Goal: Task Accomplishment & Management: Manage account settings

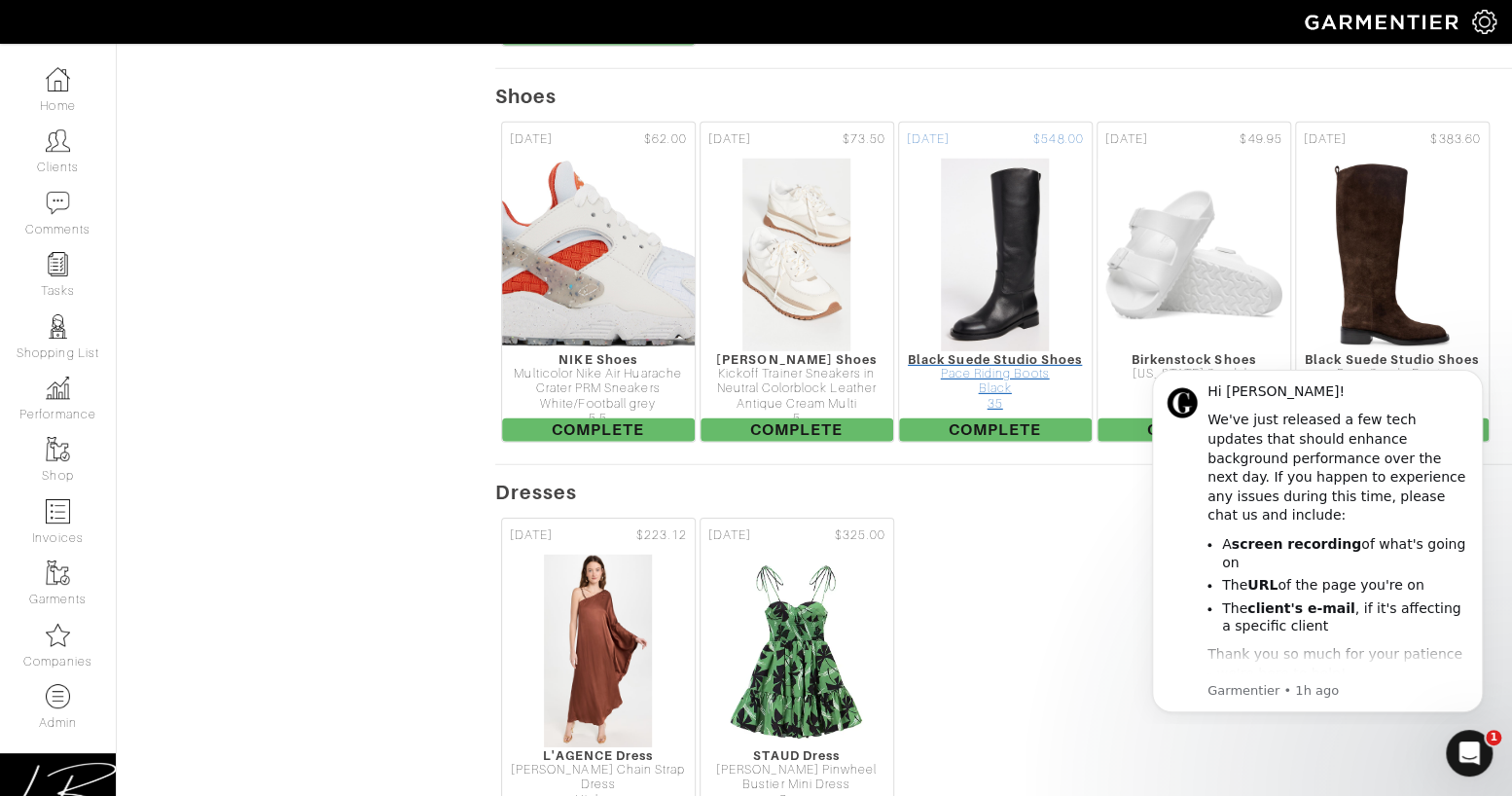
scroll to position [3127, 0]
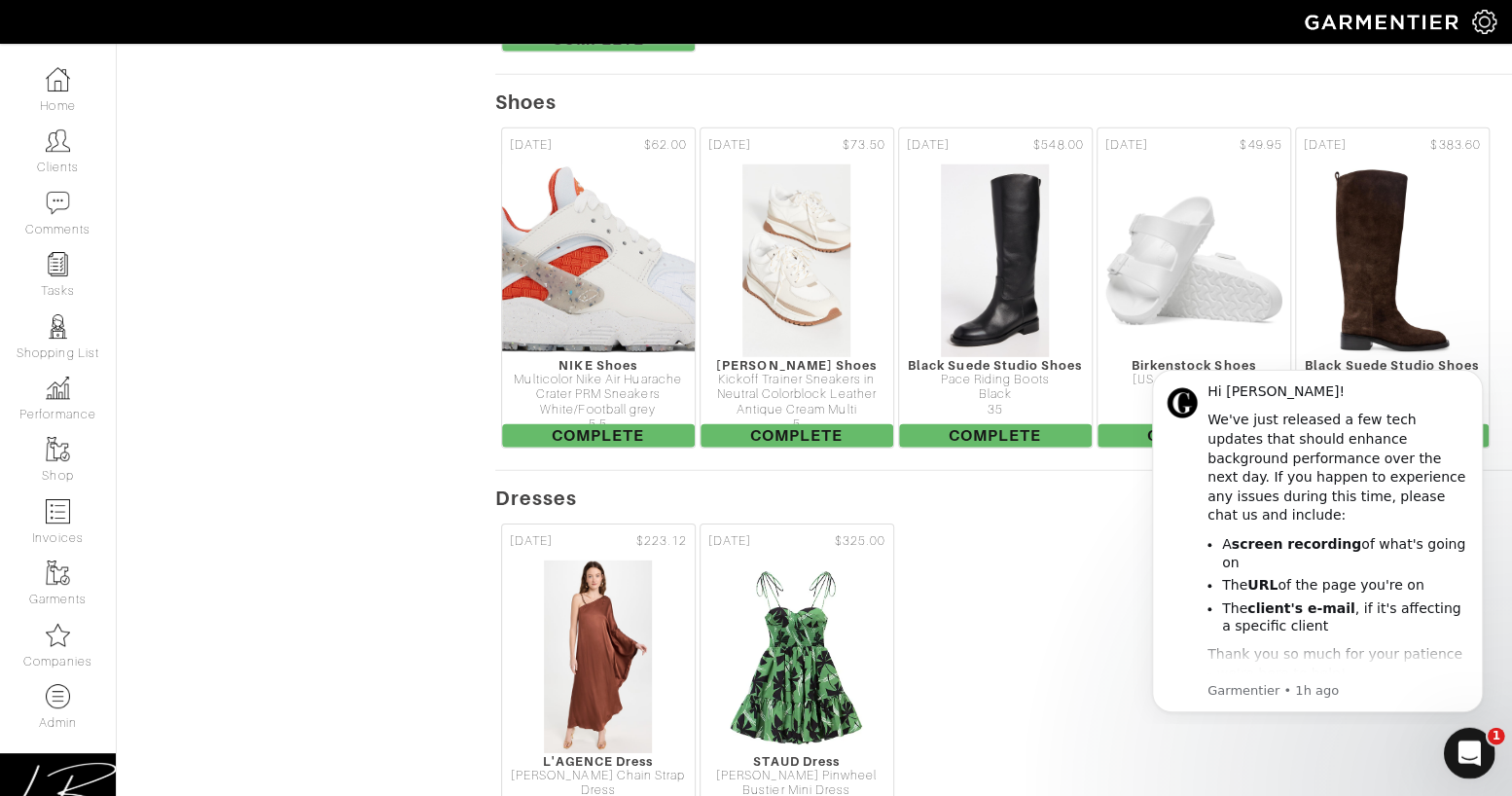
click at [1465, 733] on div "Open Intercom Messenger" at bounding box center [1466, 750] width 64 height 64
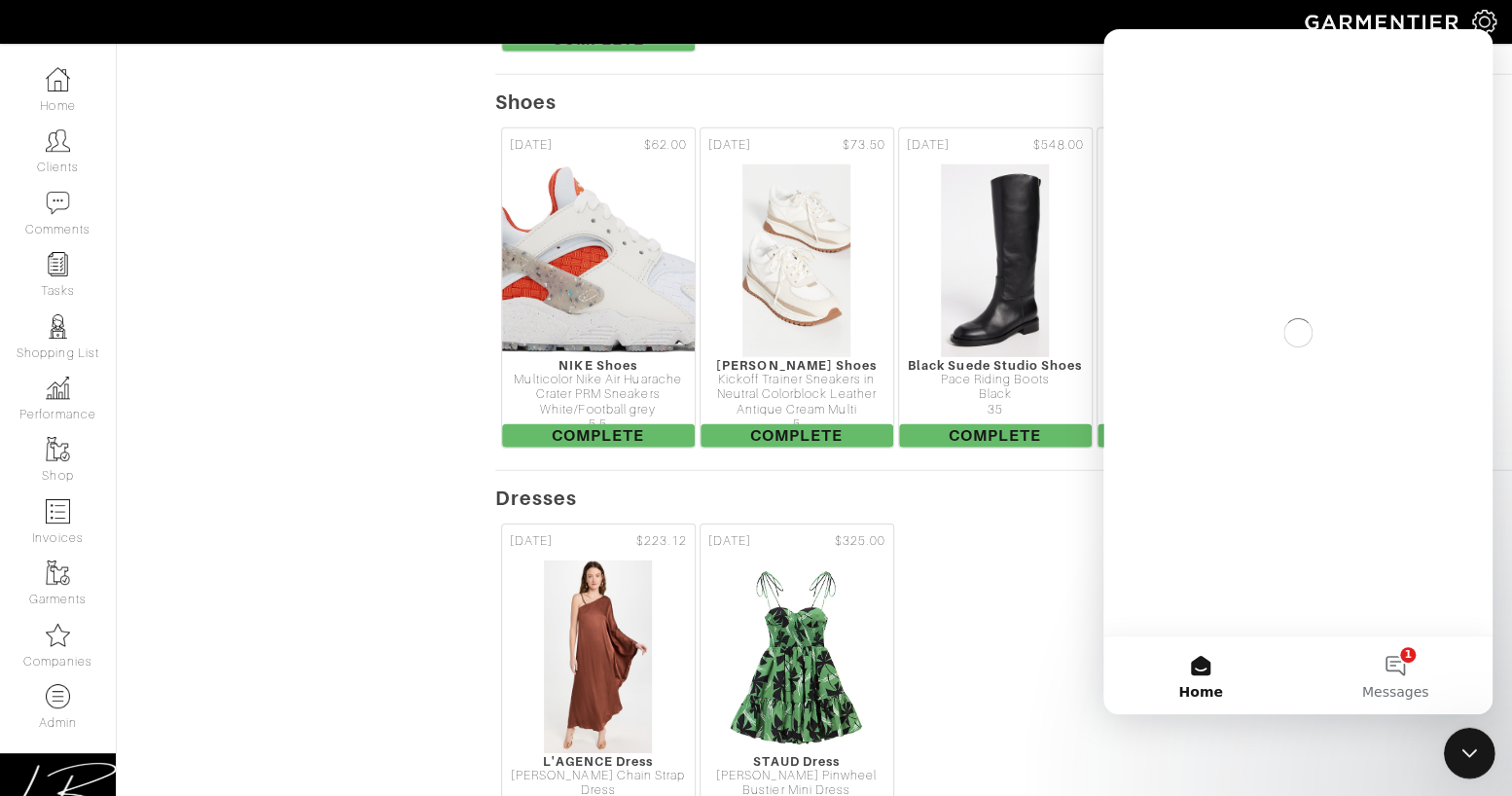
scroll to position [0, 0]
click at [1388, 648] on button "1 Messages" at bounding box center [1394, 675] width 194 height 78
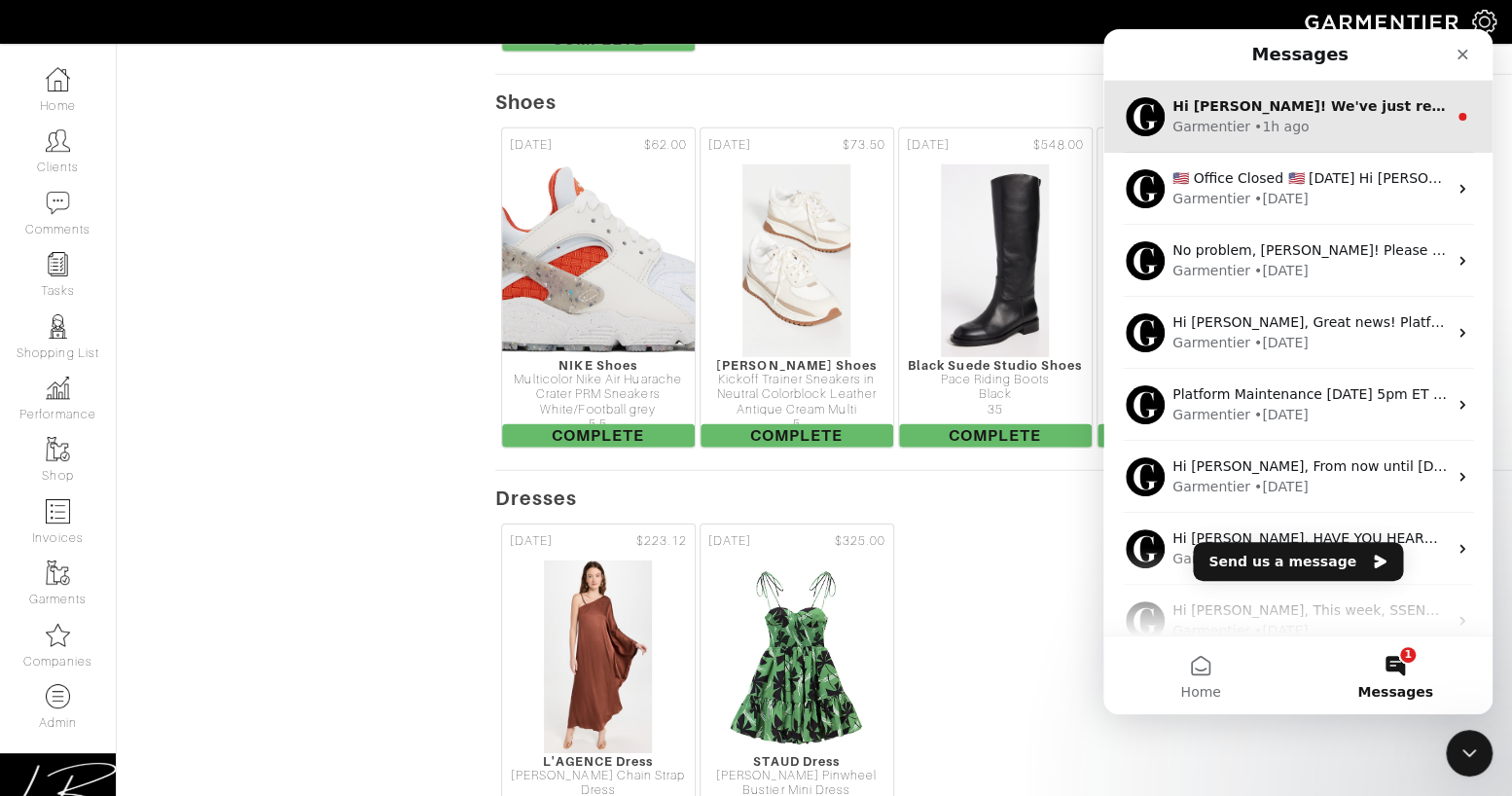
click at [1227, 134] on div "Garmentier" at bounding box center [1212, 127] width 78 height 20
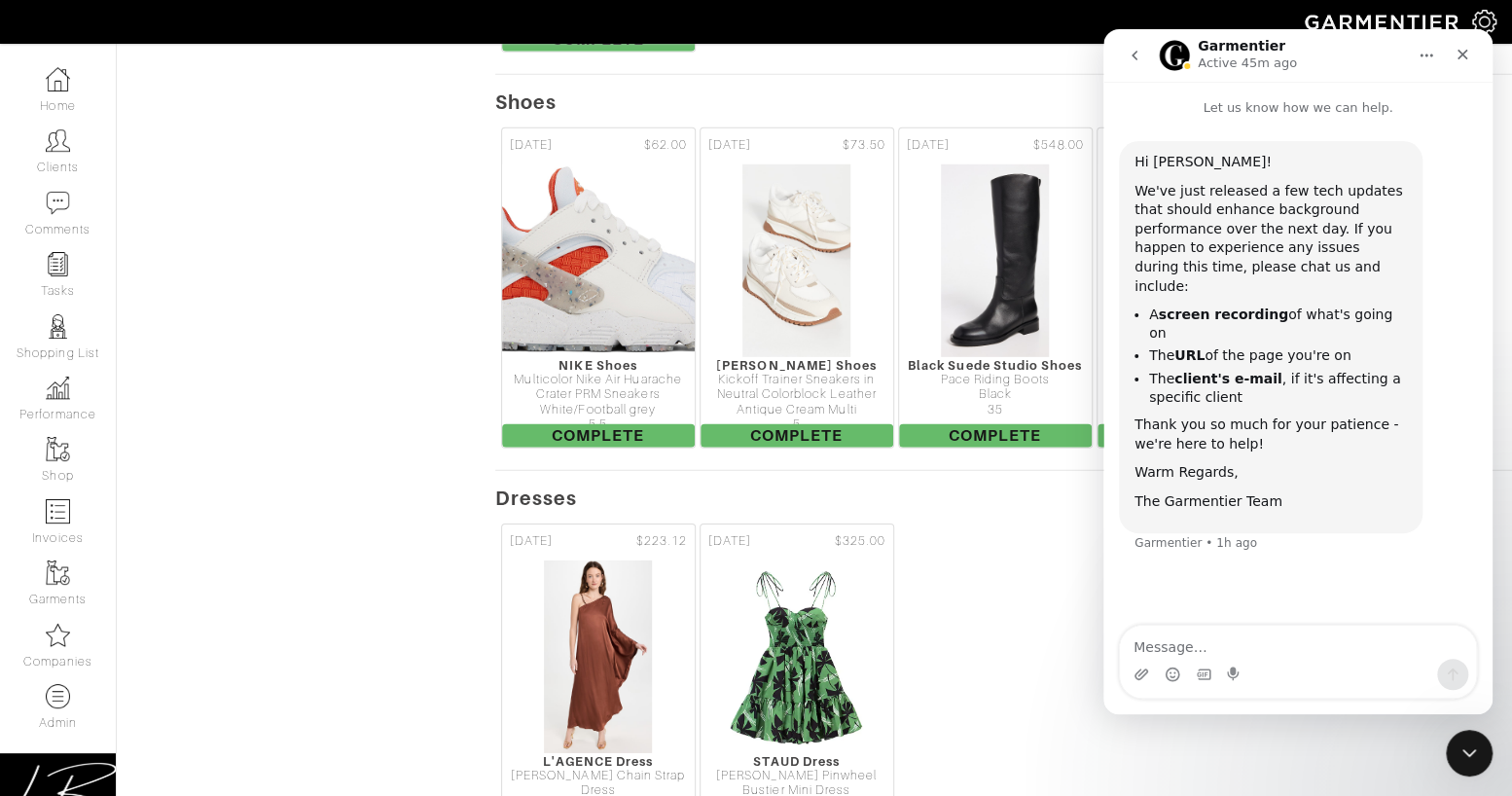
click at [1136, 60] on icon "go back" at bounding box center [1134, 56] width 16 height 16
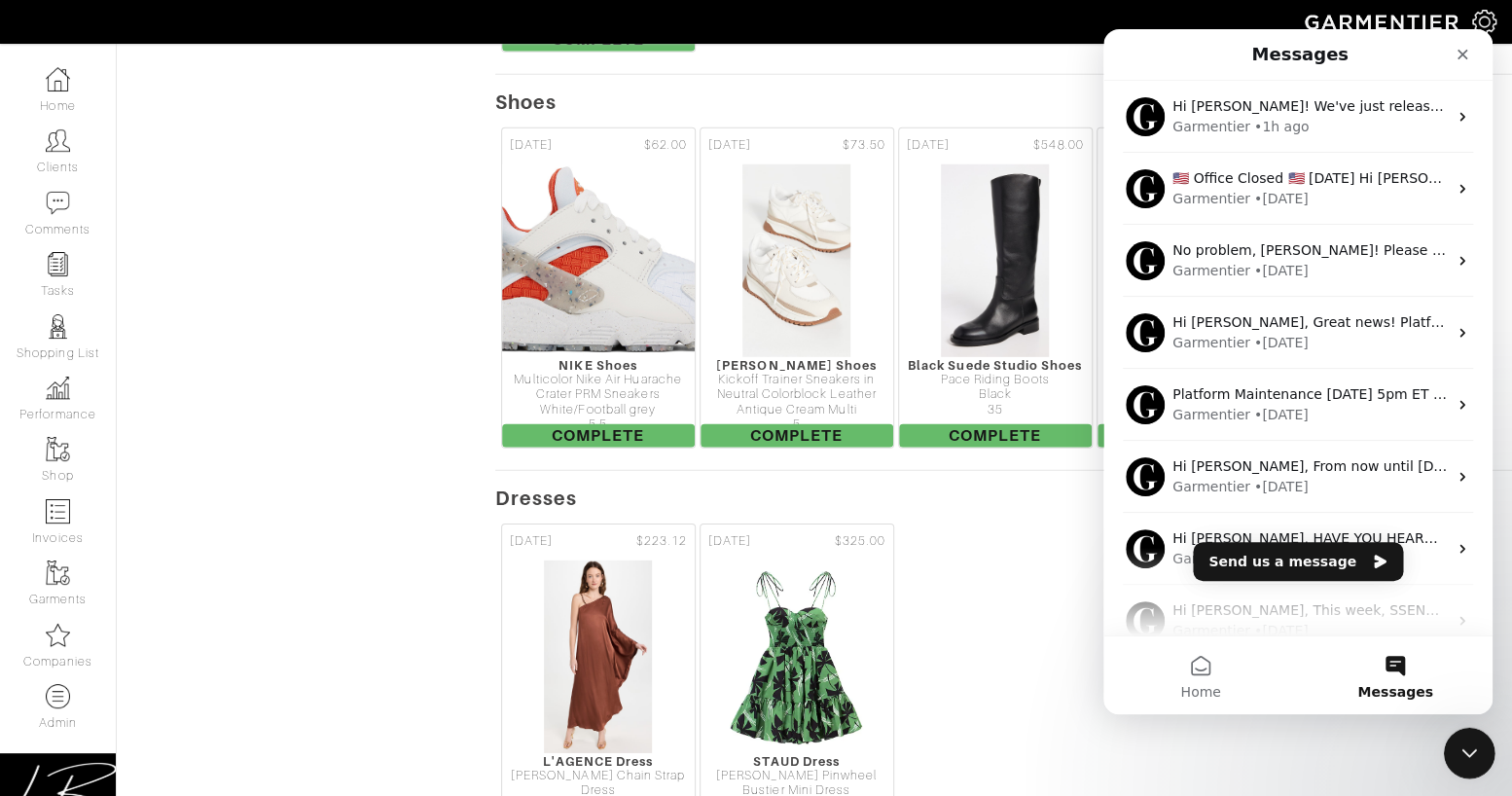
click at [1457, 743] on icon "Close Intercom Messenger" at bounding box center [1466, 750] width 23 height 23
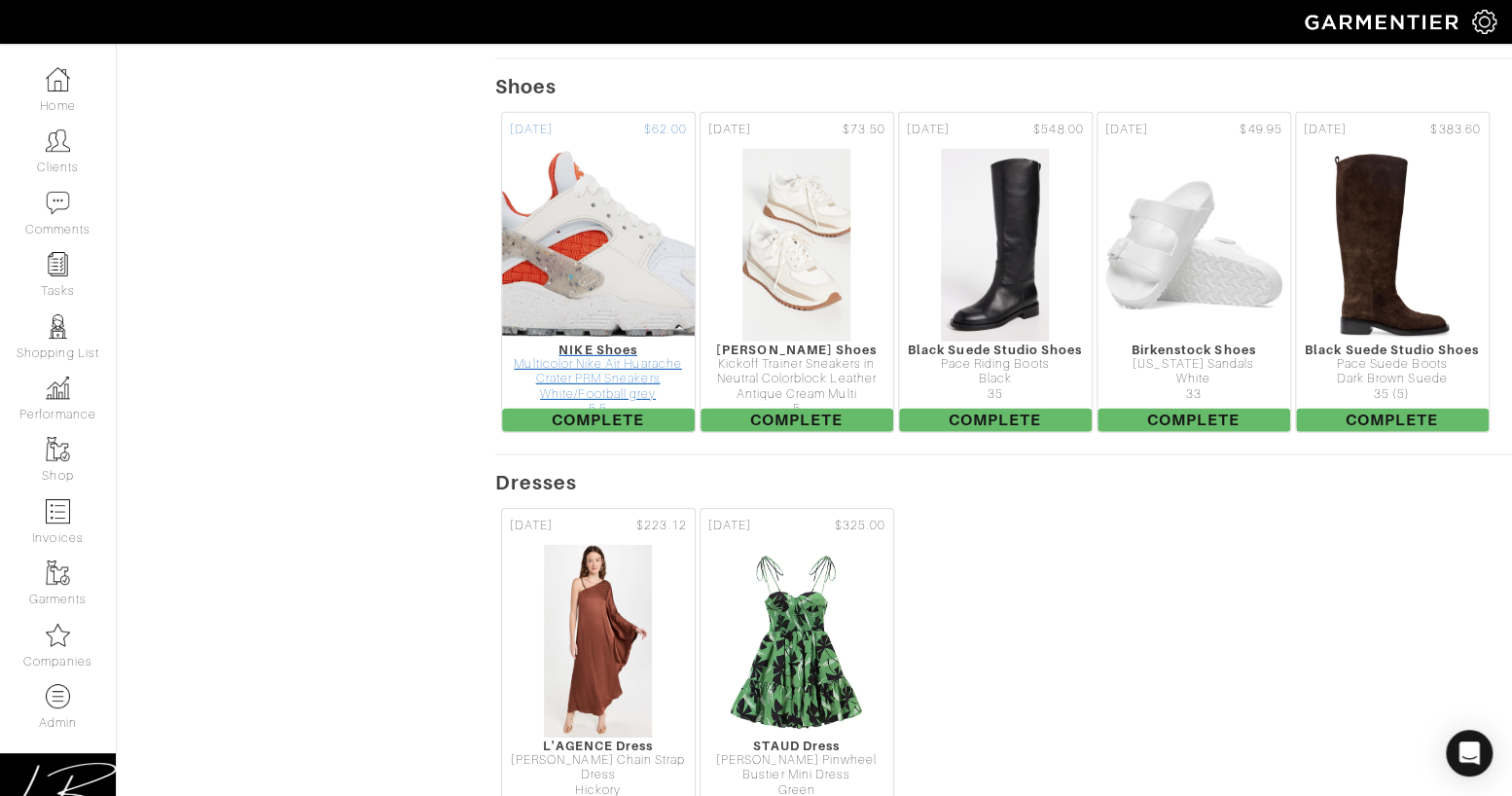
scroll to position [3150, 0]
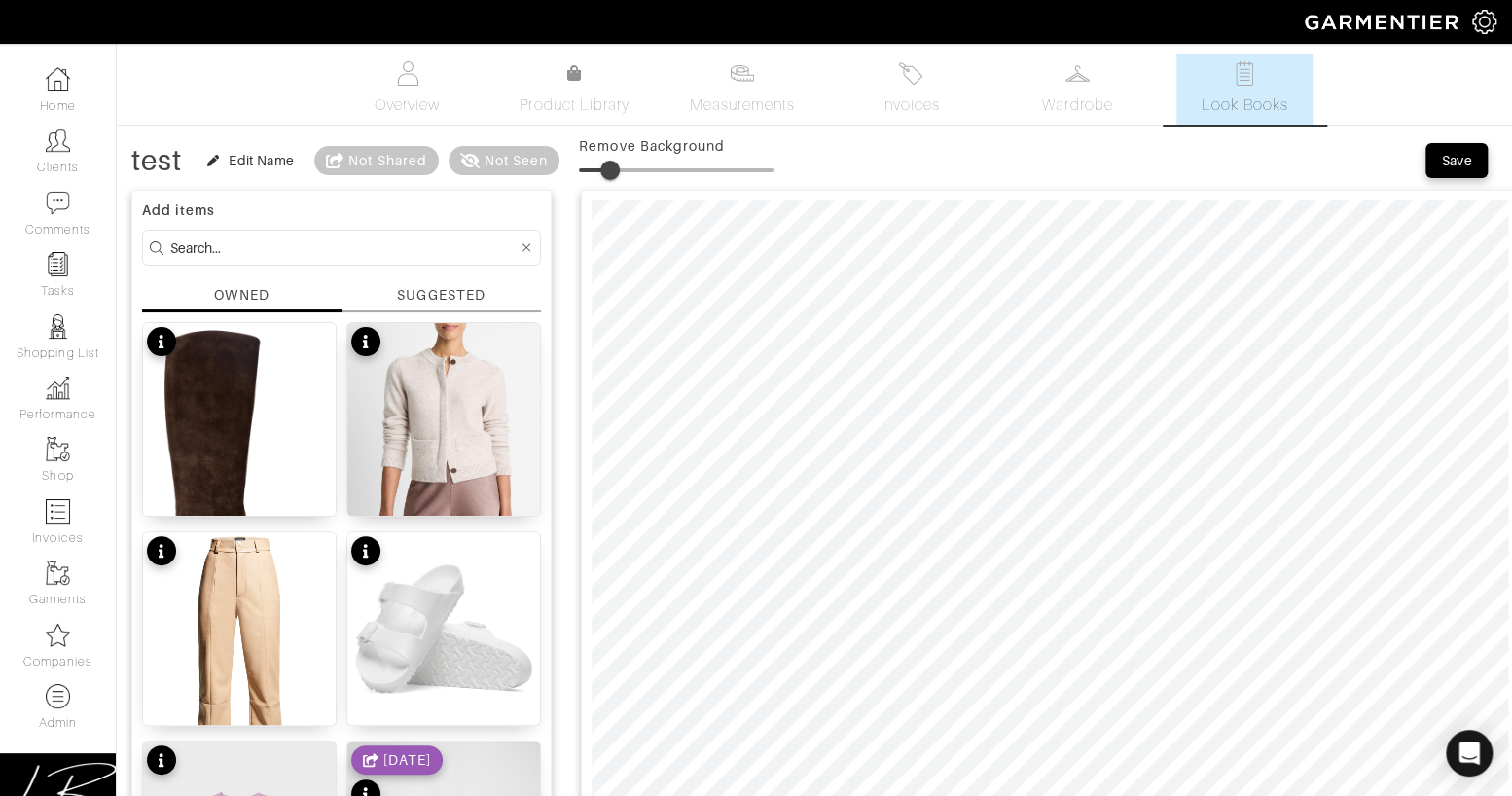
drag, startPoint x: 582, startPoint y: 172, endPoint x: 613, endPoint y: 171, distance: 31.0
click at [613, 171] on span at bounding box center [610, 171] width 20 height 20
click at [611, 175] on span at bounding box center [608, 171] width 20 height 20
drag, startPoint x: 612, startPoint y: 161, endPoint x: 627, endPoint y: 192, distance: 34.4
click at [614, 161] on span at bounding box center [612, 171] width 20 height 20
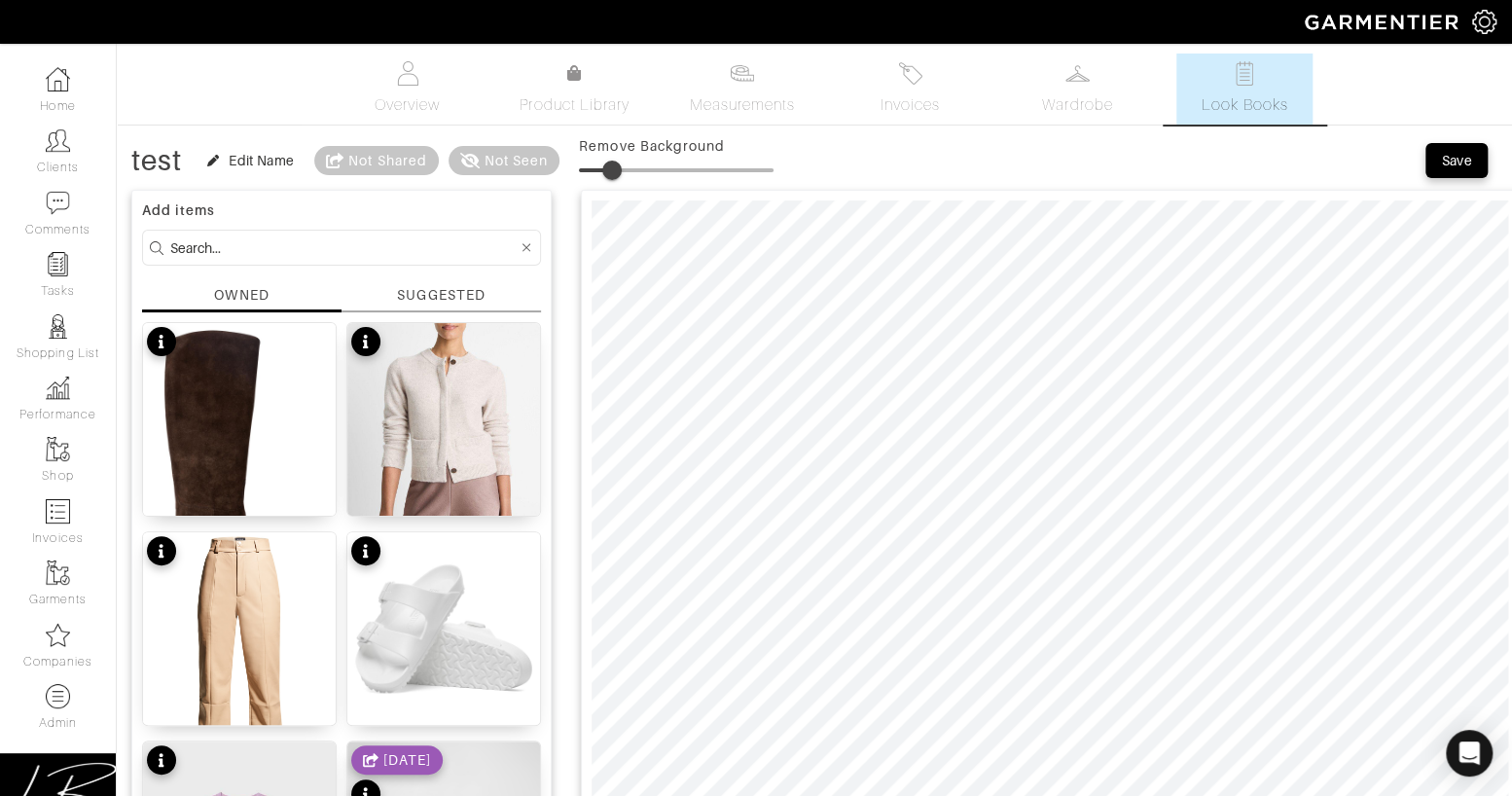
click at [615, 170] on span at bounding box center [612, 171] width 20 height 20
type input "16"
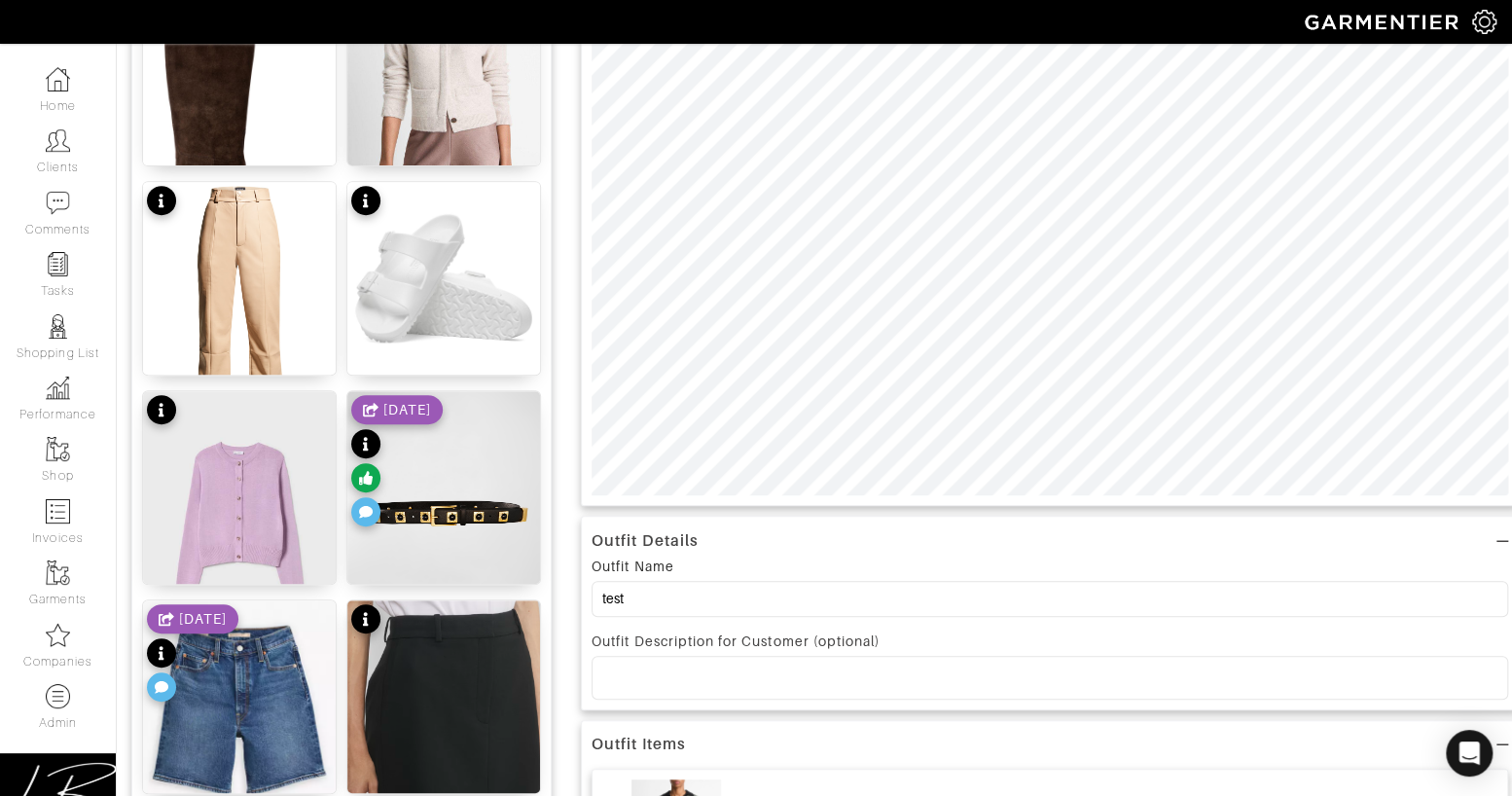
scroll to position [353, 0]
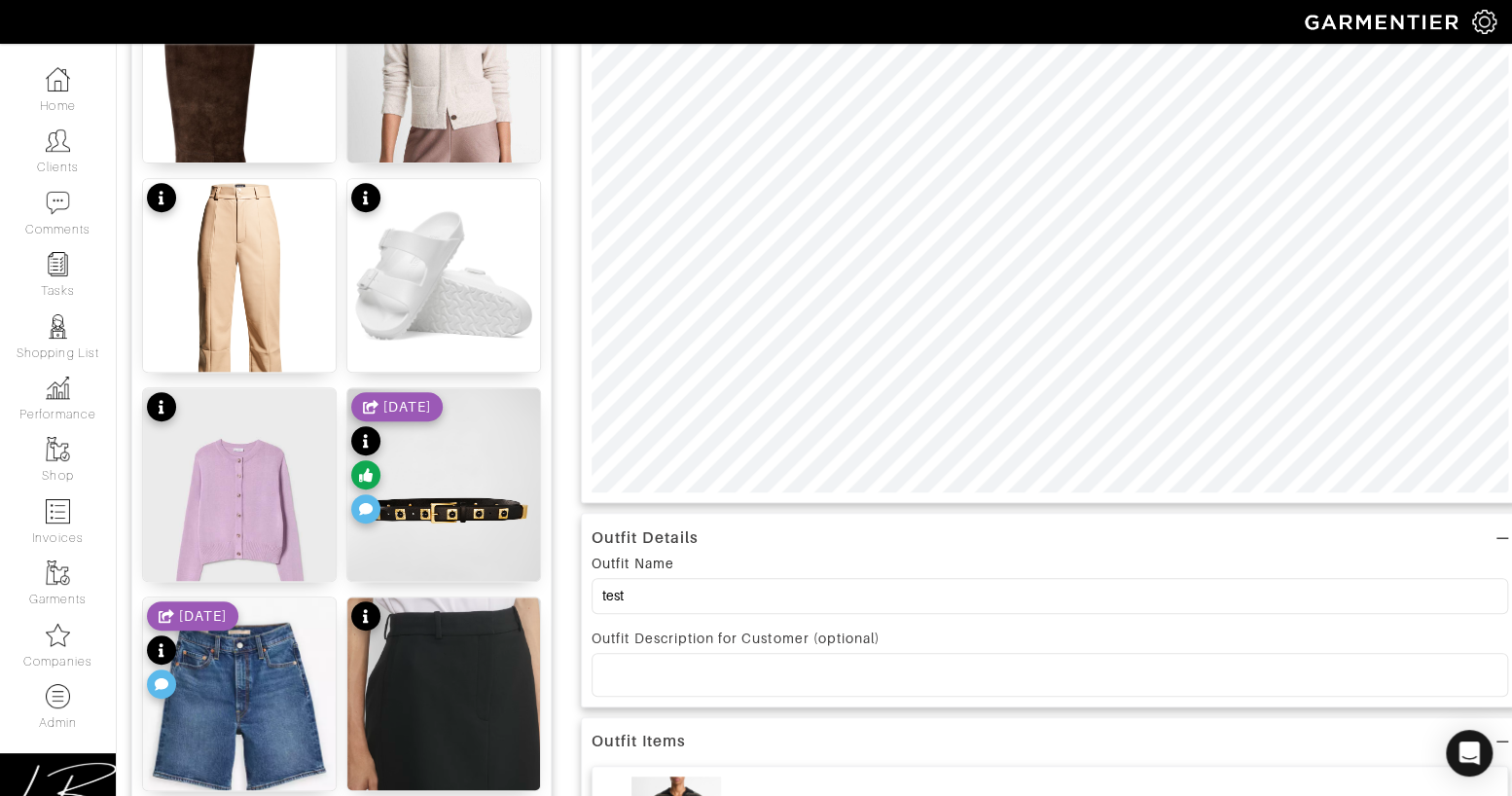
click at [738, 672] on p at bounding box center [1050, 674] width 886 height 18
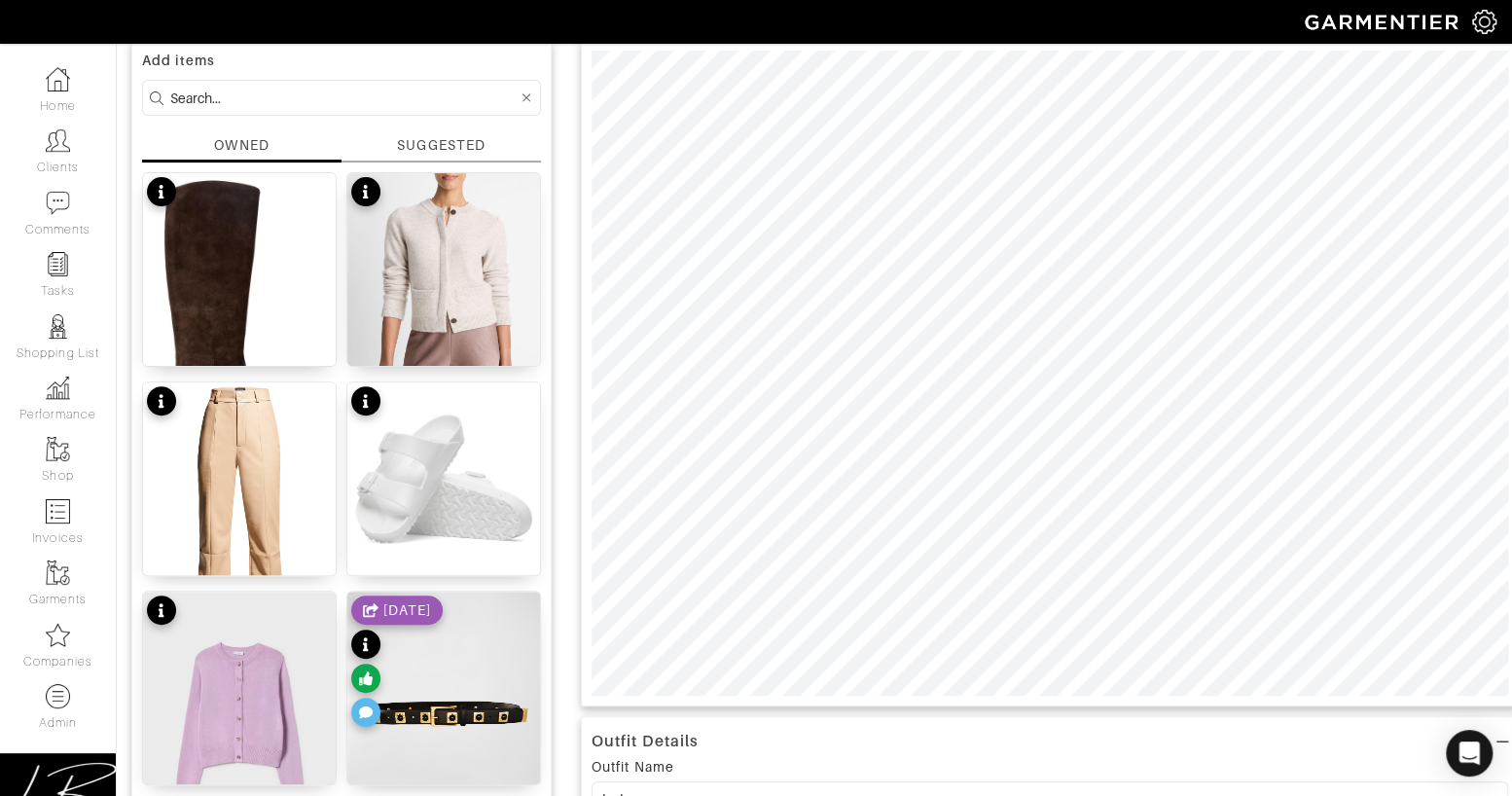
scroll to position [0, 0]
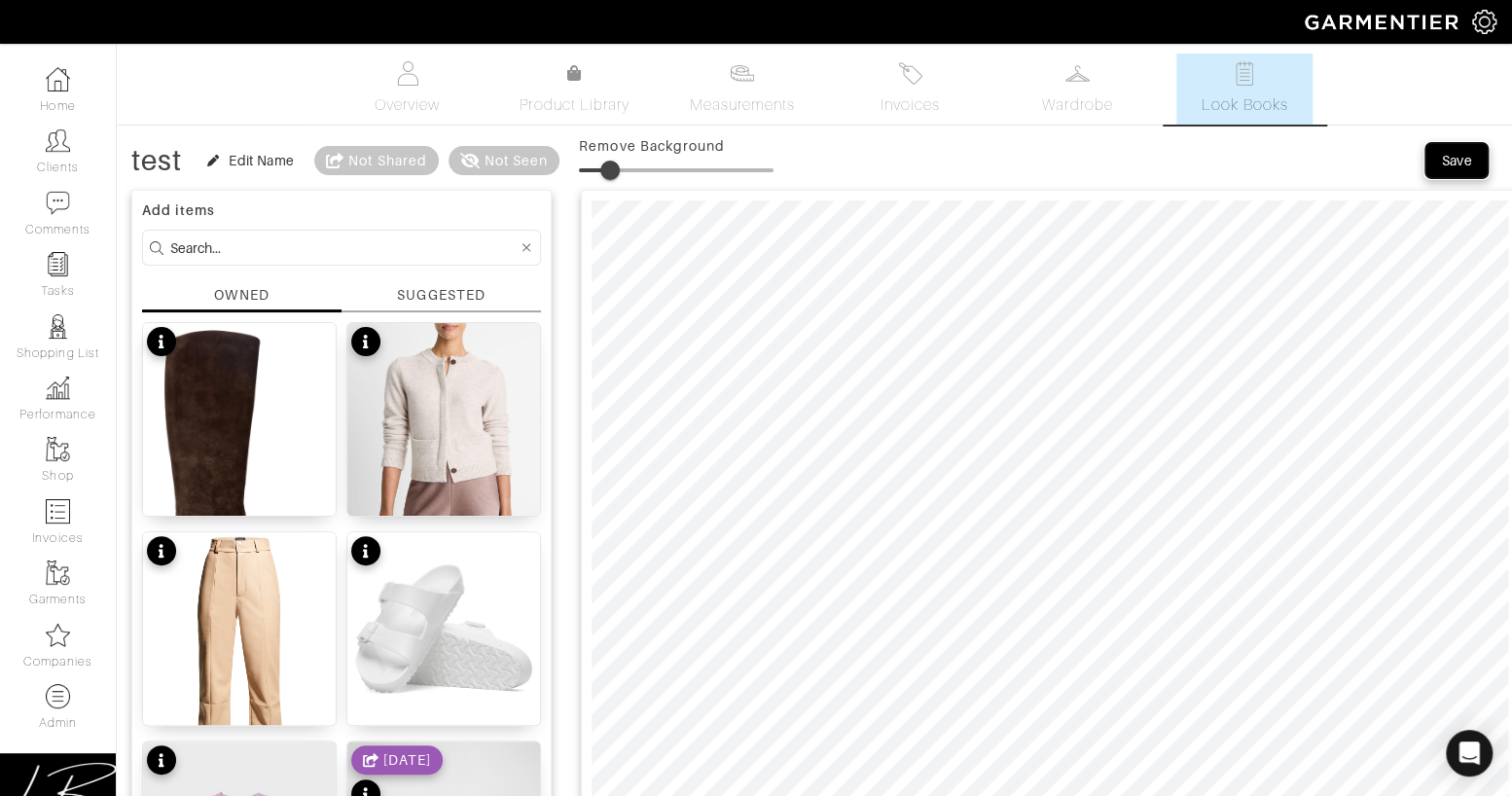
click at [1467, 162] on div "Save" at bounding box center [1456, 161] width 31 height 20
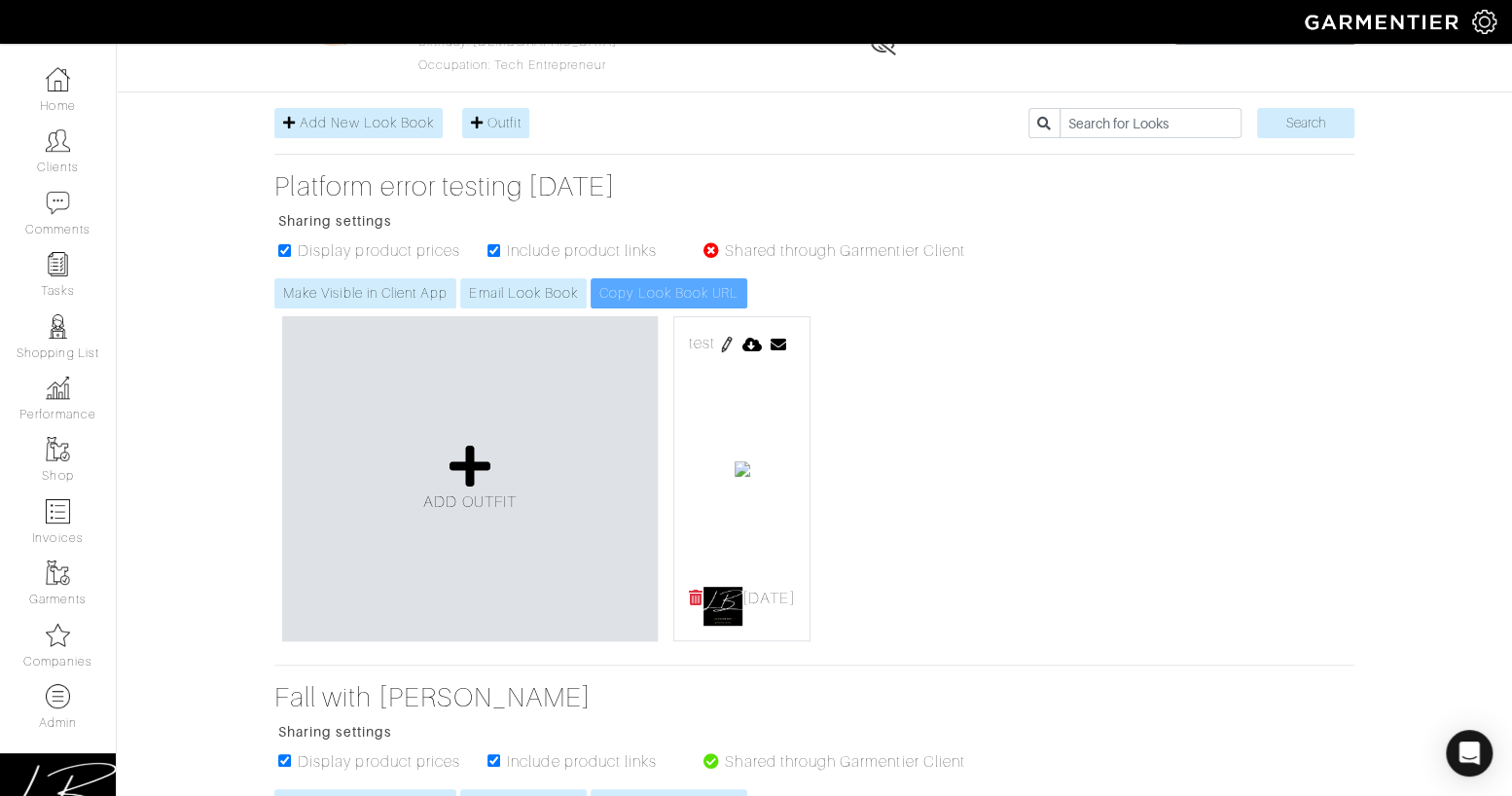
scroll to position [234, 0]
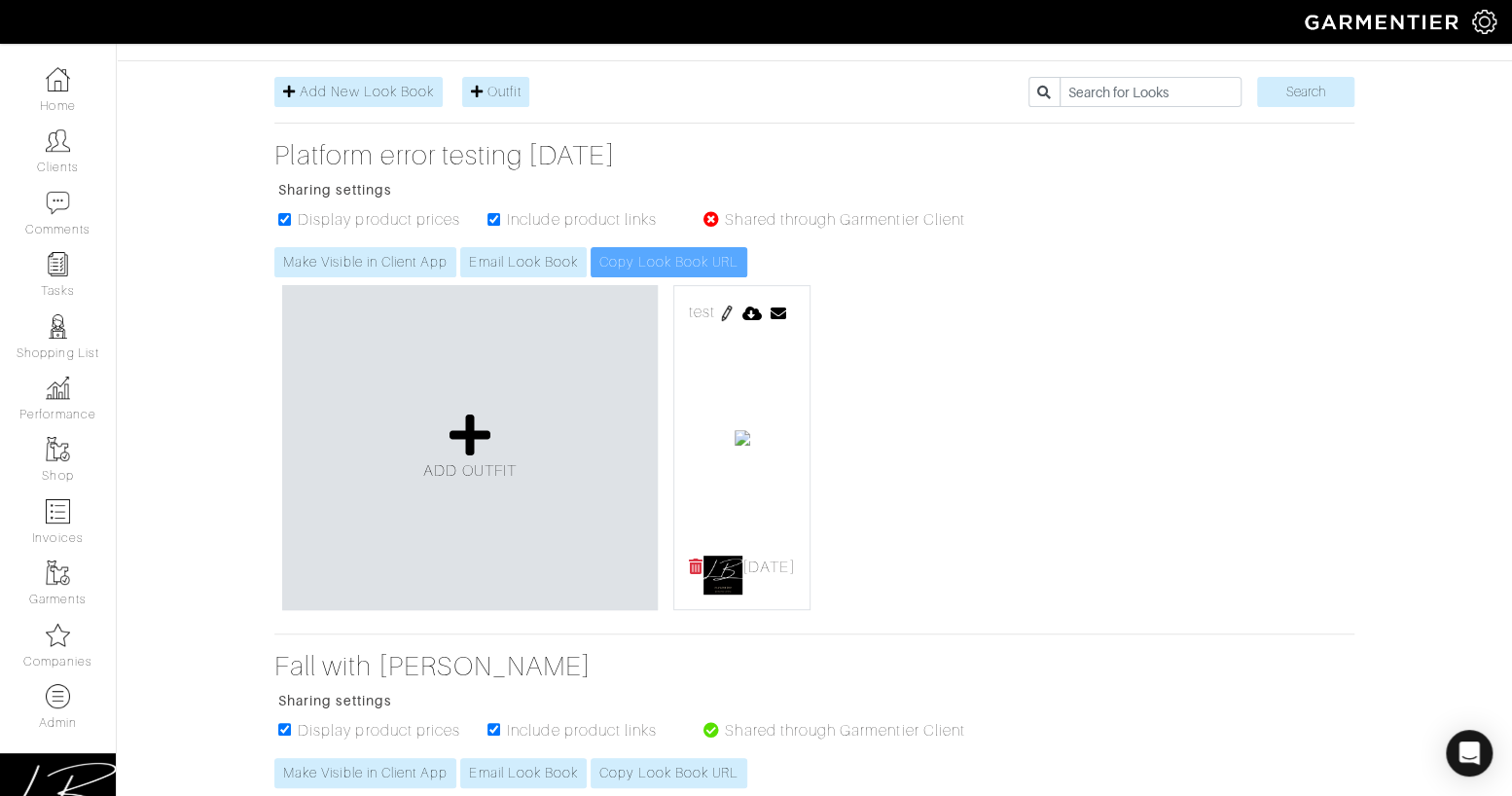
click at [735, 307] on img at bounding box center [727, 313] width 16 height 16
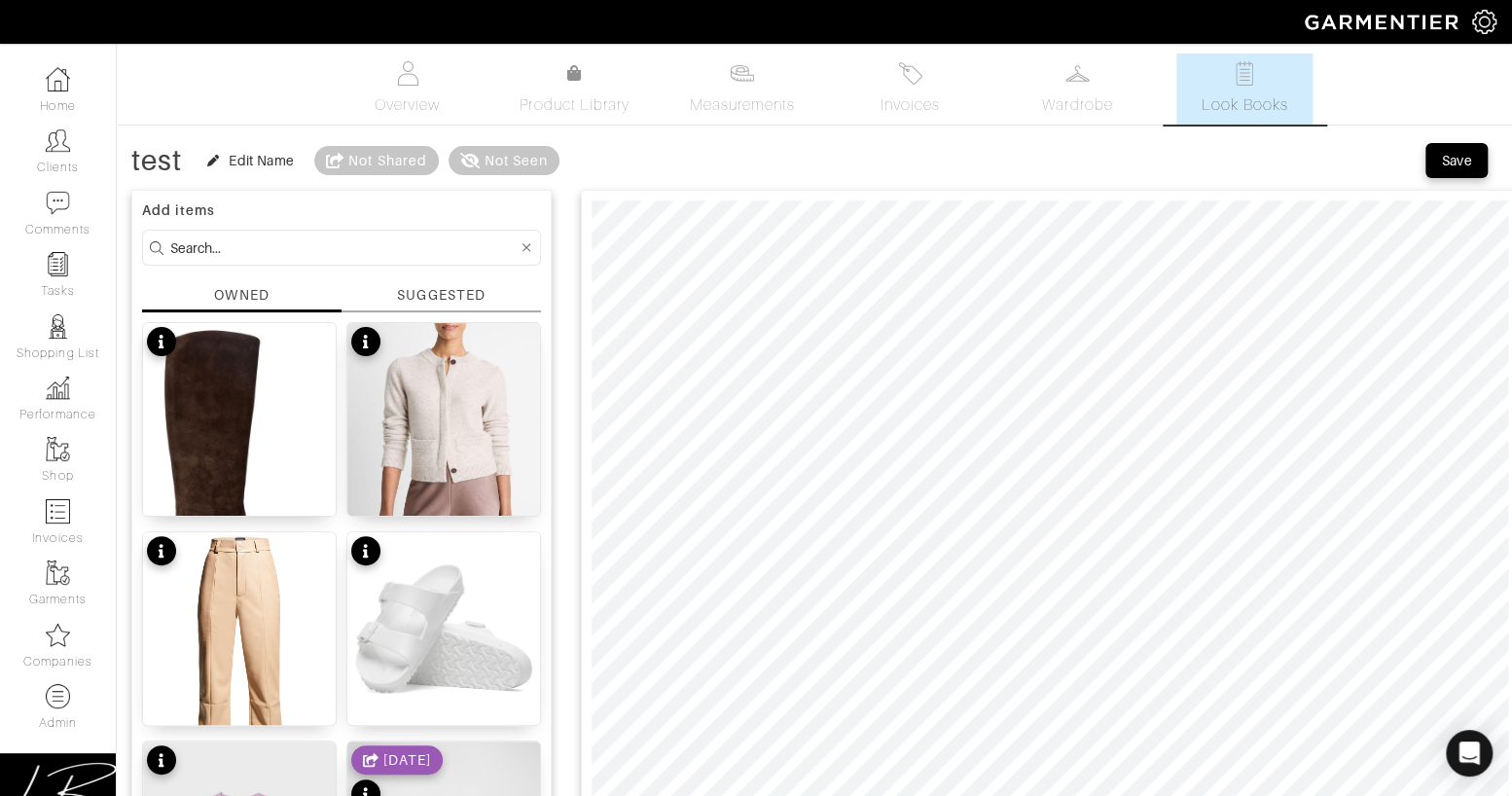
click at [428, 292] on div "SUGGESTED" at bounding box center [441, 295] width 88 height 20
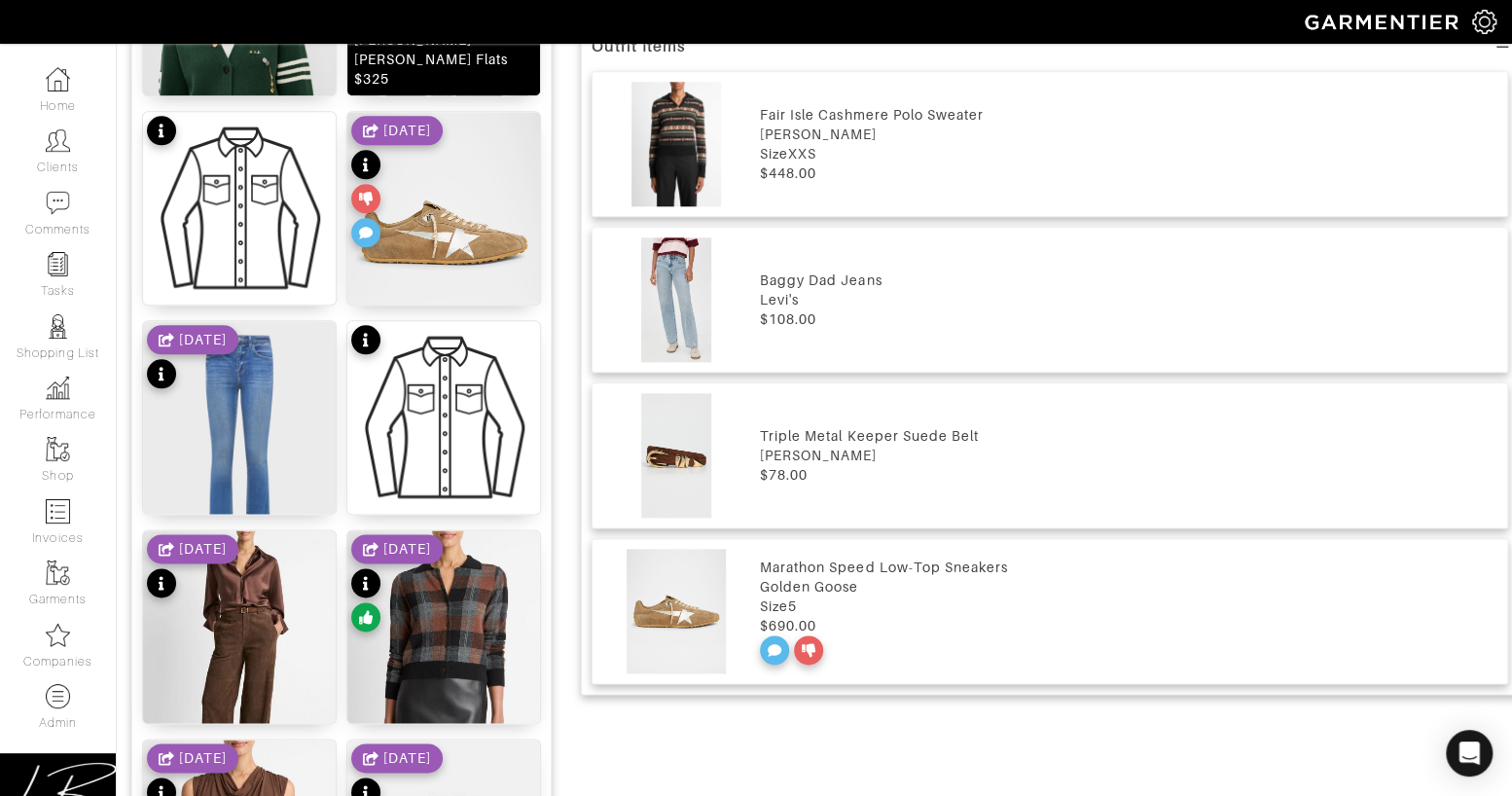
scroll to position [1055, 0]
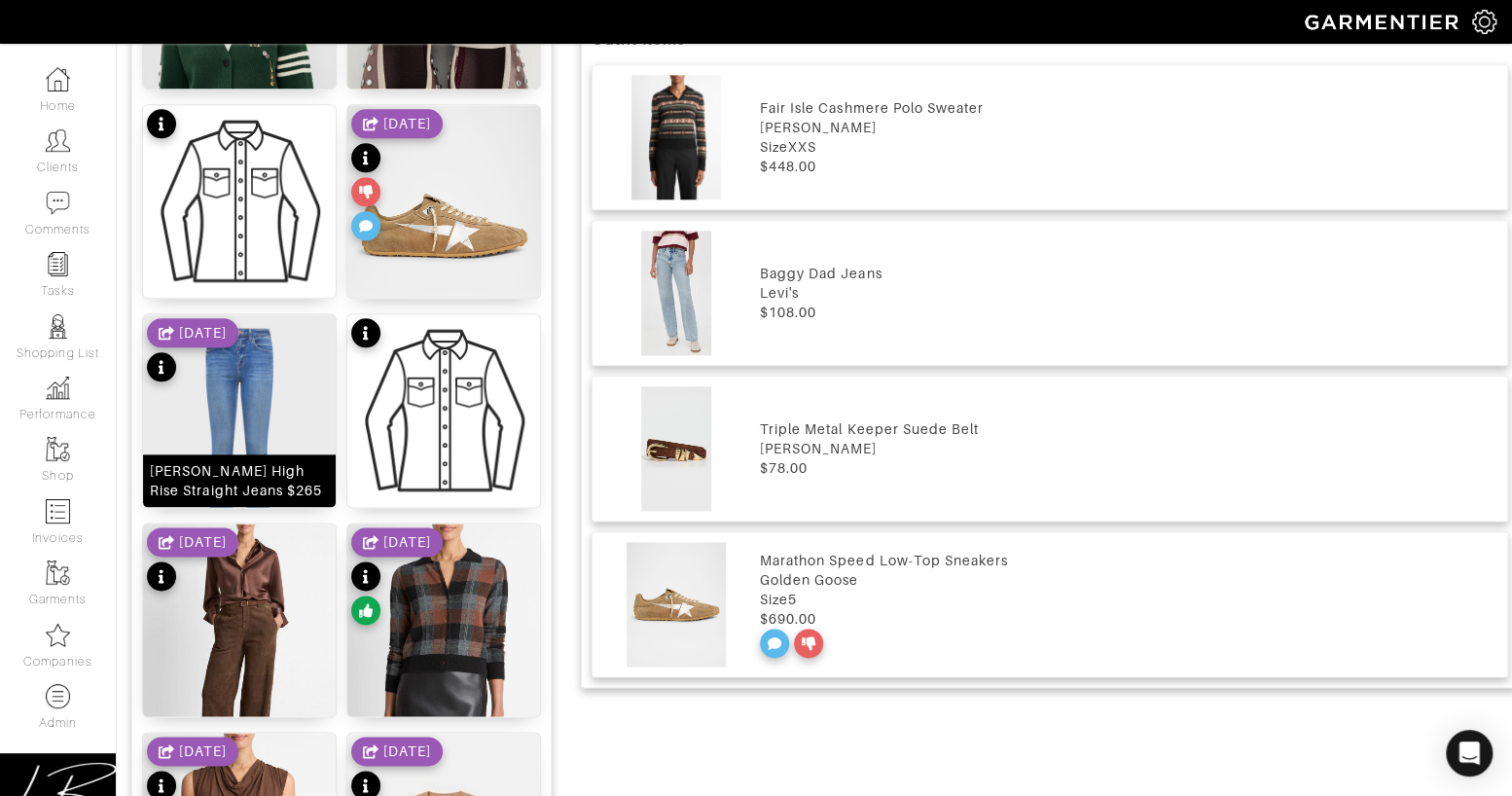
click at [254, 392] on img at bounding box center [239, 434] width 192 height 241
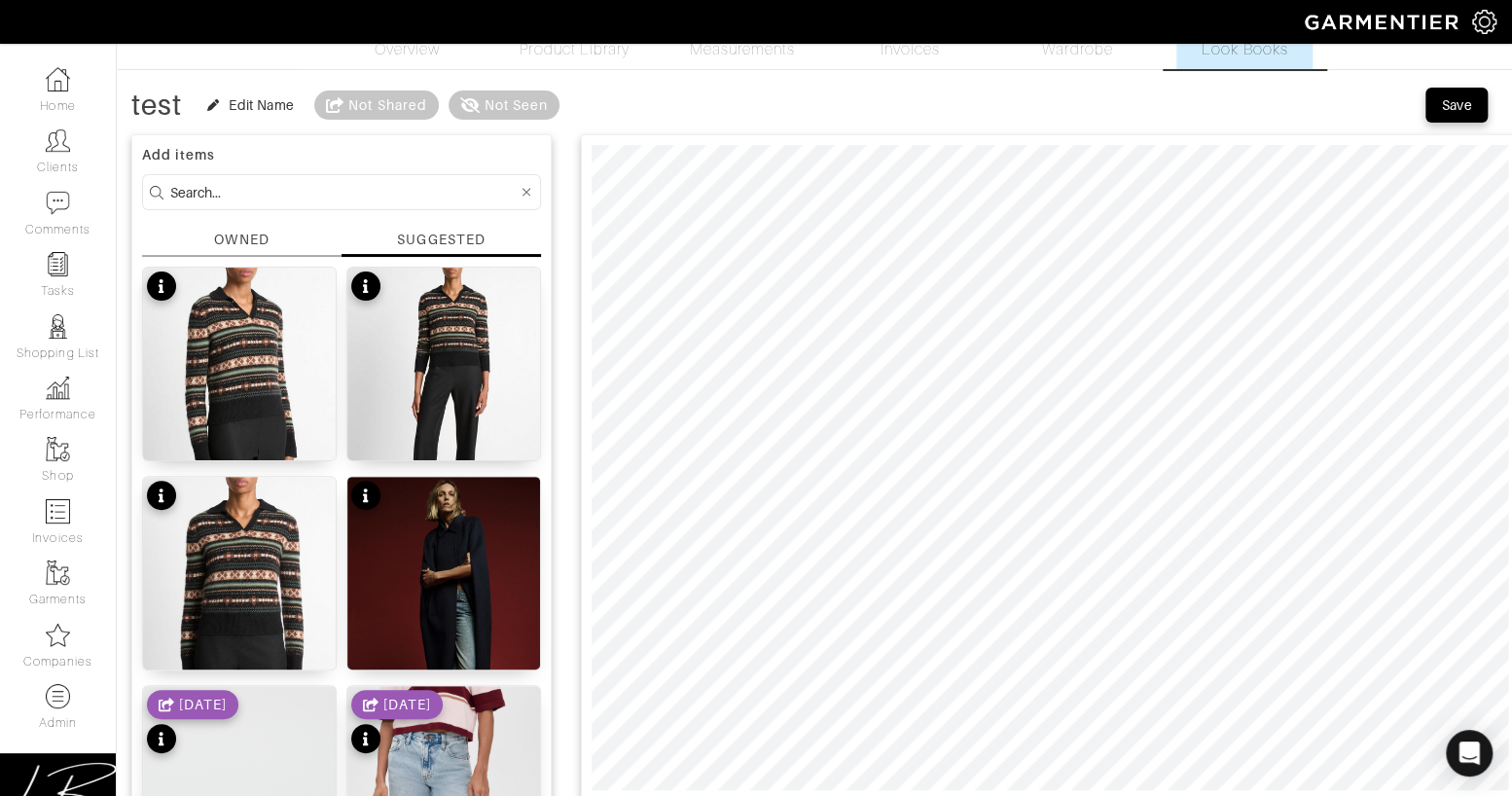
scroll to position [62, 0]
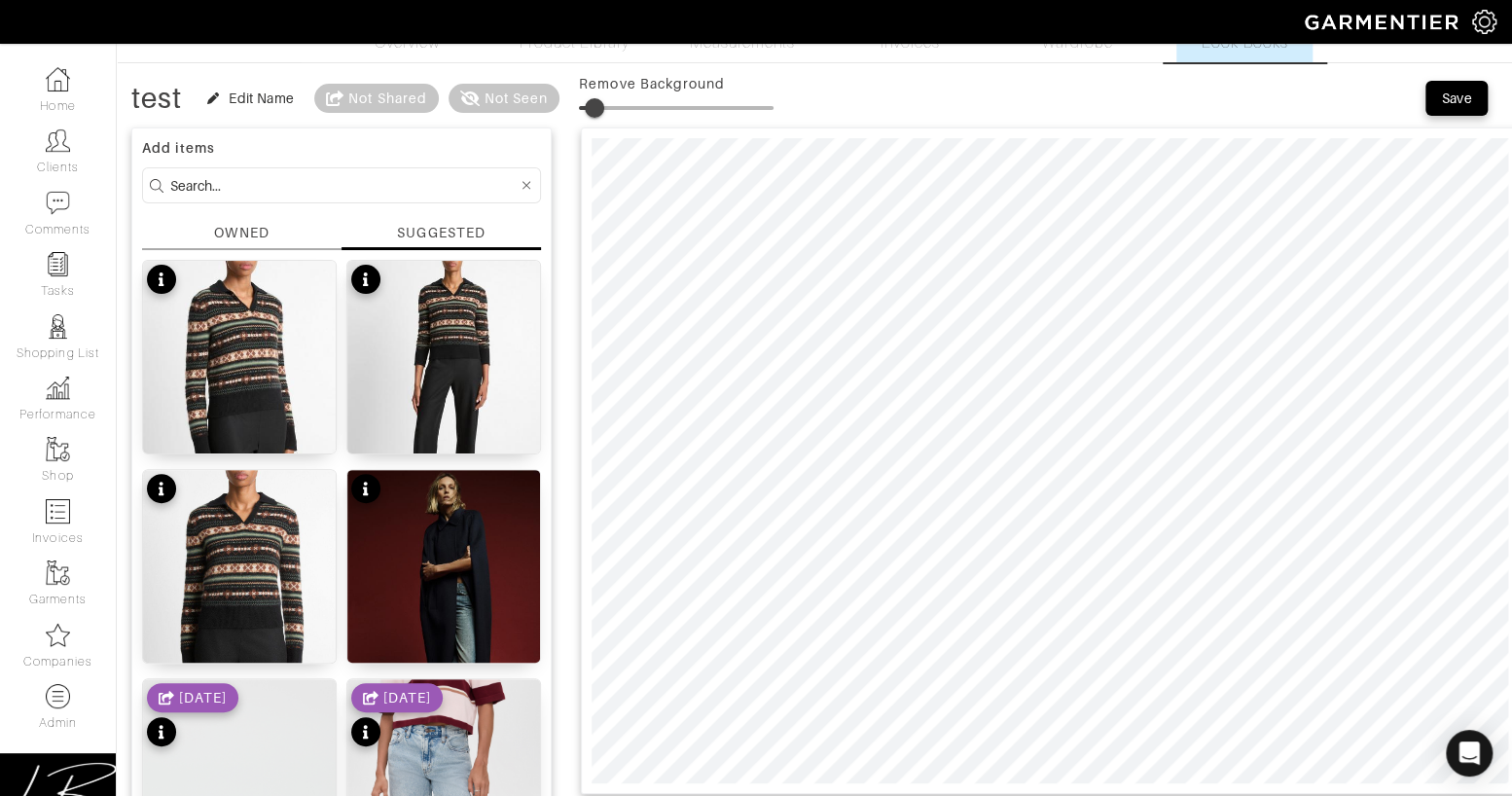
type input "10"
drag, startPoint x: 582, startPoint y: 102, endPoint x: 606, endPoint y: 116, distance: 27.8
click at [600, 102] on span at bounding box center [598, 108] width 20 height 20
click at [1457, 98] on div "Save" at bounding box center [1456, 99] width 31 height 20
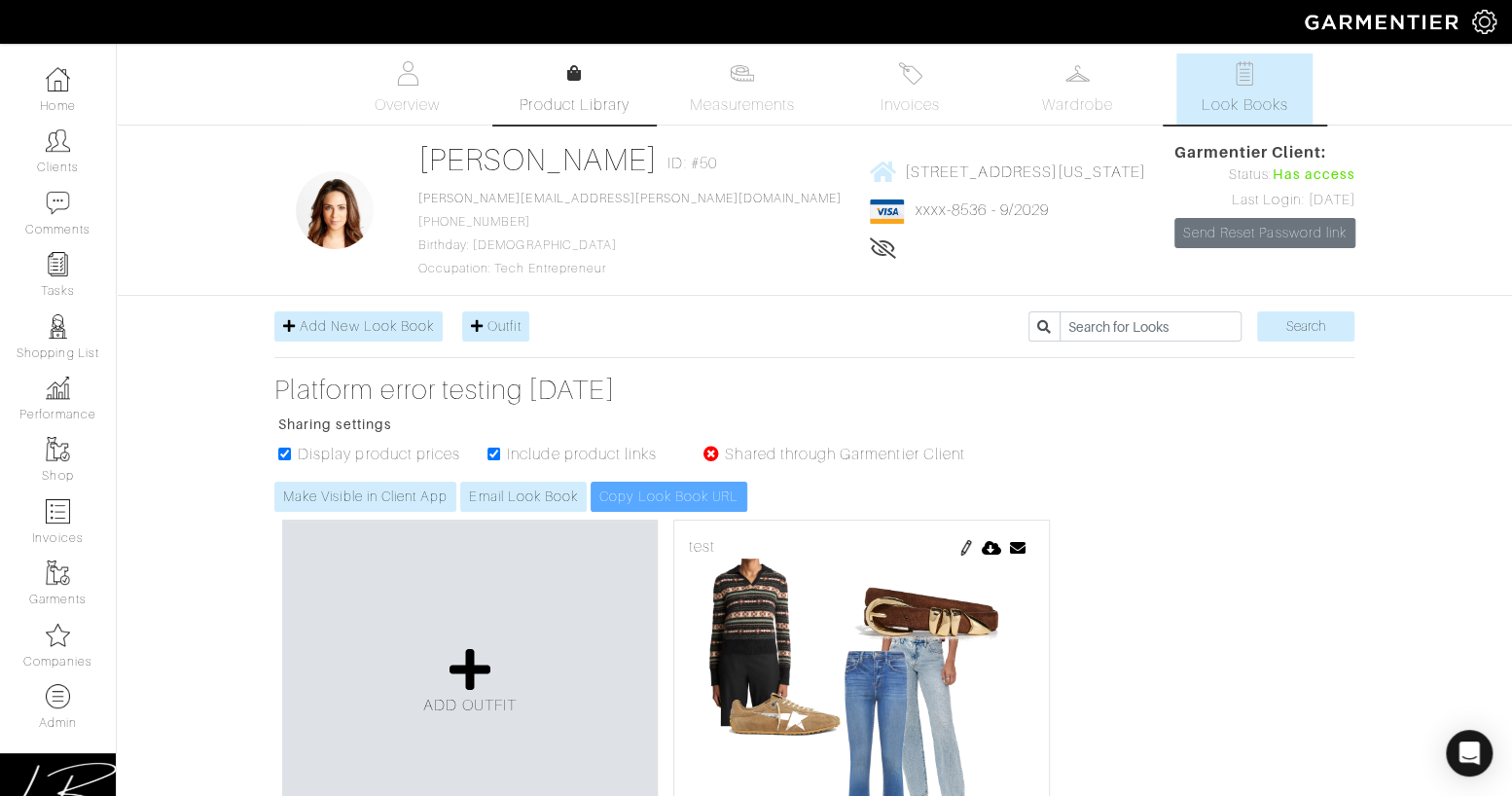
click at [558, 100] on span "Product Library" at bounding box center [575, 105] width 110 height 23
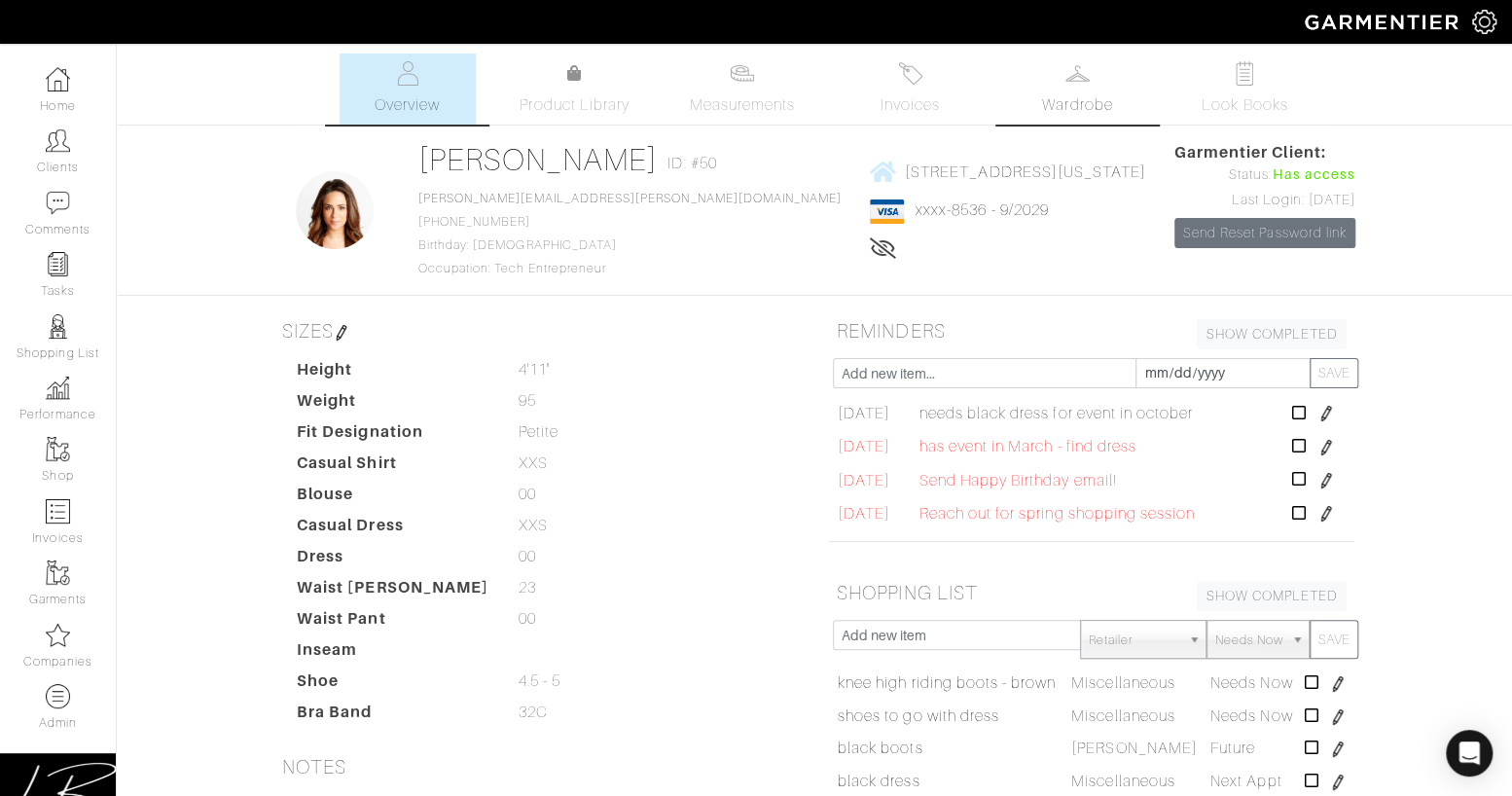
click at [1079, 91] on link "Wardrobe" at bounding box center [1077, 89] width 137 height 71
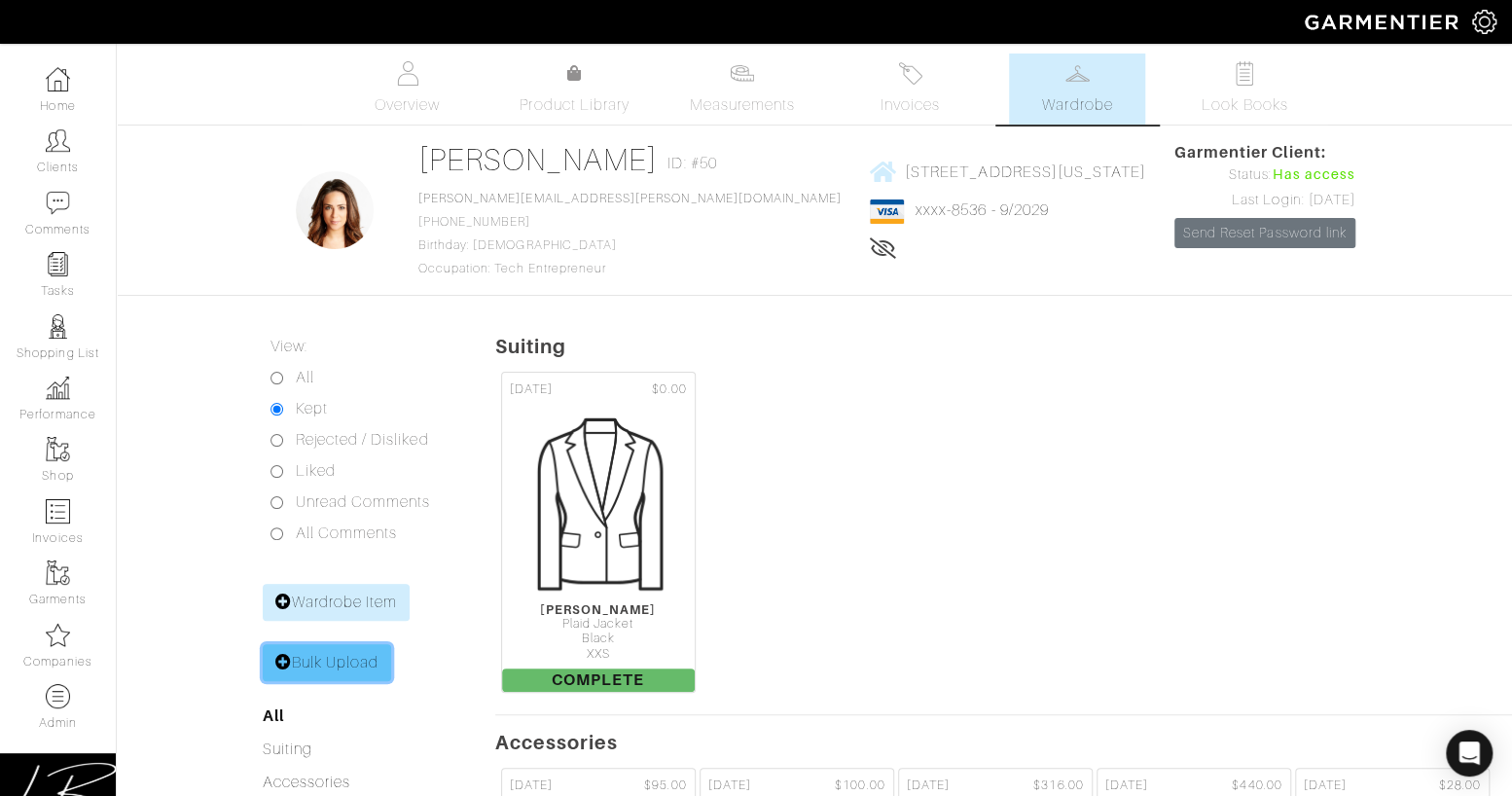
click at [327, 663] on link "Bulk Upload" at bounding box center [327, 662] width 130 height 37
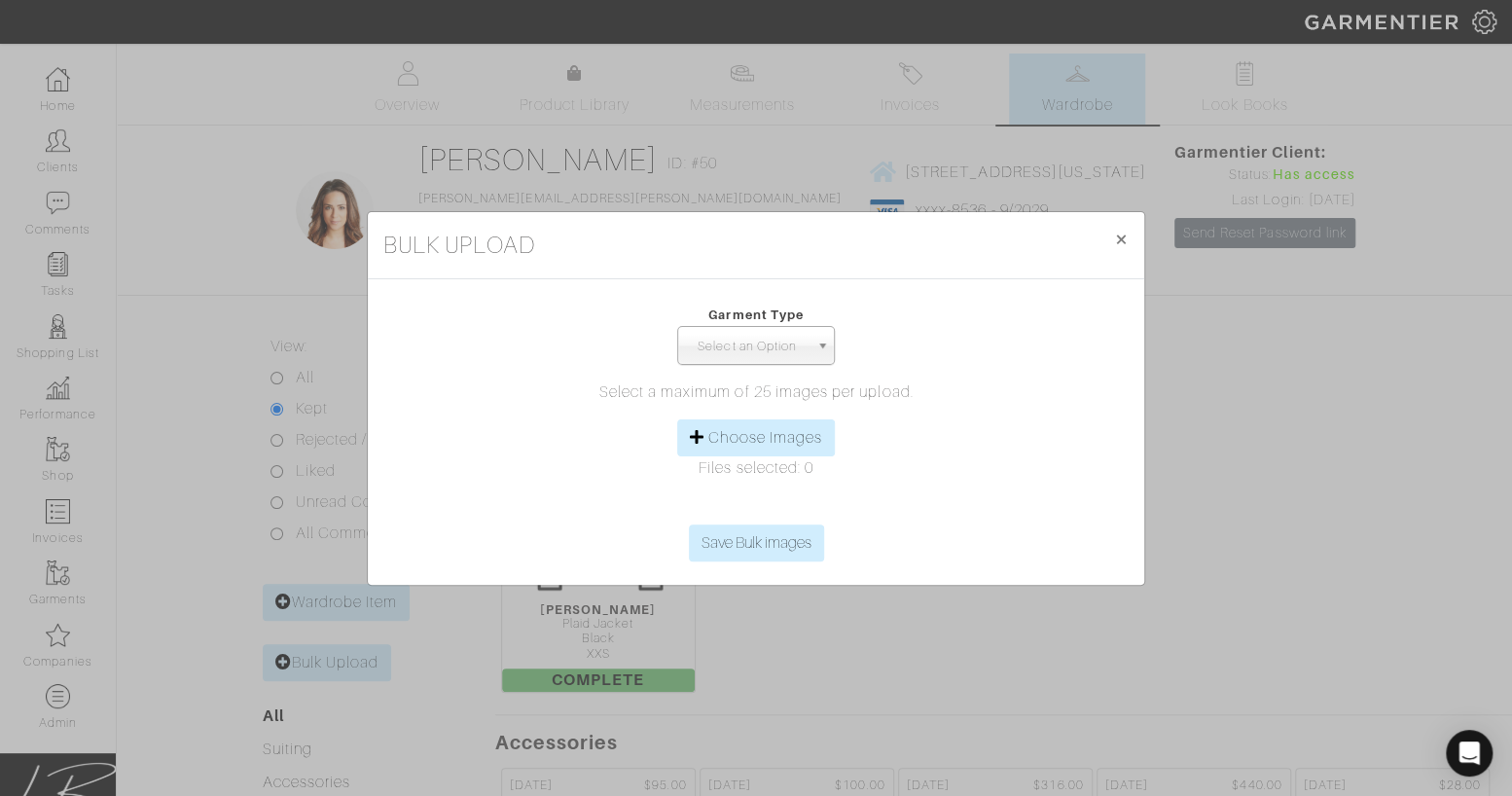
click at [759, 348] on span "Select an Option" at bounding box center [747, 346] width 123 height 39
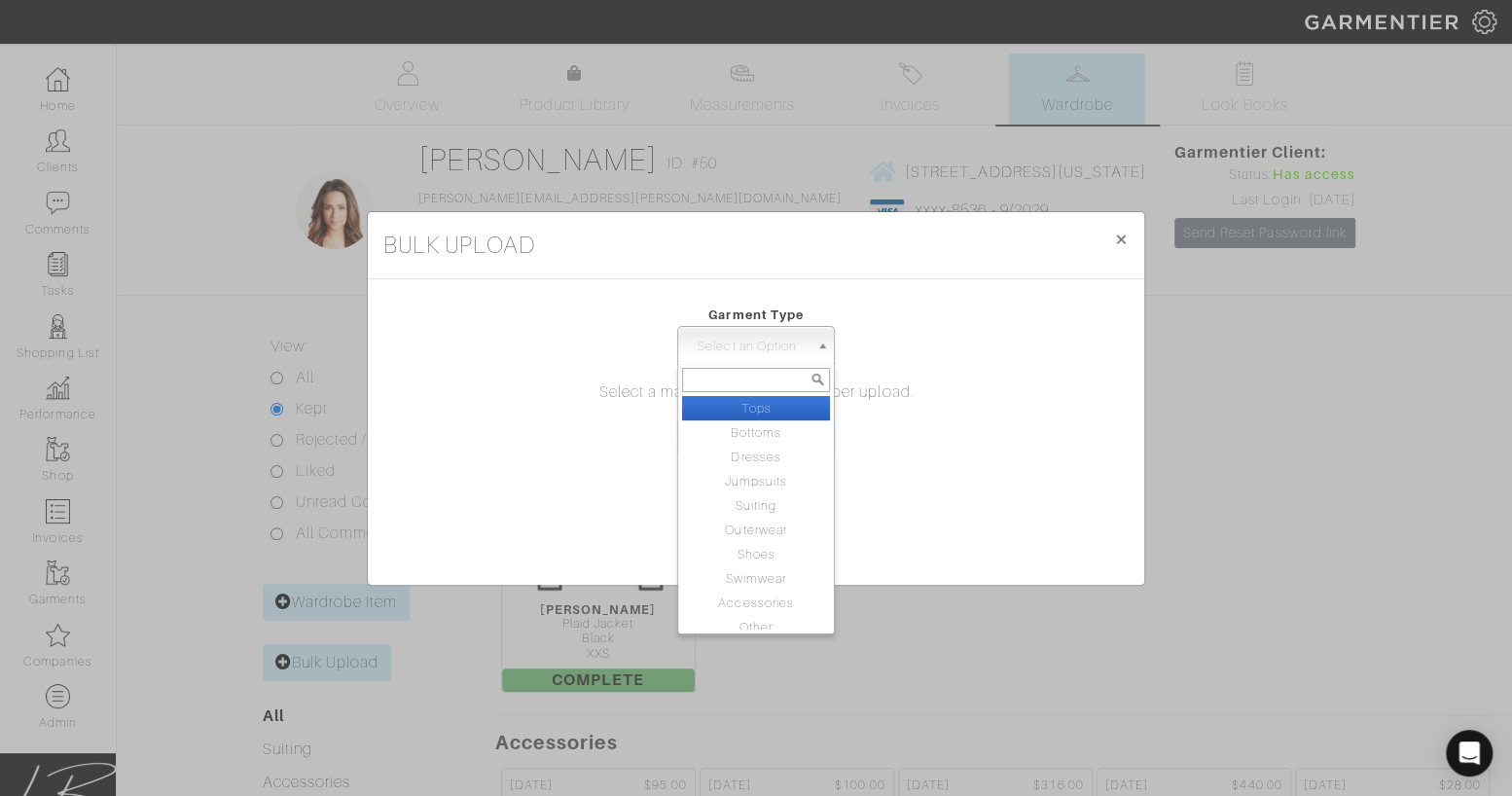
click at [751, 410] on li "Tops" at bounding box center [756, 408] width 148 height 24
select select "1"
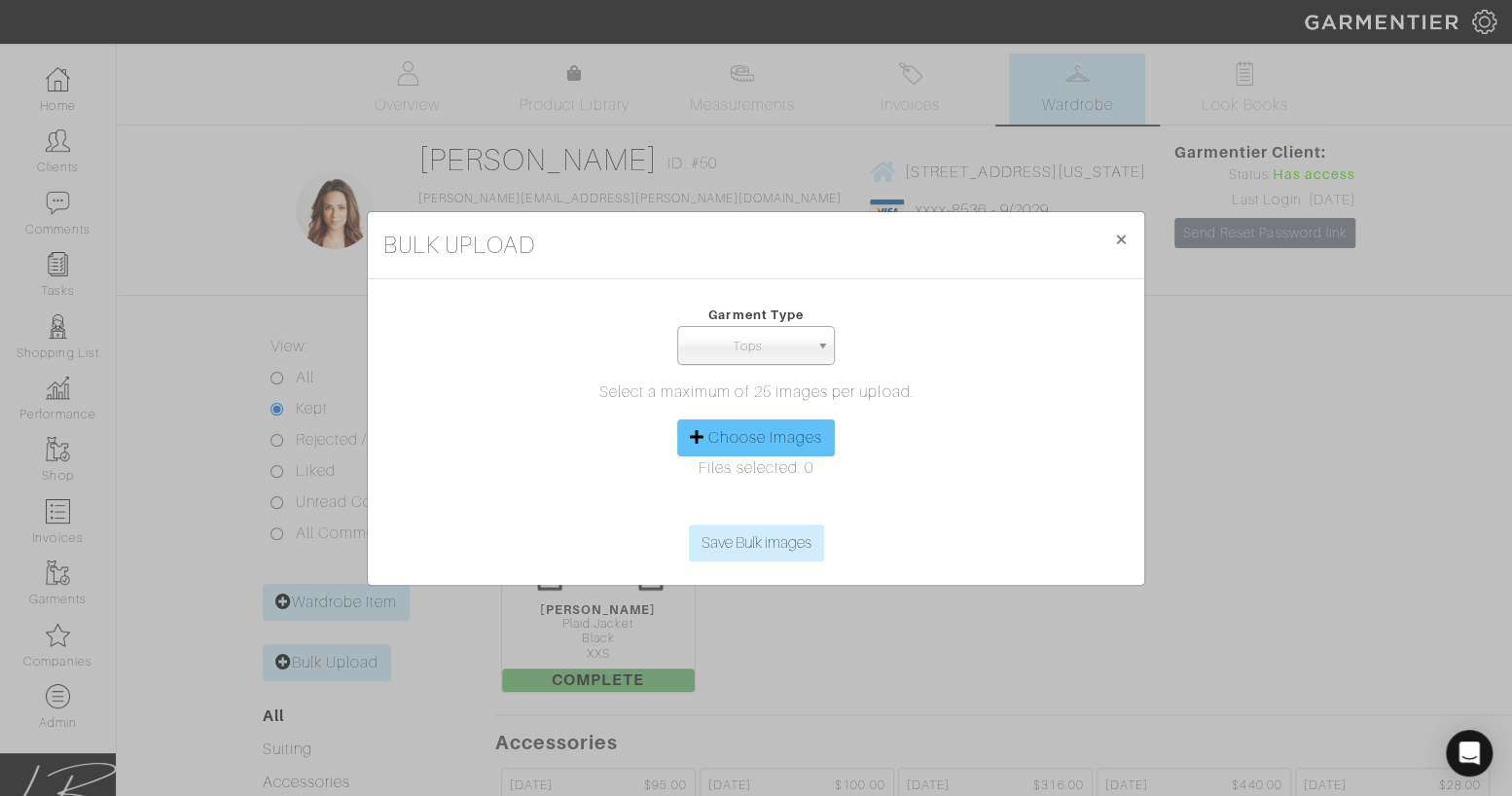
click at [748, 436] on label "Choose Images" at bounding box center [765, 438] width 114 height 23
click at [748, 496] on input "Choose Images" at bounding box center [755, 510] width 298 height 29
type input "C:\fakepath\N777066.jpeg"
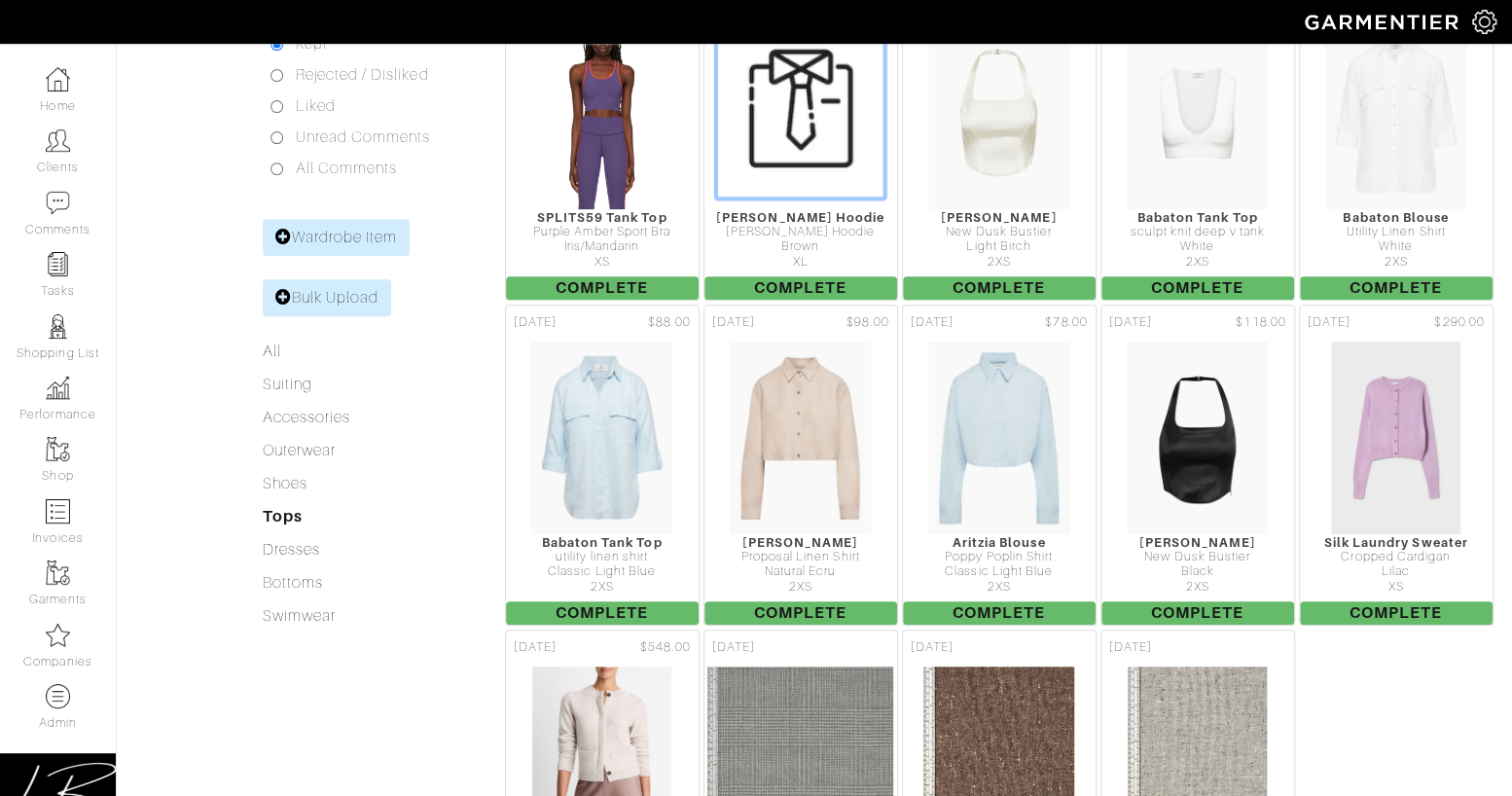
scroll to position [350, 0]
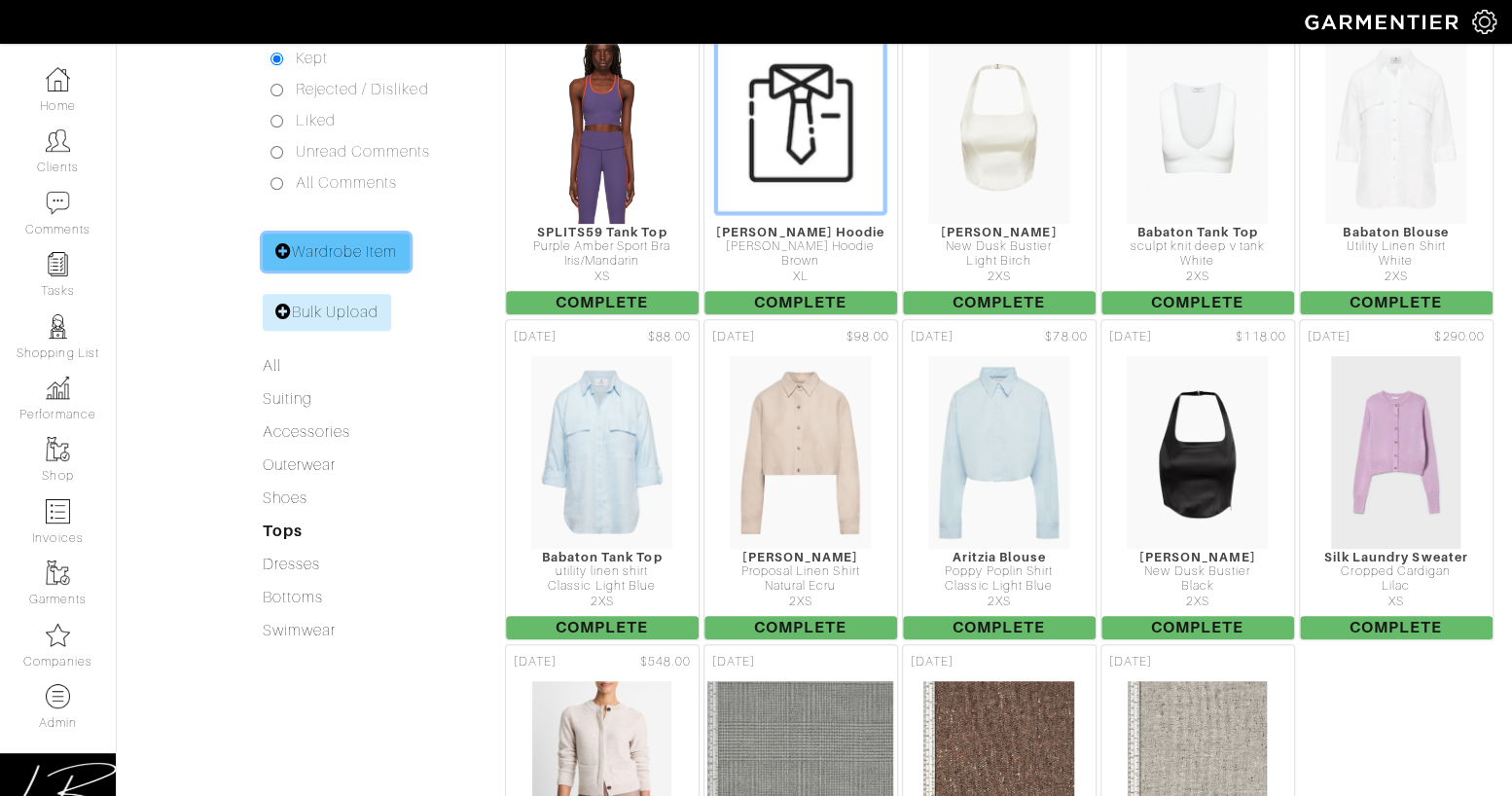
click at [355, 255] on link "Wardrobe Item" at bounding box center [337, 252] width 148 height 37
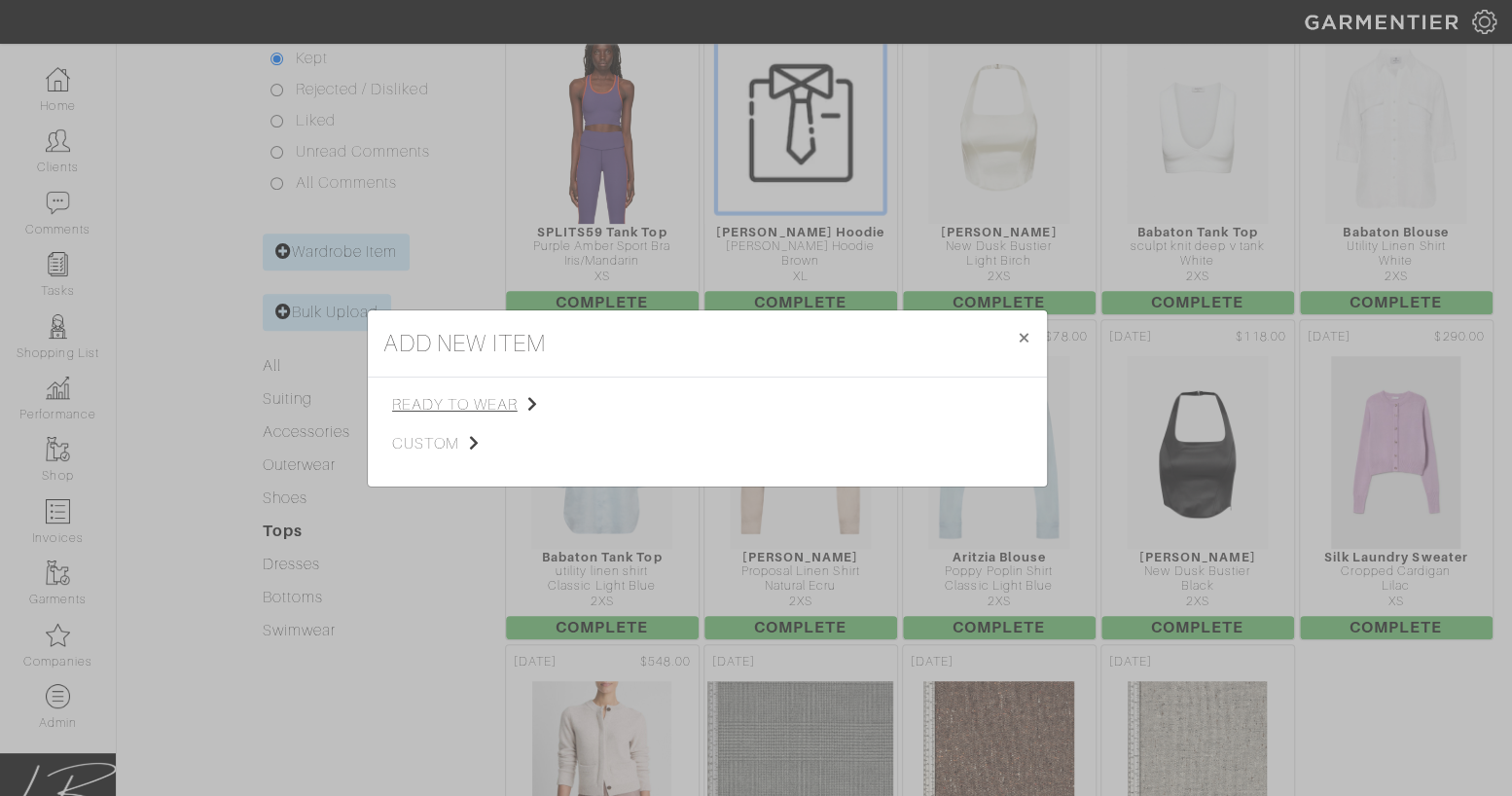
click at [488, 398] on span "ready to wear" at bounding box center [490, 405] width 195 height 23
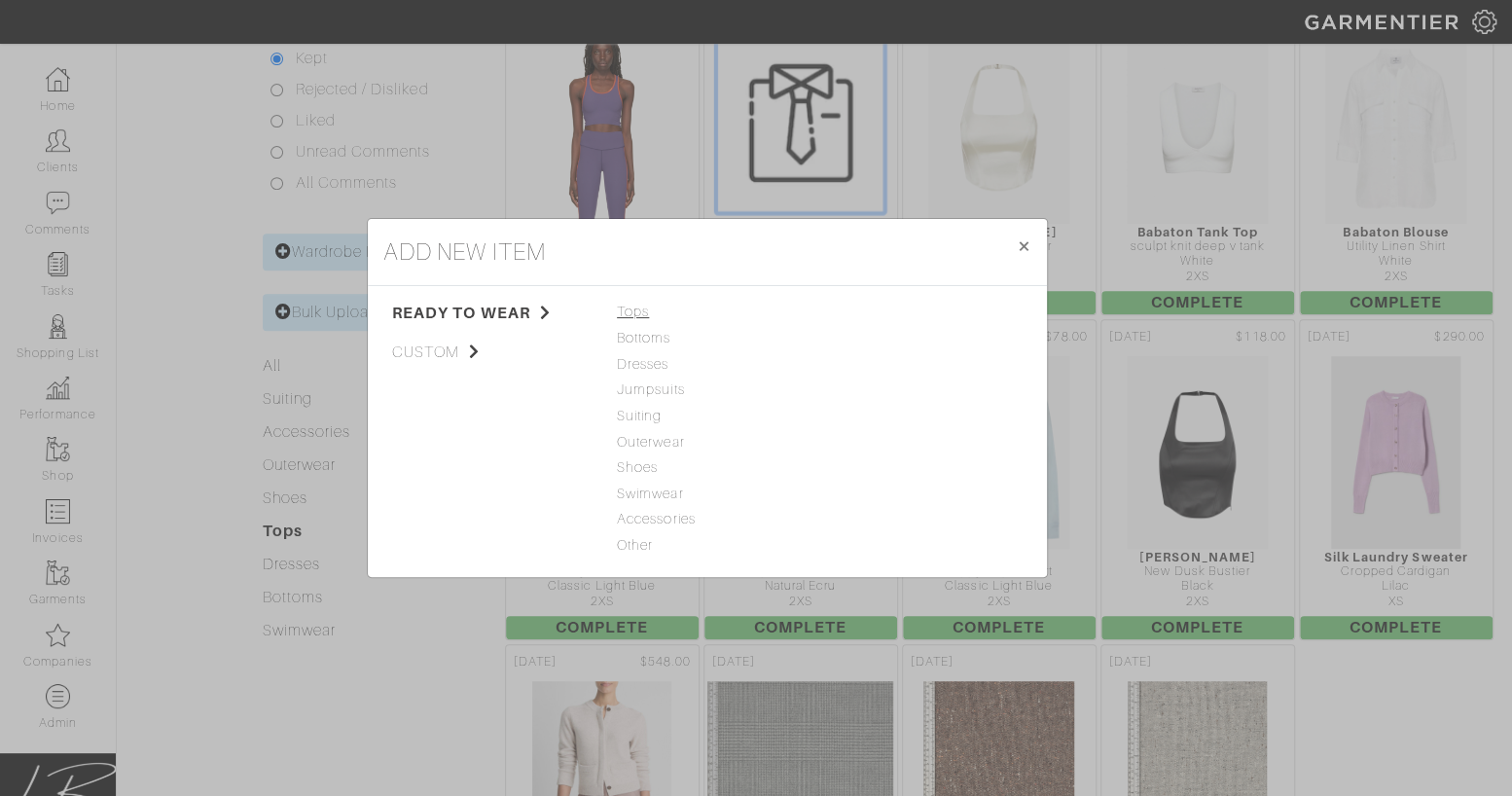
click at [641, 309] on span "Tops" at bounding box center [707, 312] width 181 height 21
click at [857, 307] on link "Tank Top" at bounding box center [857, 311] width 61 height 16
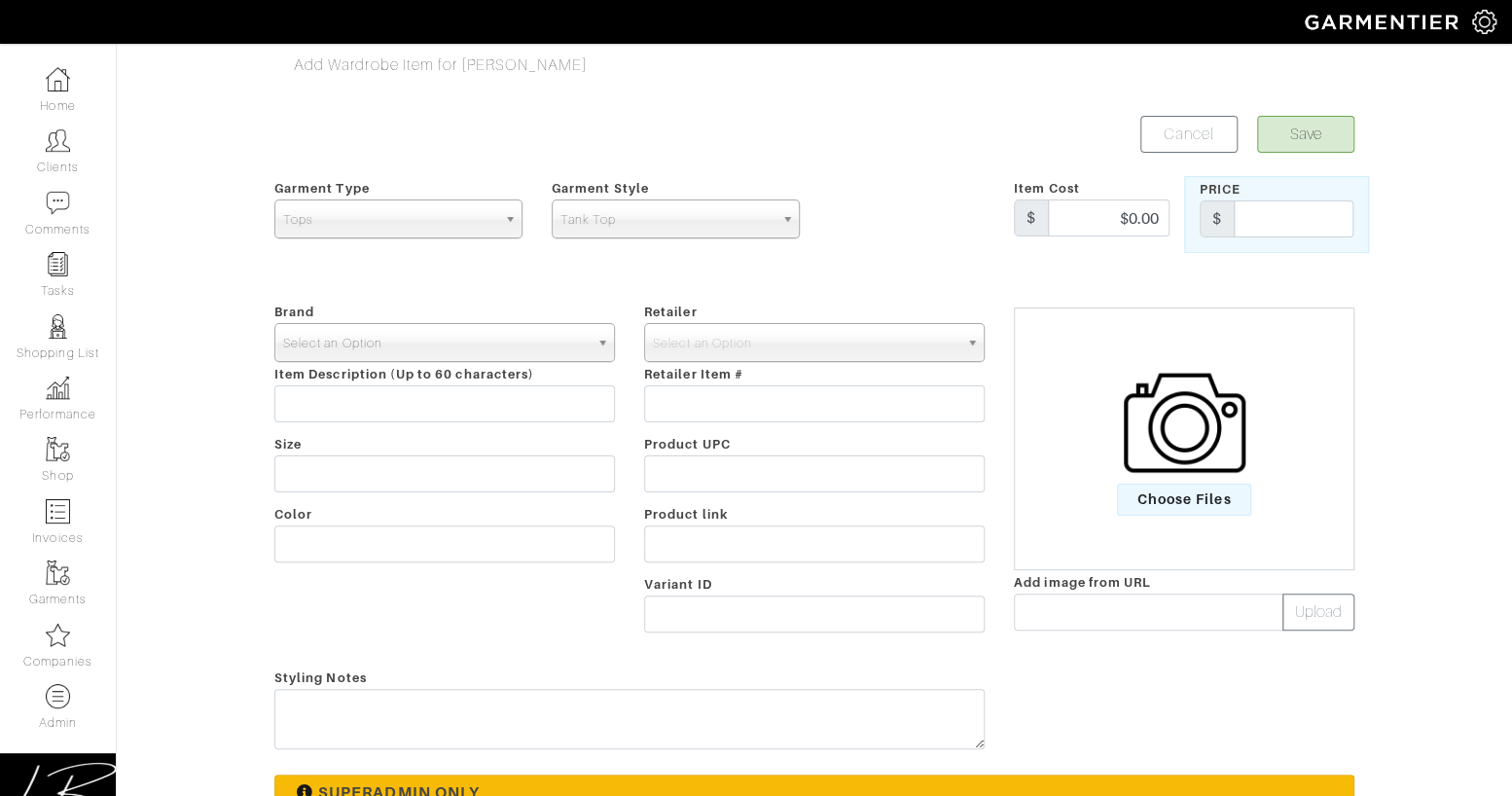
click at [376, 333] on span "Select an Option" at bounding box center [435, 343] width 305 height 39
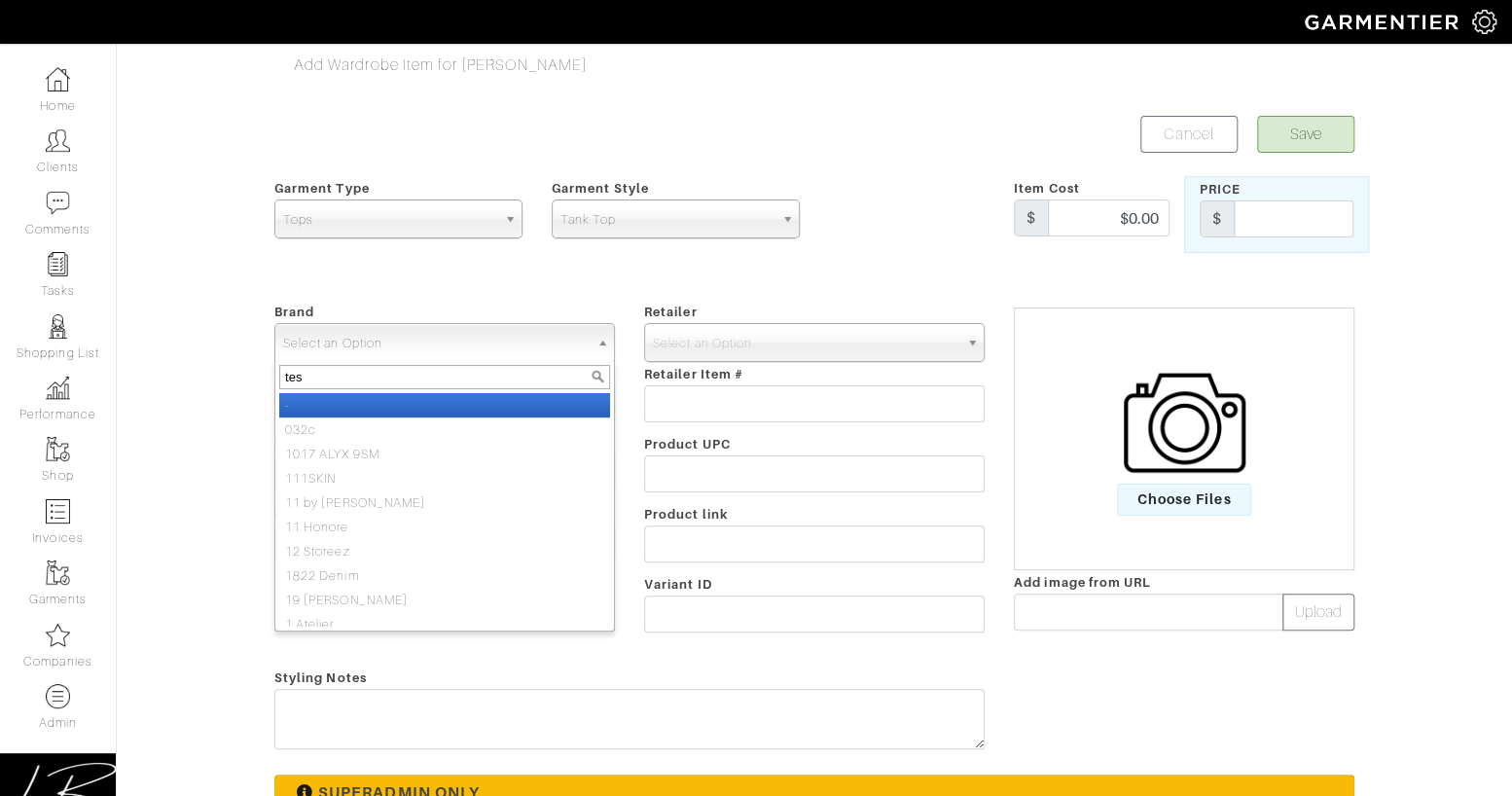
type input "test"
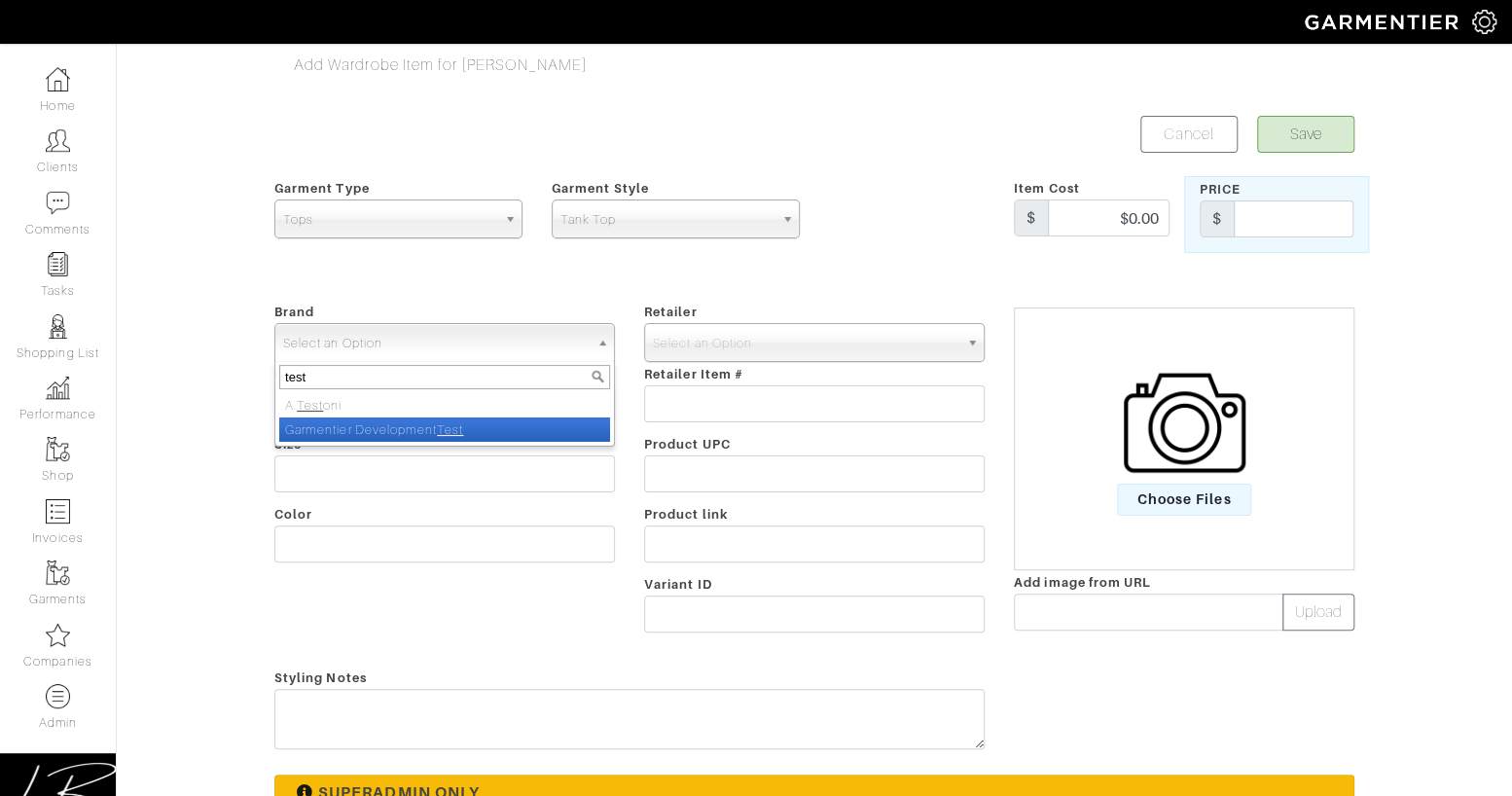
select select "Garmentier Development Test"
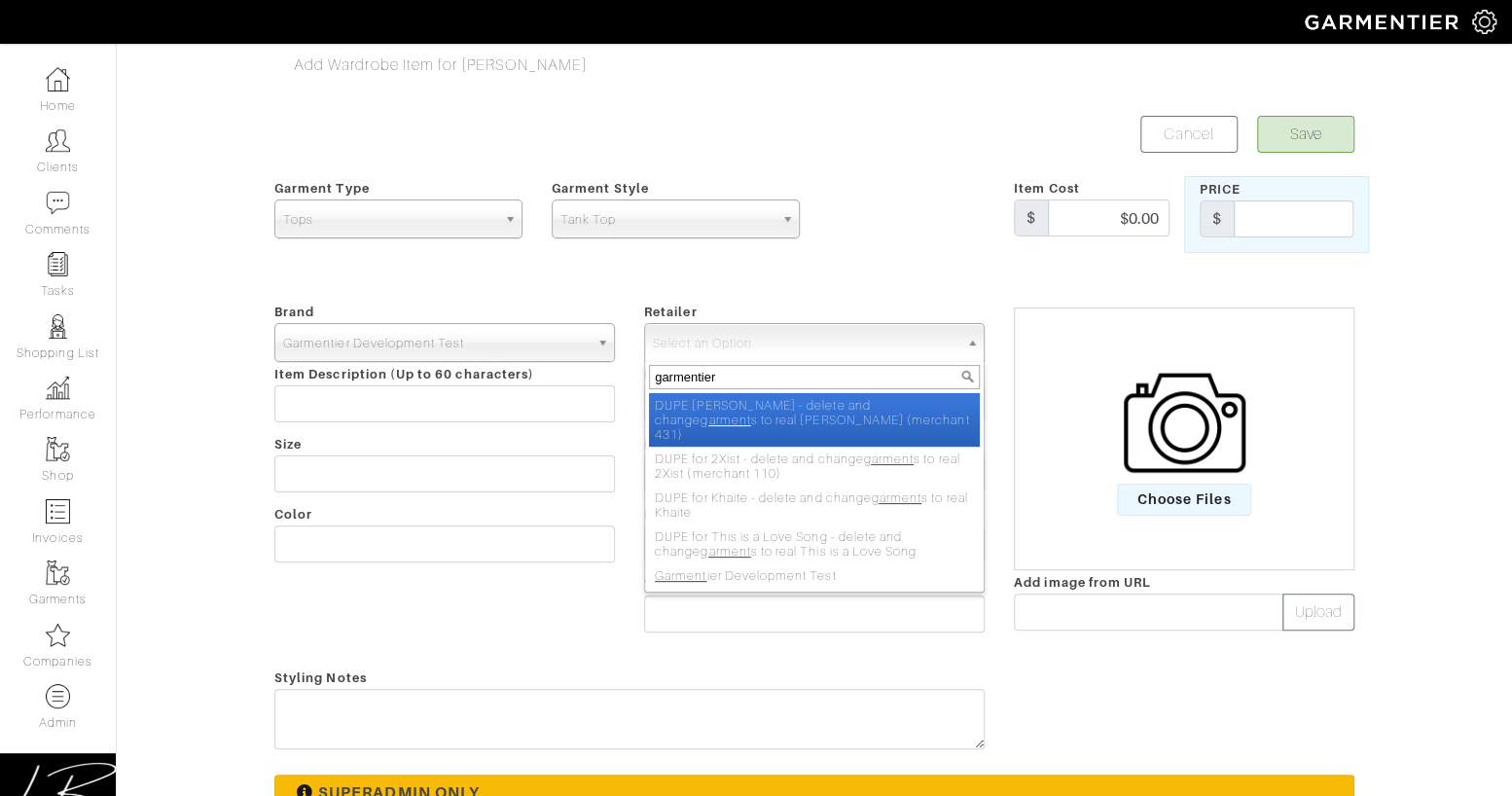
type input "garmentier"
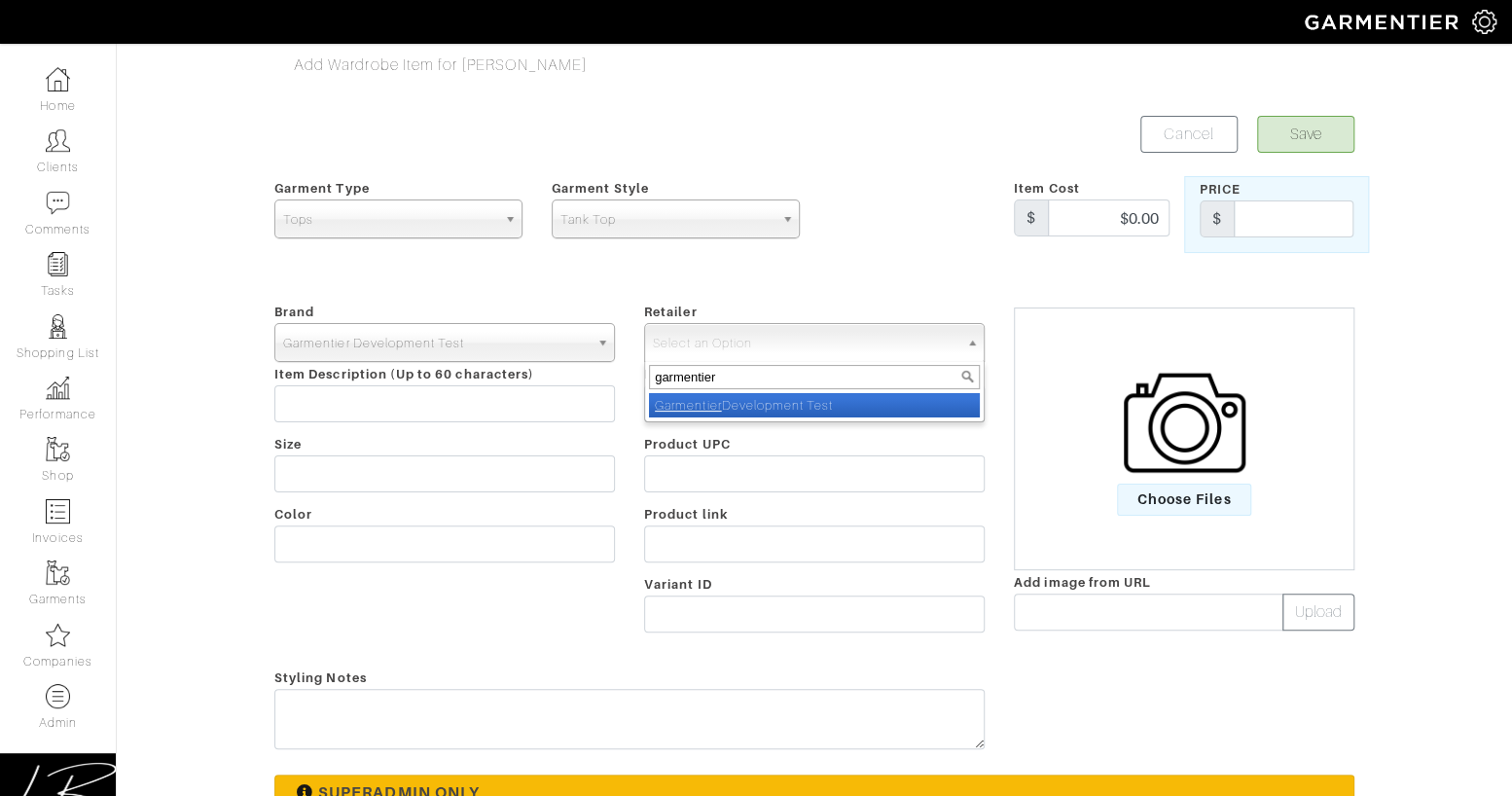
select select "6588"
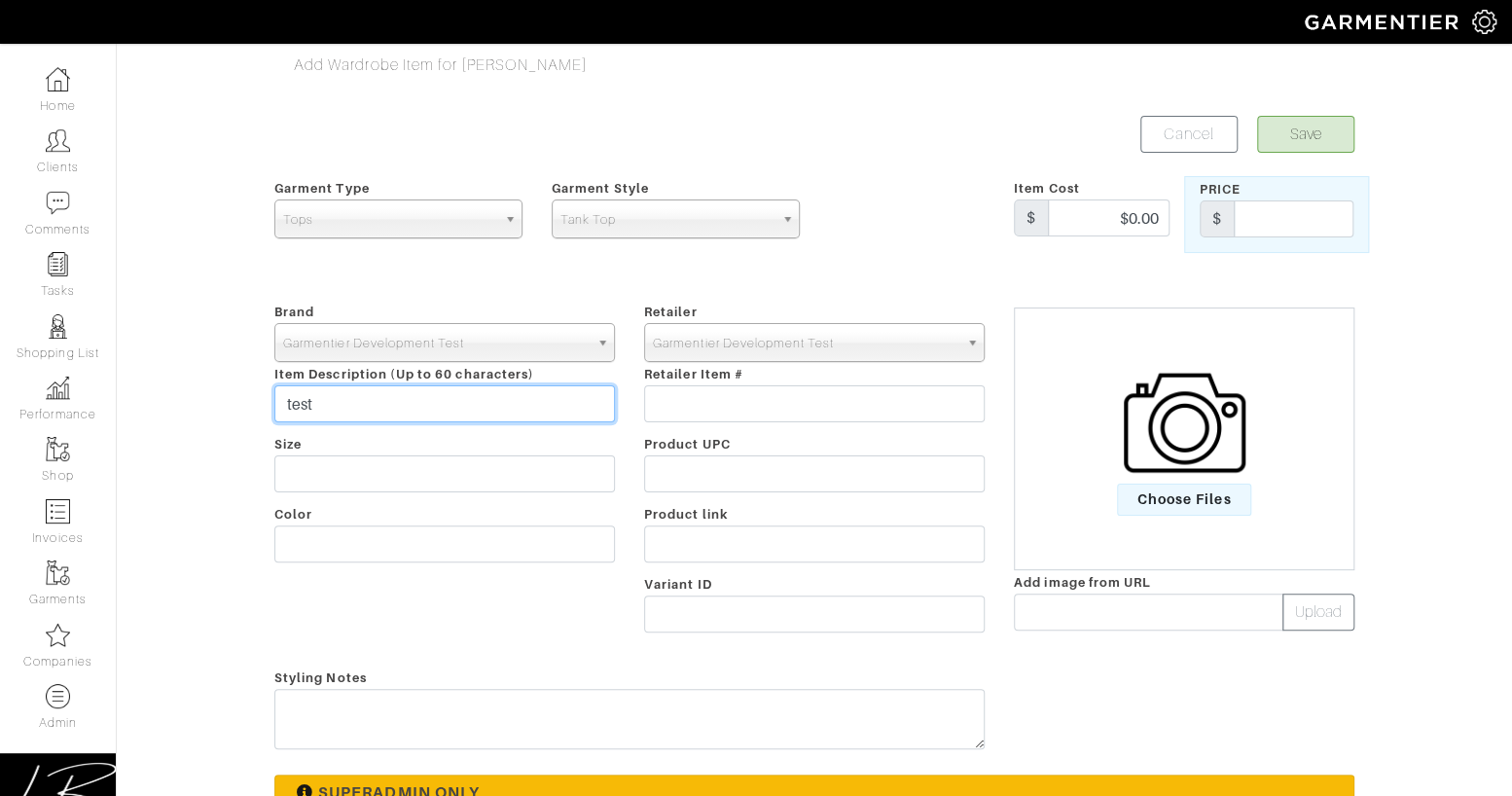
type input "test"
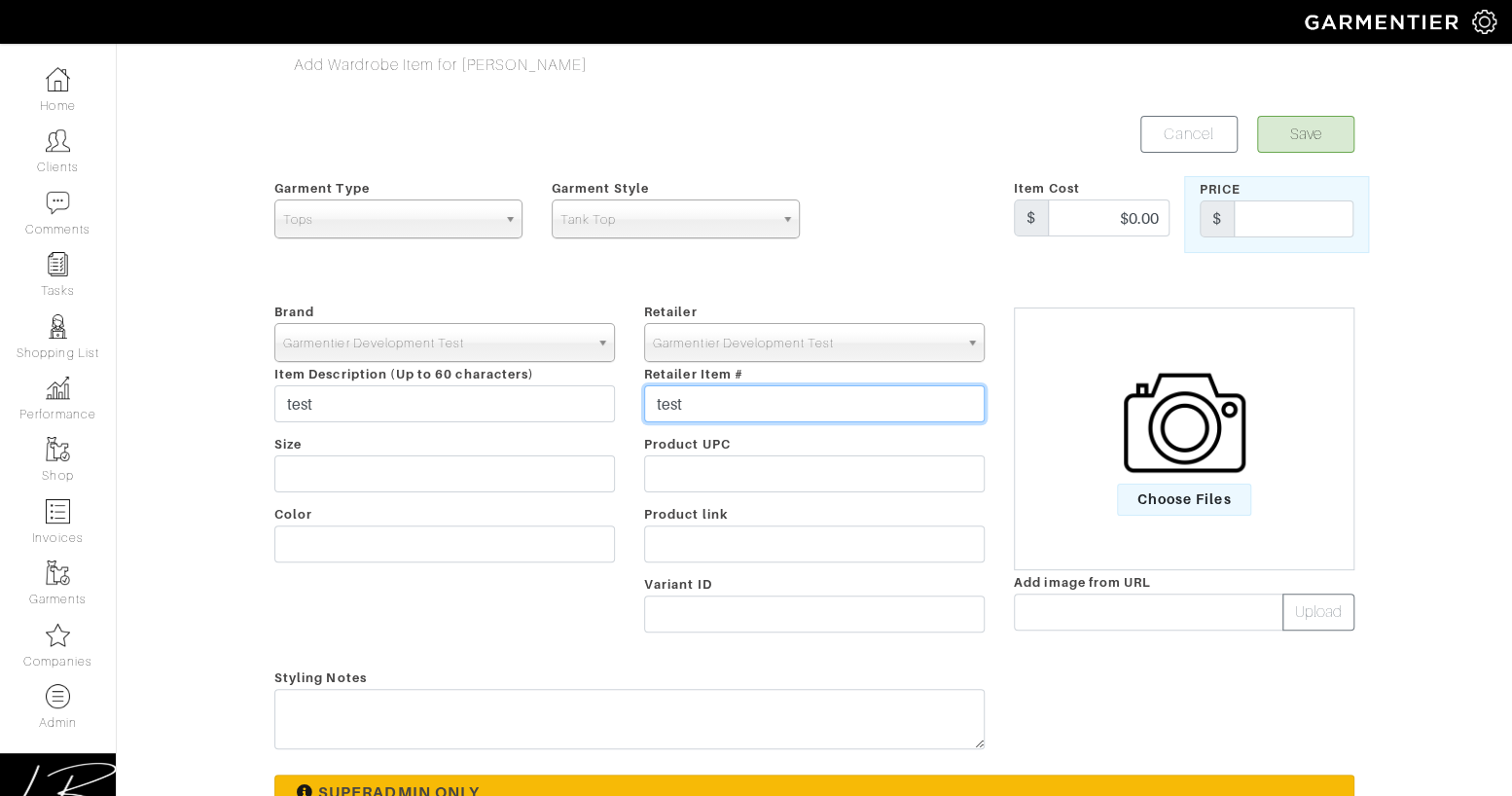
type input "test"
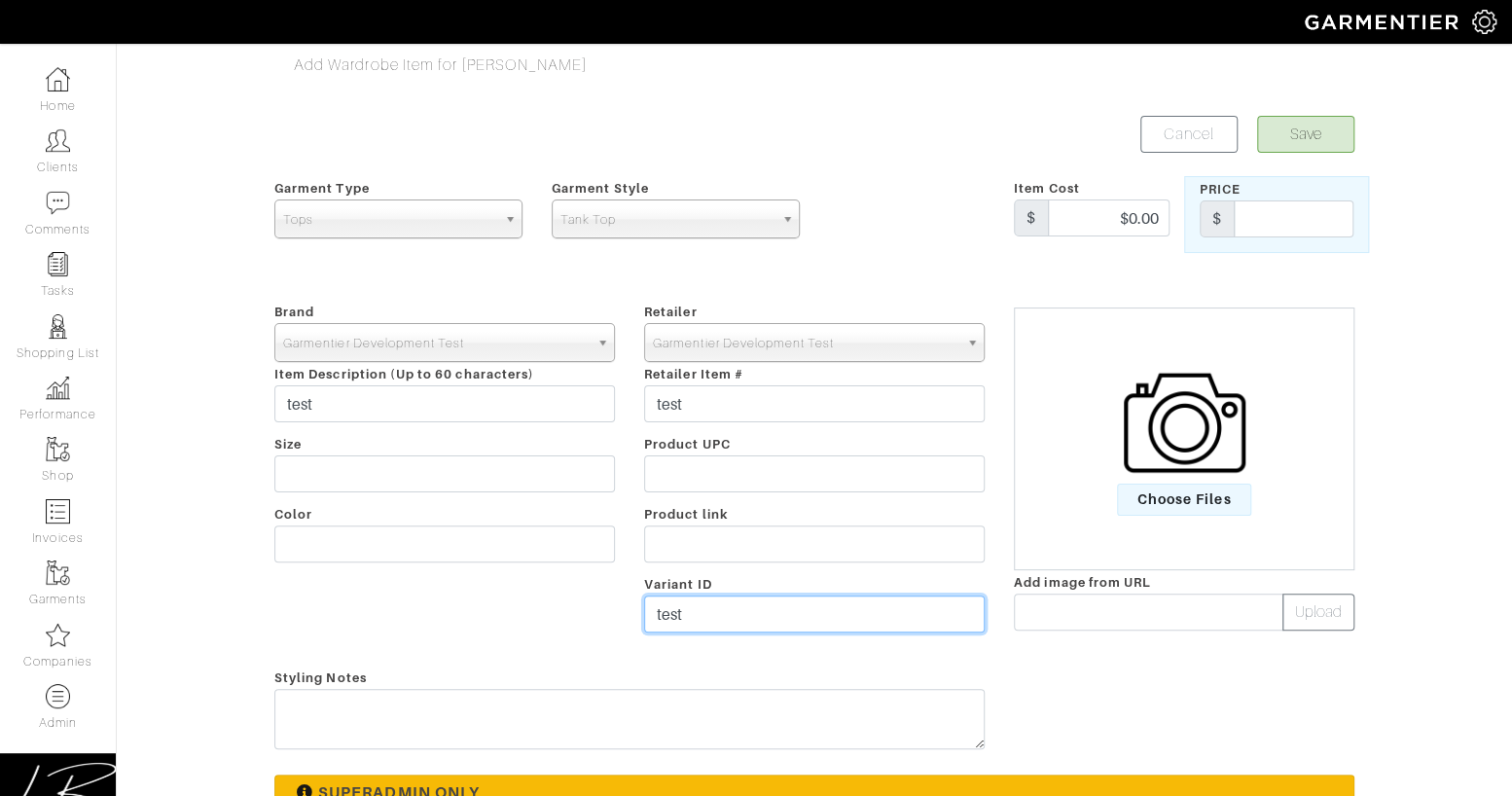
type input "test"
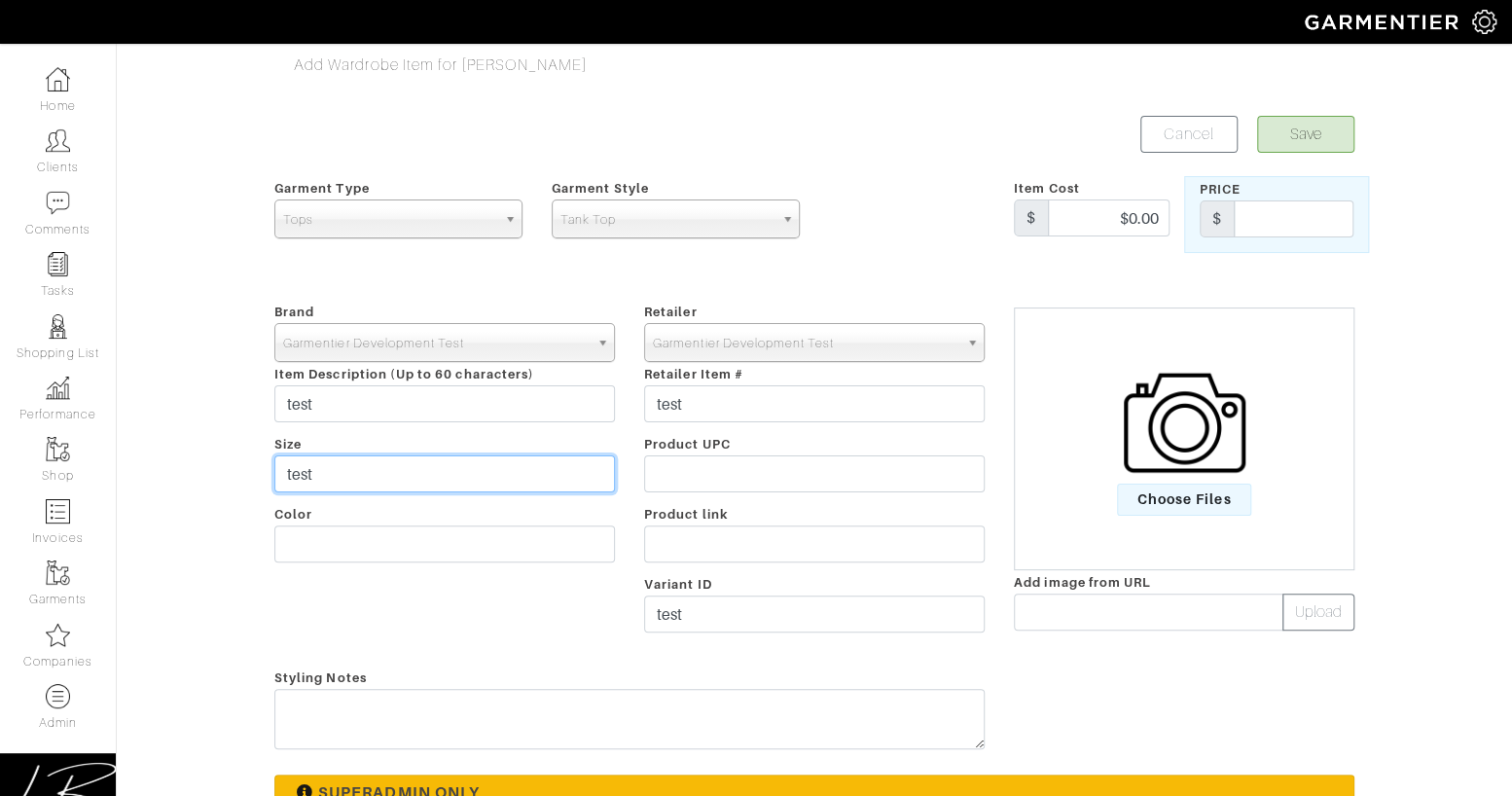
type input "test"
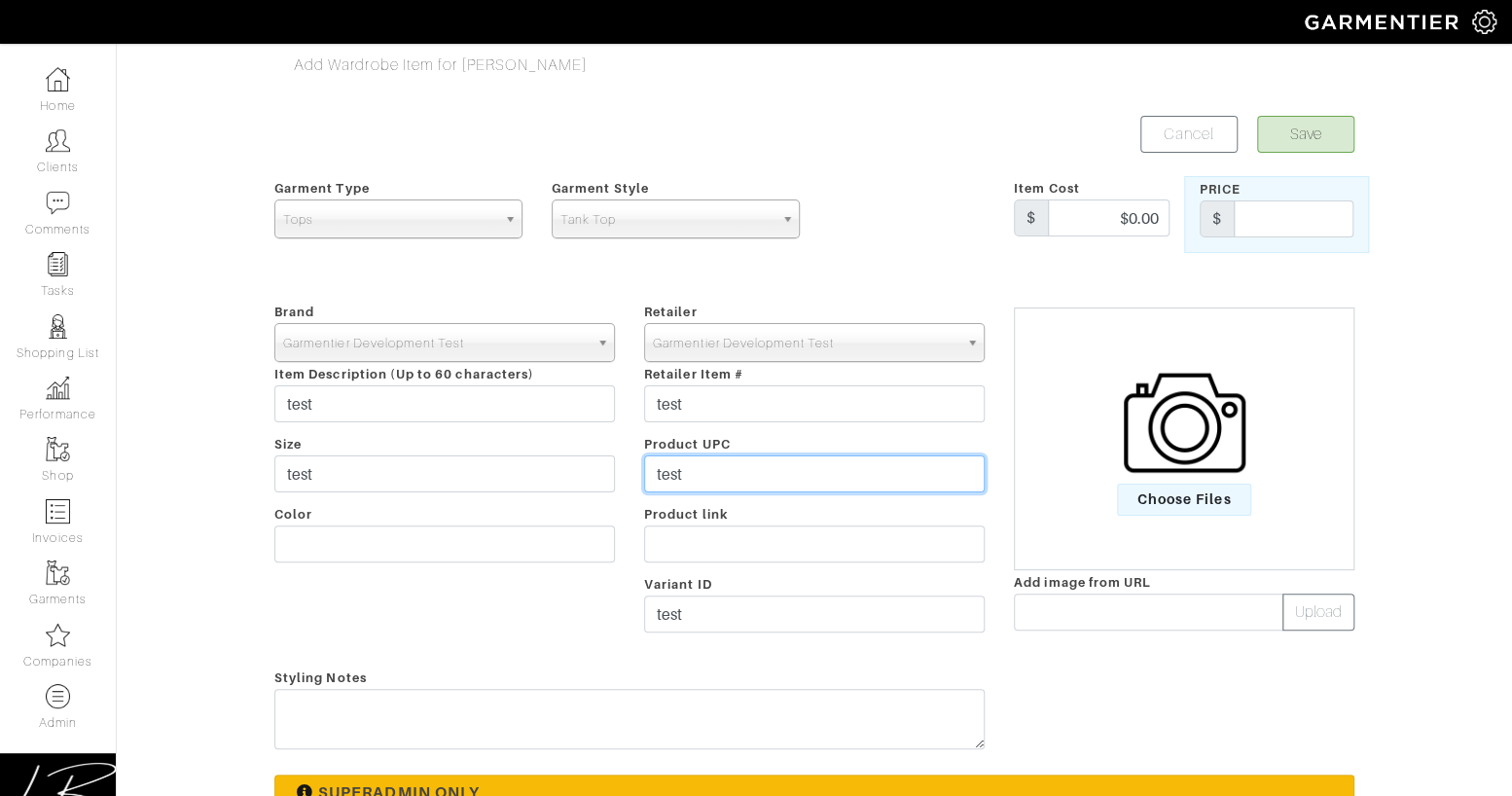
type input "test"
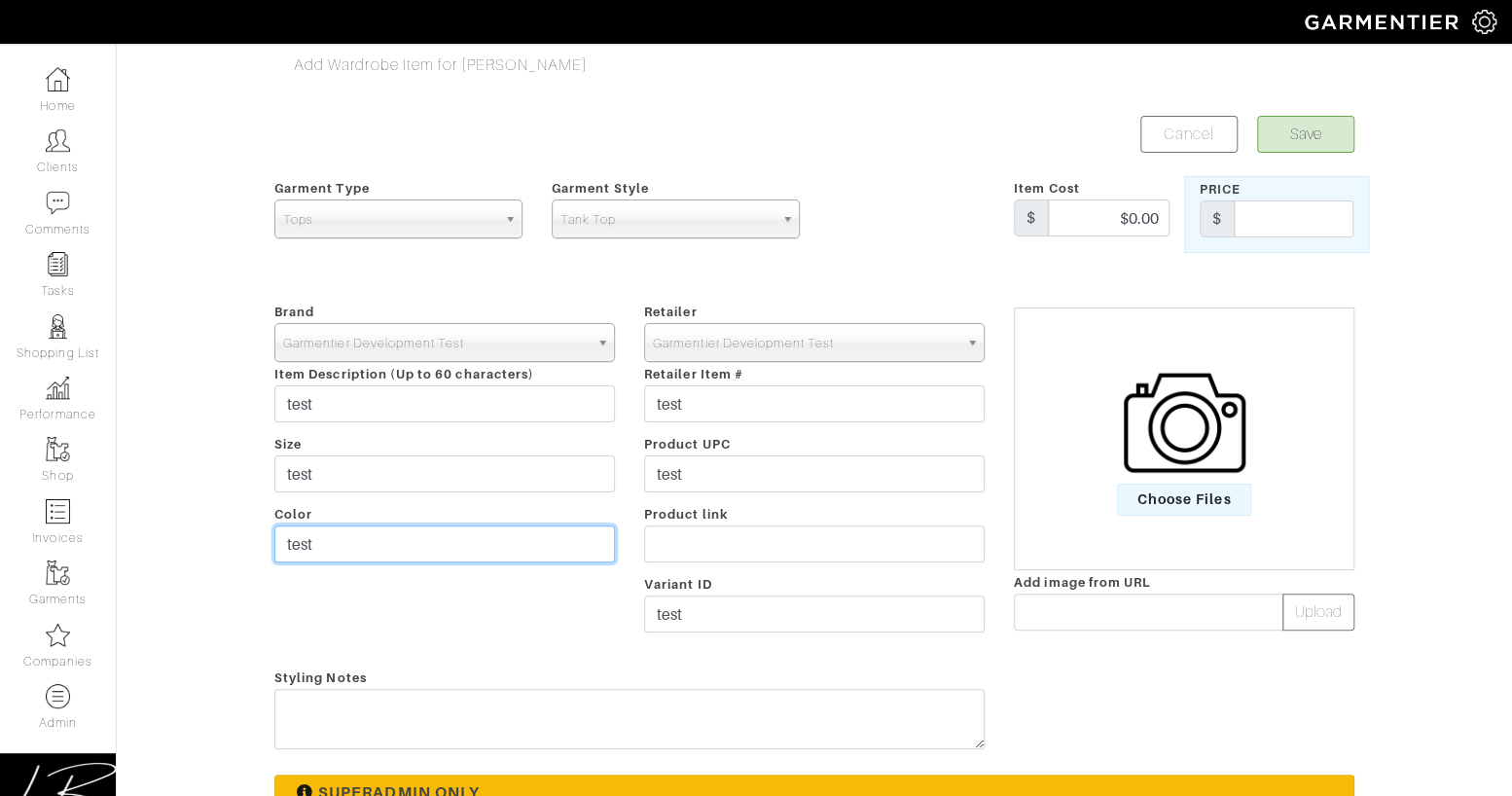
type input "test"
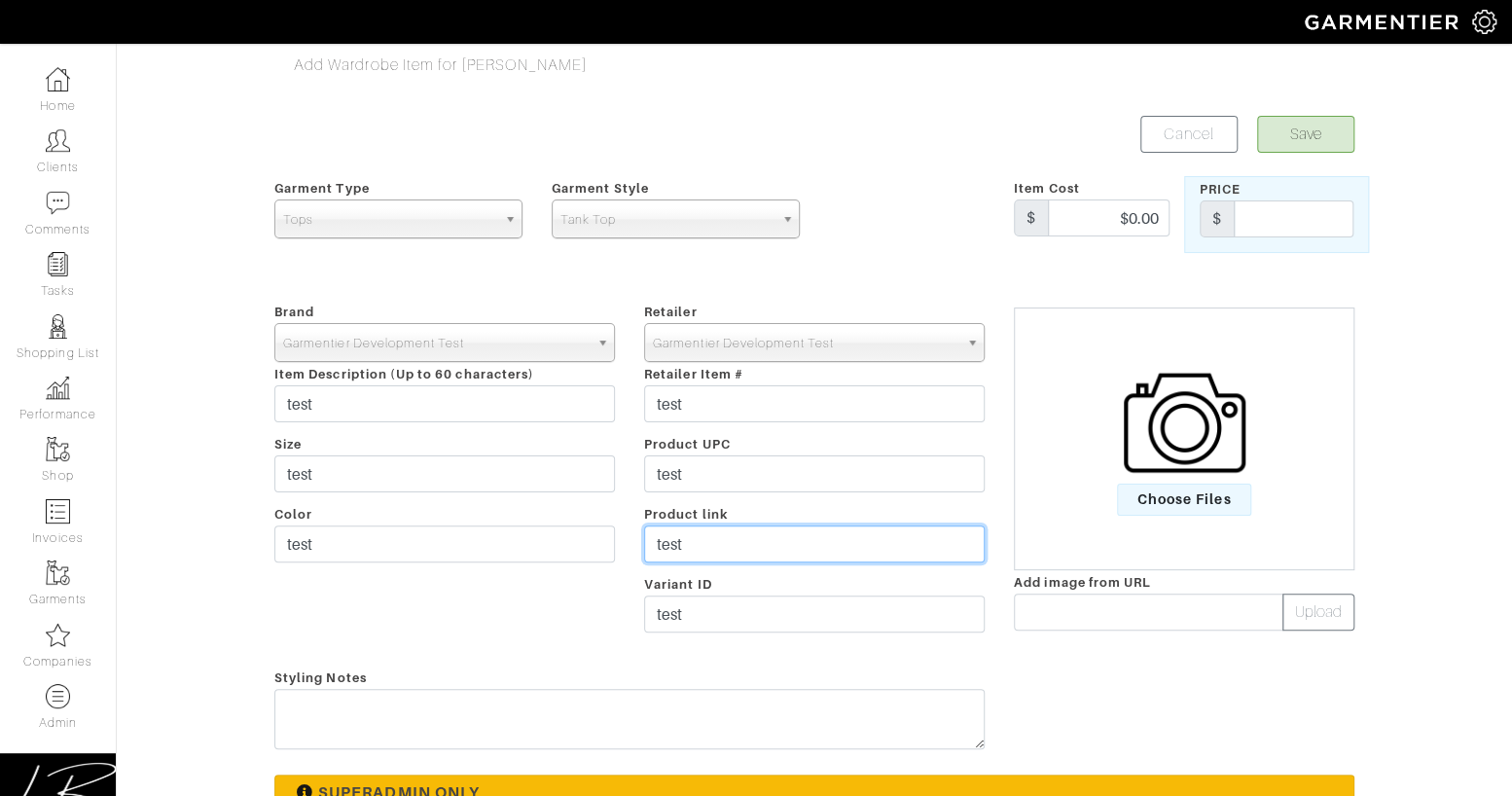
type input "test"
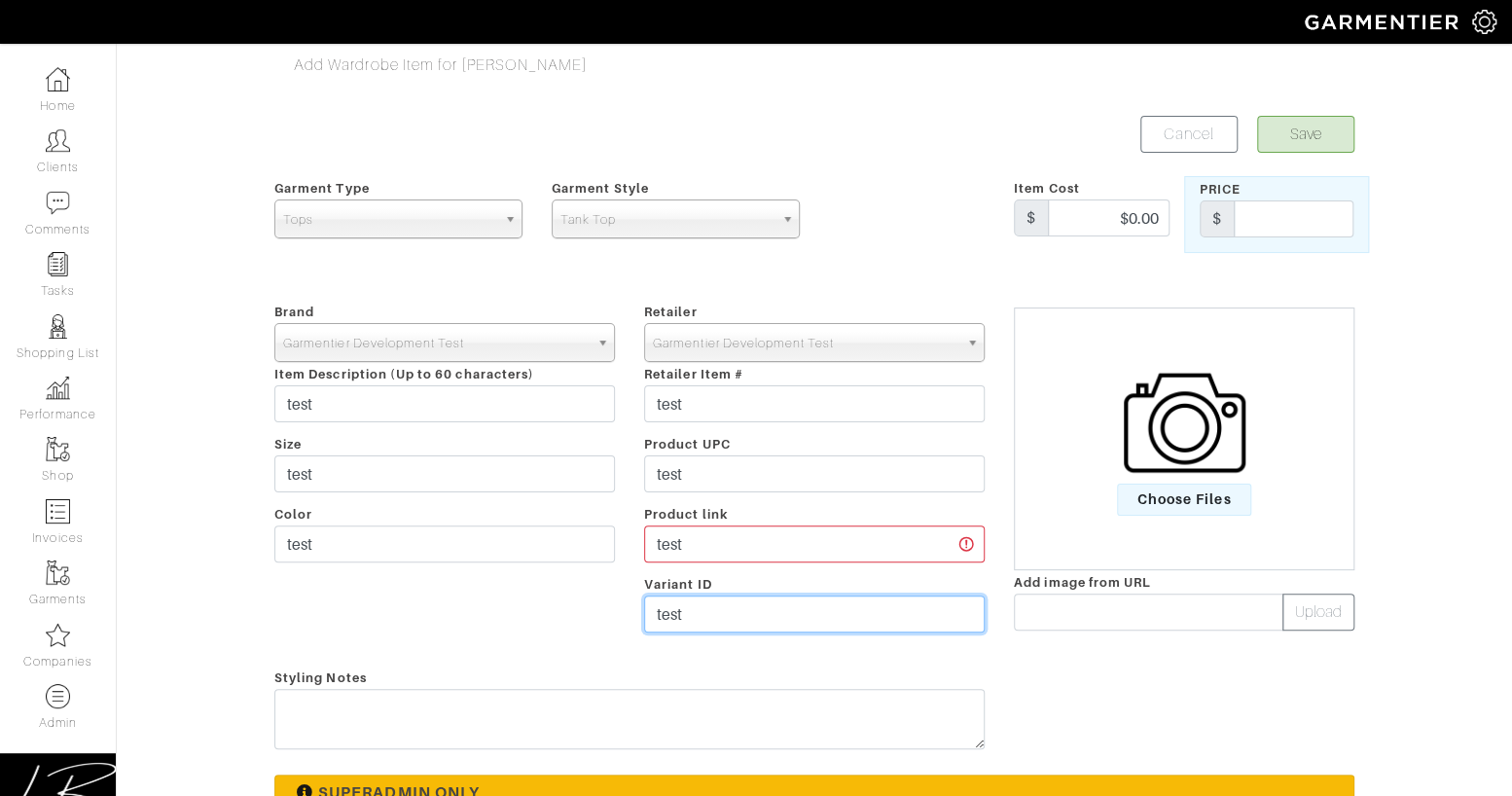
drag, startPoint x: 747, startPoint y: 598, endPoint x: 744, endPoint y: 585, distance: 13.3
click at [744, 585] on div "Retailer - 032c 1017 ALYX 9SM 111SKIN 11 by Boris Bidjan Saberi 11 Honore 12 St…" at bounding box center [814, 470] width 370 height 342
drag, startPoint x: 736, startPoint y: 549, endPoint x: 730, endPoint y: 527, distance: 22.8
click at [729, 527] on input "test" at bounding box center [814, 544] width 340 height 37
click at [756, 490] on div "Retailer - 032c 1017 ALYX 9SM 111SKIN 11 by Boris Bidjan Saberi 11 Honore 12 St…" at bounding box center [814, 470] width 370 height 342
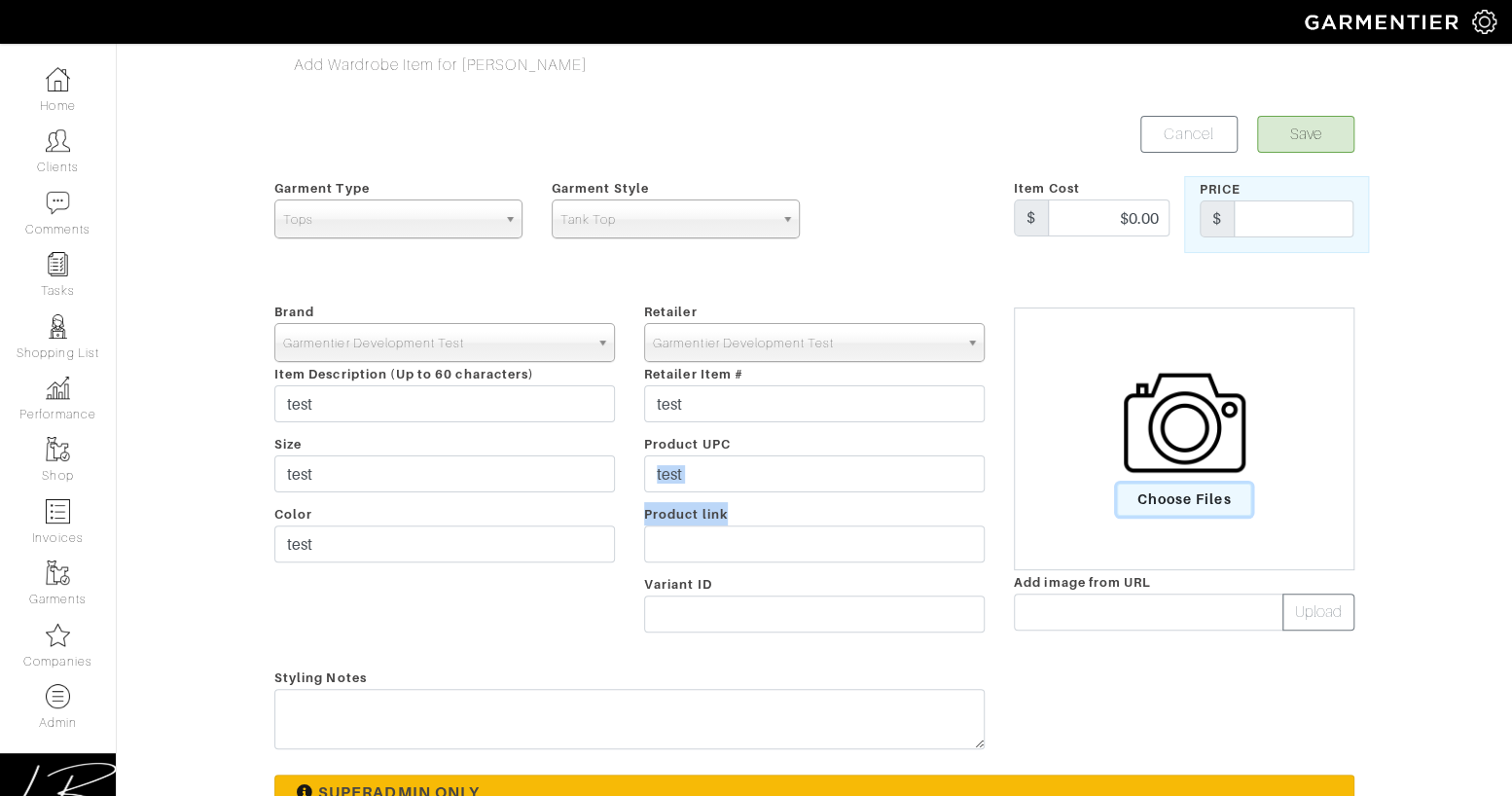
click at [1161, 497] on span "Choose Files" at bounding box center [1184, 499] width 136 height 32
click at [0, 0] on input "Choose Files" at bounding box center [0, 0] width 0 height 0
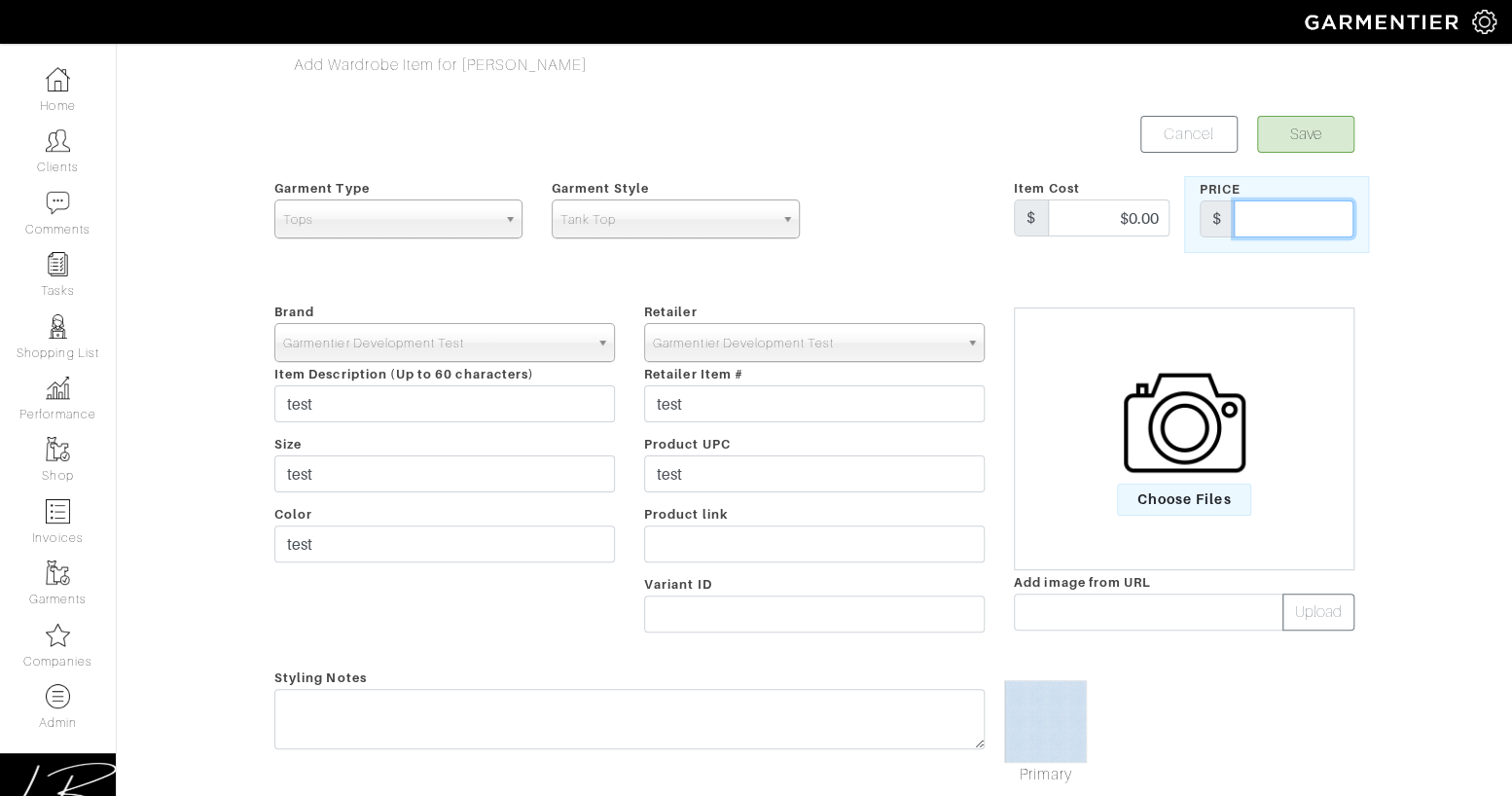
click at [1266, 207] on input "text" at bounding box center [1293, 219] width 120 height 37
type input "100"
click at [1469, 278] on div "Add Wardrobe Item for Lisa Bubes Save Cancel Garment Type Tops Bottoms Dresses …" at bounding box center [756, 591] width 1512 height 1076
click at [1280, 135] on button "Save" at bounding box center [1306, 135] width 98 height 37
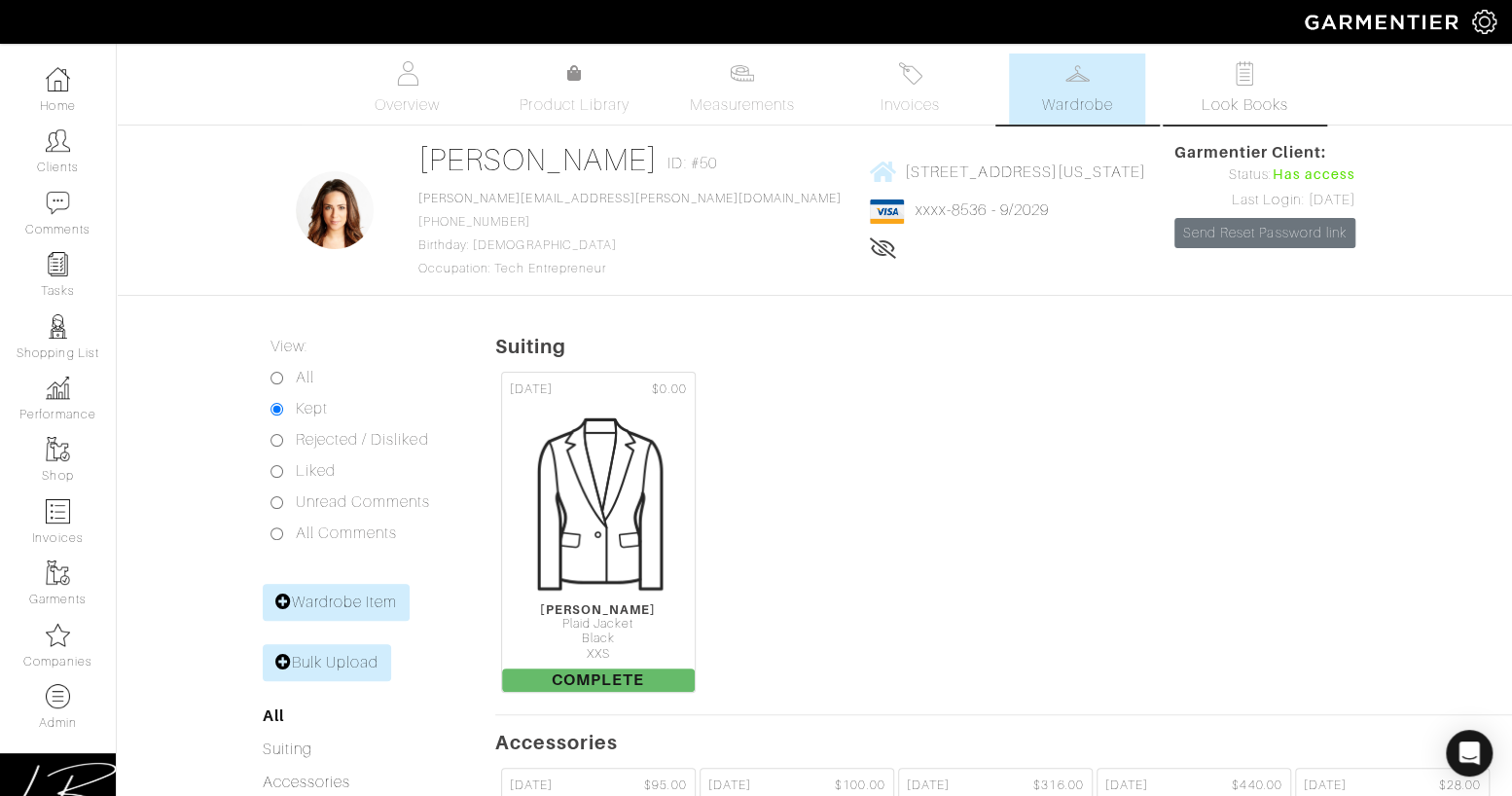
click at [1305, 73] on link "Look Books" at bounding box center [1245, 89] width 137 height 71
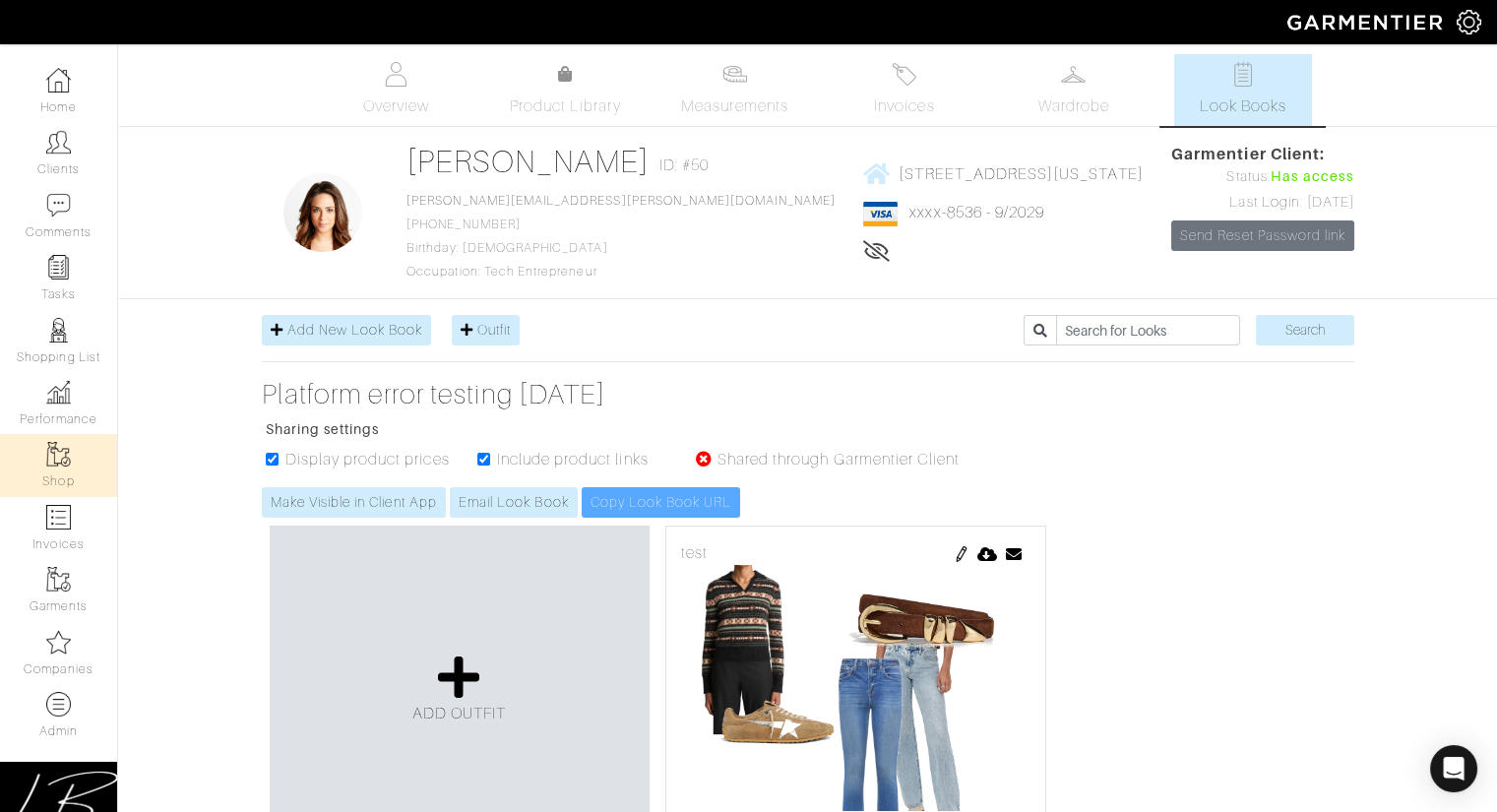
click at [61, 471] on link "Shop" at bounding box center [58, 465] width 117 height 62
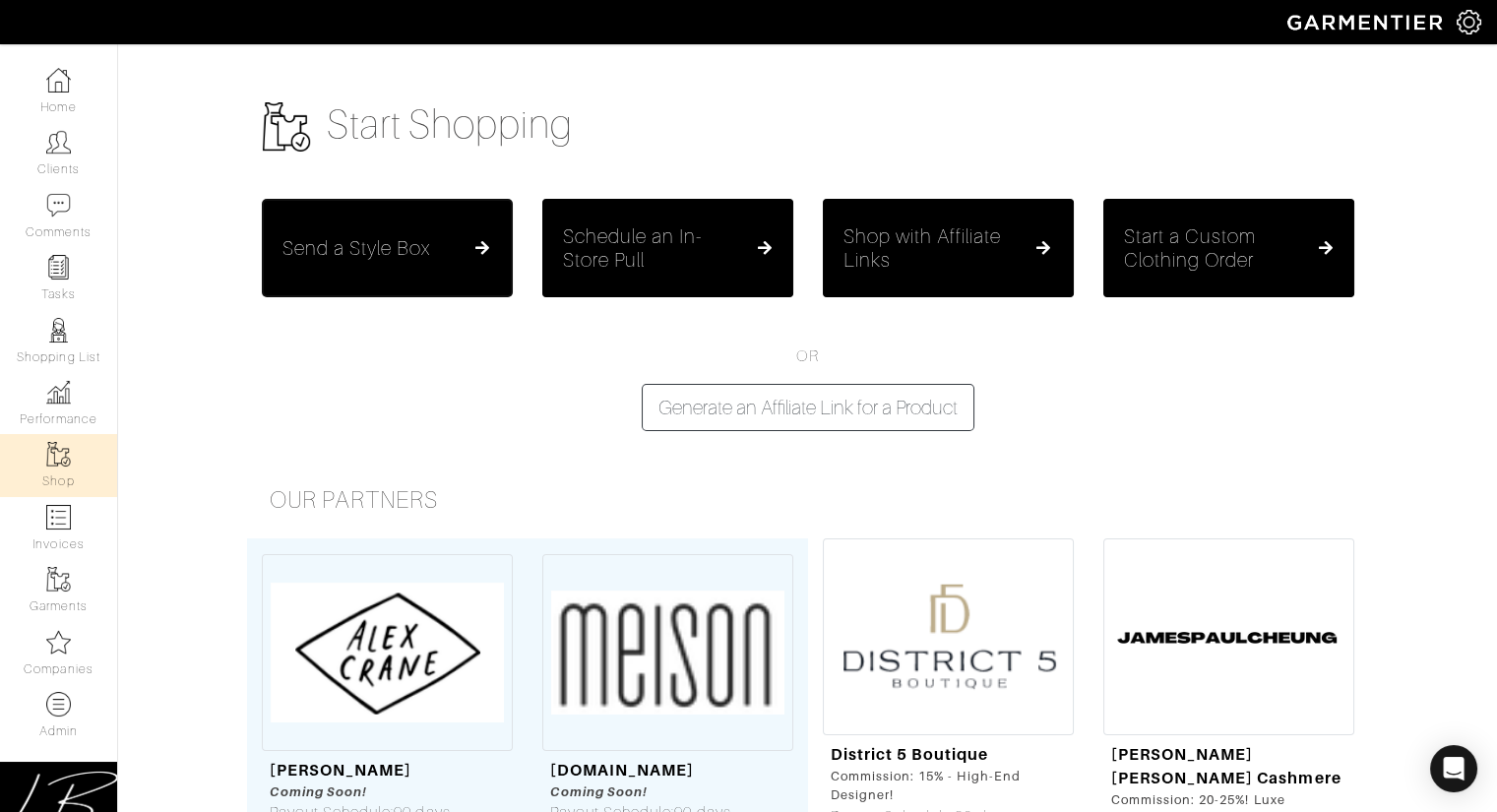
click at [371, 251] on h5 "Send a Style Box" at bounding box center [356, 248] width 149 height 24
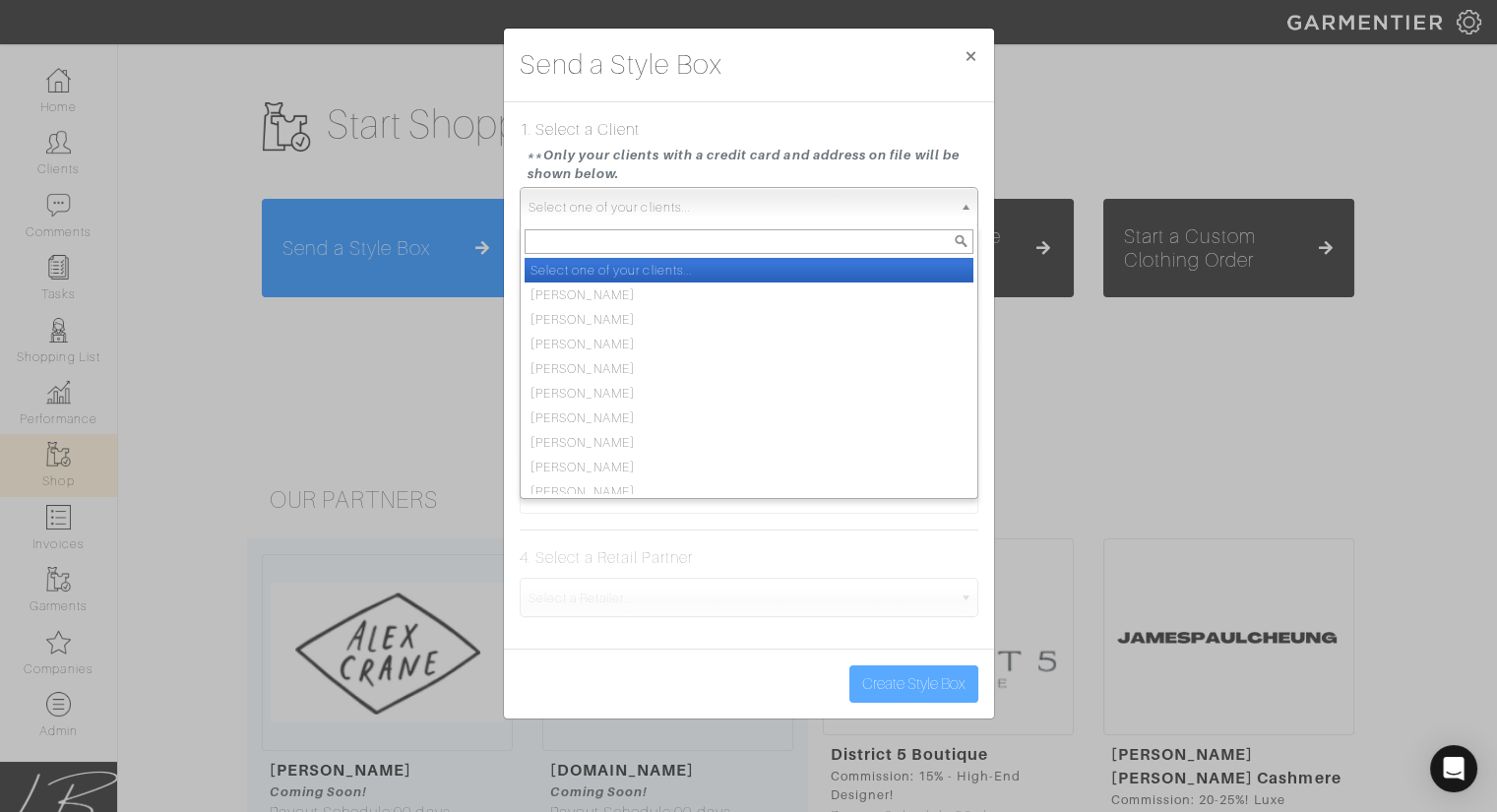
click at [583, 217] on span "Select one of your clients..." at bounding box center [740, 207] width 423 height 39
type input "lisa"
select select "lisa-bubes"
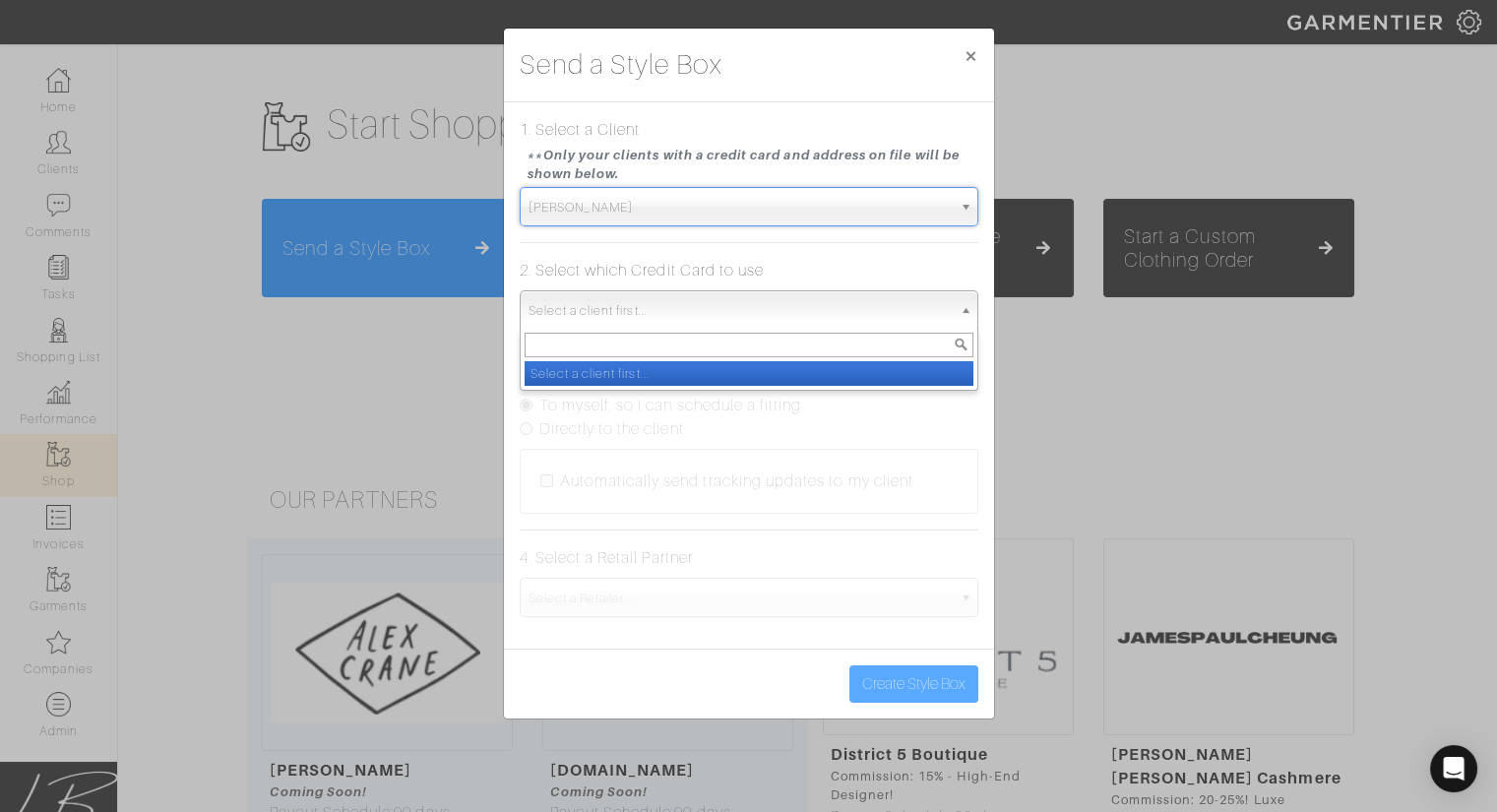
click at [620, 316] on span "Select a client first..." at bounding box center [740, 311] width 423 height 39
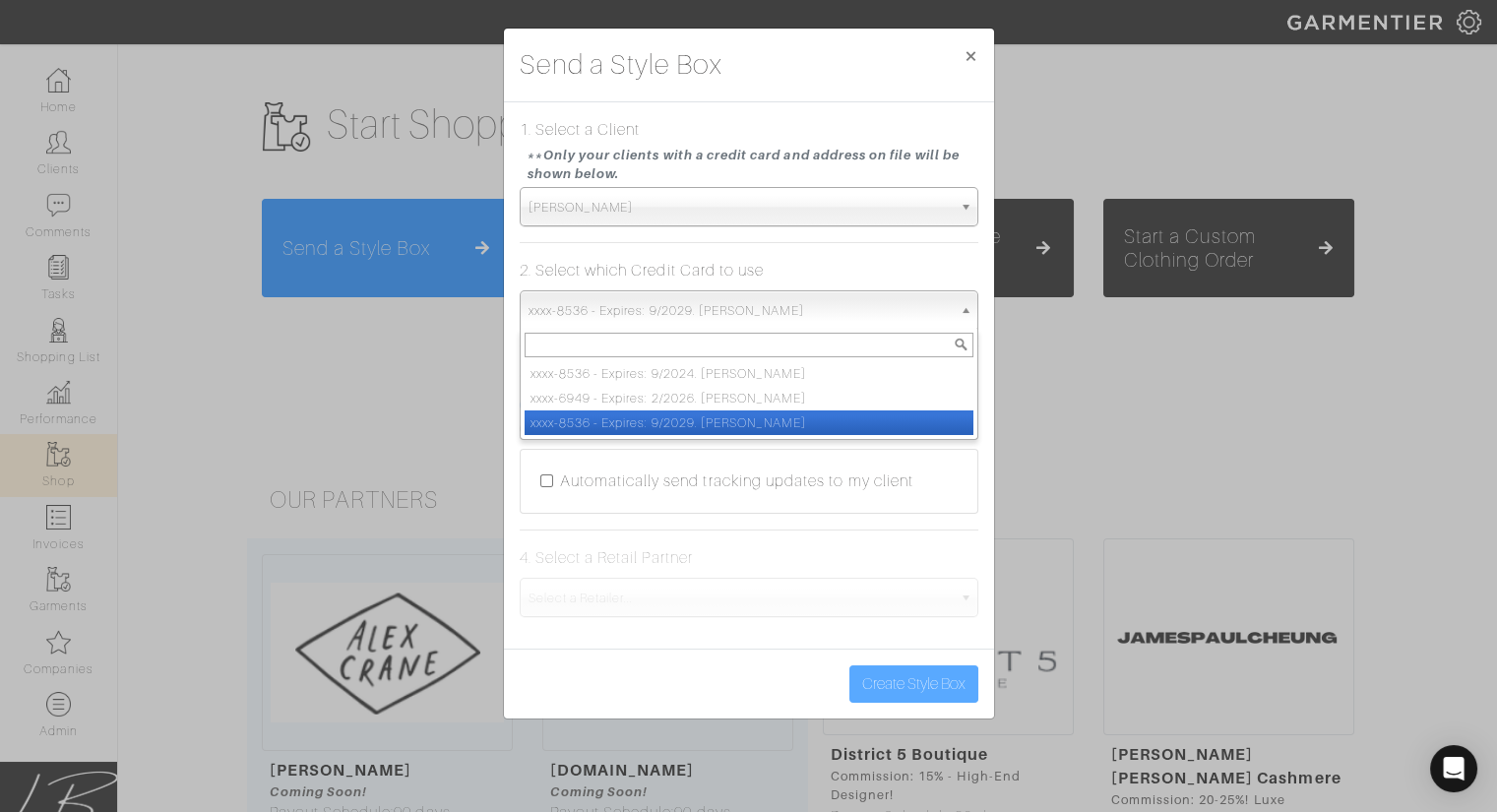
click at [624, 411] on li "xxxx-8536 - Expires: 9/2029. Lisa Bubes" at bounding box center [749, 422] width 449 height 25
select select "5371"
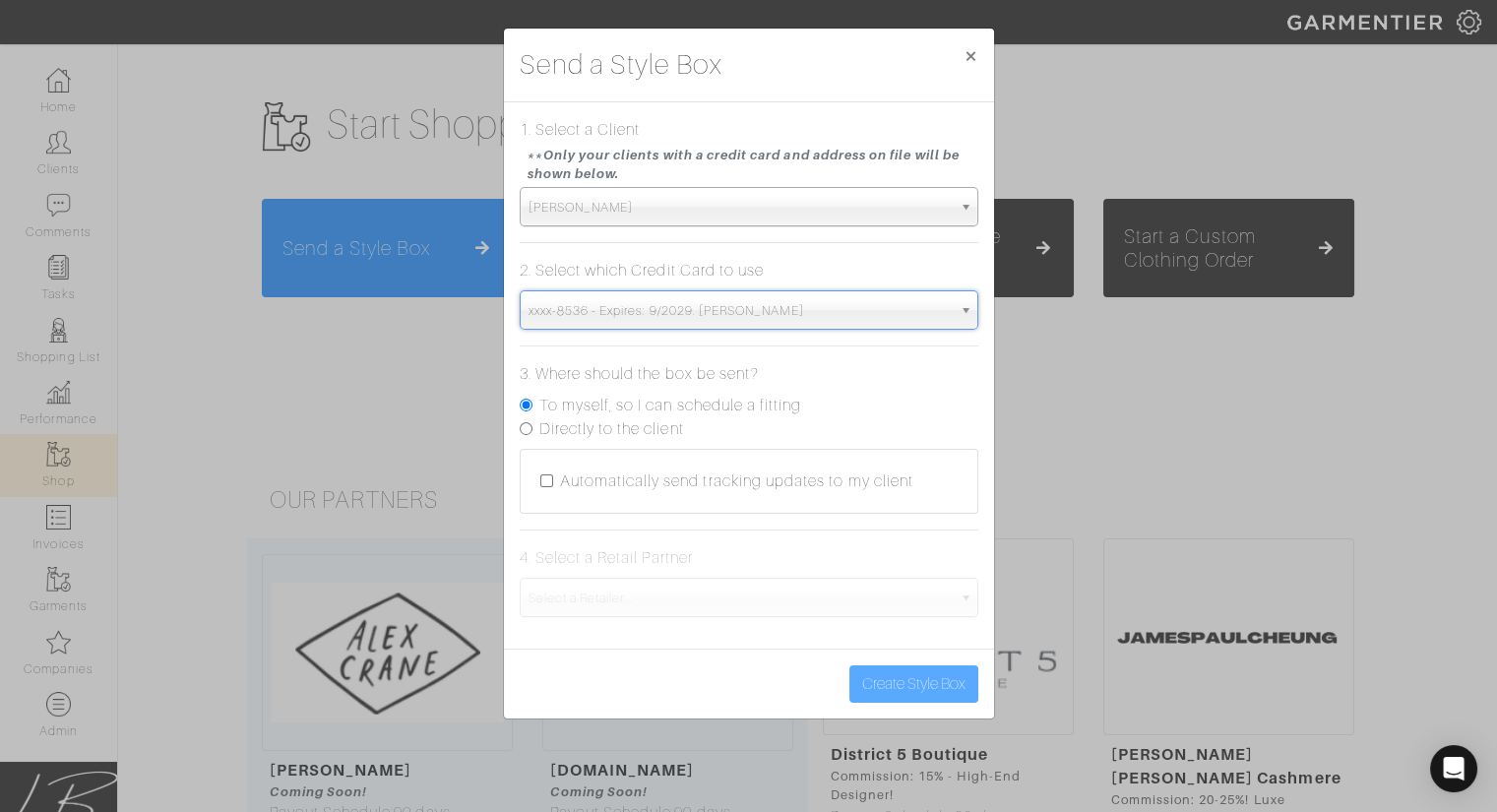
click at [609, 406] on label "To myself, so I can schedule a fitting" at bounding box center [671, 406] width 262 height 24
click at [533, 406] on input "To myself, so I can schedule a fitting" at bounding box center [526, 405] width 13 height 13
radio input "true"
click at [606, 477] on label "Automatically send tracking updates to my client" at bounding box center [736, 481] width 353 height 24
click at [553, 477] on input "Automatically send tracking updates to my client" at bounding box center [547, 480] width 13 height 13
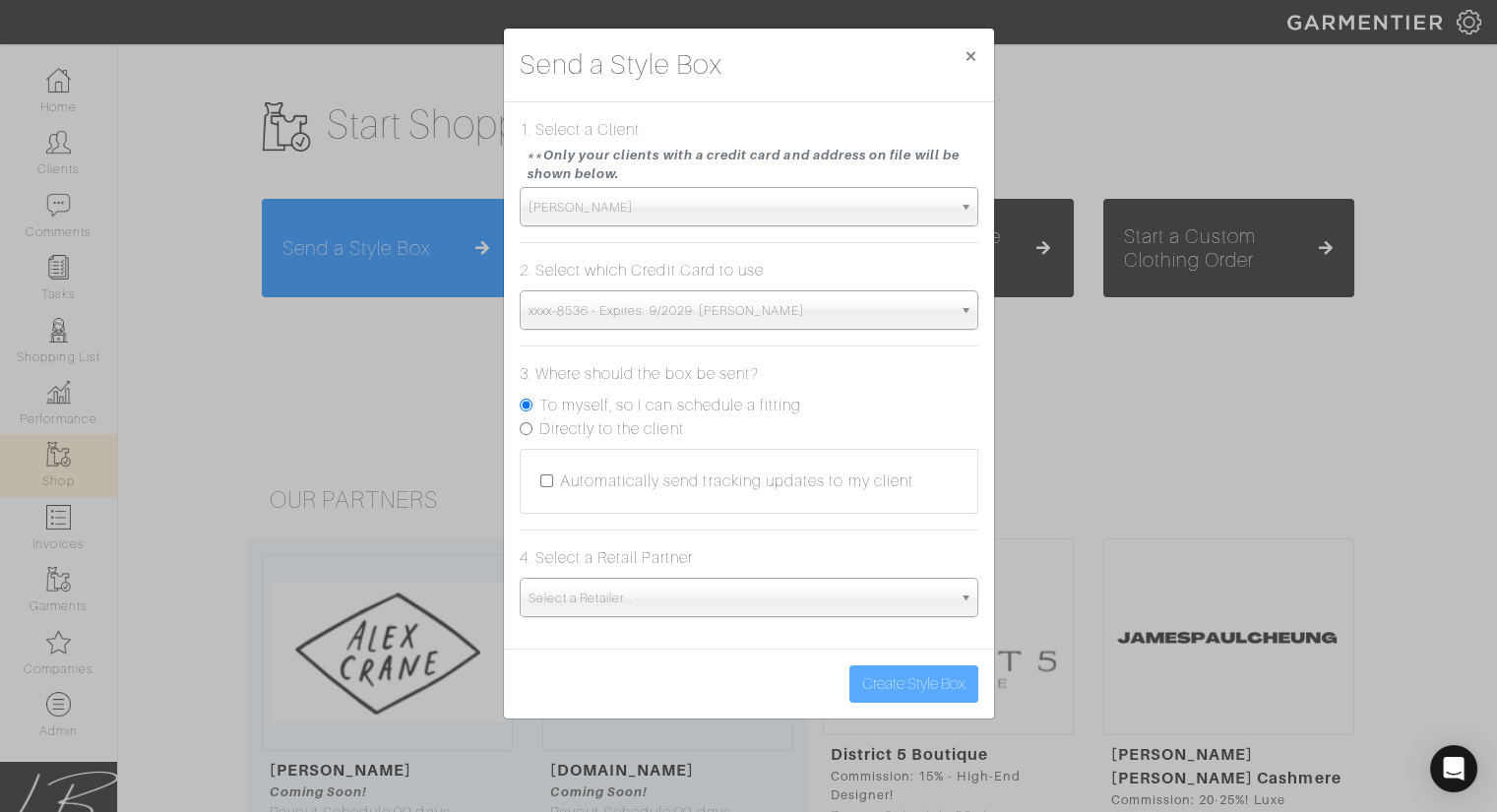
checkbox input "true"
click at [600, 595] on span "Select a Retailer..." at bounding box center [740, 598] width 423 height 39
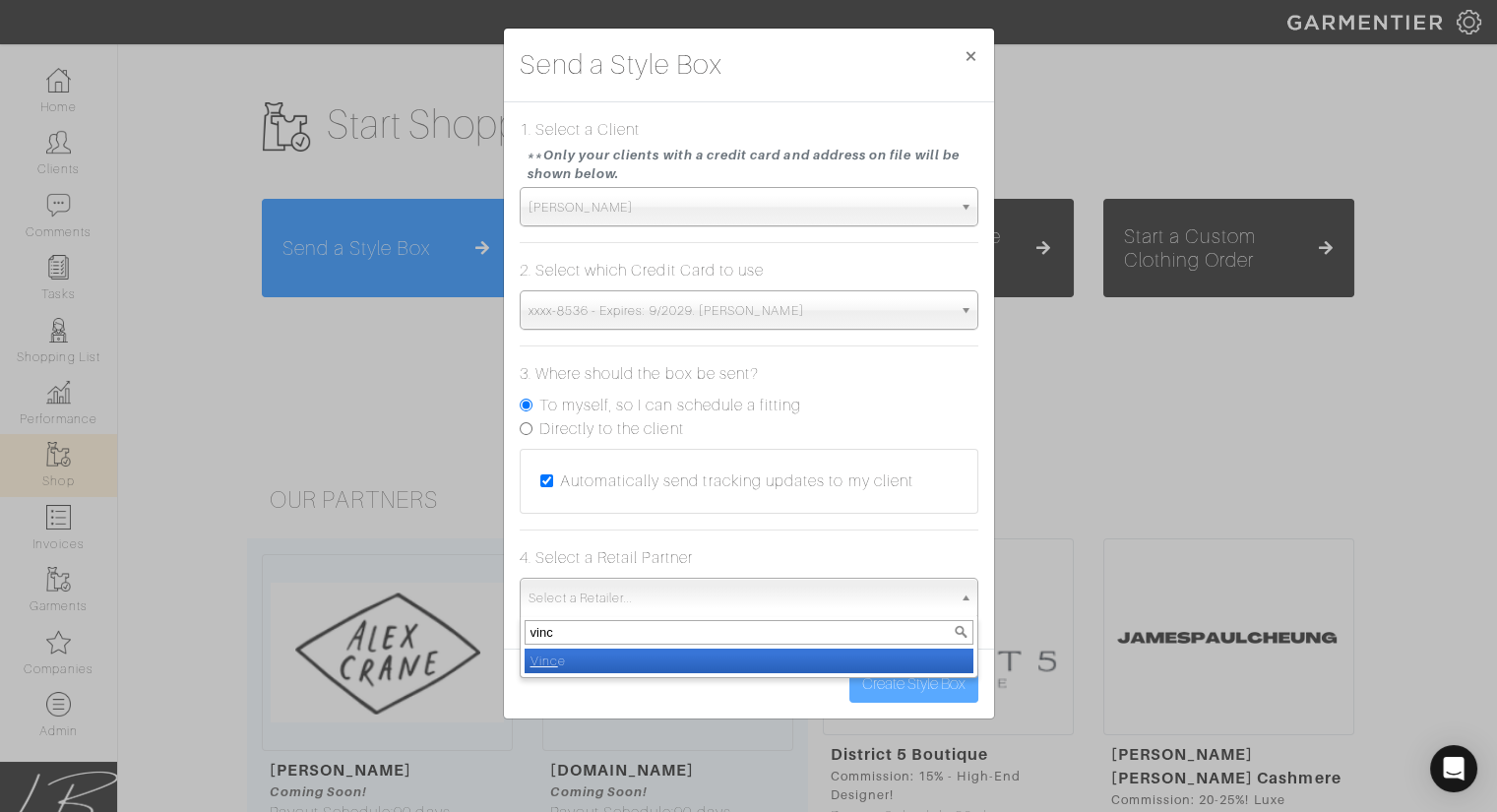
type input "vince"
select select "19"
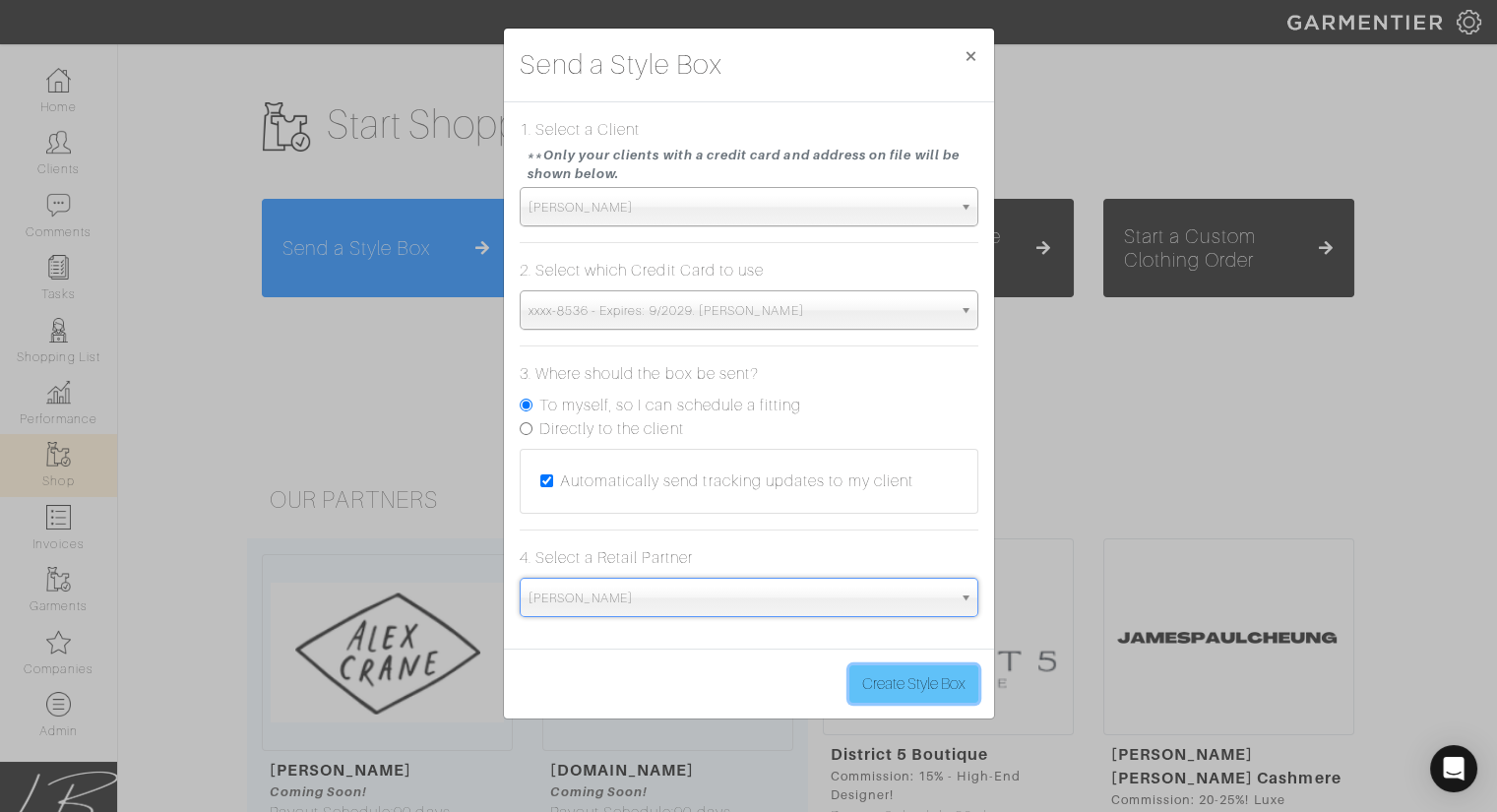
click at [902, 682] on button "Create Style Box" at bounding box center [914, 684] width 129 height 37
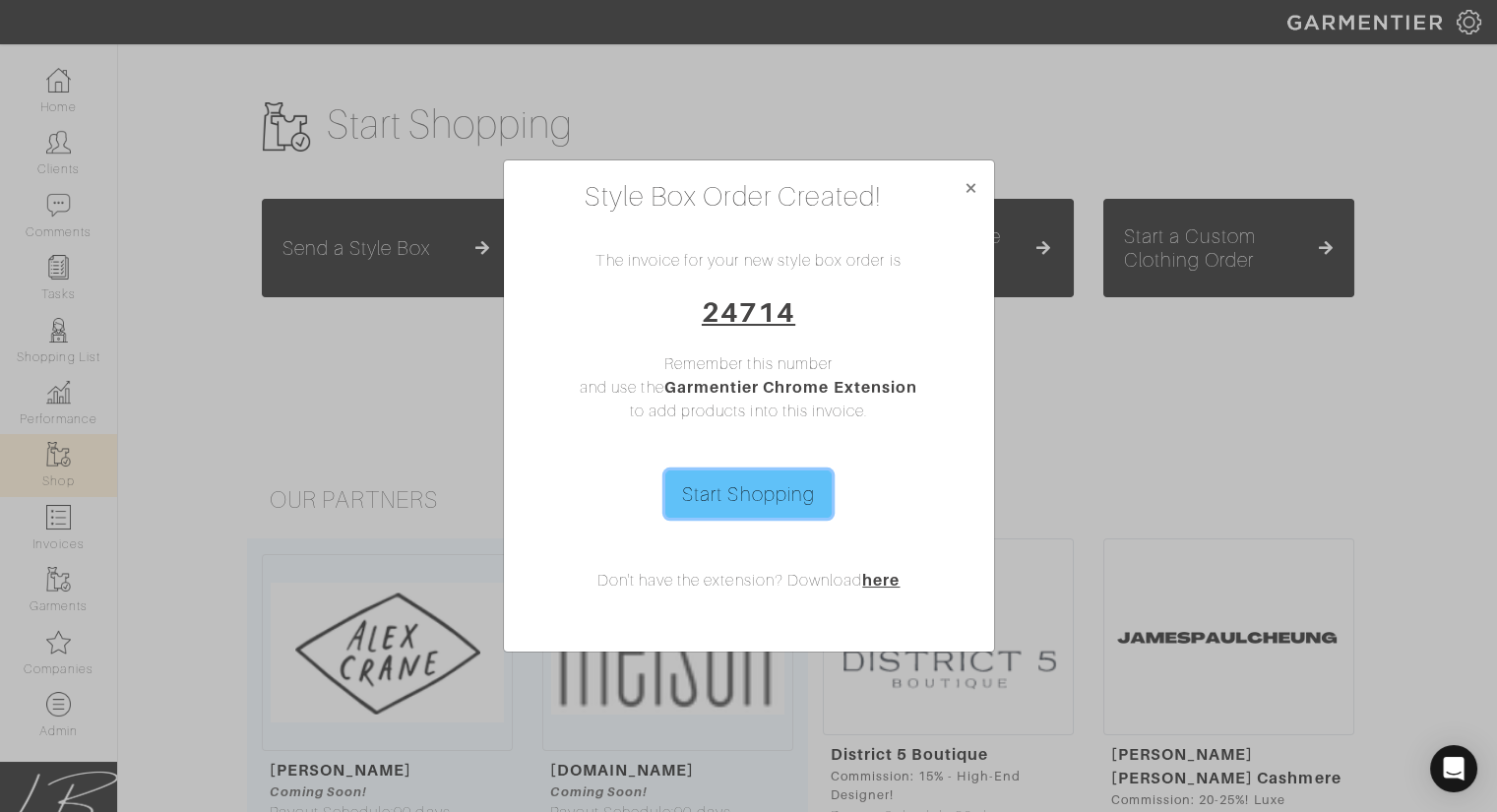
click at [731, 501] on link "Start Shopping" at bounding box center [748, 494] width 167 height 47
click at [767, 315] on link "24714" at bounding box center [748, 312] width 94 height 32
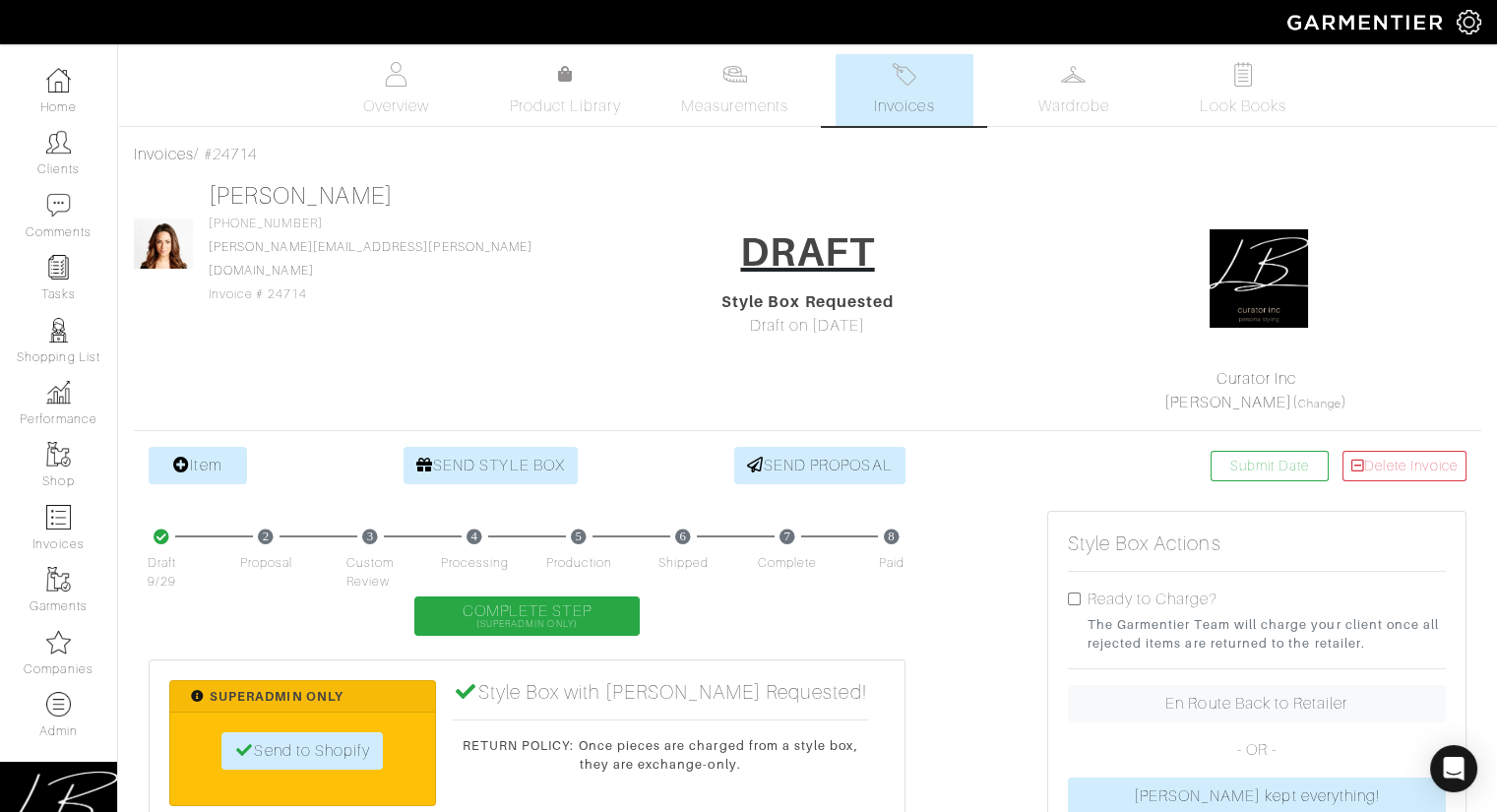
click at [899, 89] on link "Invoices" at bounding box center [905, 90] width 138 height 72
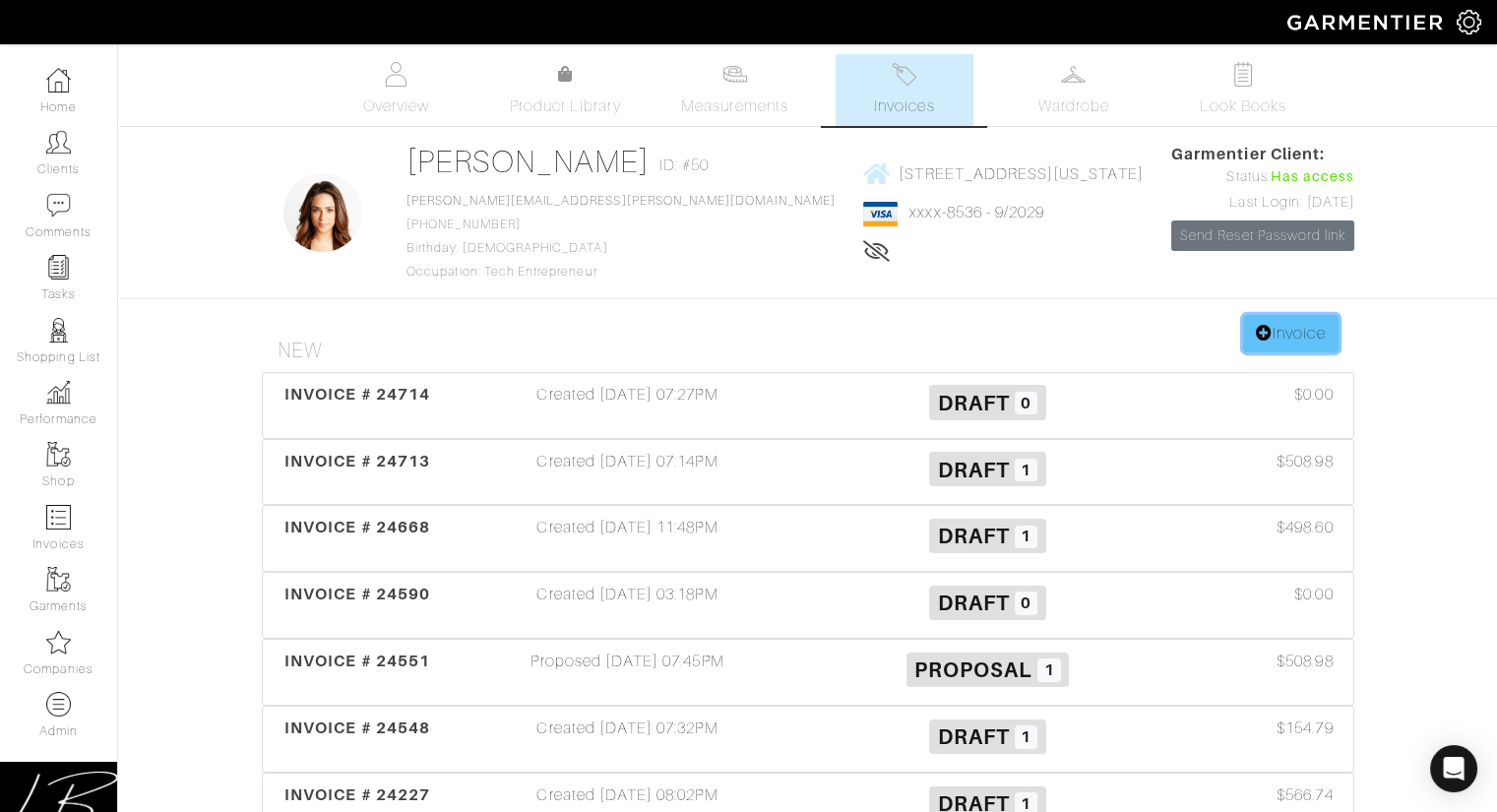
click at [1287, 332] on link "Invoice" at bounding box center [1291, 333] width 95 height 37
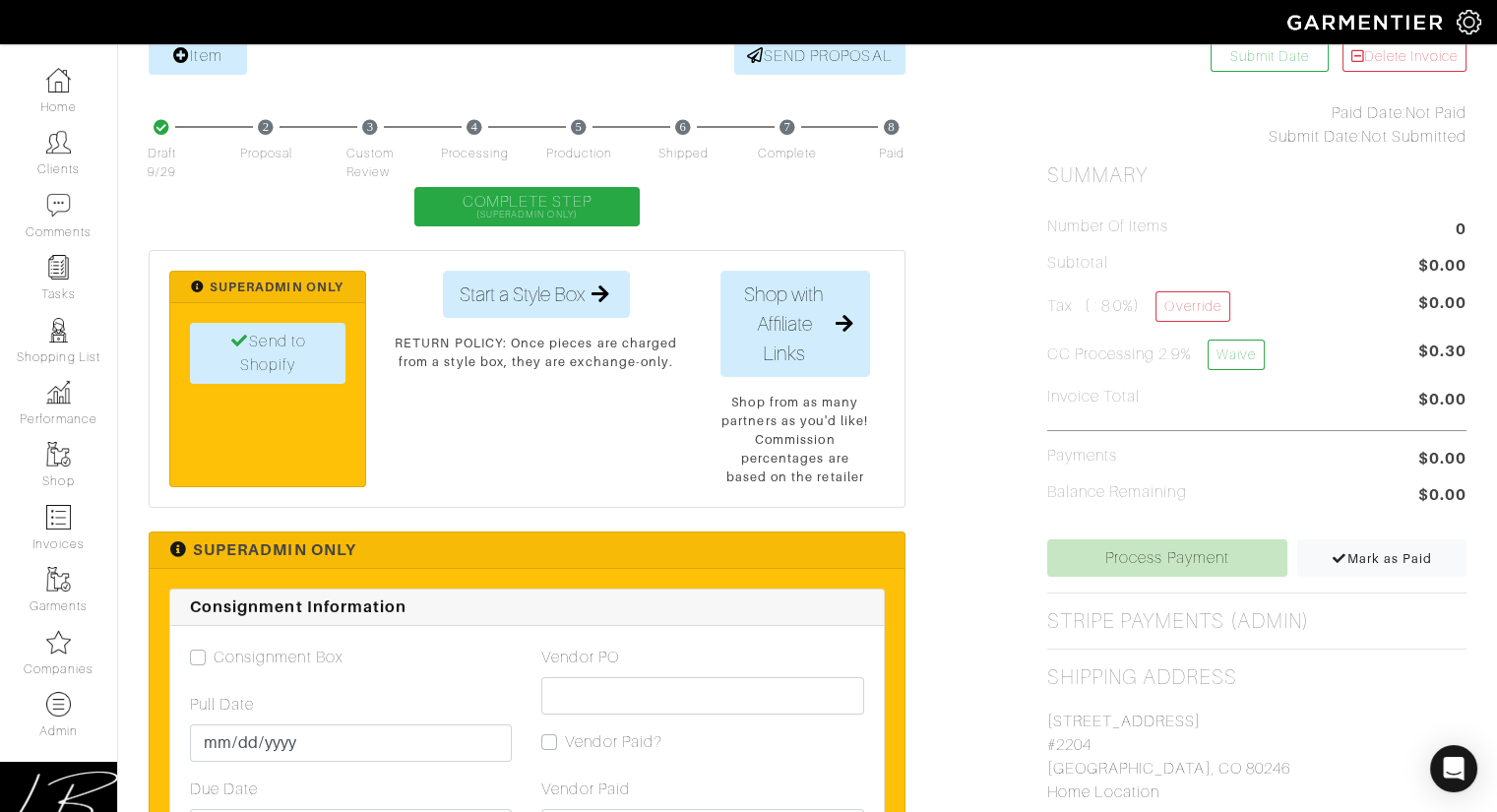
scroll to position [419, 0]
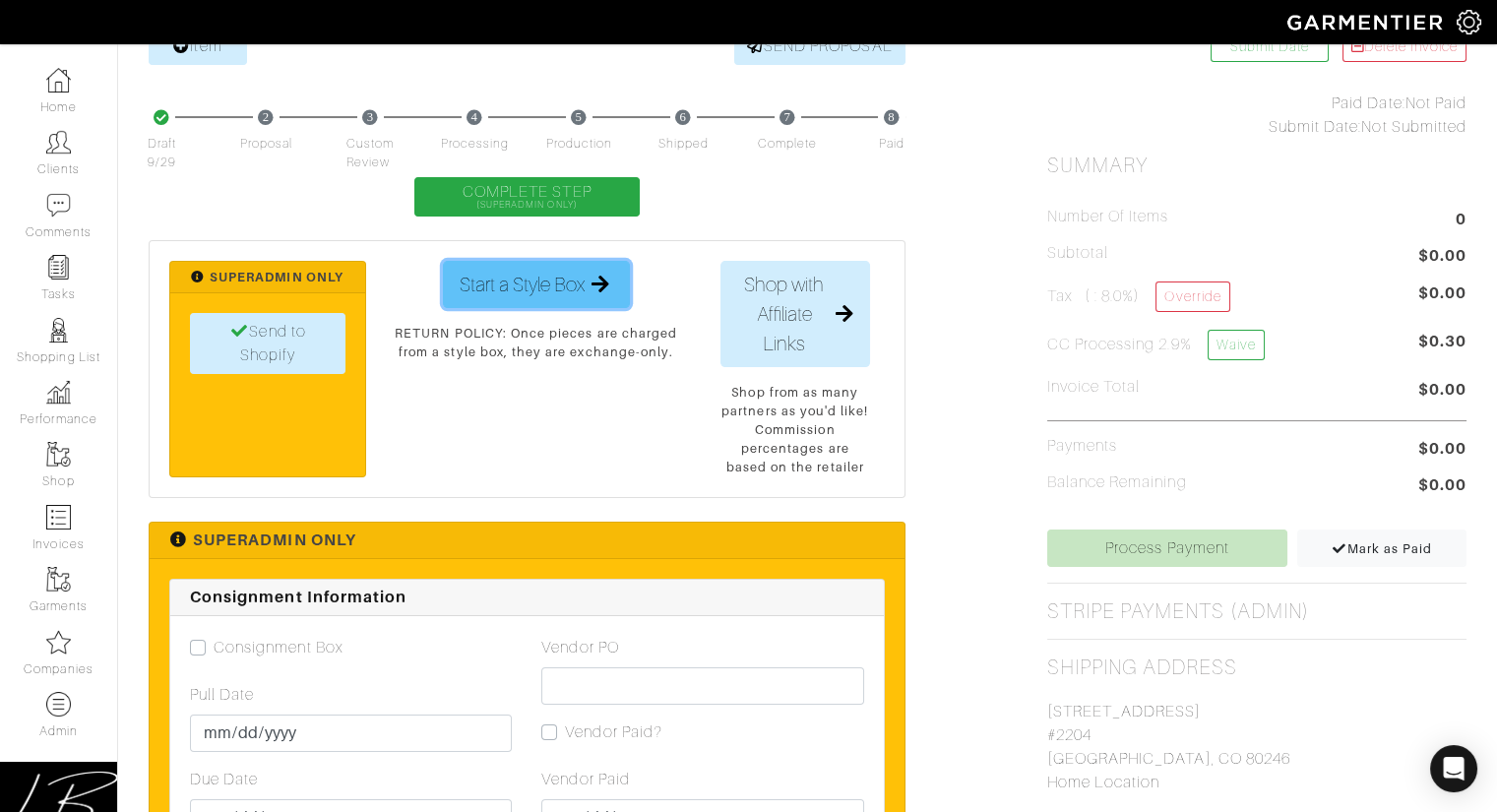
click at [547, 270] on span "Start a Style Box" at bounding box center [522, 284] width 125 height 30
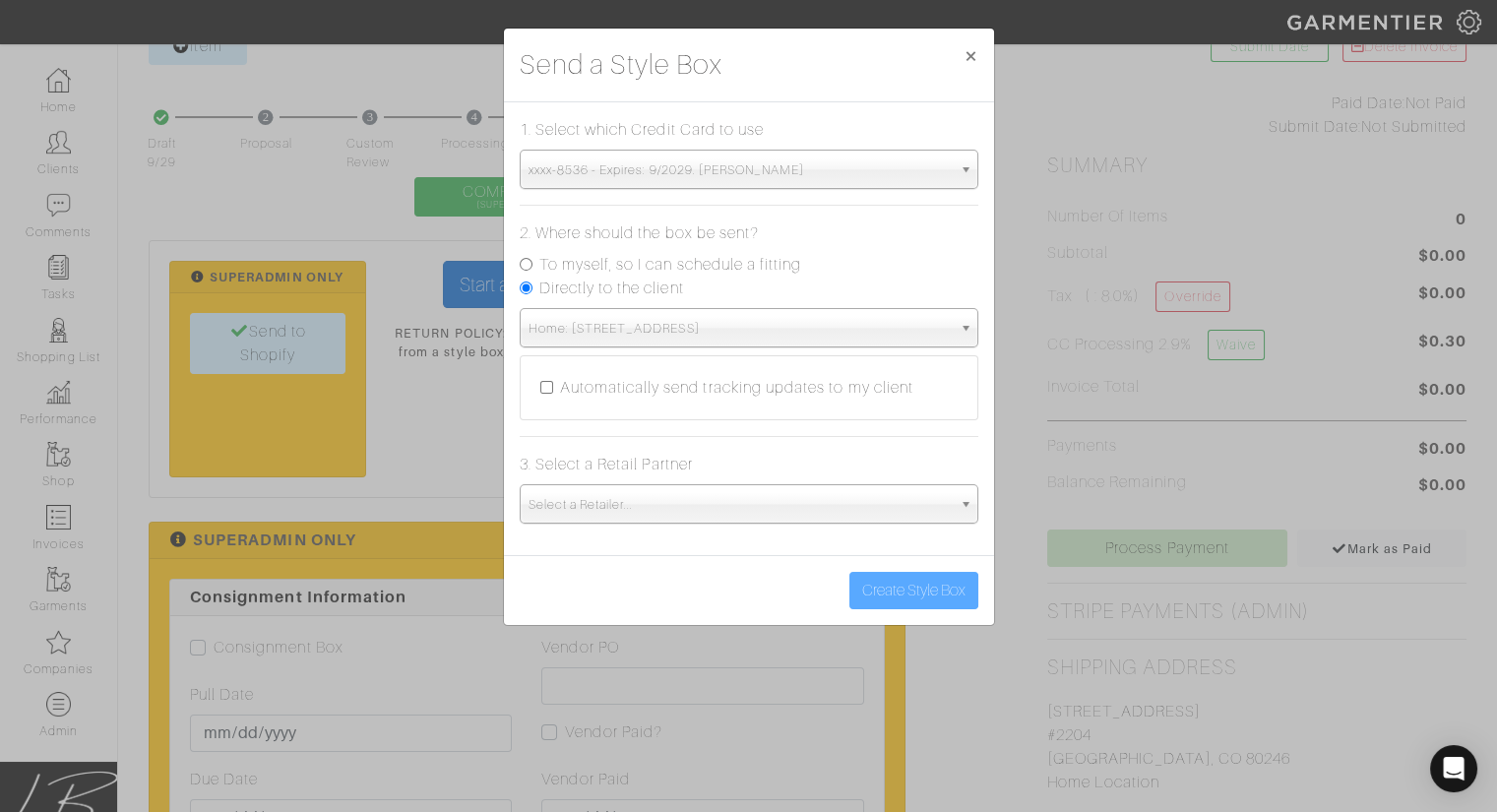
click at [662, 262] on label "To myself, so I can schedule a fitting" at bounding box center [671, 264] width 262 height 24
click at [533, 262] on input "To myself, so I can schedule a fitting" at bounding box center [526, 263] width 13 height 13
radio input "true"
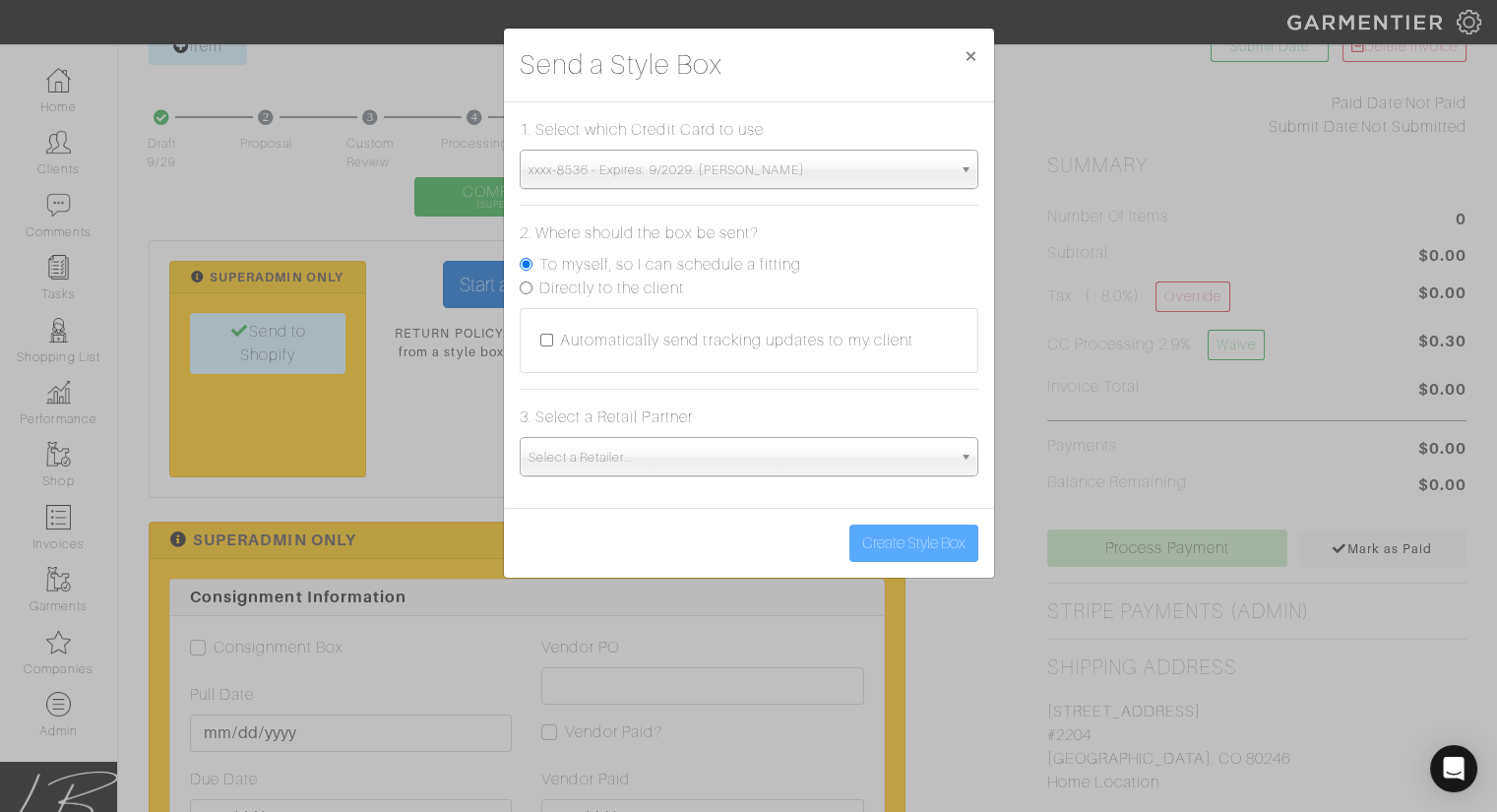
click at [722, 459] on span "Select a Retailer..." at bounding box center [740, 458] width 423 height 39
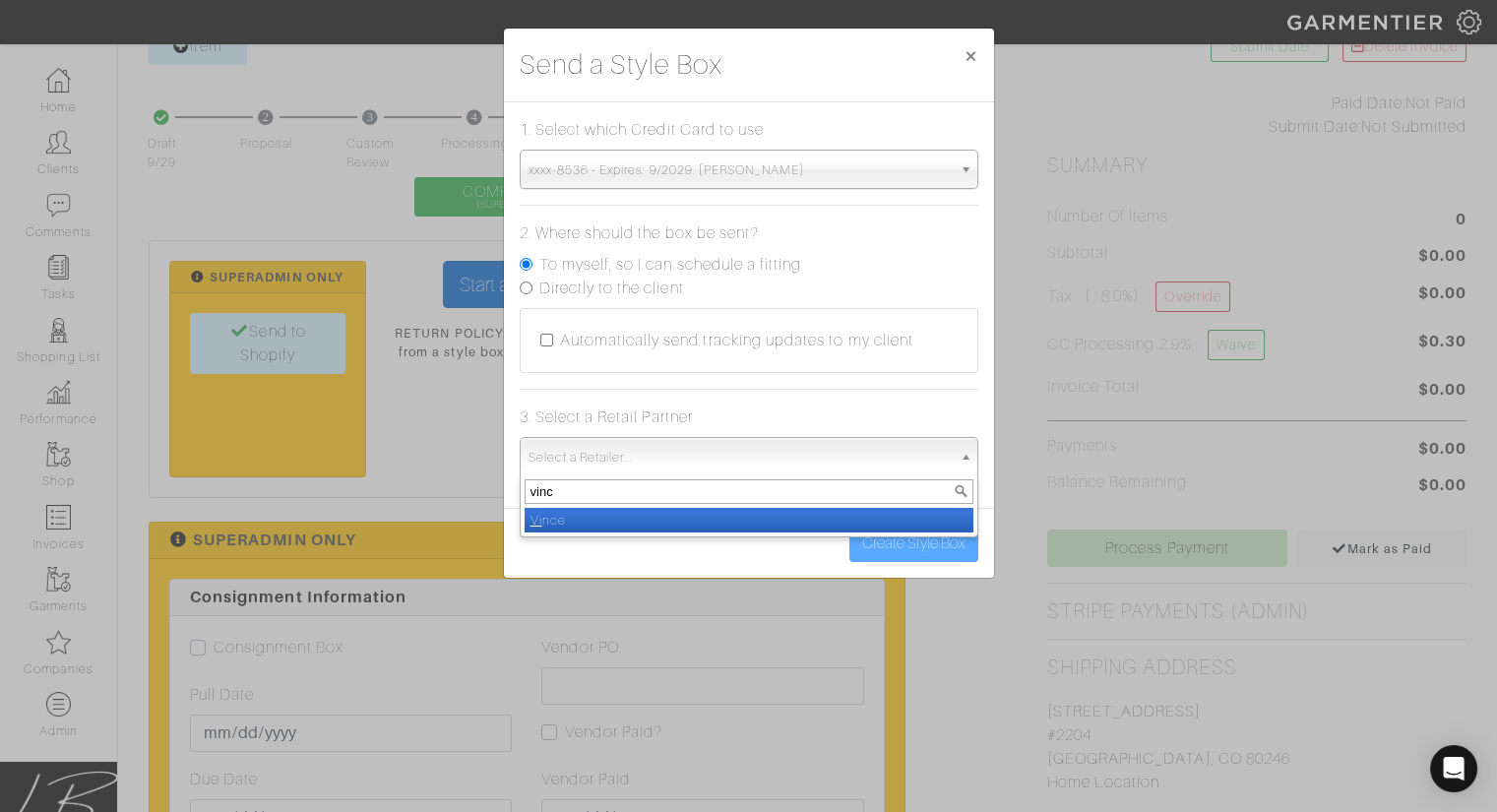
type input "vince"
select select "19"
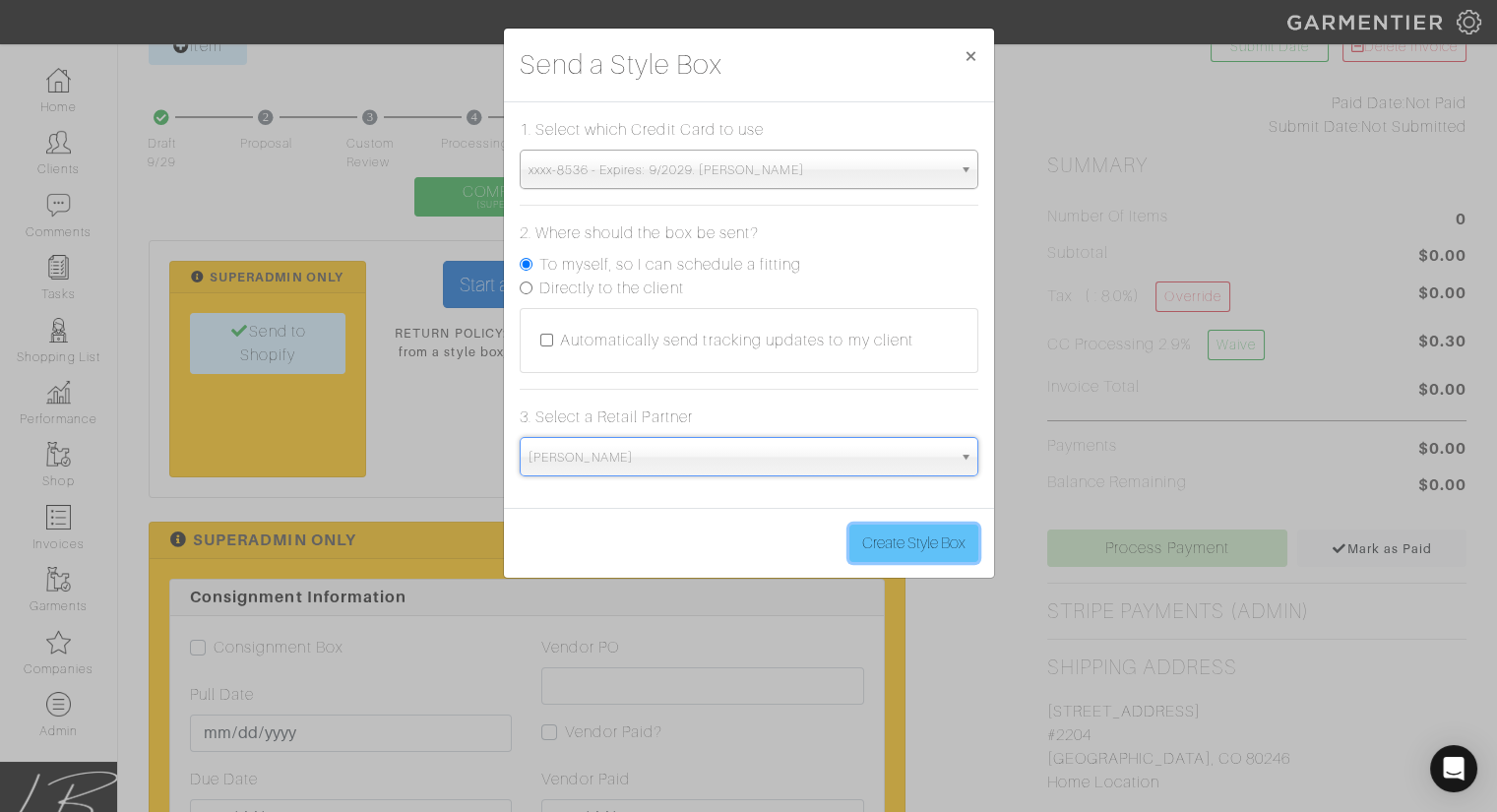
click at [916, 548] on button "Create Style Box" at bounding box center [914, 544] width 129 height 37
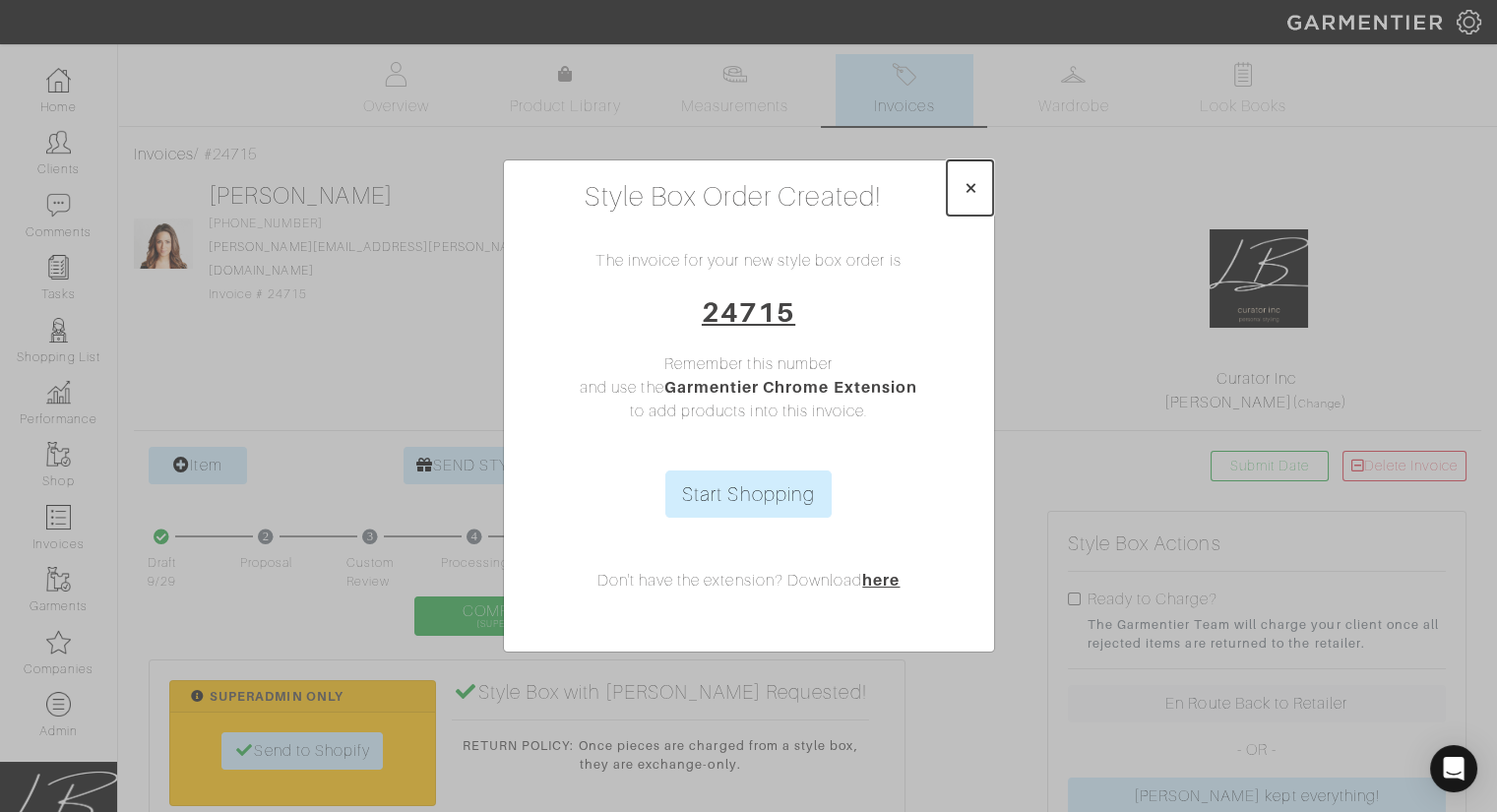
click at [973, 177] on span "×" at bounding box center [969, 187] width 15 height 27
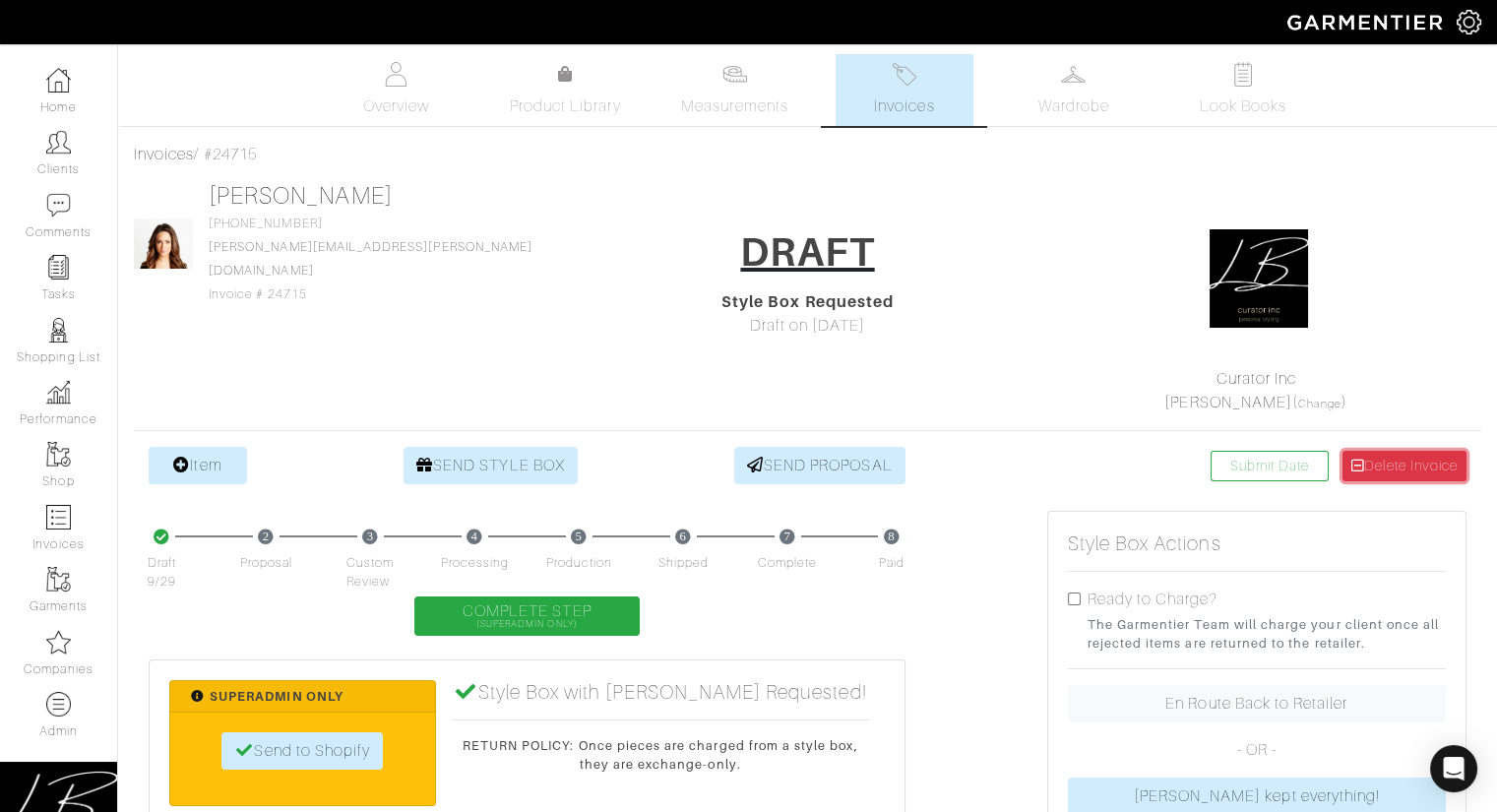
click at [1418, 469] on link "Delete Invoice" at bounding box center [1404, 466] width 124 height 31
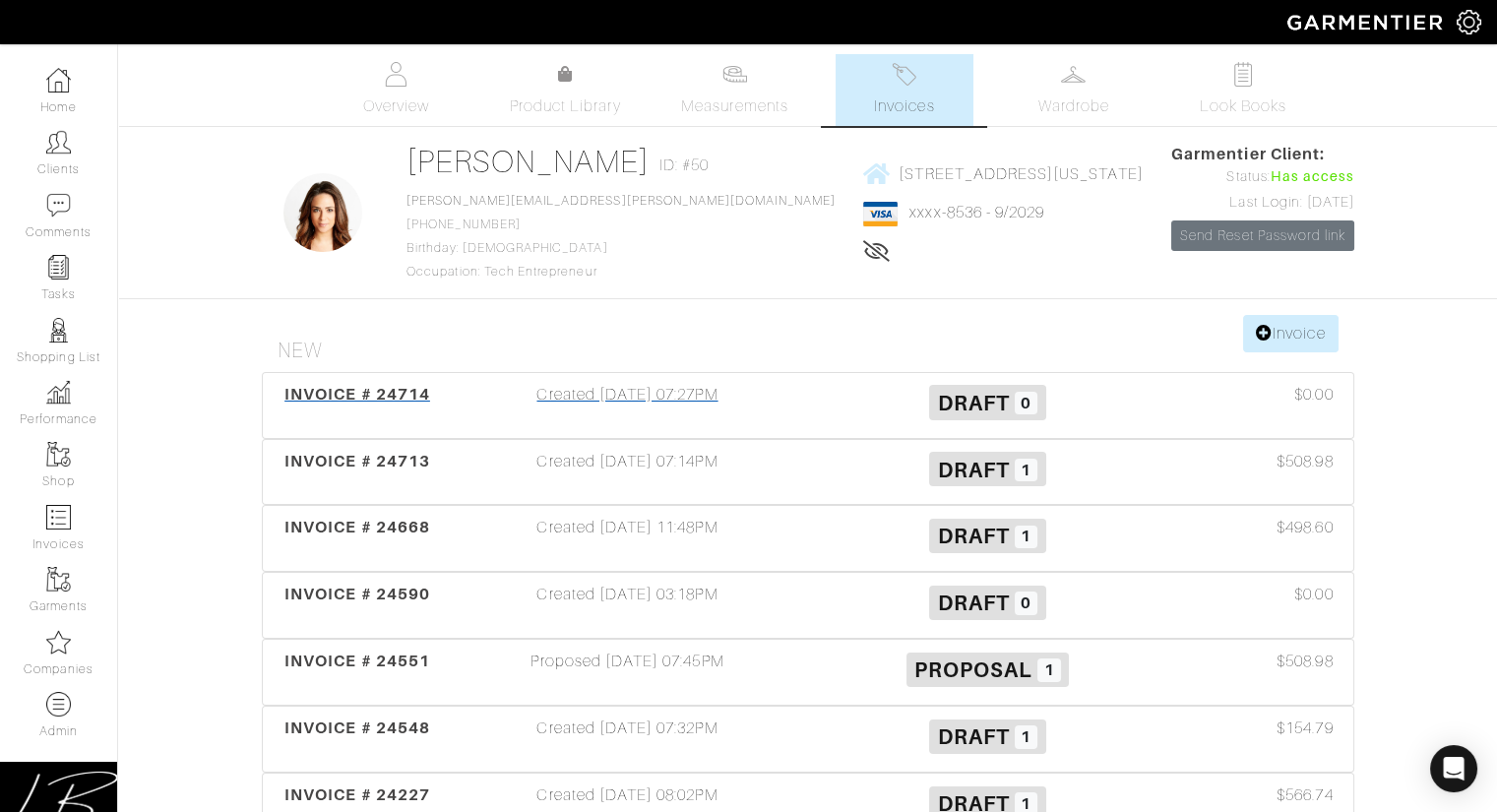
click at [849, 389] on h3 "Draft 0" at bounding box center [988, 402] width 331 height 37
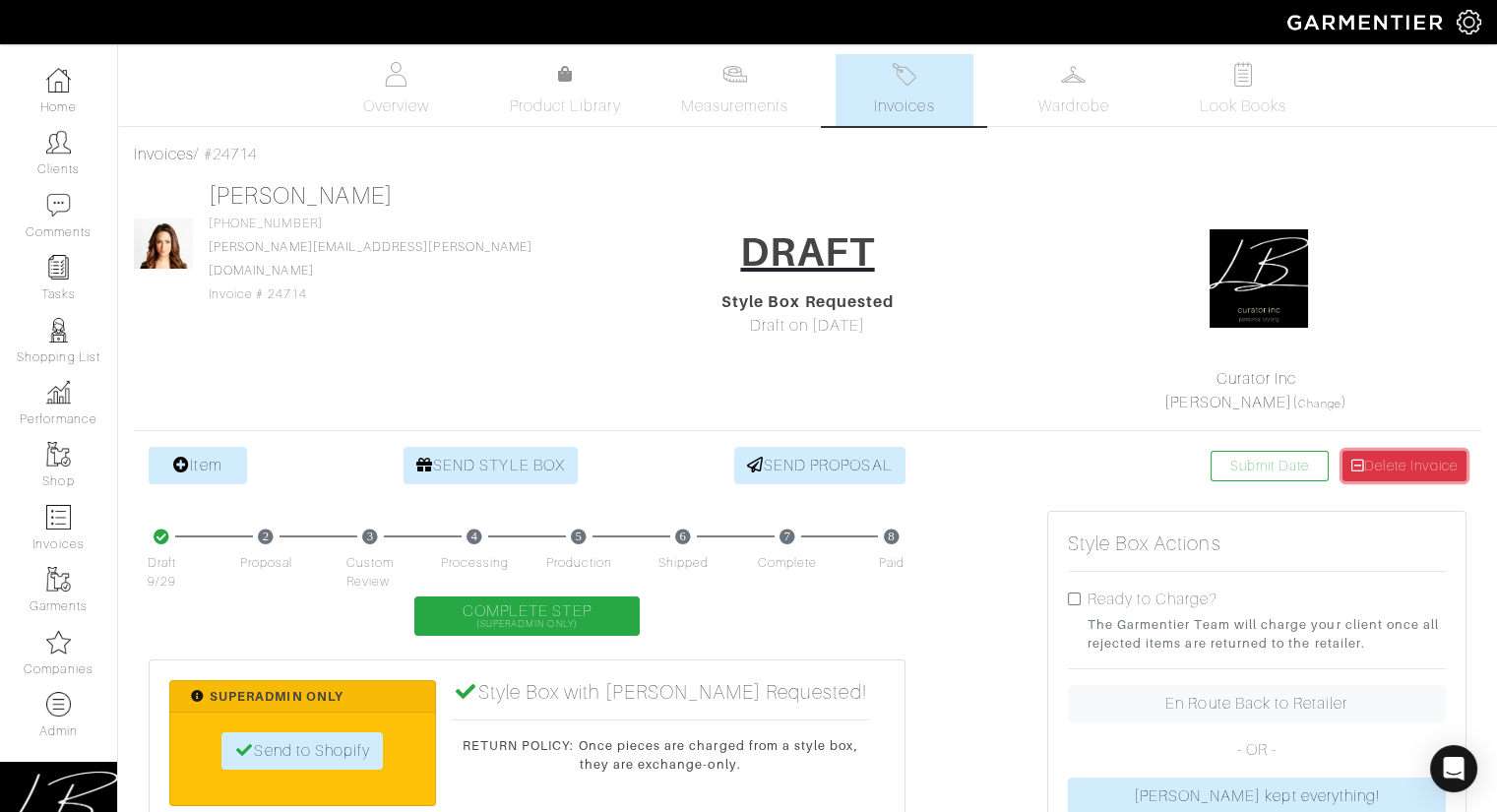
click at [1457, 465] on link "Delete Invoice" at bounding box center [1404, 466] width 124 height 31
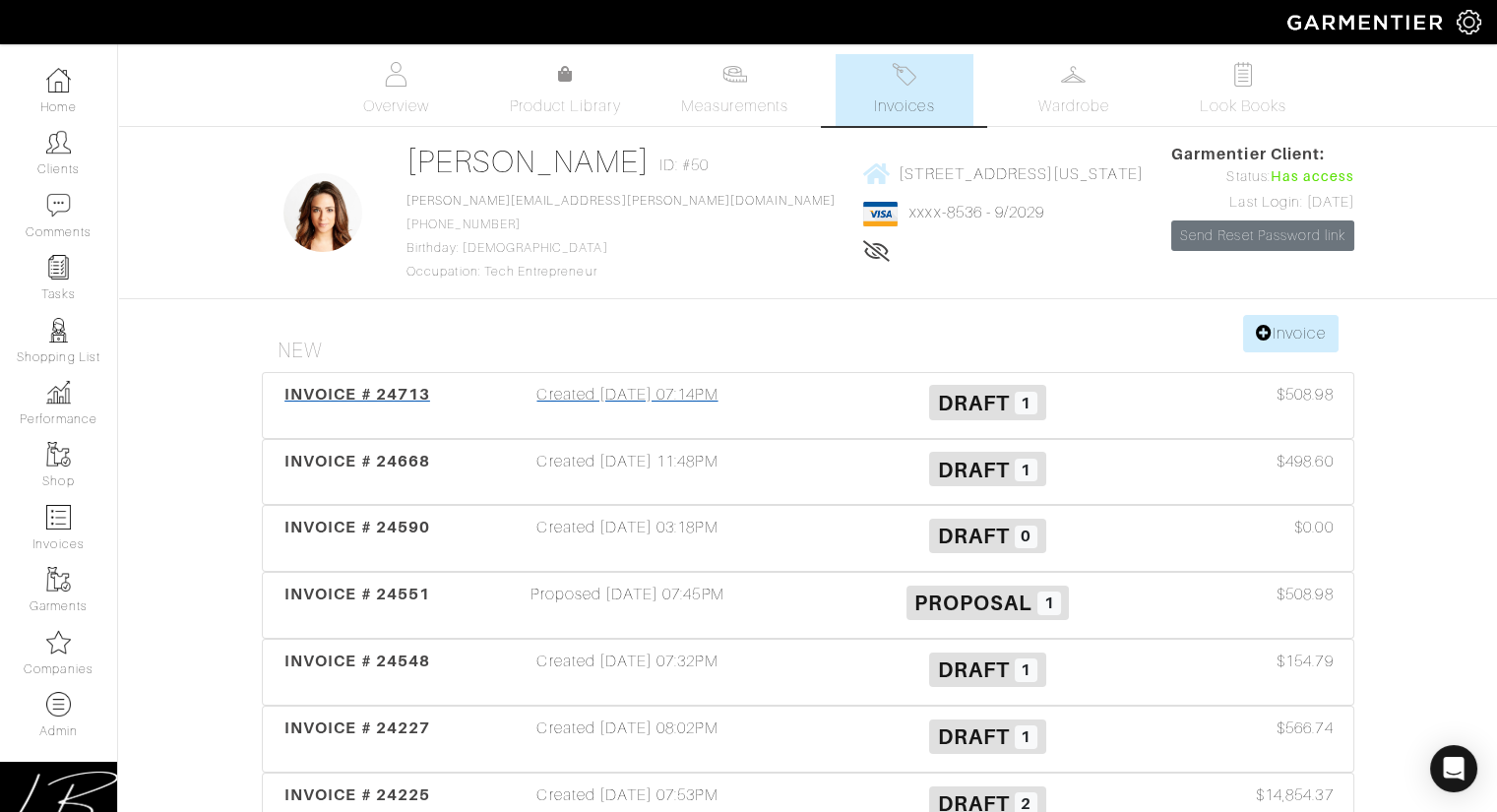
click at [817, 389] on div "Draft 1" at bounding box center [988, 406] width 360 height 45
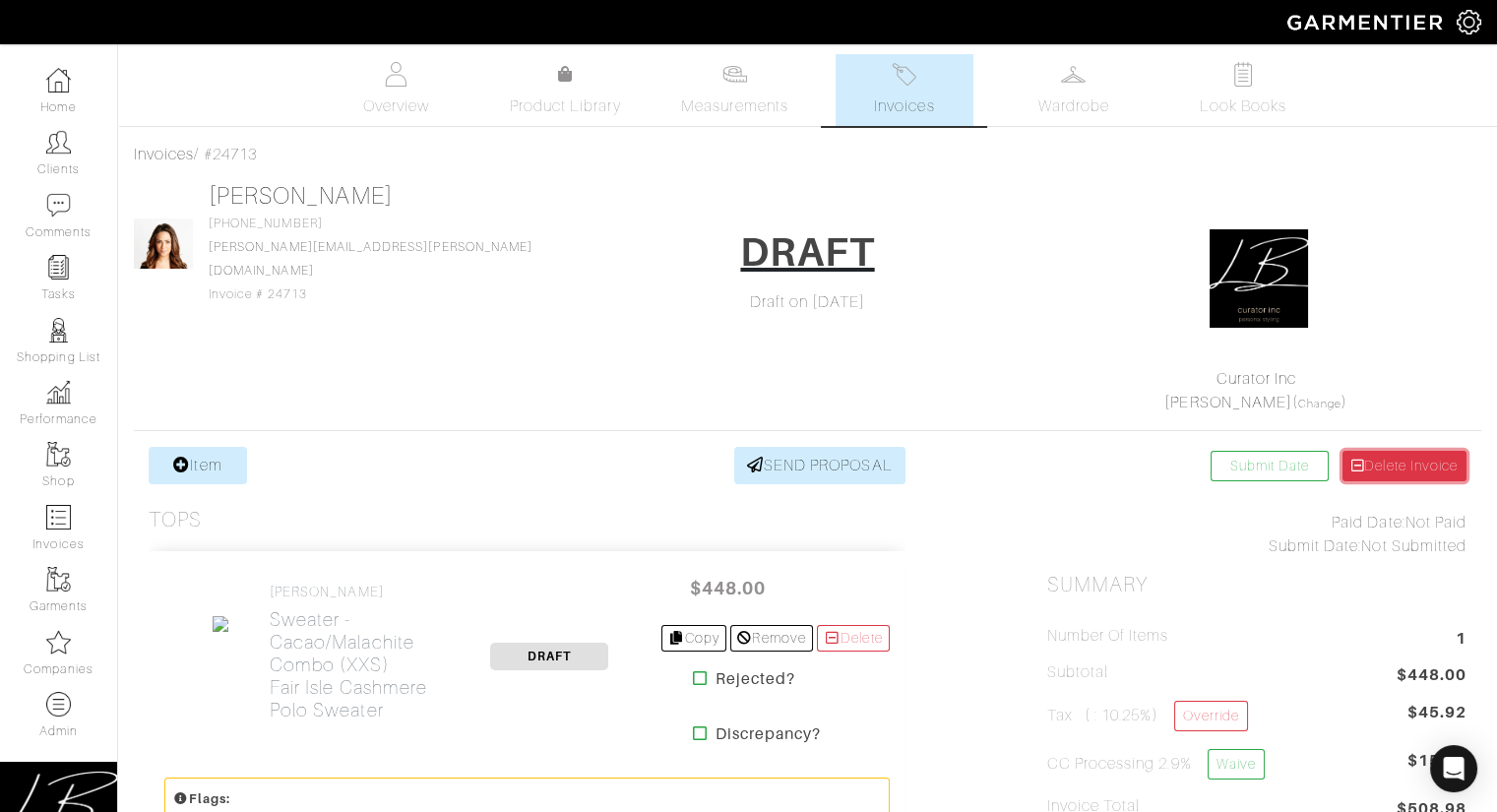
click at [1390, 466] on link "Delete Invoice" at bounding box center [1404, 466] width 124 height 31
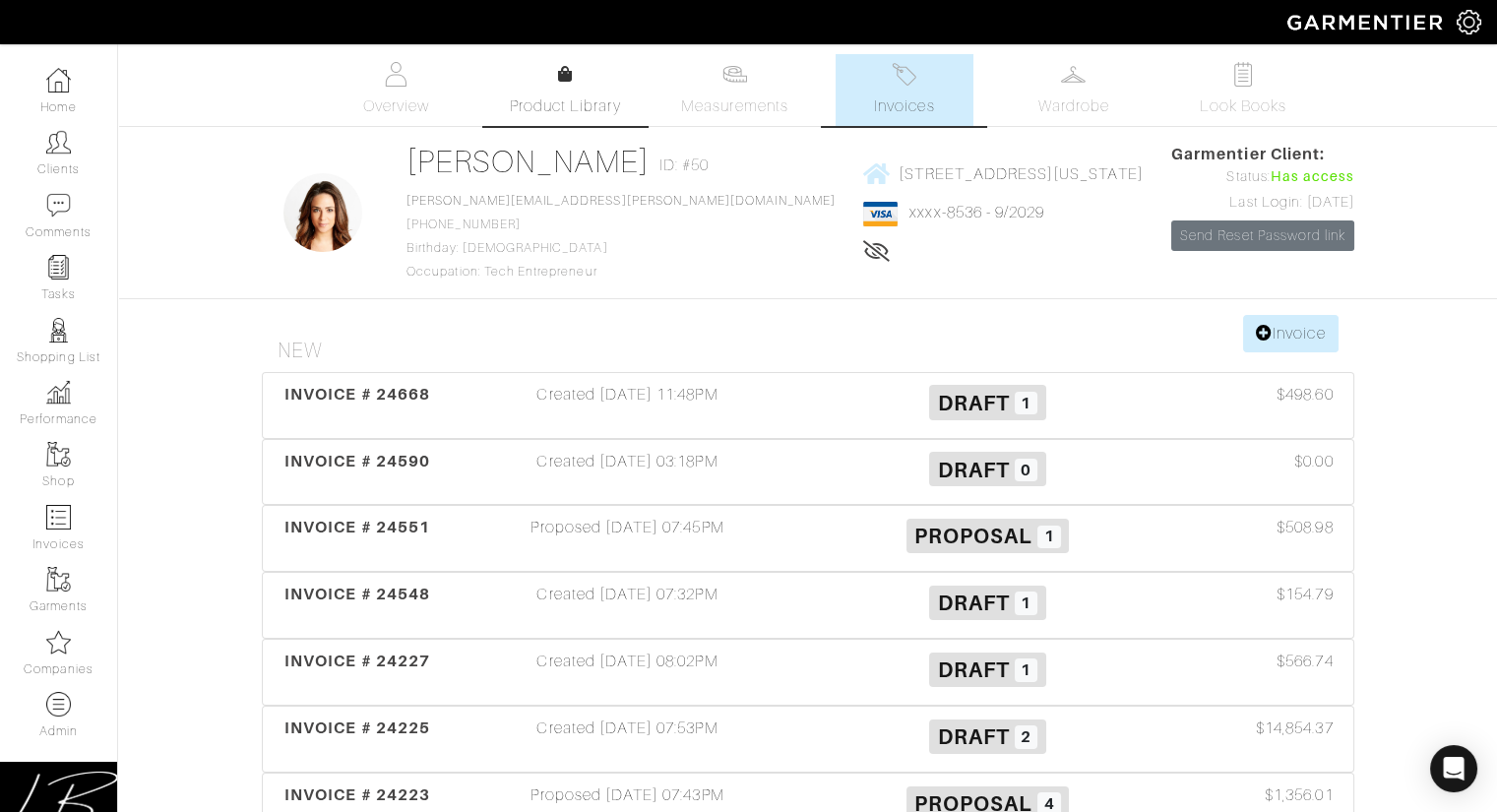
click at [538, 69] on link "Product Library" at bounding box center [565, 91] width 138 height 55
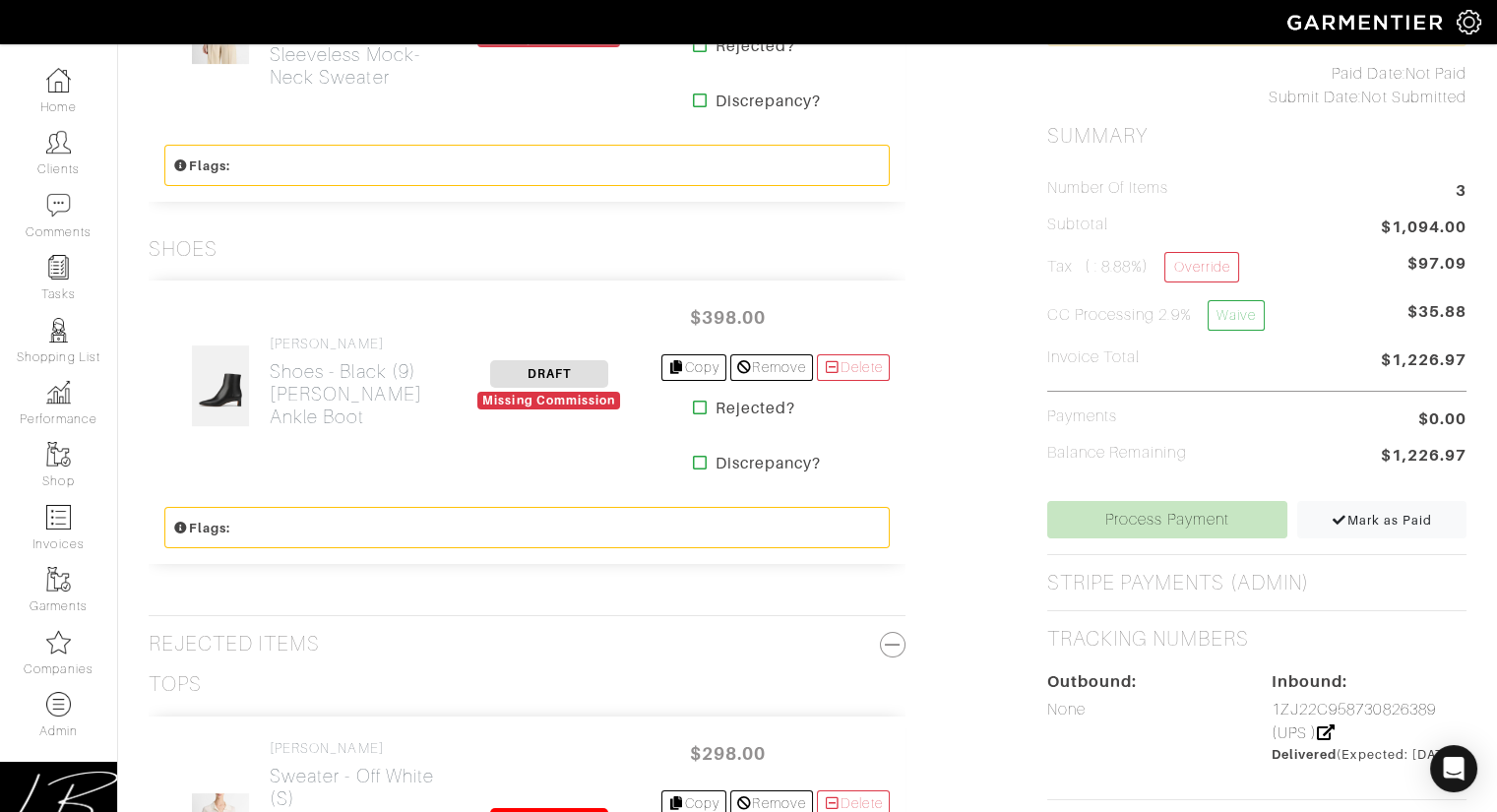
scroll to position [944, 0]
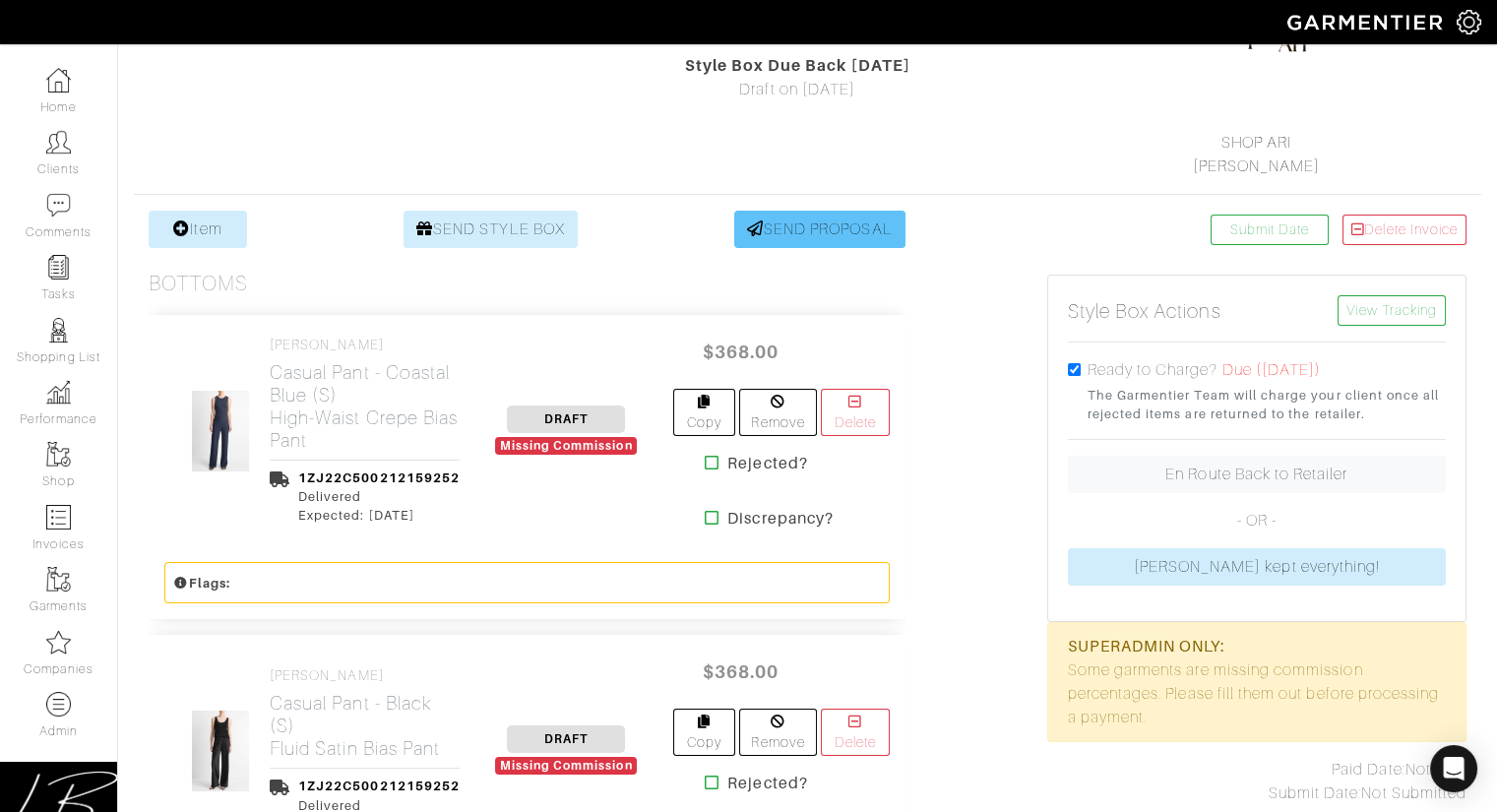
scroll to position [212, 0]
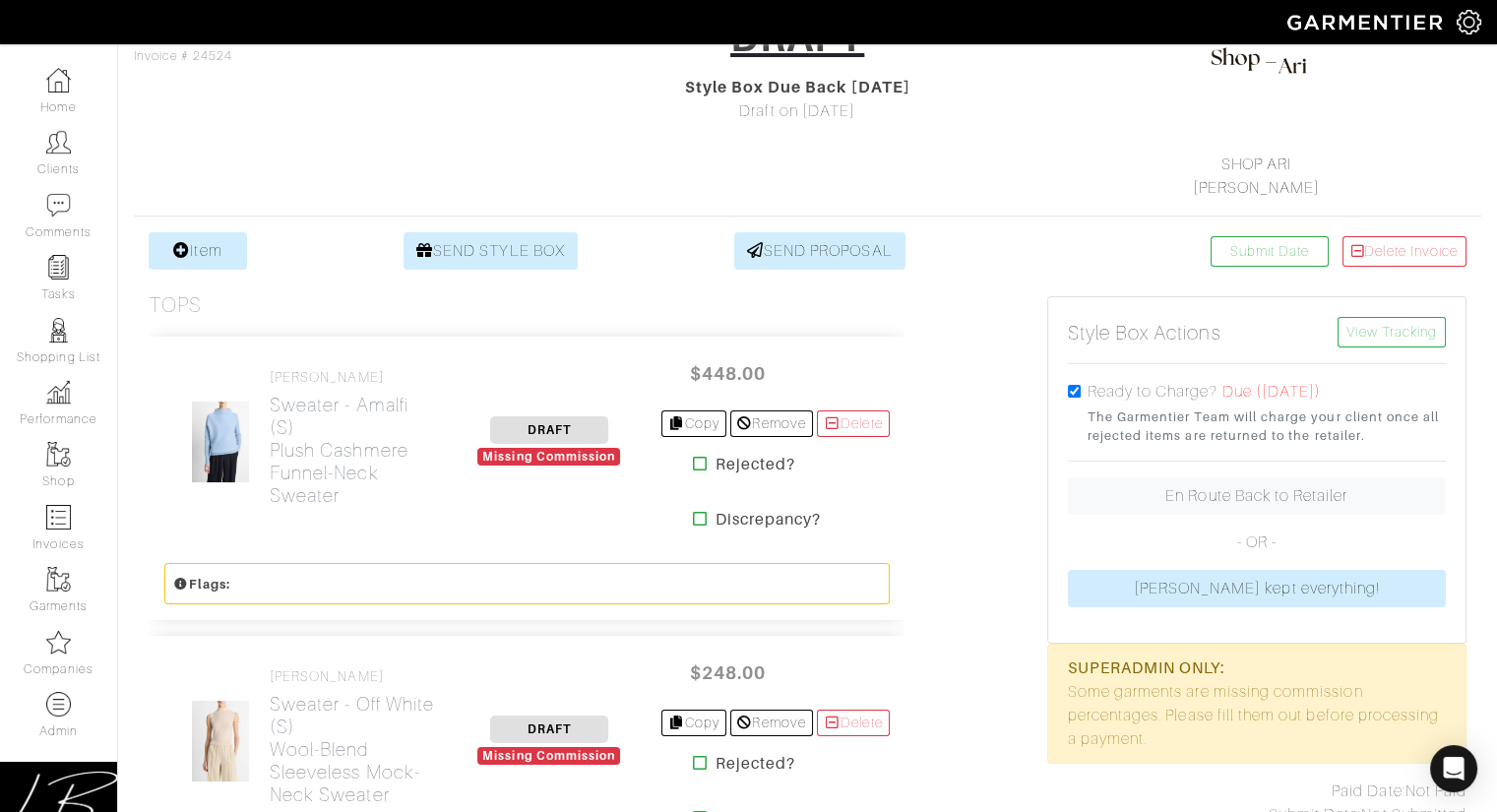
scroll to position [118, 0]
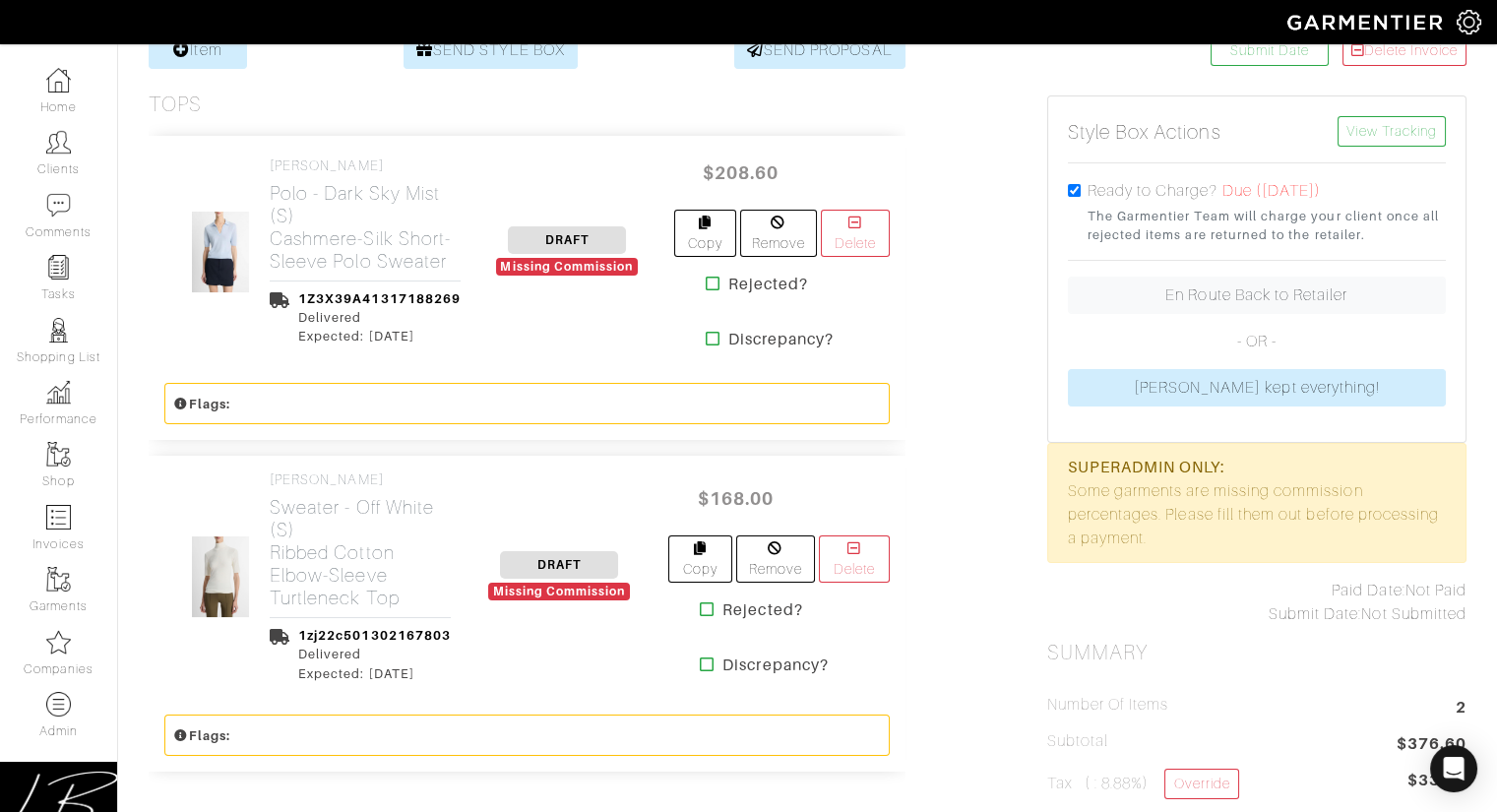
scroll to position [393, 0]
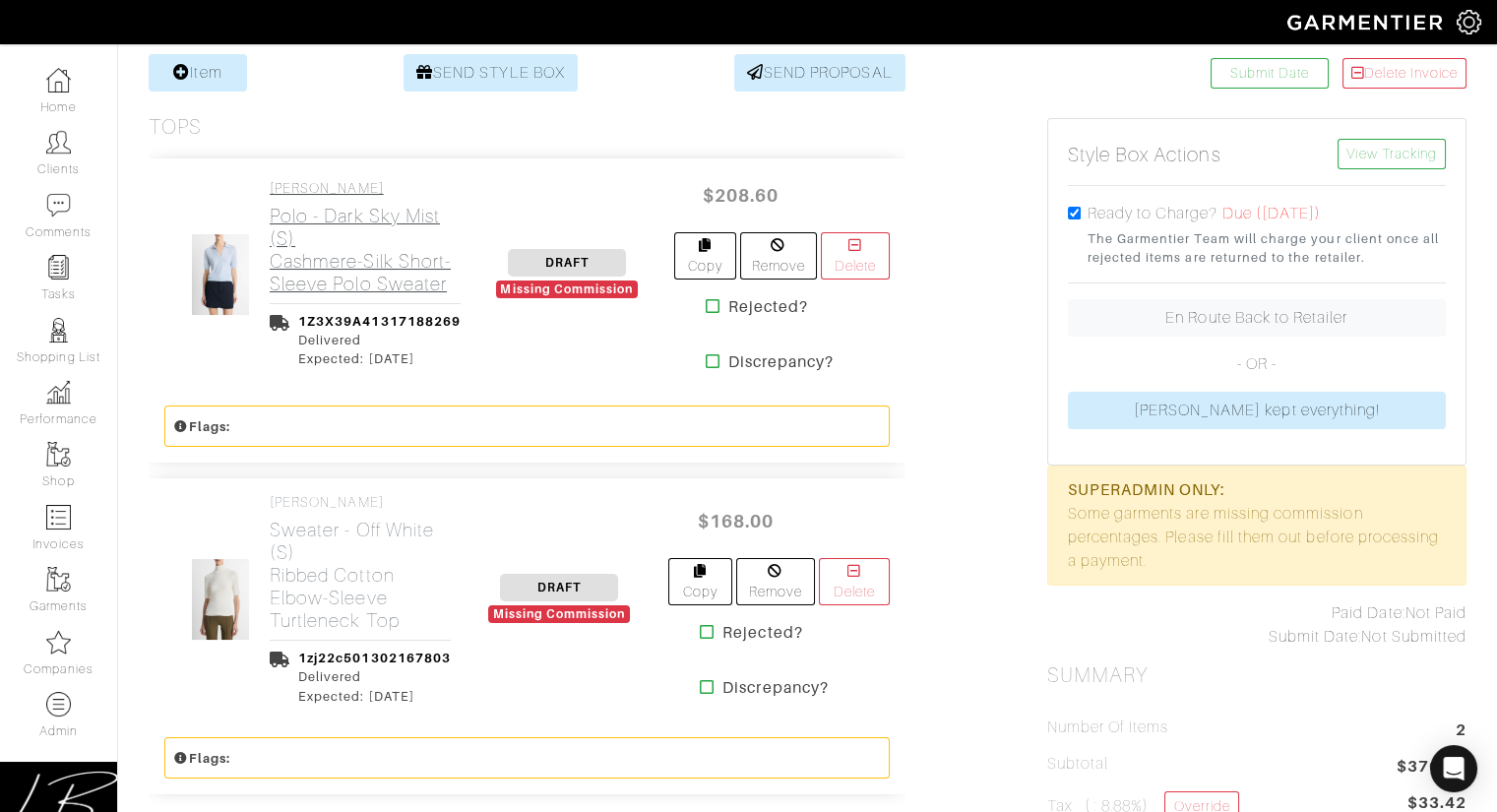
click at [327, 260] on h2 "Polo - Dark Sky Mist (S) Cashmere-Silk Short-Sleeve Polo Sweater" at bounding box center [364, 250] width 190 height 91
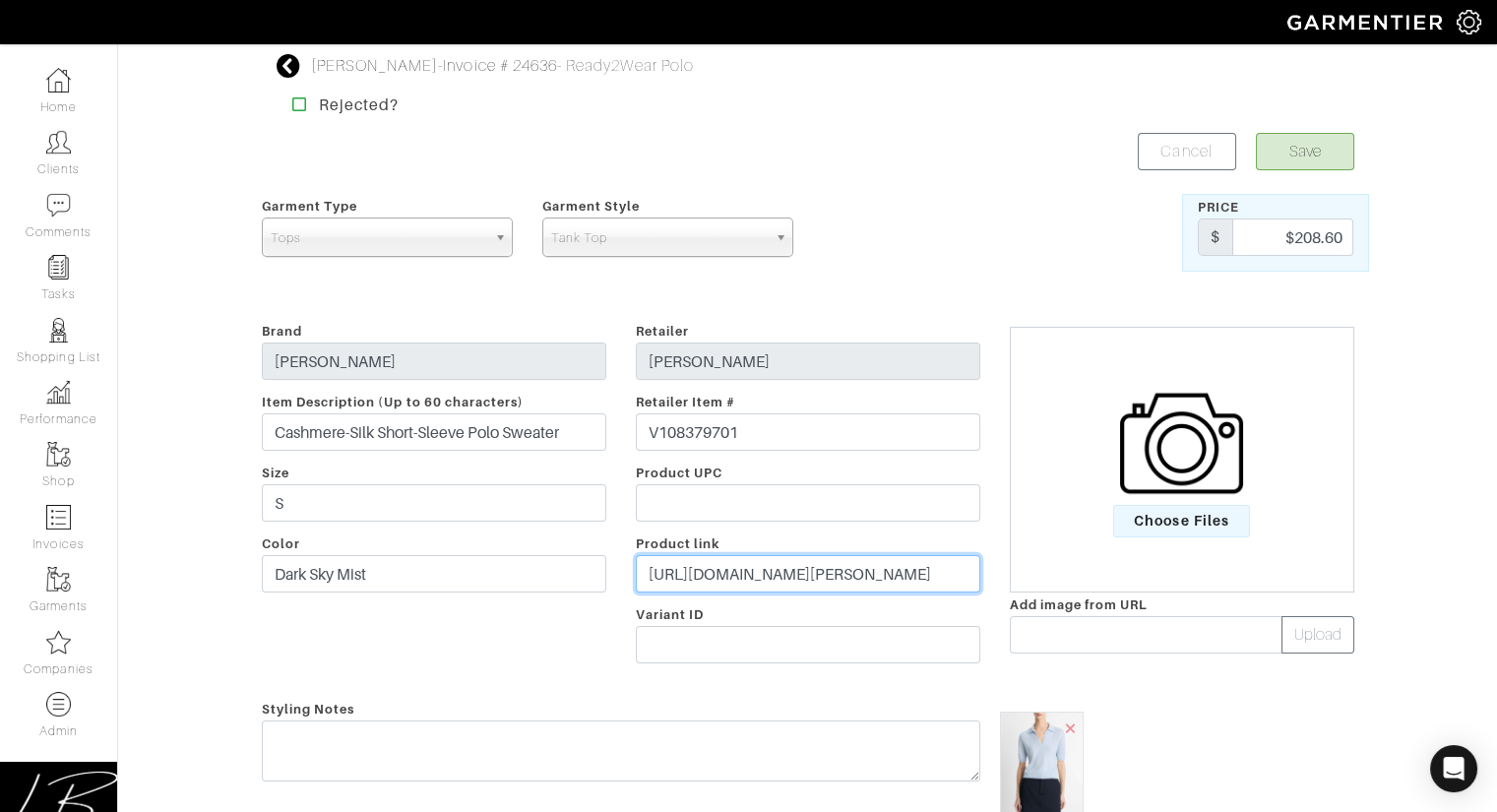
click at [825, 567] on input "[URL][DOMAIN_NAME][PERSON_NAME]" at bounding box center [807, 573] width 344 height 37
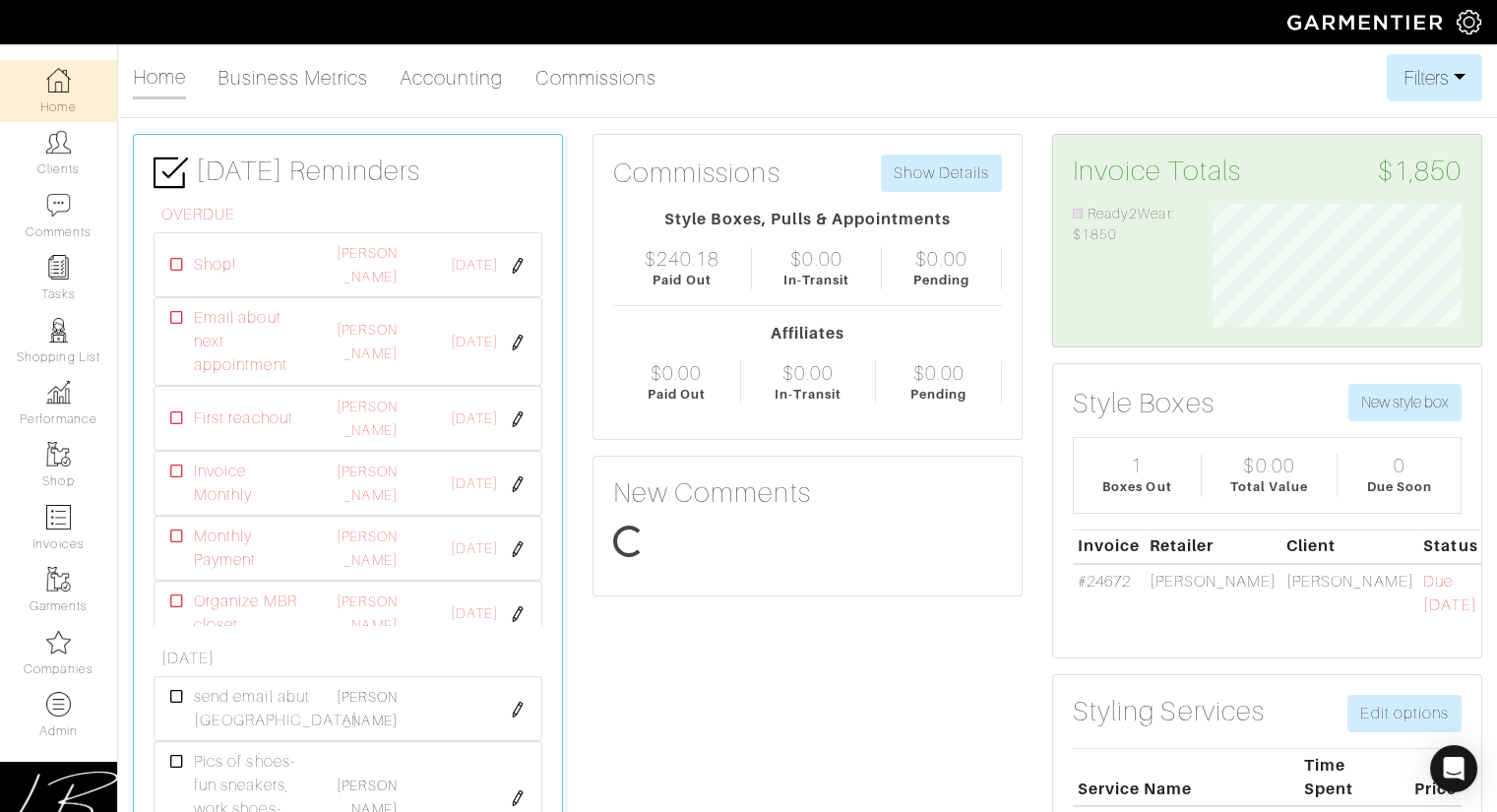
scroll to position [123, 278]
click at [72, 159] on link "Clients" at bounding box center [58, 153] width 117 height 62
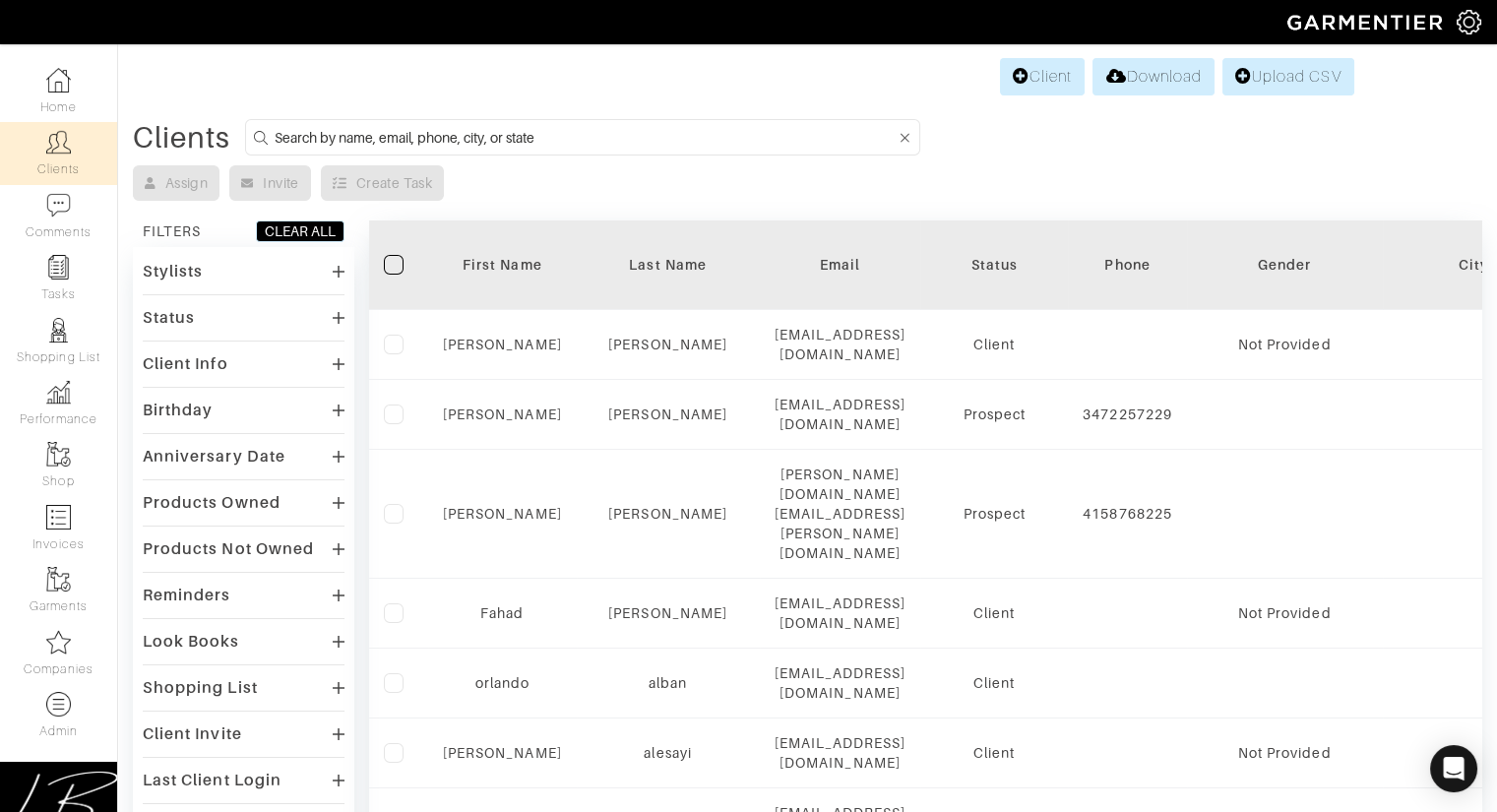
click at [339, 135] on input at bounding box center [584, 137] width 621 height 25
paste input "[EMAIL_ADDRESS][DOMAIN_NAME]"
type input "[EMAIL_ADDRESS][DOMAIN_NAME]"
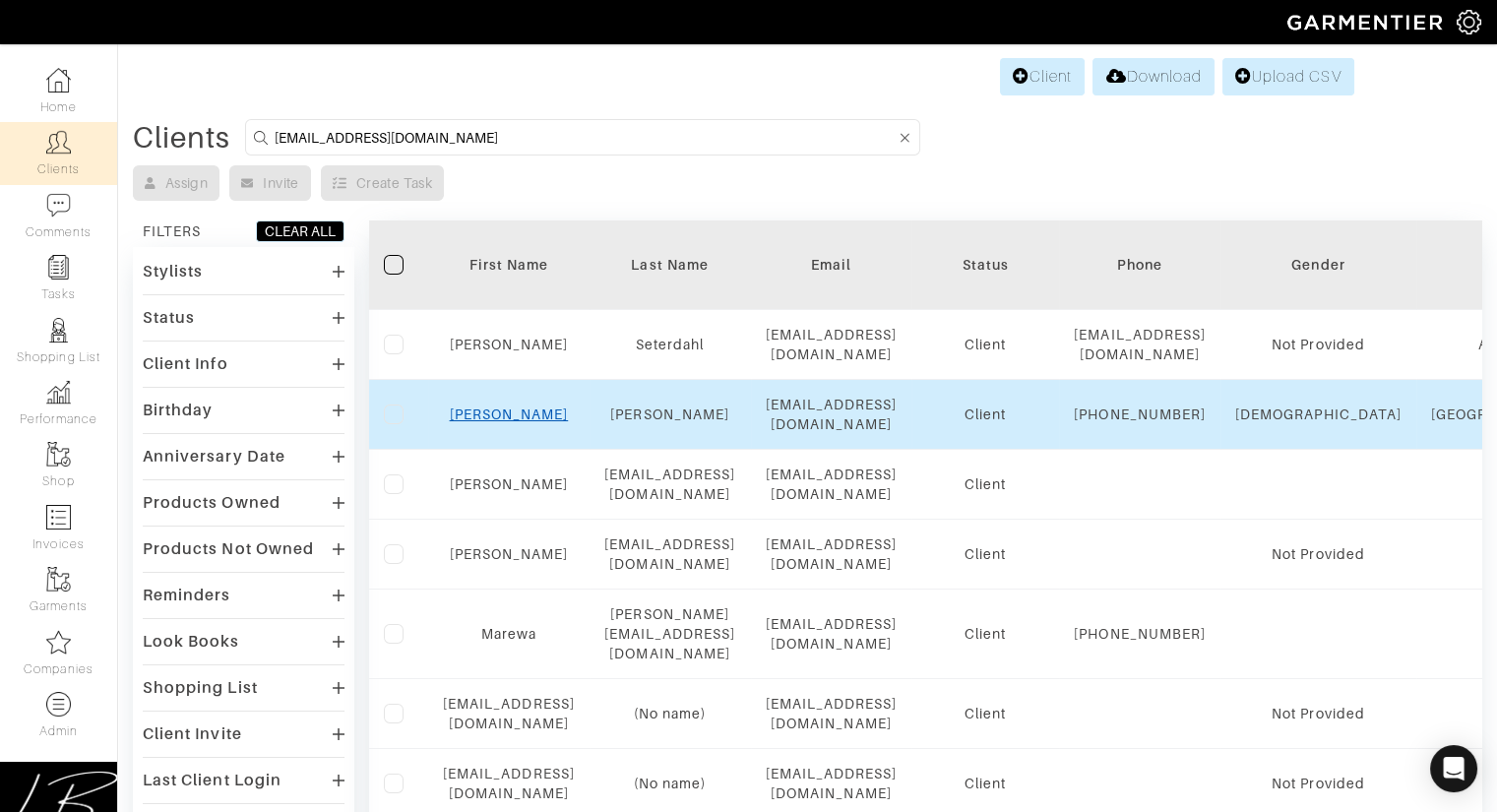
click at [554, 406] on link "[PERSON_NAME]" at bounding box center [509, 414] width 119 height 16
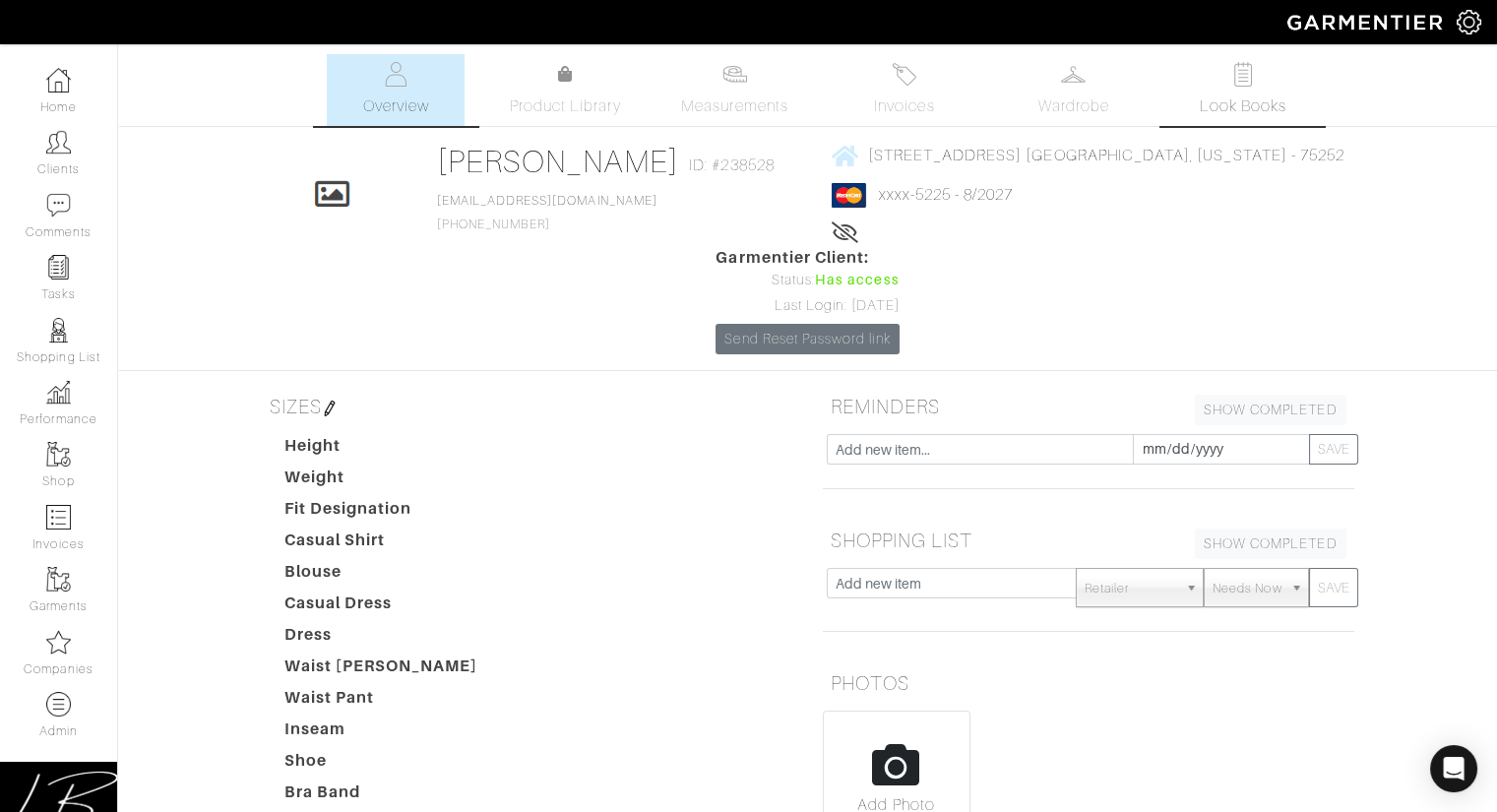
click at [1284, 80] on link "Look Books" at bounding box center [1243, 90] width 138 height 72
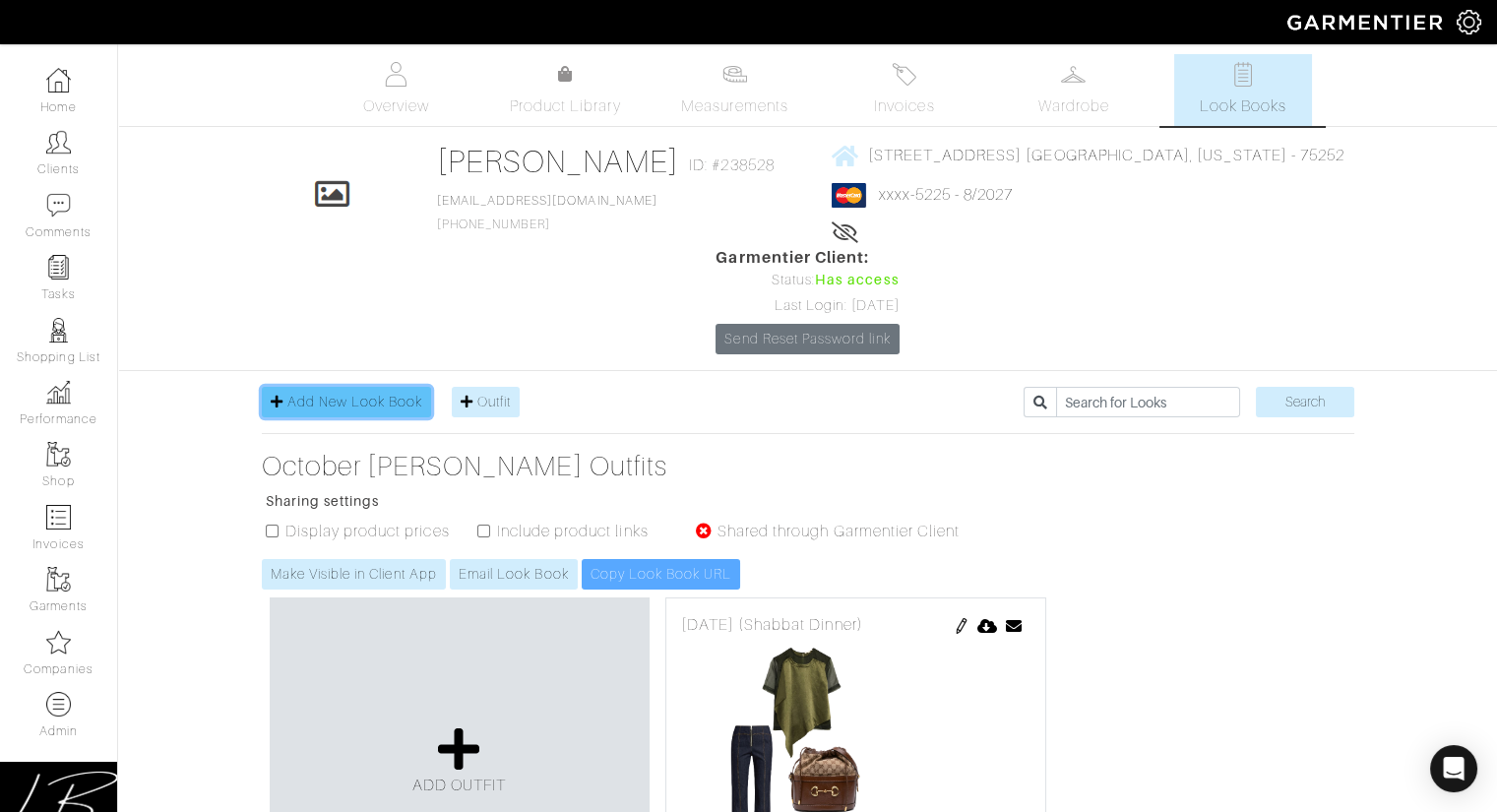
click at [352, 394] on span "Add New Look Book" at bounding box center [355, 402] width 136 height 16
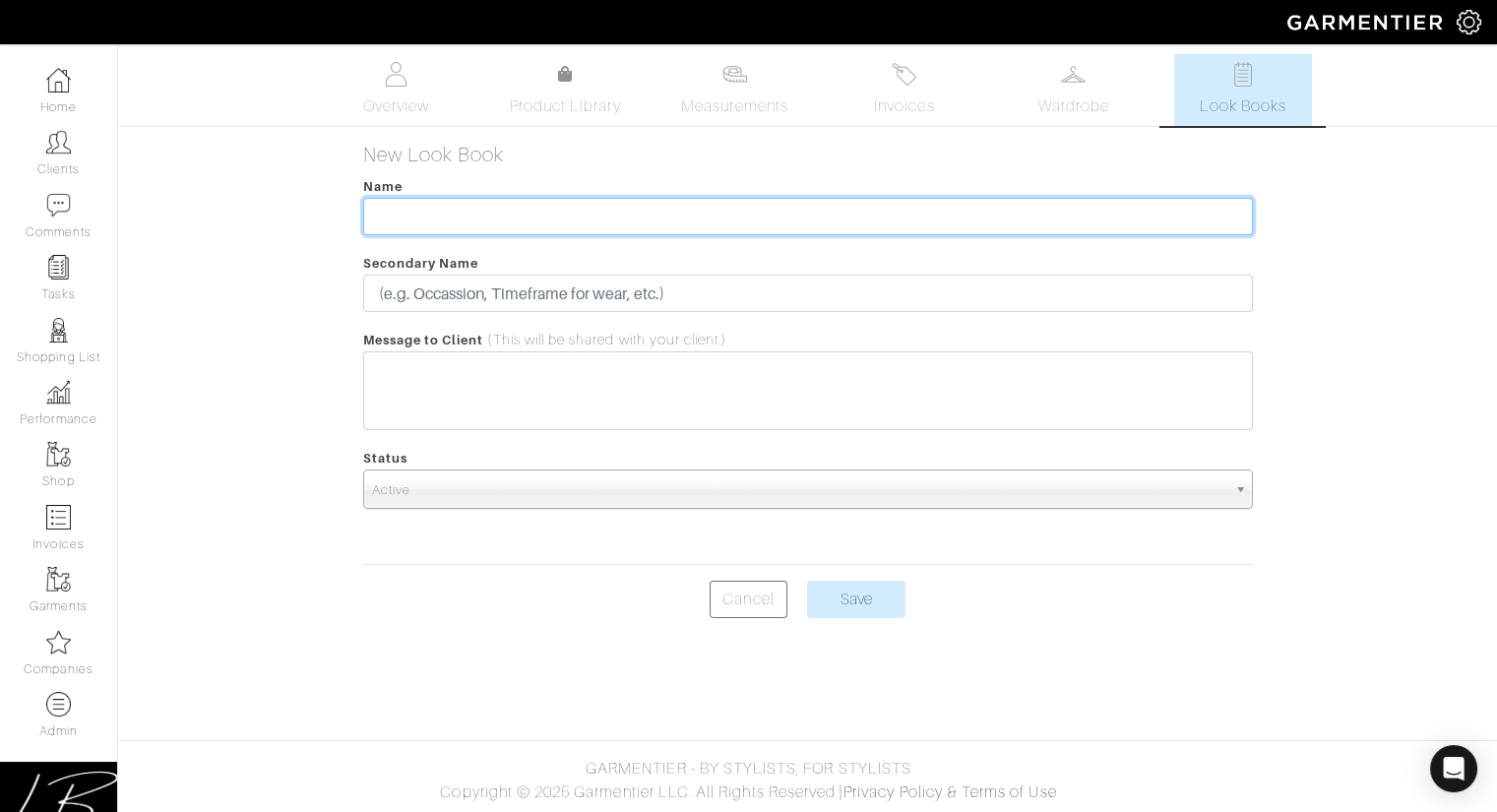
click at [427, 215] on input "text" at bounding box center [808, 216] width 890 height 37
type input "Garmentier Team Test"
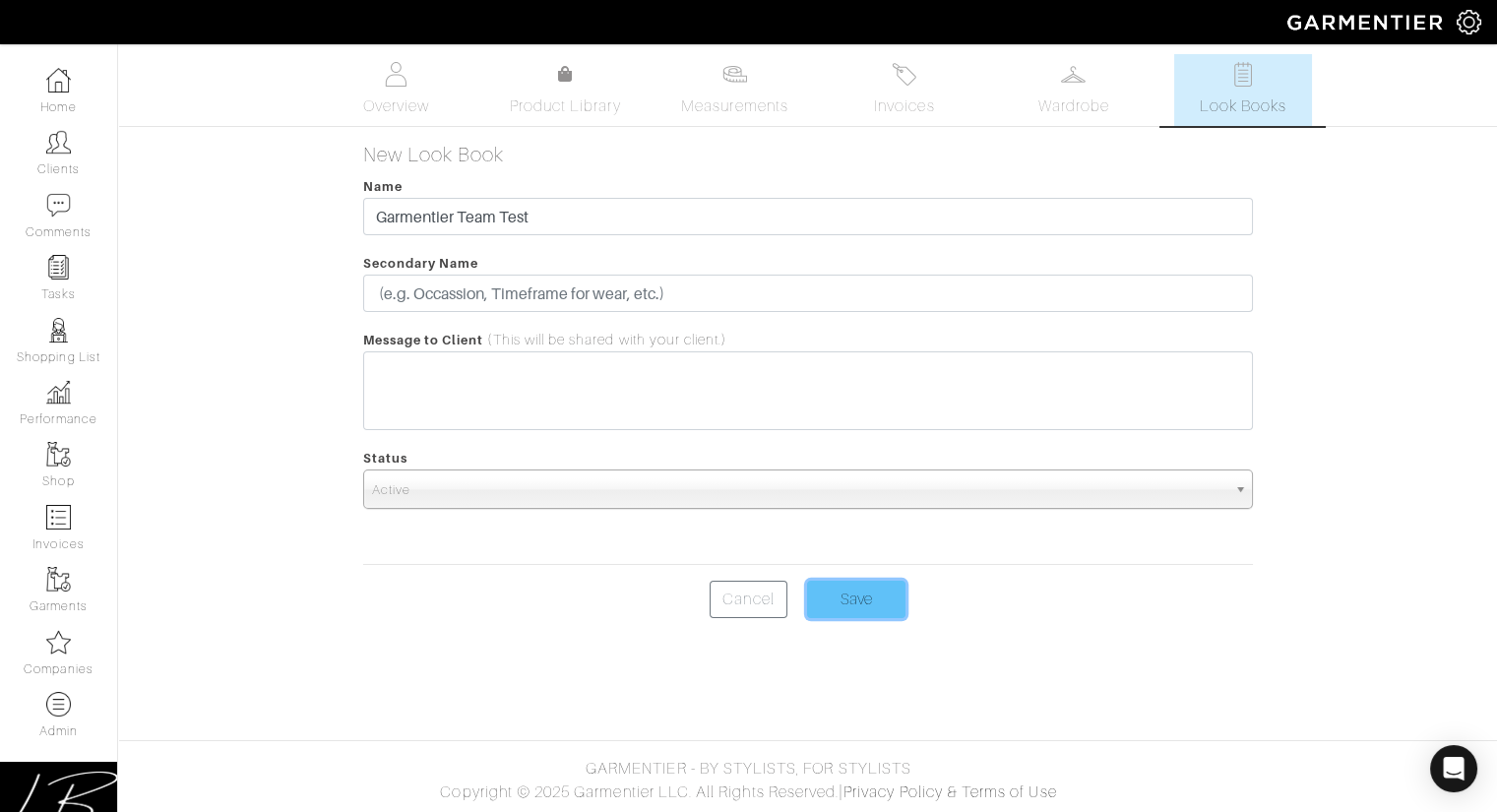
click at [876, 608] on input "Save" at bounding box center [857, 599] width 99 height 37
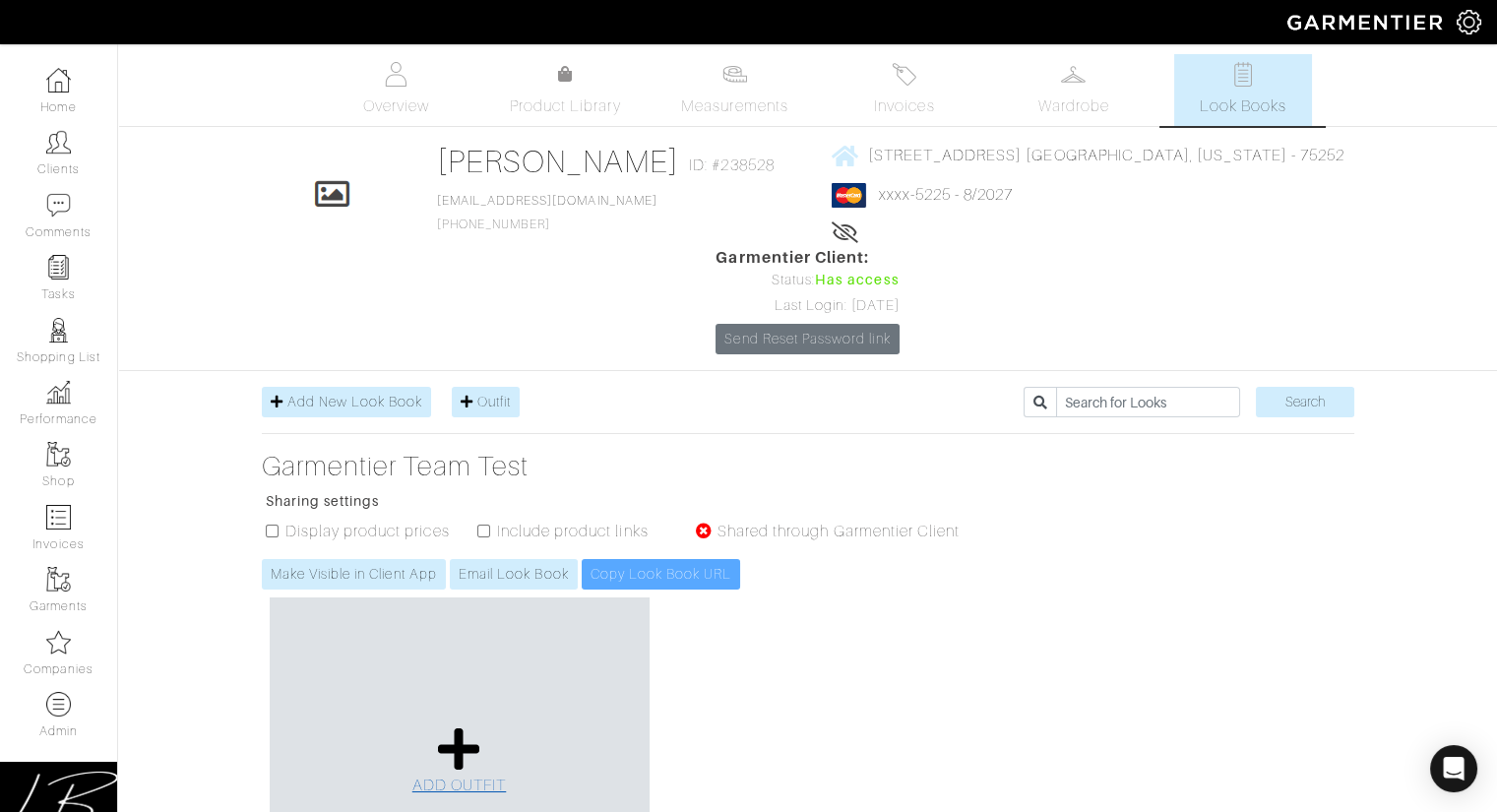
click at [450, 725] on icon at bounding box center [459, 749] width 42 height 47
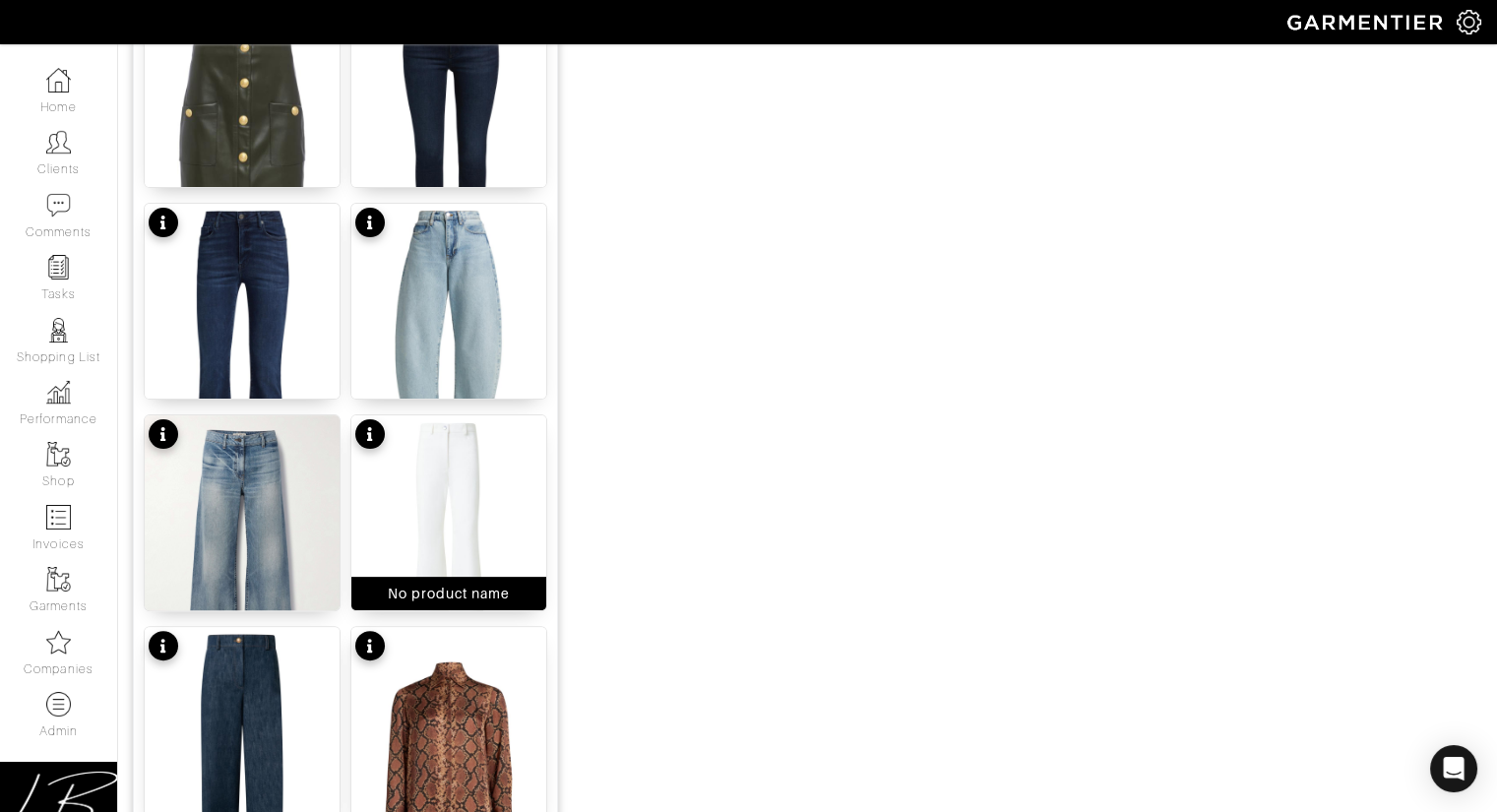
scroll to position [1605, 0]
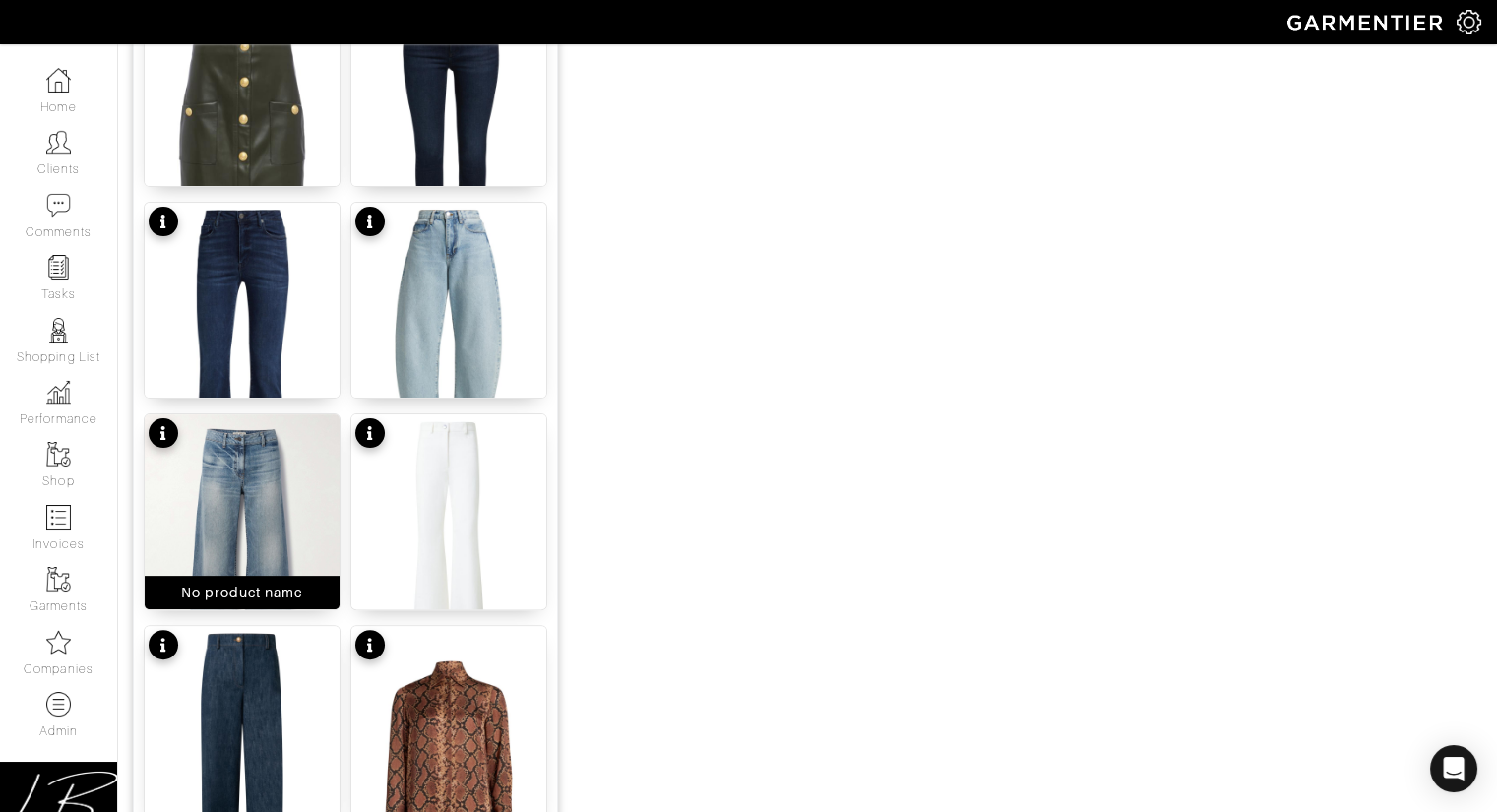
click at [240, 492] on img at bounding box center [242, 544] width 194 height 259
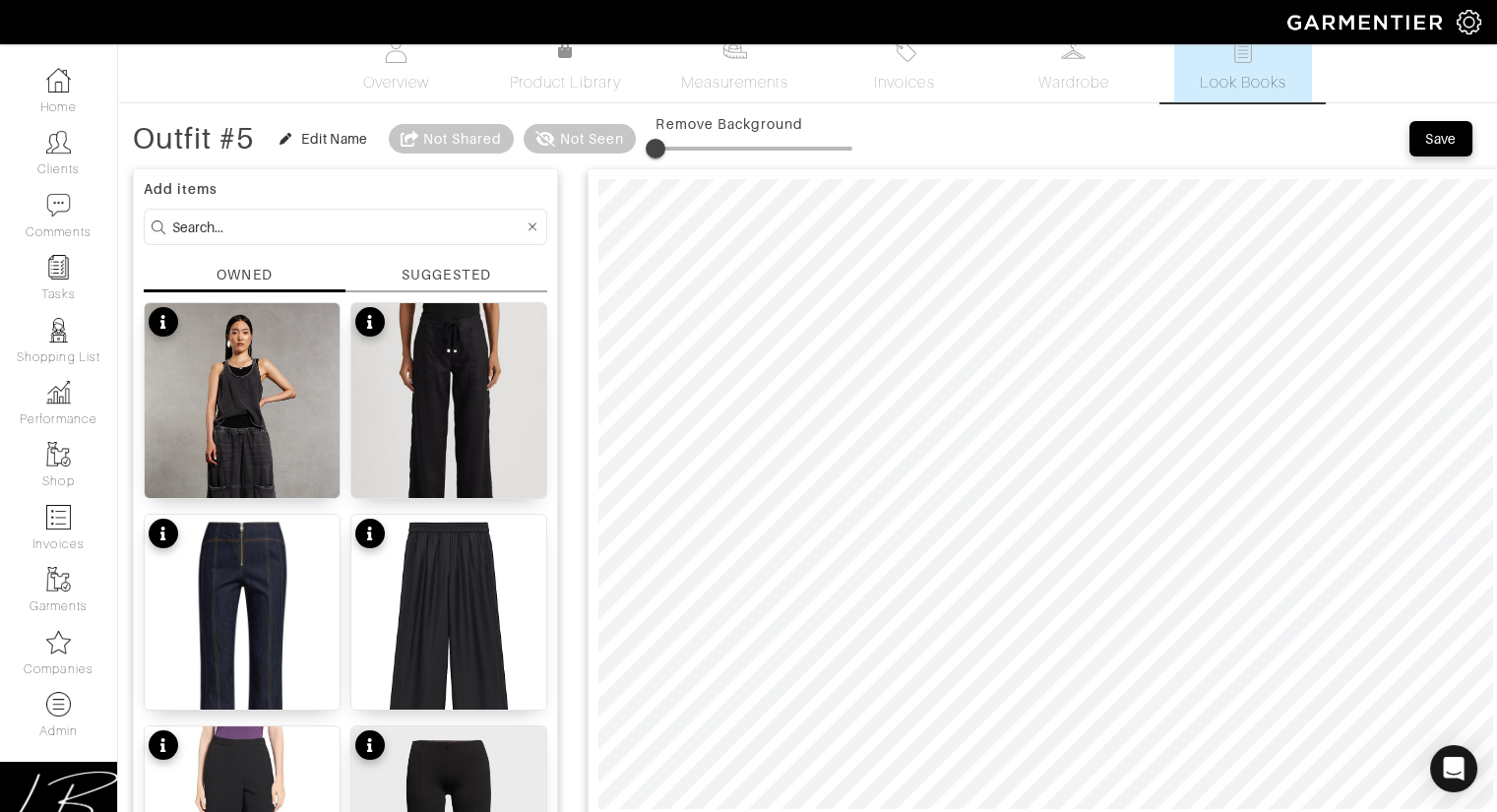
scroll to position [0, 0]
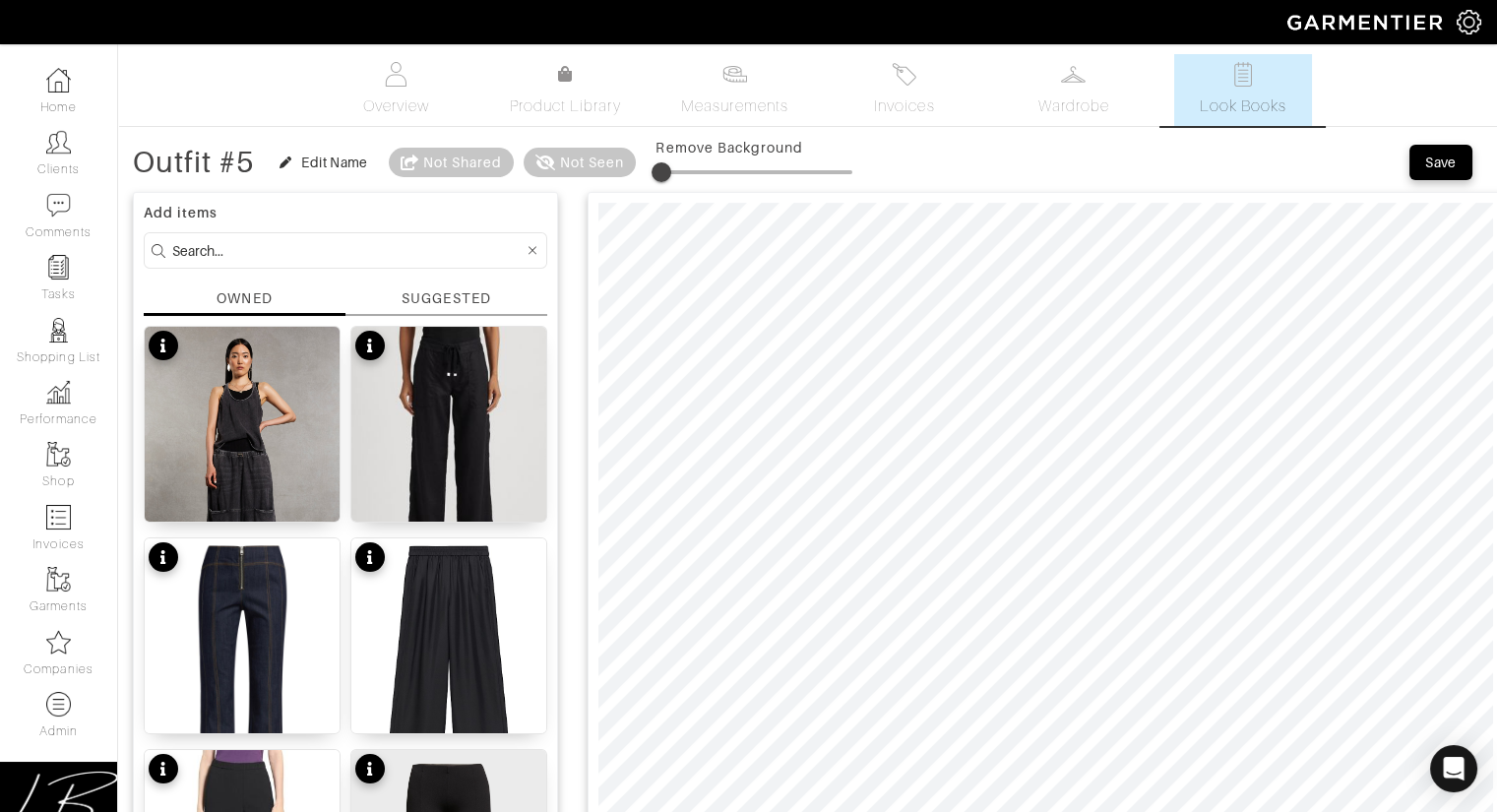
type input "5"
click at [668, 173] on span at bounding box center [665, 173] width 20 height 20
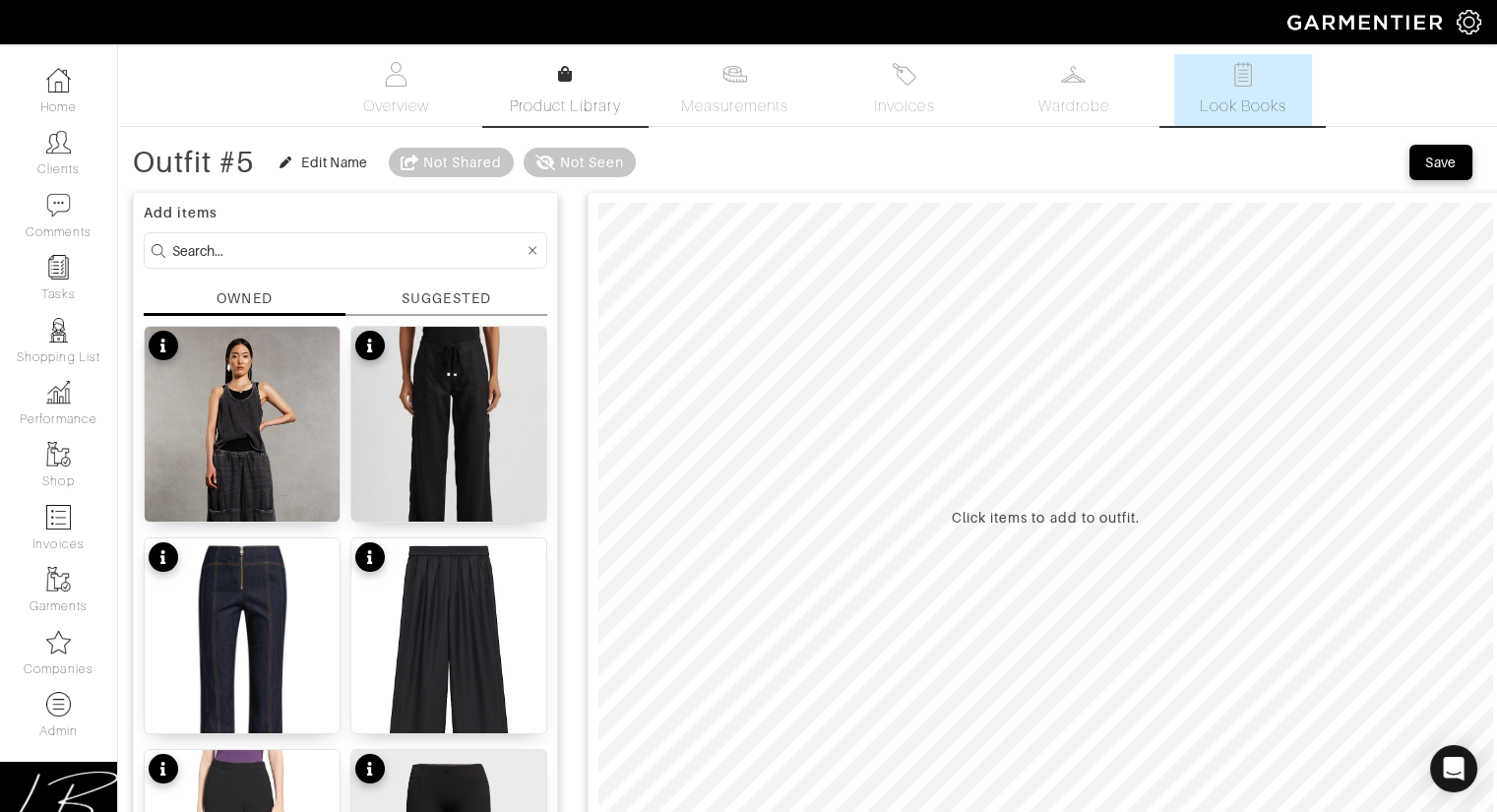
click at [561, 80] on icon at bounding box center [564, 74] width 15 height 16
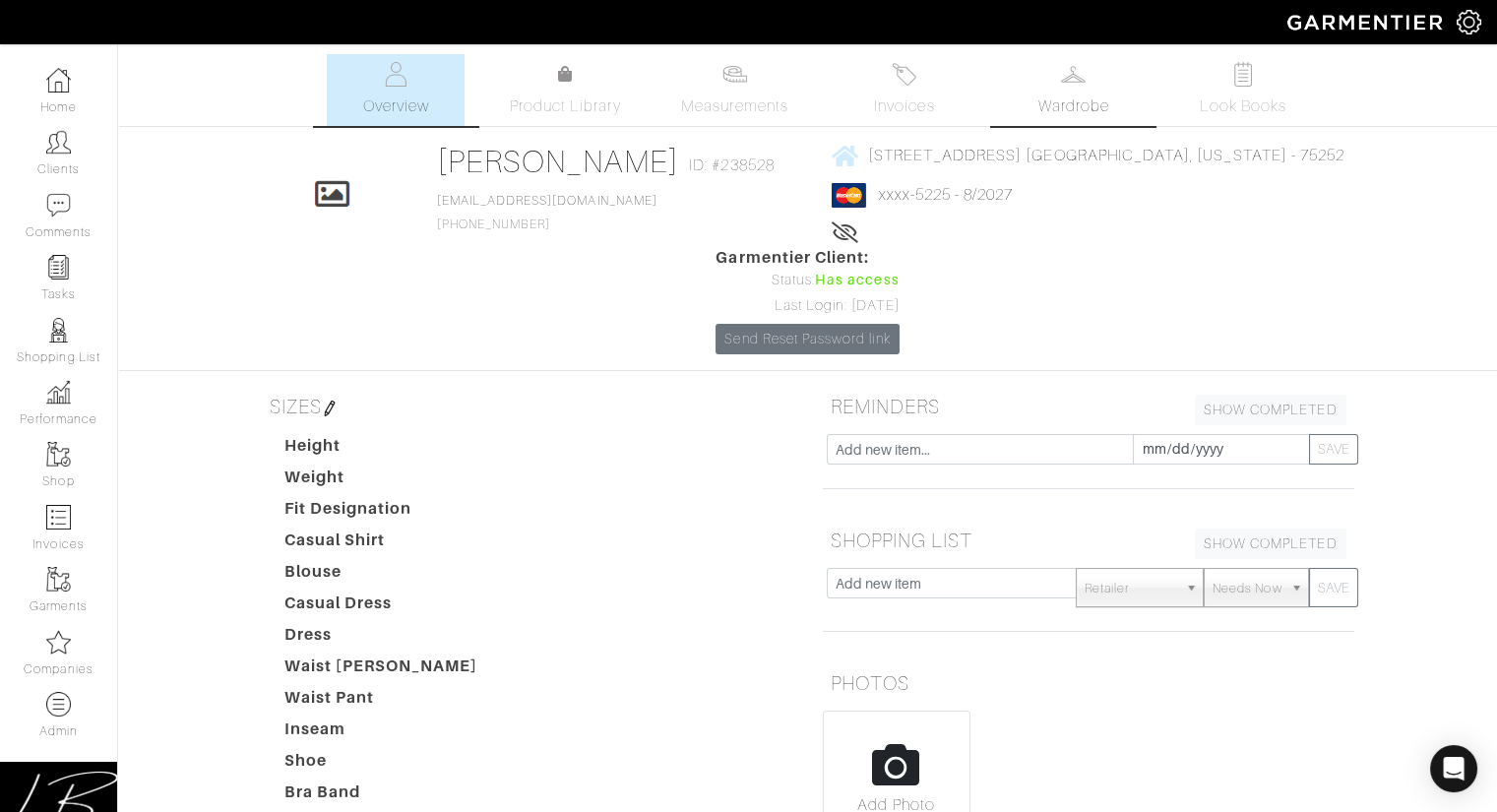
click at [1092, 84] on link "Wardrobe" at bounding box center [1074, 90] width 138 height 72
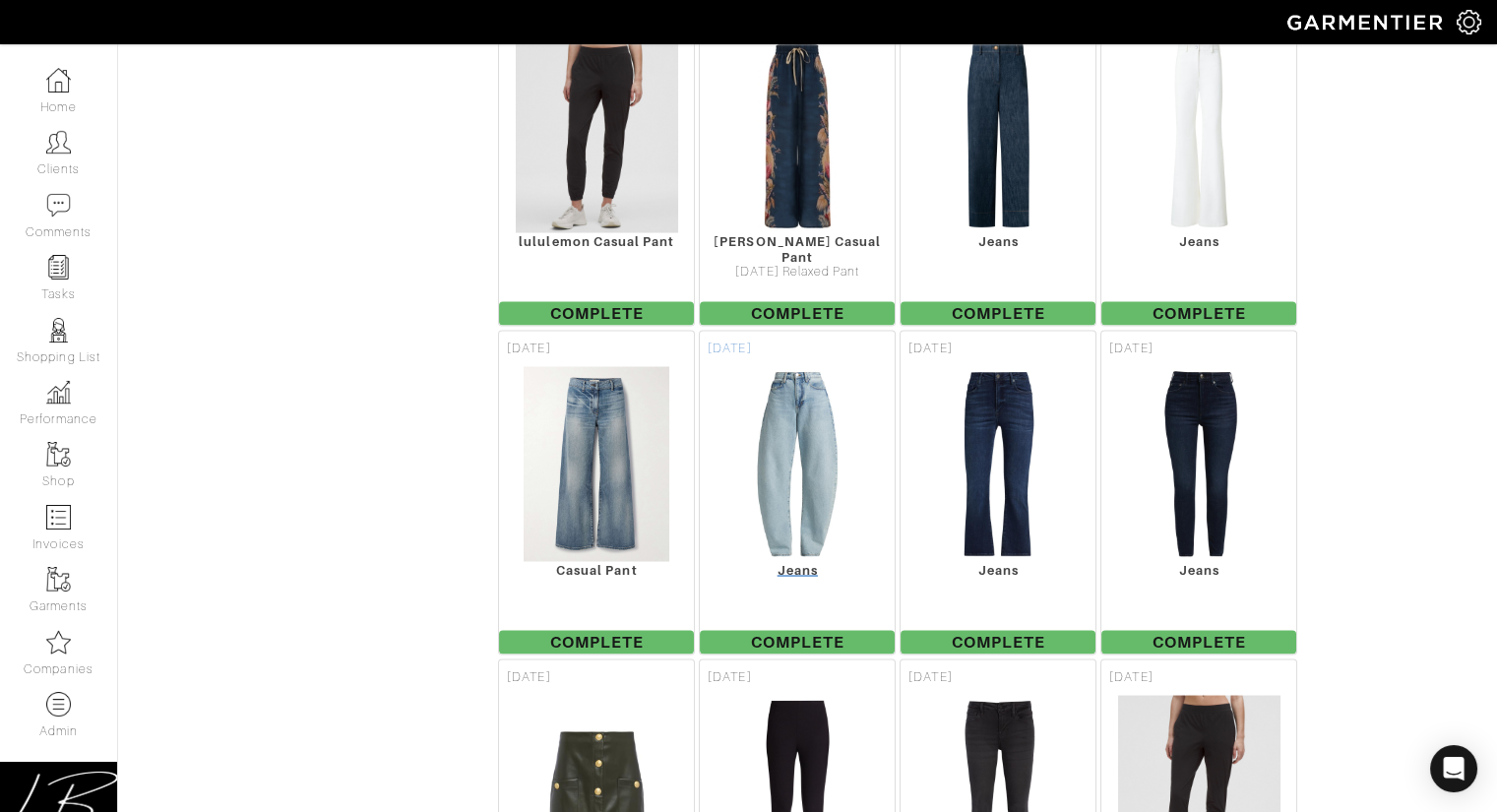
scroll to position [8224, 0]
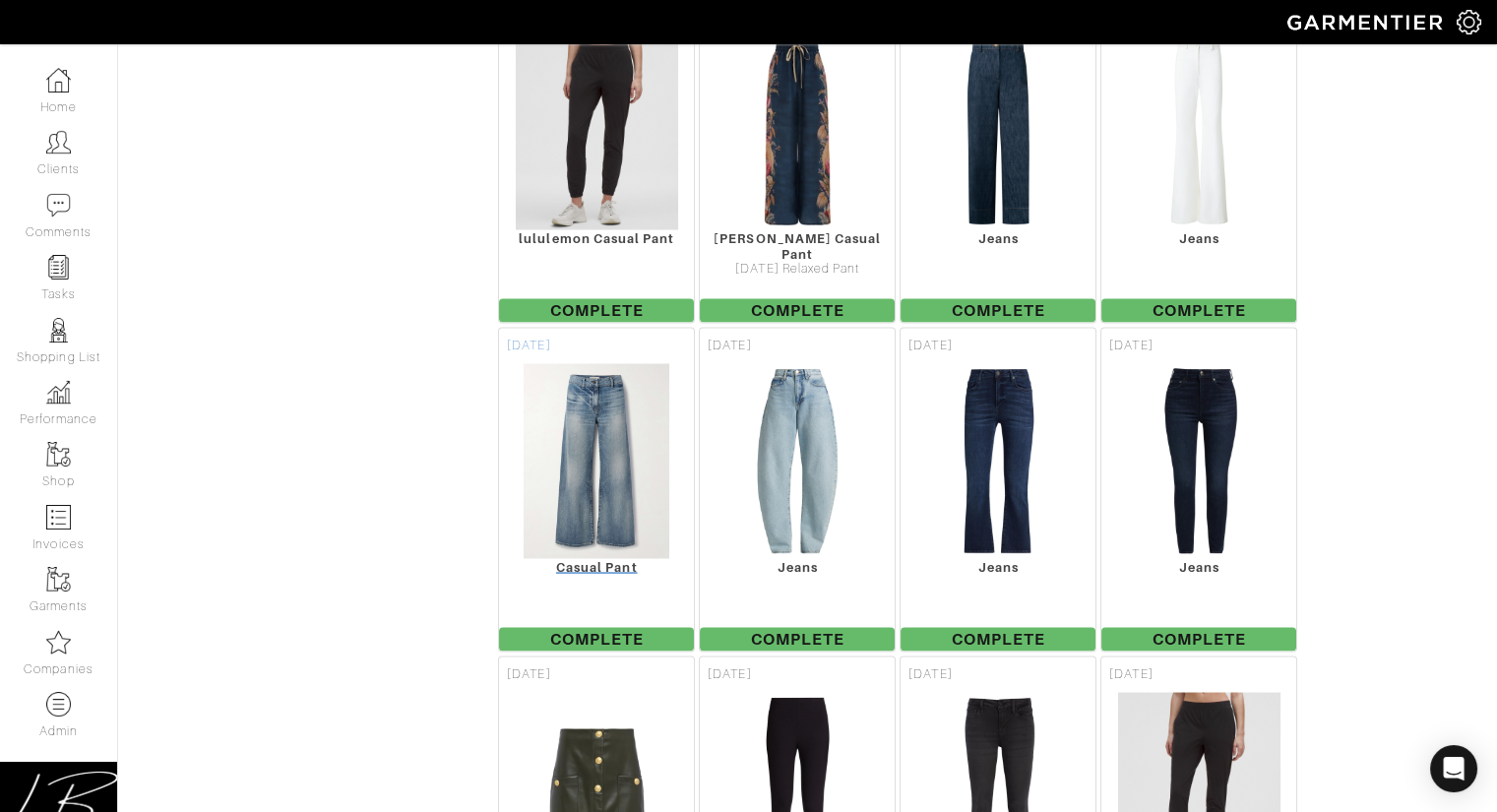
click at [624, 363] on img at bounding box center [597, 461] width 148 height 196
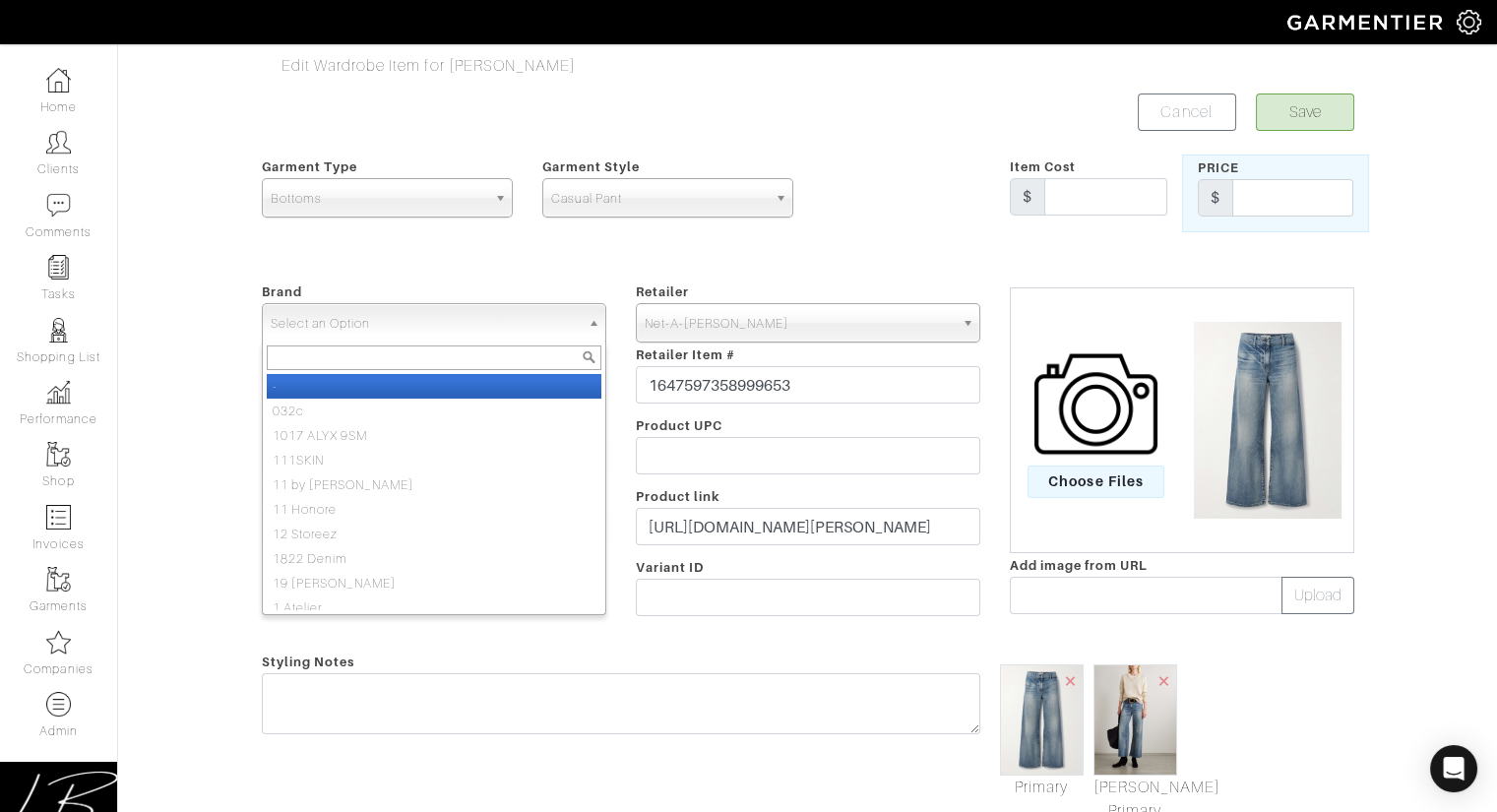
click at [501, 325] on span "Select an Option" at bounding box center [424, 324] width 309 height 39
click at [583, 260] on form "Save Cancel Garment Type Tops Bottoms Dresses Jumpsuits Suiting Outerwear Shoes…" at bounding box center [807, 756] width 1092 height 1324
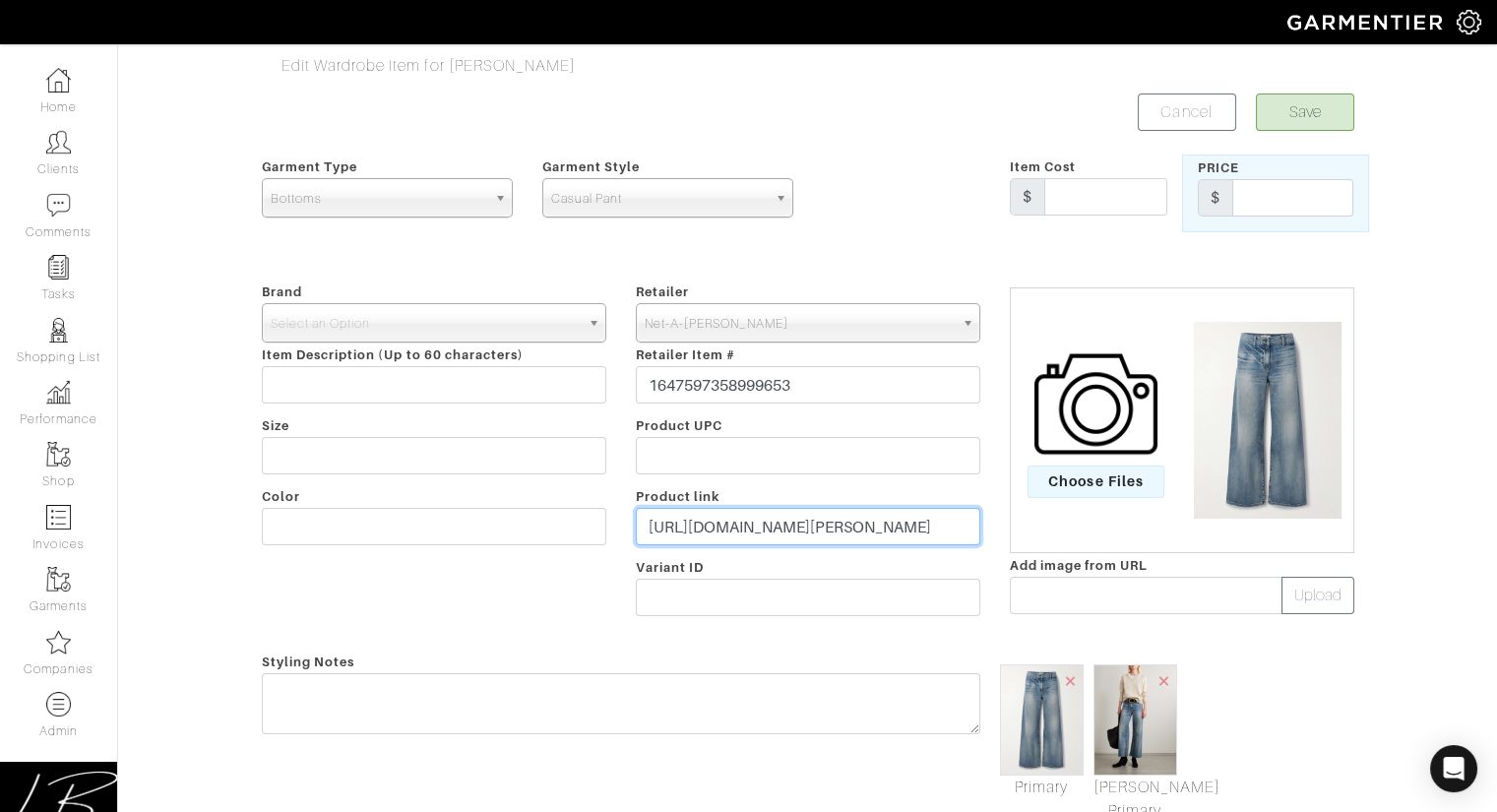
click at [773, 524] on input "https://www.net-a-porter.com/en-us/shop/product/nili-lotan/clothing/wide-leg/me…" at bounding box center [807, 527] width 344 height 37
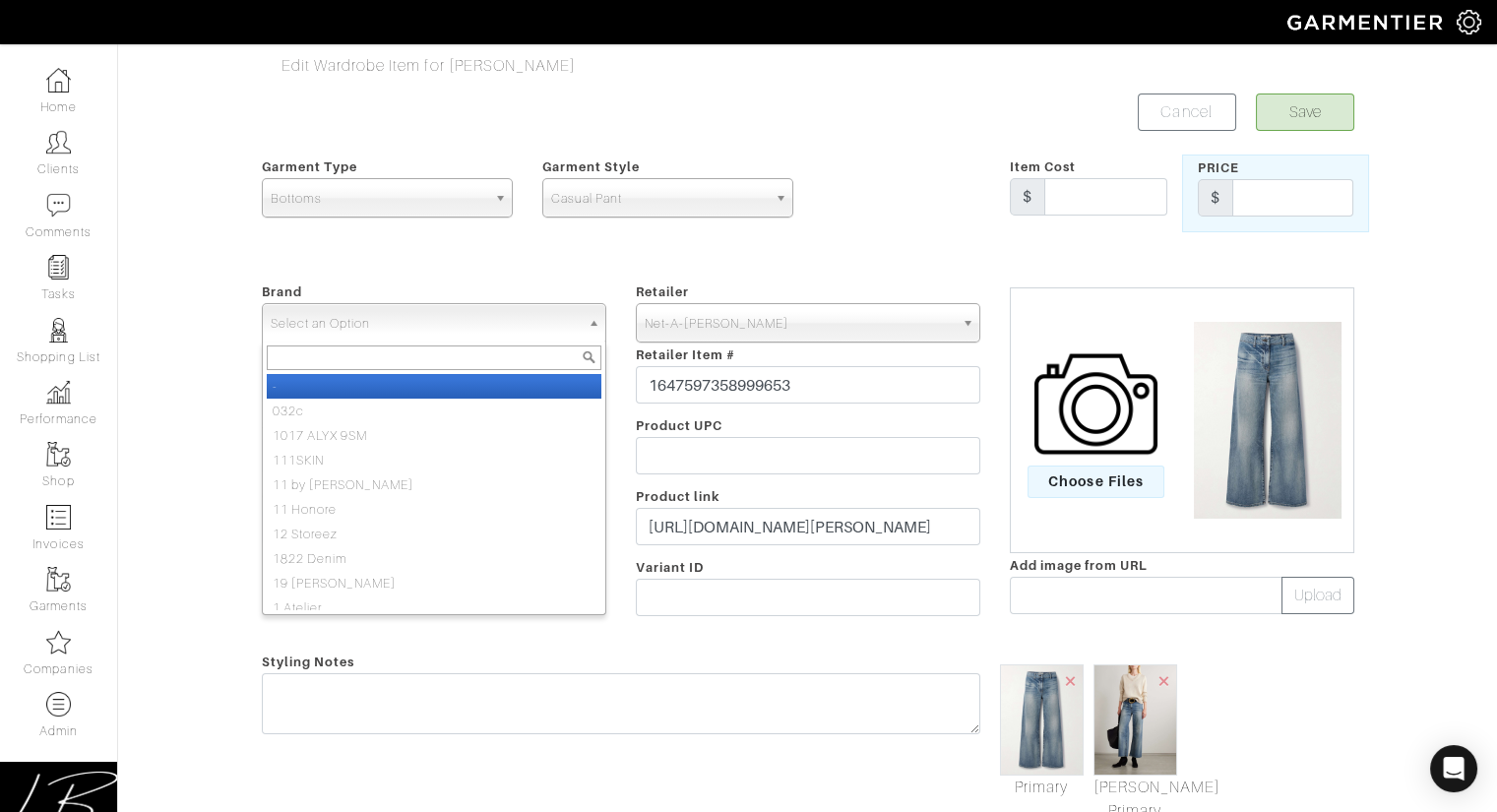
click at [521, 311] on span "Select an Option" at bounding box center [424, 324] width 309 height 39
type input "NIL"
select select "Nili Lotan"
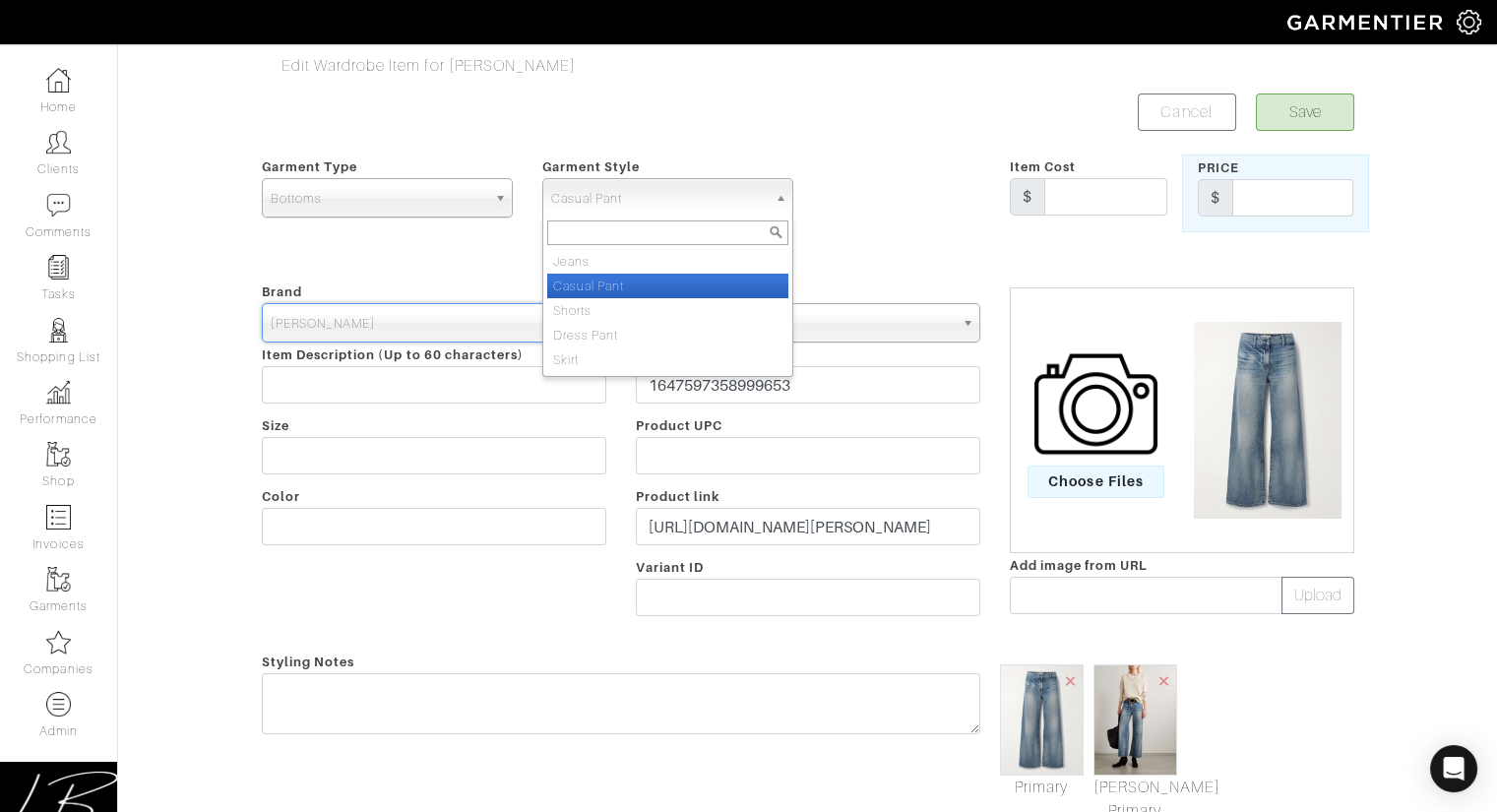
click at [614, 198] on span "Casual Pant" at bounding box center [659, 199] width 215 height 39
type input "JEANS"
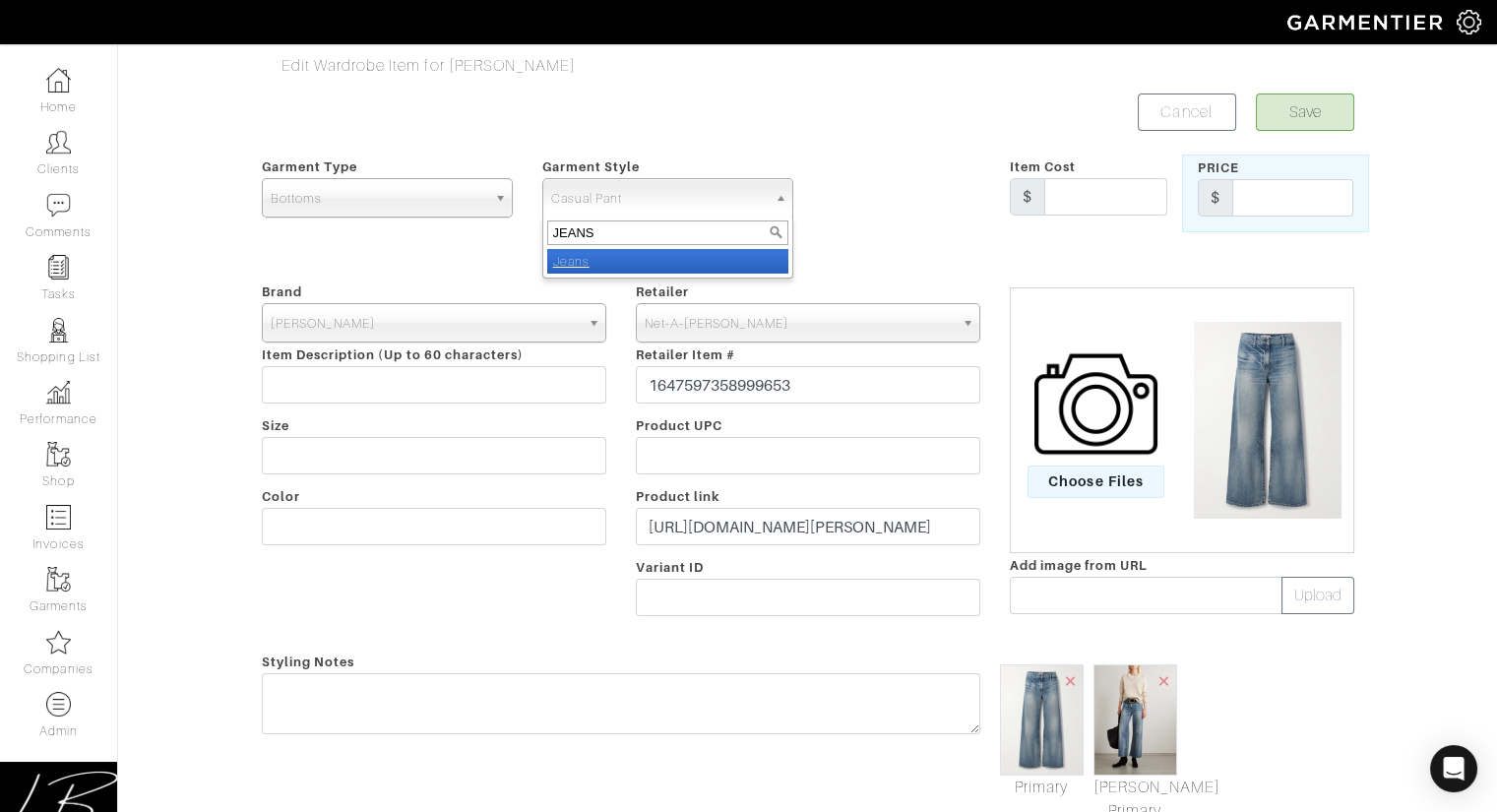
select select "10"
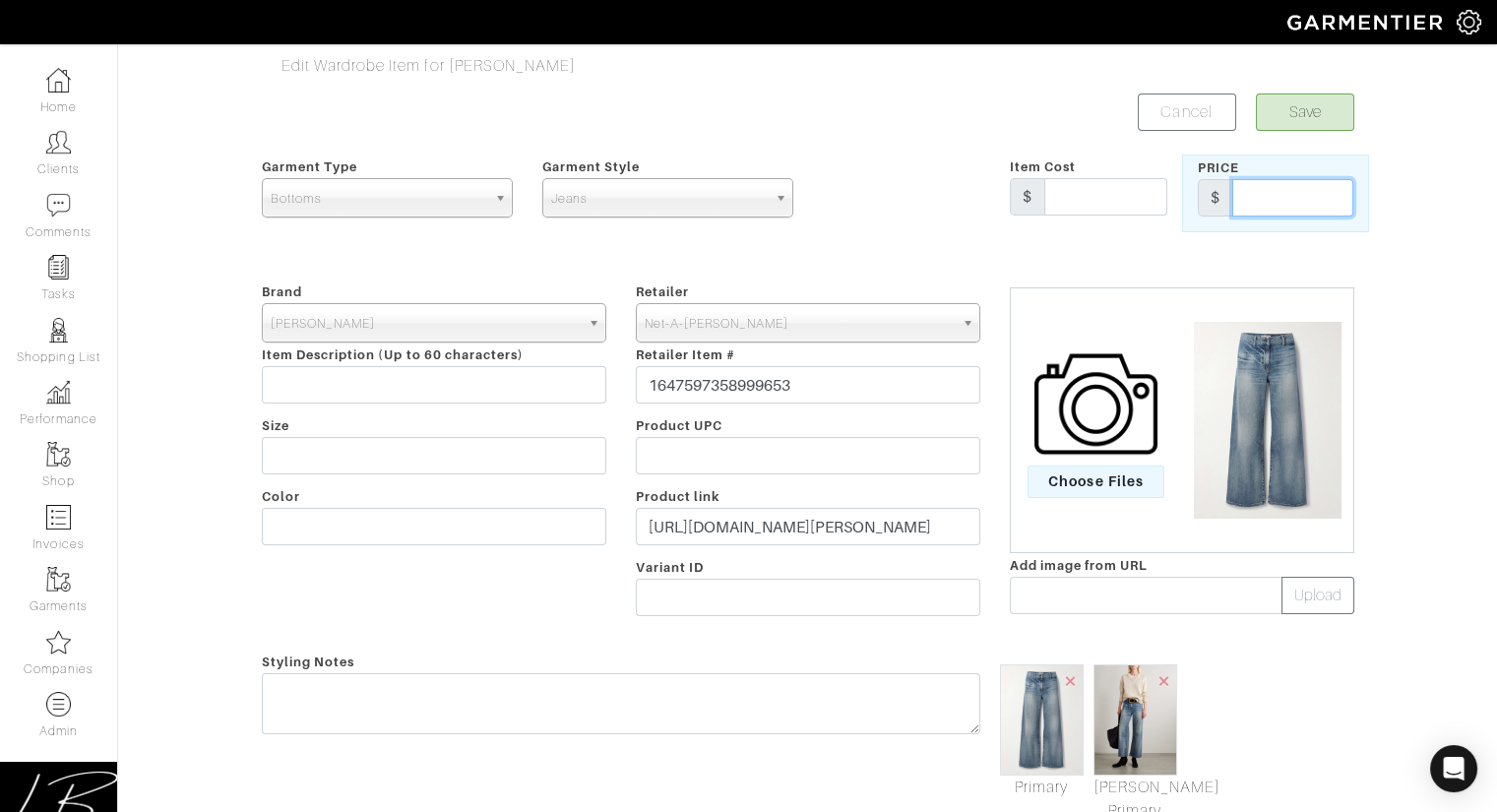
click at [1290, 199] on input "text" at bounding box center [1293, 198] width 121 height 37
type input "440"
click at [1009, 142] on form "Save Cancel Garment Type Tops Bottoms Dresses Jumpsuits Suiting Outerwear Shoes…" at bounding box center [807, 756] width 1092 height 1324
click at [349, 394] on input "text" at bounding box center [433, 385] width 344 height 37
paste input "Megan distressed high-rise wide-leg jeans"
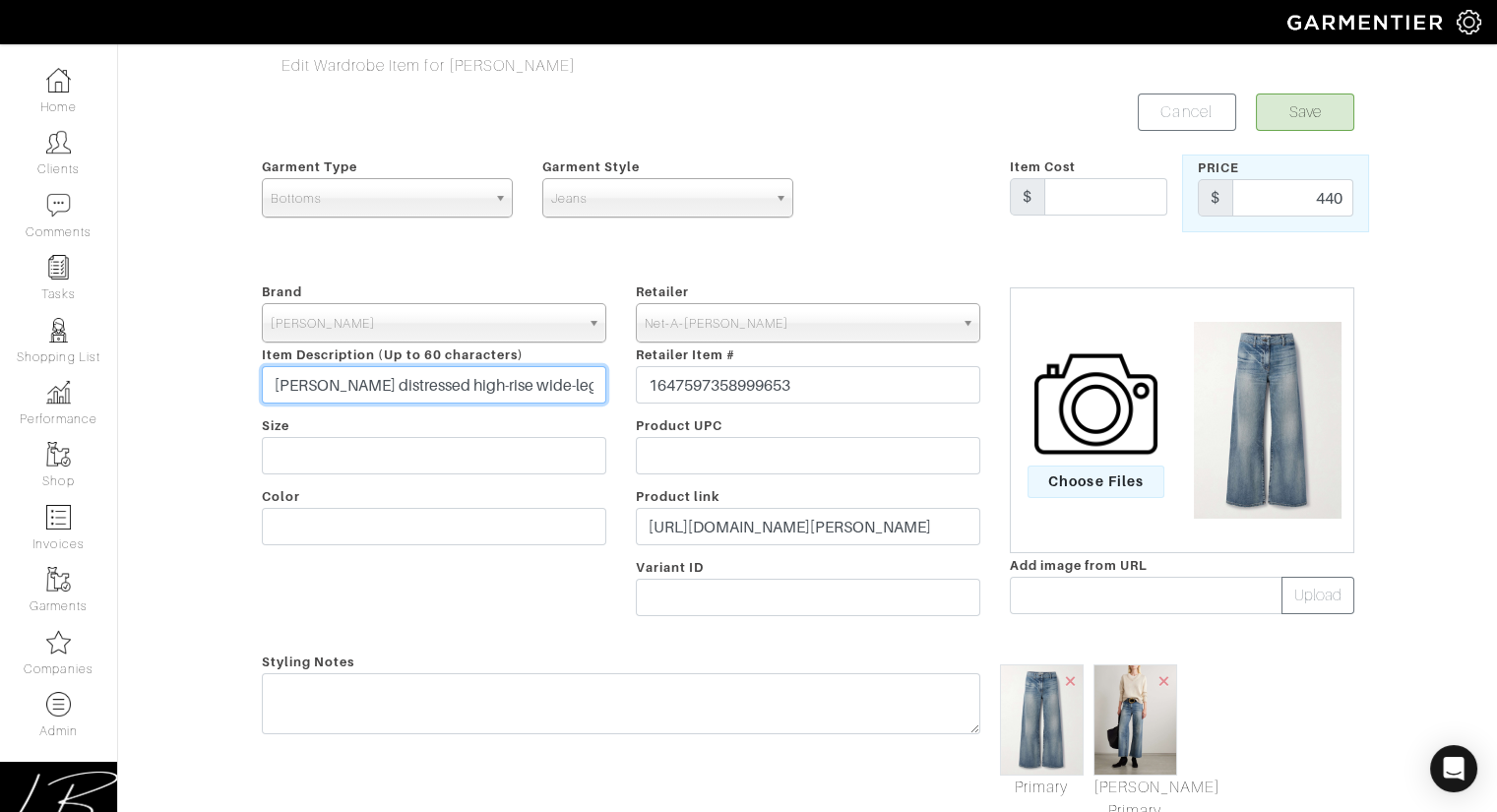
click at [334, 384] on input "Megan distressed high-rise wide-leg jeans" at bounding box center [433, 385] width 344 height 37
click at [408, 386] on input "Megan Distressed high-rise wide-leg jeans" at bounding box center [433, 385] width 344 height 37
click at [519, 387] on input "Megan Distressed High-Rise Wide-leg jeans" at bounding box center [433, 385] width 344 height 37
type input "Megan Distressed High-Rise Wide-Leg Jeans"
click at [820, 270] on form "Save Cancel Garment Type Tops Bottoms Dresses Jumpsuits Suiting Outerwear Shoes…" at bounding box center [807, 756] width 1092 height 1324
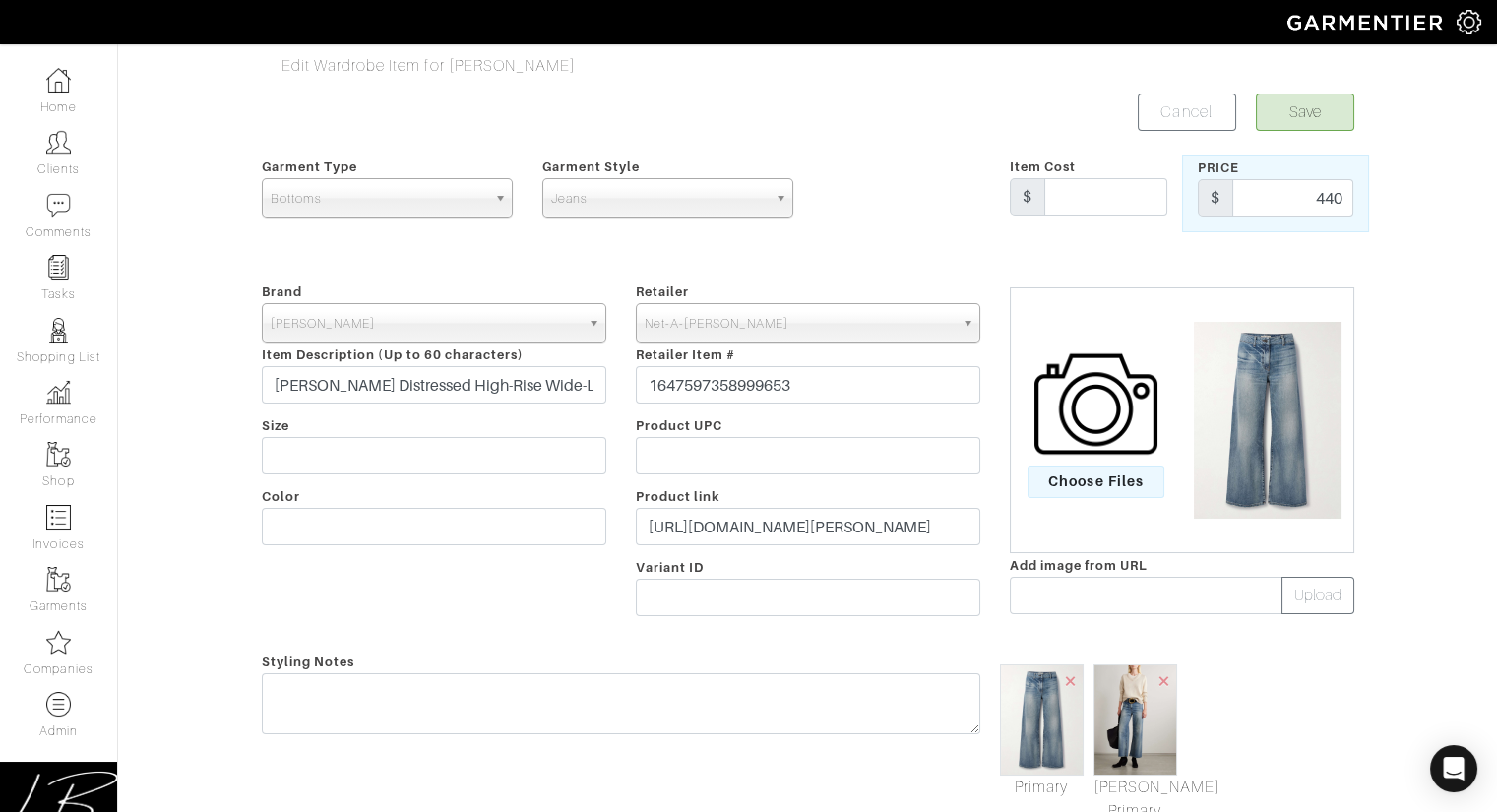
click at [310, 506] on div "Brand - 032c 1017 ALYX 9SM 111SKIN 11 by Boris Bidjan Saberi 11 Honore 12 Store…" at bounding box center [433, 452] width 374 height 346
click at [313, 515] on input "text" at bounding box center [433, 527] width 344 height 37
type input "Mid Denim"
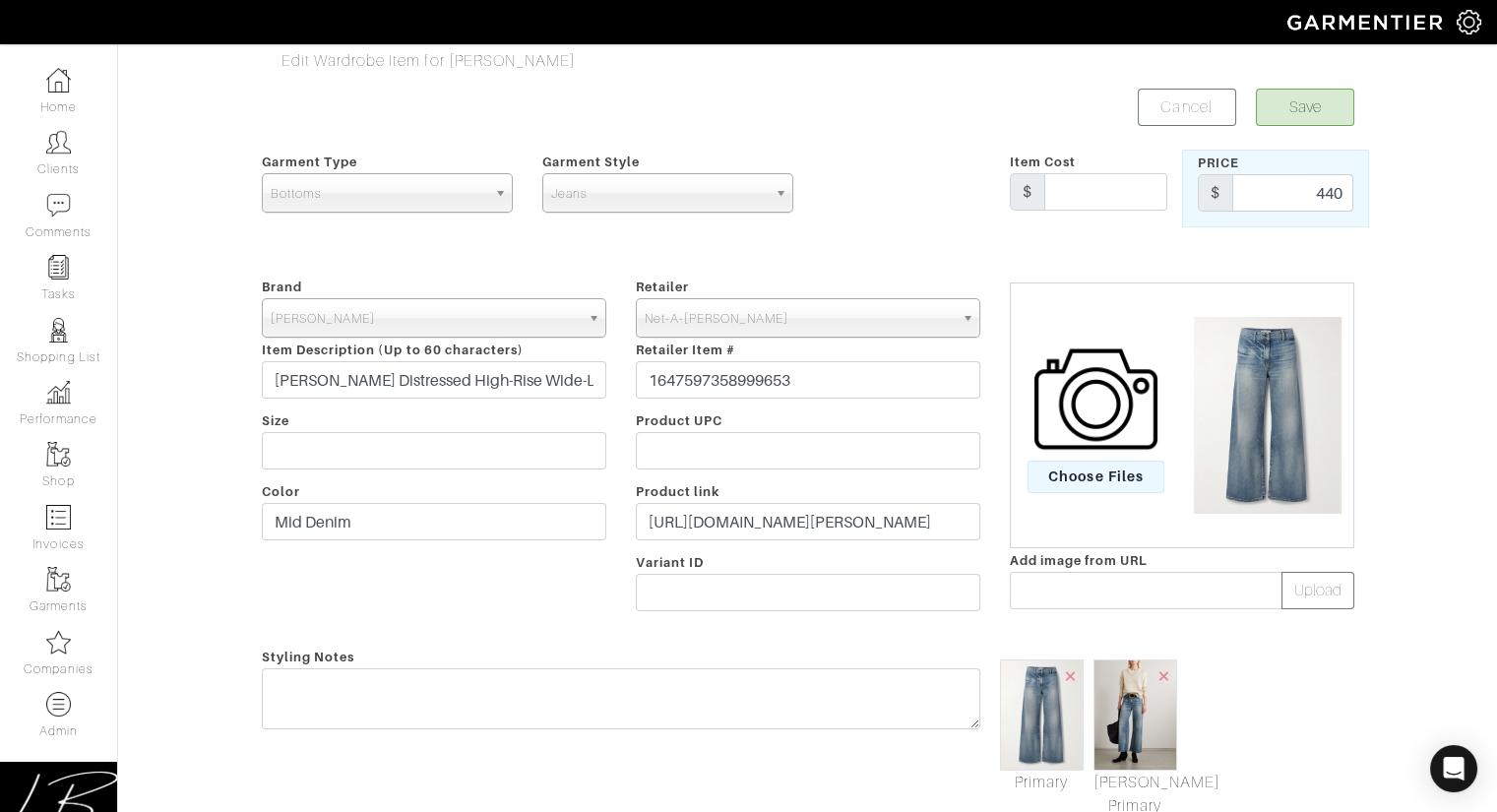
click at [455, 612] on div "Brand - 032c 1017 ALYX 9SM 111SKIN 11 by Boris Bidjan Saberi 11 Honore 12 Store…" at bounding box center [433, 447] width 374 height 346
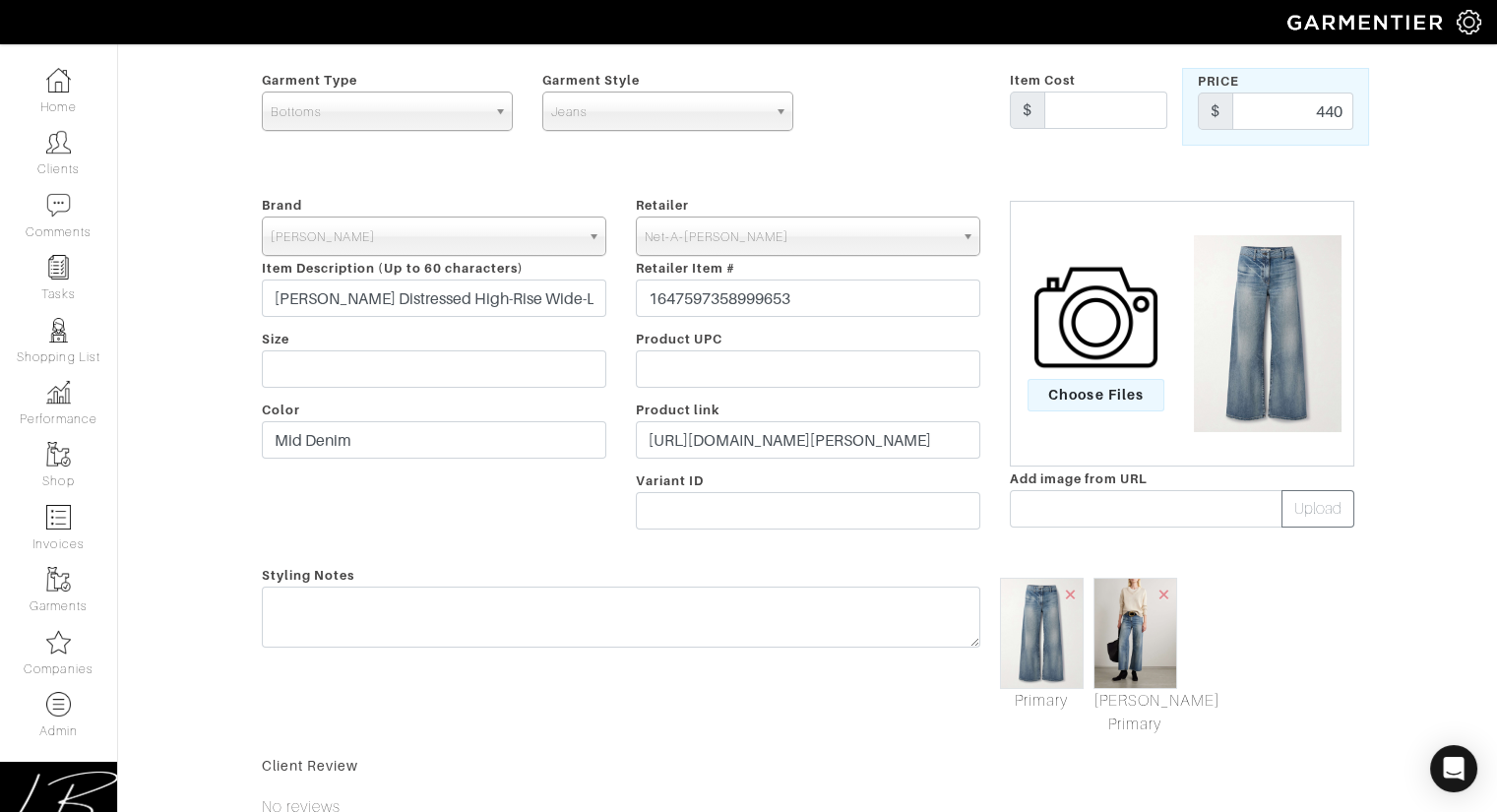
scroll to position [75, 0]
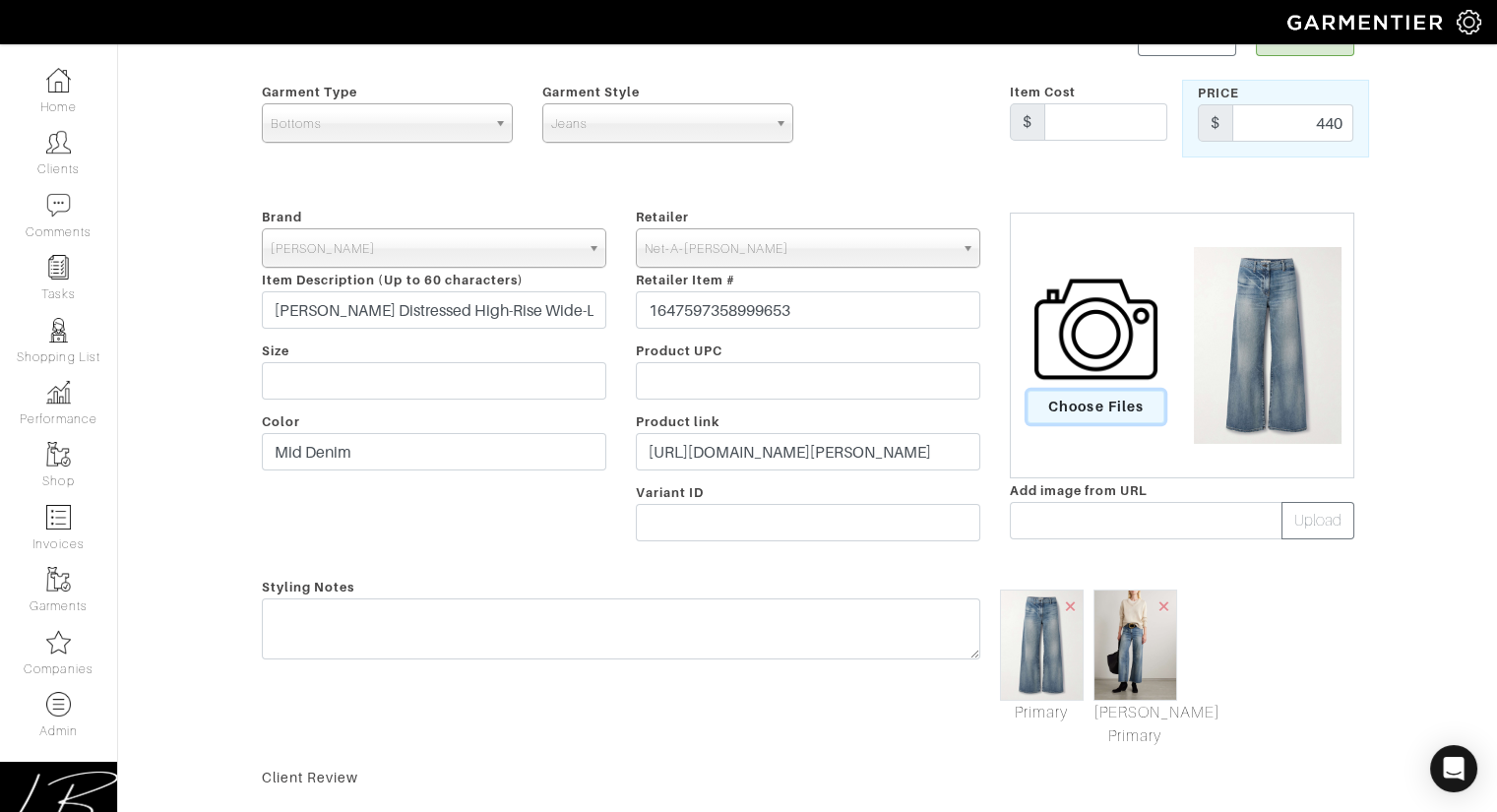
click at [1072, 411] on span "Choose Files" at bounding box center [1095, 406] width 137 height 33
click at [0, 0] on input "Choose Files" at bounding box center [0, 0] width 0 height 0
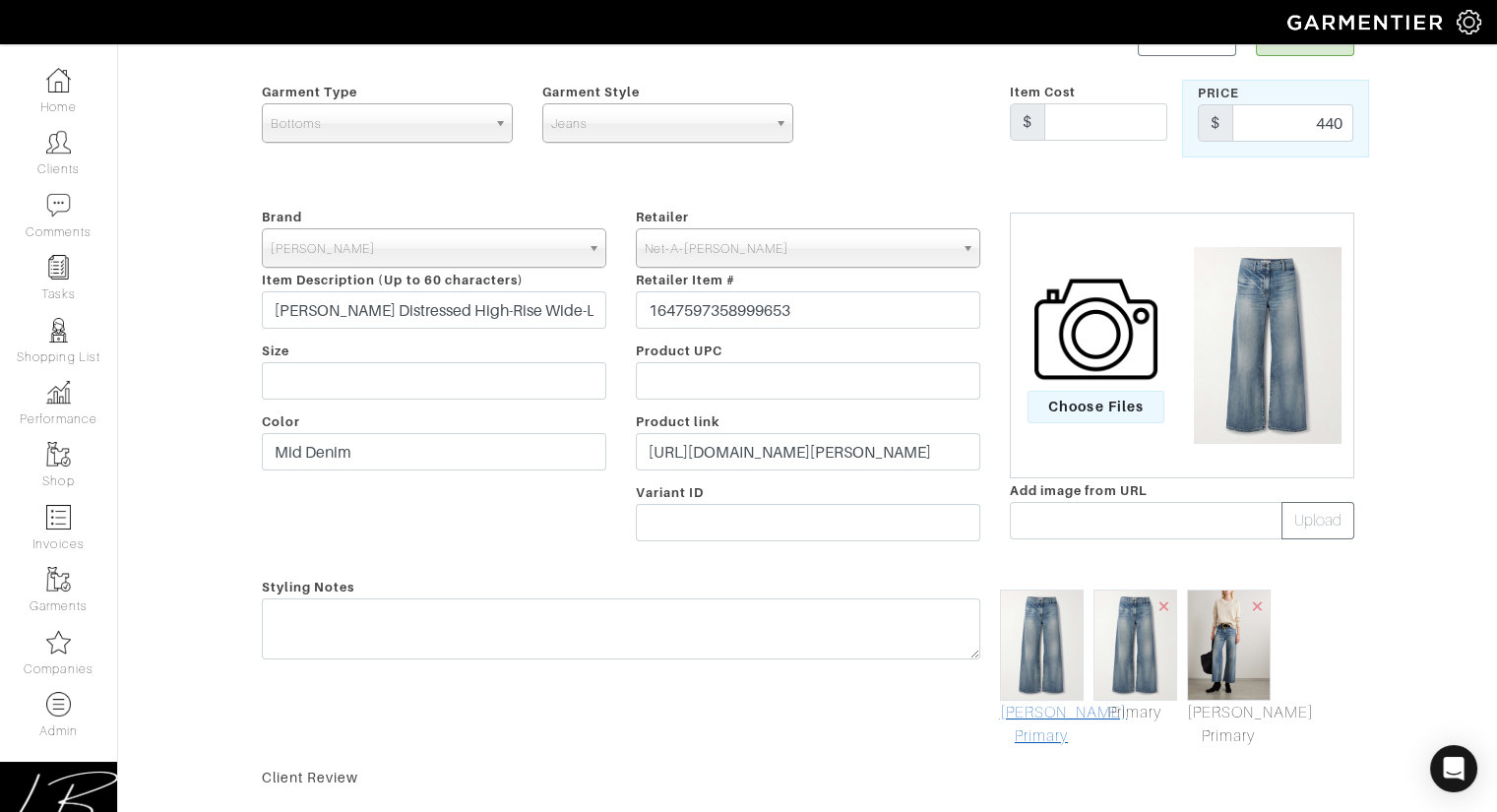
click at [1028, 720] on link "Mark As Primary" at bounding box center [1041, 724] width 84 height 47
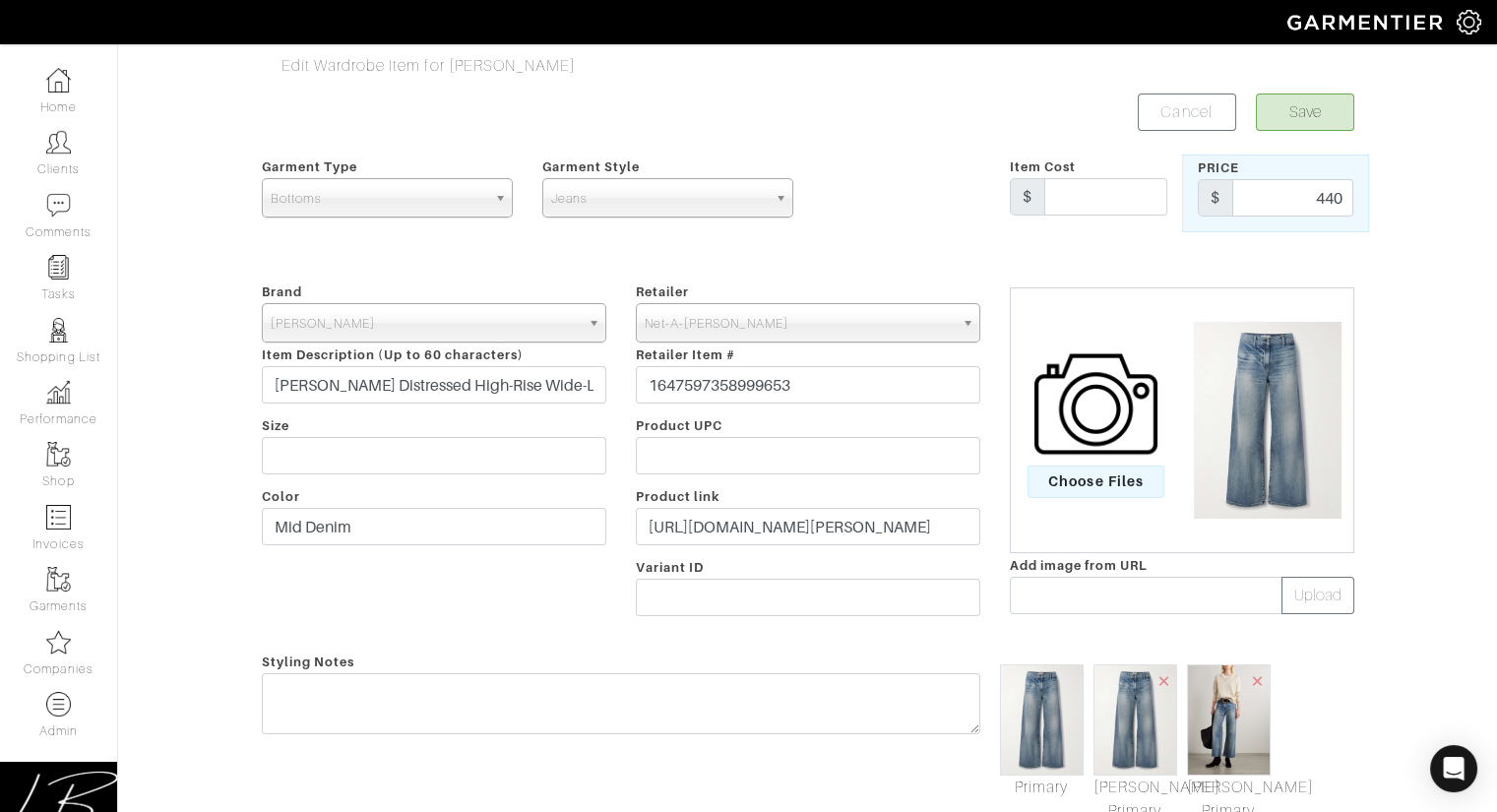
scroll to position [2, 0]
click at [1296, 98] on button "Save" at bounding box center [1306, 111] width 99 height 37
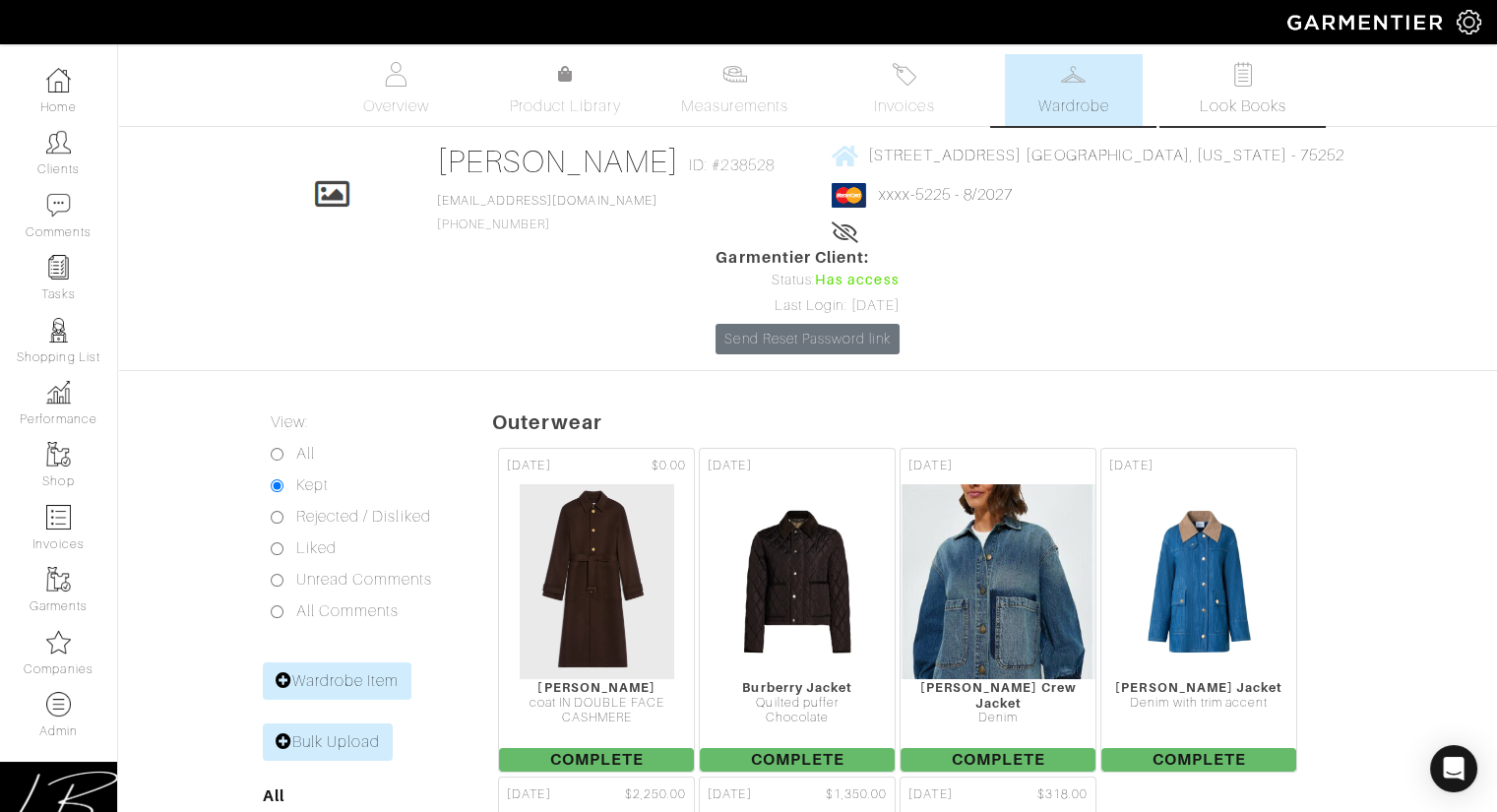
click at [1241, 87] on link "Look Books" at bounding box center [1243, 90] width 138 height 72
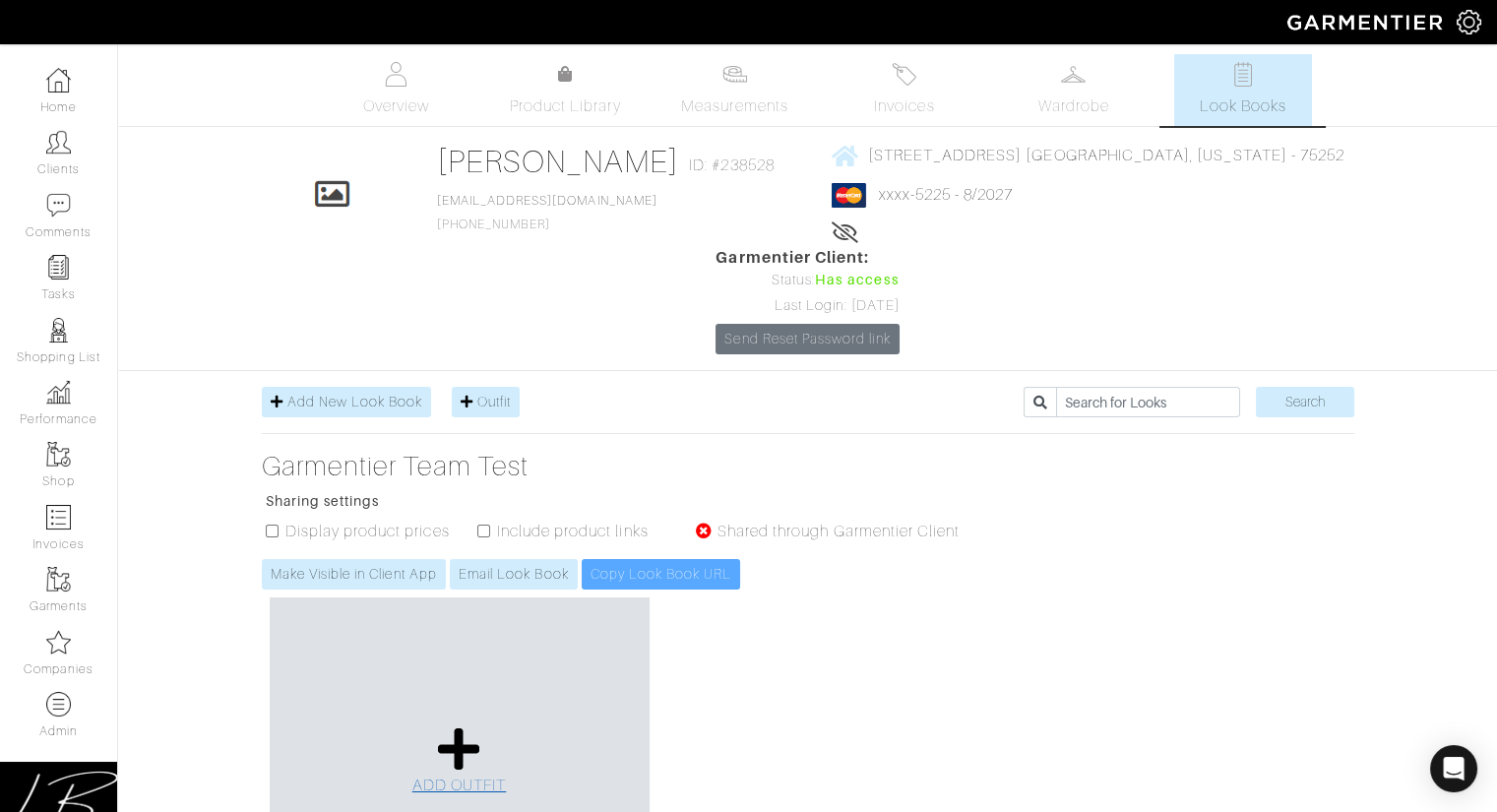
click at [440, 725] on icon at bounding box center [459, 749] width 42 height 47
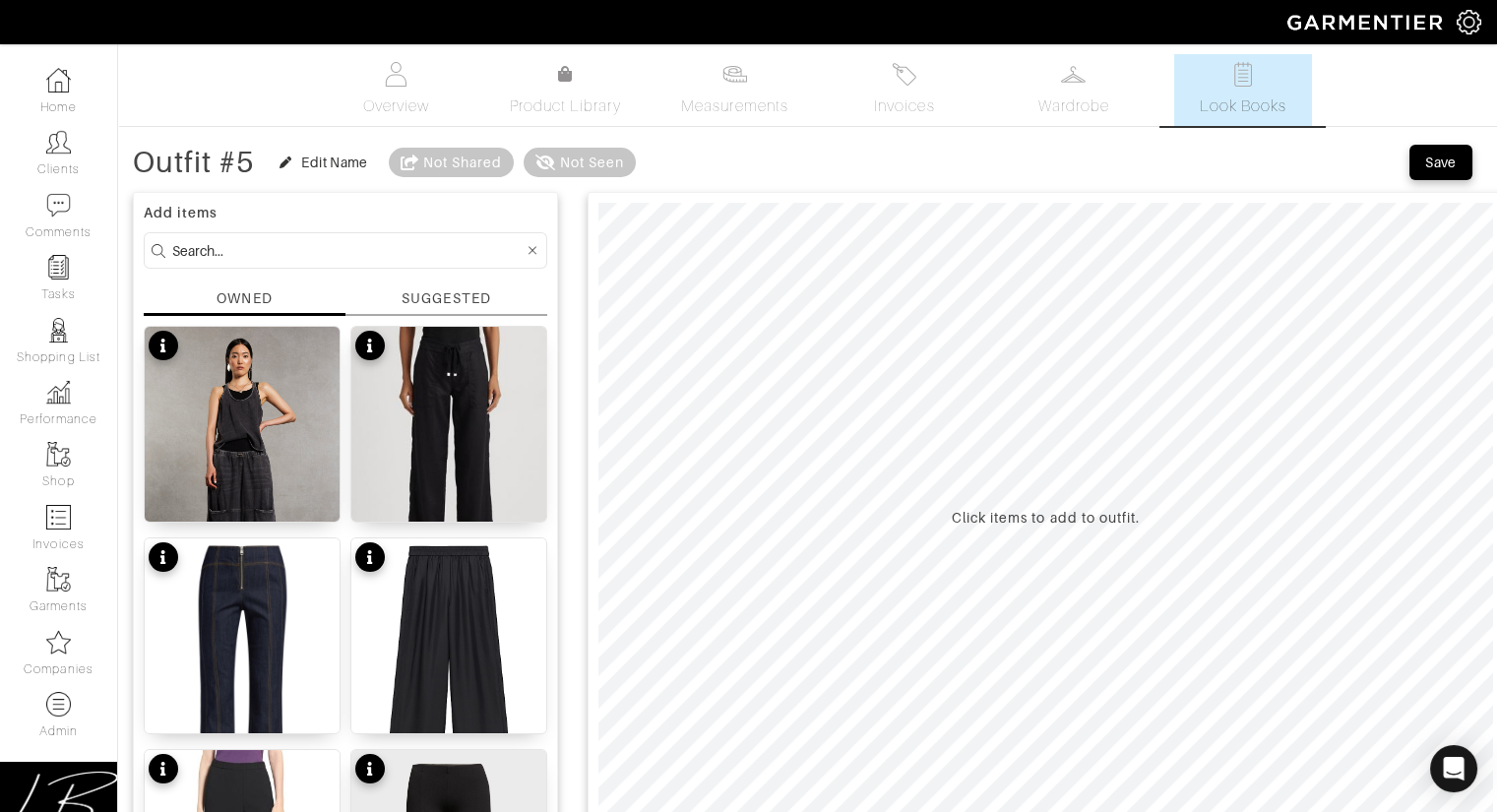
click at [406, 243] on input at bounding box center [348, 250] width 351 height 25
type input "jeans"
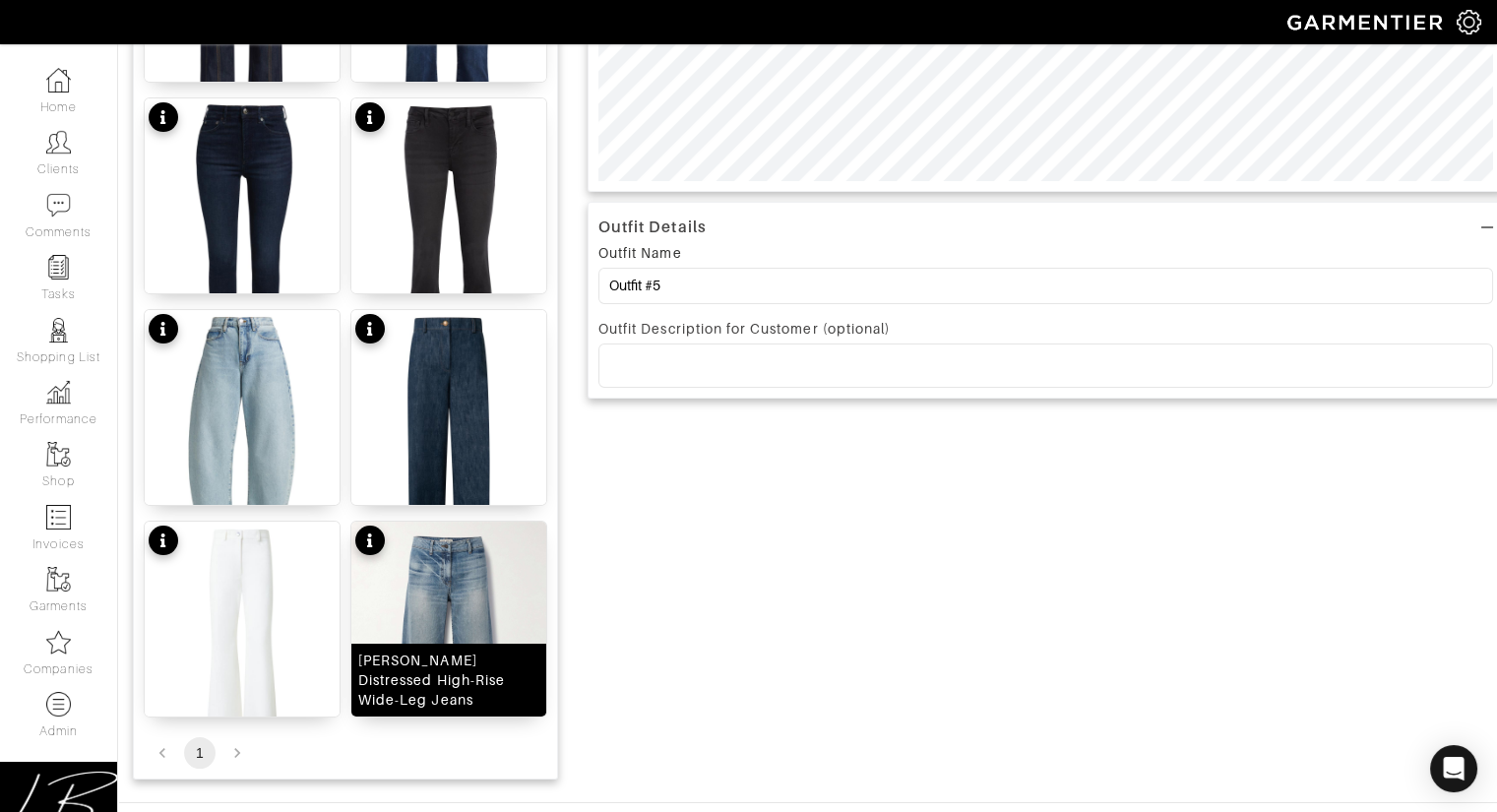
click at [412, 571] on img at bounding box center [448, 651] width 194 height 259
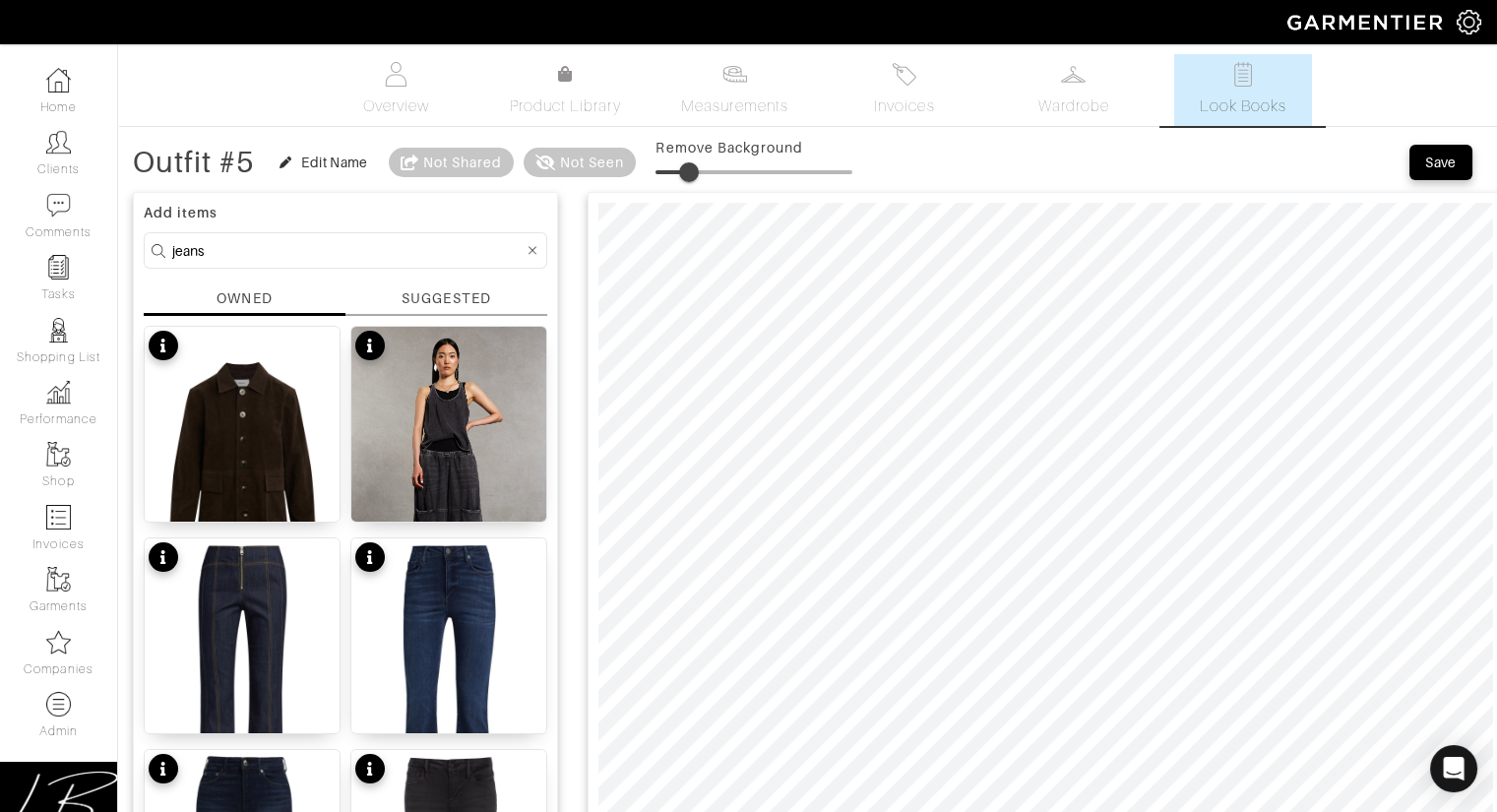
type input "17"
drag, startPoint x: 670, startPoint y: 166, endPoint x: 837, endPoint y: 153, distance: 167.5
click at [692, 165] on span at bounding box center [689, 173] width 20 height 20
click at [1446, 162] on div "Save" at bounding box center [1441, 163] width 32 height 20
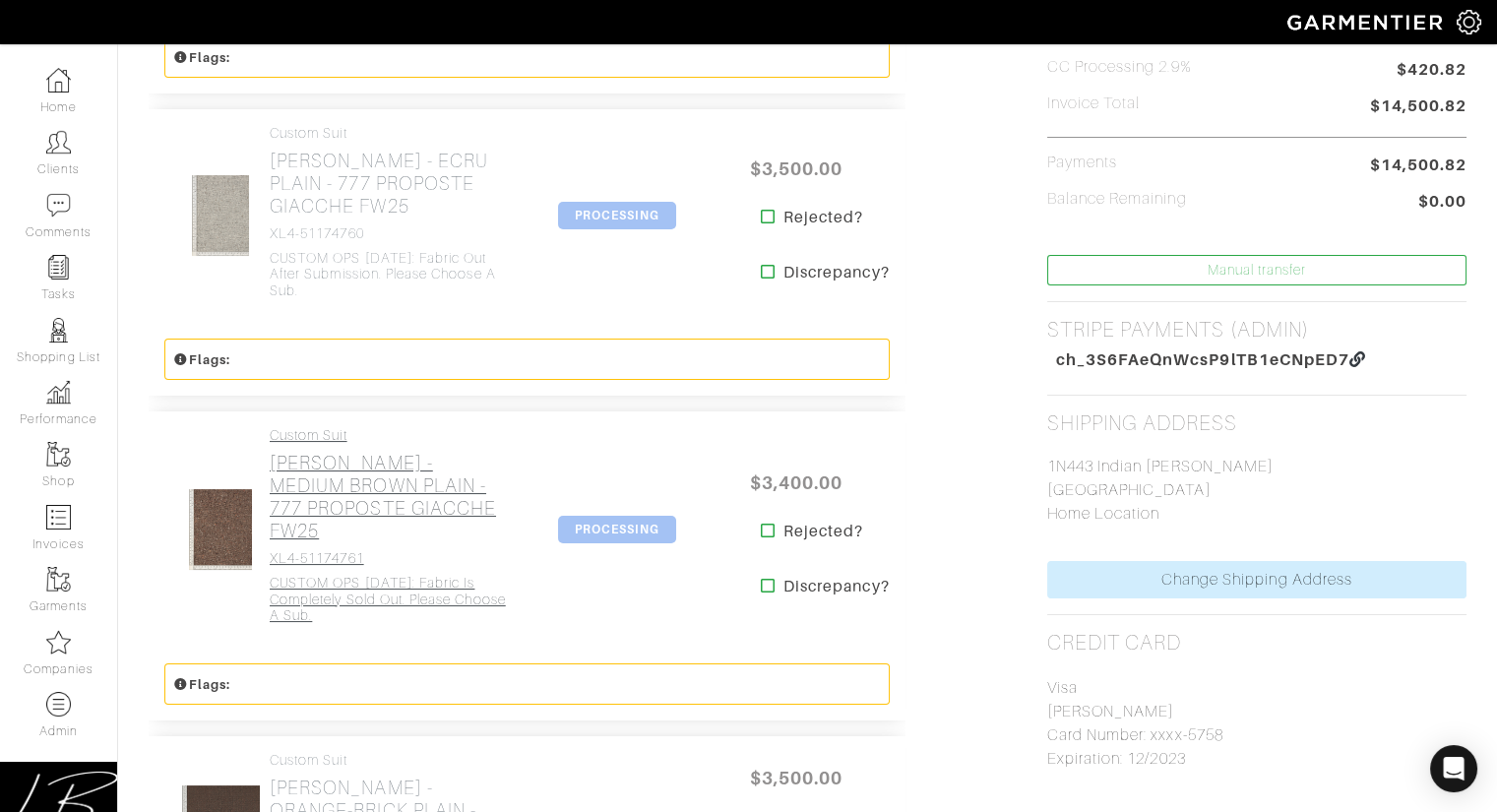
scroll to position [697, 0]
click at [391, 450] on h2 "[PERSON_NAME] - MEDIUM BROWN PLAIN - 777 PROPOSTE GIACCHE FW25" at bounding box center [387, 495] width 236 height 91
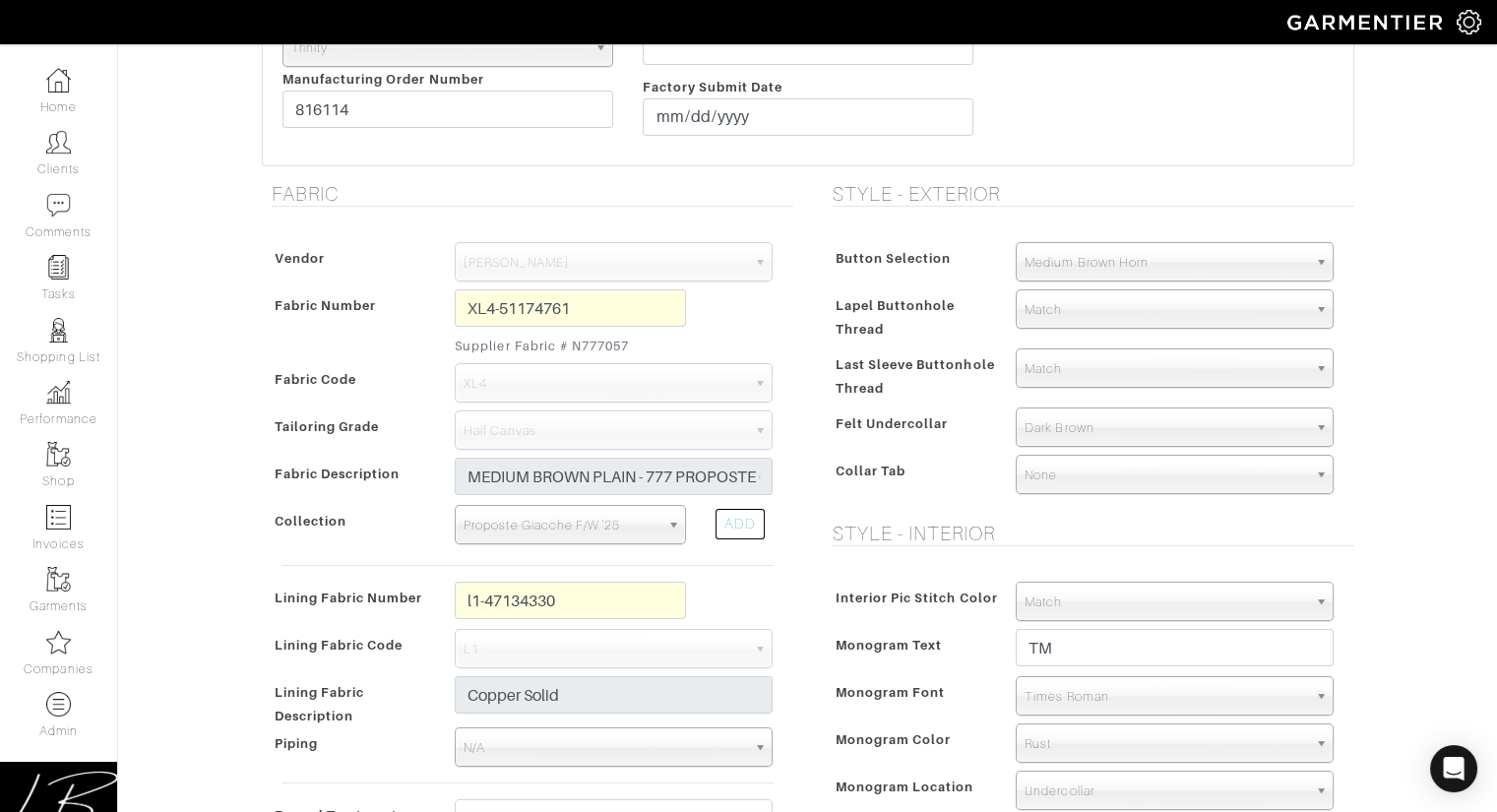
scroll to position [1489, 0]
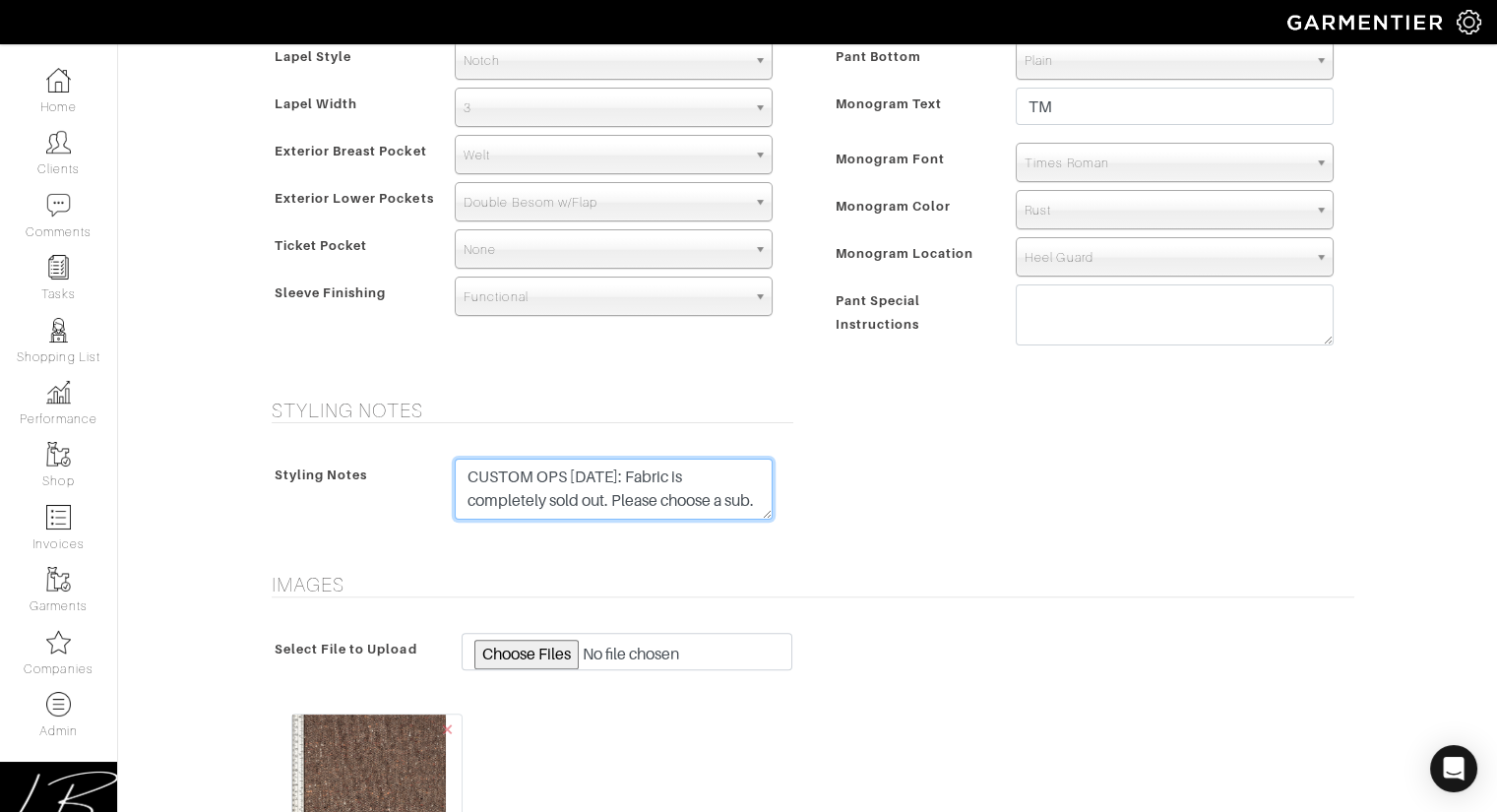
click at [507, 480] on textarea "CUSTOM OPS 9/17/25: Fabric is completely sold out. Please choose a sub." at bounding box center [614, 489] width 318 height 61
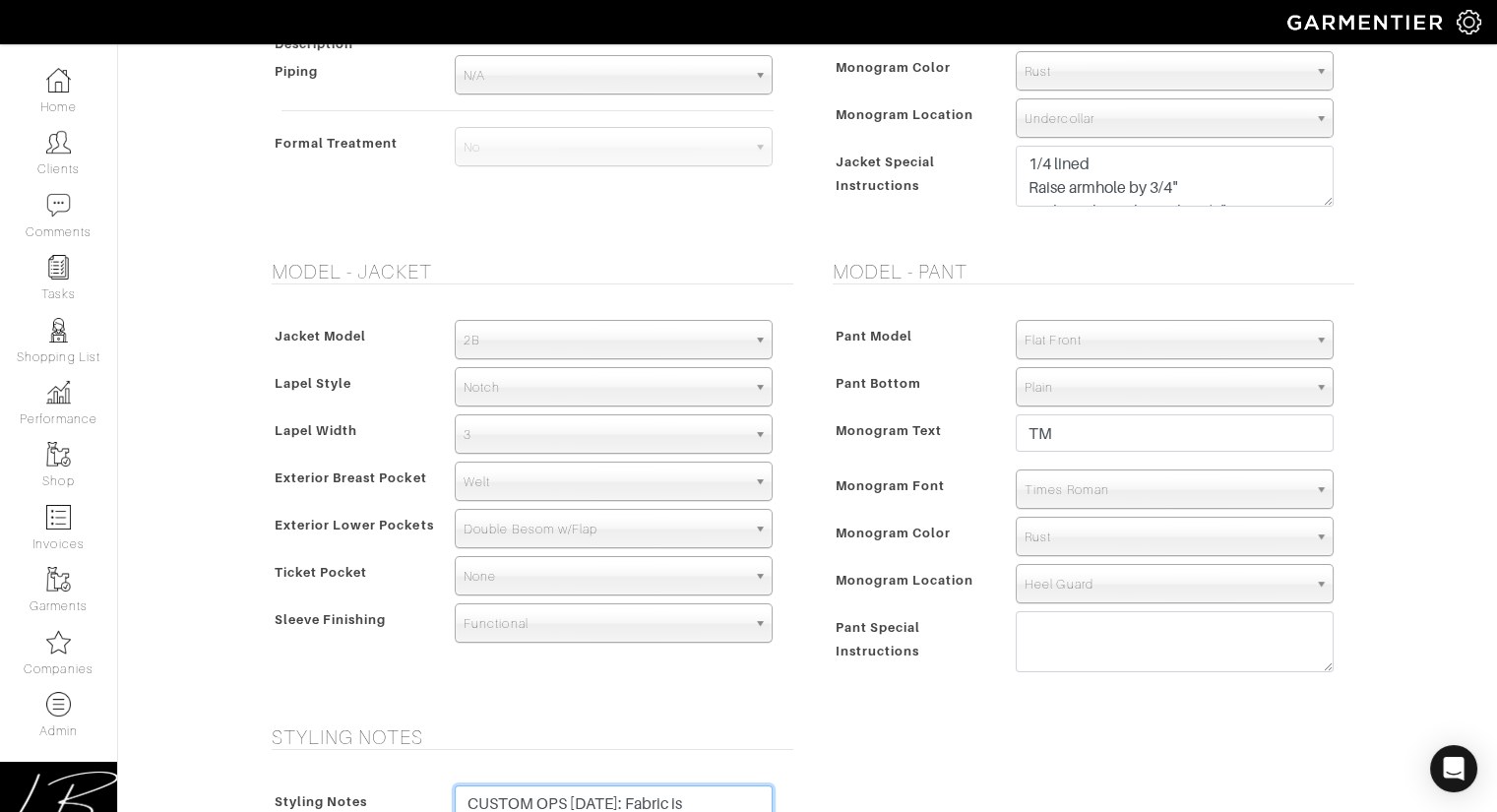
scroll to position [1097, 0]
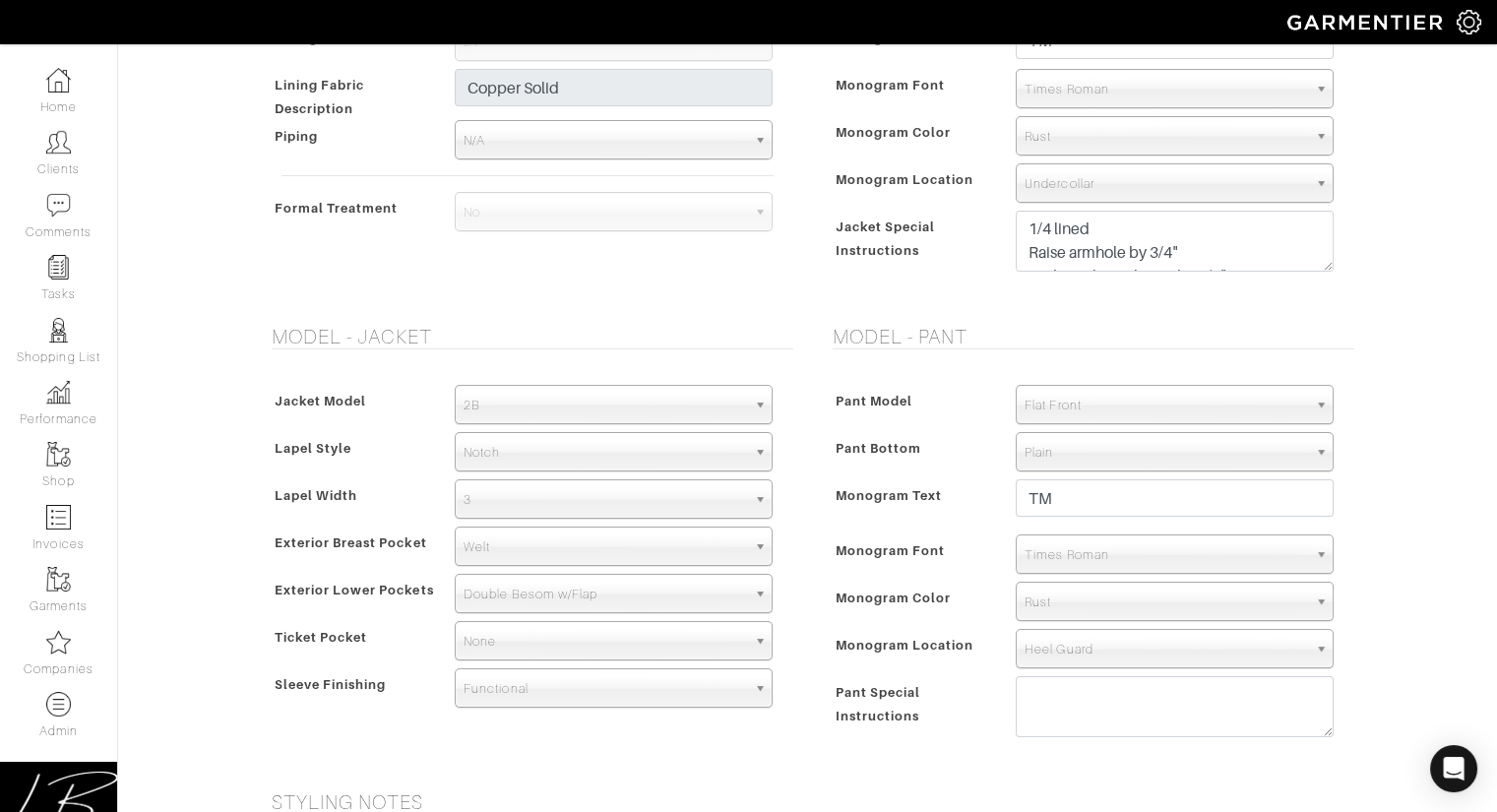
click at [1346, 280] on div "Interior Pic Stitch Color Match Aubergine Azure Beige Black Blue British Navy B…" at bounding box center [1088, 127] width 532 height 346
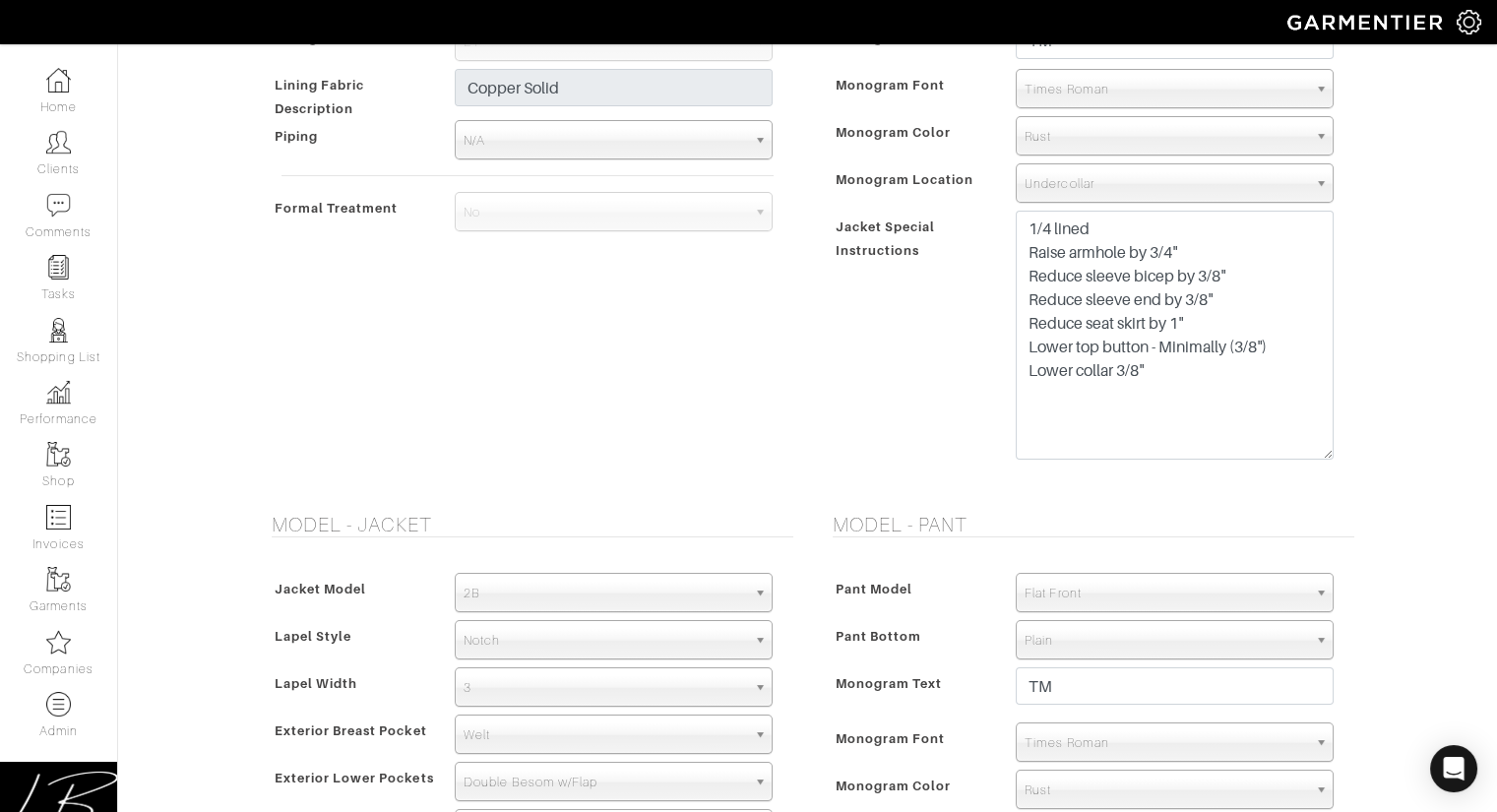
drag, startPoint x: 1329, startPoint y: 267, endPoint x: 1320, endPoint y: 446, distance: 179.2
click at [1327, 452] on textarea "1/4 lined Raise armhole by 3/4" Reduce sleeve bicep by 3/8" Reduce sleeve end b…" at bounding box center [1174, 334] width 318 height 249
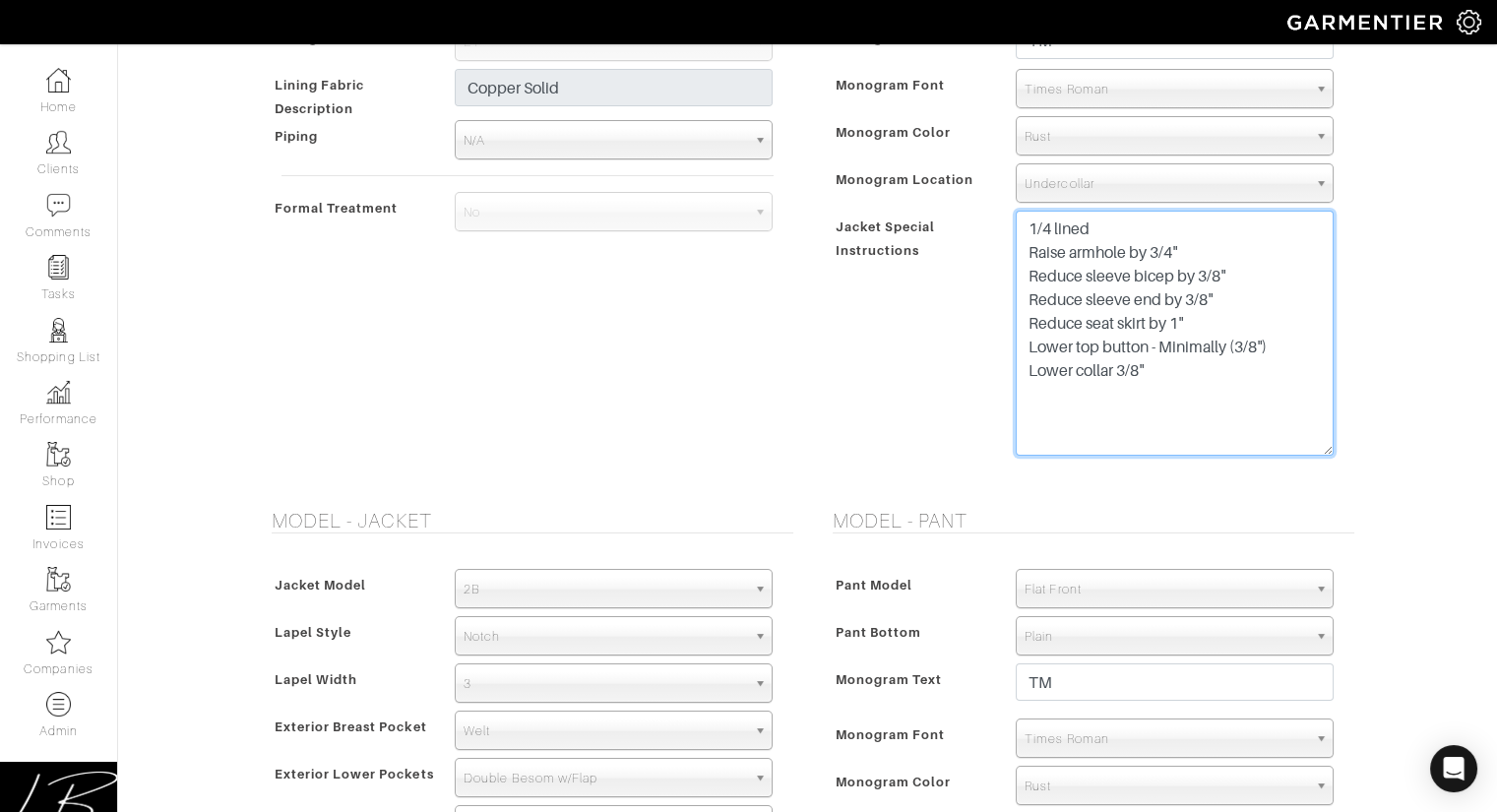
click at [1217, 373] on textarea "1/4 lined Raise armhole by 3/4" Reduce sleeve bicep by 3/8" Reduce sleeve end b…" at bounding box center [1174, 332] width 318 height 245
paste textarea "CUSTOM OPS 9/17/25: Fabric is completely sold out. Please choose a sub."
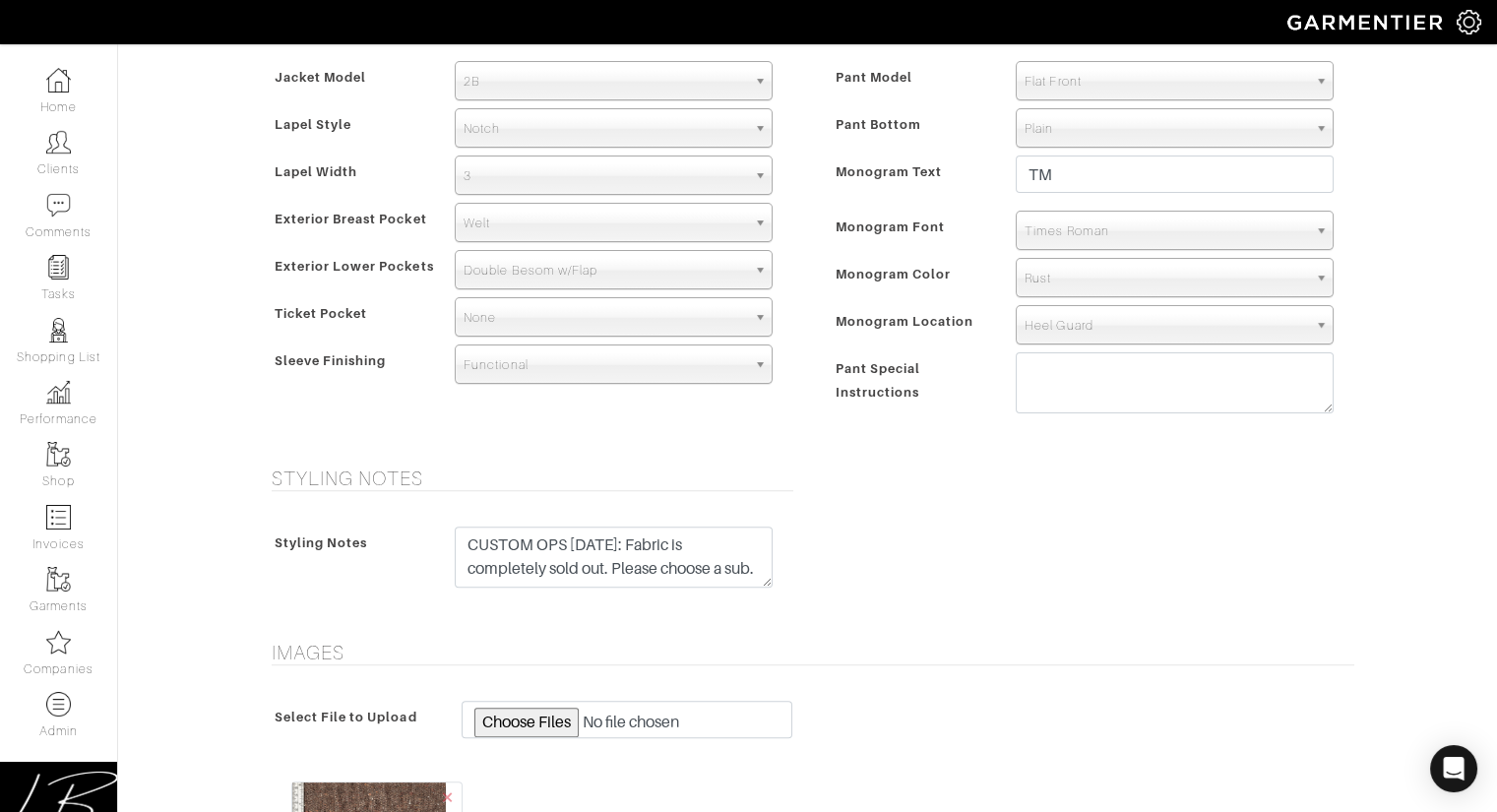
scroll to position [1607, 0]
type textarea "1/4 lined Raise armhole by 3/4" Reduce sleeve bicep by 3/8" Reduce sleeve end b…"
click at [530, 547] on textarea "CUSTOM OPS 9/17/25: Fabric is completely sold out. Please choose a sub." at bounding box center [614, 555] width 318 height 61
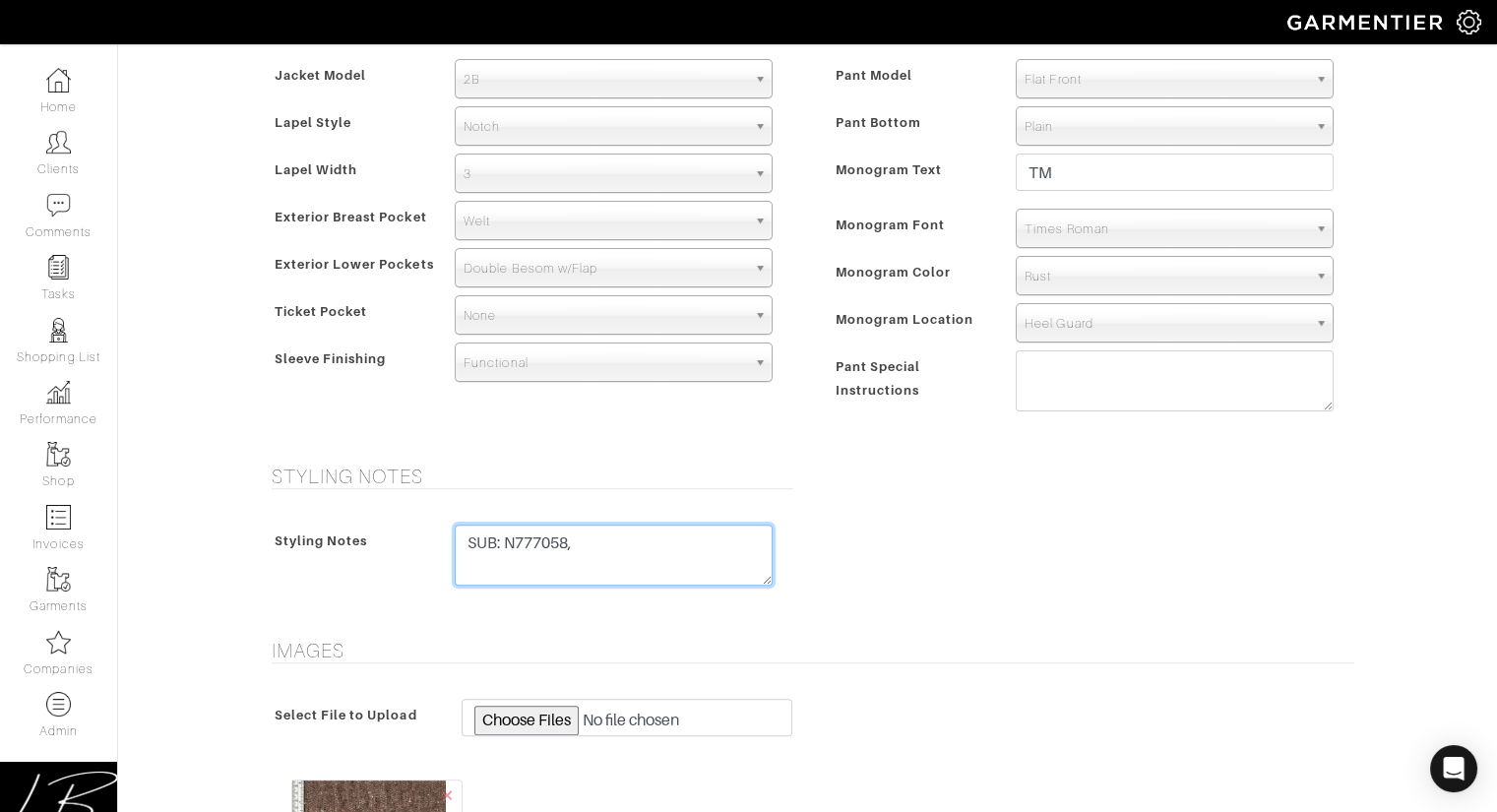
paste textarea "N777058"
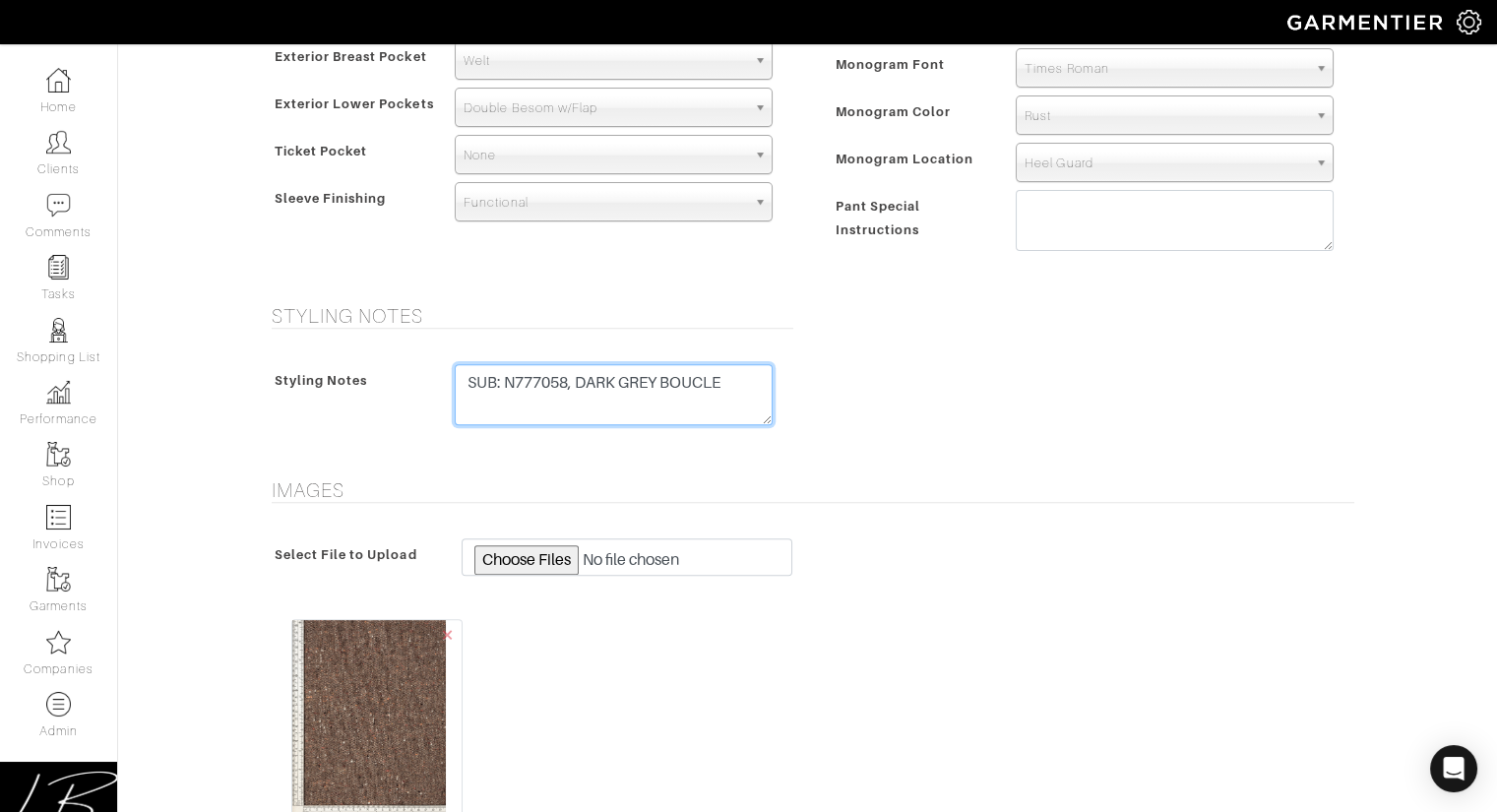
scroll to position [1784, 0]
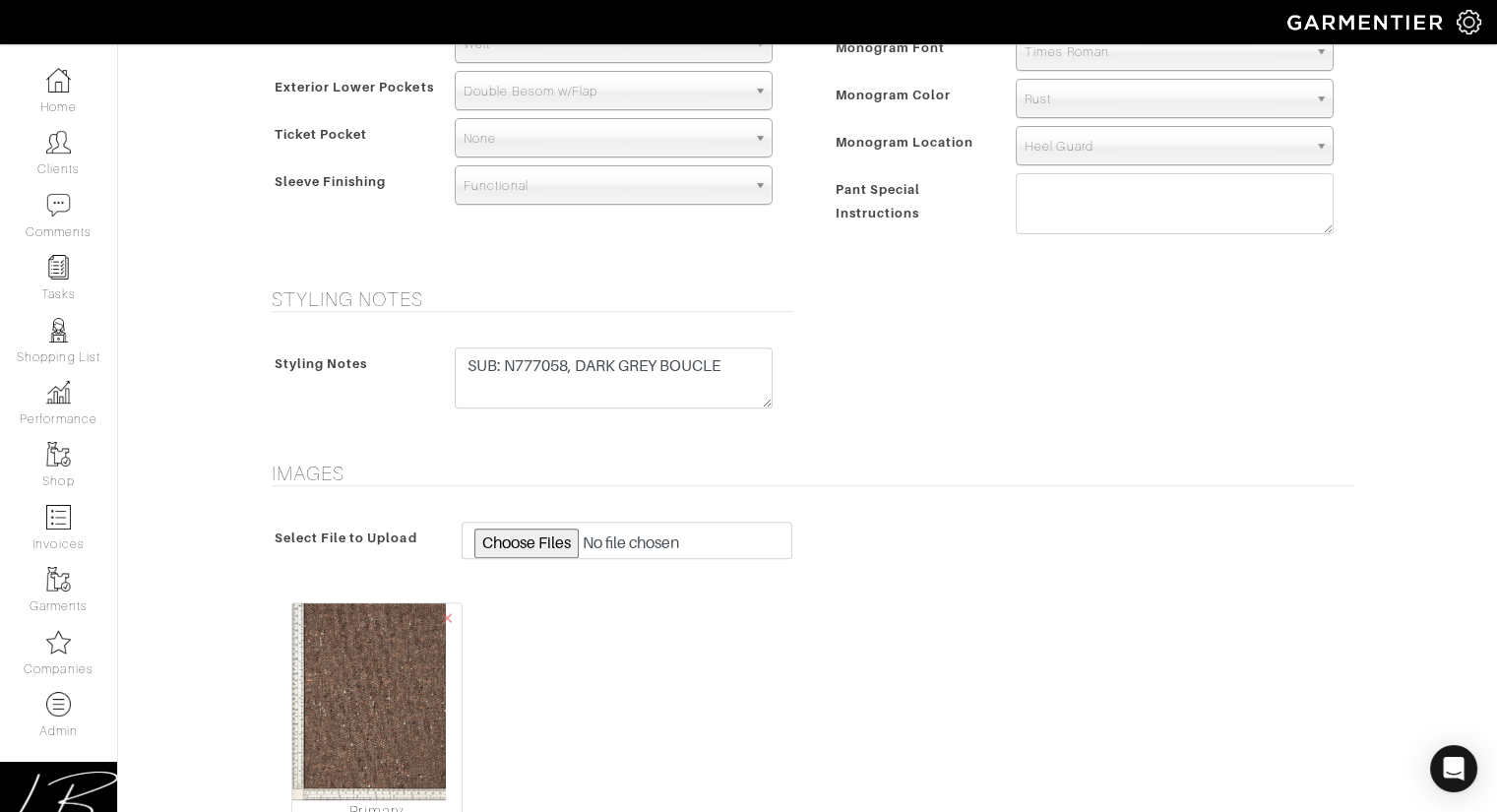
click at [884, 487] on div "Images Select File to Upload × Primary" at bounding box center [807, 658] width 1122 height 393
drag, startPoint x: 656, startPoint y: 363, endPoint x: 744, endPoint y: 363, distance: 88.0
click at [744, 363] on textarea "CUSTOM OPS 9/17/25: Fabric is completely sold out. Please choose a sub." at bounding box center [614, 378] width 318 height 61
type textarea "SUB: N777058, DARK GREY"
click at [446, 611] on span "×" at bounding box center [448, 617] width 16 height 27
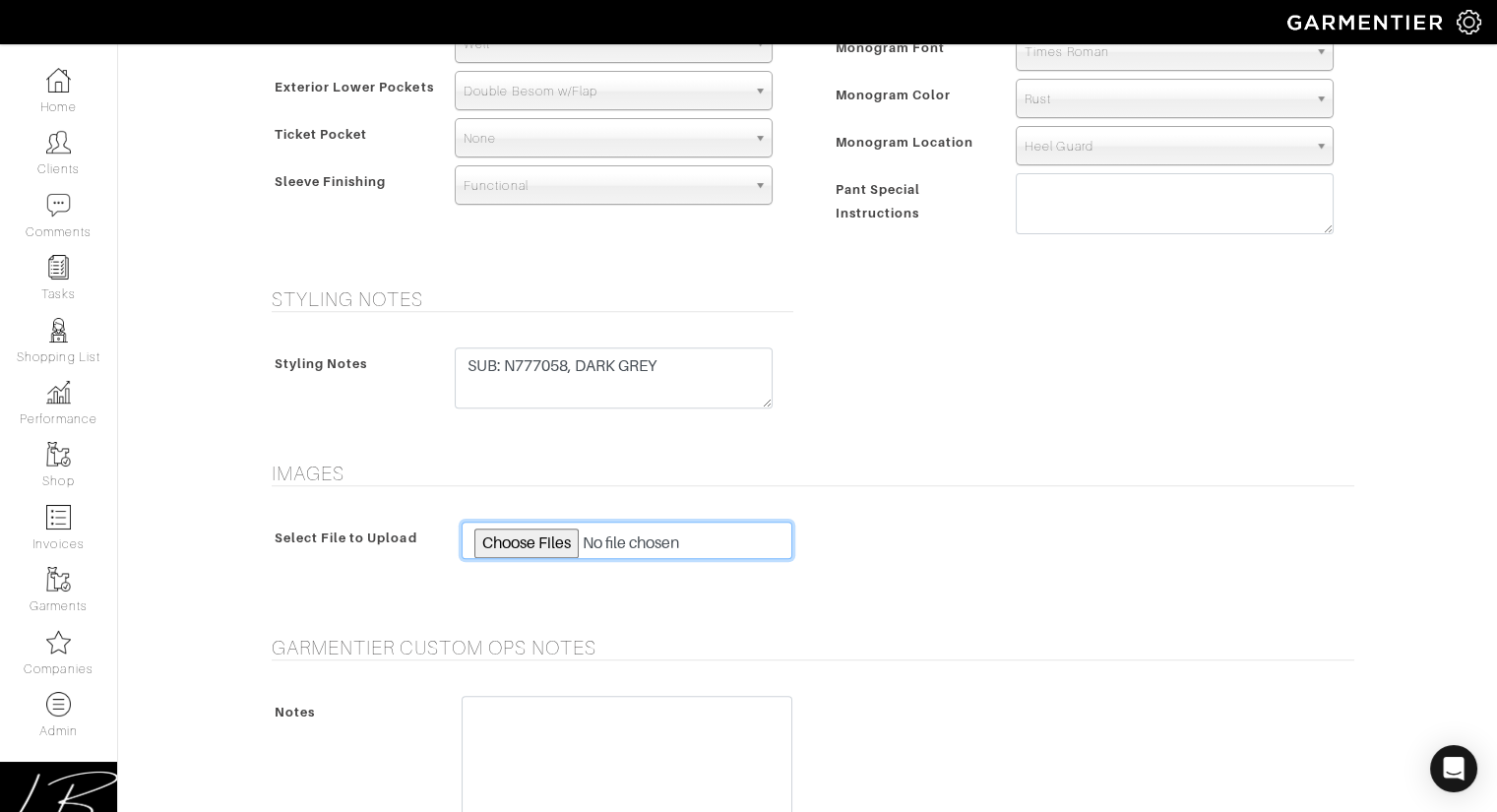
click at [518, 536] on input "file" at bounding box center [628, 541] width 332 height 37
click at [532, 539] on input "file" at bounding box center [628, 541] width 332 height 37
click at [534, 538] on input "file" at bounding box center [628, 541] width 332 height 37
type input "C:\fakepath\N777058 (2).jpeg"
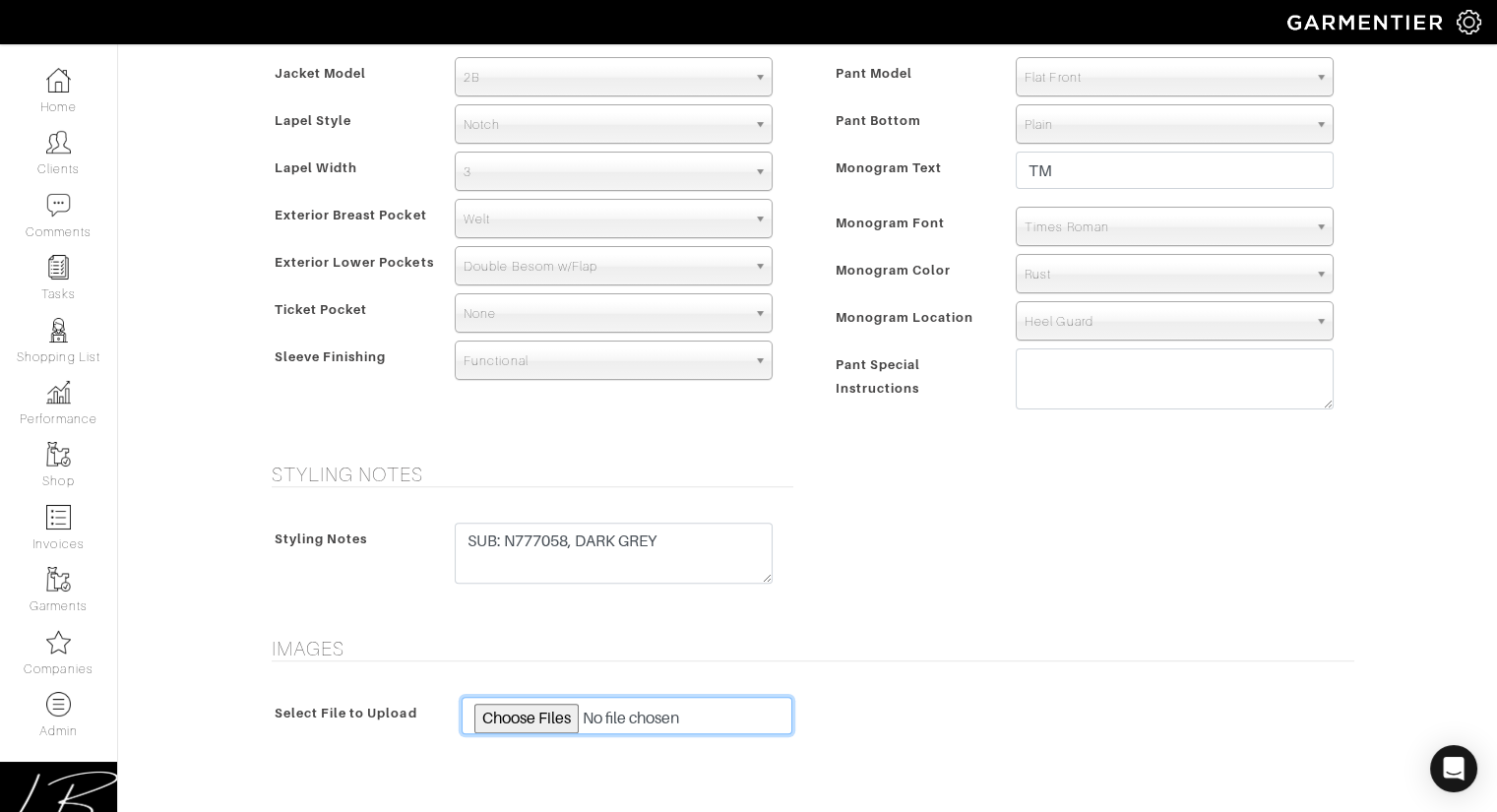
scroll to position [2079, 0]
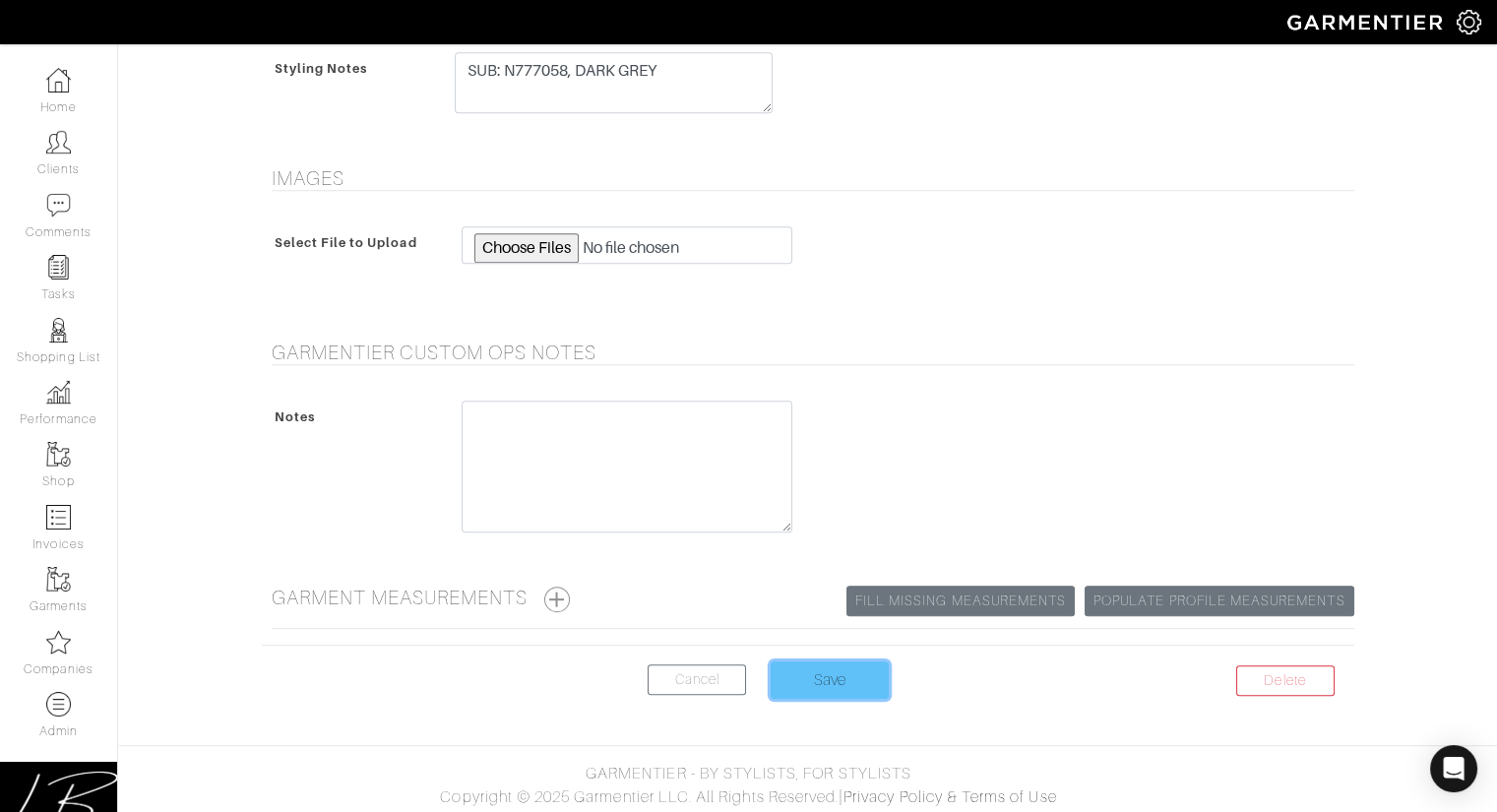
click at [829, 685] on input "Save" at bounding box center [830, 680] width 118 height 37
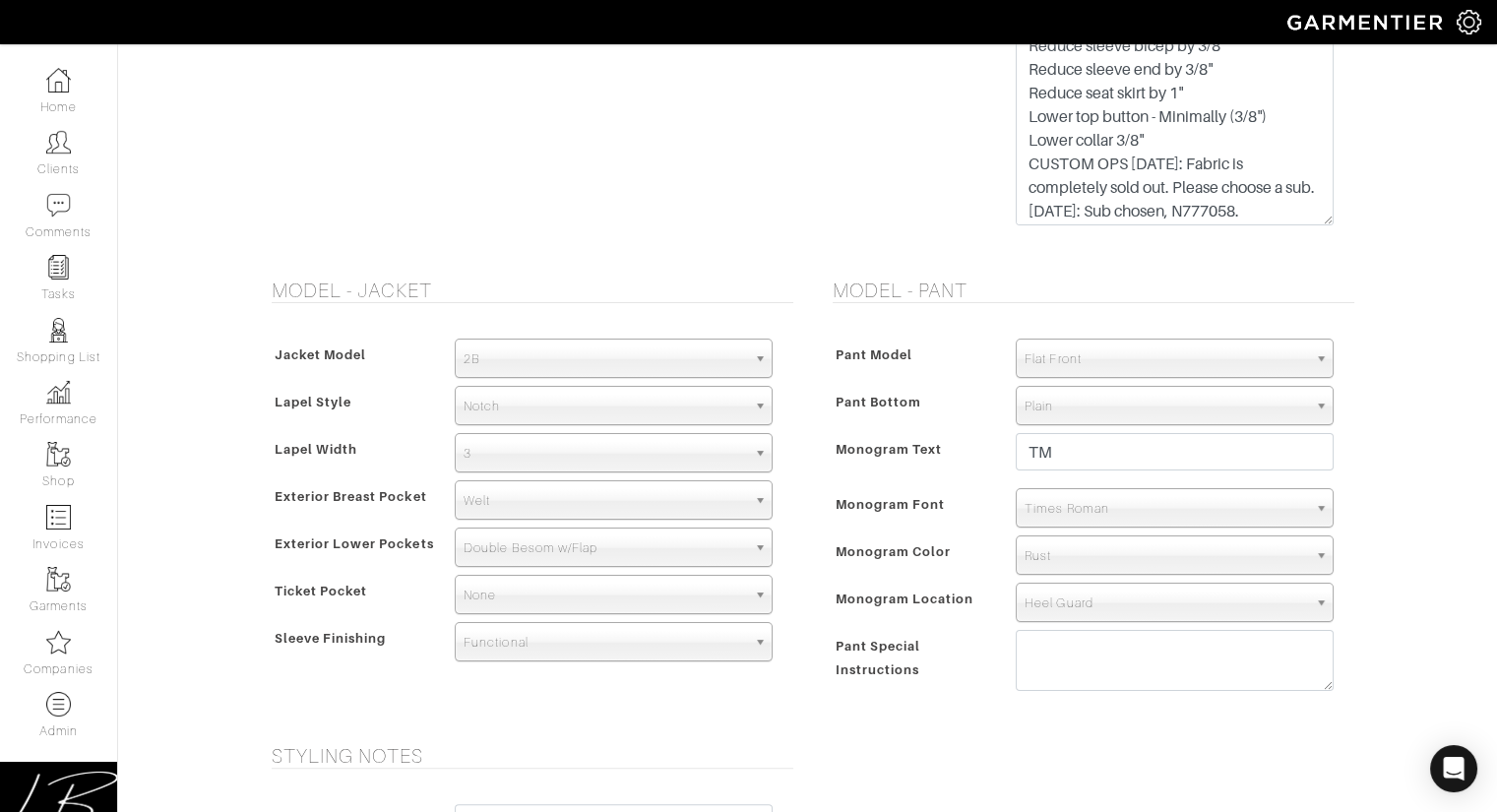
scroll to position [1323, 0]
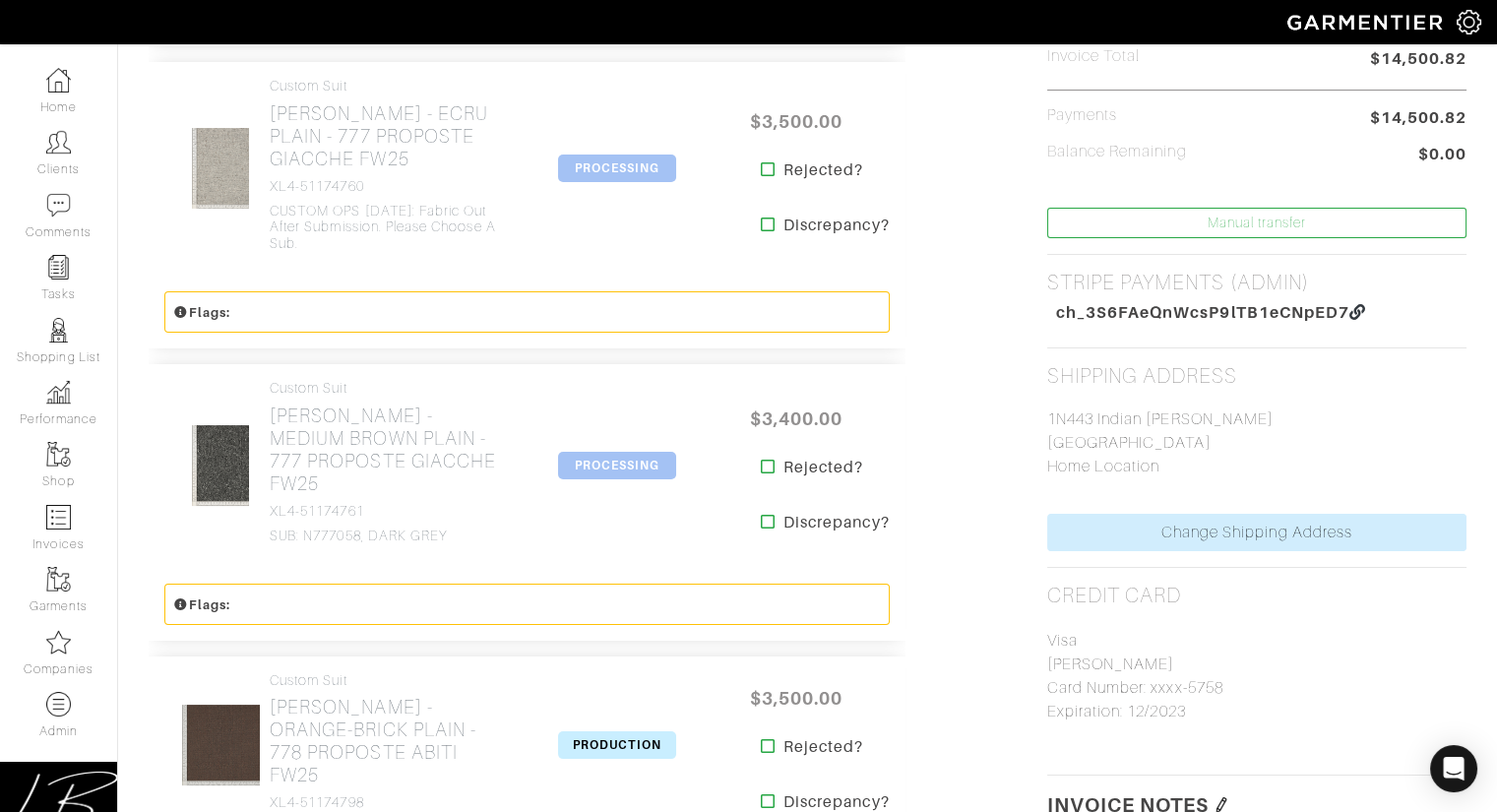
scroll to position [746, 0]
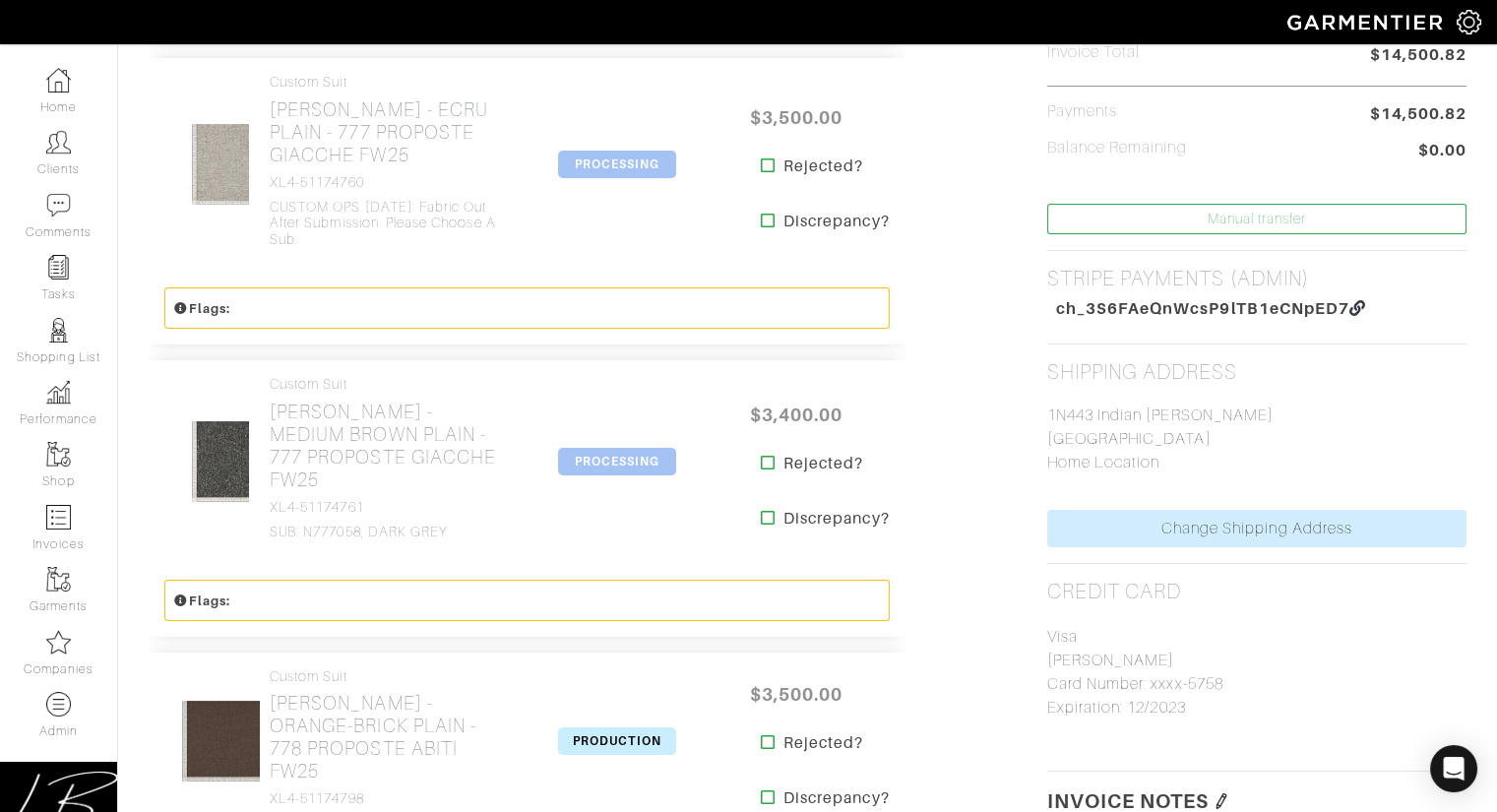
click at [644, 448] on span "PROCESSING" at bounding box center [617, 462] width 118 height 28
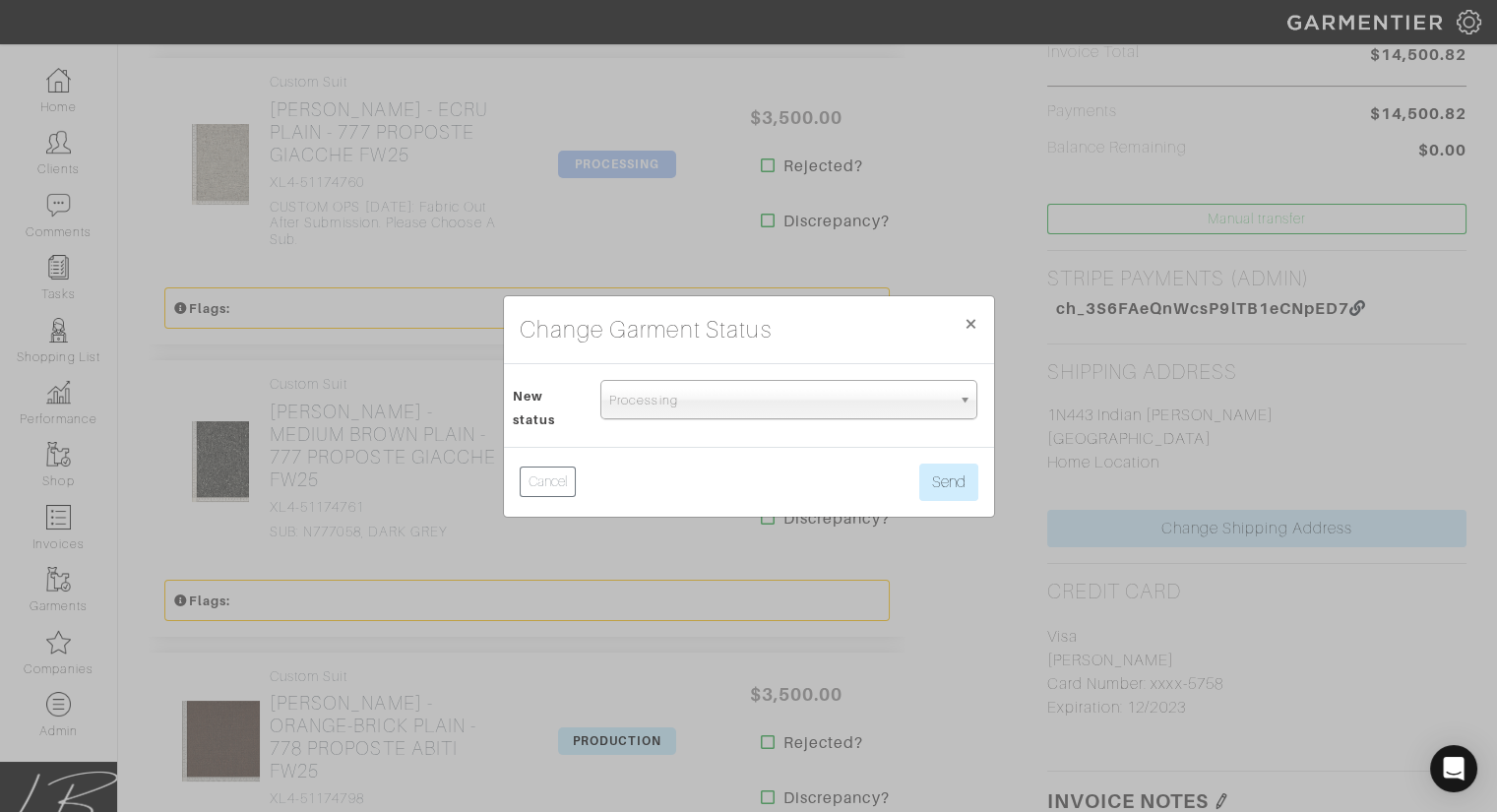
click at [610, 396] on span "Processing" at bounding box center [780, 401] width 341 height 39
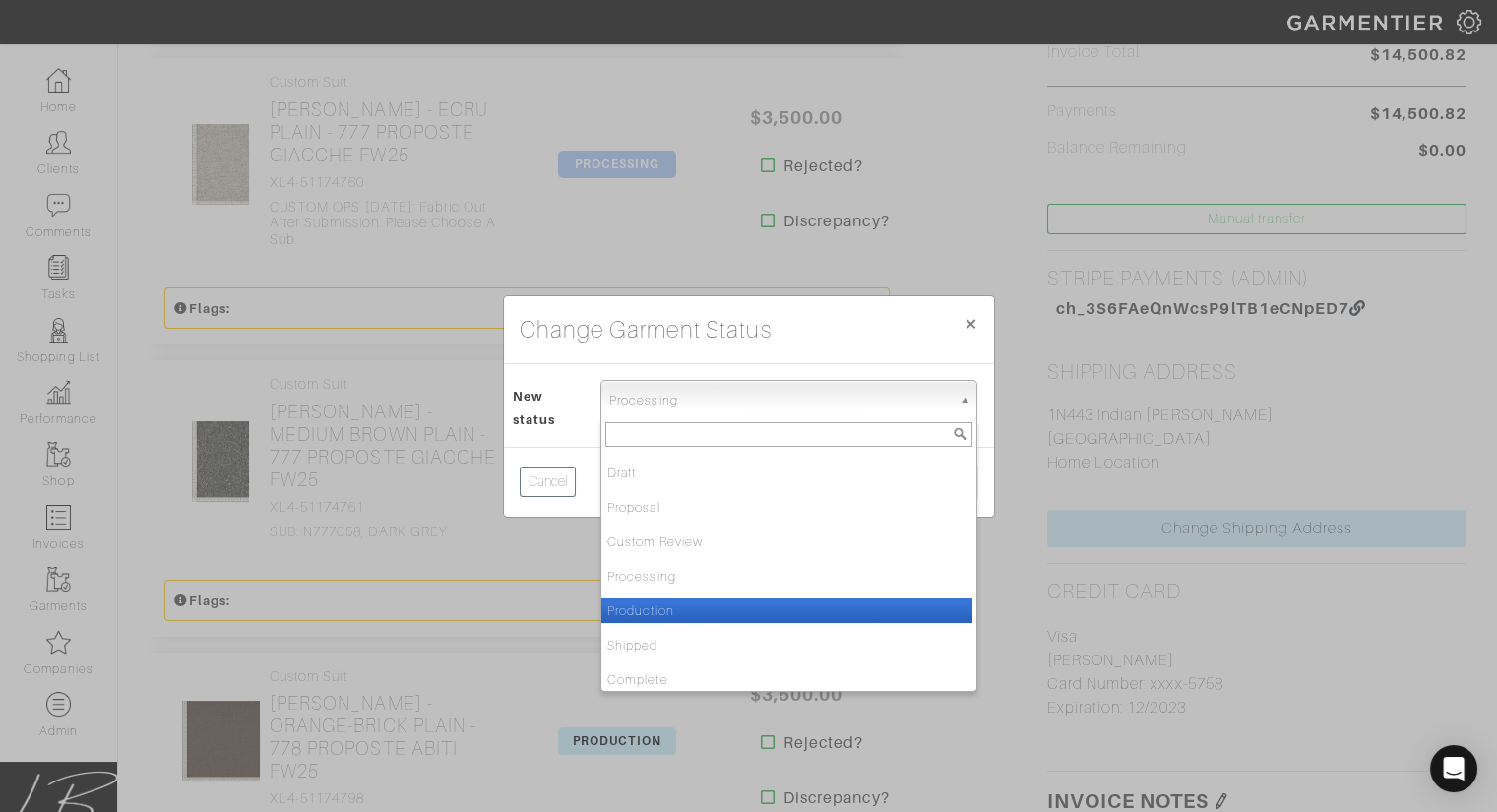
click at [648, 607] on li "Production" at bounding box center [786, 610] width 371 height 25
select select "Production"
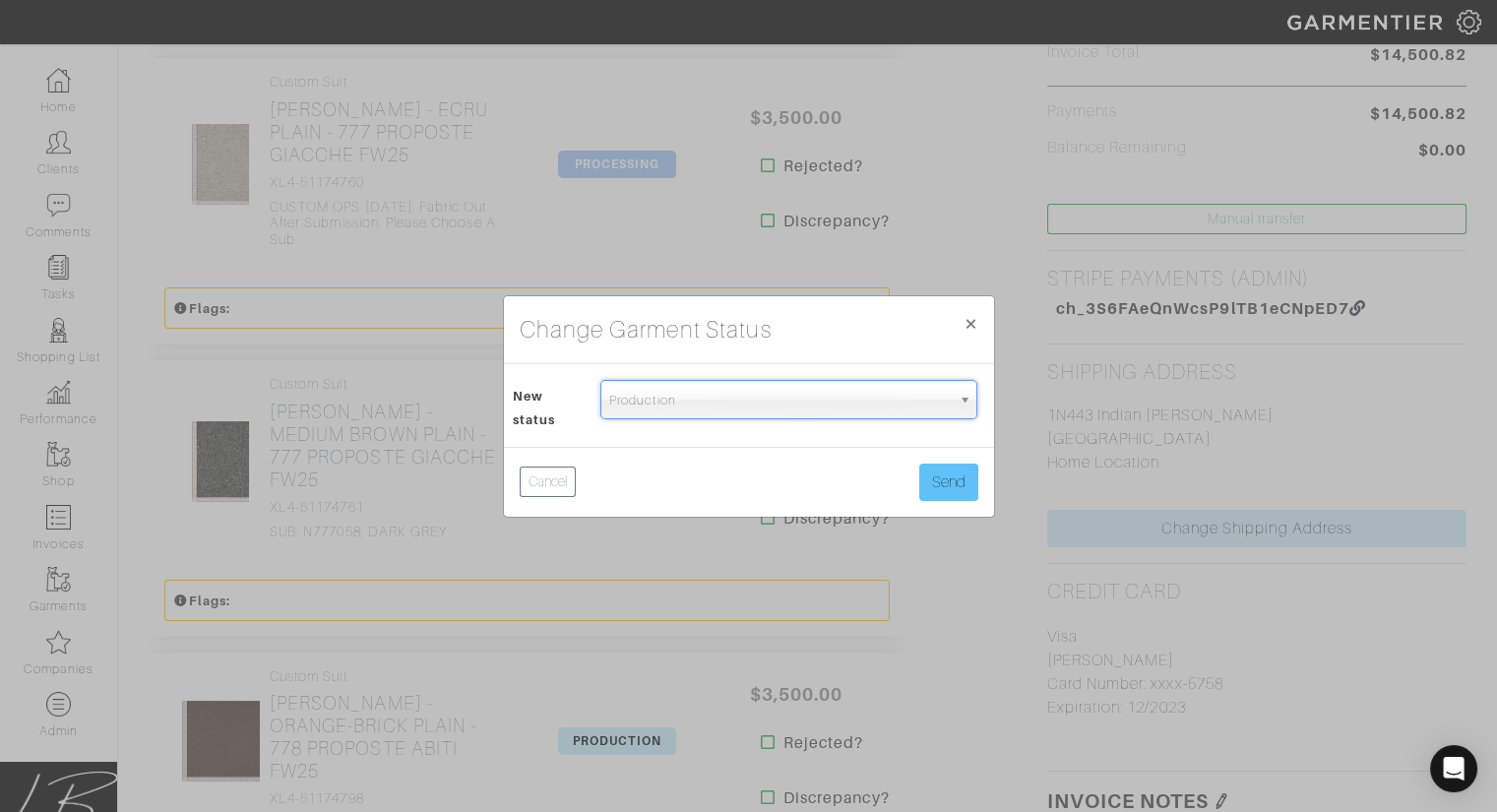
click at [917, 468] on div "Cancel Send" at bounding box center [749, 481] width 490 height 70
click at [932, 475] on button "Send" at bounding box center [948, 482] width 59 height 37
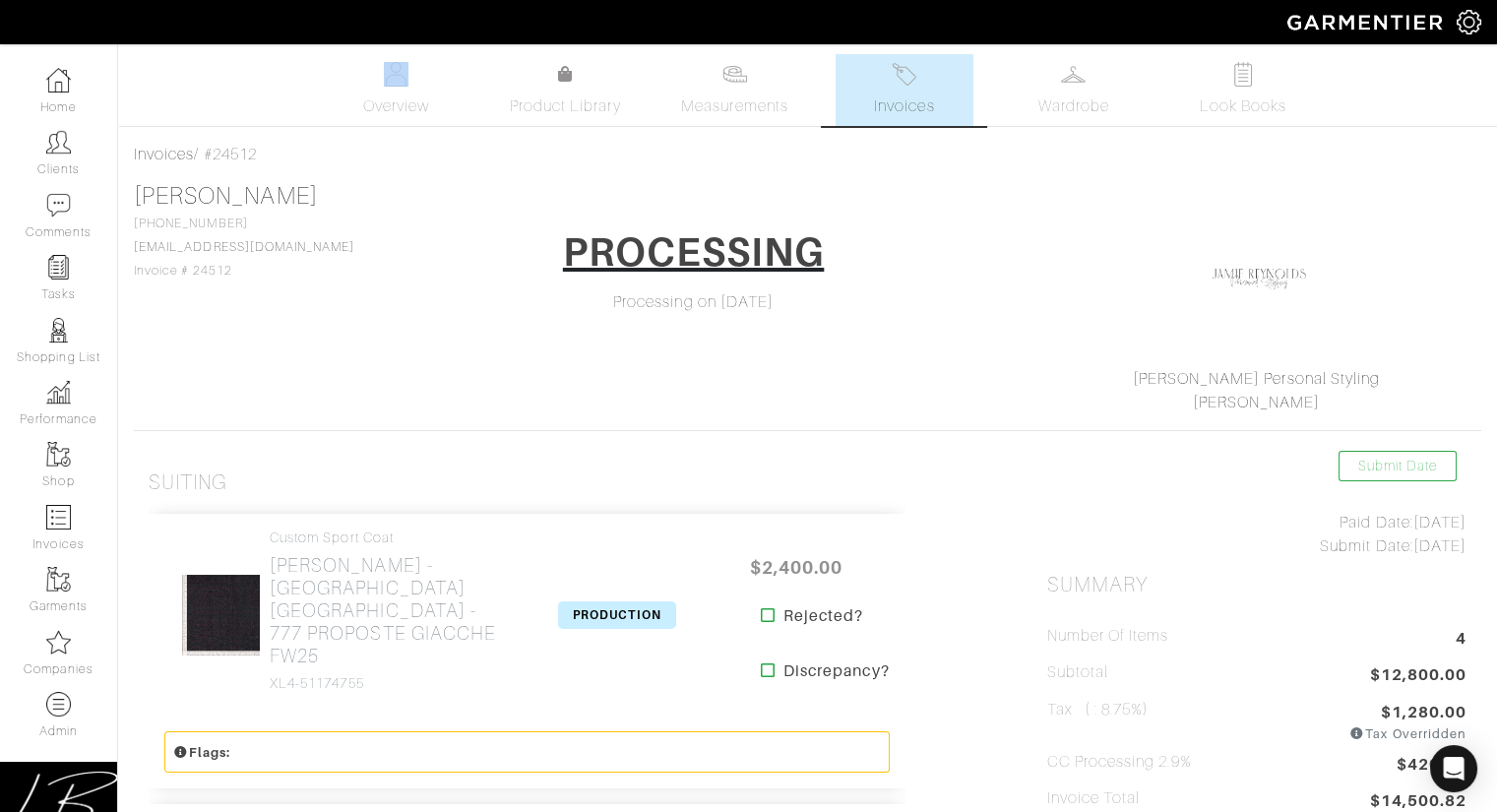
drag, startPoint x: 299, startPoint y: 24, endPoint x: 285, endPoint y: -46, distance: 71.4
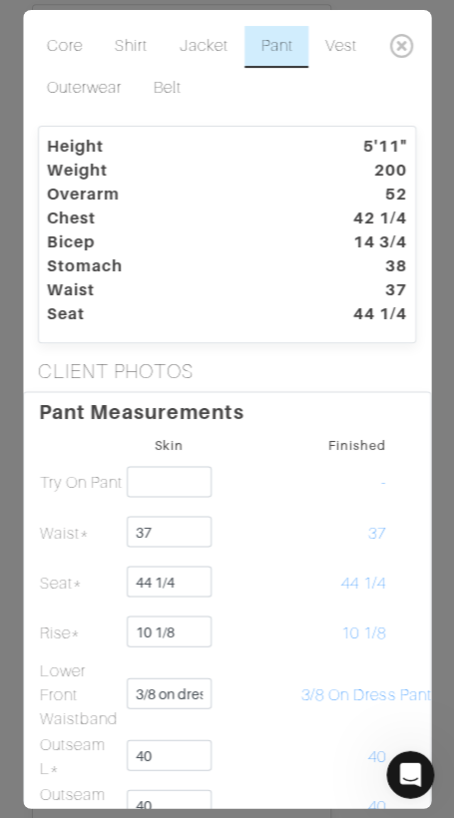
scroll to position [658, 0]
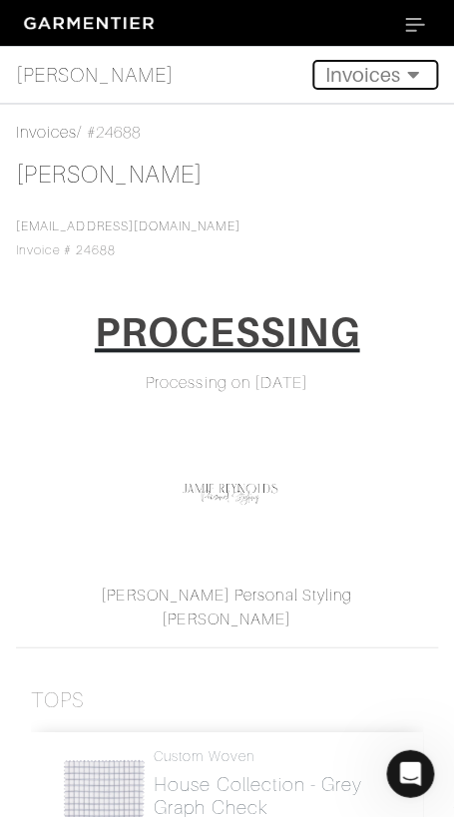
click at [367, 80] on button "Invoices" at bounding box center [375, 75] width 126 height 30
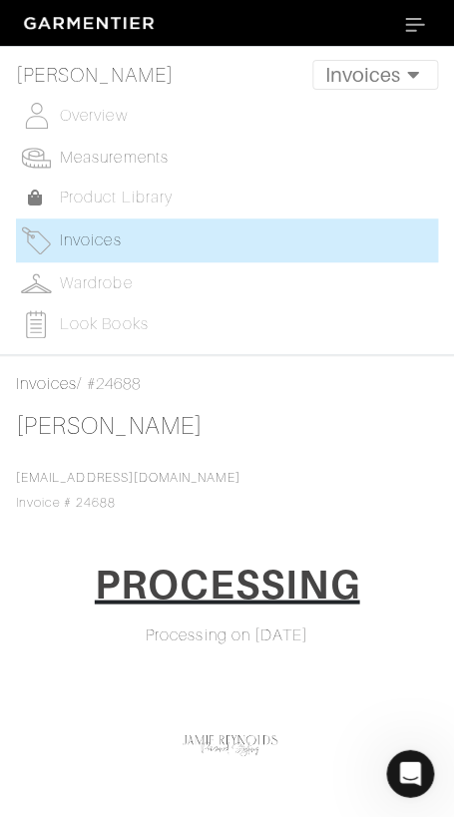
click at [77, 155] on span "Measurements" at bounding box center [114, 158] width 109 height 18
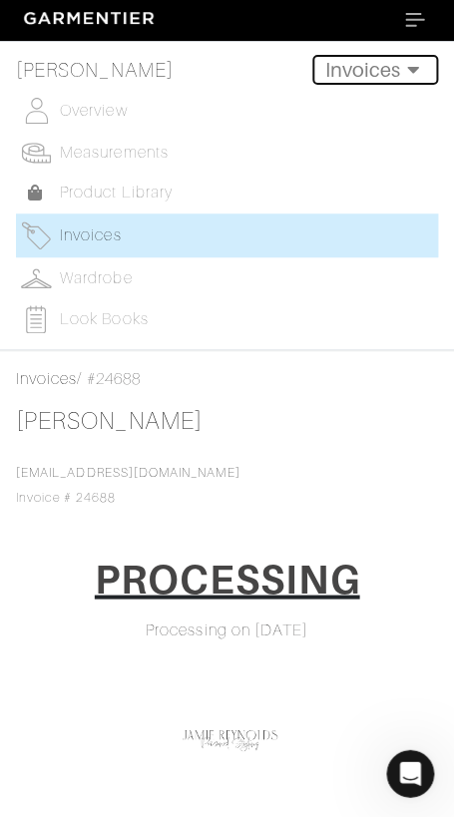
scroll to position [9, 0]
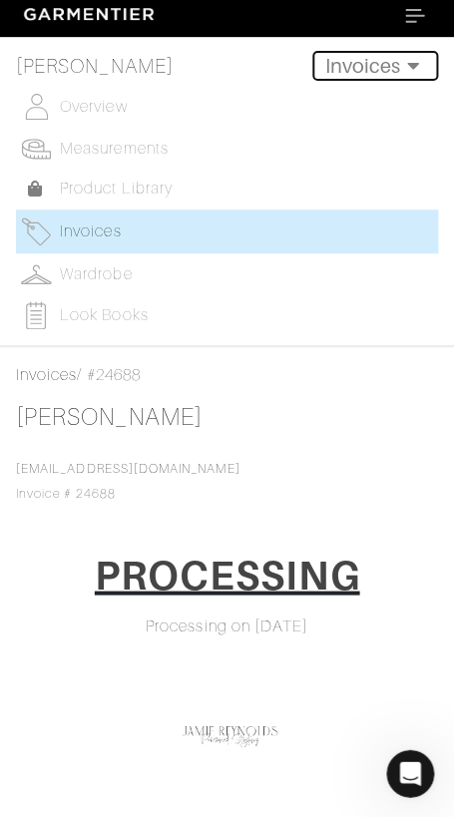
click at [330, 78] on button "Invoices" at bounding box center [375, 66] width 126 height 30
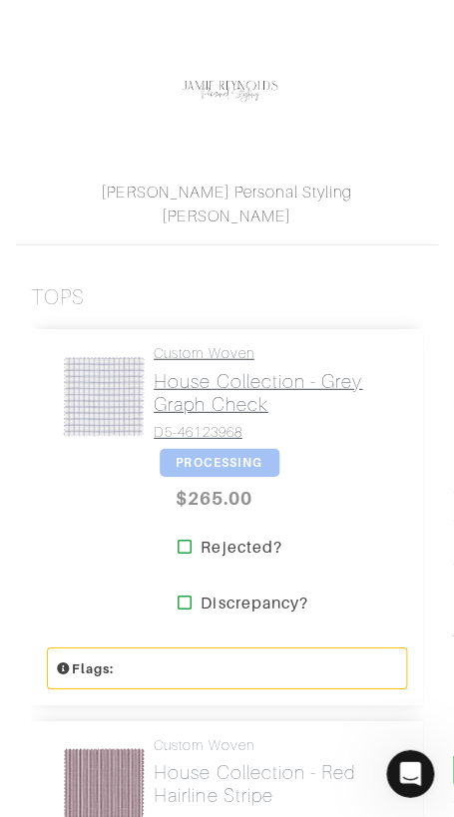
click at [180, 385] on h2 "House Collection - Grey Graph Check" at bounding box center [273, 392] width 238 height 46
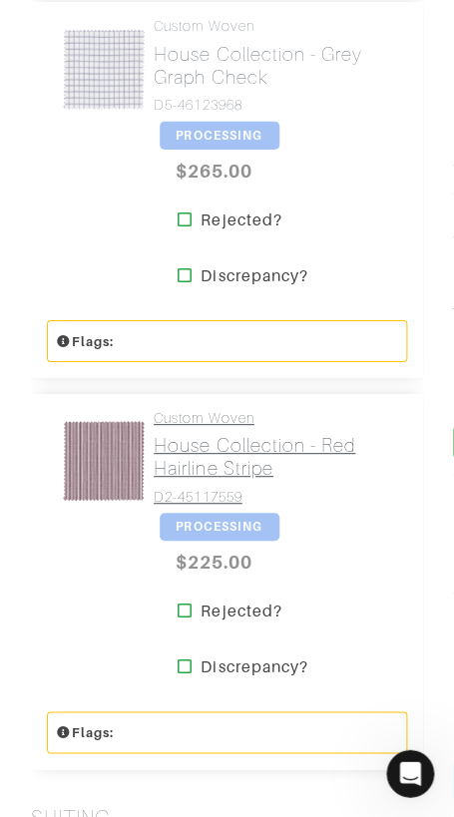
click at [189, 472] on h2 "House Collection - Red Hairline Stripe" at bounding box center [273, 457] width 238 height 46
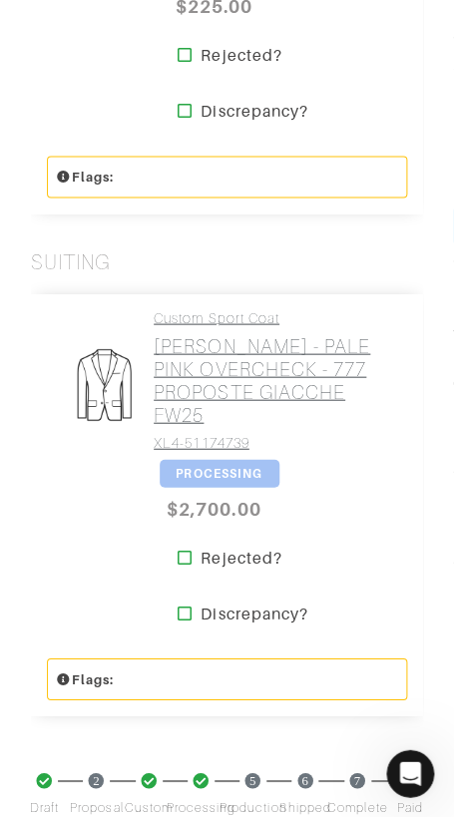
click at [203, 394] on h2 "Loro Piana - PALE PINK OVERCHECK - 777 PROPOSTE GIACCHE FW25" at bounding box center [273, 380] width 238 height 92
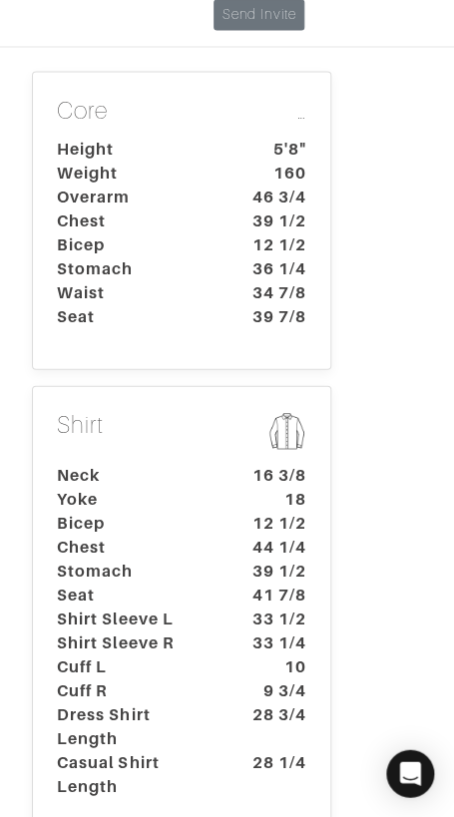
scroll to position [549, 0]
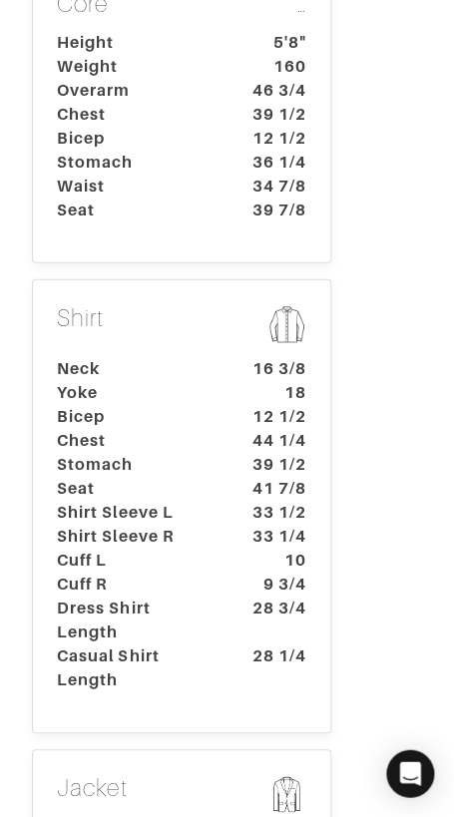
click at [228, 501] on dt "33 1/2" at bounding box center [274, 513] width 93 height 24
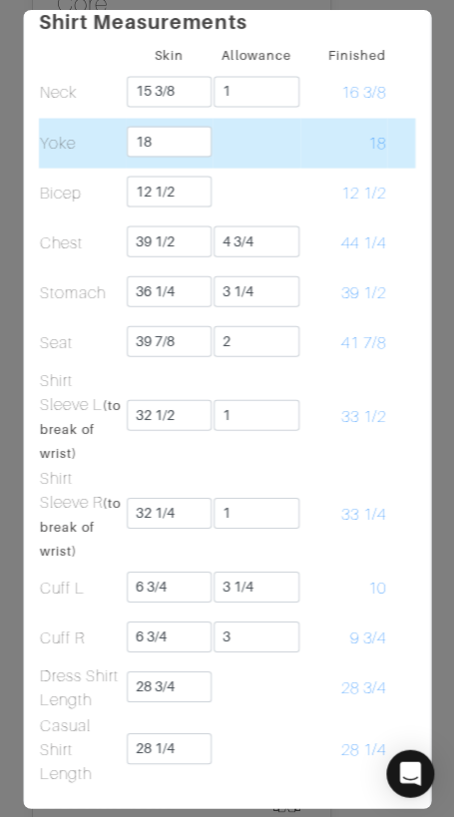
scroll to position [0, 0]
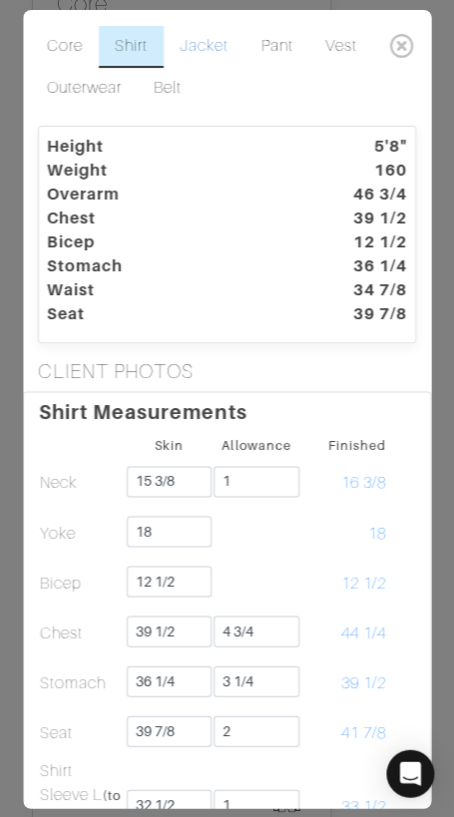
click at [191, 43] on link "Jacket" at bounding box center [204, 47] width 81 height 42
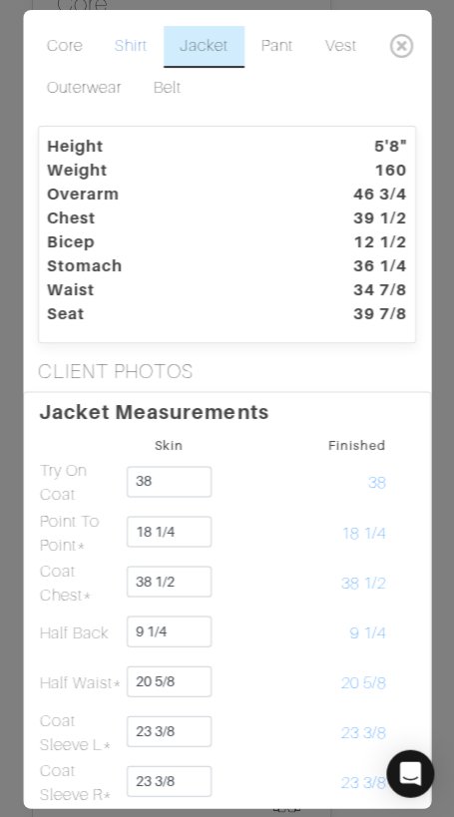
click at [123, 49] on link "Shirt" at bounding box center [131, 47] width 65 height 42
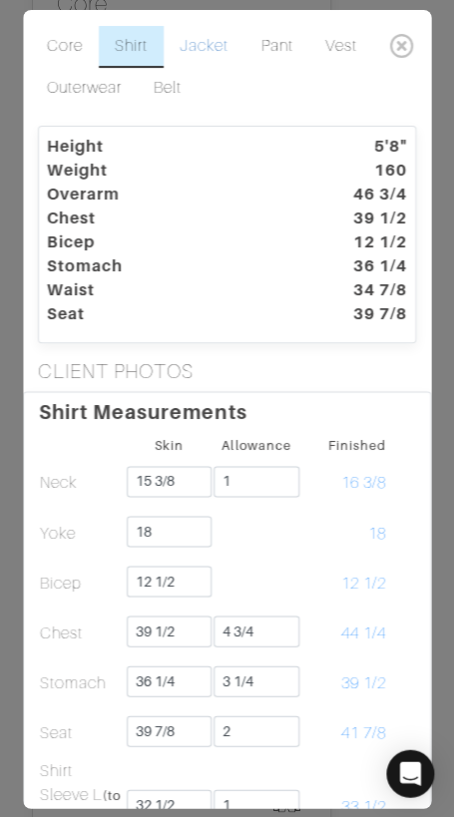
click at [195, 46] on link "Jacket" at bounding box center [204, 47] width 81 height 42
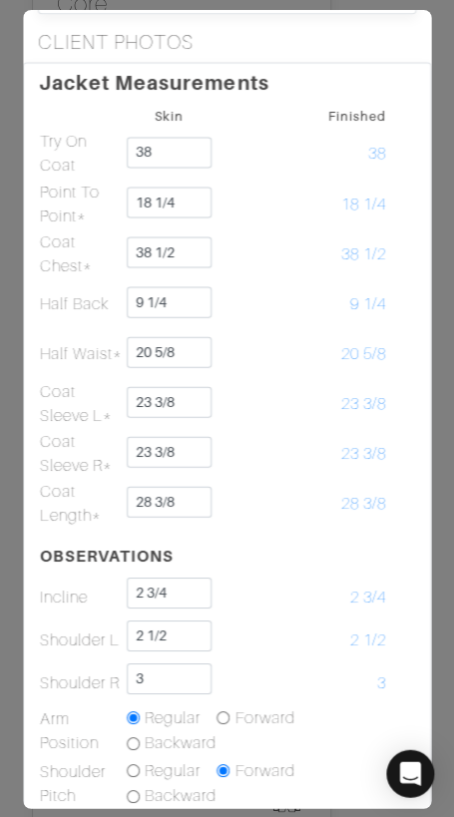
scroll to position [319, 0]
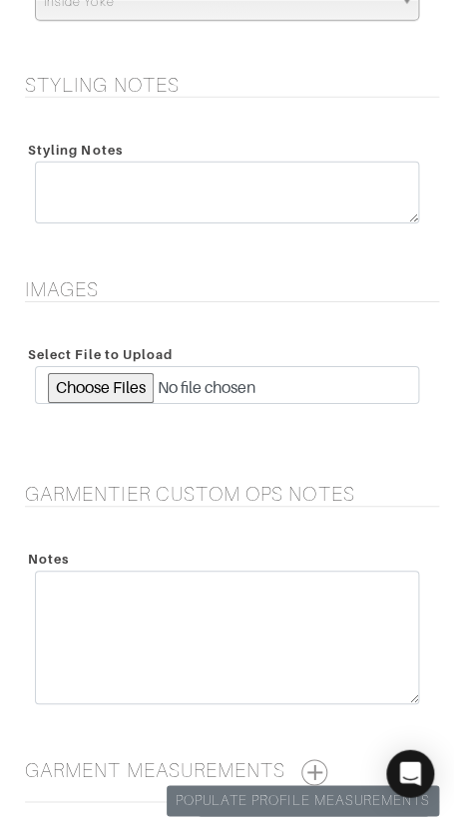
scroll to position [2860, 0]
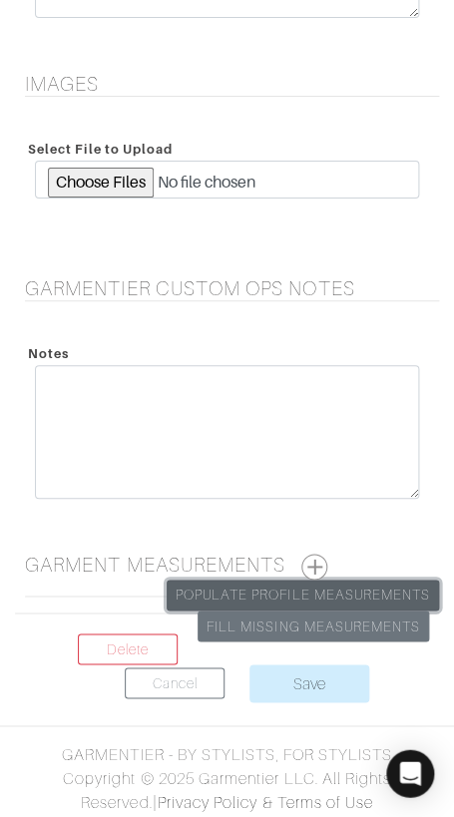
click at [325, 590] on link "Populate Profile Measurements" at bounding box center [303, 594] width 272 height 31
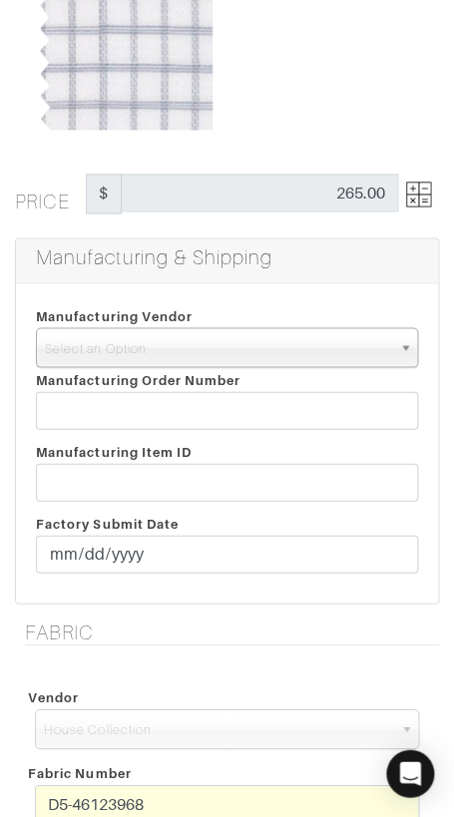
scroll to position [256, 0]
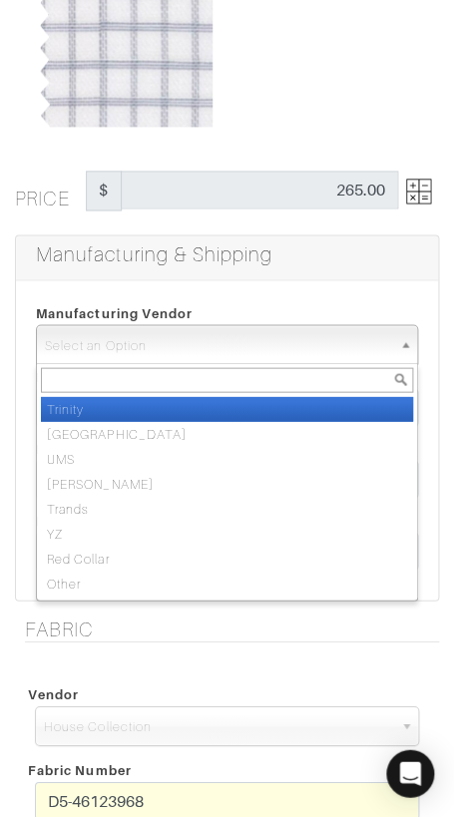
drag, startPoint x: 256, startPoint y: 349, endPoint x: 269, endPoint y: 384, distance: 37.2
click at [256, 349] on span "Select an Option" at bounding box center [218, 345] width 346 height 40
click at [281, 405] on li "Trinity" at bounding box center [227, 408] width 372 height 25
select select "1"
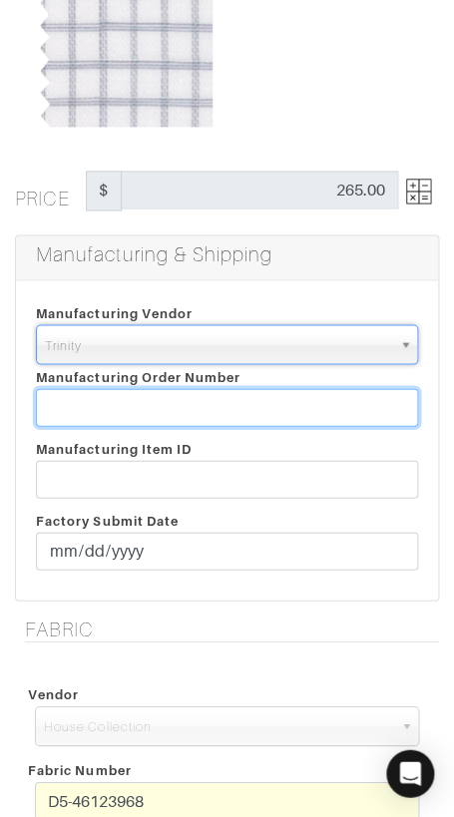
click at [281, 405] on input "text" at bounding box center [227, 407] width 382 height 38
paste input "T2-1789995"
type input "T2-1789995"
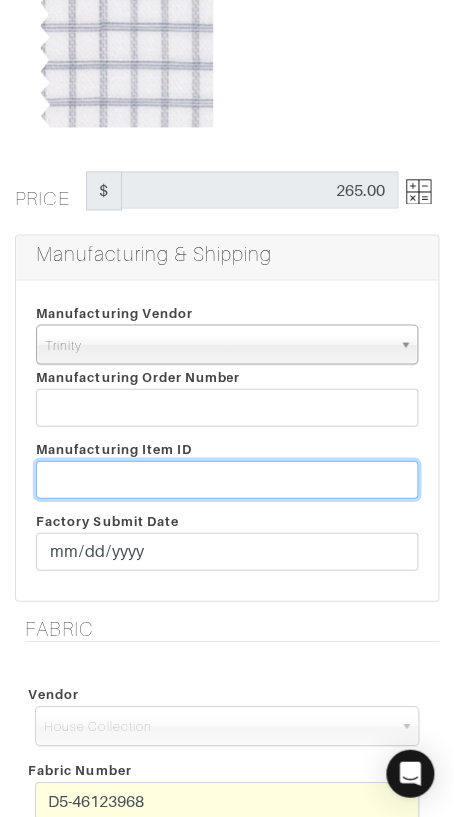
click at [288, 471] on input "text" at bounding box center [227, 479] width 382 height 38
paste input "T2-1789995"
type input "T2-1789995"
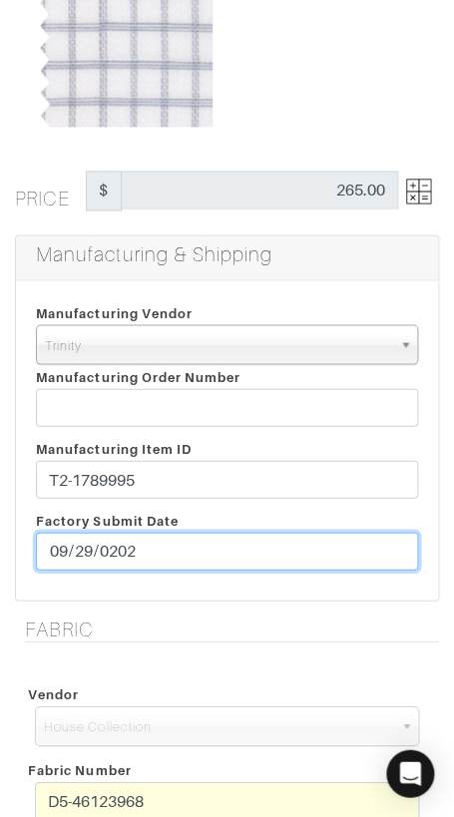
type input "2025-09-29"
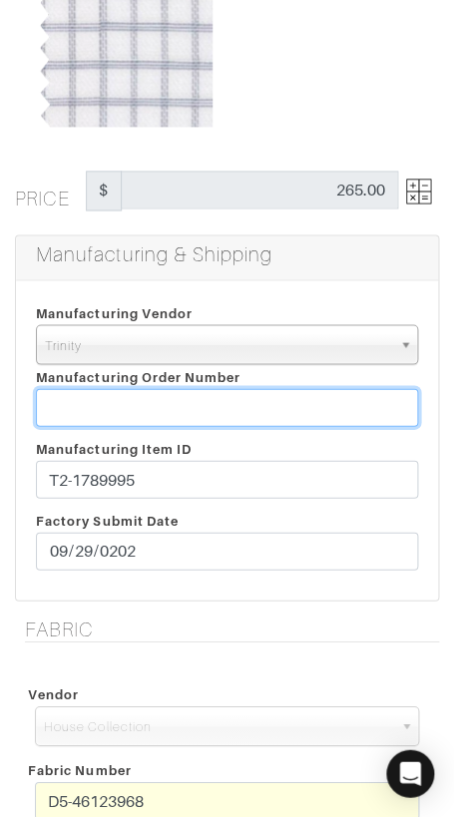
click at [206, 405] on input "text" at bounding box center [227, 407] width 382 height 38
paste input "816988"
type input "816988"
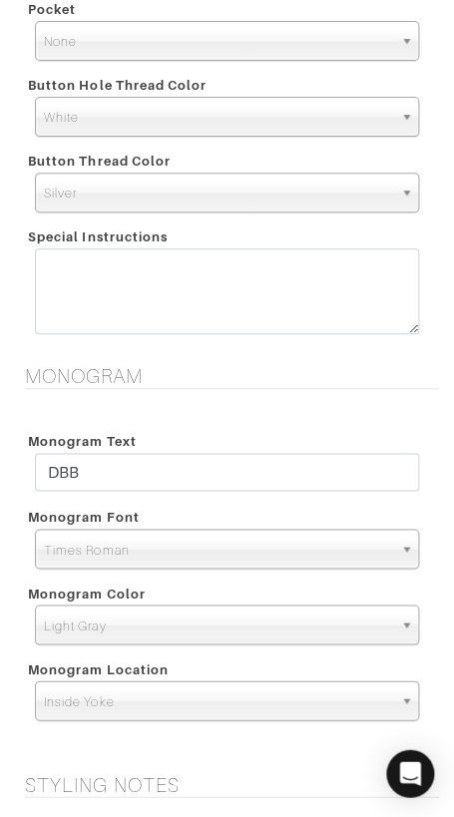
scroll to position [1960, 0]
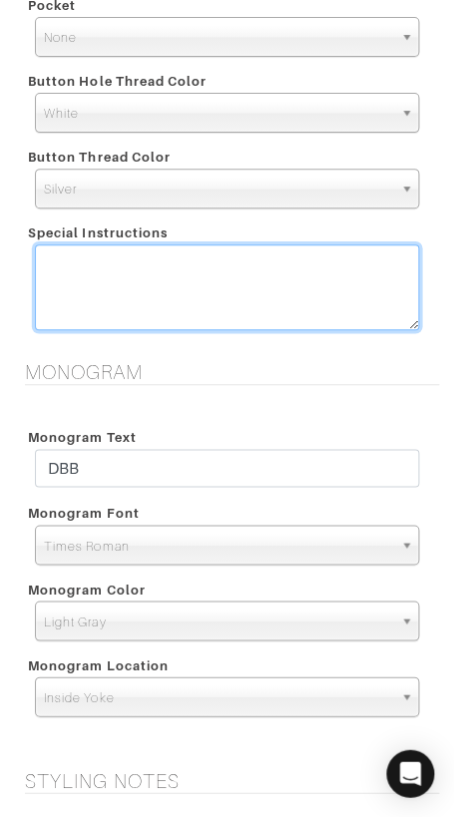
click at [202, 292] on textarea at bounding box center [227, 287] width 384 height 86
type textarea "Shoulder pleats"
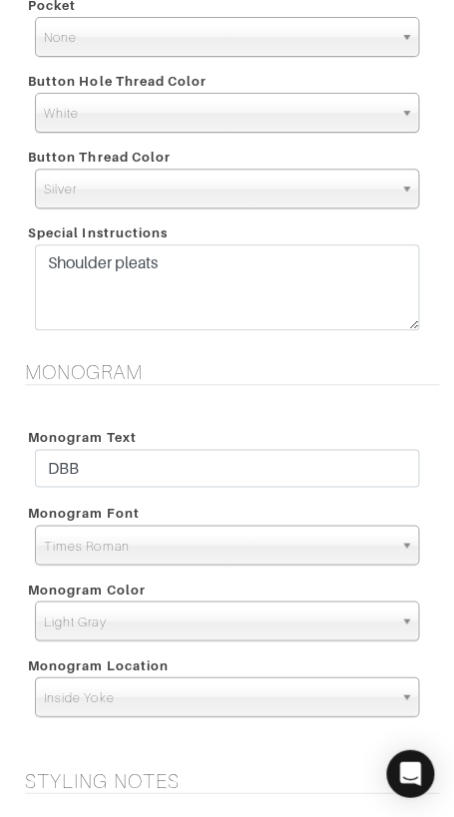
click at [263, 413] on div "Monogram Text DBB Monogram Font N/A Script Calligraphy Times Roman Block Times …" at bounding box center [227, 572] width 424 height 343
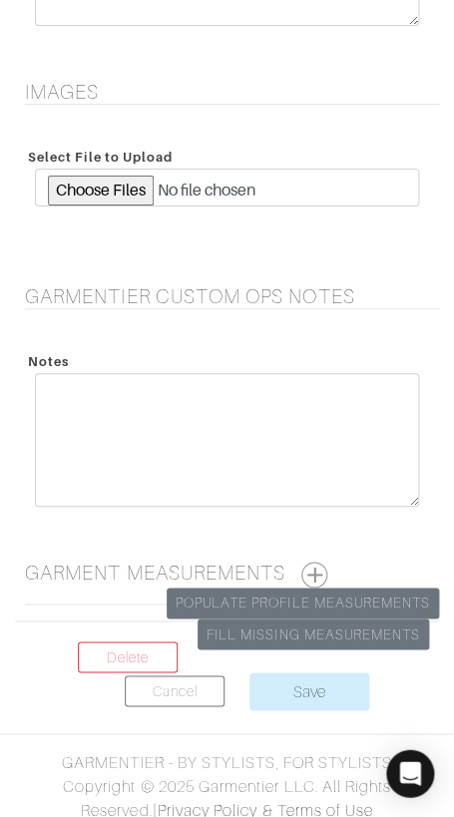
scroll to position [2860, 0]
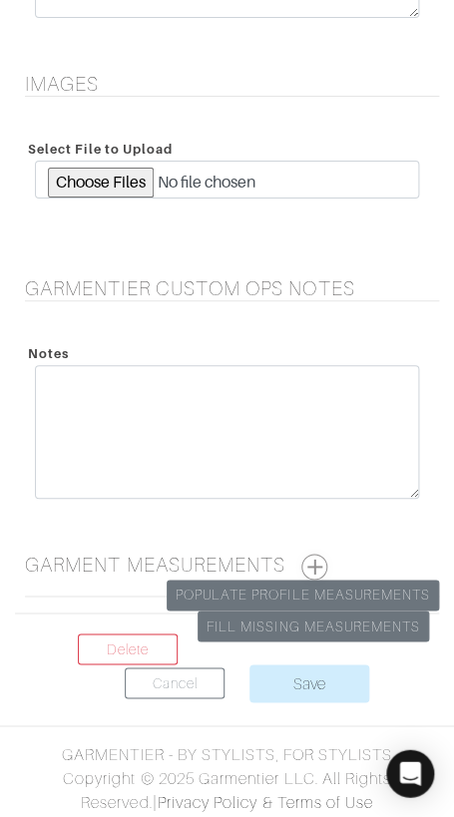
click at [320, 565] on button "button" at bounding box center [314, 567] width 26 height 26
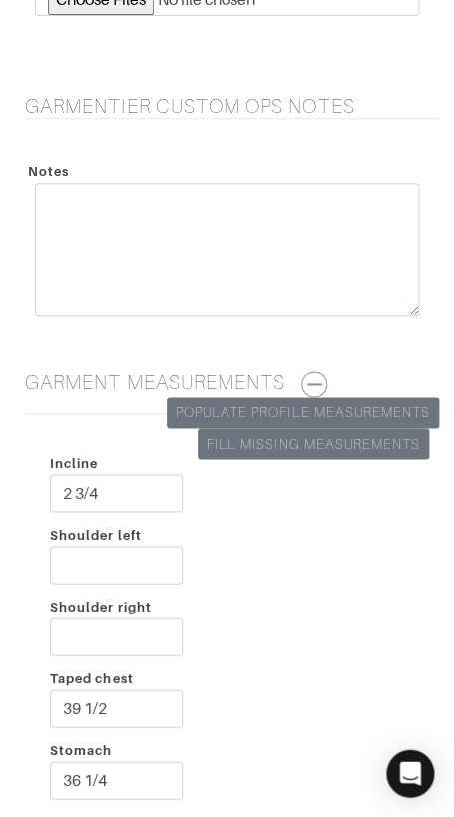
scroll to position [3153, 0]
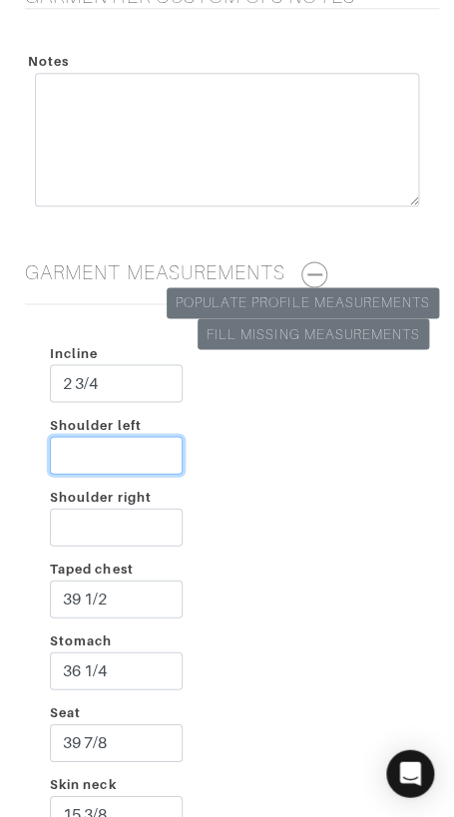
click at [93, 448] on input "Shoulder left" at bounding box center [116, 455] width 133 height 38
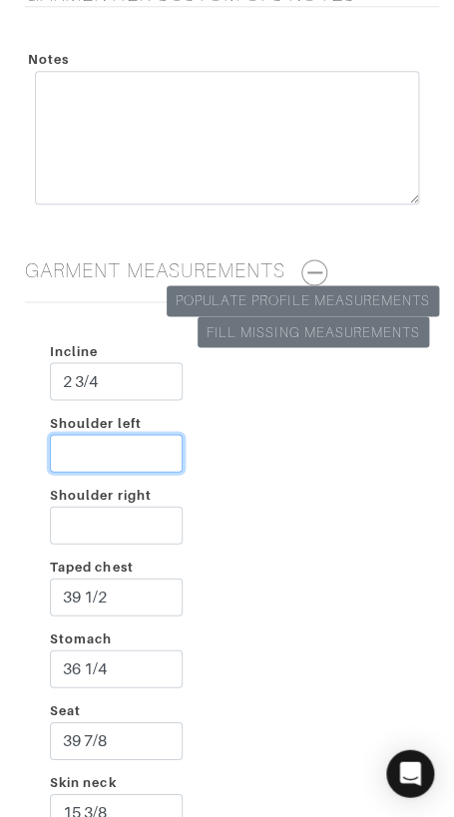
click at [104, 449] on input "Shoulder left" at bounding box center [116, 453] width 133 height 38
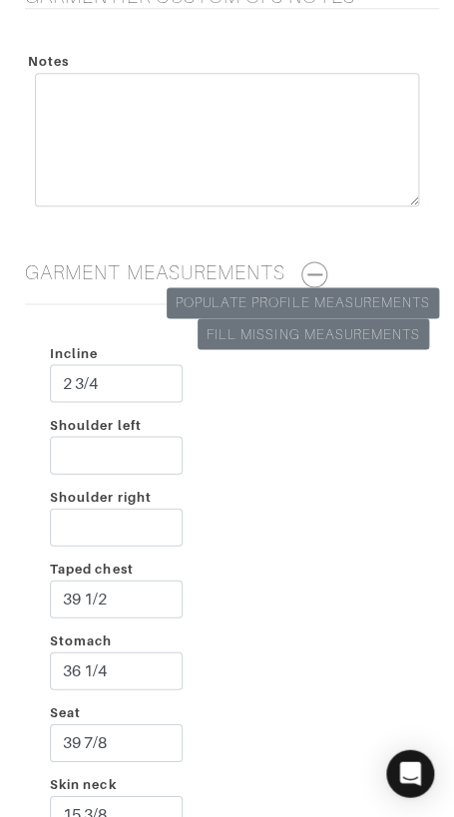
drag, startPoint x: 296, startPoint y: 488, endPoint x: 231, endPoint y: 470, distance: 67.3
click at [126, 452] on input "Shoulder left" at bounding box center [116, 455] width 133 height 38
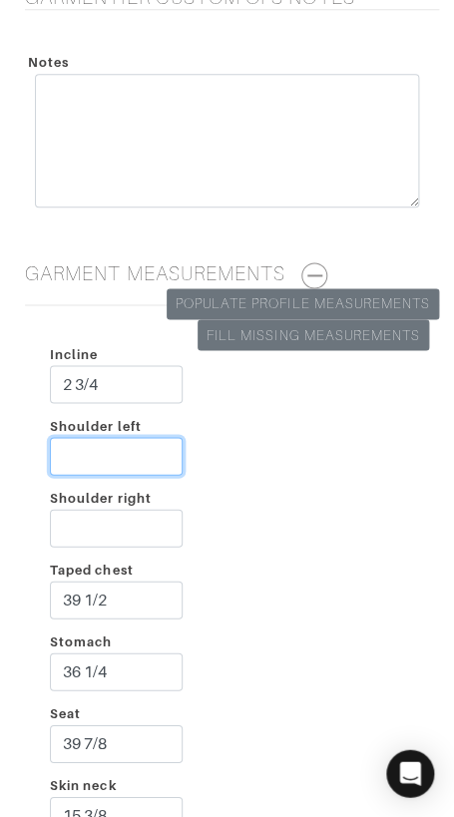
click at [140, 458] on input "Shoulder left" at bounding box center [116, 456] width 133 height 38
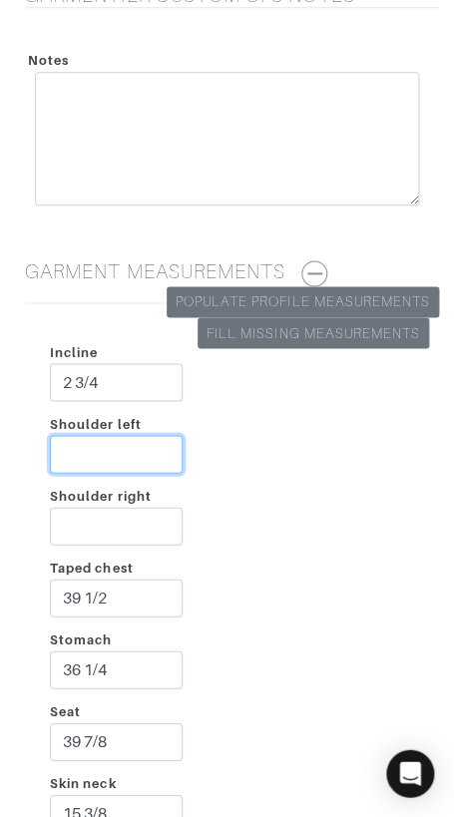
click at [140, 458] on input "Shoulder left" at bounding box center [116, 454] width 133 height 38
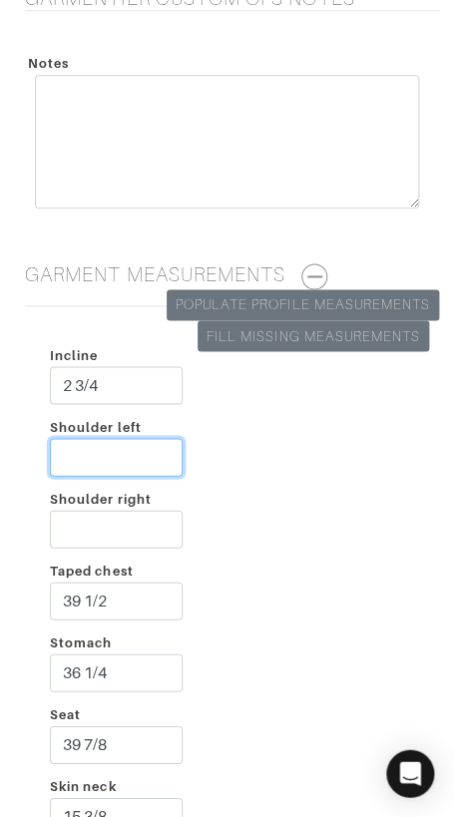
drag, startPoint x: 140, startPoint y: 458, endPoint x: 86, endPoint y: 451, distance: 54.3
click at [137, 457] on input "Shoulder left" at bounding box center [116, 457] width 133 height 38
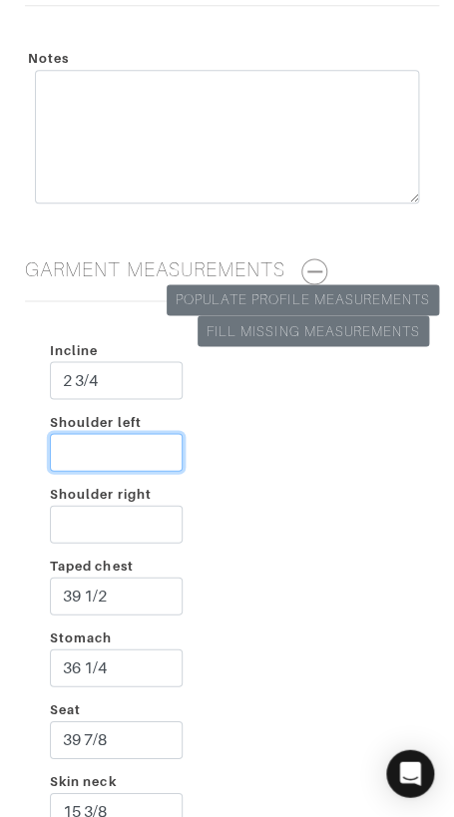
click at [86, 451] on input "Shoulder left" at bounding box center [116, 452] width 133 height 38
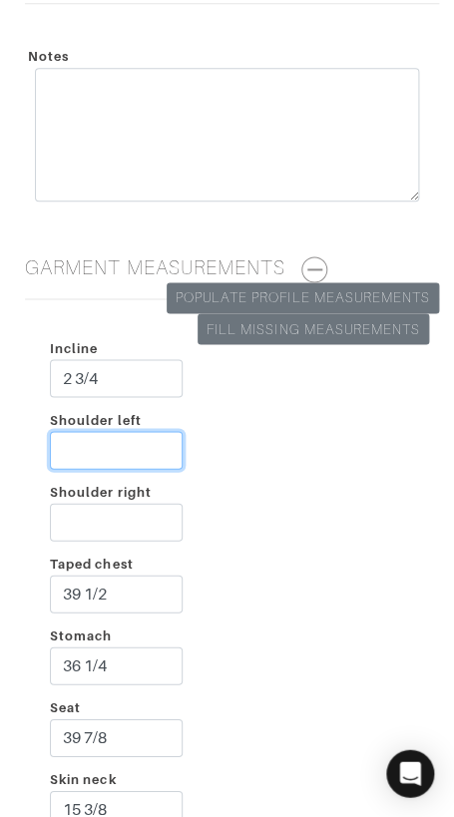
click at [86, 451] on input "Shoulder left" at bounding box center [116, 450] width 133 height 38
type input "2 1/2"
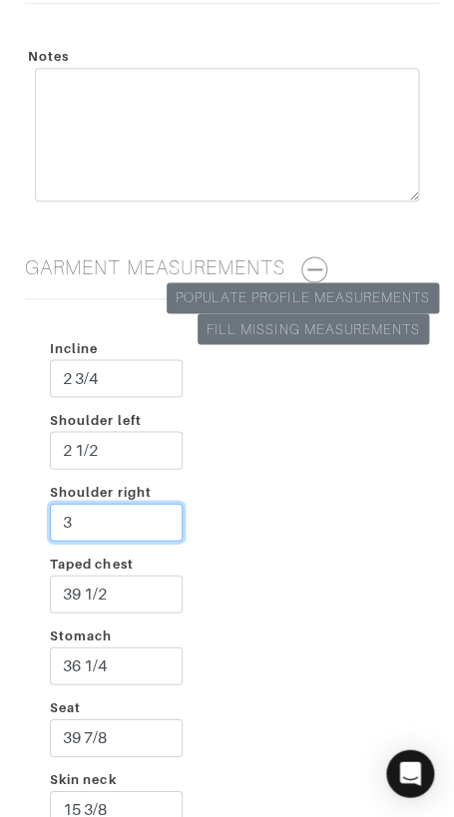
type input "3"
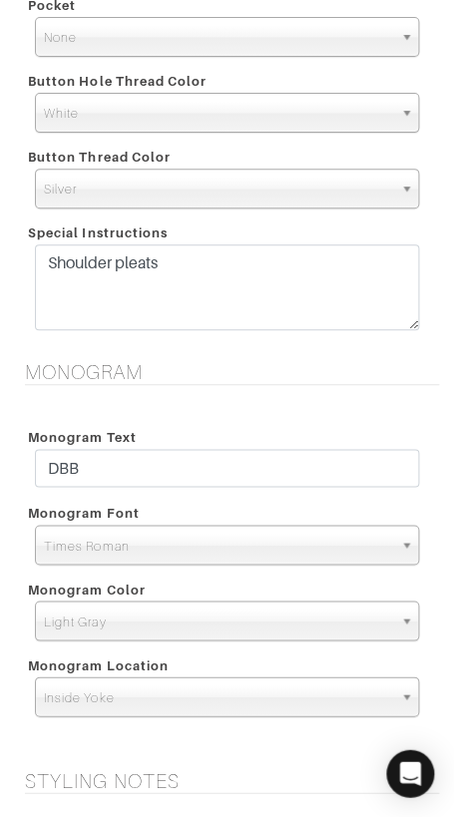
scroll to position [1959, 0]
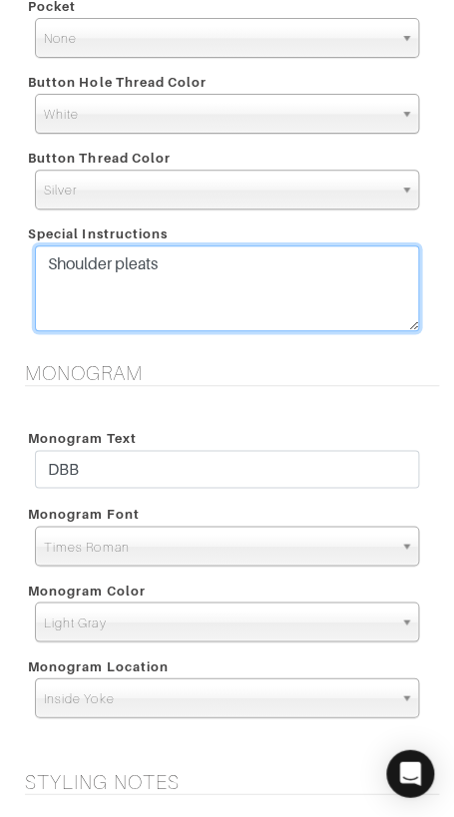
drag, startPoint x: 236, startPoint y: 265, endPoint x: 236, endPoint y: 240, distance: 24.9
click at [236, 240] on div "Special Instructions Shoulder pleats" at bounding box center [227, 279] width 414 height 124
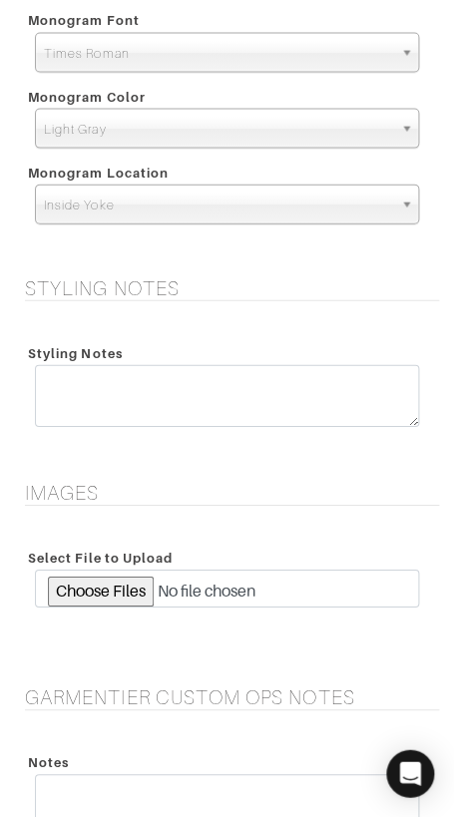
scroll to position [4155, 0]
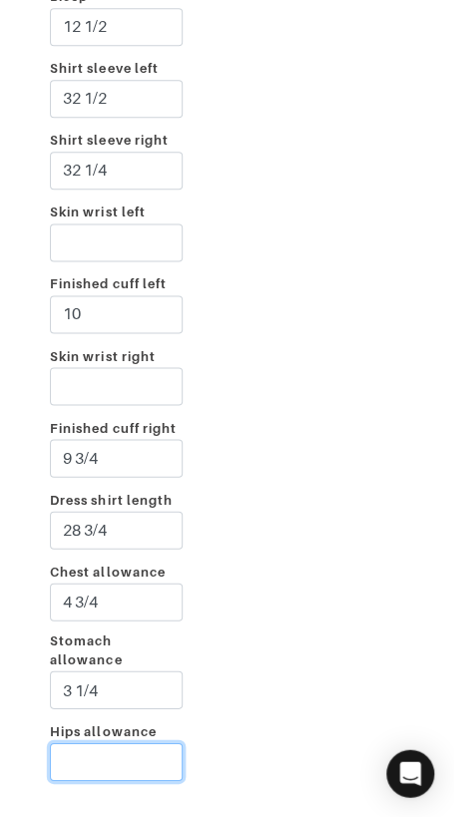
click at [127, 761] on input "Hips allowance" at bounding box center [116, 761] width 133 height 38
type input "2"
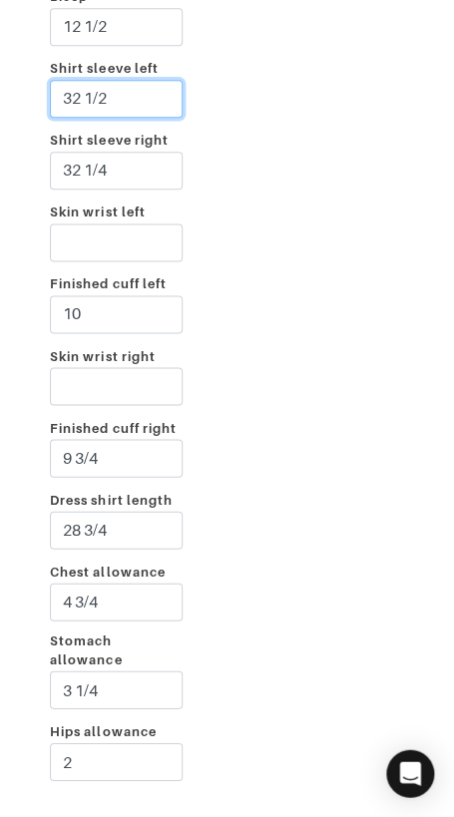
click at [77, 91] on input "32 1/2" at bounding box center [116, 99] width 133 height 38
type input "33 1/2"
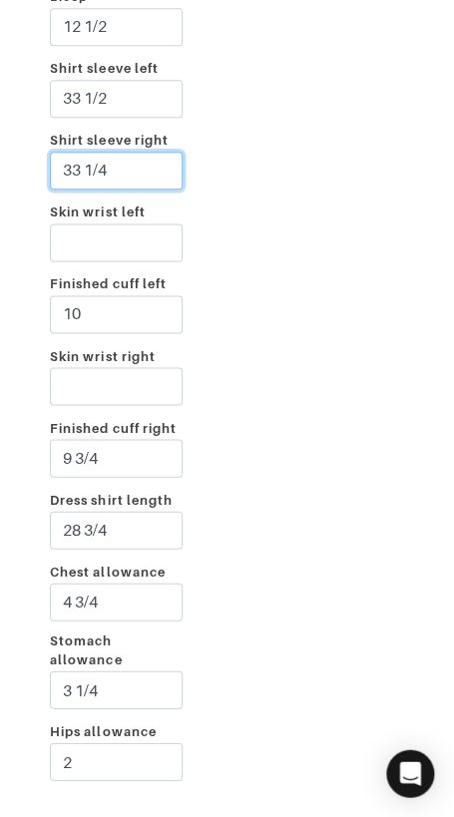
type input "33 1/4"
click at [422, 246] on div "Incline 2 3/4 Shoulder left 2 1/2 Shoulder right 3 Taped chest 39 1/2 Stomach 3…" at bounding box center [227, 64] width 424 height 1492
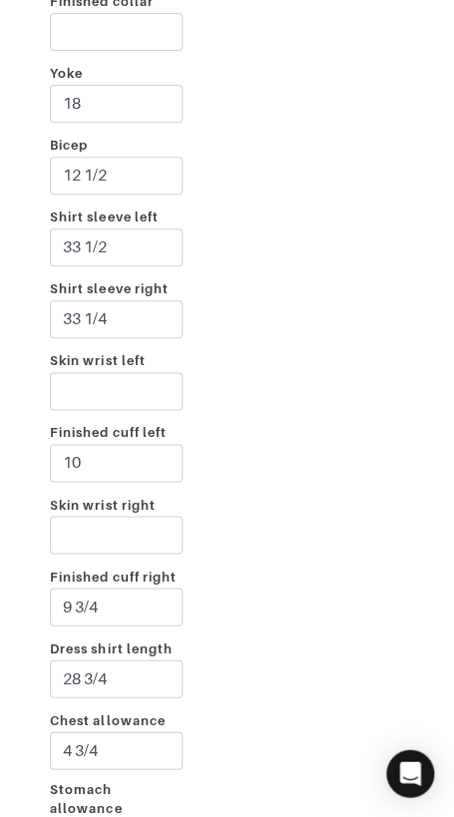
scroll to position [4332, 0]
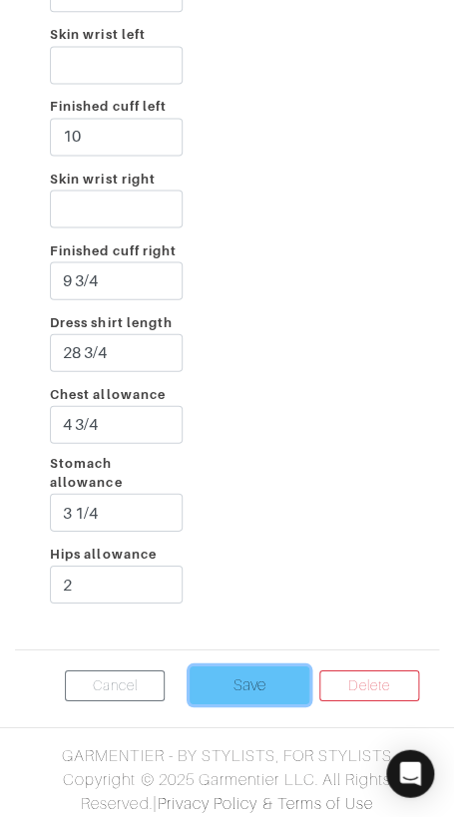
click at [264, 681] on input "Save" at bounding box center [249, 684] width 120 height 38
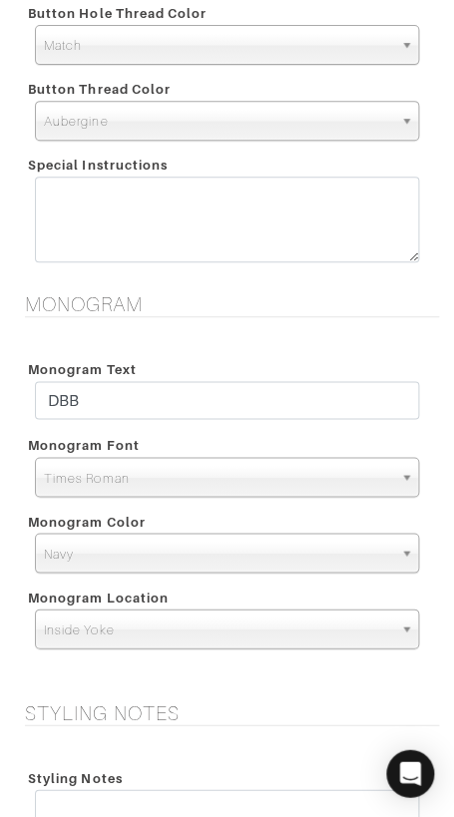
scroll to position [2860, 0]
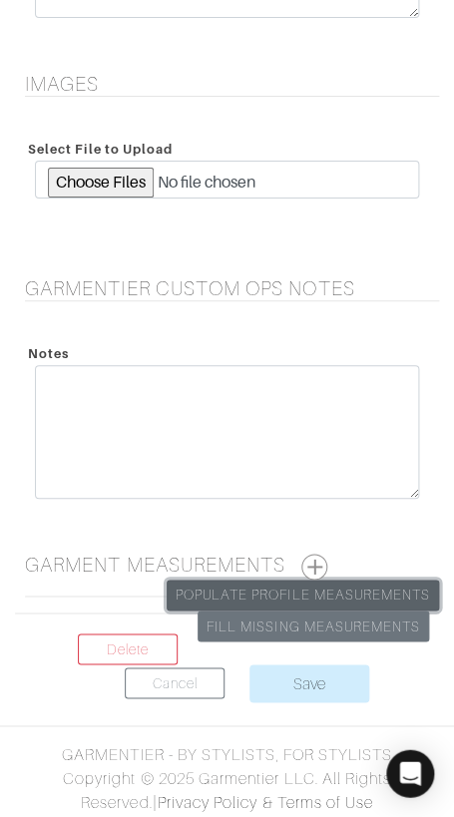
drag, startPoint x: 364, startPoint y: 597, endPoint x: 365, endPoint y: 580, distance: 17.0
click at [365, 595] on link "Populate Profile Measurements" at bounding box center [303, 594] width 272 height 31
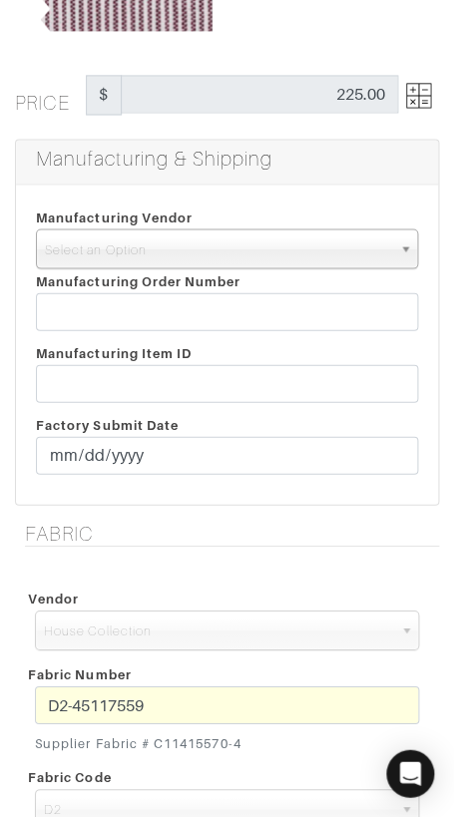
scroll to position [357, 0]
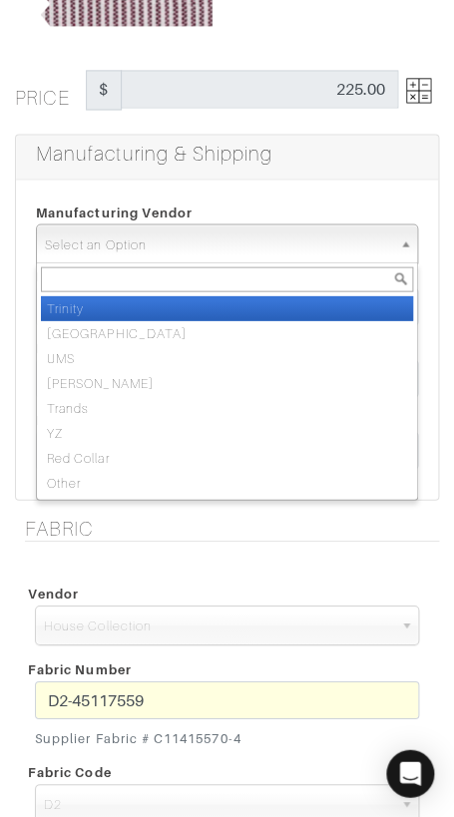
click at [182, 243] on span "Select an Option" at bounding box center [218, 244] width 346 height 40
click at [207, 309] on li "Trinity" at bounding box center [227, 307] width 372 height 25
select select "1"
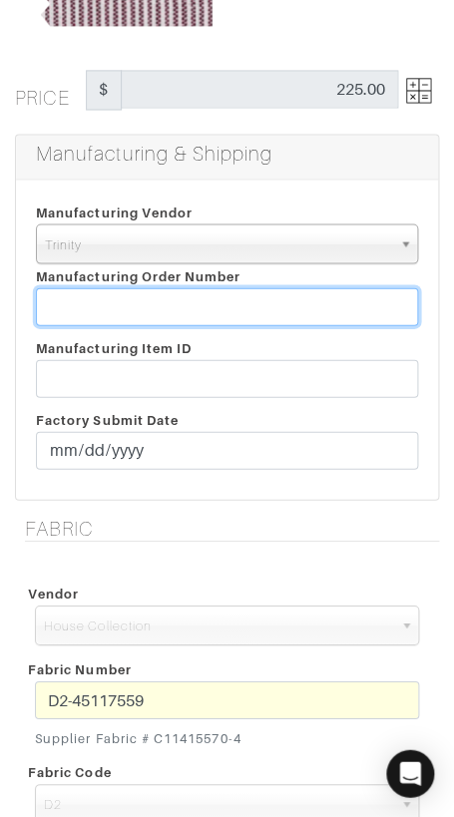
click at [213, 298] on input "text" at bounding box center [227, 306] width 382 height 38
paste input "816988"
type input "816988"
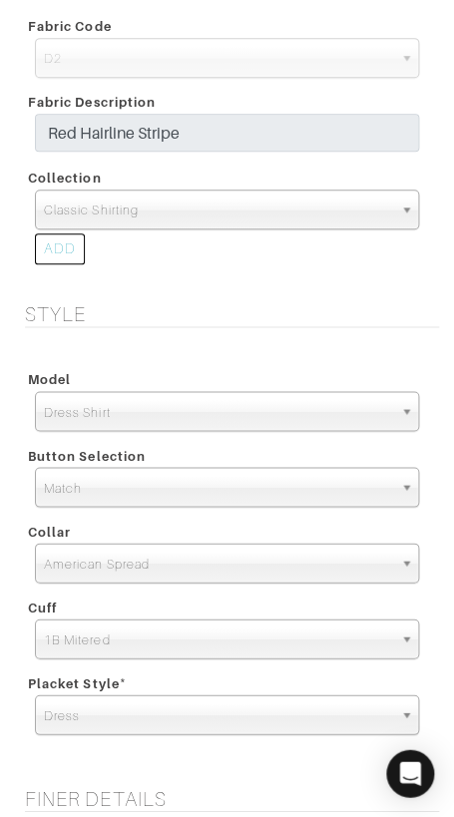
scroll to position [1109, 0]
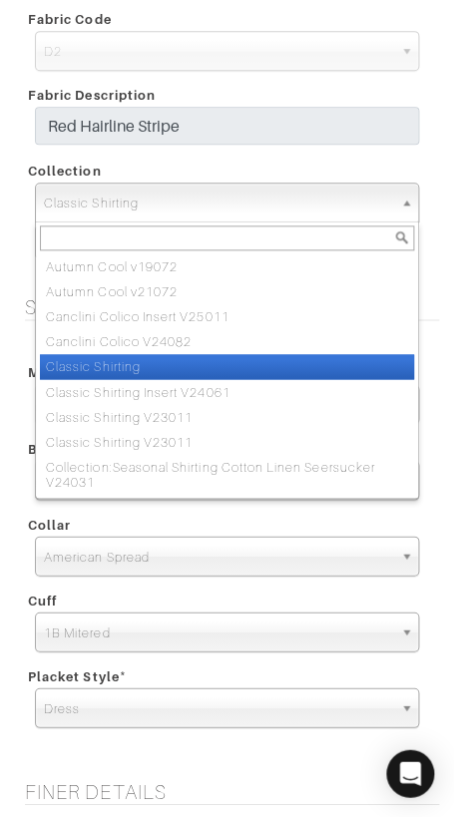
click at [186, 202] on span "Classic Shirting" at bounding box center [218, 204] width 348 height 40
paste input "Classic Shirting V23011"
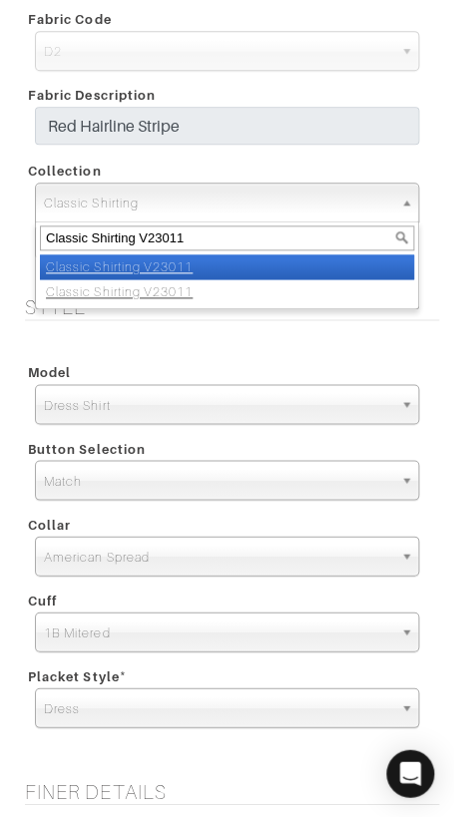
type input "Classic Shirting V23011"
click at [224, 264] on li "Classic Shirting V23011" at bounding box center [227, 266] width 374 height 25
select select "883"
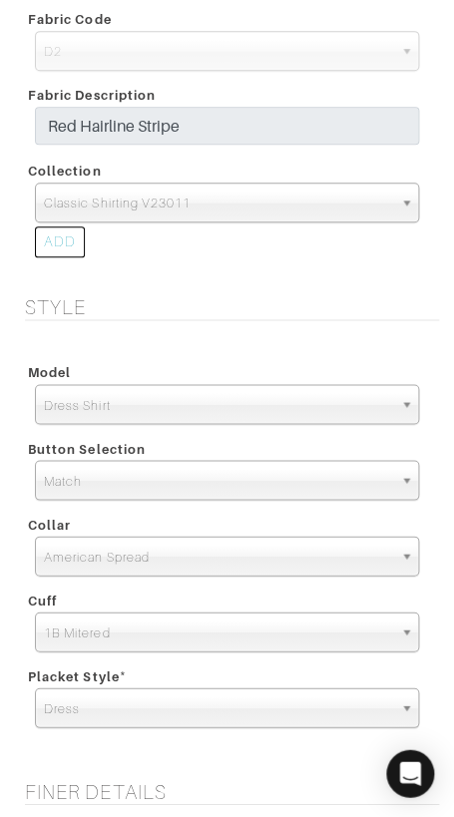
click at [272, 299] on h5 "Style" at bounding box center [232, 307] width 414 height 24
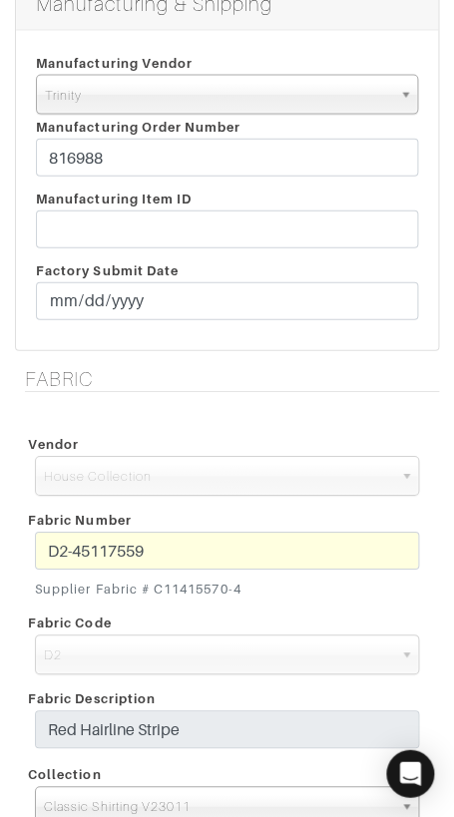
scroll to position [487, 0]
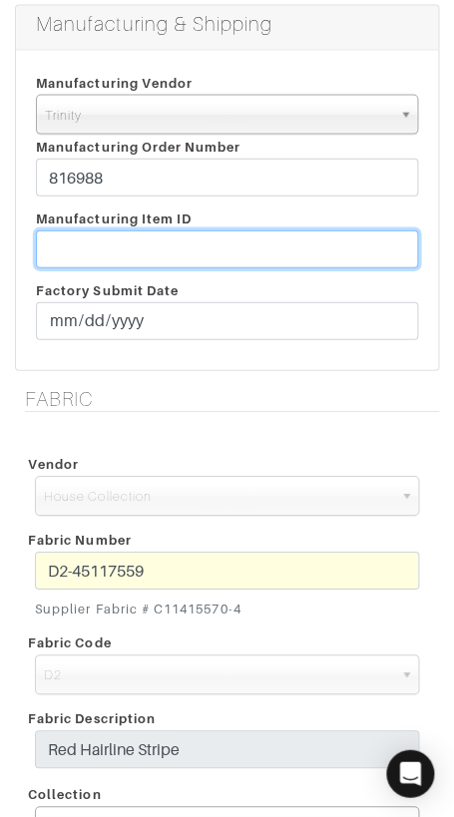
click at [212, 239] on input "text" at bounding box center [227, 248] width 382 height 38
paste input "T2-1789997"
type input "T2-1789997"
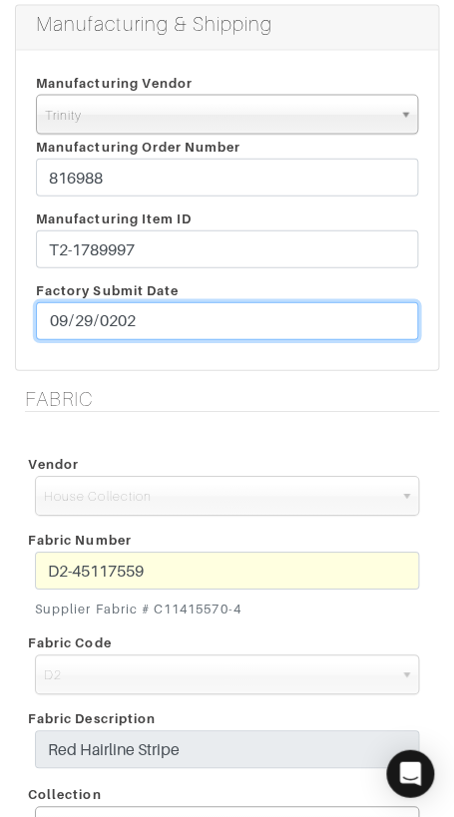
type input "[DATE]"
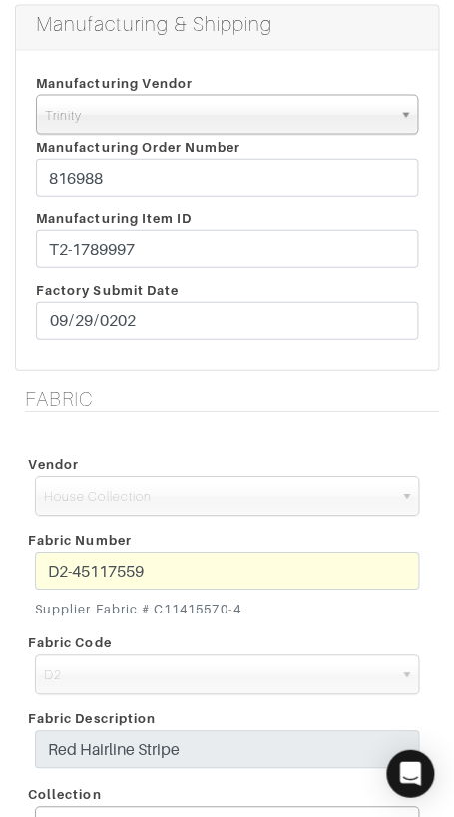
click at [257, 391] on h5 "Fabric" at bounding box center [232, 398] width 414 height 24
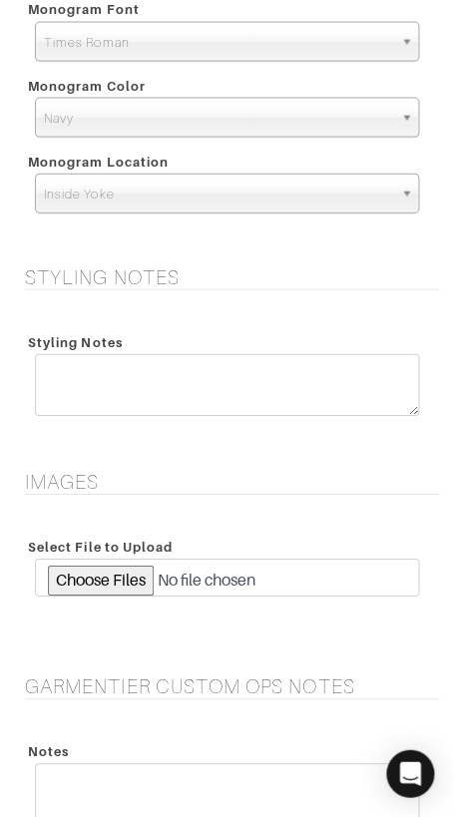
scroll to position [2860, 0]
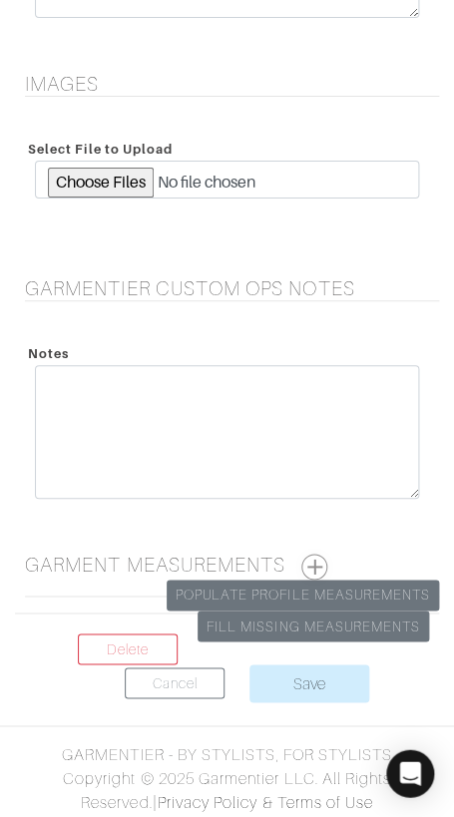
click at [316, 561] on button "button" at bounding box center [314, 567] width 26 height 26
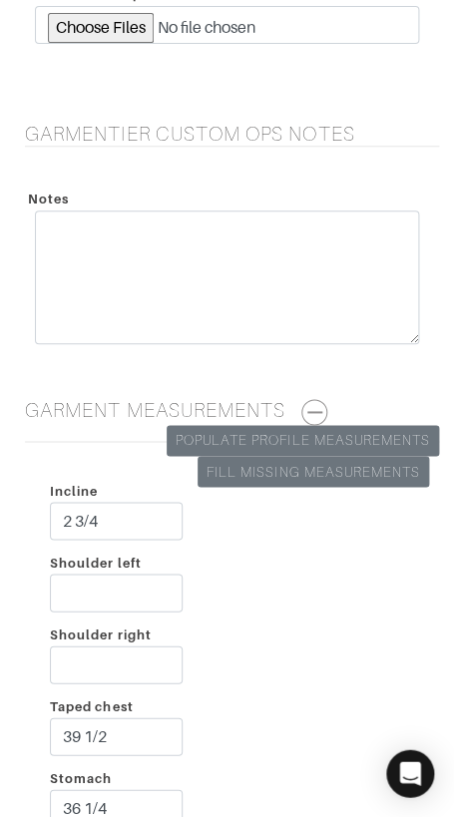
scroll to position [3210, 0]
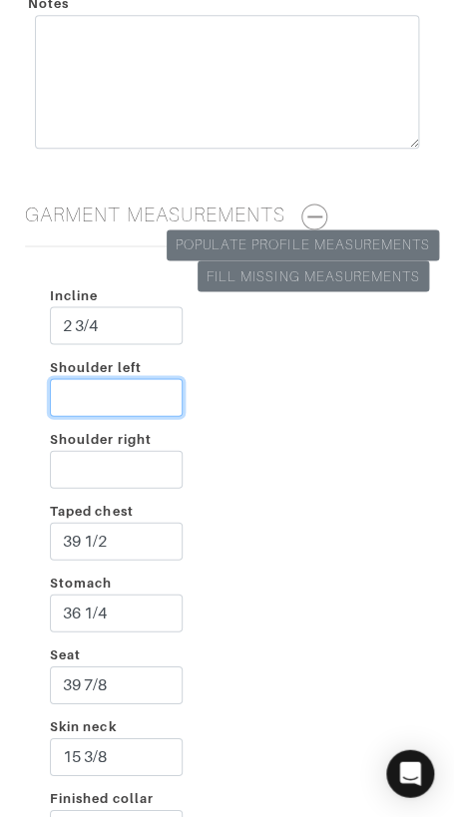
click at [129, 404] on input "Shoulder left" at bounding box center [116, 397] width 133 height 38
type input "2 1/2"
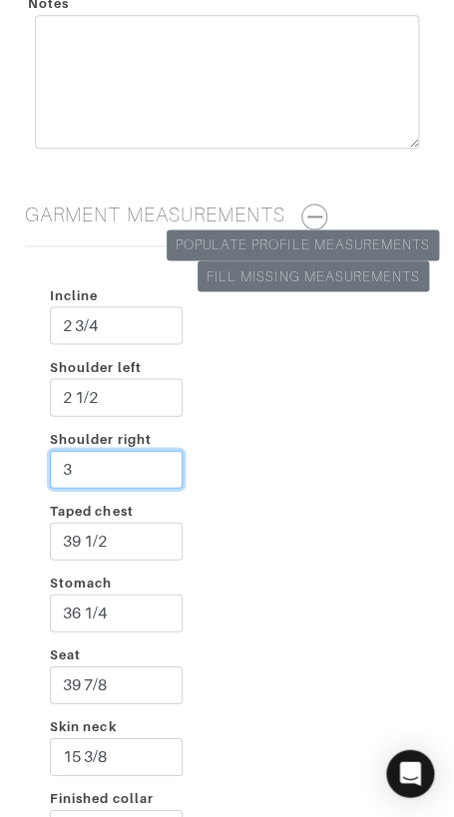
type input "3"
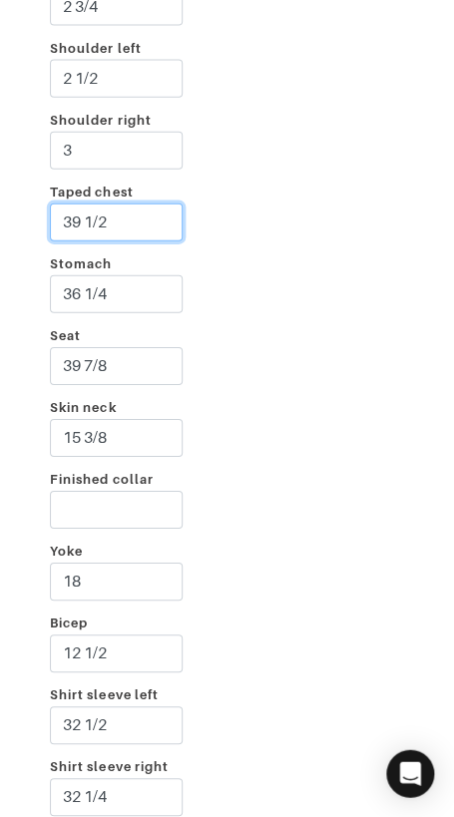
scroll to position [3532, 0]
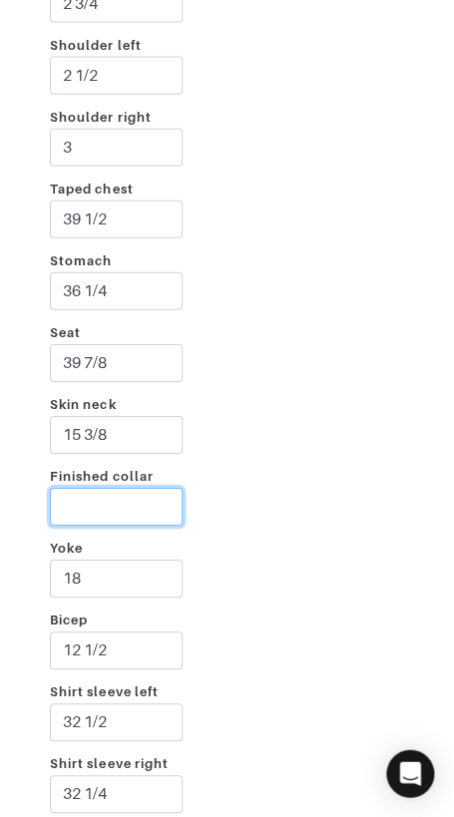
click at [151, 498] on input "Finished collar" at bounding box center [116, 507] width 133 height 38
type input "16 3/8"
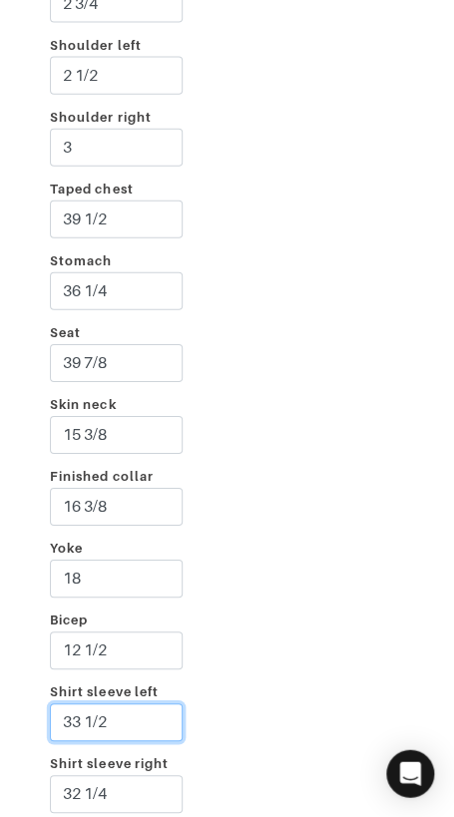
type input "33 1/2"
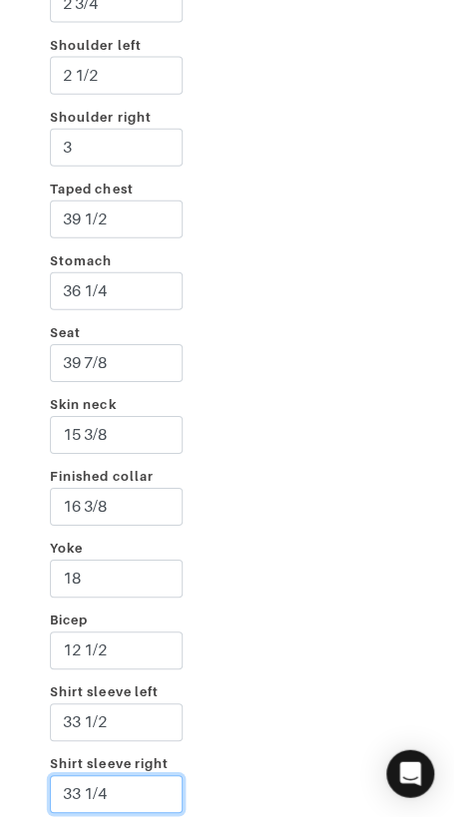
type input "33 1/4"
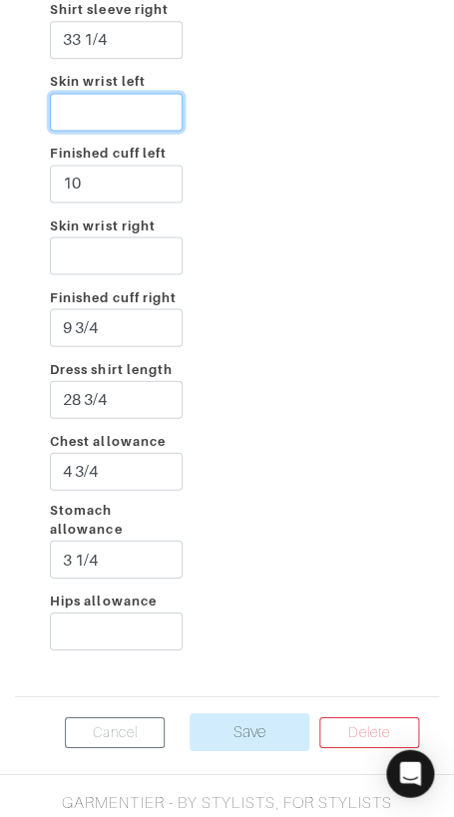
scroll to position [4288, 0]
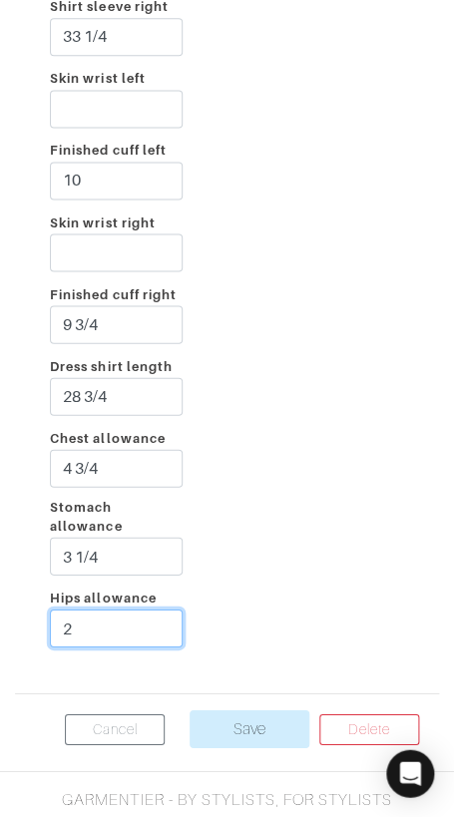
click at [154, 614] on input "2" at bounding box center [116, 627] width 133 height 38
type input "2"
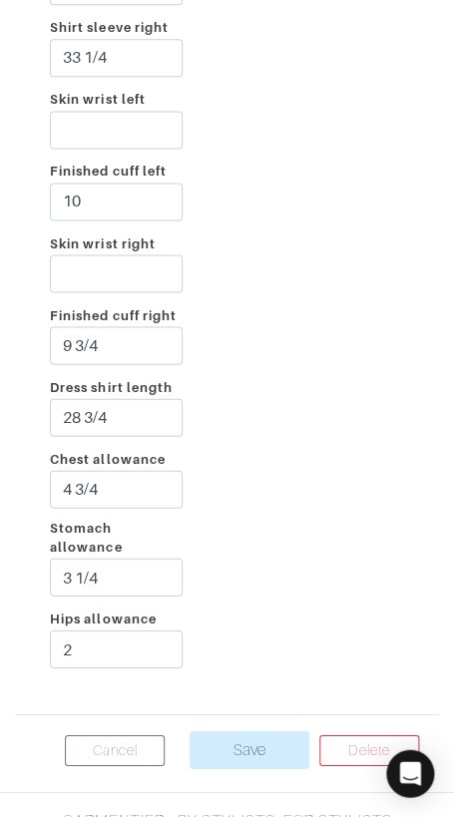
scroll to position [4332, 0]
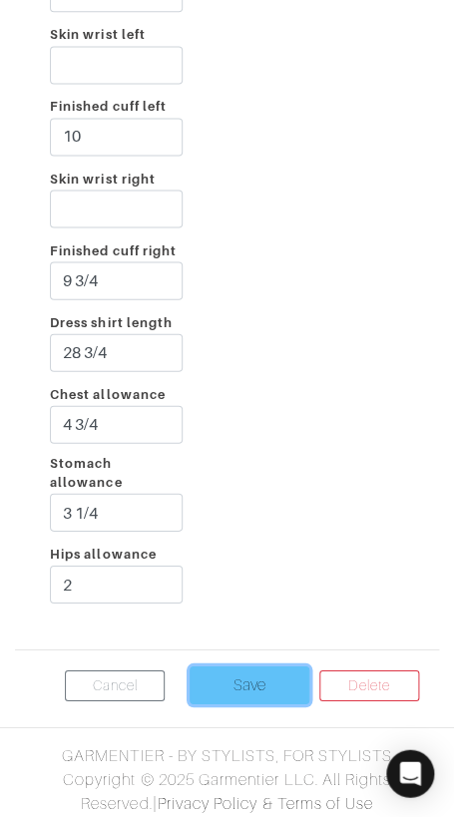
click at [240, 680] on input "Save" at bounding box center [249, 684] width 120 height 38
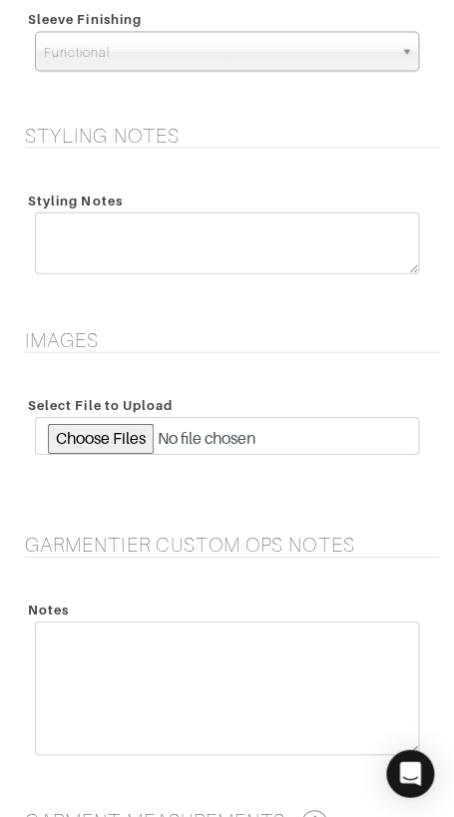
scroll to position [3720, 0]
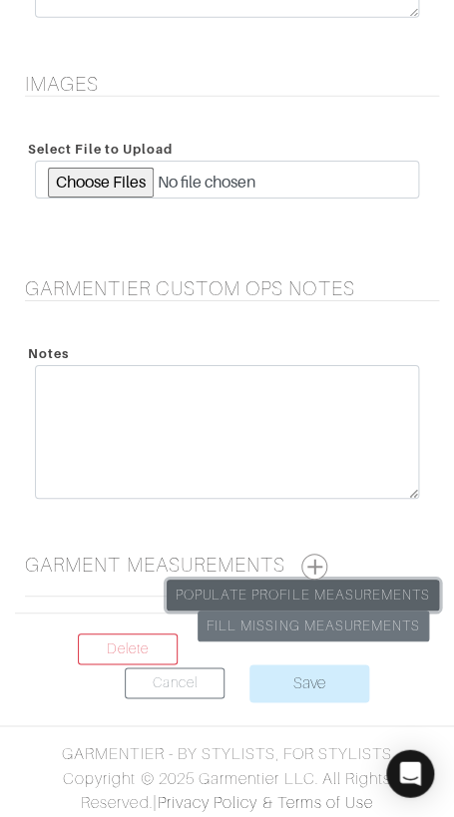
click at [377, 583] on link "Populate Profile Measurements" at bounding box center [303, 594] width 272 height 31
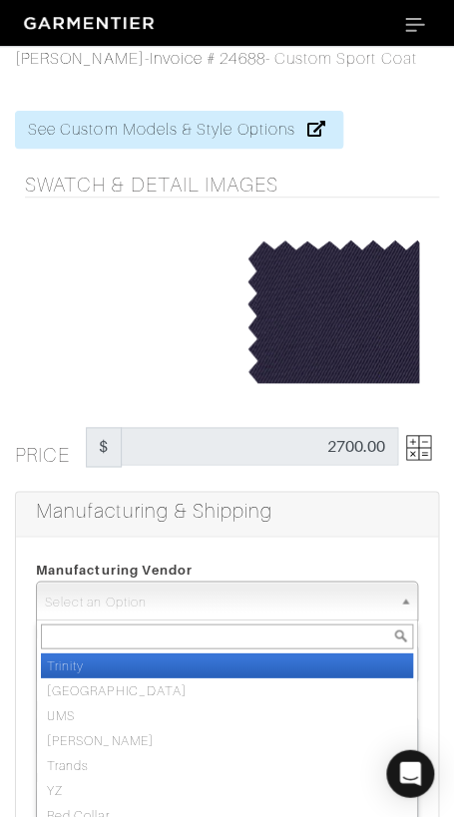
drag, startPoint x: 230, startPoint y: 598, endPoint x: 248, endPoint y: 640, distance: 45.6
click at [235, 607] on span "Select an Option" at bounding box center [218, 601] width 346 height 40
click at [261, 655] on li "Trinity" at bounding box center [227, 664] width 372 height 25
select select "1"
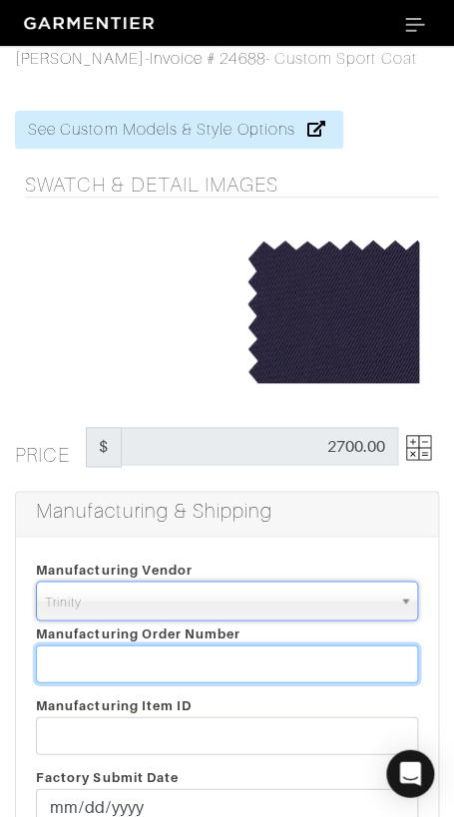
click at [262, 655] on input "text" at bounding box center [227, 663] width 382 height 38
paste input "816988"
type input "816988"
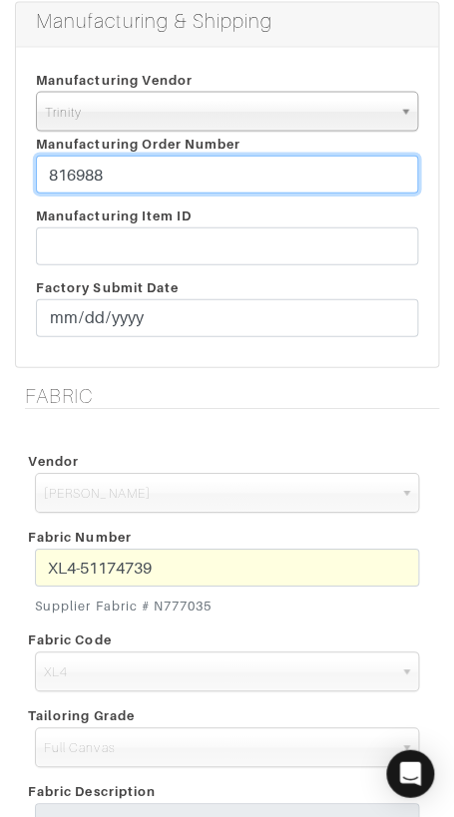
scroll to position [497, 0]
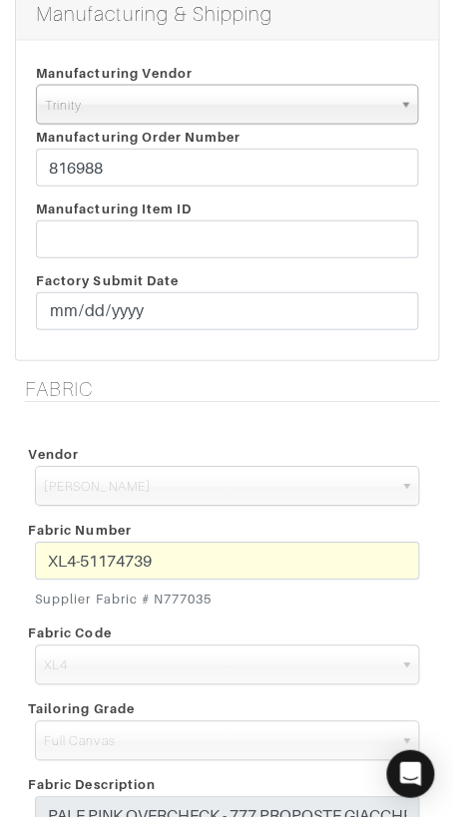
click at [240, 534] on div "Fabric Number XL4-51174739 Supplier Fabric # N777035" at bounding box center [227, 564] width 414 height 103
drag, startPoint x: 156, startPoint y: 598, endPoint x: 261, endPoint y: 598, distance: 105.7
click at [261, 598] on small "Supplier Fabric # N777035" at bounding box center [227, 597] width 384 height 19
copy small "N777035"
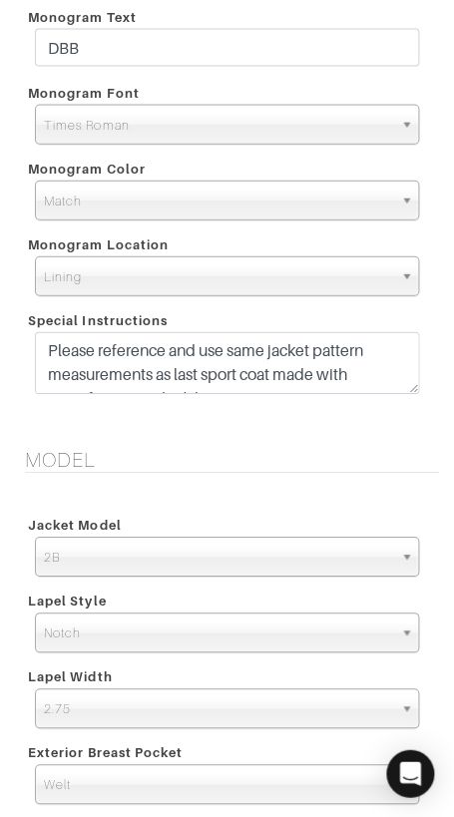
scroll to position [2502, 0]
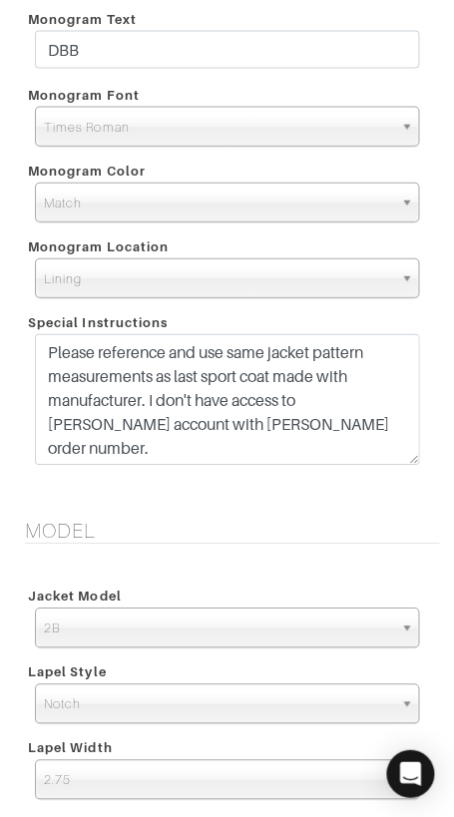
drag, startPoint x: 407, startPoint y: 389, endPoint x: 407, endPoint y: 460, distance: 70.8
click at [407, 460] on textarea "Please reference and use same jacket pattern measurements as last sport coat ma…" at bounding box center [227, 399] width 384 height 131
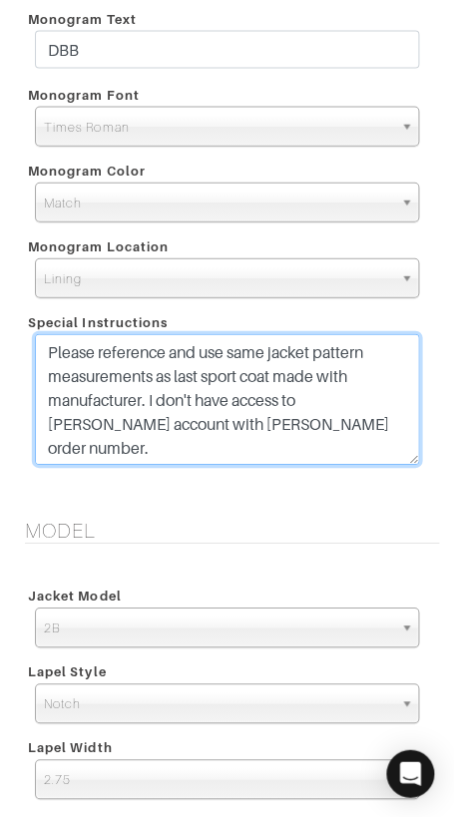
drag, startPoint x: 45, startPoint y: 350, endPoint x: 440, endPoint y: 444, distance: 405.9
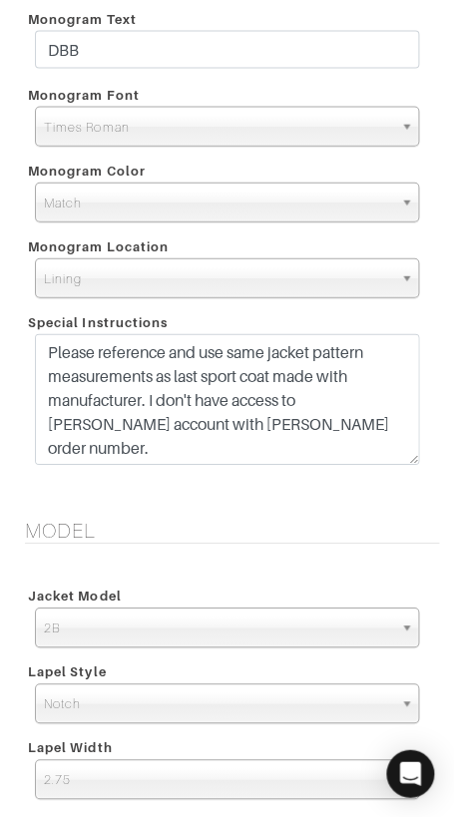
click at [237, 533] on h5 "Model" at bounding box center [232, 531] width 414 height 24
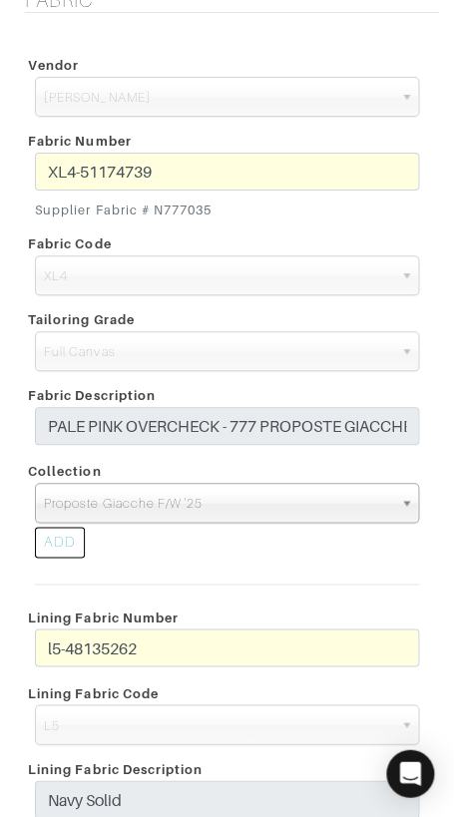
scroll to position [878, 0]
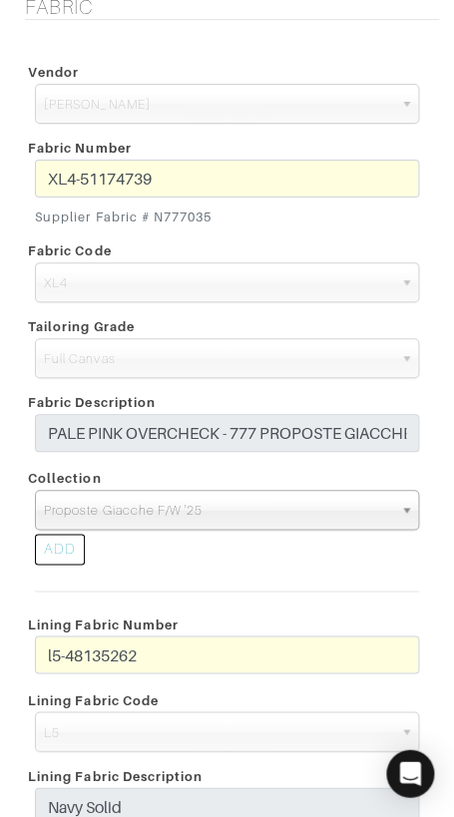
drag, startPoint x: 154, startPoint y: 218, endPoint x: 223, endPoint y: 218, distance: 69.8
click at [223, 218] on small "Supplier Fabric # N777035" at bounding box center [227, 216] width 384 height 19
copy small "N777035"
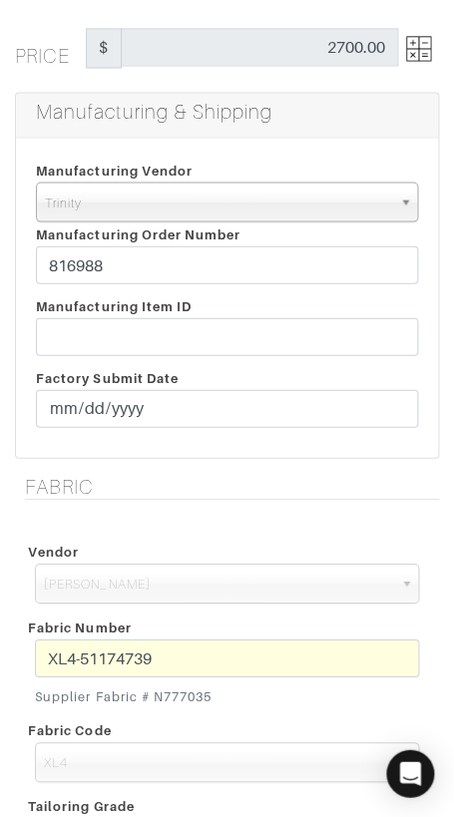
scroll to position [276, 0]
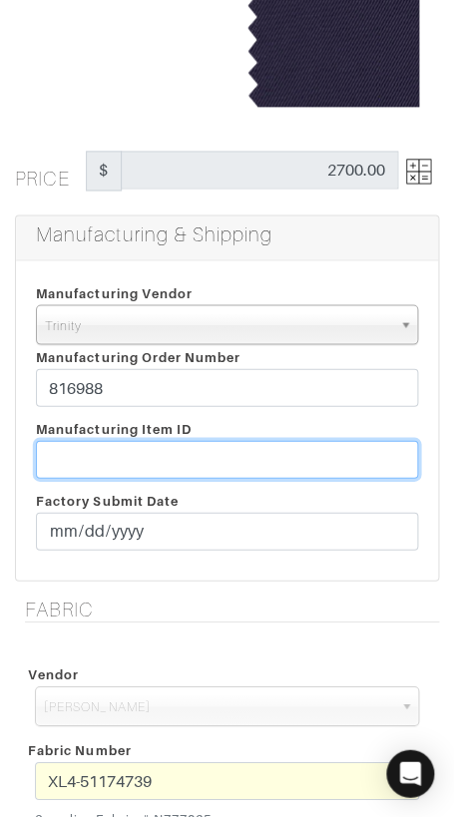
click at [138, 455] on input "text" at bounding box center [227, 459] width 382 height 38
paste input "T2-1790003"
type input "T2-1790003"
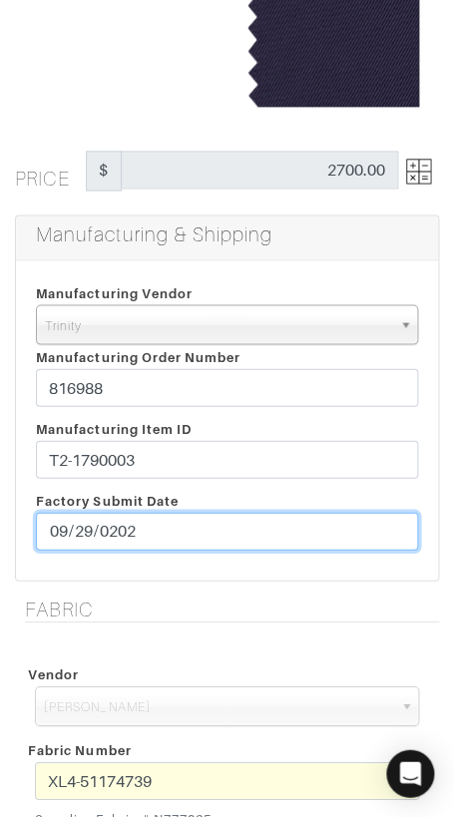
type input "[DATE]"
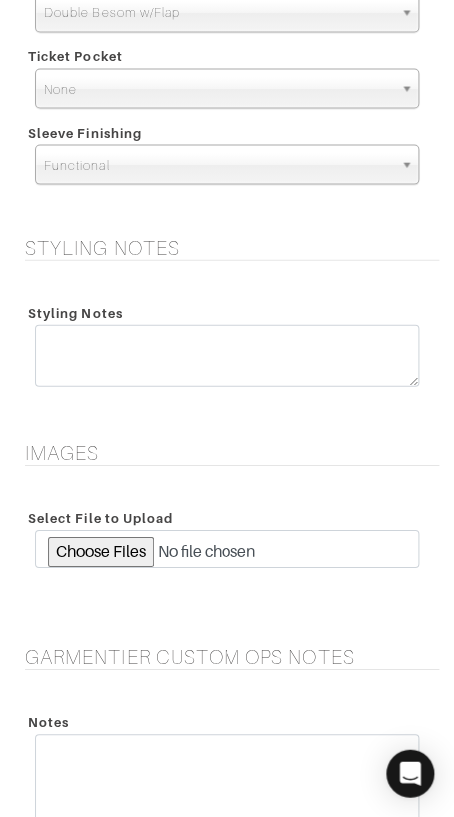
scroll to position [3789, 0]
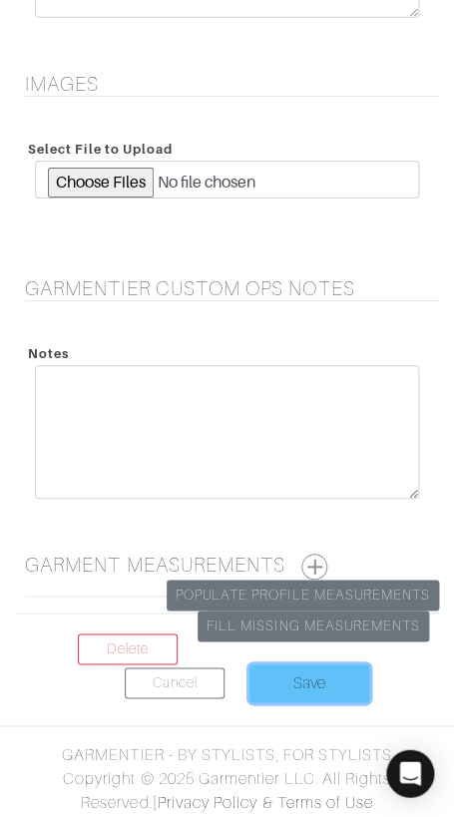
click at [291, 677] on input "Save" at bounding box center [309, 683] width 120 height 38
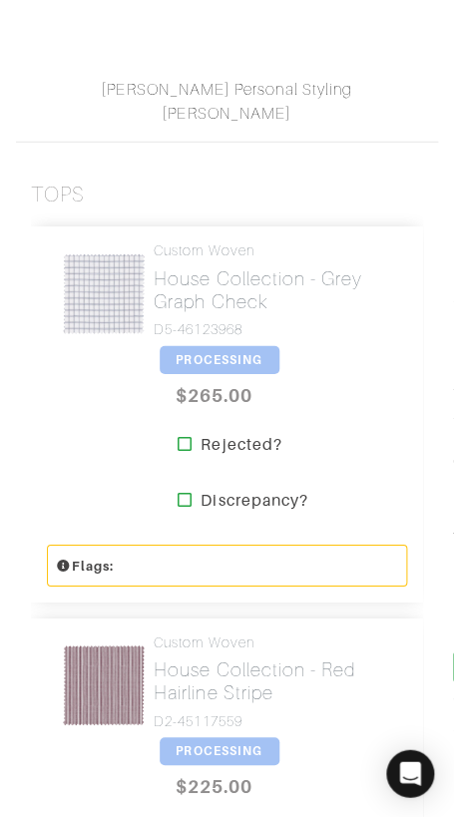
scroll to position [506, 0]
click at [217, 355] on span "PROCESSING" at bounding box center [220, 359] width 120 height 28
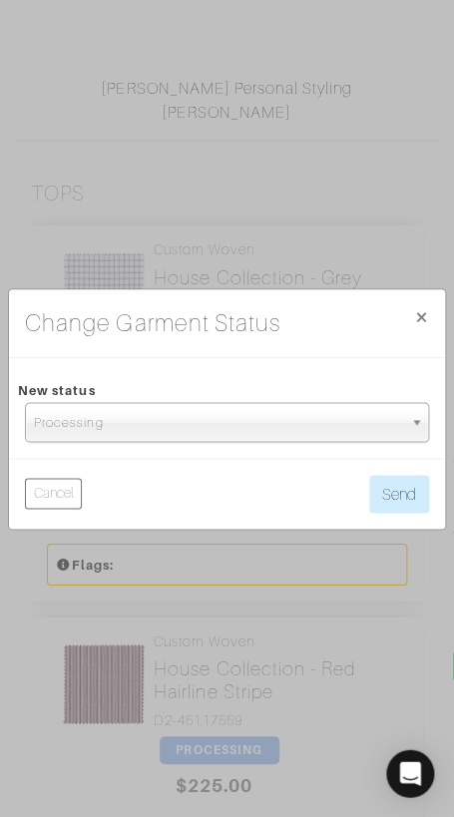
click at [246, 427] on span "Processing" at bounding box center [218, 423] width 368 height 40
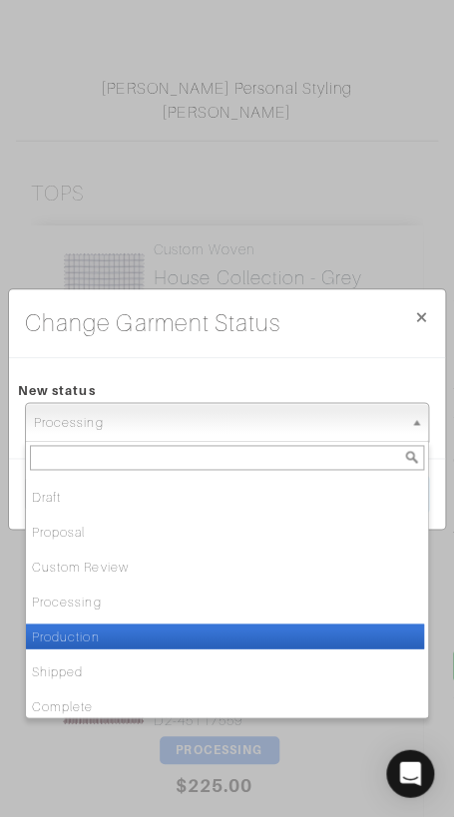
drag, startPoint x: 226, startPoint y: 632, endPoint x: 274, endPoint y: 602, distance: 56.5
click at [228, 631] on li "Production" at bounding box center [225, 635] width 398 height 25
select select "Production"
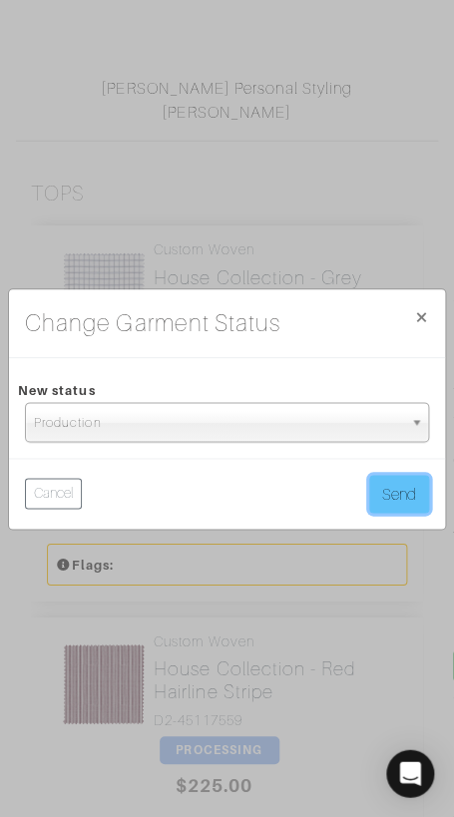
click at [413, 486] on button "Send" at bounding box center [399, 494] width 60 height 38
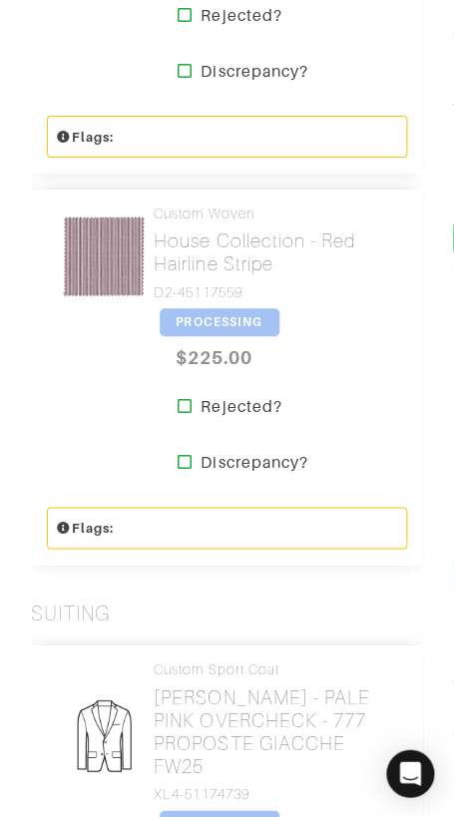
scroll to position [934, 0]
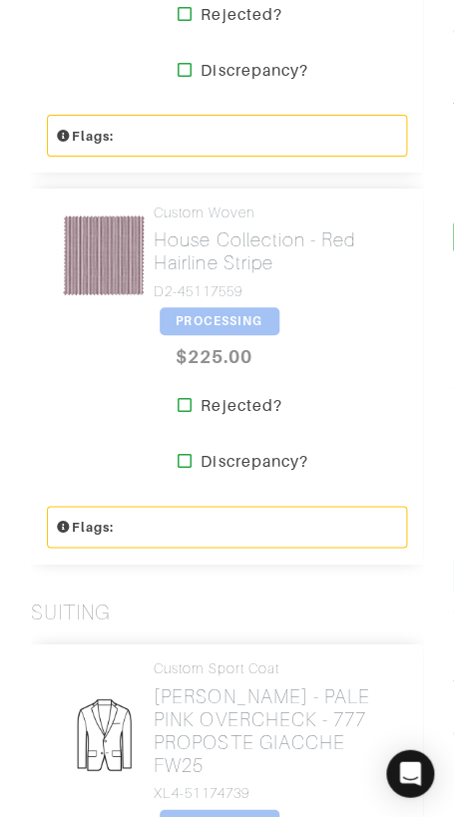
click at [174, 322] on span "PROCESSING" at bounding box center [220, 321] width 120 height 28
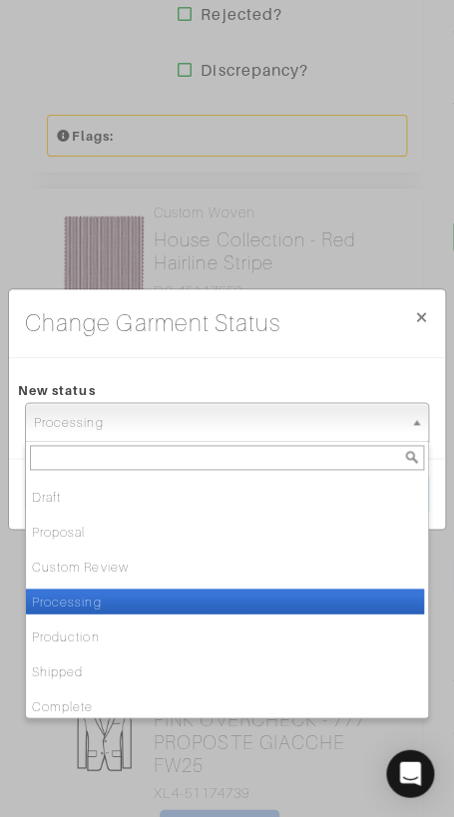
click at [264, 420] on span "Processing" at bounding box center [218, 423] width 368 height 40
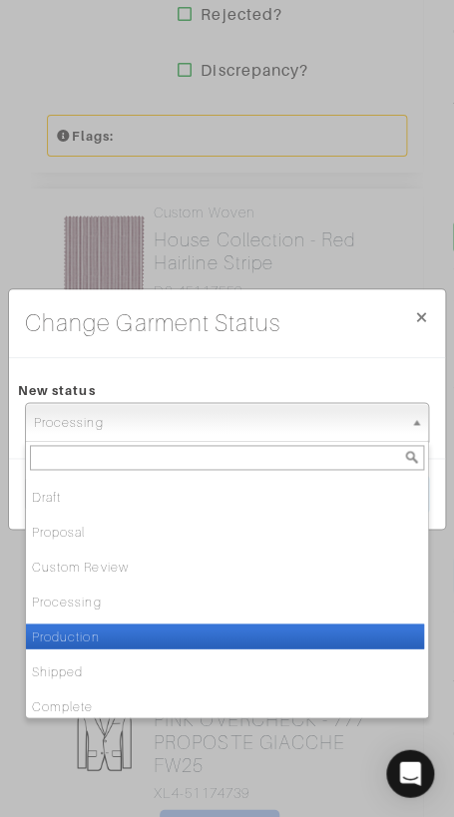
click at [241, 628] on li "Production" at bounding box center [225, 635] width 398 height 25
select select "Production"
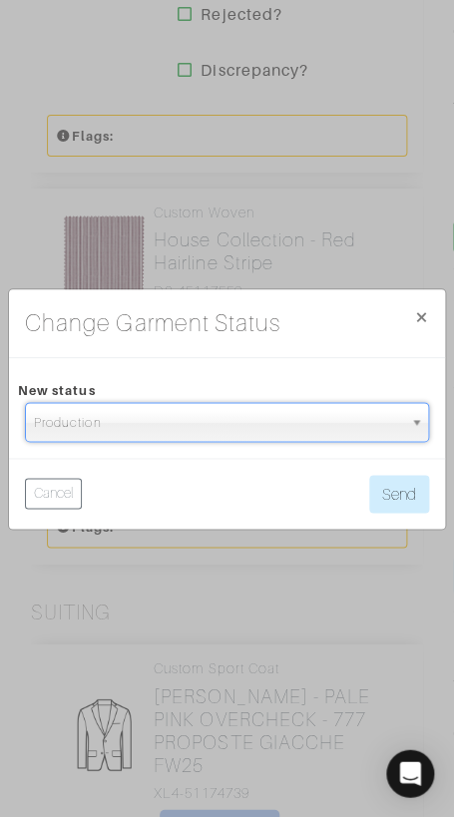
drag, startPoint x: 447, startPoint y: 453, endPoint x: 427, endPoint y: 474, distance: 28.9
click at [444, 458] on div "Change Garment Status × Close New status Draft Proposal Custom Review Processin…" at bounding box center [227, 408] width 454 height 817
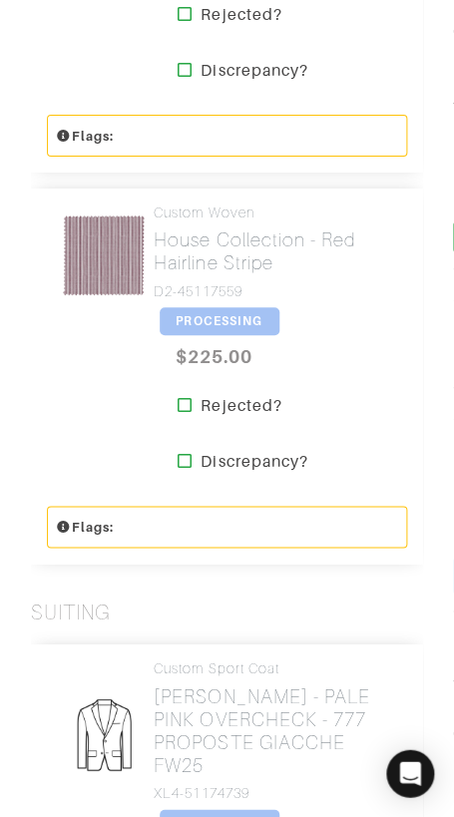
click at [249, 324] on span "PROCESSING" at bounding box center [220, 321] width 120 height 28
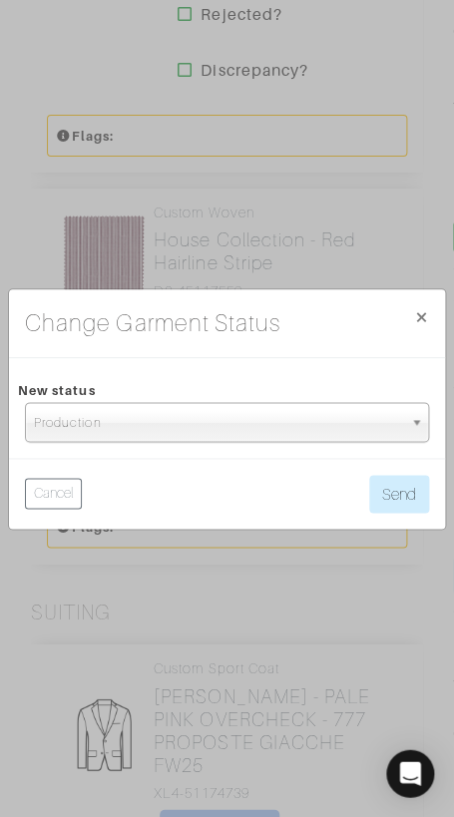
click at [297, 431] on span "Production" at bounding box center [218, 423] width 368 height 40
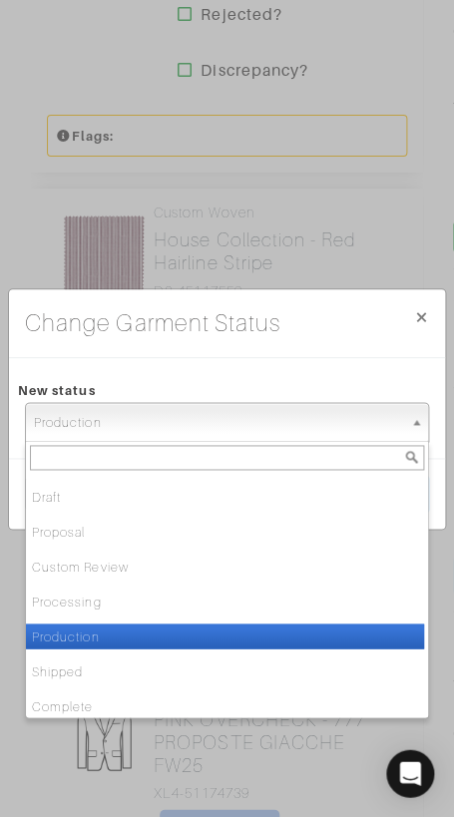
drag, startPoint x: 262, startPoint y: 639, endPoint x: 304, endPoint y: 587, distance: 66.7
click at [261, 639] on li "Production" at bounding box center [225, 635] width 398 height 25
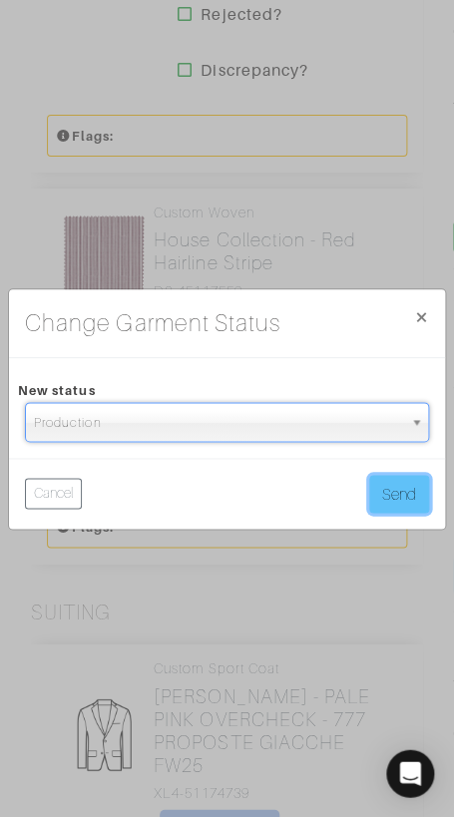
click at [418, 488] on button "Send" at bounding box center [399, 494] width 60 height 38
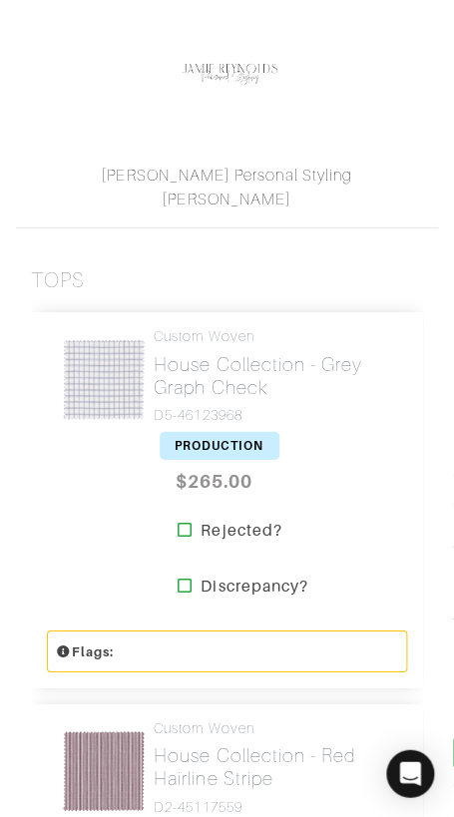
scroll to position [423, 0]
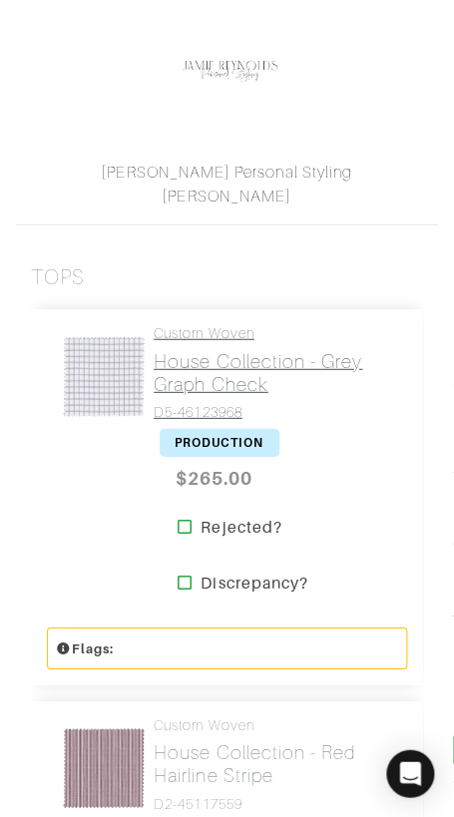
click at [163, 362] on h2 "House Collection - Grey Graph Check" at bounding box center [273, 372] width 238 height 46
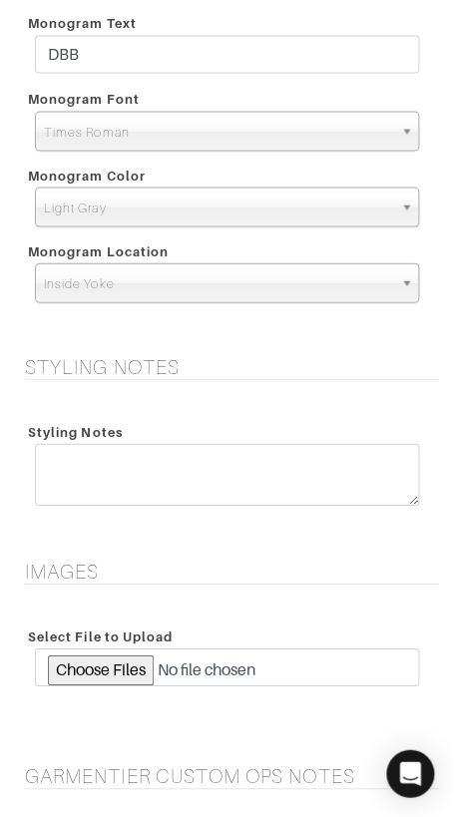
scroll to position [2860, 0]
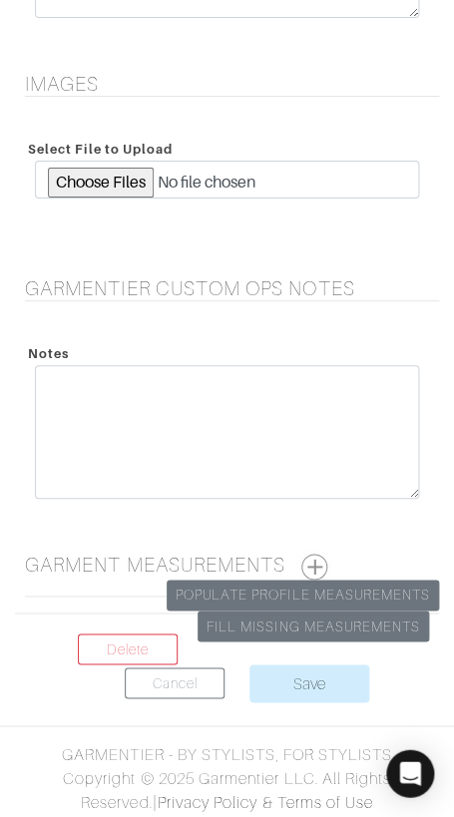
click at [322, 559] on button "button" at bounding box center [314, 567] width 26 height 26
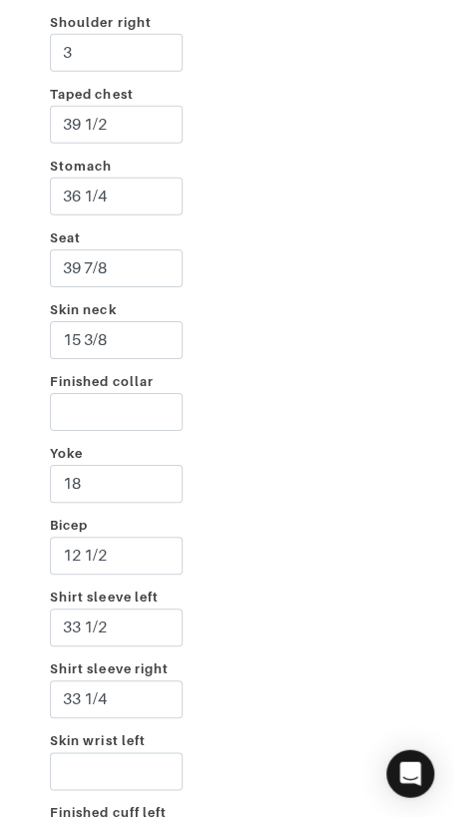
scroll to position [3630, 0]
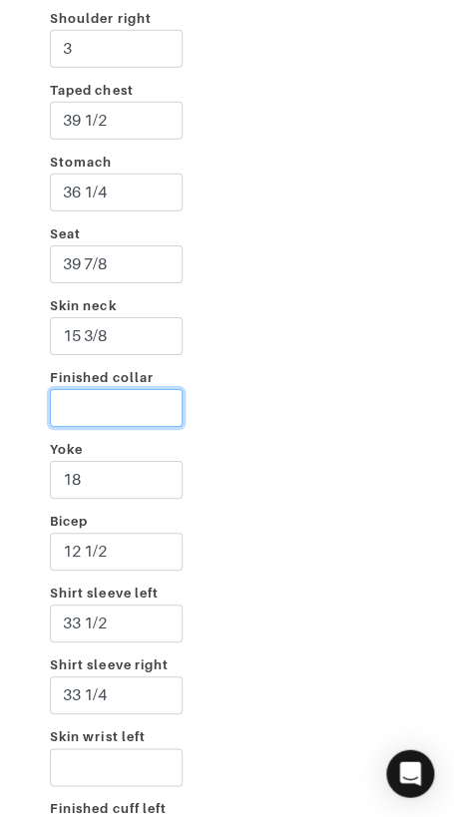
click at [104, 403] on input "Finished collar" at bounding box center [116, 408] width 133 height 38
type input "16 3/8"
click at [314, 332] on div "Incline 2 3/4 Shoulder left 2 1/2 Shoulder right 3 Taped chest 39 1/2 Stomach 3…" at bounding box center [227, 588] width 424 height 1492
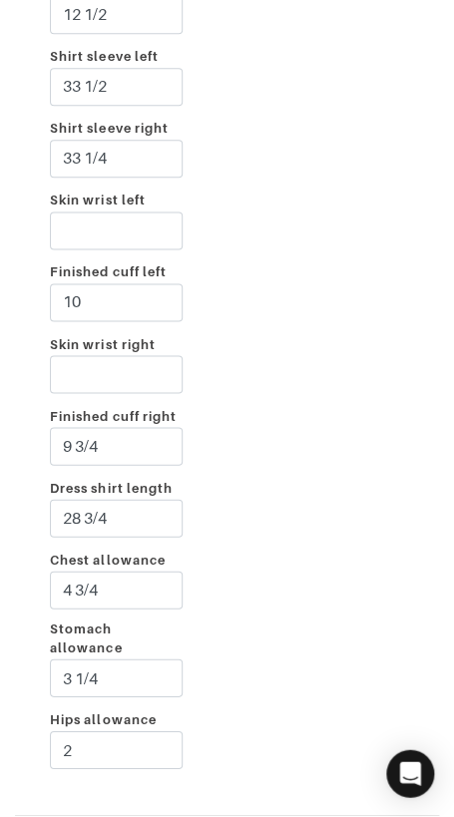
scroll to position [4332, 0]
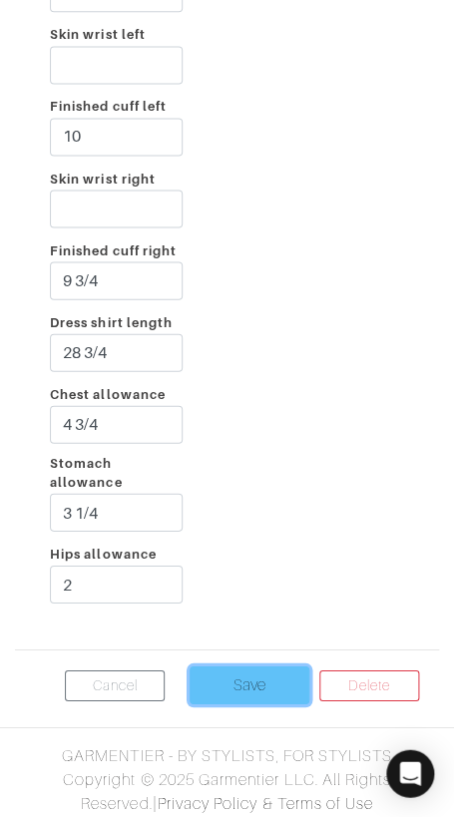
click at [244, 679] on input "Save" at bounding box center [249, 684] width 120 height 38
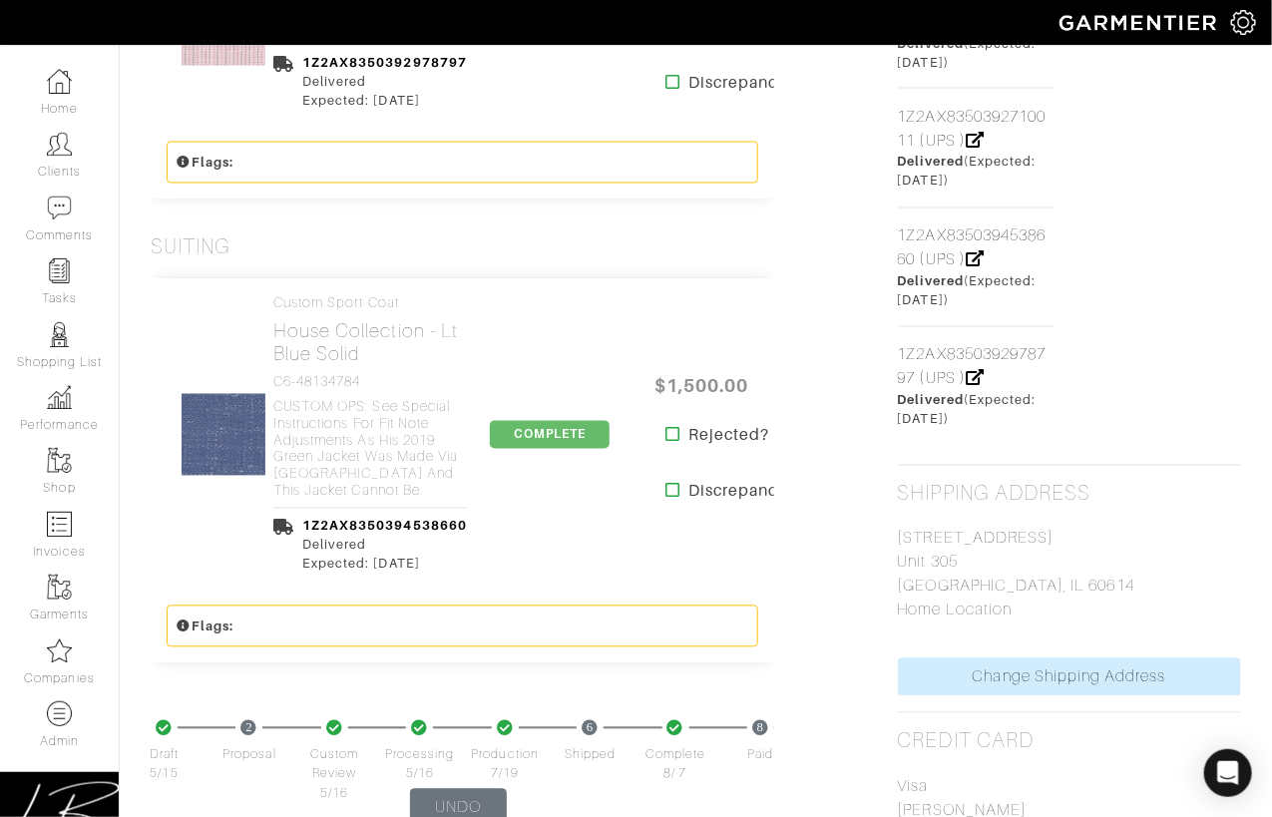
scroll to position [1239, 0]
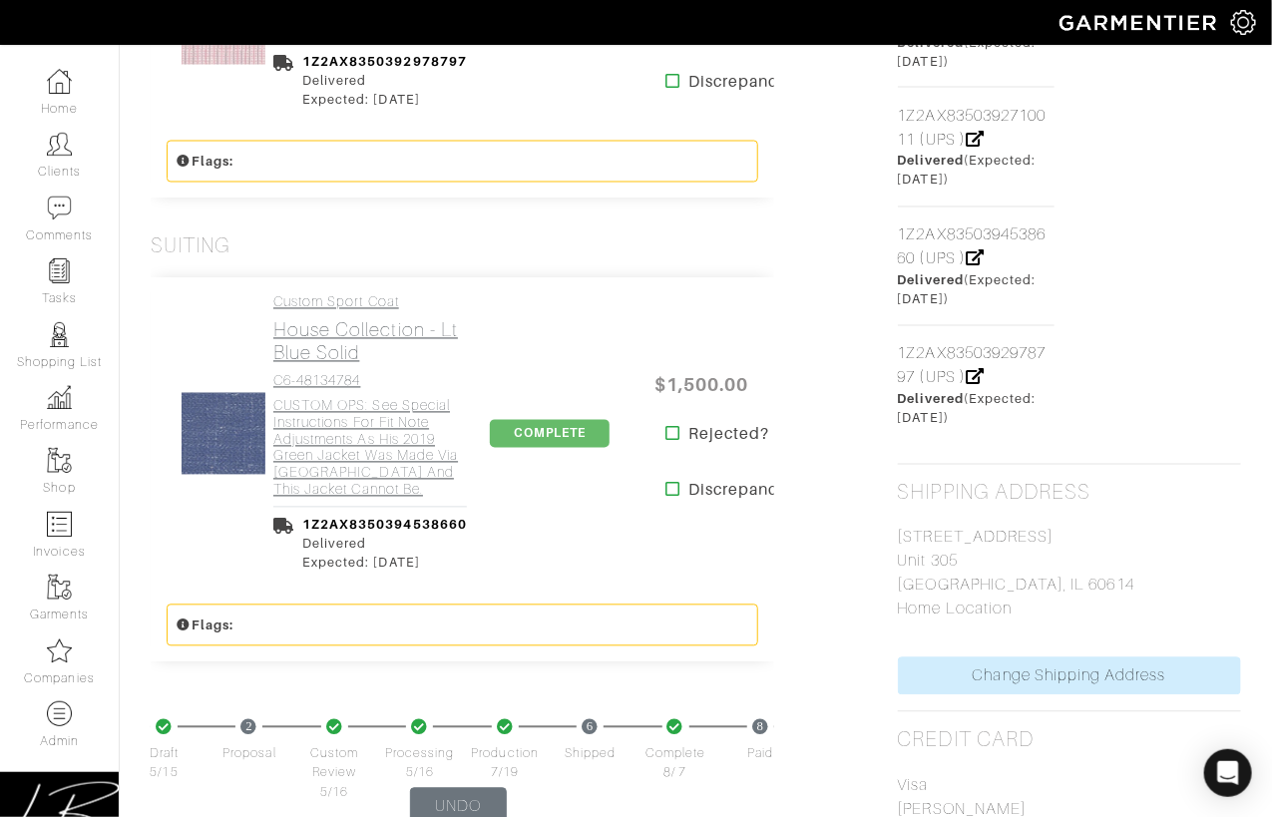
click at [395, 319] on h2 "House Collection - Lt Blue Solid" at bounding box center [369, 342] width 193 height 46
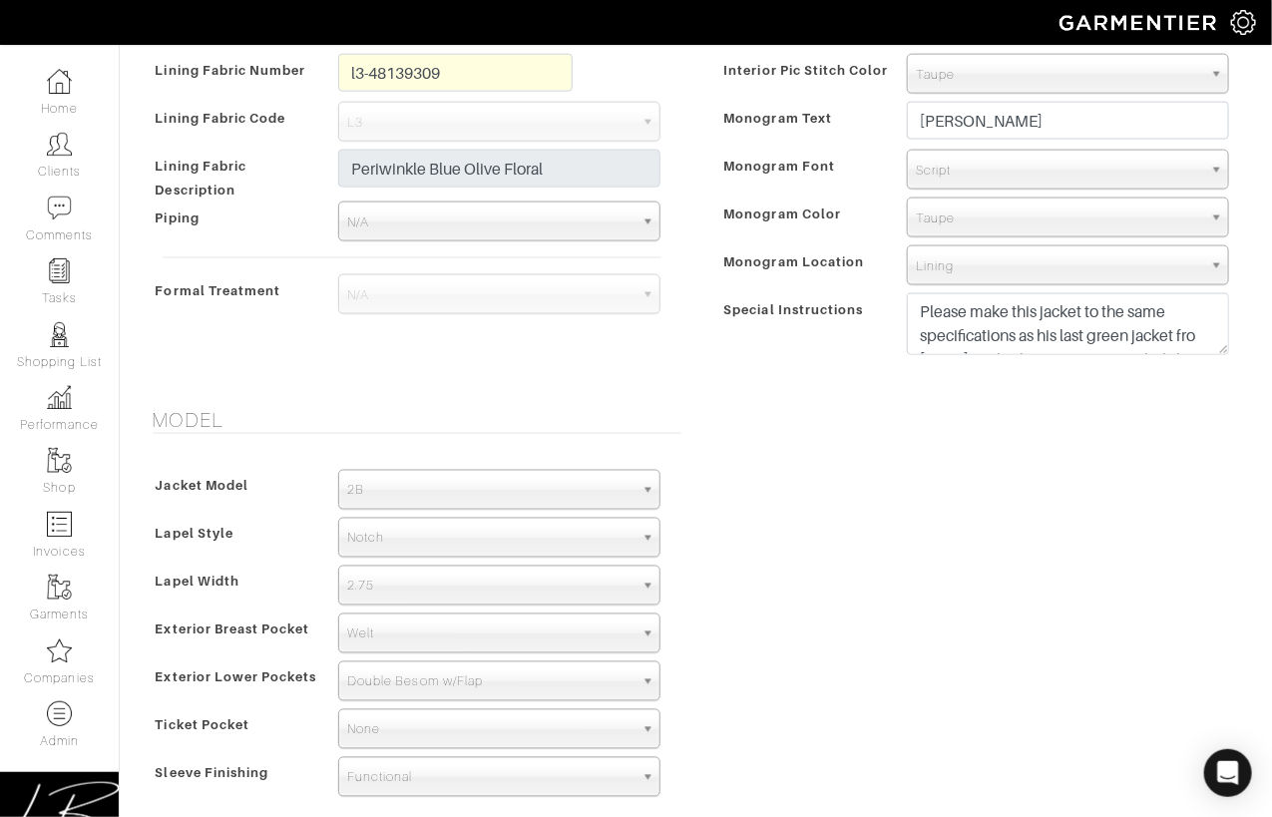
scroll to position [1681, 0]
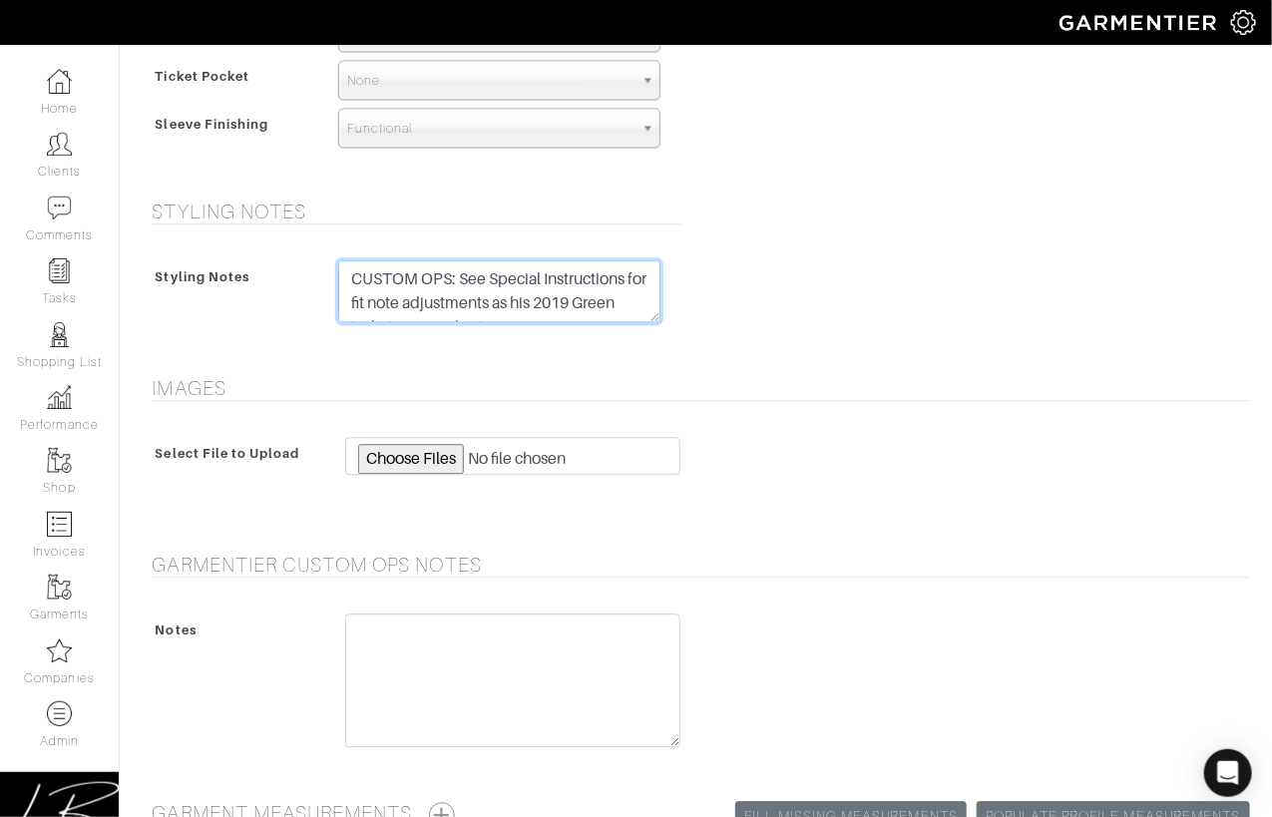
click at [403, 292] on textarea "CUSTOM OPS: See Special Instructions for fit note adjustments as his 2019 Green…" at bounding box center [499, 291] width 322 height 62
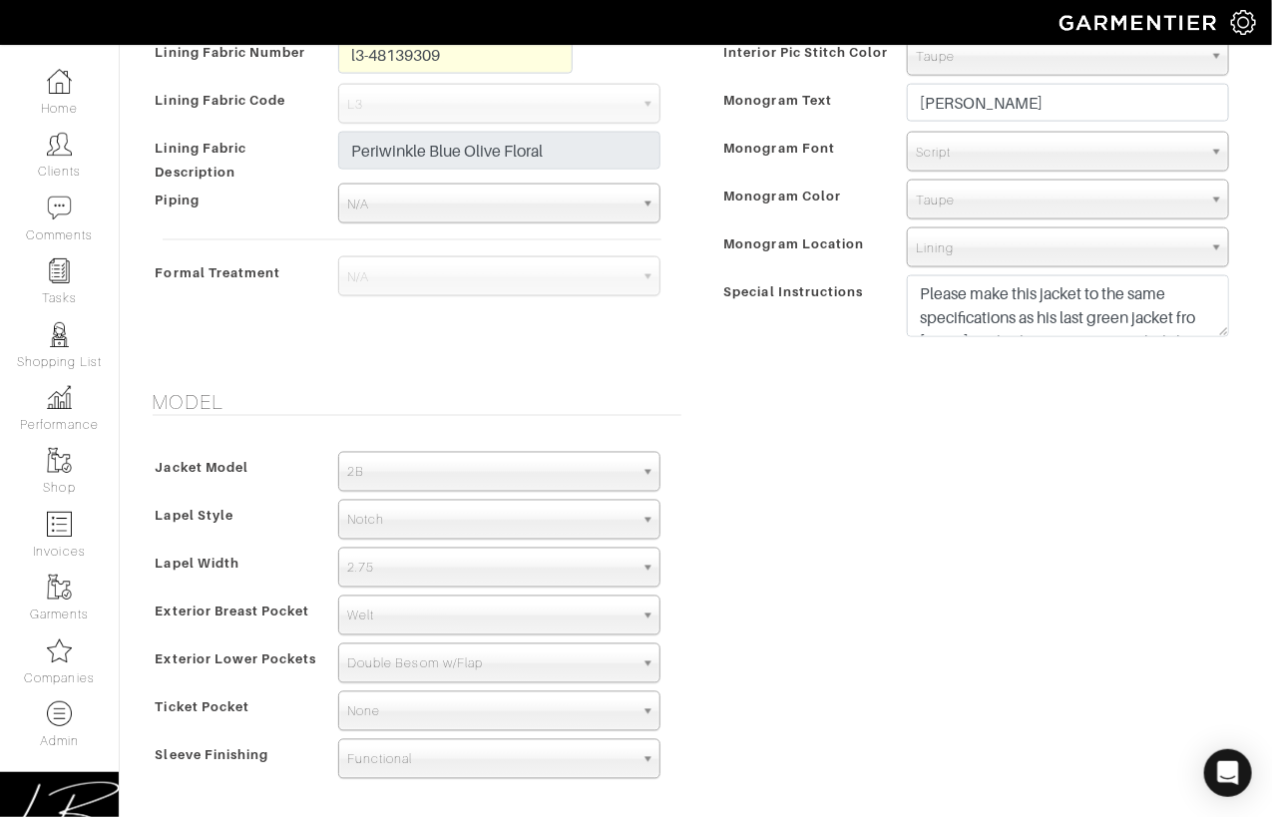
scroll to position [1030, 0]
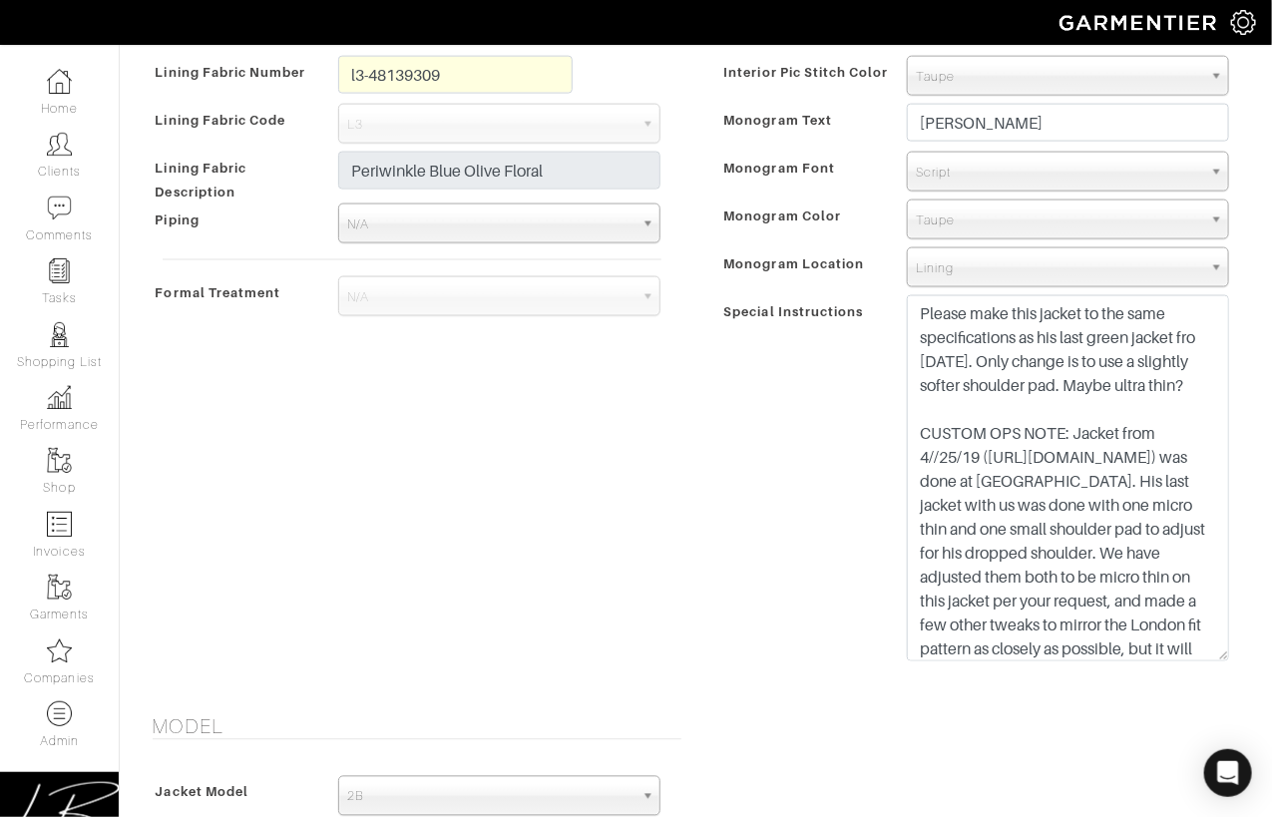
drag, startPoint x: 1223, startPoint y: 349, endPoint x: 1223, endPoint y: 643, distance: 294.2
click at [1237, 651] on div "Please make this jacket to the same specifications as his last green jacket fro…" at bounding box center [1068, 483] width 352 height 376
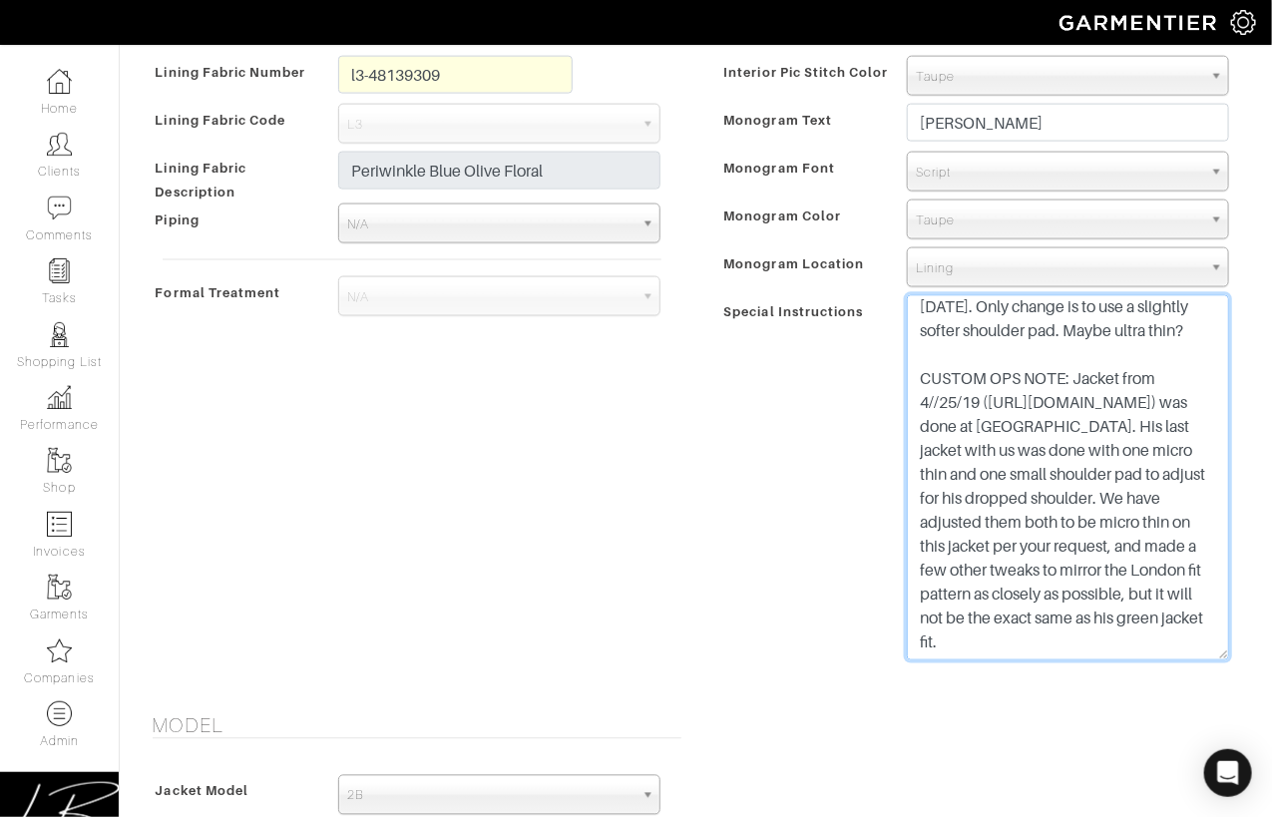
click at [1183, 647] on textarea "Please make this jacket to the same specifications as his last green jacket fro…" at bounding box center [1068, 477] width 322 height 365
paste textarea "CUSTOM OPS: See Special Instructions for fit note adjustments as his 2019 Green…"
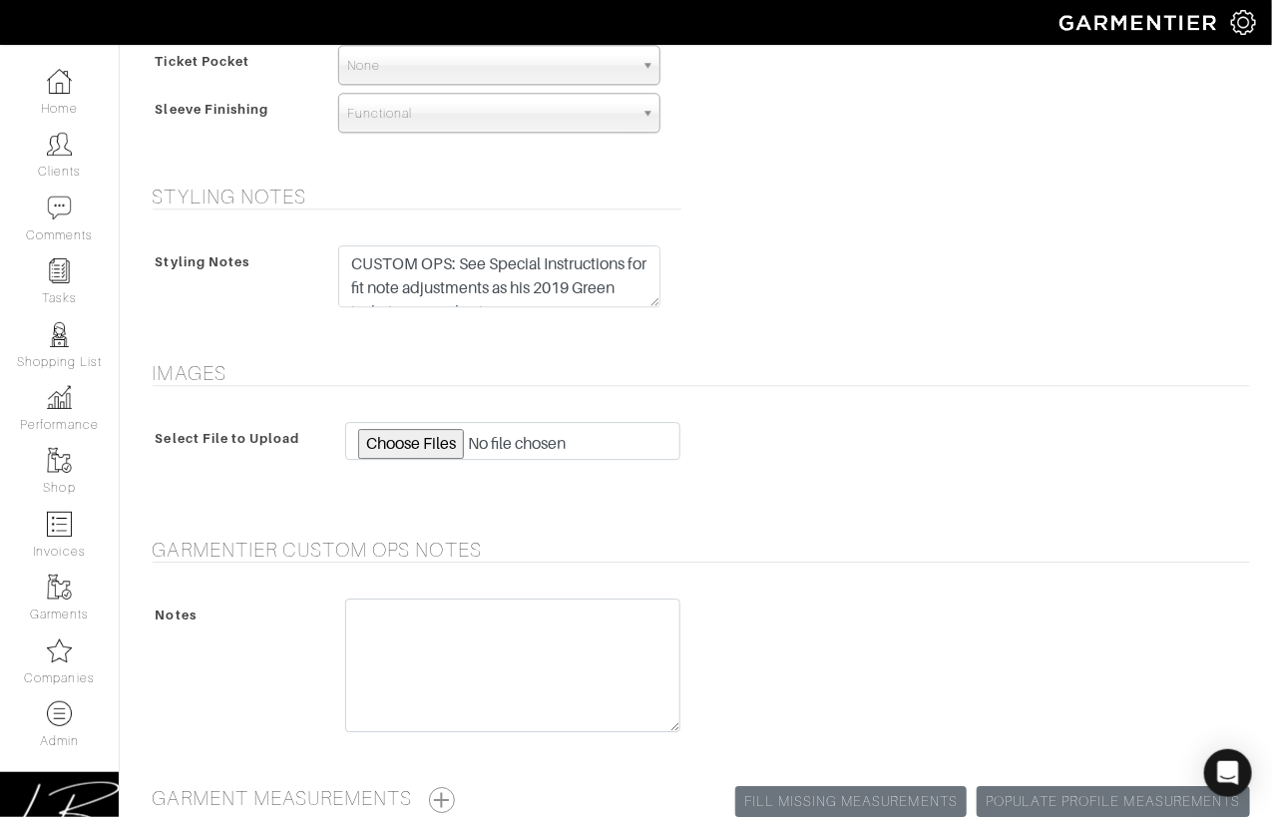
scroll to position [1995, 0]
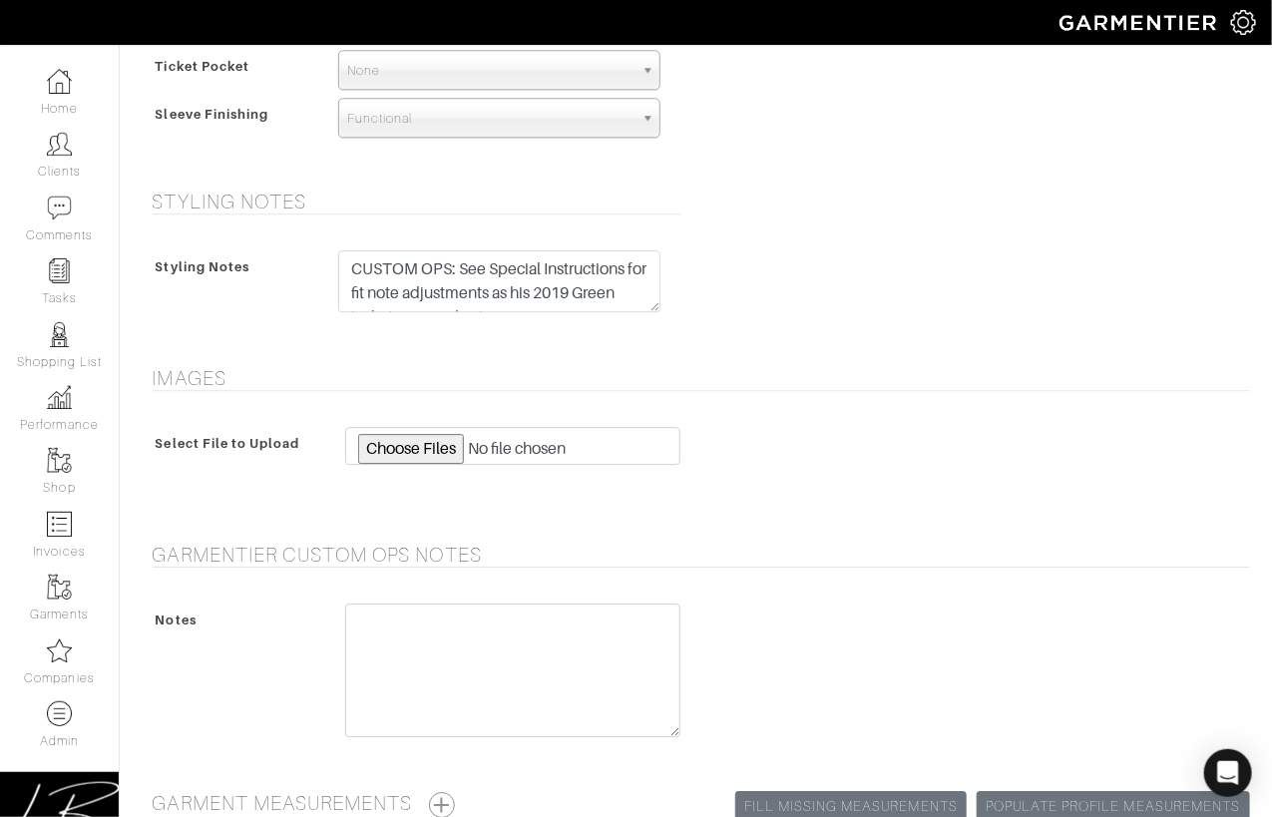
type textarea "Please make this jacket to the same specifications as his last green jacket fro…"
click at [781, 386] on h5 "Images" at bounding box center [701, 378] width 1097 height 24
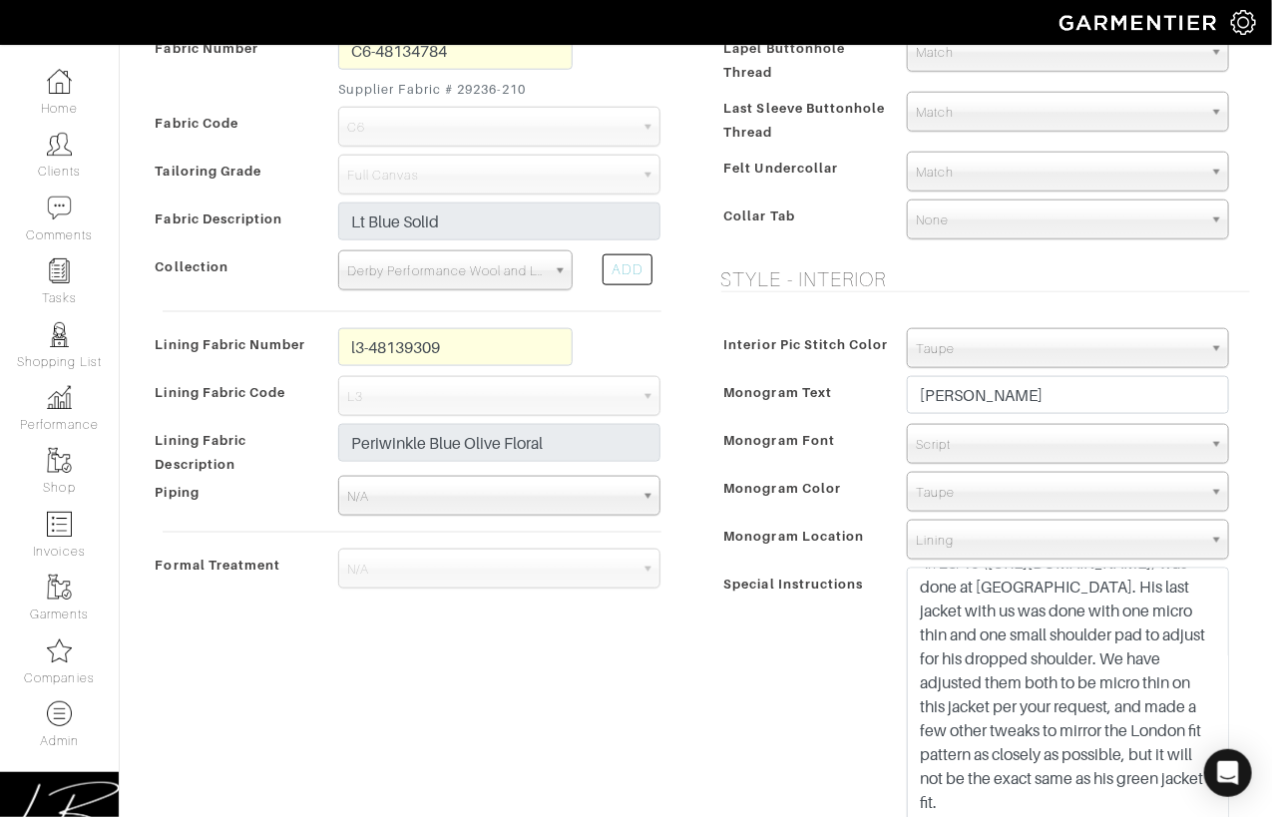
scroll to position [2199, 0]
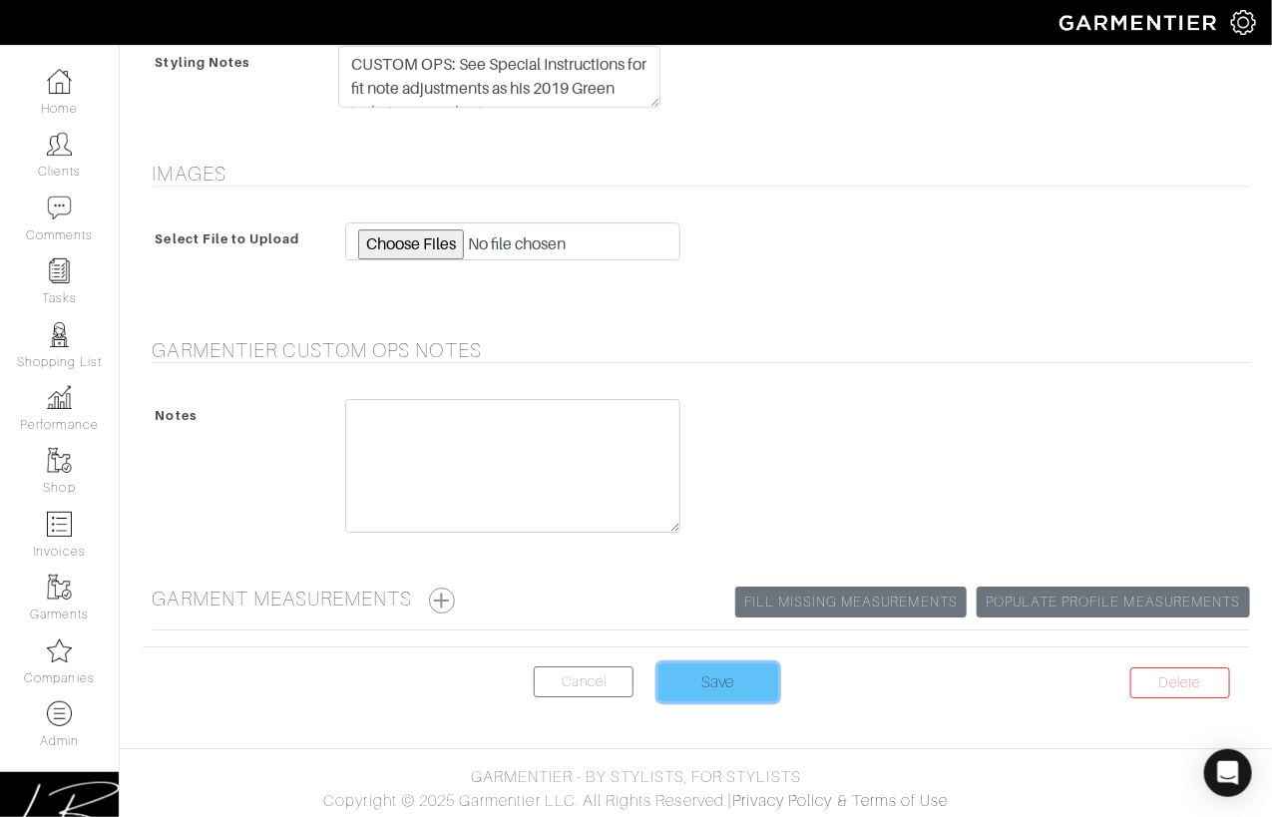
click at [734, 664] on input "Save" at bounding box center [718, 682] width 120 height 38
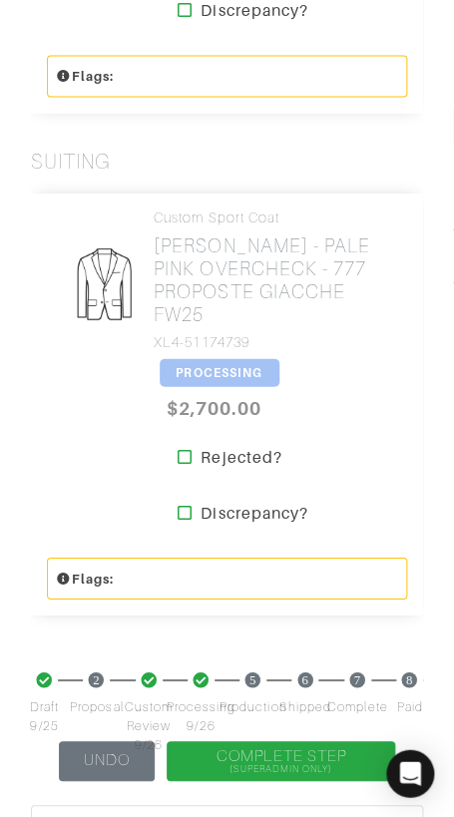
scroll to position [1390, 0]
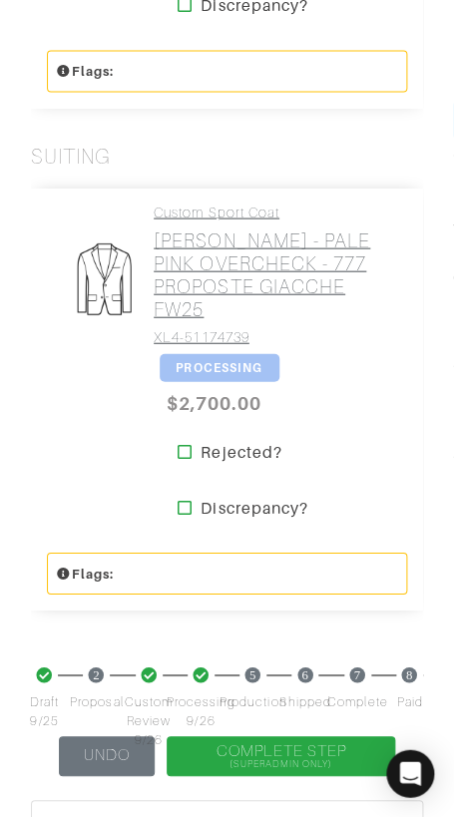
click at [193, 285] on h2 "[PERSON_NAME] - PALE PINK OVERCHECK - 777 PROPOSTE GIACCHE FW25" at bounding box center [273, 274] width 238 height 92
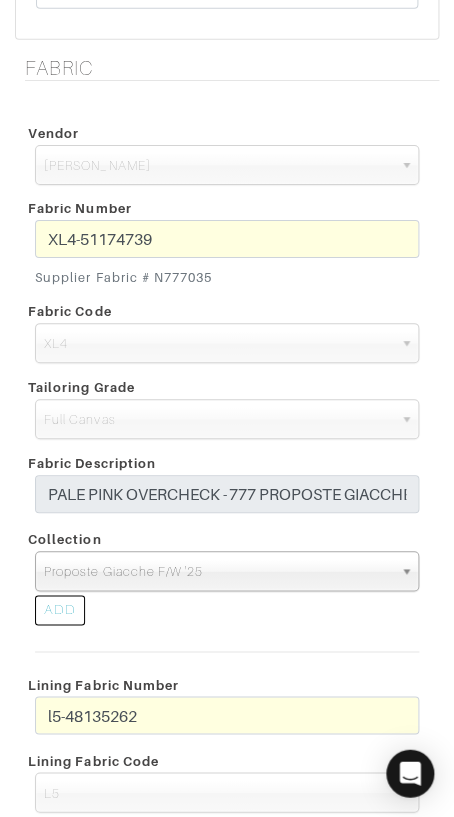
scroll to position [822, 0]
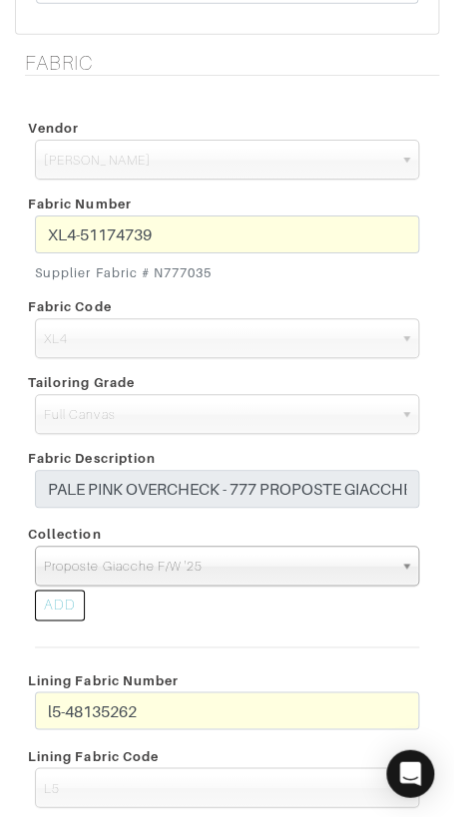
click at [155, 271] on small "Supplier Fabric # N777035" at bounding box center [227, 272] width 384 height 19
drag, startPoint x: 155, startPoint y: 271, endPoint x: 254, endPoint y: 277, distance: 99.9
click at [254, 274] on small "Supplier Fabric # N777035" at bounding box center [227, 272] width 384 height 19
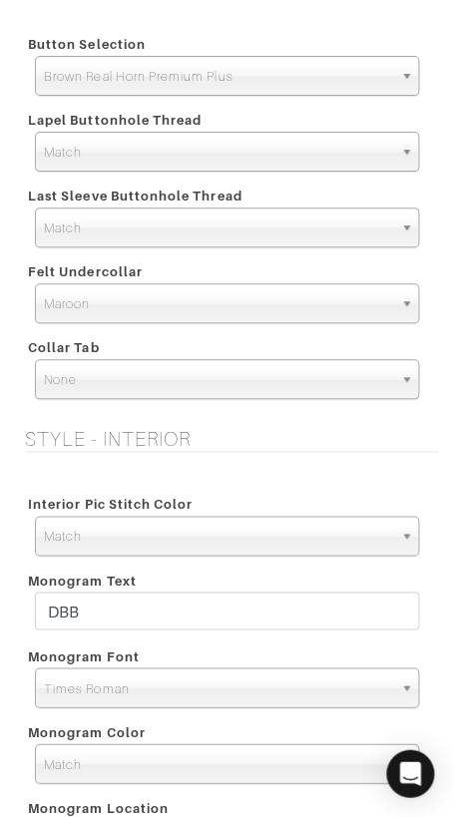
scroll to position [3655, 0]
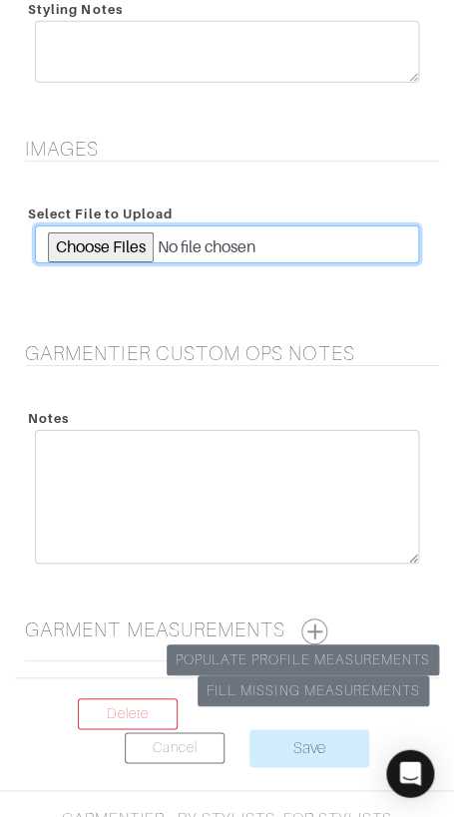
click at [95, 238] on input "file" at bounding box center [227, 244] width 384 height 38
type input "C:\fakepath\301437-151777-00009-1242.jpeg"
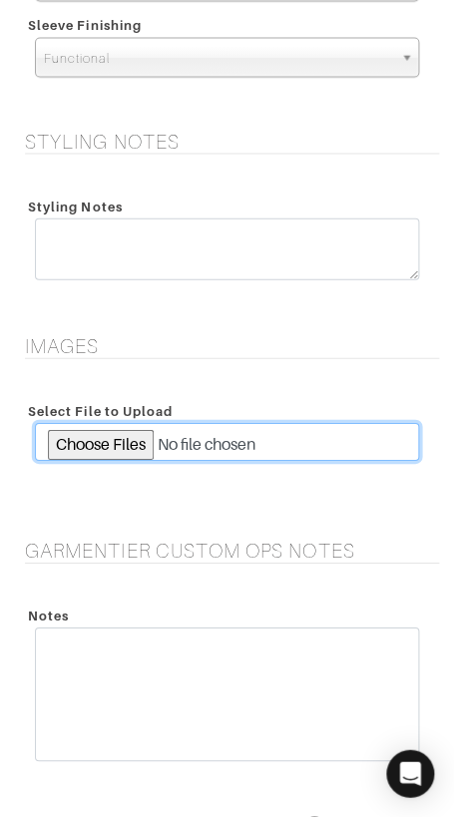
scroll to position [3720, 0]
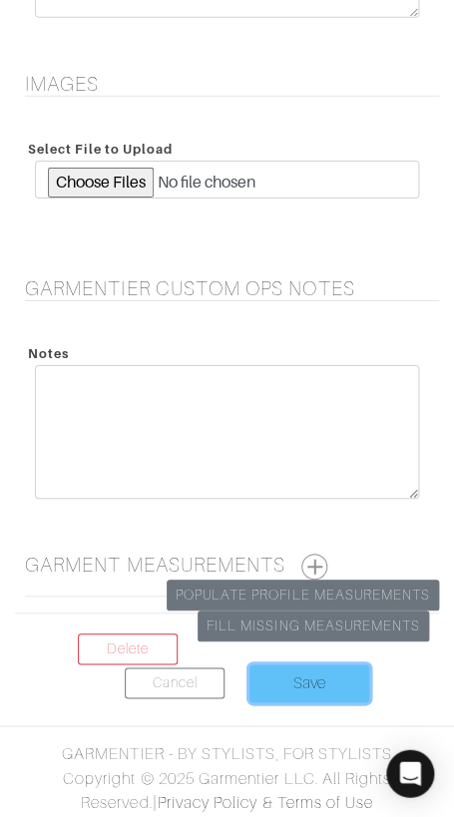
click at [329, 669] on input "Save" at bounding box center [309, 683] width 120 height 38
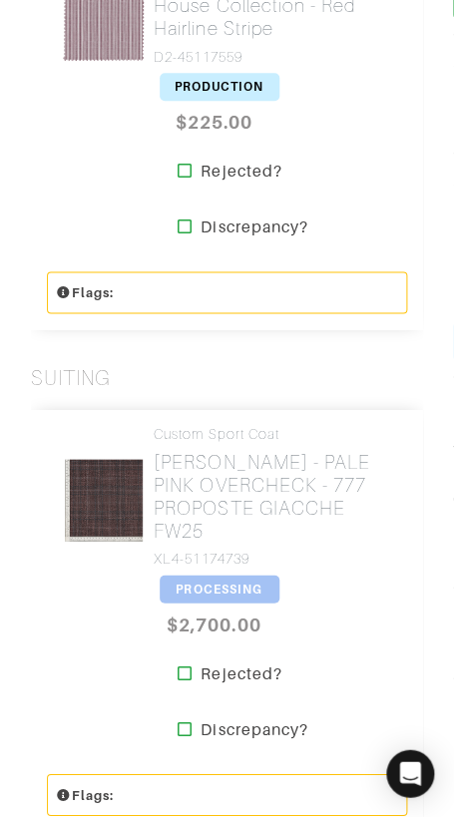
scroll to position [1204, 0]
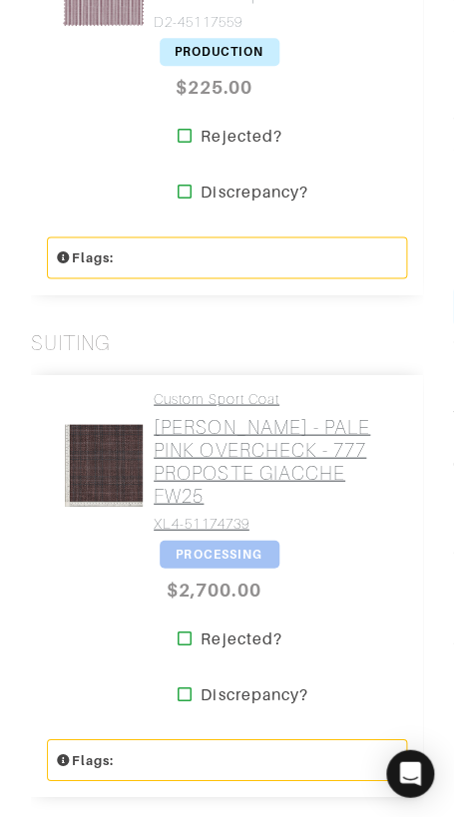
click at [263, 476] on h2 "[PERSON_NAME] - PALE PINK OVERCHECK - 777 PROPOSTE GIACCHE FW25" at bounding box center [273, 461] width 238 height 92
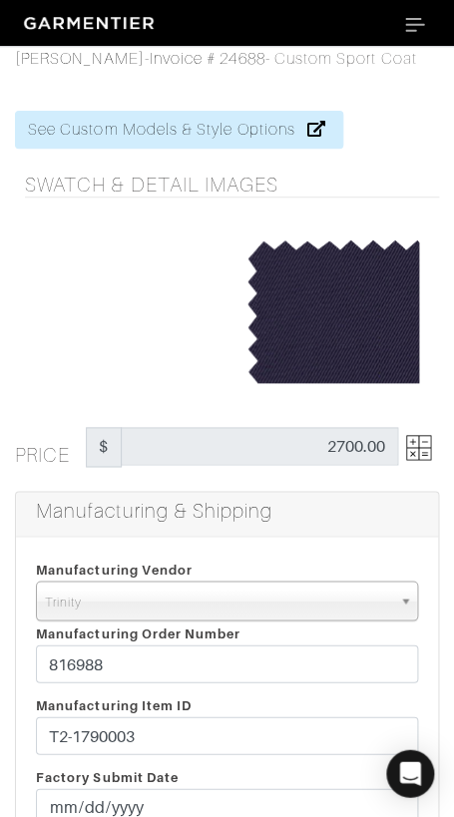
click at [430, 439] on img at bounding box center [418, 447] width 25 height 25
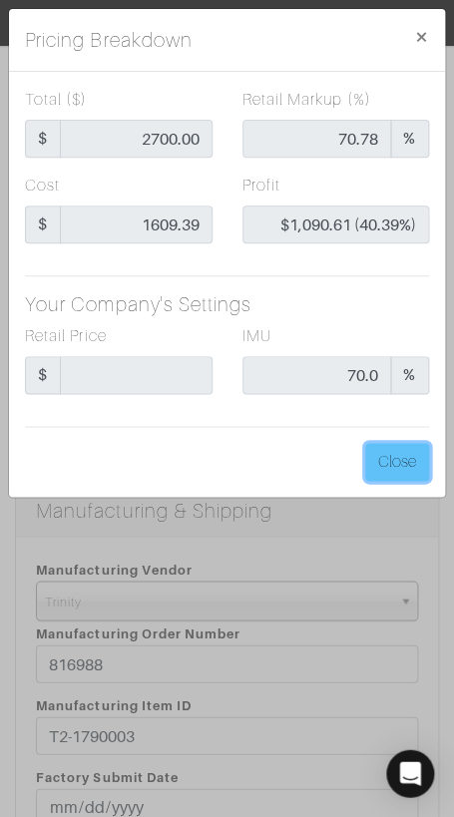
click at [400, 464] on button "Close" at bounding box center [397, 462] width 64 height 38
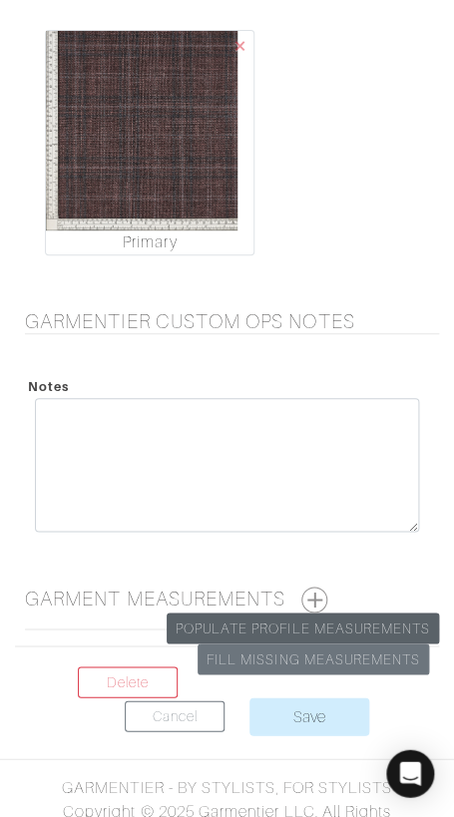
scroll to position [3964, 0]
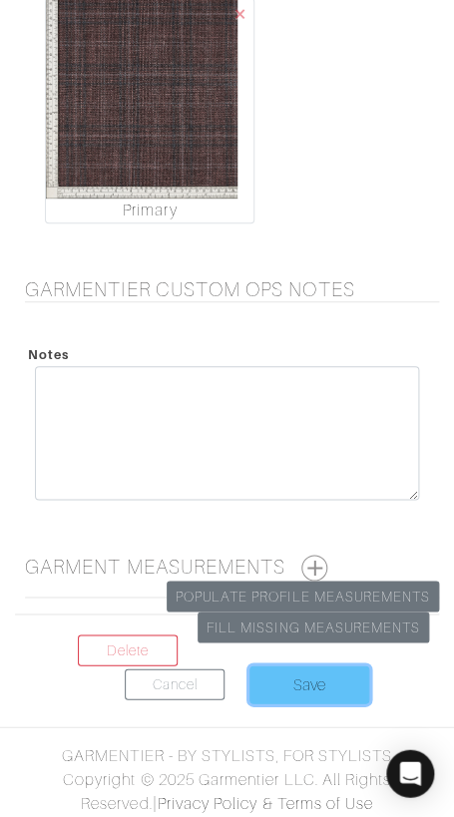
click at [319, 680] on input "Save" at bounding box center [309, 684] width 120 height 38
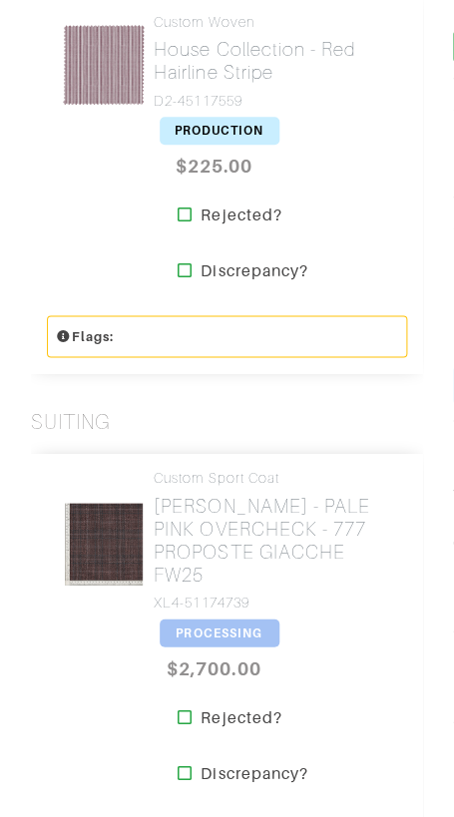
scroll to position [1137, 0]
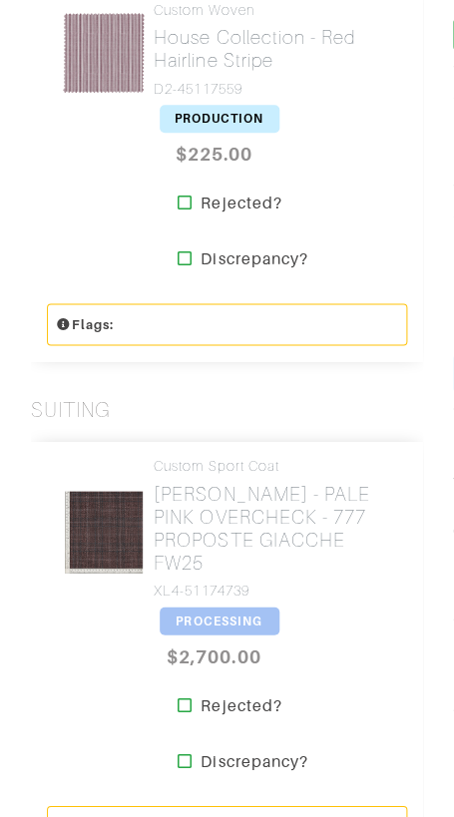
click at [246, 615] on span "PROCESSING" at bounding box center [220, 620] width 120 height 28
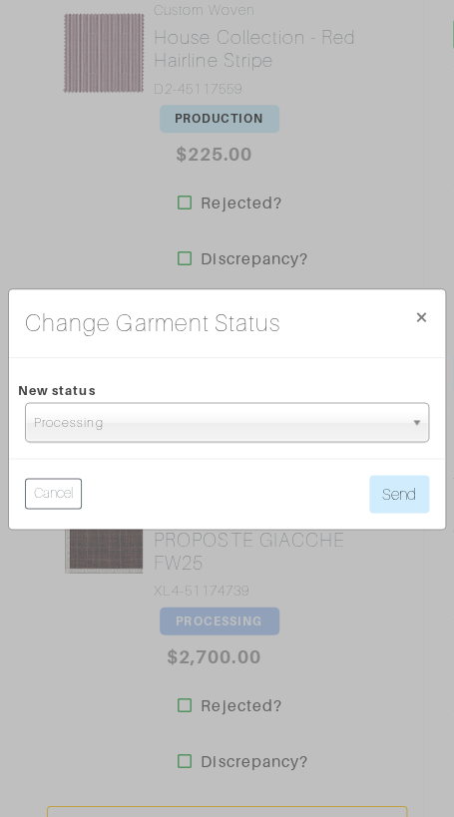
click at [251, 403] on span "Processing" at bounding box center [218, 423] width 368 height 40
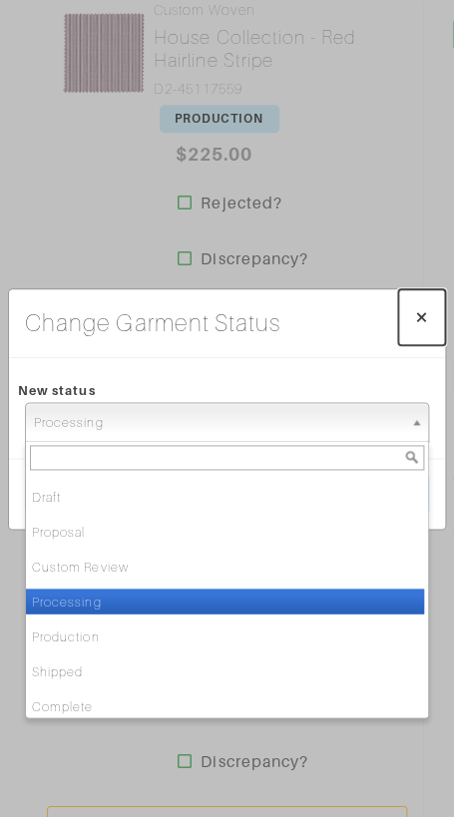
click at [422, 312] on span "×" at bounding box center [421, 316] width 15 height 27
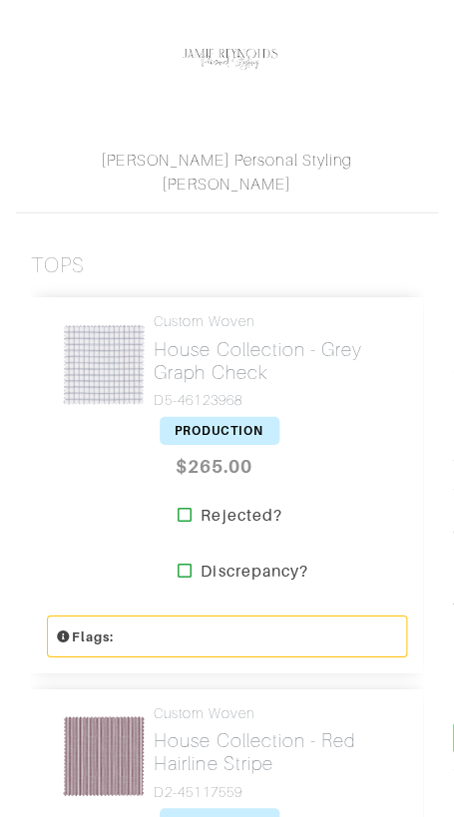
scroll to position [0, 0]
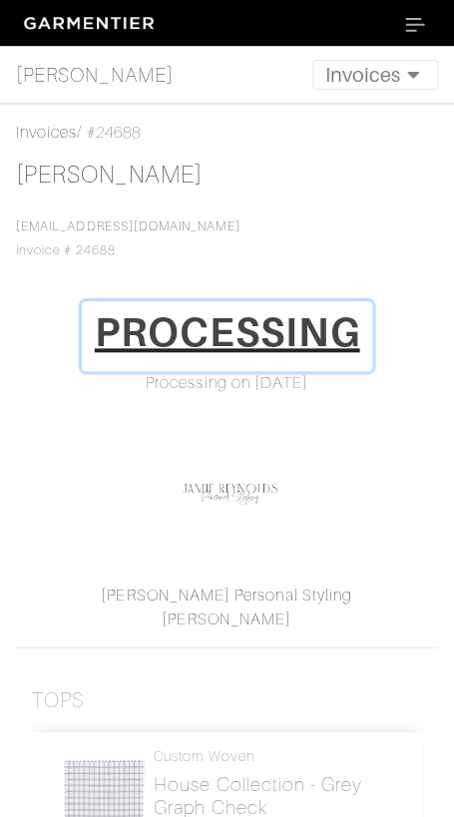
click at [252, 341] on h1 "PROCESSING" at bounding box center [227, 332] width 265 height 48
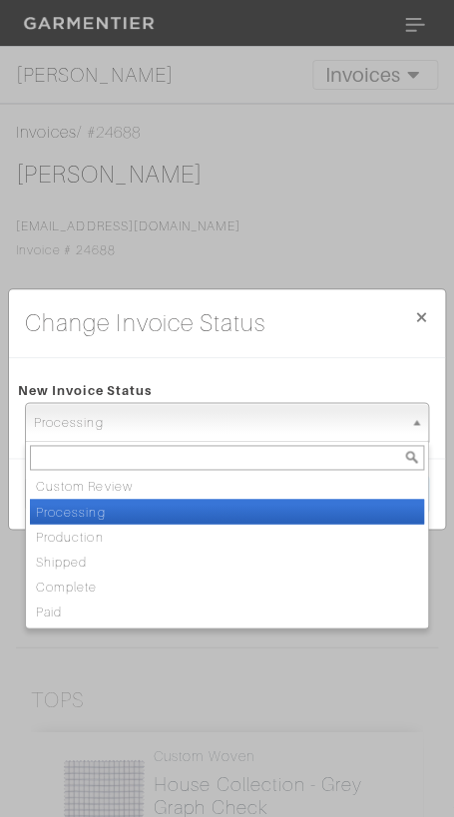
click at [254, 424] on span "Processing" at bounding box center [218, 423] width 368 height 40
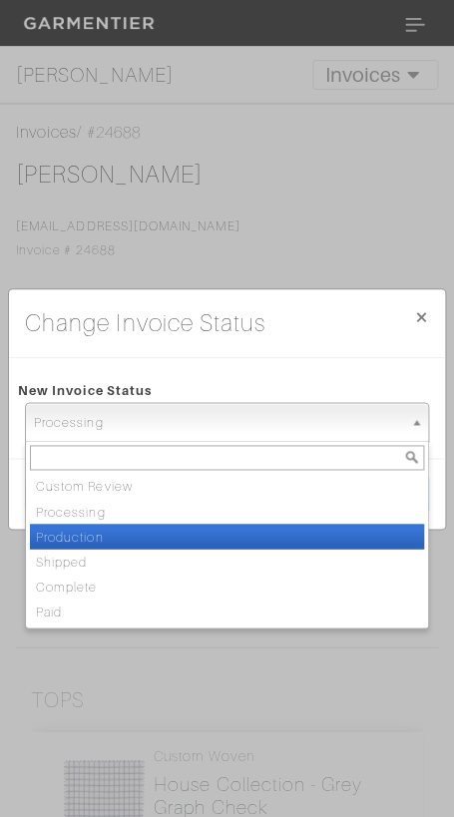
drag, startPoint x: 252, startPoint y: 532, endPoint x: 356, endPoint y: 488, distance: 112.6
click at [253, 532] on li "Production" at bounding box center [227, 536] width 394 height 25
select select "Production"
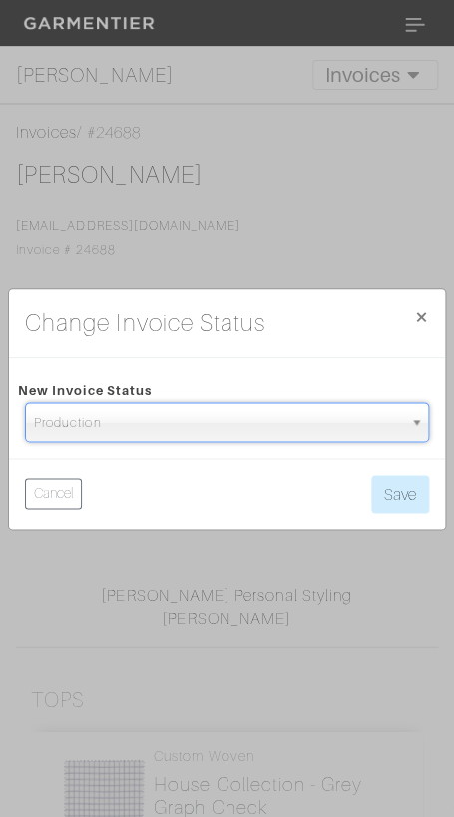
click at [408, 472] on div "Cancel Save" at bounding box center [227, 493] width 436 height 71
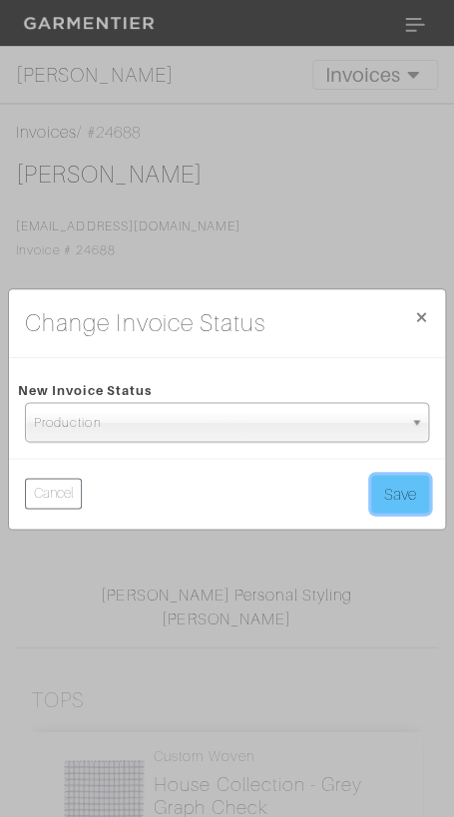
click at [408, 494] on button "Save" at bounding box center [400, 494] width 58 height 38
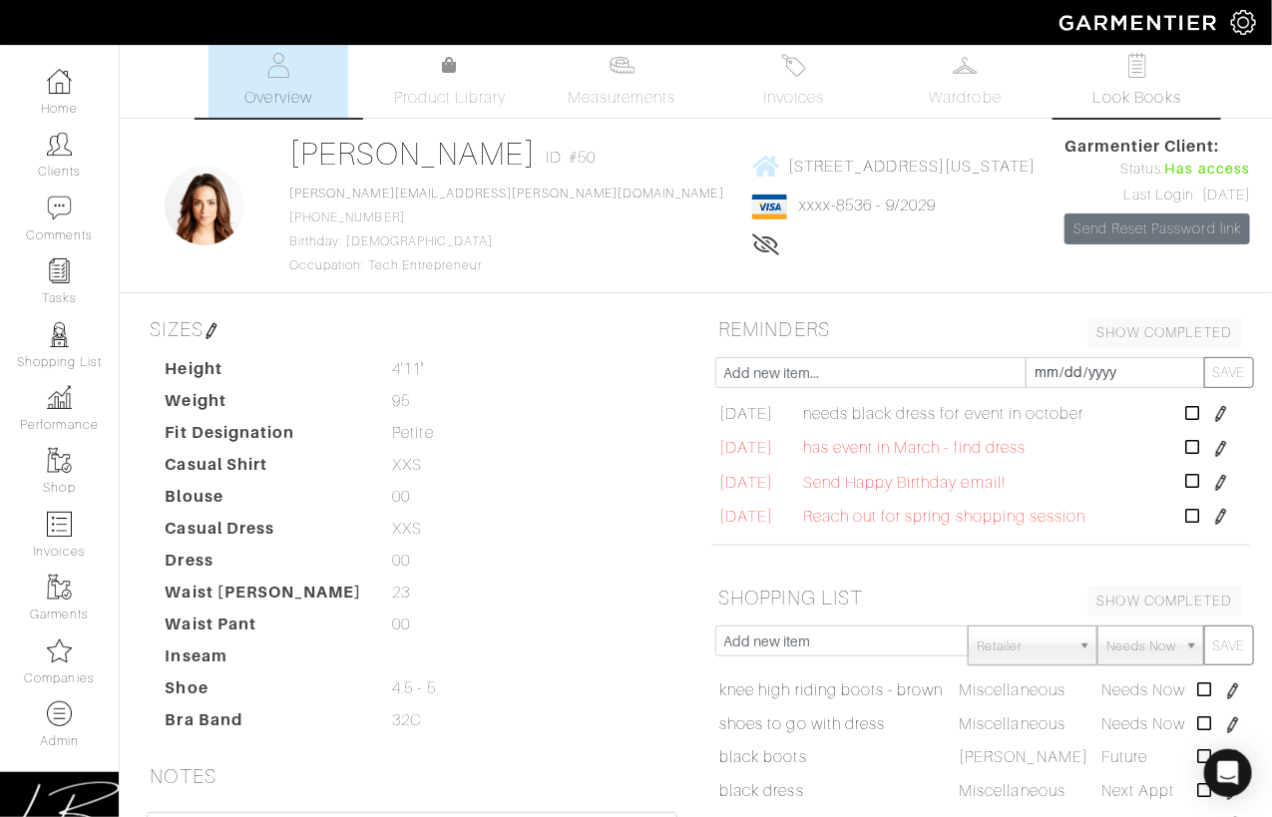
scroll to position [9, 0]
click at [1144, 92] on span "Look Books" at bounding box center [1137, 99] width 89 height 24
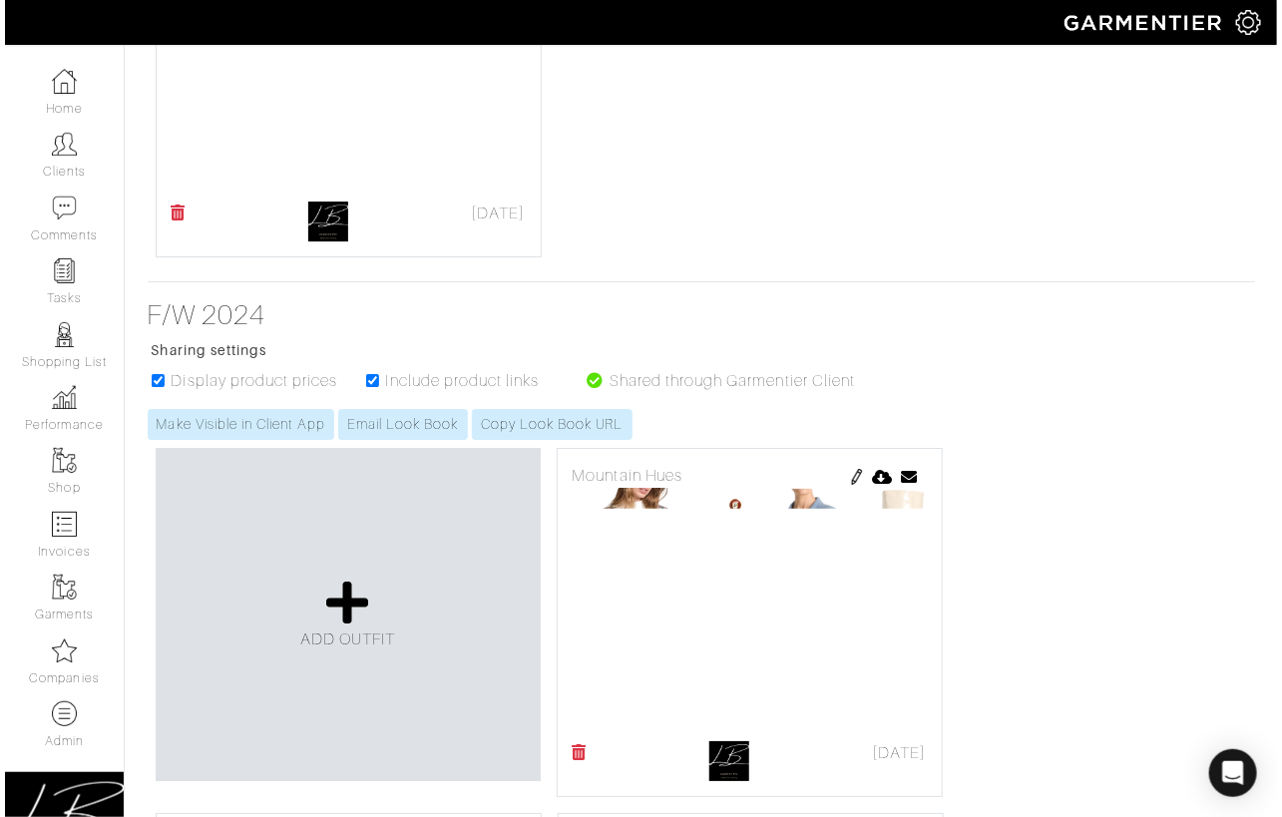
scroll to position [10705, 0]
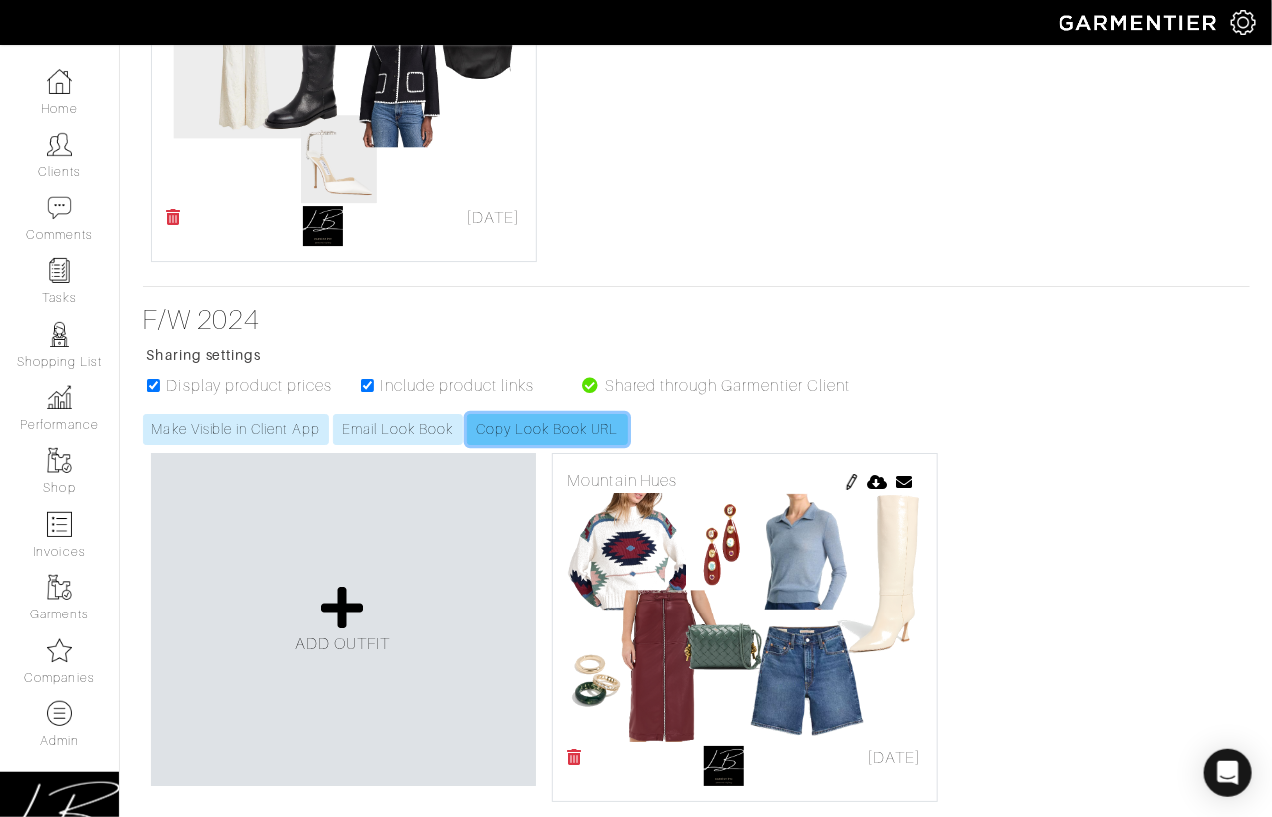
click at [581, 417] on link "Copy Look Book URL" at bounding box center [547, 429] width 161 height 31
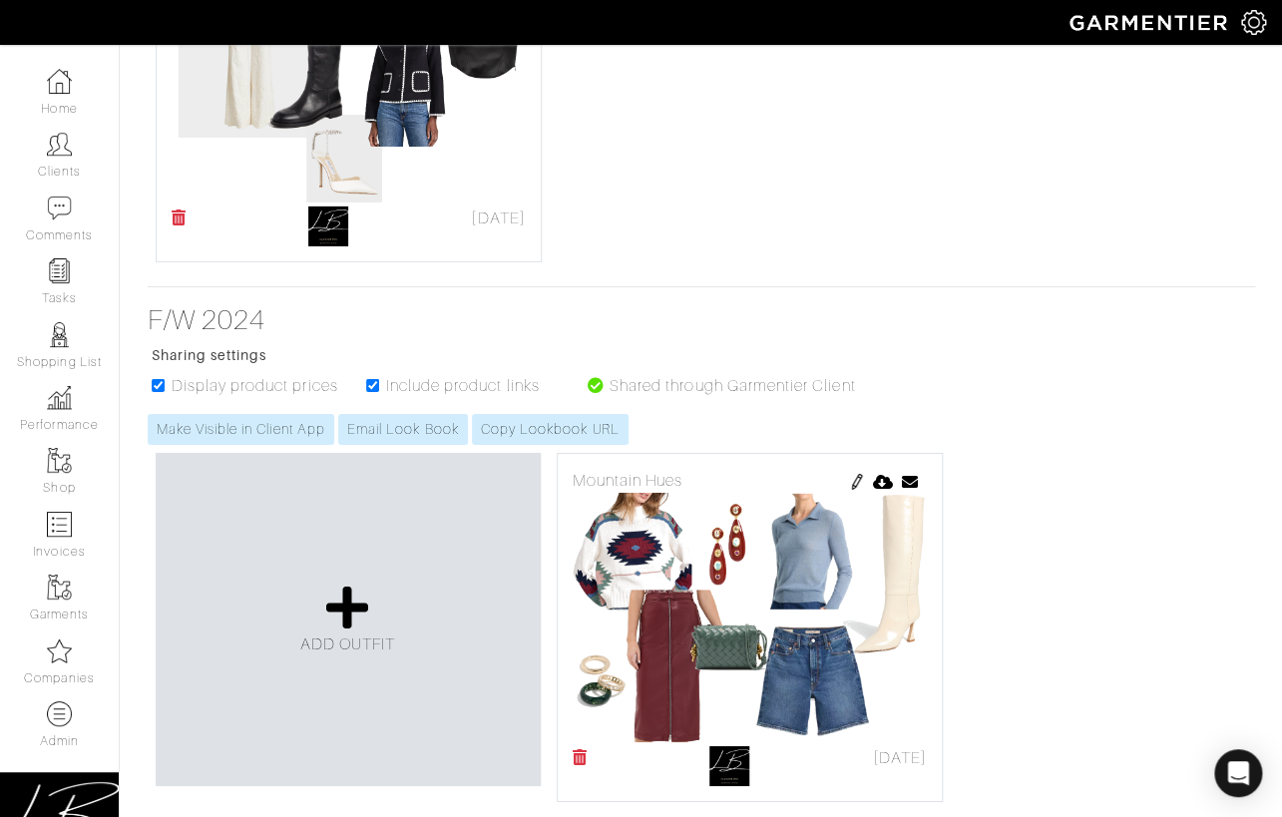
click at [948, 320] on div "F/W 2024 Sharing settings Display product prices Include product links Shared t…" at bounding box center [701, 374] width 1137 height 142
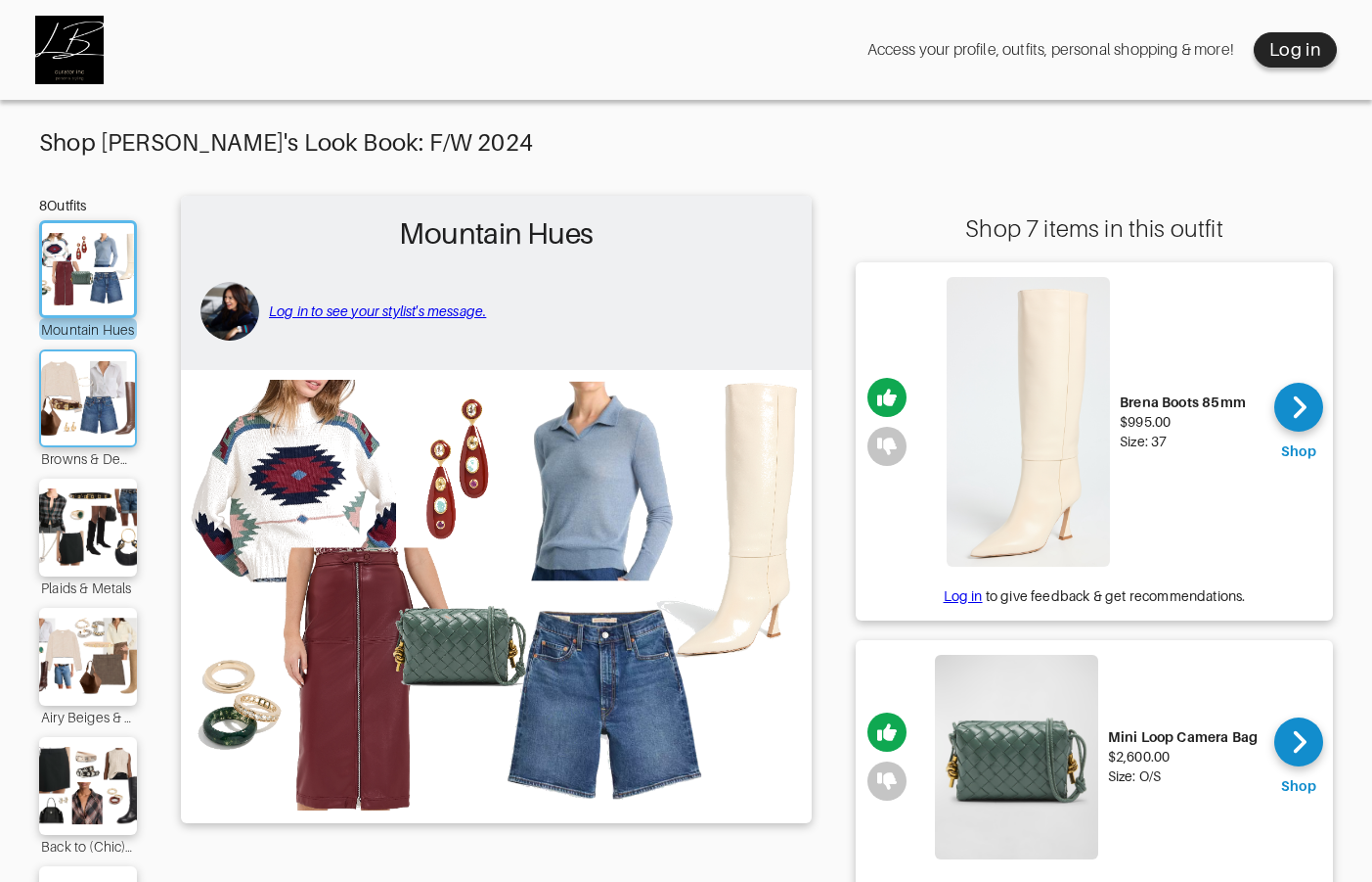
click at [90, 397] on img at bounding box center [88, 398] width 106 height 75
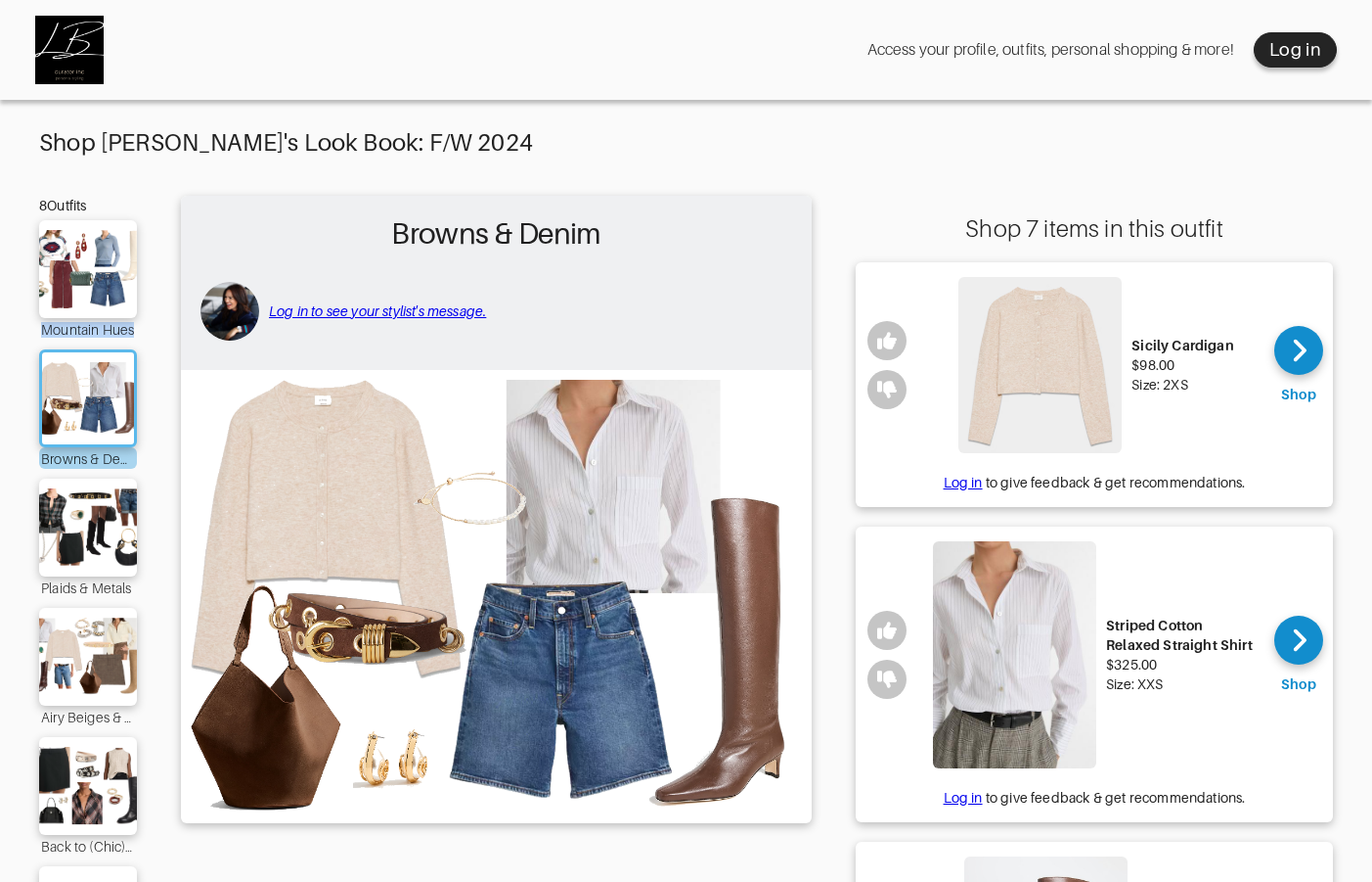
drag, startPoint x: 37, startPoint y: 331, endPoint x: 152, endPoint y: 329, distance: 115.0
click at [100, 509] on img at bounding box center [88, 528] width 106 height 75
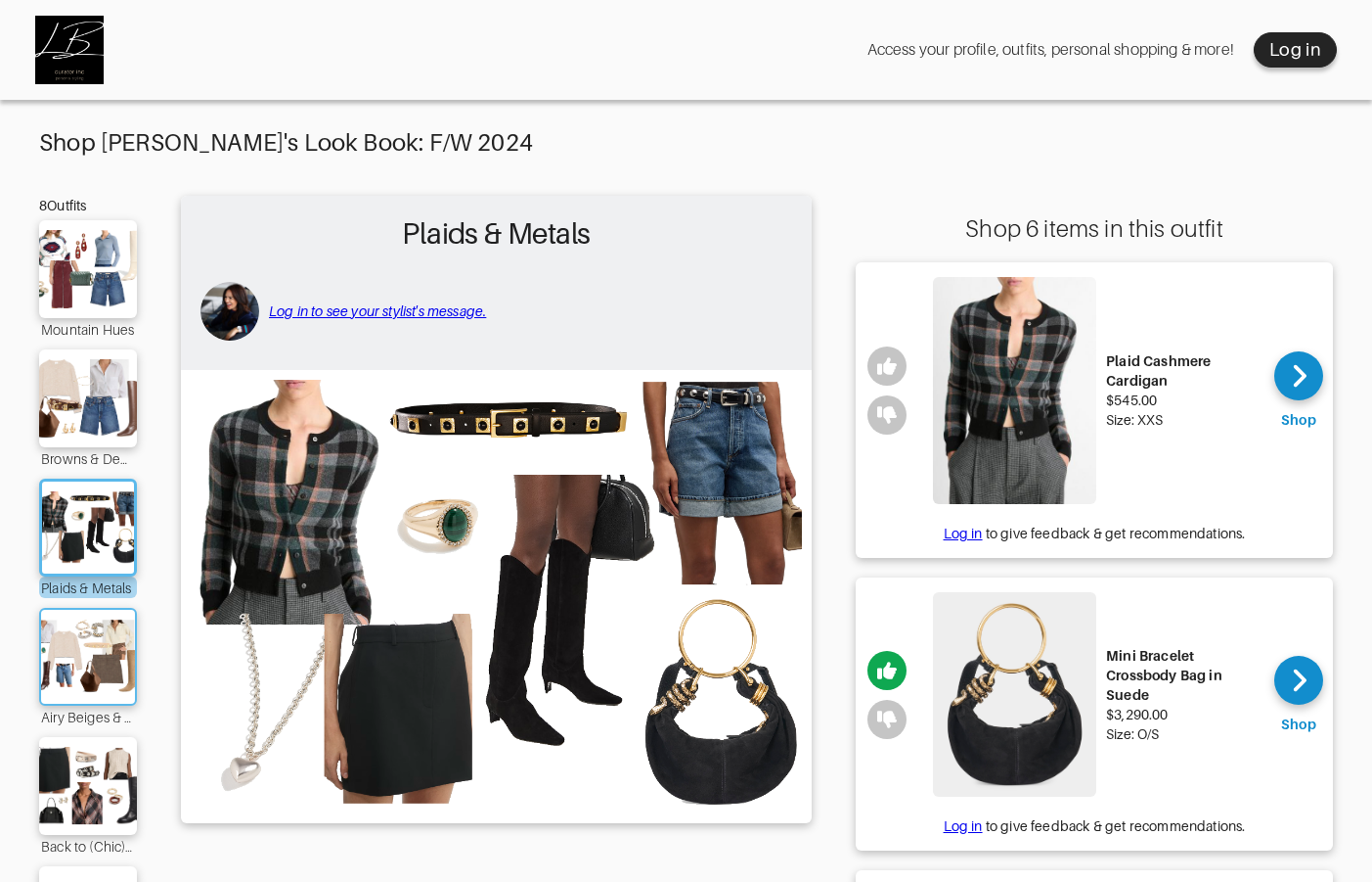
click at [100, 647] on img at bounding box center [88, 656] width 106 height 75
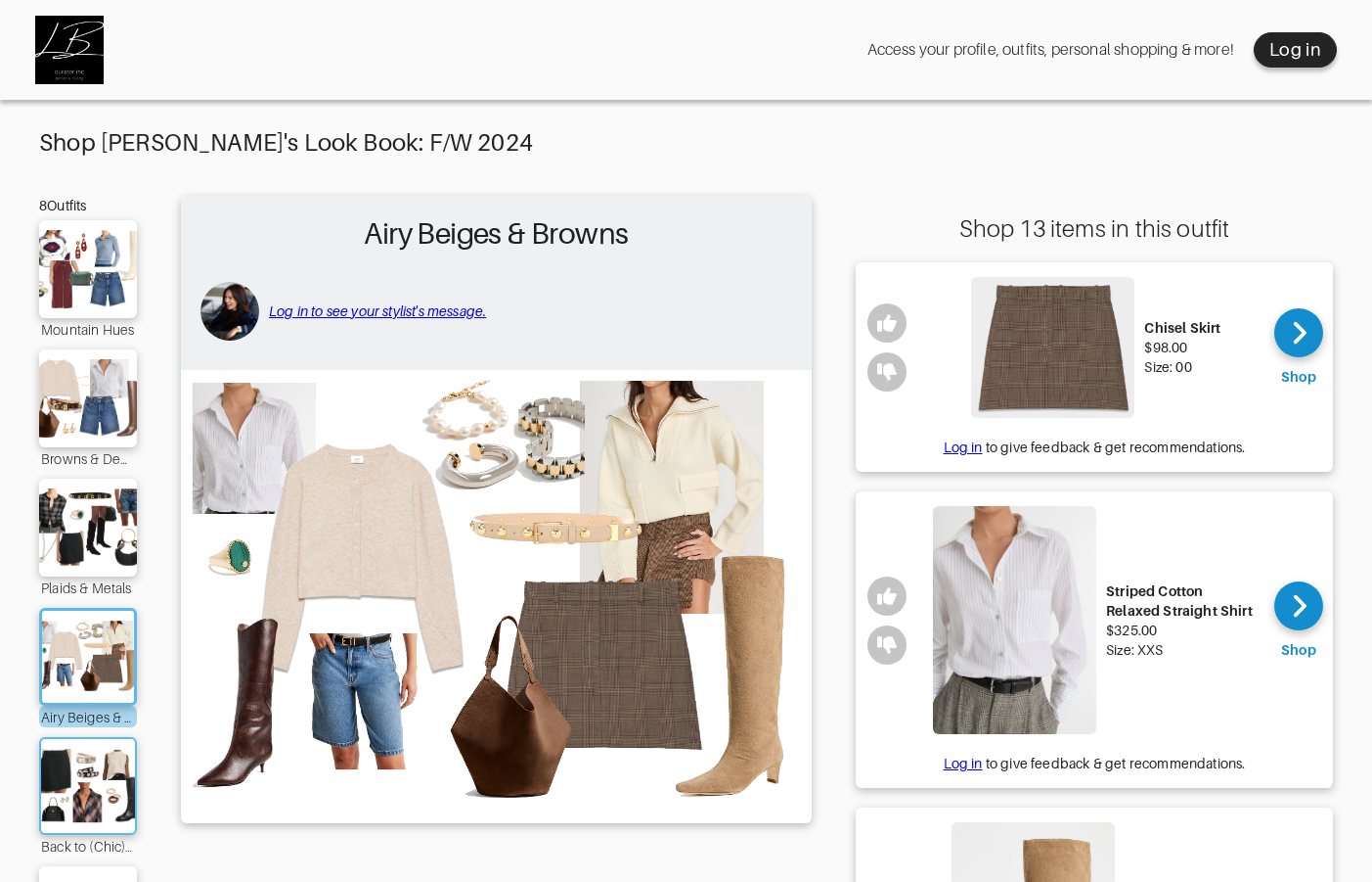
click at [91, 765] on img at bounding box center [88, 786] width 106 height 75
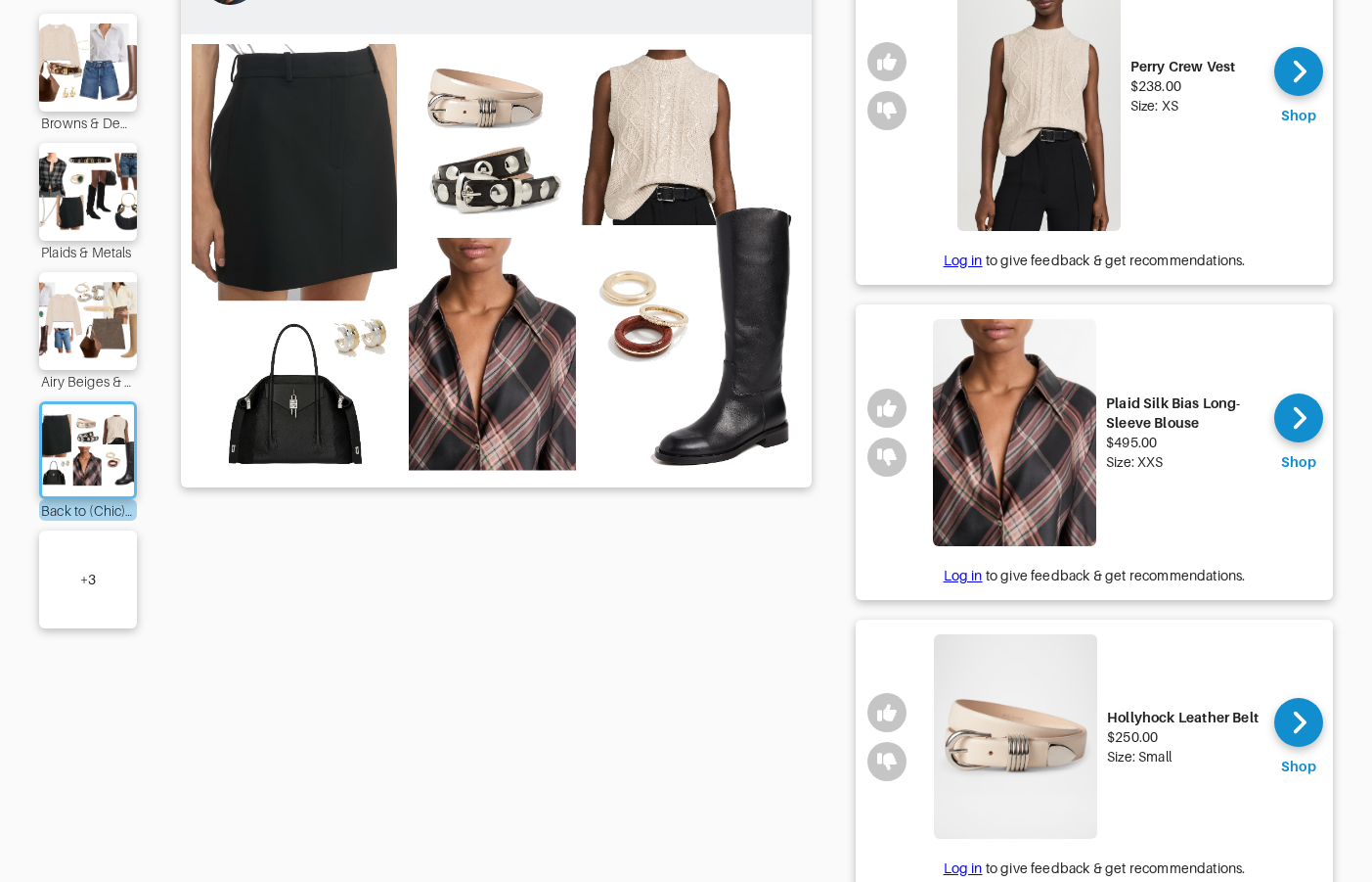
scroll to position [337, 0]
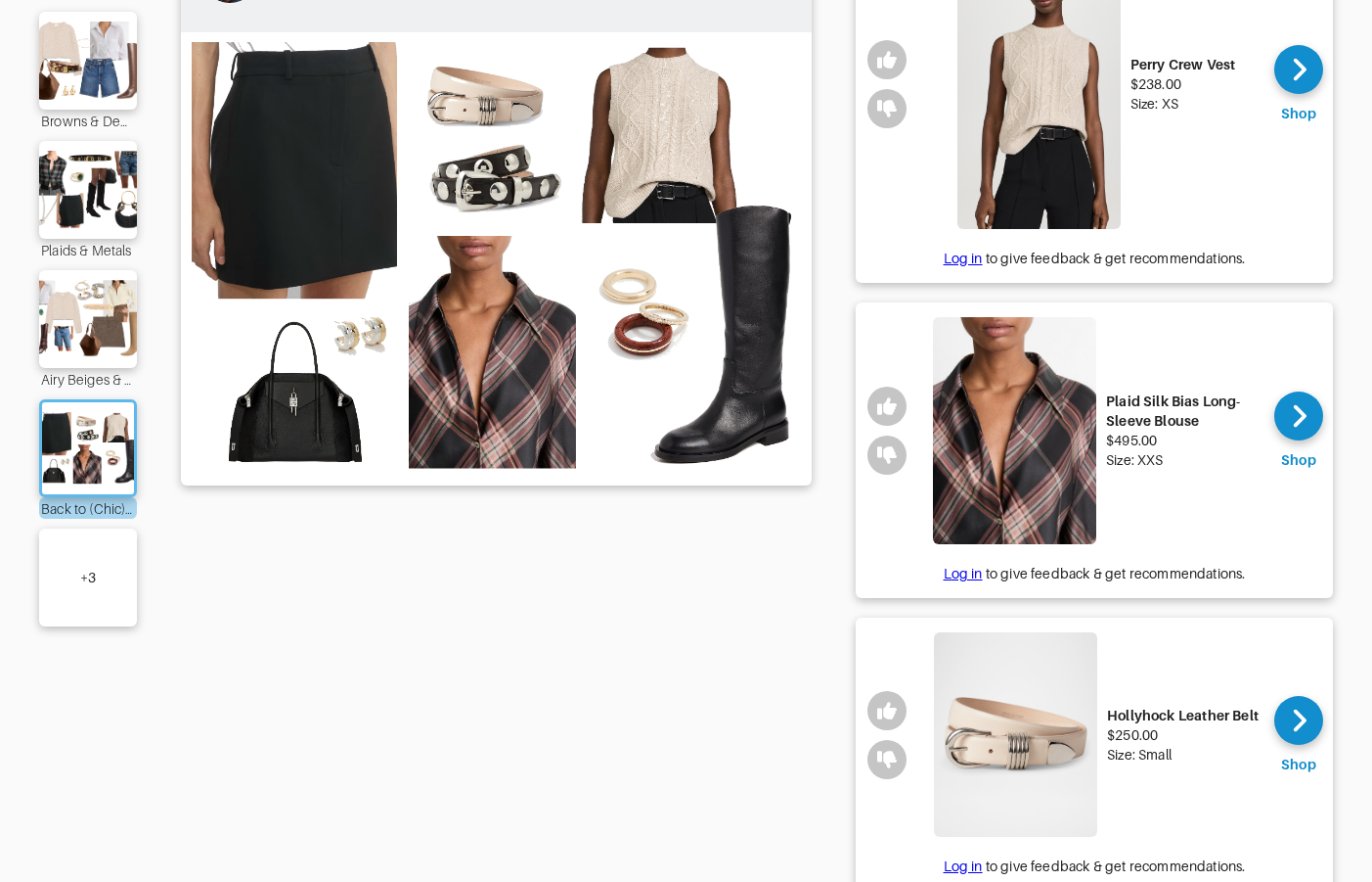
click at [113, 574] on div "+ 3" at bounding box center [88, 578] width 98 height 98
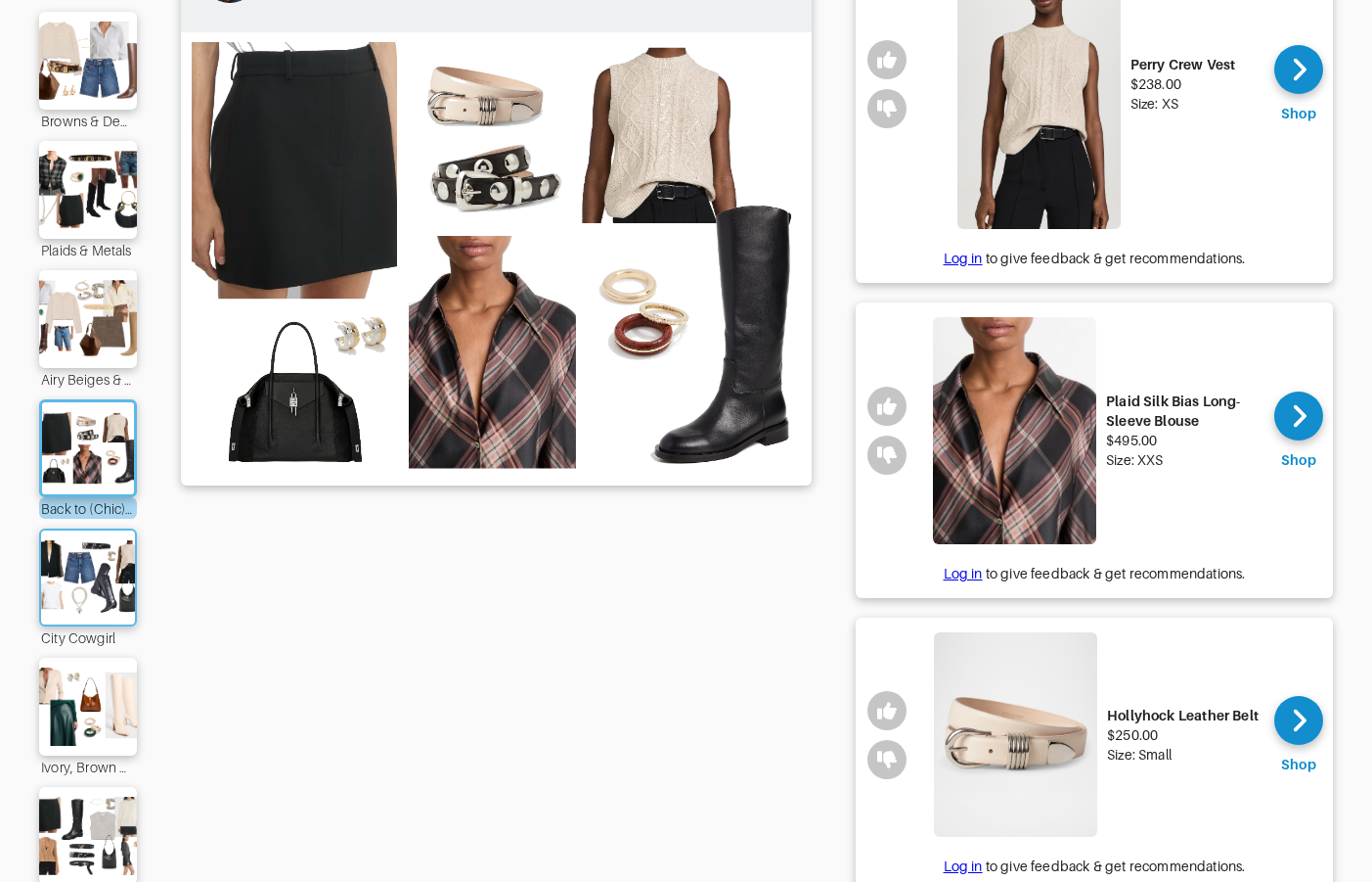
scroll to position [354, 0]
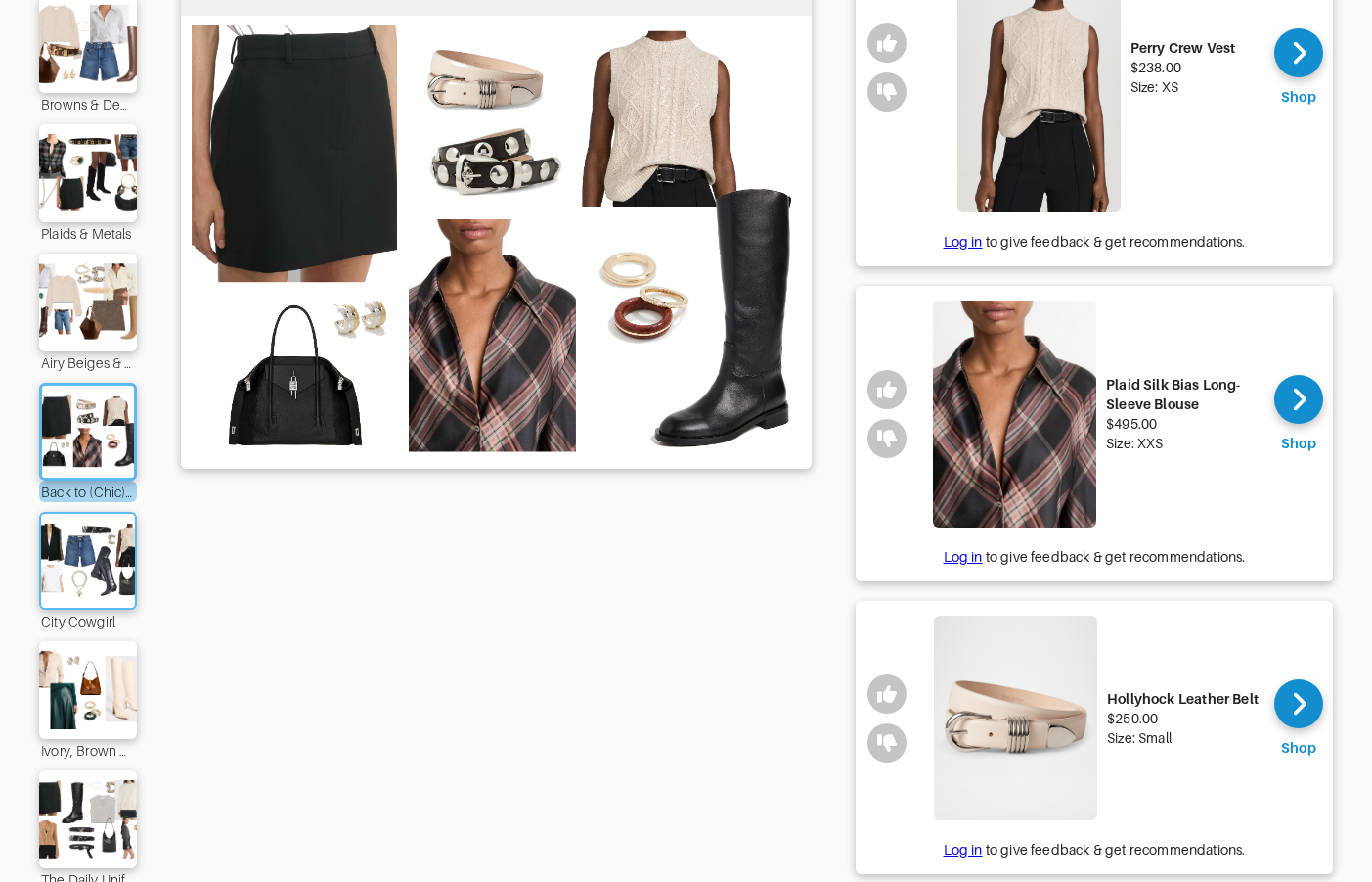
click at [91, 562] on img at bounding box center [88, 561] width 106 height 75
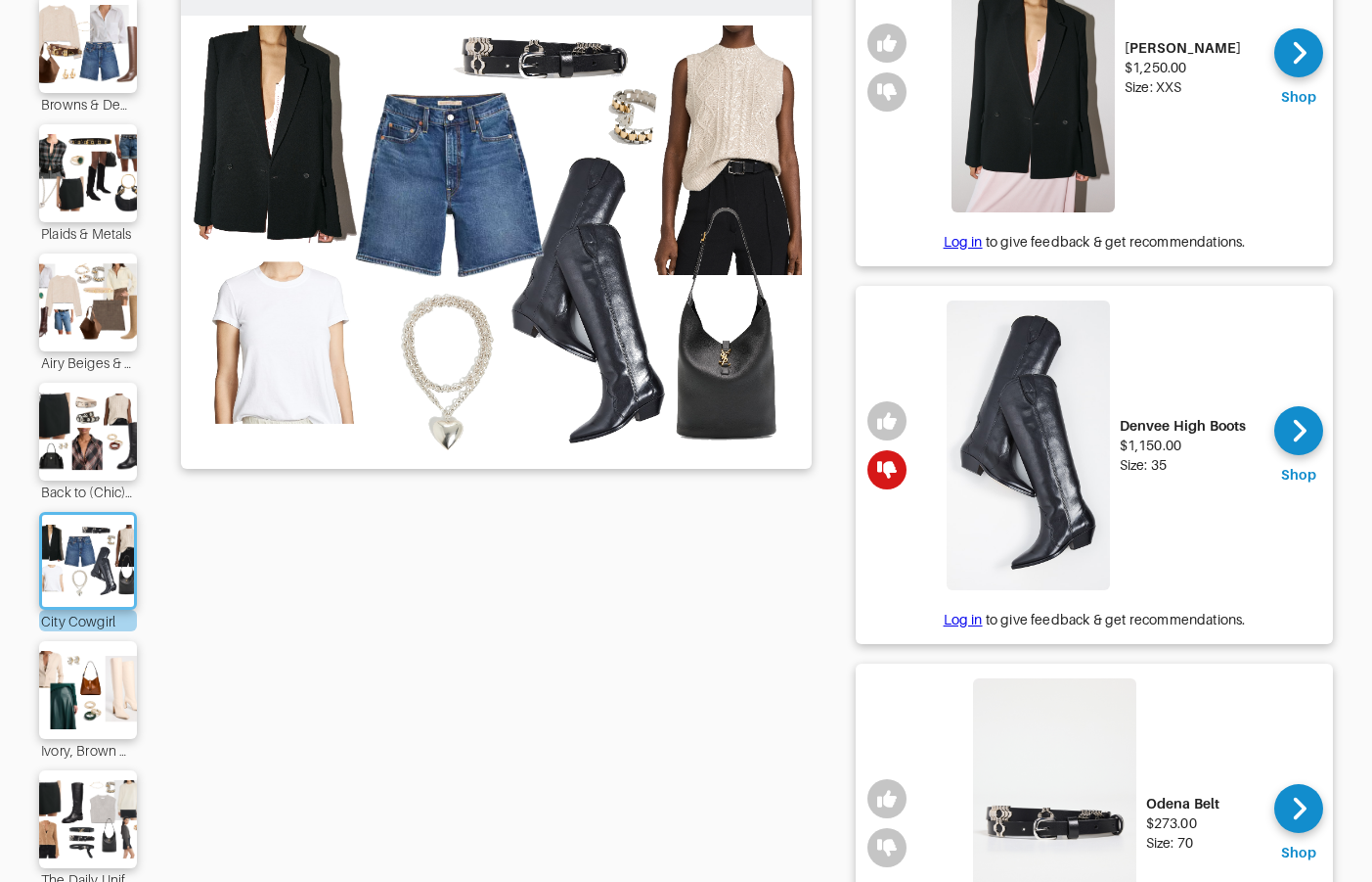
click at [107, 685] on img at bounding box center [88, 690] width 106 height 75
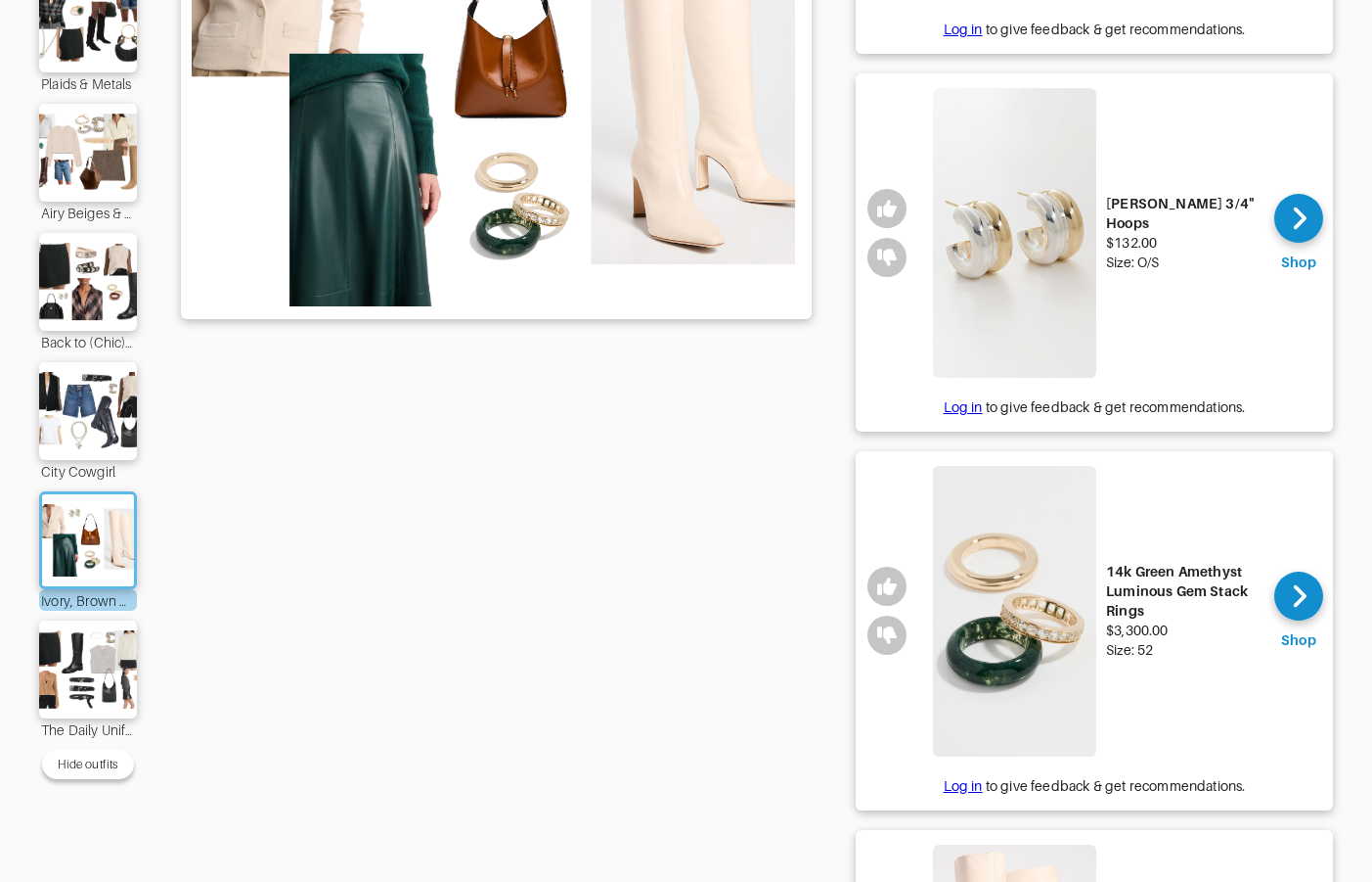
scroll to position [521, 0]
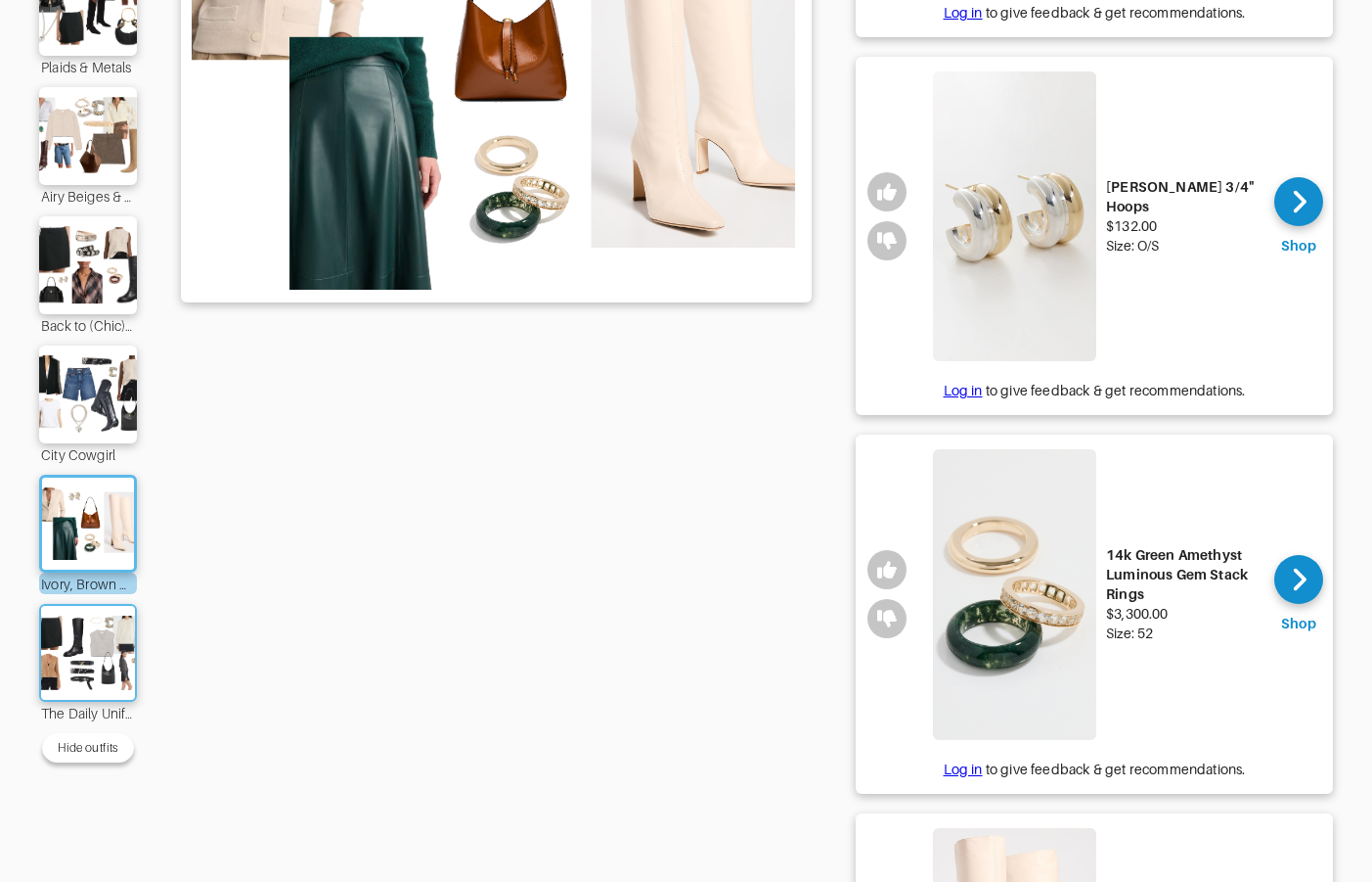
click at [63, 666] on img at bounding box center [88, 652] width 106 height 75
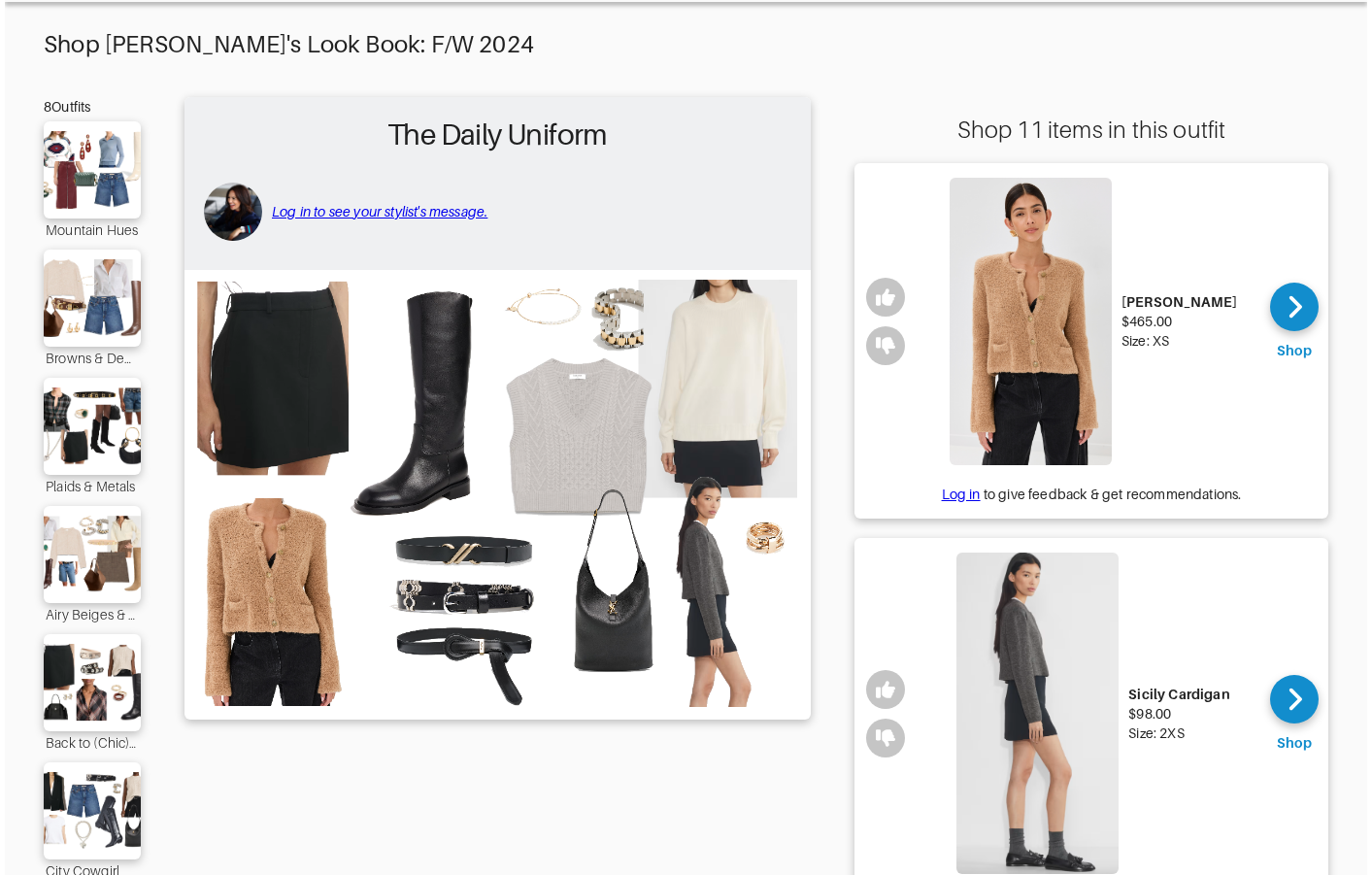
scroll to position [54, 0]
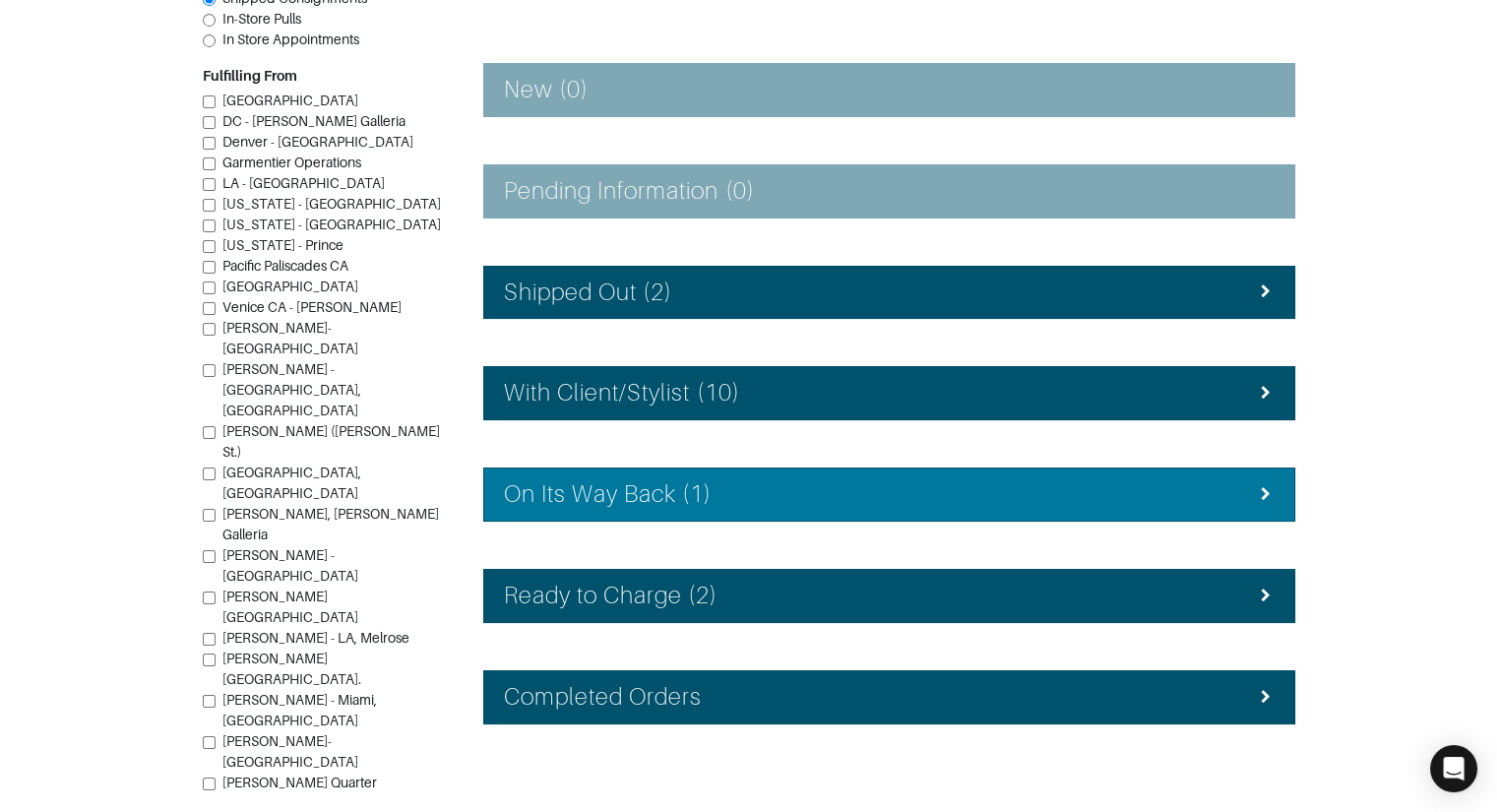
scroll to position [288, 0]
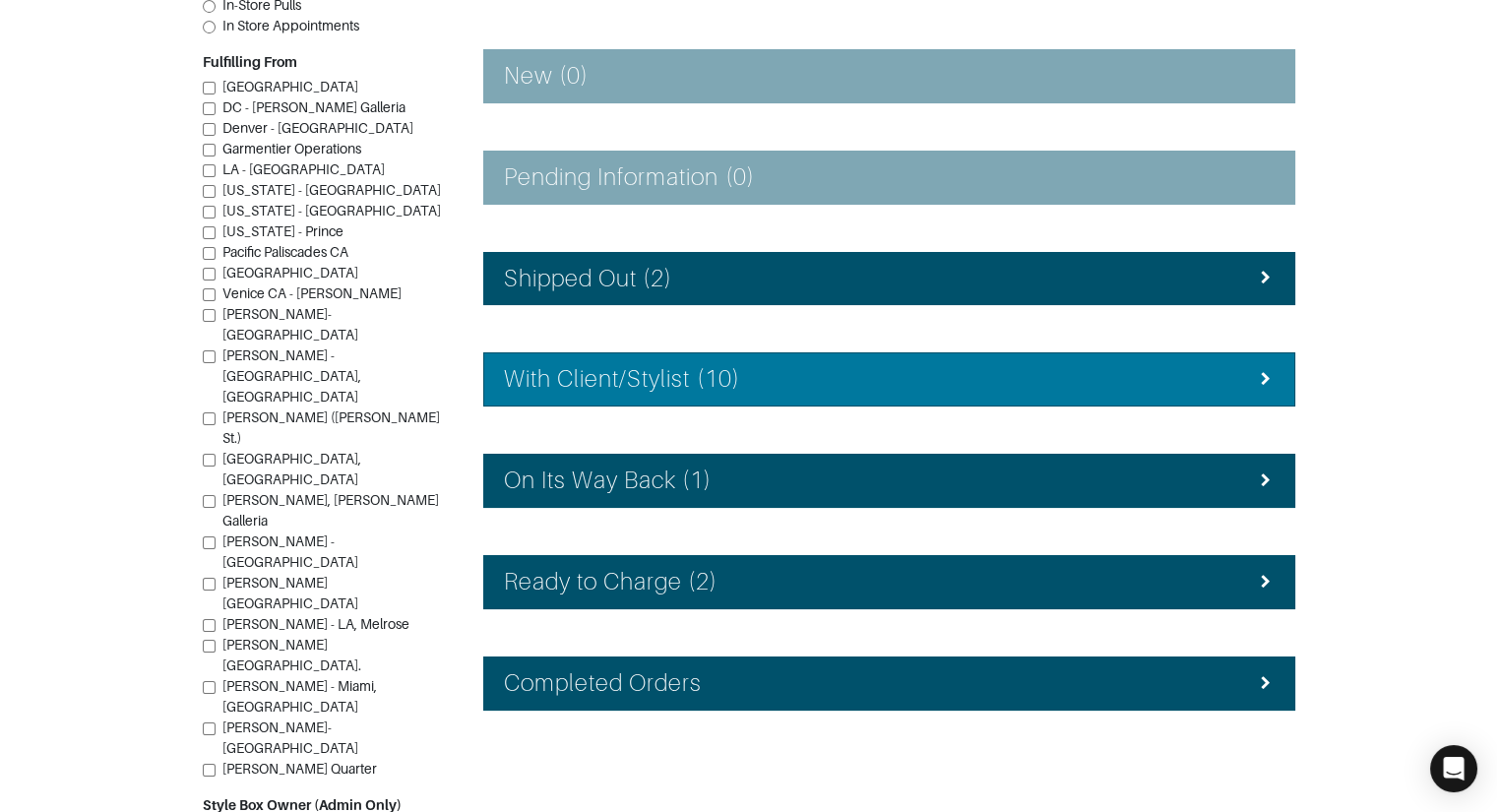
click at [655, 375] on h4 "With Client/Stylist (10)" at bounding box center [622, 379] width 236 height 29
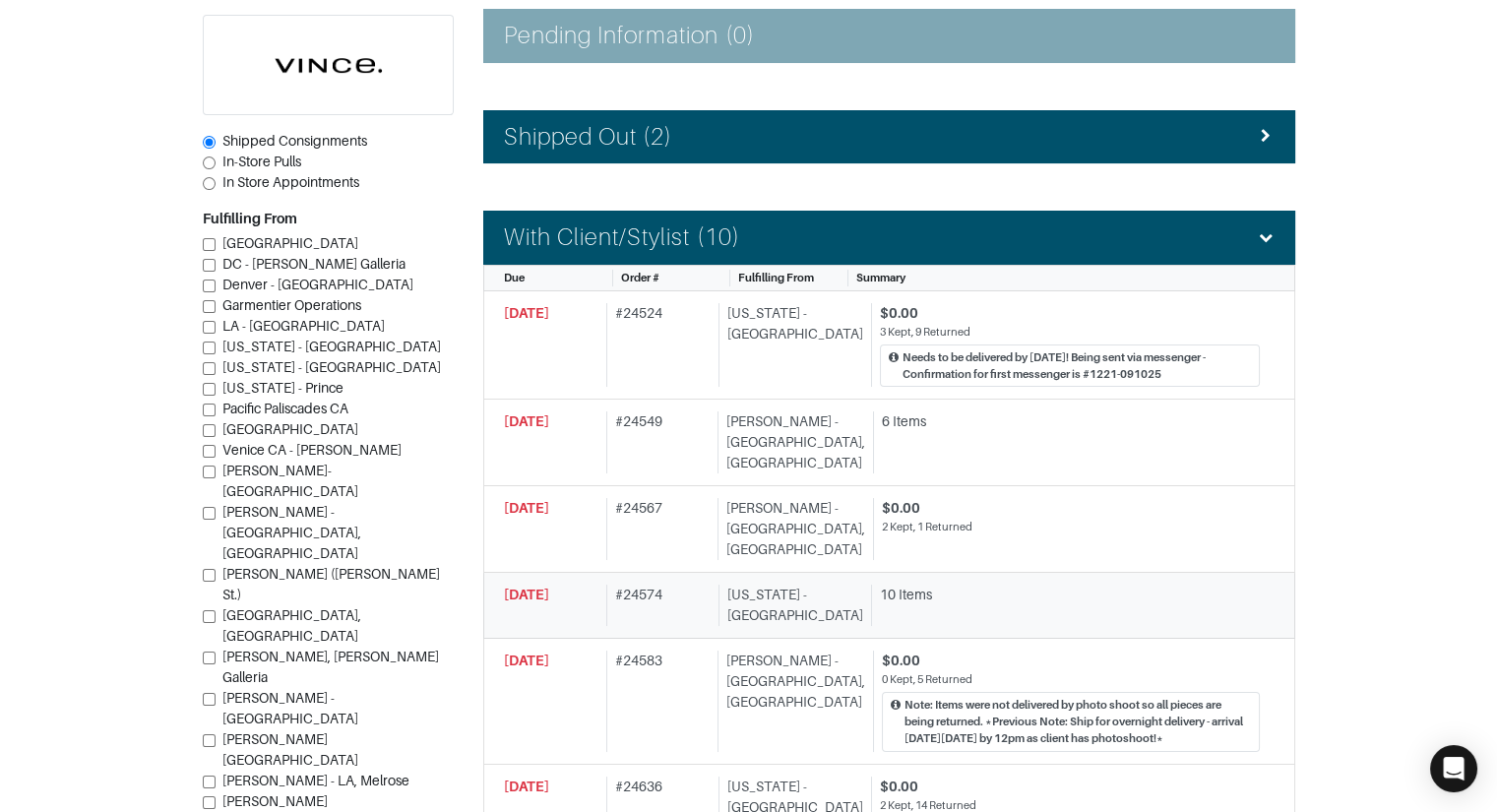
scroll to position [459, 0]
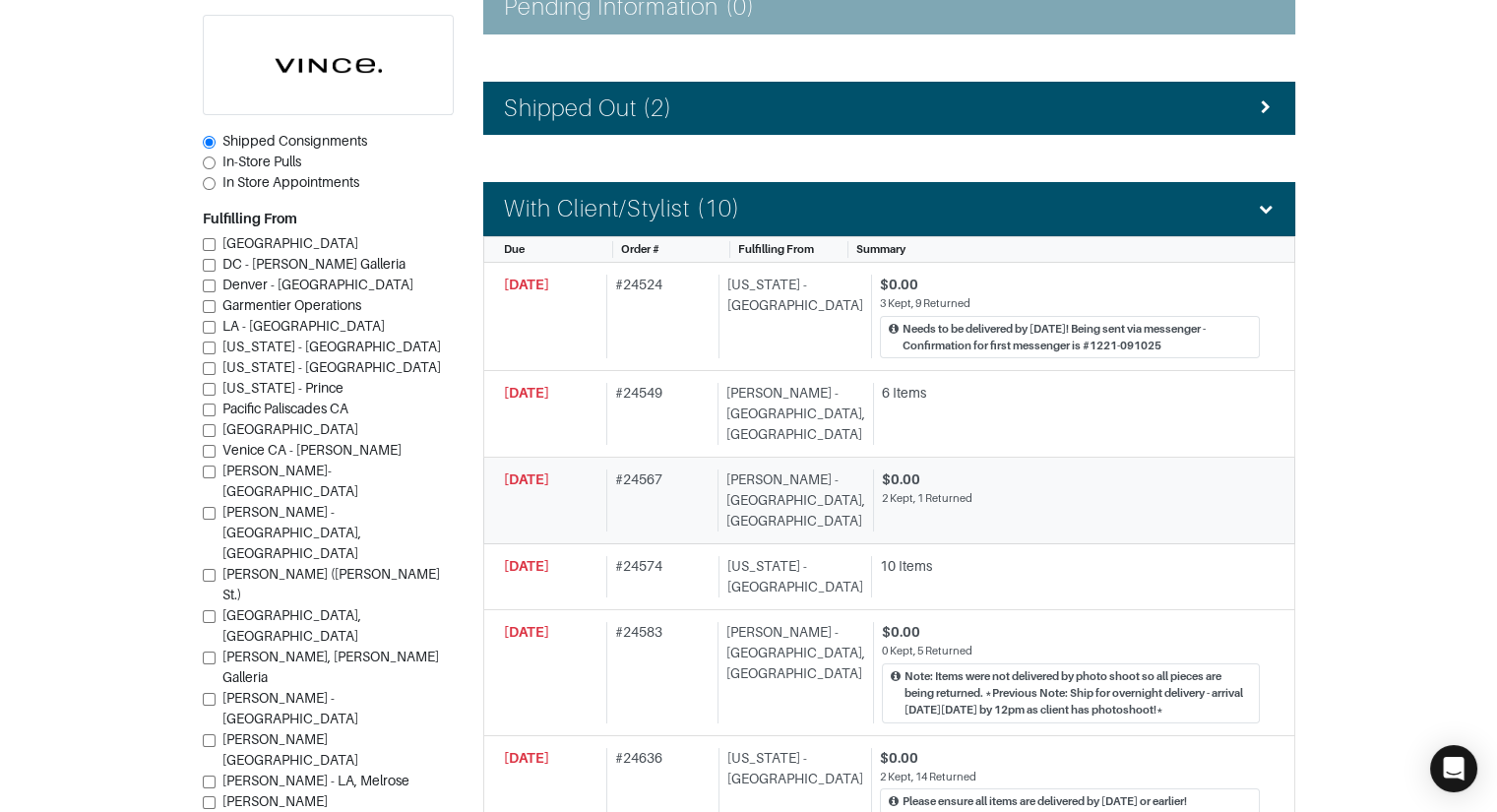
click at [756, 470] on div "[PERSON_NAME] - [GEOGRAPHIC_DATA], [GEOGRAPHIC_DATA]" at bounding box center [791, 500] width 148 height 62
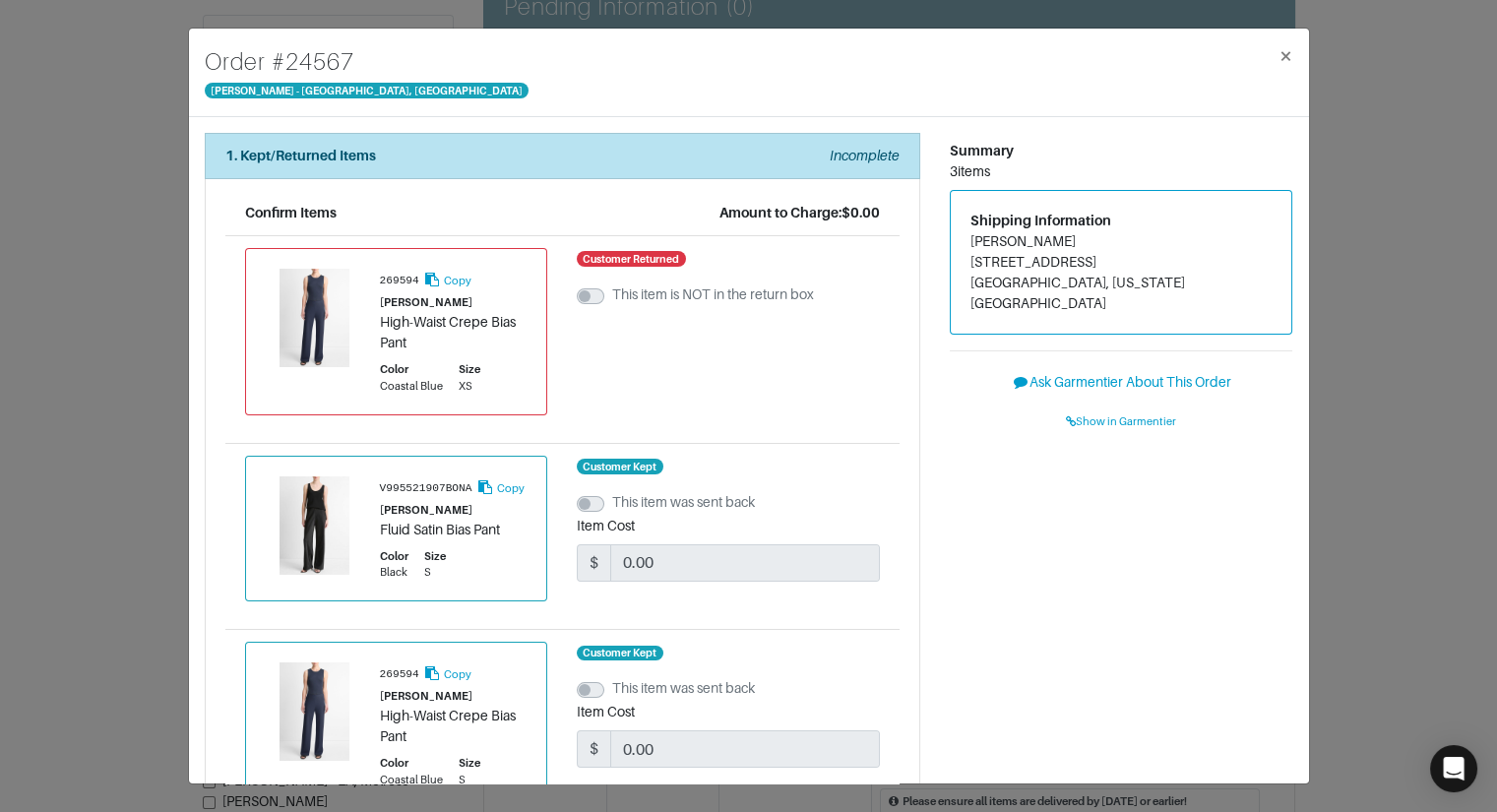
click at [1329, 467] on div "Order # 24567 Vince - Chicago, Oak Street × 1. Kept/Returned Items Incomplete C…" at bounding box center [748, 406] width 1497 height 812
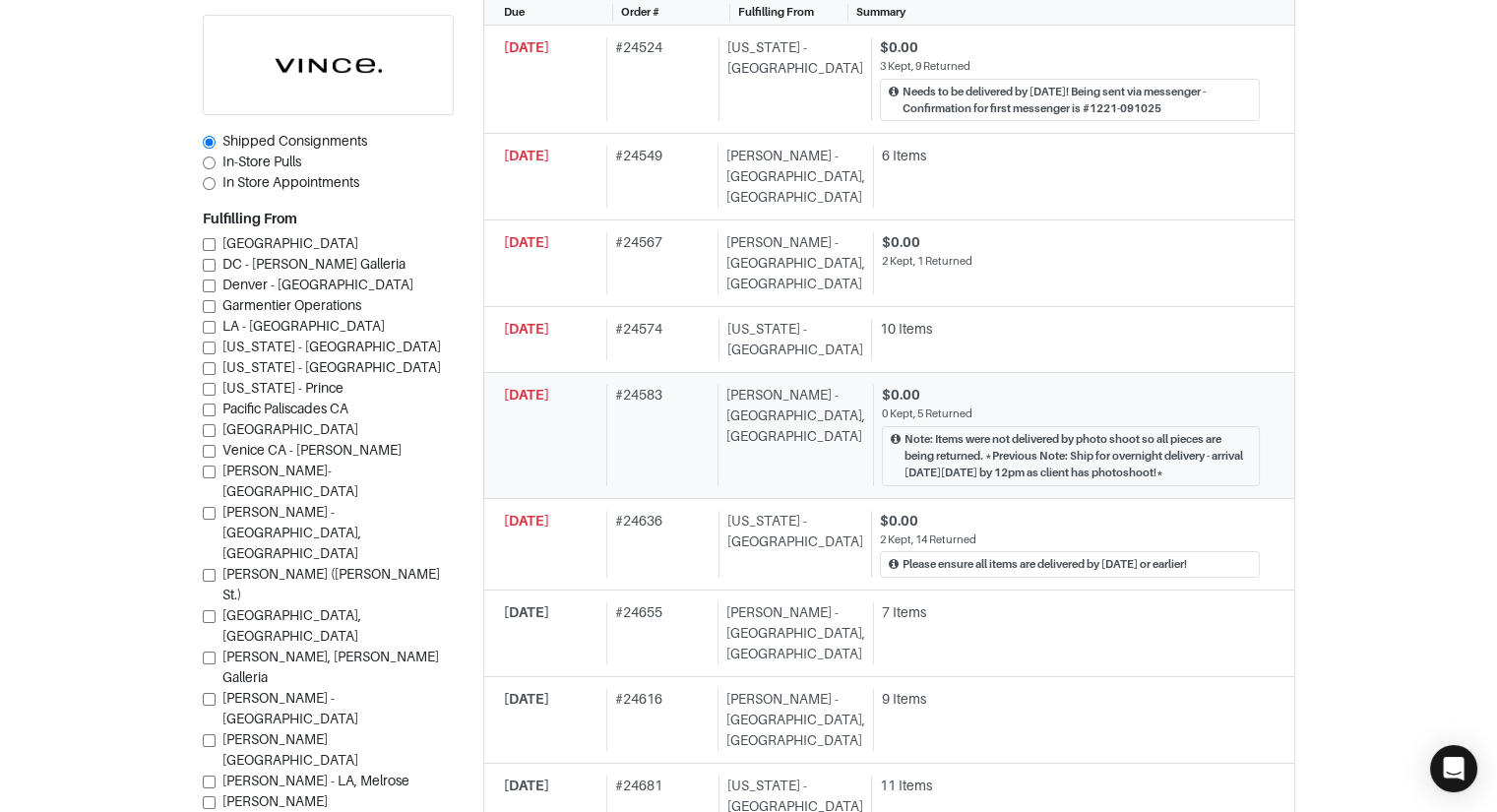
scroll to position [712, 0]
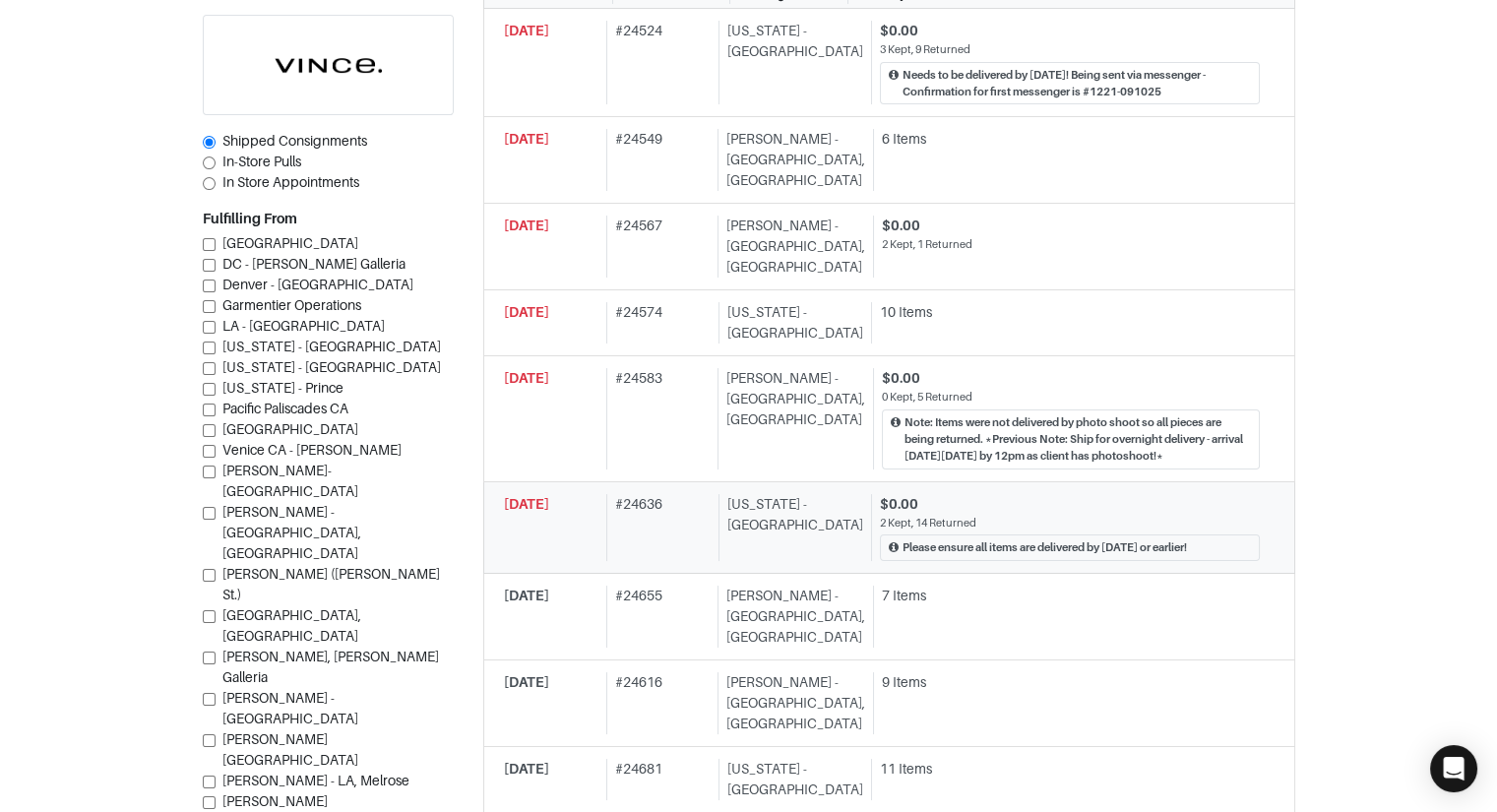
click at [923, 515] on div "2 Kept, 14 Returned" at bounding box center [1070, 523] width 380 height 17
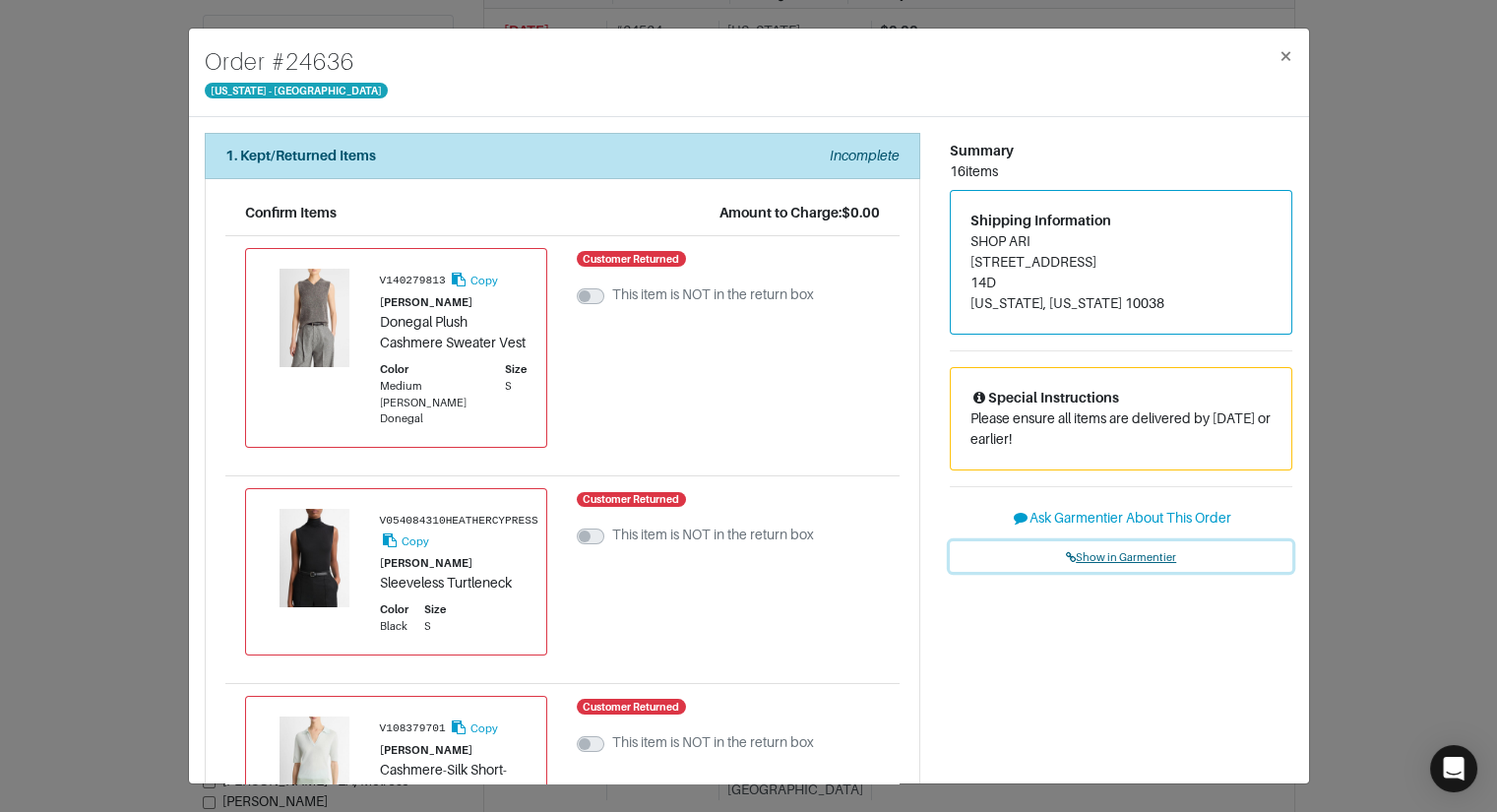
click at [1091, 552] on span "Show in Garmentier" at bounding box center [1121, 557] width 111 height 12
drag, startPoint x: 1425, startPoint y: 214, endPoint x: 1344, endPoint y: 223, distance: 81.5
click at [1425, 214] on div "Order # 24636 New York - 5th Avenue × 1. Kept/Returned Items Incomplete Confirm…" at bounding box center [748, 406] width 1497 height 812
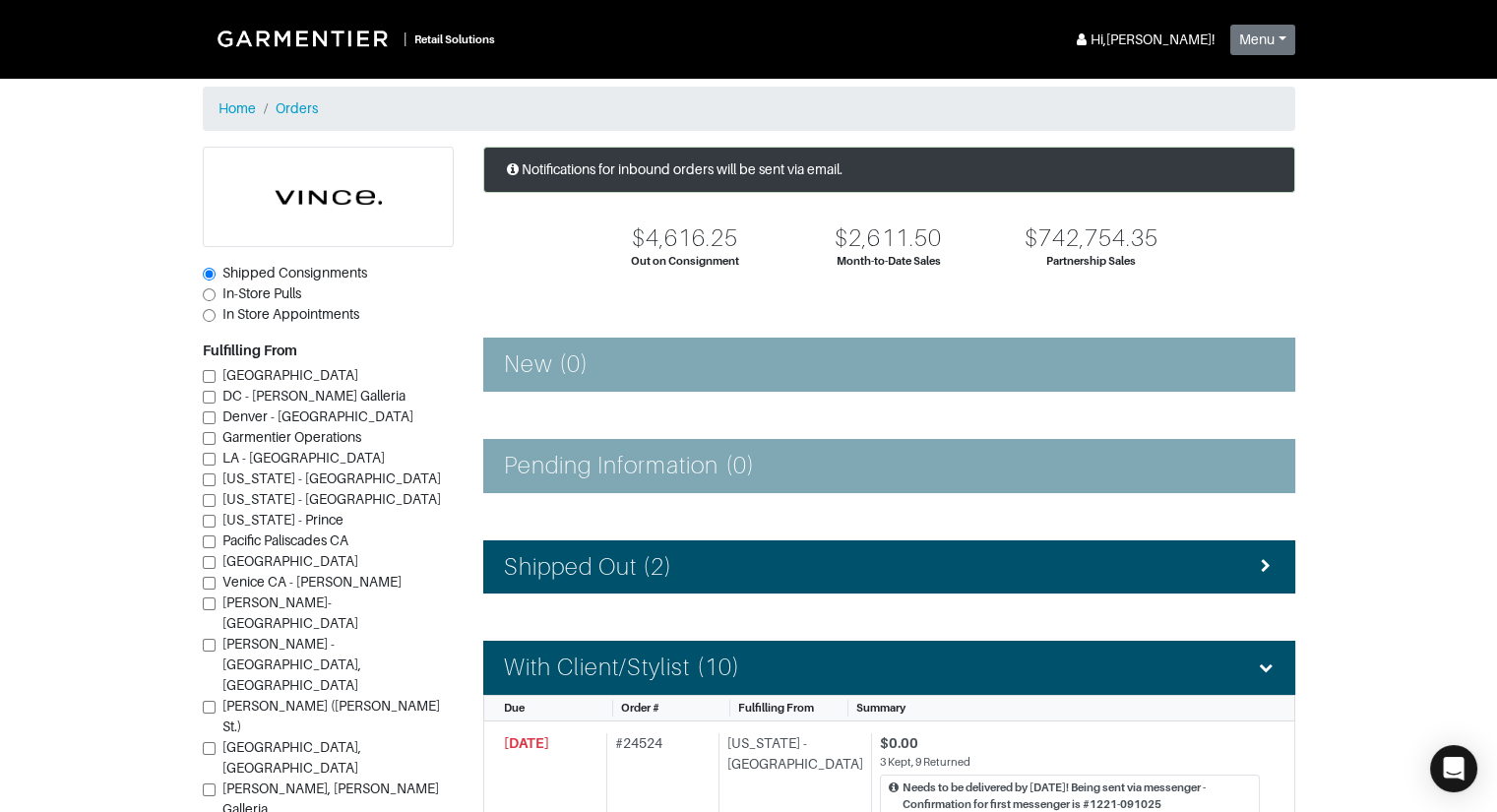
click at [241, 291] on span "In-Store Pulls" at bounding box center [262, 293] width 79 height 16
click at [215, 291] on input "In-Store Pulls" at bounding box center [208, 294] width 13 height 13
radio input "true"
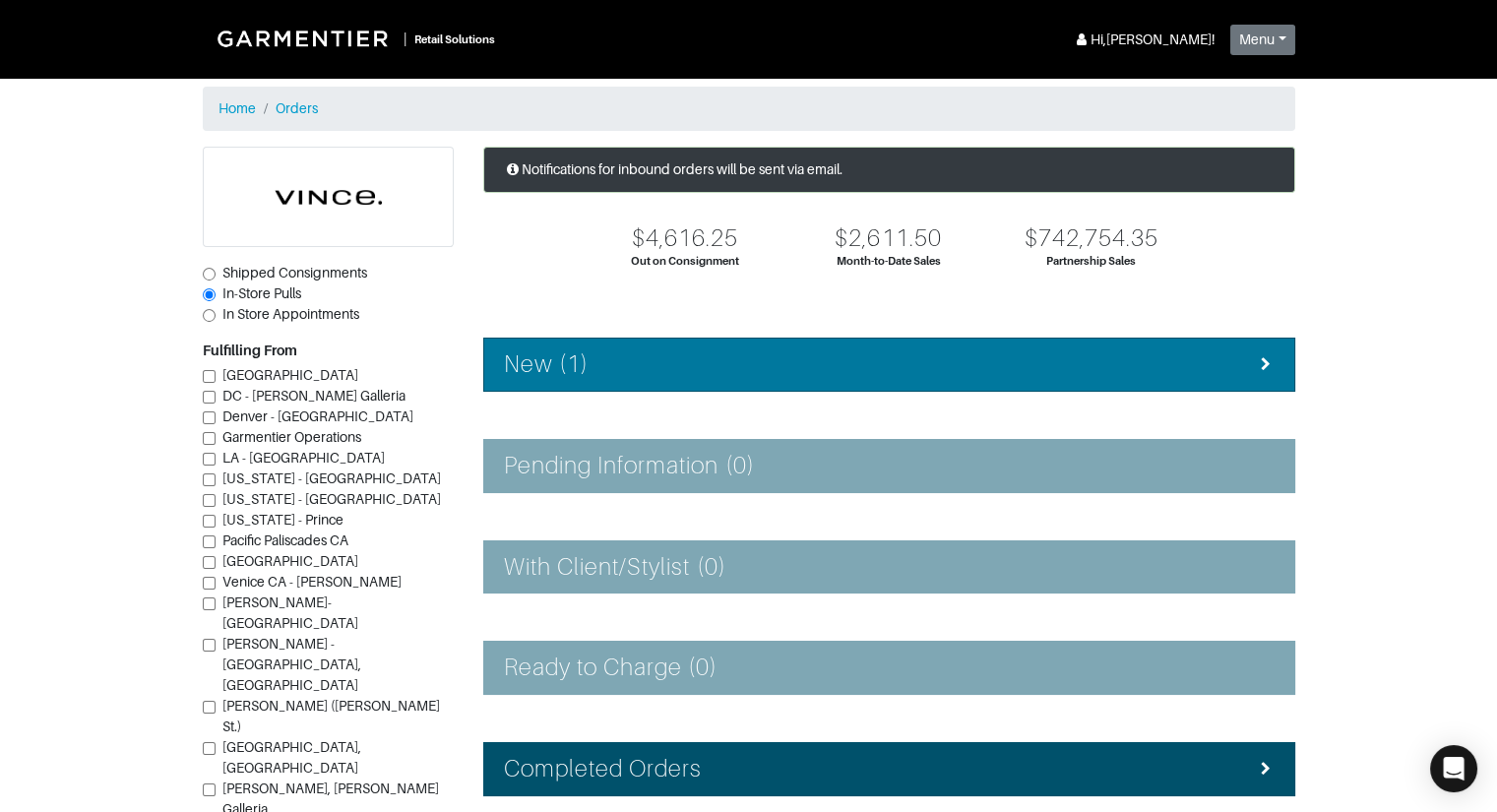
click at [678, 381] on li "New (1)" at bounding box center [889, 364] width 812 height 54
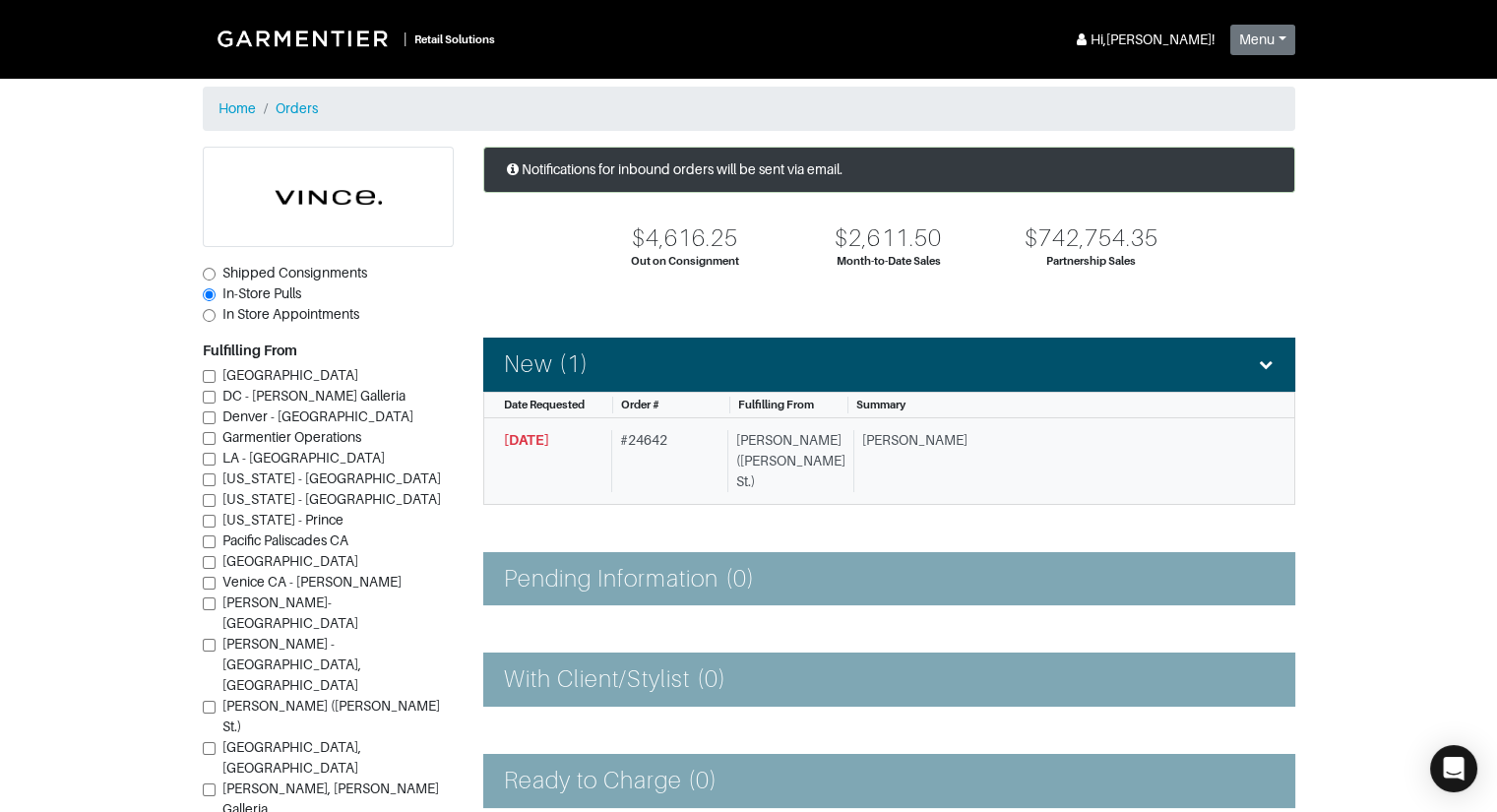
click at [726, 448] on div "9/22/2025 # 24642 Vince - Dallas (Knox St.) Jamie W." at bounding box center [882, 461] width 756 height 62
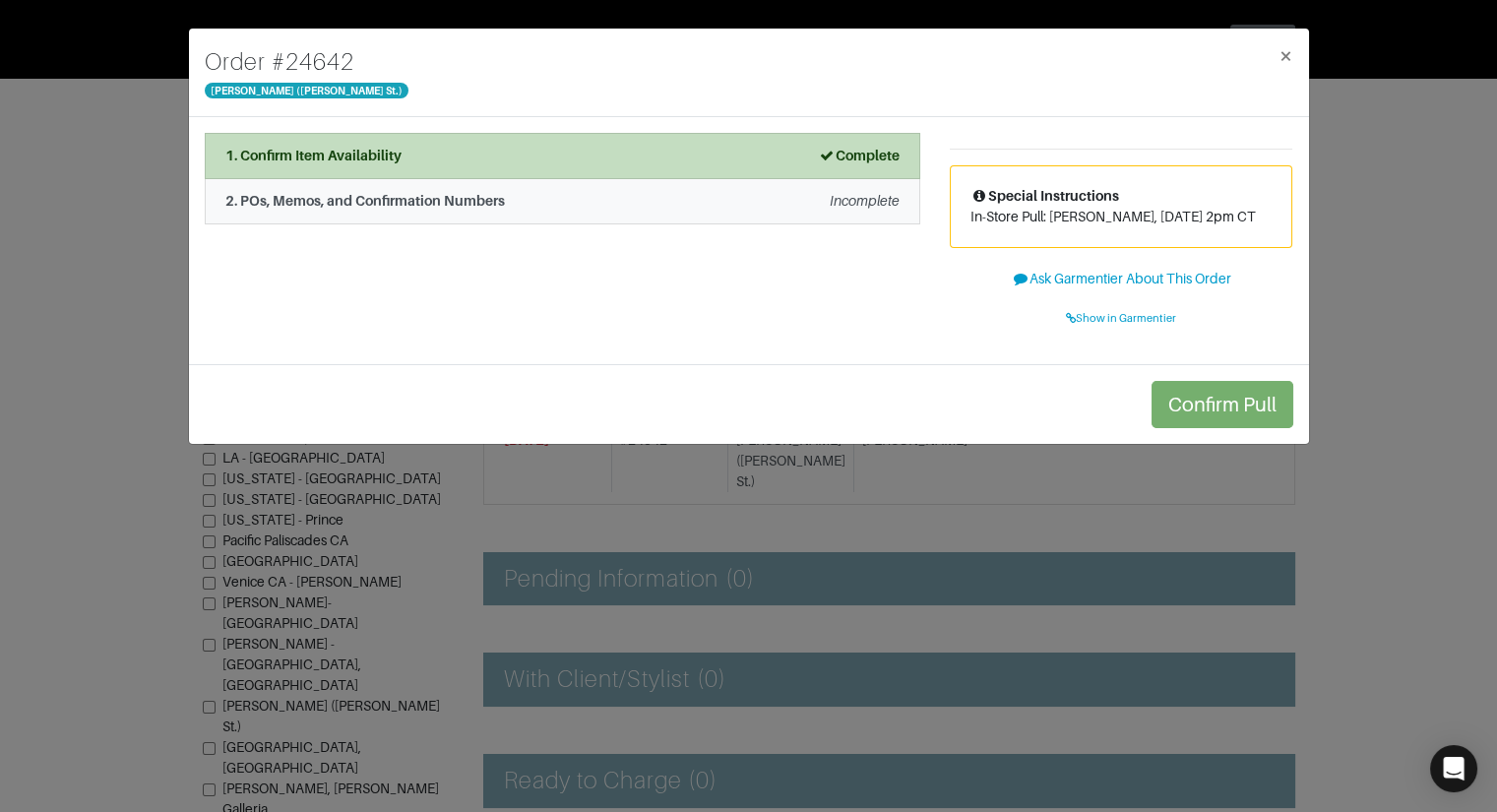
click at [528, 210] on li "2. POs, Memos, and Confirmation Numbers Incomplete" at bounding box center [561, 202] width 715 height 45
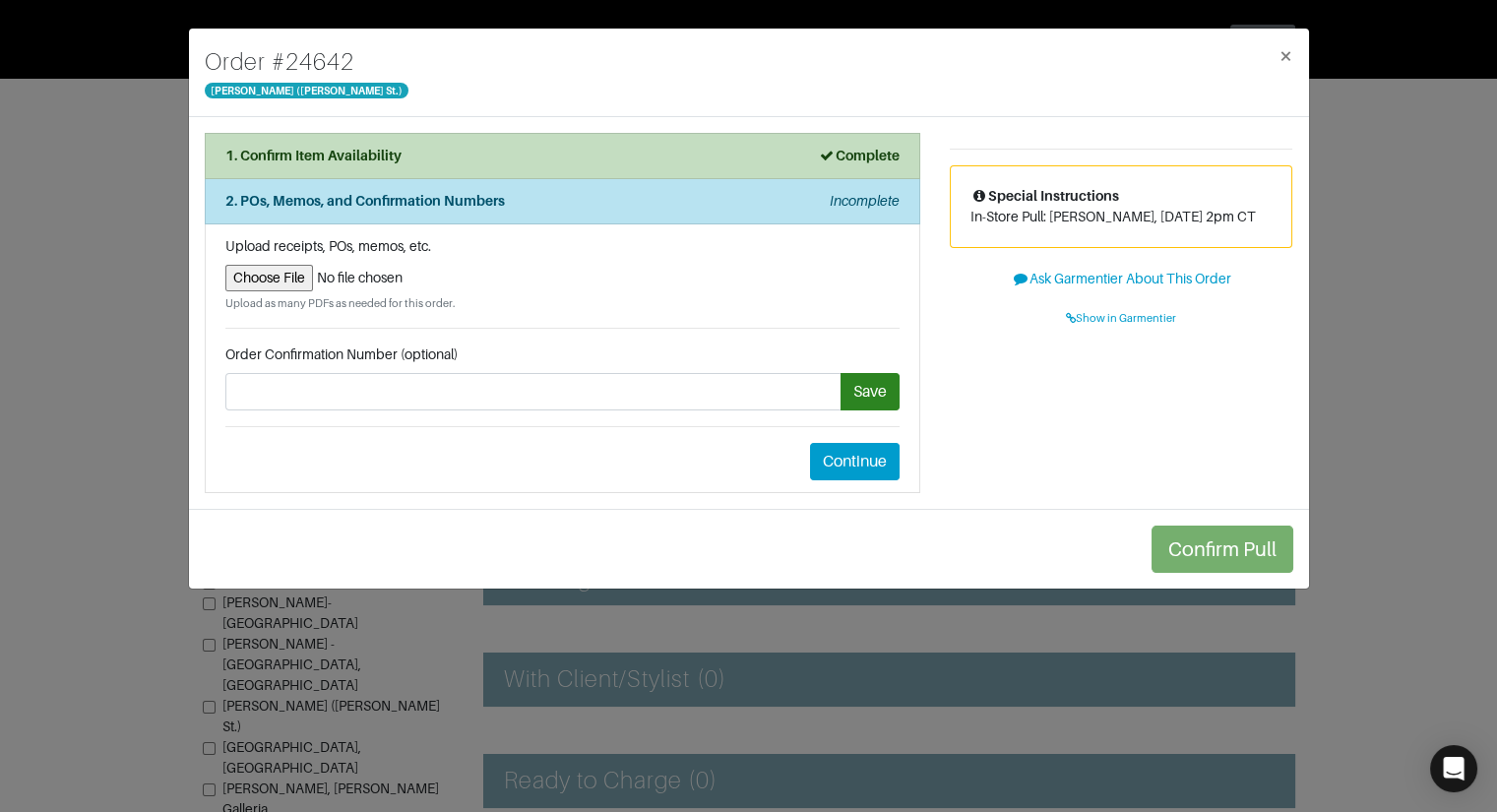
click at [133, 203] on div "Order # 24642 Vince - Dallas (Knox St.) × 1. Confirm Item Availability Complete…" at bounding box center [748, 406] width 1497 height 812
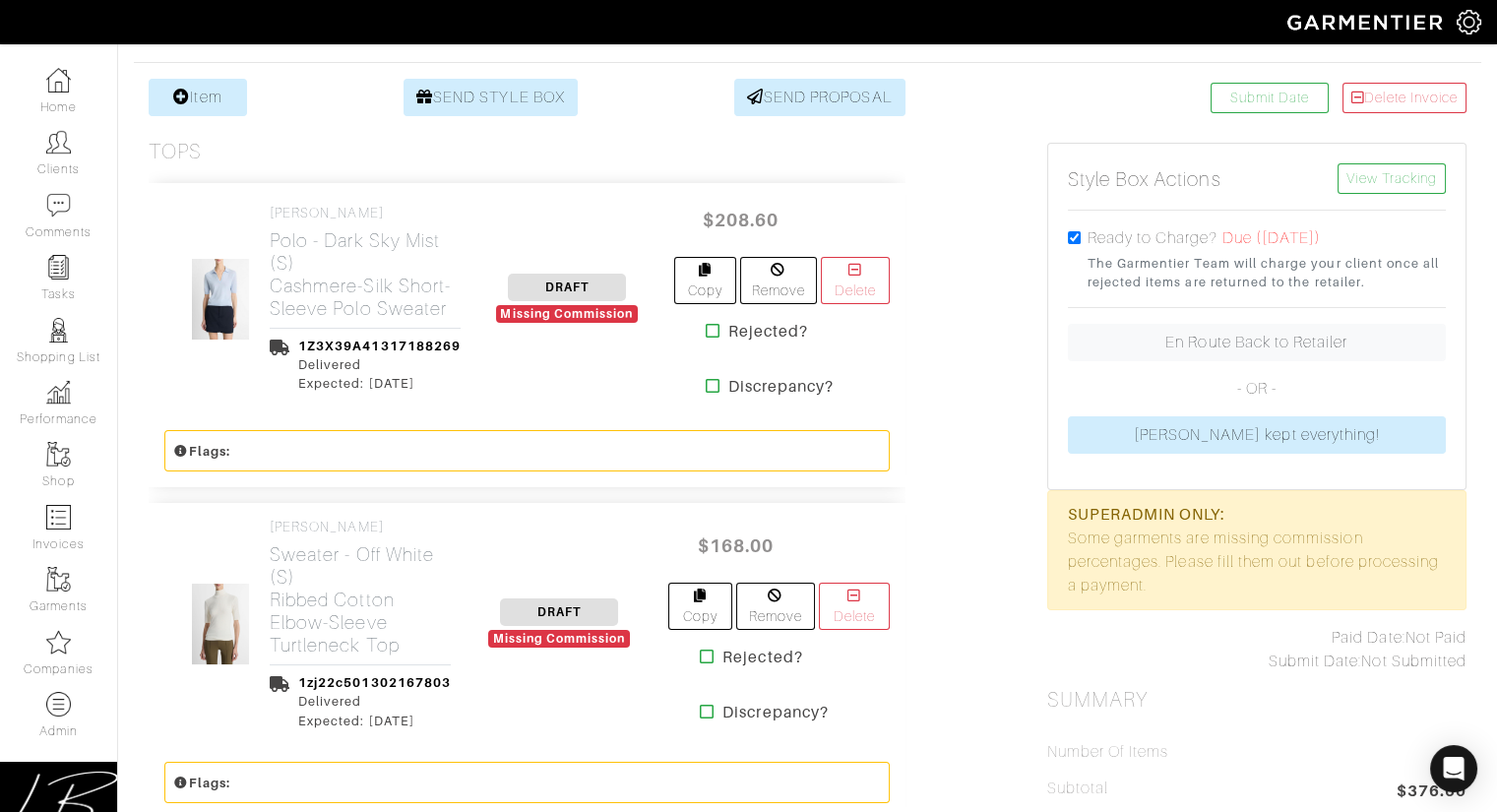
scroll to position [371, 0]
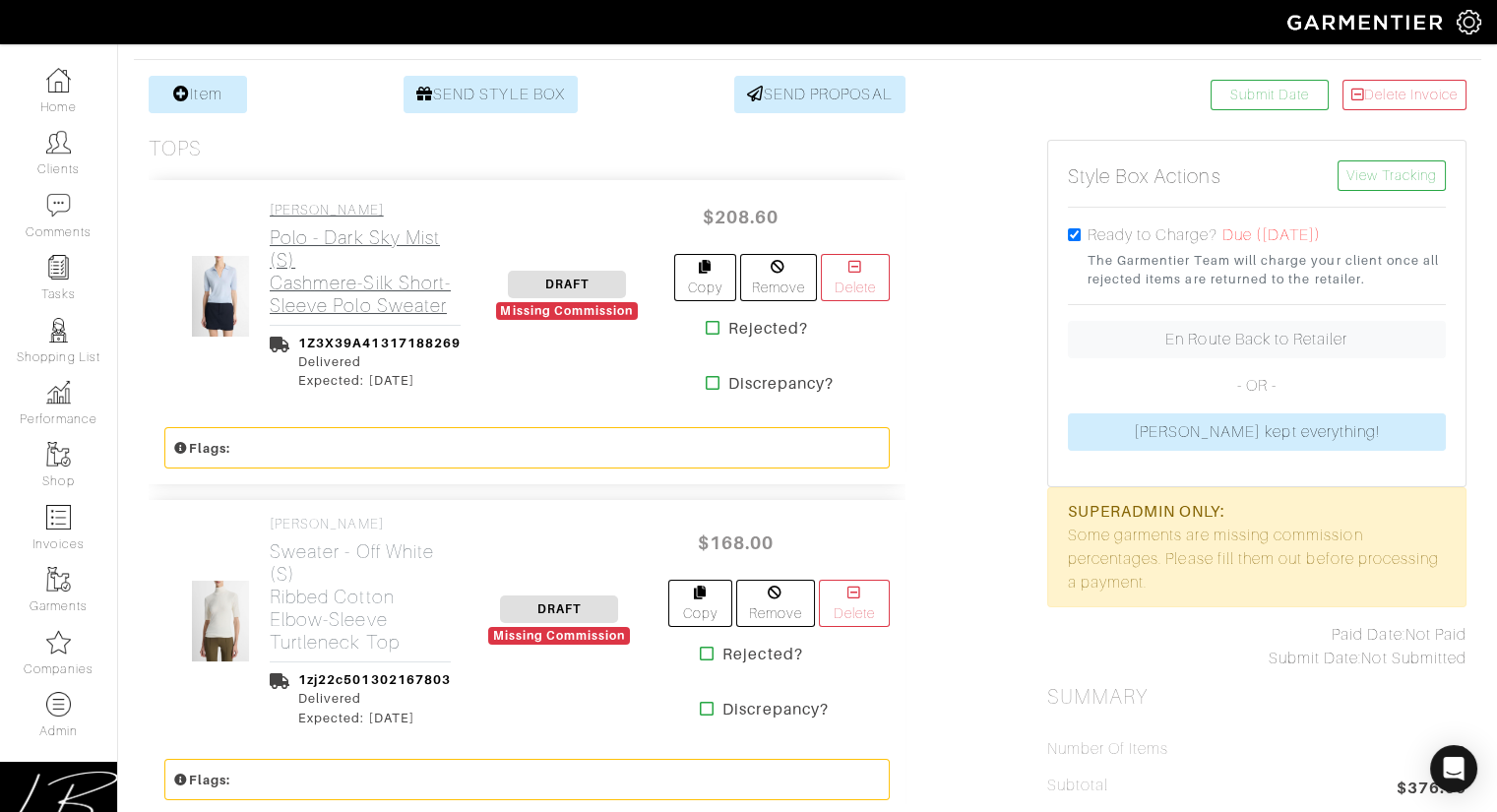
click at [402, 298] on h2 "Polo - Dark Sky Mist (S) Cashmere-Silk Short-Sleeve Polo Sweater" at bounding box center [364, 271] width 190 height 91
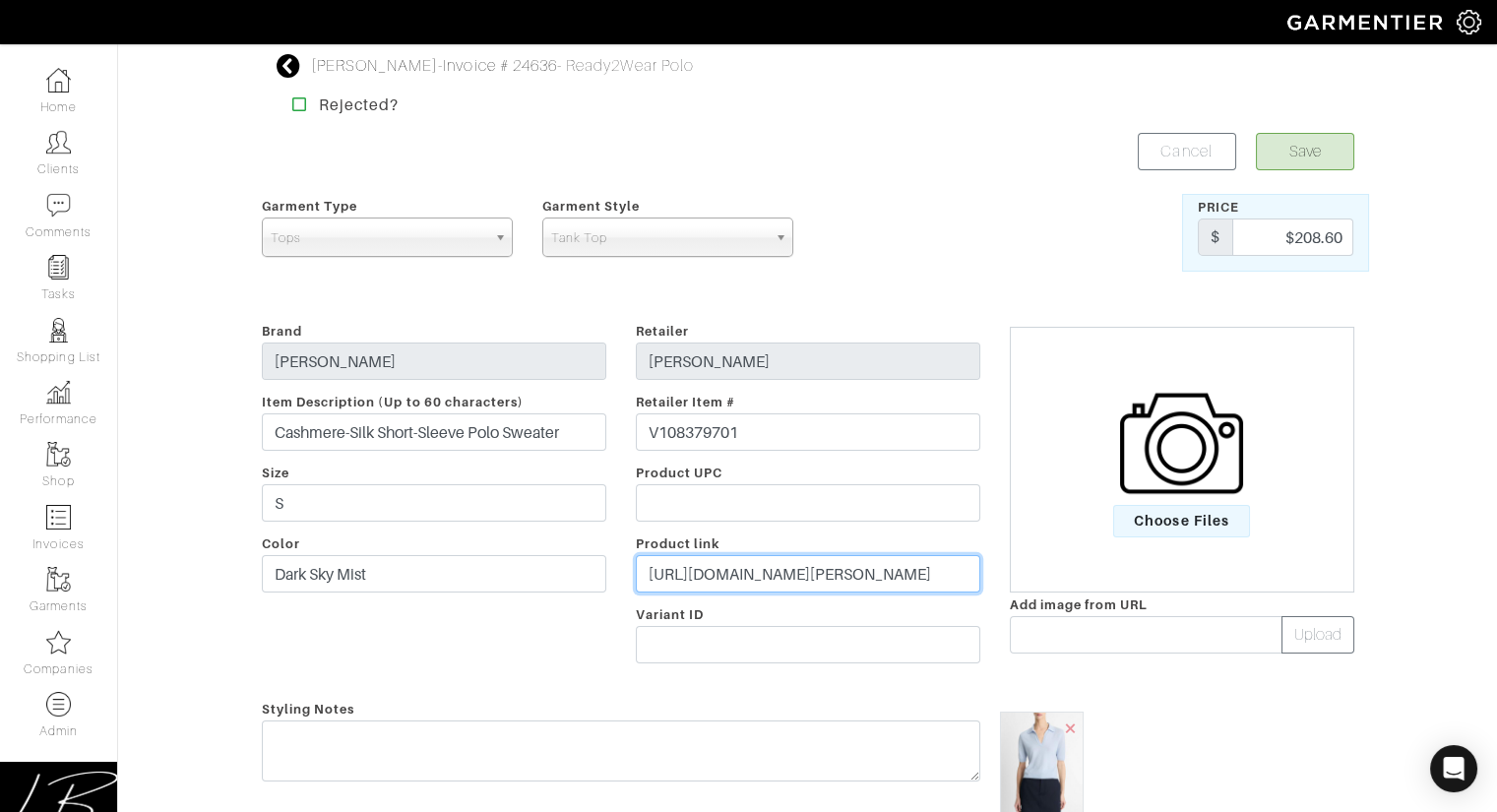
click at [832, 566] on input "[URL][DOMAIN_NAME][PERSON_NAME]" at bounding box center [807, 573] width 344 height 37
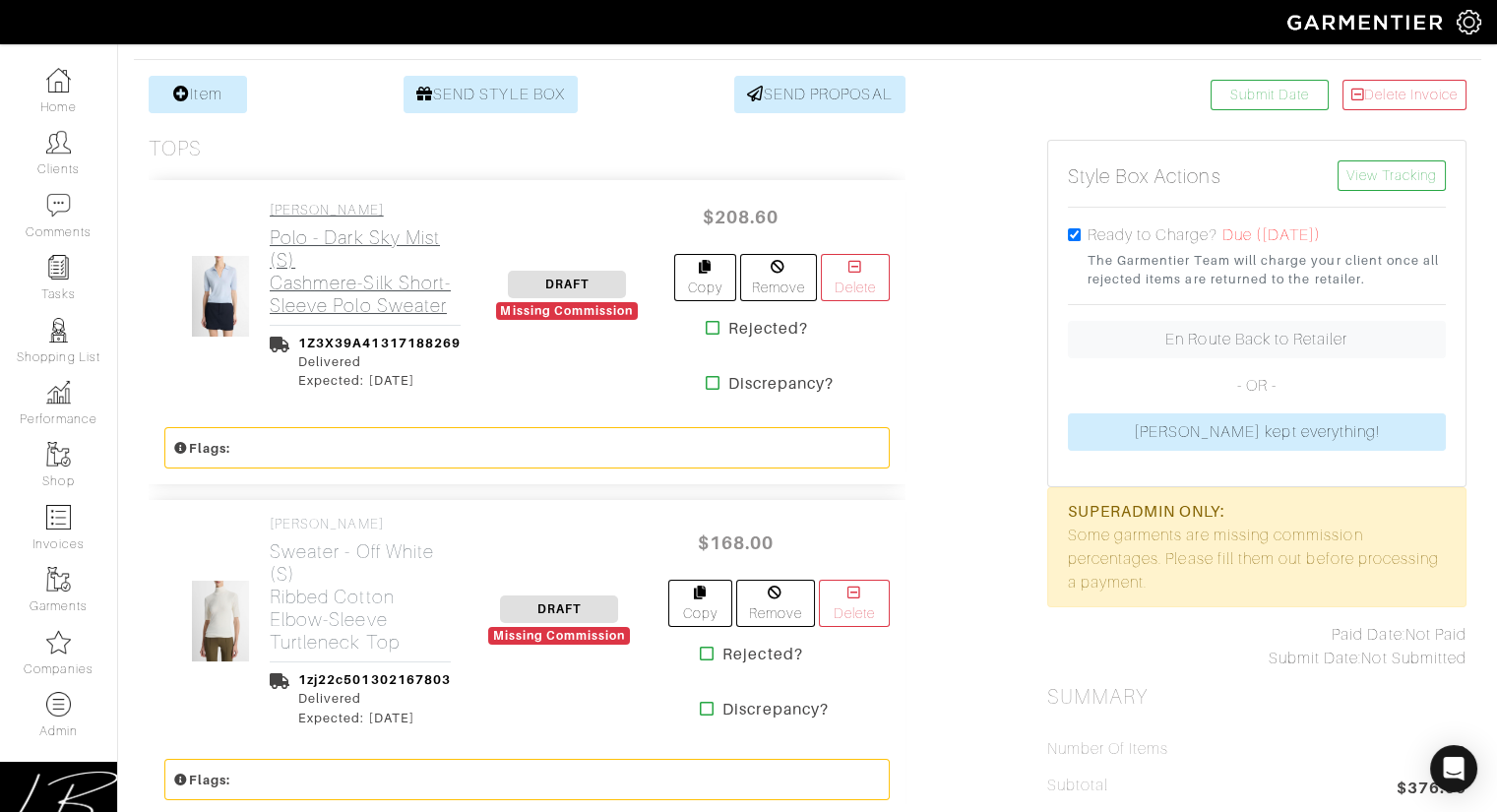
drag, startPoint x: 465, startPoint y: 302, endPoint x: 323, endPoint y: 241, distance: 154.5
click at [323, 241] on div "[PERSON_NAME] - Dark Sky Mist (S) Cashmere-Silk Short-Sleeve Polo Sweater 1Z3X3…" at bounding box center [320, 295] width 311 height 187
copy h2 "Dark Sky Mist (S) Cashmere-Silk Short-Sleeve Polo Sweater"
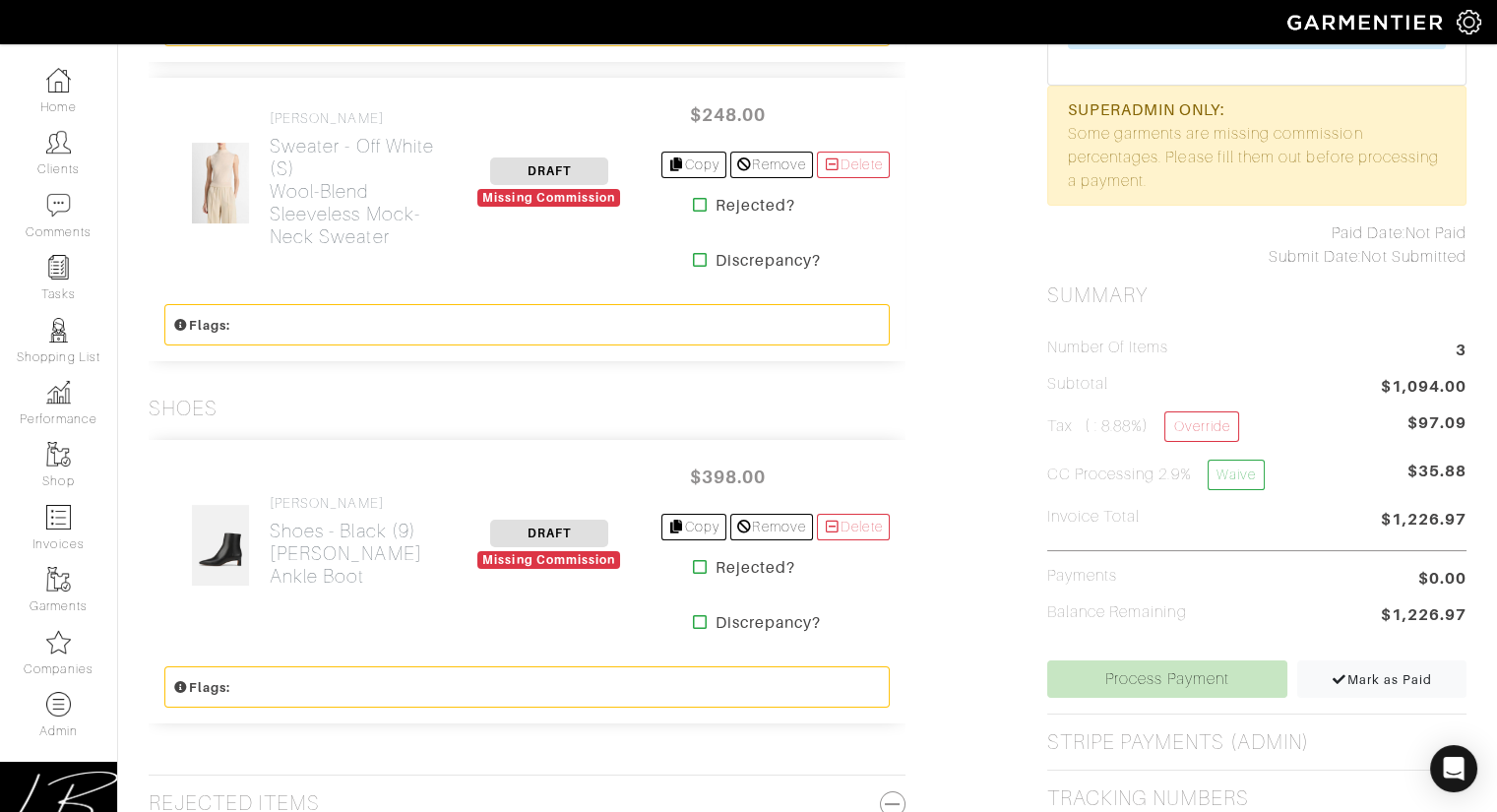
scroll to position [542, 0]
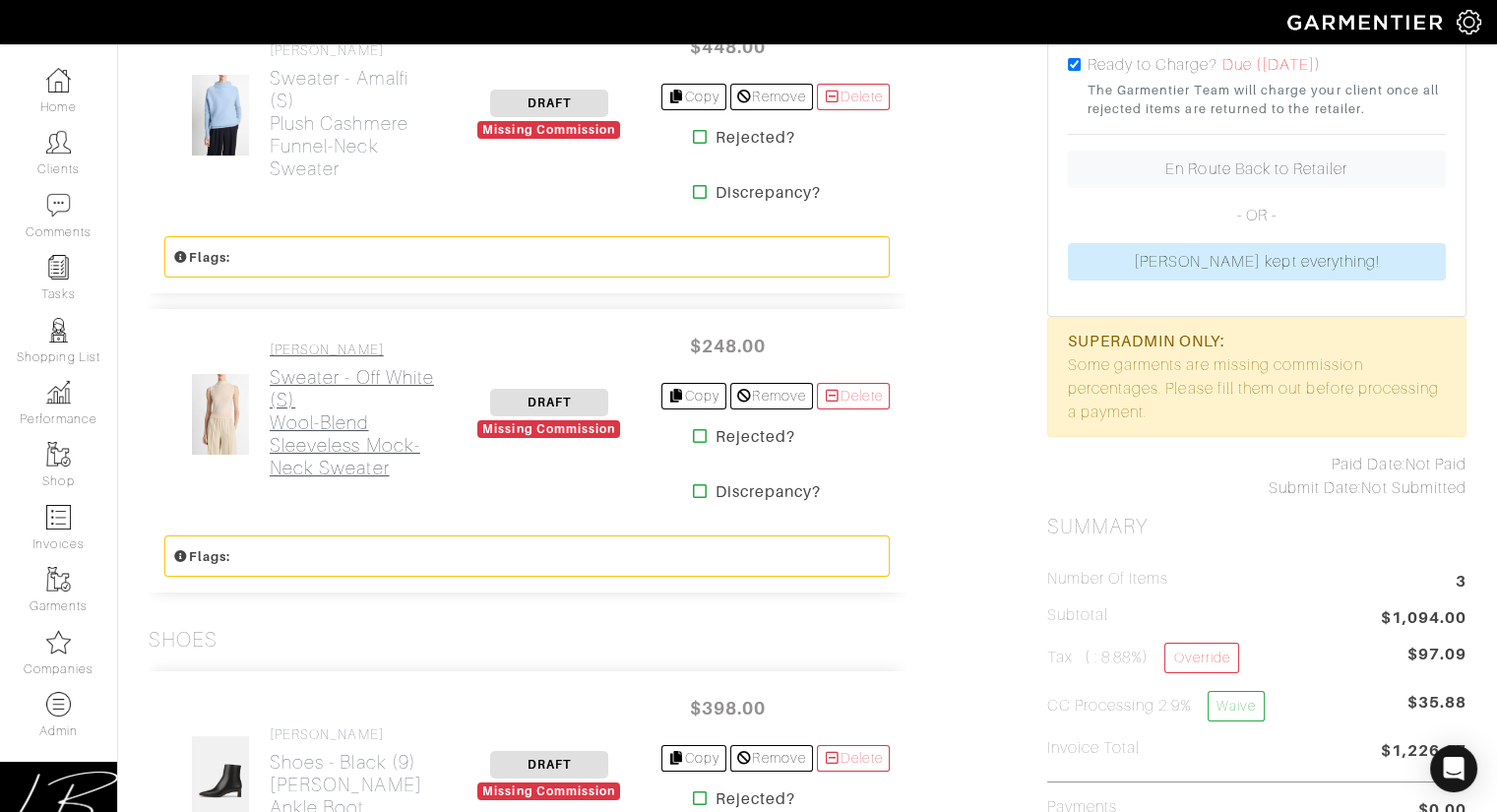
click at [309, 406] on h2 "Sweater - Off White (S) Wool-Blend Sleeveless Mock-Neck Sweater" at bounding box center [353, 422] width 169 height 113
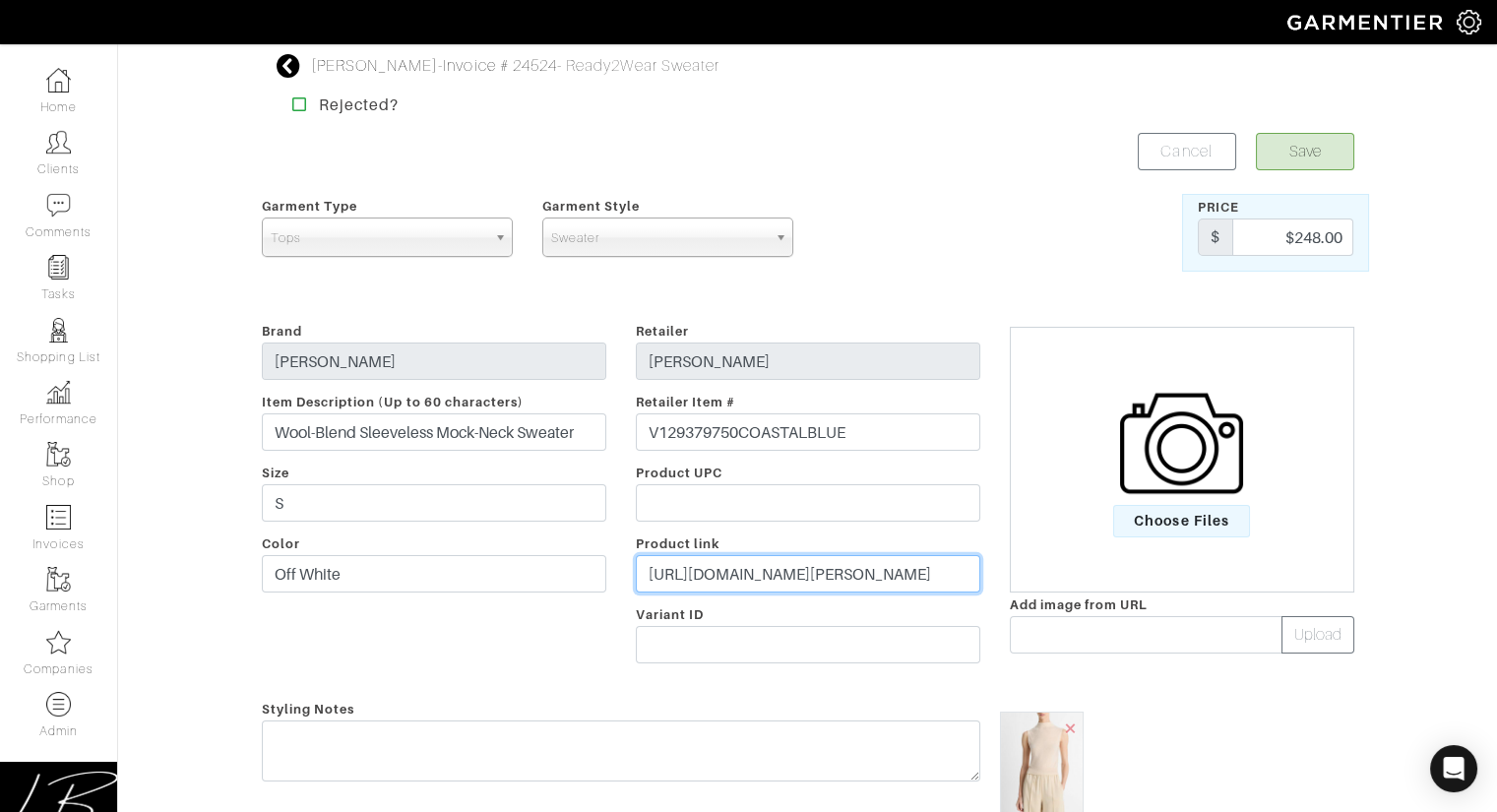
click at [731, 568] on input "[URL][DOMAIN_NAME][PERSON_NAME]" at bounding box center [807, 573] width 344 height 37
click at [949, 175] on form "Save Cancel Garment Type Tops Bottoms Dresses Jumpsuits Suiting Outerwear Shoes…" at bounding box center [807, 801] width 1092 height 1337
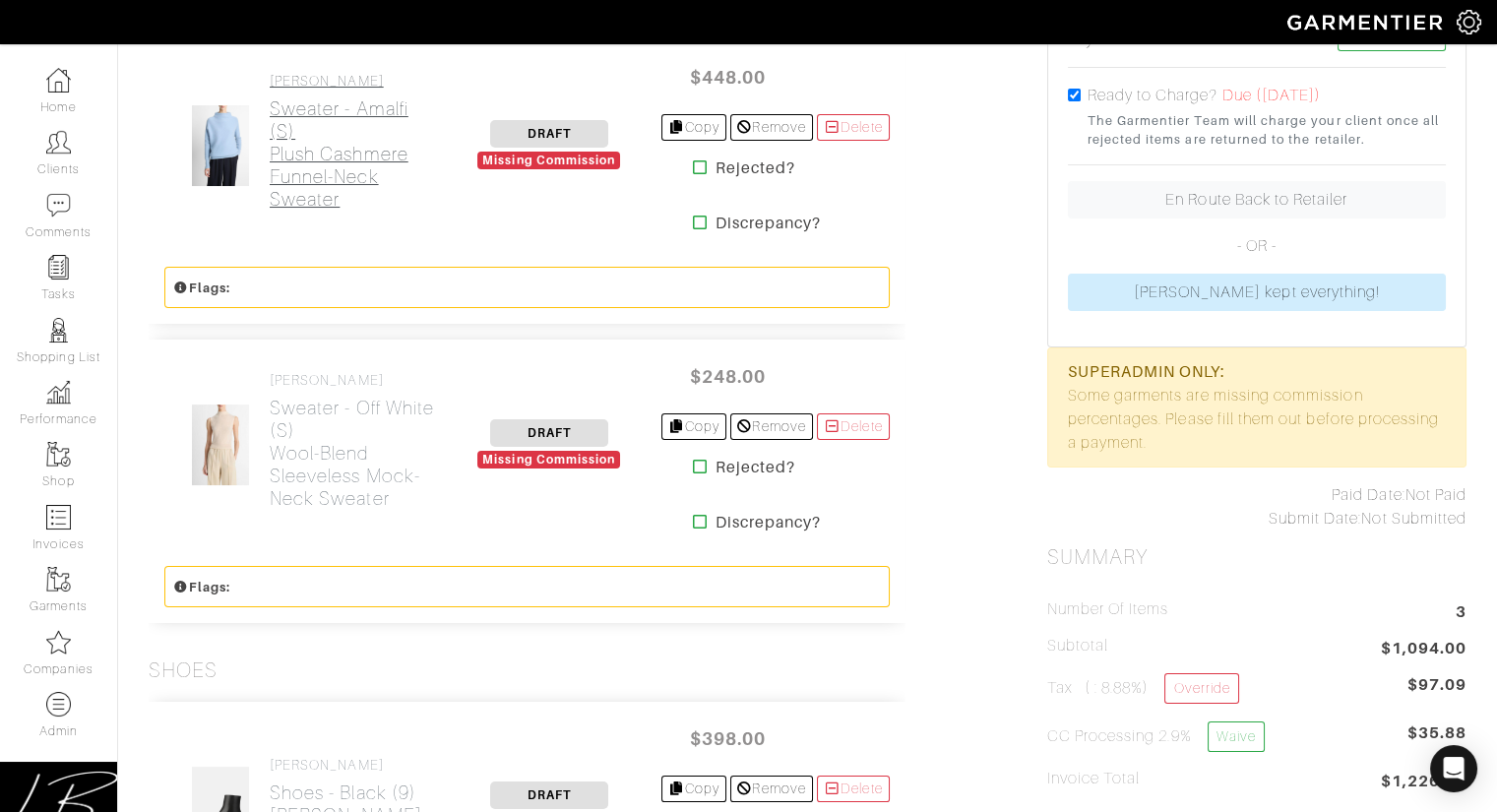
scroll to position [512, 0]
click at [323, 164] on h2 "Sweater - Amalfi (S) Plush Cashmere Funnel-Neck Sweater" at bounding box center [353, 153] width 169 height 113
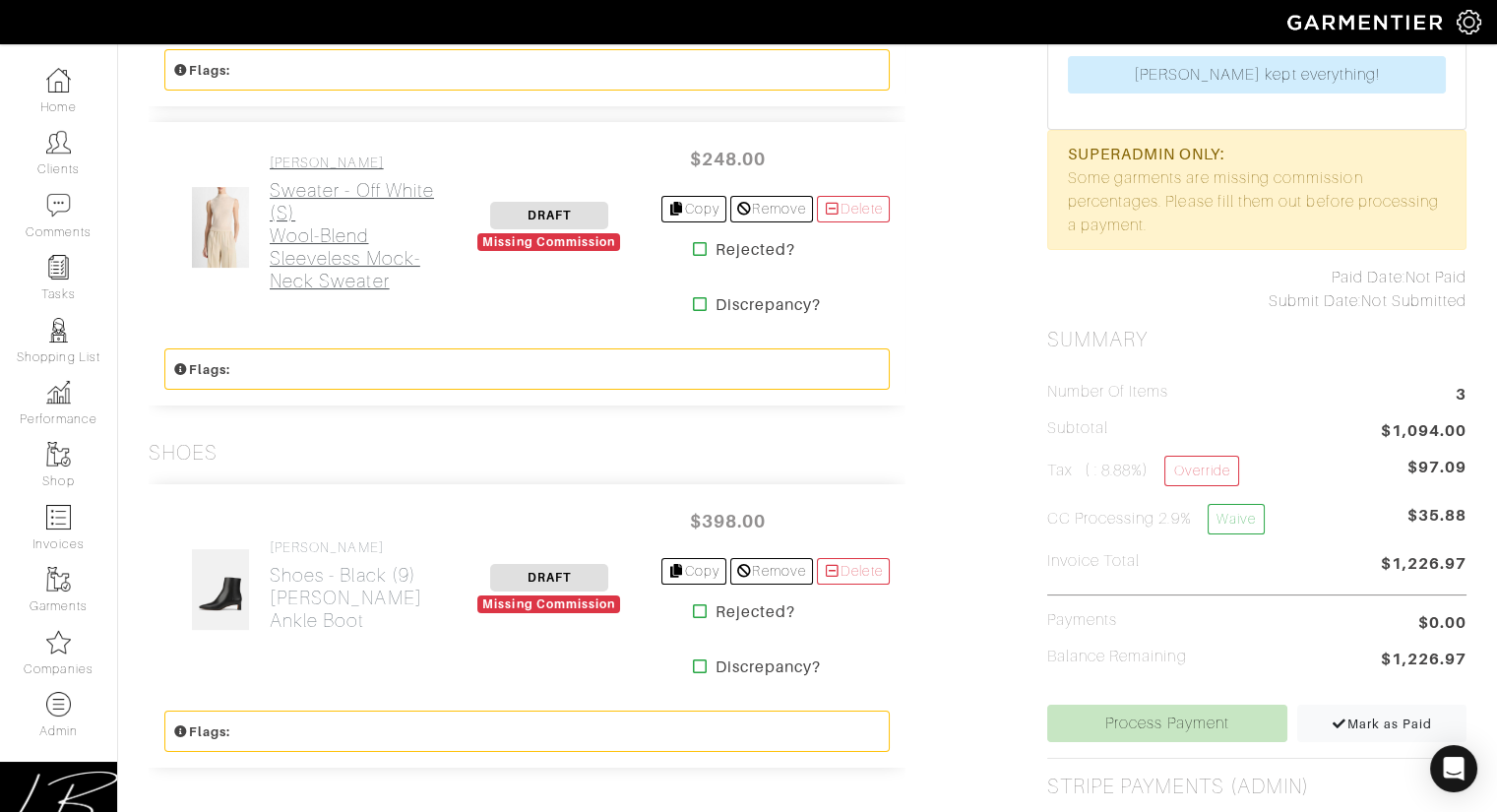
click at [328, 185] on h2 "Sweater - Off White (S) Wool-Blend Sleeveless Mock-Neck Sweater" at bounding box center [353, 236] width 169 height 113
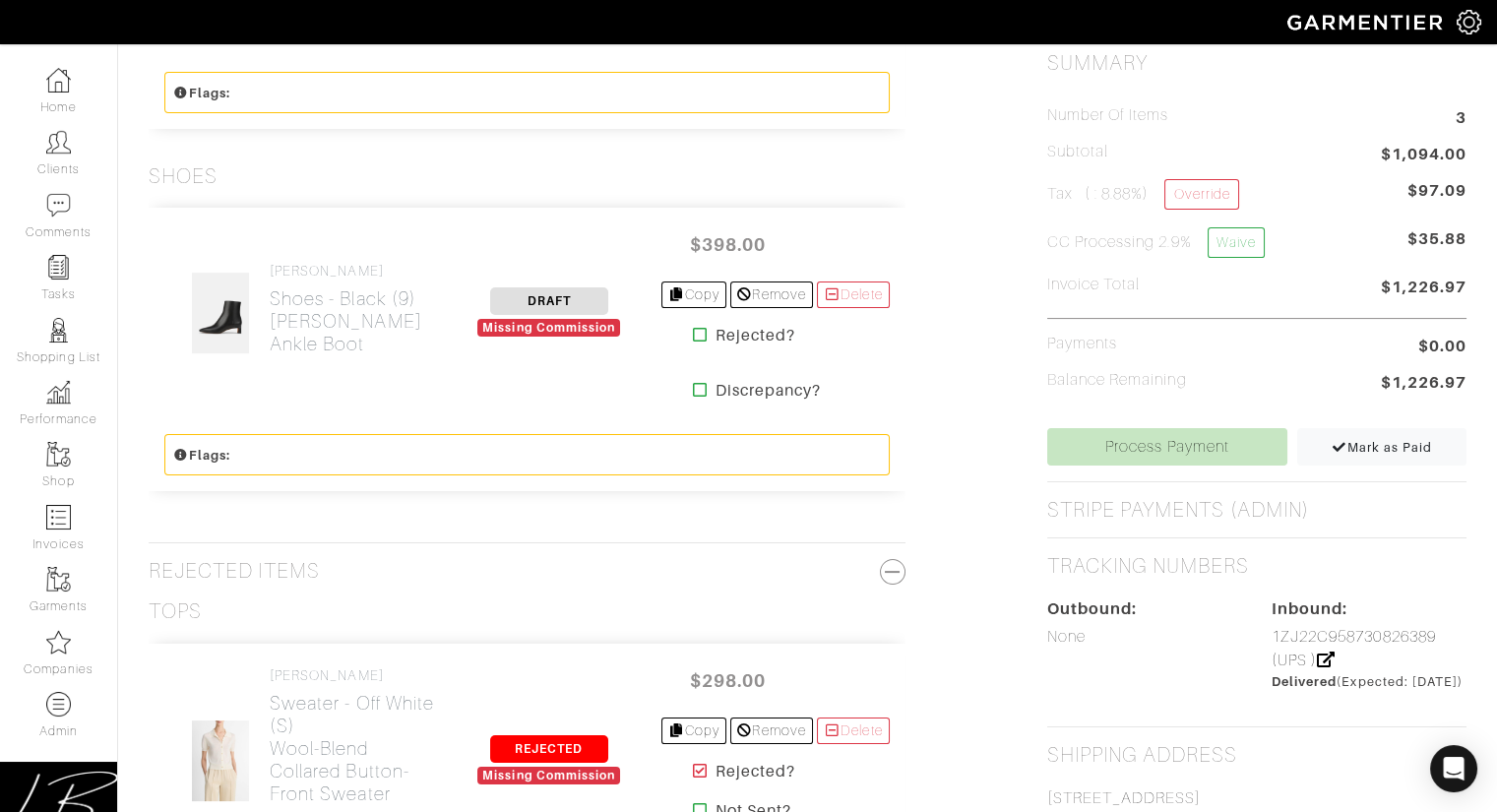
scroll to position [1032, 0]
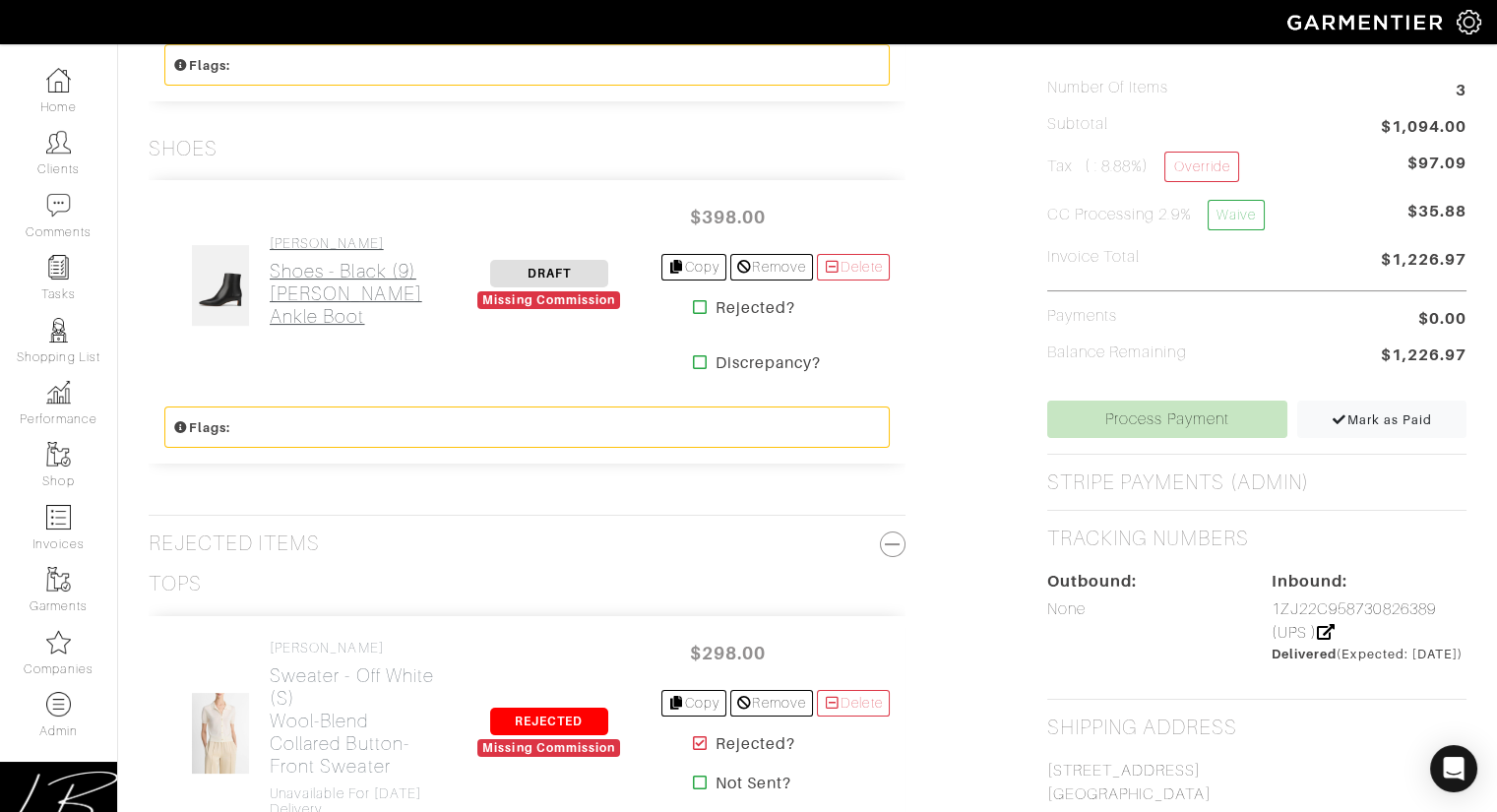
click at [323, 276] on h2 "Shoes - Black (9) Harlan Ankle Boot" at bounding box center [353, 293] width 169 height 68
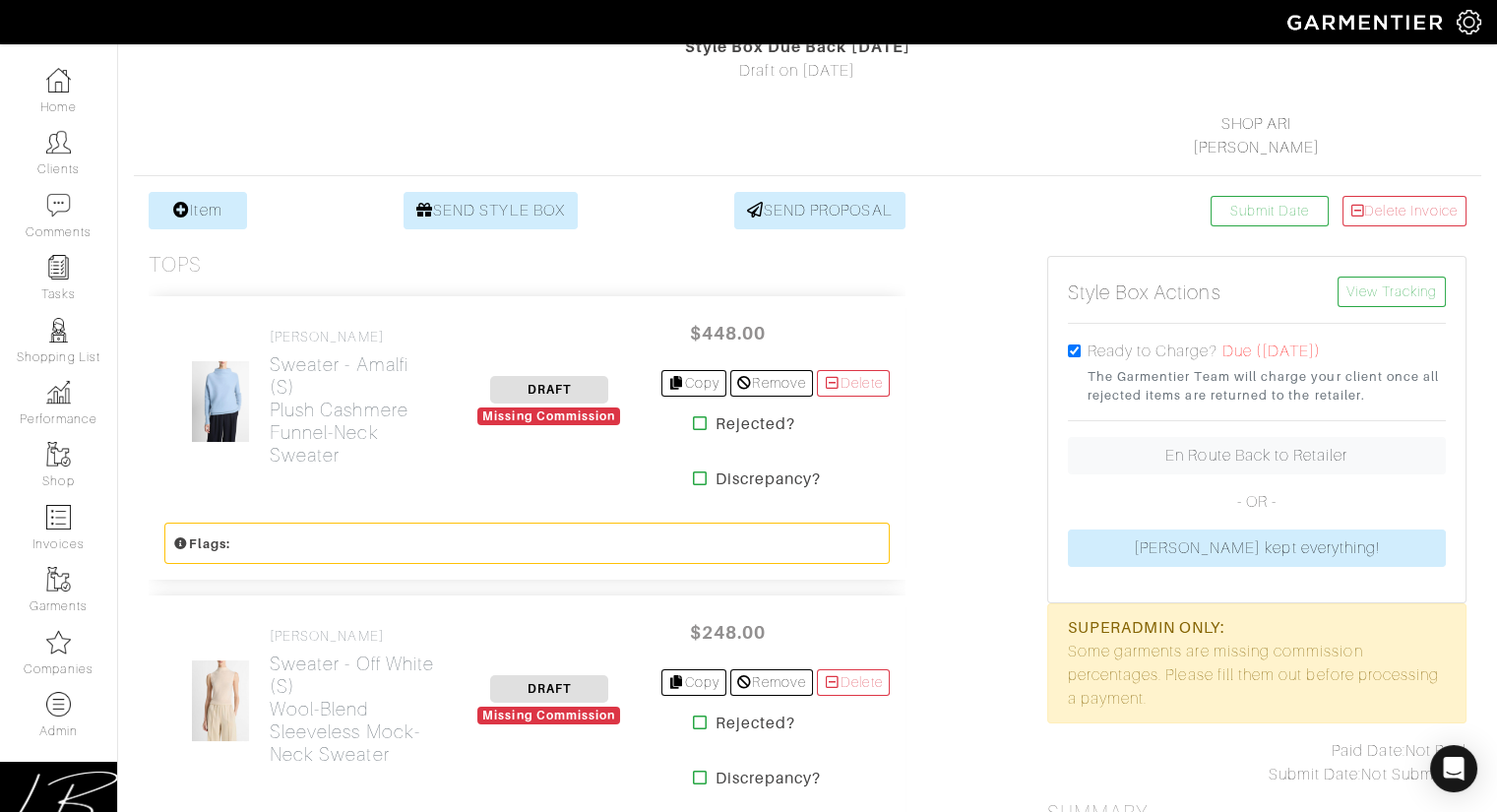
scroll to position [0, 0]
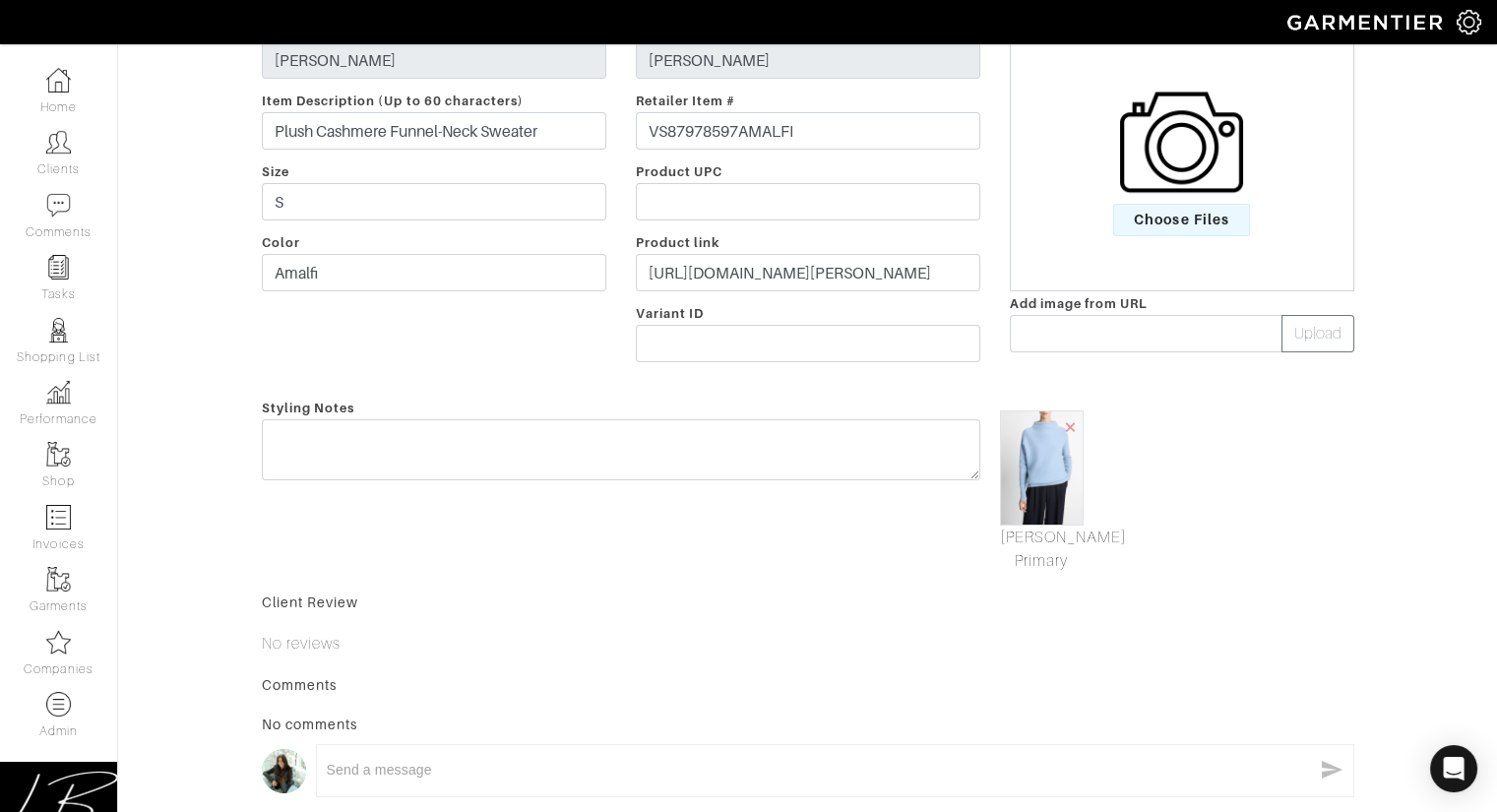
scroll to position [761, 0]
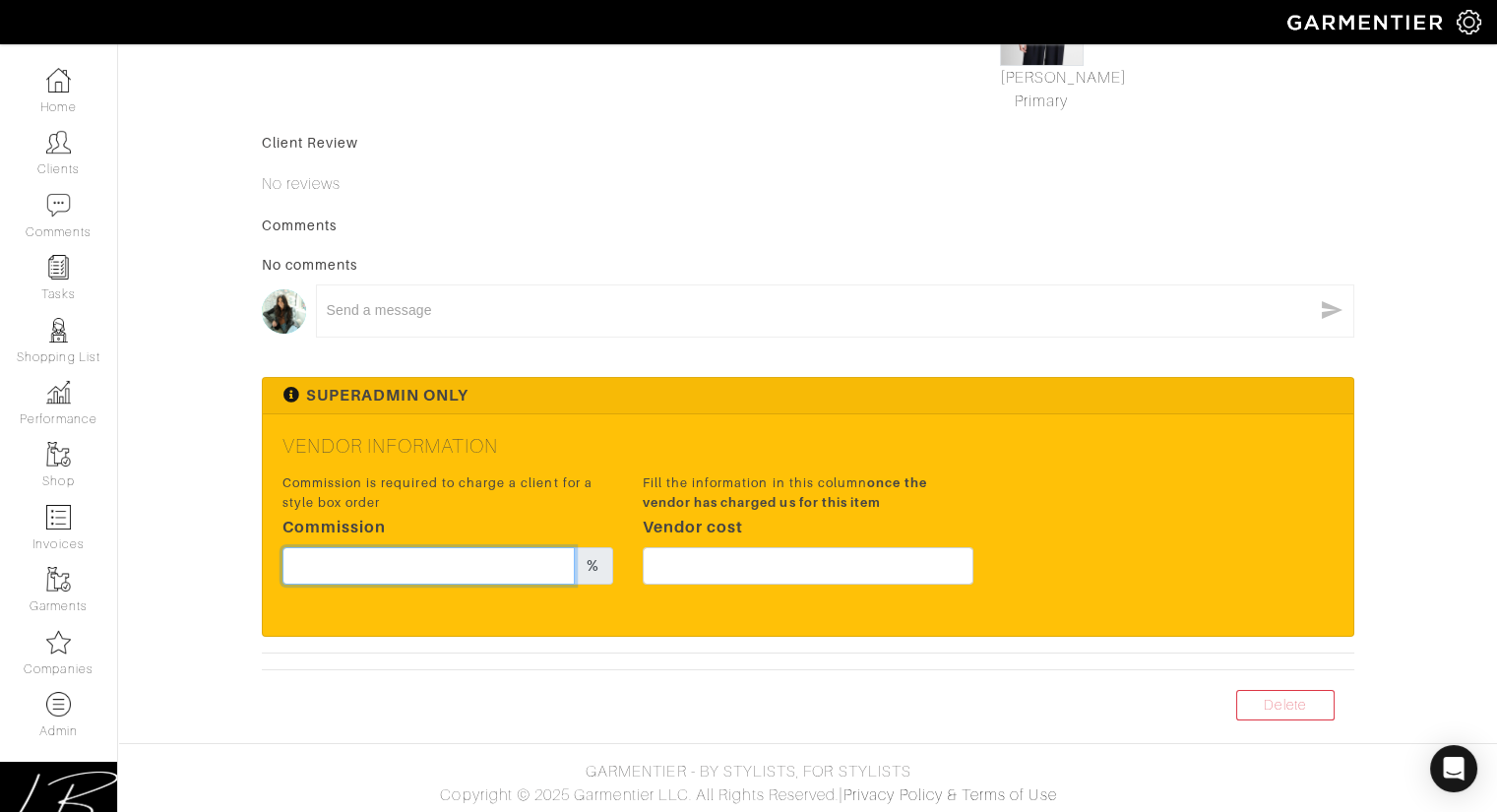
click at [451, 552] on input "text" at bounding box center [428, 566] width 293 height 37
type input "15"
drag, startPoint x: 1076, startPoint y: 418, endPoint x: 1072, endPoint y: 431, distance: 13.6
click at [1076, 418] on div "Vendor Information Commission is required to charge a client for a style box or…" at bounding box center [807, 524] width 1090 height 220
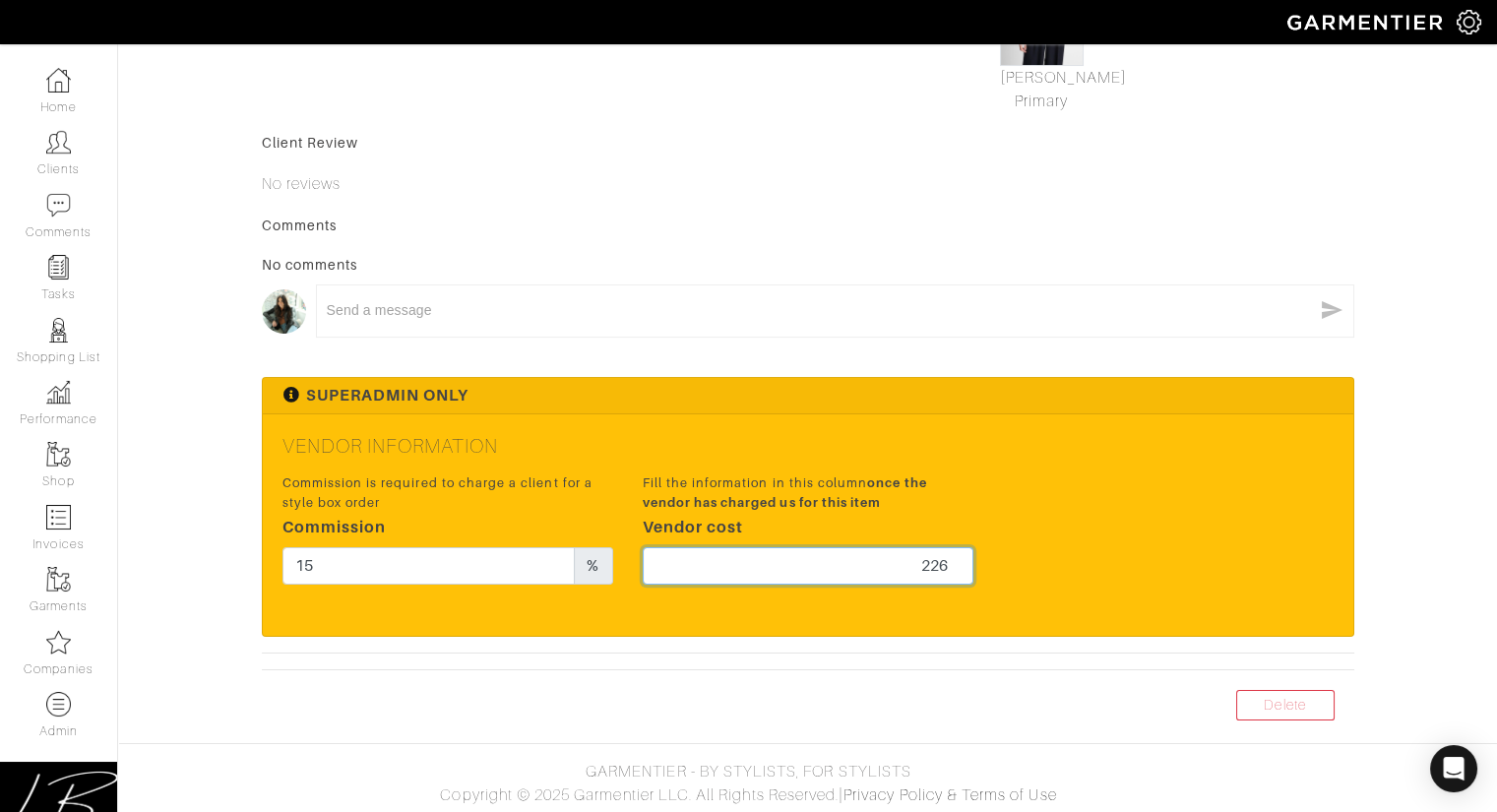
drag, startPoint x: 891, startPoint y: 560, endPoint x: 1037, endPoint y: 560, distance: 146.0
click at [1036, 561] on div "Commission is required to charge a client for a style box order Commission 15 %…" at bounding box center [807, 535] width 1081 height 130
type input "336"
click at [1102, 508] on div "Commission is required to charge a client for a style box order Commission 15 %…" at bounding box center [807, 535] width 1081 height 130
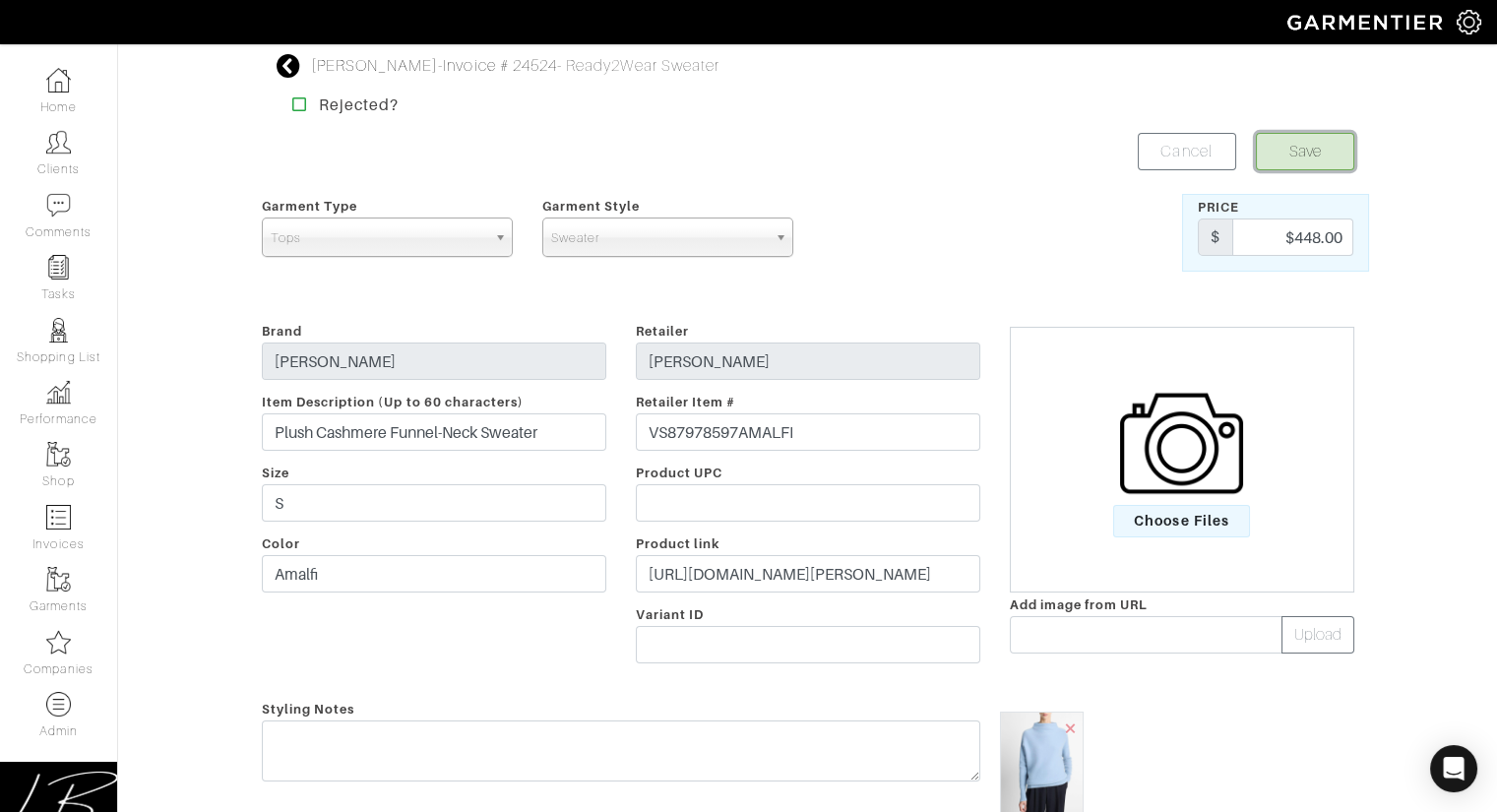
click at [1295, 141] on button "Save" at bounding box center [1306, 152] width 99 height 37
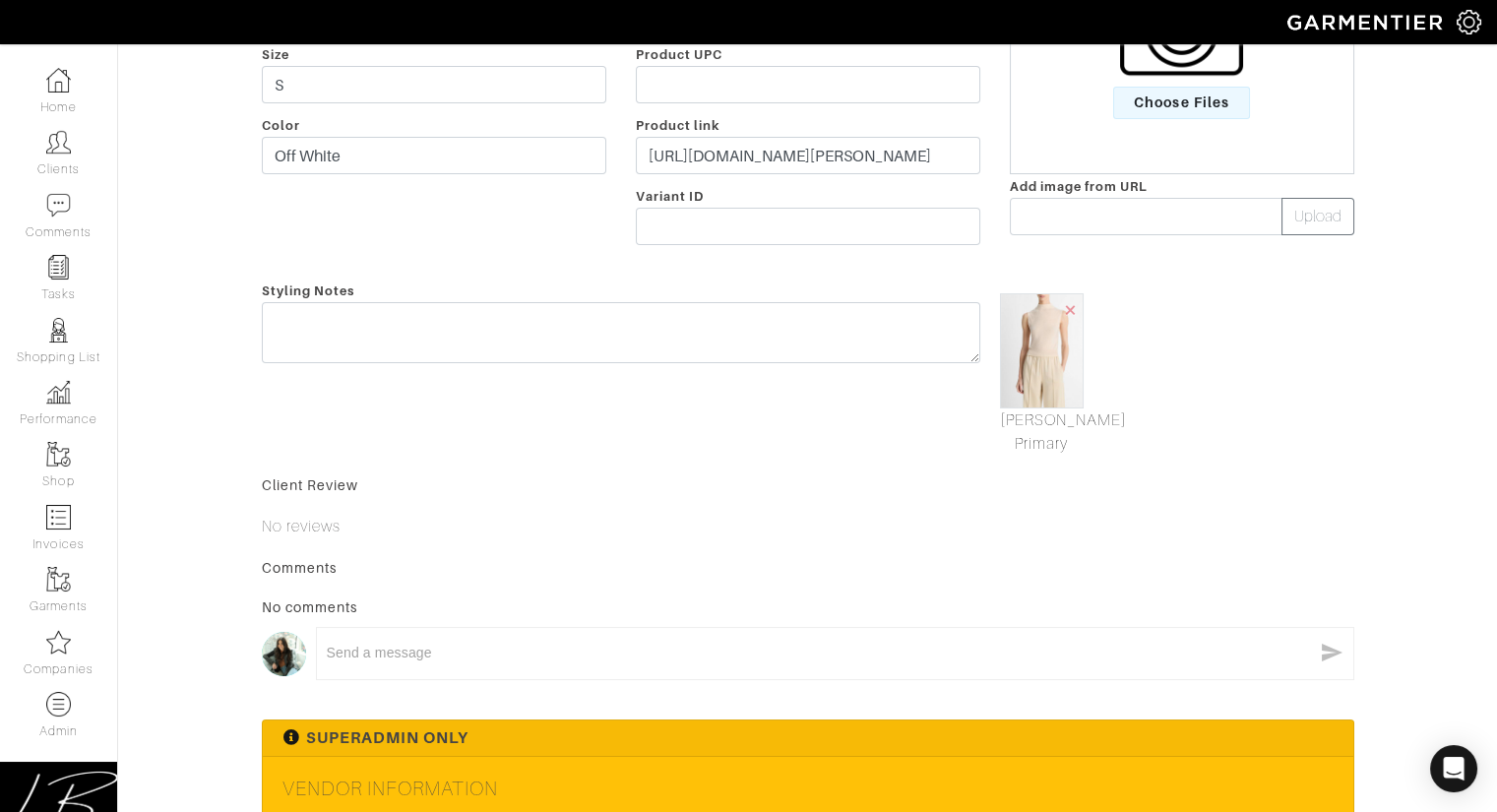
scroll to position [761, 0]
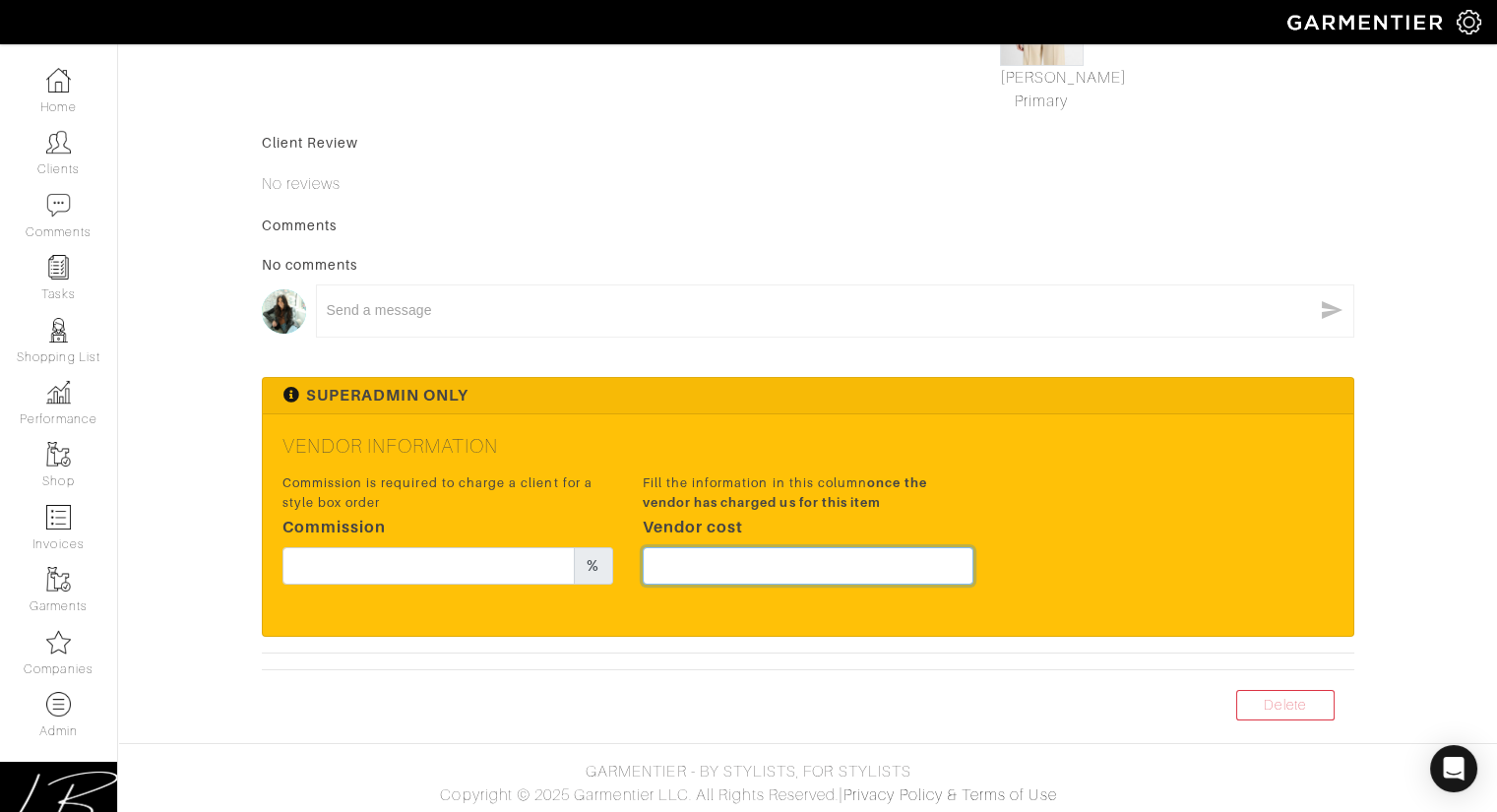
click at [786, 560] on input "text" at bounding box center [807, 566] width 331 height 37
type input "186"
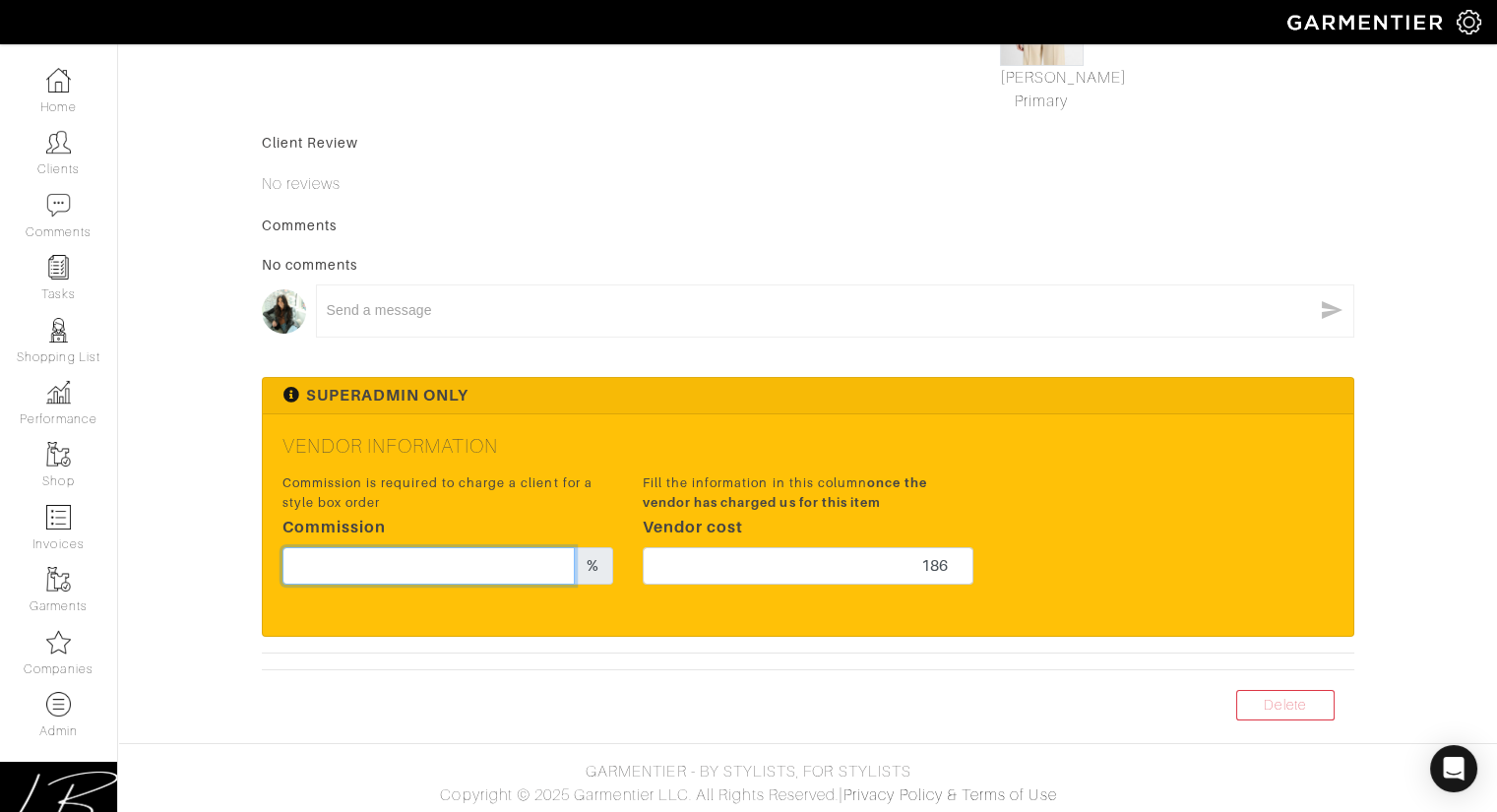
click at [513, 566] on input "text" at bounding box center [428, 566] width 293 height 37
type input "15"
click at [950, 359] on form "Save Cancel Garment Type Tops Bottoms Dresses Jumpsuits Suiting Outerwear Shoes…" at bounding box center [807, 40] width 1092 height 1337
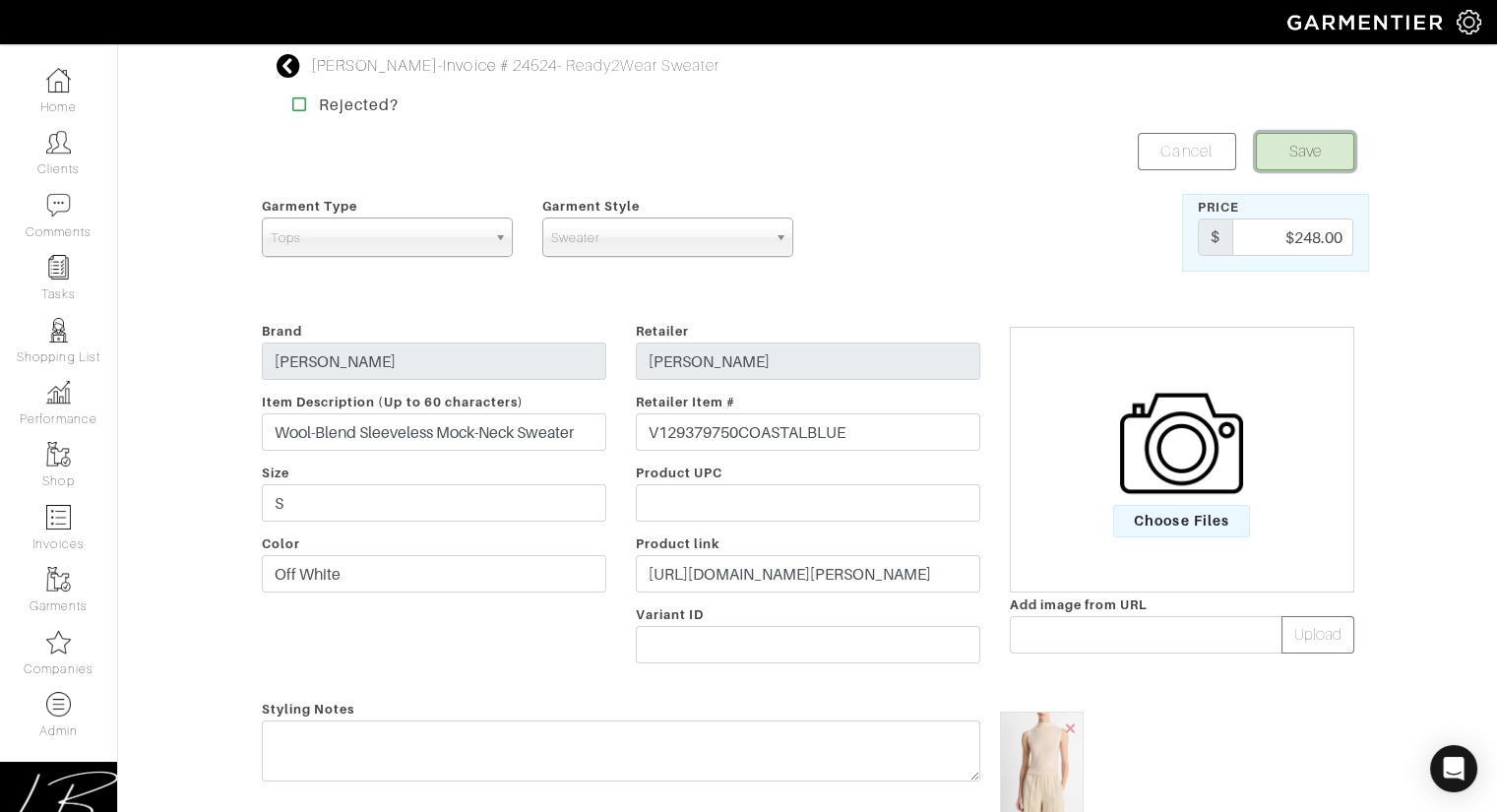
click at [1304, 150] on button "Save" at bounding box center [1306, 152] width 99 height 37
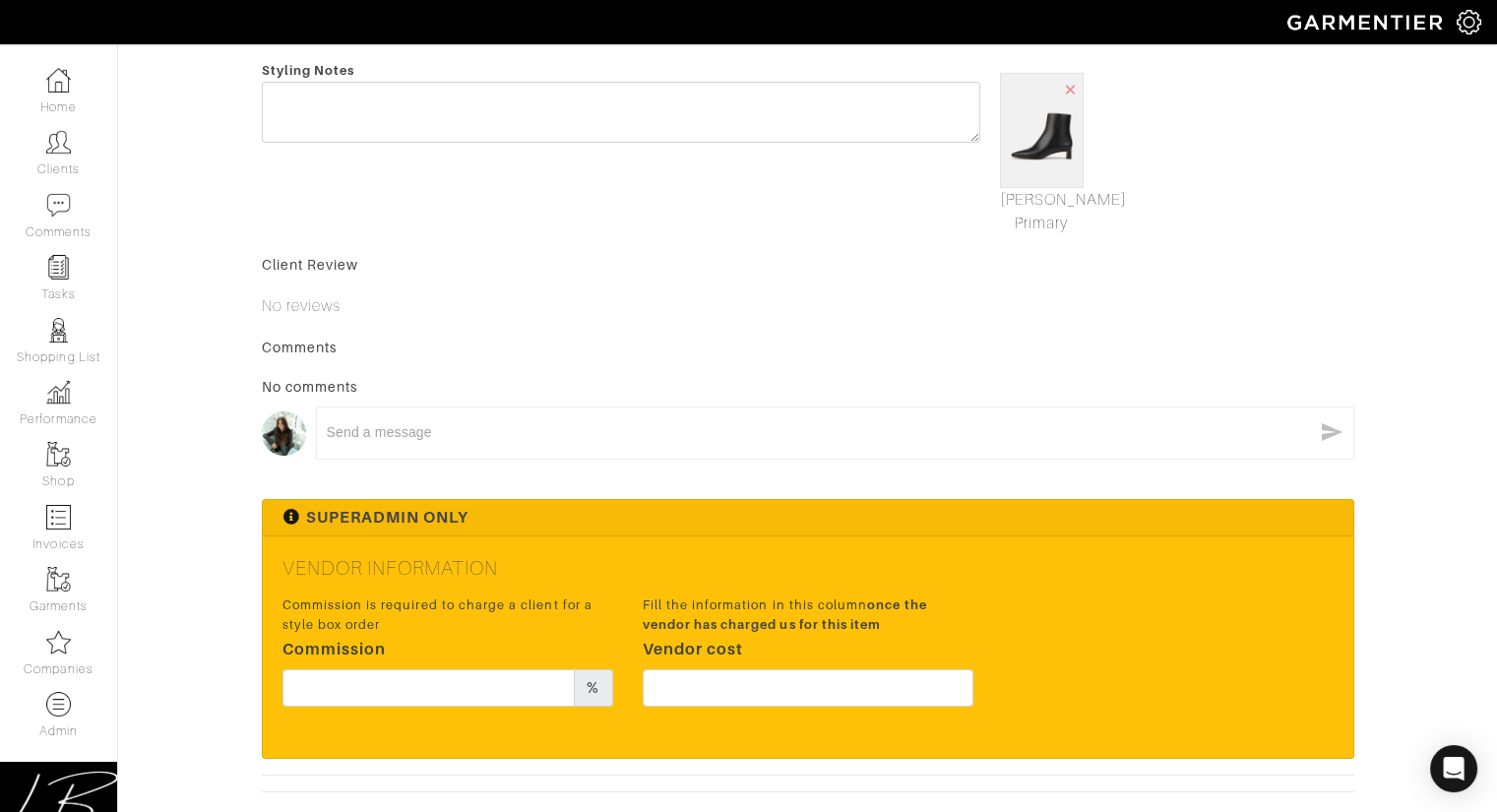
scroll to position [761, 0]
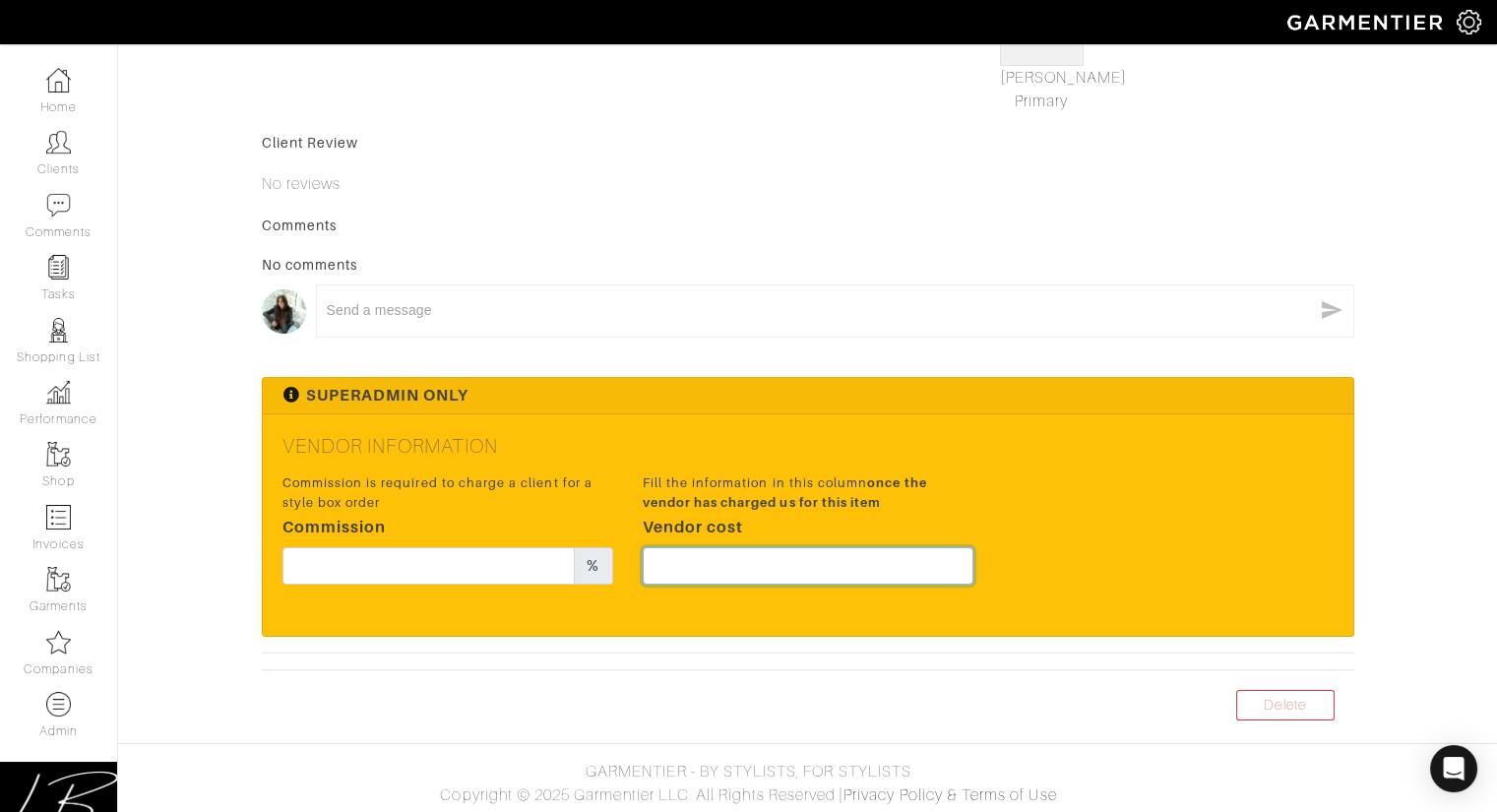
click at [709, 556] on input "text" at bounding box center [807, 566] width 331 height 37
type input "298.5"
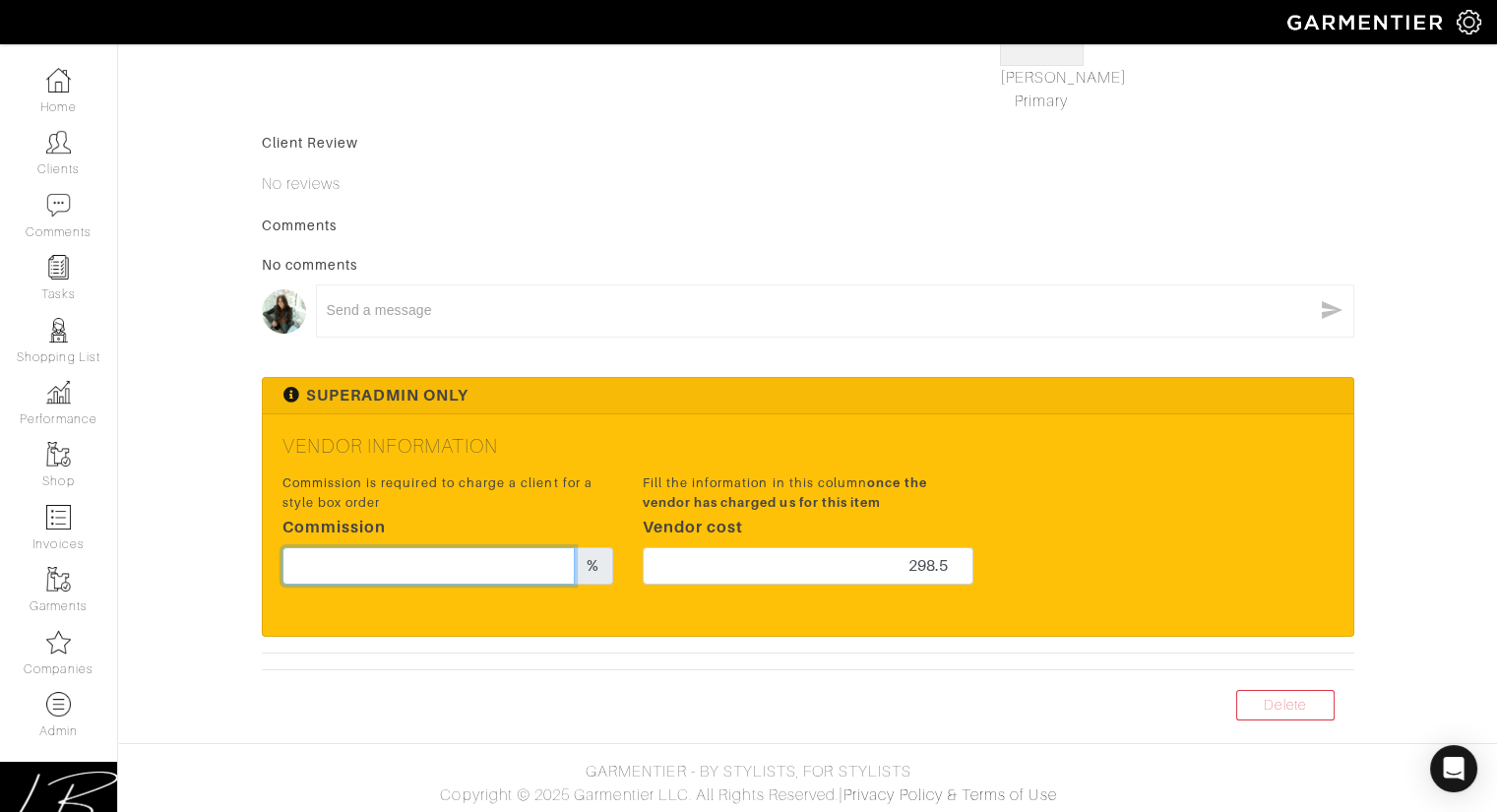
click at [395, 562] on input "text" at bounding box center [428, 566] width 293 height 37
type input "15"
drag, startPoint x: 756, startPoint y: 487, endPoint x: 761, endPoint y: 510, distance: 23.5
click at [756, 488] on small "Fill the information in this column once the vendor has charged us for this item" at bounding box center [807, 492] width 331 height 37
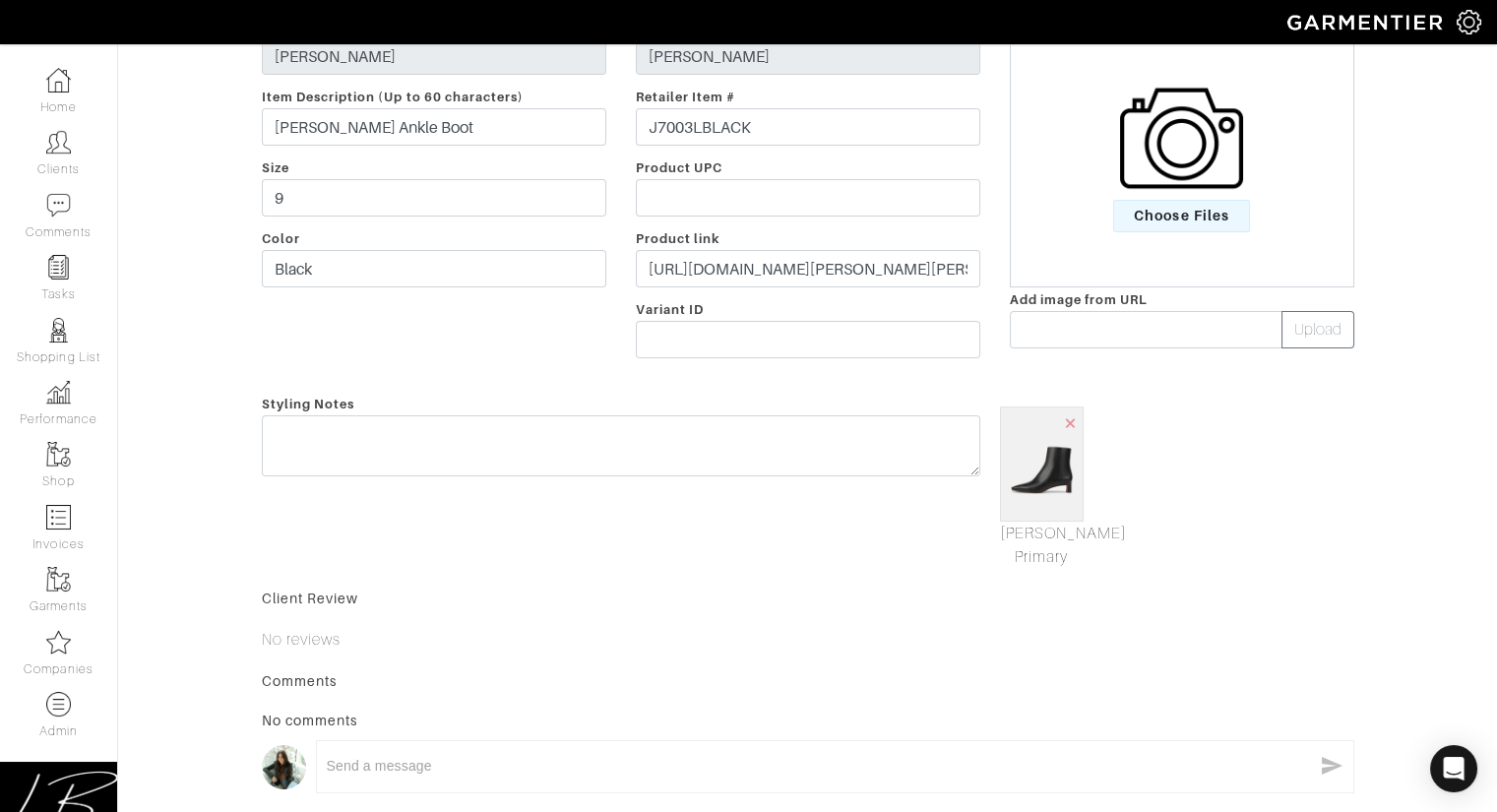
scroll to position [0, 0]
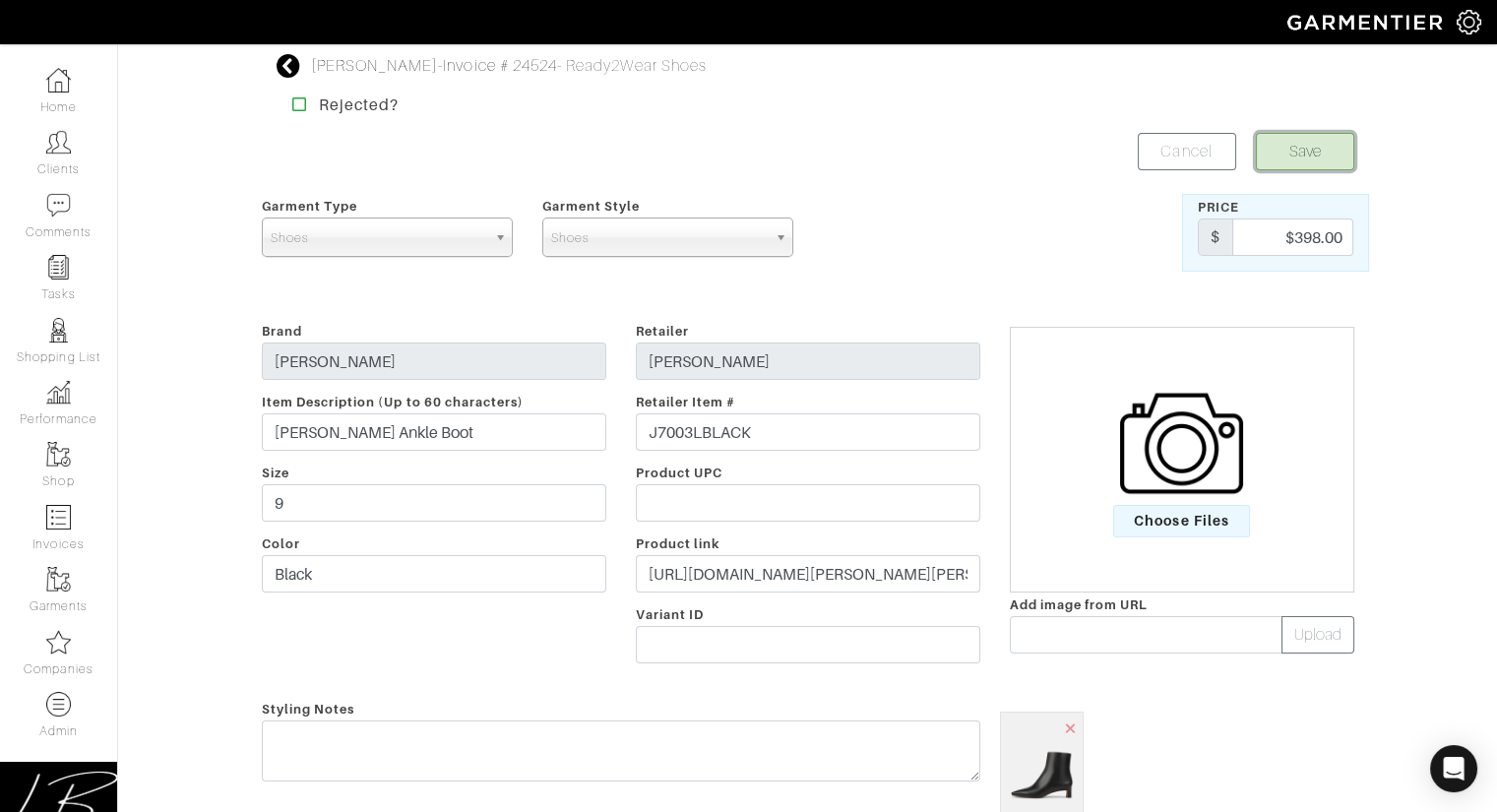
click at [1307, 141] on button "Save" at bounding box center [1306, 152] width 99 height 37
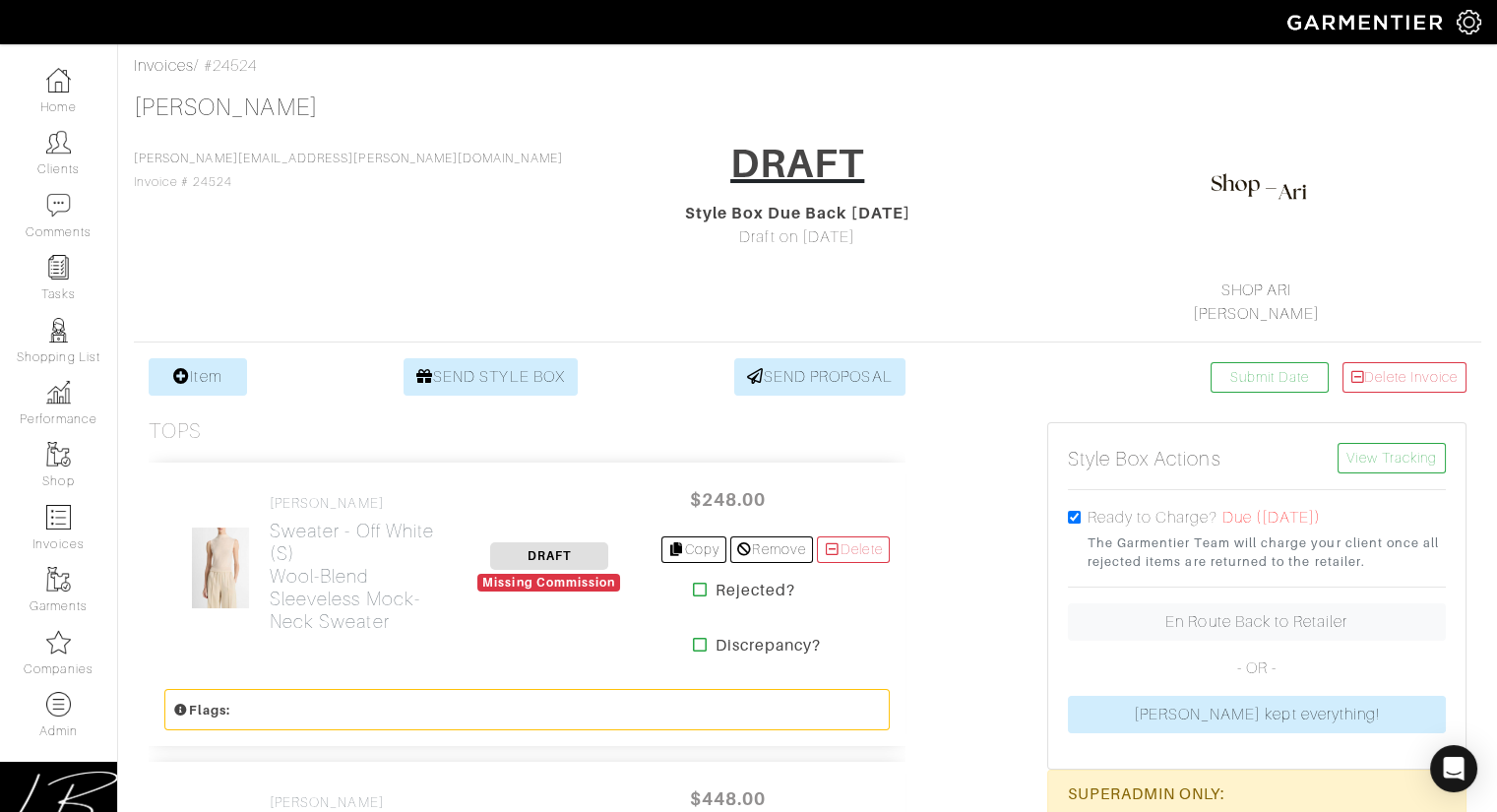
scroll to position [99, 0]
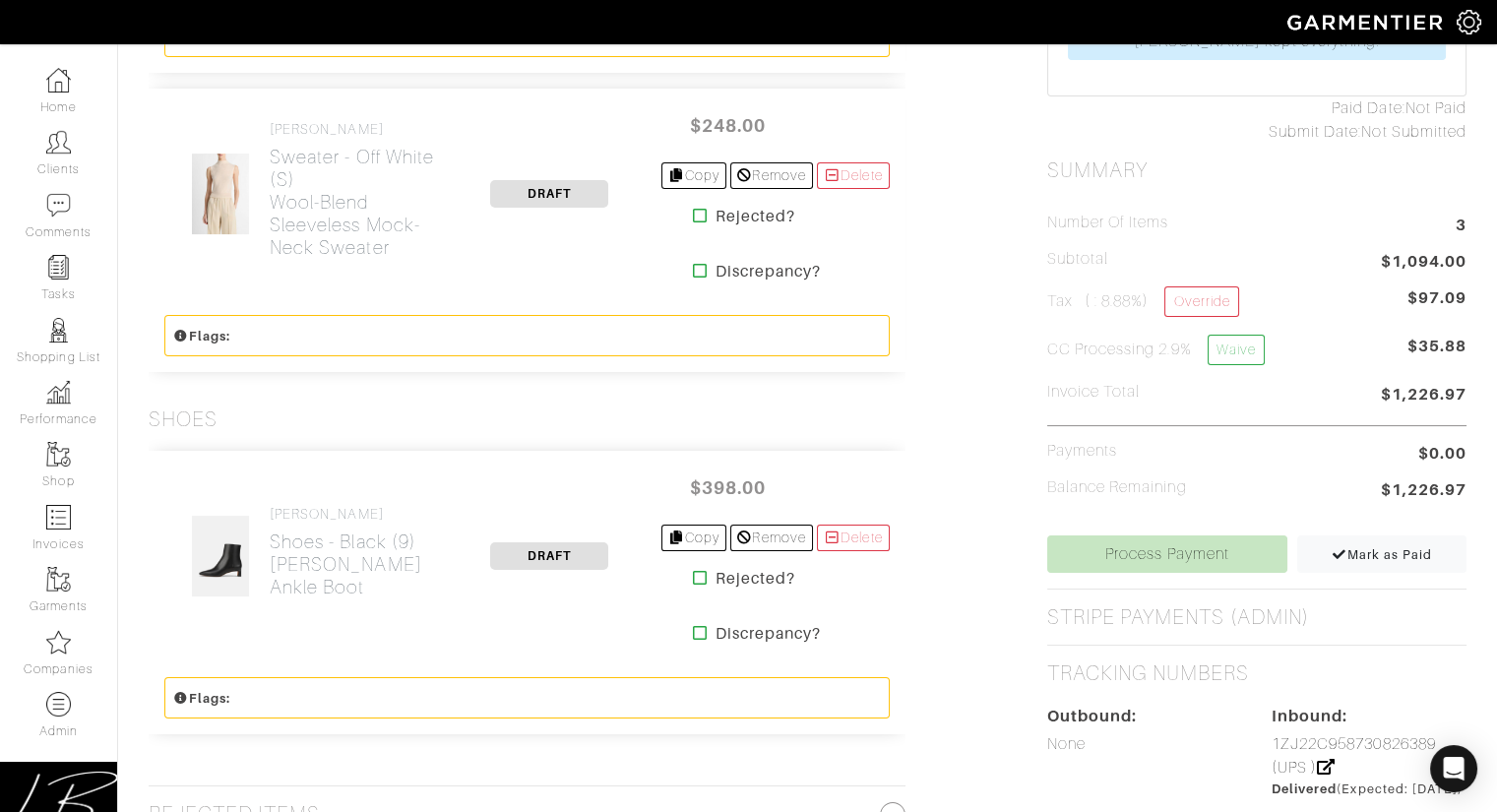
scroll to position [840, 0]
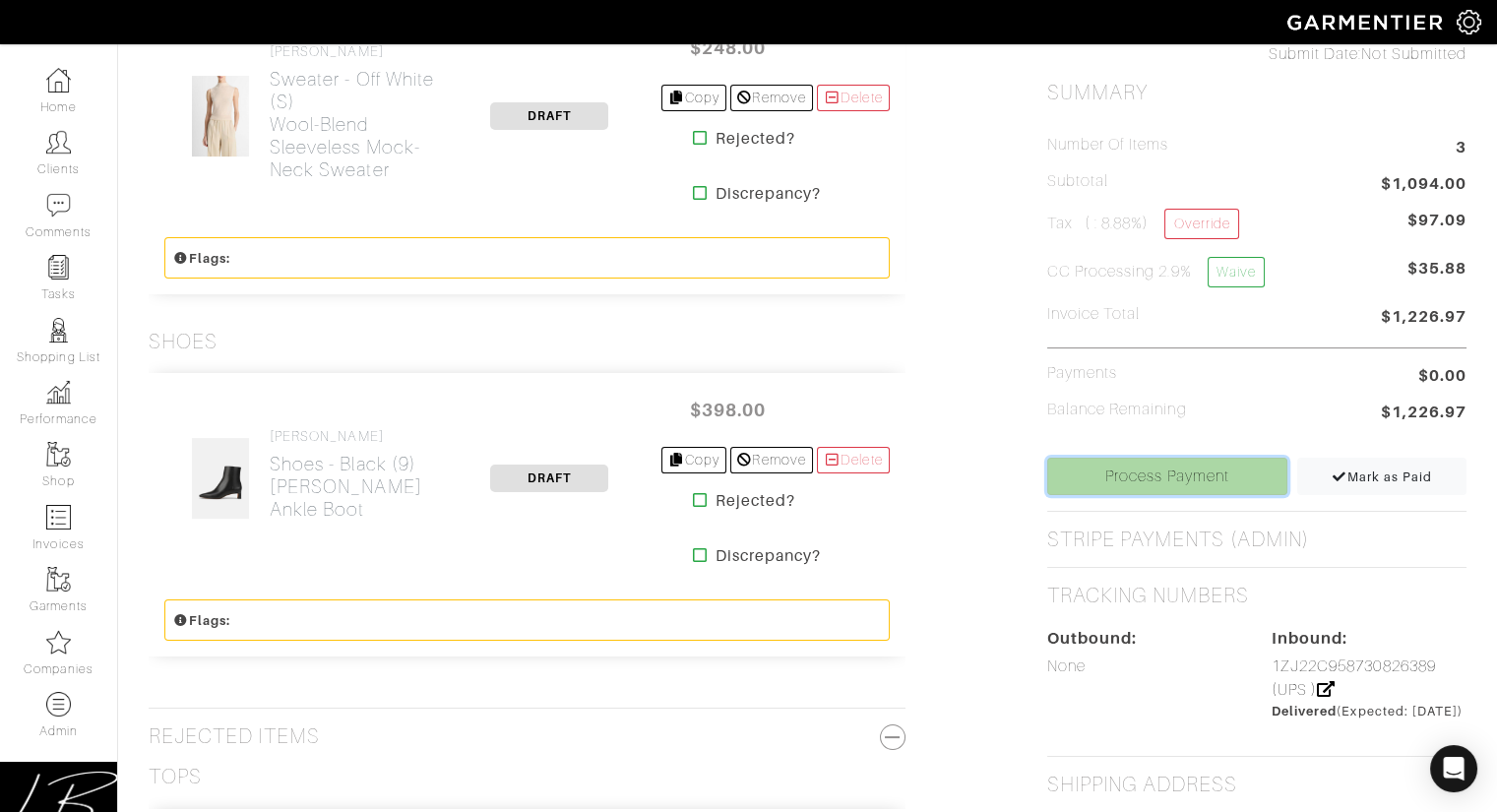
click at [1132, 461] on link "Process Payment" at bounding box center [1167, 477] width 241 height 37
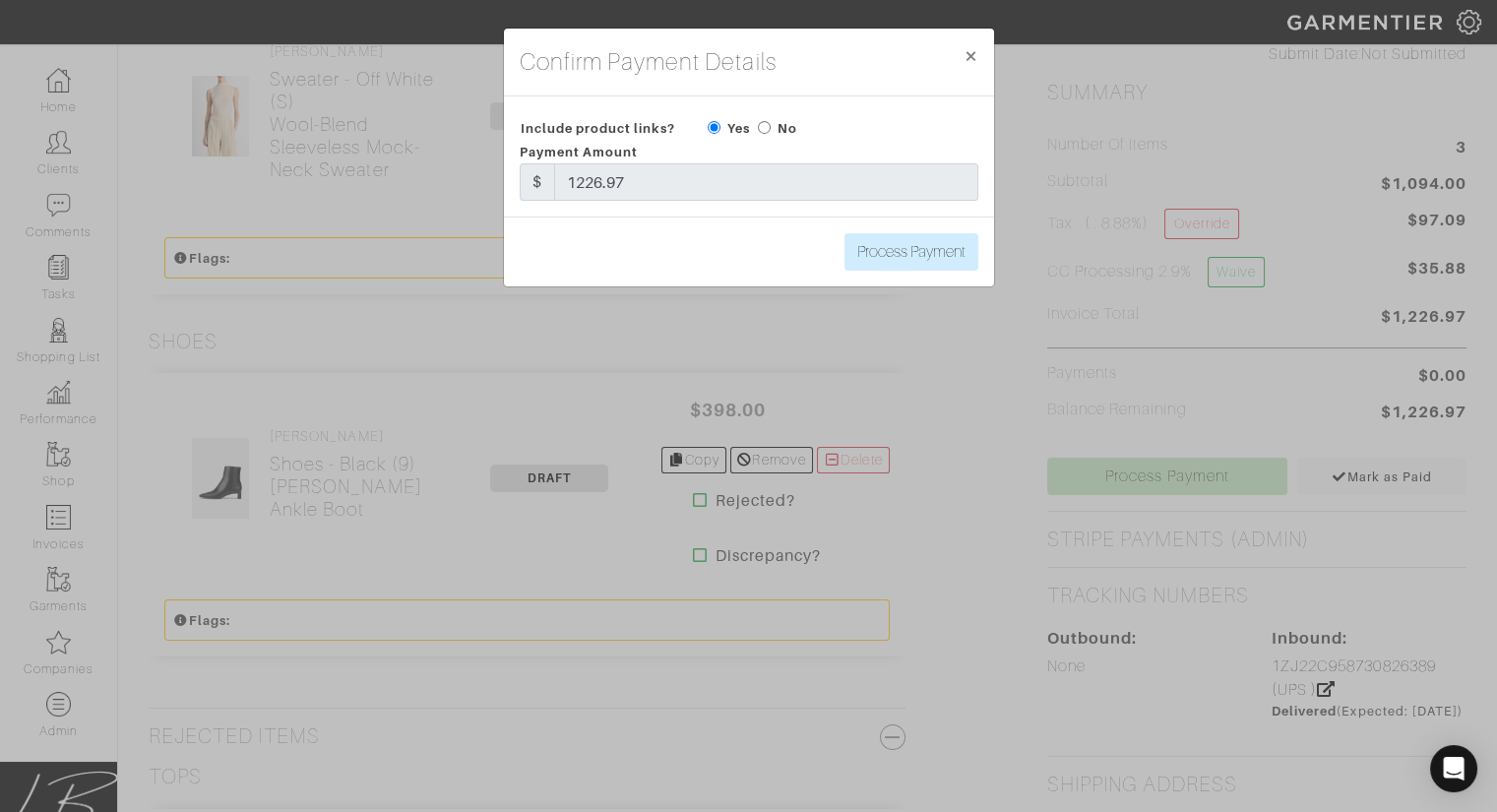
click at [765, 128] on input "radio" at bounding box center [764, 127] width 13 height 13
radio input "true"
click at [909, 263] on input "Process Payment" at bounding box center [912, 252] width 134 height 37
type input "Process Payment"
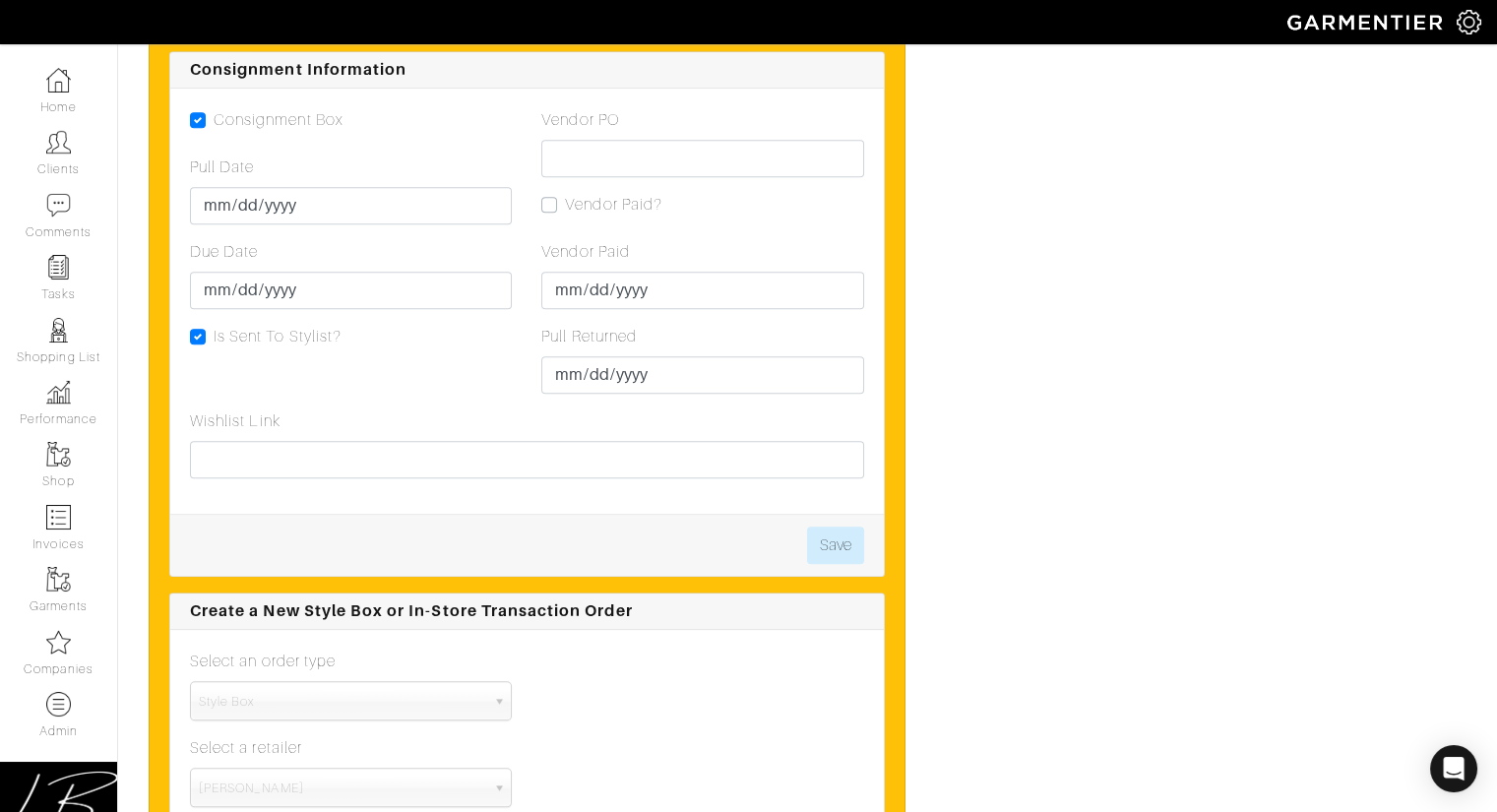
scroll to position [4802, 0]
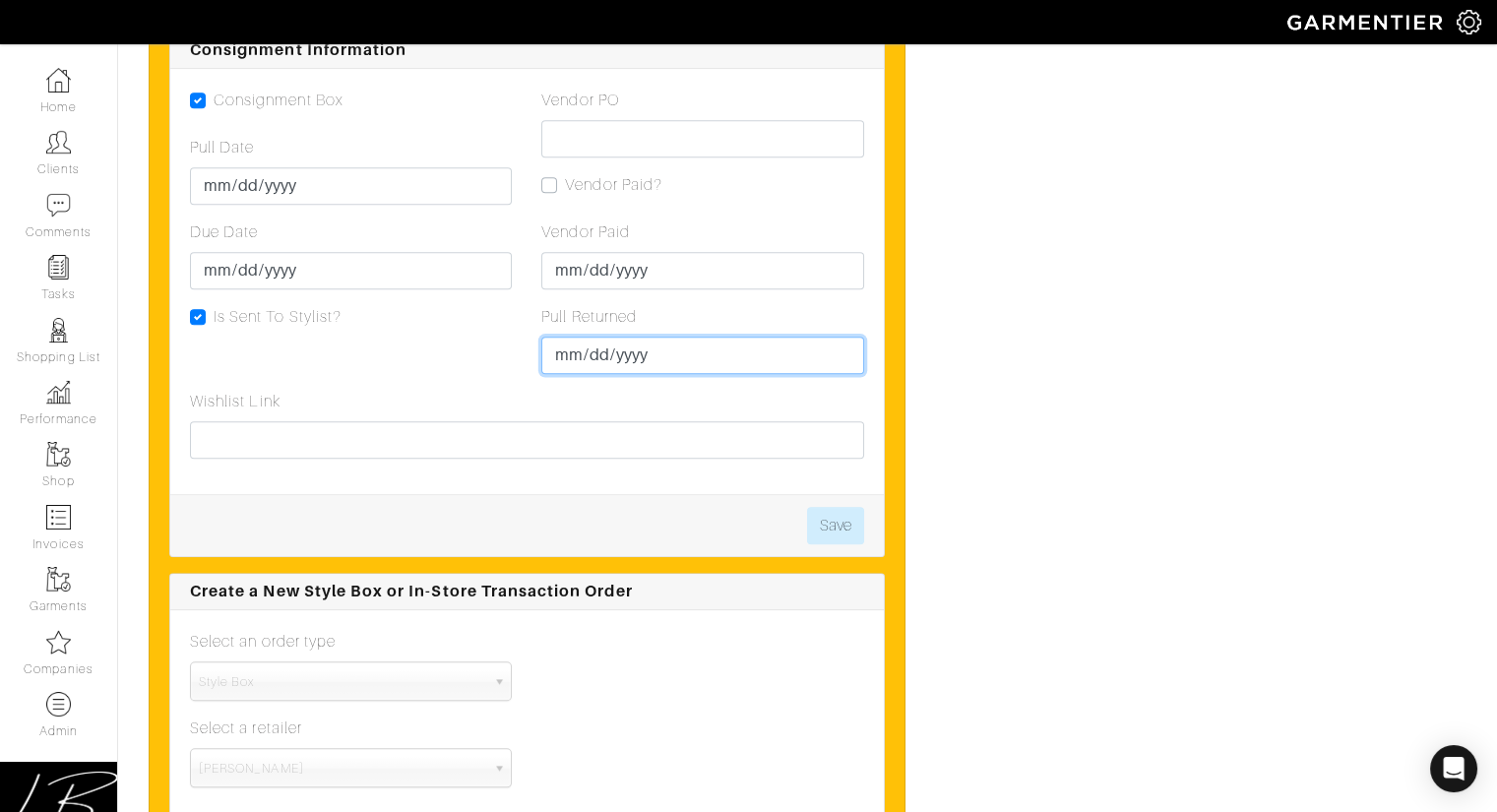
click at [552, 345] on input "Pull Returned" at bounding box center [703, 355] width 322 height 37
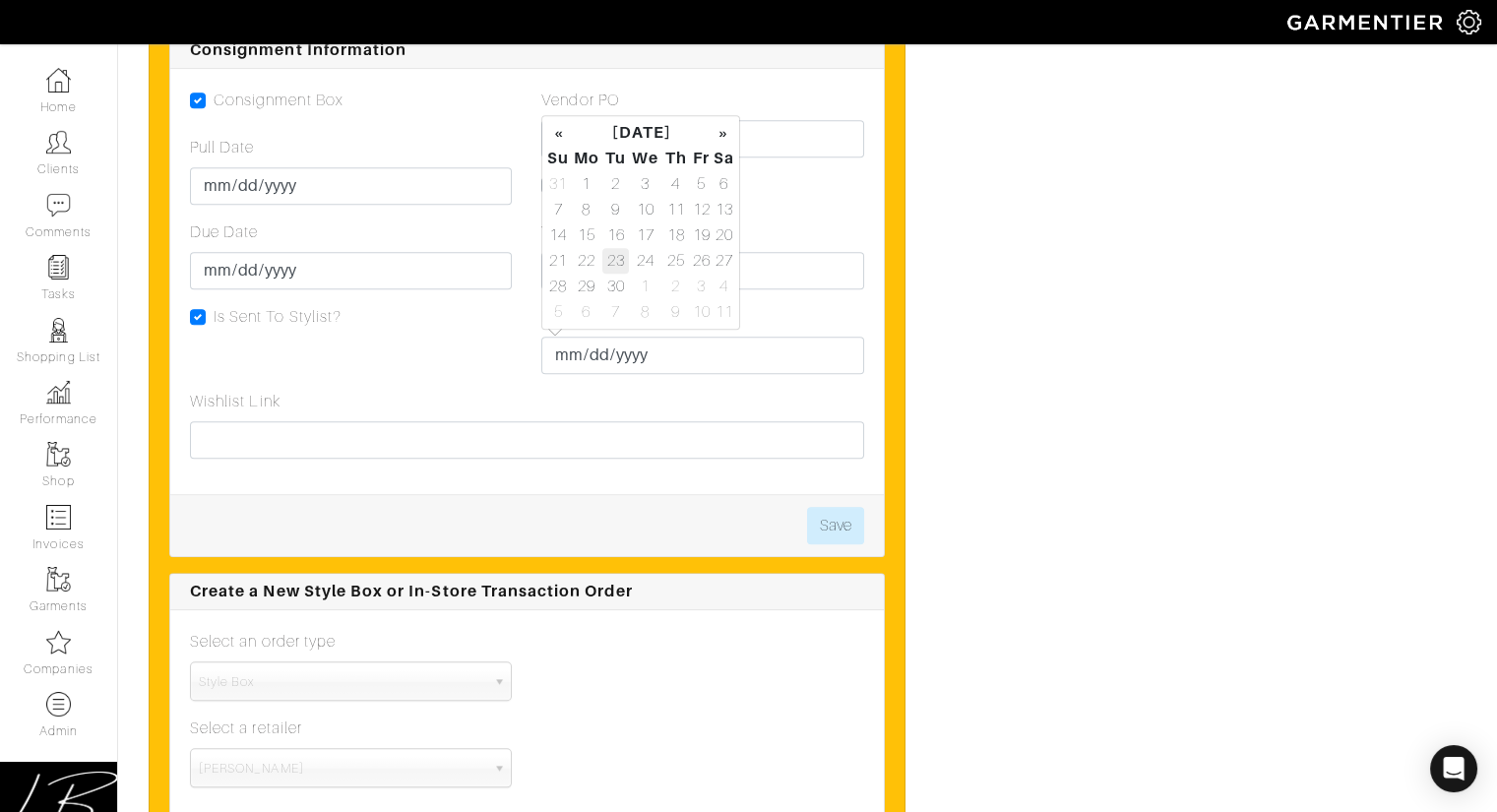
click at [613, 262] on td "23" at bounding box center [615, 260] width 27 height 26
type input "[DATE]"
click at [421, 390] on div "Wishlist Link" at bounding box center [526, 424] width 674 height 69
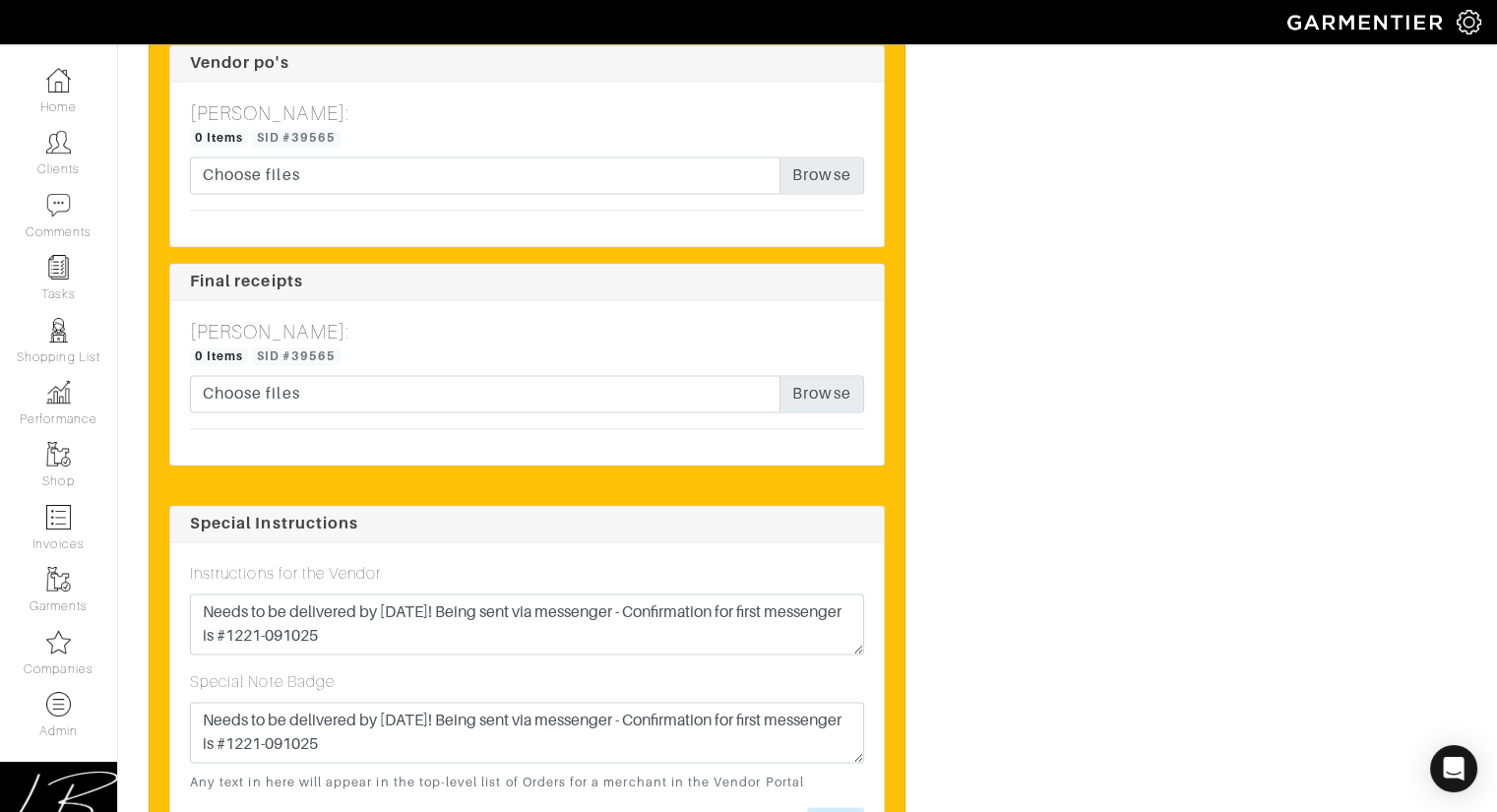
scroll to position [7003, 0]
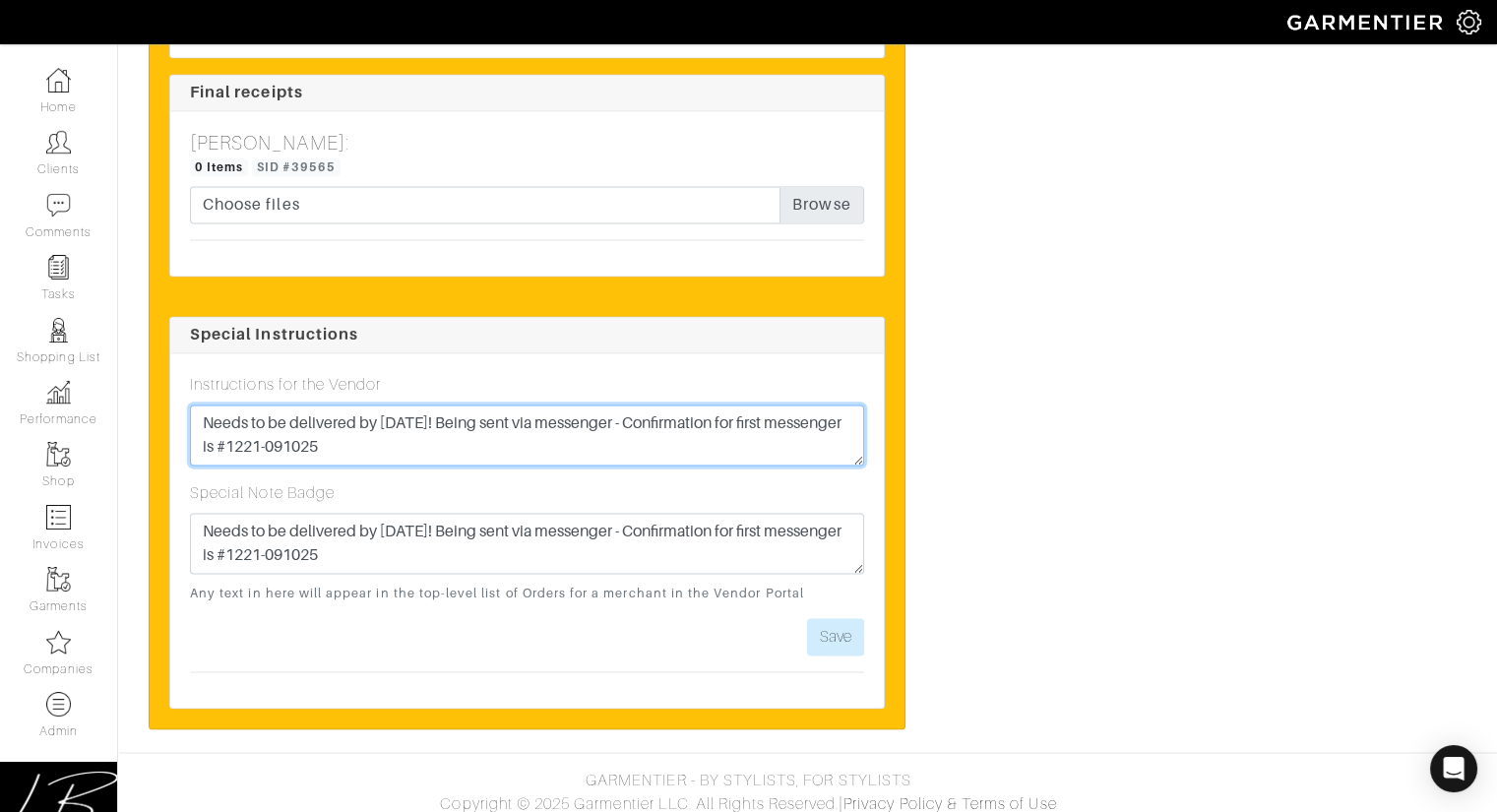
click at [465, 432] on textarea "Needs to be delivered by Friday 9/12! Being sent via messenger - Confirmation f…" at bounding box center [526, 435] width 674 height 61
drag, startPoint x: 465, startPoint y: 432, endPoint x: 466, endPoint y: 397, distance: 35.0
click at [466, 405] on textarea "Needs to be delivered by Friday 9/12! Being sent via messenger - Confirmation f…" at bounding box center [526, 435] width 674 height 61
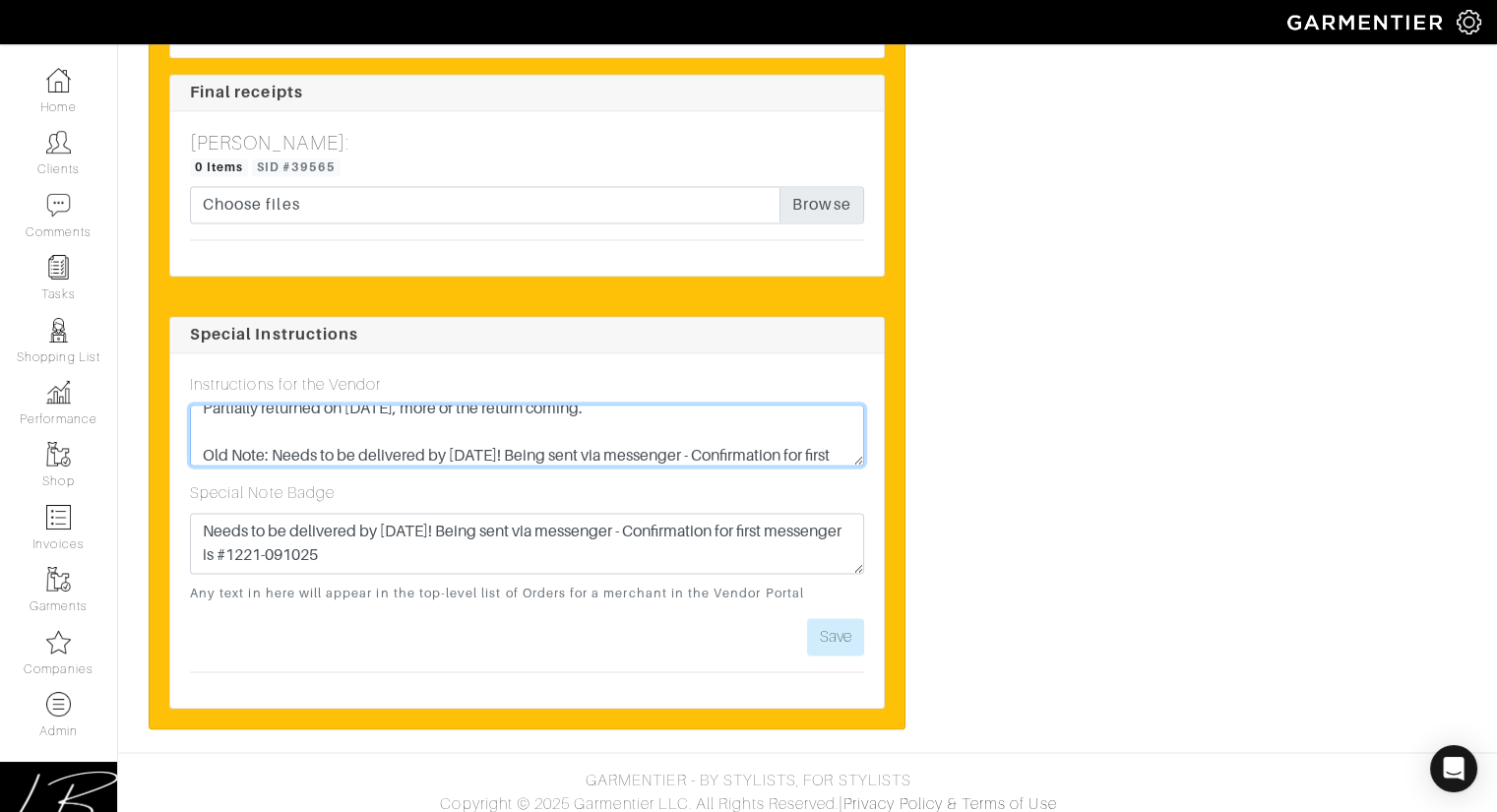
type textarea "Partially returned on 9/23/25, more of the return coming. Old Note: Needs to be…"
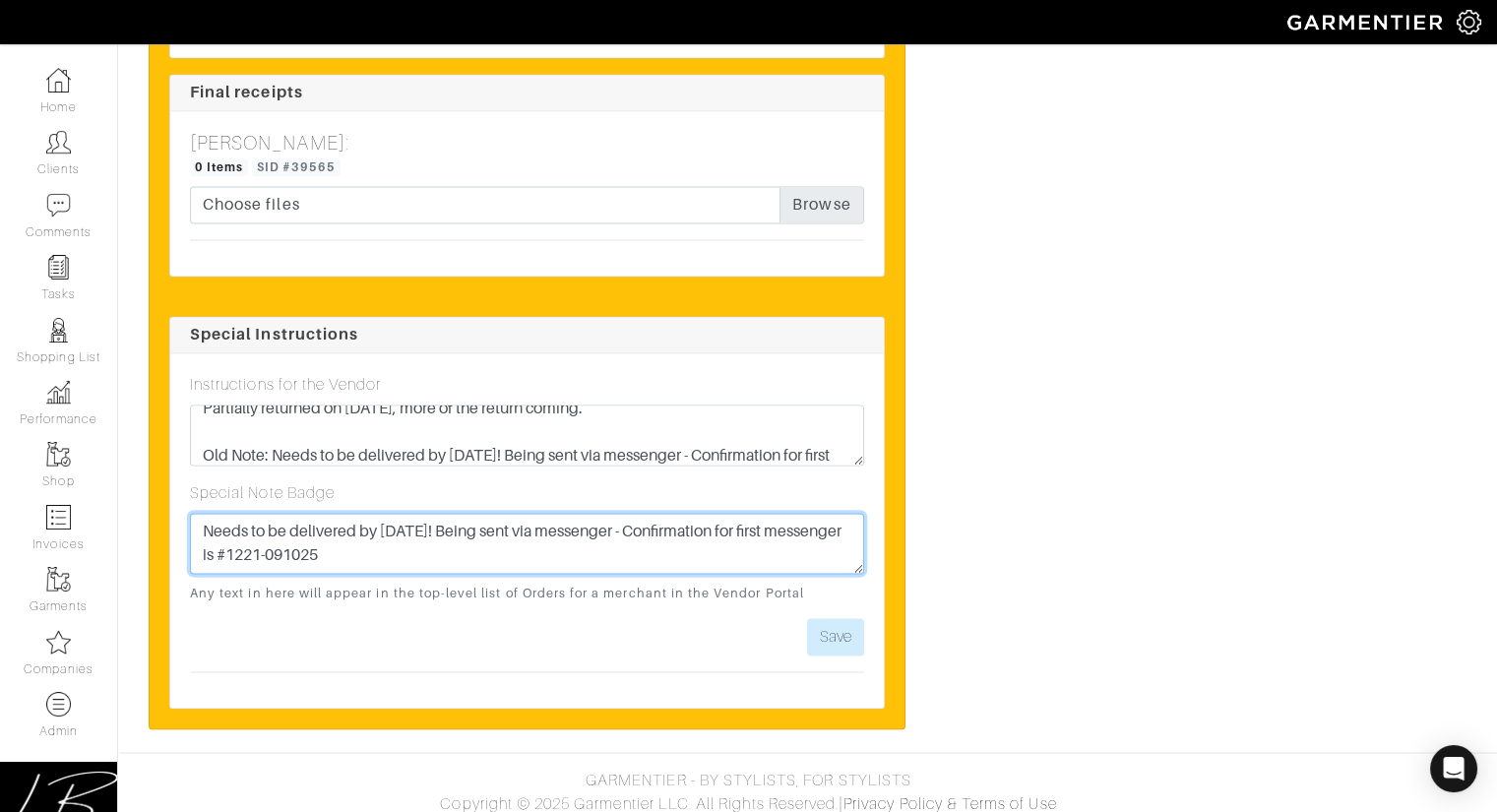
paste textarea "Partially returned on 9/23/25, more of the return coming. Old Note:"
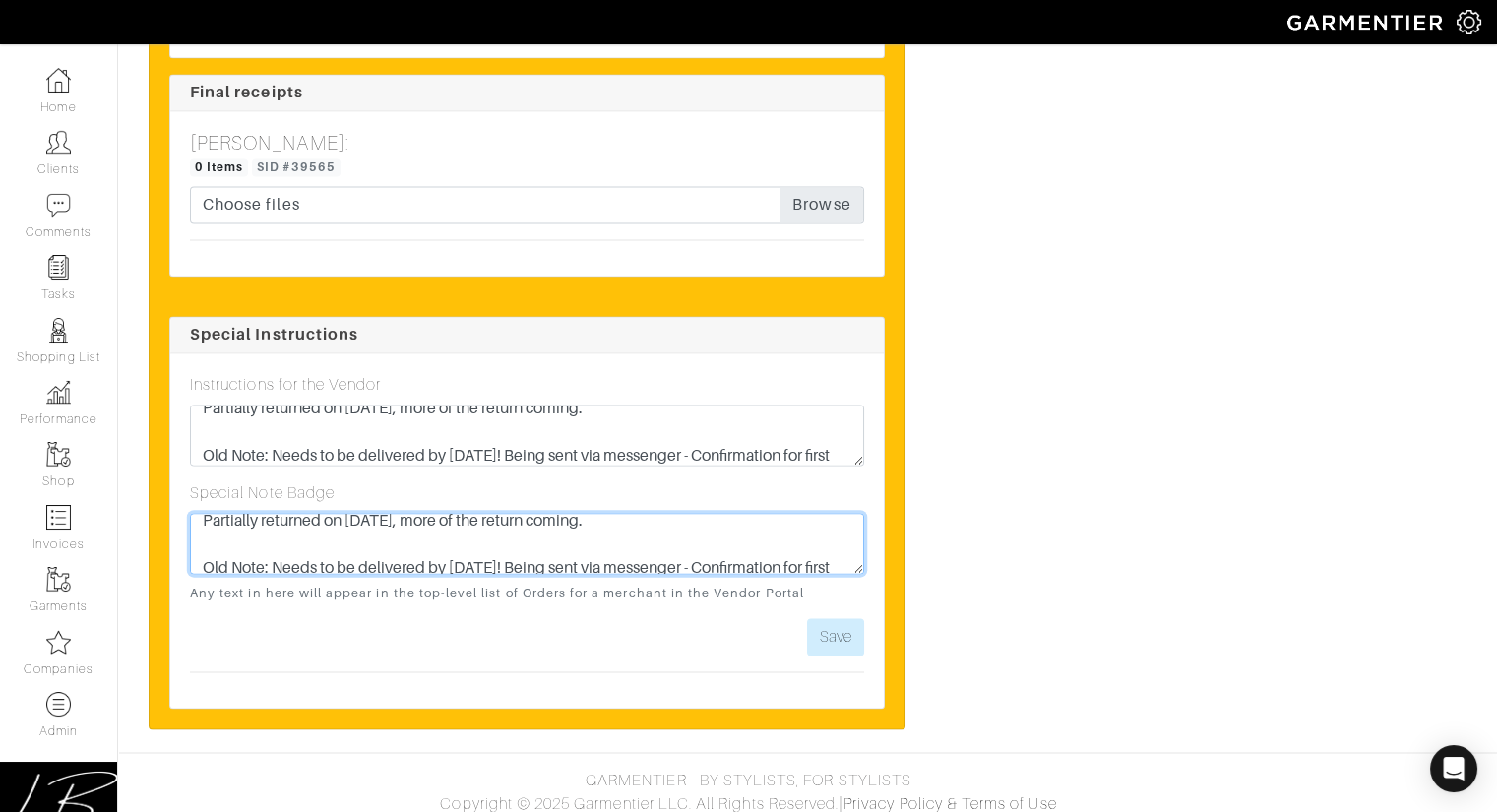
scroll to position [0, 0]
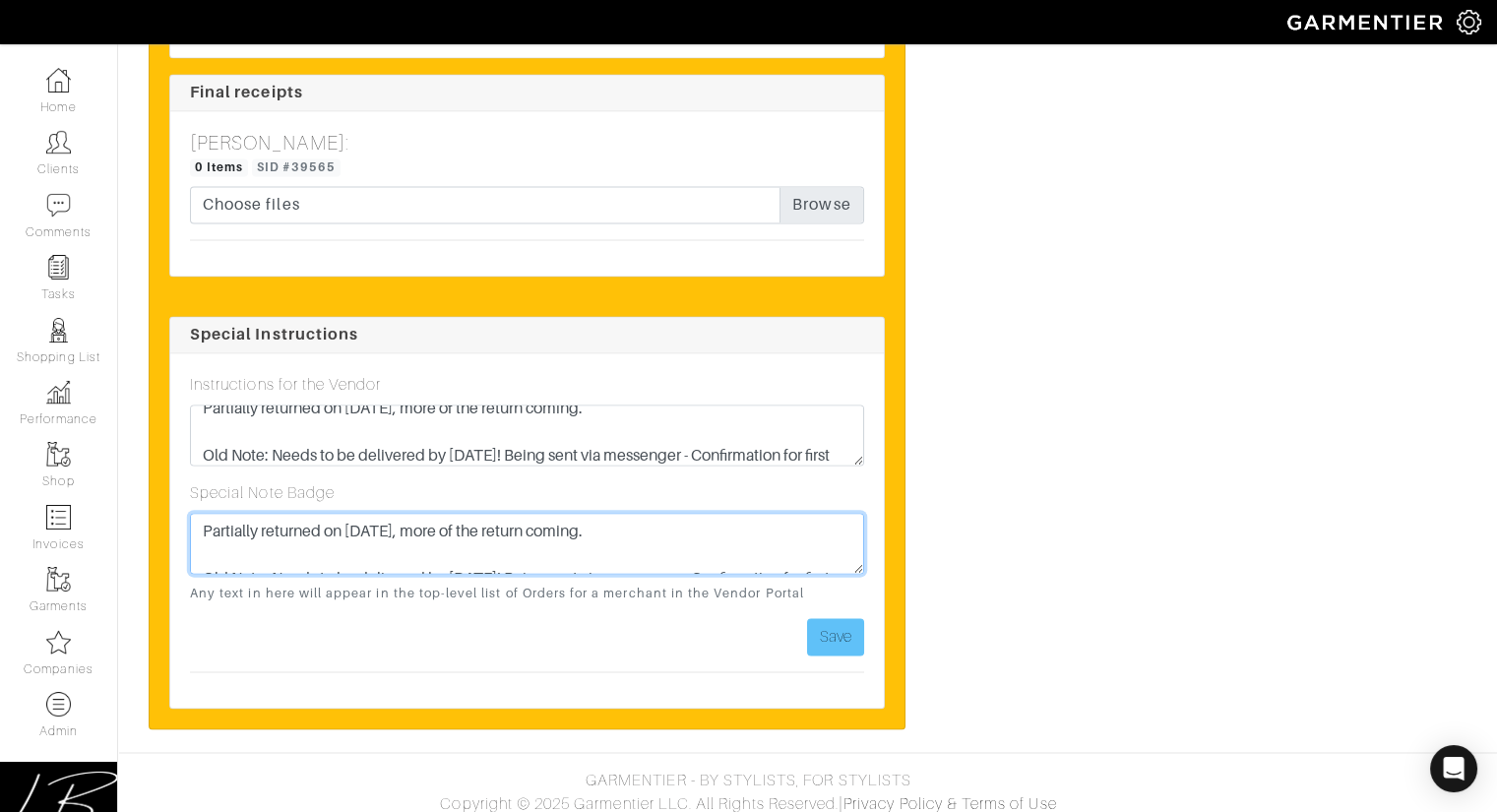
type textarea "Partially returned on 9/23/25, more of the return coming. Old Note: Needs to be…"
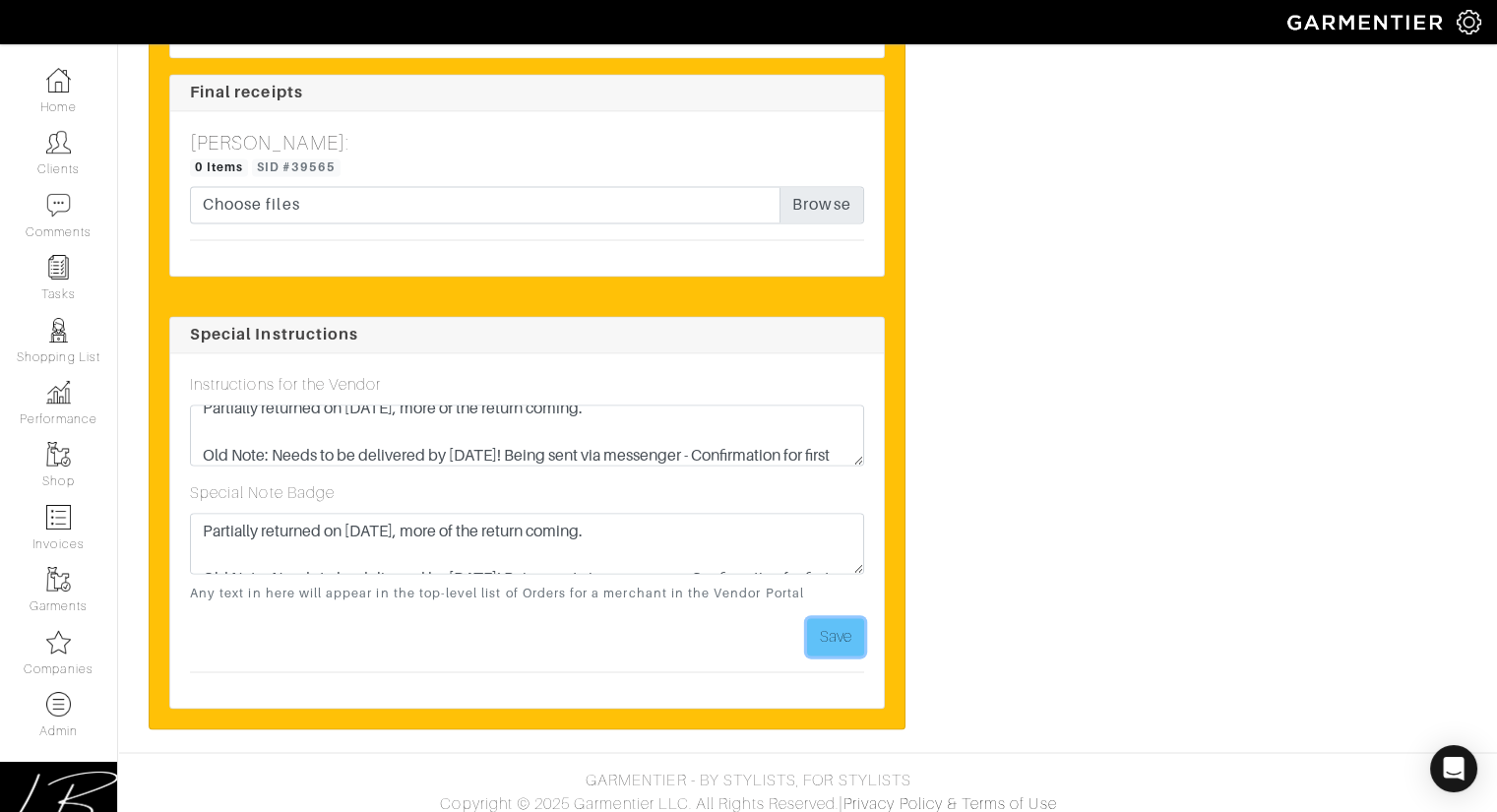
click at [816, 618] on button "Save" at bounding box center [836, 636] width 57 height 37
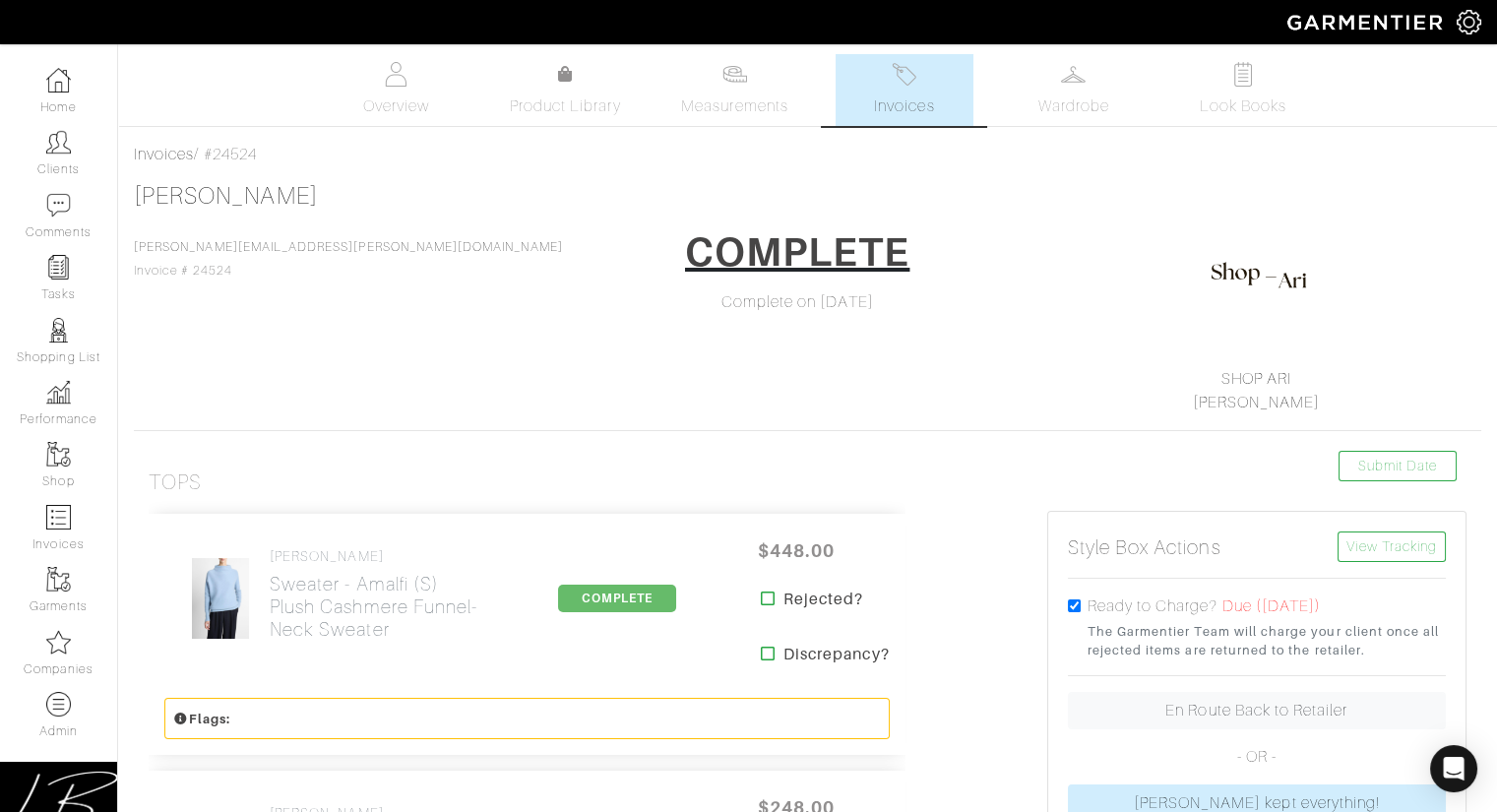
click at [495, 396] on div "Nilam Perpich Nilam.perpich@bms.com Invoice # 24524 COMPLETE Complete on 09/29/…" at bounding box center [807, 298] width 1347 height 232
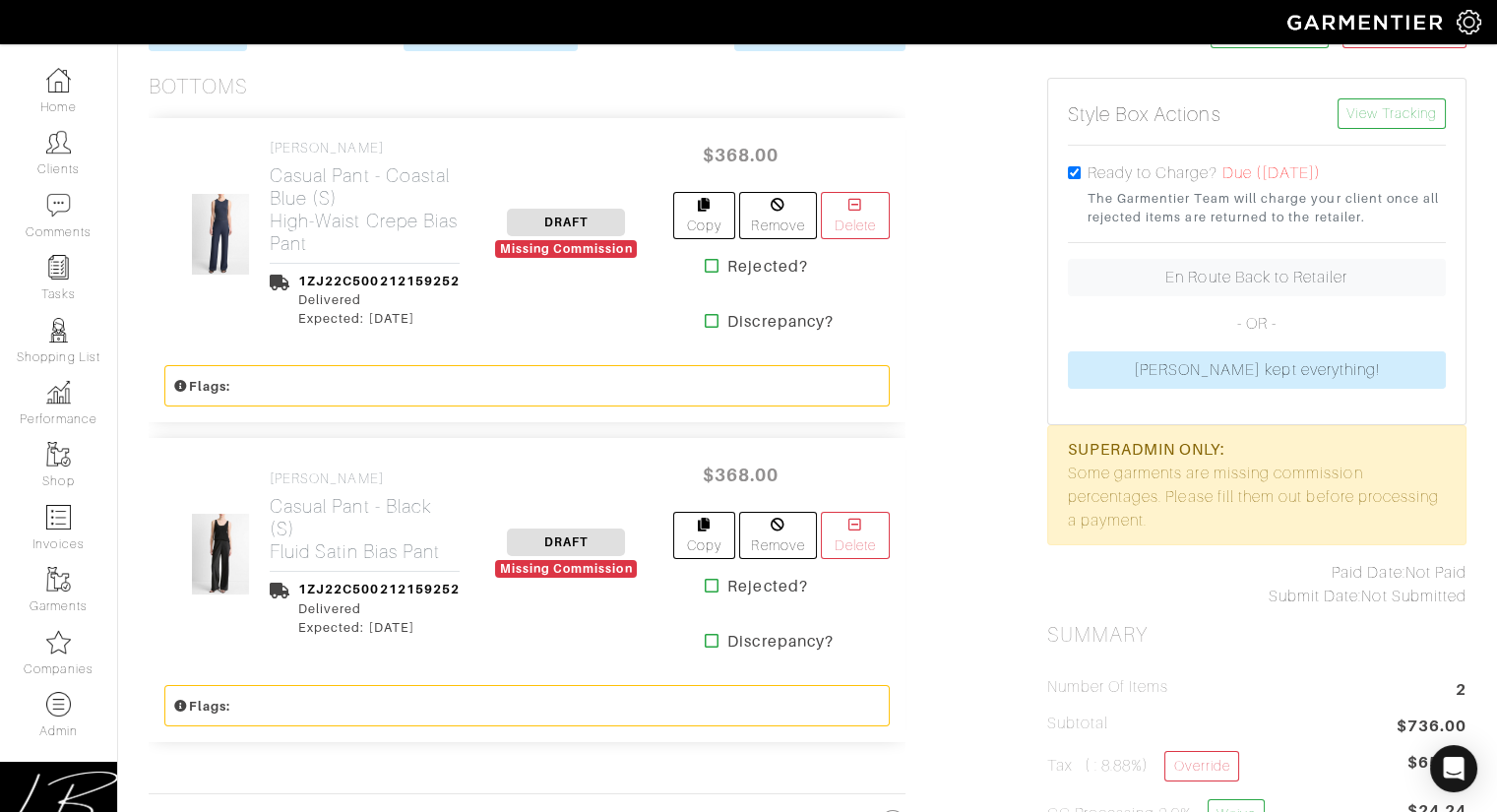
scroll to position [435, 0]
click at [328, 204] on h2 "Casual Pant - Coastal Blue (S) High-Waist Crepe Bias Pant" at bounding box center [364, 208] width 189 height 91
click at [345, 498] on h2 "Casual Pant - Black (S) Fluid Satin Bias Pant" at bounding box center [364, 527] width 189 height 68
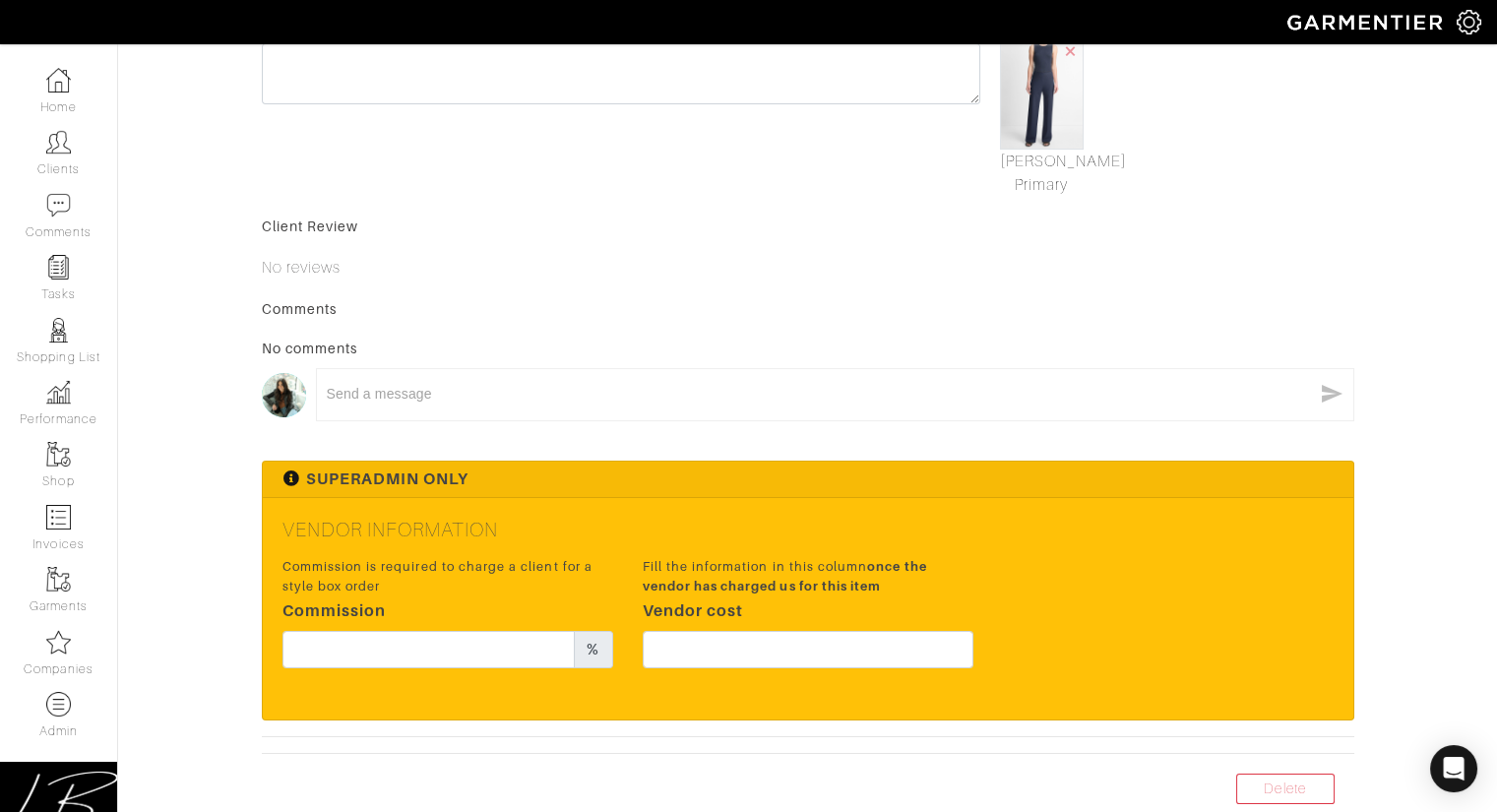
scroll to position [742, 0]
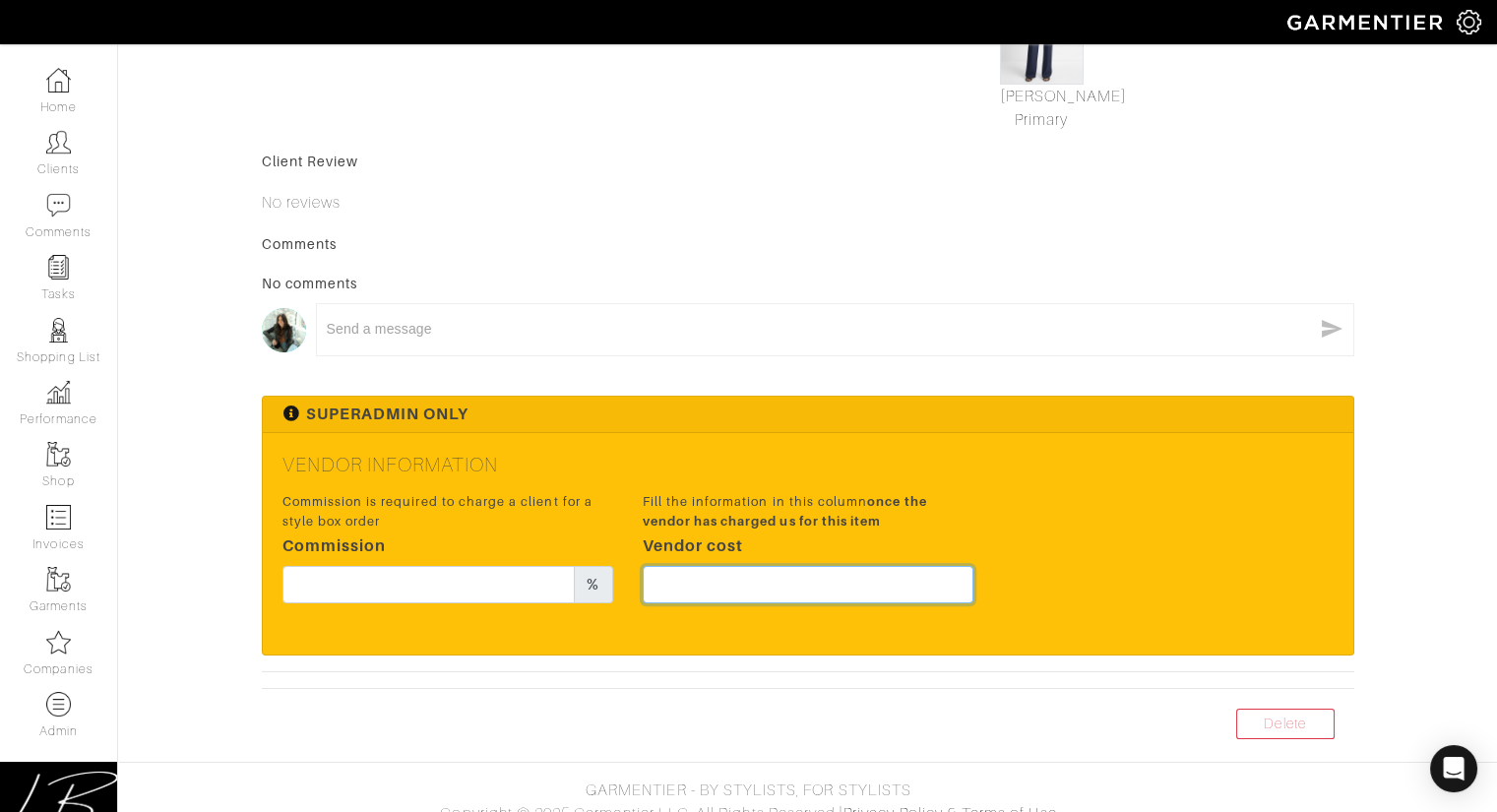
click at [722, 587] on input "text" at bounding box center [807, 584] width 331 height 37
type input "276"
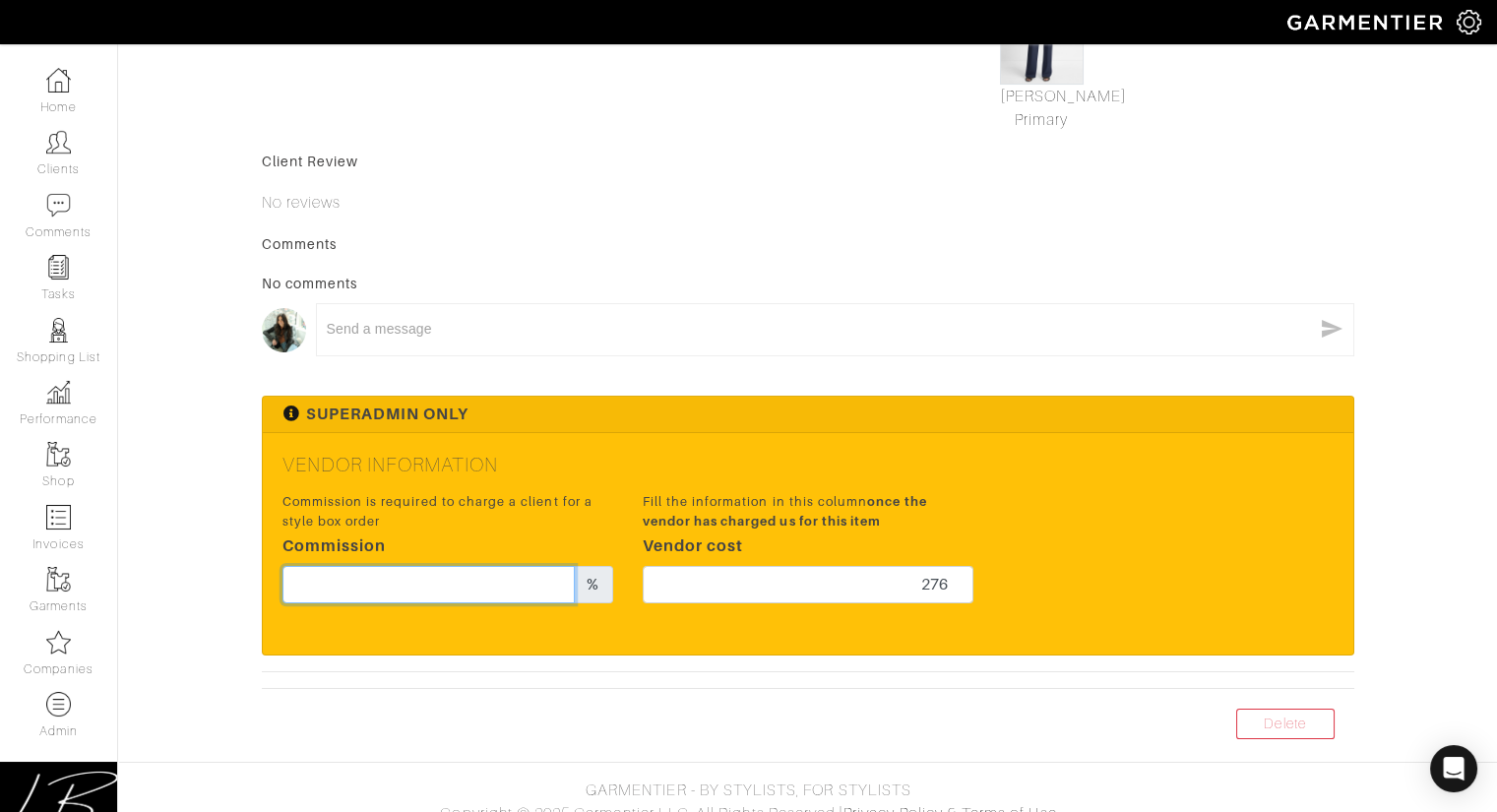
click at [422, 584] on input "text" at bounding box center [428, 584] width 293 height 37
type input "17"
click at [758, 427] on div "Superadmin Only" at bounding box center [807, 414] width 1090 height 37
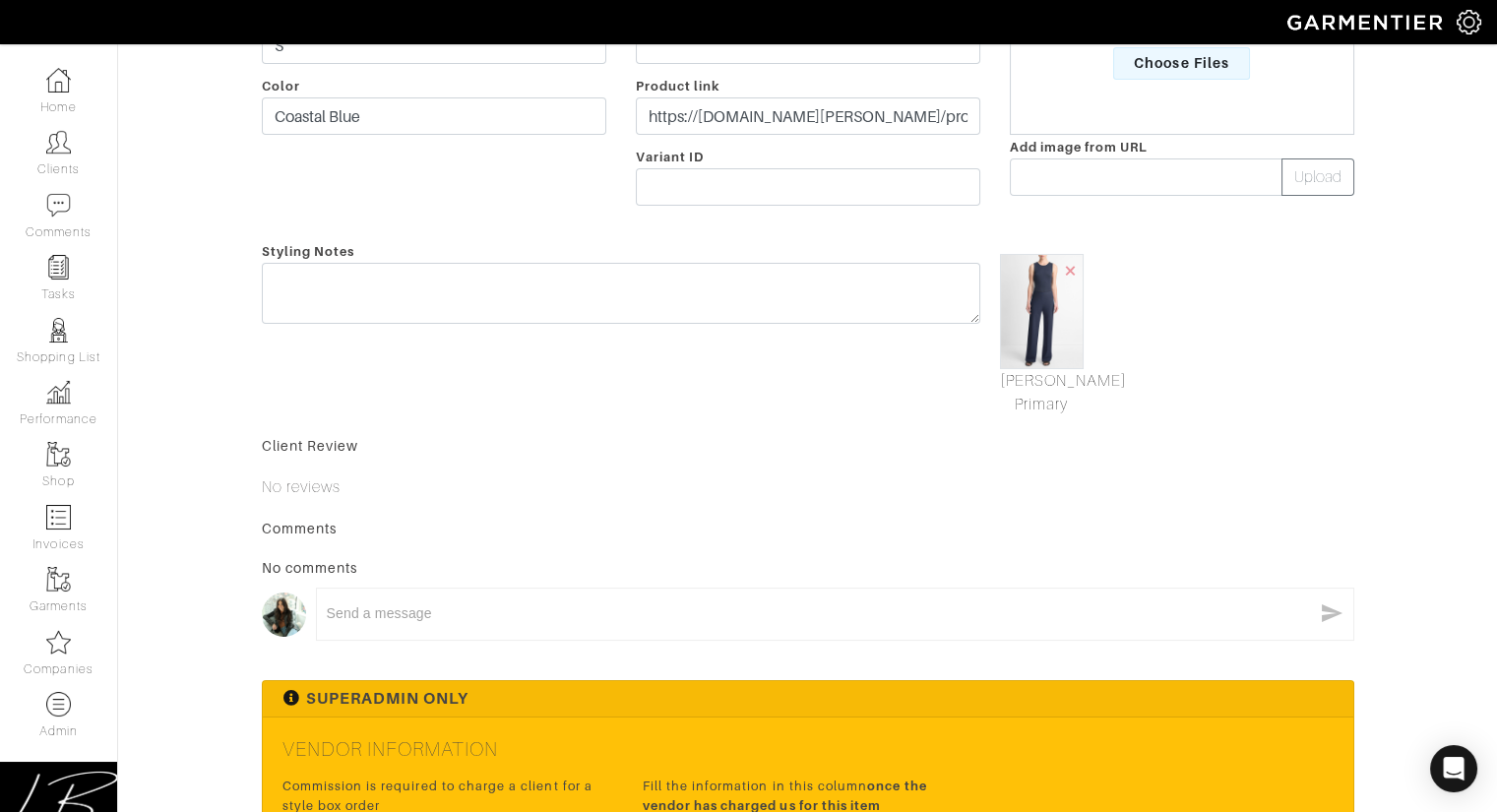
scroll to position [0, 0]
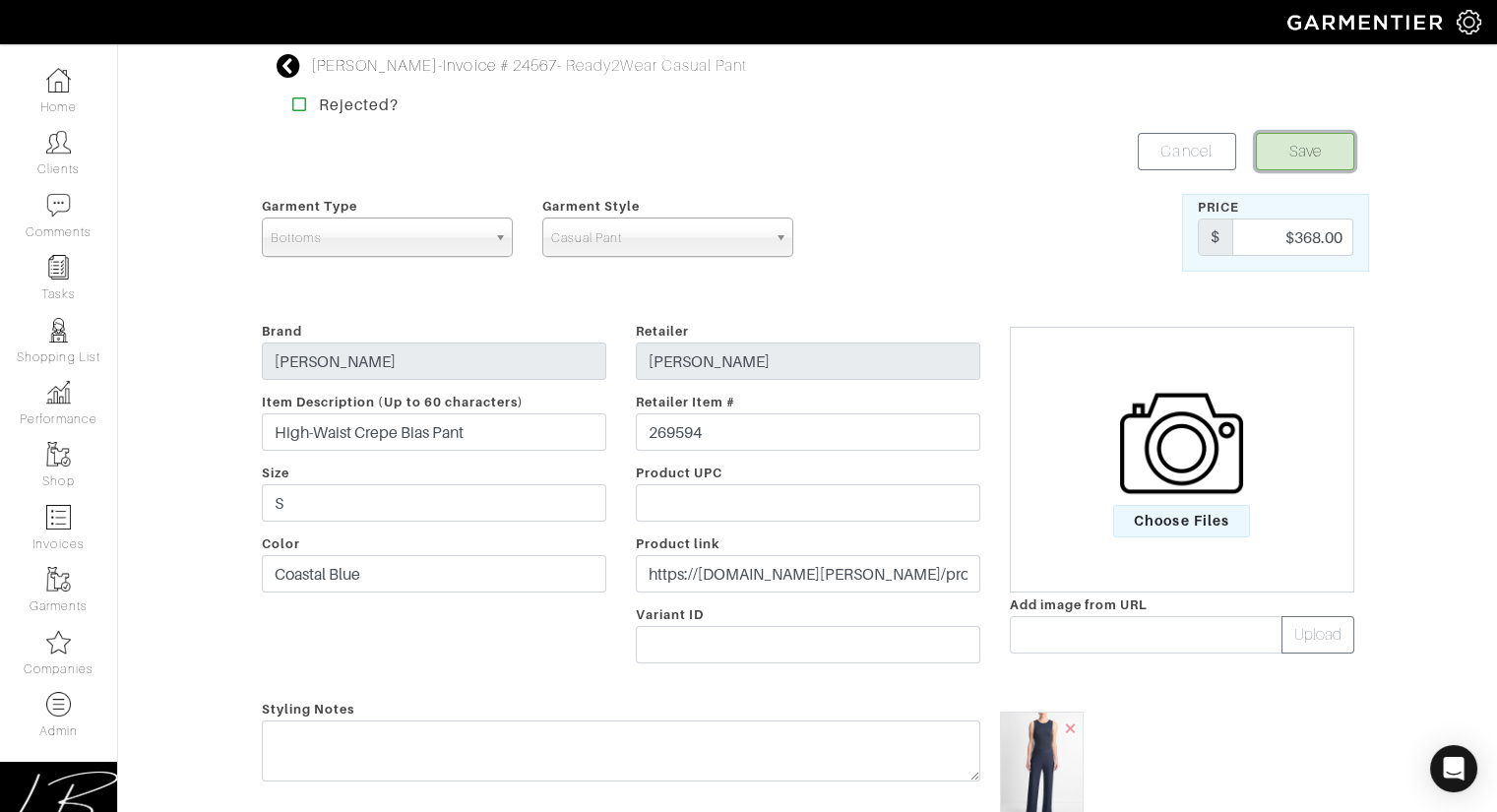
click at [1285, 155] on button "Save" at bounding box center [1306, 152] width 99 height 37
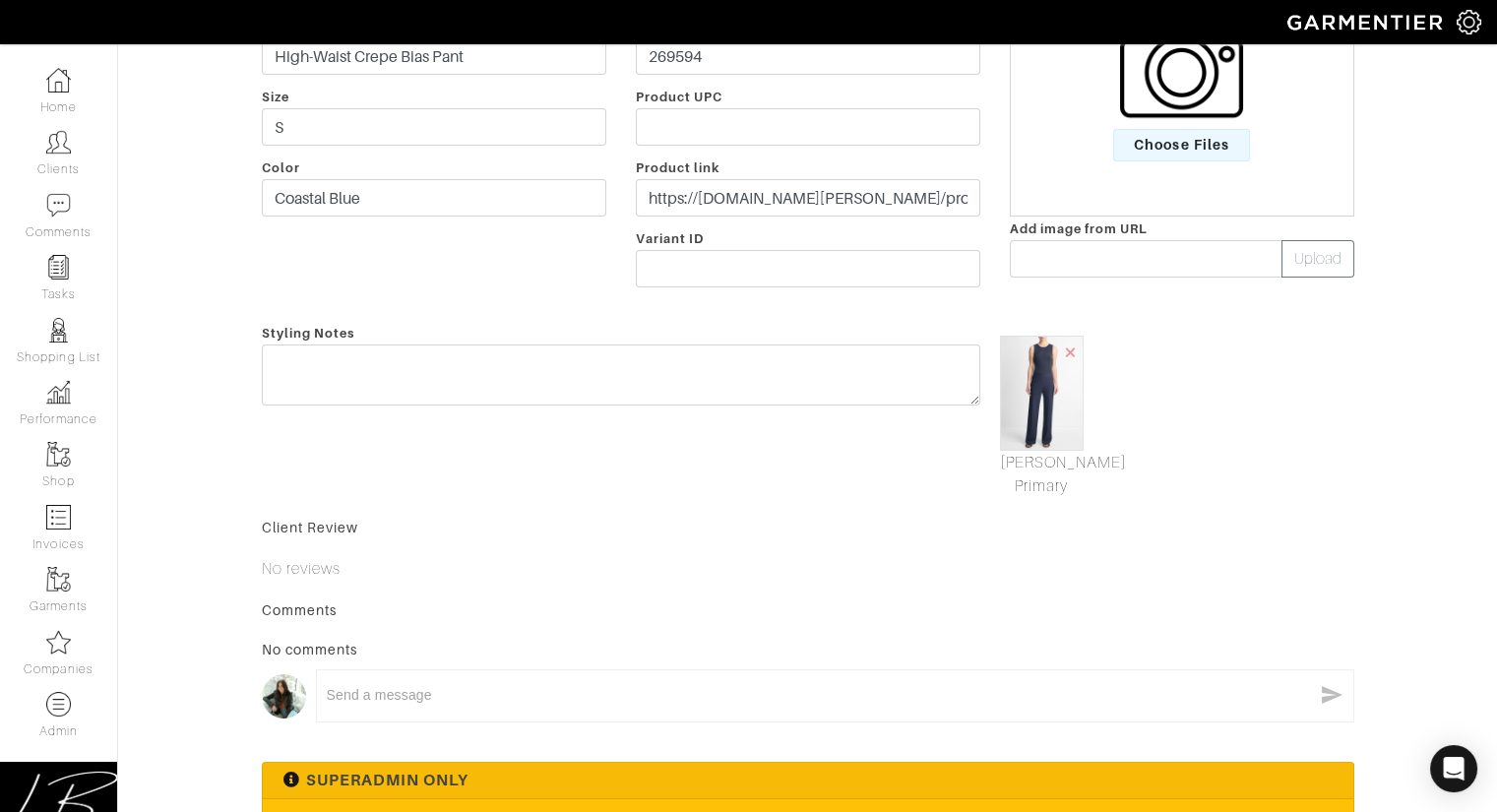
scroll to position [761, 0]
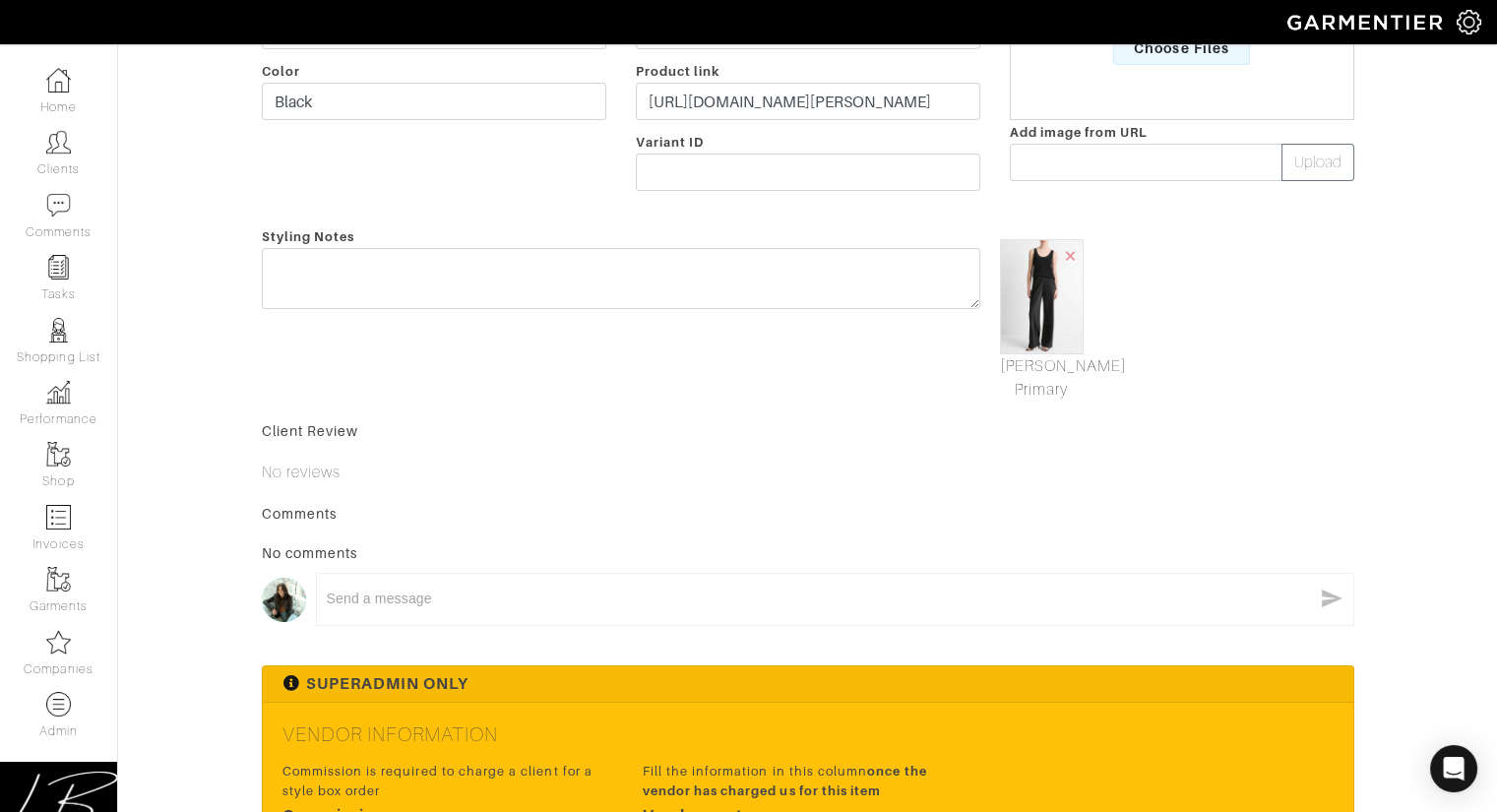
scroll to position [761, 0]
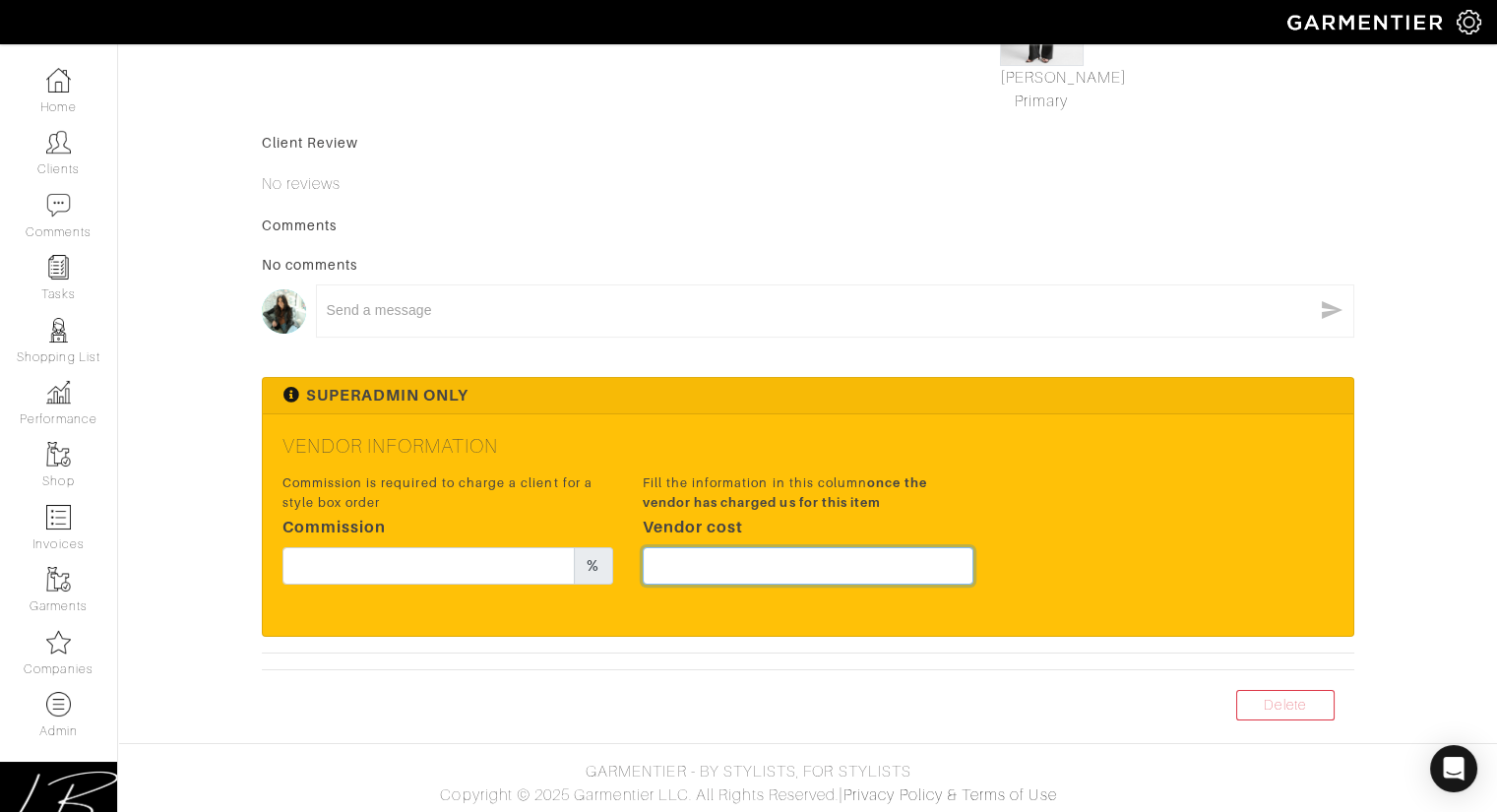
click at [833, 554] on input "text" at bounding box center [807, 566] width 331 height 37
type input "276"
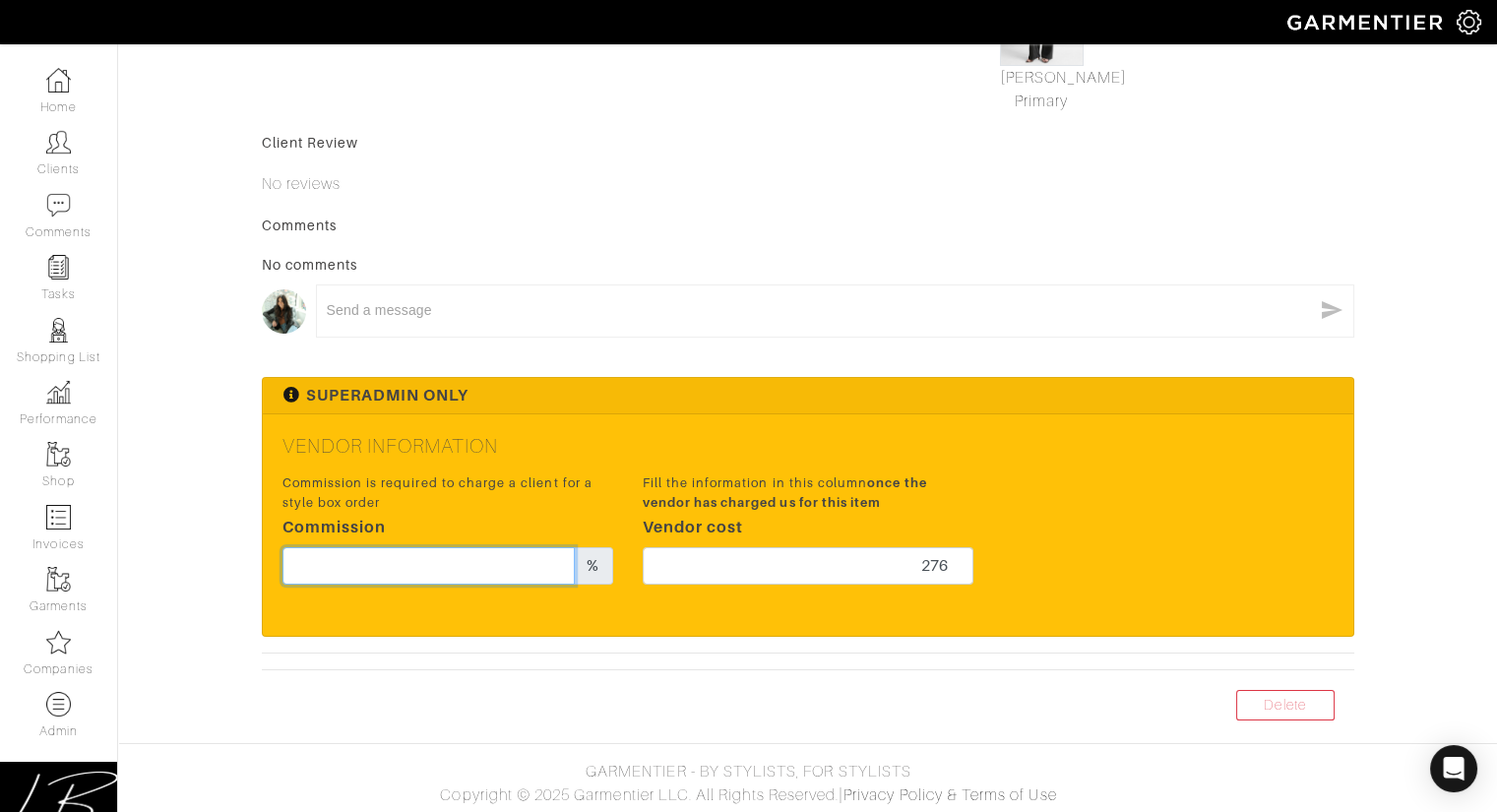
click at [411, 570] on input "text" at bounding box center [428, 566] width 293 height 37
type input "17"
click at [771, 355] on form "Save Cancel Garment Type Tops Bottoms Dresses Jumpsuits Suiting Outerwear Shoes…" at bounding box center [807, 40] width 1092 height 1337
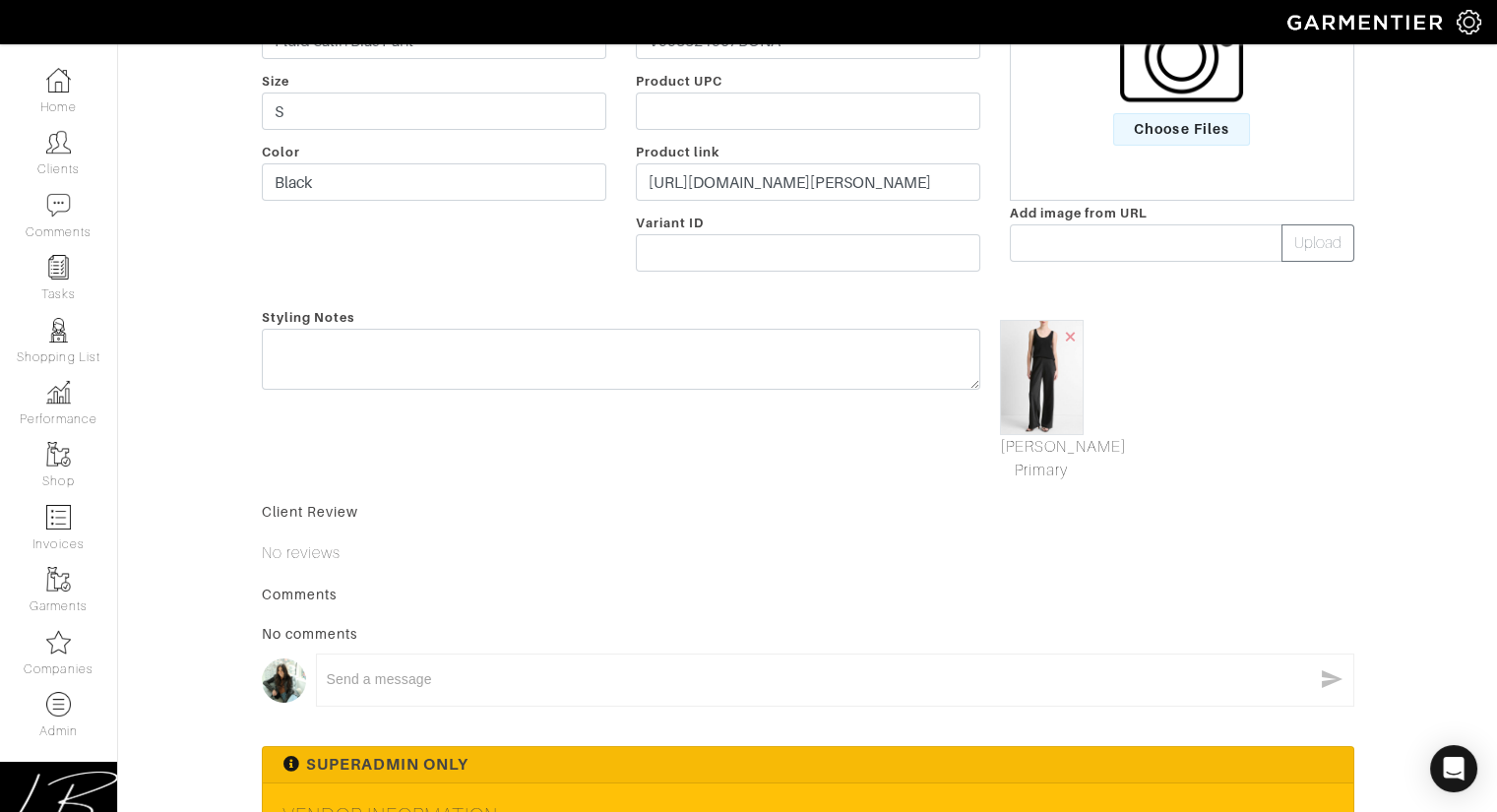
scroll to position [0, 0]
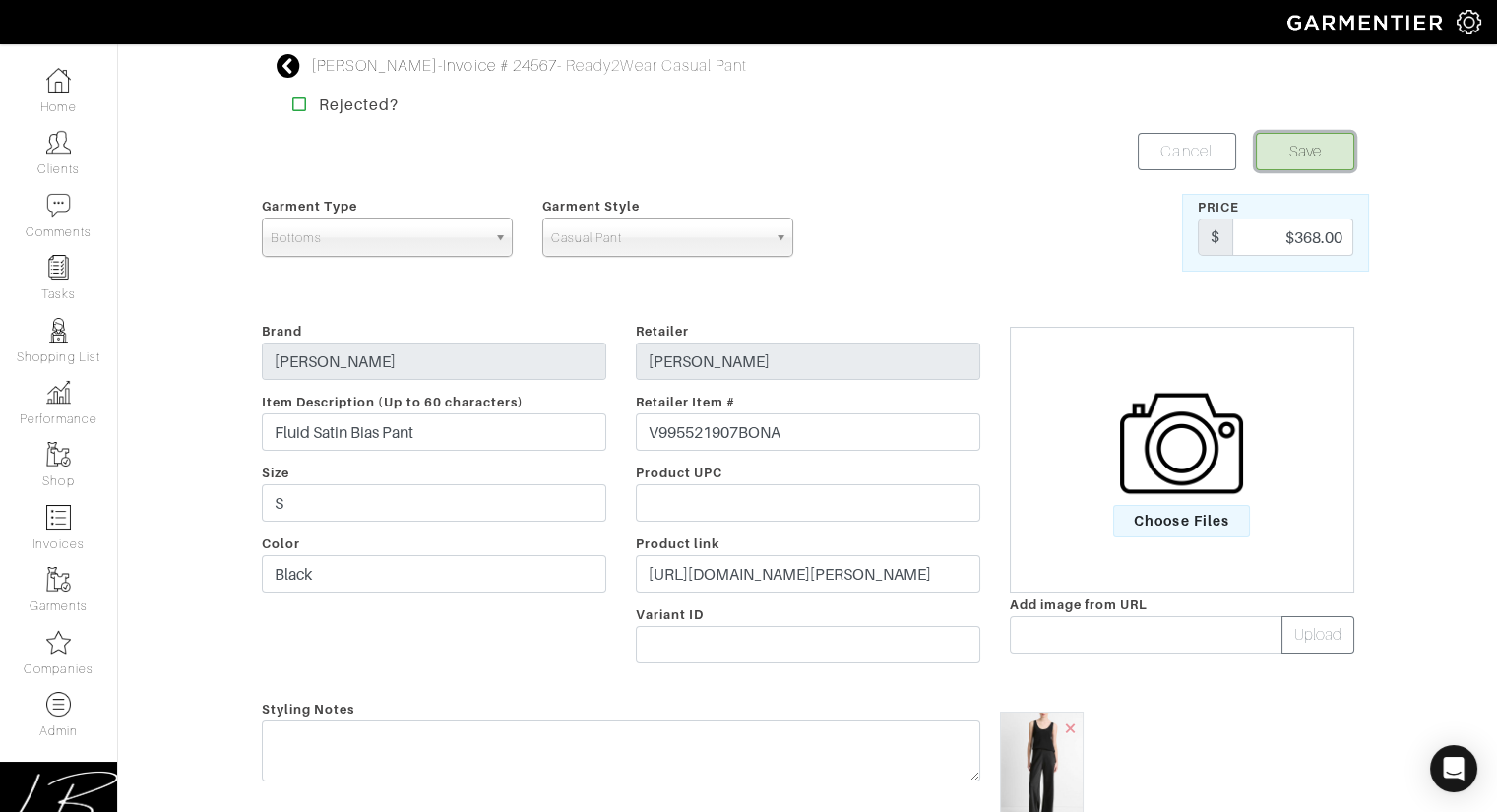
click at [1305, 163] on button "Save" at bounding box center [1306, 152] width 99 height 37
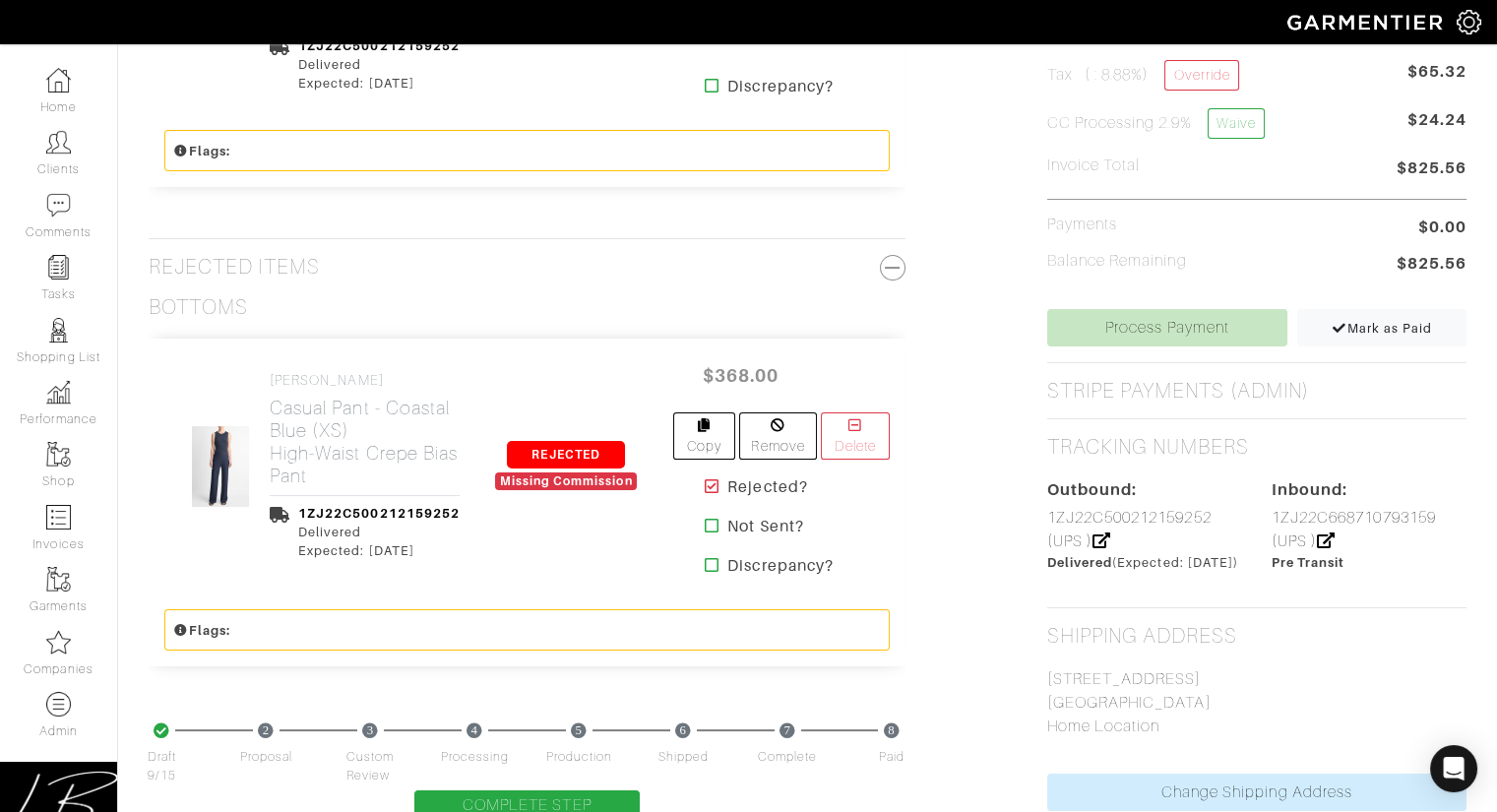
scroll to position [989, 0]
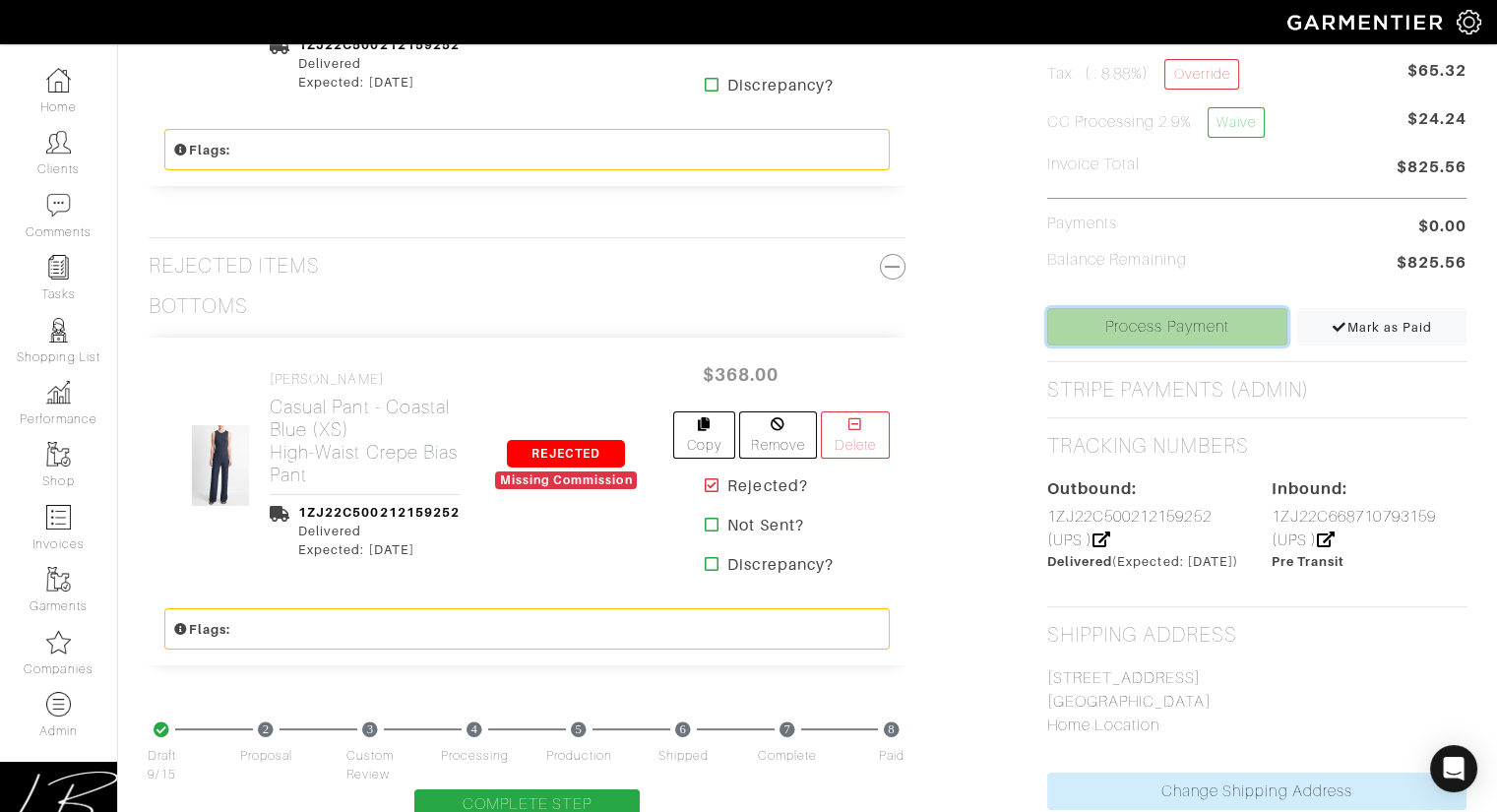
click at [1209, 324] on link "Process Payment" at bounding box center [1167, 327] width 241 height 37
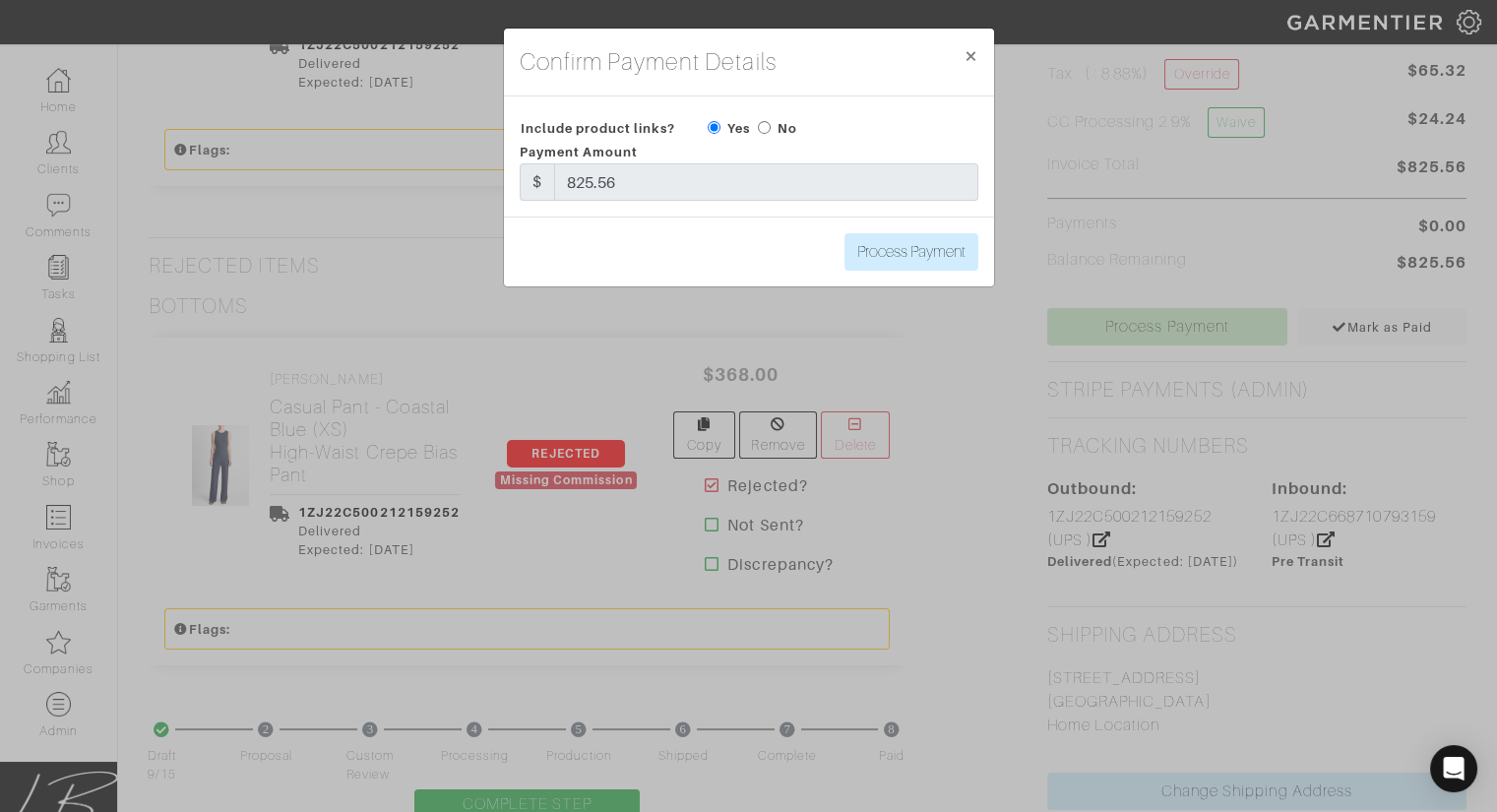
click at [762, 125] on input "radio" at bounding box center [764, 127] width 13 height 13
radio input "true"
click at [905, 248] on input "Process Payment" at bounding box center [912, 252] width 134 height 37
type input "Process Payment"
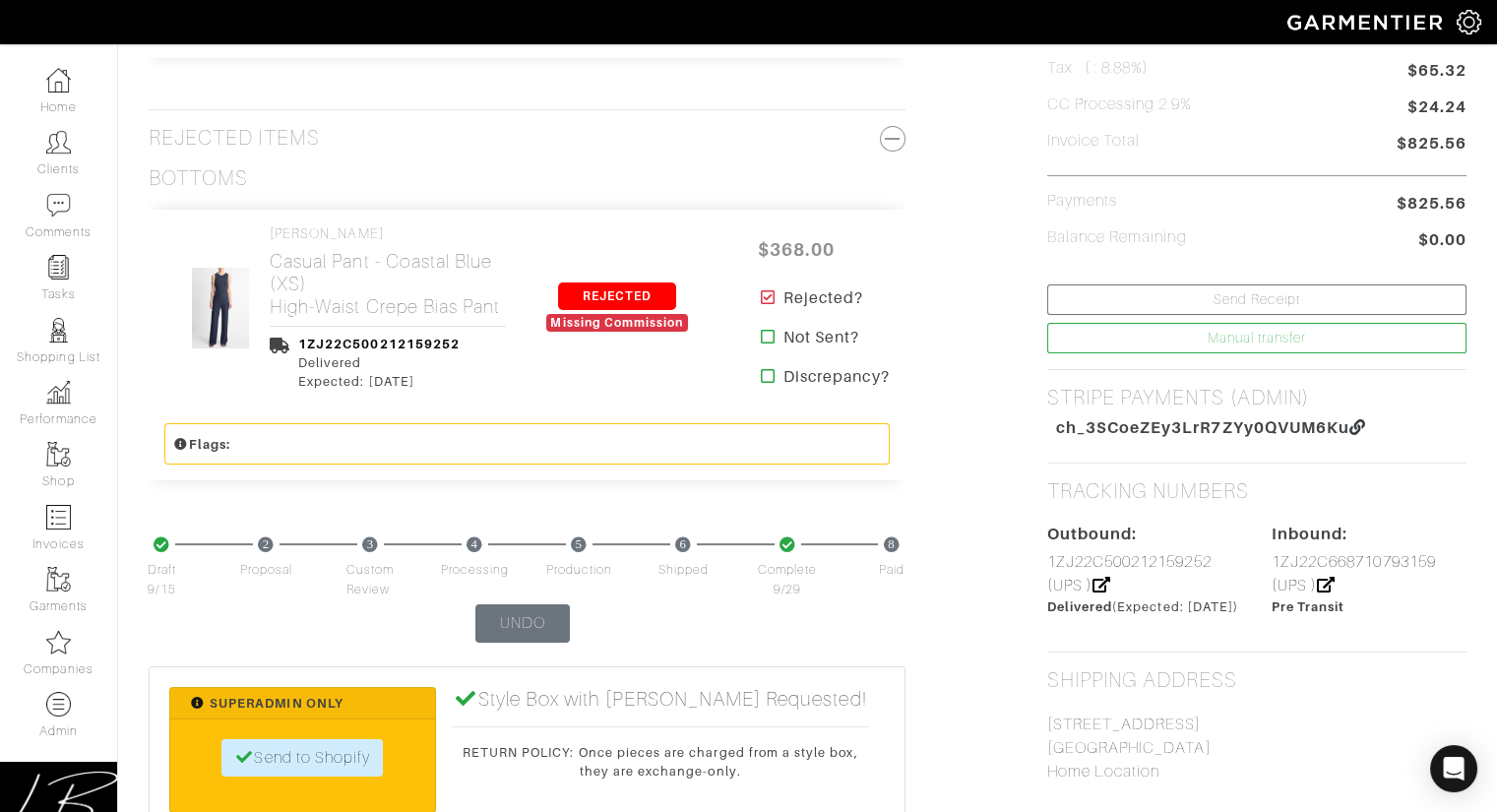
scroll to position [0, 0]
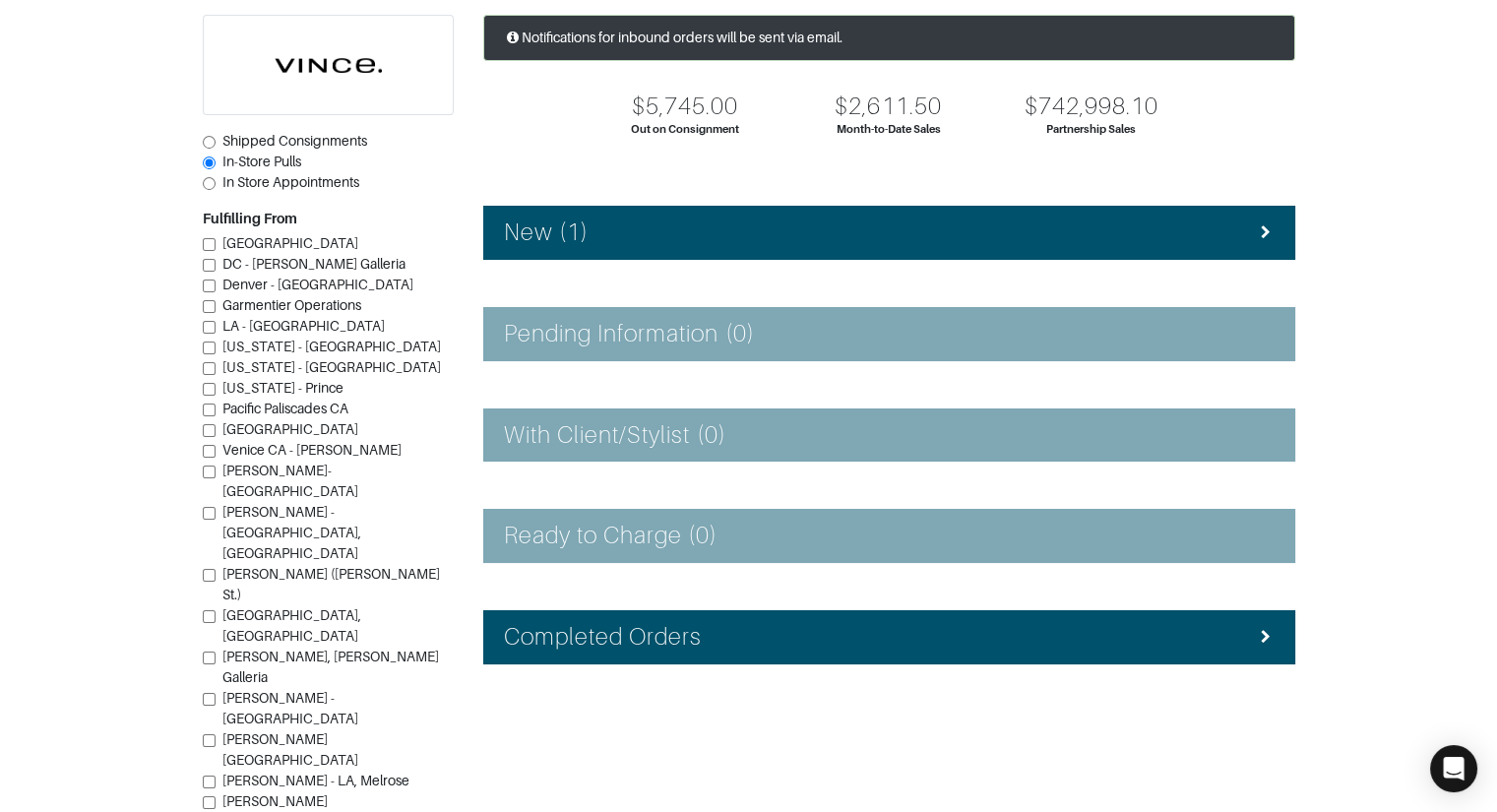
scroll to position [114, 0]
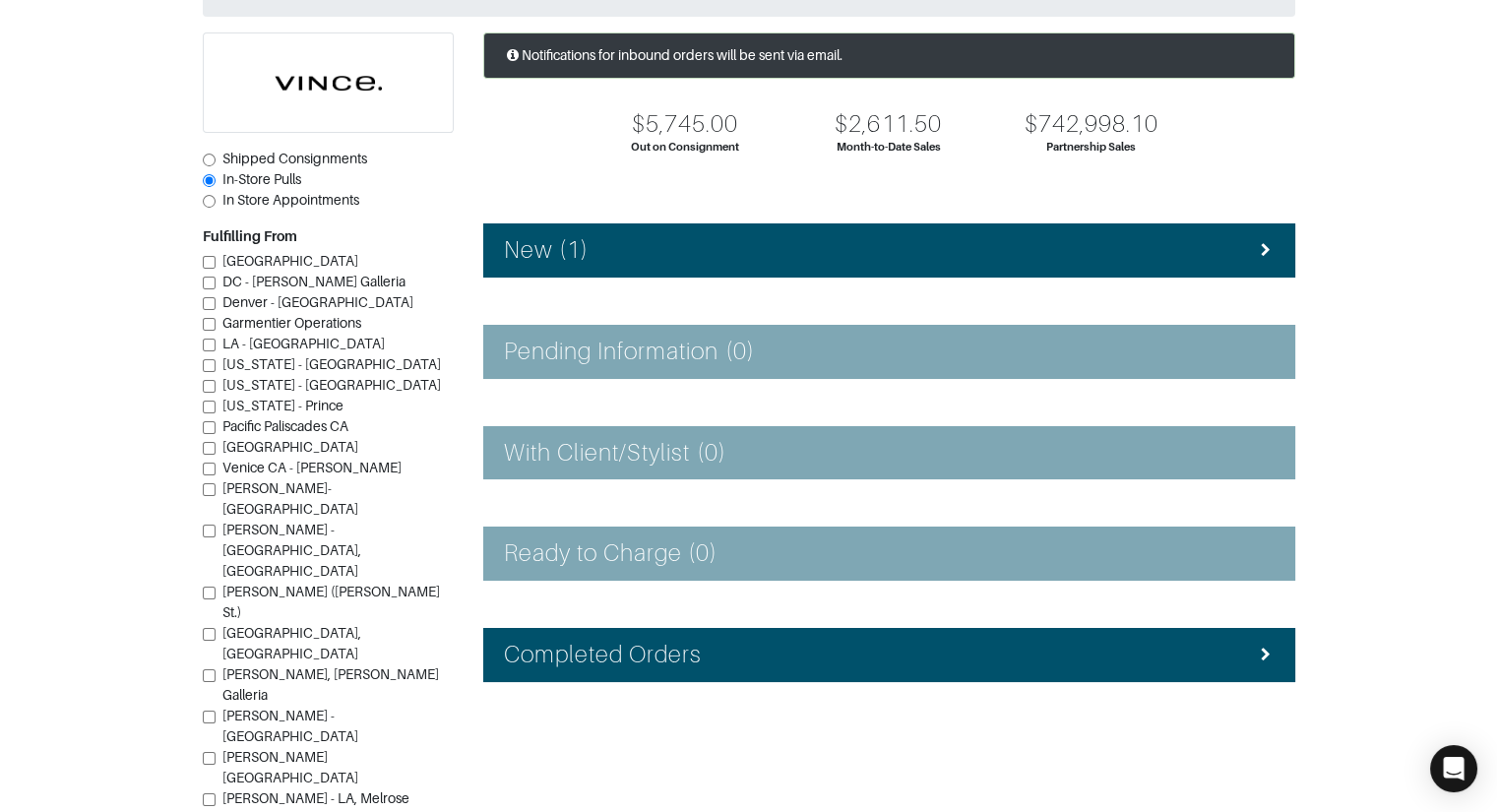
click at [274, 158] on span "Shipped Consignments" at bounding box center [294, 159] width 145 height 16
click at [215, 158] on input "Shipped Consignments" at bounding box center [208, 160] width 13 height 13
radio input "true"
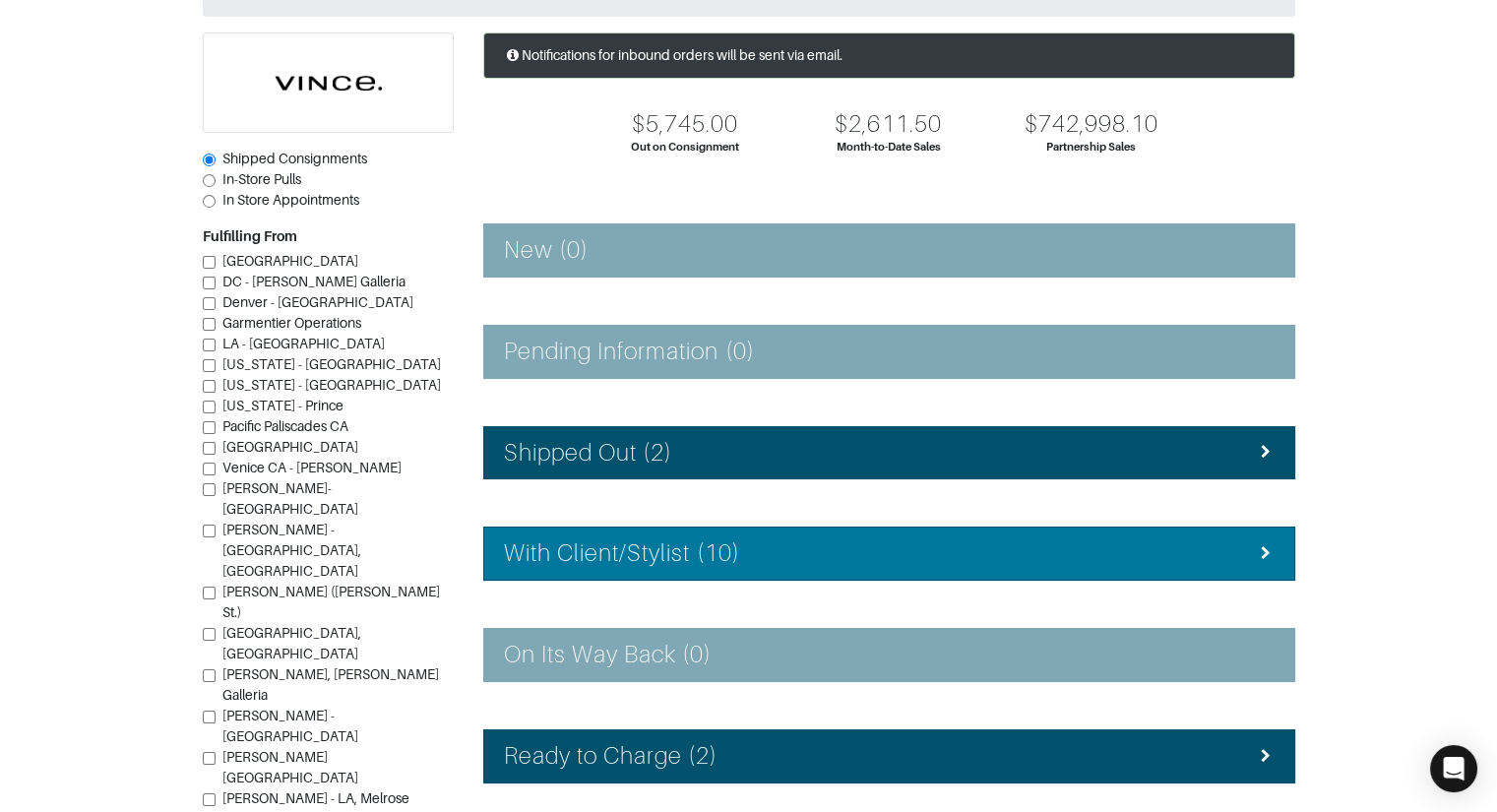
drag, startPoint x: 699, startPoint y: 540, endPoint x: 705, endPoint y: 530, distance: 11.7
click at [700, 540] on h4 "With Client/Stylist (10)" at bounding box center [622, 554] width 236 height 29
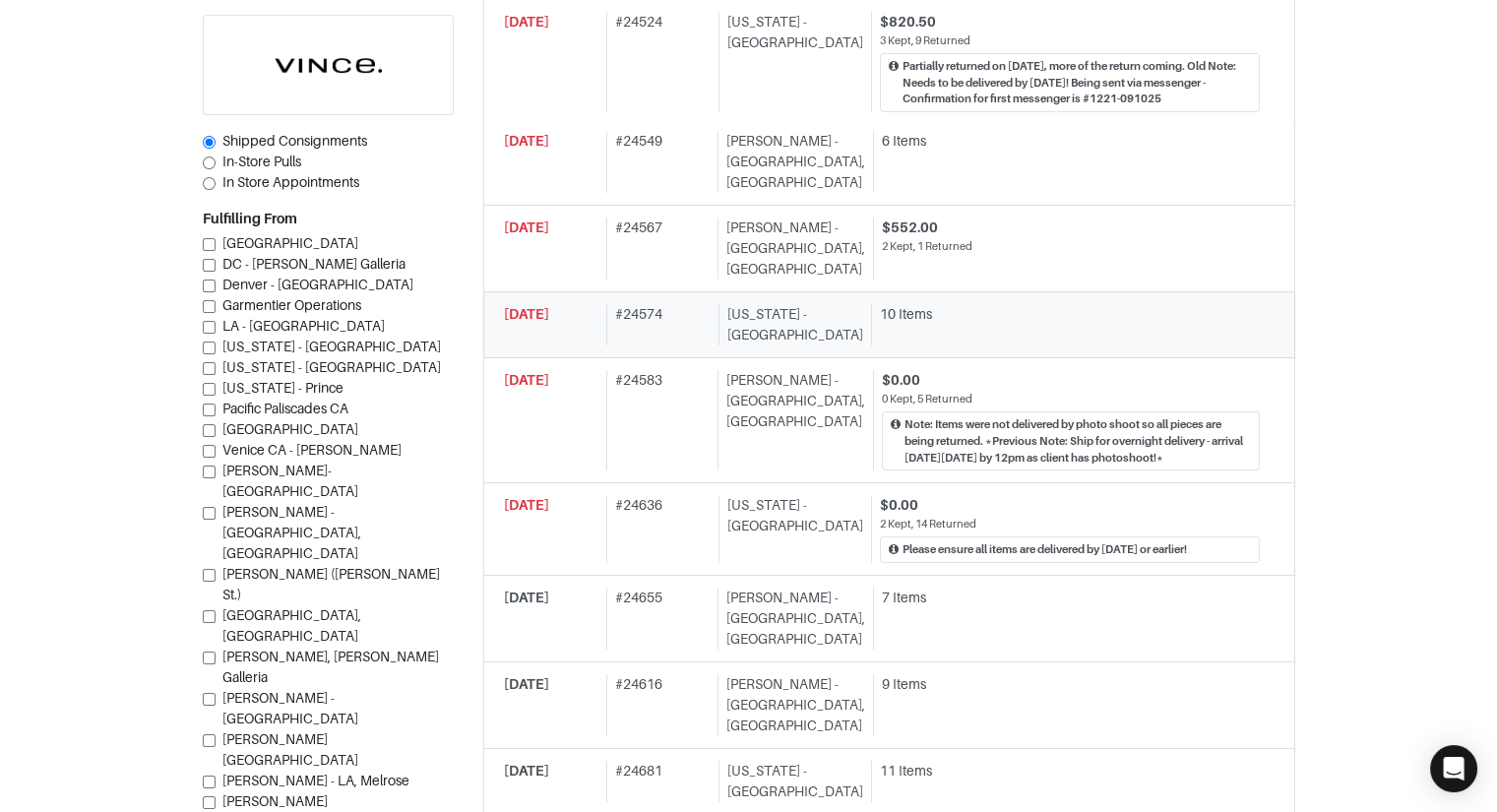
scroll to position [728, 0]
click at [695, 501] on div "# 24636" at bounding box center [658, 528] width 105 height 68
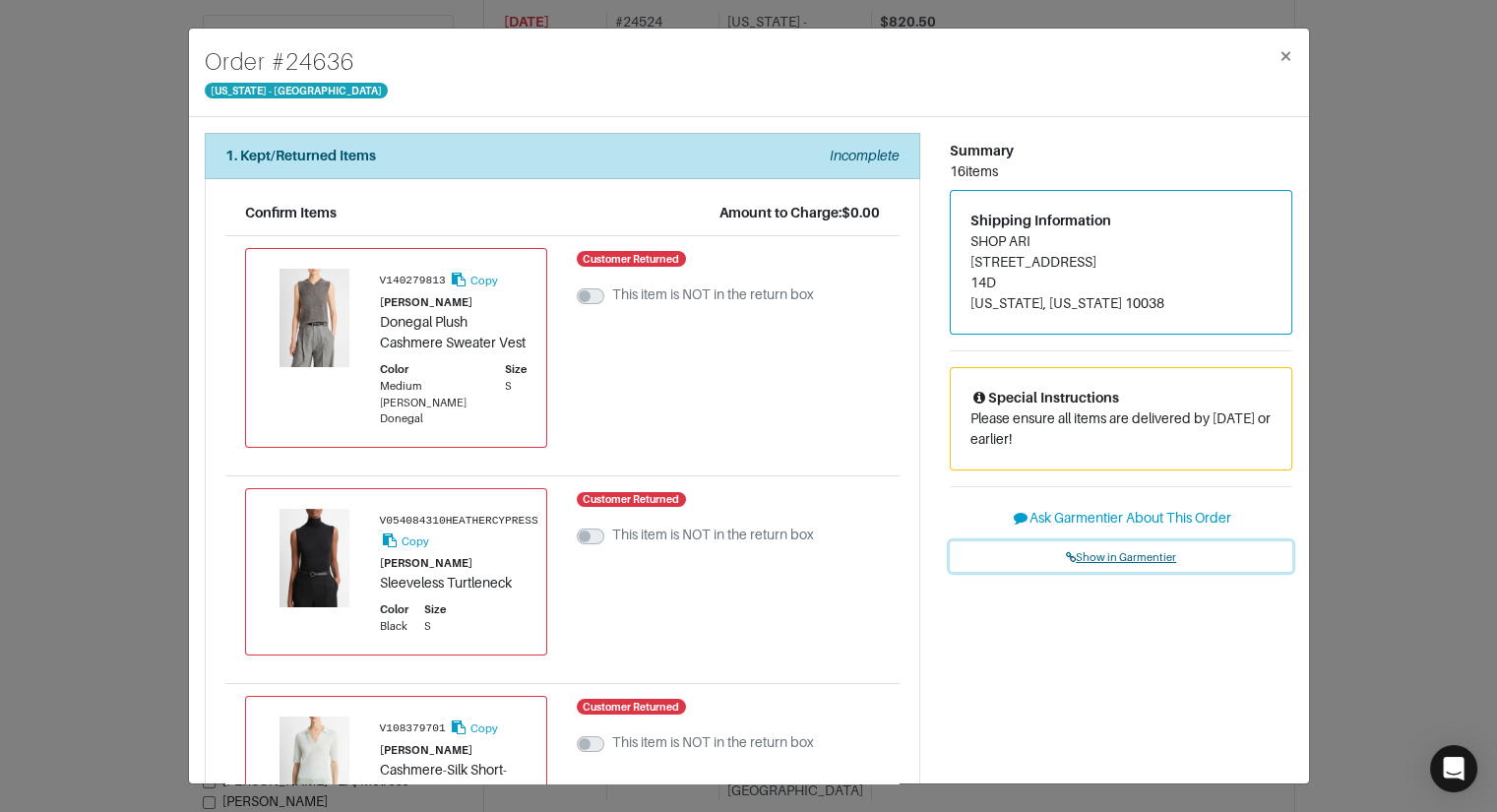
click at [1121, 546] on link "Show in Garmentier" at bounding box center [1121, 556] width 343 height 31
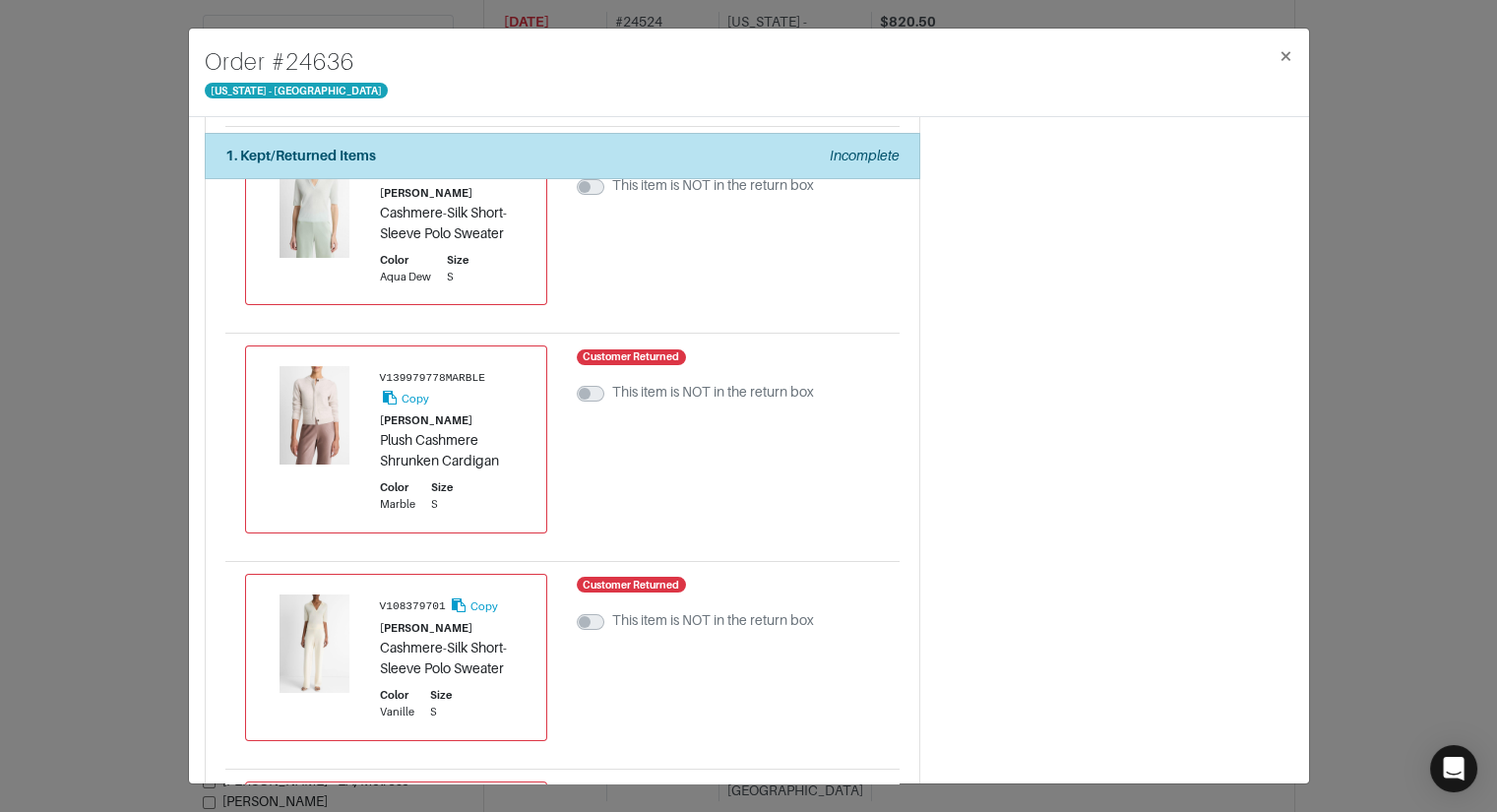
scroll to position [480, 0]
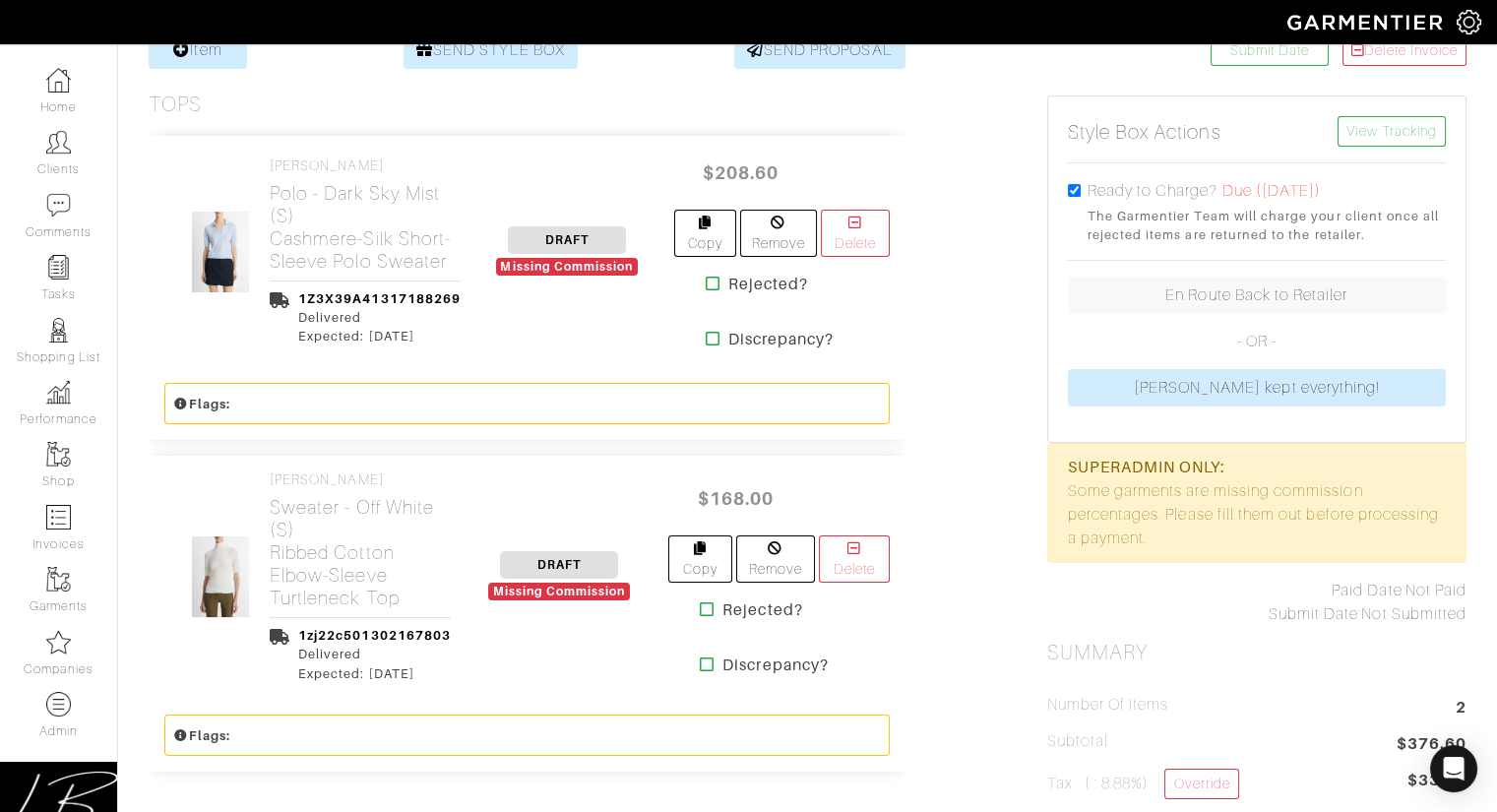
scroll to position [412, 0]
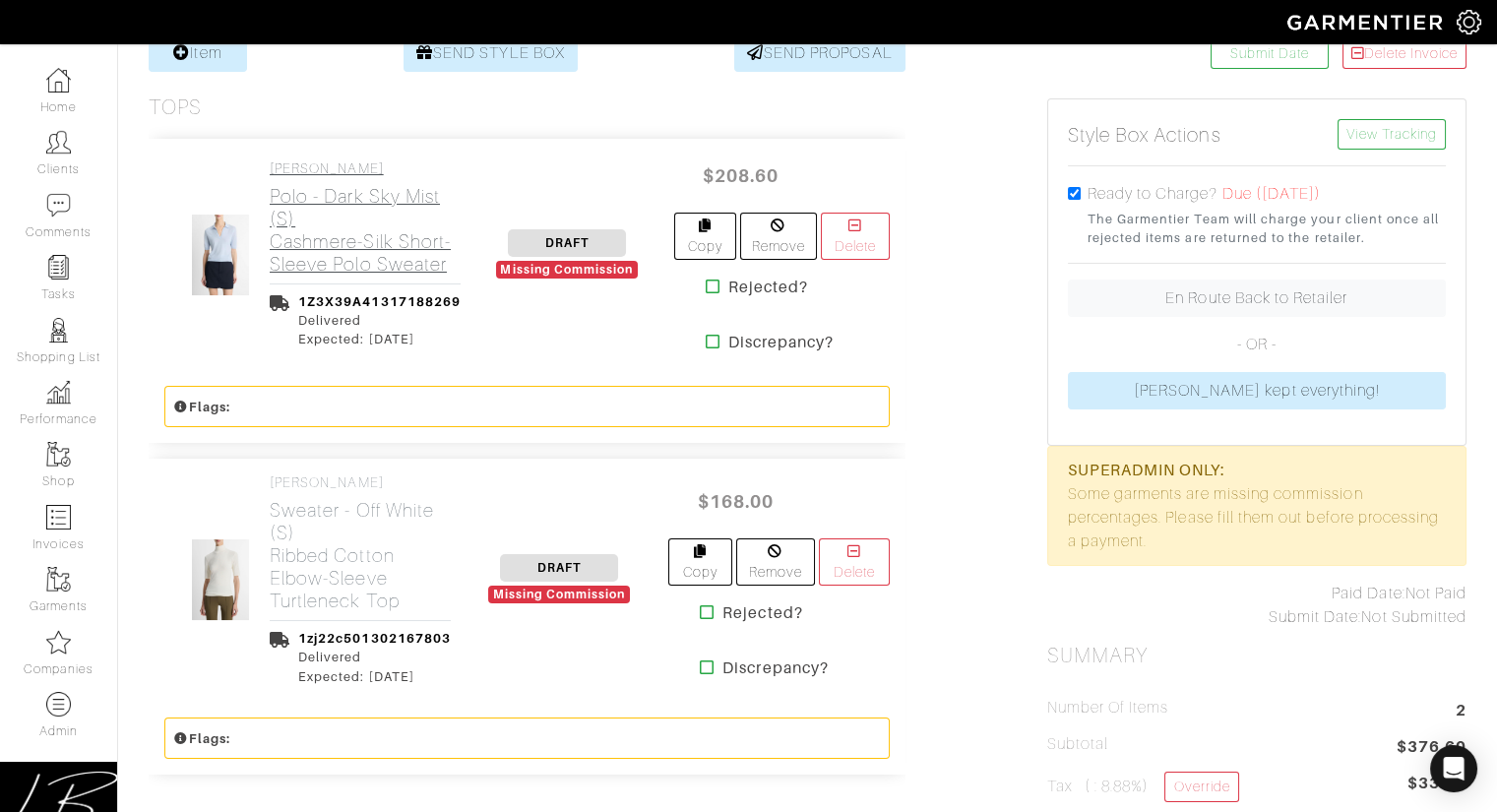
click at [330, 261] on h2 "Polo - Dark Sky Mist (S) Cashmere-Silk Short-Sleeve Polo Sweater" at bounding box center [364, 230] width 190 height 91
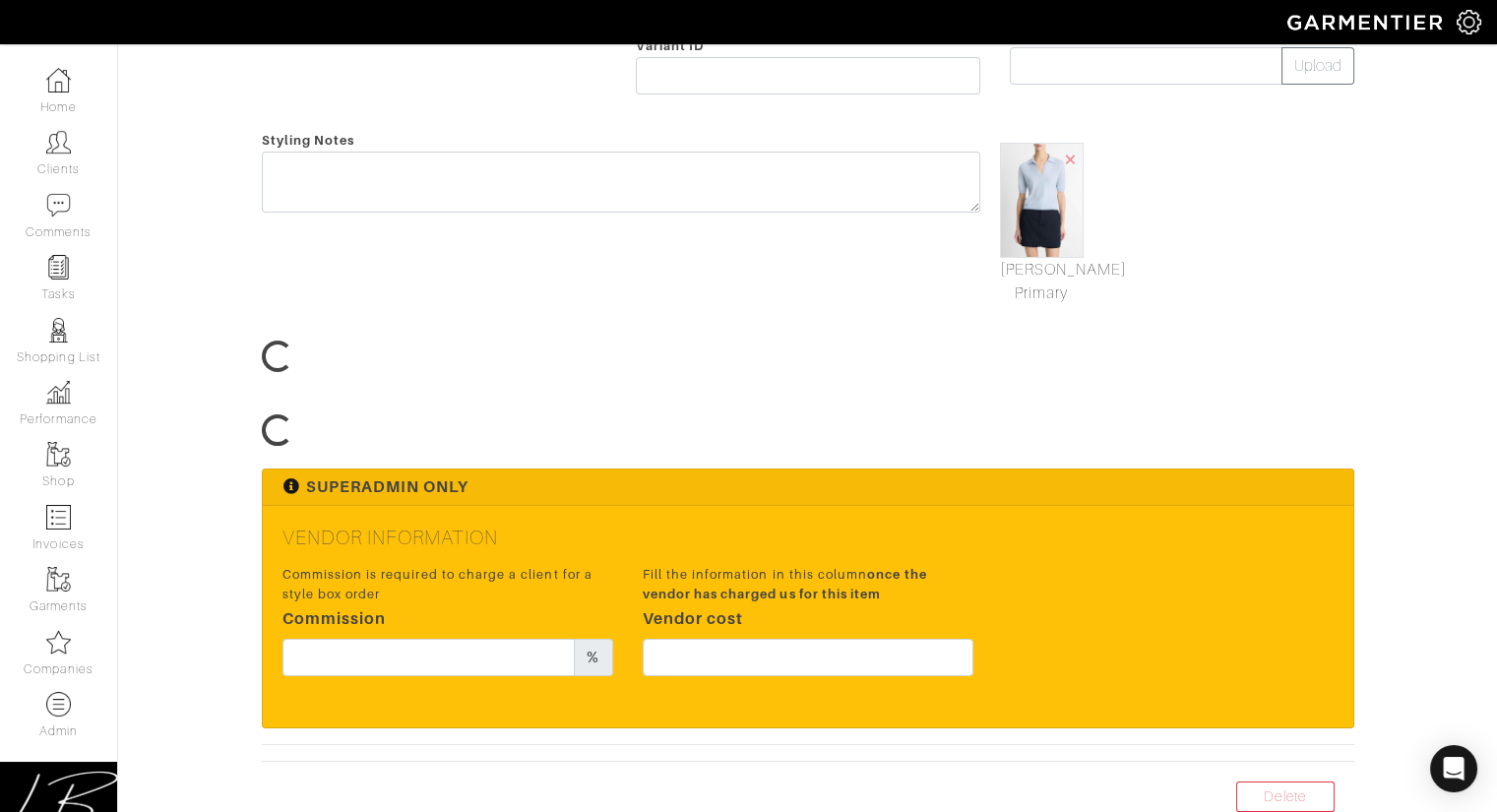
scroll to position [571, 0]
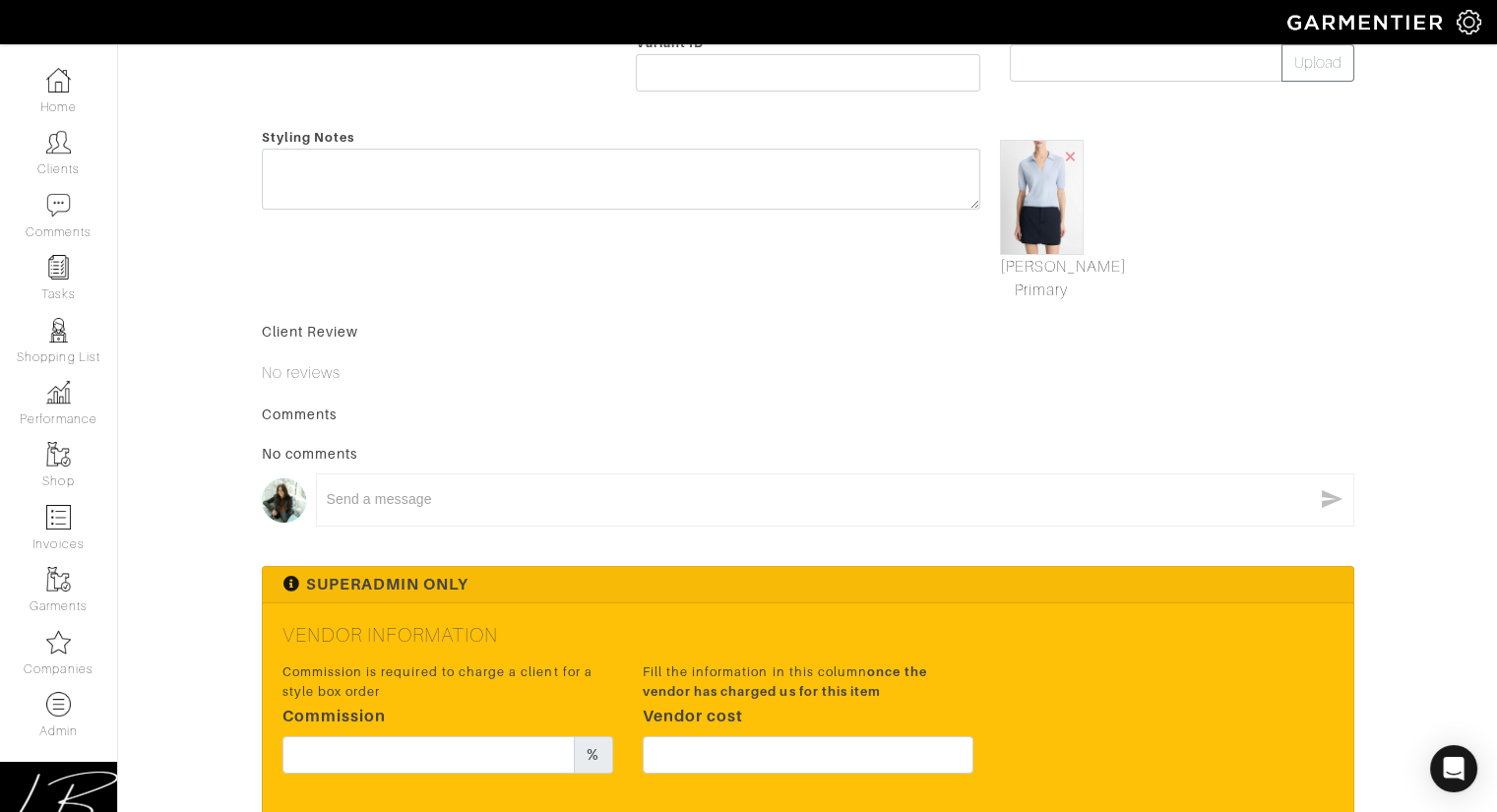
click at [803, 653] on div "Vendor Information Commission is required to charge a client for a style box or…" at bounding box center [807, 712] width 1090 height 220
click at [826, 748] on input "text" at bounding box center [807, 755] width 331 height 37
type input "156.45"
click at [568, 367] on p "No reviews" at bounding box center [807, 373] width 1092 height 24
click at [499, 749] on input "text" at bounding box center [428, 755] width 293 height 37
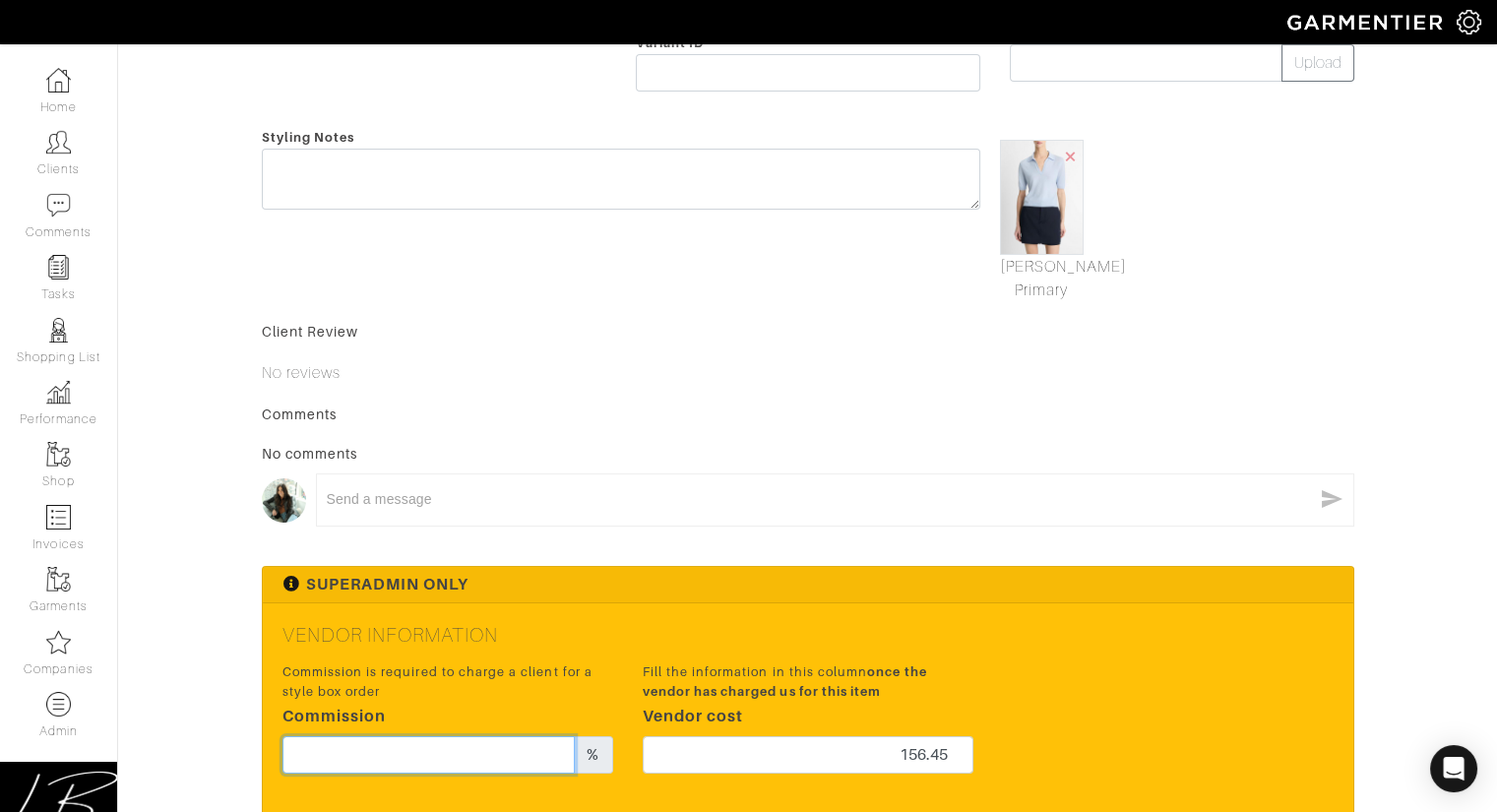
type input "3"
click at [630, 392] on form "Save Cancel Garment Type Tops Bottoms Dresses Jumpsuits Suiting Outerwear Shoes…" at bounding box center [807, 229] width 1092 height 1337
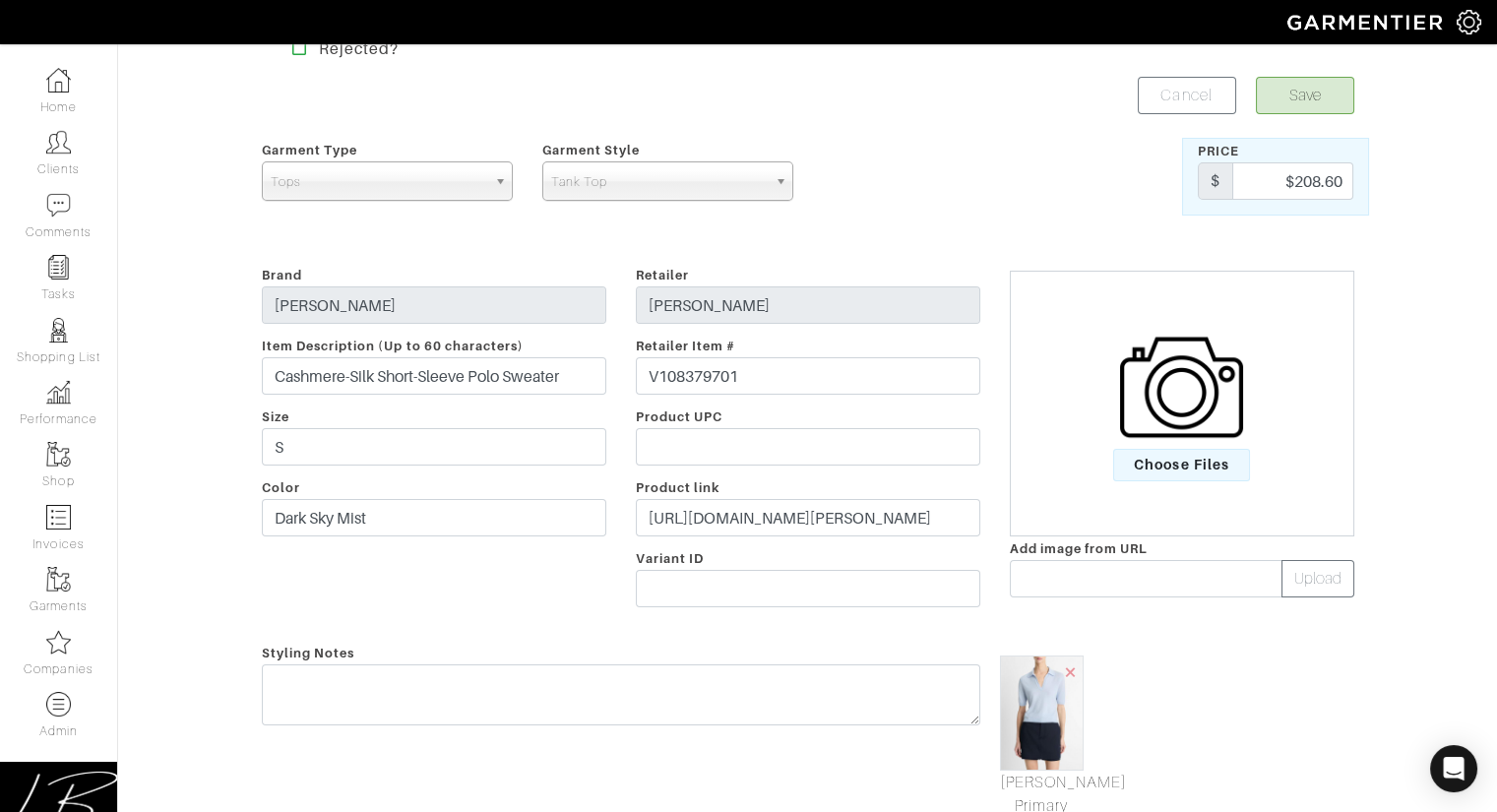
scroll to position [0, 0]
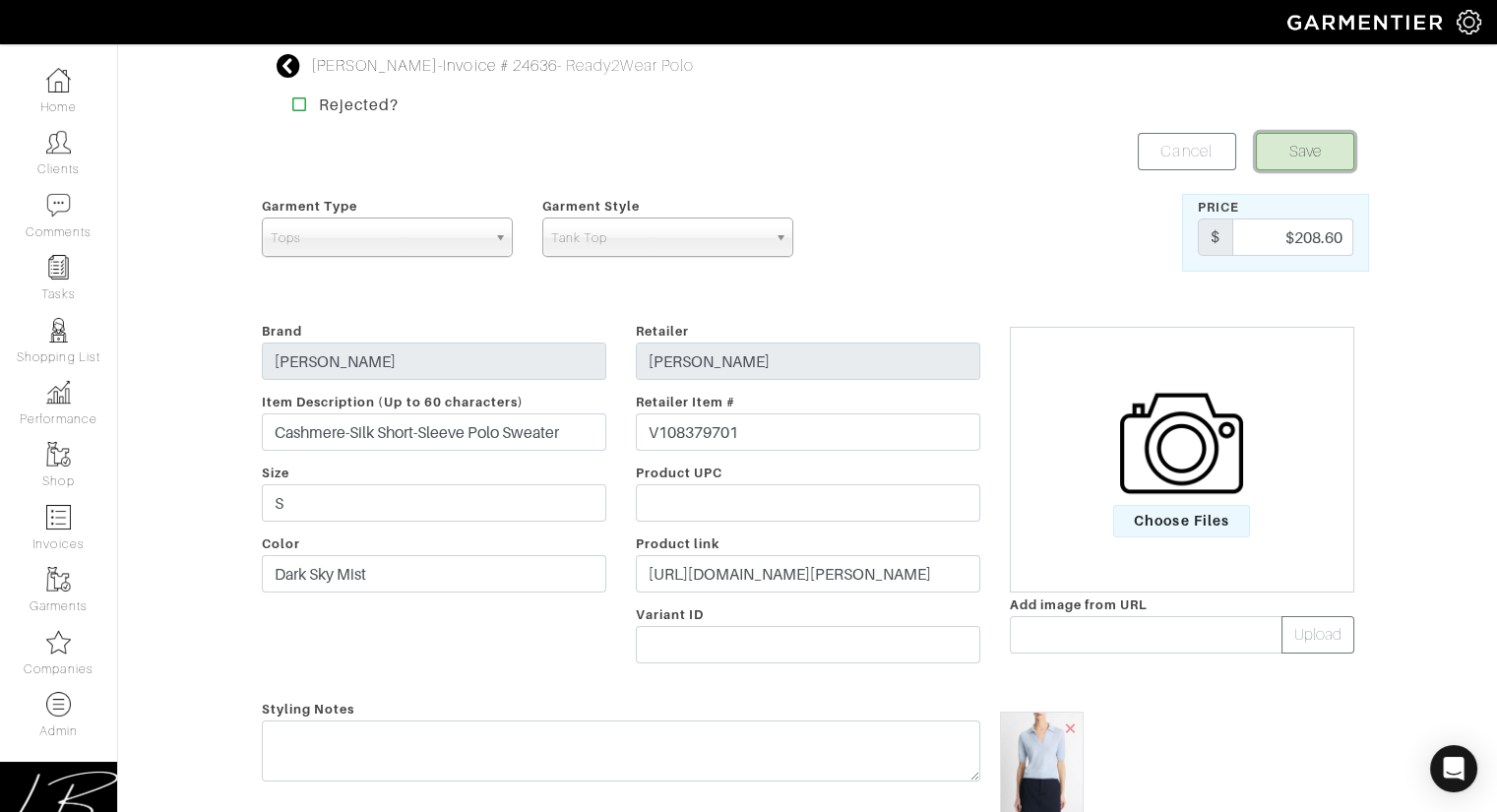
click at [1287, 158] on button "Save" at bounding box center [1306, 152] width 99 height 37
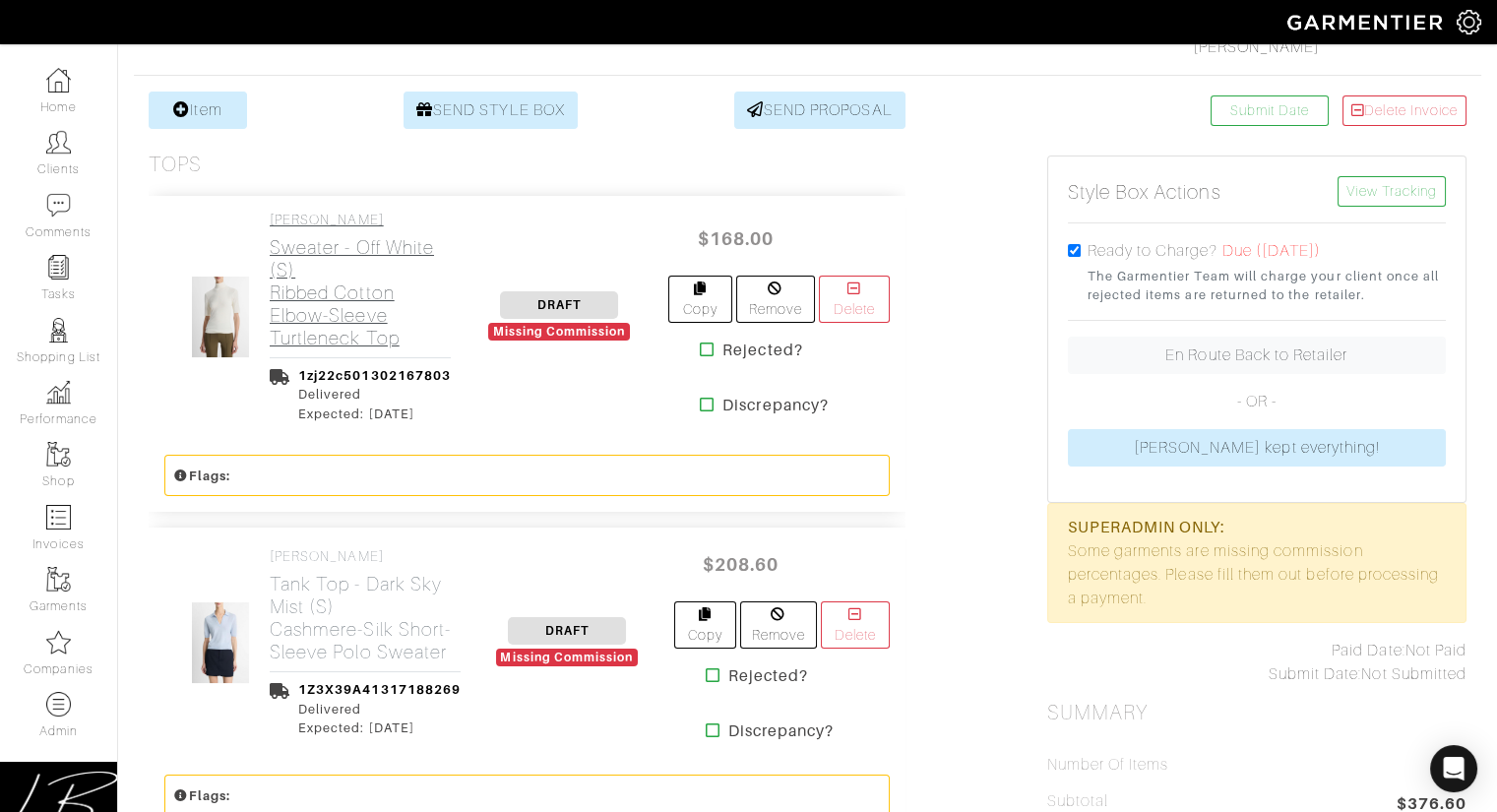
scroll to position [350, 0]
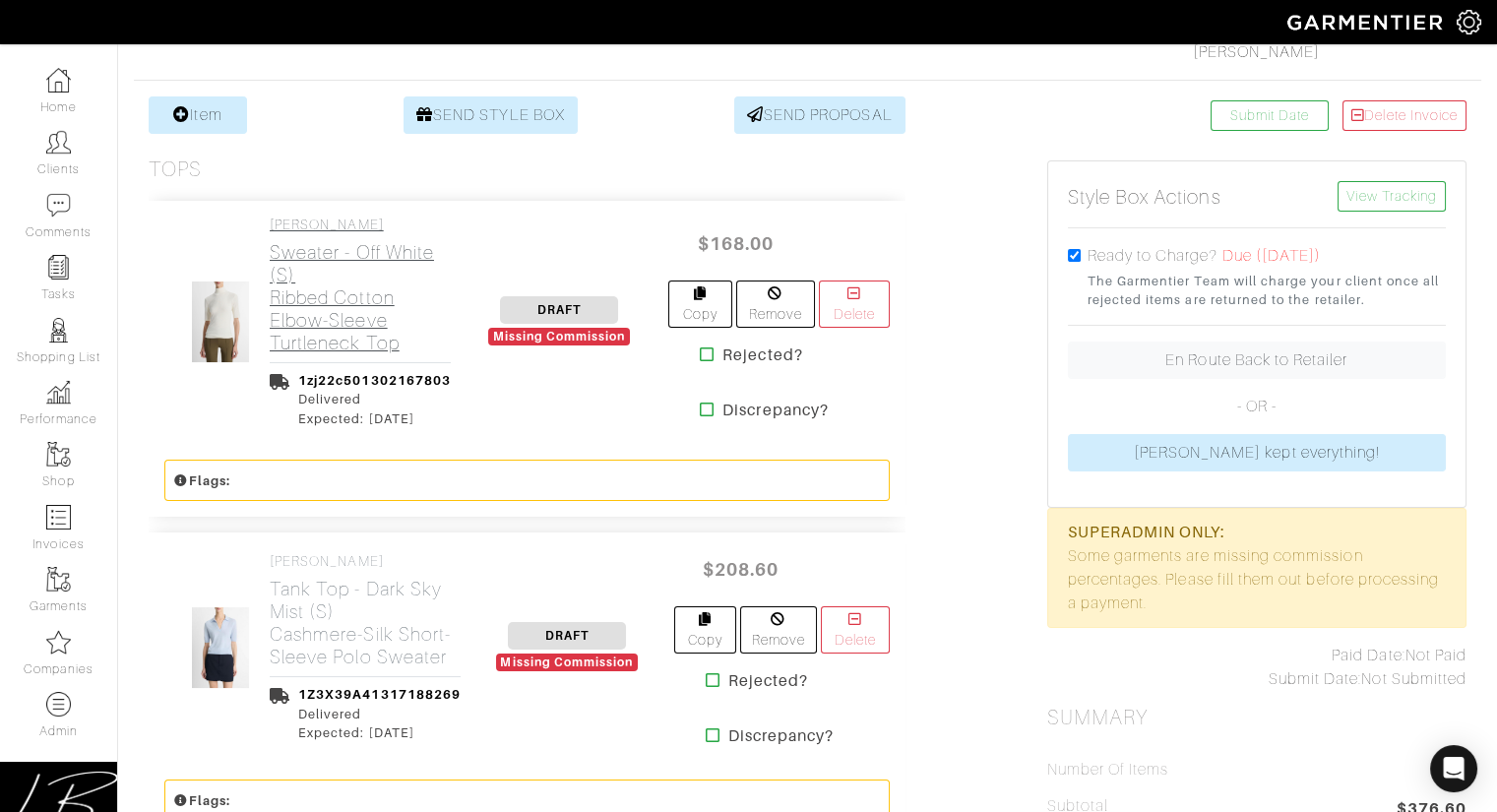
click at [339, 299] on h2 "Sweater - Off White (S) Ribbed Cotton Elbow-Sleeve Turtleneck Top" at bounding box center [360, 297] width 182 height 113
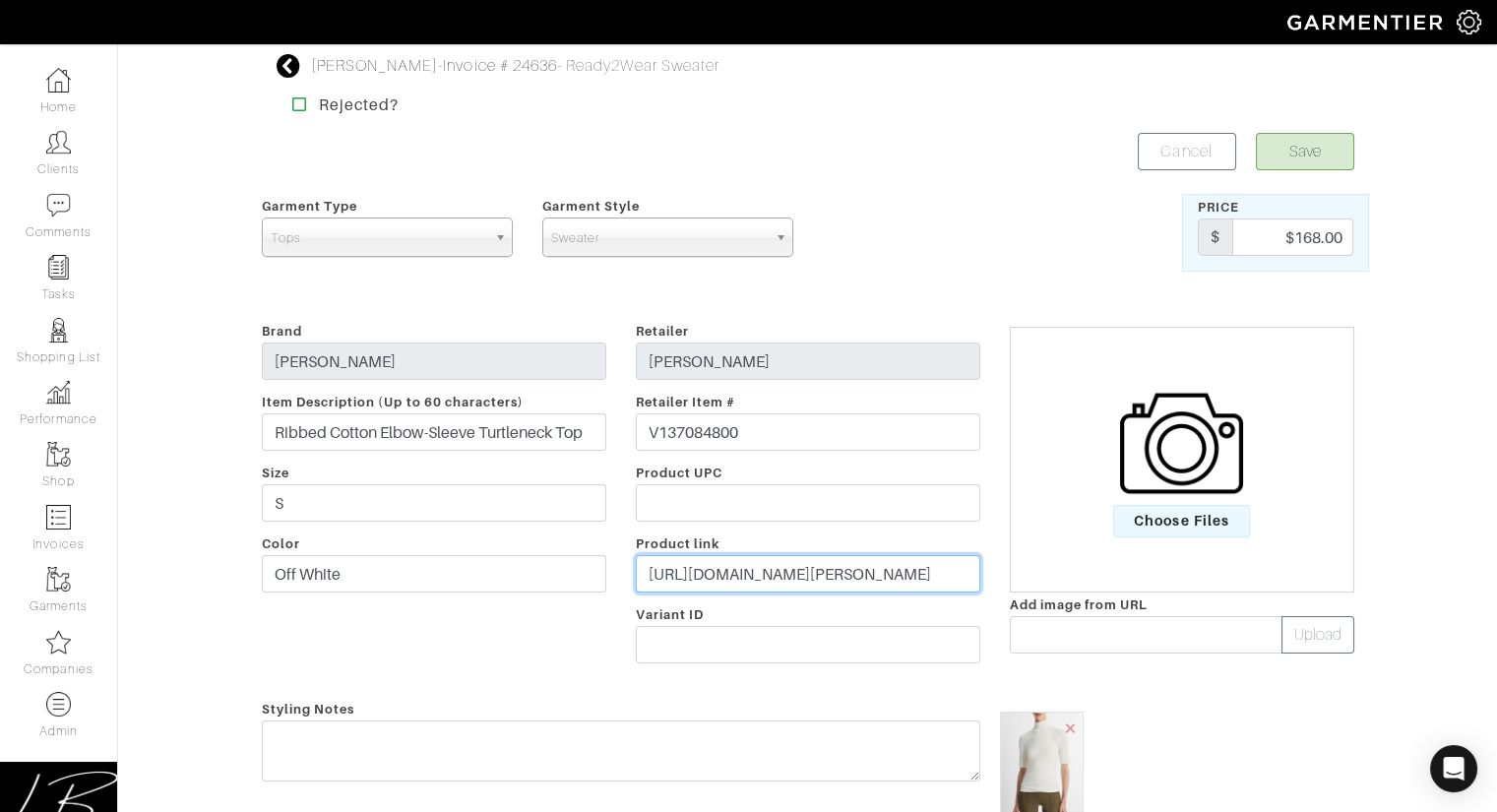
click at [750, 578] on input "https://www.vince.com/product/ribbed-cotton-elbow-sleeve-turtleneck-top-V137084…" at bounding box center [807, 573] width 344 height 37
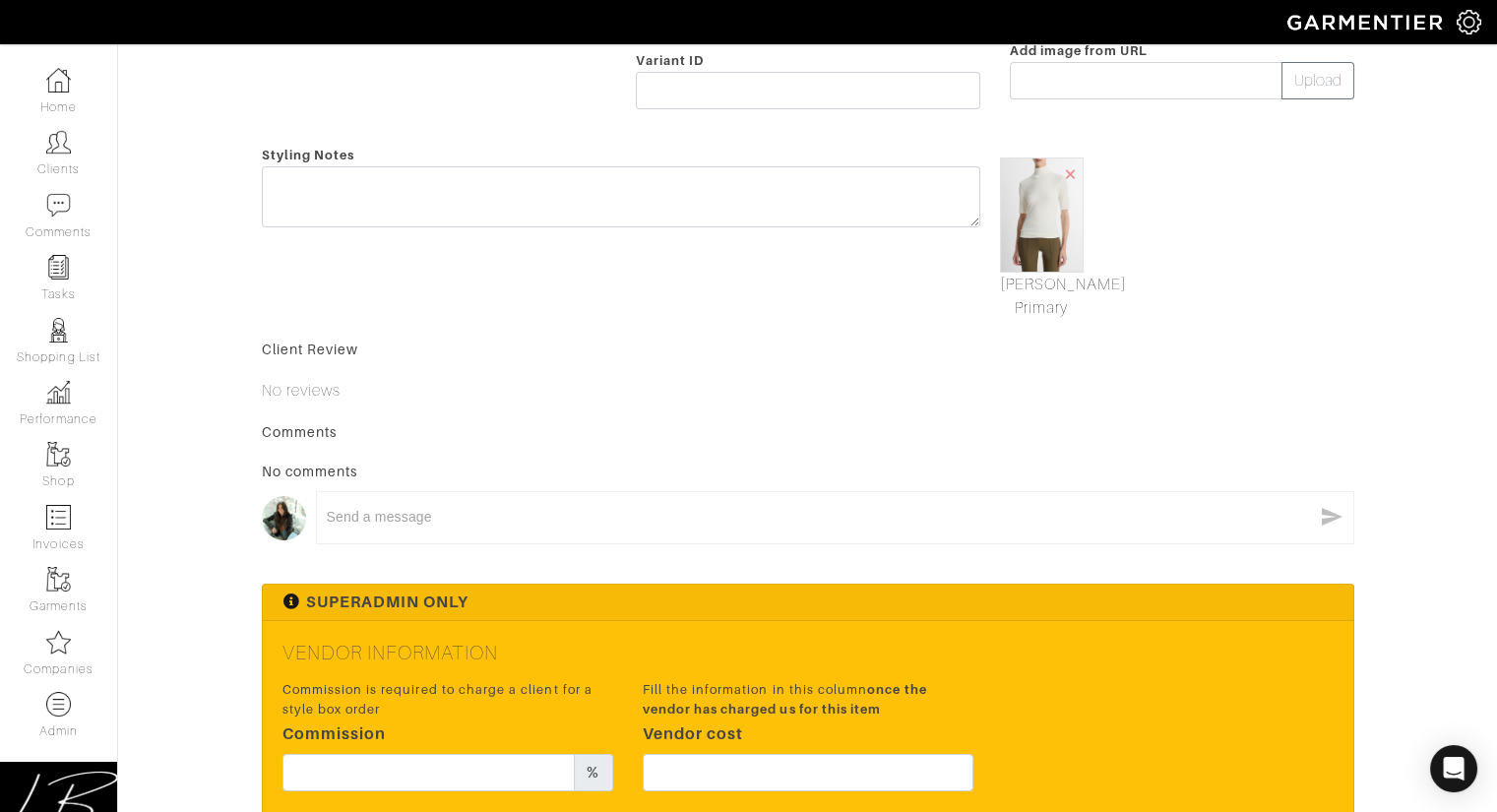
scroll to position [761, 0]
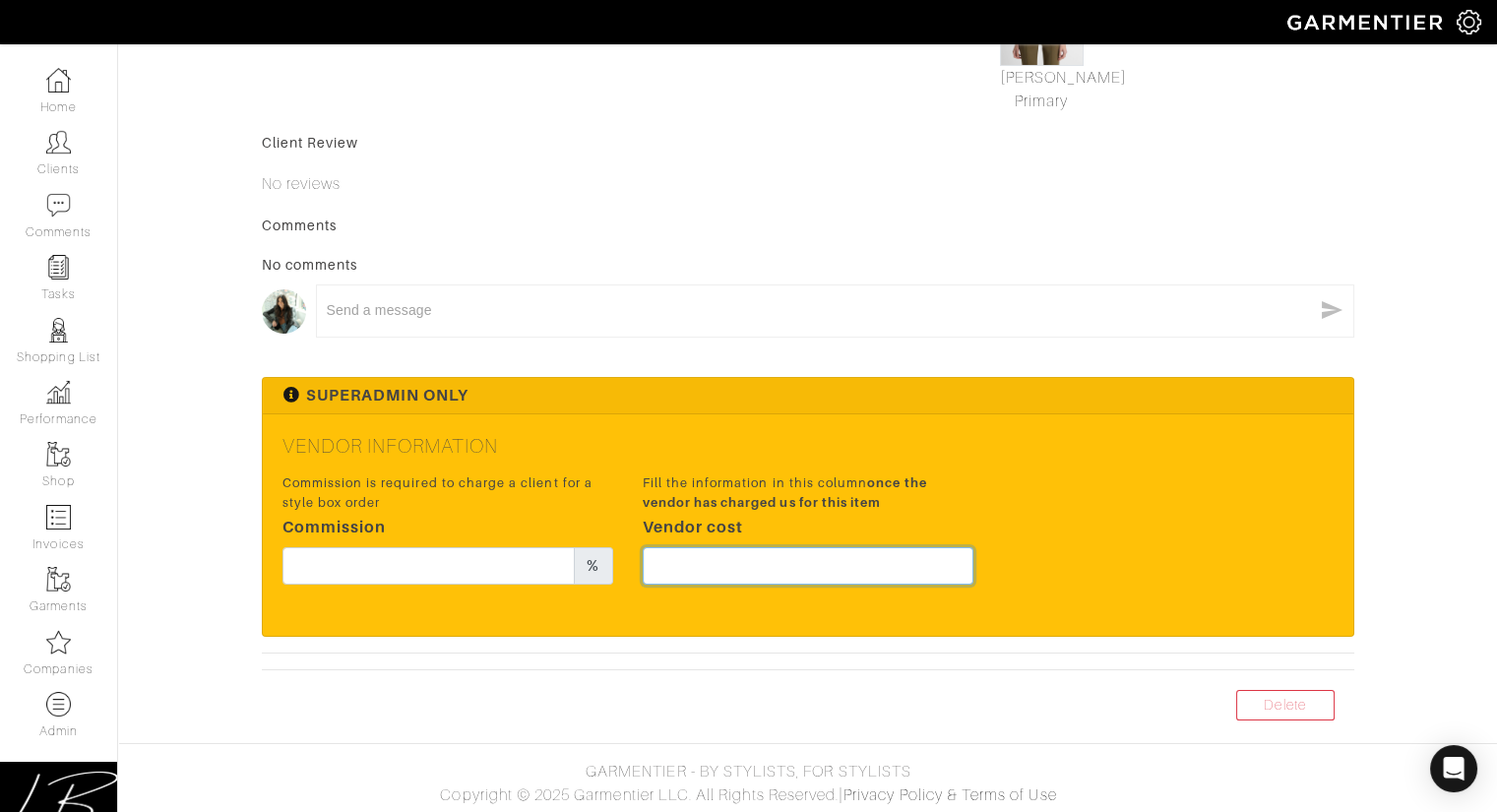
click at [742, 569] on input "text" at bounding box center [807, 566] width 331 height 37
type input "126"
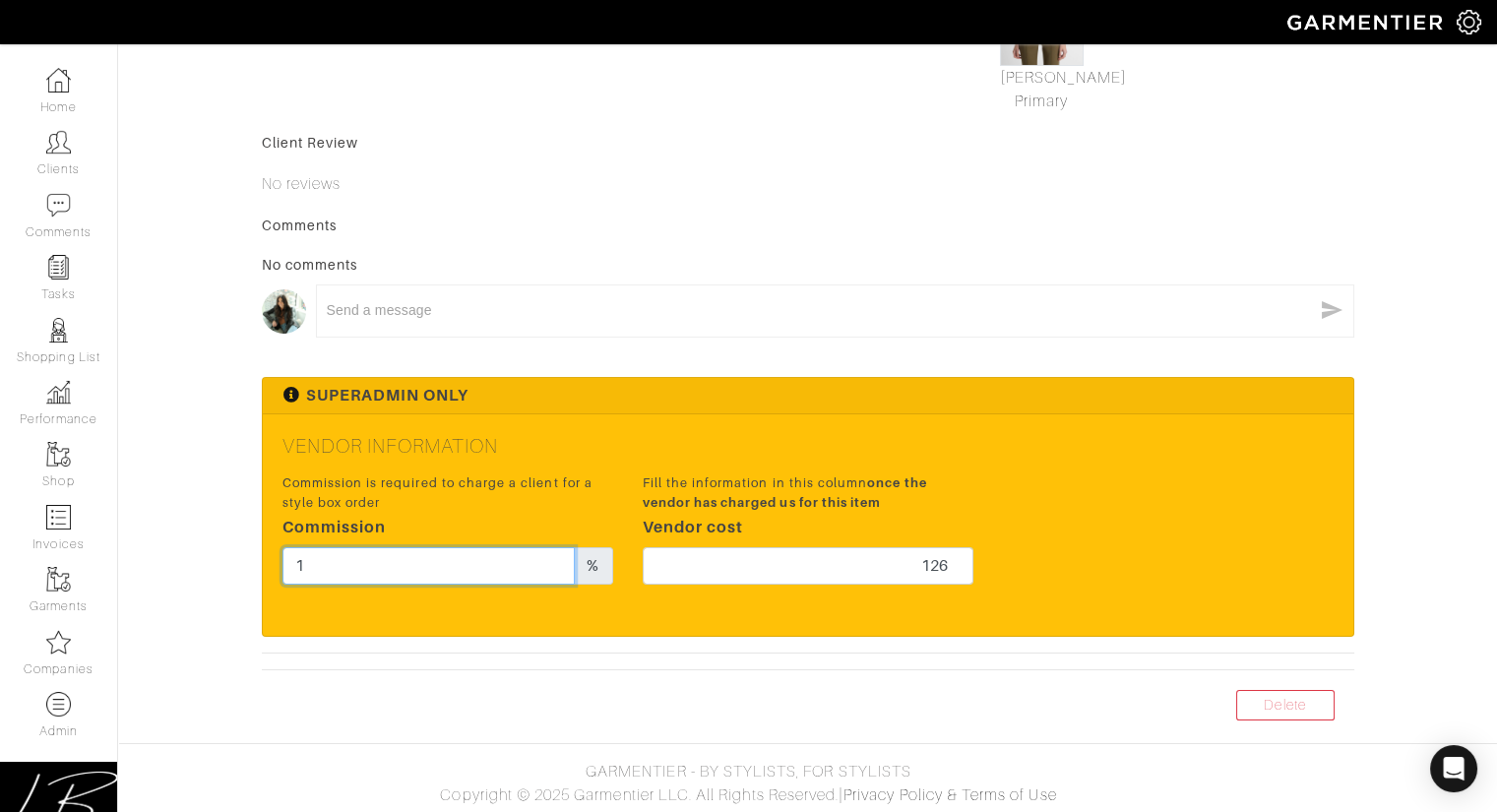
click at [410, 575] on input "1" at bounding box center [428, 566] width 293 height 37
type input "15"
click at [749, 474] on small "Fill the information in this column once the vendor has charged us for this item" at bounding box center [807, 492] width 331 height 37
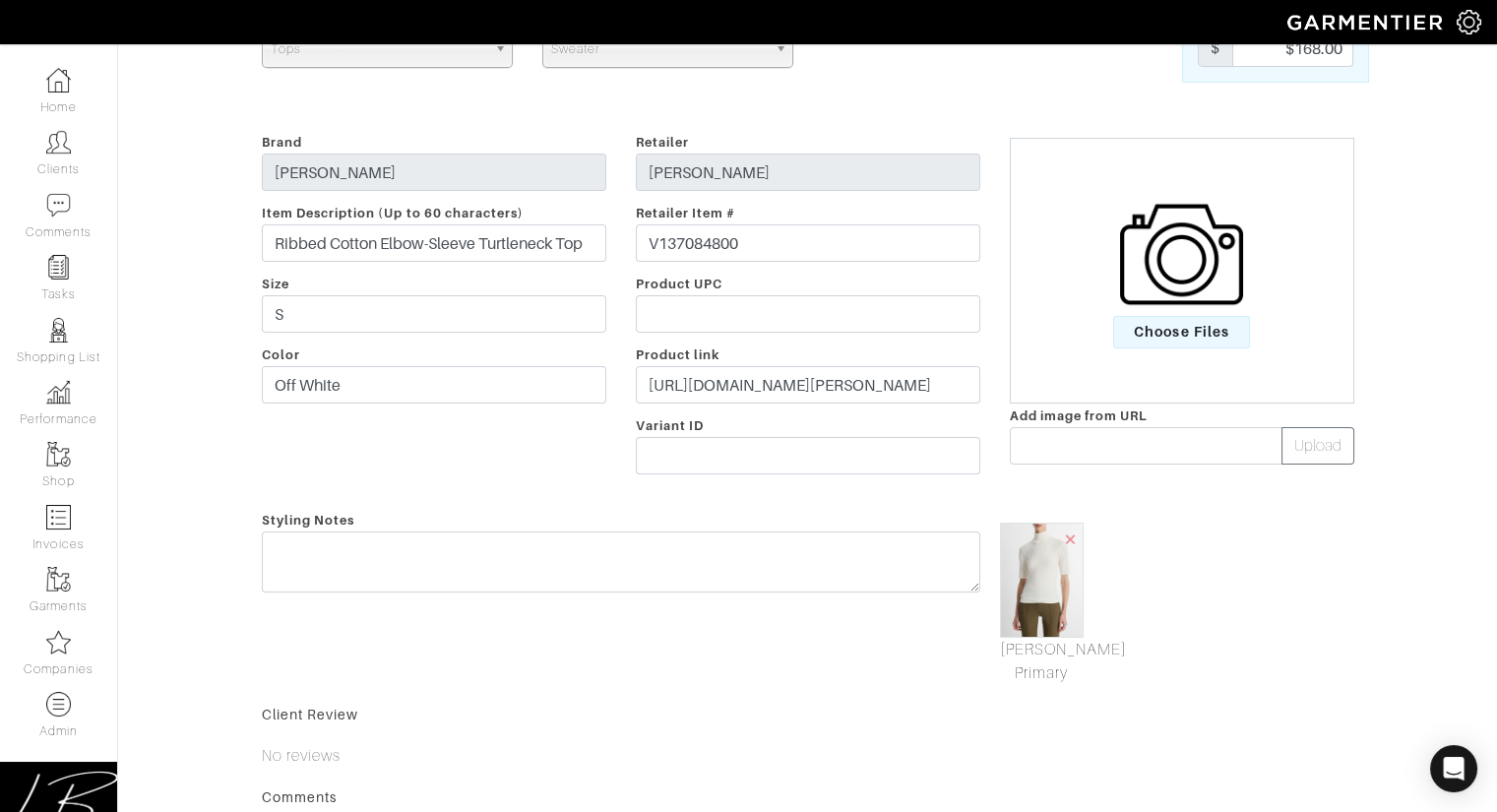
scroll to position [0, 0]
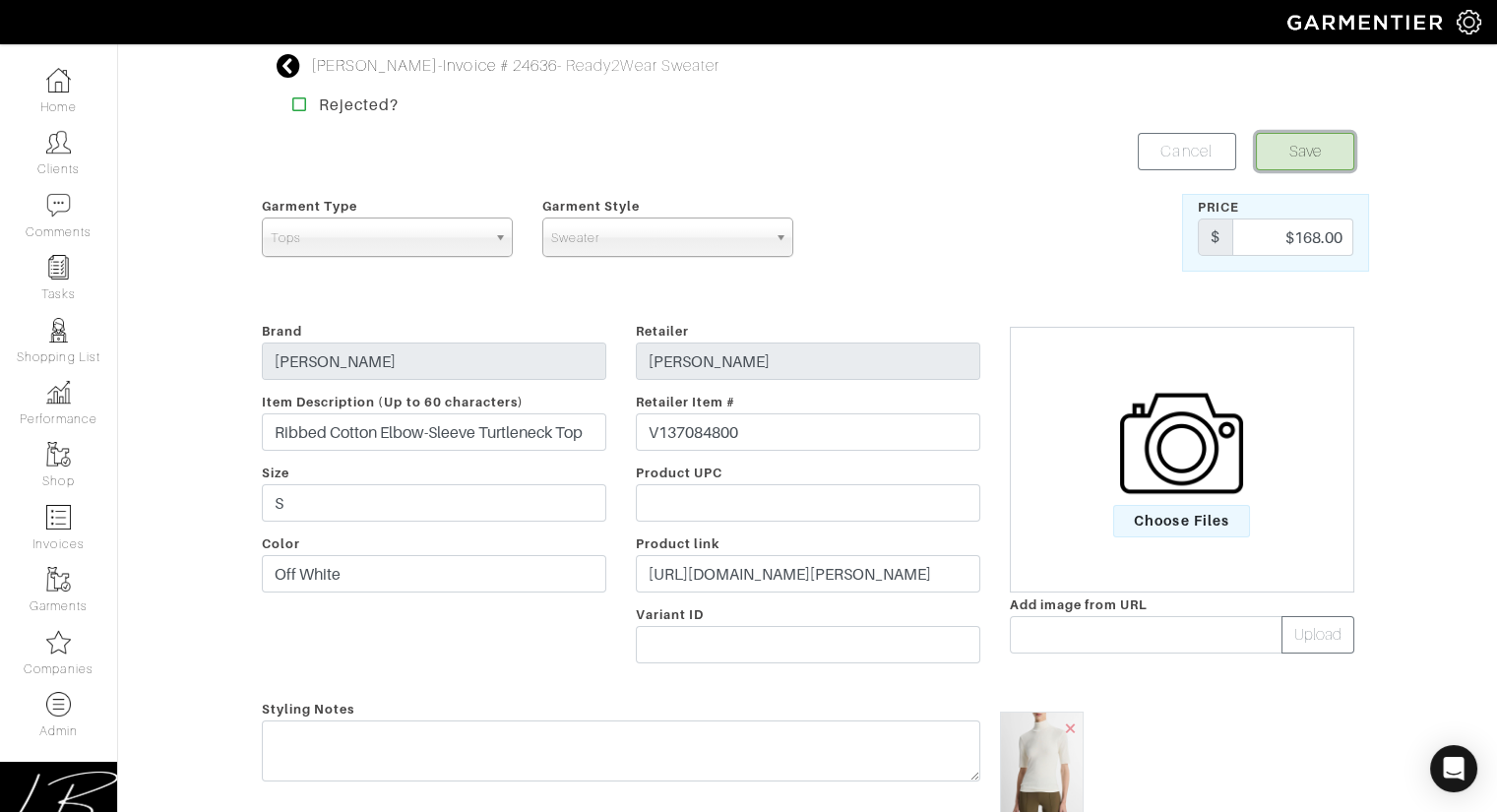
click at [1322, 150] on button "Save" at bounding box center [1306, 152] width 99 height 37
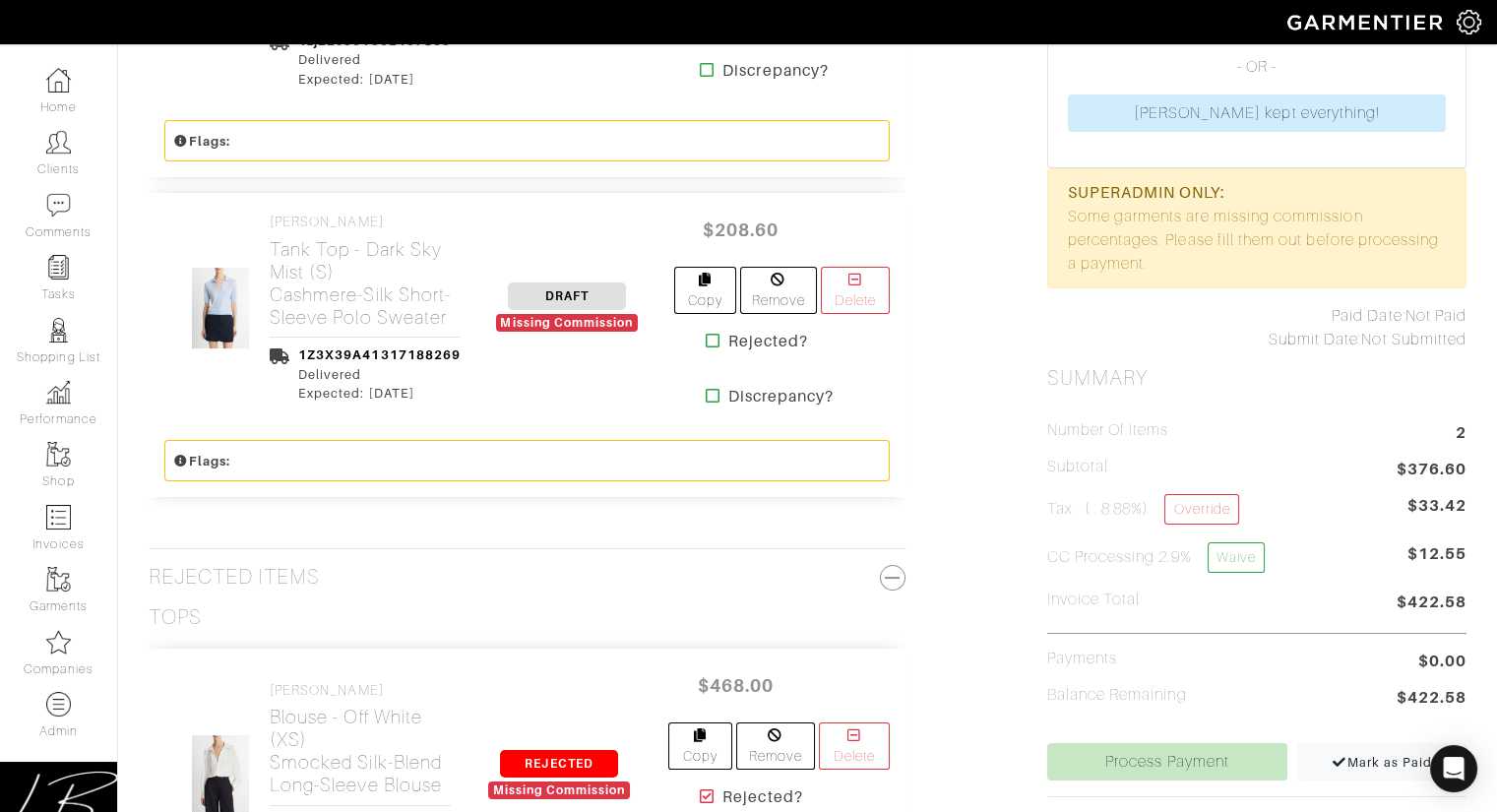
scroll to position [702, 0]
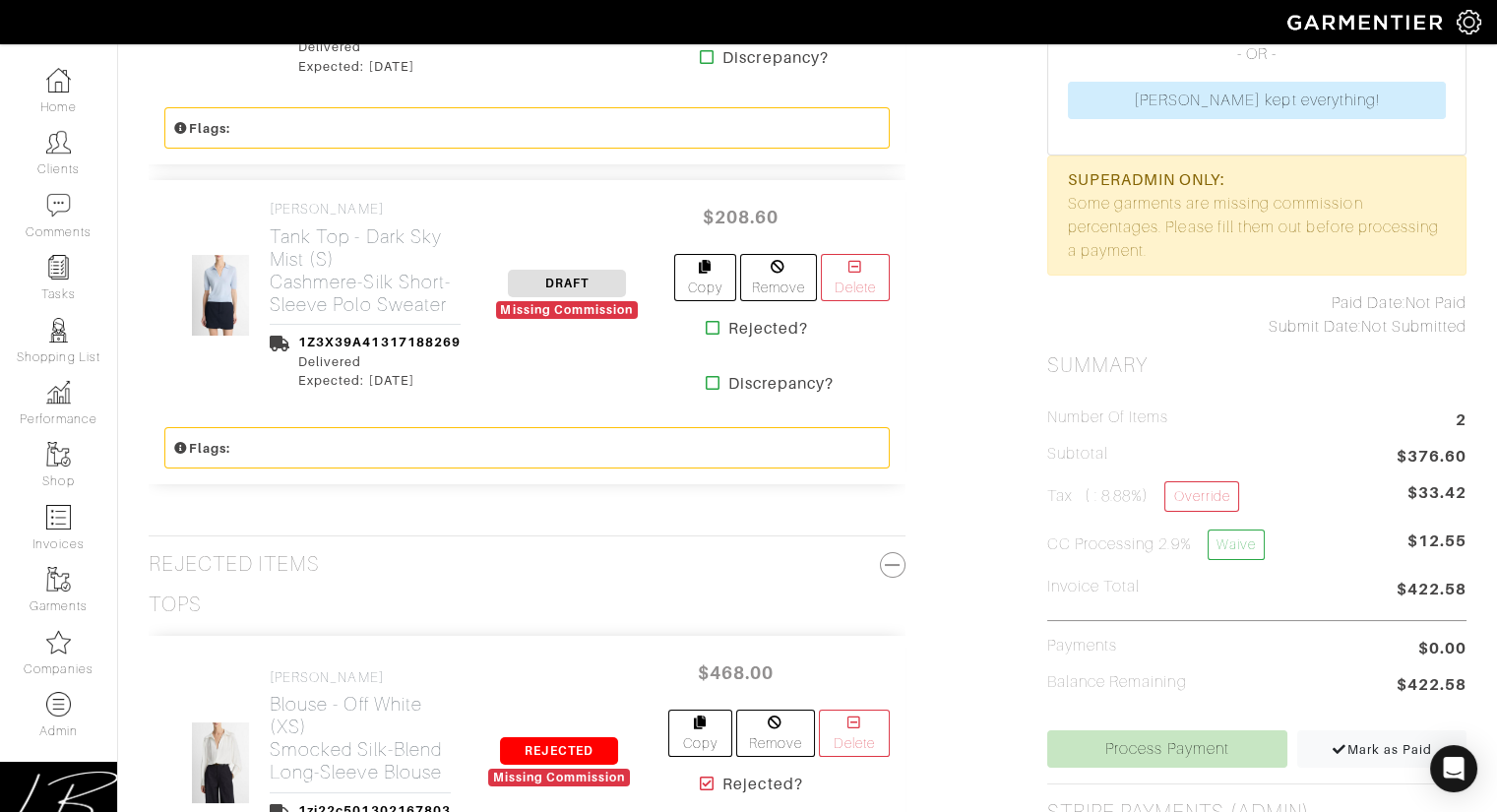
click at [317, 198] on div "[PERSON_NAME] Tank Top - Dark Sky Mist (S) Cashmere-Silk Short-Sleeve Polo Swea…" at bounding box center [527, 296] width 757 height 231
click at [333, 245] on h2 "Tank Top - Dark Sky Mist (S) Cashmere-Silk Short-Sleeve Polo Sweater" at bounding box center [364, 270] width 190 height 91
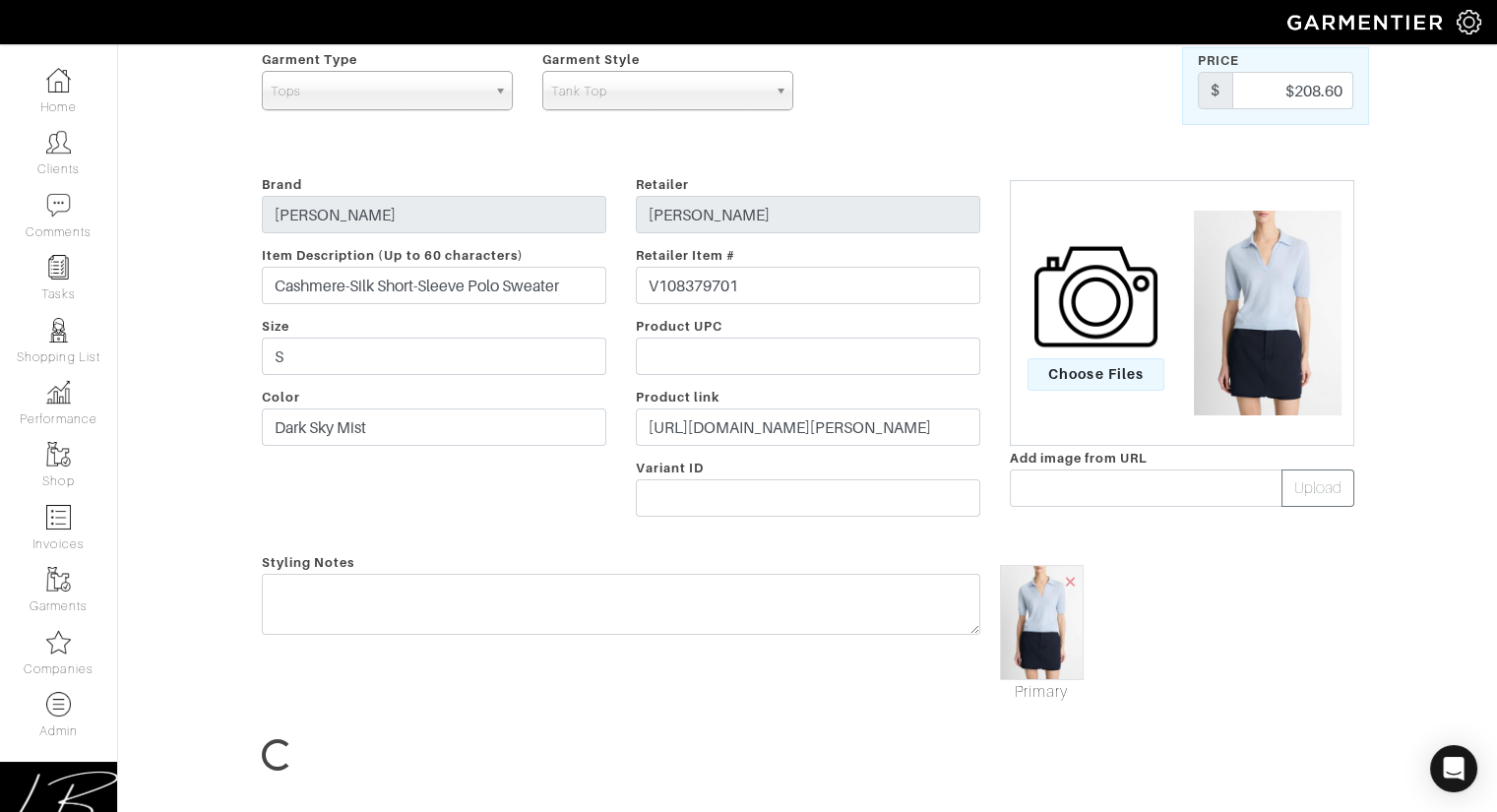
scroll to position [637, 0]
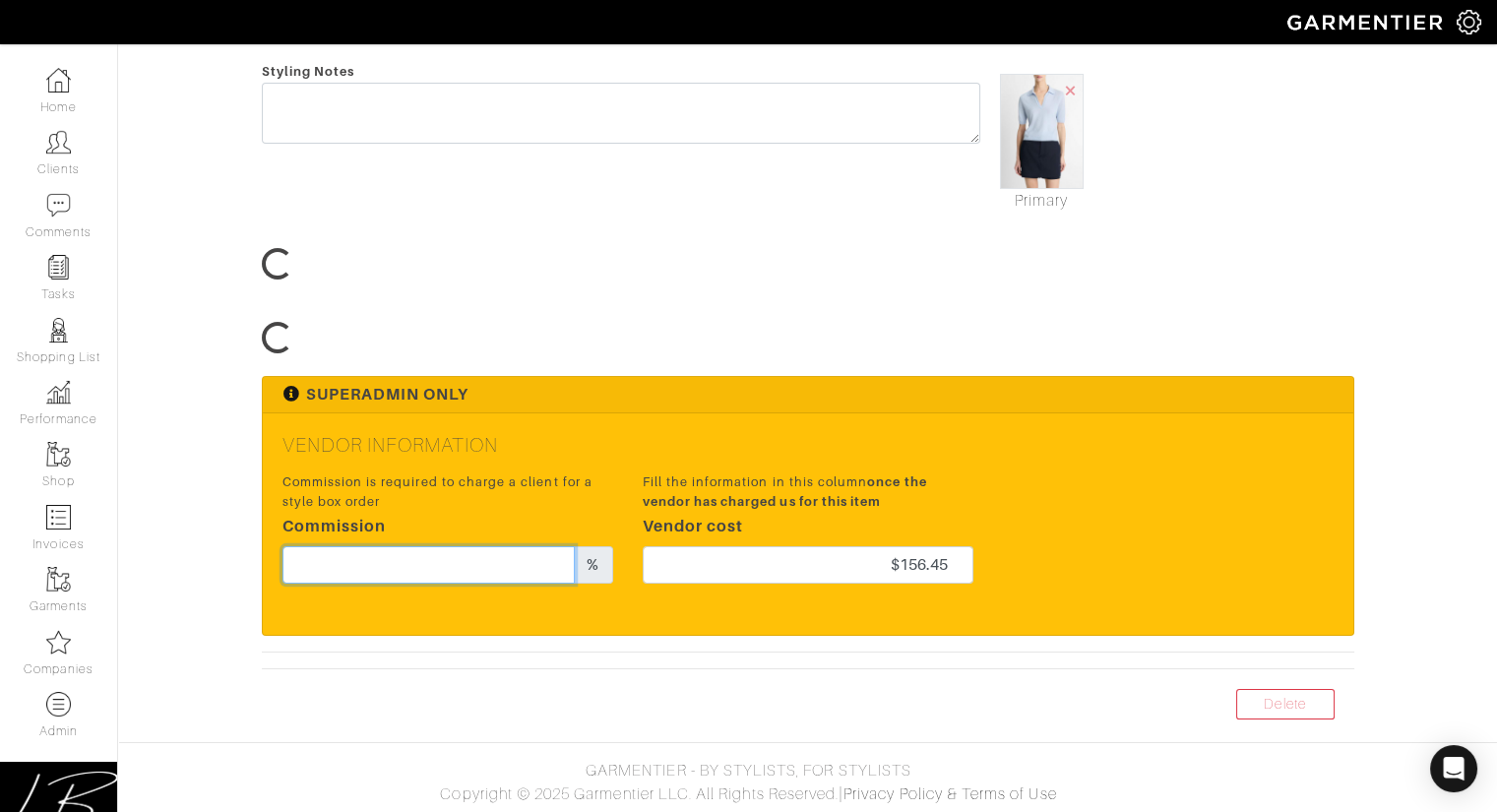
click at [477, 559] on input "text" at bounding box center [428, 565] width 293 height 37
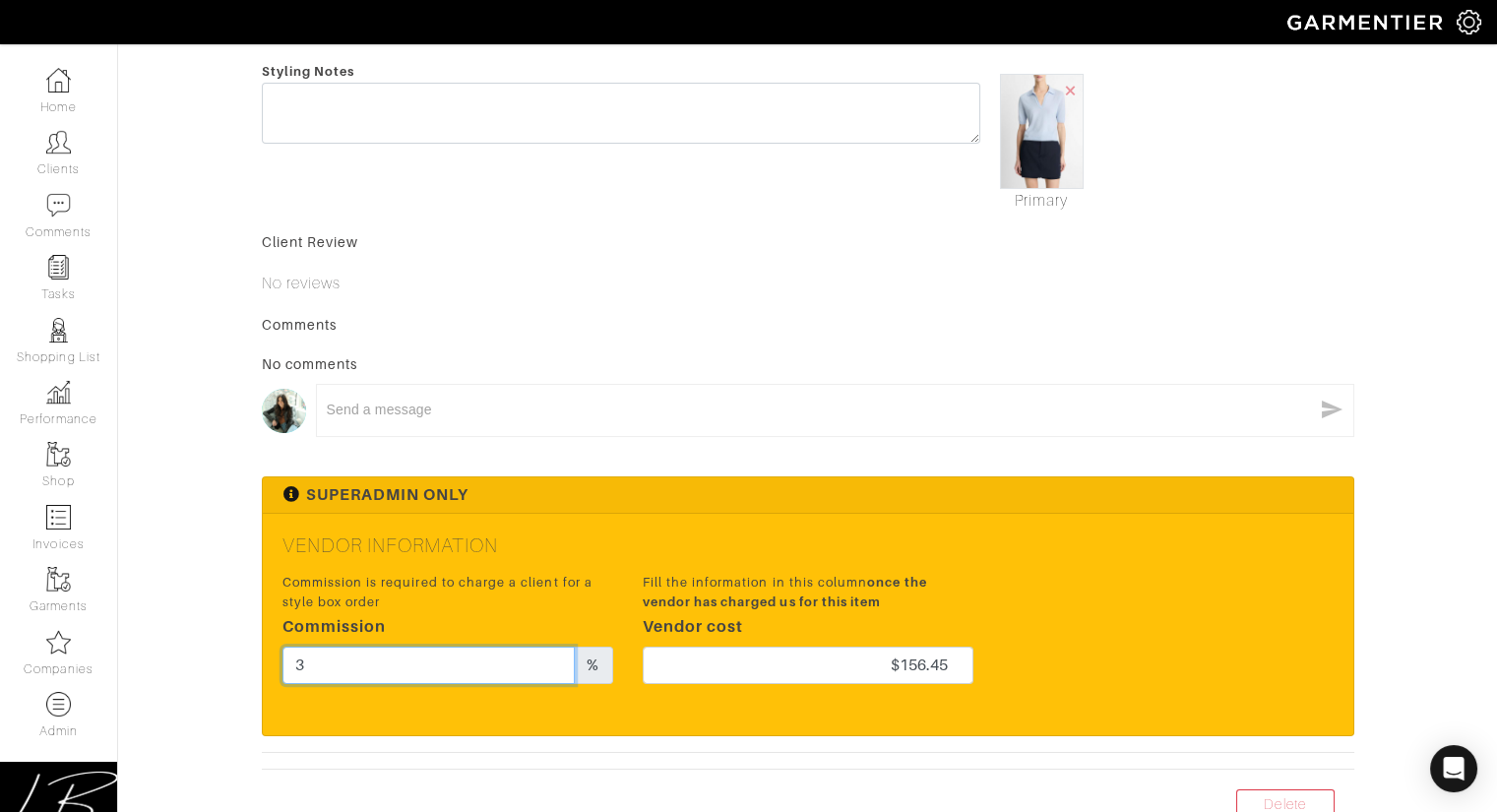
type input "3"
click at [612, 403] on textarea at bounding box center [819, 409] width 985 height 19
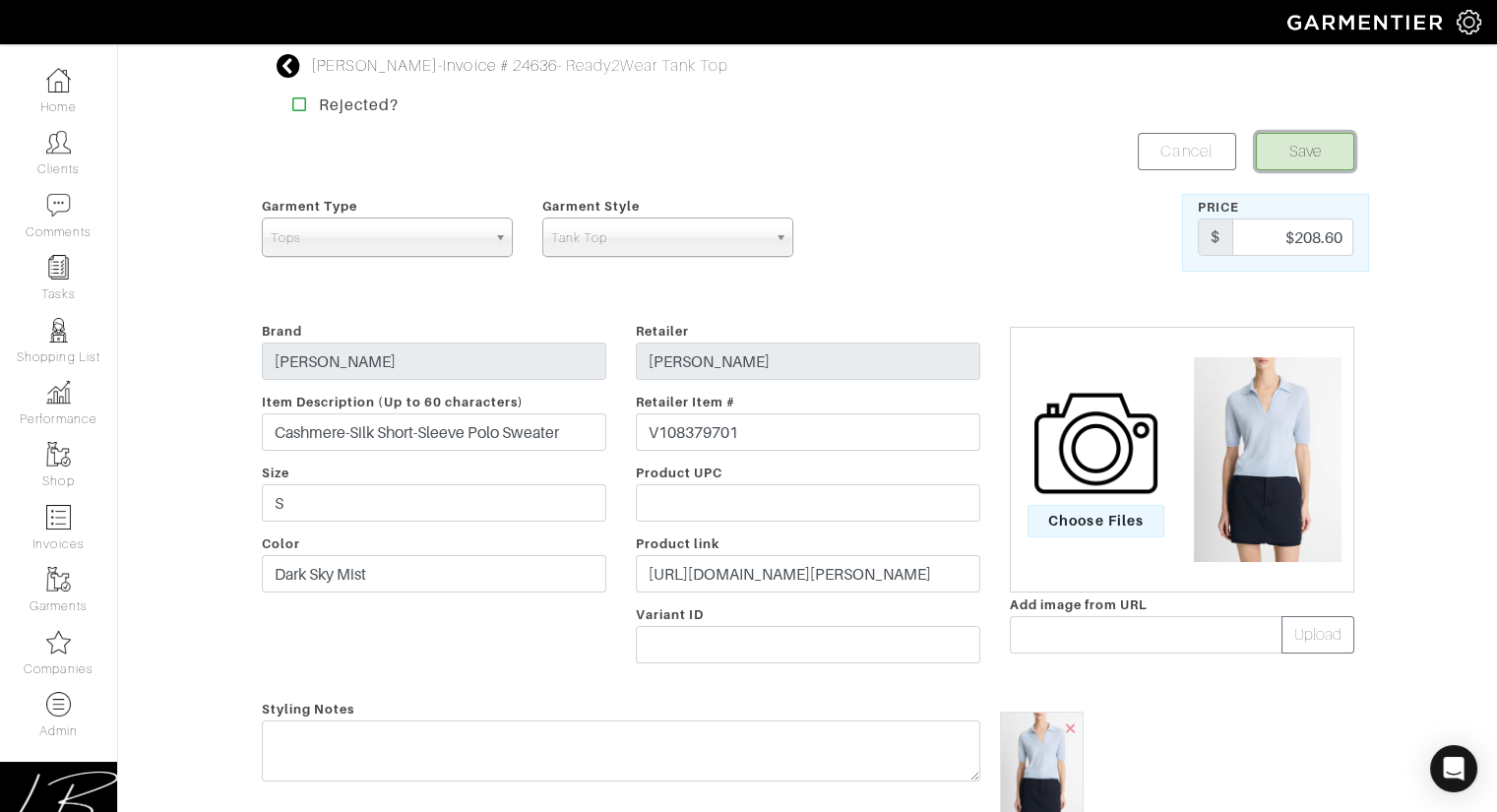
click at [1310, 140] on button "Save" at bounding box center [1306, 152] width 99 height 37
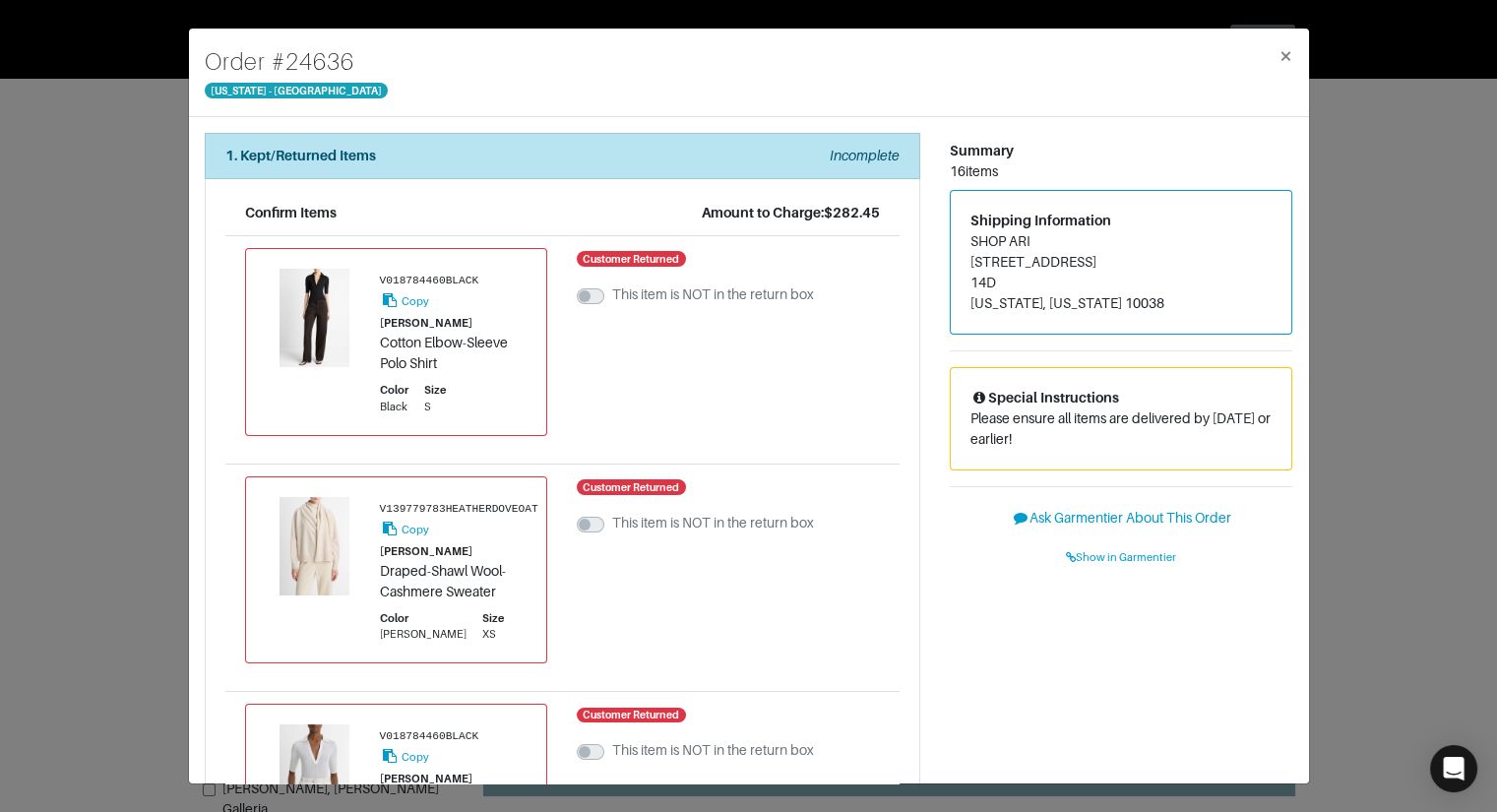
click at [79, 294] on div "Order # 24636 New York - 5th Avenue × 1. Kept/Returned Items Incomplete Confirm…" at bounding box center [748, 406] width 1497 height 812
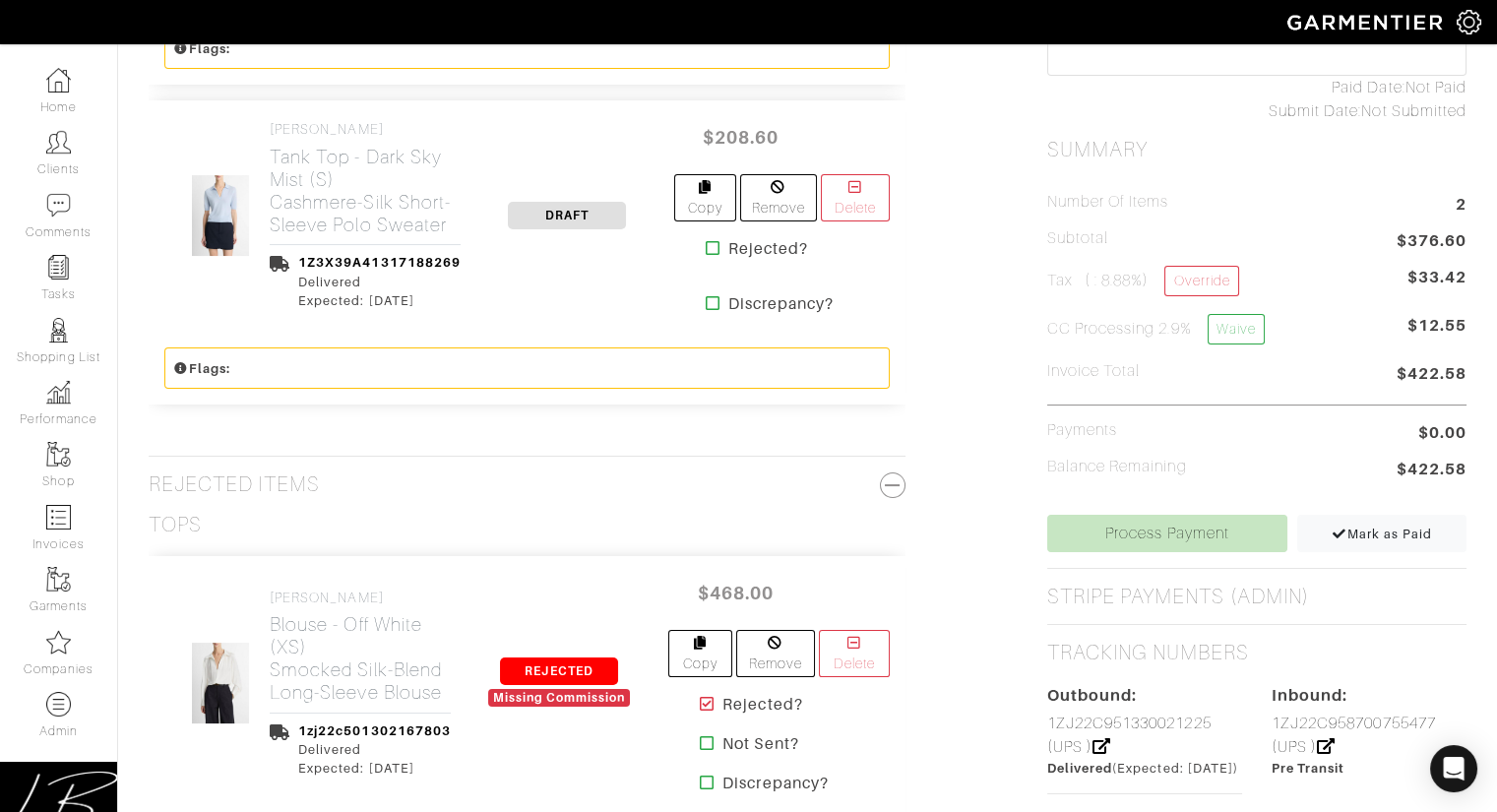
scroll to position [784, 0]
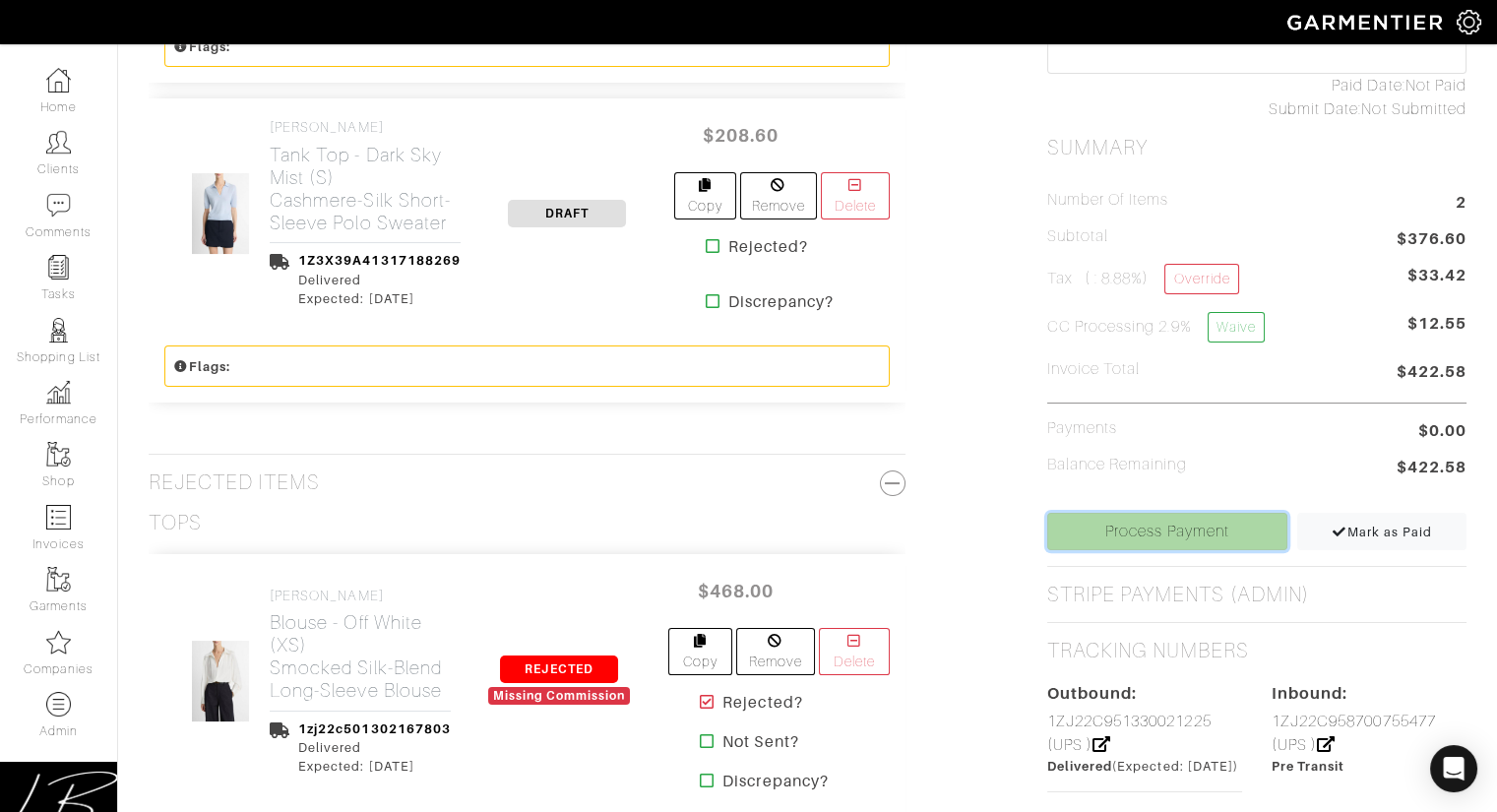
click at [1138, 528] on link "Process Payment" at bounding box center [1167, 532] width 241 height 37
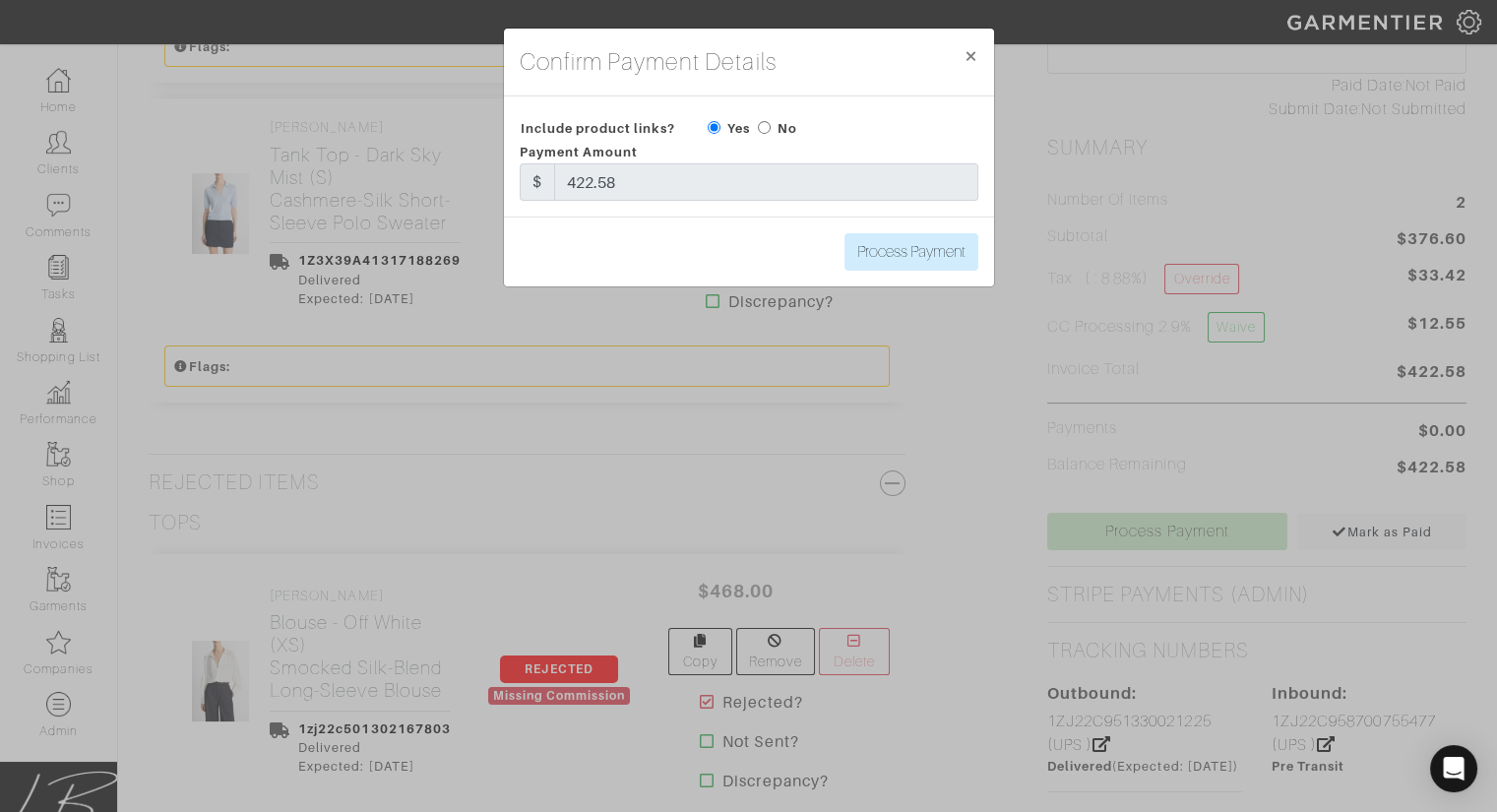
drag, startPoint x: 764, startPoint y: 127, endPoint x: 773, endPoint y: 140, distance: 15.8
click at [764, 127] on input "radio" at bounding box center [764, 127] width 13 height 13
radio input "true"
click at [916, 258] on input "Process Payment" at bounding box center [912, 252] width 134 height 37
type input "Process Payment"
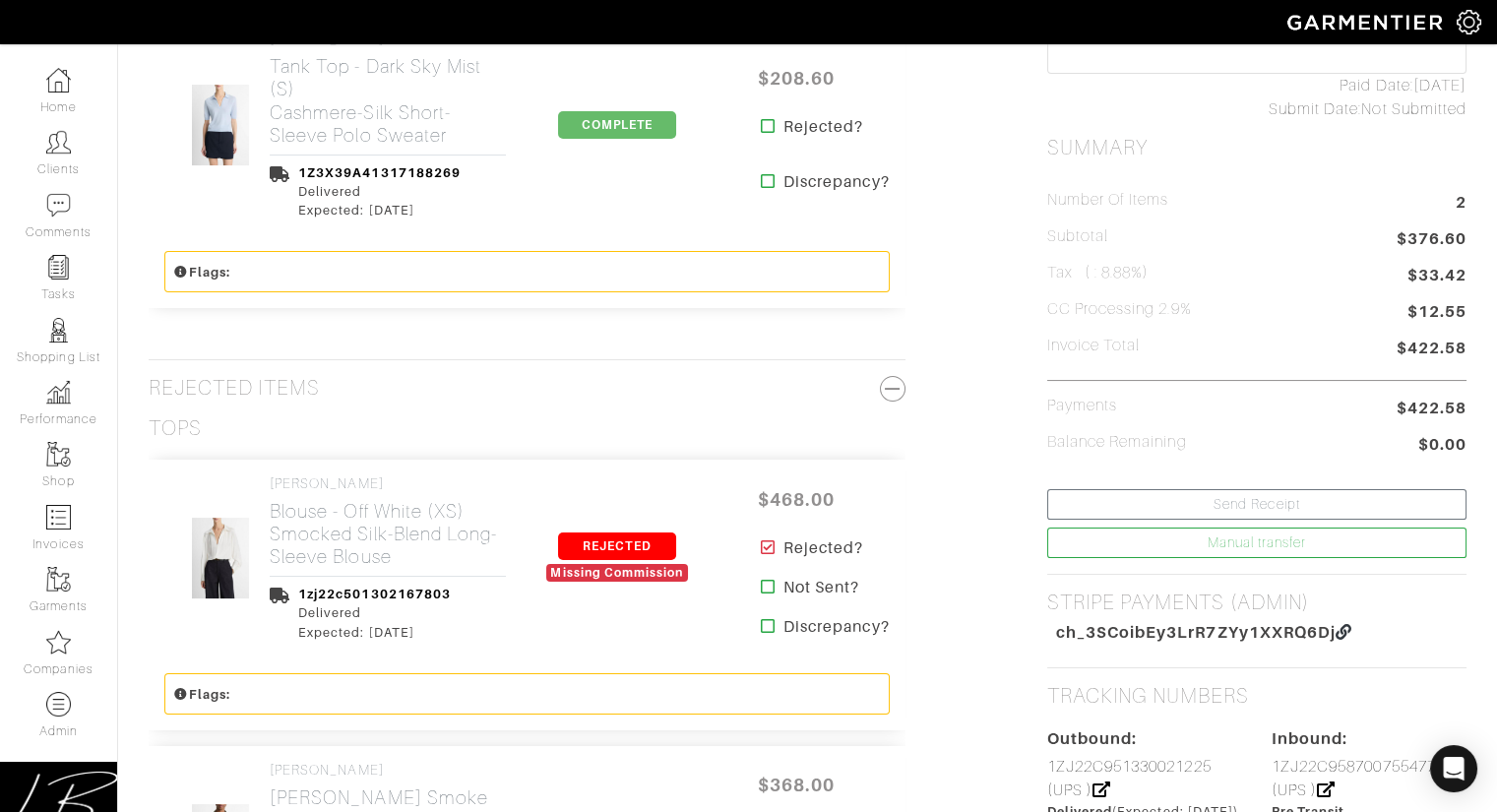
scroll to position [0, 0]
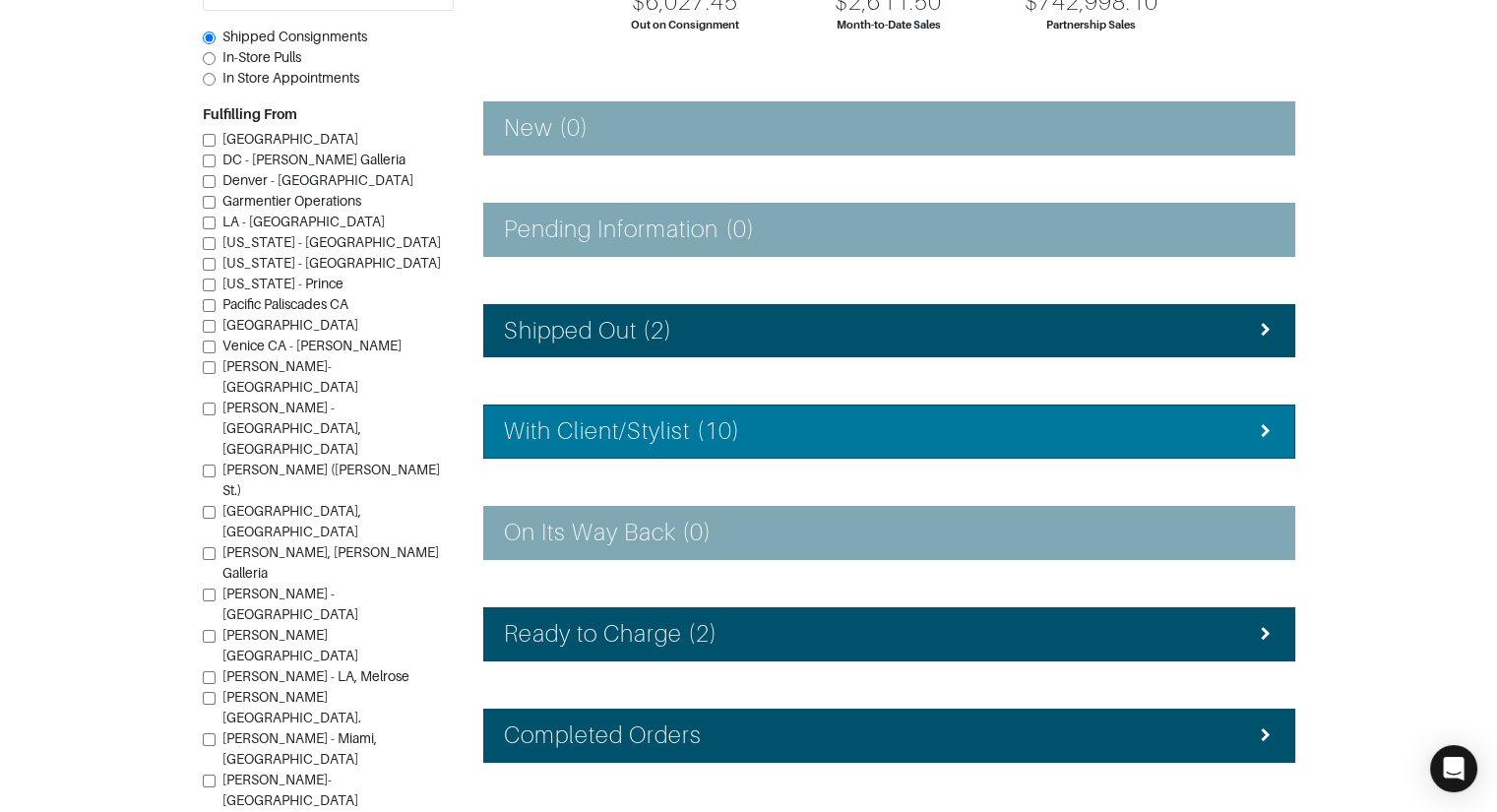
click at [772, 414] on li "With Client/Stylist (10)" at bounding box center [889, 431] width 812 height 54
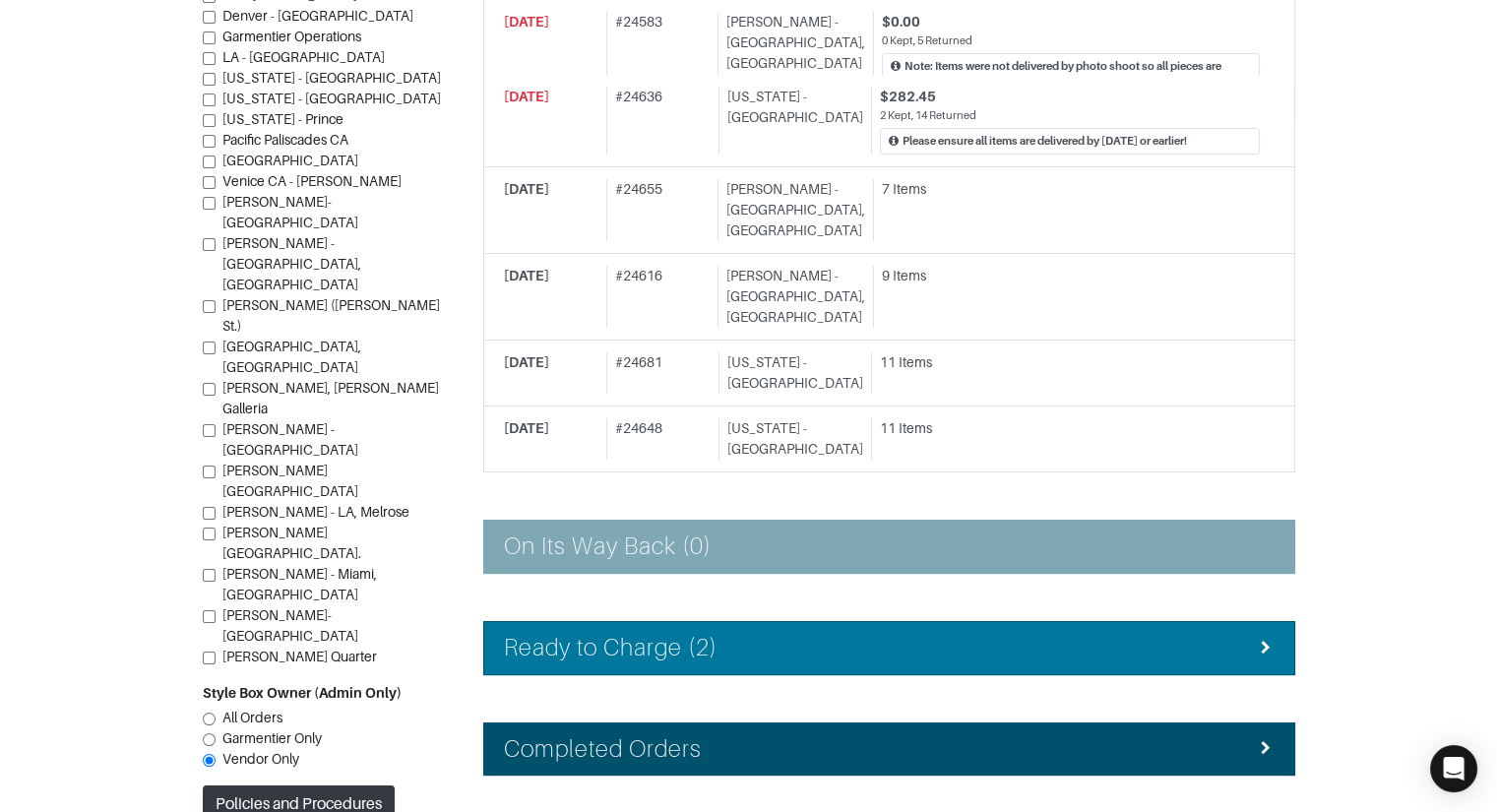
click at [741, 633] on div "Ready to Charge (2)" at bounding box center [889, 647] width 771 height 29
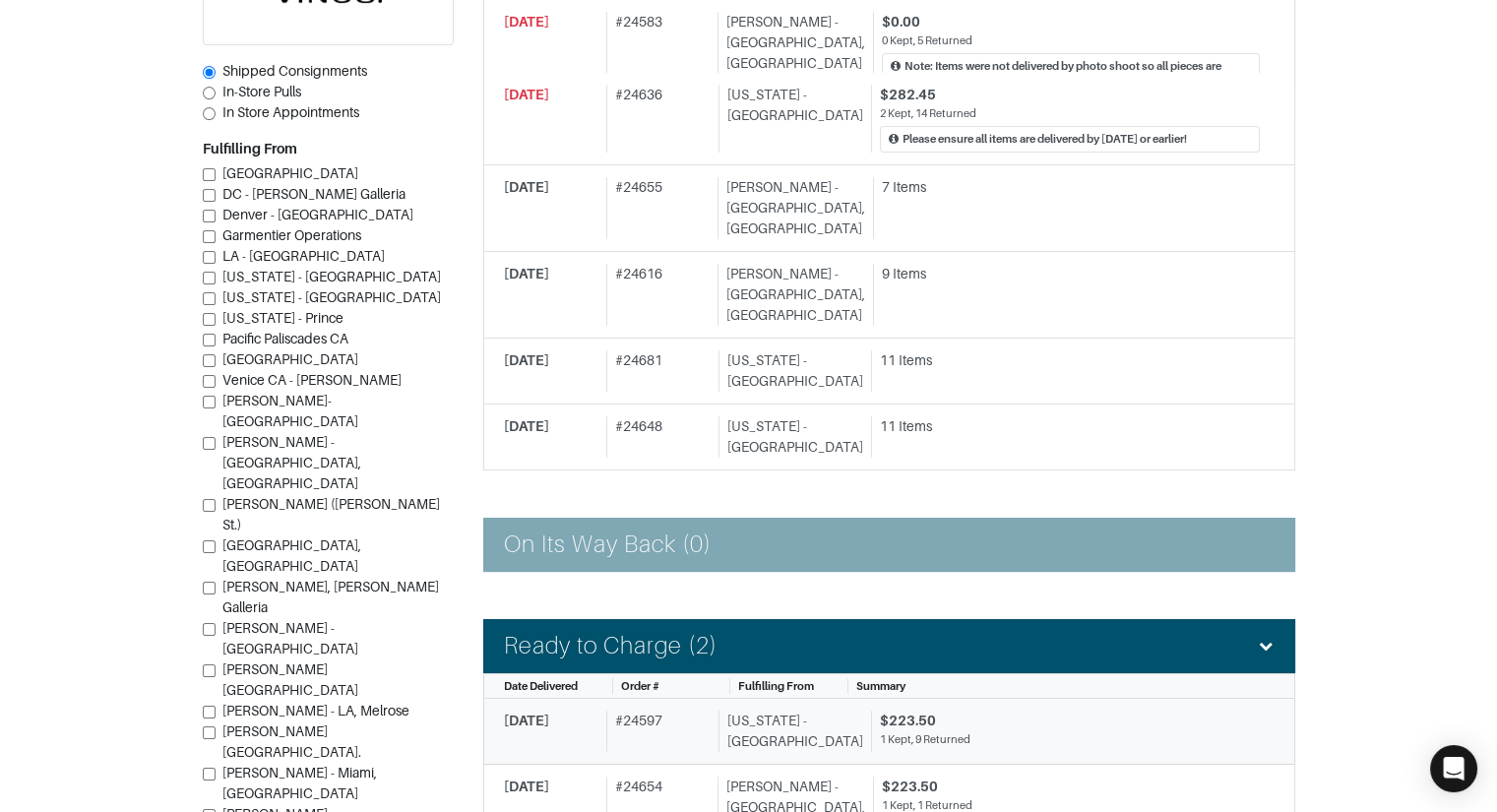
click at [701, 710] on div "# 24597" at bounding box center [658, 731] width 105 height 41
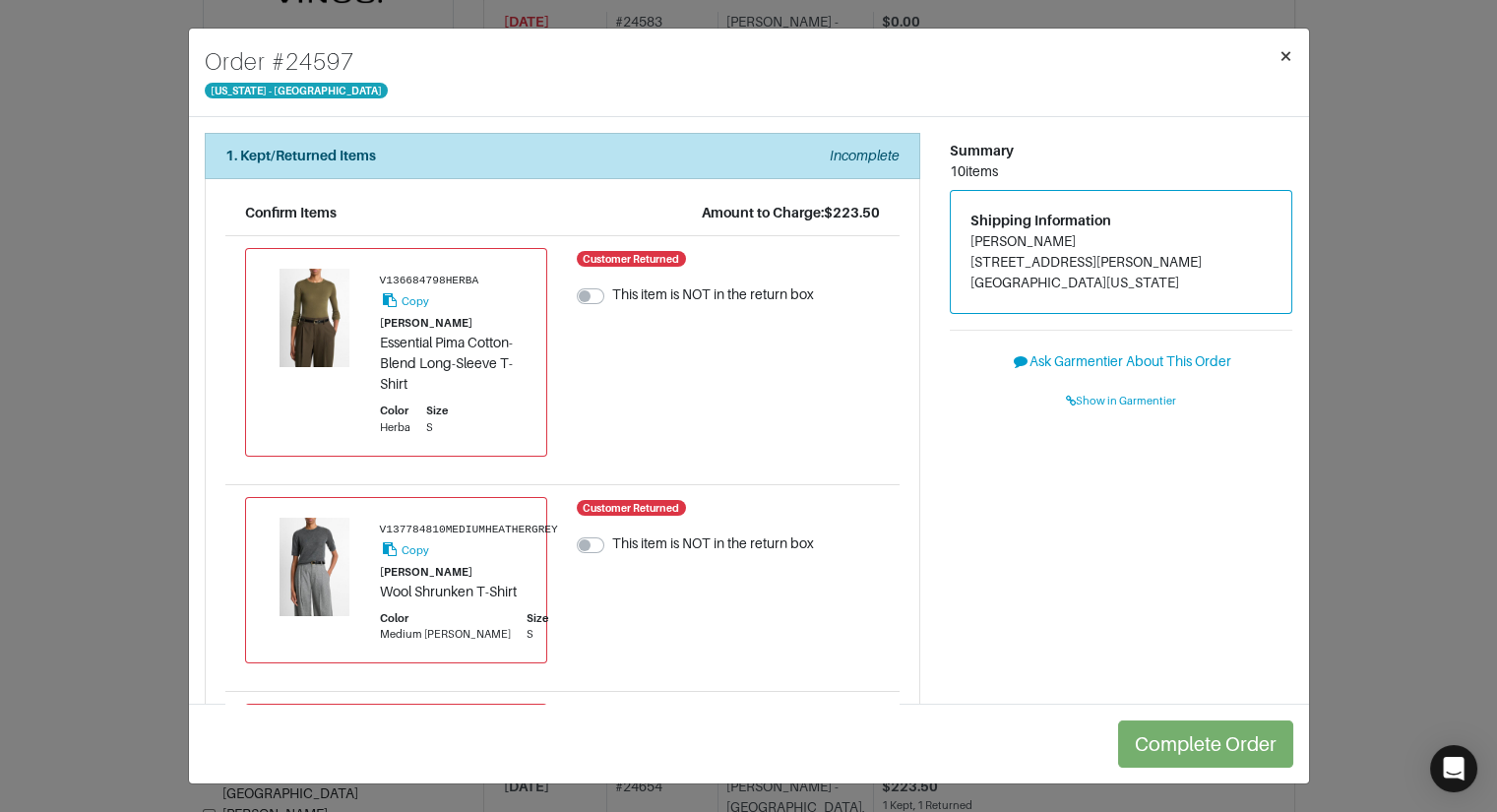
click at [1274, 56] on button "×" at bounding box center [1286, 56] width 46 height 55
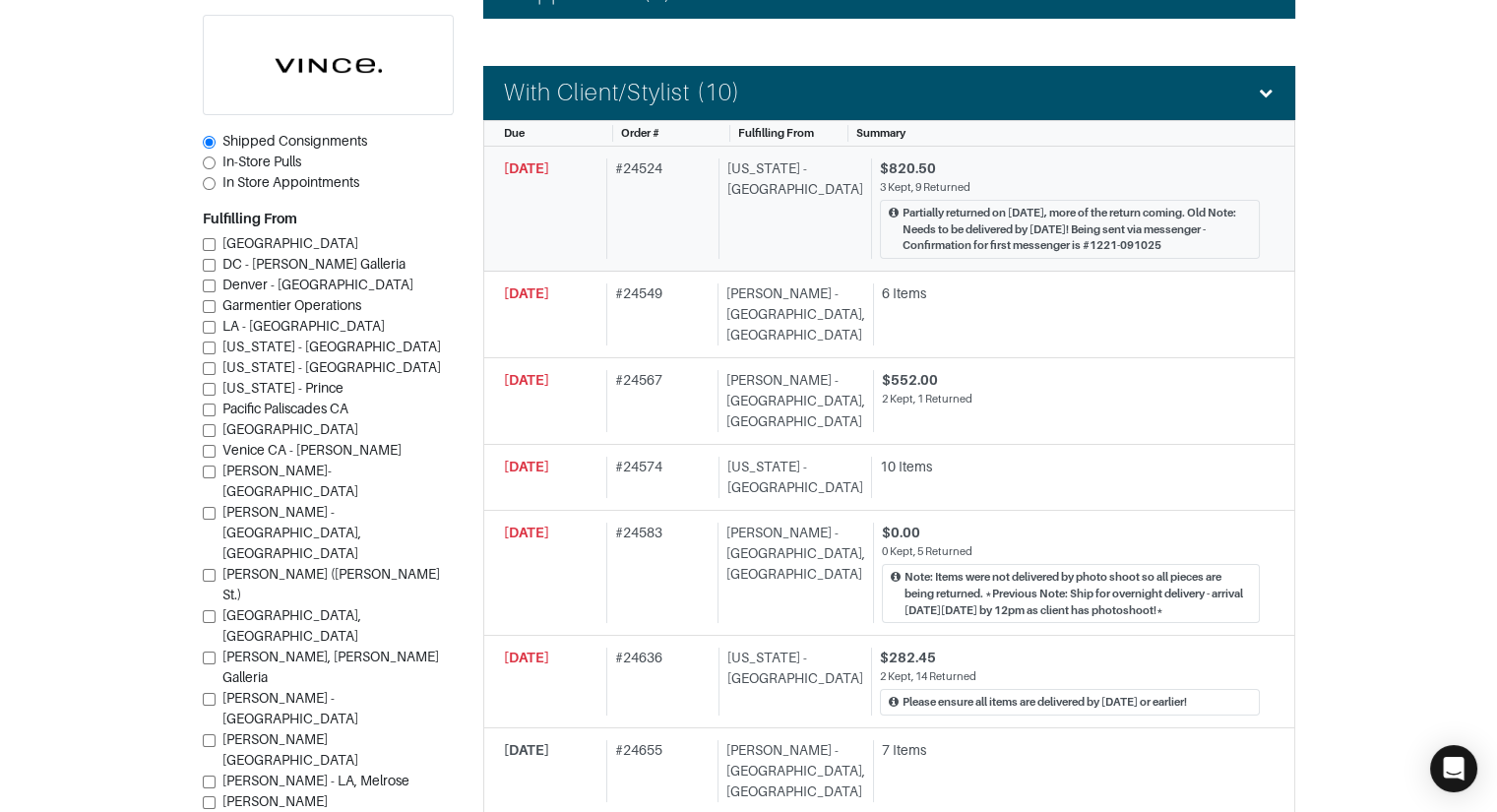
scroll to position [569, 0]
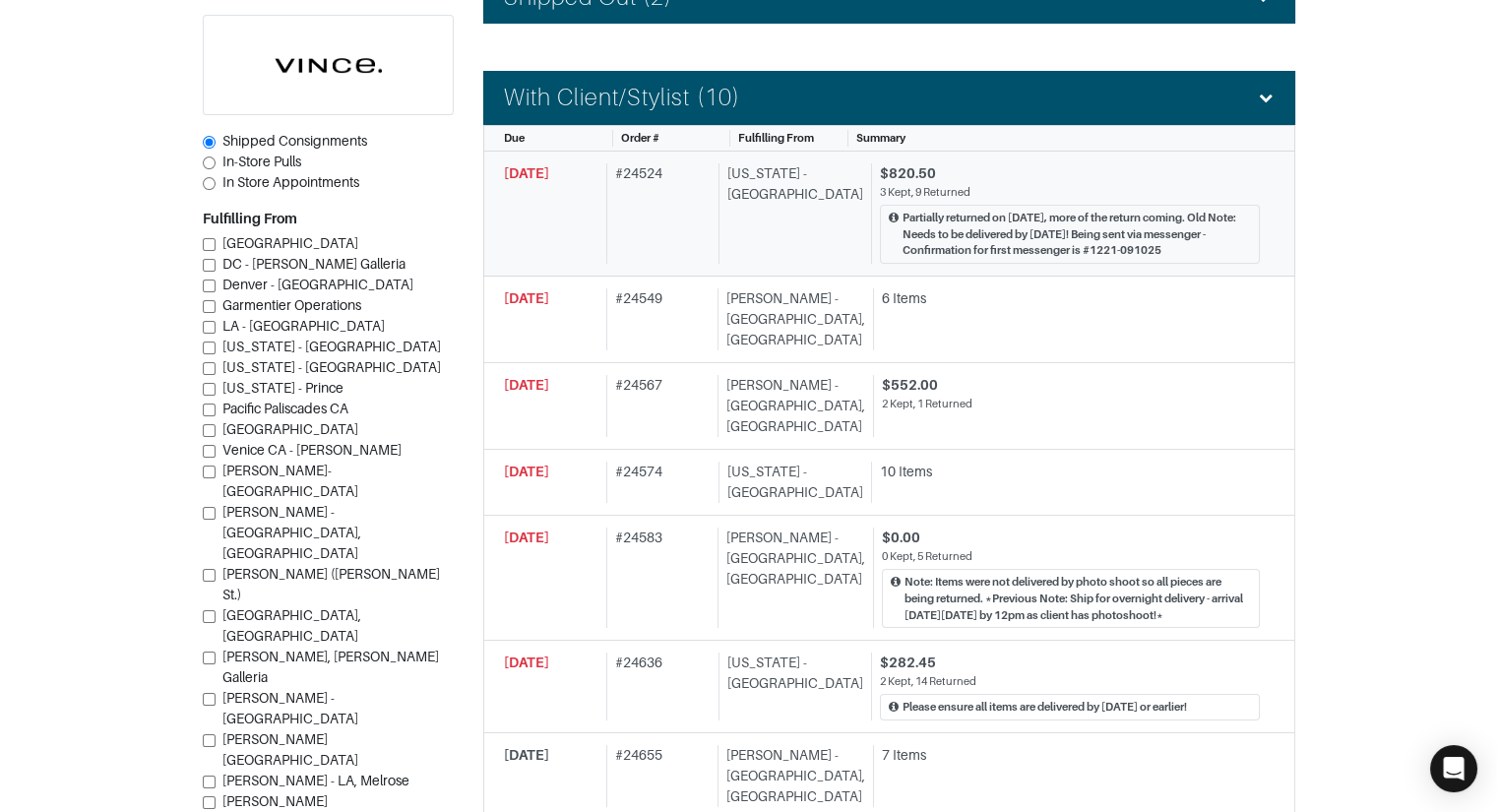
click at [625, 201] on div "# 24524" at bounding box center [658, 214] width 105 height 101
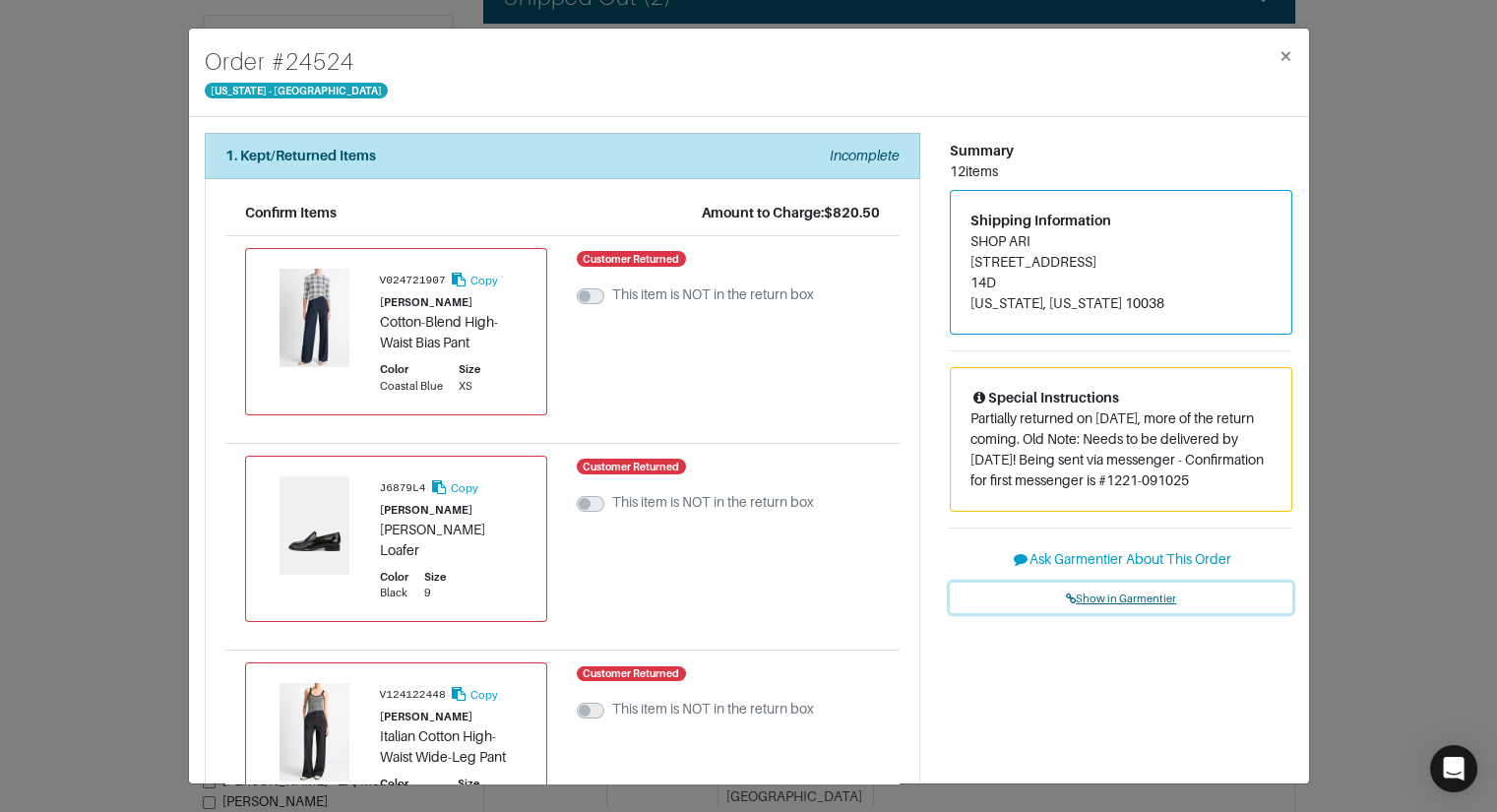
click at [1083, 604] on span "Show in Garmentier" at bounding box center [1121, 598] width 111 height 12
click at [152, 225] on div "Order # 24524 New York - 5th Avenue × 1. Kept/Returned Items Incomplete Confirm…" at bounding box center [748, 406] width 1497 height 812
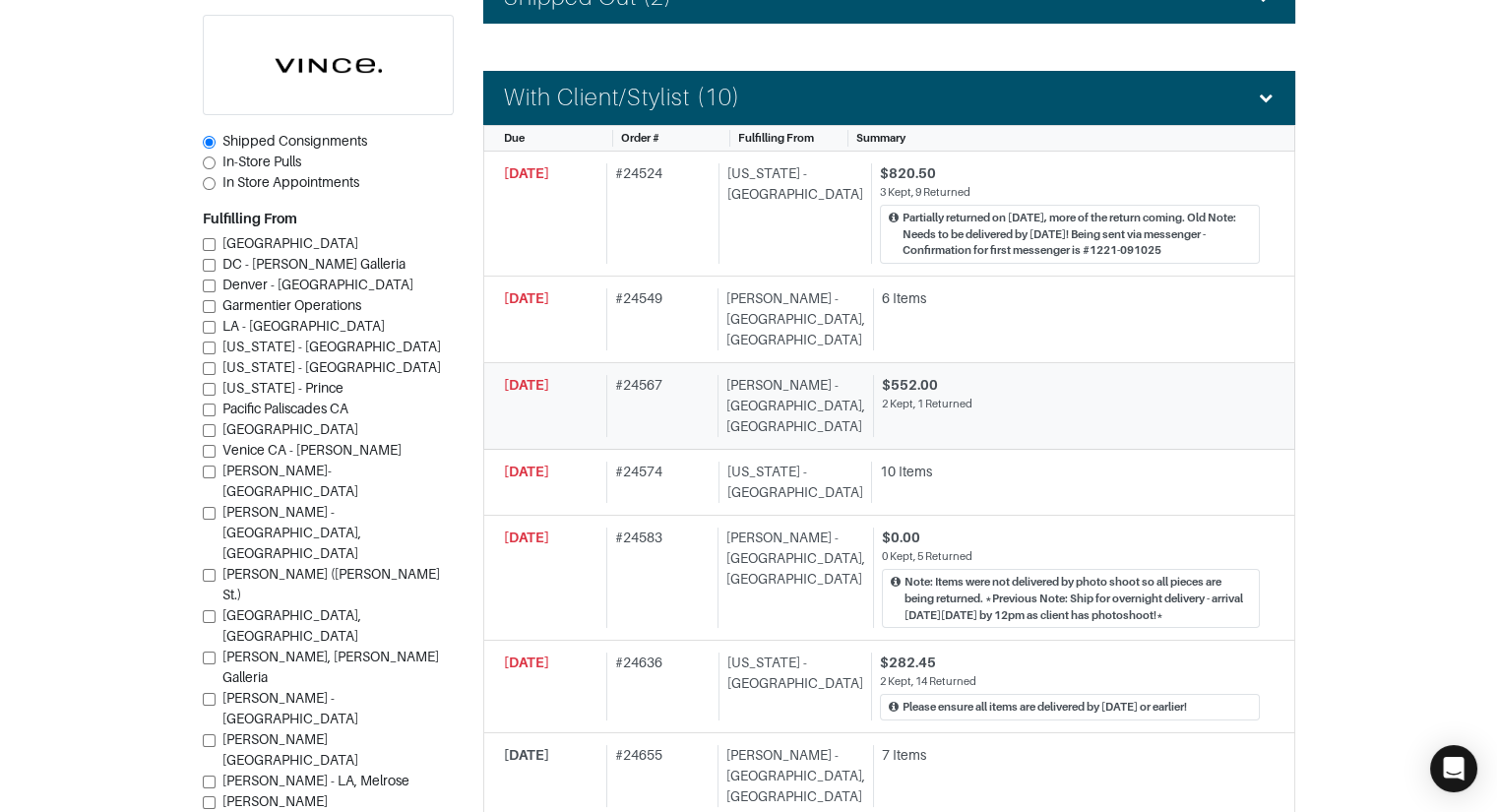
click at [792, 375] on div "[PERSON_NAME] - [GEOGRAPHIC_DATA], [GEOGRAPHIC_DATA]" at bounding box center [791, 406] width 148 height 62
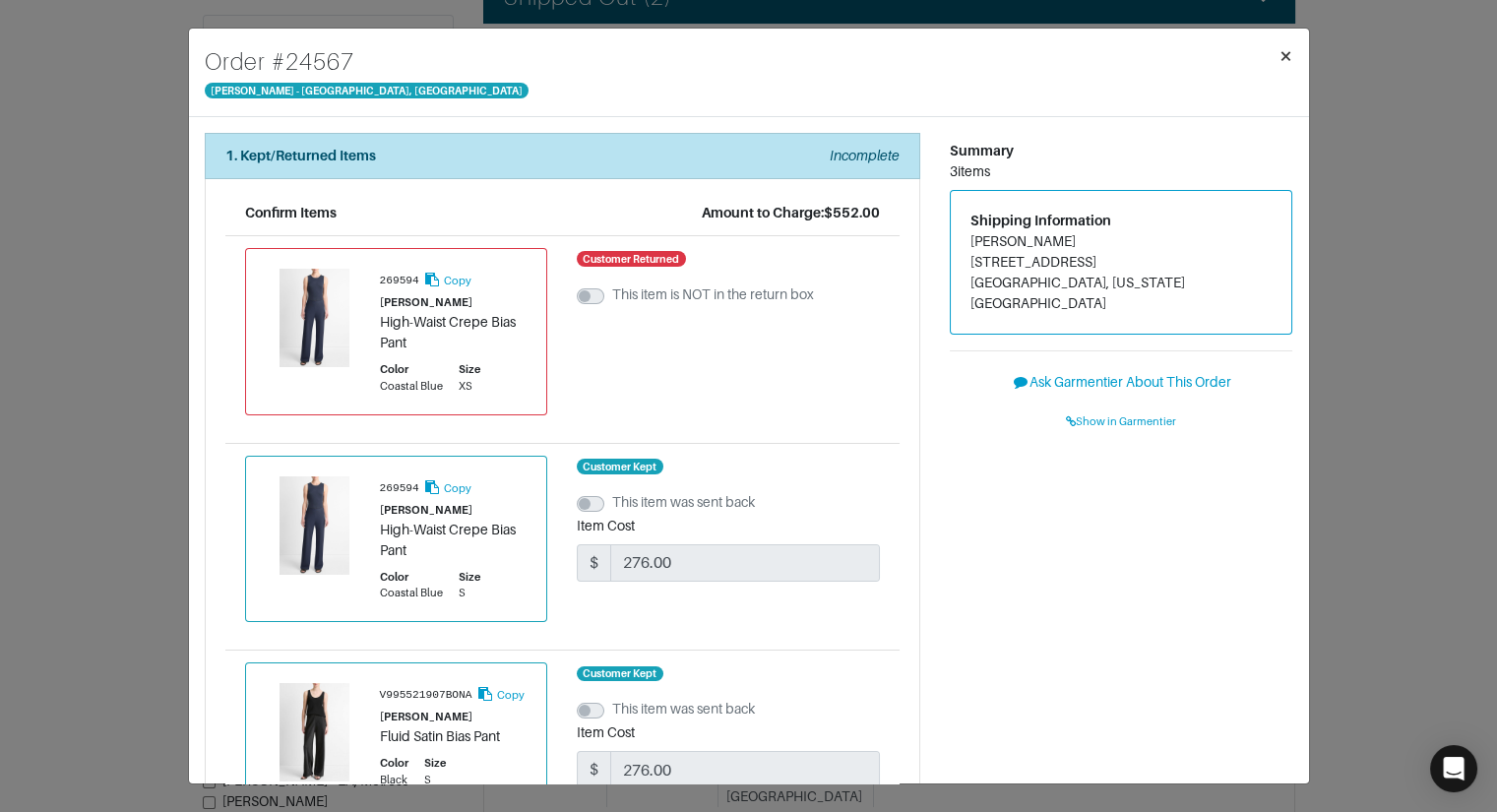
click at [1286, 57] on span "×" at bounding box center [1286, 55] width 15 height 27
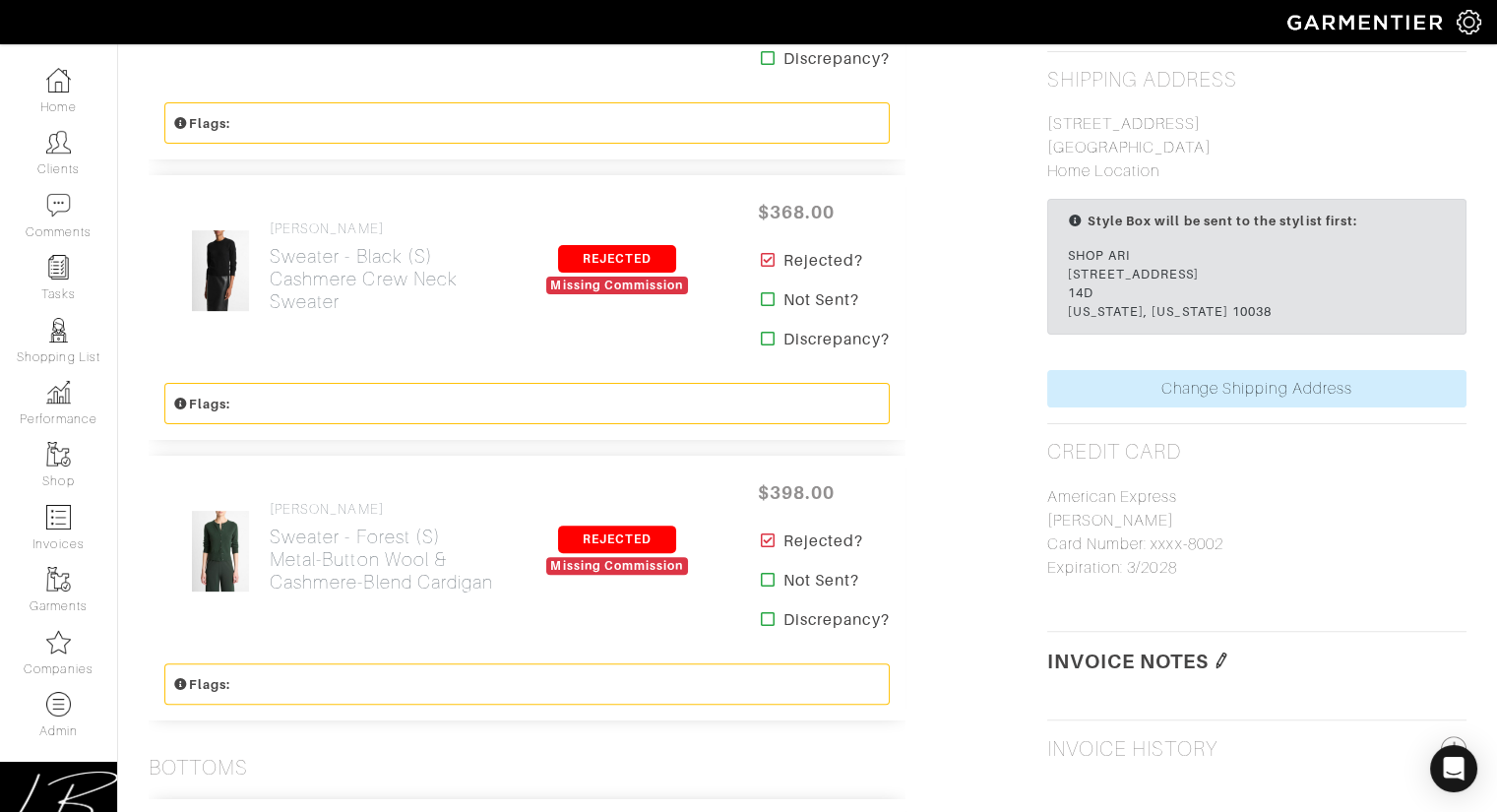
scroll to position [1671, 0]
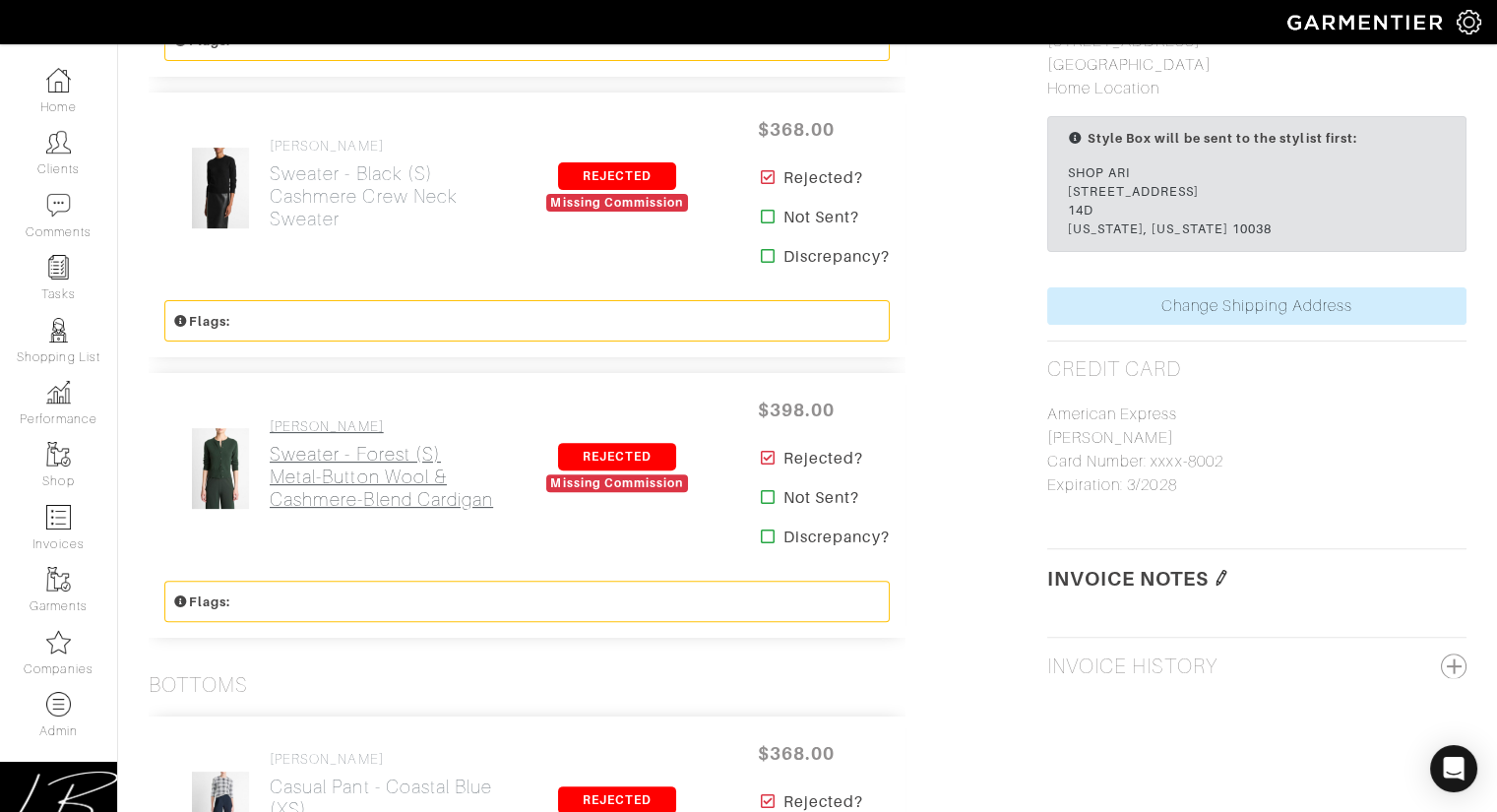
drag, startPoint x: 500, startPoint y: 521, endPoint x: 493, endPoint y: 499, distance: 23.1
click at [493, 499] on div "[PERSON_NAME] [GEOGRAPHIC_DATA] (S) Metal-Button Wool & Cashmere-Blend Cardigan…" at bounding box center [527, 469] width 757 height 191
copy link "Sweater - Forest (S) Metal-Button Wool & Cashmere-Blend Cardigan"
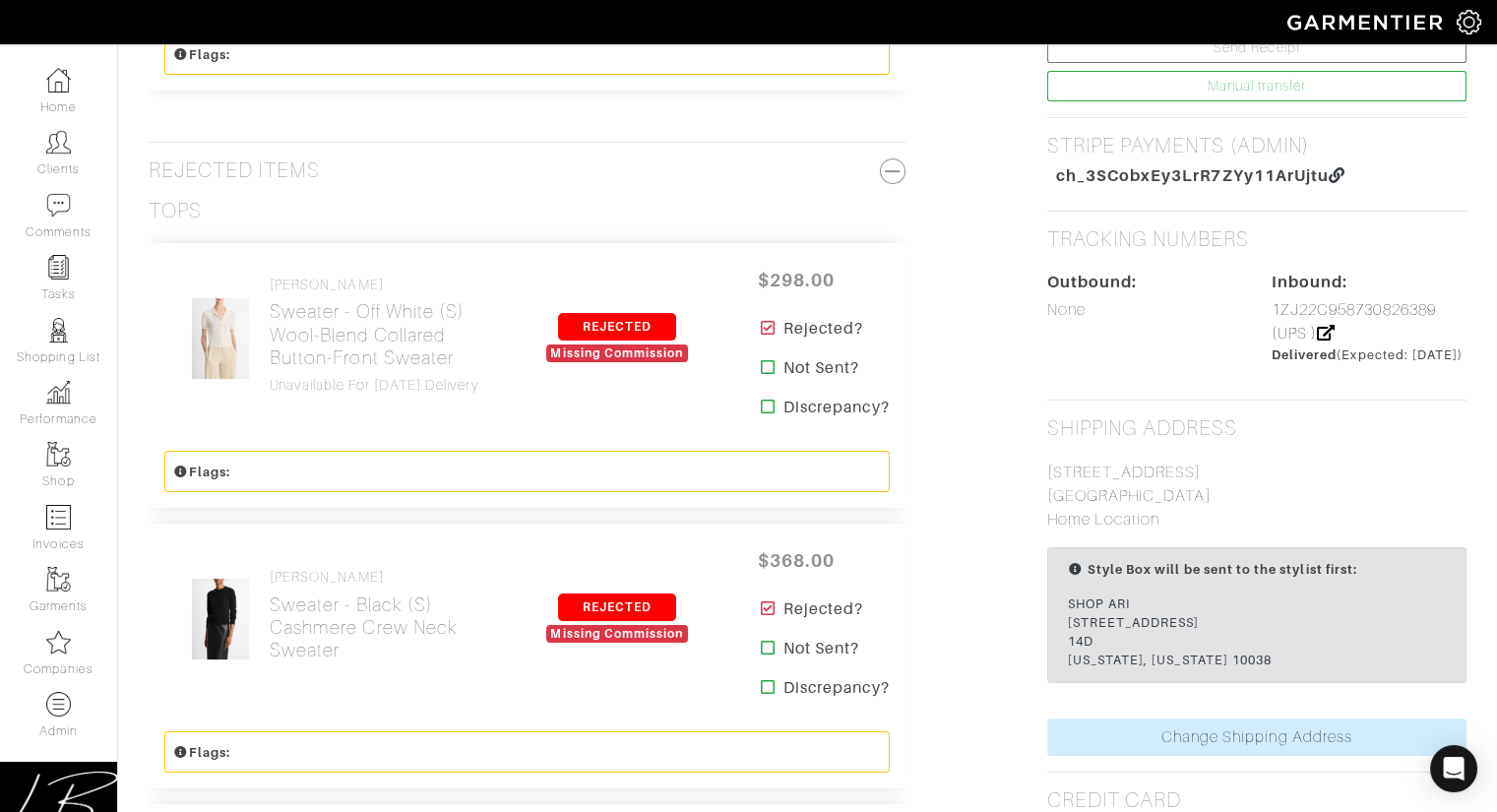
scroll to position [1020, 0]
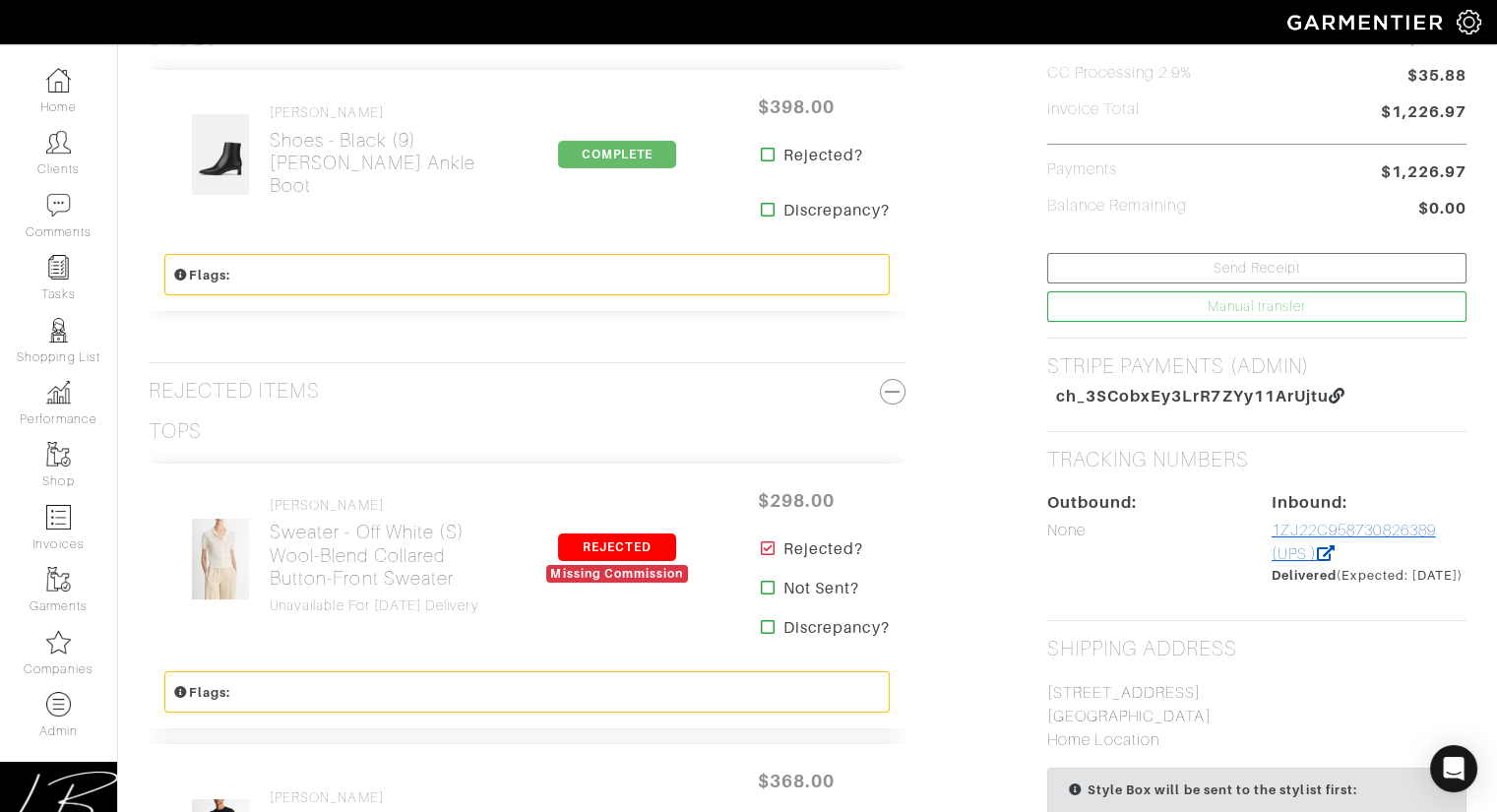
drag, startPoint x: 1464, startPoint y: 522, endPoint x: 1271, endPoint y: 522, distance: 193.0
click at [1270, 522] on div "Inbound: 1ZJ22C958730826389 (UPS ) Delivered (Expected: 09/23/25)" at bounding box center [1369, 538] width 224 height 94
copy link "1ZJ22C958730826389"
click at [1359, 525] on link "1ZJ22C958730826389 (UPS )" at bounding box center [1354, 543] width 165 height 41
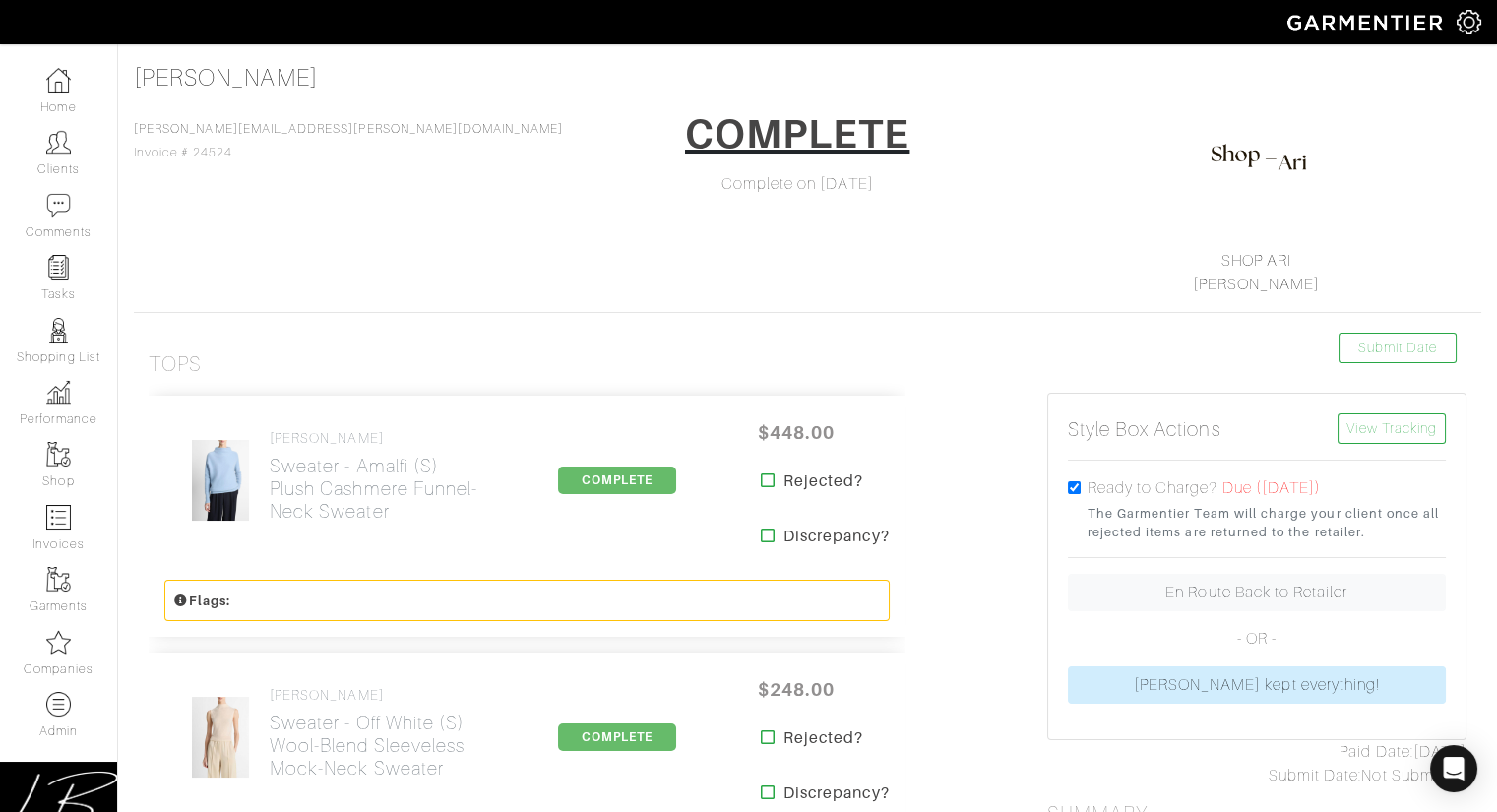
scroll to position [0, 0]
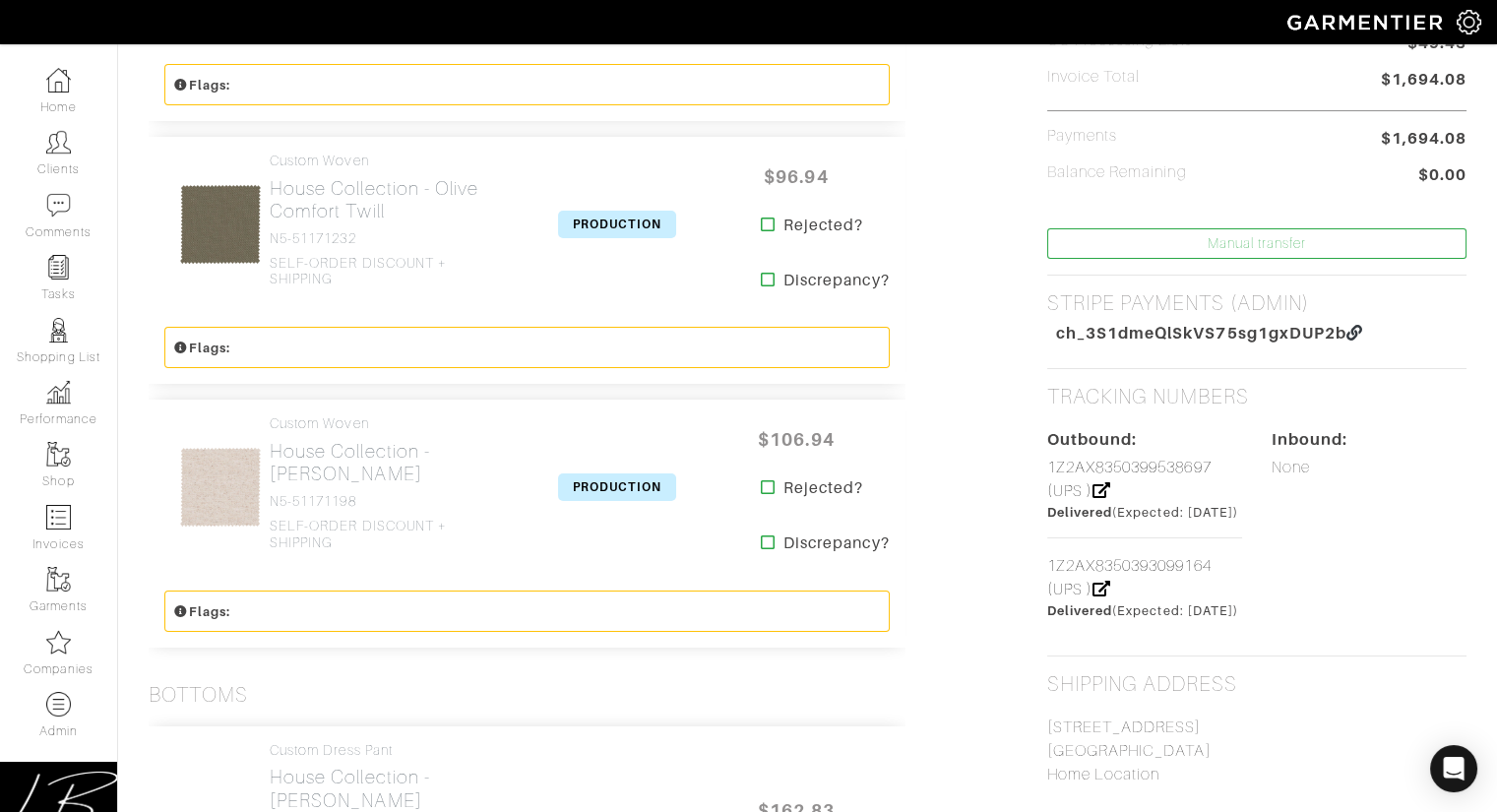
scroll to position [710, 0]
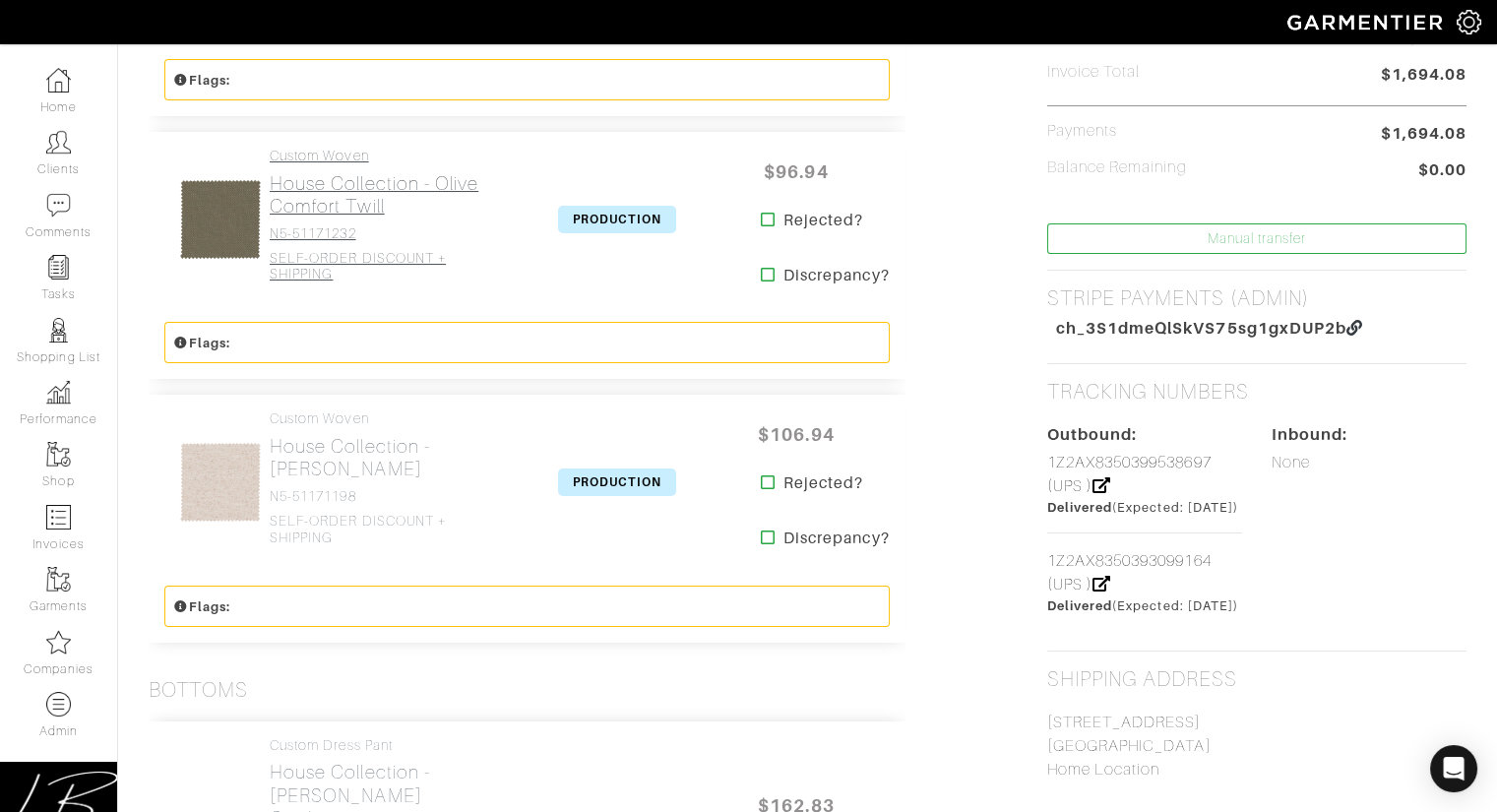
click at [374, 219] on link "Custom Woven House Collection - Olive Comfort Twill N5-51171232 SELF-ORDER DISC…" at bounding box center [387, 215] width 236 height 135
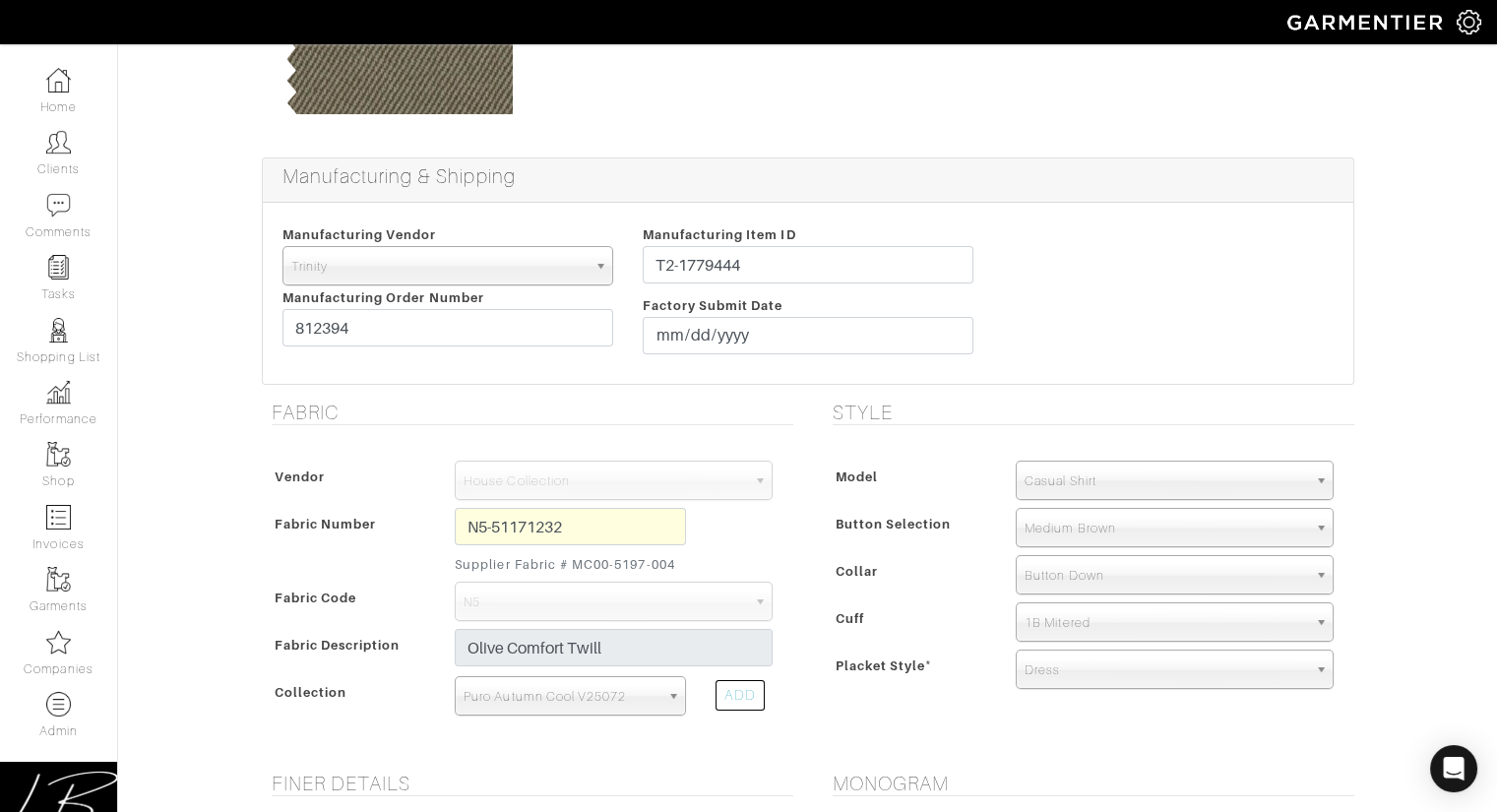
scroll to position [272, 0]
drag, startPoint x: 398, startPoint y: 311, endPoint x: 438, endPoint y: 264, distance: 61.7
click at [400, 294] on div "Manufacturing Vendor Trinity London UMS W. Kleinberg Trands YZ Red Collar Other…" at bounding box center [447, 292] width 360 height 142
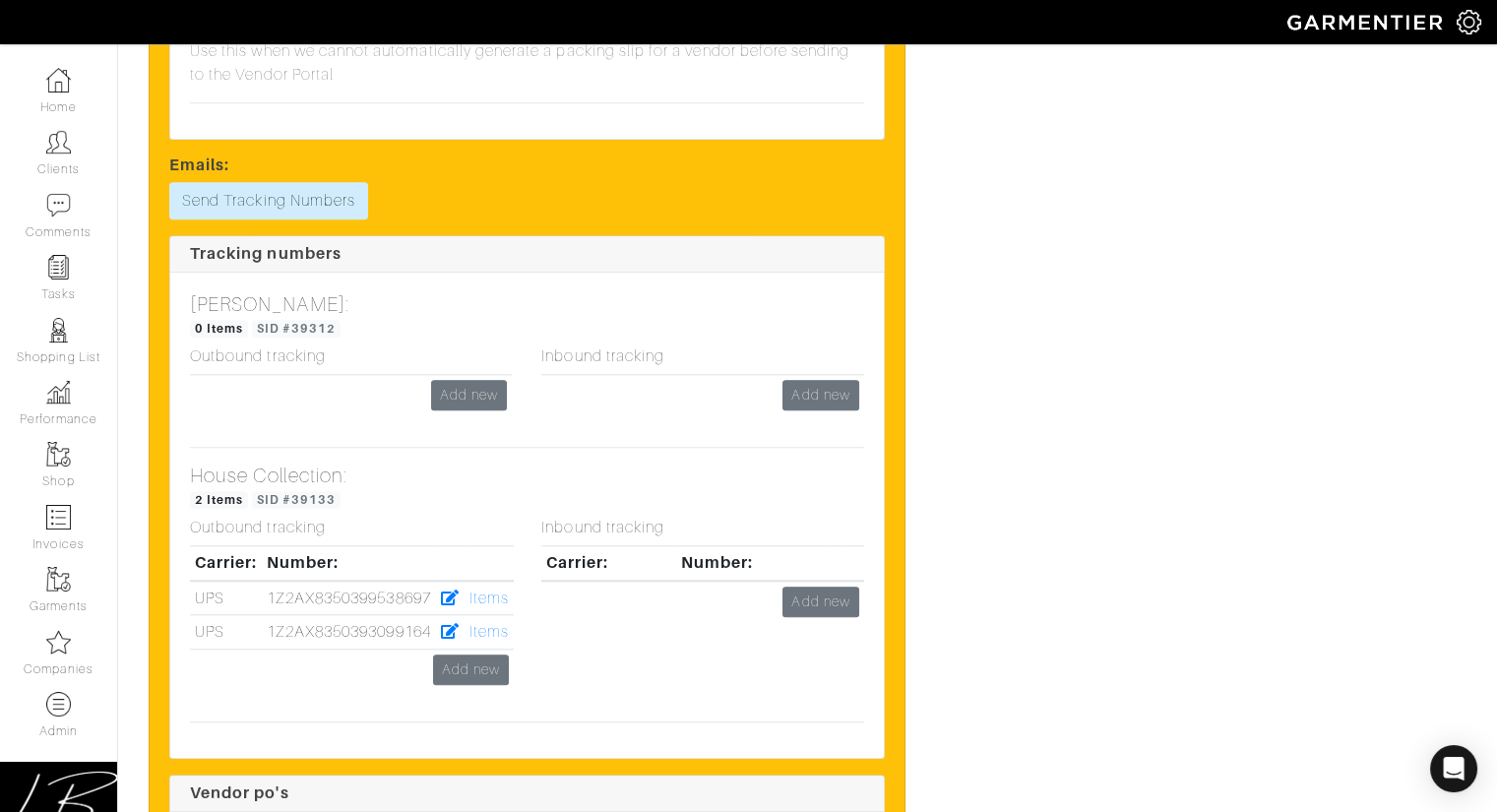
scroll to position [4630, 0]
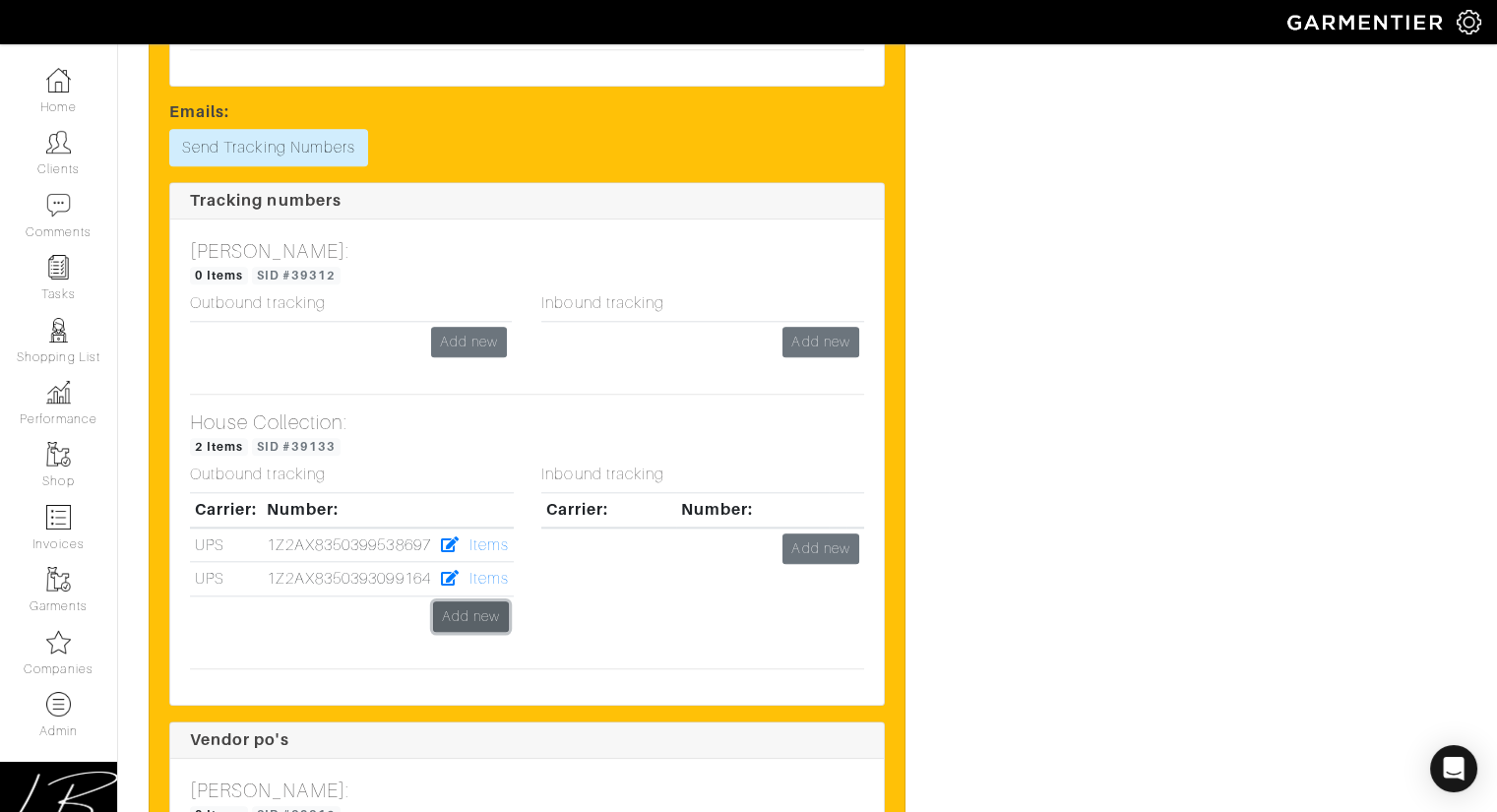
click at [488, 601] on link "Add new" at bounding box center [471, 616] width 76 height 31
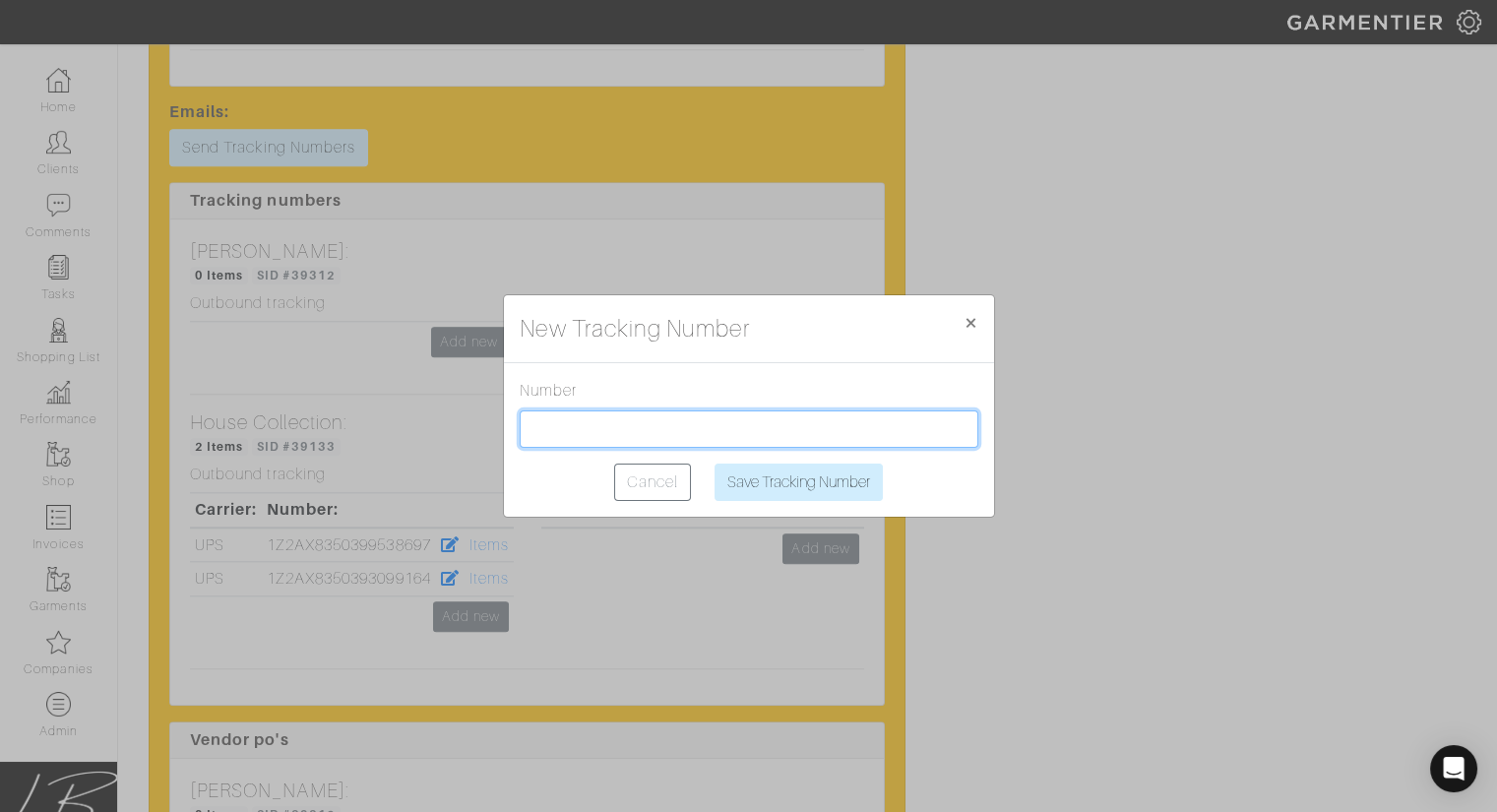
click at [609, 422] on input "text" at bounding box center [749, 429] width 459 height 37
paste input "1Z2AX8350392874265"
type input "1Z2AX8350392874265"
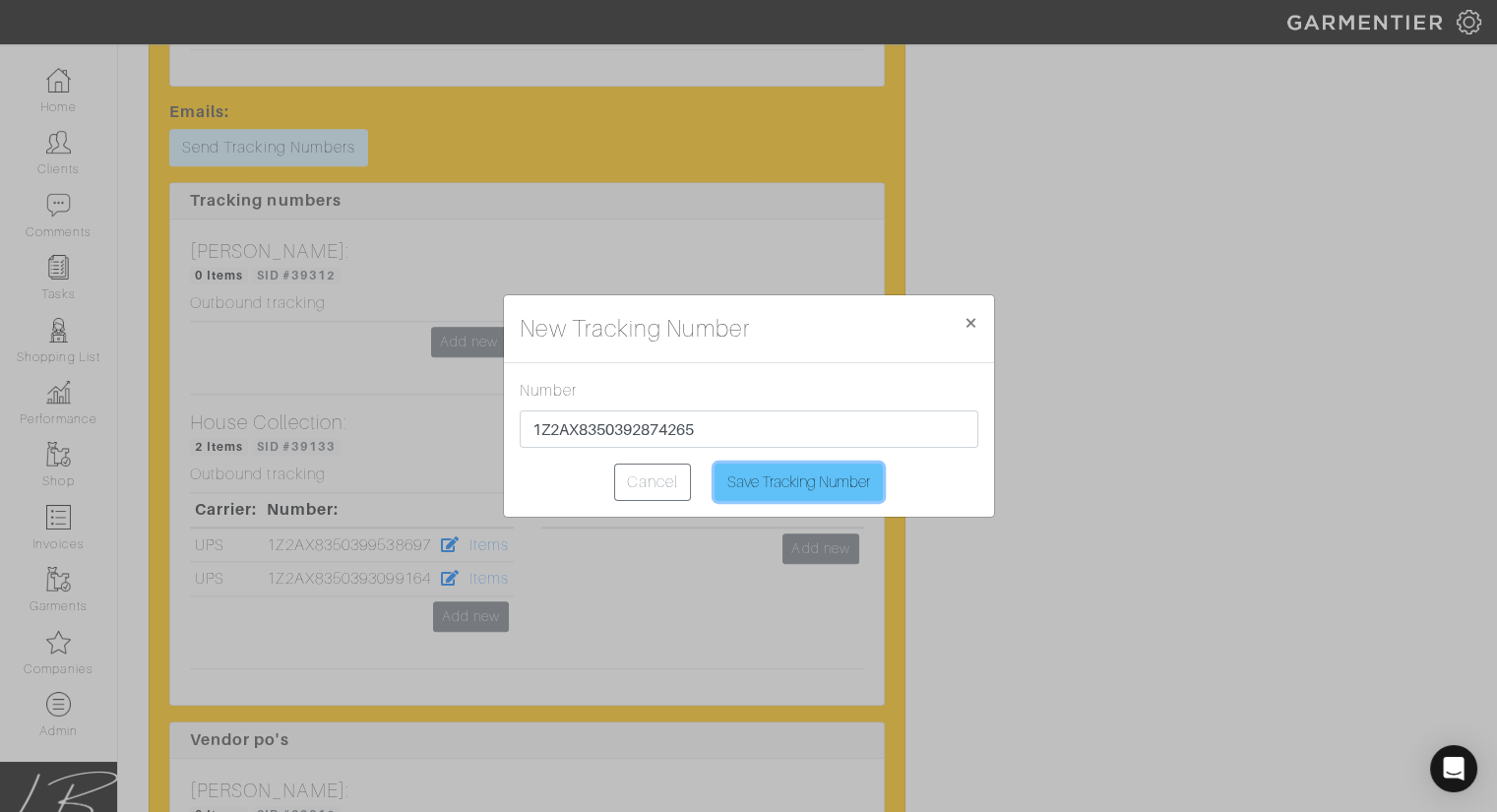
click at [771, 471] on input "Save Tracking Number" at bounding box center [798, 482] width 169 height 37
type input "Saving..."
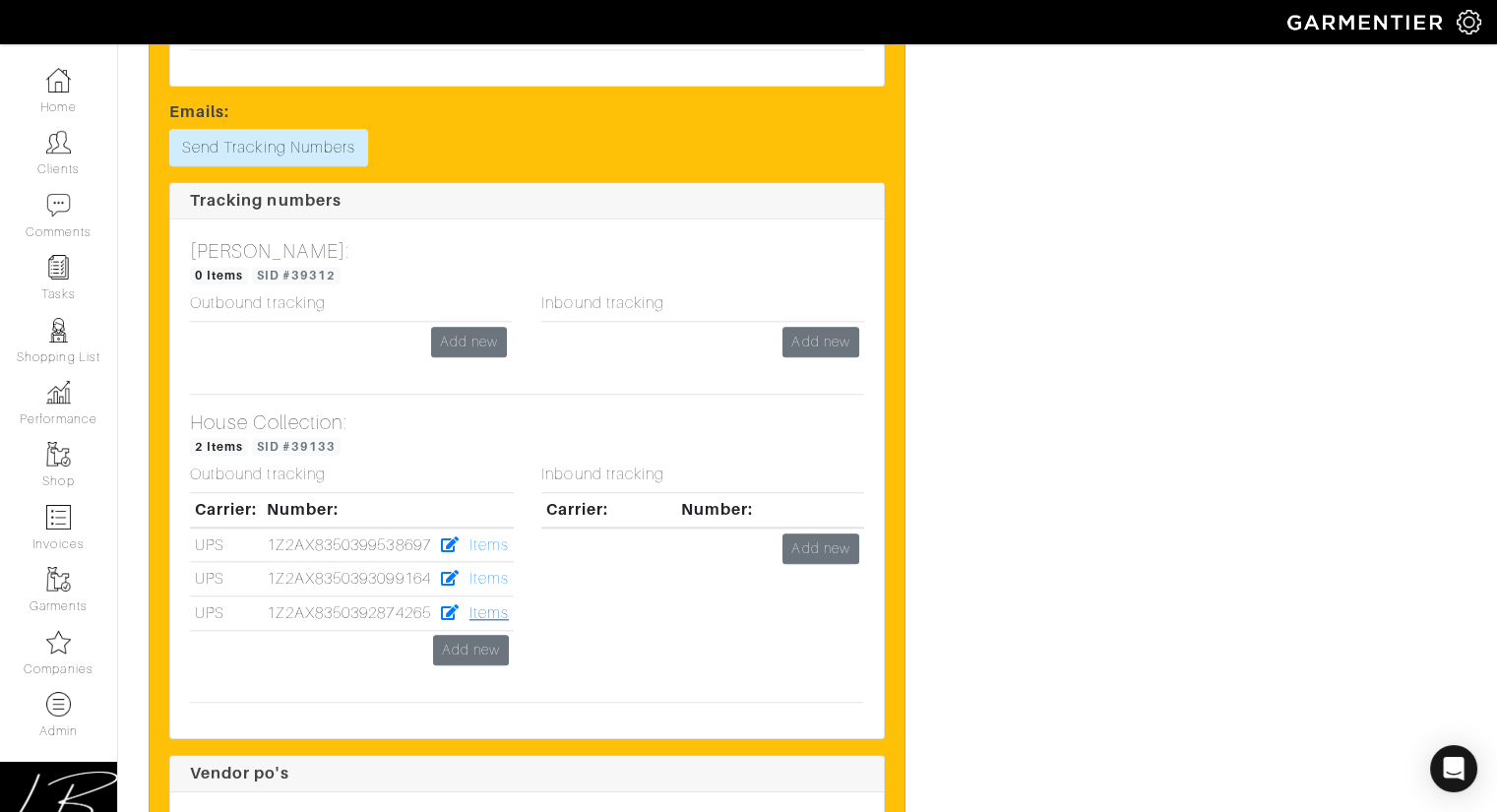
click at [498, 604] on link "Items" at bounding box center [489, 613] width 39 height 18
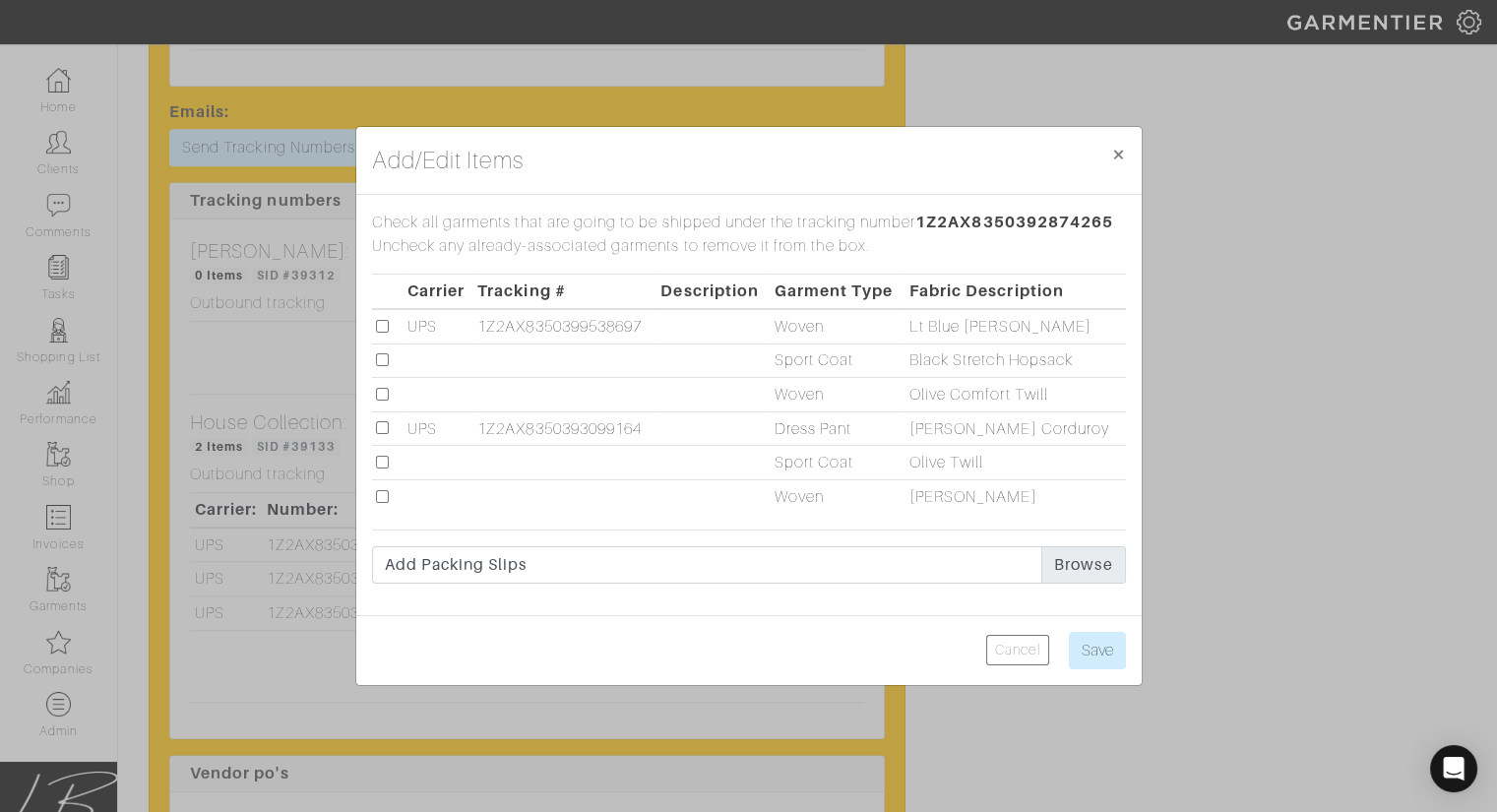
click at [380, 496] on input "checkbox" at bounding box center [382, 496] width 13 height 13
checkbox input "true"
click at [1074, 643] on input "Save" at bounding box center [1097, 650] width 57 height 37
type input "Save"
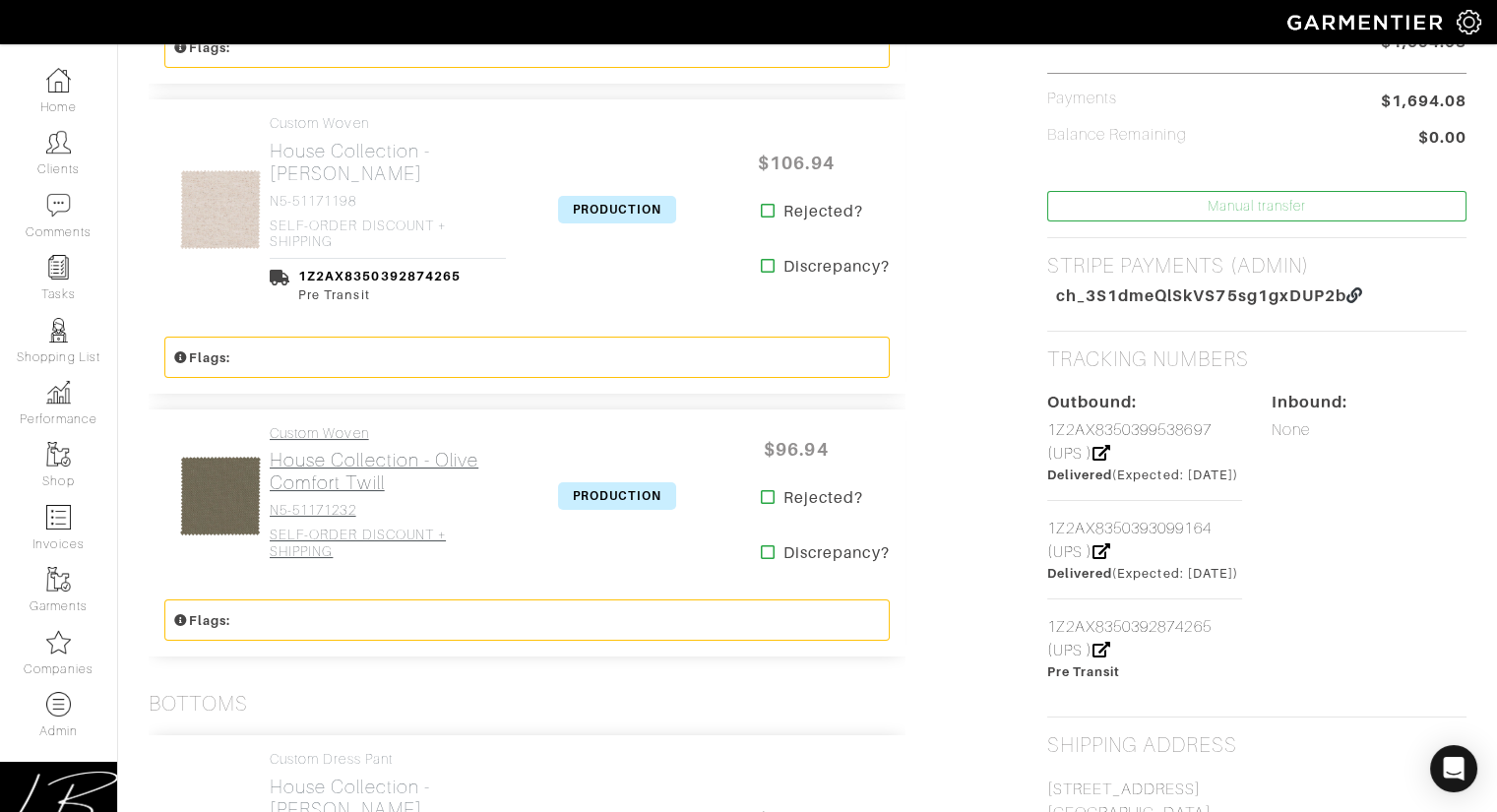
scroll to position [650, 0]
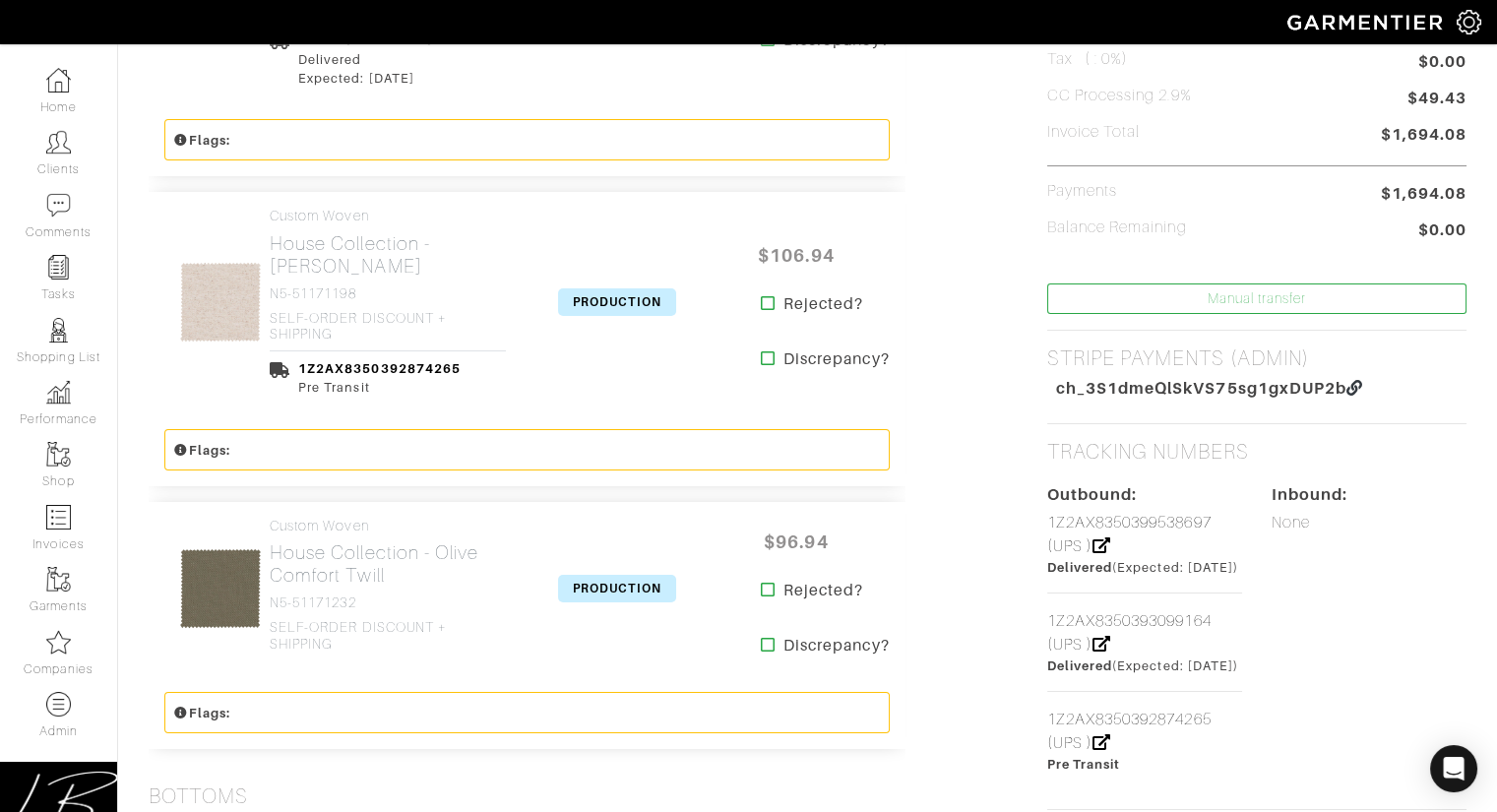
click at [615, 302] on span "PRODUCTION" at bounding box center [617, 302] width 118 height 28
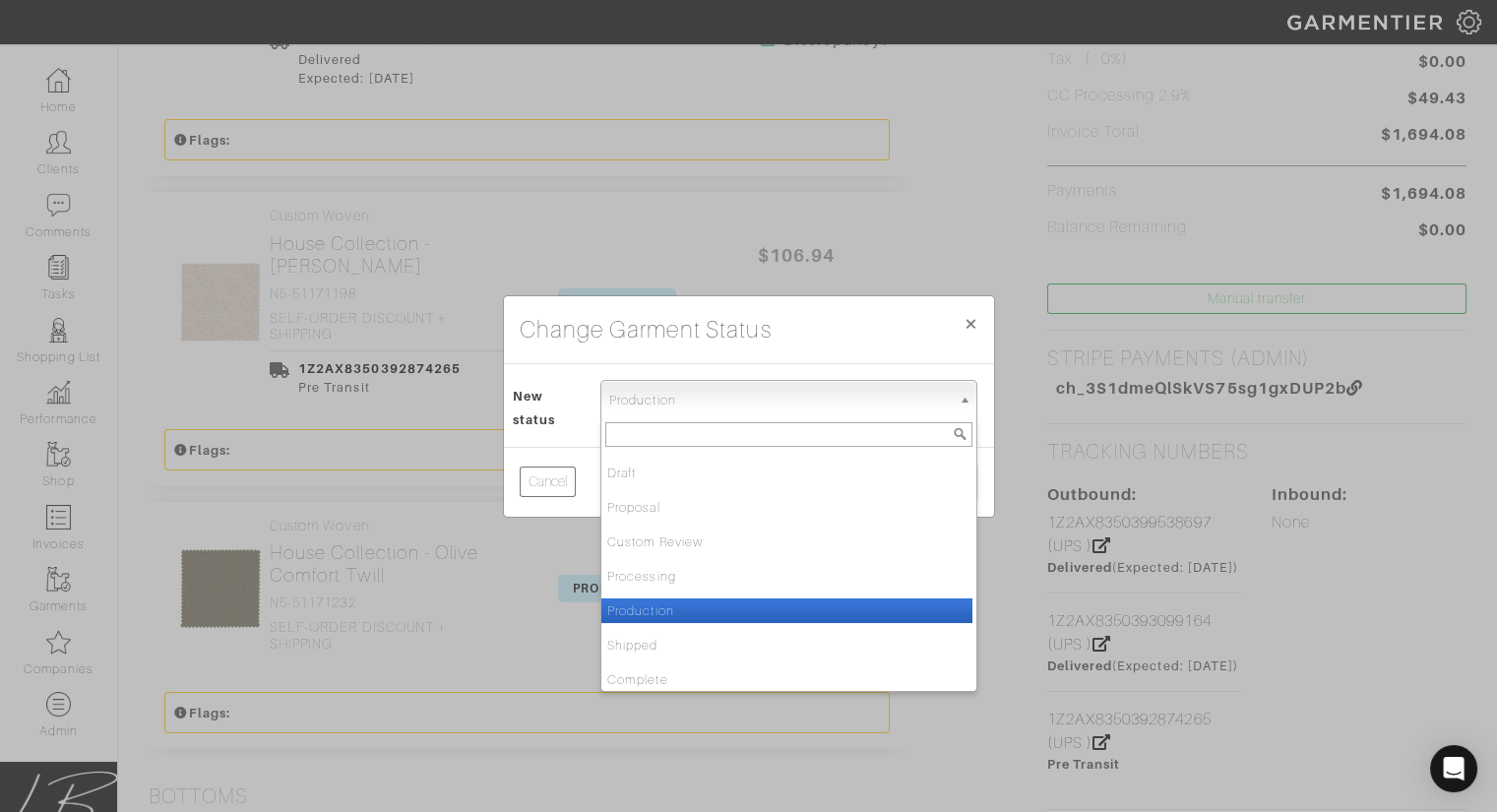
drag, startPoint x: 684, startPoint y: 406, endPoint x: 710, endPoint y: 492, distance: 89.8
click at [683, 406] on span "Production" at bounding box center [780, 401] width 341 height 39
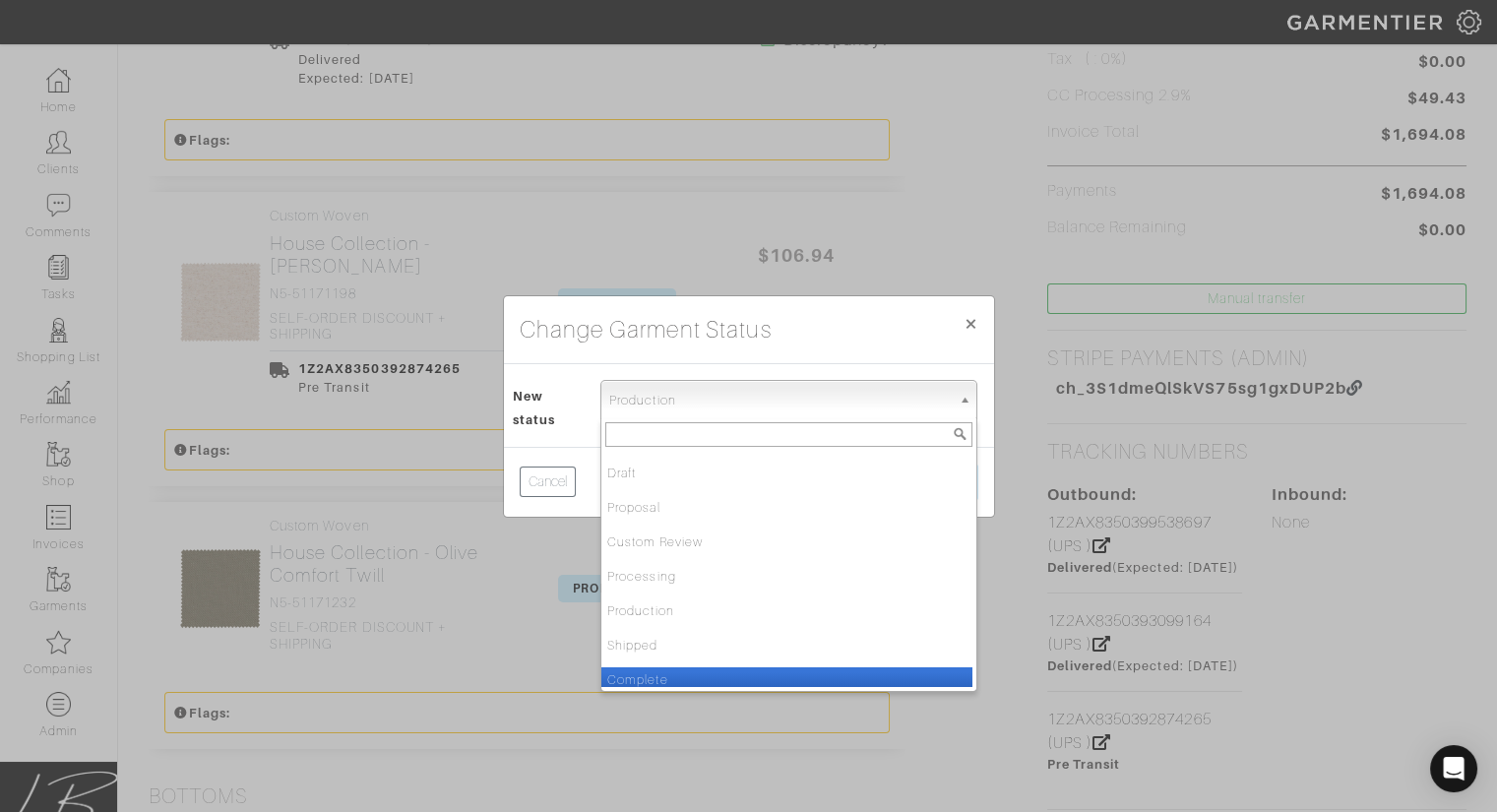
click at [766, 672] on li "Complete" at bounding box center [786, 679] width 371 height 25
select select "Complete"
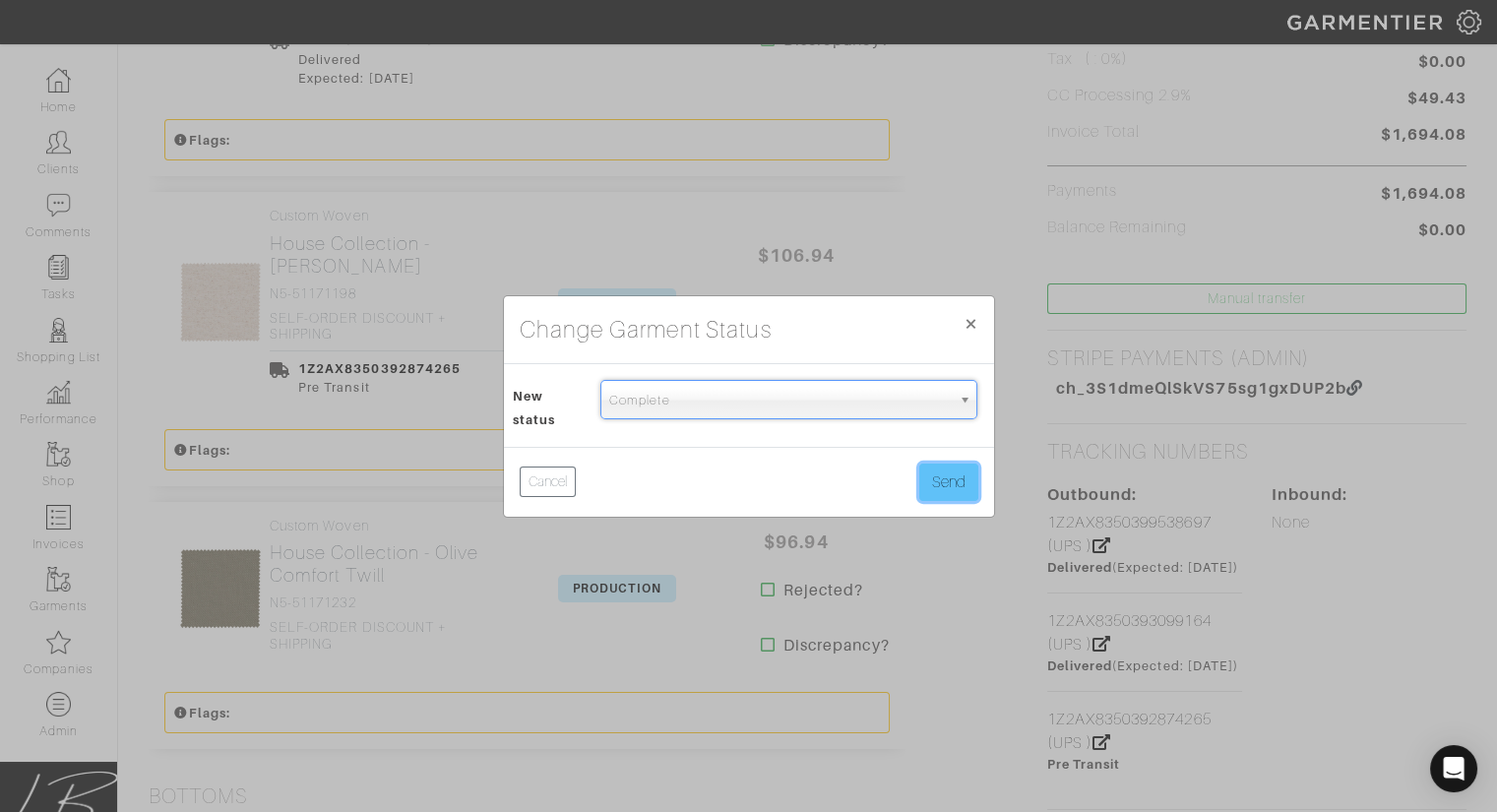
click at [936, 478] on button "Send" at bounding box center [948, 482] width 59 height 37
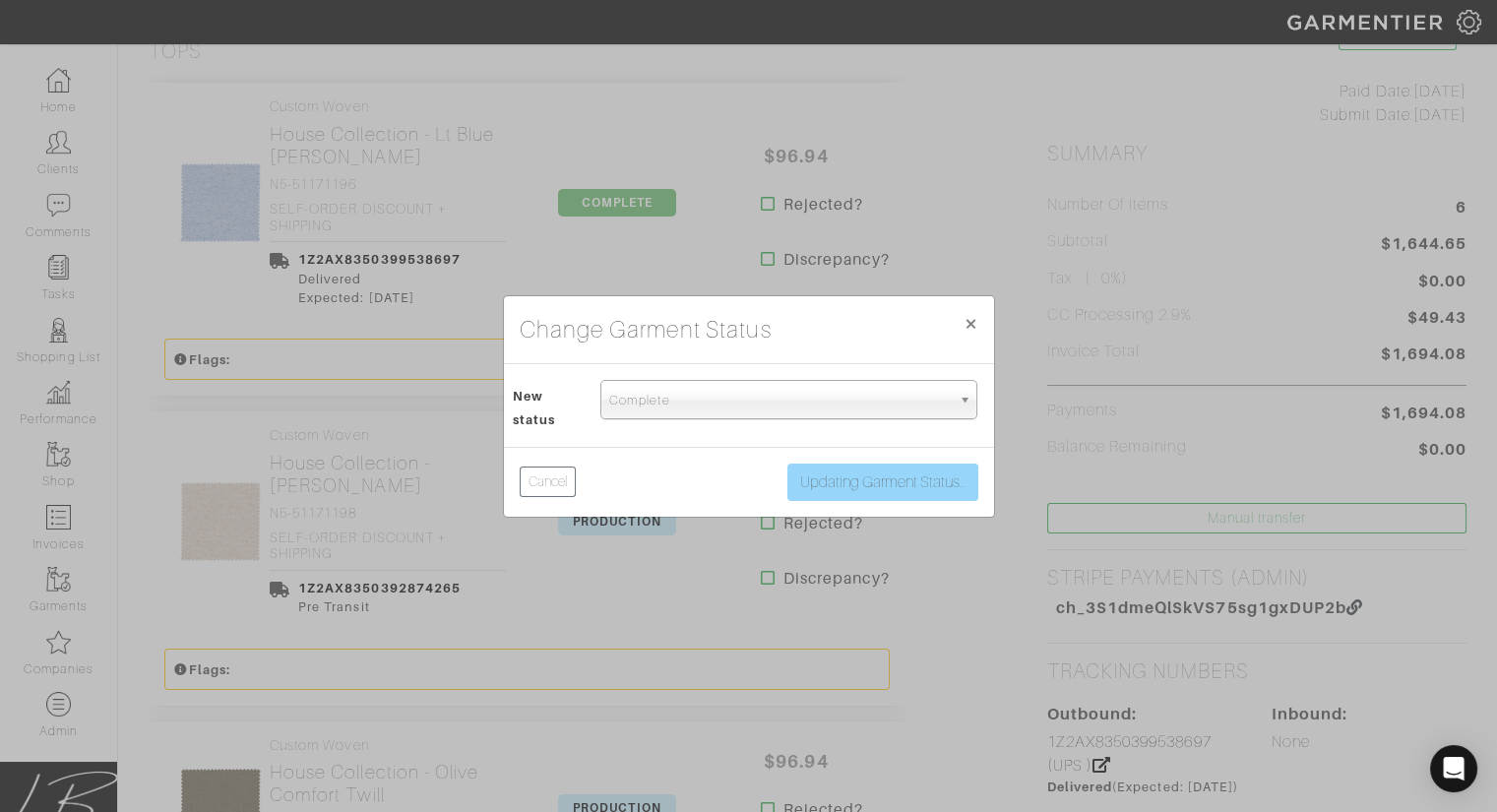
scroll to position [429, 0]
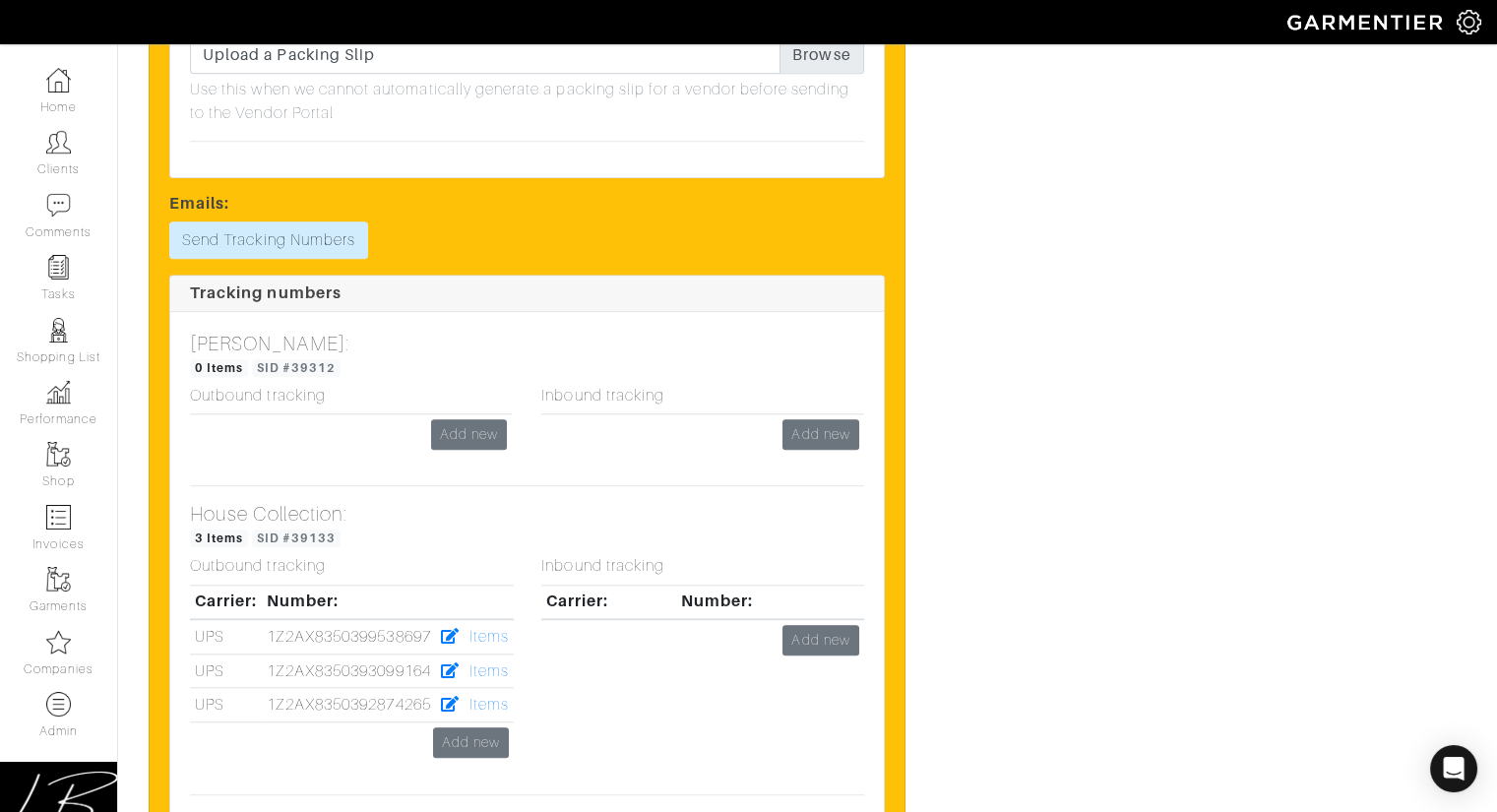
scroll to position [4597, 0]
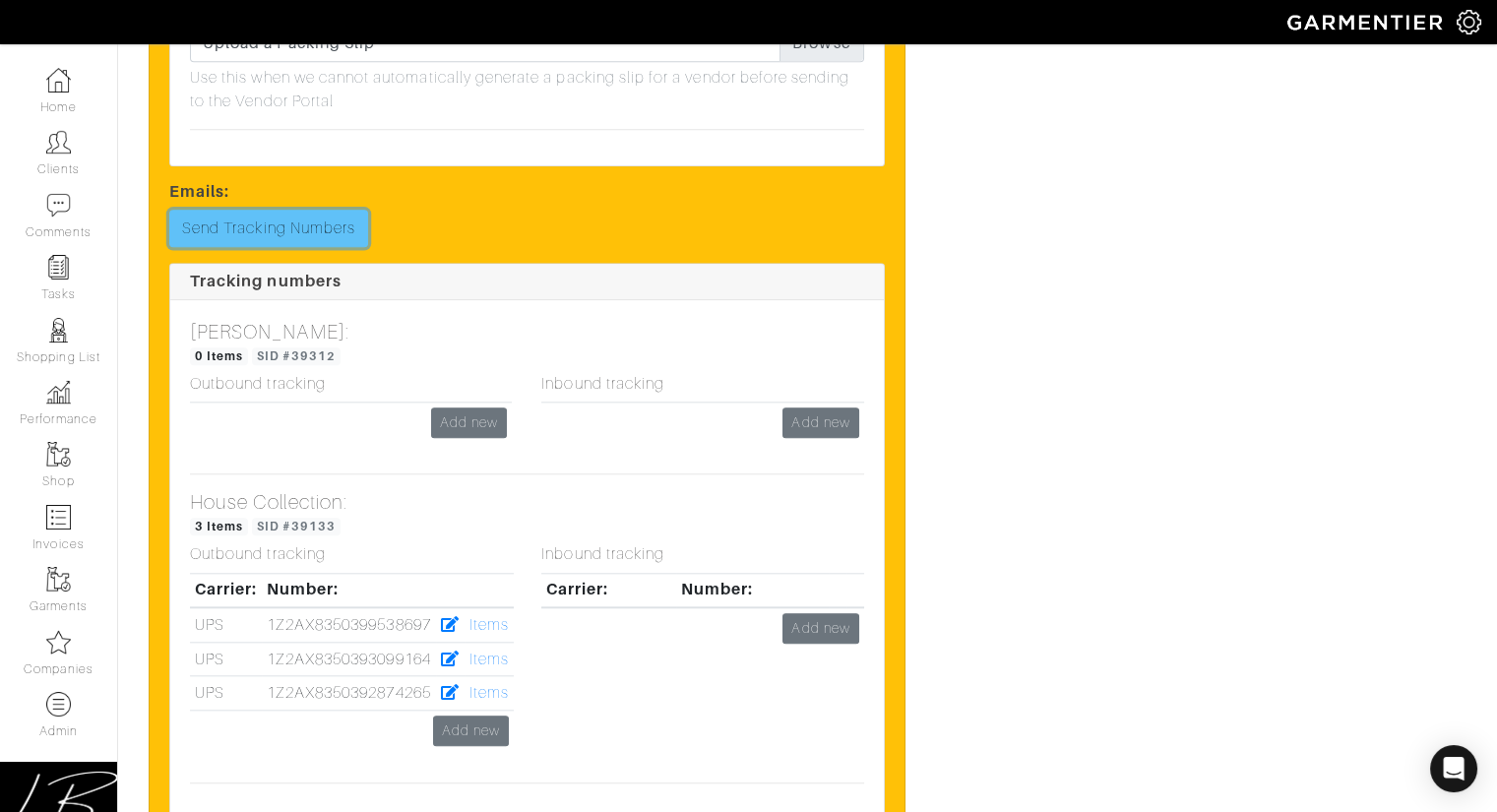
click at [285, 215] on link "Send Tracking Numbers" at bounding box center [268, 228] width 198 height 37
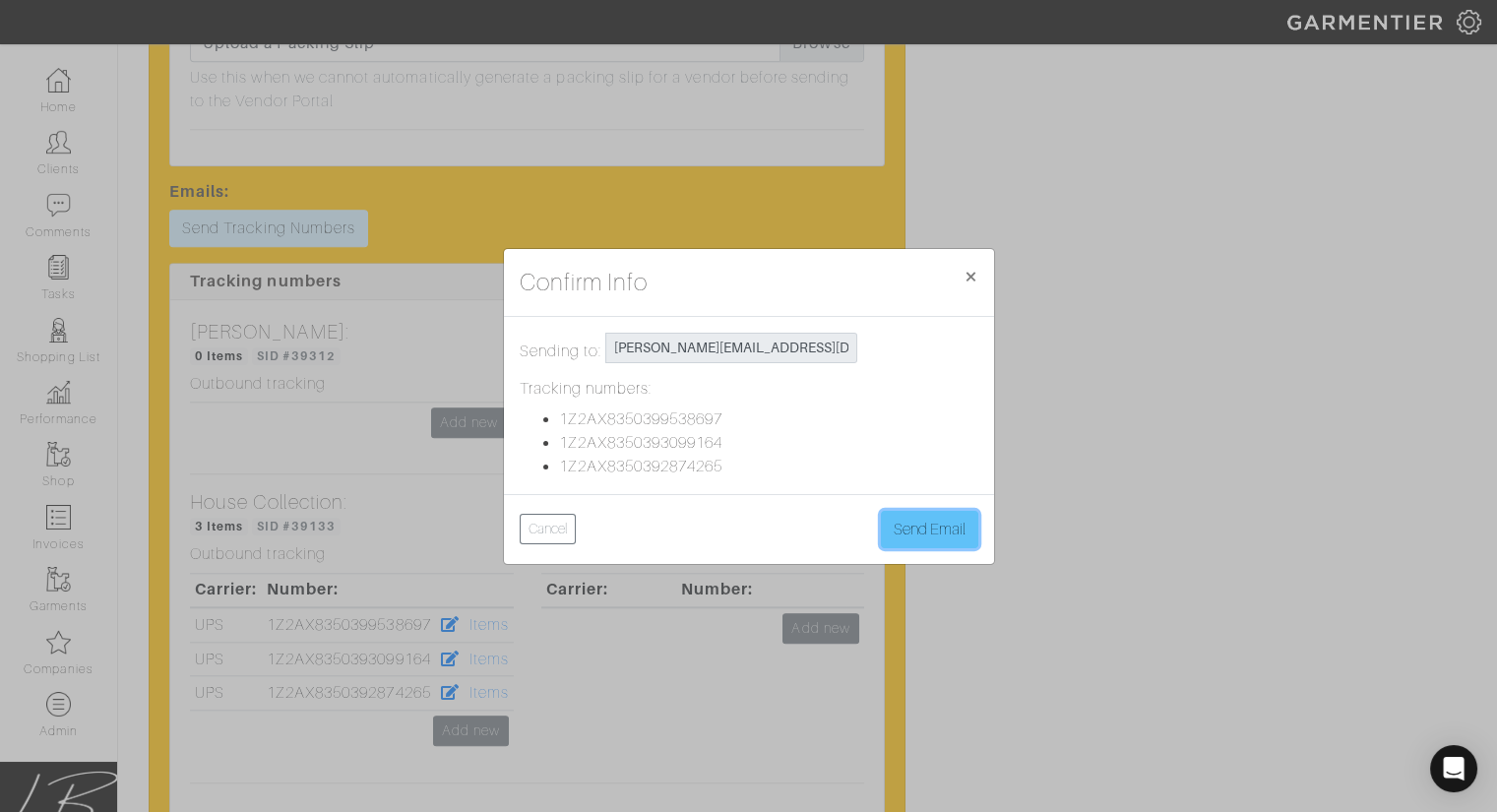
click at [924, 520] on button "Send Email" at bounding box center [930, 530] width 98 height 37
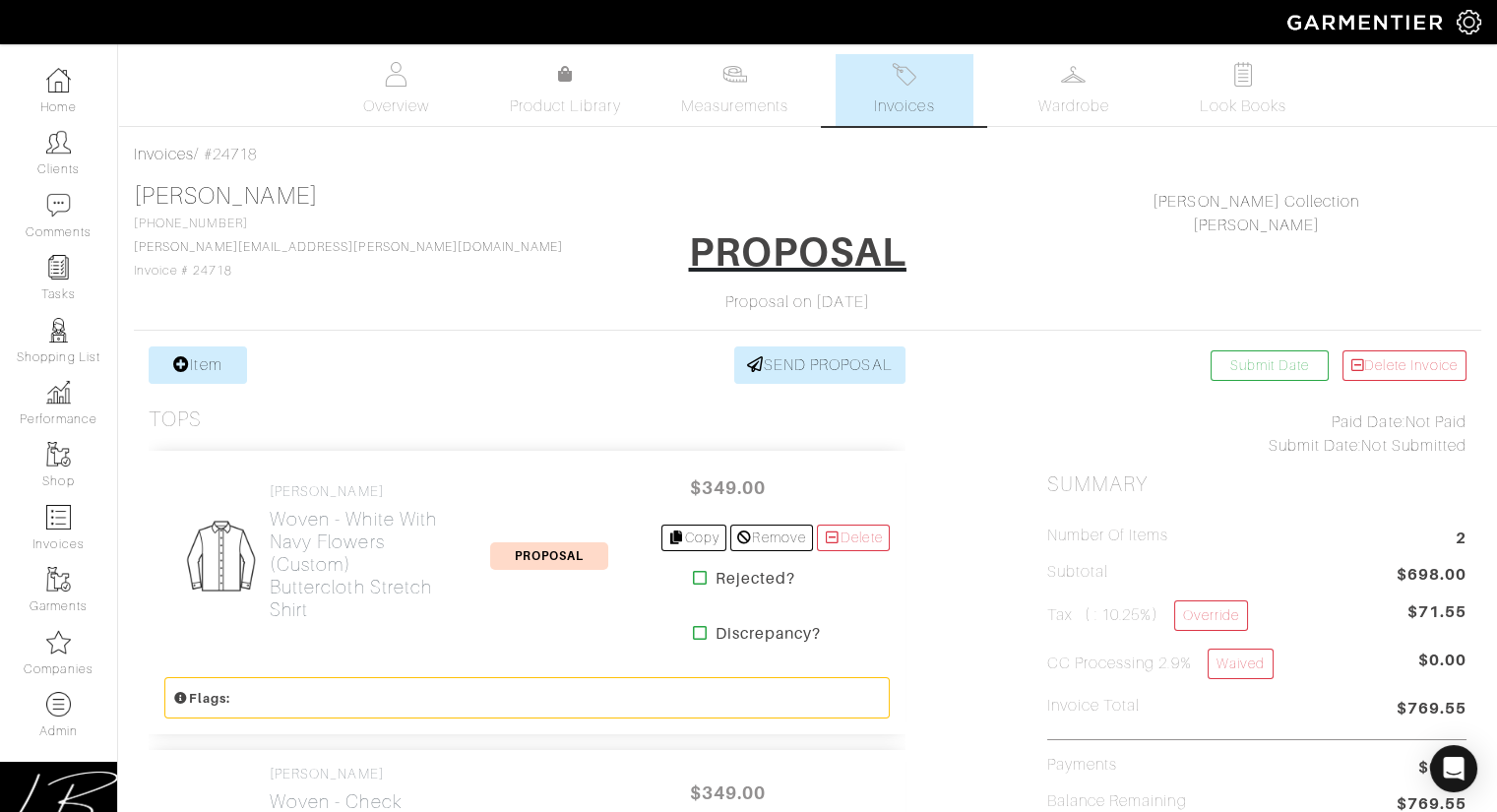
click at [587, 294] on div "Proposal on [DATE]" at bounding box center [796, 302] width 419 height 24
drag, startPoint x: 451, startPoint y: 276, endPoint x: 894, endPoint y: 266, distance: 443.1
click at [894, 266] on div "Josh Salzman 404-889-5030 salzman.josh@gmail.com Invoice # 24718 PROPOSAL Propo…" at bounding box center [807, 249] width 1347 height 132
drag, startPoint x: 858, startPoint y: 264, endPoint x: 510, endPoint y: 252, distance: 348.2
click at [572, 254] on div "PROPOSAL Proposal on 09/29/25" at bounding box center [796, 267] width 449 height 93
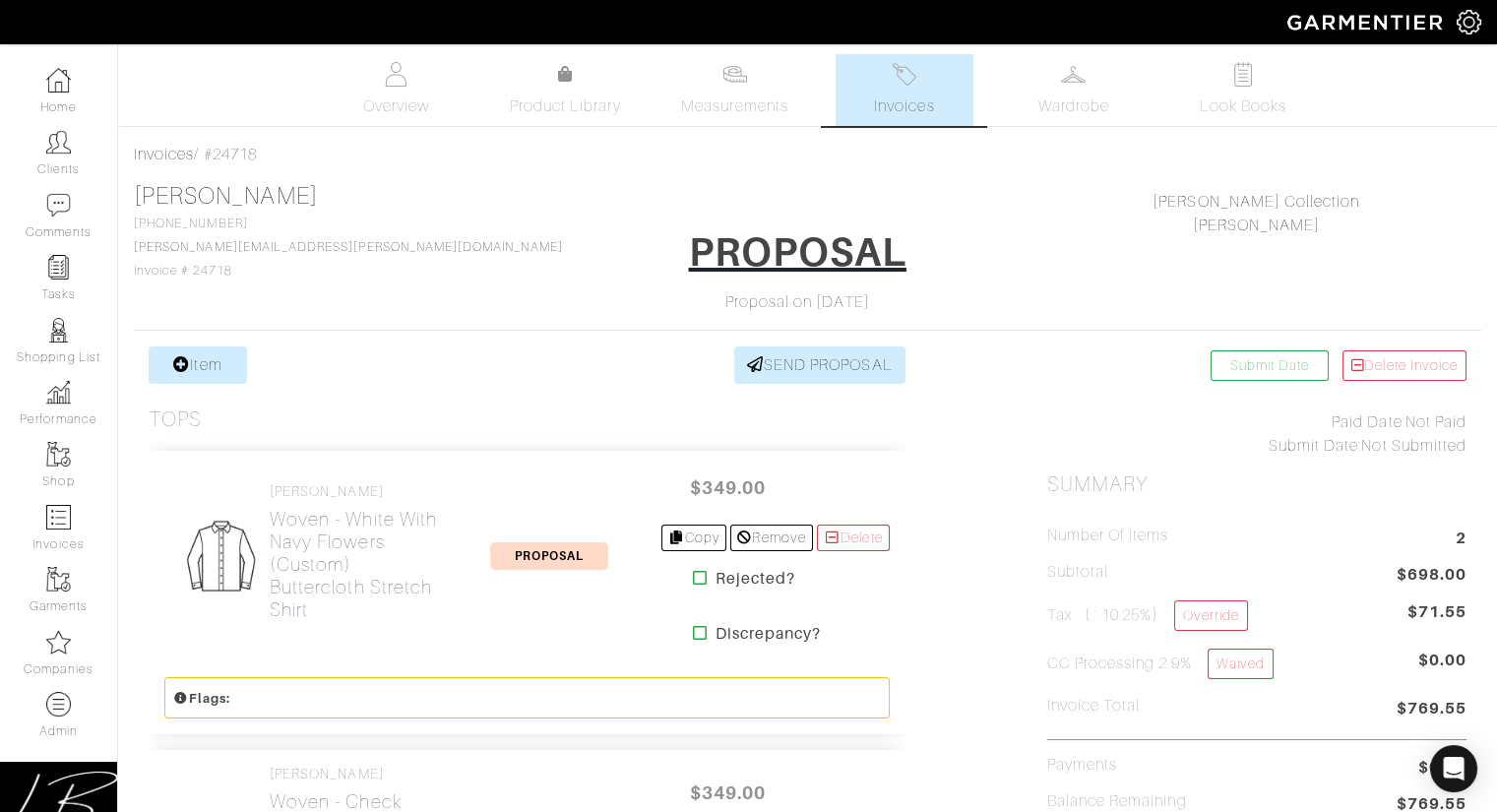
drag, startPoint x: 525, startPoint y: 245, endPoint x: 837, endPoint y: 247, distance: 312.0
click at [836, 247] on center "PROPOSAL" at bounding box center [796, 256] width 419 height 69
drag, startPoint x: 841, startPoint y: 246, endPoint x: 510, endPoint y: 240, distance: 331.1
click at [587, 240] on center "PROPOSAL" at bounding box center [796, 256] width 419 height 69
click at [436, 203] on div "Josh Salzman 404-889-5030 salzman.josh@gmail.com Invoice # 24718 PROPOSAL Propo…" at bounding box center [807, 249] width 1347 height 132
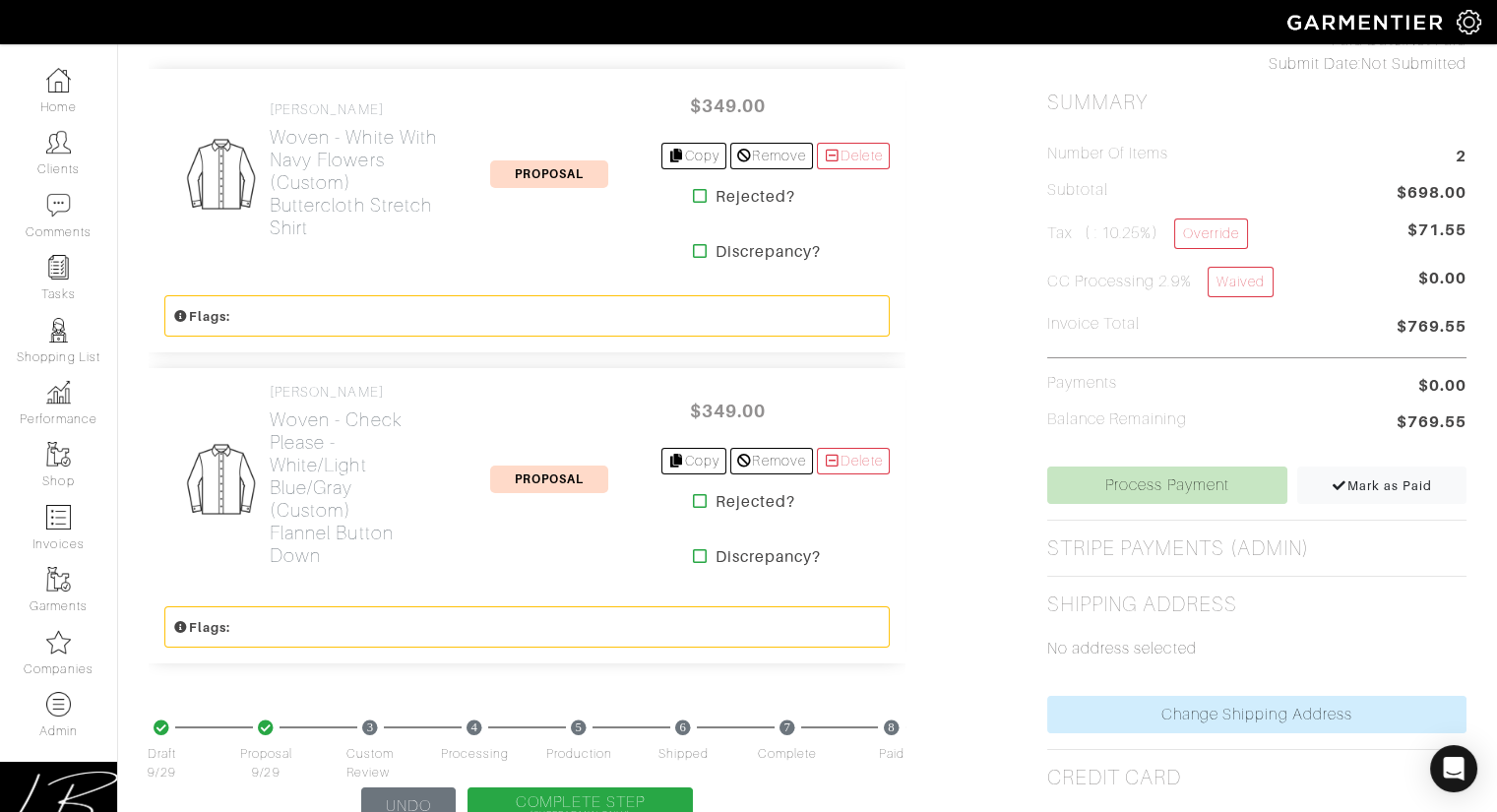
scroll to position [384, 0]
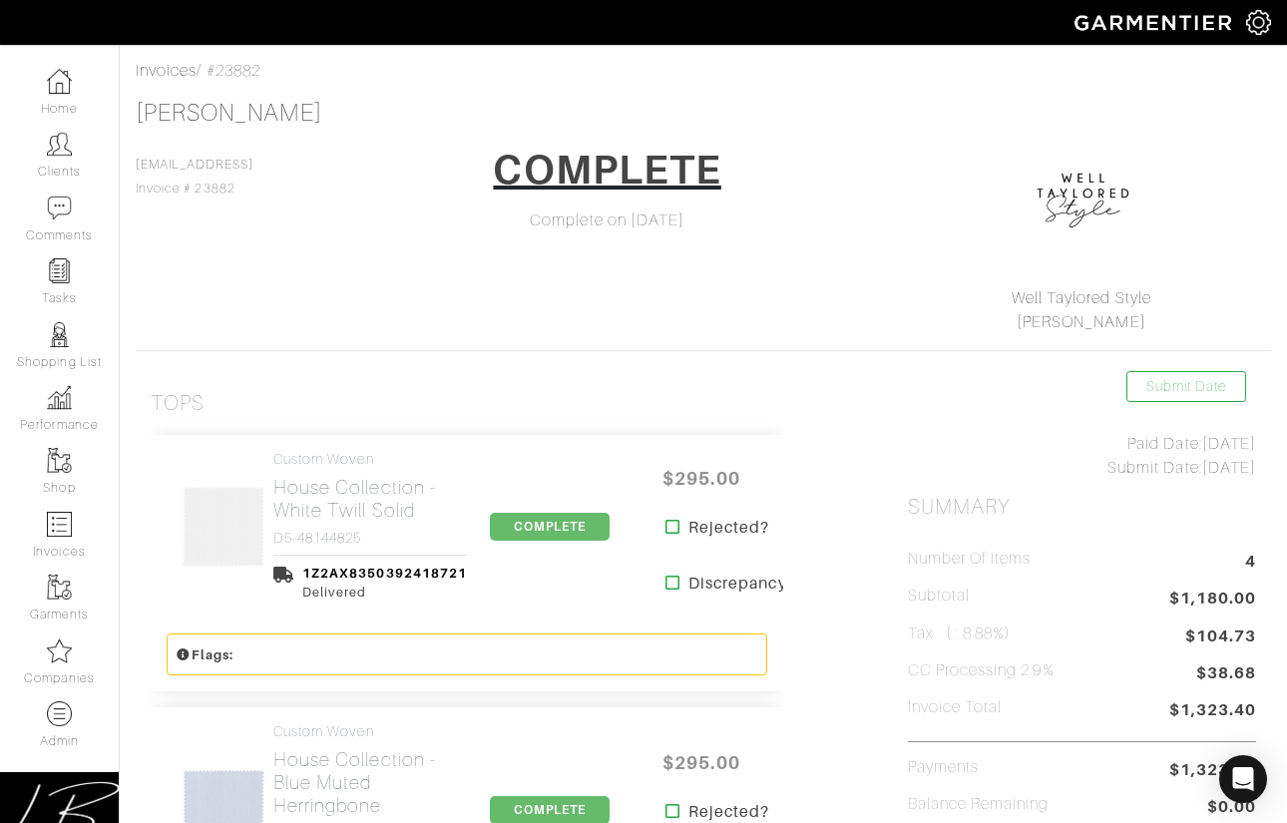
scroll to position [80, 0]
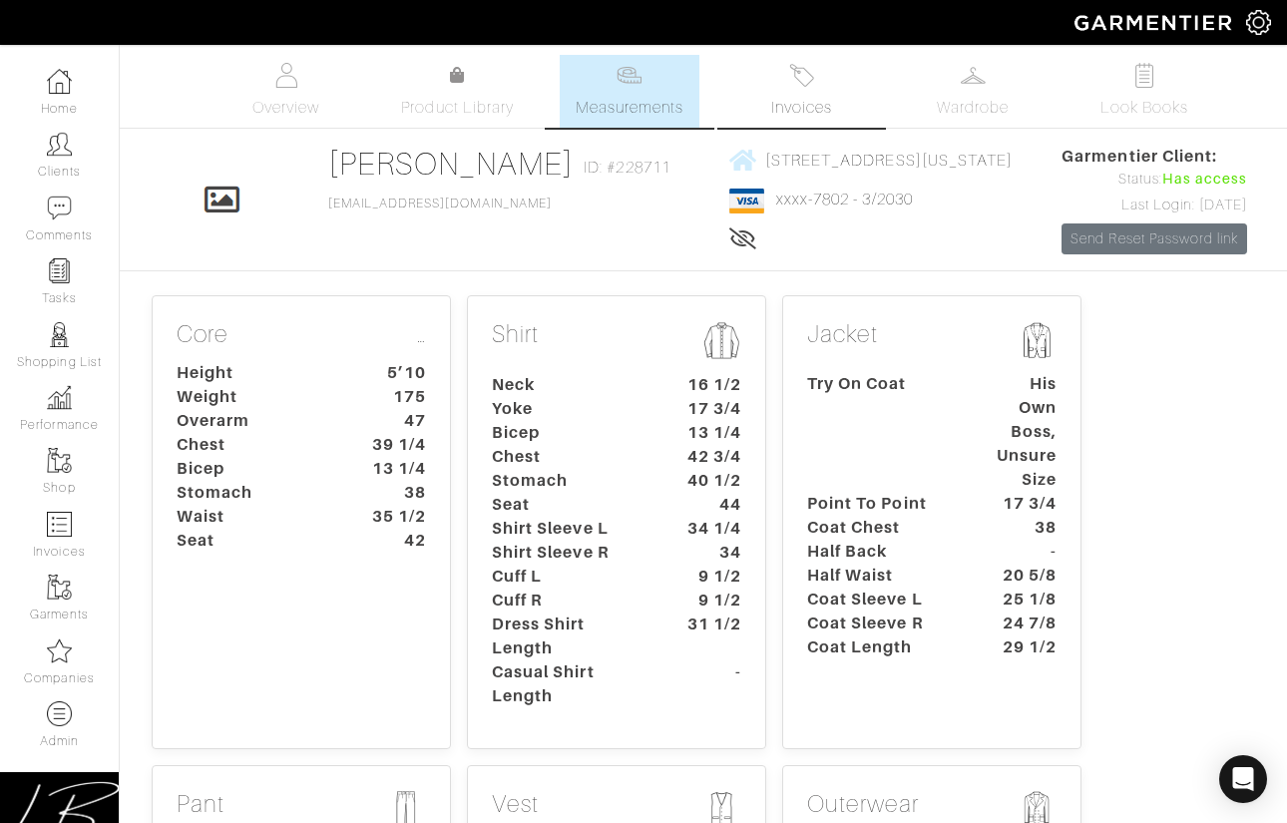
click at [826, 83] on link "Invoices" at bounding box center [801, 91] width 140 height 73
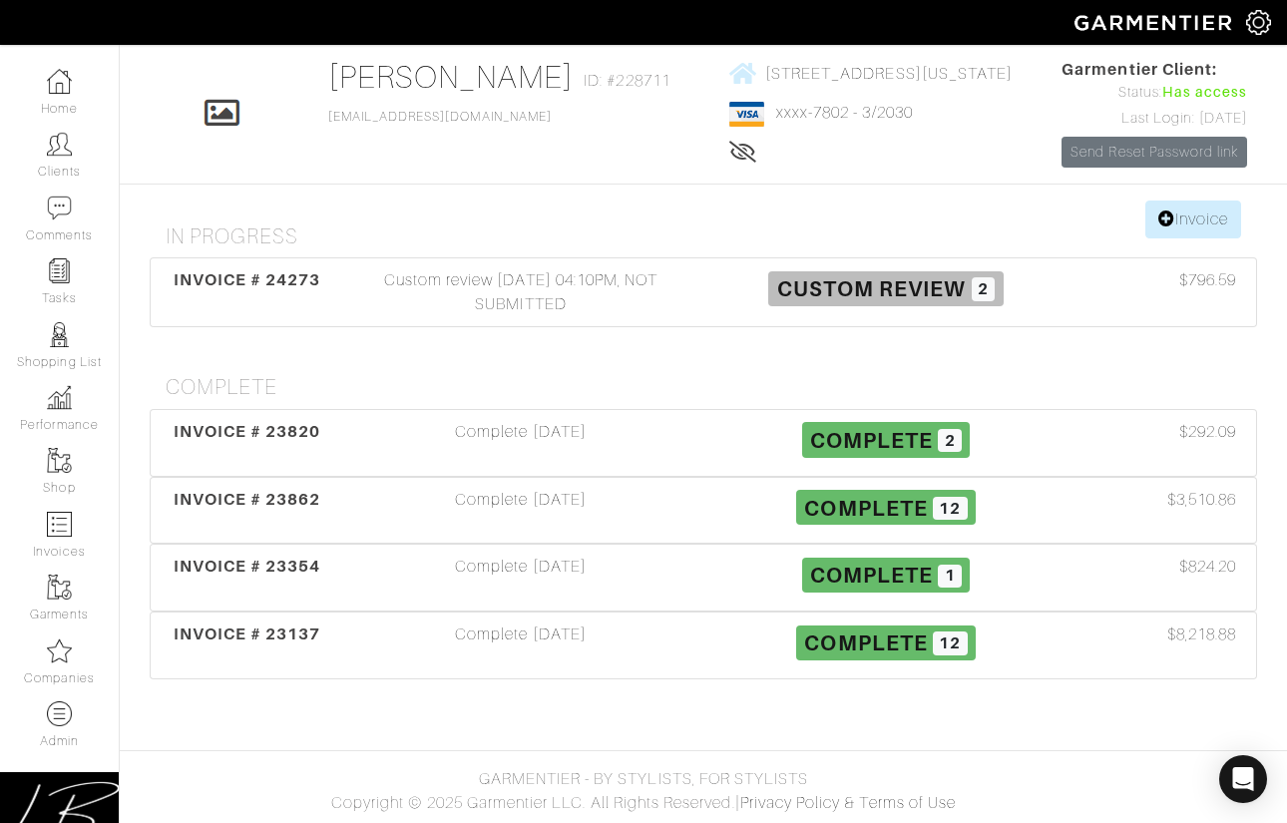
scroll to position [180, 0]
click at [508, 316] on div "Custom review 09/04/25 04:10PM, NOT SUBMITTED" at bounding box center [520, 292] width 365 height 48
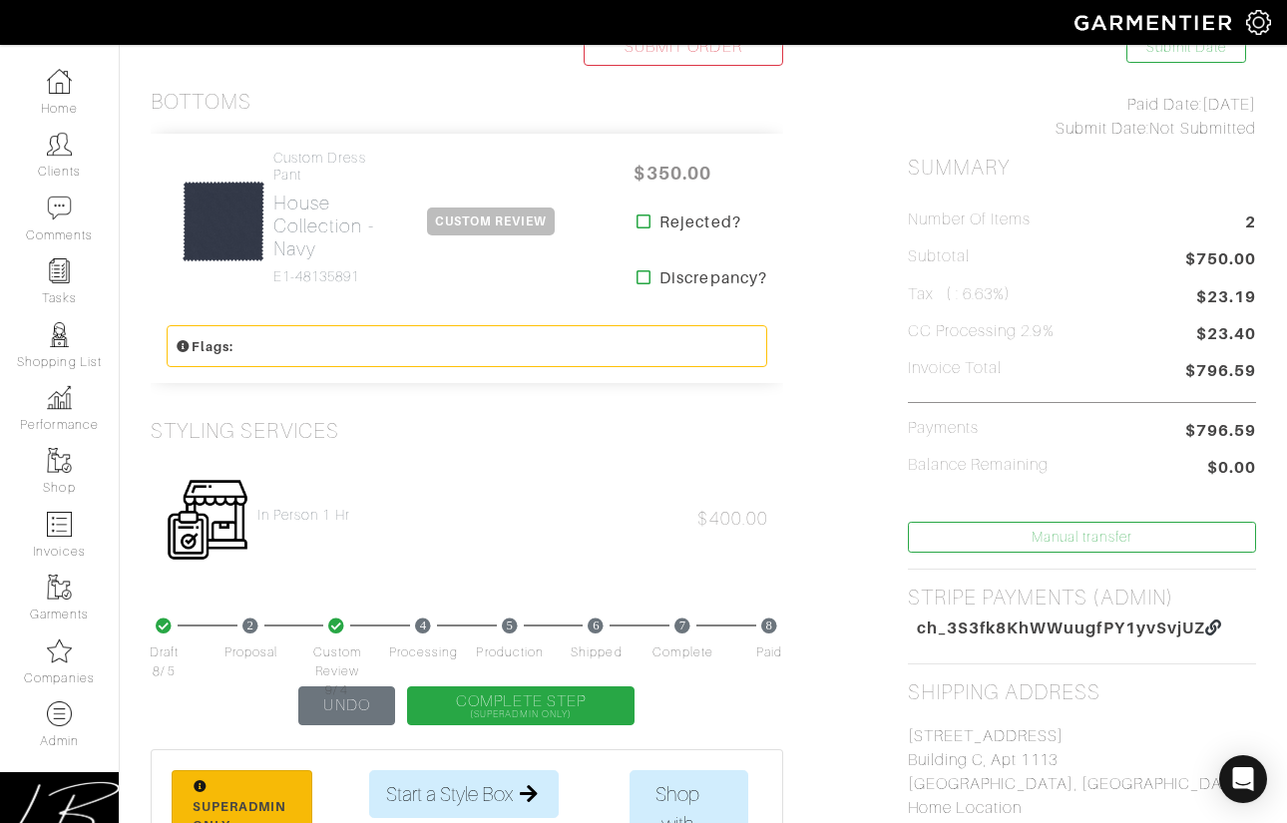
scroll to position [429, 0]
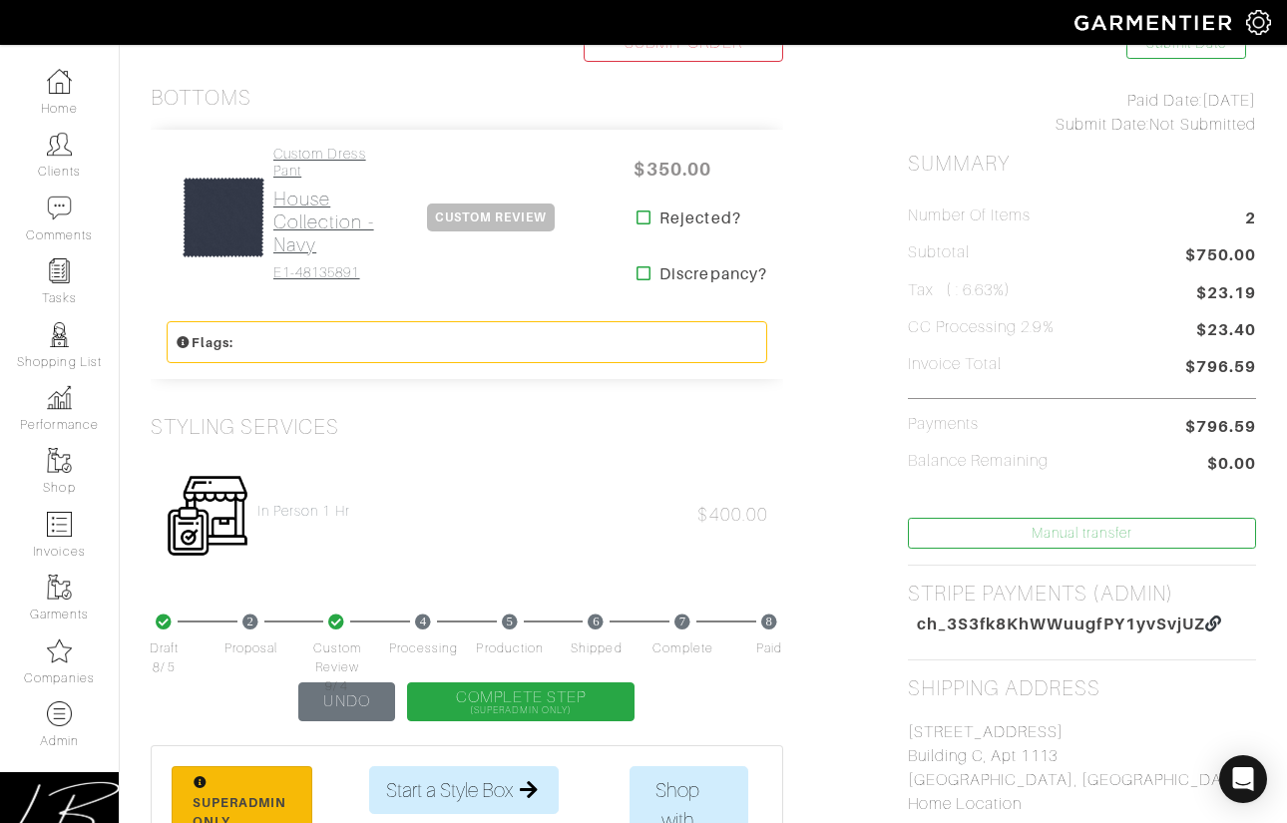
click at [325, 259] on link "Custom Dress Pant House Collection - Navy E1-48135891" at bounding box center [325, 213] width 105 height 135
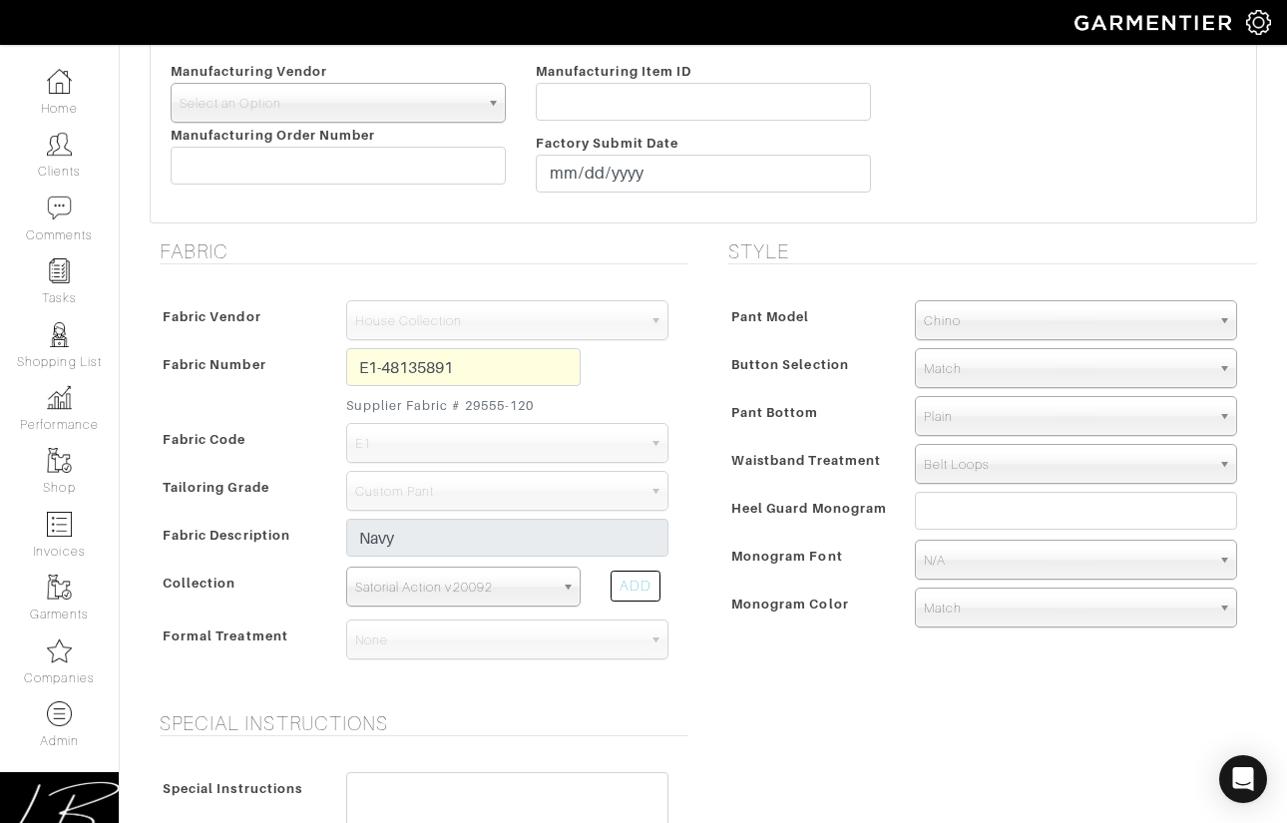
scroll to position [486, 0]
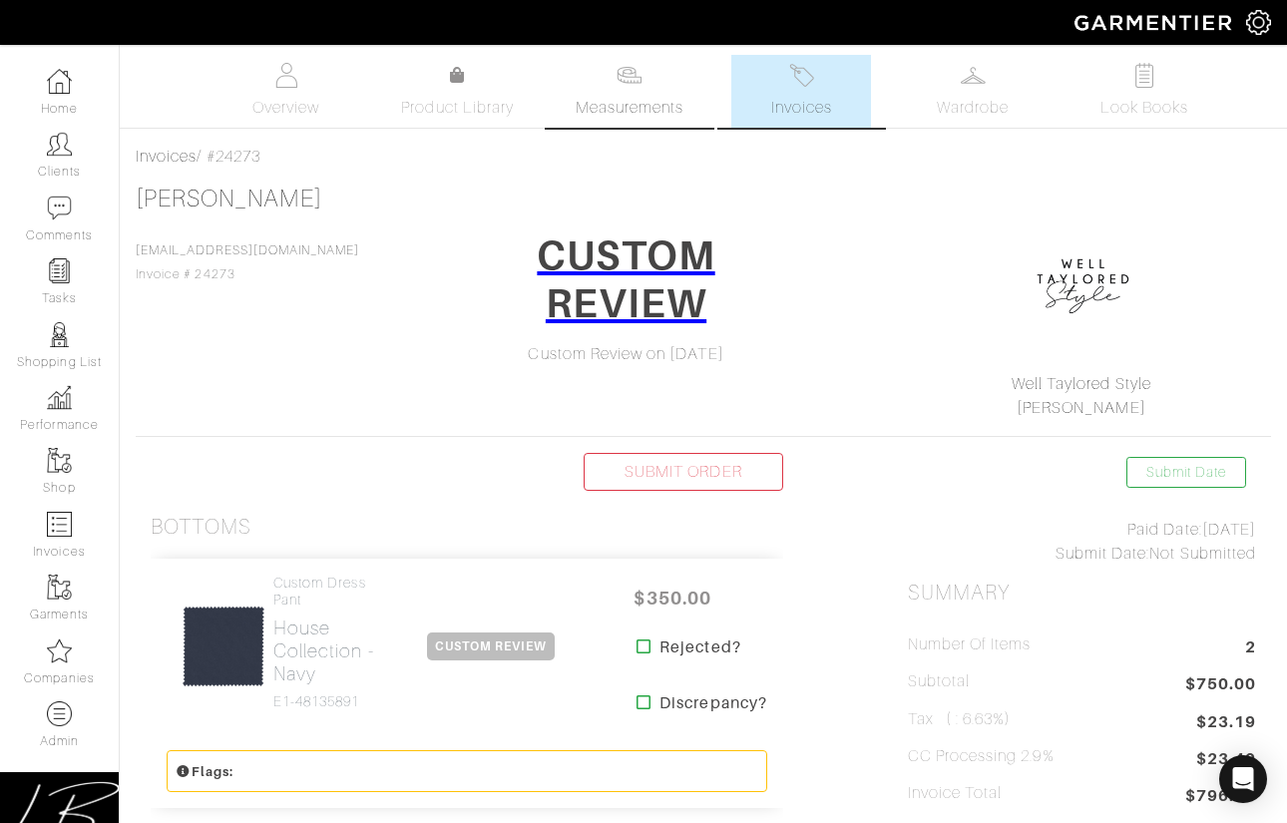
click at [621, 110] on span "Measurements" at bounding box center [629, 108] width 109 height 24
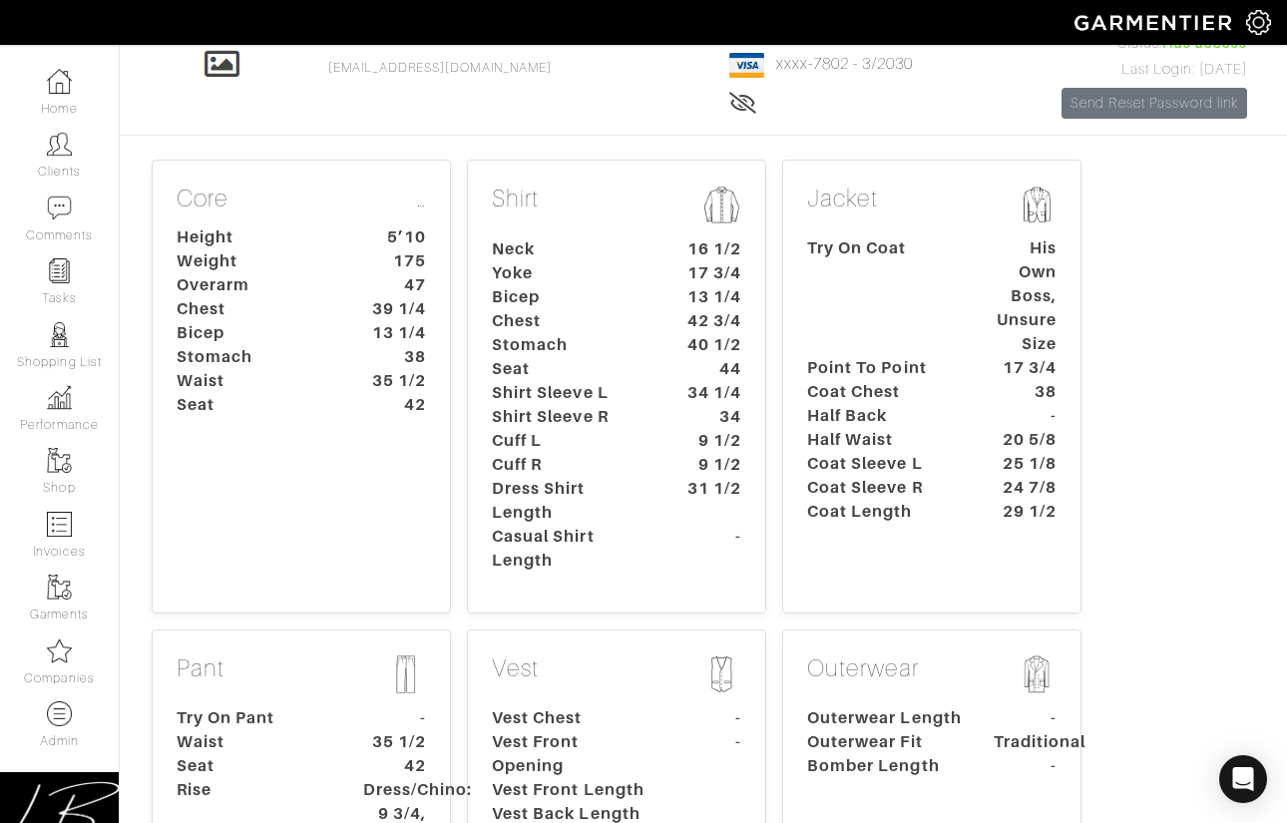
scroll to position [415, 0]
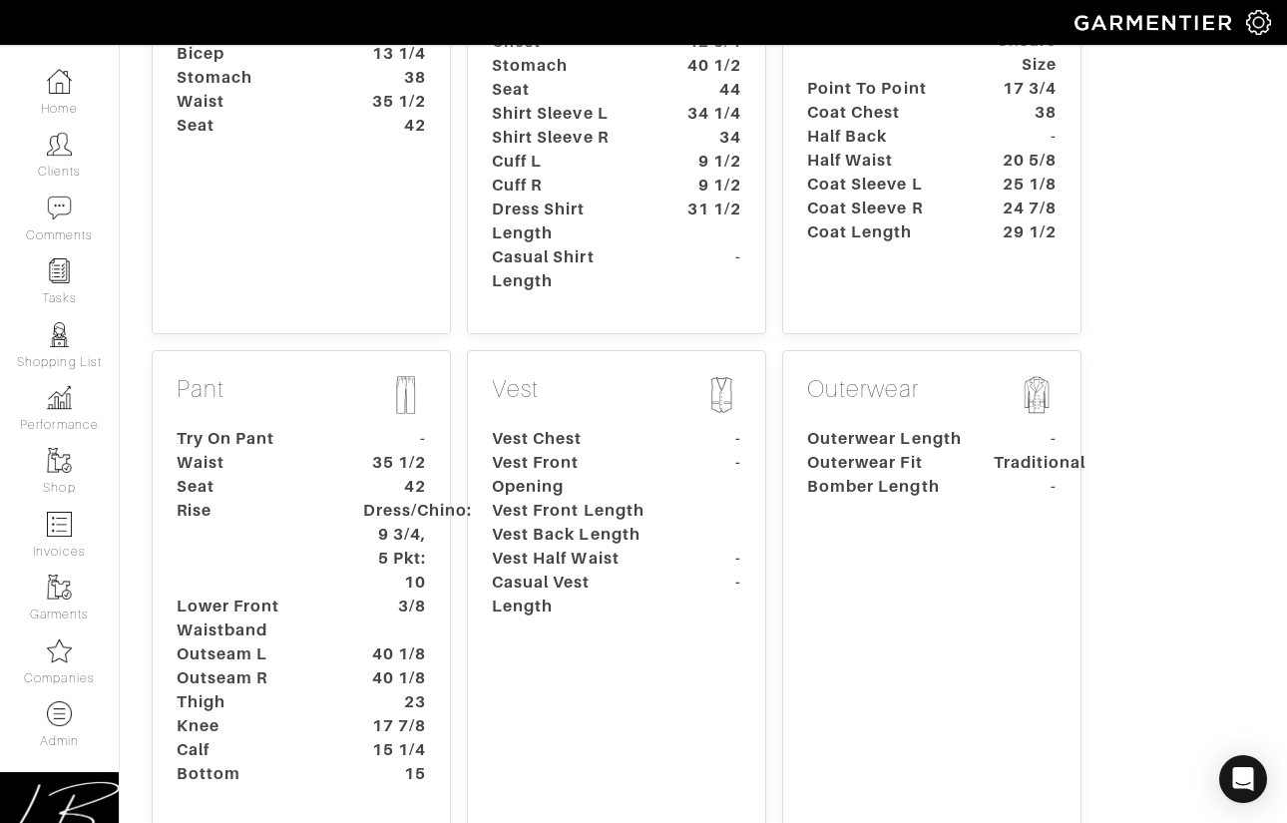
click at [241, 499] on dt "Seat" at bounding box center [255, 487] width 186 height 24
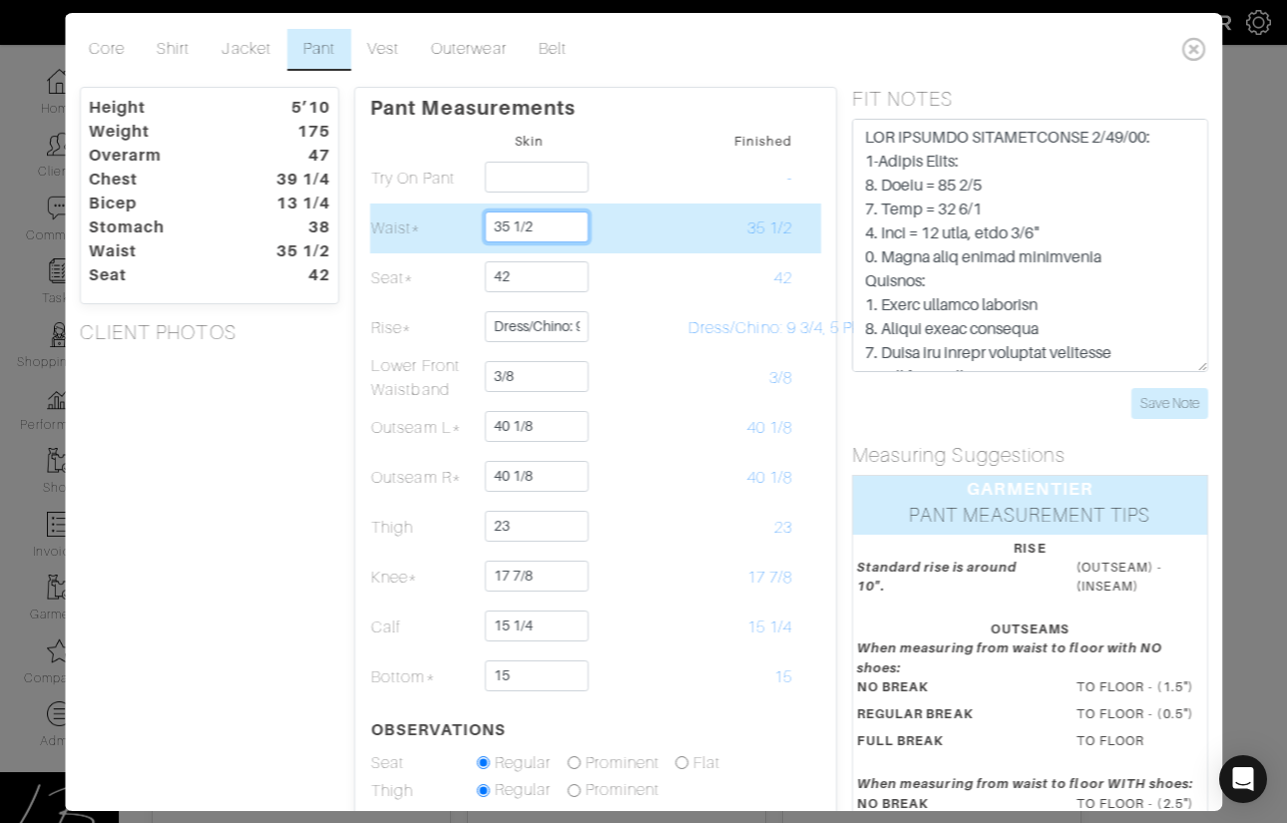
click at [572, 206] on td "35 1/2" at bounding box center [529, 228] width 106 height 50
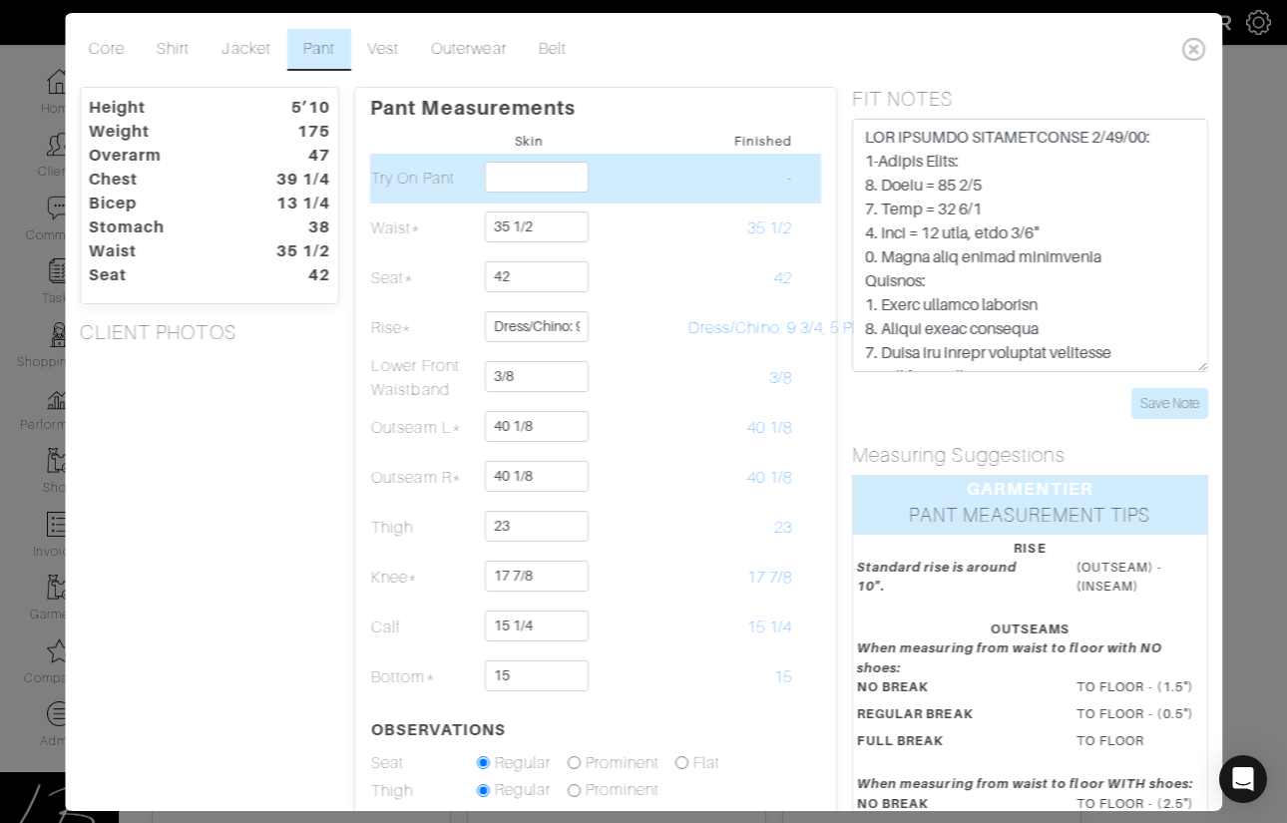
click at [649, 192] on td at bounding box center [634, 179] width 106 height 50
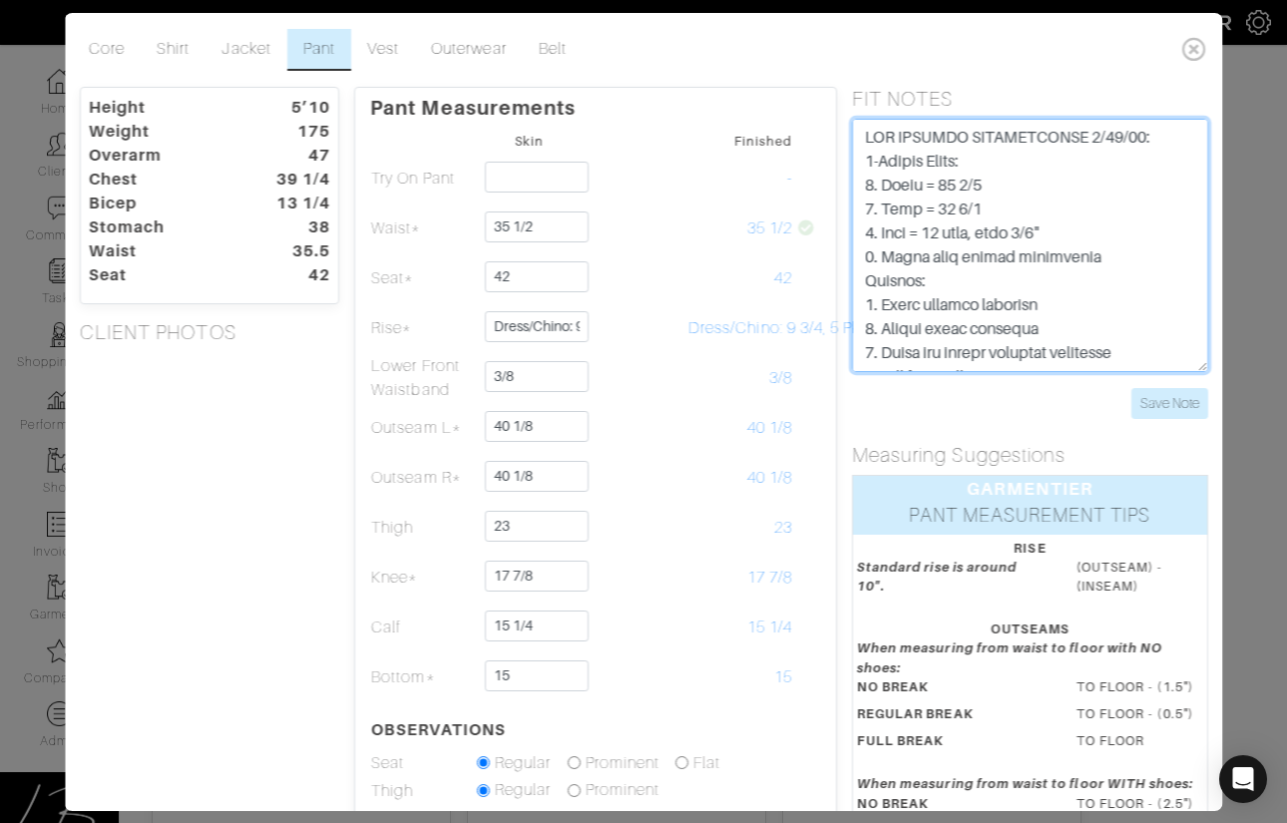
drag, startPoint x: 1016, startPoint y: 180, endPoint x: 863, endPoint y: 180, distance: 153.6
click at [863, 180] on textarea at bounding box center [1030, 245] width 356 height 253
click at [1005, 186] on textarea at bounding box center [1030, 245] width 356 height 253
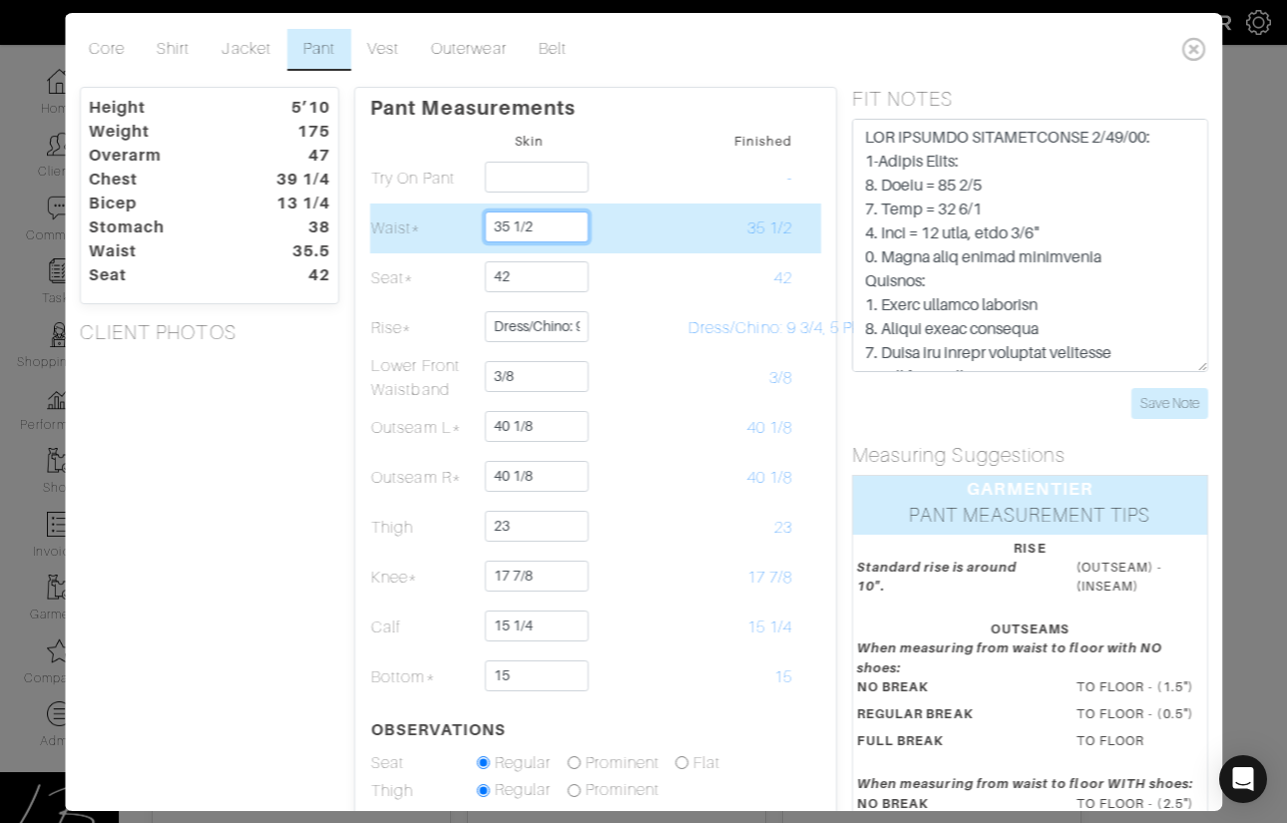
drag, startPoint x: 559, startPoint y: 228, endPoint x: 560, endPoint y: 212, distance: 16.0
click at [560, 212] on input "35 1/2" at bounding box center [537, 226] width 104 height 31
click at [656, 217] on td at bounding box center [634, 228] width 106 height 50
drag, startPoint x: 554, startPoint y: 229, endPoint x: 554, endPoint y: 207, distance: 21.9
click at [554, 207] on td "35 1/2" at bounding box center [529, 228] width 106 height 50
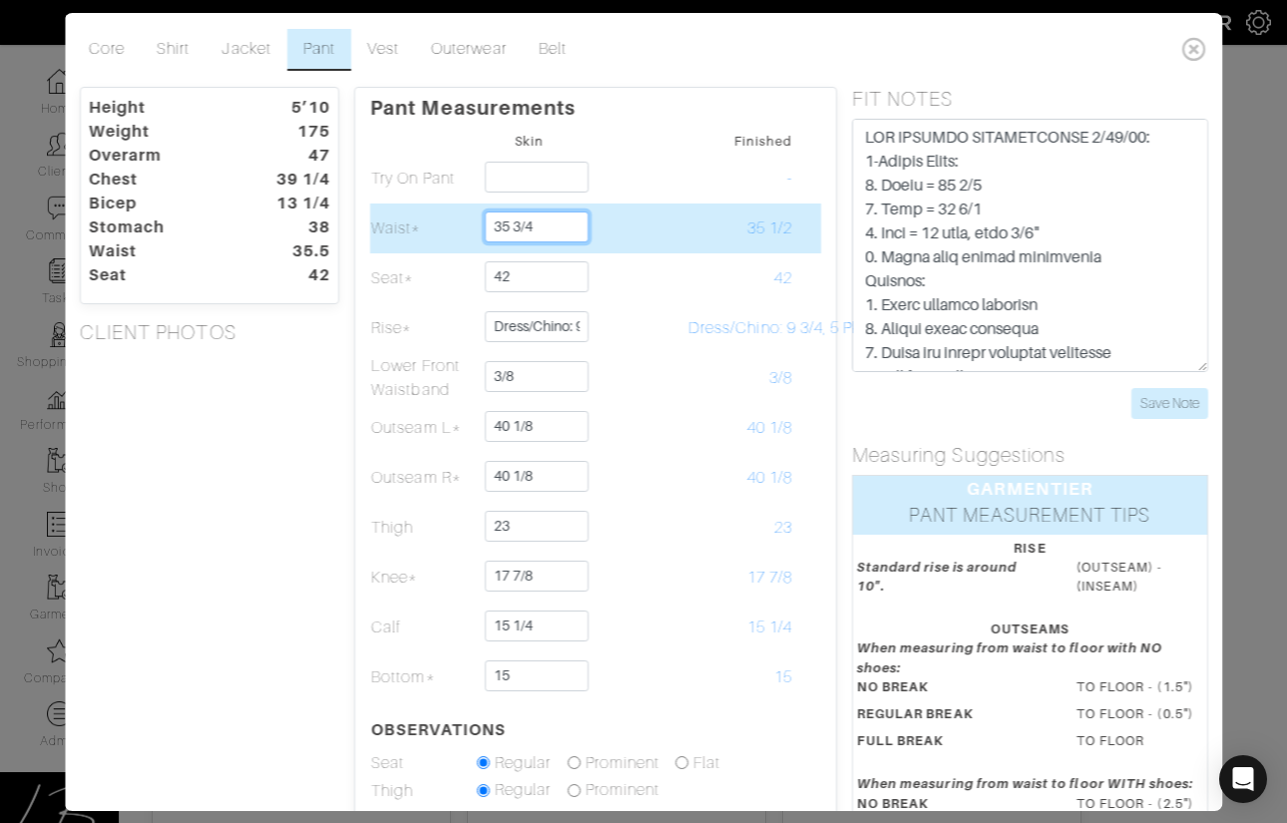
type input "35 3/4"
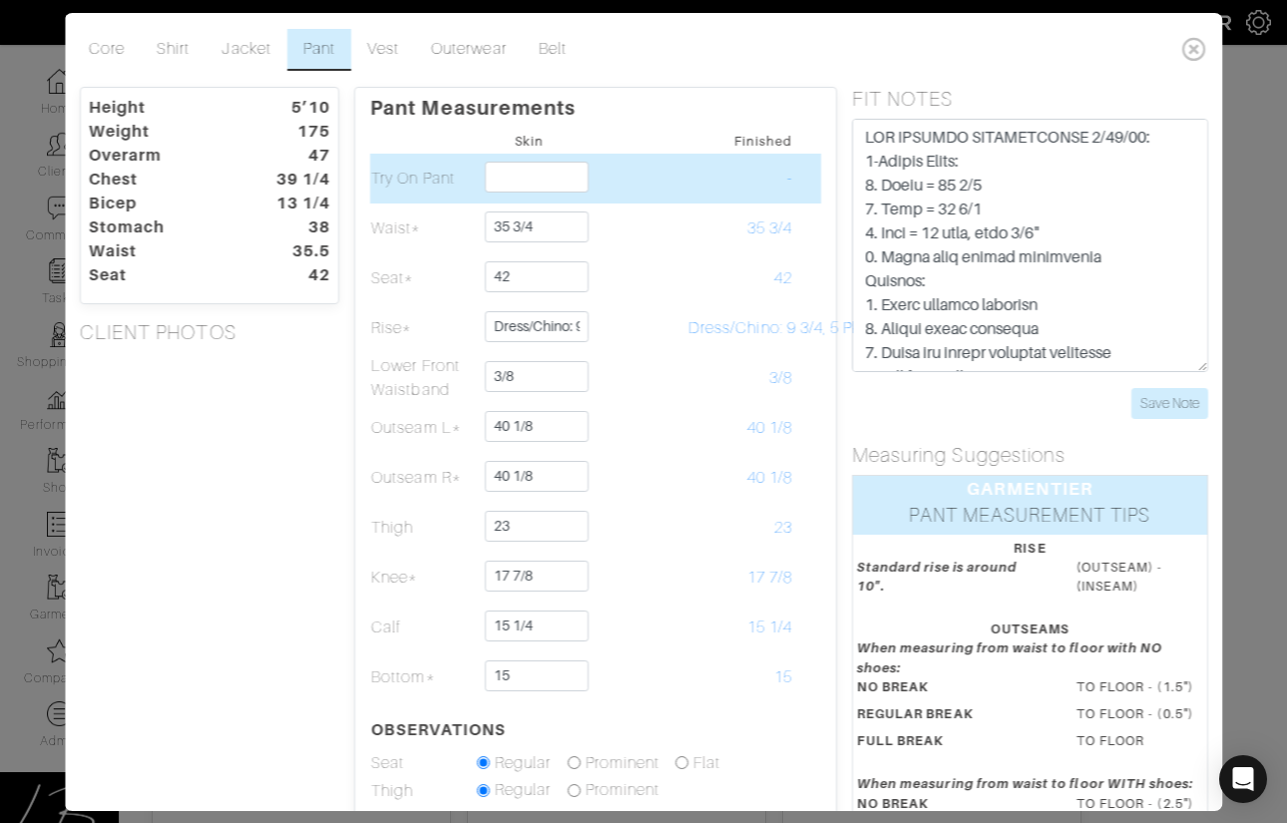
click at [688, 195] on td "-" at bounding box center [740, 179] width 106 height 50
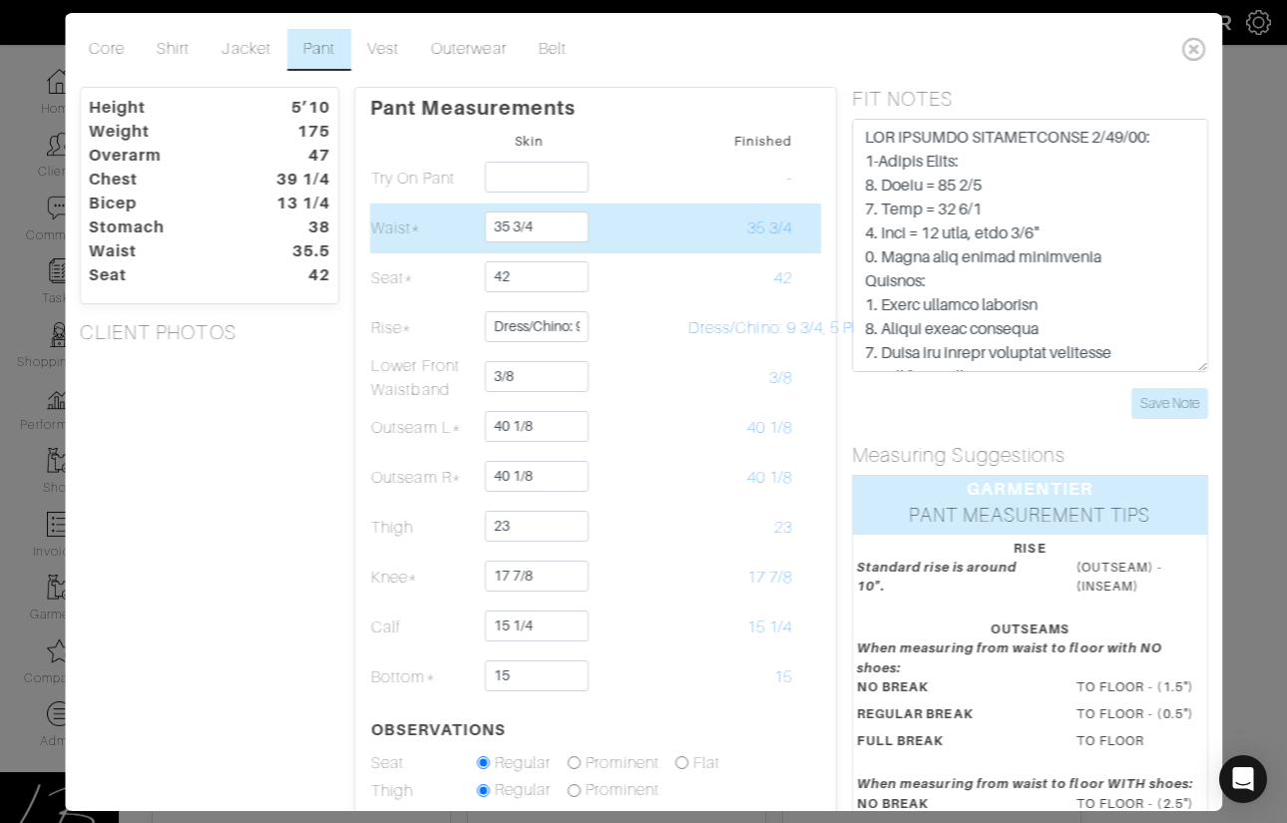
click at [617, 238] on td at bounding box center [634, 228] width 106 height 50
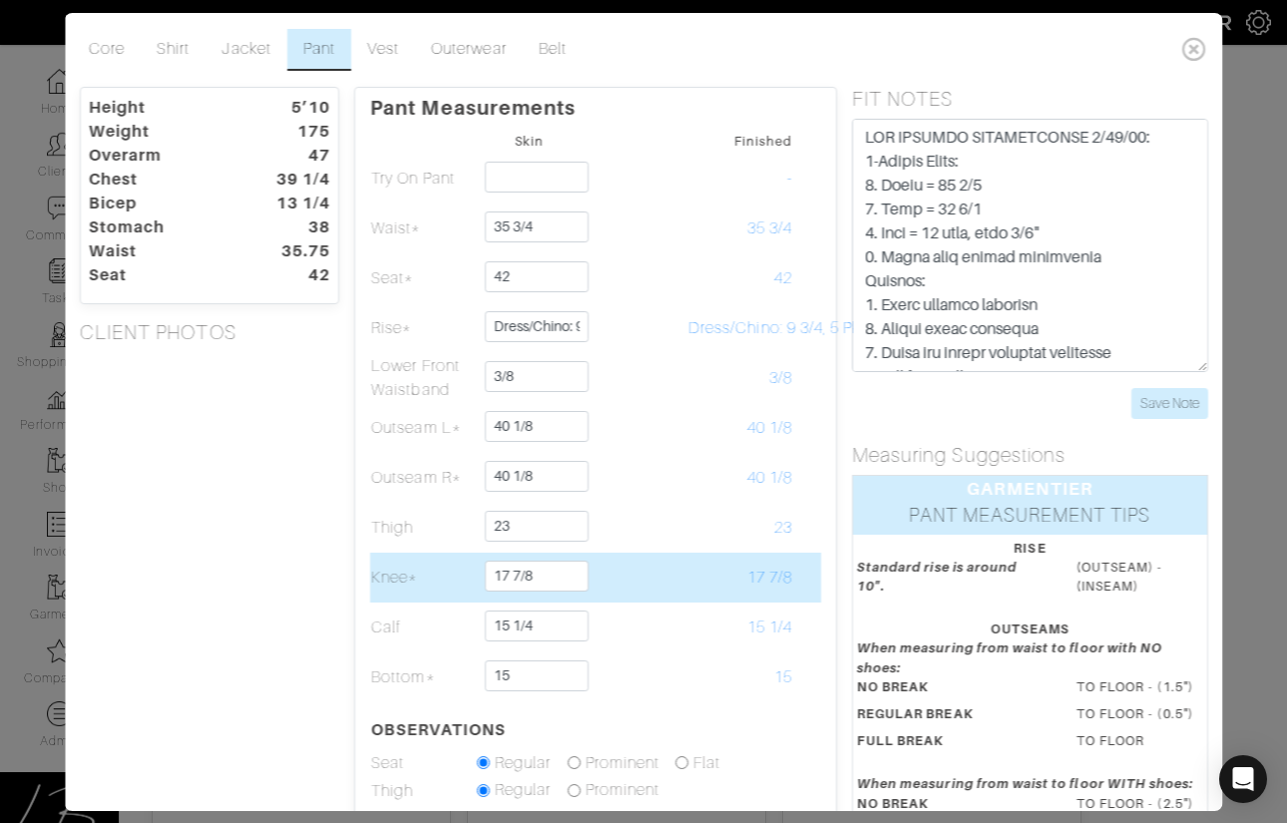
scroll to position [374, 0]
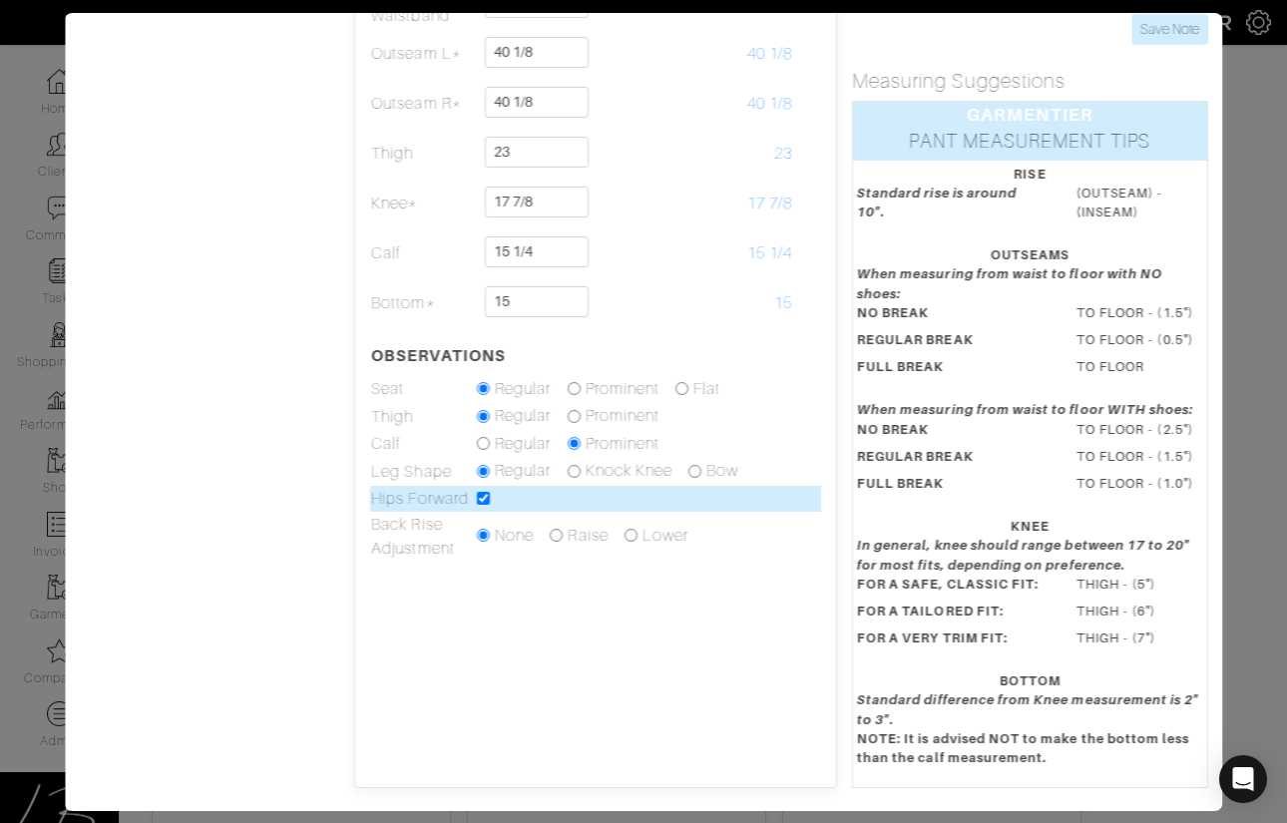
click at [484, 497] on input "checkbox" at bounding box center [483, 498] width 13 height 13
checkbox input "false"
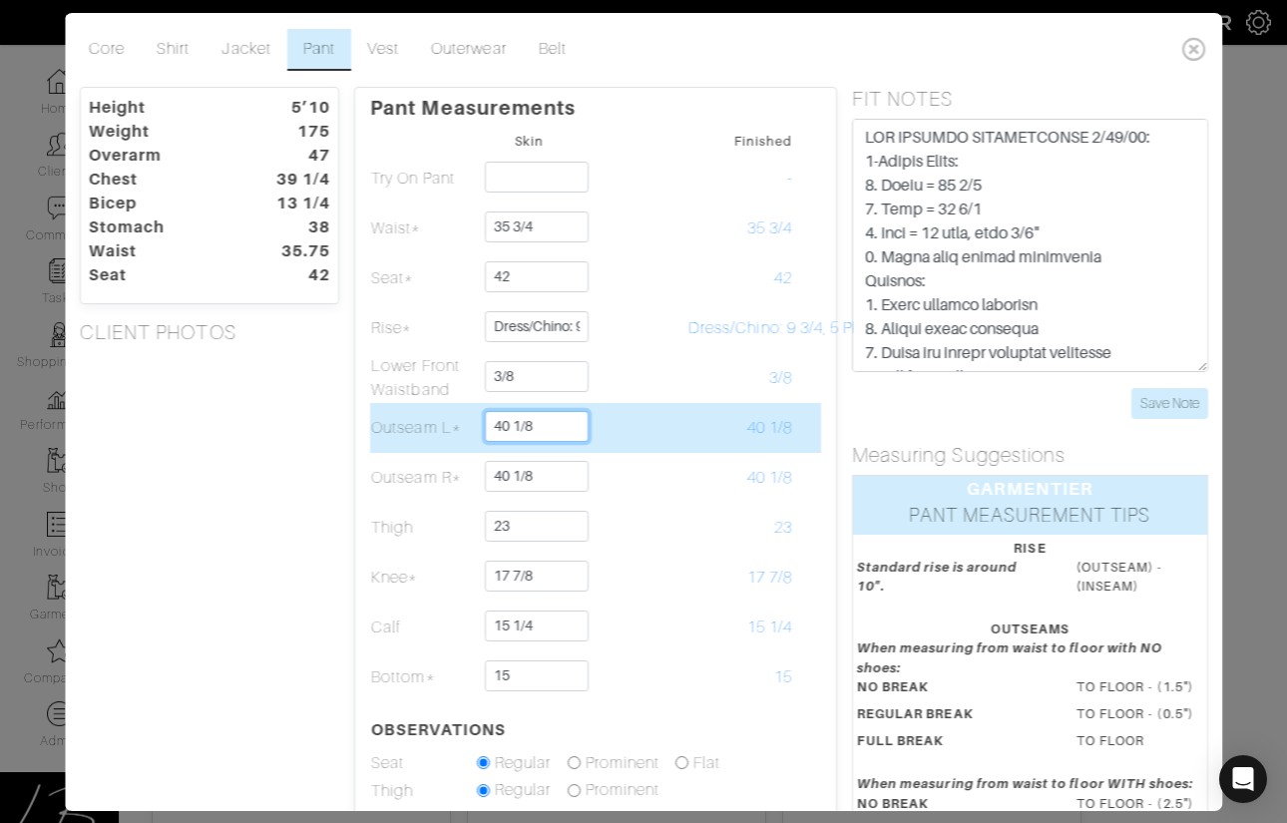
click at [559, 406] on td "40 1/8" at bounding box center [529, 428] width 106 height 50
type input "40 3/8"
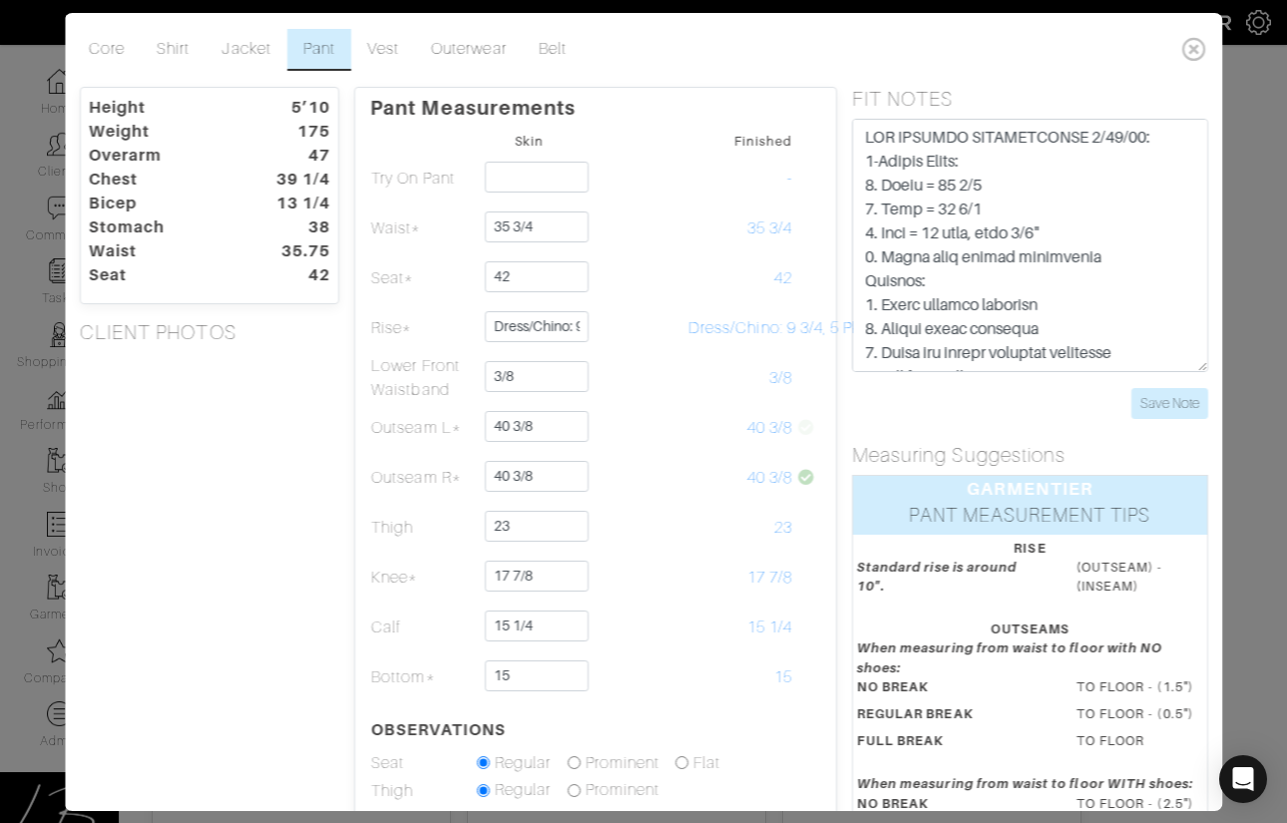
click at [205, 549] on div "Height 5’10 Weight 175 Overarm 47 Chest 39 1/4 Bicep 13 1/4 Stomach 38 Waist 35…" at bounding box center [209, 625] width 289 height 1076
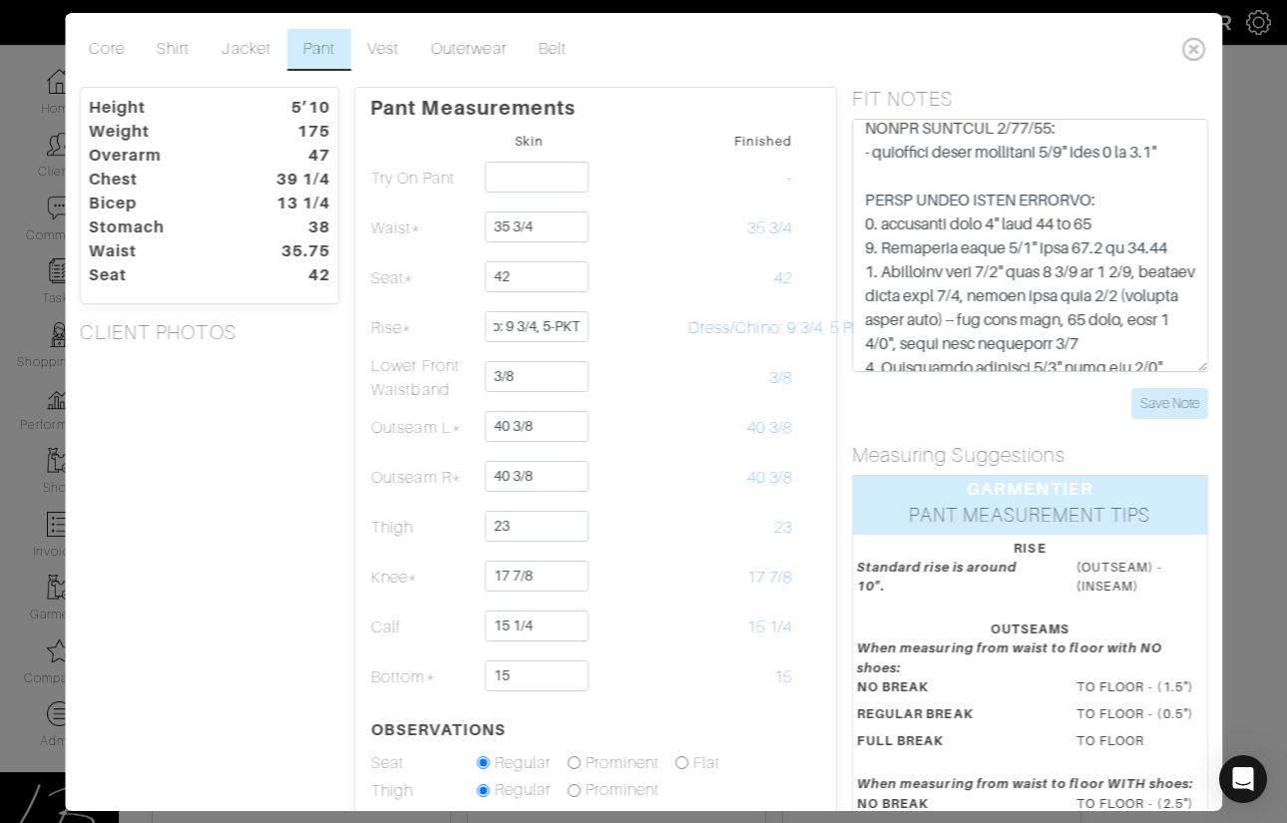
scroll to position [351, 0]
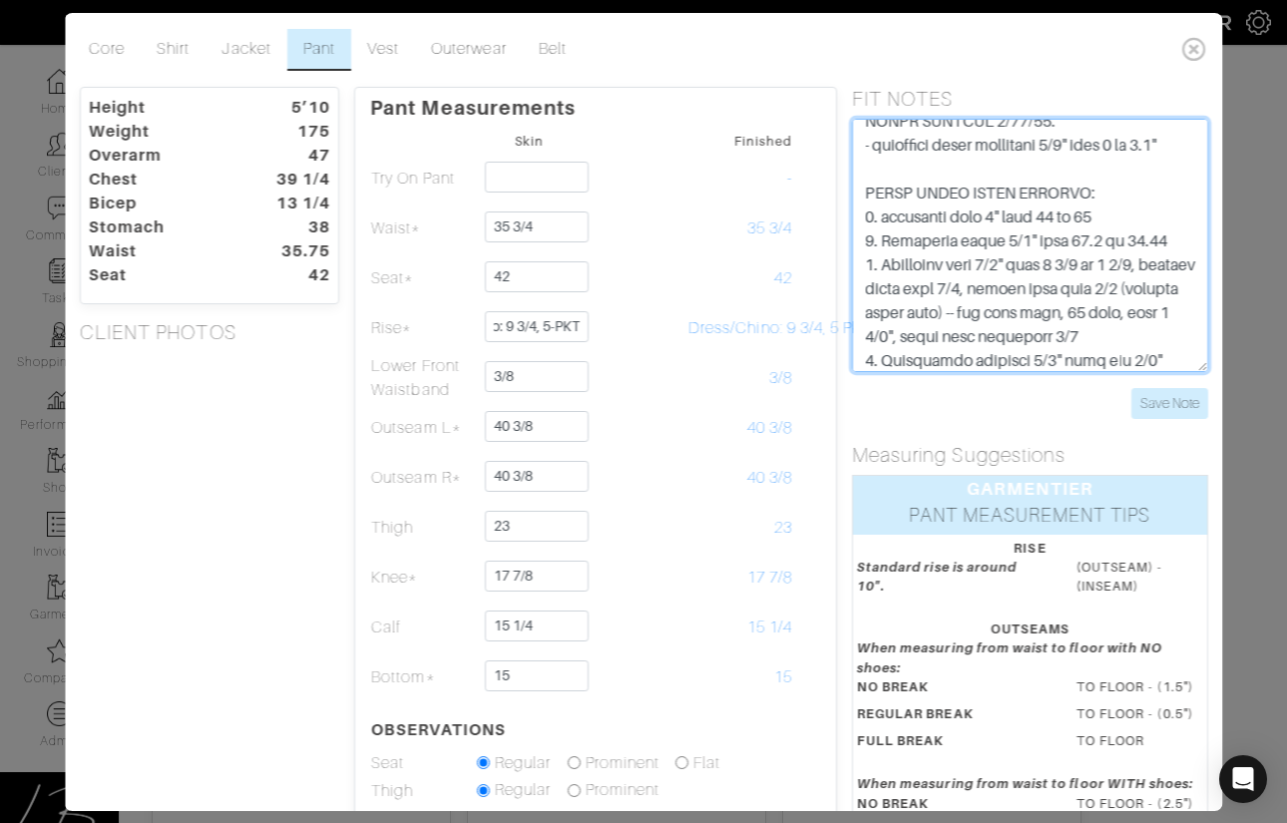
drag, startPoint x: 865, startPoint y: 220, endPoint x: 1162, endPoint y: 281, distance: 303.4
click at [1162, 281] on textarea at bounding box center [1030, 245] width 356 height 253
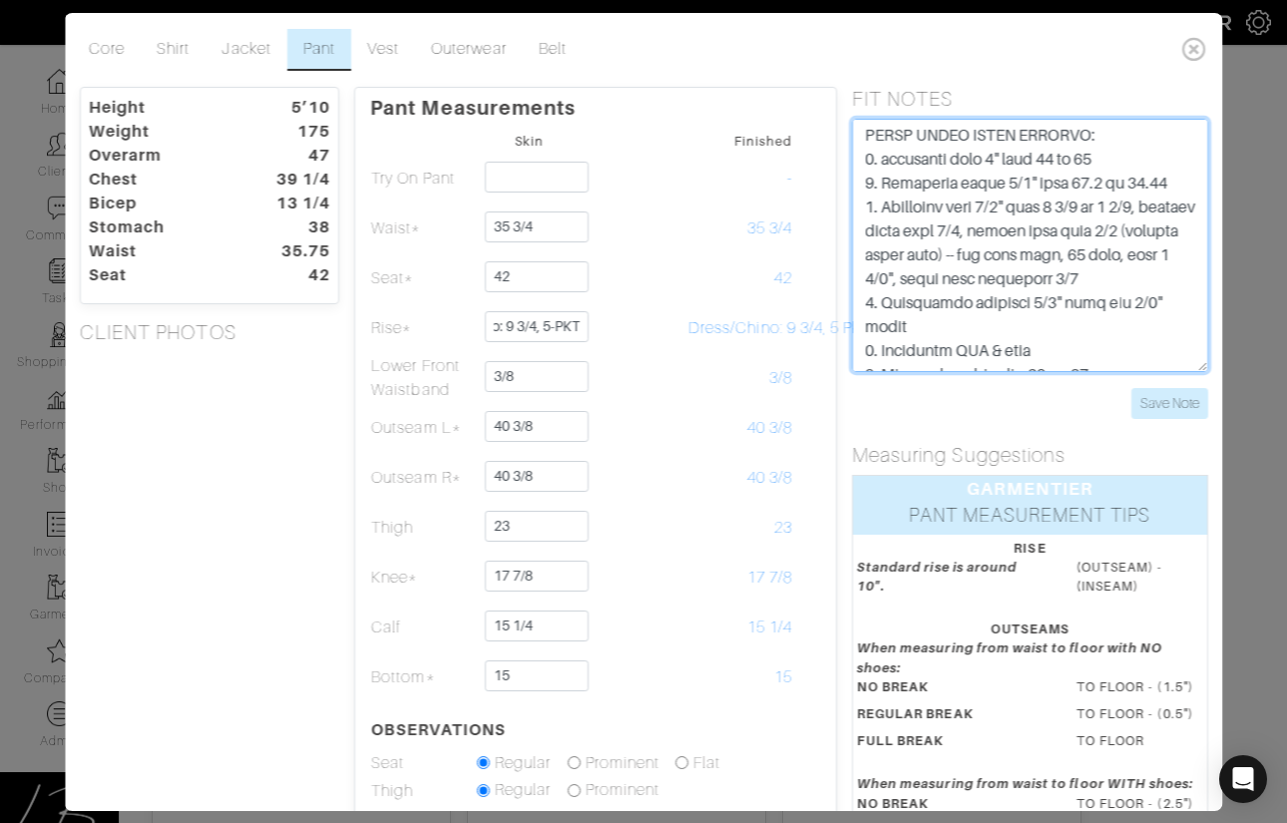
scroll to position [410, 0]
click at [1011, 263] on textarea at bounding box center [1030, 245] width 356 height 253
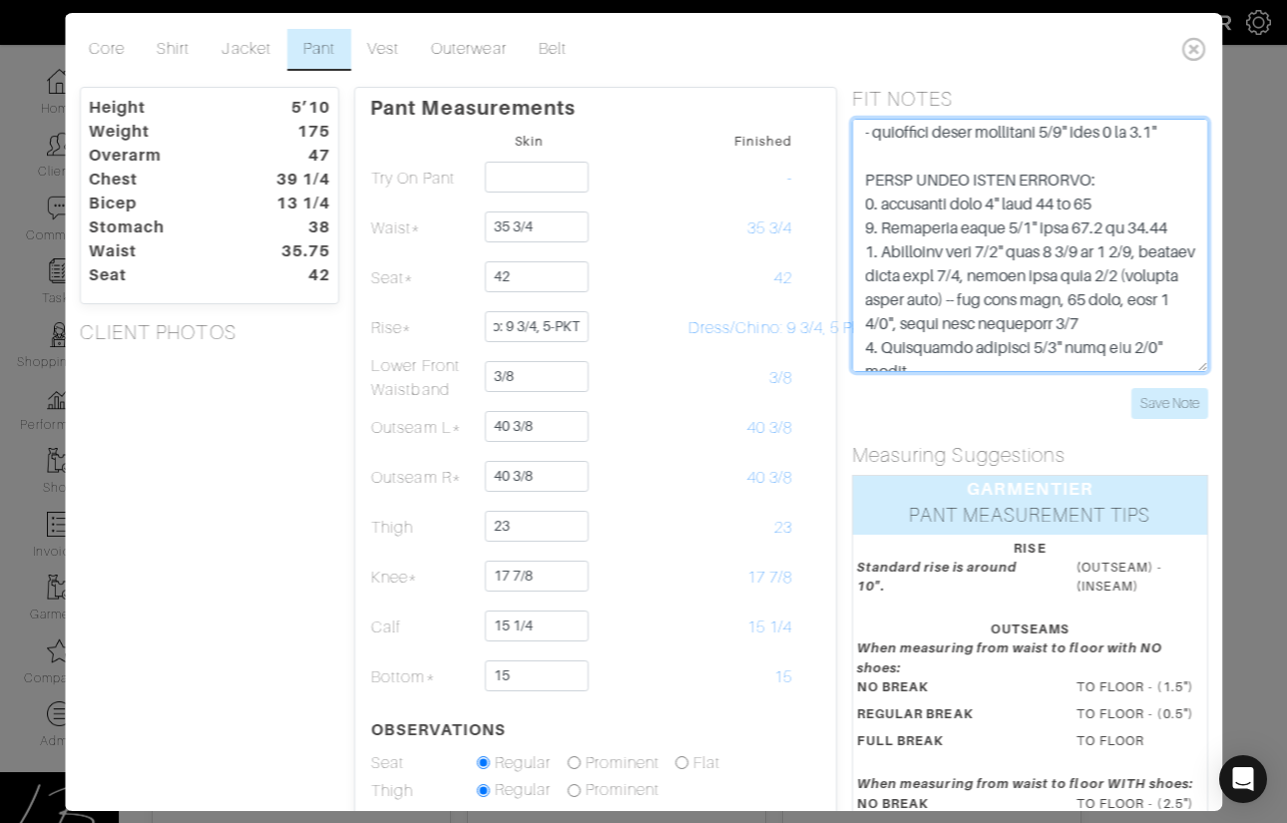
scroll to position [359, 0]
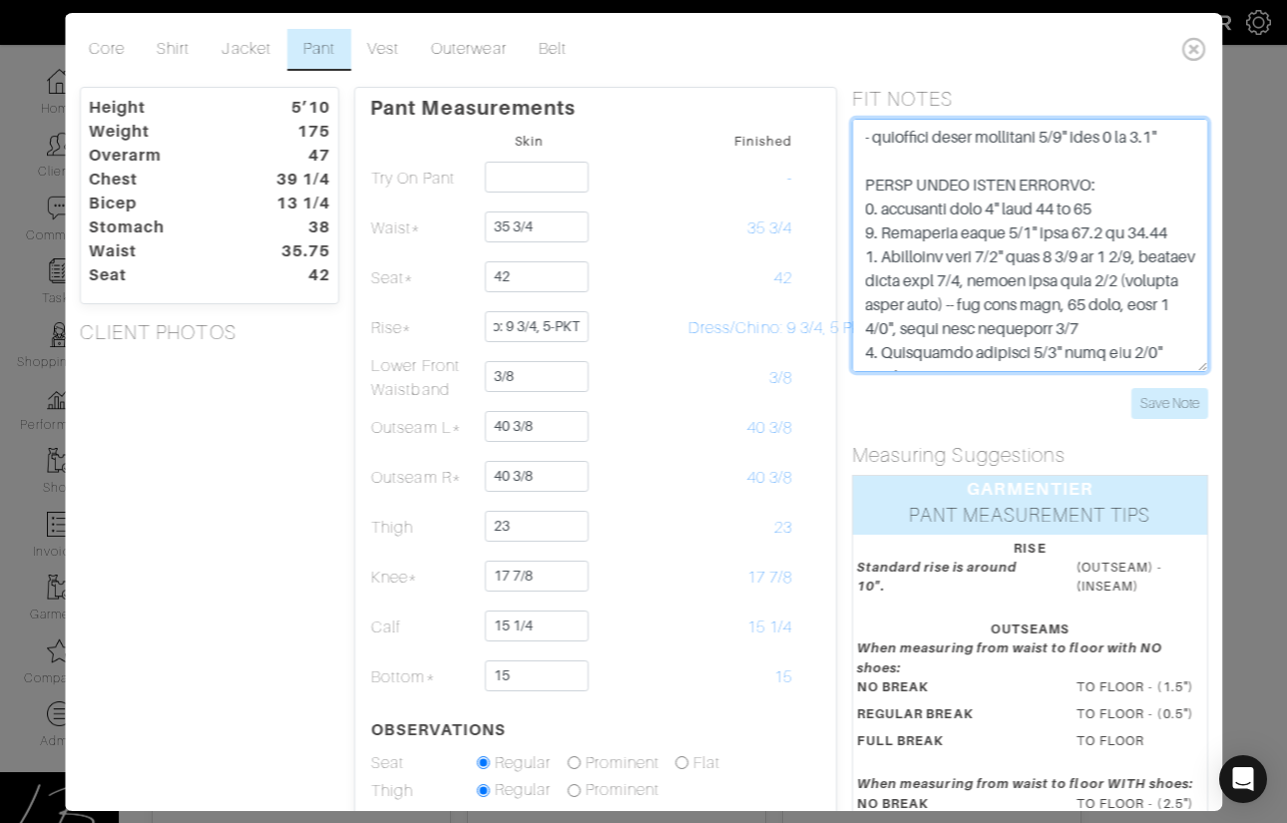
drag, startPoint x: 865, startPoint y: 263, endPoint x: 1171, endPoint y: 303, distance: 308.8
click at [1171, 303] on textarea at bounding box center [1030, 245] width 356 height 253
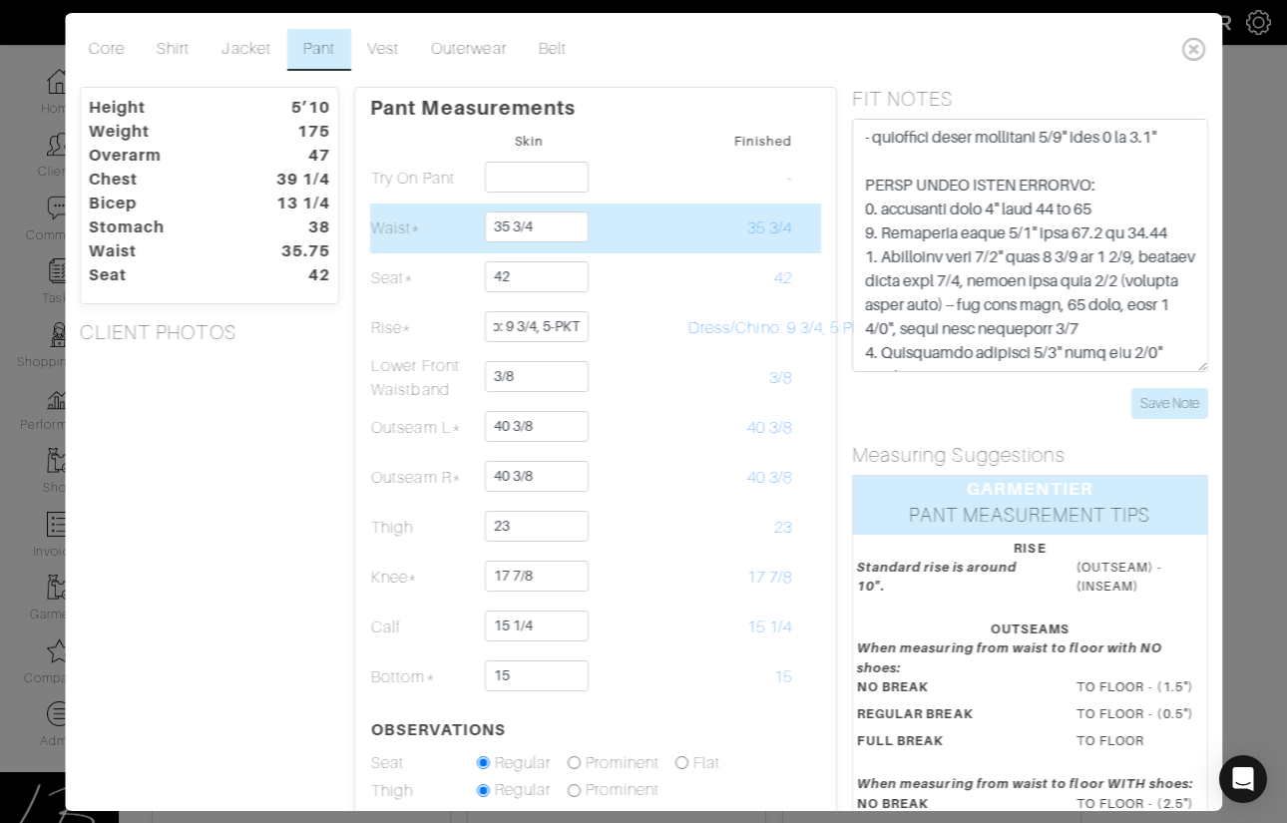
click at [623, 220] on td at bounding box center [634, 228] width 106 height 50
click at [533, 228] on input "35 3/4" at bounding box center [537, 226] width 104 height 31
click at [625, 223] on td at bounding box center [634, 228] width 106 height 50
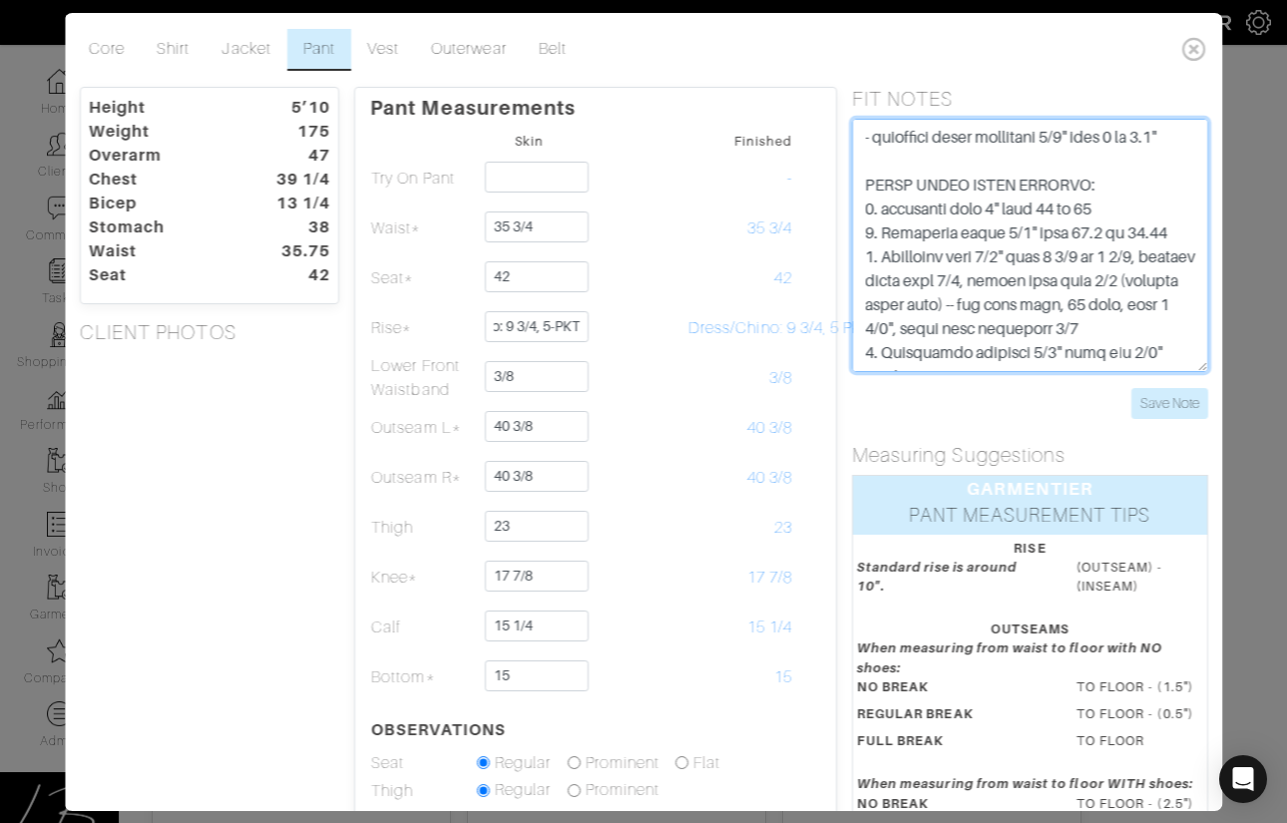
click at [1099, 255] on textarea at bounding box center [1030, 245] width 356 height 253
click at [1123, 234] on textarea at bounding box center [1030, 245] width 356 height 253
drag, startPoint x: 1117, startPoint y: 234, endPoint x: 1172, endPoint y: 235, distance: 54.9
click at [1172, 235] on textarea at bounding box center [1030, 245] width 356 height 253
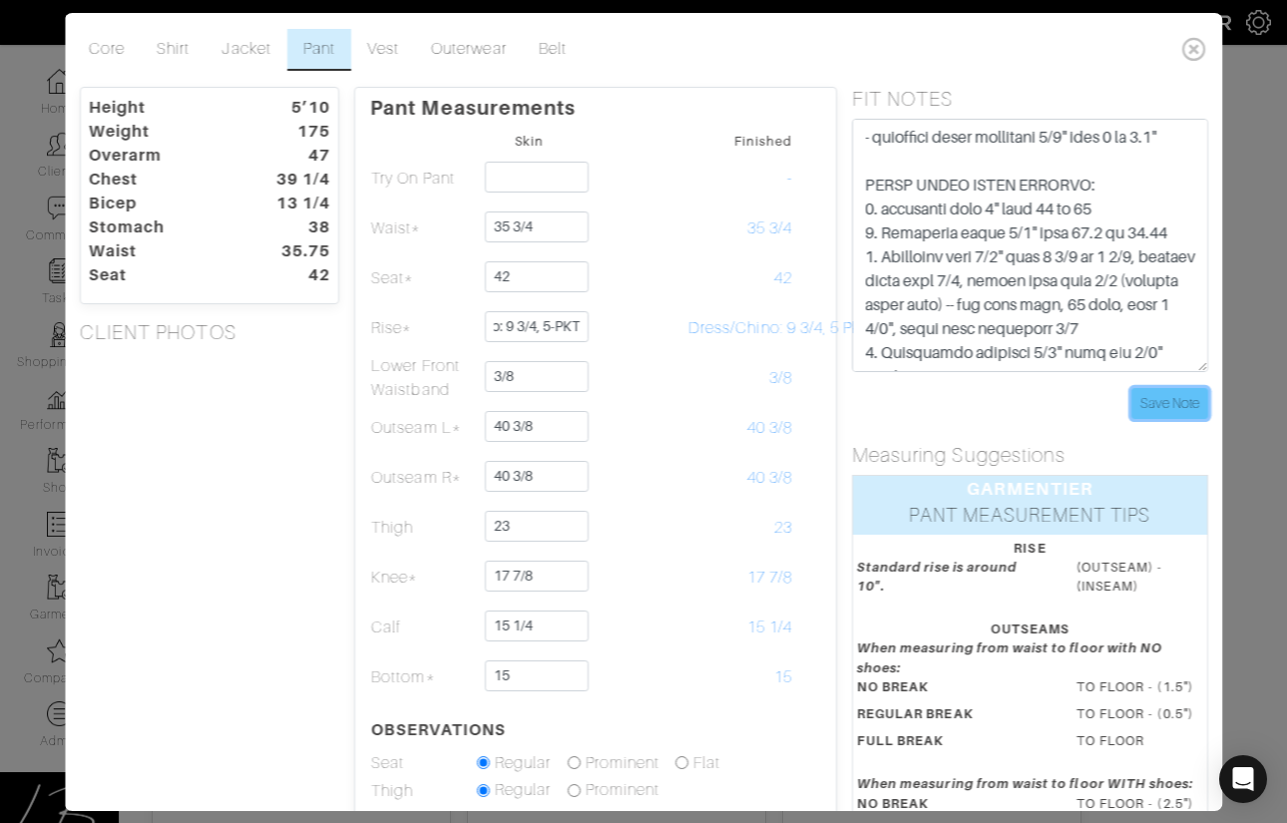
click at [1149, 390] on input "Save Note" at bounding box center [1169, 403] width 77 height 31
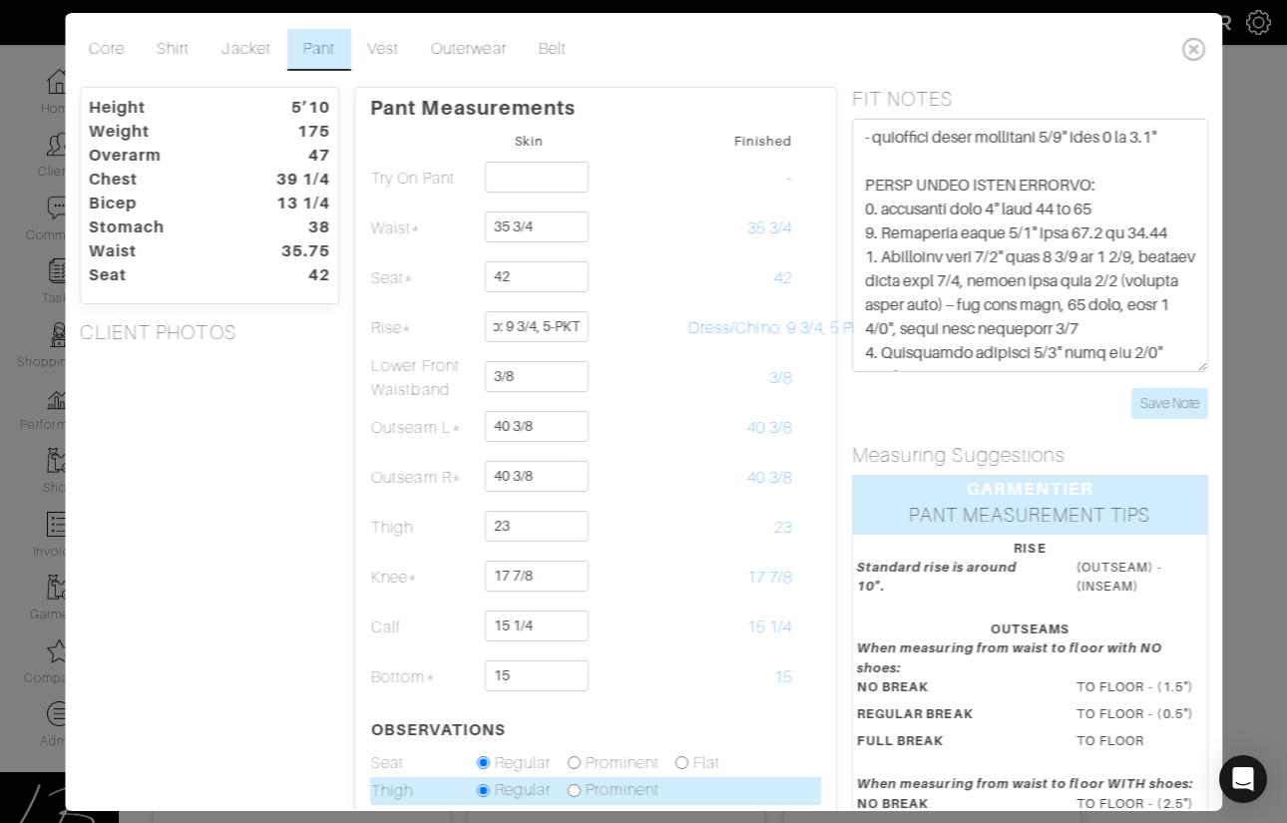
scroll to position [402, 0]
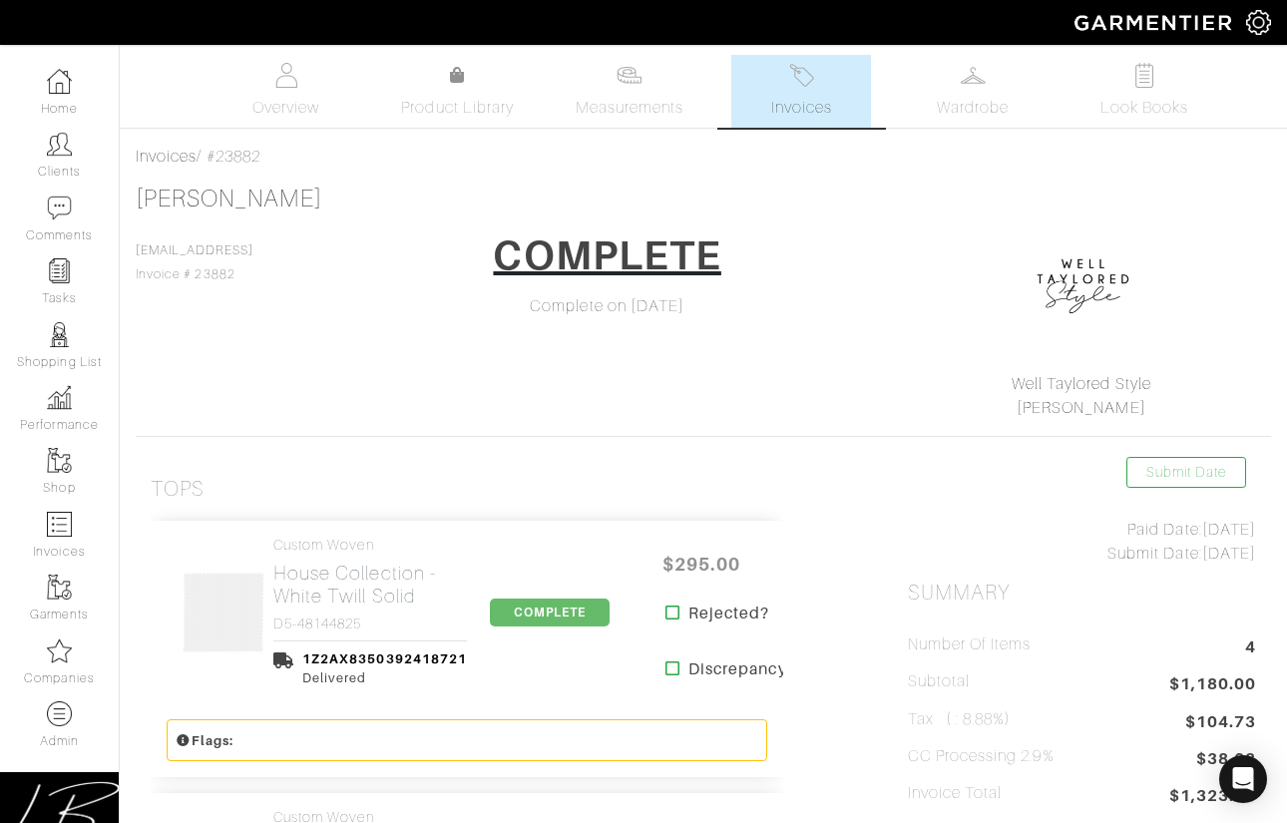
click at [781, 104] on span "Invoices" at bounding box center [801, 108] width 61 height 24
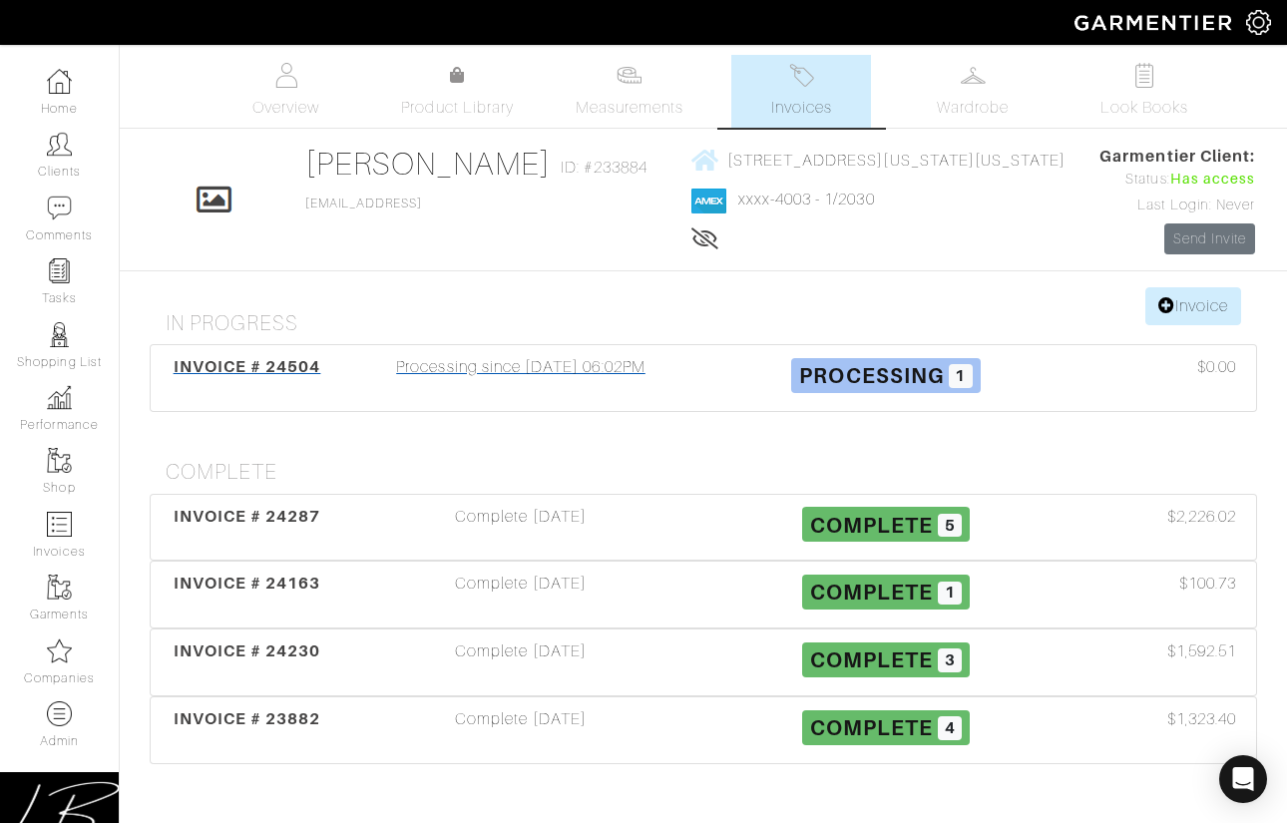
click at [562, 368] on div "Processing since [DATE] 06:02PM" at bounding box center [520, 378] width 365 height 46
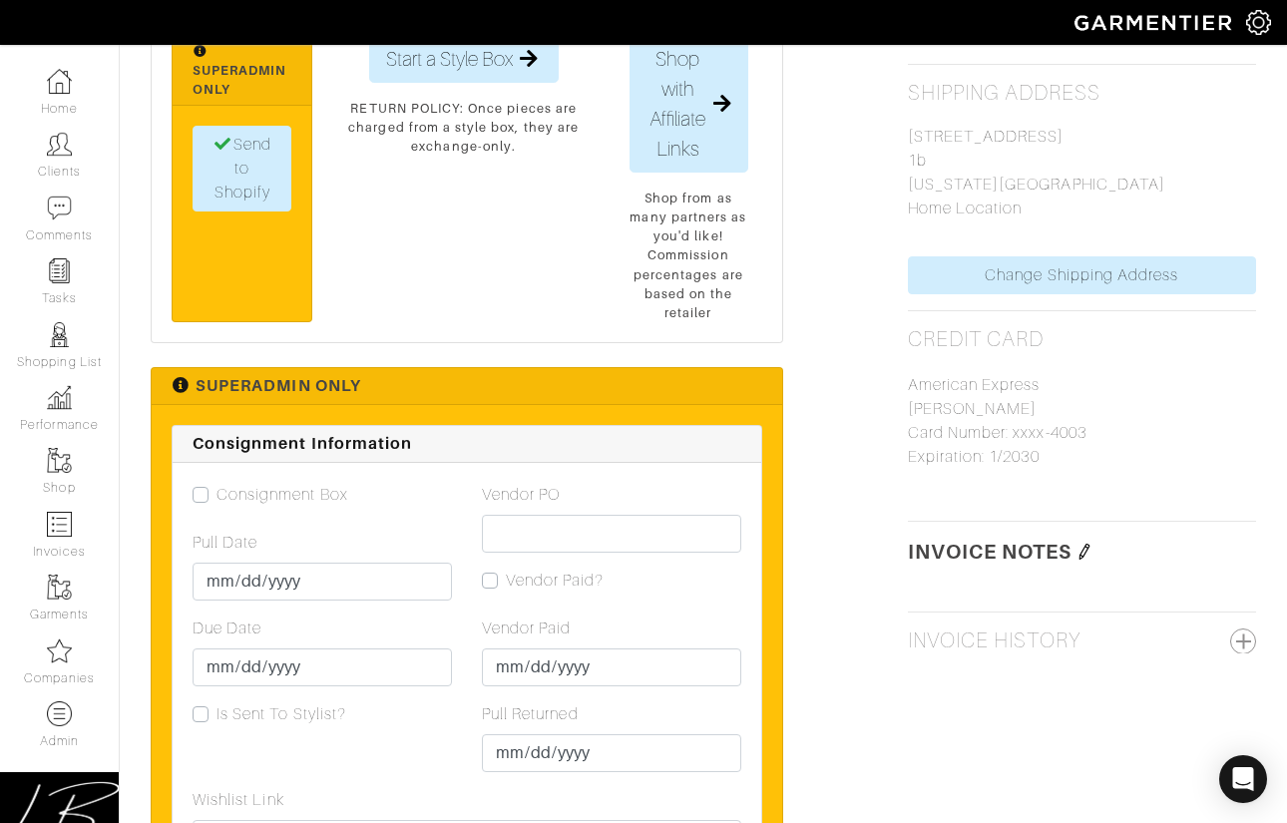
scroll to position [1047, 0]
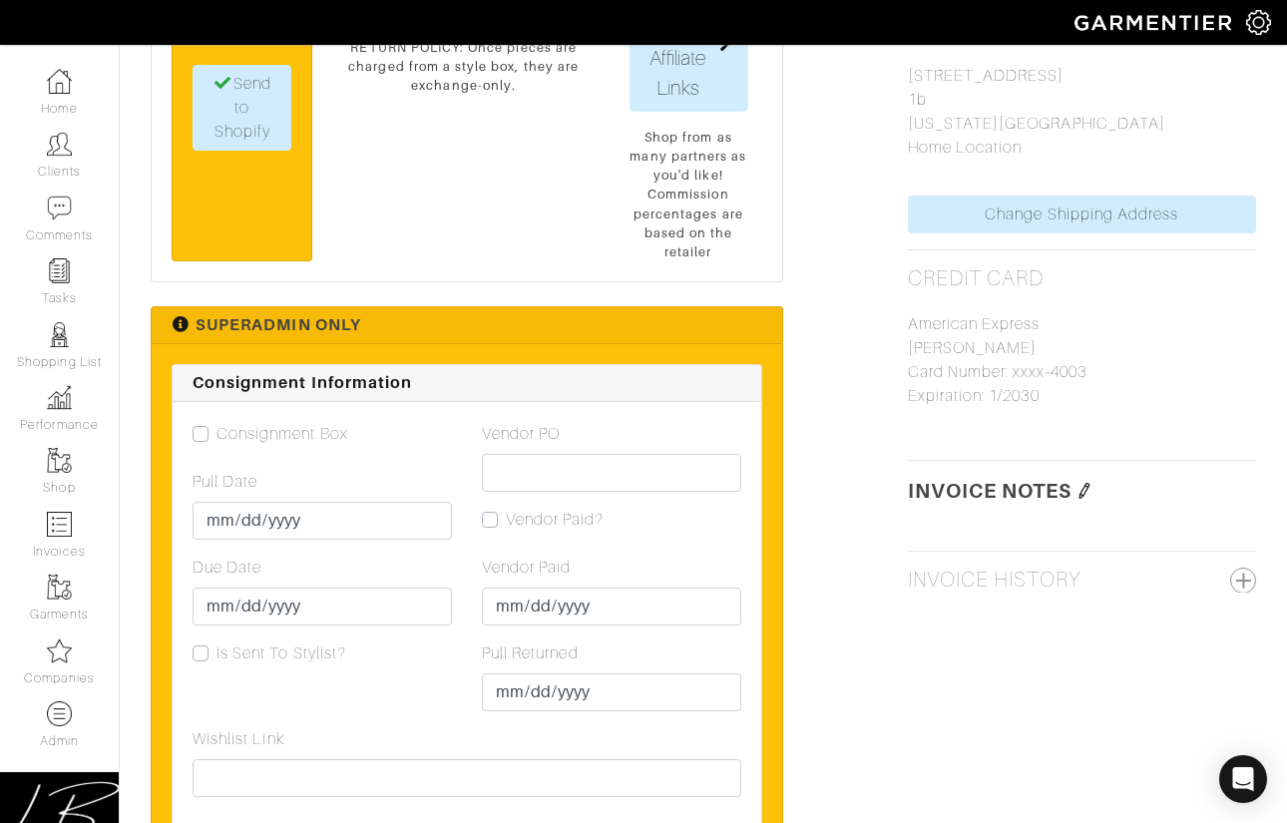
click at [1087, 485] on img at bounding box center [1084, 491] width 16 height 16
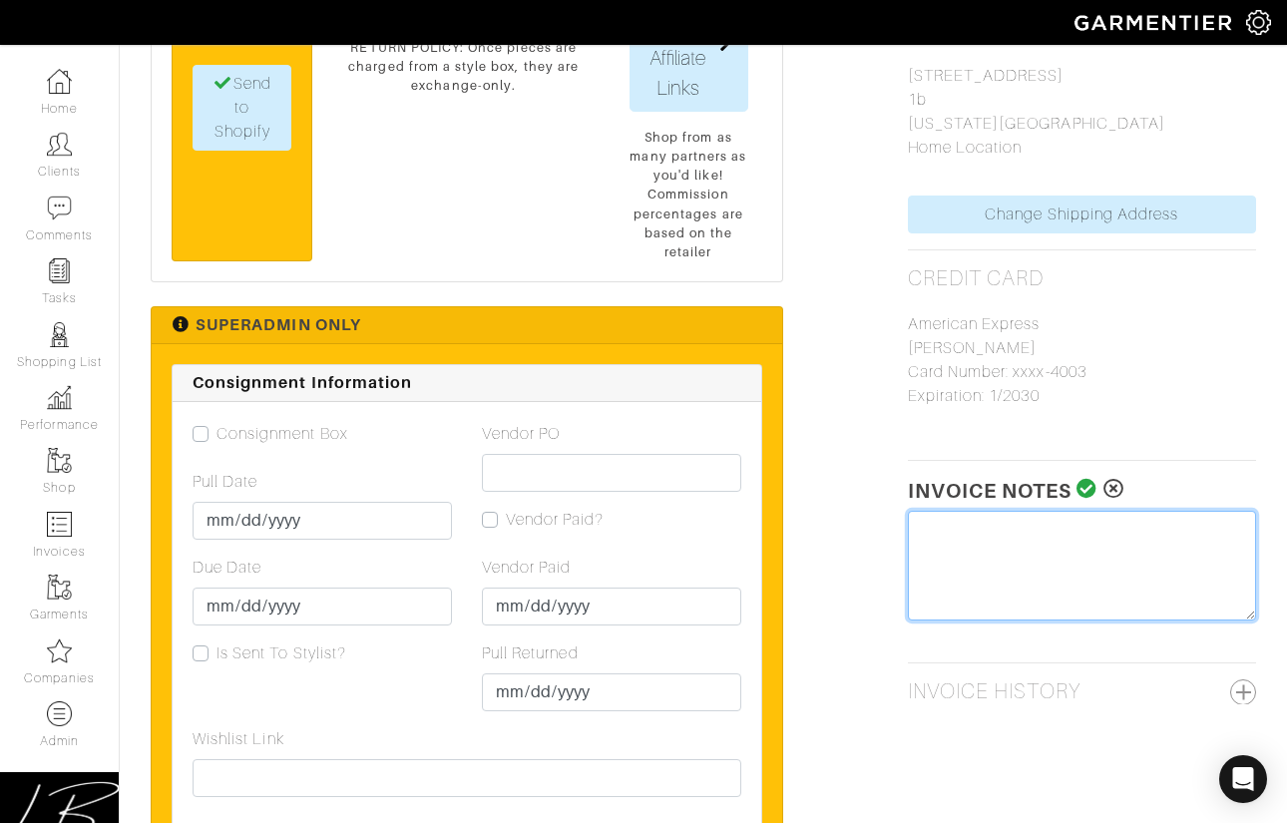
click at [988, 535] on textarea at bounding box center [1082, 566] width 348 height 110
type textarea "create extra pant for try"
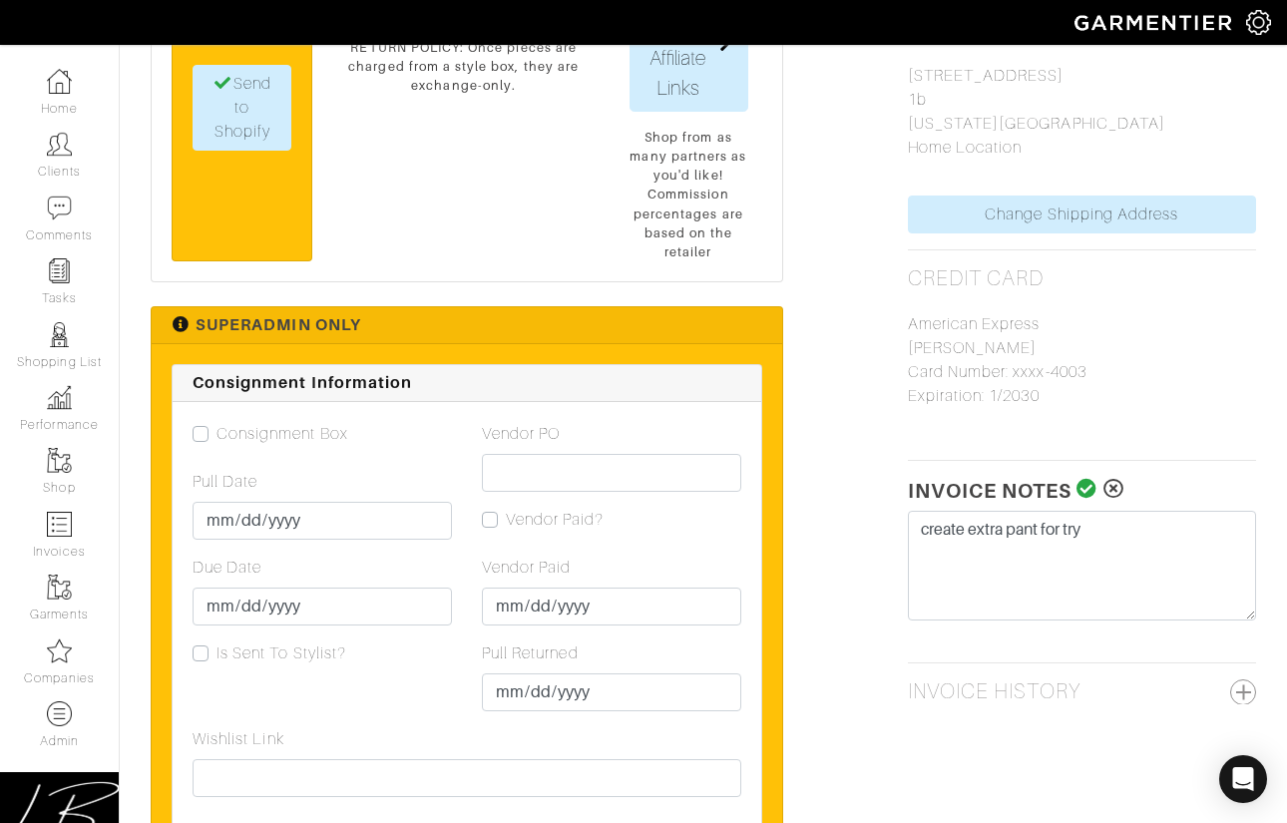
click at [1080, 483] on icon at bounding box center [1086, 489] width 21 height 20
drag, startPoint x: 435, startPoint y: 165, endPoint x: 425, endPoint y: 183, distance: 20.5
click at [435, 165] on div "Start a Style Box Send a Style Box × 1. Select which Credit Card to use xxxx-40…" at bounding box center [462, 117] width 301 height 287
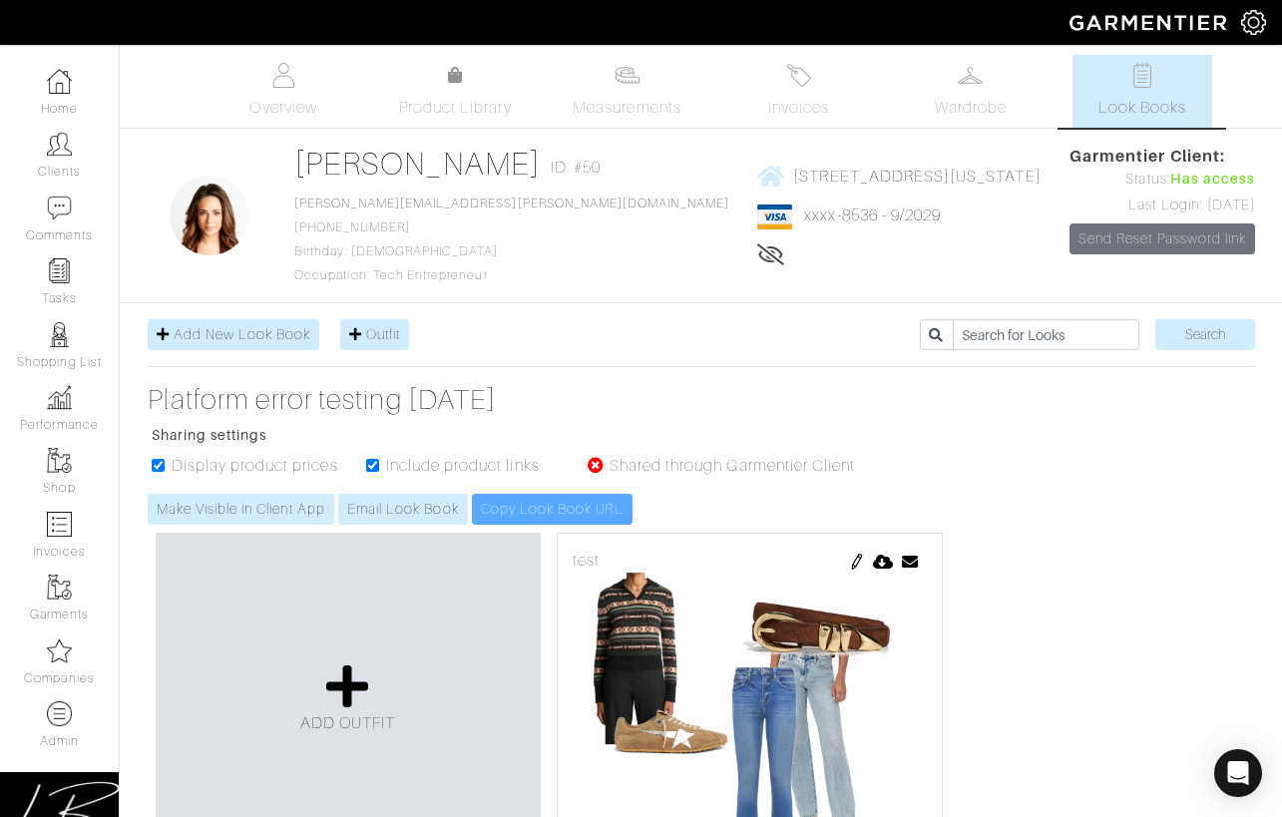
scroll to position [10705, 0]
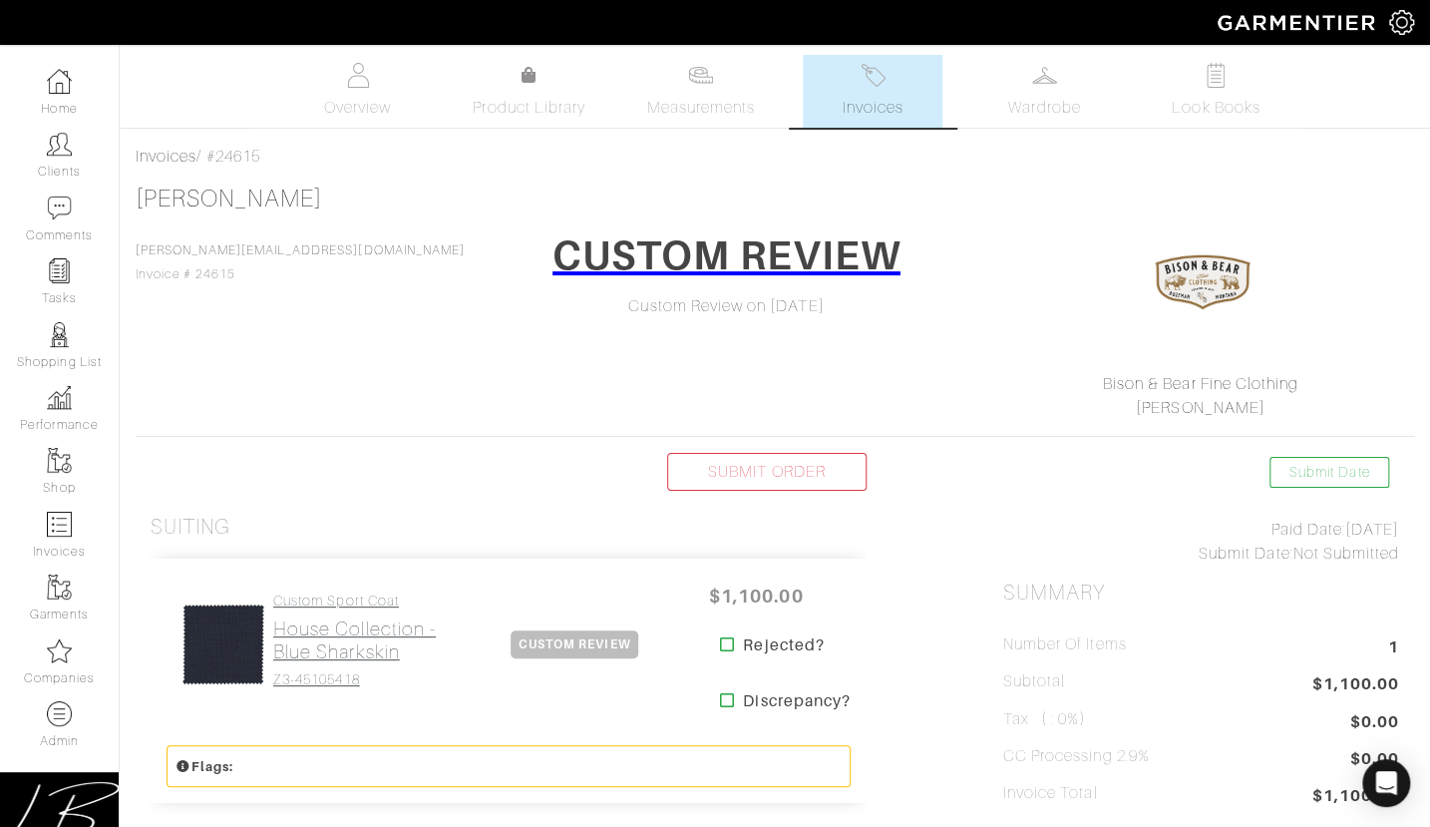
click at [314, 632] on h2 "House Collection - Blue Sharkskin" at bounding box center [367, 640] width 188 height 46
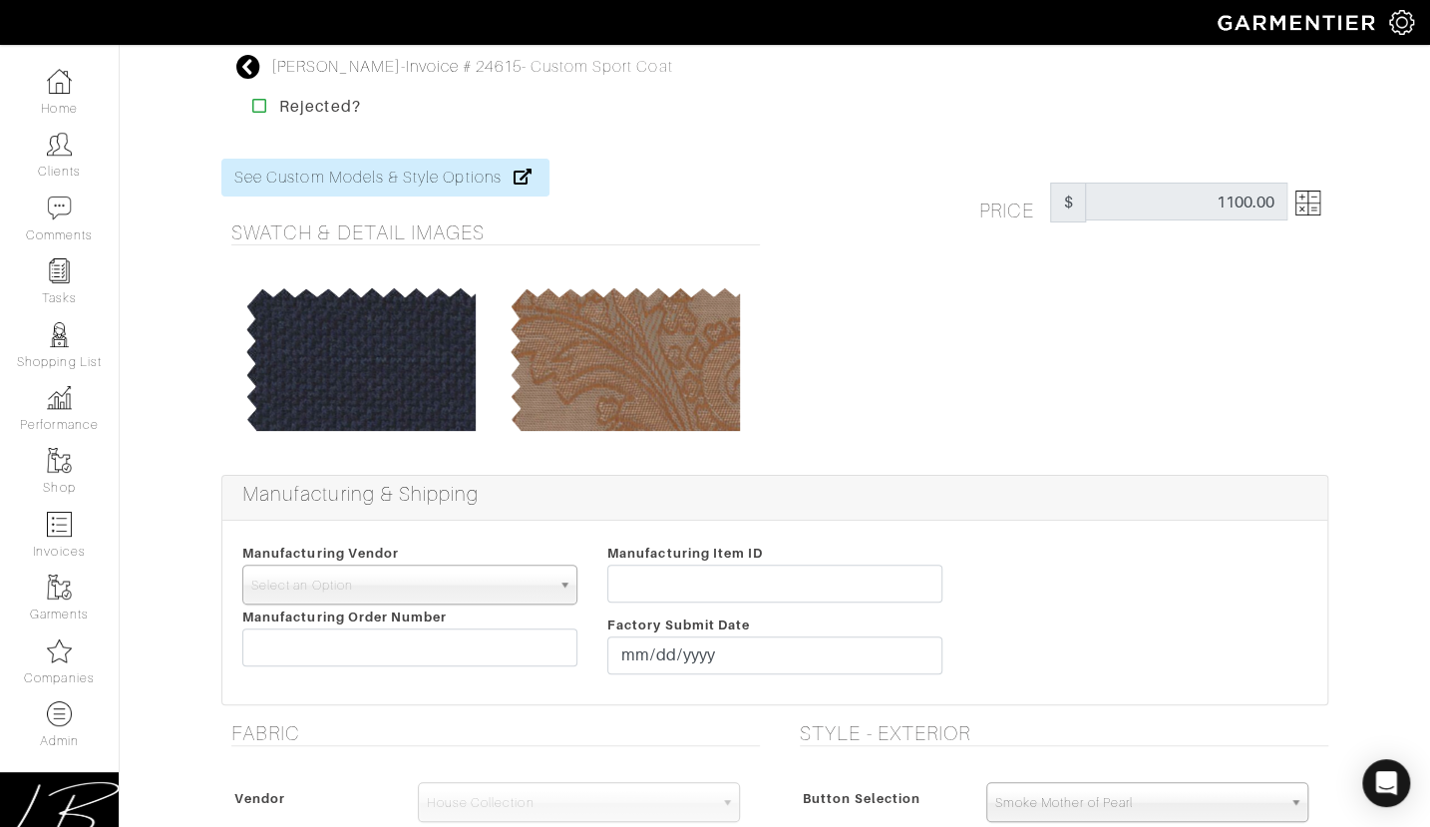
click at [775, 214] on img at bounding box center [1308, 202] width 25 height 25
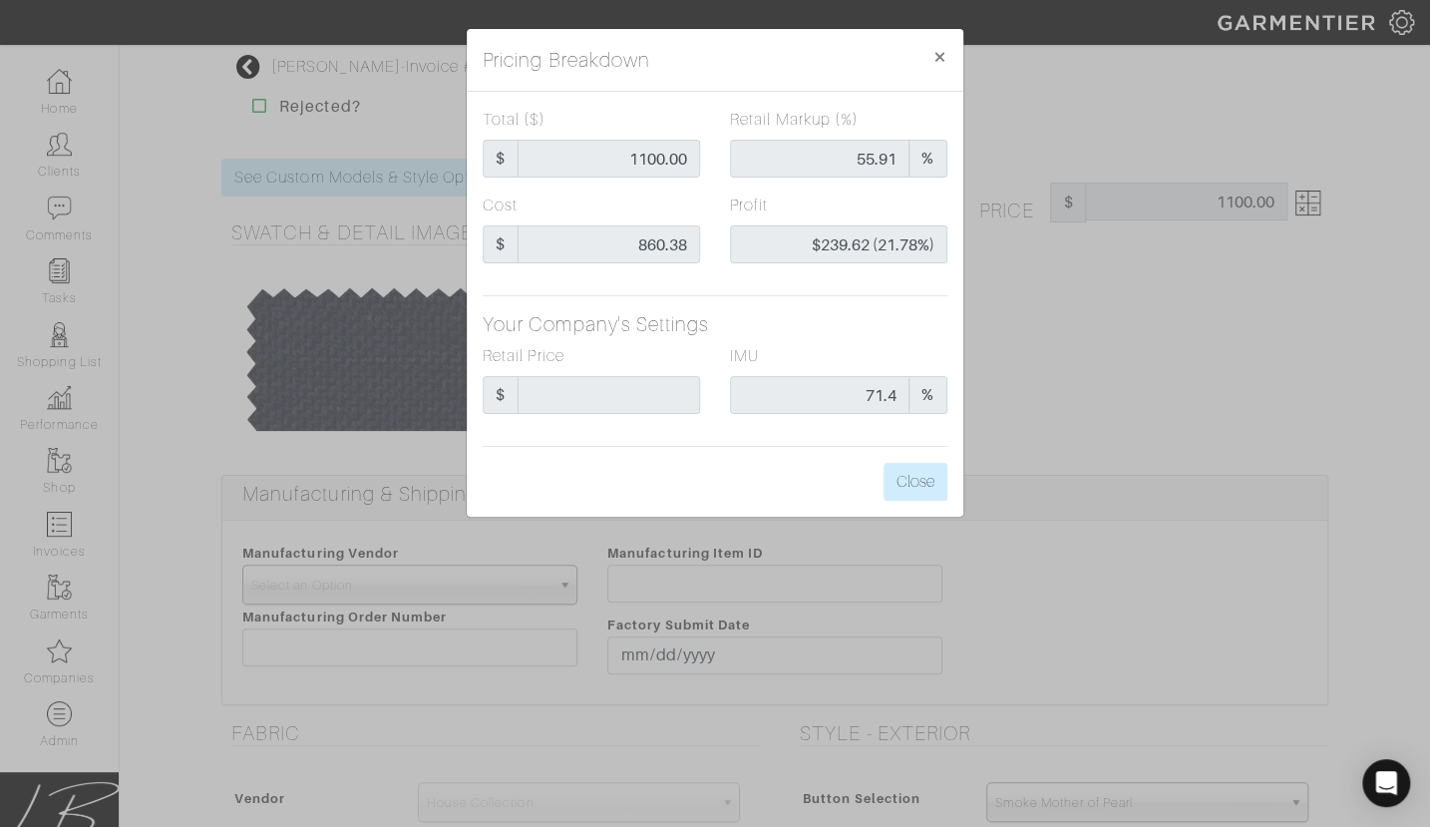
drag, startPoint x: 1114, startPoint y: 370, endPoint x: 1012, endPoint y: 342, distance: 105.5
click at [775, 370] on div "Pricing Breakdown × Total ($) $ 1100.00 Retail Markup (%) 55.91 % Cost $ 860.38…" at bounding box center [715, 413] width 1430 height 827
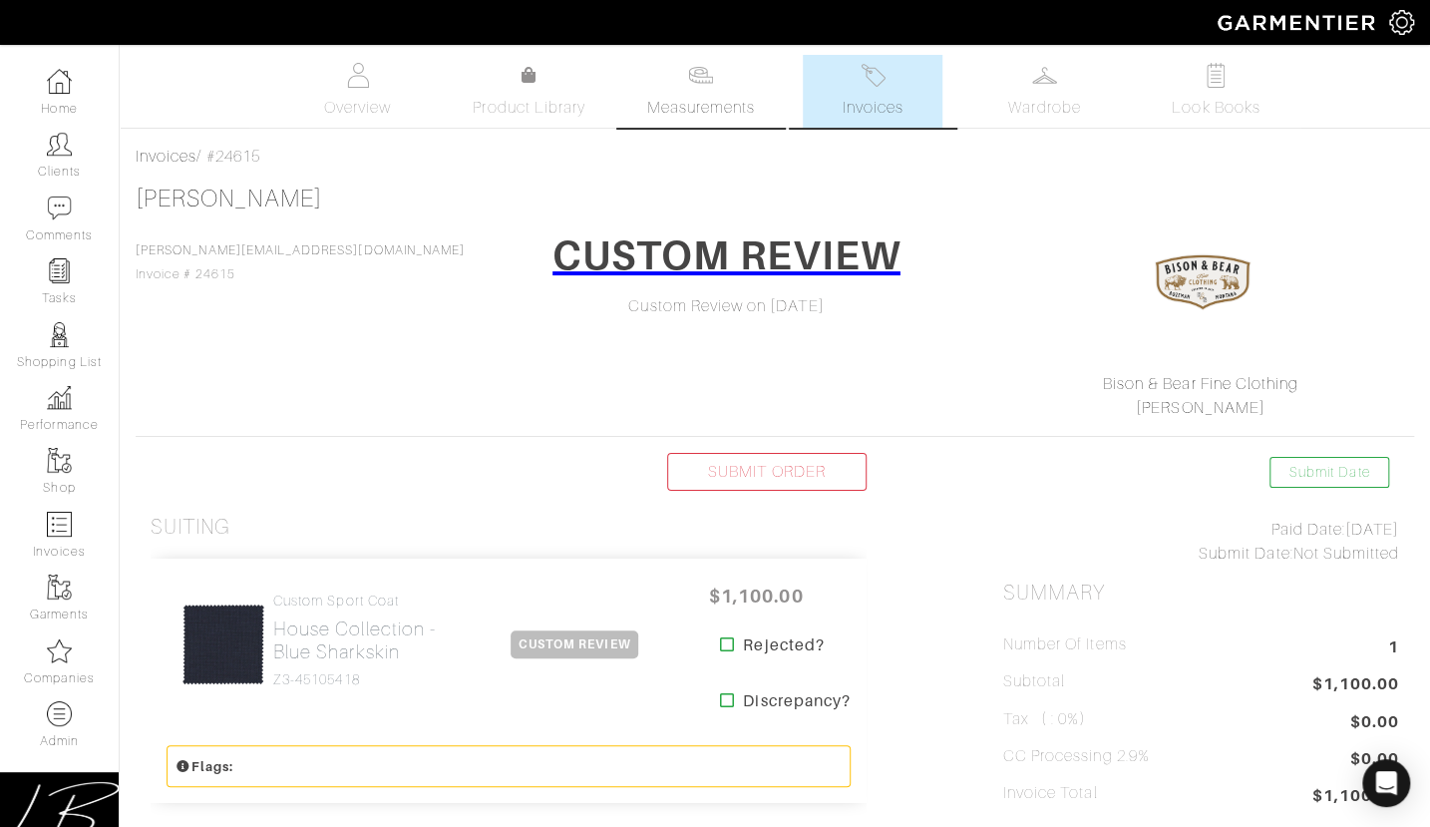
click at [695, 87] on img at bounding box center [700, 75] width 25 height 25
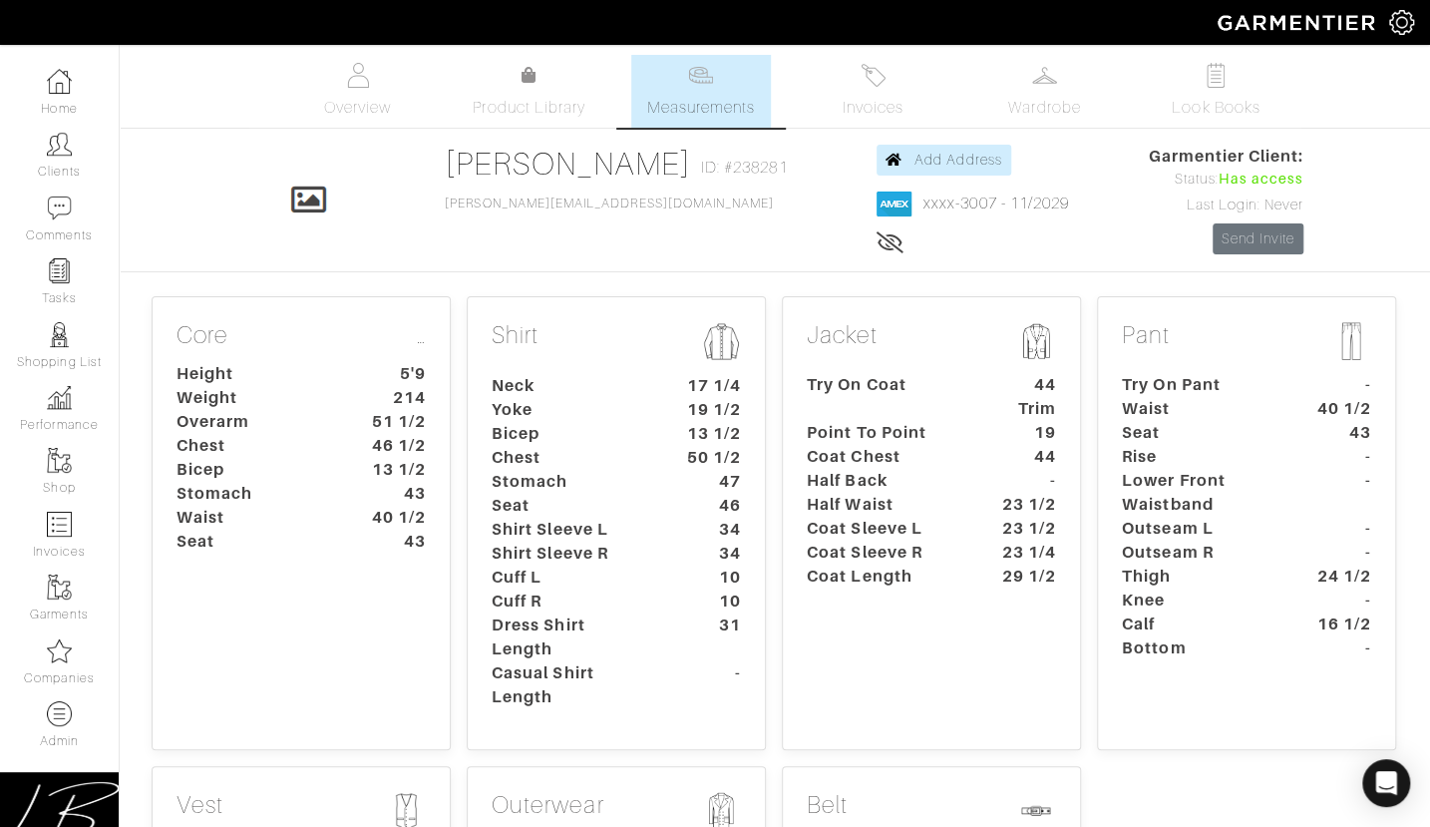
click at [775, 560] on dt "23 1/4" at bounding box center [1024, 553] width 93 height 24
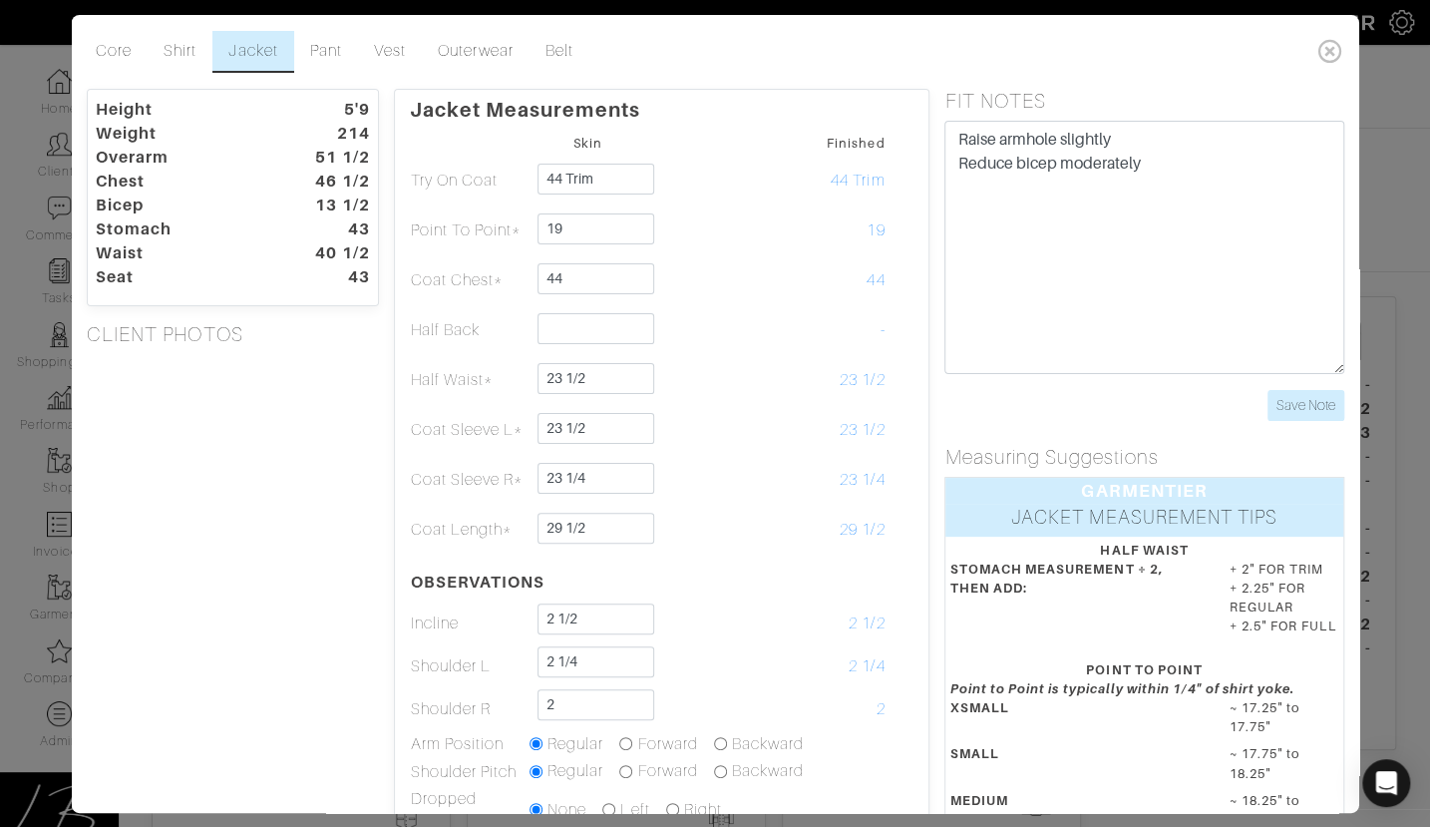
click at [228, 657] on div "Height 5'9 Weight 214 Overarm 51 1/2 Chest 46 1/2 Bicep 13 1/2 Stomach 43 Waist…" at bounding box center [233, 650] width 322 height 1122
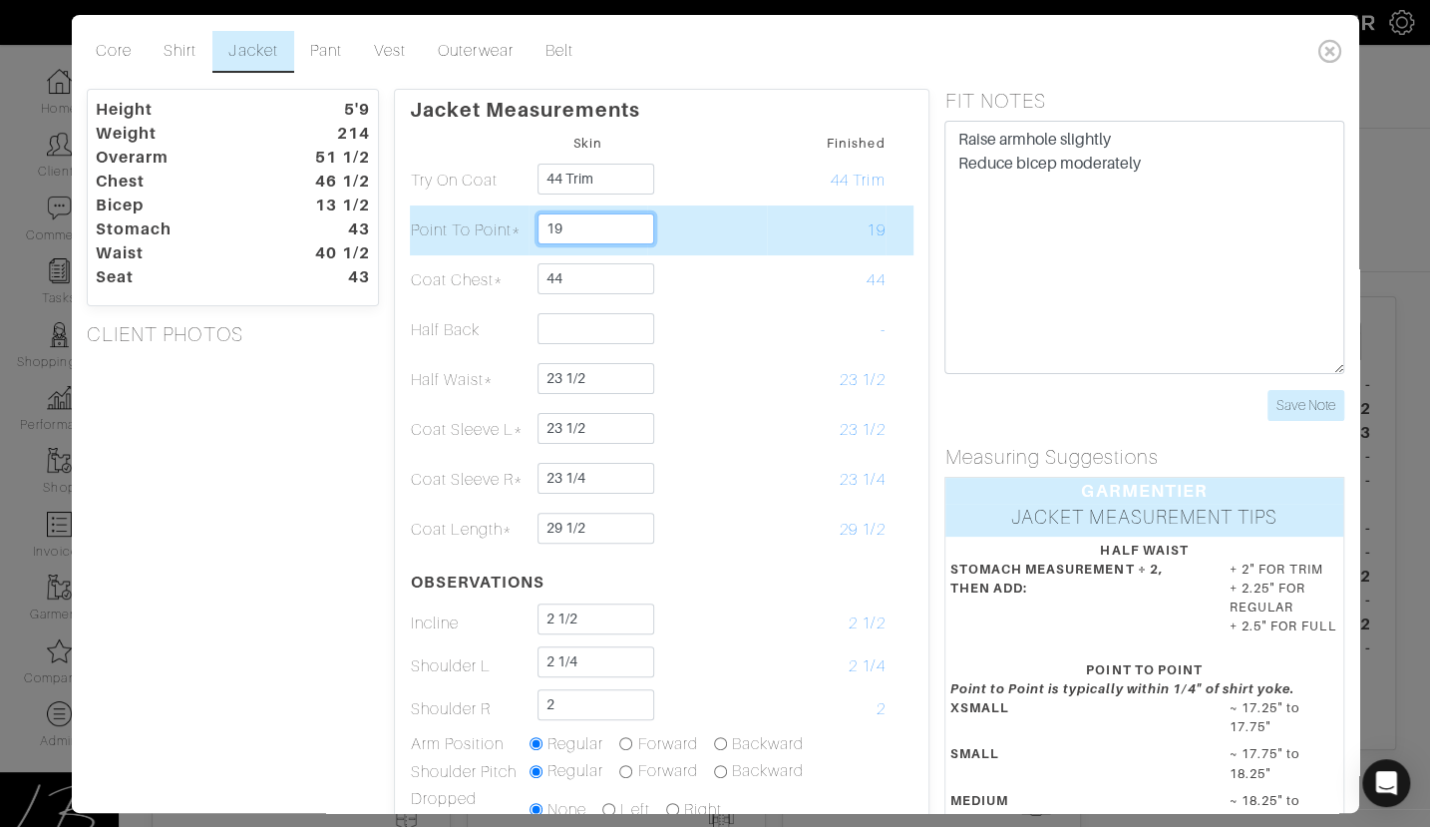
click at [610, 223] on input "19" at bounding box center [596, 228] width 117 height 31
click at [714, 208] on td at bounding box center [706, 230] width 119 height 50
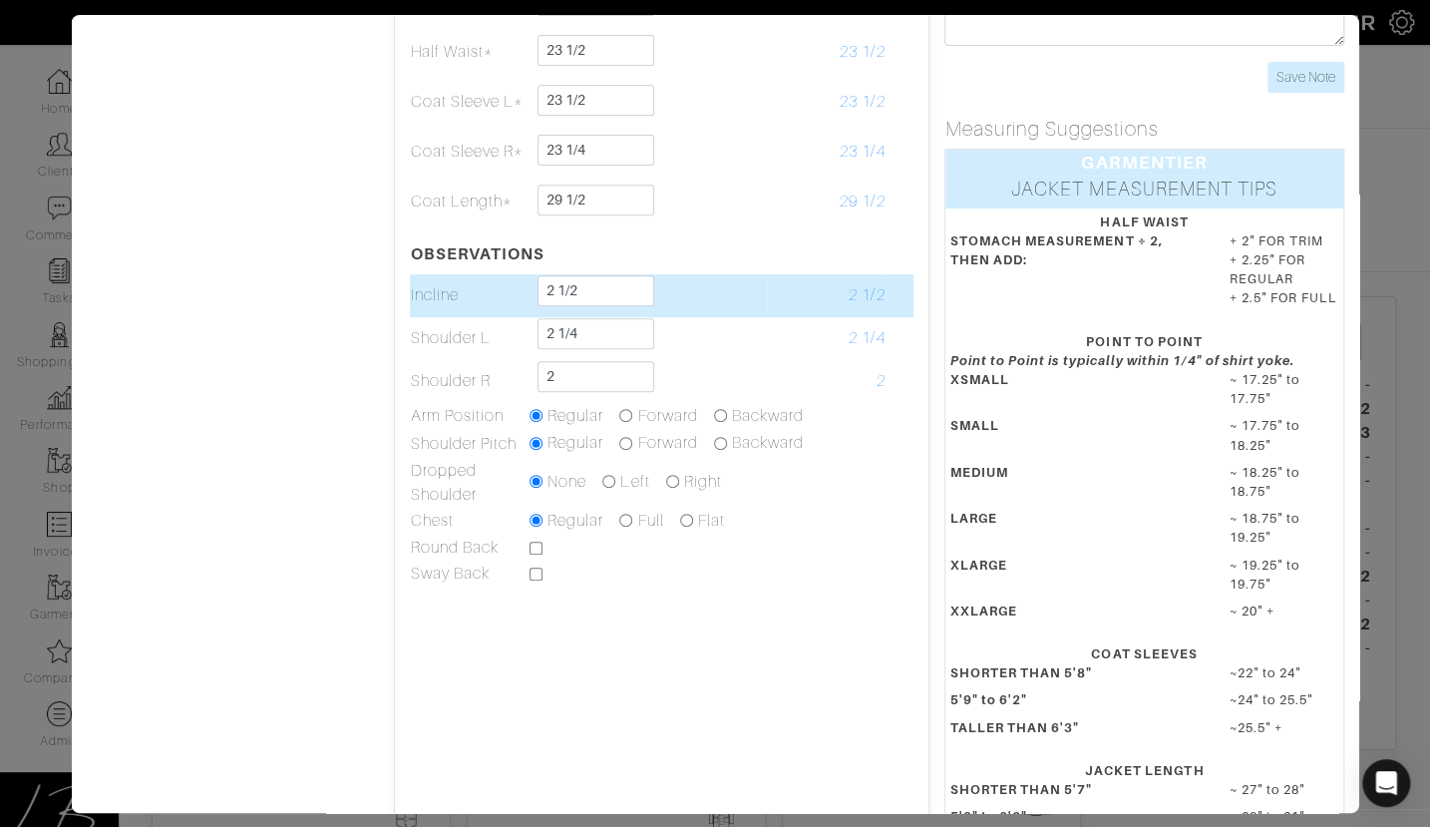
scroll to position [330, 0]
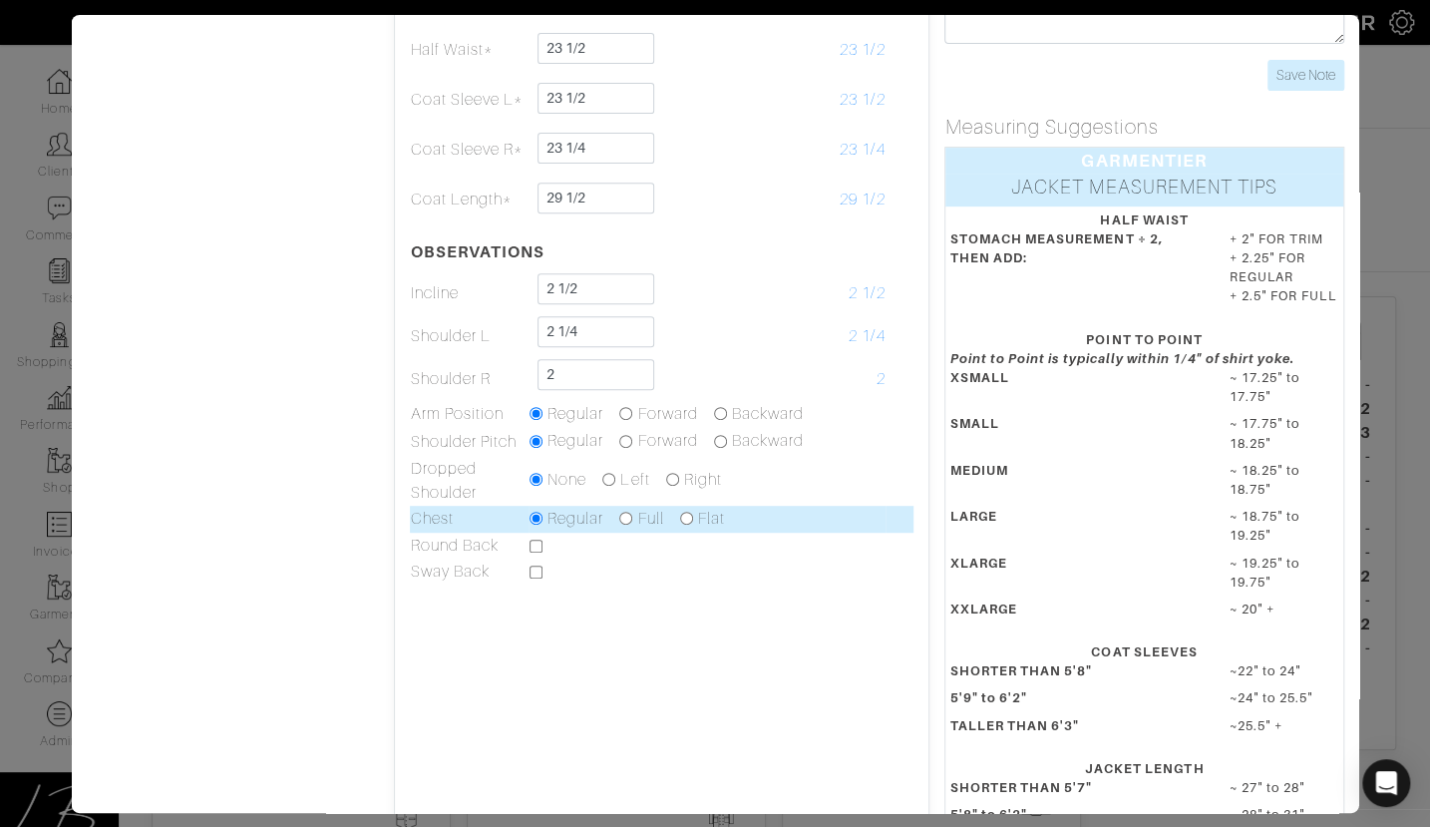
click at [625, 518] on input "radio" at bounding box center [625, 518] width 13 height 13
radio input "true"
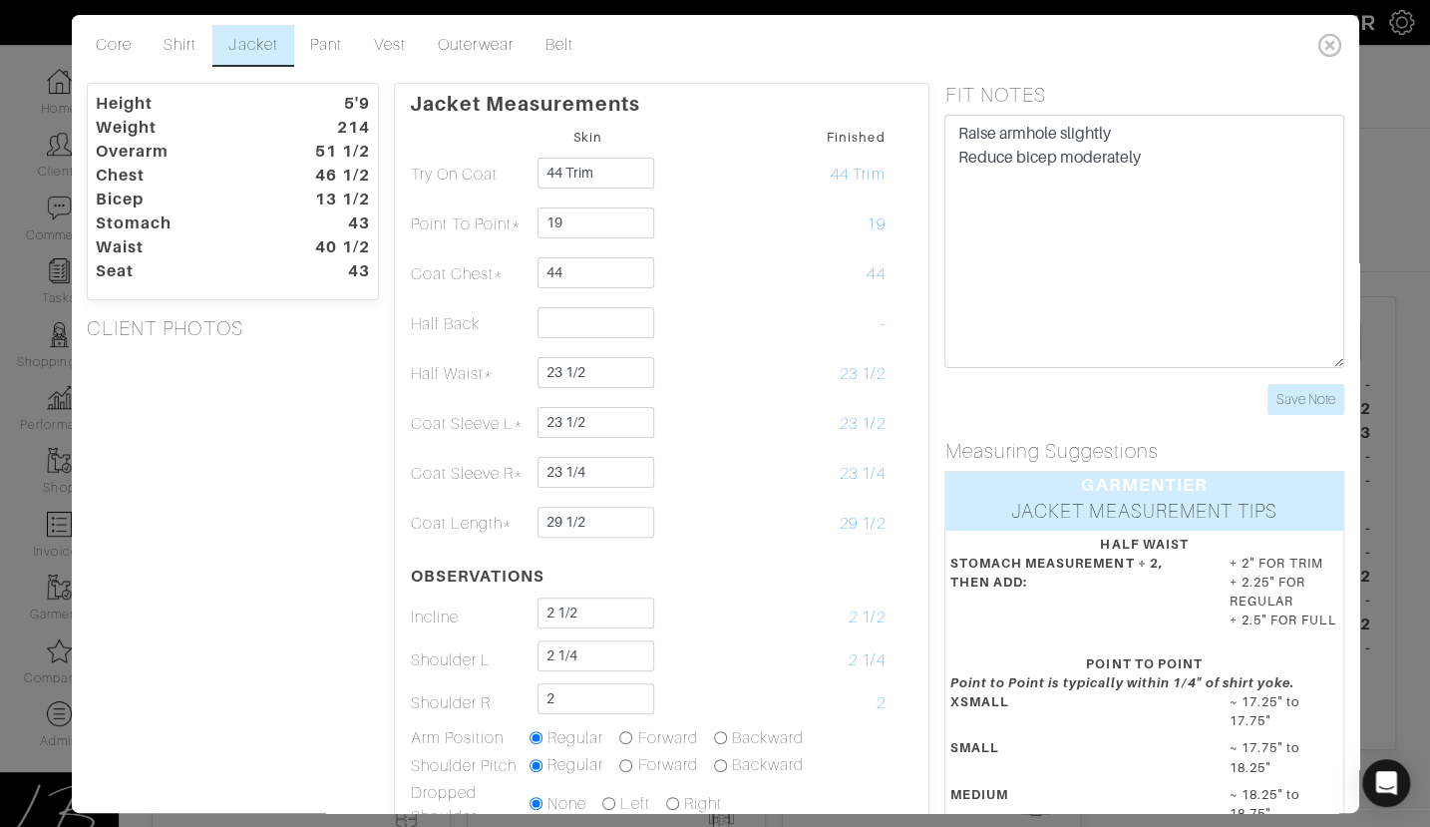
scroll to position [9, 0]
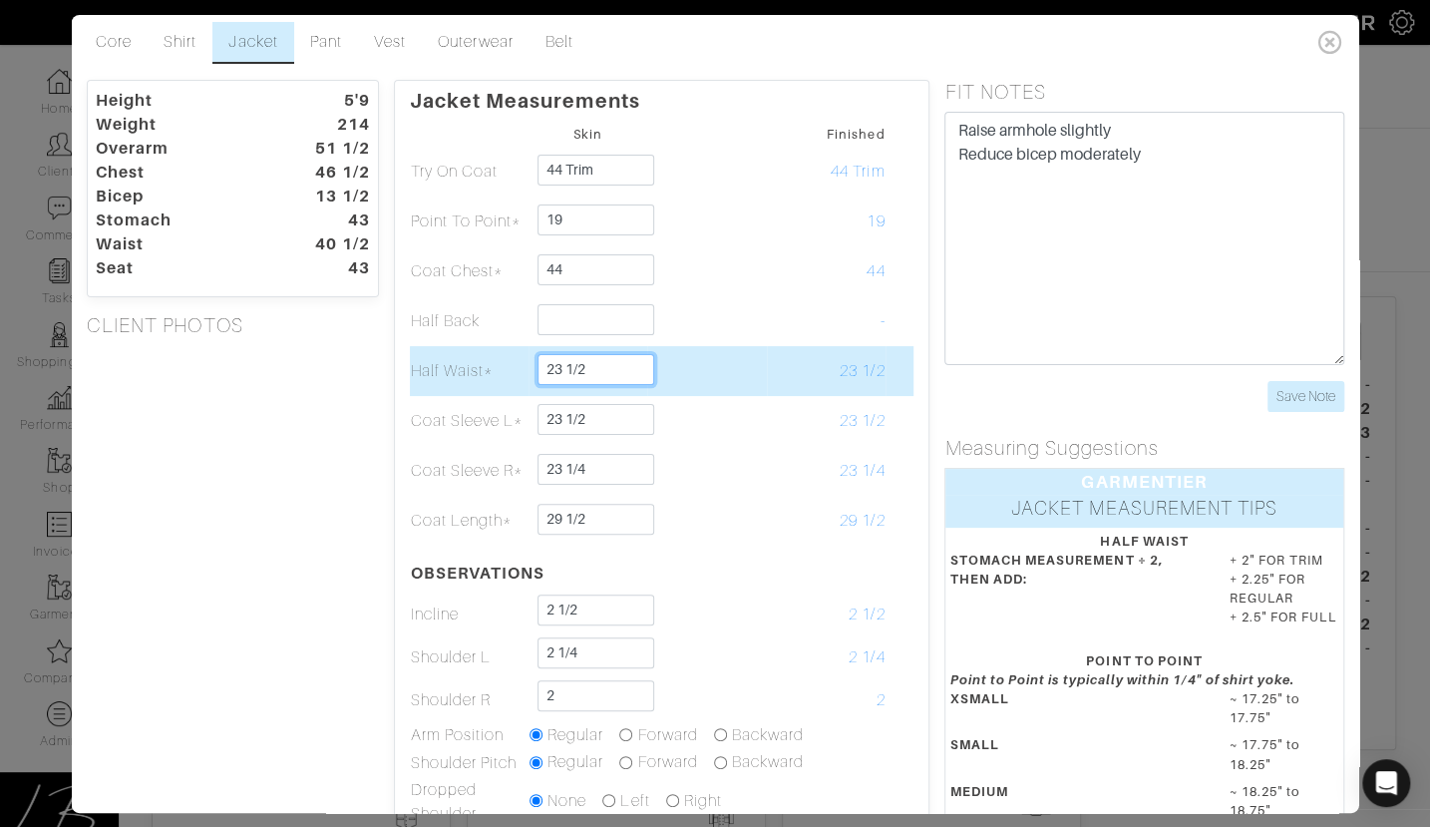
drag, startPoint x: 568, startPoint y: 368, endPoint x: 631, endPoint y: 372, distance: 63.0
click at [631, 372] on input "23 1/2" at bounding box center [596, 369] width 117 height 31
type input "23 1/2"
type input "23 3/4"
type input "23 1/2"
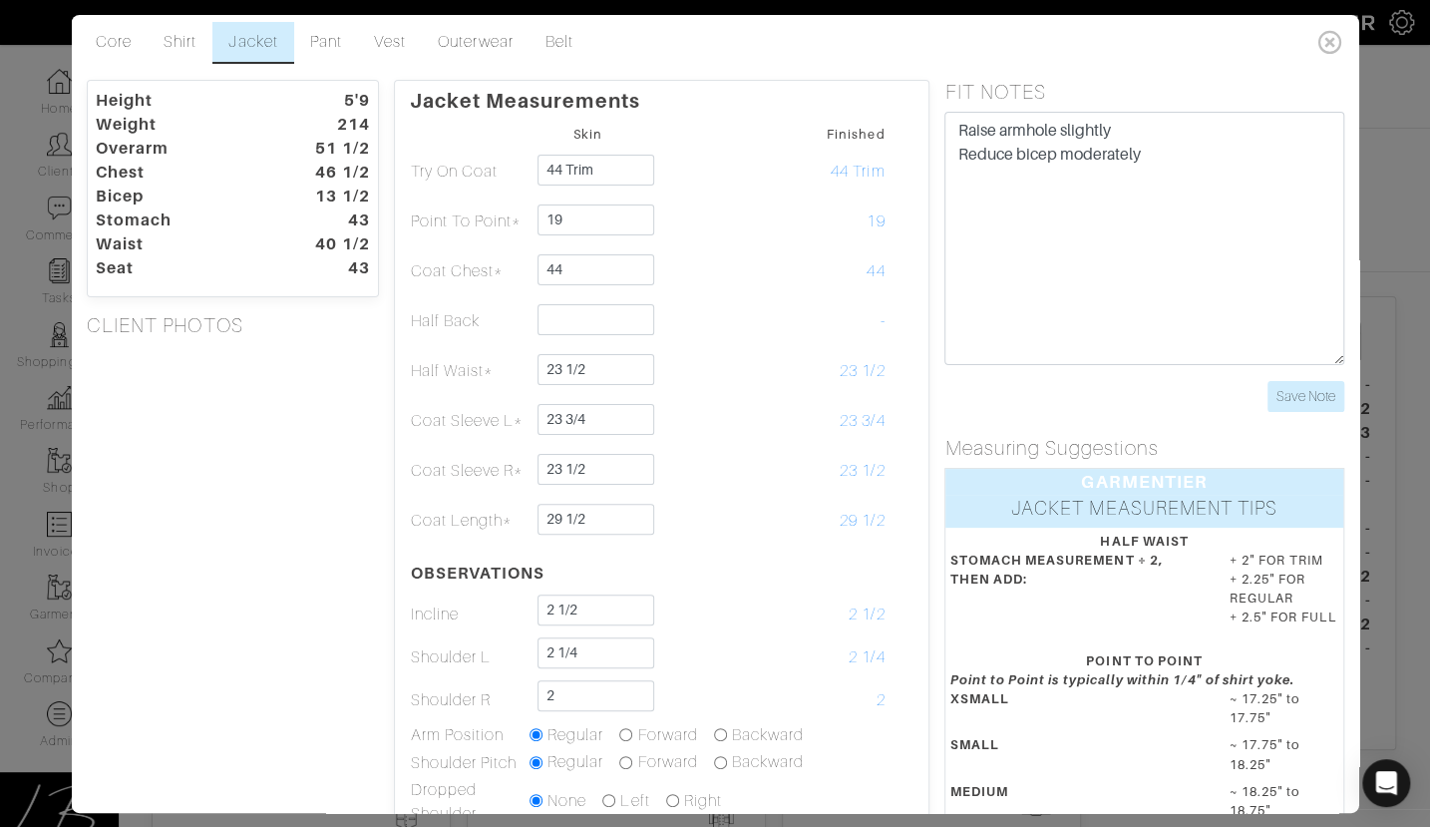
click at [258, 452] on div "Height 5'9 Weight 214 Overarm 51 1/2 Chest 46 1/2 Bicep 13 1/2 Stomach 43 Waist…" at bounding box center [233, 641] width 322 height 1122
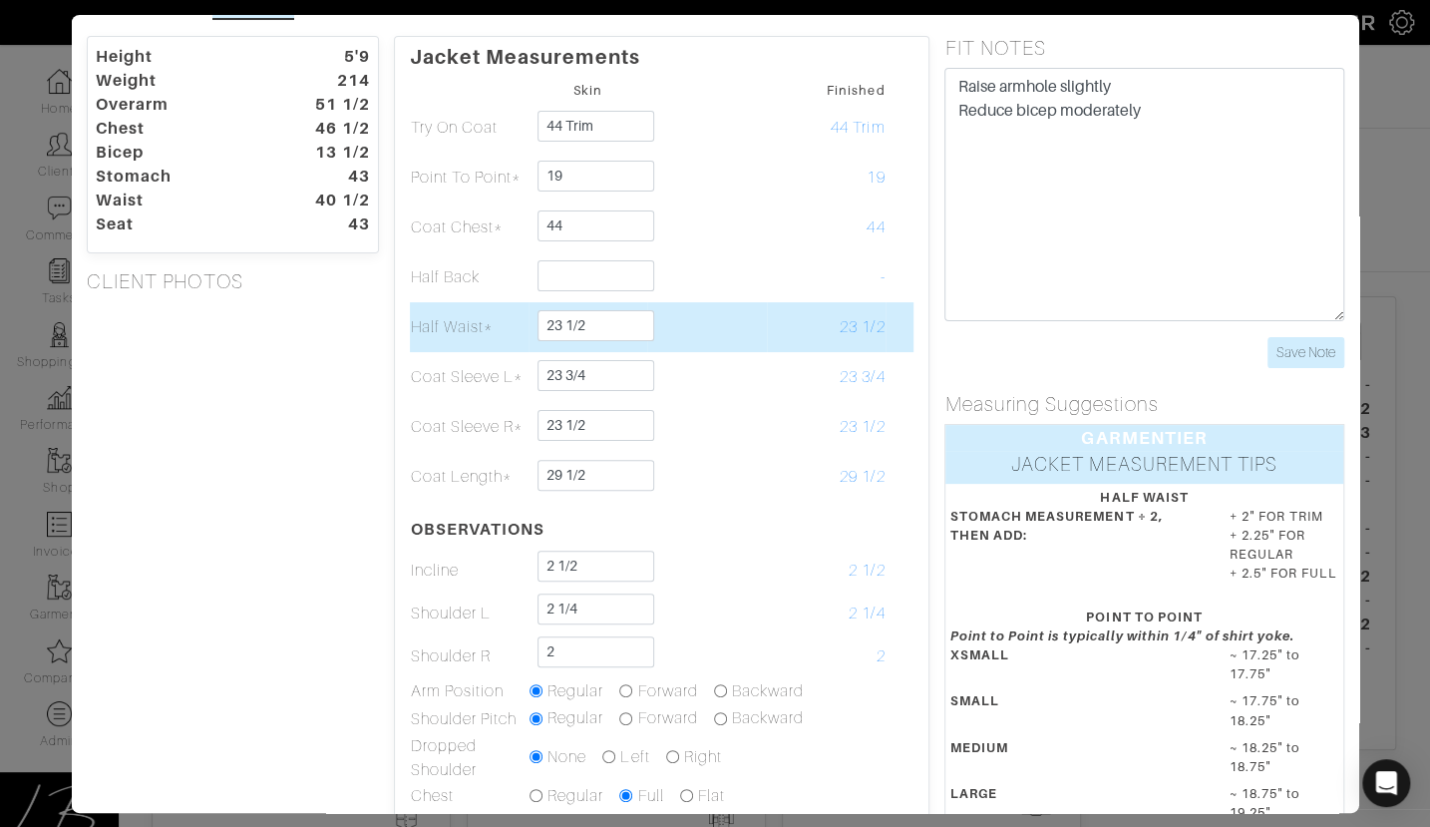
scroll to position [55, 0]
drag, startPoint x: 567, startPoint y: 322, endPoint x: 635, endPoint y: 324, distance: 67.8
click at [635, 324] on input "23 1/2" at bounding box center [596, 323] width 117 height 31
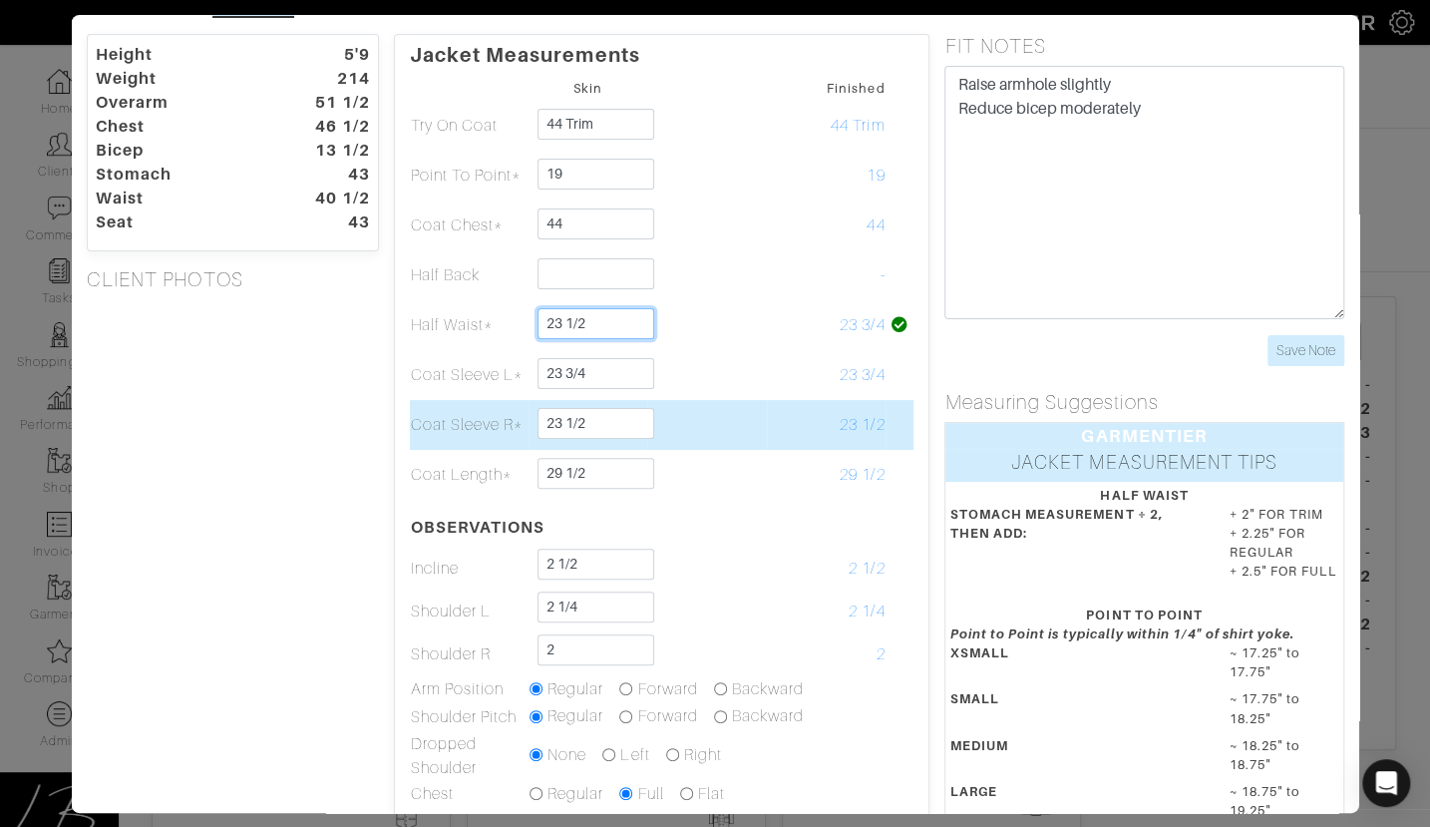
type input "23 1/2"
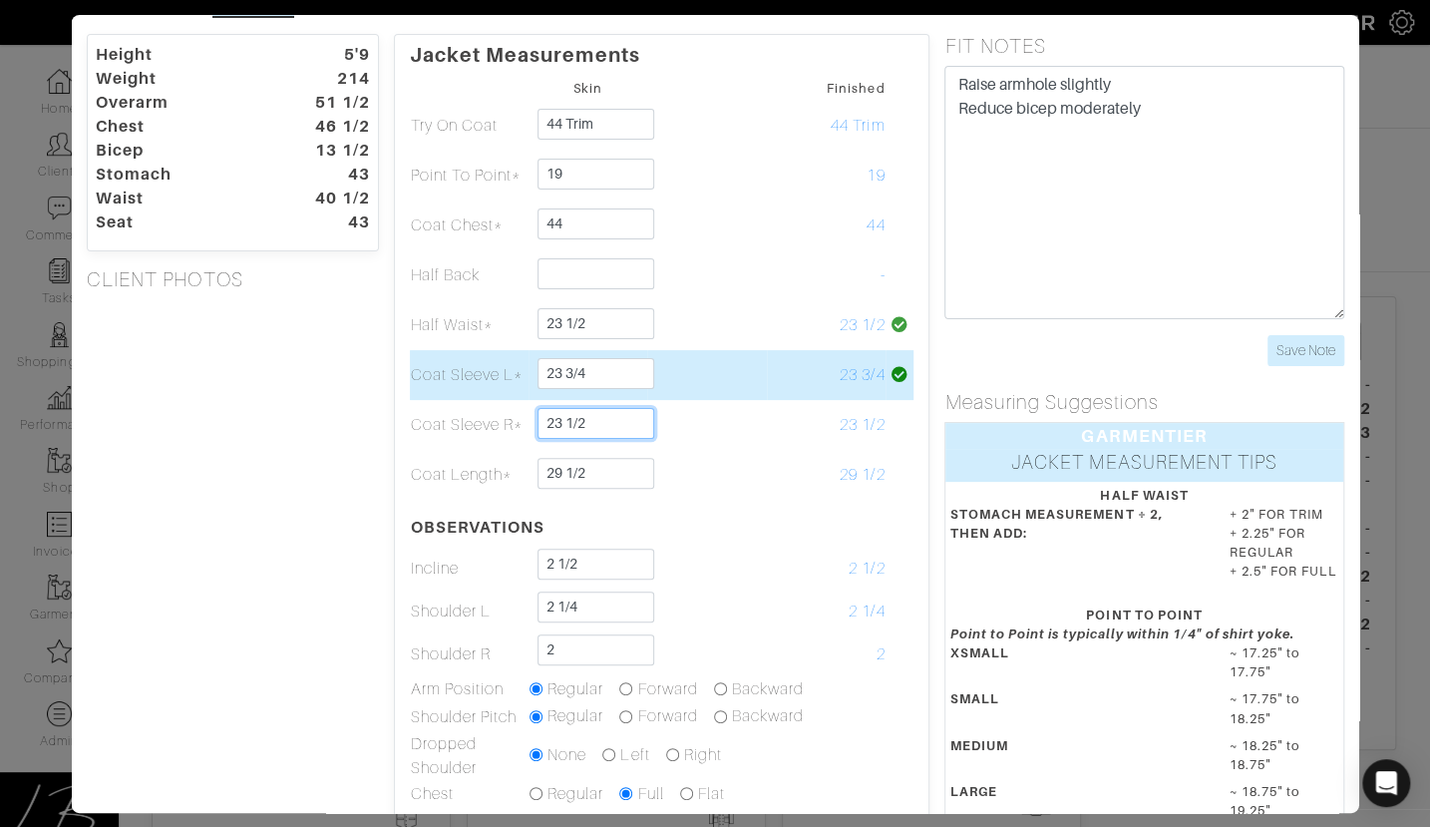
drag, startPoint x: 615, startPoint y: 421, endPoint x: 615, endPoint y: 395, distance: 25.9
click at [615, 397] on tbody "Skin Finished Try On Coat 44 Trim 44 Trim Point To Point* 19 19 Coat Chest* 44 …" at bounding box center [661, 468] width 505 height 786
type input "23 3/4"
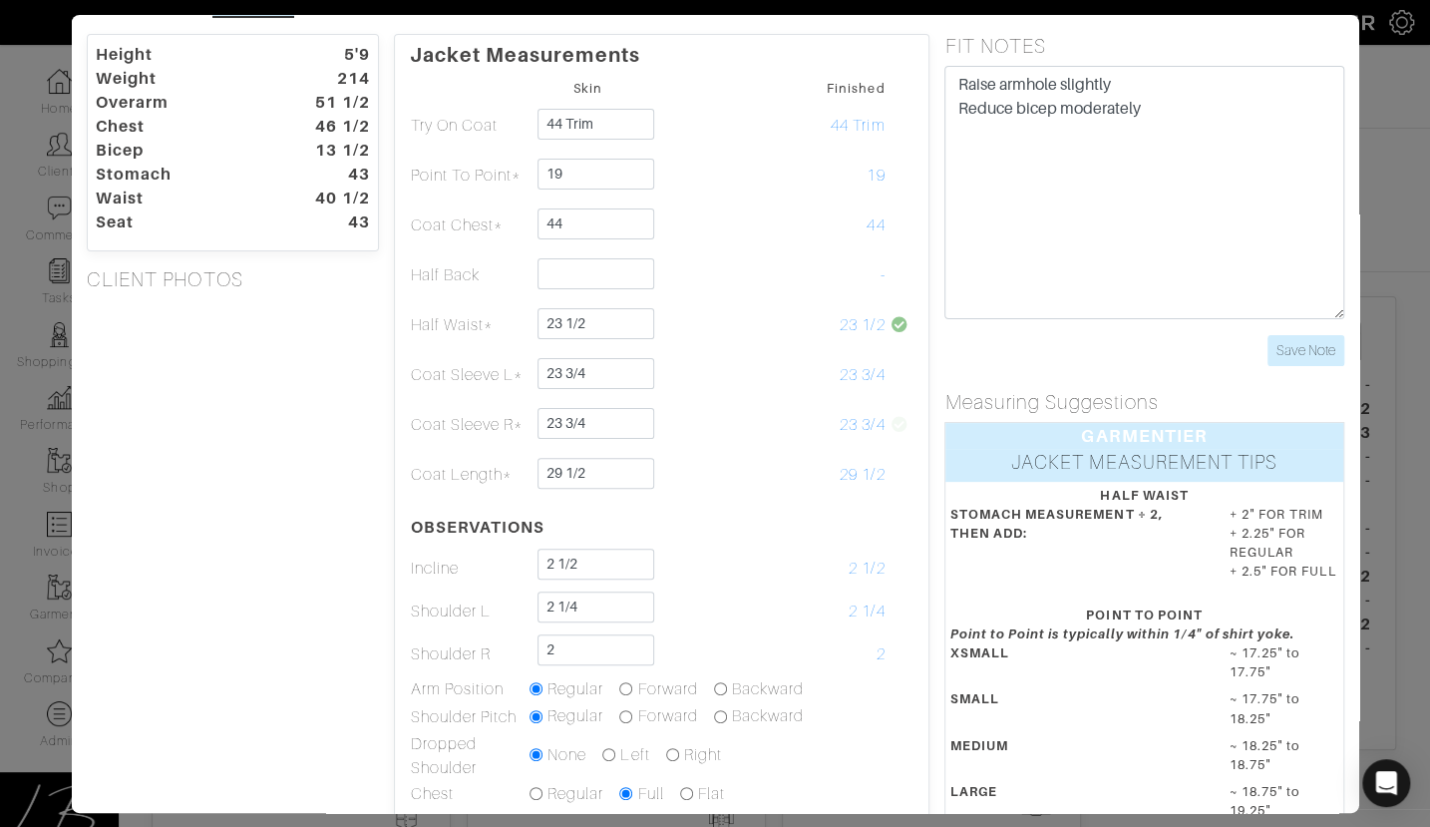
click at [191, 363] on div "Height 5'9 Weight 214 Overarm 51 1/2 Chest 46 1/2 Bicep 13 1/2 Stomach 43 Waist…" at bounding box center [233, 595] width 322 height 1122
click at [169, 395] on div "Height 5'9 Weight 214 Overarm 51 1/2 Chest 46 1/2 Bicep 13 1/2 Stomach 43 Waist…" at bounding box center [233, 595] width 322 height 1122
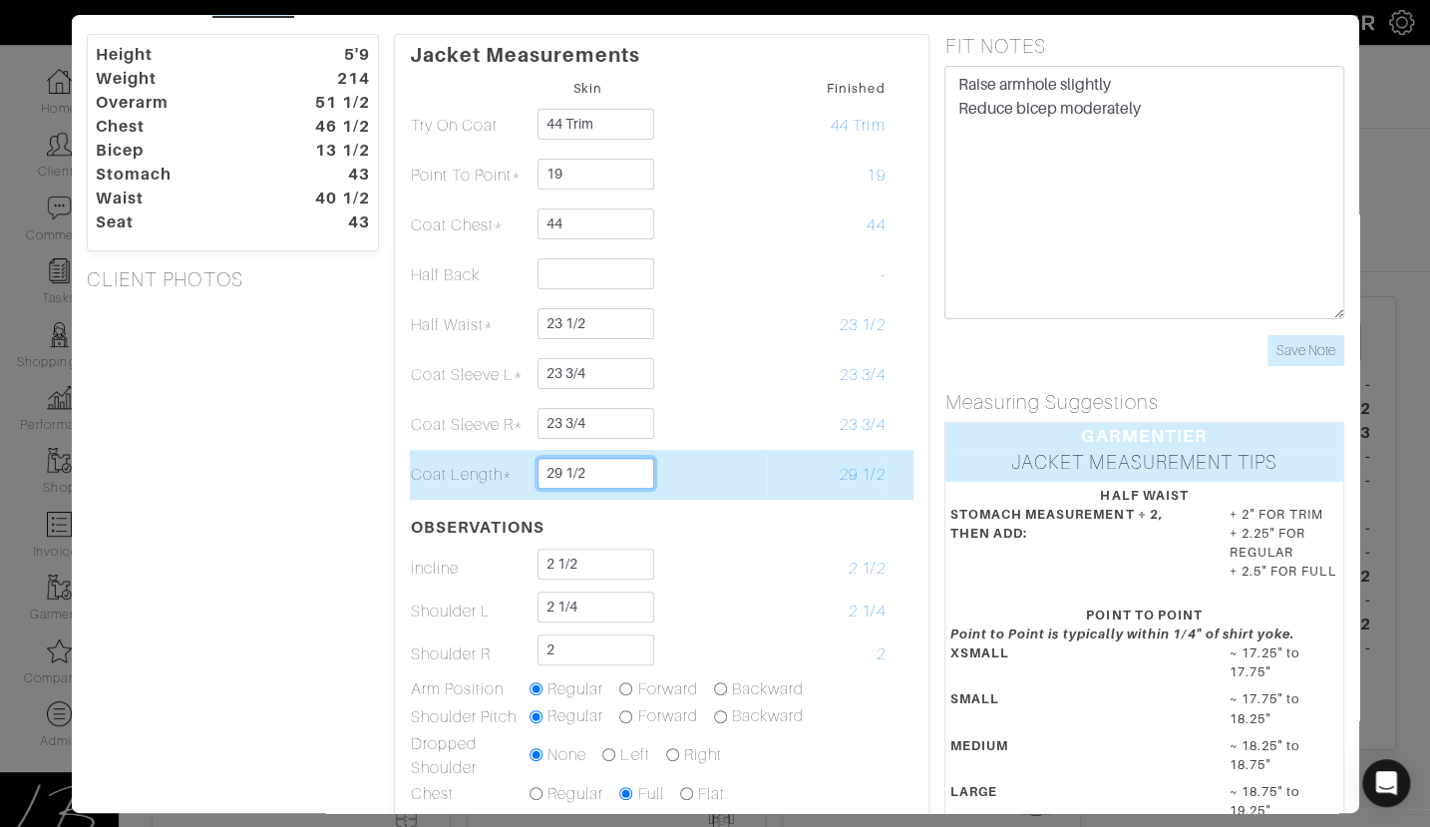
click at [594, 470] on input "29 1/2" at bounding box center [596, 473] width 117 height 31
type input "29 1/4"
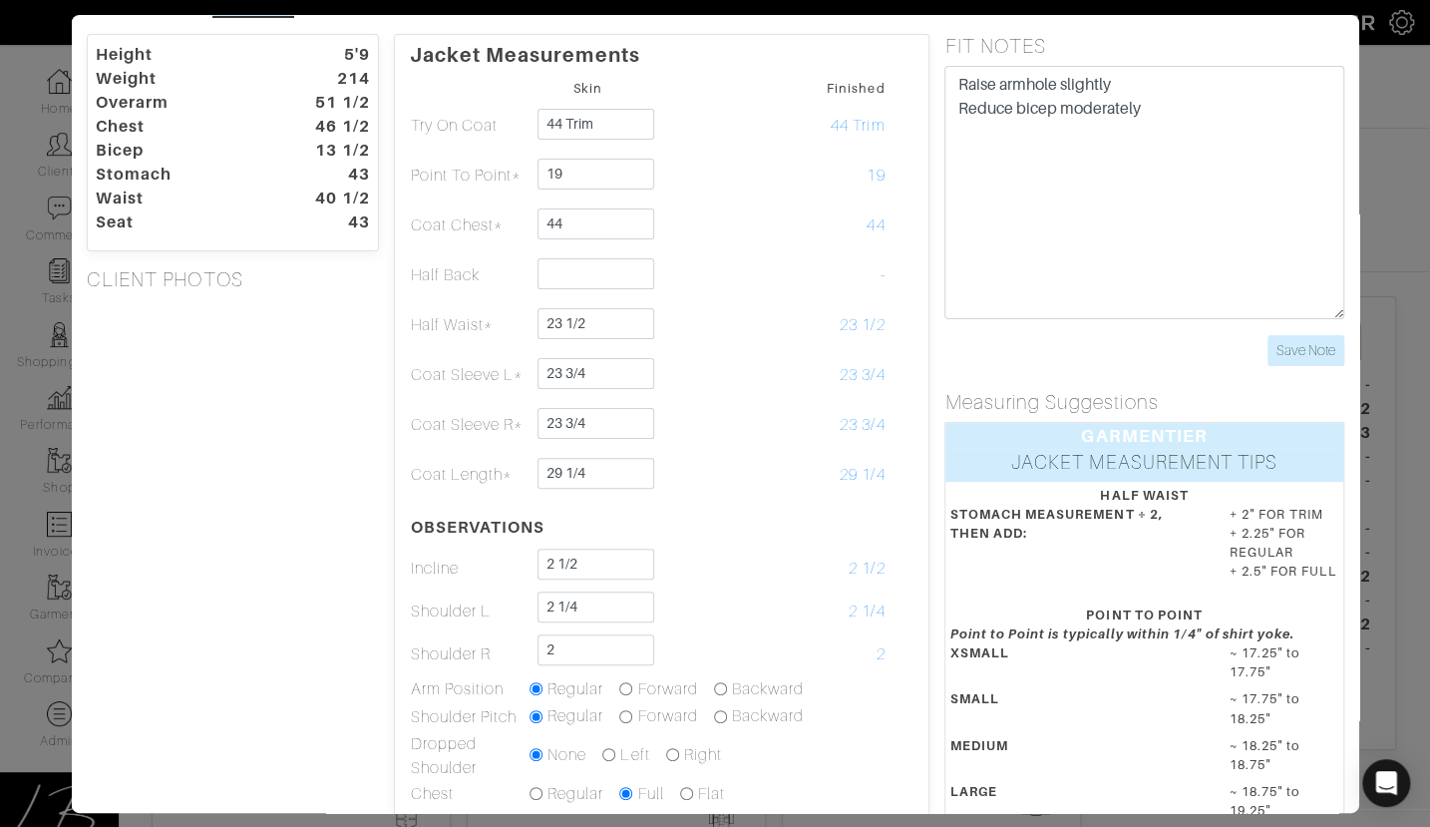
click at [305, 527] on div "Height 5'9 Weight 214 Overarm 51 1/2 Chest 46 1/2 Bicep 13 1/2 Stomach 43 Waist…" at bounding box center [233, 595] width 322 height 1122
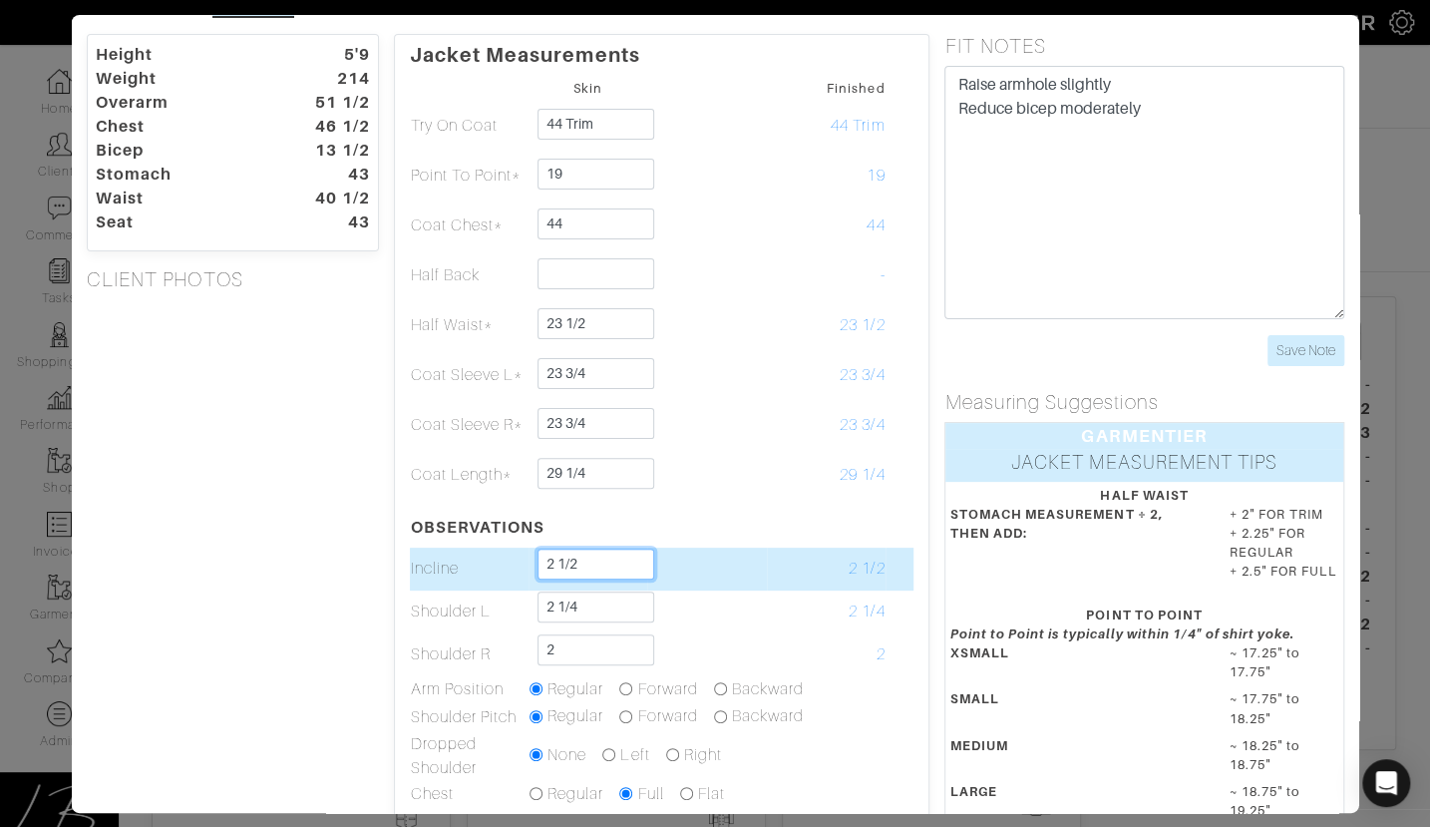
click at [610, 568] on input "2 1/2" at bounding box center [596, 564] width 117 height 31
type input "2 1/4"
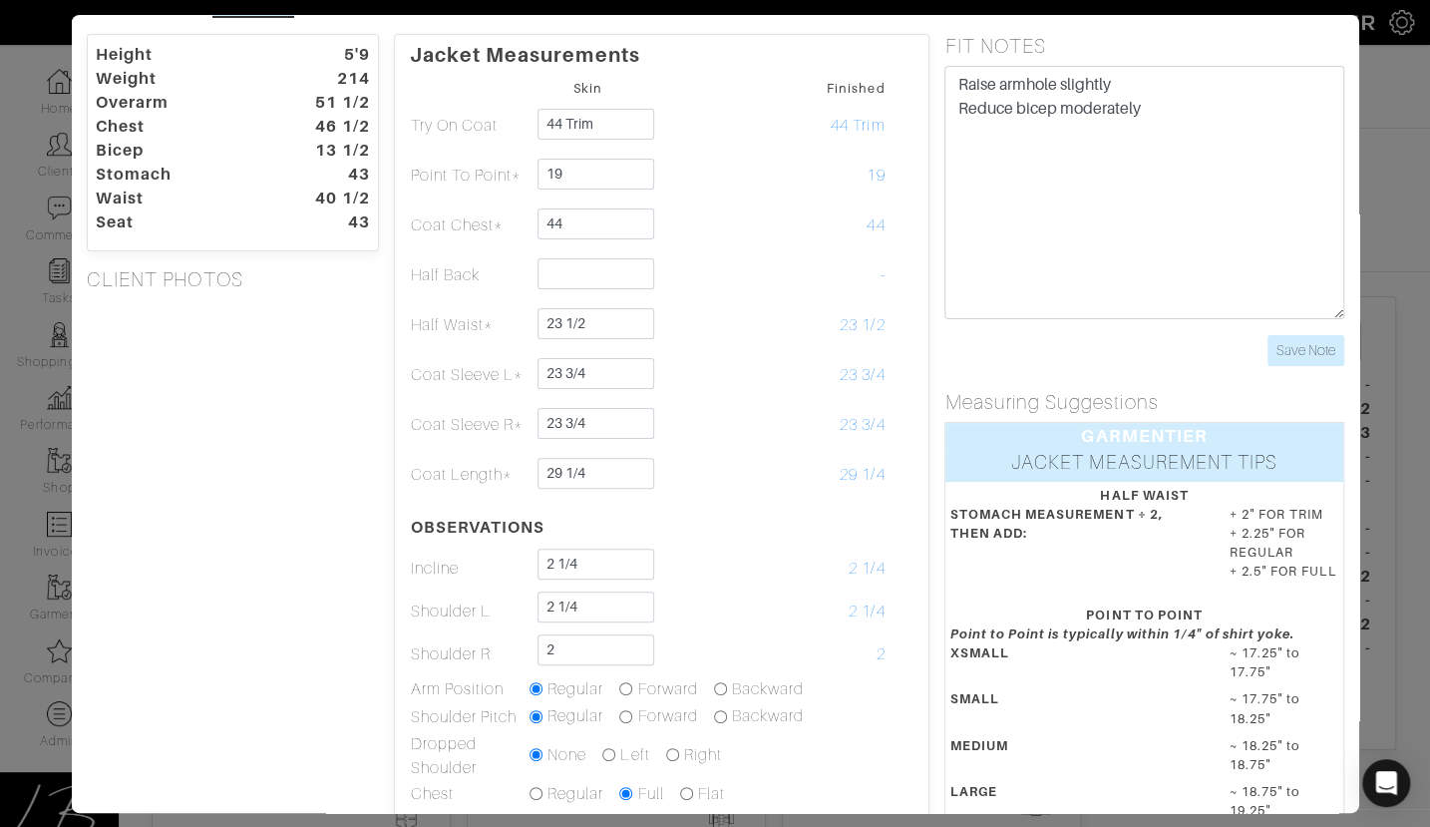
click at [249, 561] on div "Height 5'9 Weight 214 Overarm 51 1/2 Chest 46 1/2 Bicep 13 1/2 Stomach 43 Waist…" at bounding box center [233, 595] width 322 height 1122
click at [300, 508] on div "Height 5'9 Weight 214 Overarm 51 1/2 Chest 46 1/2 Bicep 13 1/2 Stomach 43 Waist…" at bounding box center [233, 595] width 322 height 1122
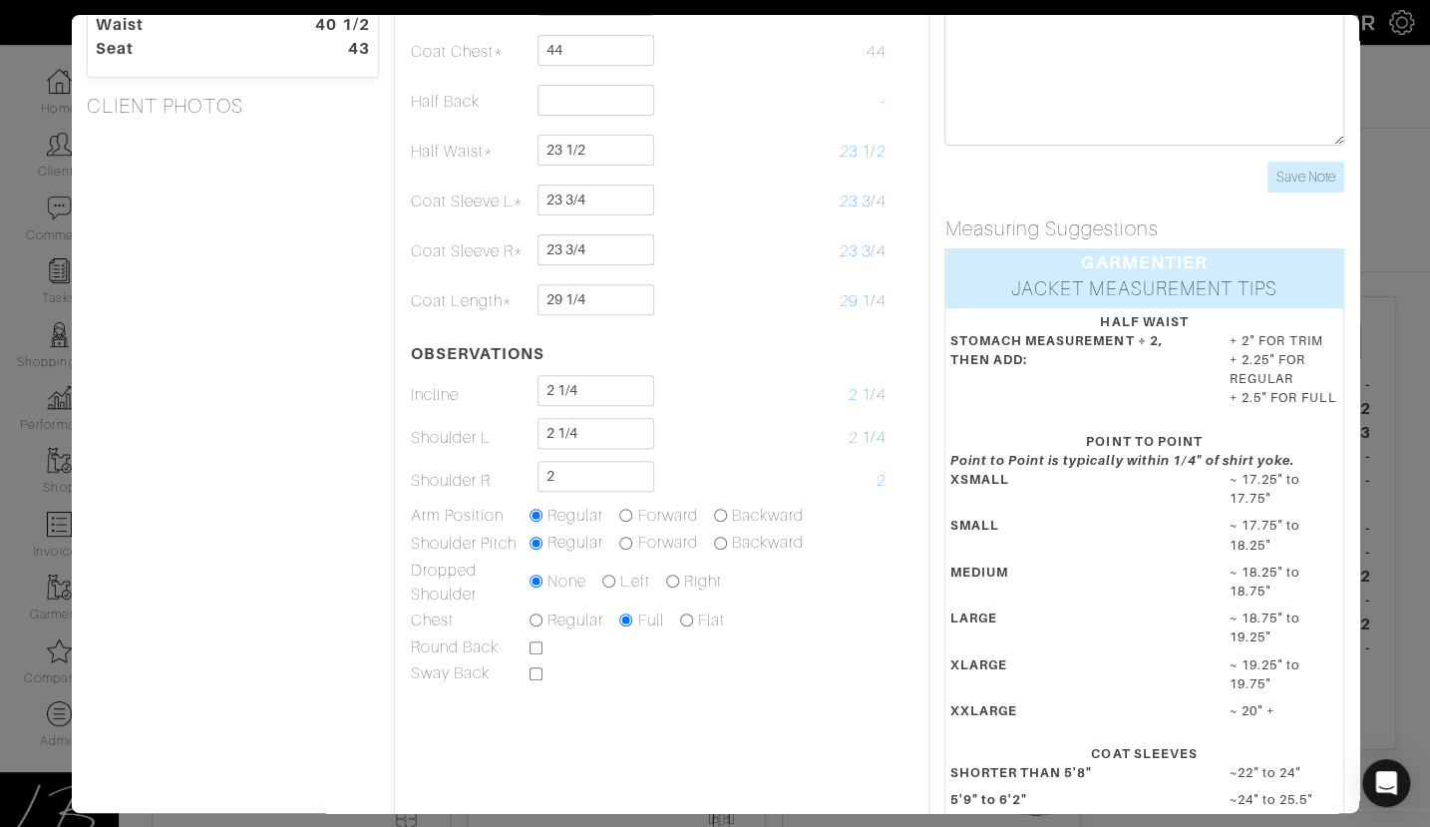
scroll to position [0, 0]
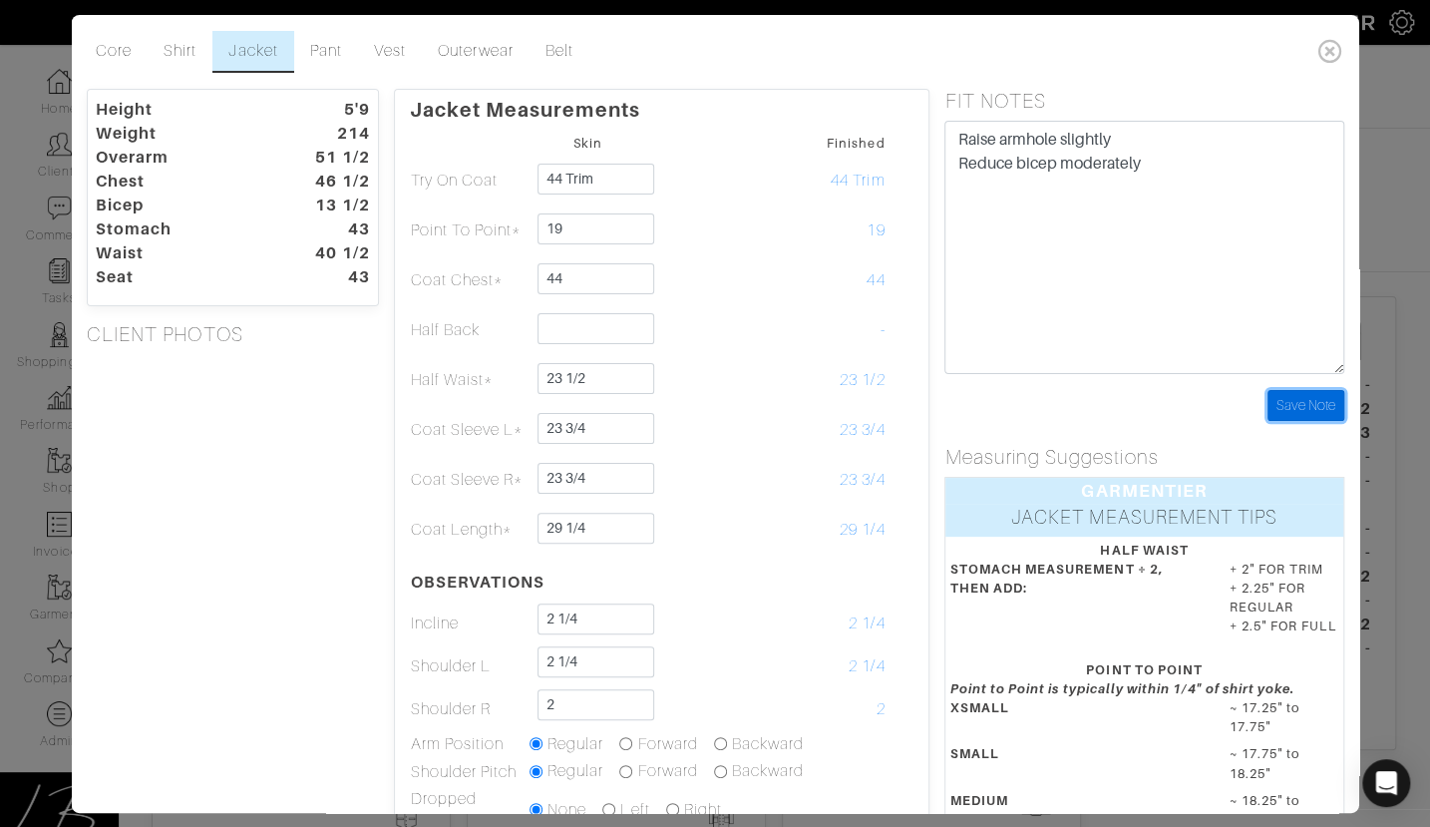
drag, startPoint x: 1317, startPoint y: 405, endPoint x: 1272, endPoint y: 330, distance: 87.7
click at [775, 405] on input "Save Note" at bounding box center [1305, 405] width 77 height 31
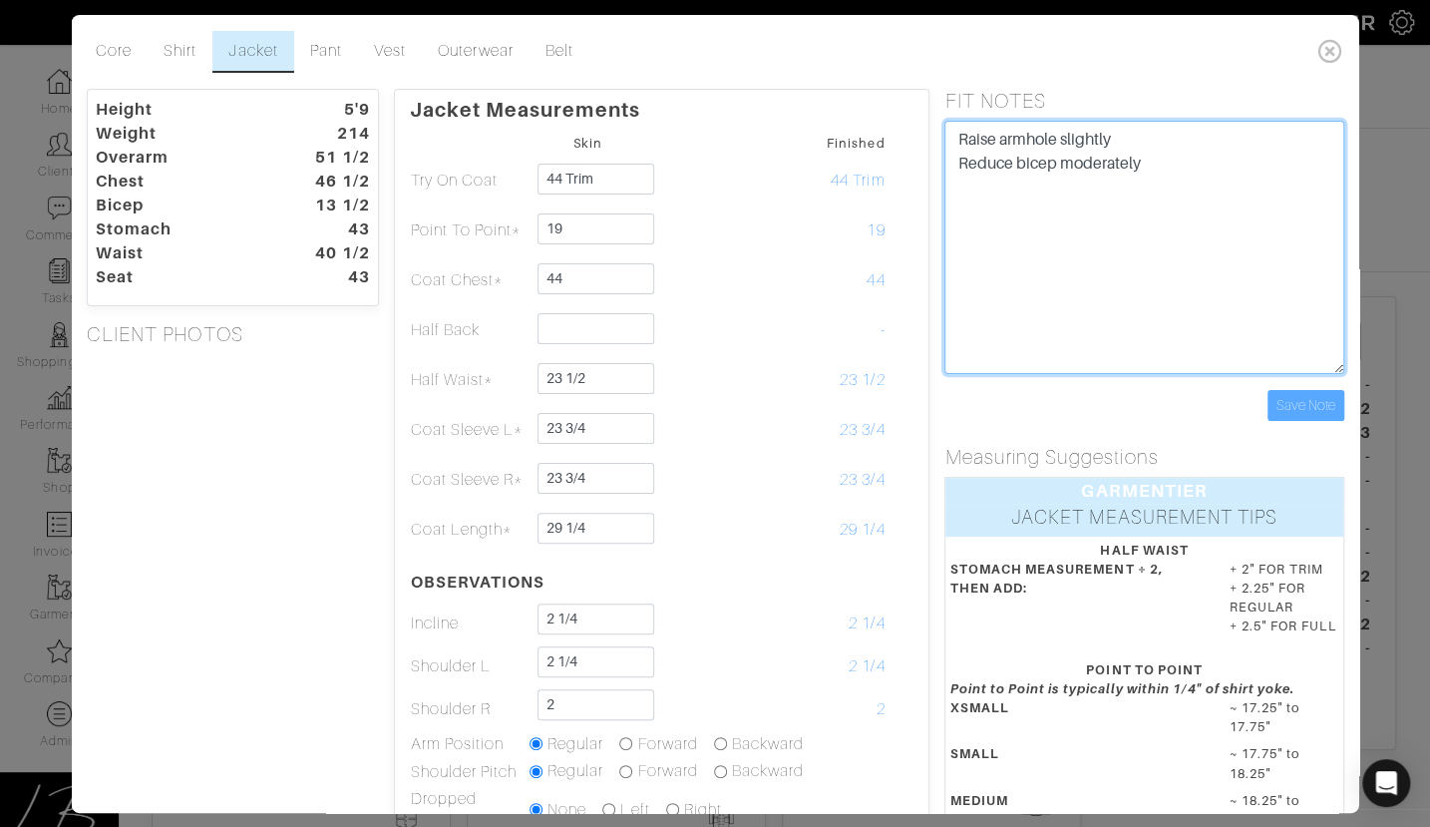
drag, startPoint x: 1173, startPoint y: 169, endPoint x: 1167, endPoint y: 122, distance: 47.3
click at [775, 122] on textarea "Raise armhole slightly Reduce bicep moderately" at bounding box center [1143, 247] width 399 height 253
click at [775, 142] on textarea "Raise armhole slightly Reduce bicep moderately" at bounding box center [1143, 247] width 399 height 253
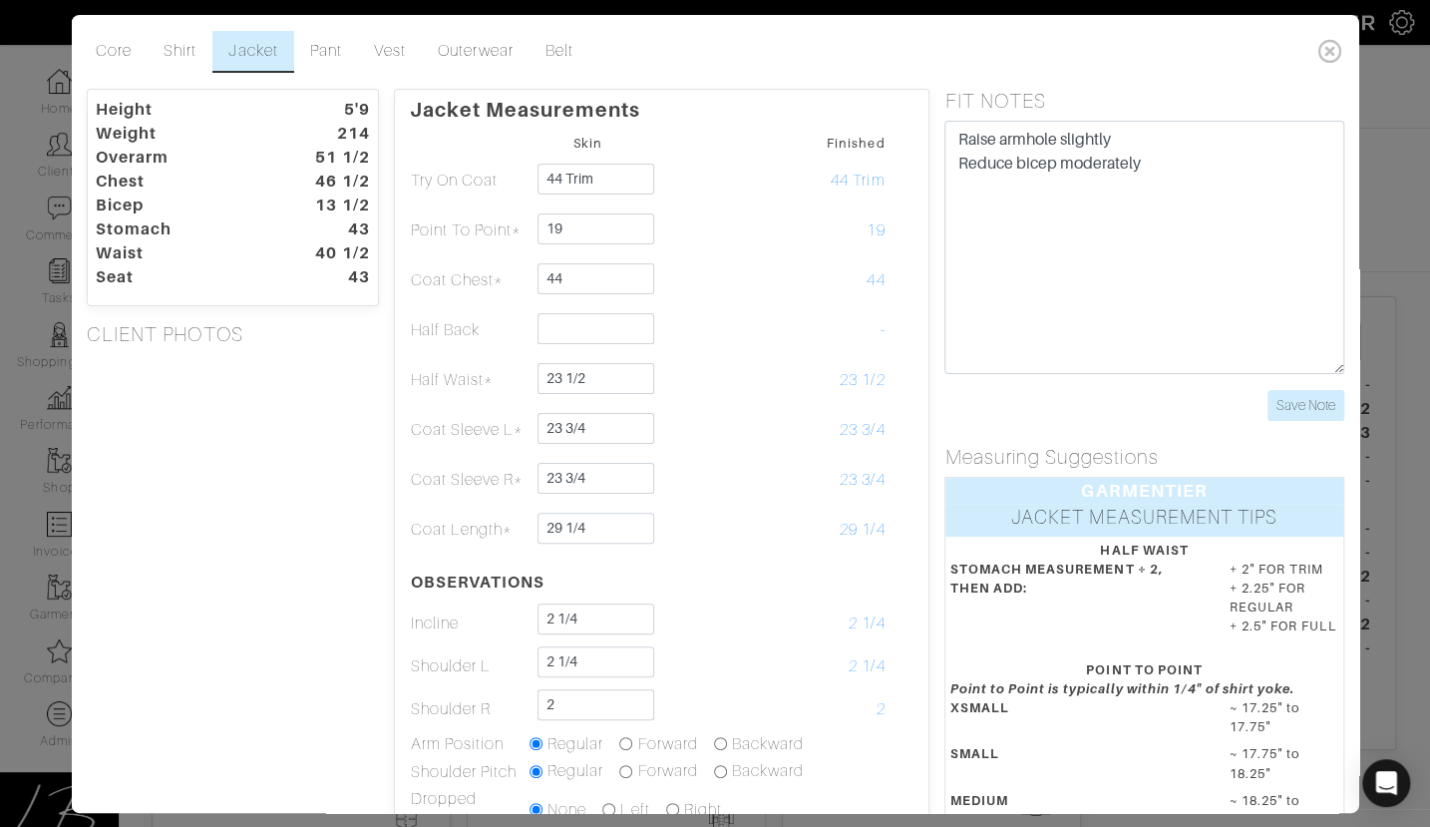
click at [775, 73] on div "Core Shirt Jacket Pant Vest Outerwear Belt" at bounding box center [716, 52] width 1272 height 58
click at [775, 397] on input "Save Note" at bounding box center [1305, 405] width 77 height 31
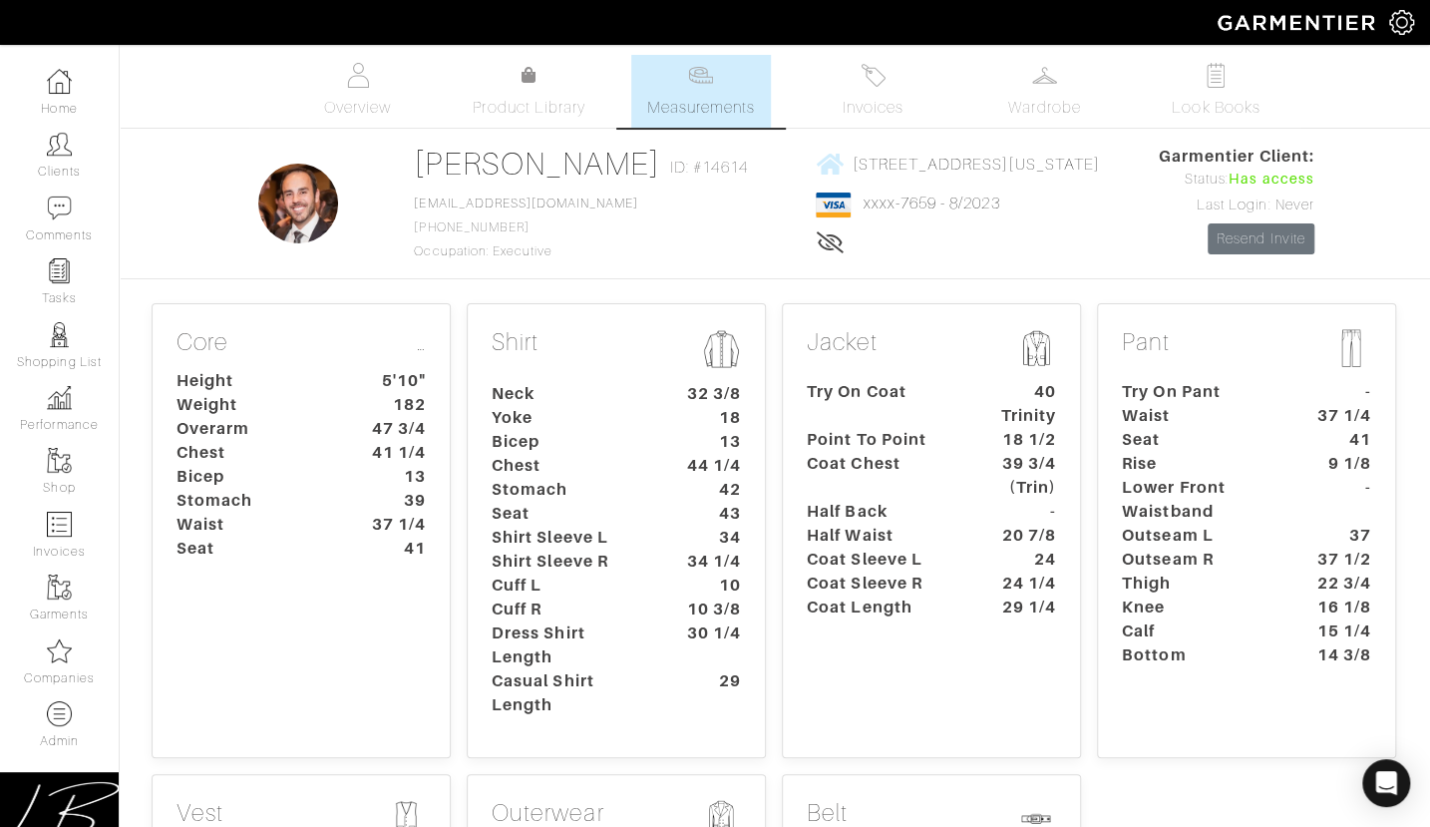
click at [861, 492] on dt "Coat Chest" at bounding box center [885, 476] width 186 height 48
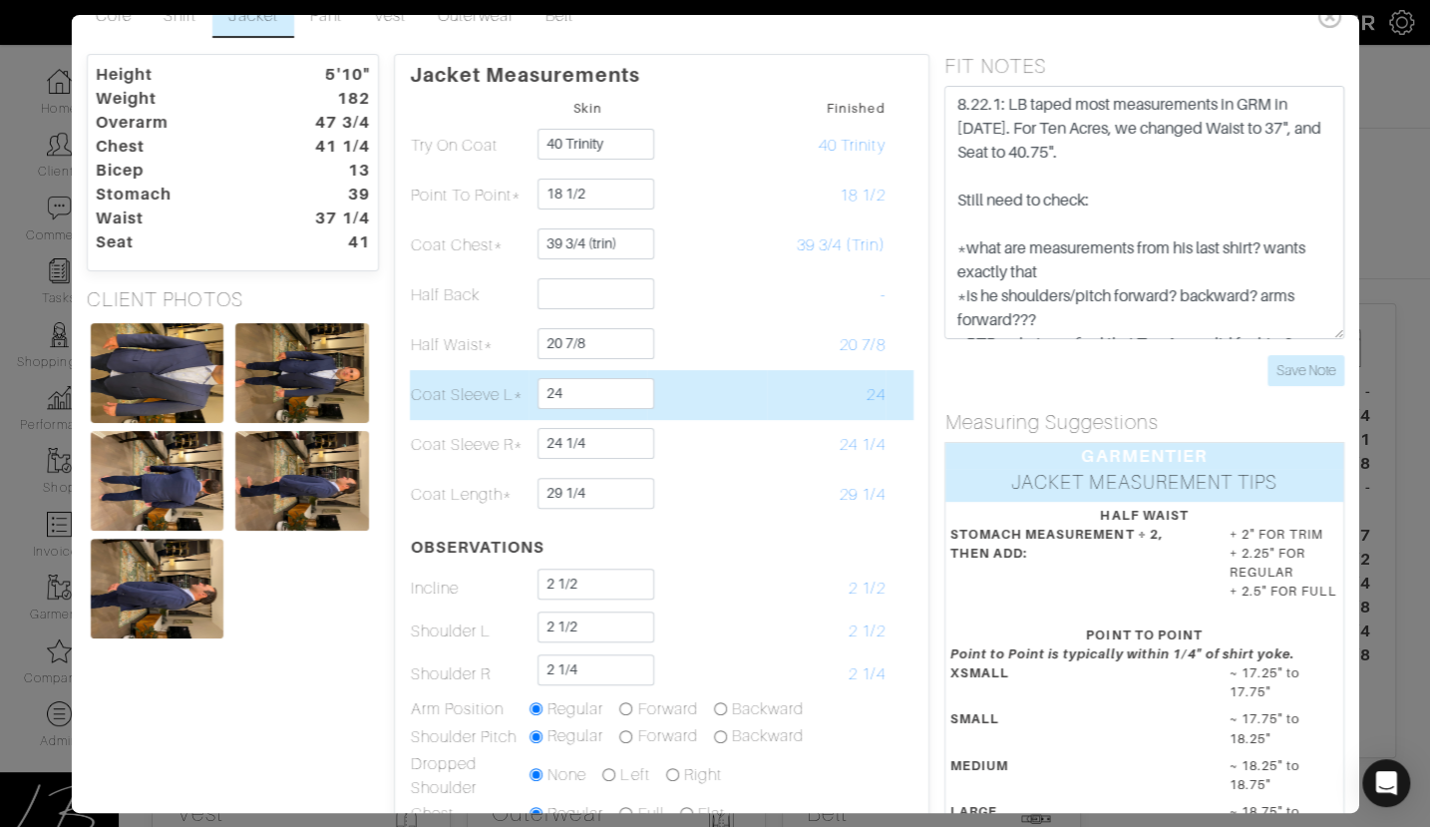
scroll to position [52, 0]
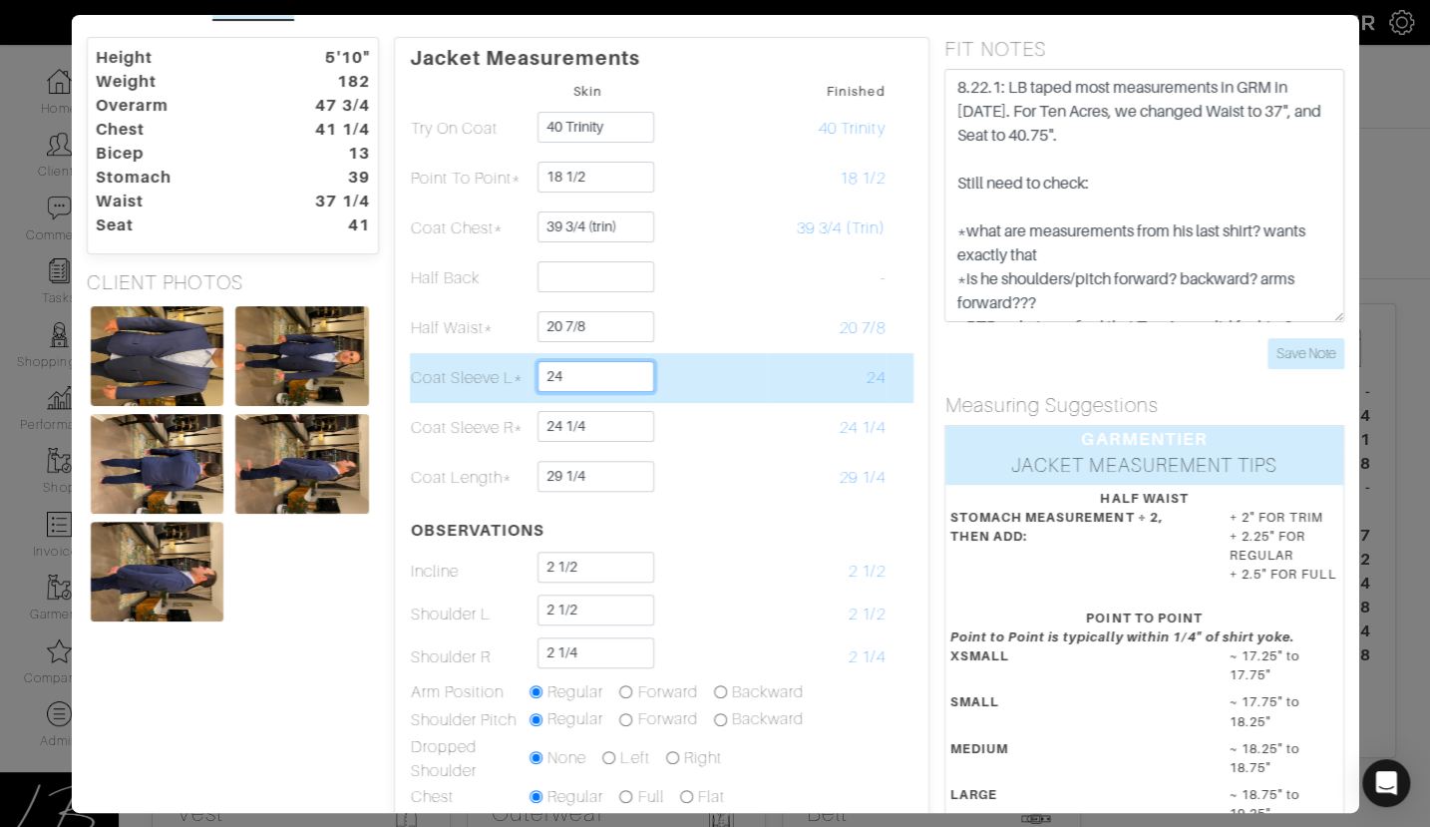
drag, startPoint x: 547, startPoint y: 379, endPoint x: 630, endPoint y: 396, distance: 85.5
click at [630, 396] on td "24" at bounding box center [588, 378] width 119 height 50
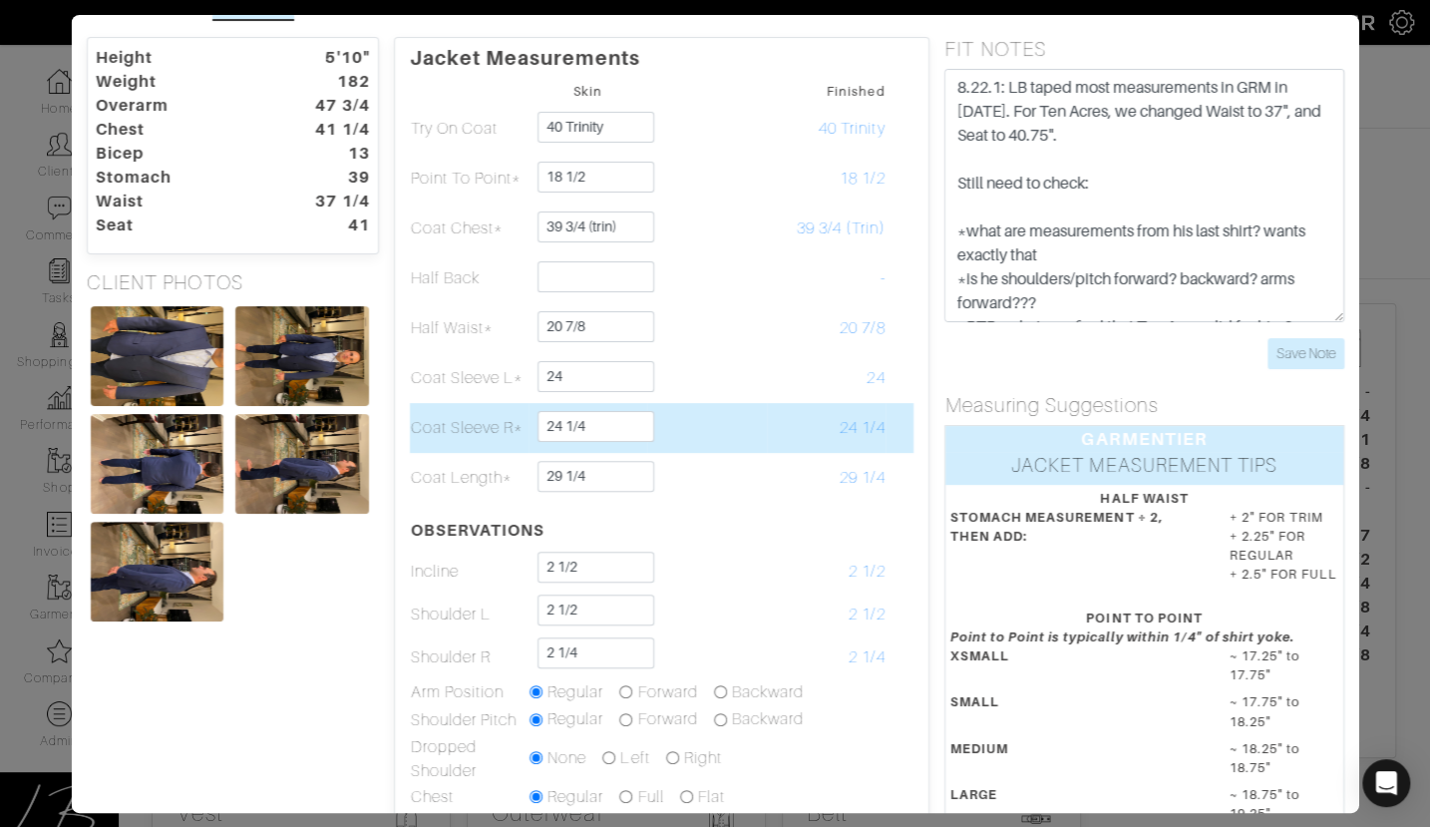
click at [819, 410] on td "24 1/4" at bounding box center [826, 428] width 119 height 50
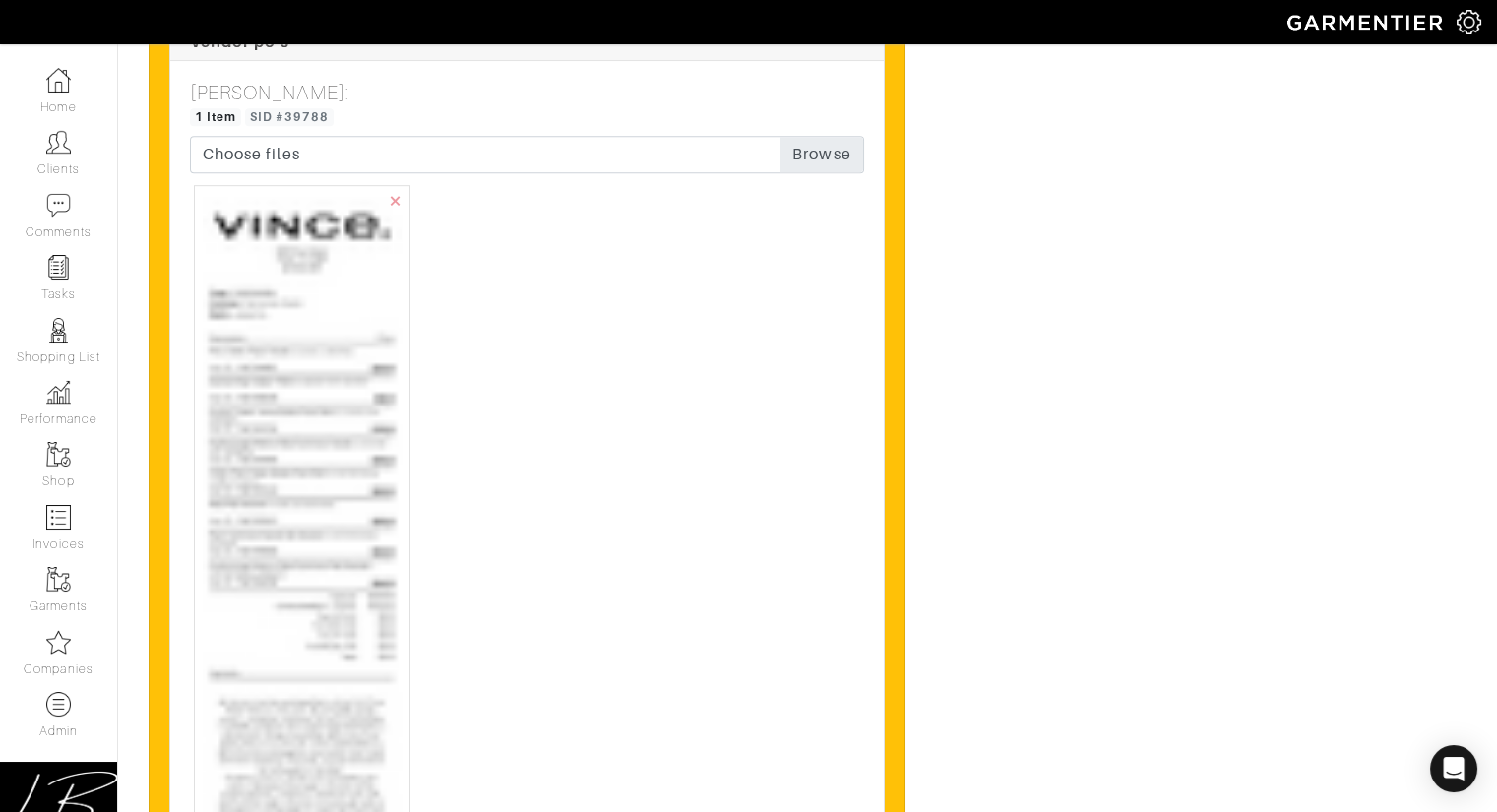
scroll to position [2654, 0]
click at [347, 327] on img at bounding box center [301, 767] width 198 height 1137
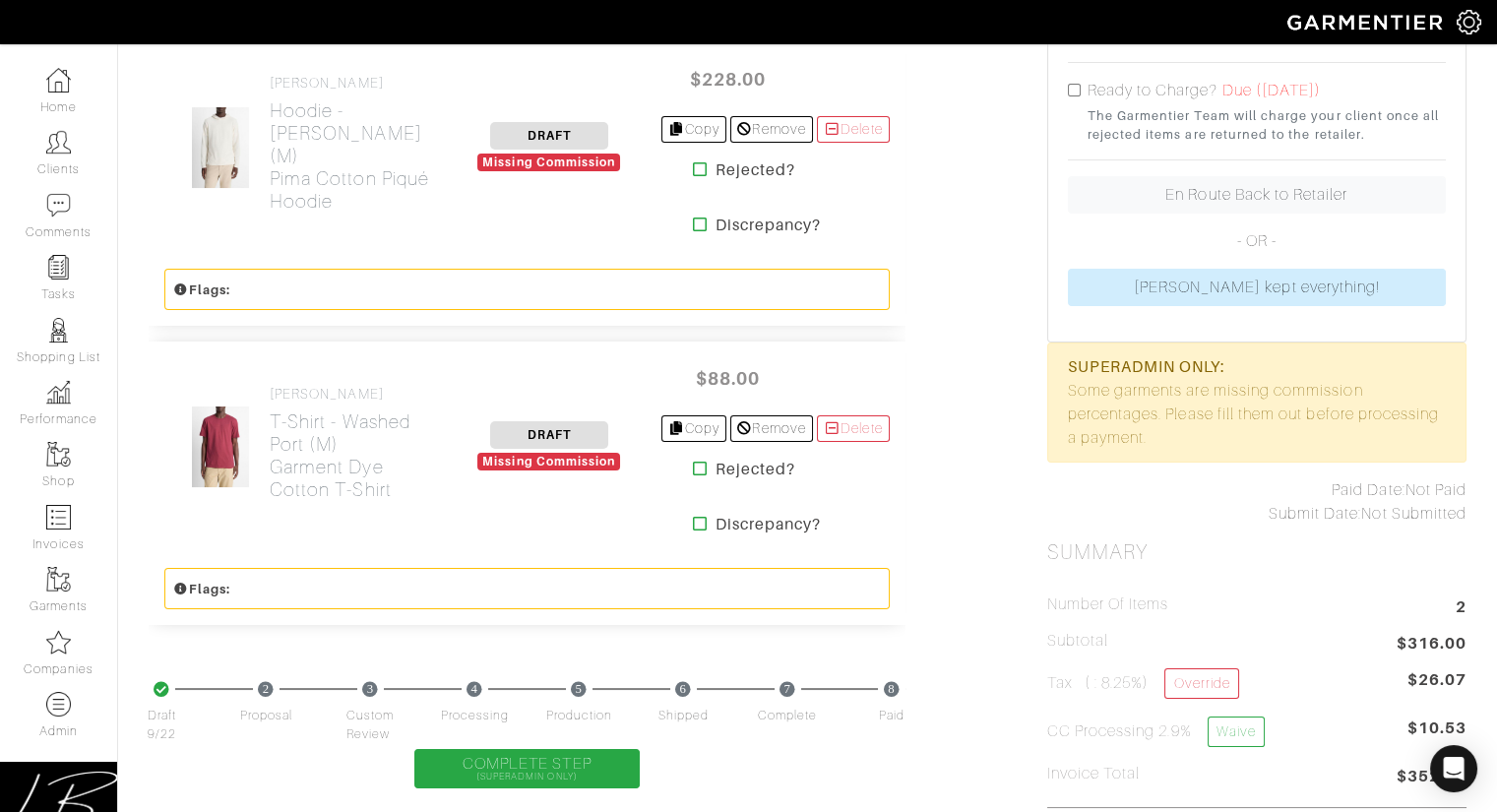
scroll to position [510, 0]
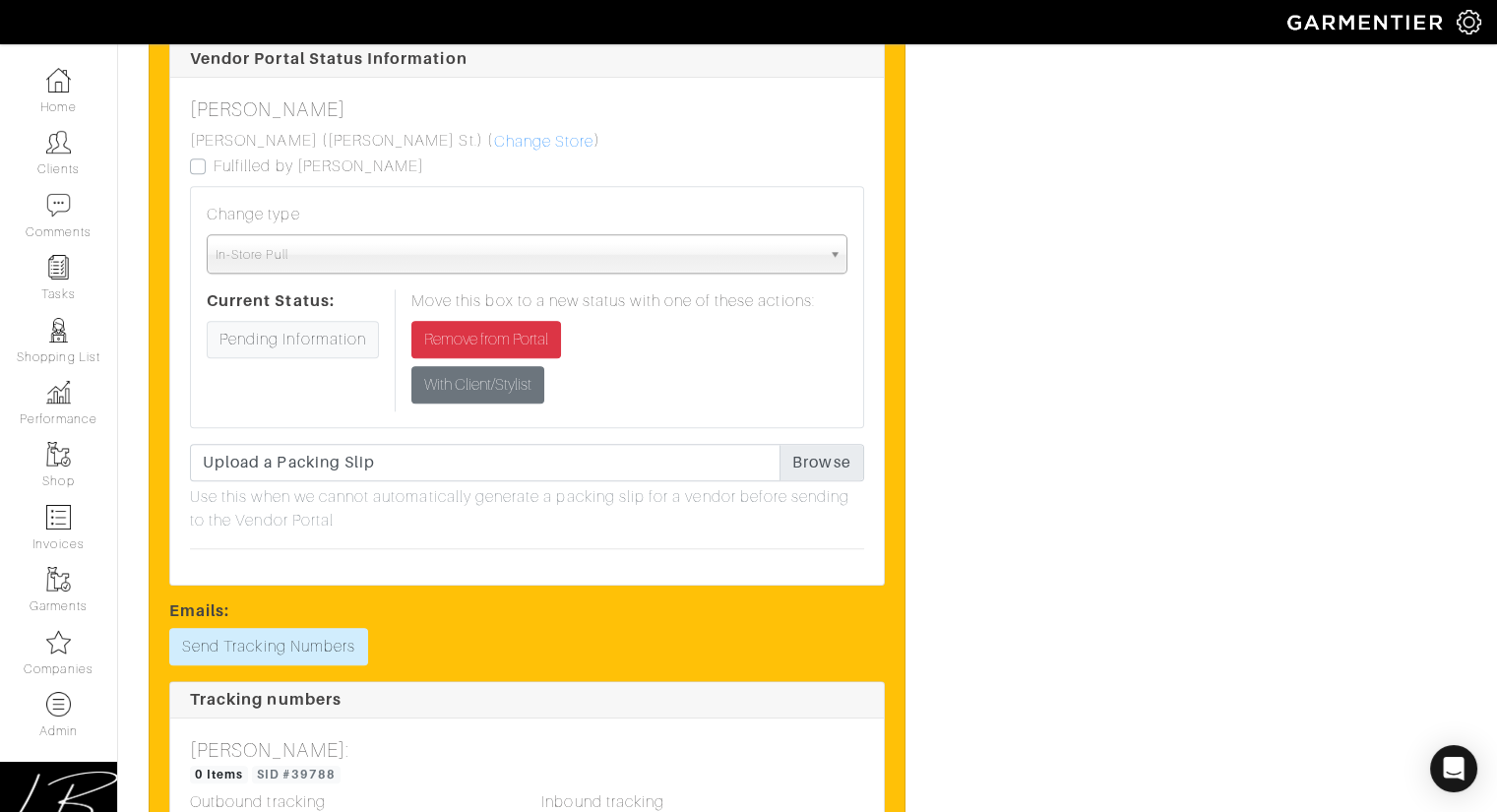
scroll to position [4210, 0]
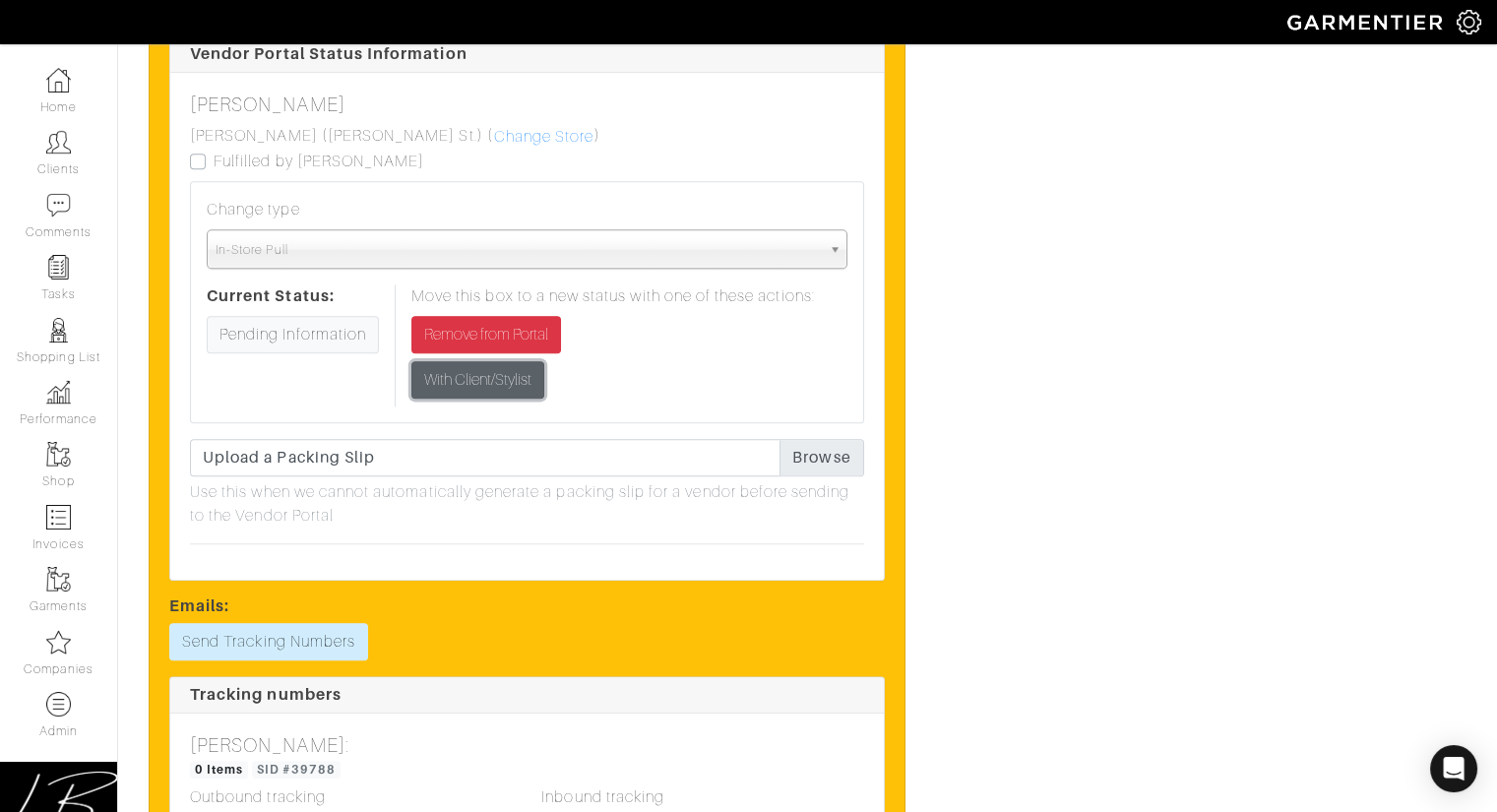
click at [517, 366] on input "With Client/Stylist" at bounding box center [478, 380] width 133 height 37
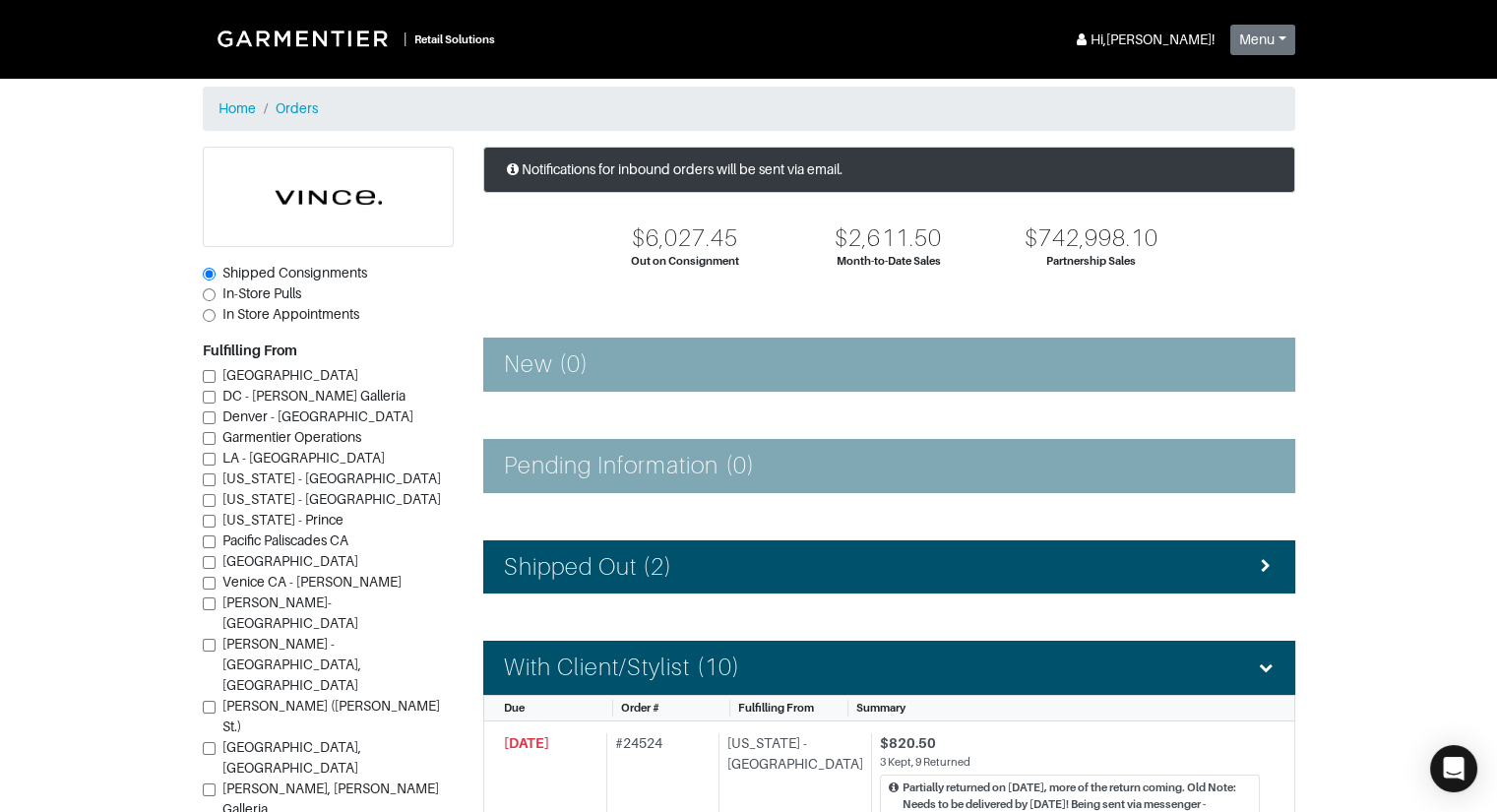
click at [282, 292] on span "In-Store Pulls" at bounding box center [262, 293] width 79 height 16
click at [215, 292] on input "In-Store Pulls" at bounding box center [208, 294] width 13 height 13
radio input "true"
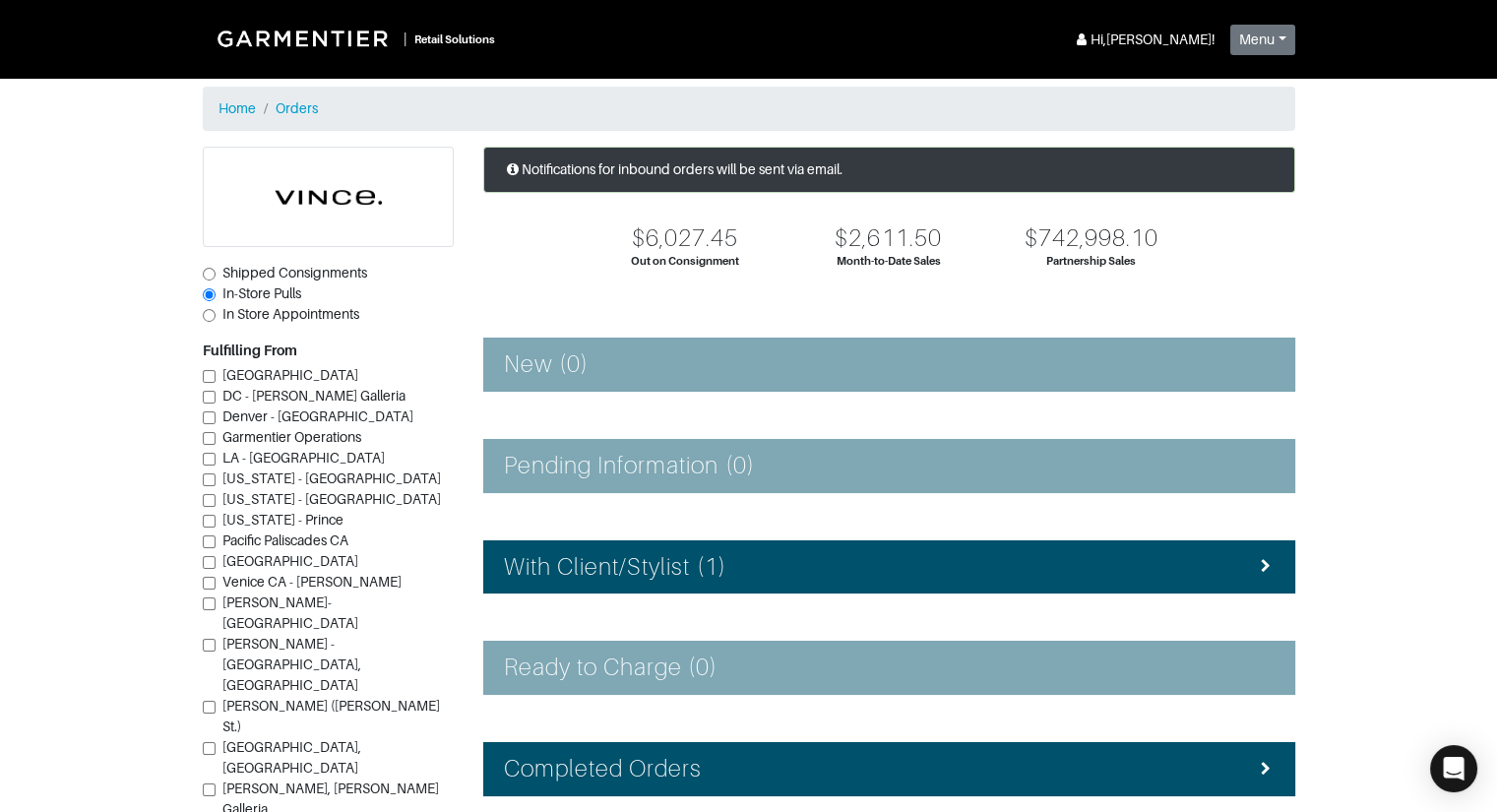
scroll to position [1, 0]
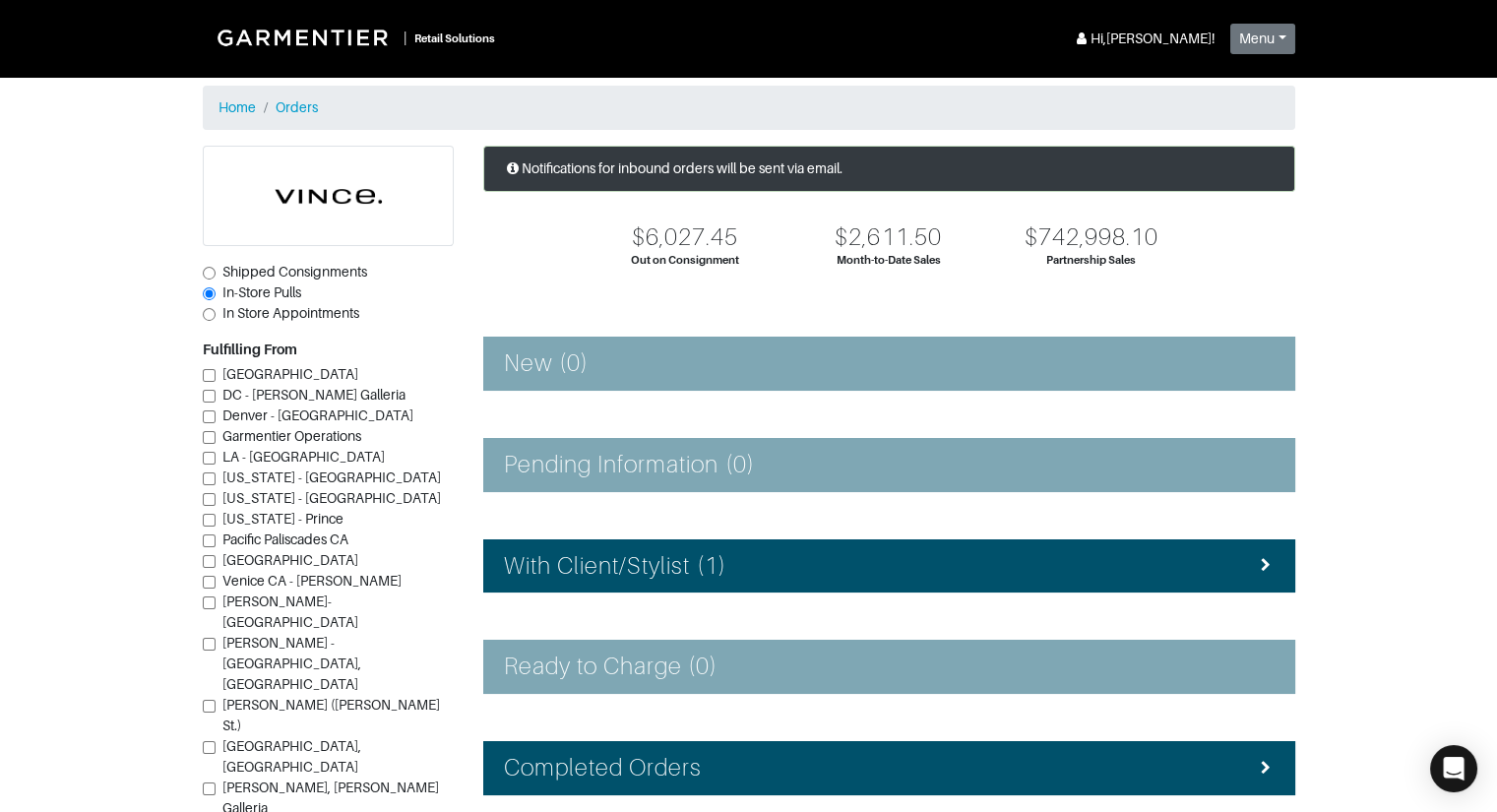
drag, startPoint x: 320, startPoint y: 269, endPoint x: 338, endPoint y: 287, distance: 25.5
click at [320, 269] on span "Shipped Consignments" at bounding box center [294, 271] width 145 height 16
click at [215, 269] on input "Shipped Consignments" at bounding box center [208, 272] width 13 height 13
radio input "true"
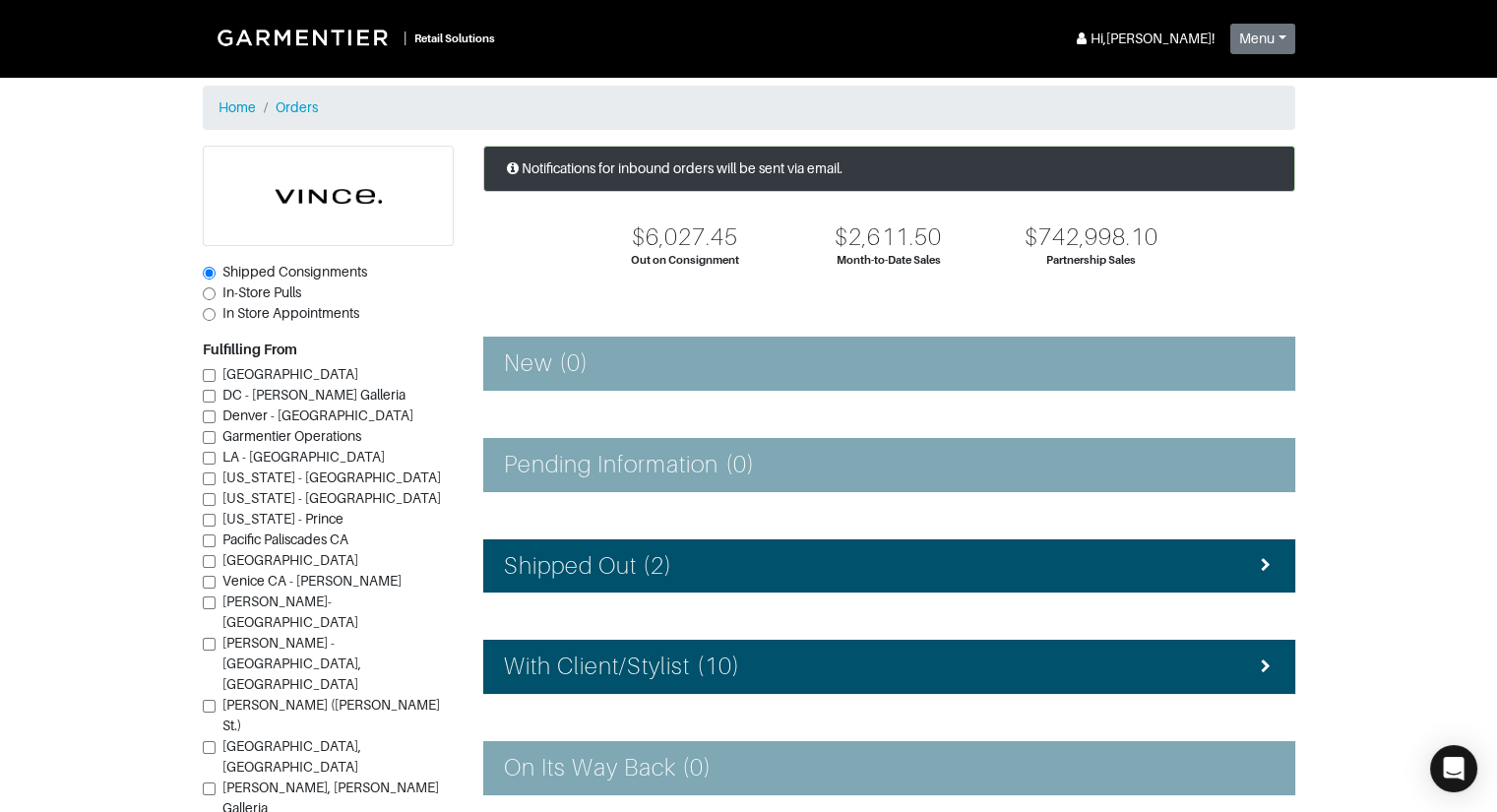
scroll to position [307, 0]
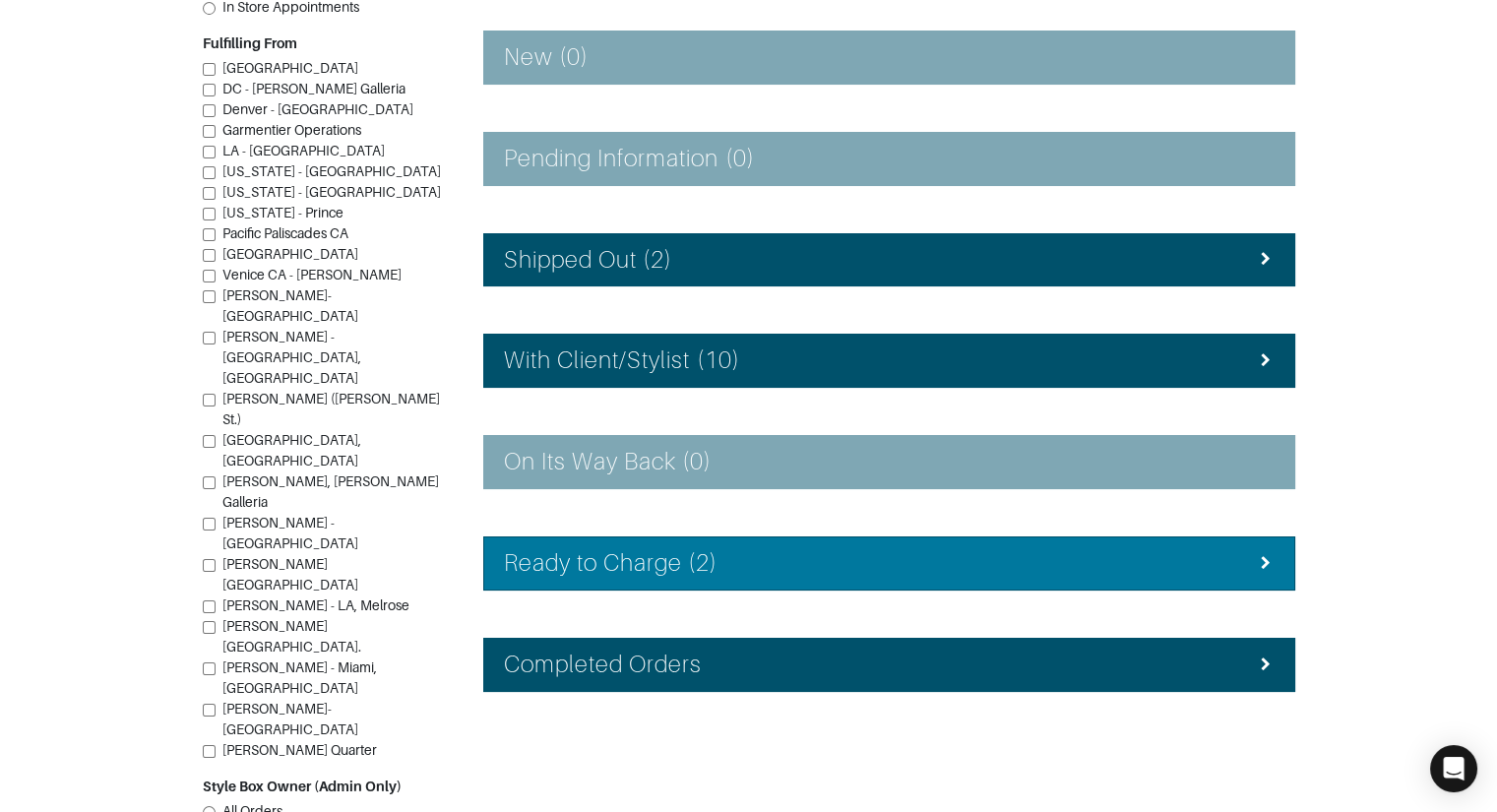
click at [558, 557] on h4 "Ready to Charge (2)" at bounding box center [611, 563] width 214 height 29
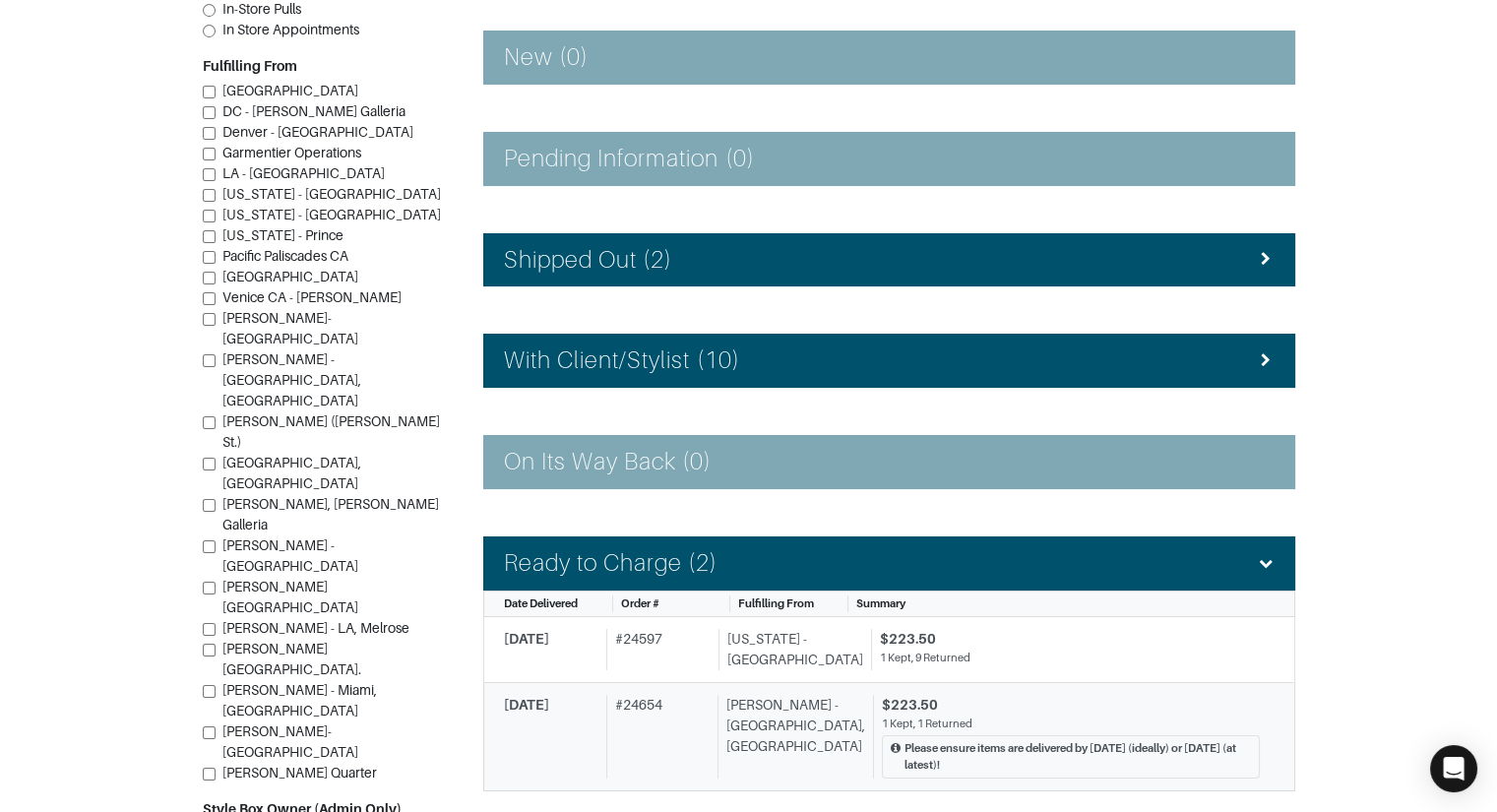
scroll to position [508, 0]
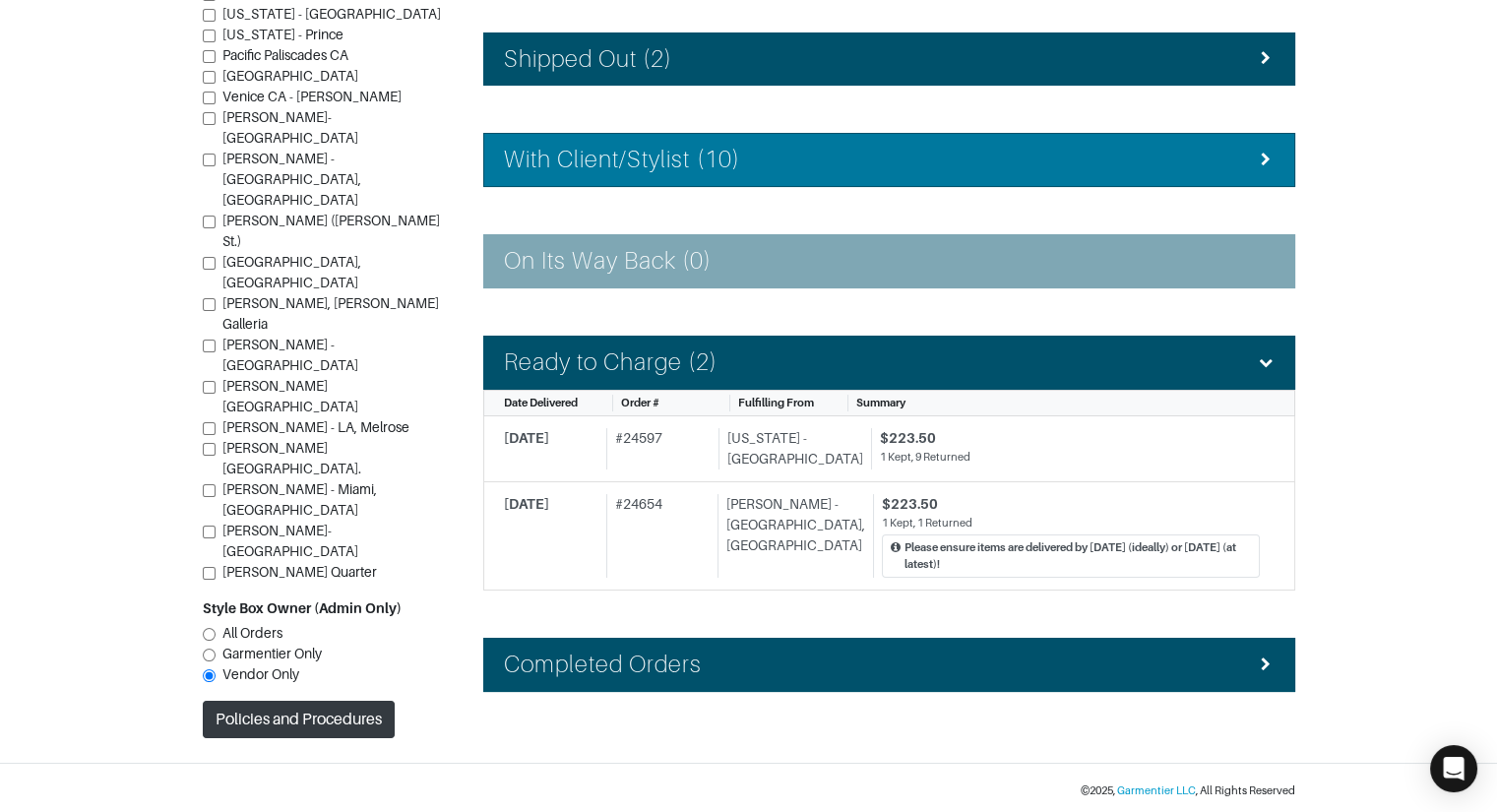
click at [602, 372] on h4 "Ready to Charge (2)" at bounding box center [611, 362] width 214 height 29
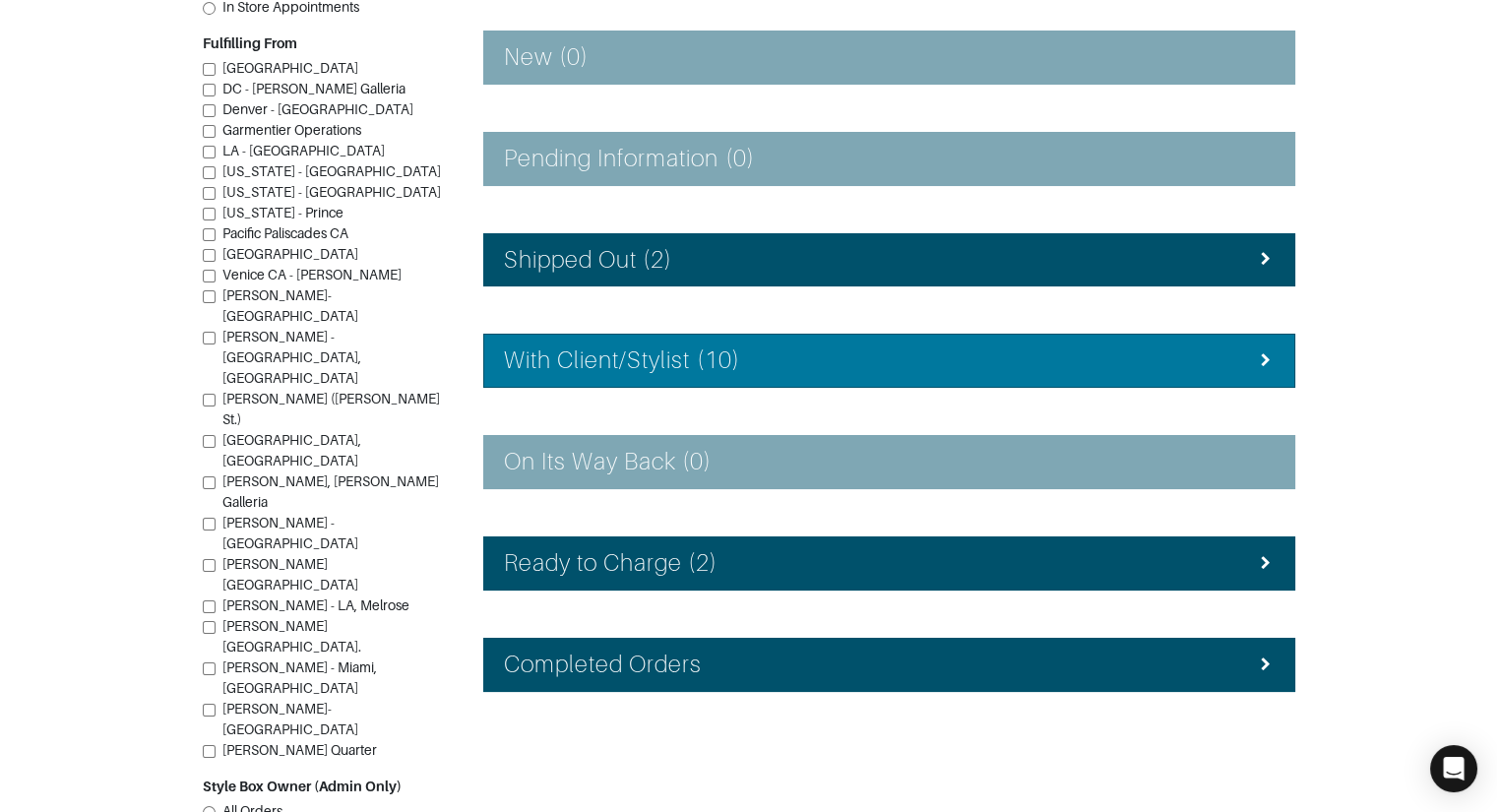
click at [610, 355] on h4 "With Client/Stylist (10)" at bounding box center [622, 360] width 236 height 29
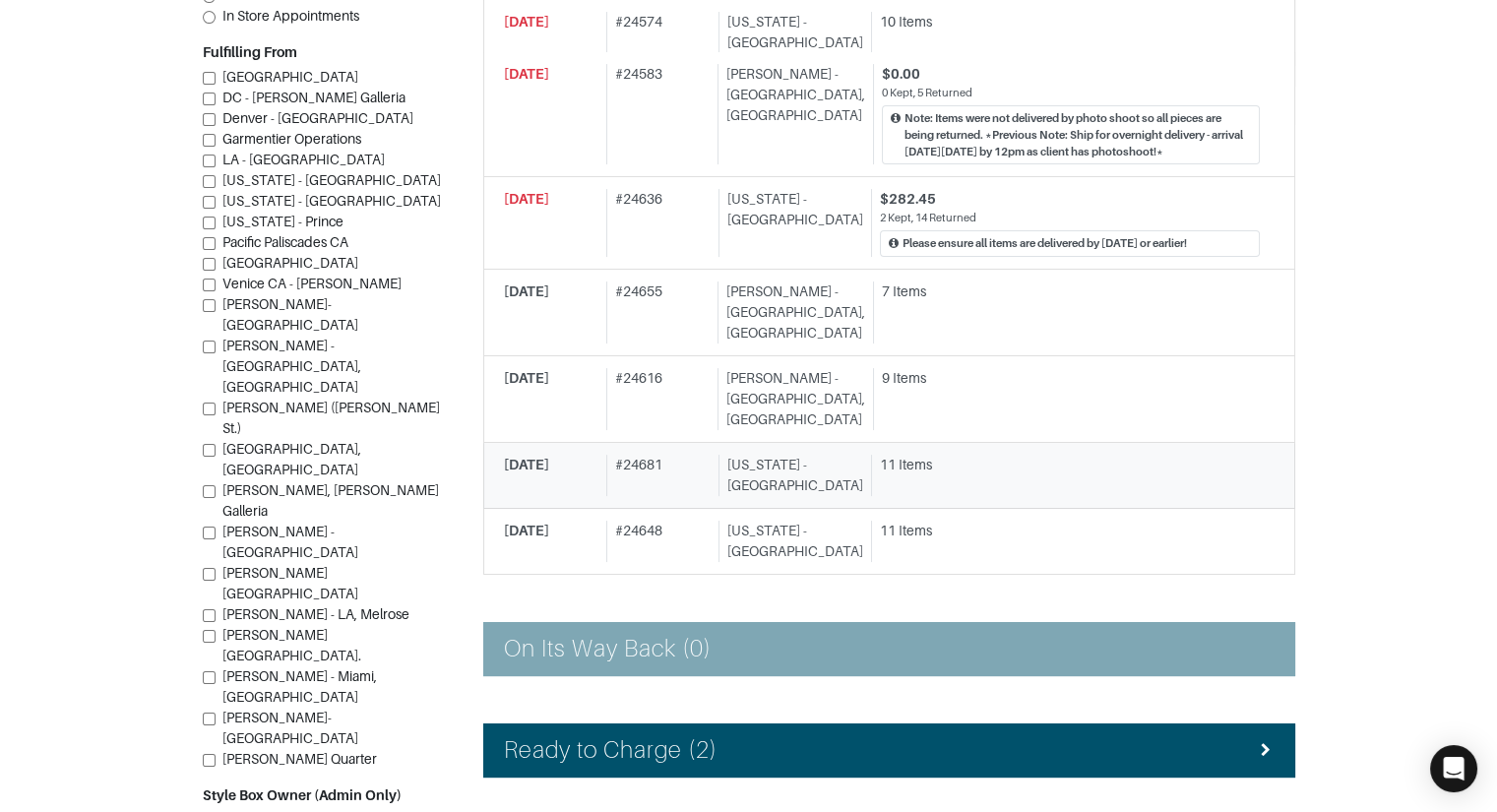
scroll to position [1037, 0]
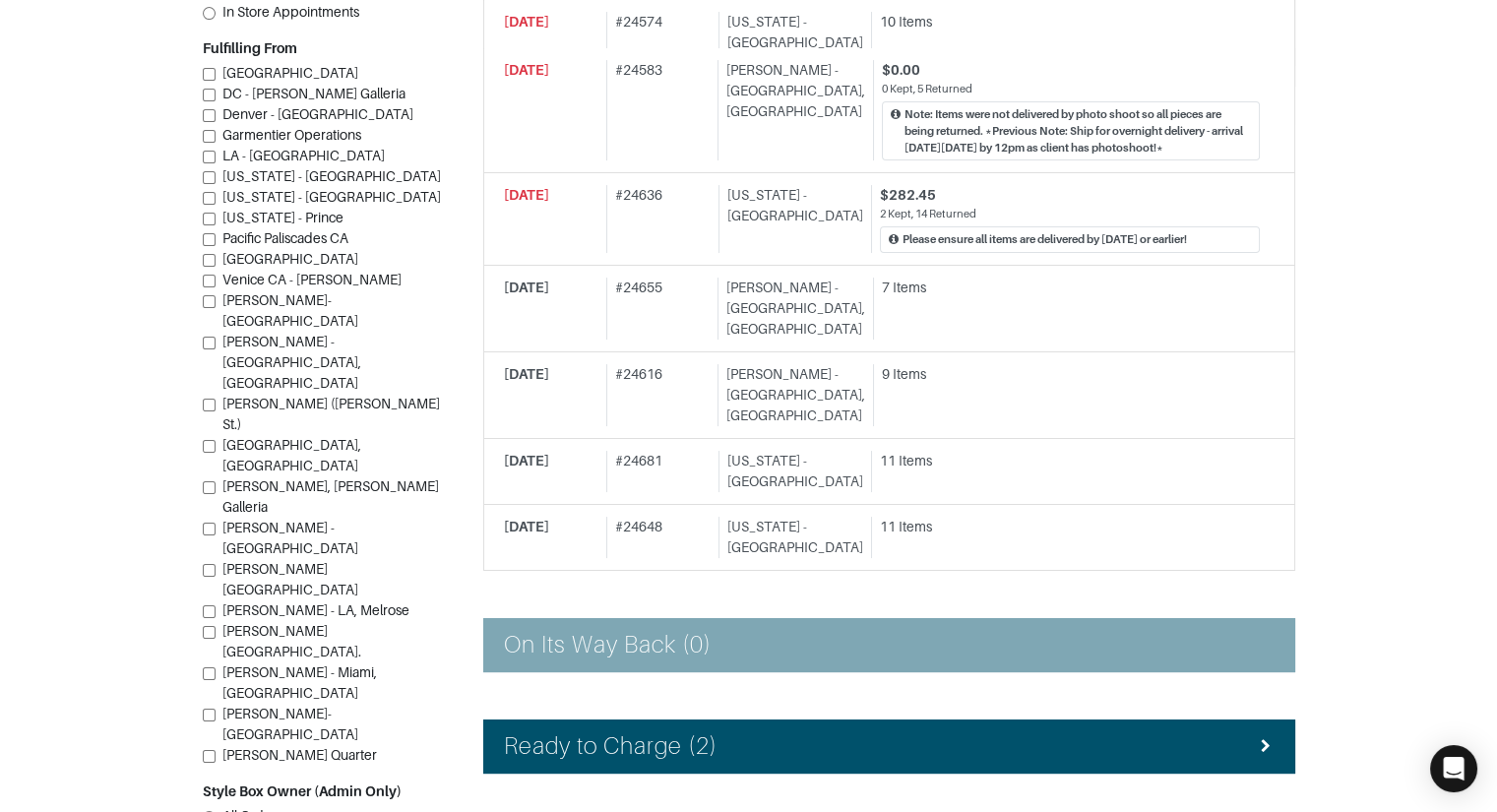
click at [666, 627] on div "Notifications for inbound orders will be sent via email. $6,027.45 Out on Consi…" at bounding box center [889, 15] width 842 height 1811
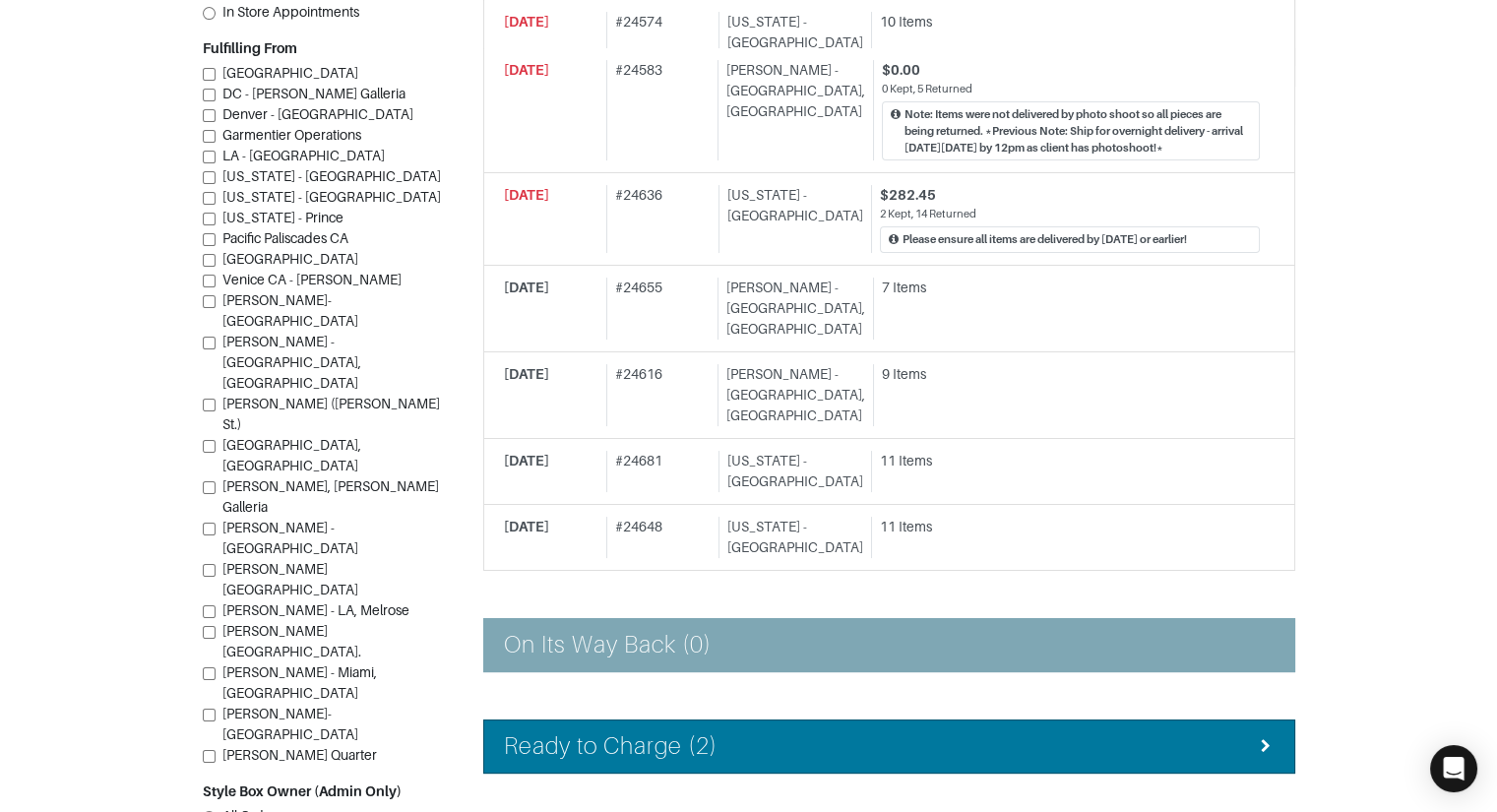
click at [674, 732] on h4 "Ready to Charge (2)" at bounding box center [611, 746] width 214 height 29
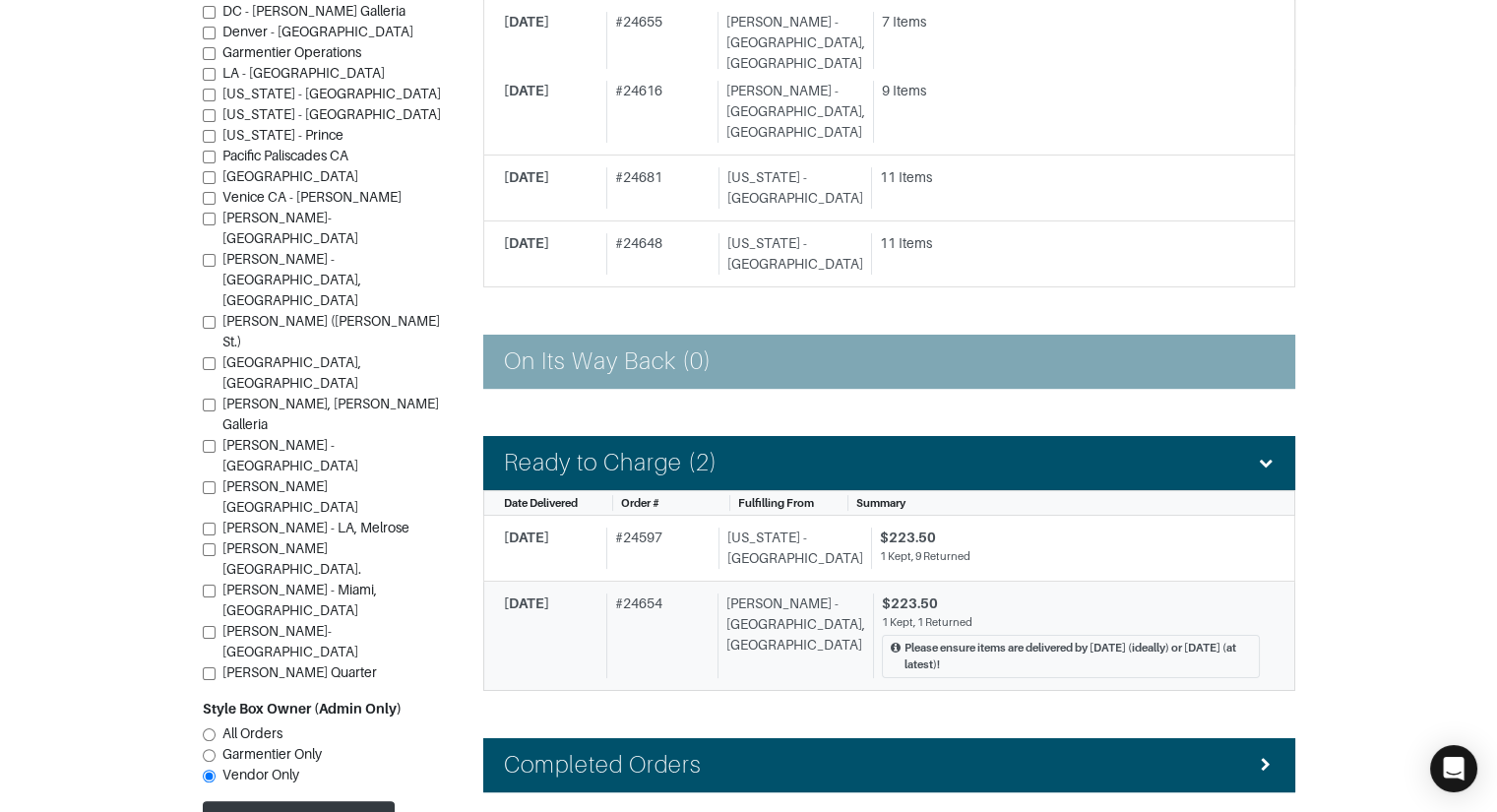
scroll to position [1324, 0]
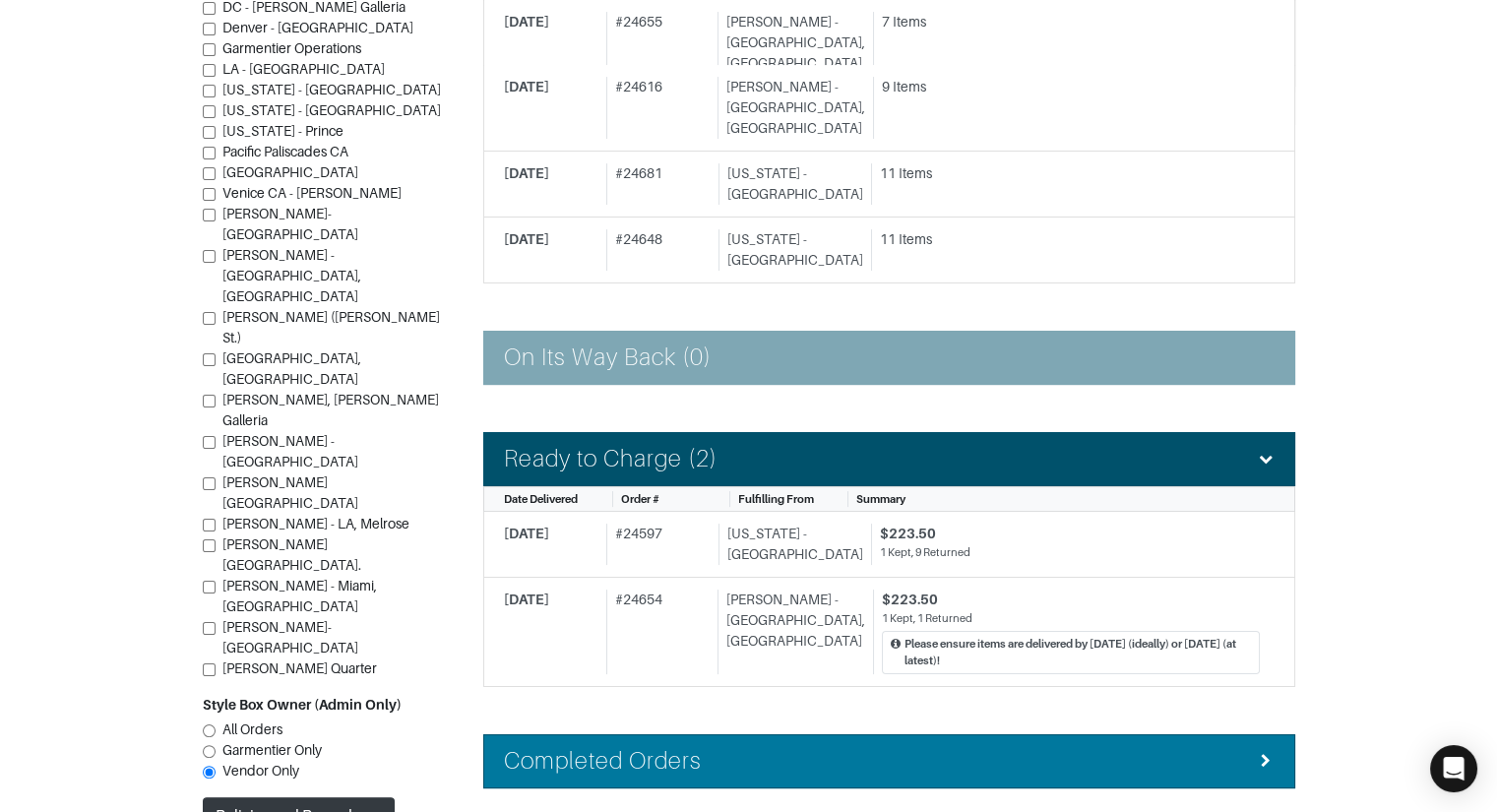
click at [636, 747] on h4 "Completed Orders" at bounding box center [603, 761] width 198 height 29
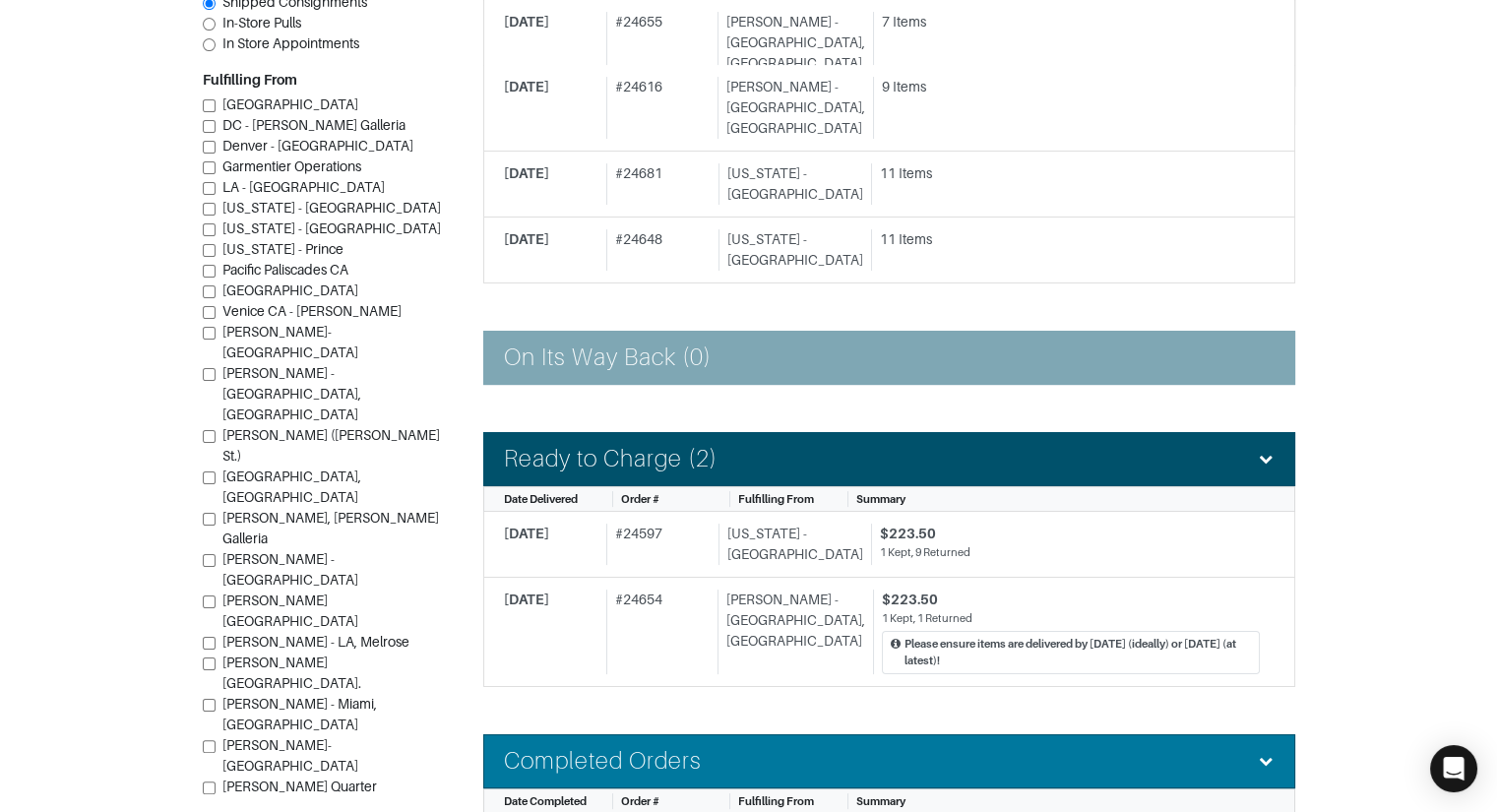
scroll to position [1454, 0]
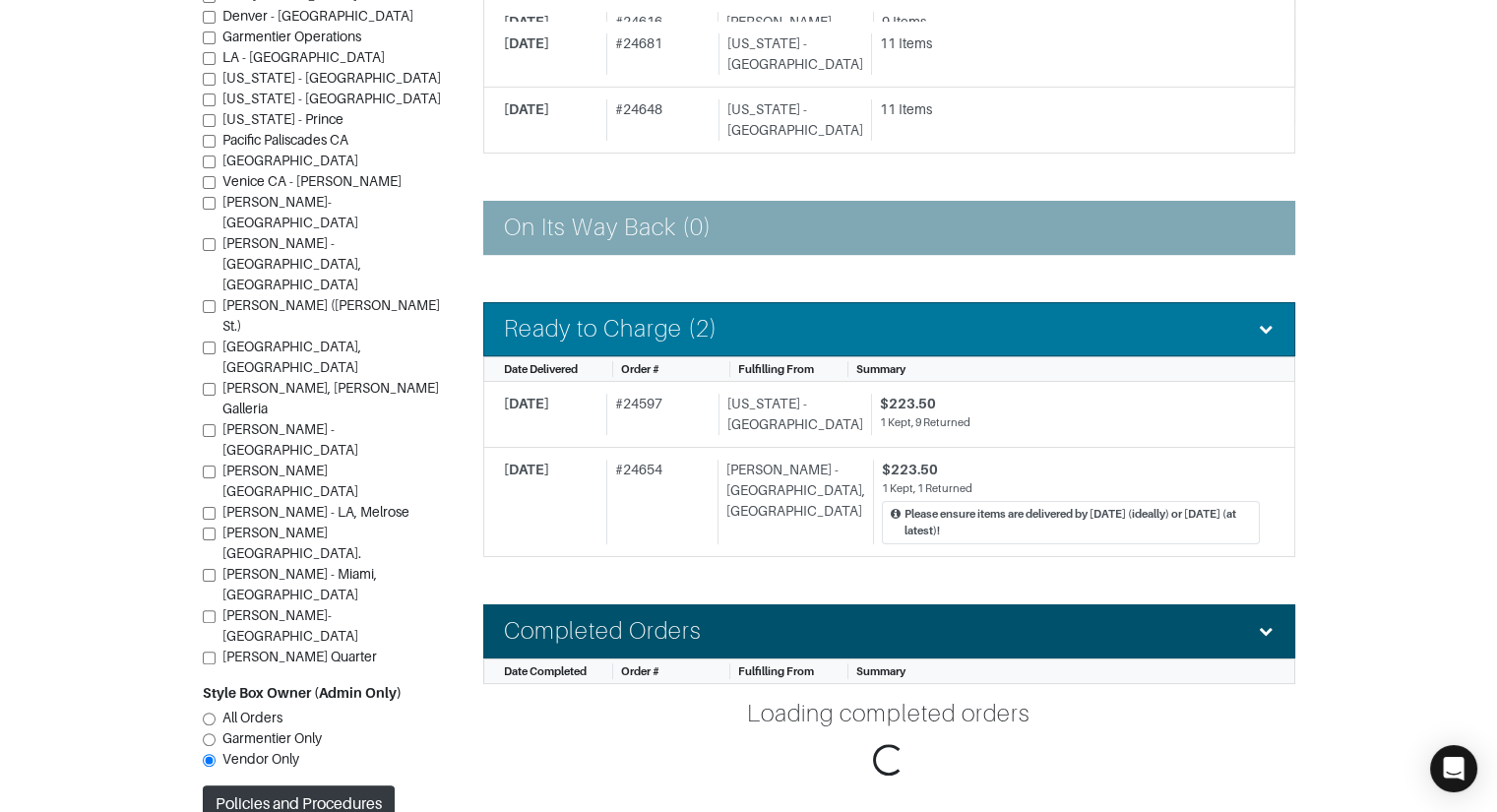
click at [718, 356] on li "Date Delivered Order # Fulfilling From Summary" at bounding box center [889, 369] width 812 height 27
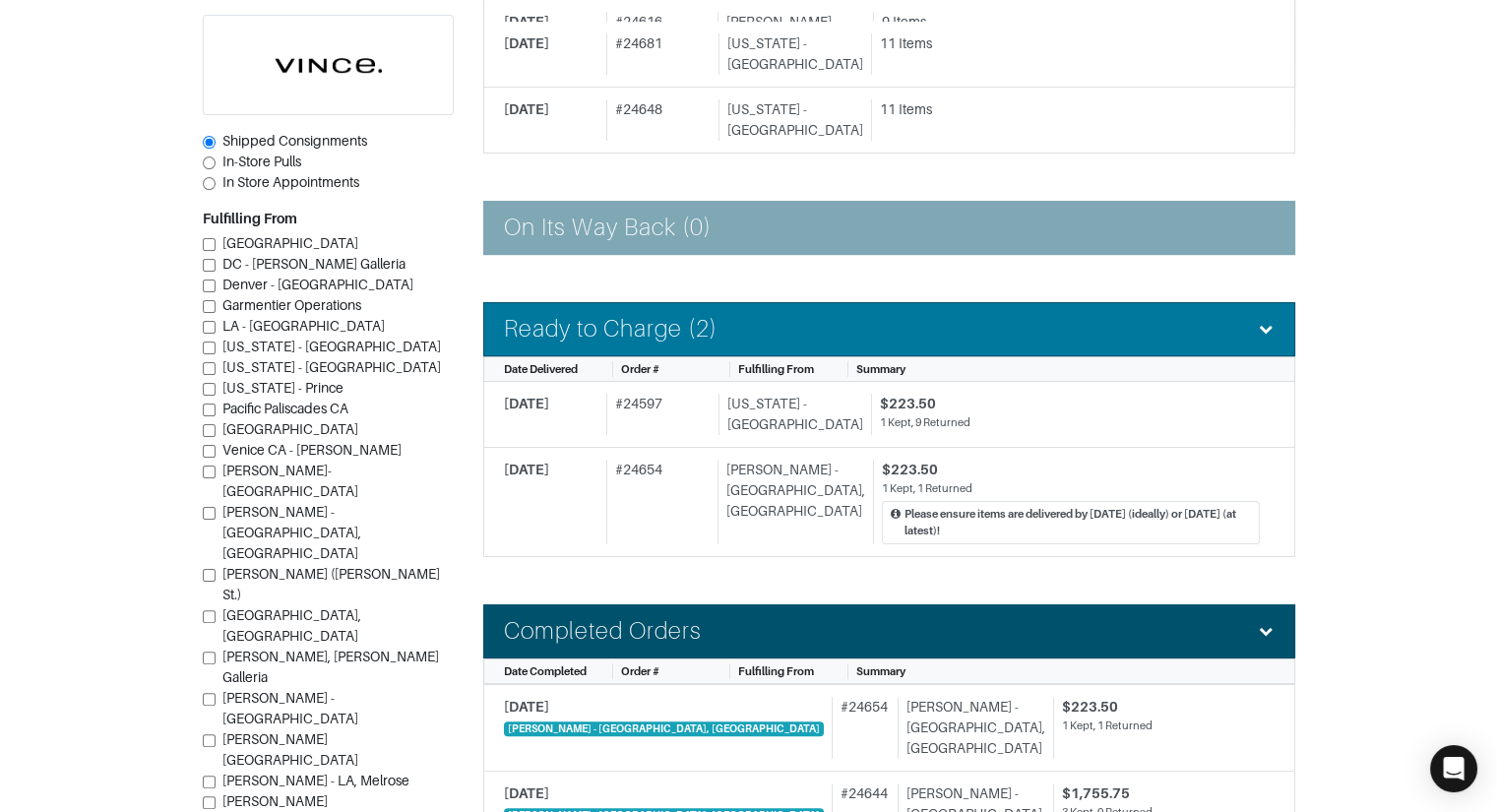
click at [735, 302] on li "Ready to Charge (2)" at bounding box center [889, 329] width 812 height 54
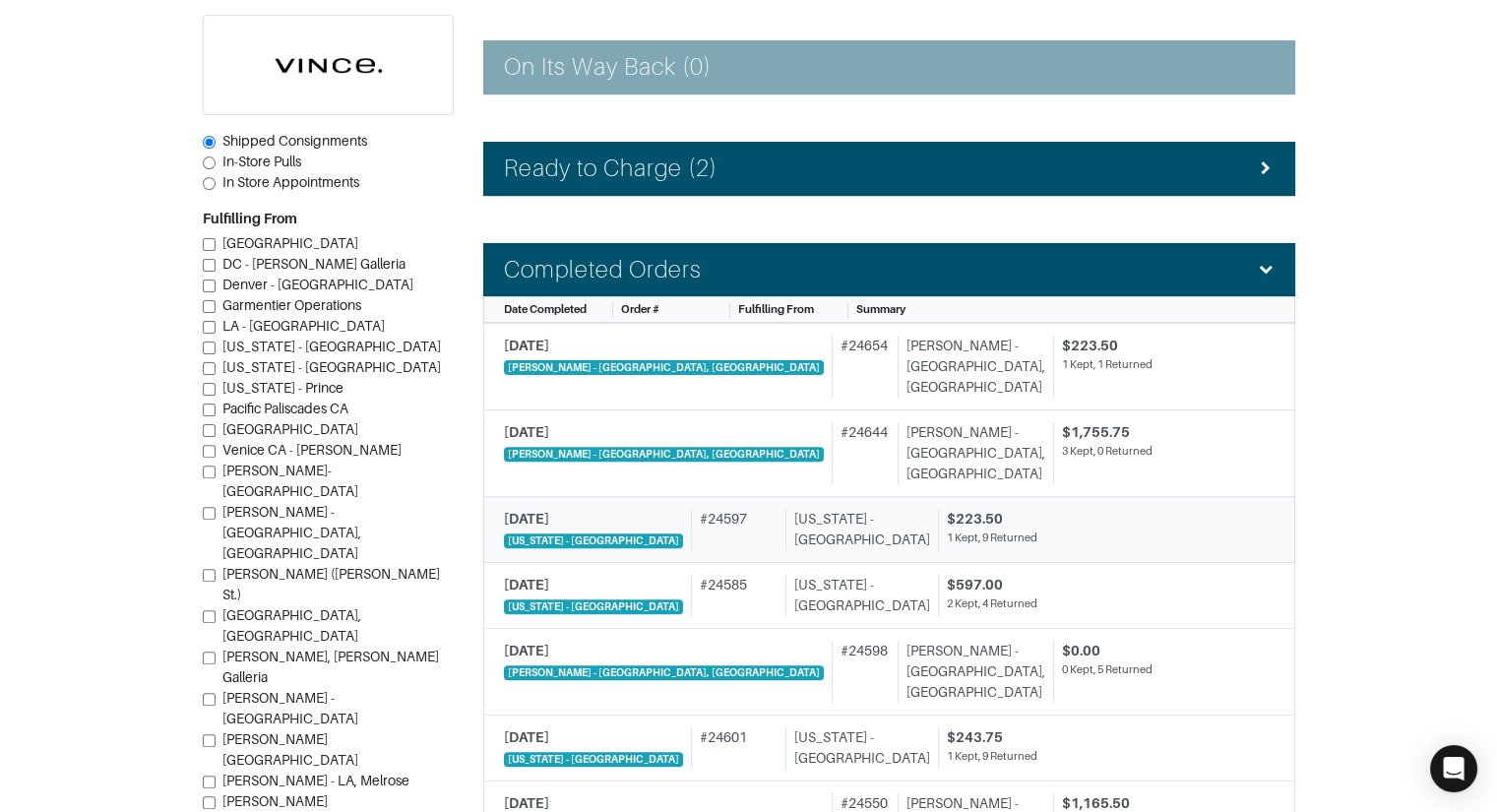
scroll to position [1704, 0]
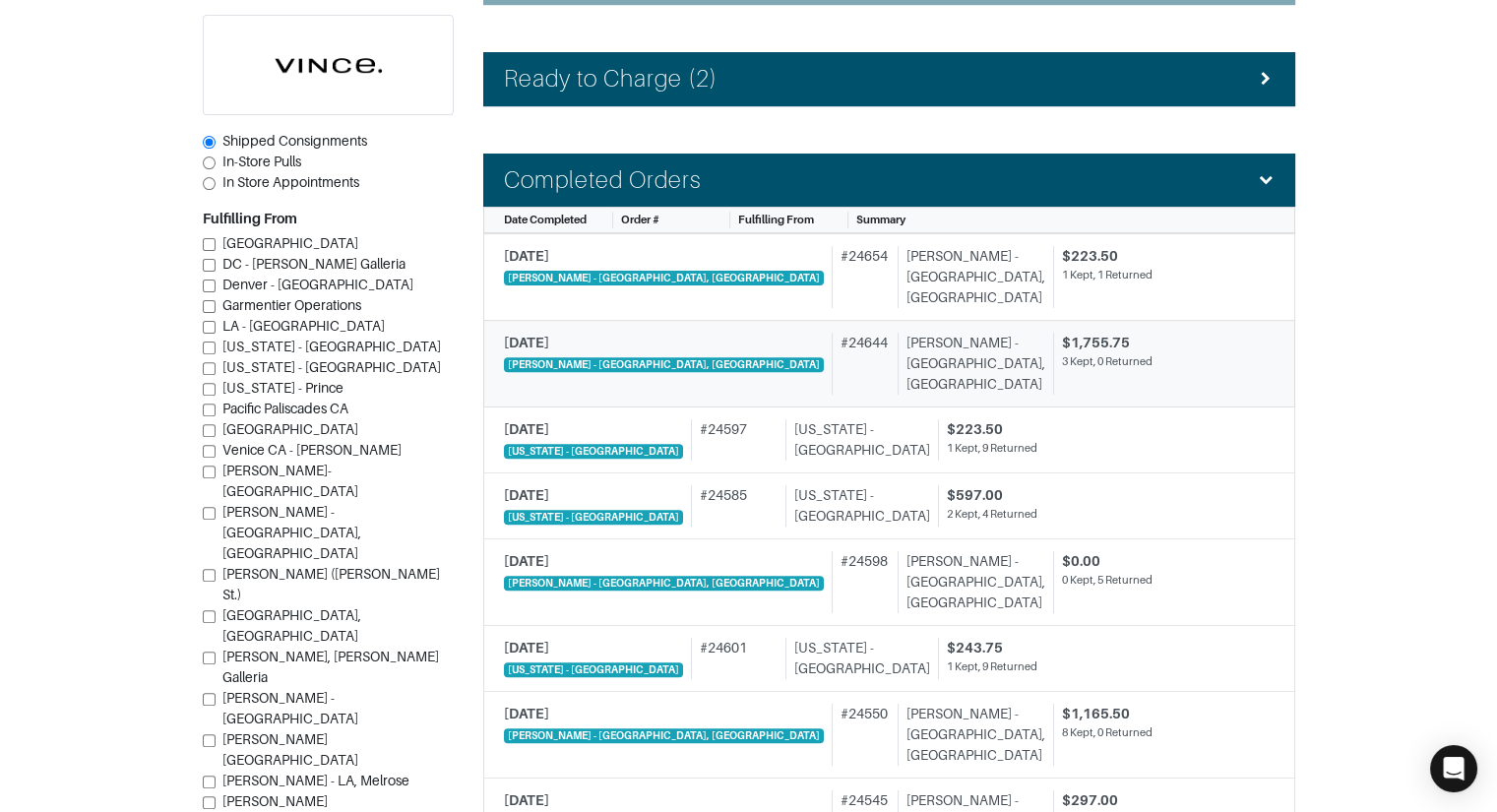
click at [832, 332] on div "# 24644" at bounding box center [861, 363] width 58 height 62
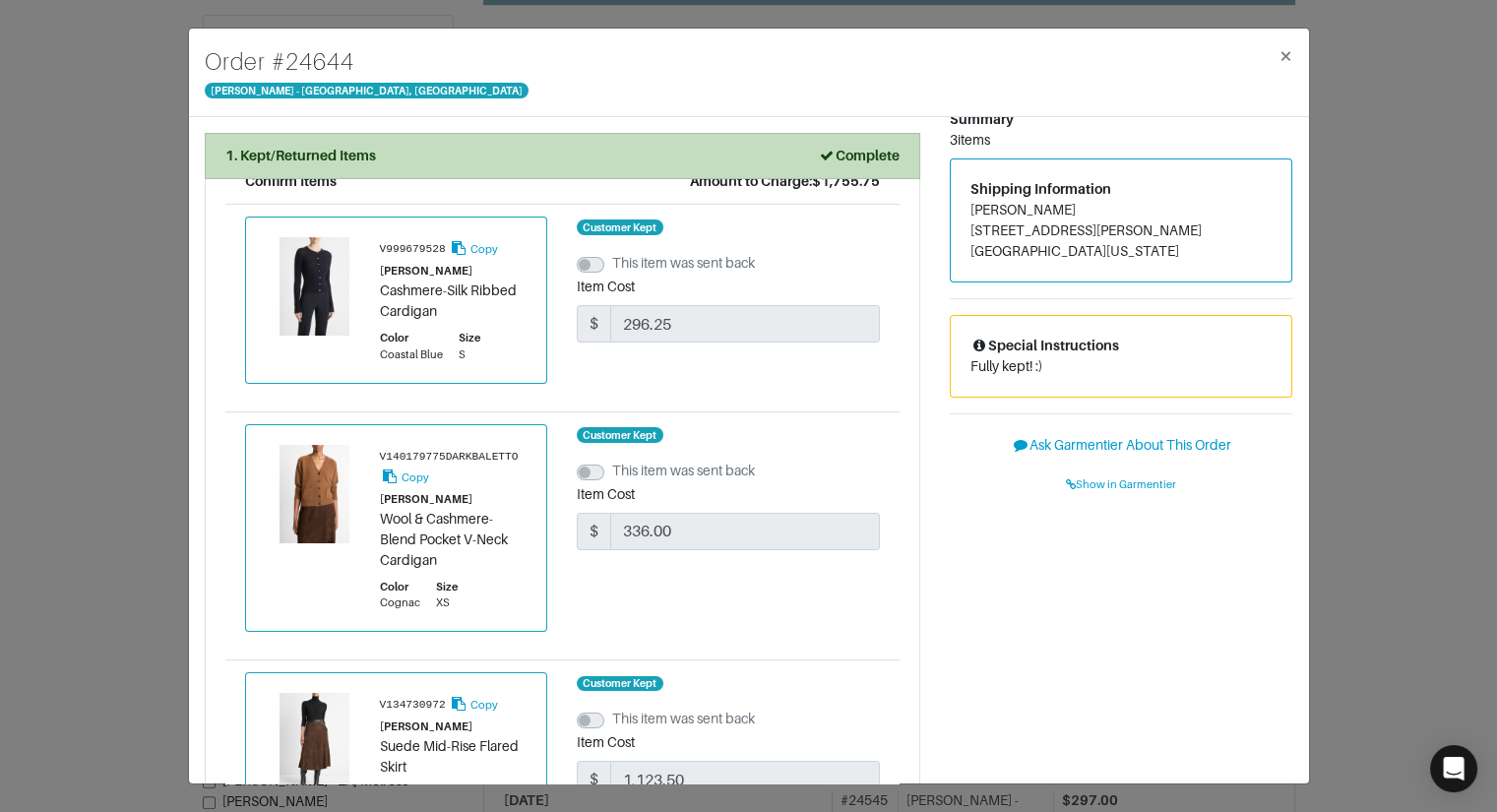
scroll to position [331, 0]
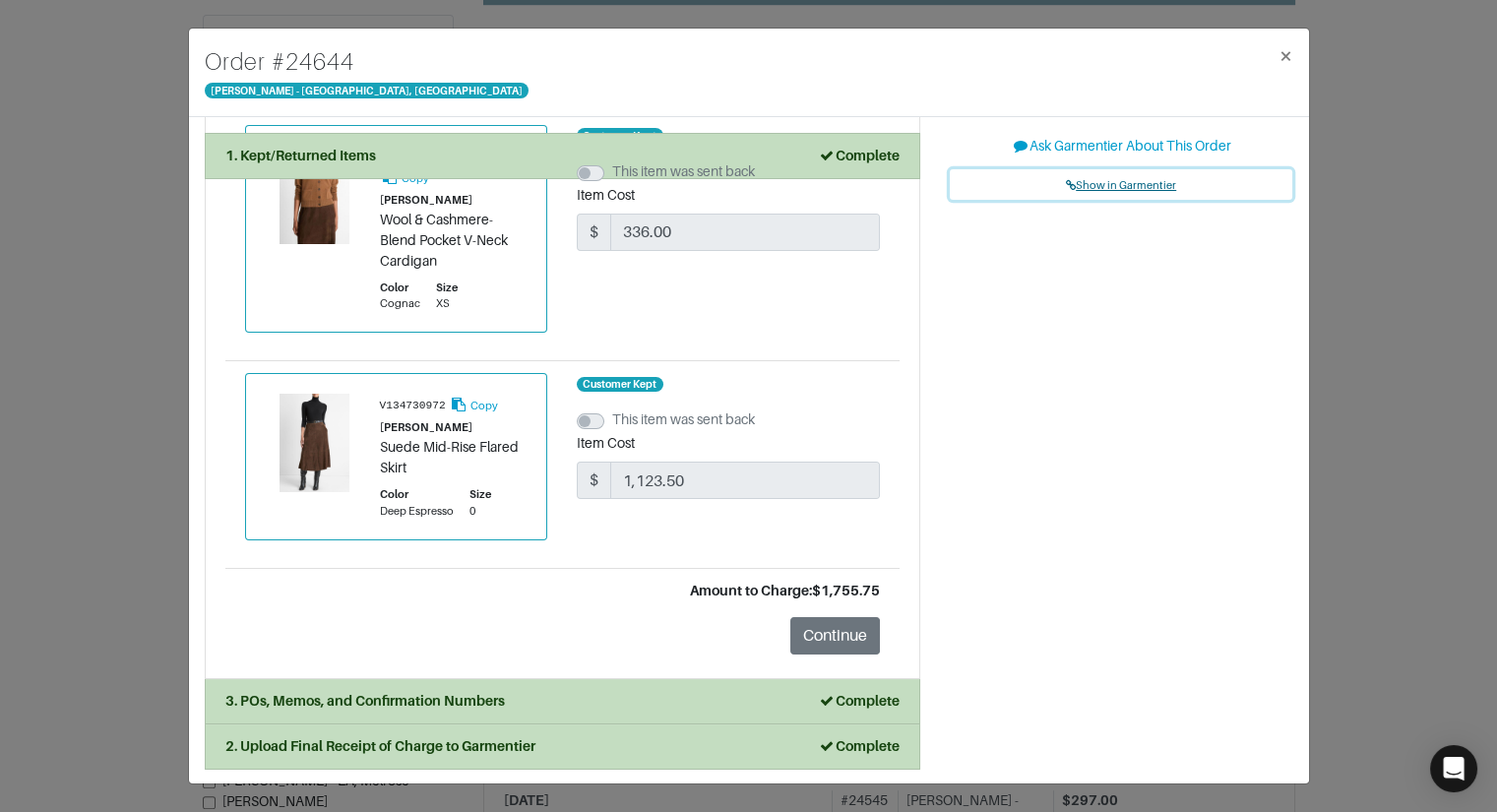
click at [1091, 185] on span "Show in Garmentier" at bounding box center [1121, 185] width 111 height 12
click at [155, 102] on div "Order # 24644 Vince - Chicago, Oak Street × 1. Kept/Returned Items Complete Con…" at bounding box center [748, 406] width 1497 height 812
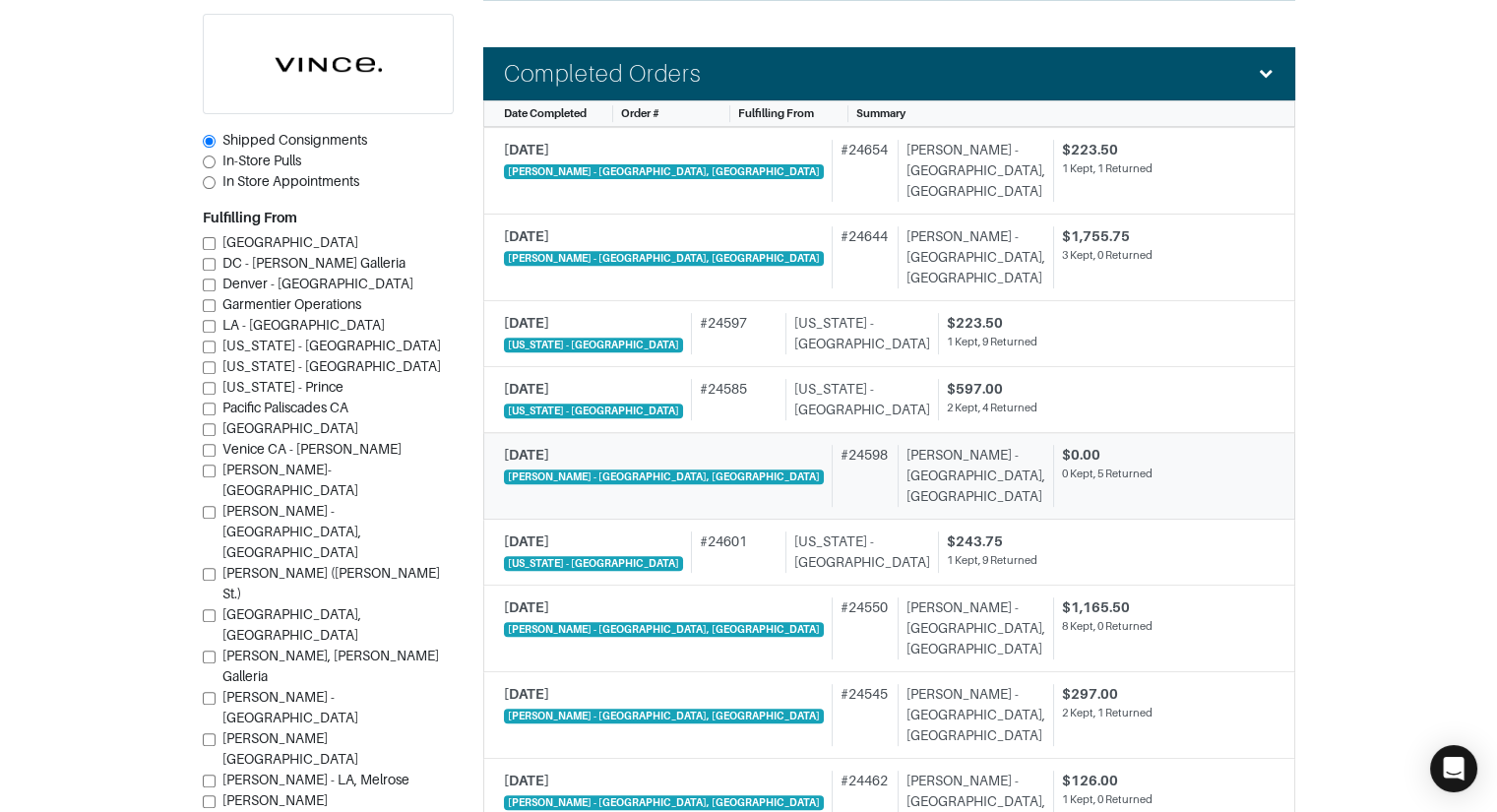
scroll to position [1808, 0]
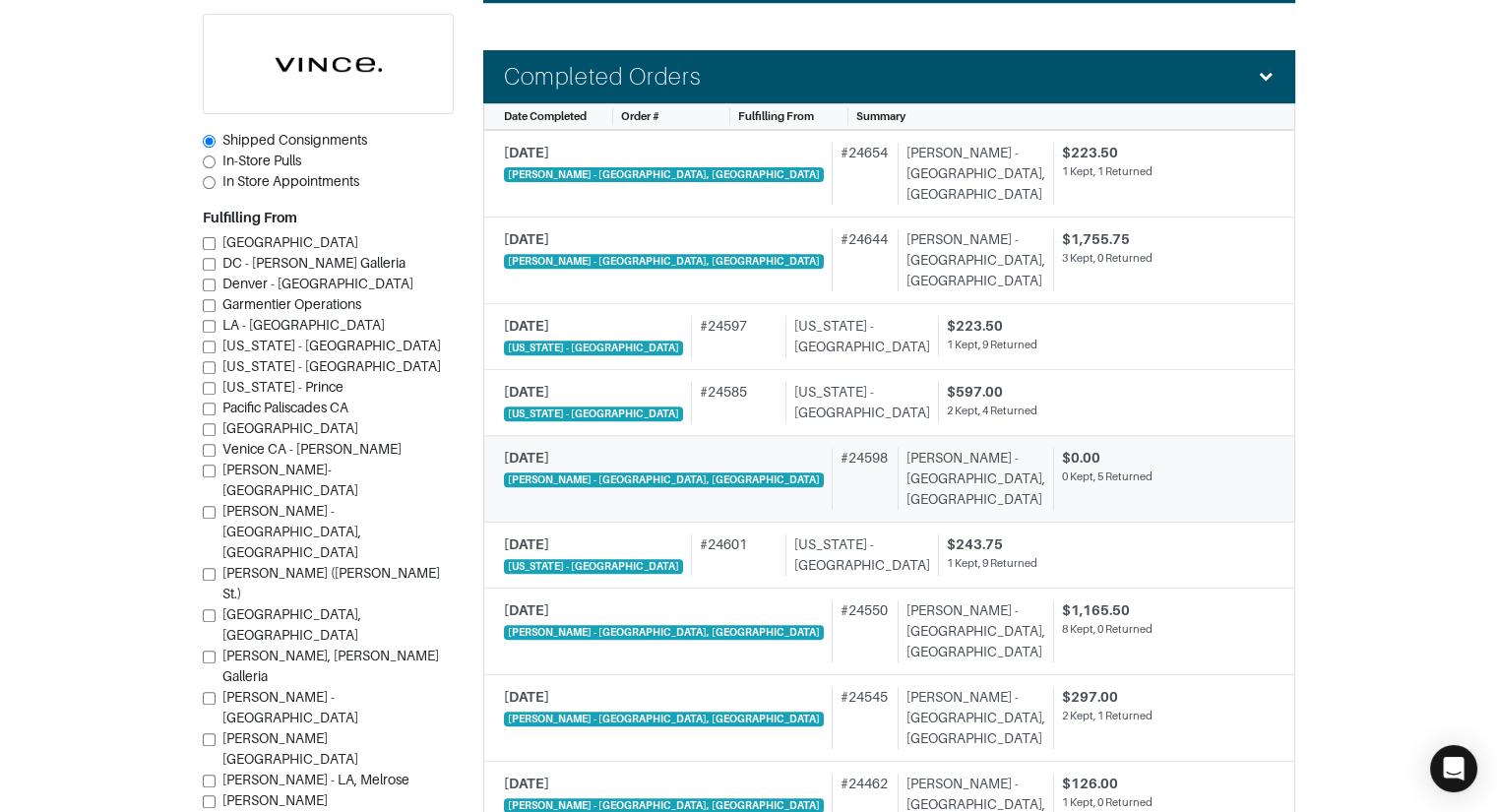
click at [832, 448] on div "# 24598" at bounding box center [861, 479] width 58 height 62
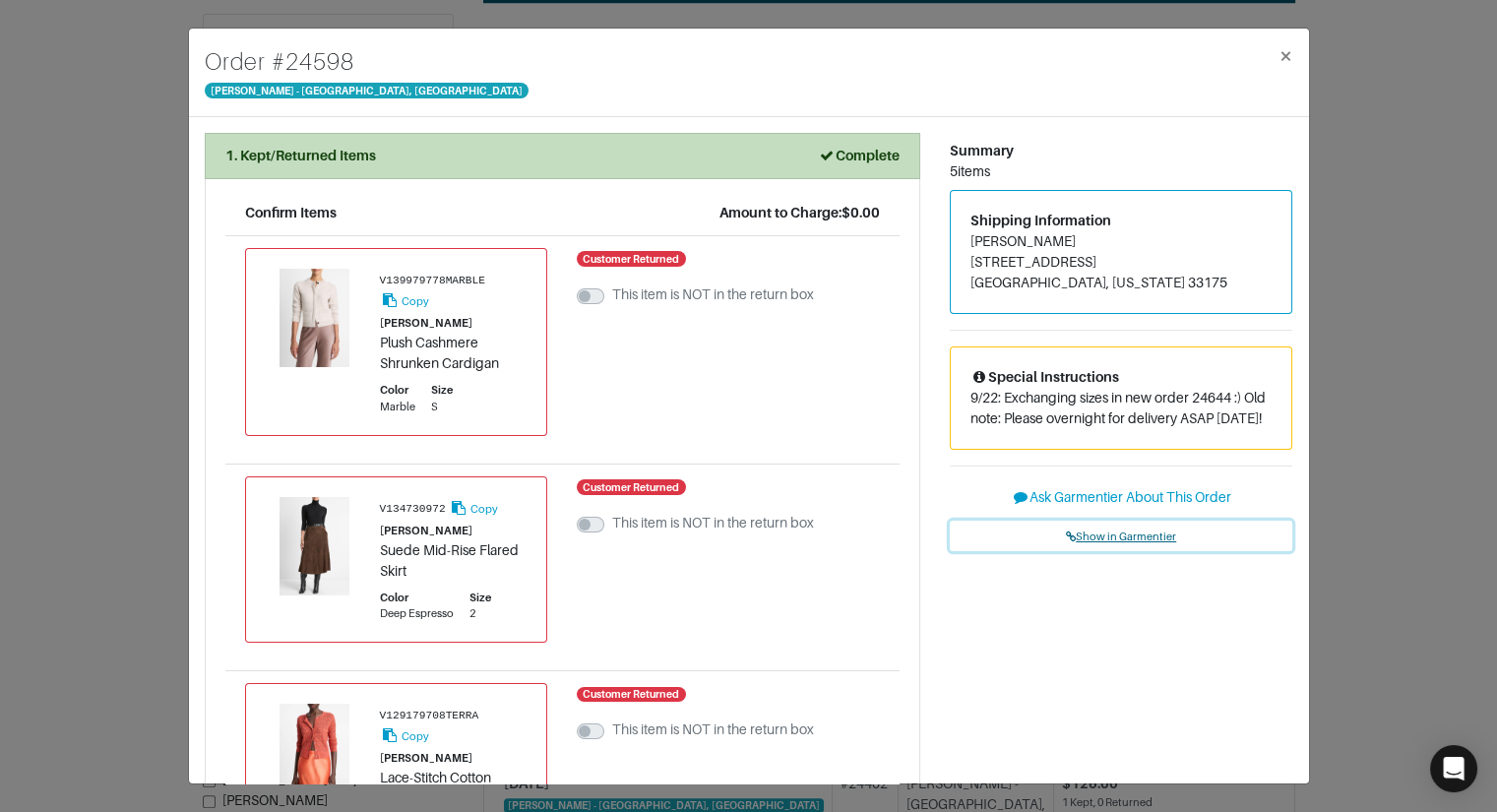
click at [1124, 526] on link "Show in Garmentier" at bounding box center [1121, 536] width 343 height 31
drag, startPoint x: 114, startPoint y: 477, endPoint x: 140, endPoint y: 470, distance: 26.9
click at [119, 476] on div "Order # 24598 Vince - Chicago, Oak Street × 1. Kept/Returned Items Complete Con…" at bounding box center [748, 406] width 1497 height 812
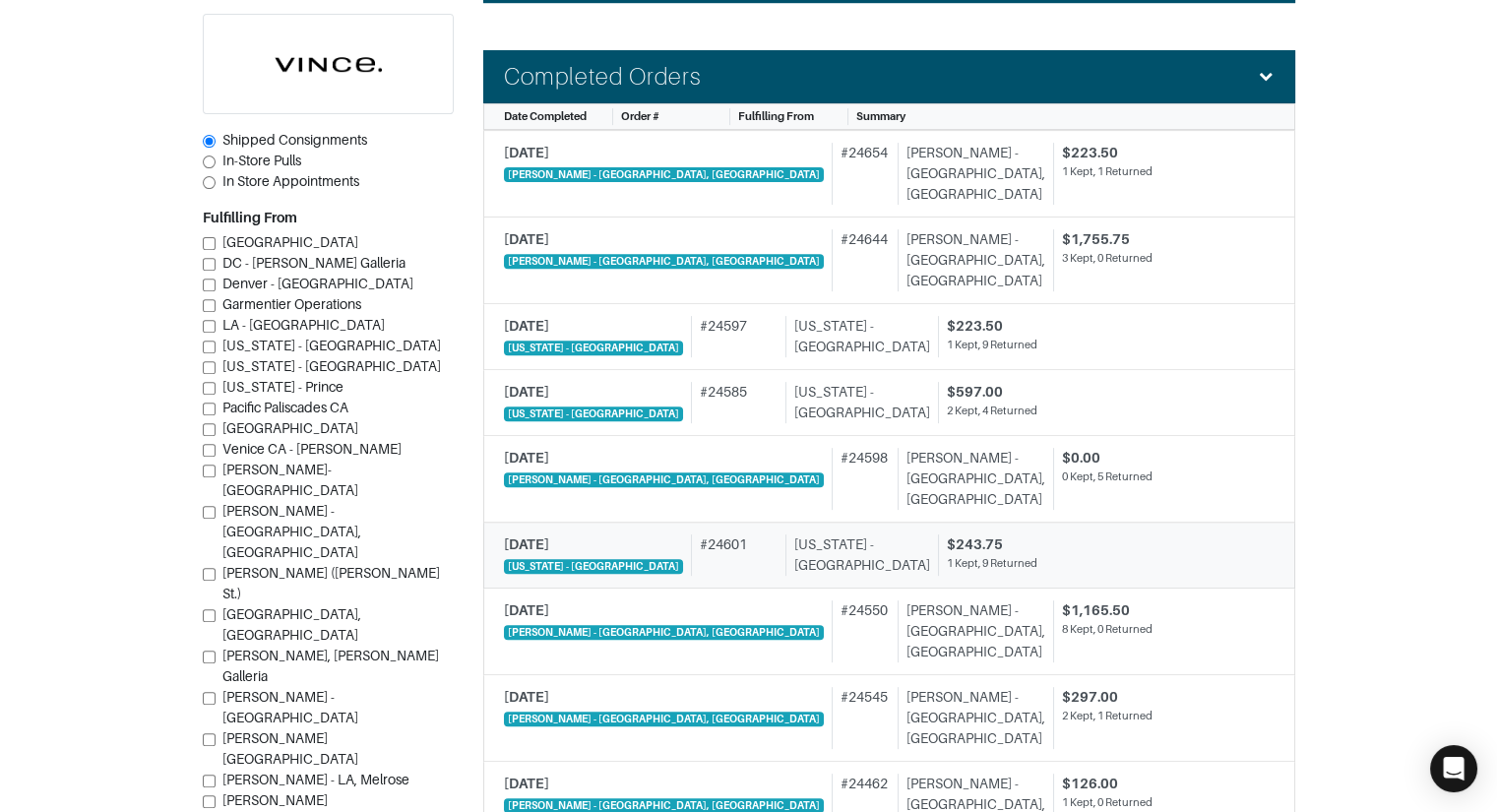
click at [708, 535] on div "# 24601" at bounding box center [734, 555] width 87 height 41
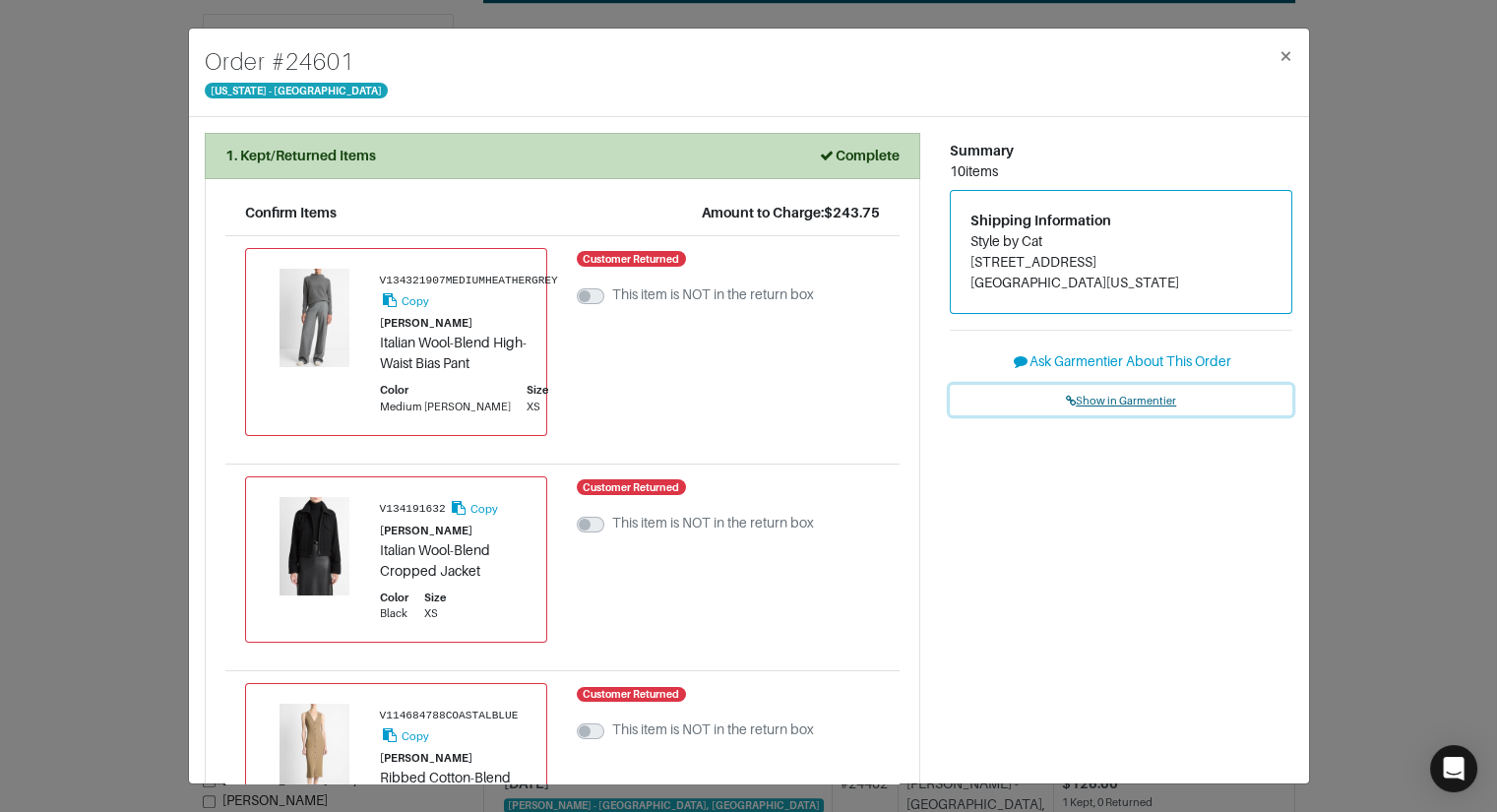
click at [1132, 393] on link "Show in Garmentier" at bounding box center [1121, 400] width 343 height 31
drag, startPoint x: 87, startPoint y: 194, endPoint x: 100, endPoint y: 176, distance: 22.2
click at [88, 193] on div "Order # 24601 New York - 5th Avenue × 1. Kept/Returned Items Complete Confirm I…" at bounding box center [748, 406] width 1497 height 812
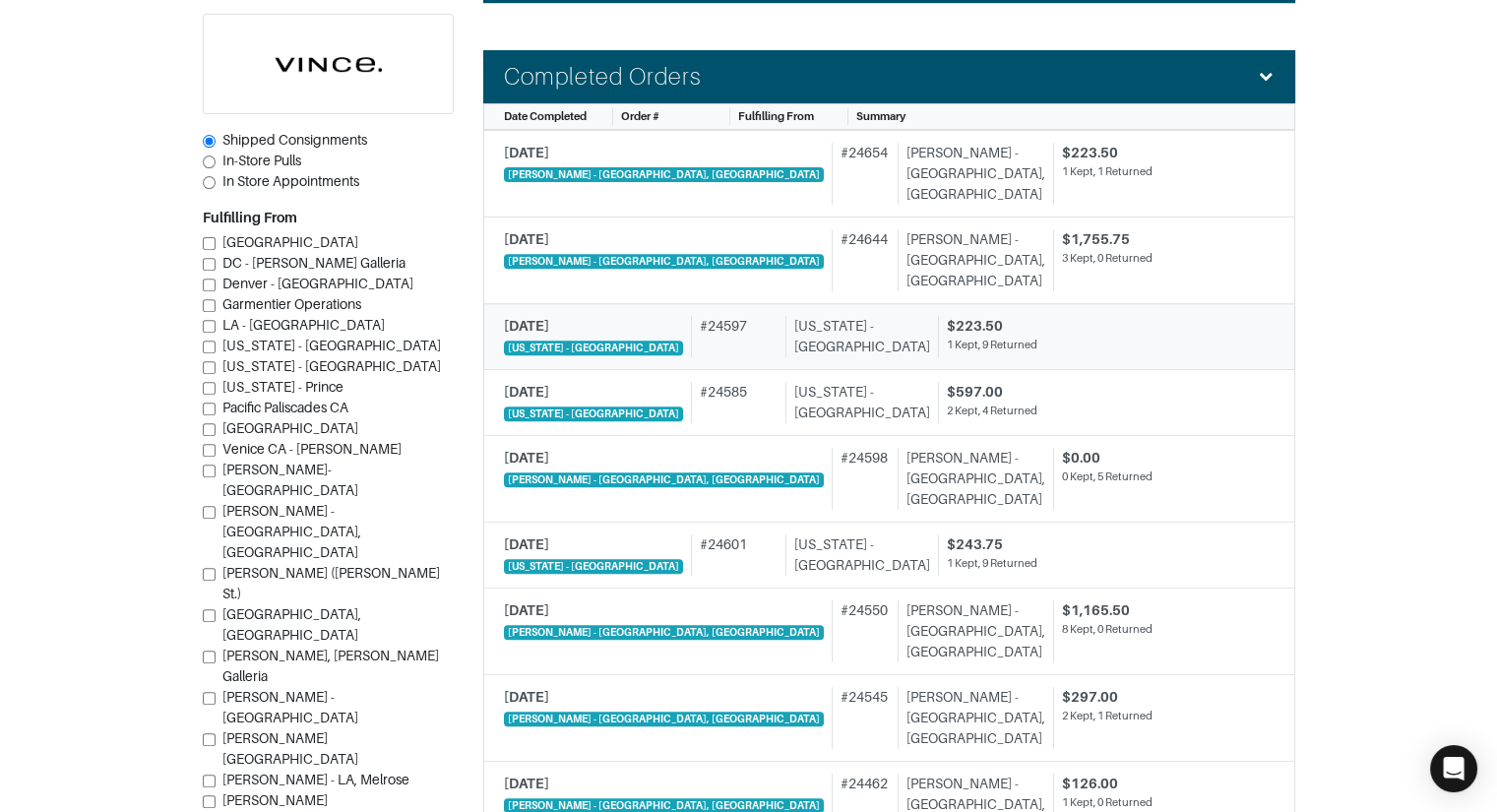
click at [710, 316] on div "# 24597" at bounding box center [734, 336] width 87 height 41
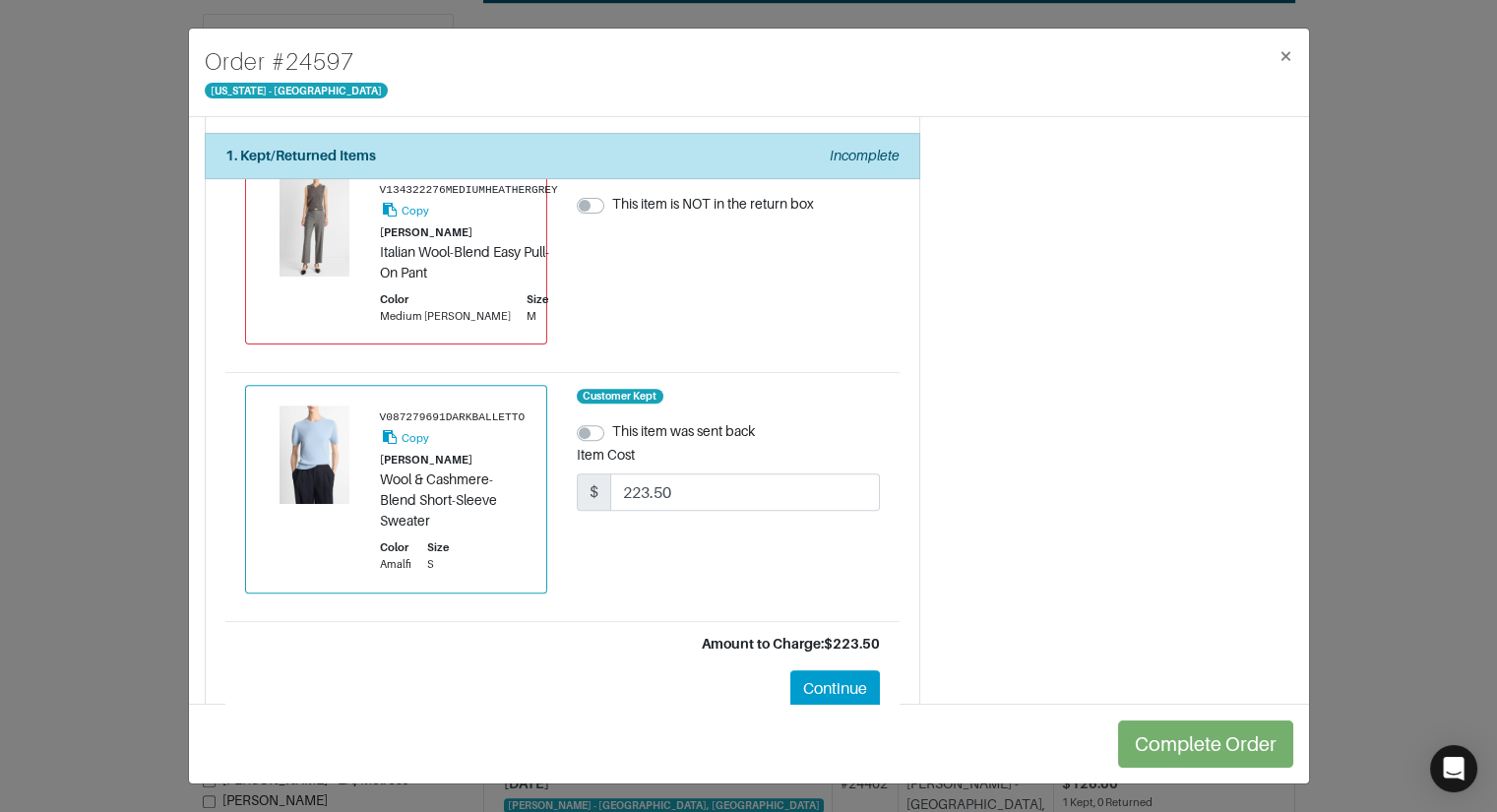
scroll to position [1896, 0]
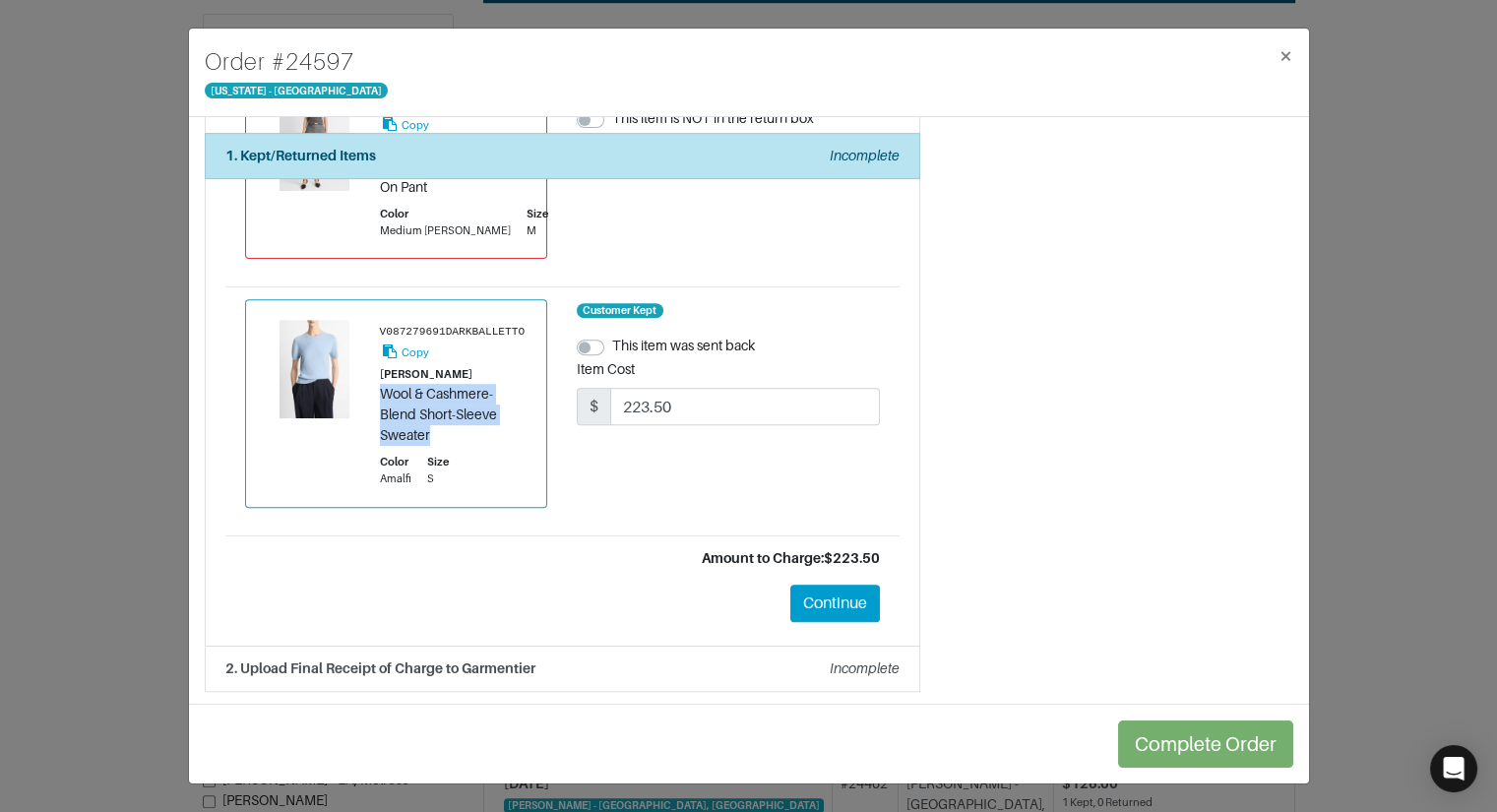
drag, startPoint x: 382, startPoint y: 391, endPoint x: 502, endPoint y: 439, distance: 129.2
click at [502, 444] on div "Wool & Cashmere-Blend Short-Sleeve Sweater" at bounding box center [454, 414] width 148 height 62
copy div "Wool & Cashmere-Blend Short-Sleeve Sweater"
click at [366, 472] on div "V087279691DARKBALLETTO Copy VINCE Wool & Cashmere-Blend Short-Sleeve Sweater Co…" at bounding box center [396, 404] width 262 height 168
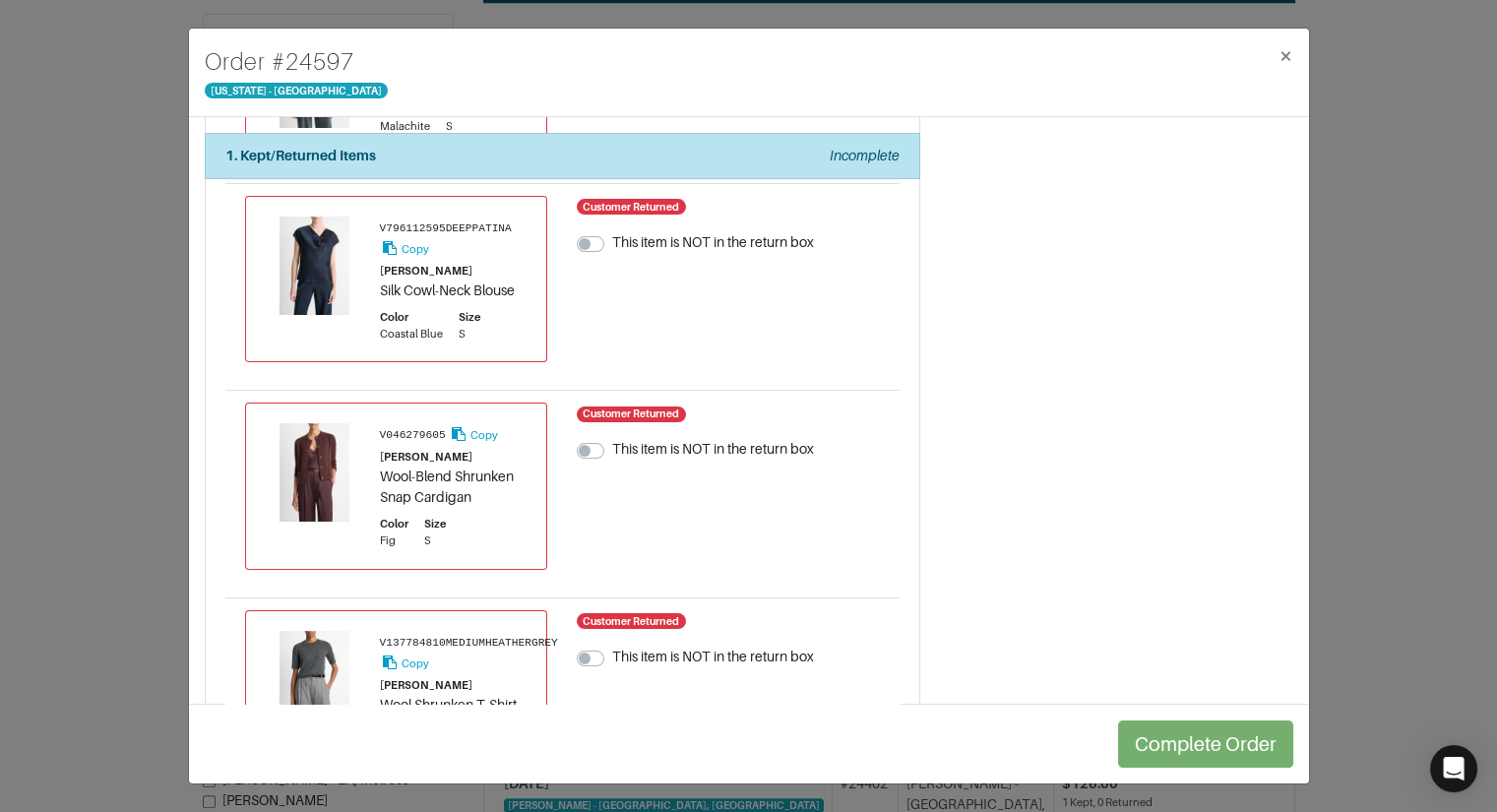
scroll to position [0, 0]
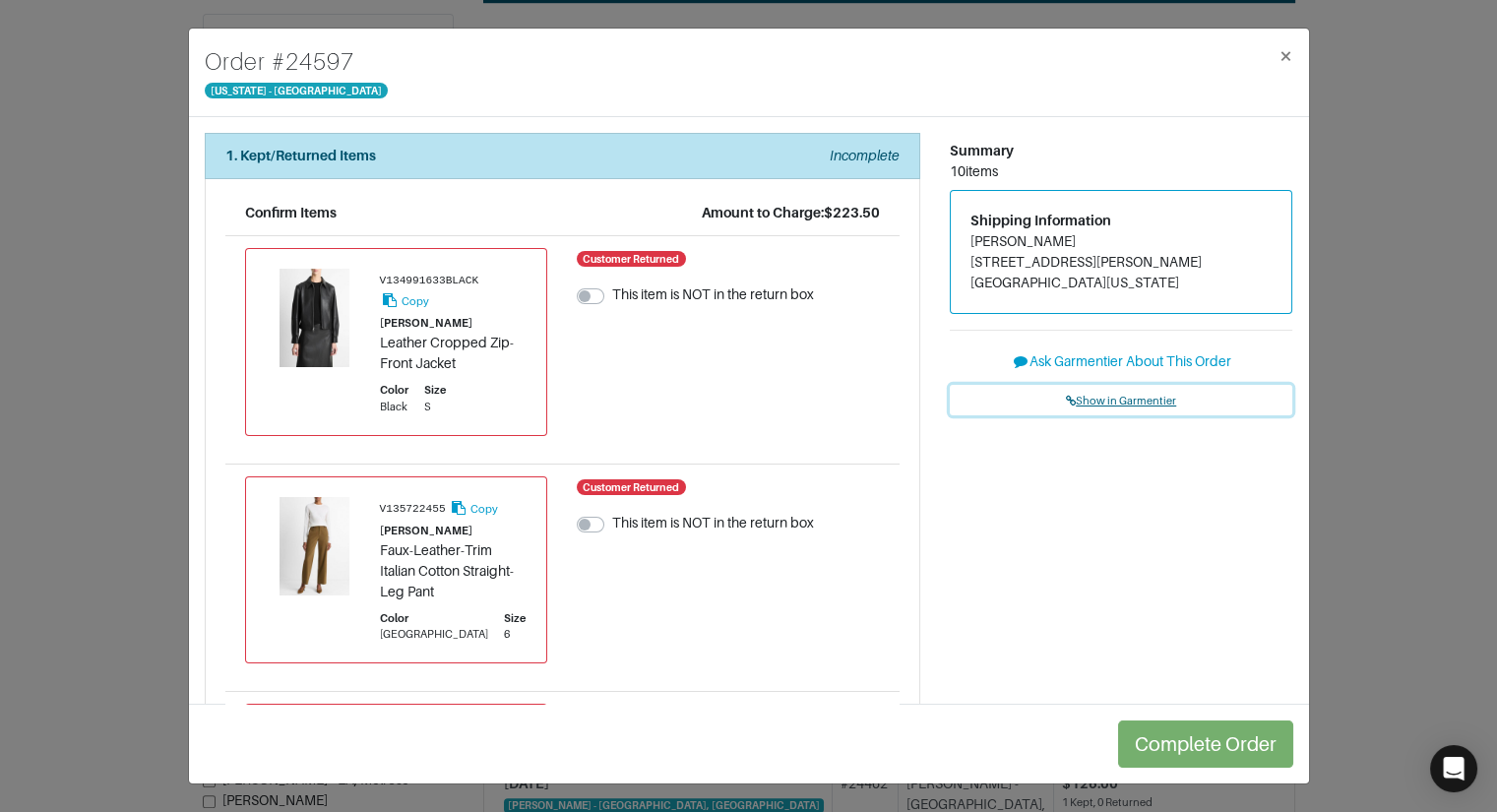
click at [1096, 403] on span "Show in Garmentier" at bounding box center [1121, 401] width 111 height 12
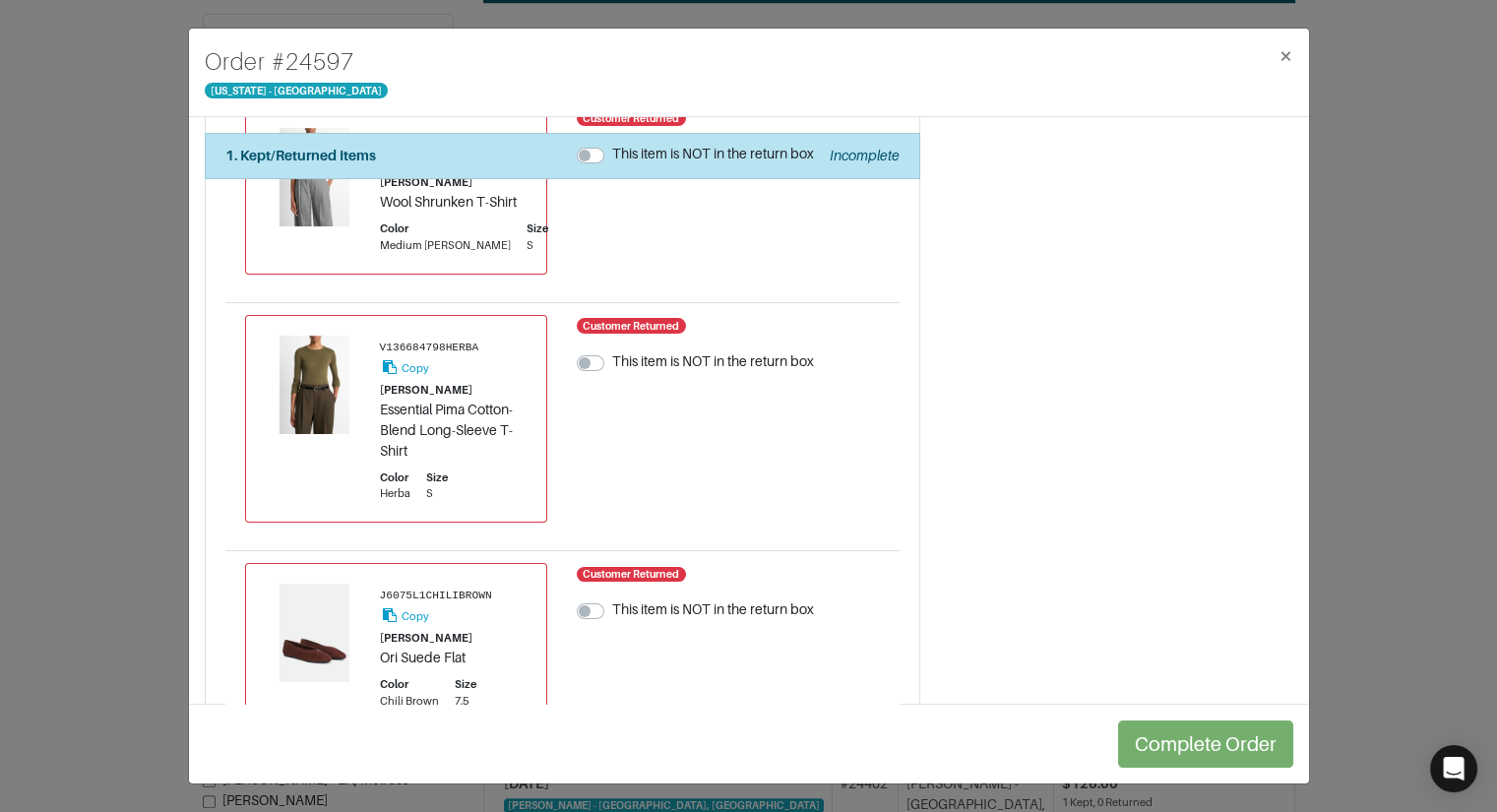
scroll to position [1202, 0]
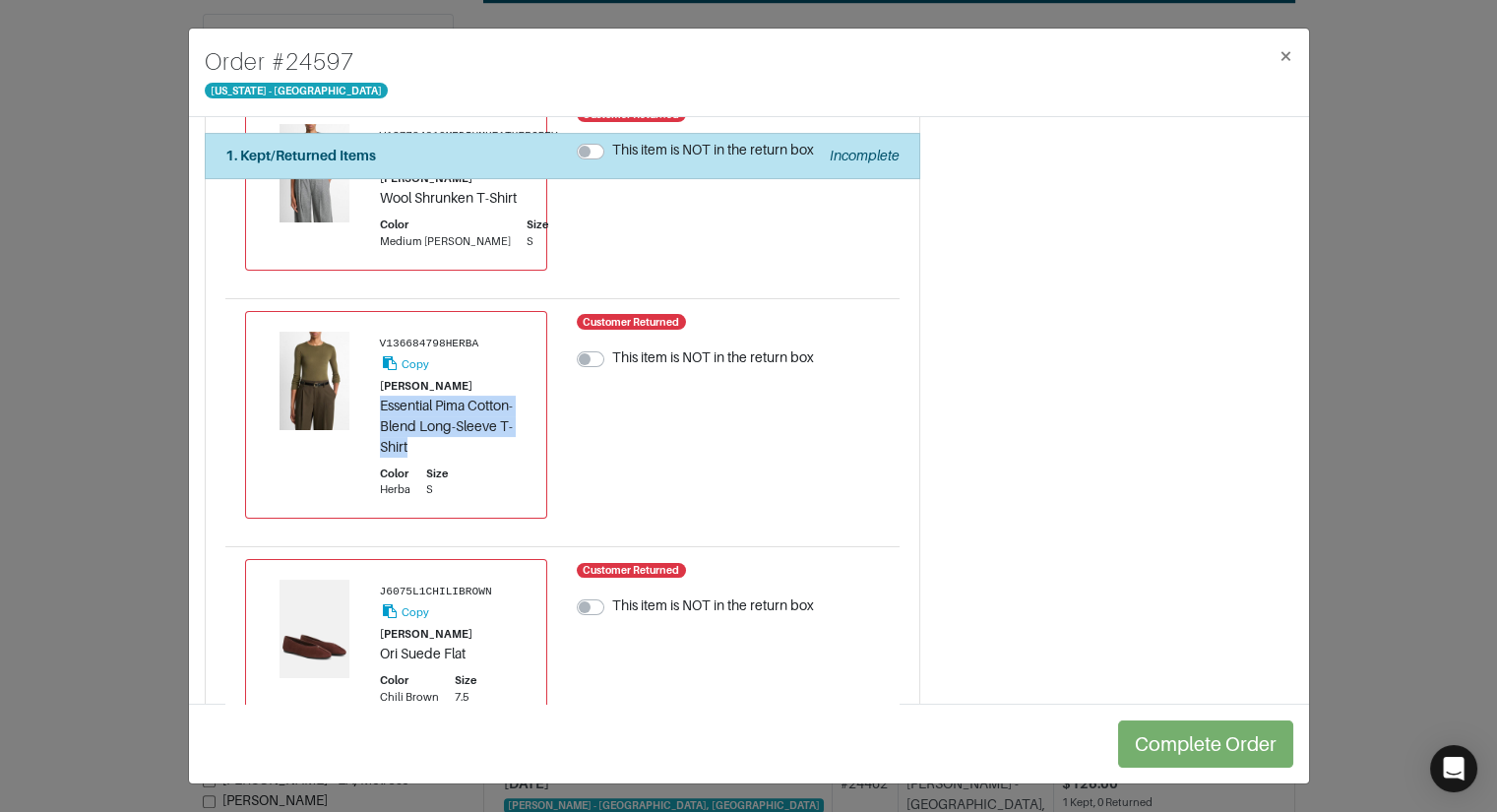
drag, startPoint x: 380, startPoint y: 403, endPoint x: 440, endPoint y: 439, distance: 70.0
click at [439, 439] on div "Essential Pima Cotton-Blend Long-Sleeve T-Shirt" at bounding box center [454, 426] width 148 height 62
copy div "Essential Pima Cotton-Blend Long-Sleeve T-Shirt"
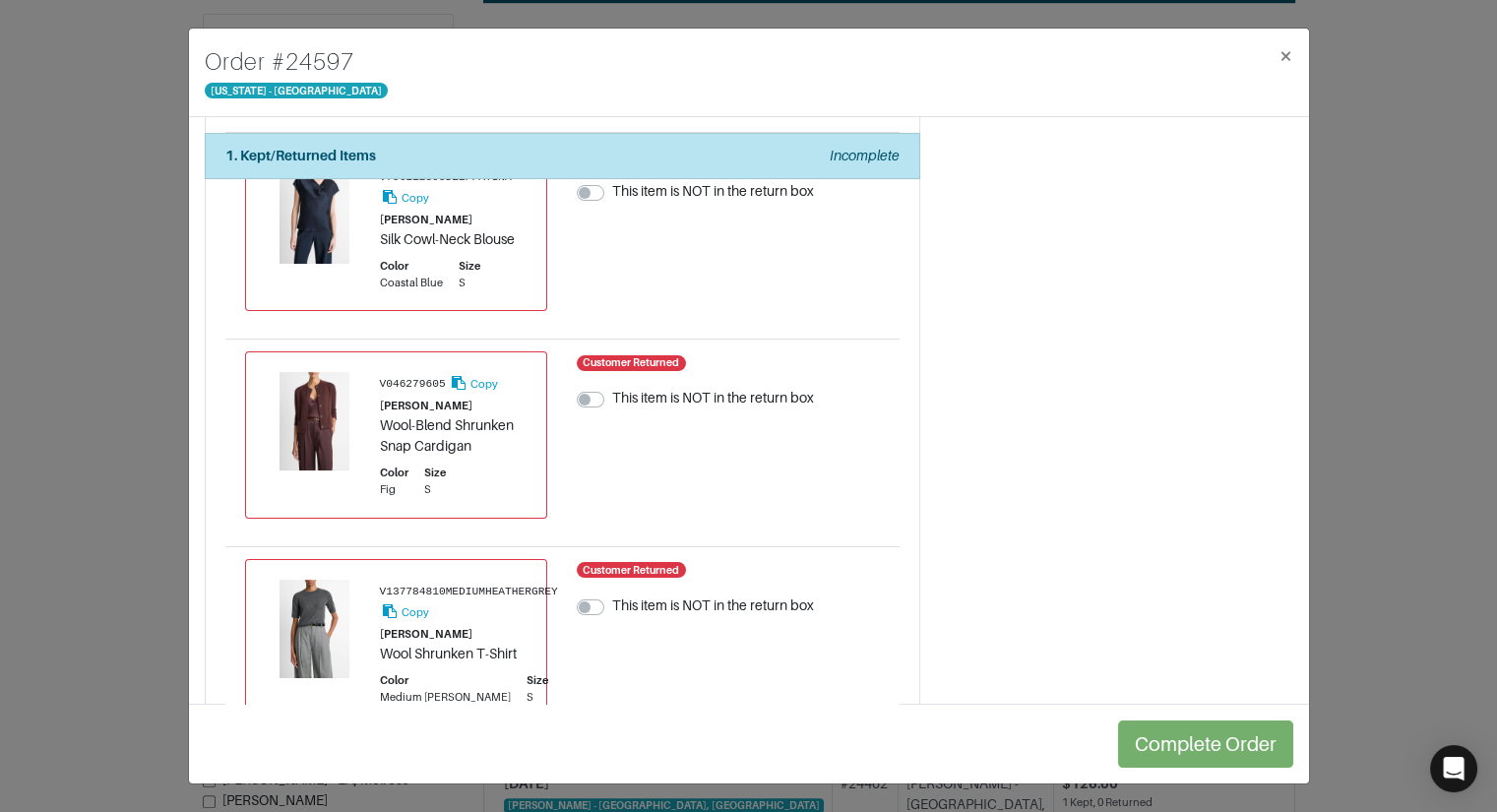
scroll to position [0, 0]
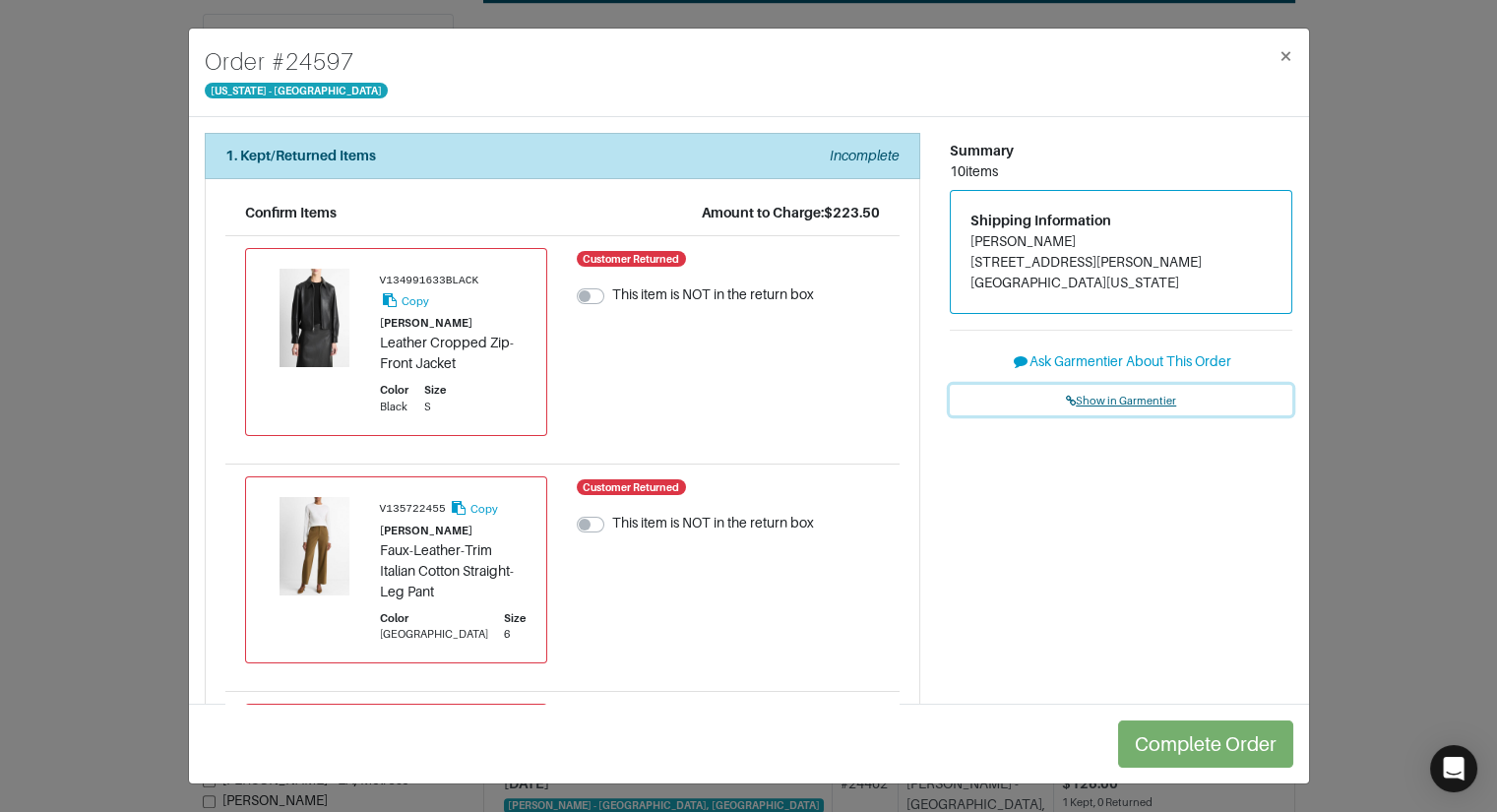
click at [1119, 395] on span "Show in Garmentier" at bounding box center [1121, 401] width 111 height 12
click at [125, 157] on div "Order # 24597 New York - 5th Avenue × 1. Kept/Returned Items Incomplete Confirm…" at bounding box center [748, 406] width 1497 height 812
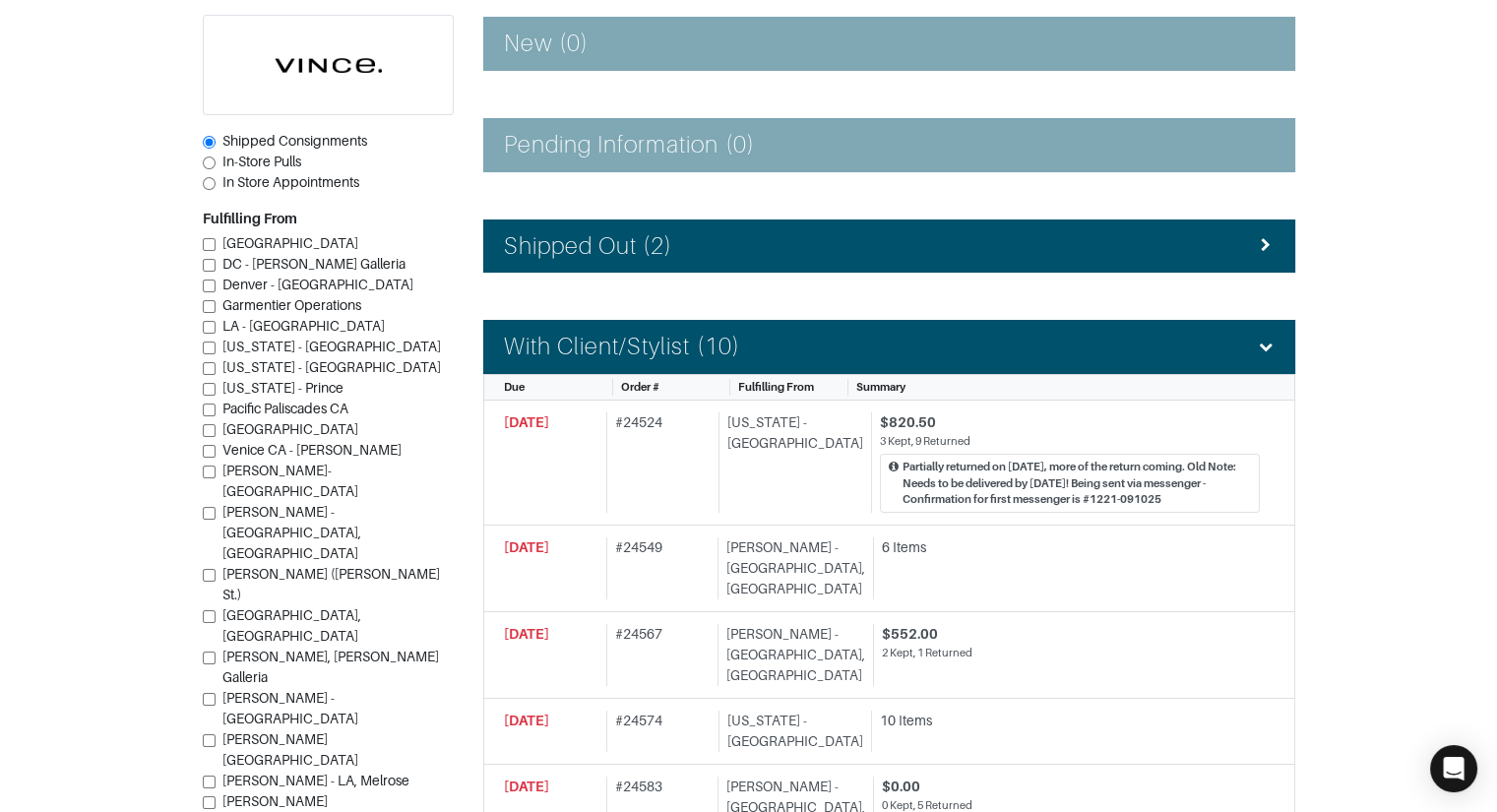
scroll to position [325, 0]
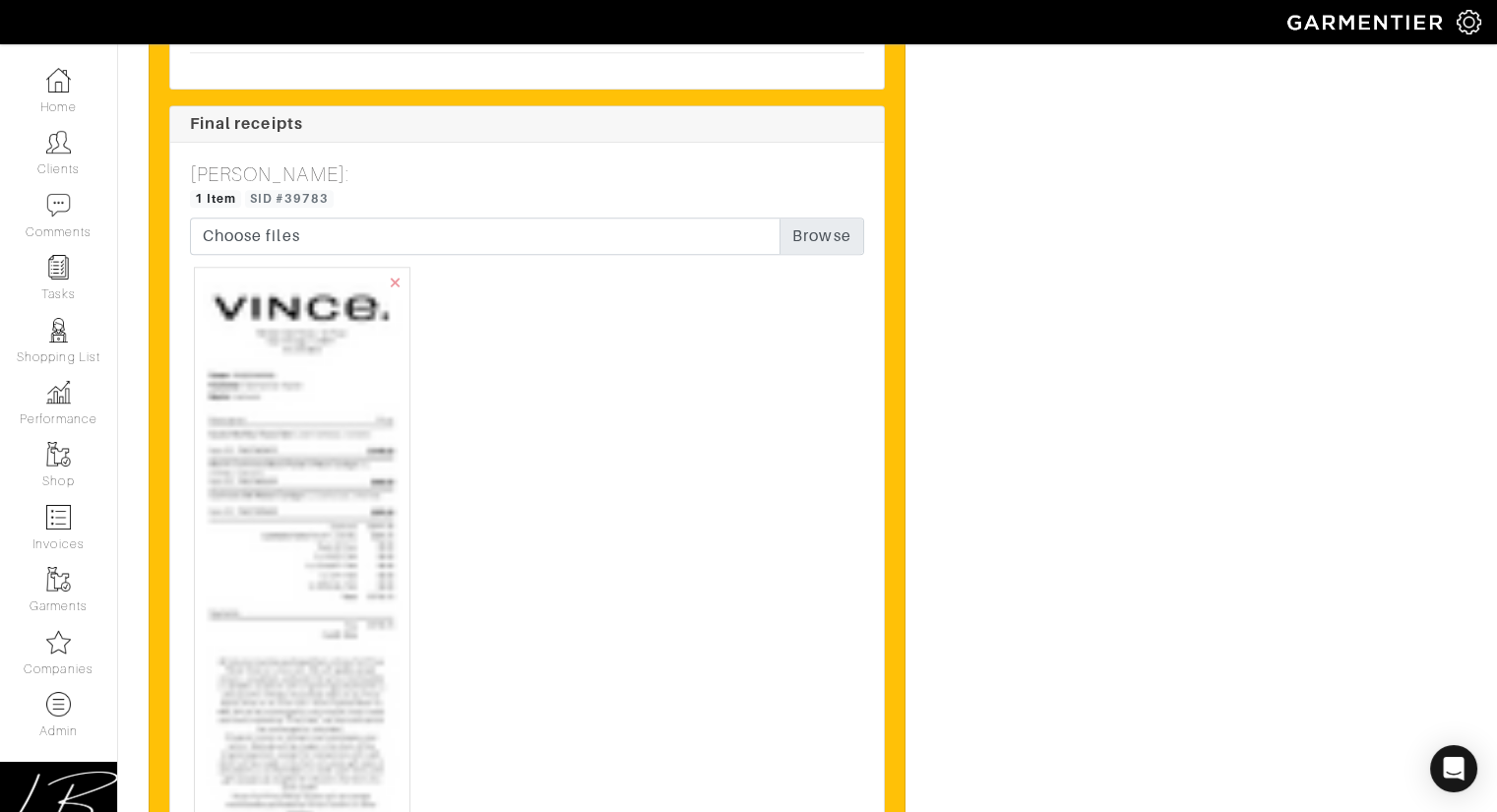
scroll to position [4260, 0]
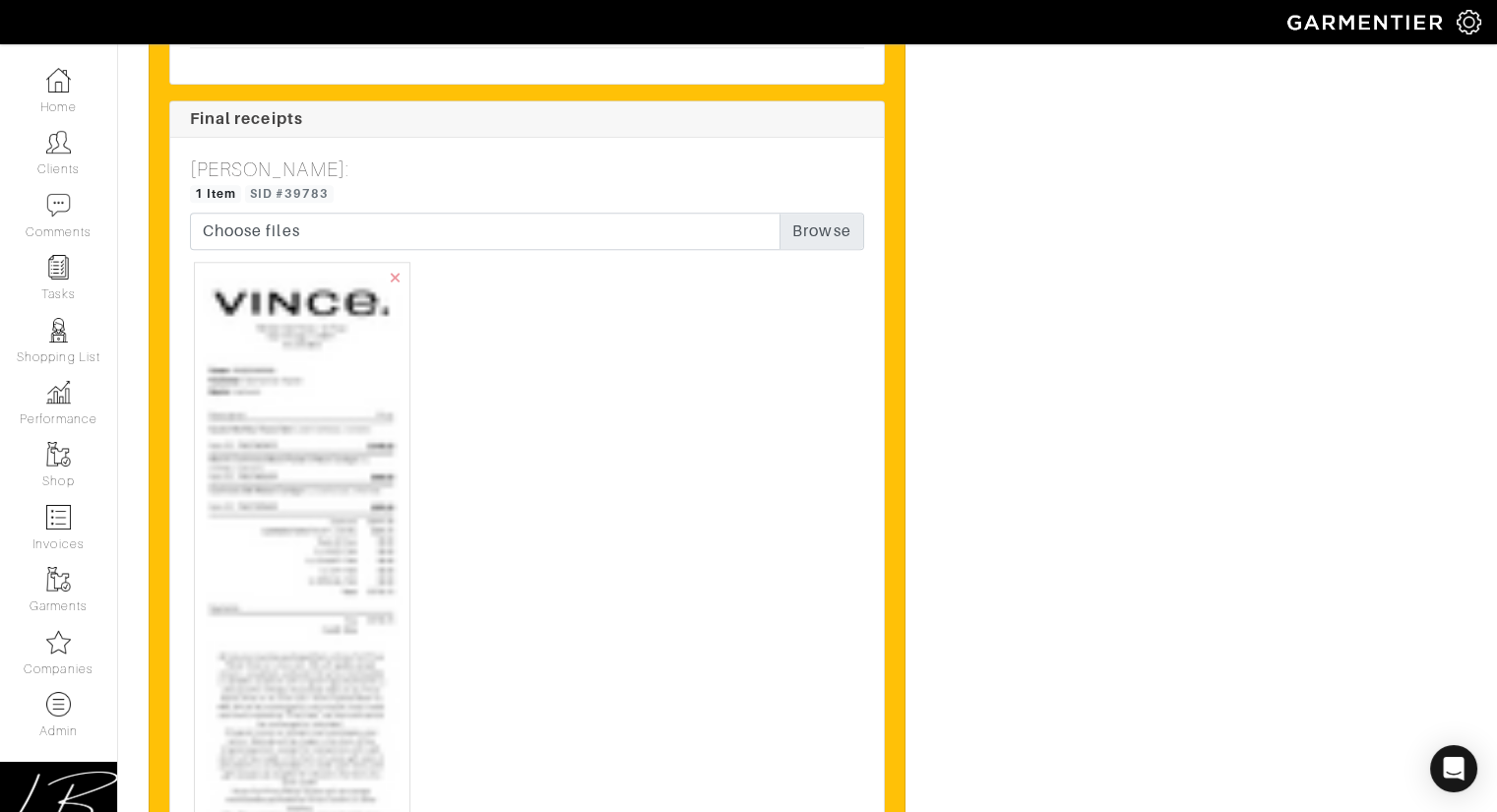
click at [339, 517] on img at bounding box center [301, 712] width 198 height 885
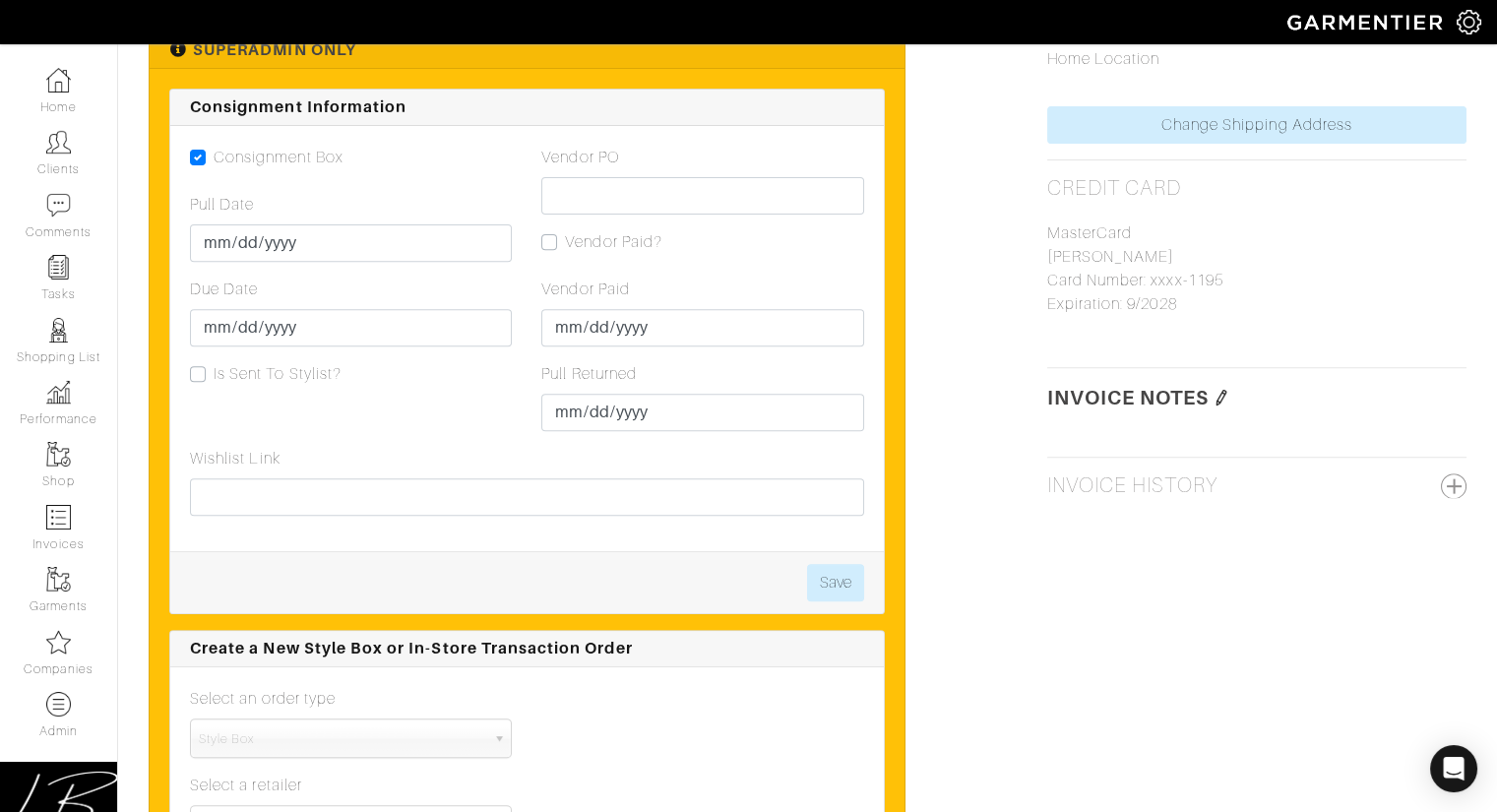
scroll to position [1781, 0]
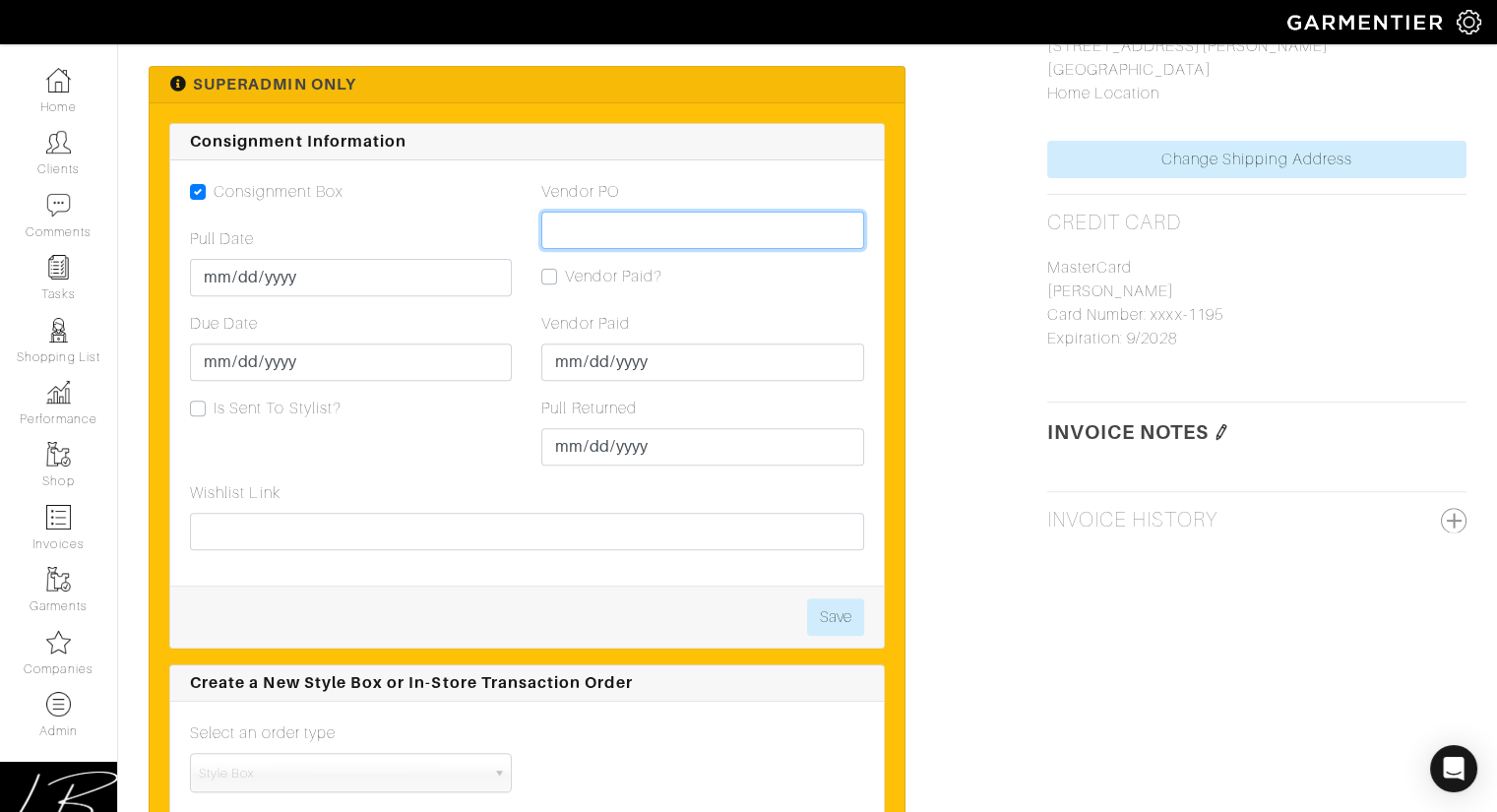
click at [608, 212] on input "Vendor PO" at bounding box center [703, 230] width 322 height 37
paste input "VN0003440406"
type input "VN0003440406"
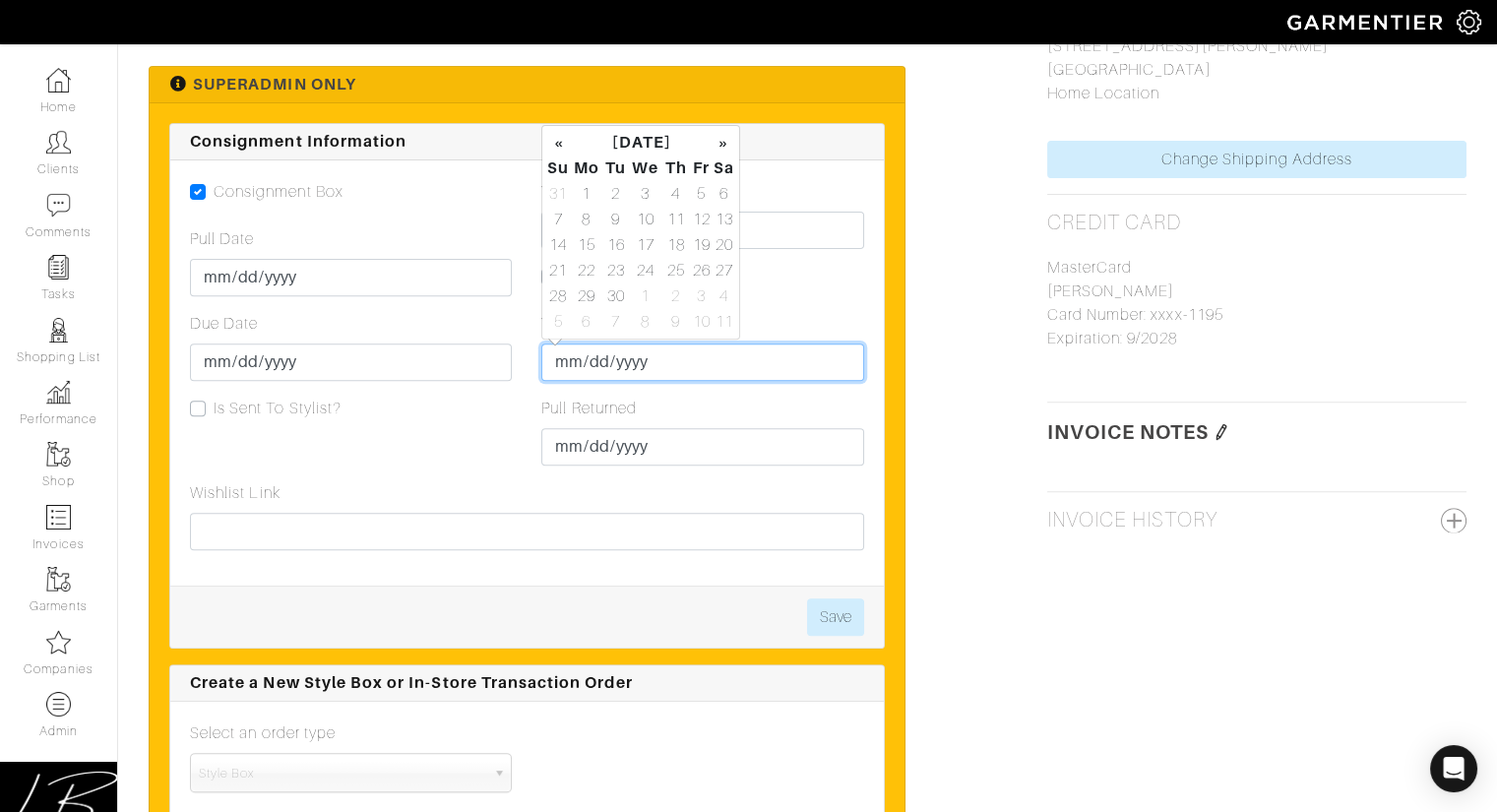
click at [561, 358] on input "Vendor Paid" at bounding box center [703, 362] width 322 height 37
click at [698, 265] on td "26" at bounding box center [701, 270] width 23 height 26
type input "[DATE]"
drag, startPoint x: 747, startPoint y: 408, endPoint x: 754, endPoint y: 463, distance: 55.4
click at [747, 408] on div "Pull Returned [DATE]" at bounding box center [703, 431] width 322 height 69
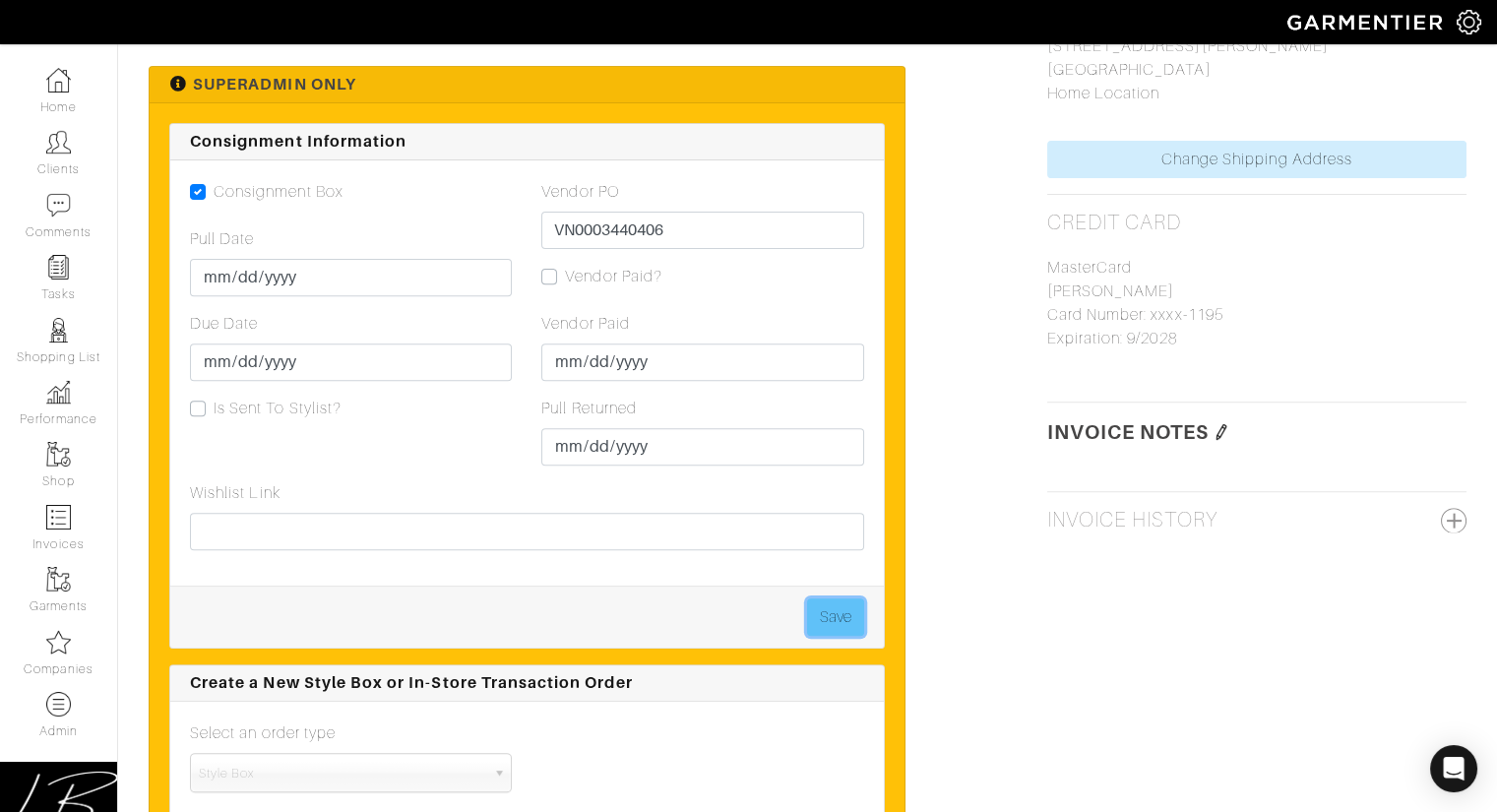
click at [822, 602] on button "Save" at bounding box center [836, 617] width 57 height 37
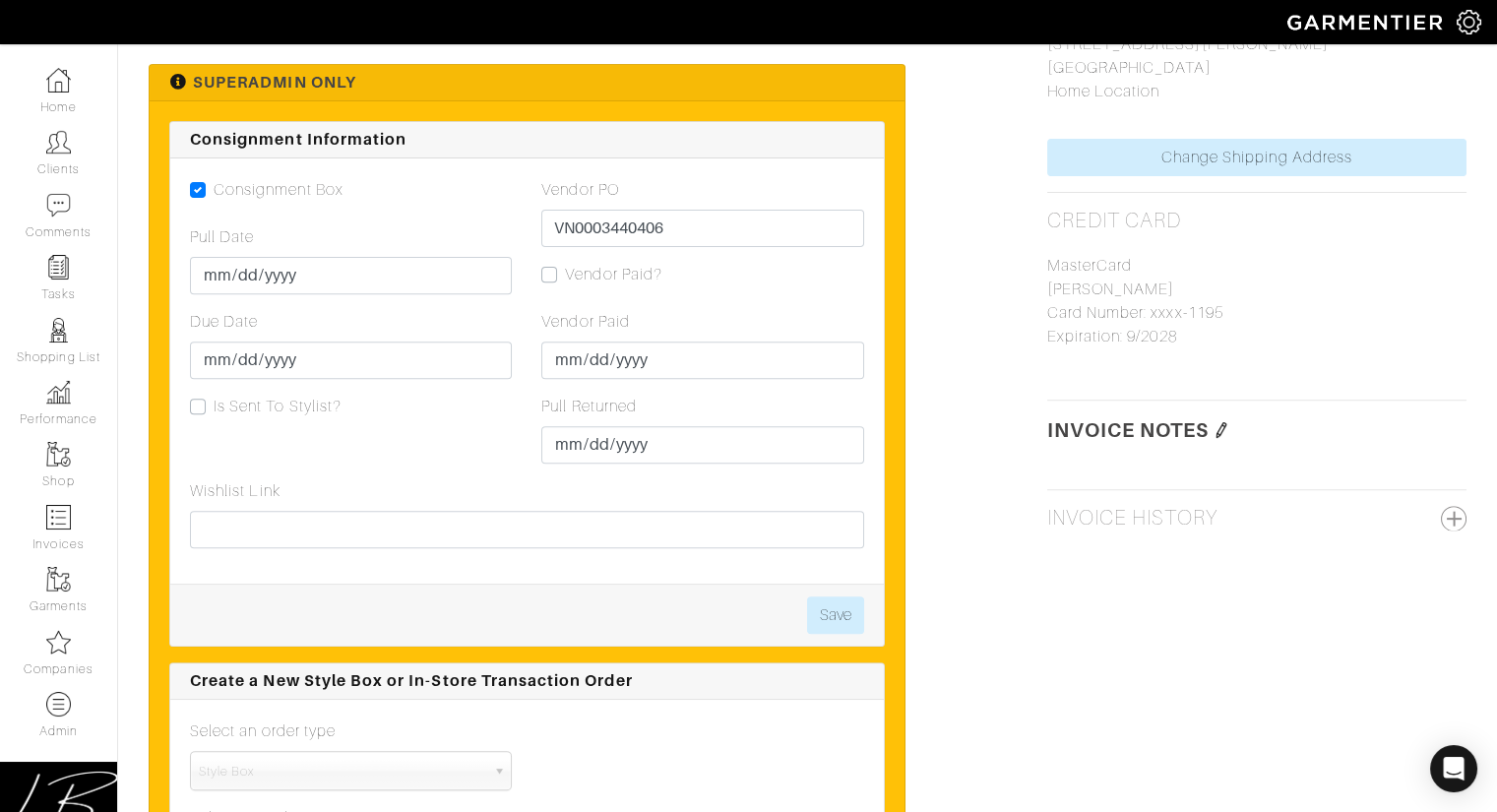
scroll to position [1769, 0]
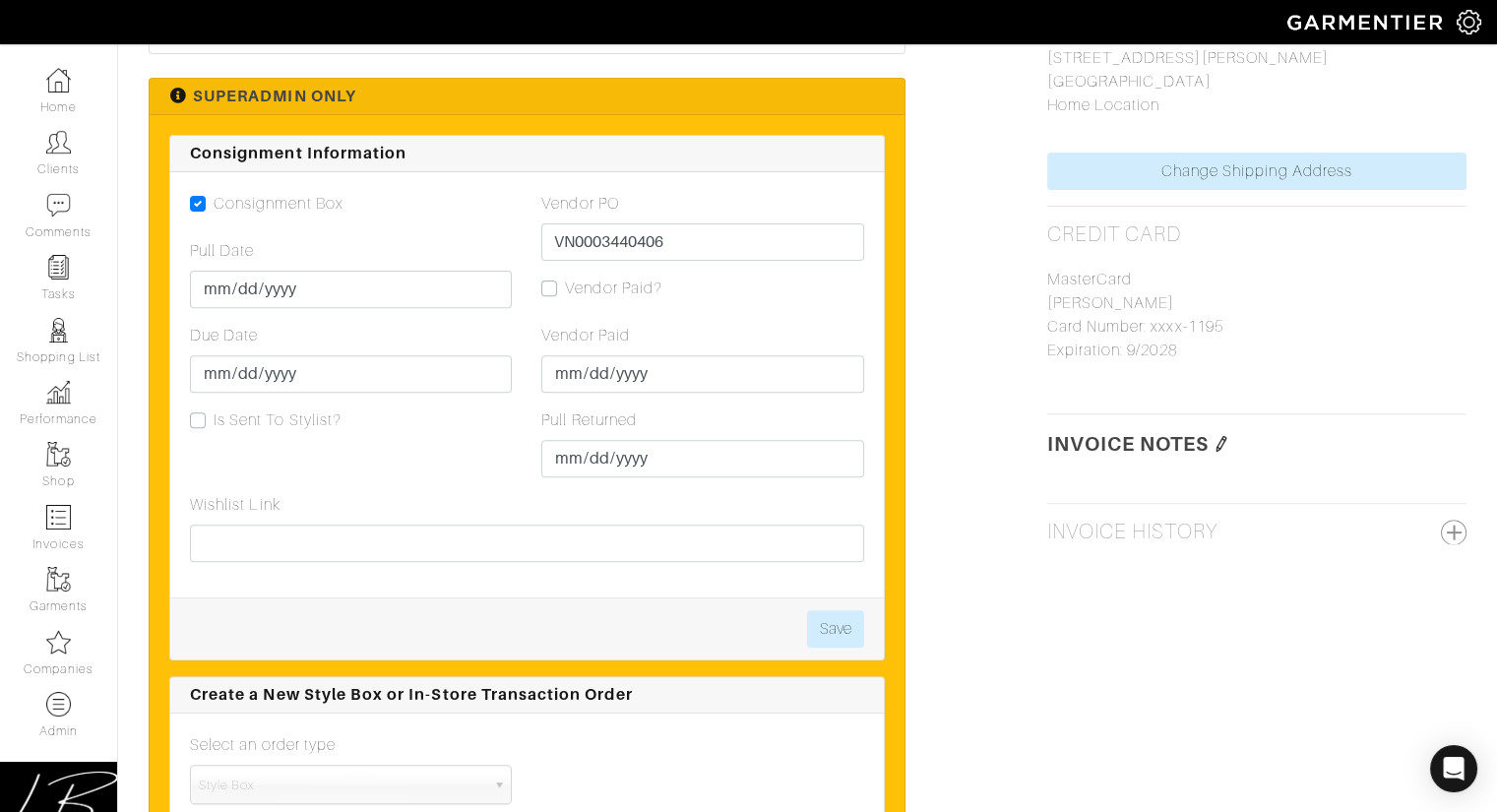
drag, startPoint x: 550, startPoint y: 289, endPoint x: 551, endPoint y: 309, distance: 20.0
click at [564, 289] on label "Vendor Paid?" at bounding box center [613, 288] width 98 height 24
click at [550, 289] on input "Vendor Paid?" at bounding box center [550, 286] width 16 height 20
checkbox input "true"
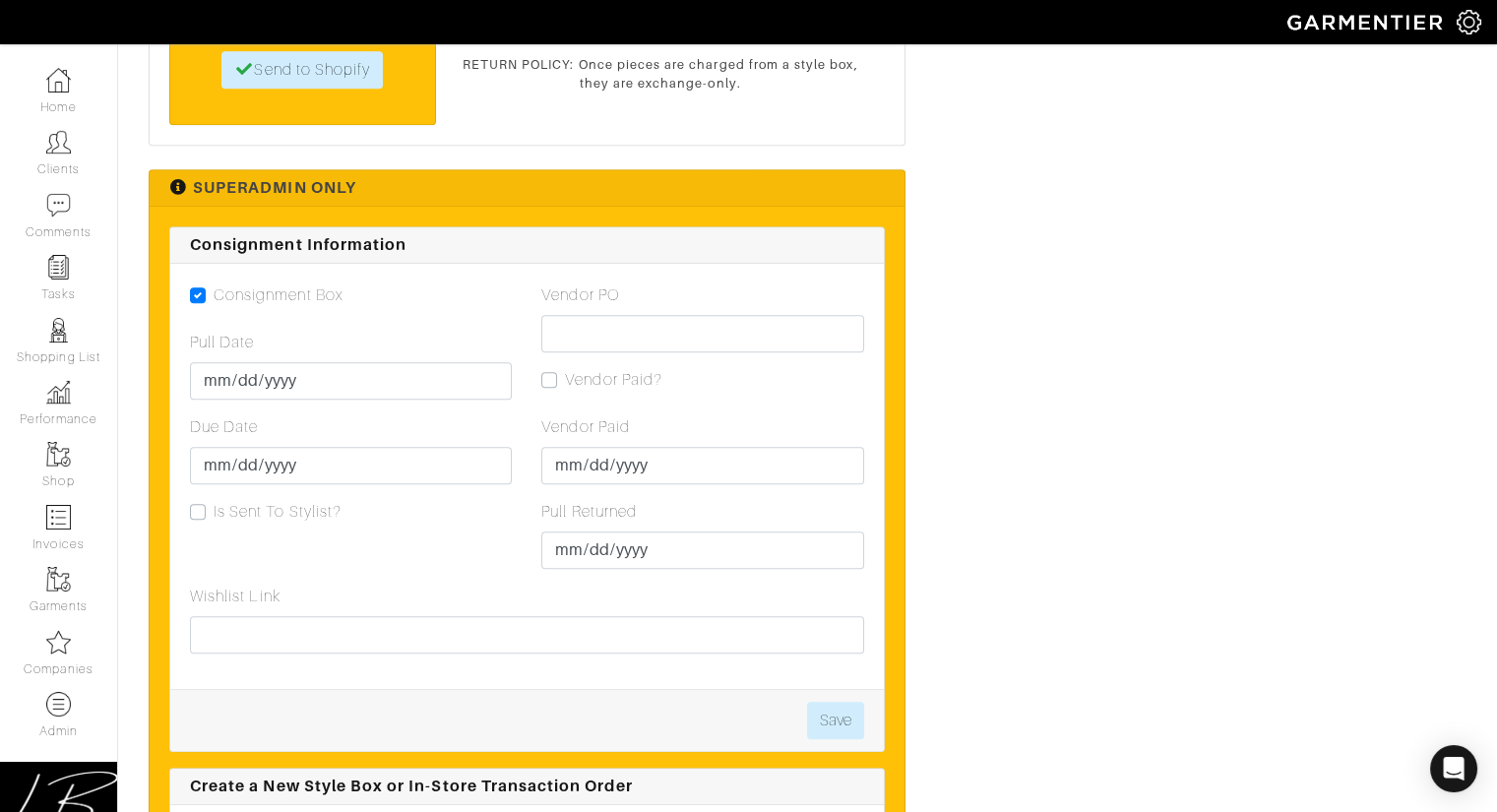
scroll to position [2375, 0]
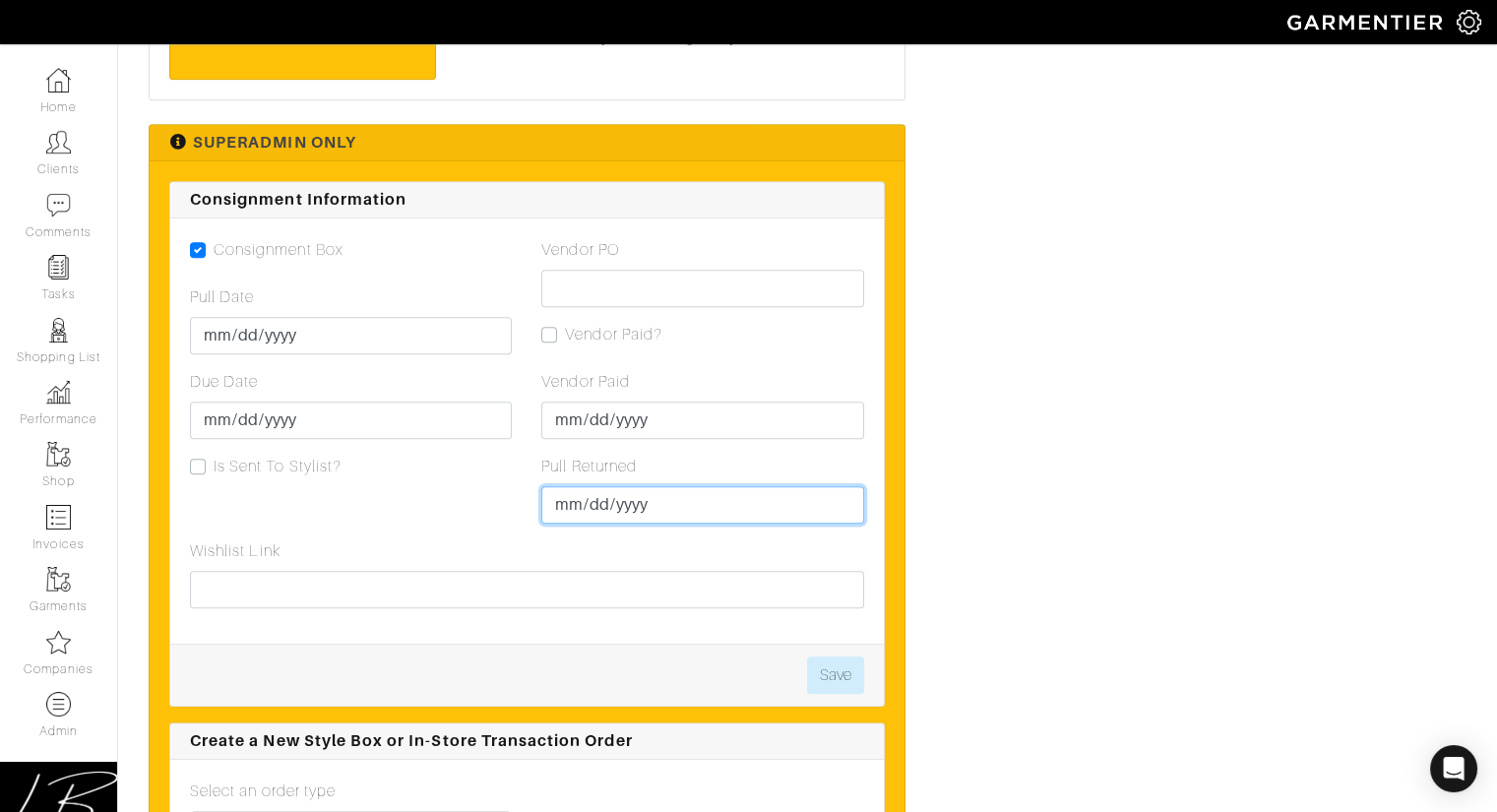
click at [571, 497] on input "Pull Returned" at bounding box center [703, 505] width 322 height 37
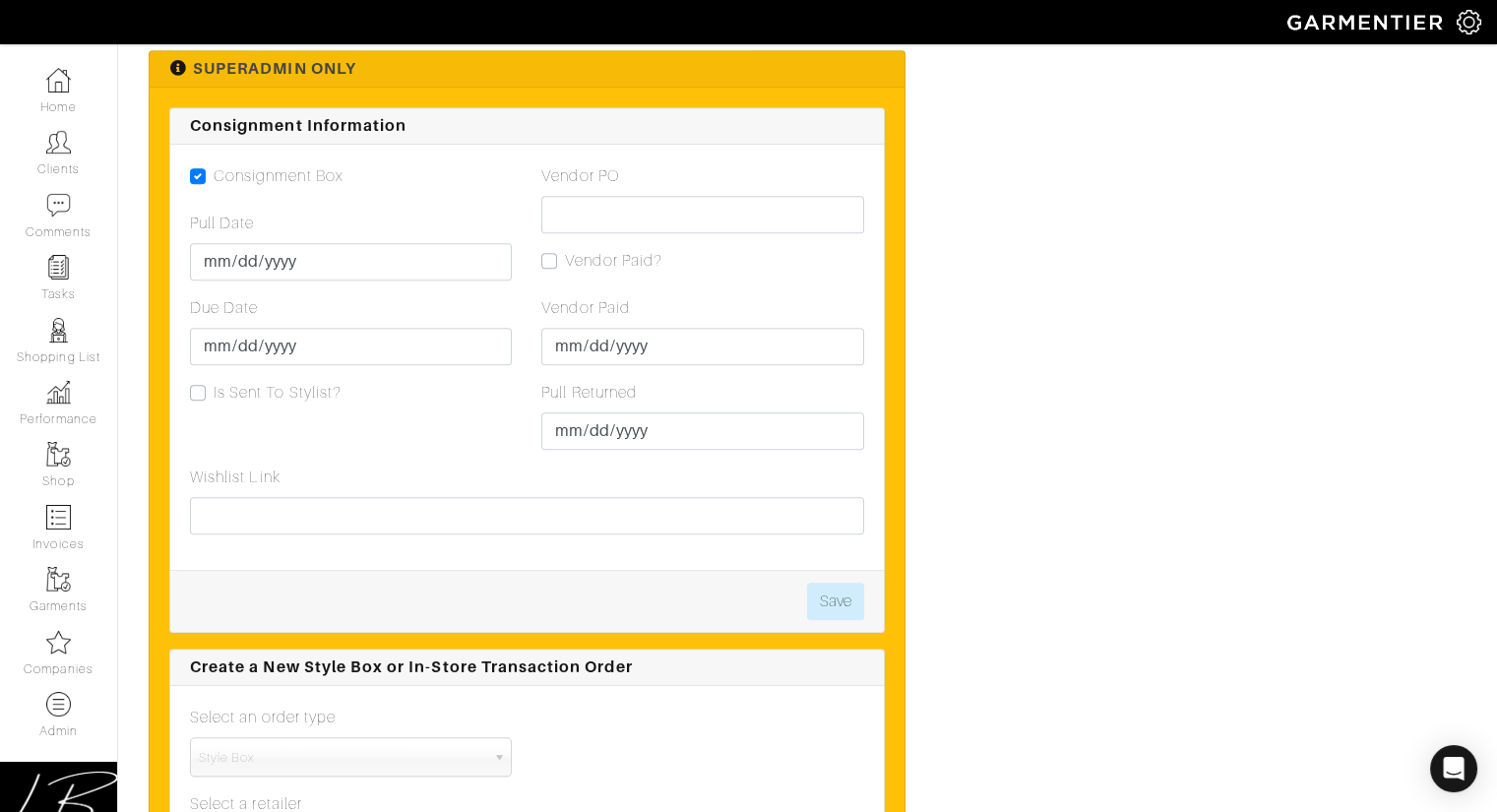
scroll to position [2451, 0]
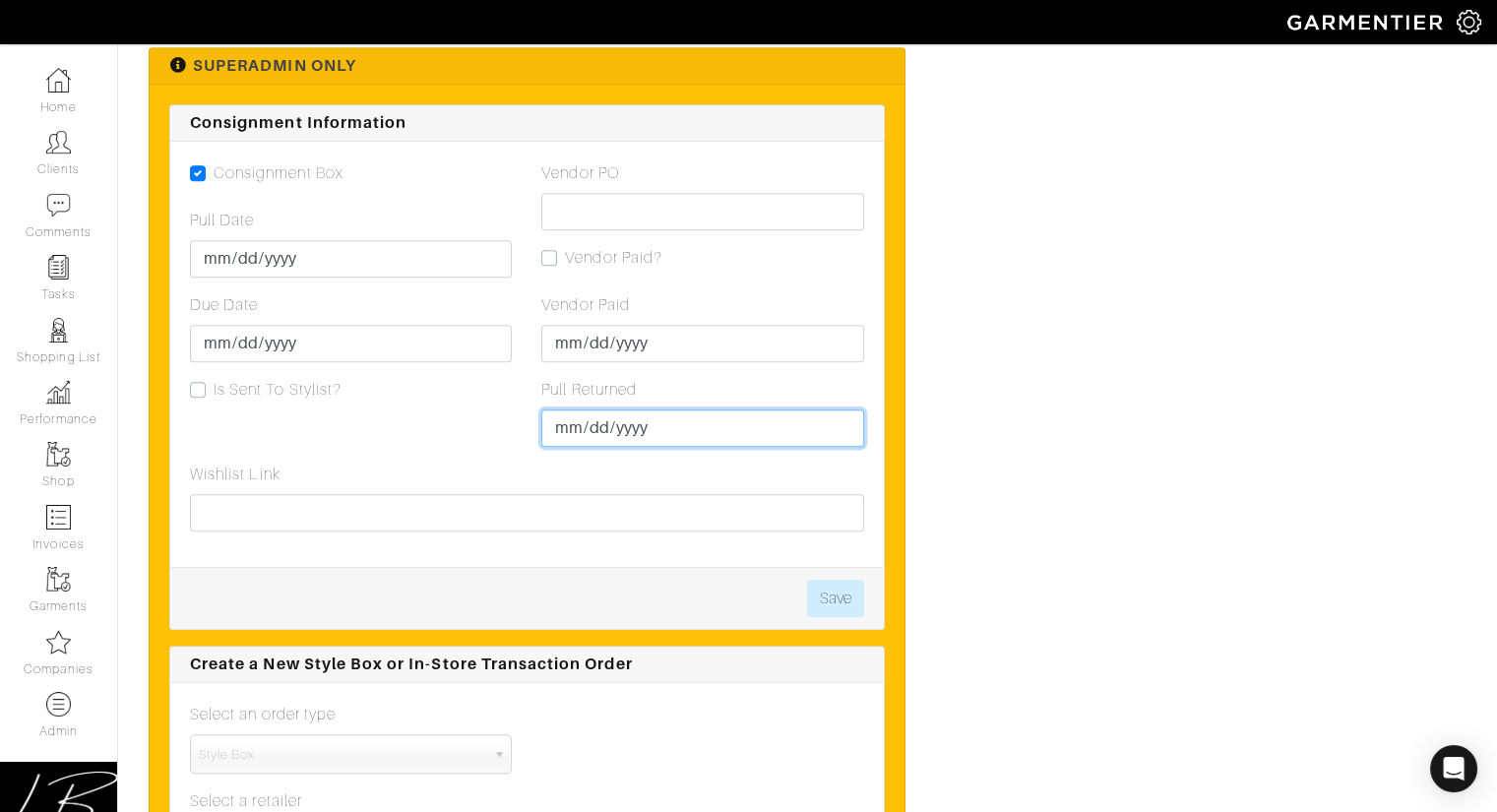
click at [562, 424] on input "Pull Returned" at bounding box center [703, 428] width 322 height 37
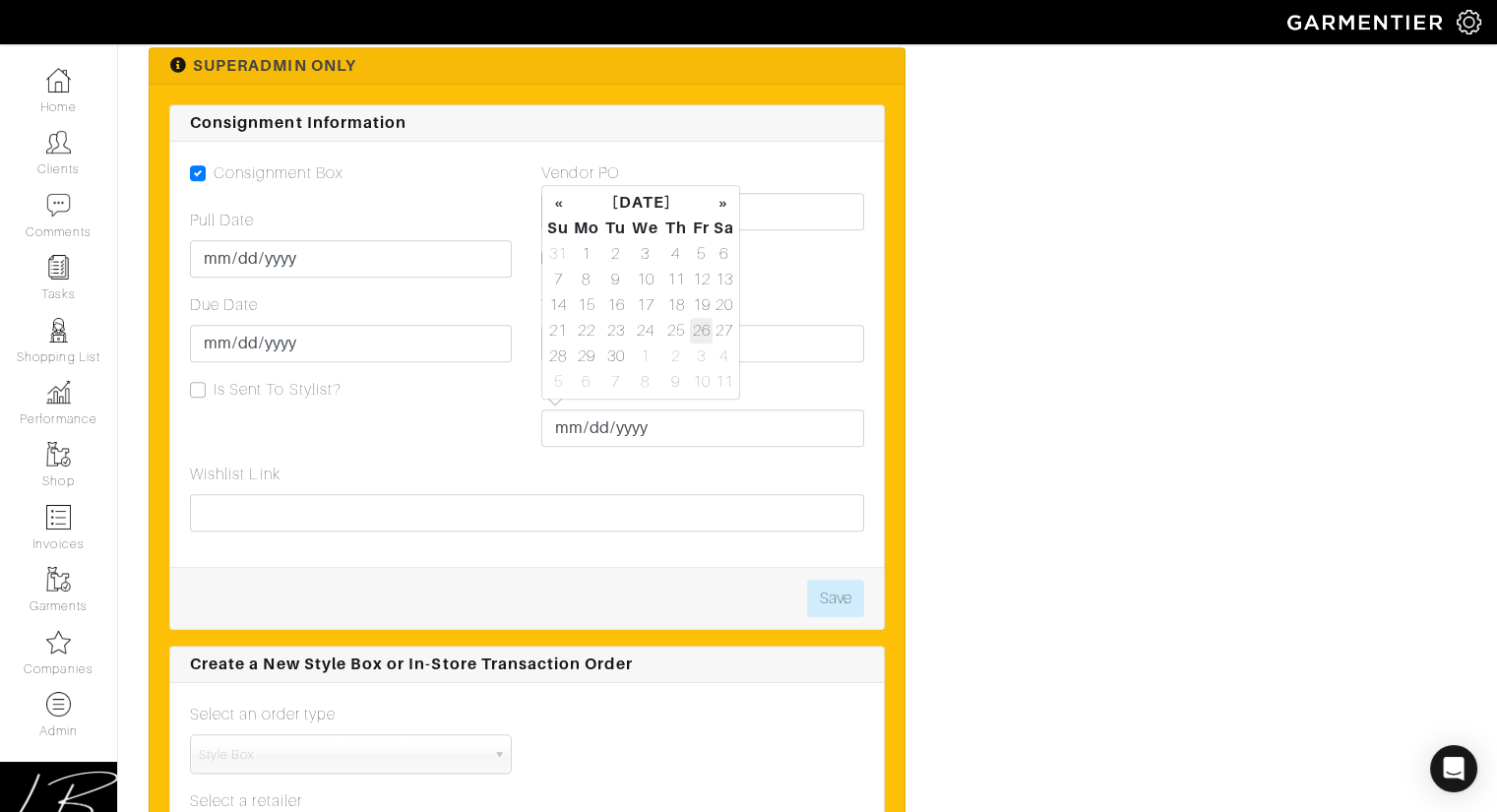
click at [701, 330] on td "26" at bounding box center [701, 331] width 23 height 26
type input "[DATE]"
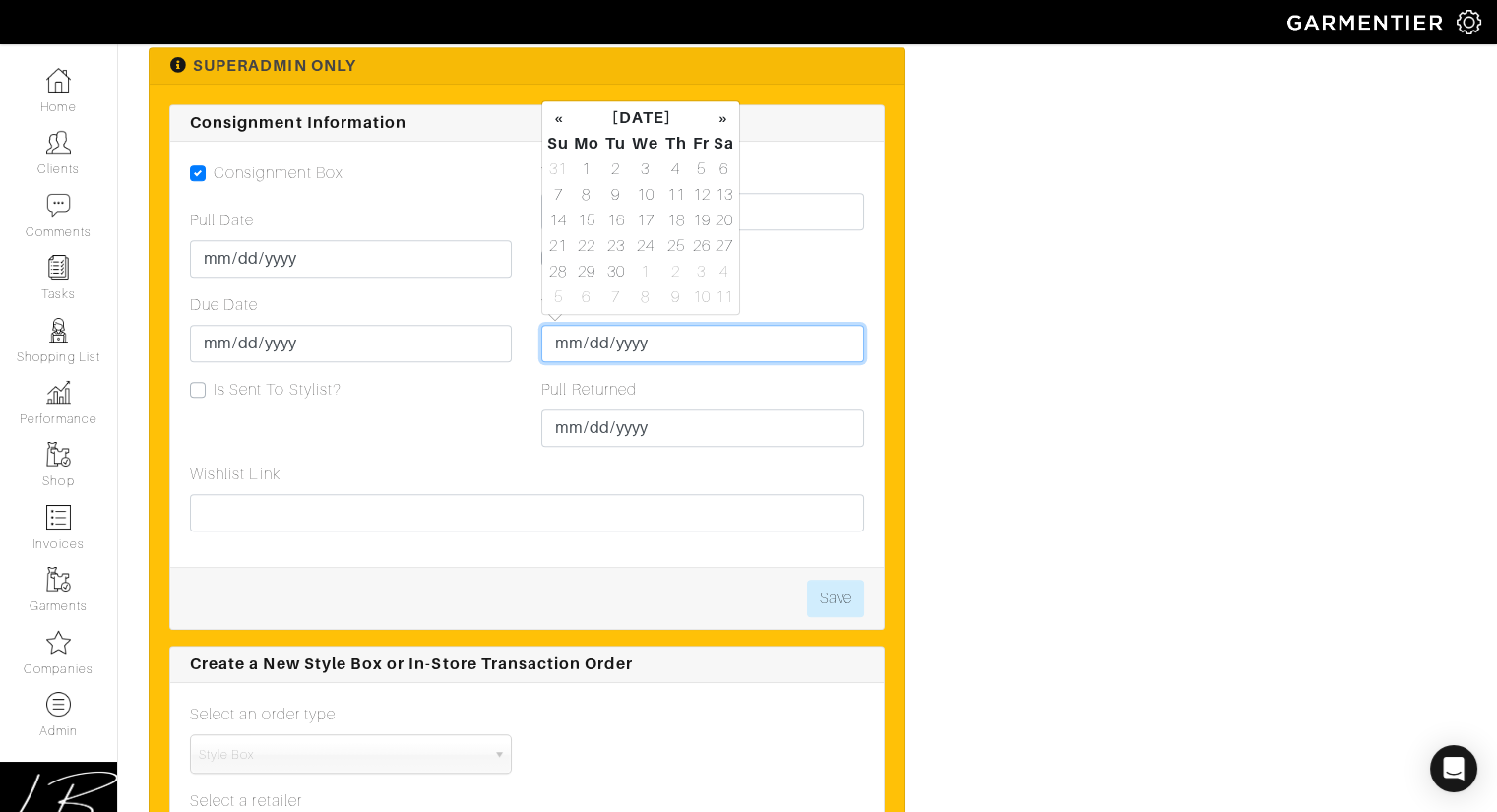
click at [561, 327] on input "Vendor Paid" at bounding box center [703, 343] width 322 height 37
click at [693, 240] on td "26" at bounding box center [701, 246] width 23 height 26
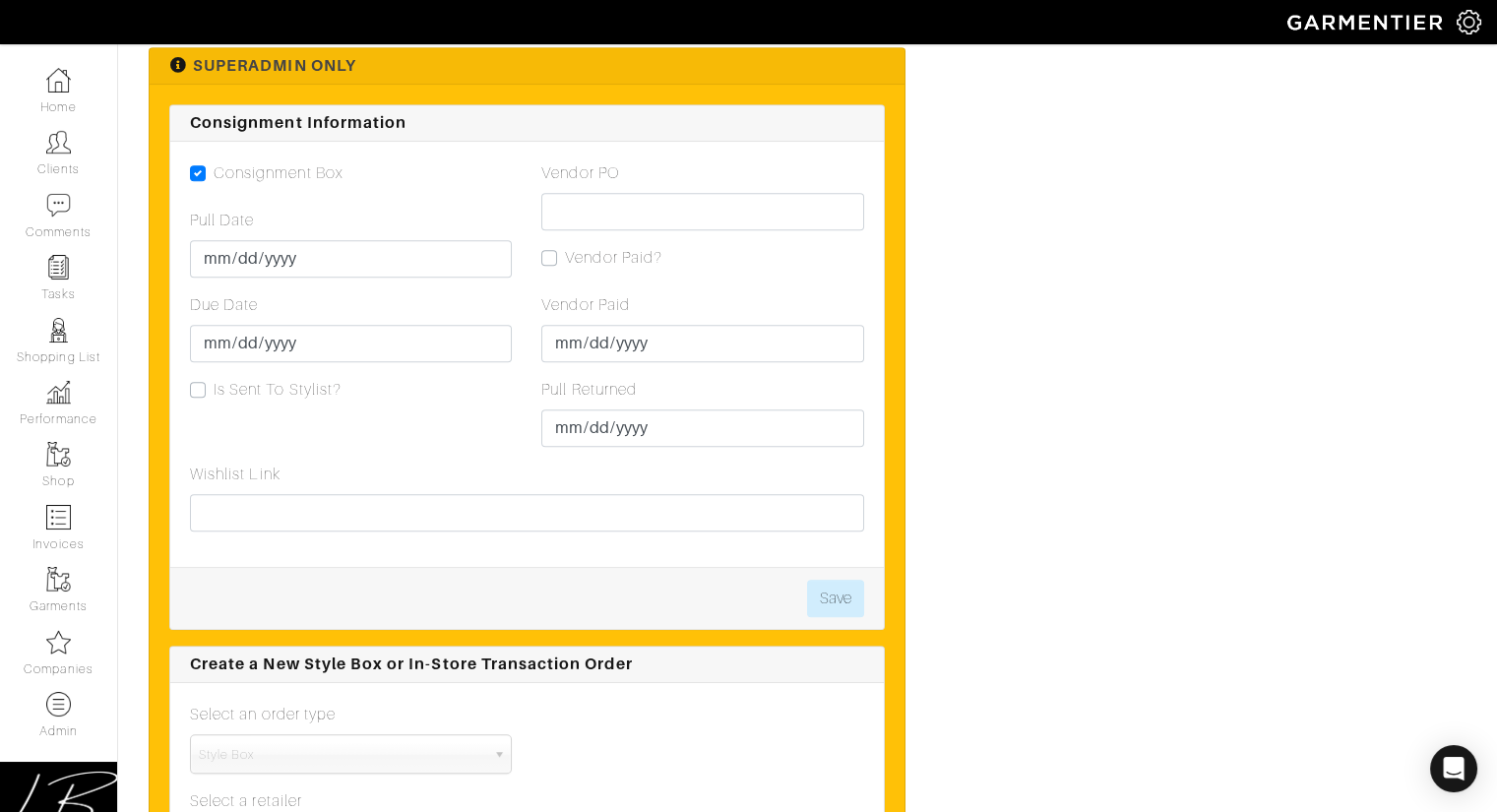
click at [775, 246] on div "Vendor Paid?" at bounding box center [703, 258] width 322 height 24
click at [647, 210] on input "Vendor PO" at bounding box center [703, 211] width 322 height 37
drag, startPoint x: 893, startPoint y: 238, endPoint x: 893, endPoint y: 298, distance: 60.0
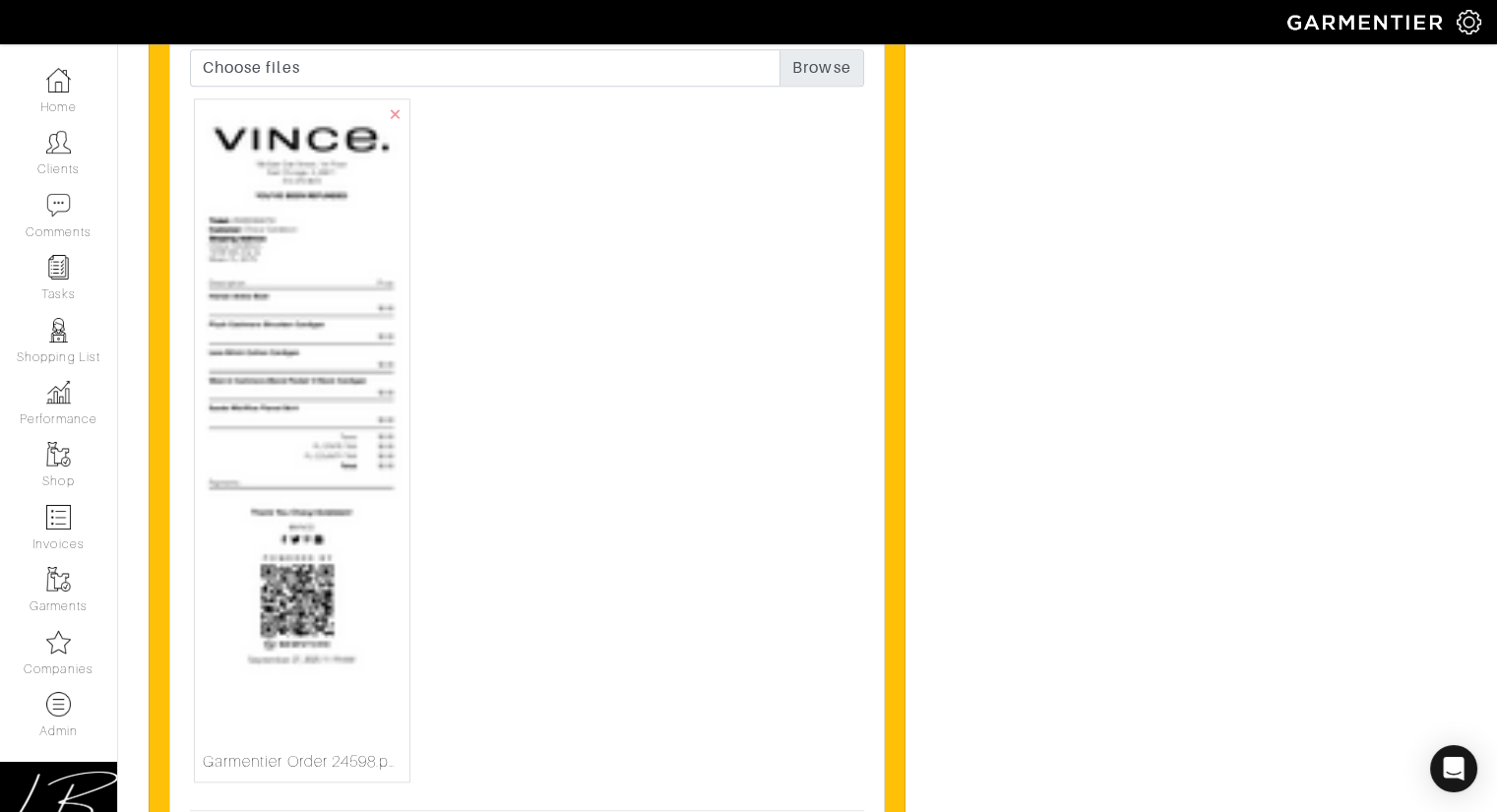
scroll to position [5069, 0]
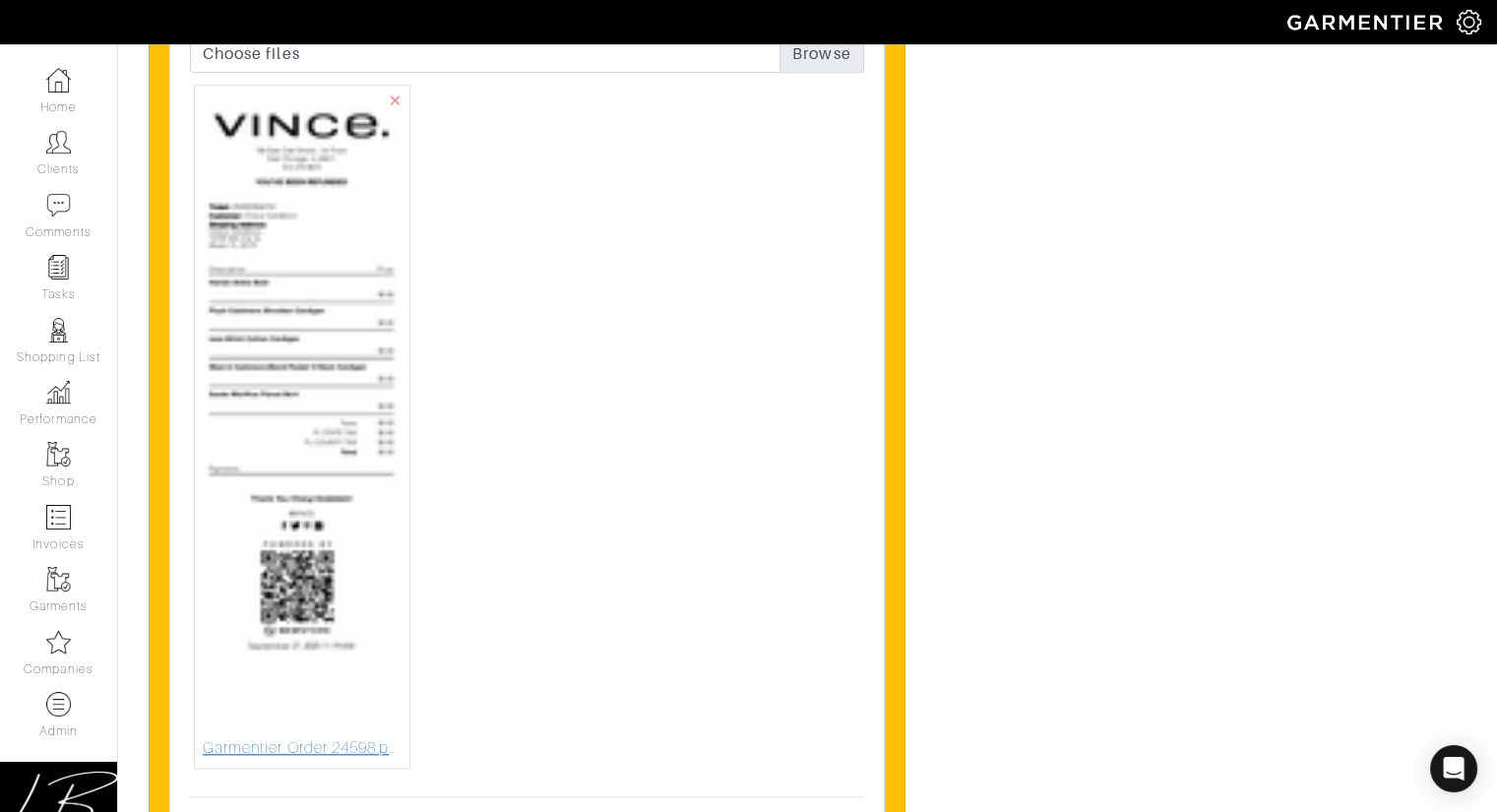
click at [359, 384] on img at bounding box center [301, 414] width 198 height 641
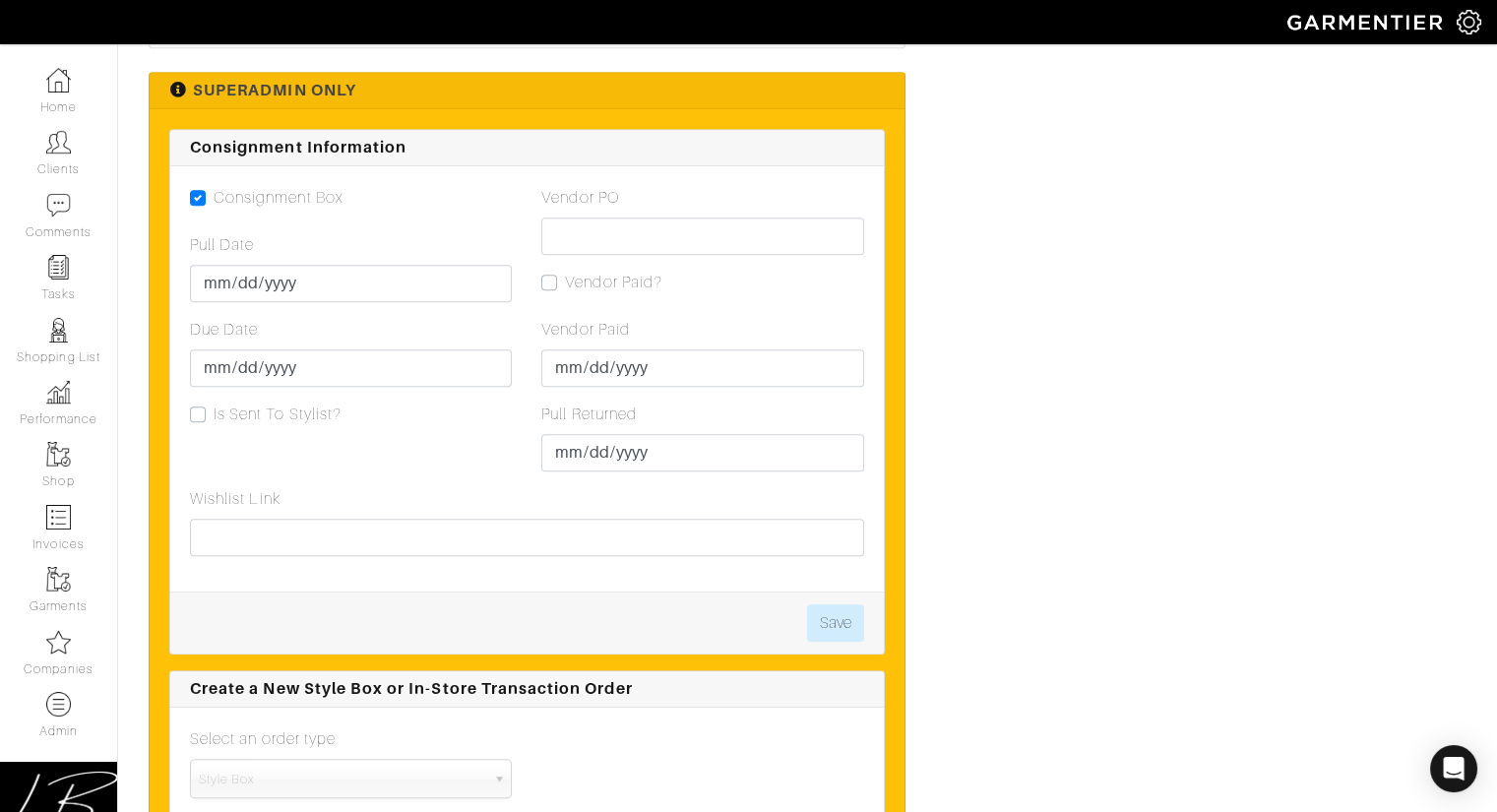
scroll to position [2411, 0]
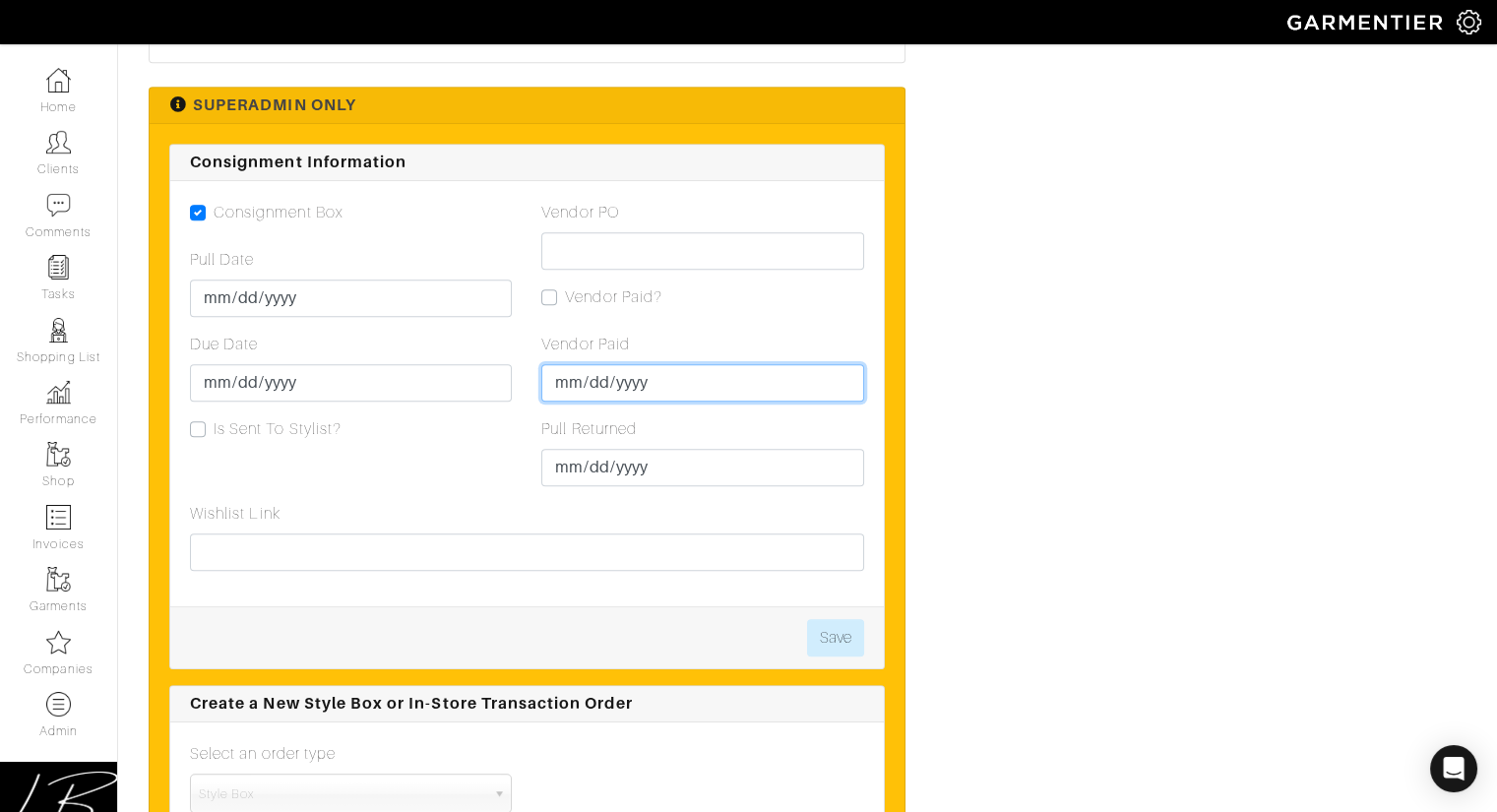
click at [589, 372] on input "[DATE]" at bounding box center [703, 383] width 322 height 37
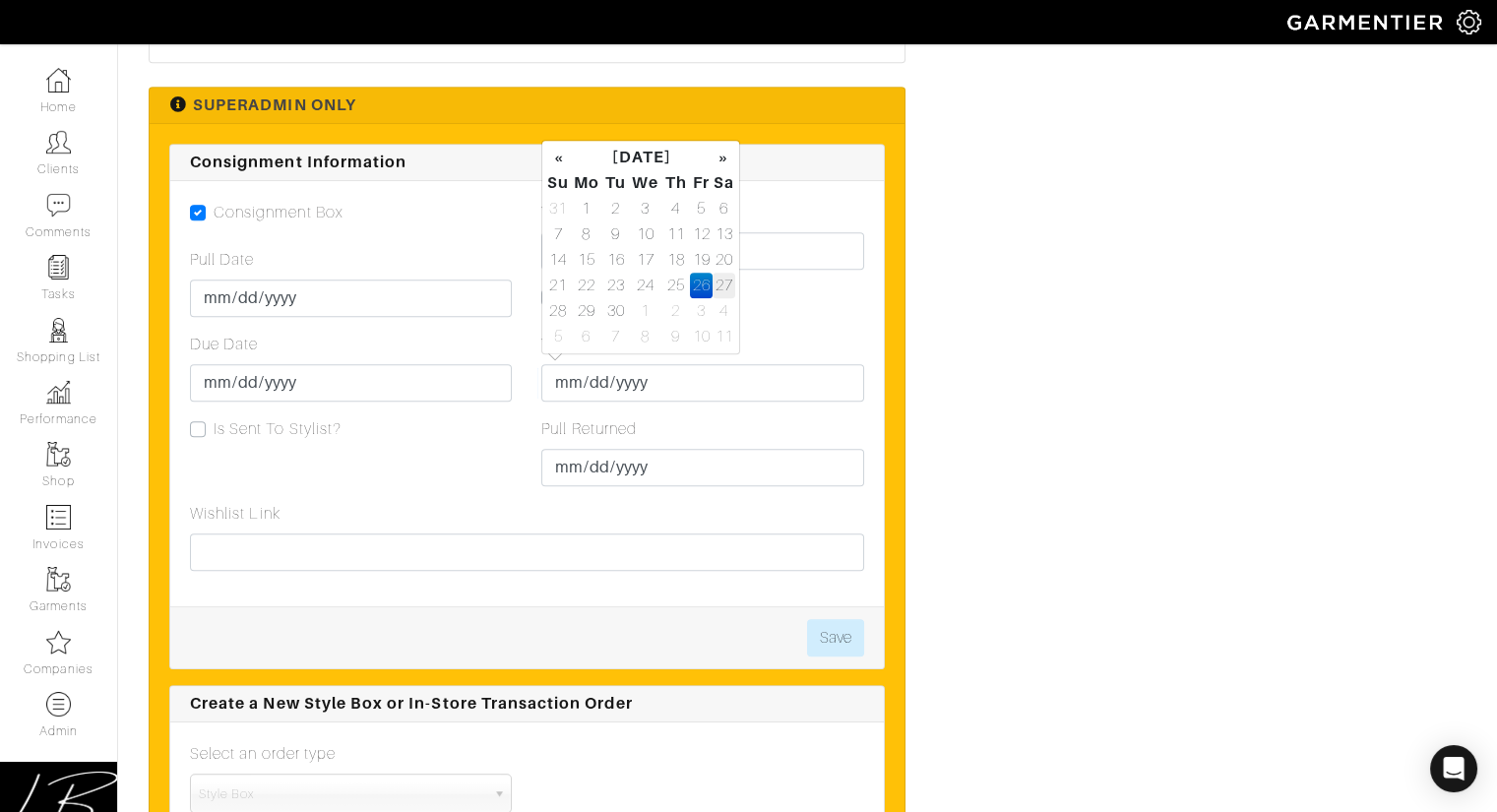
click at [718, 286] on td "27" at bounding box center [723, 285] width 23 height 26
type input "[DATE]"
click at [844, 269] on div "Vendor PO Vendor Paid? Vendor Paid [DATE] Pull Returned [DATE]" at bounding box center [703, 350] width 351 height 301
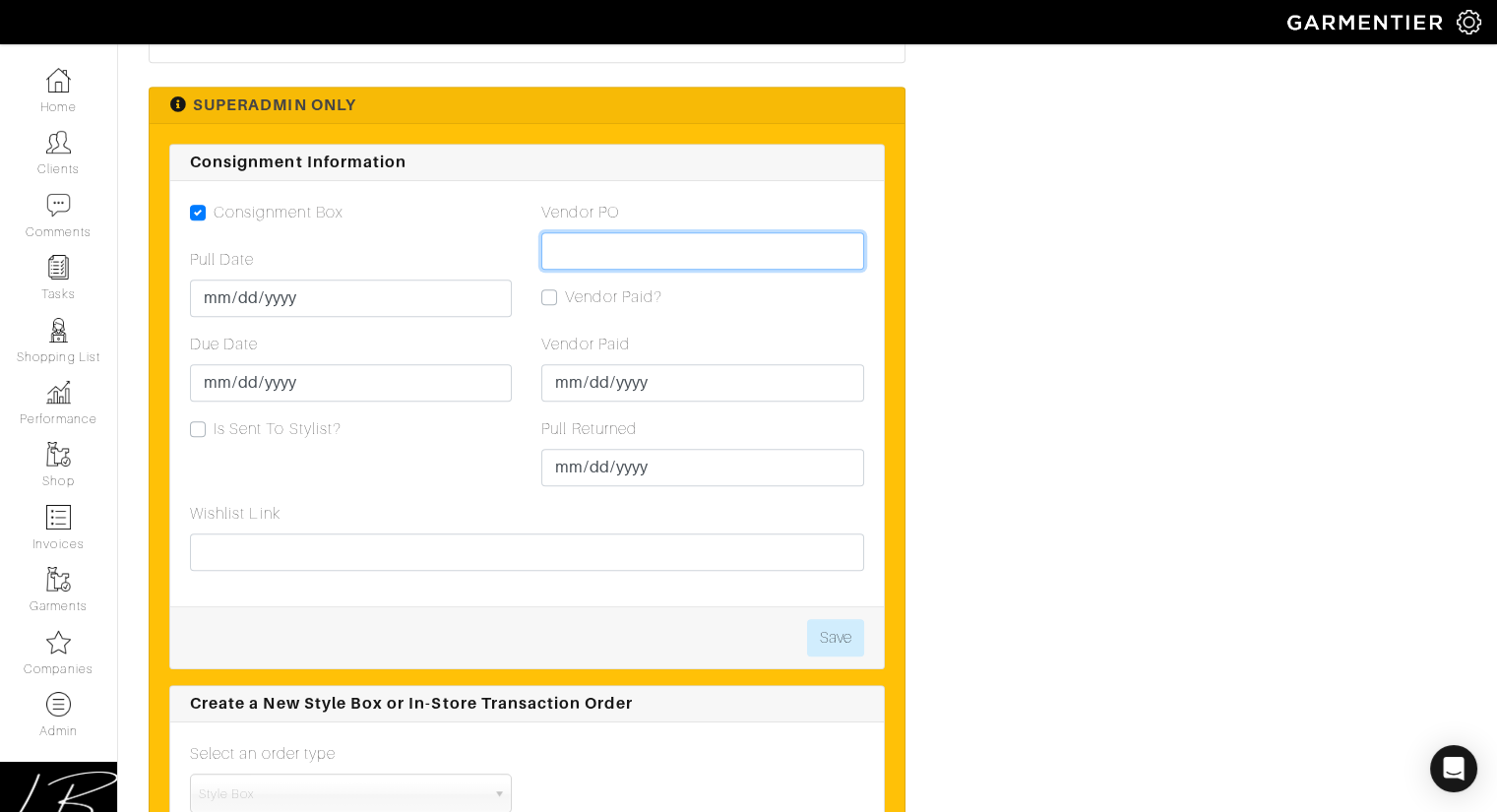
click at [758, 232] on input "Vendor PO" at bounding box center [703, 251] width 322 height 37
paste input "VN0003426753"
type input "VN0003426753"
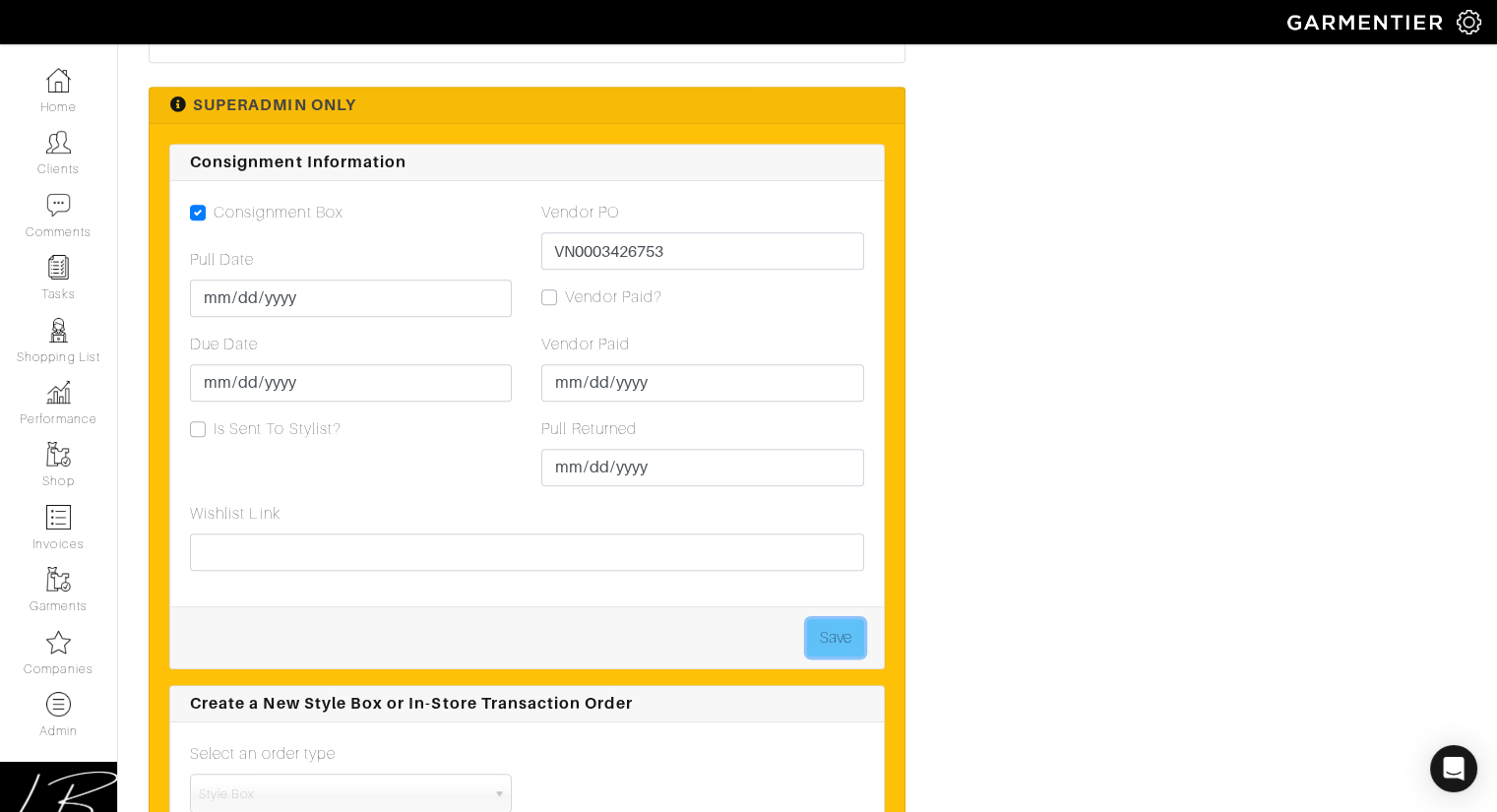
click at [832, 620] on button "Save" at bounding box center [836, 637] width 57 height 37
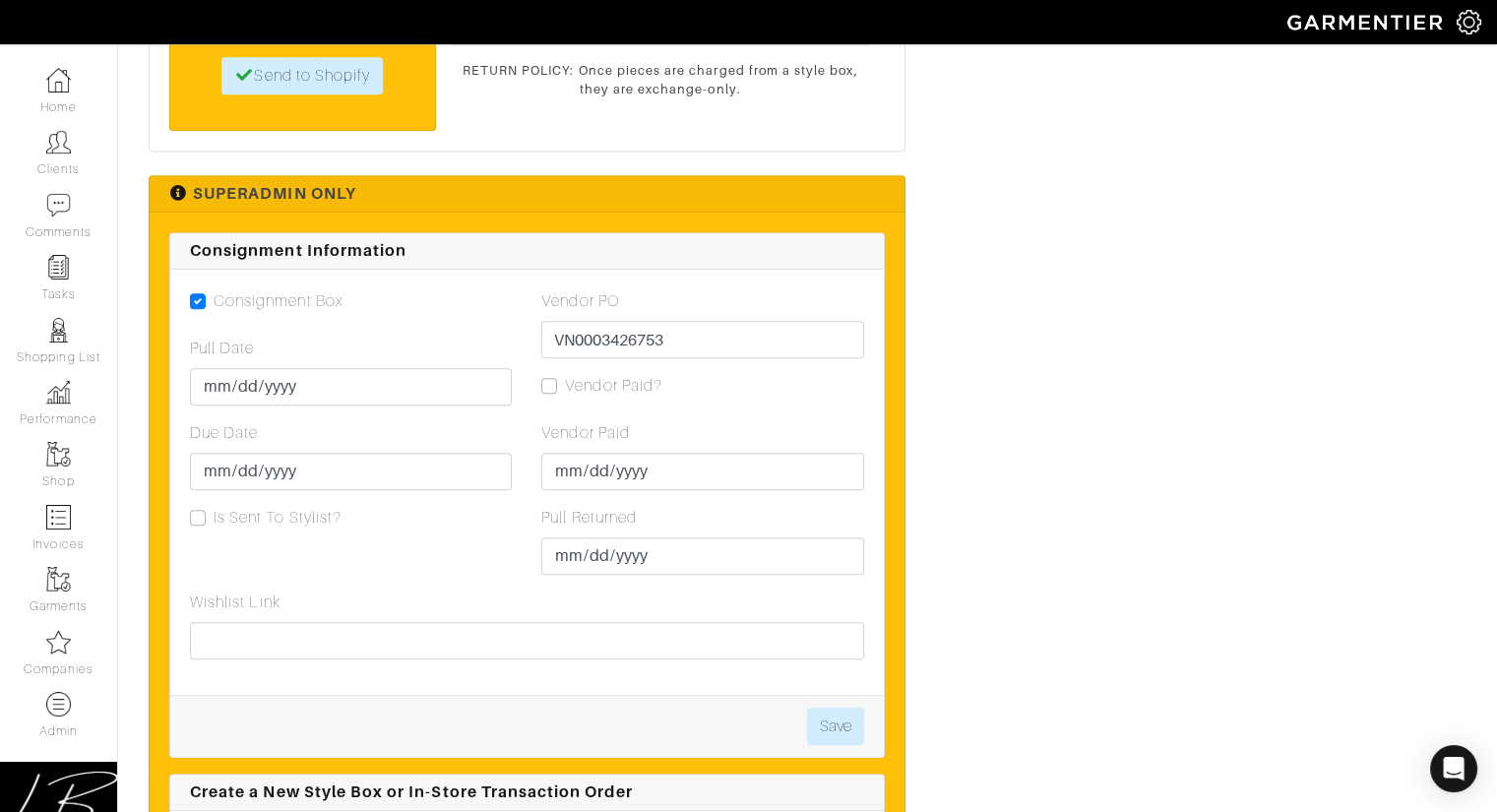
scroll to position [2305, 0]
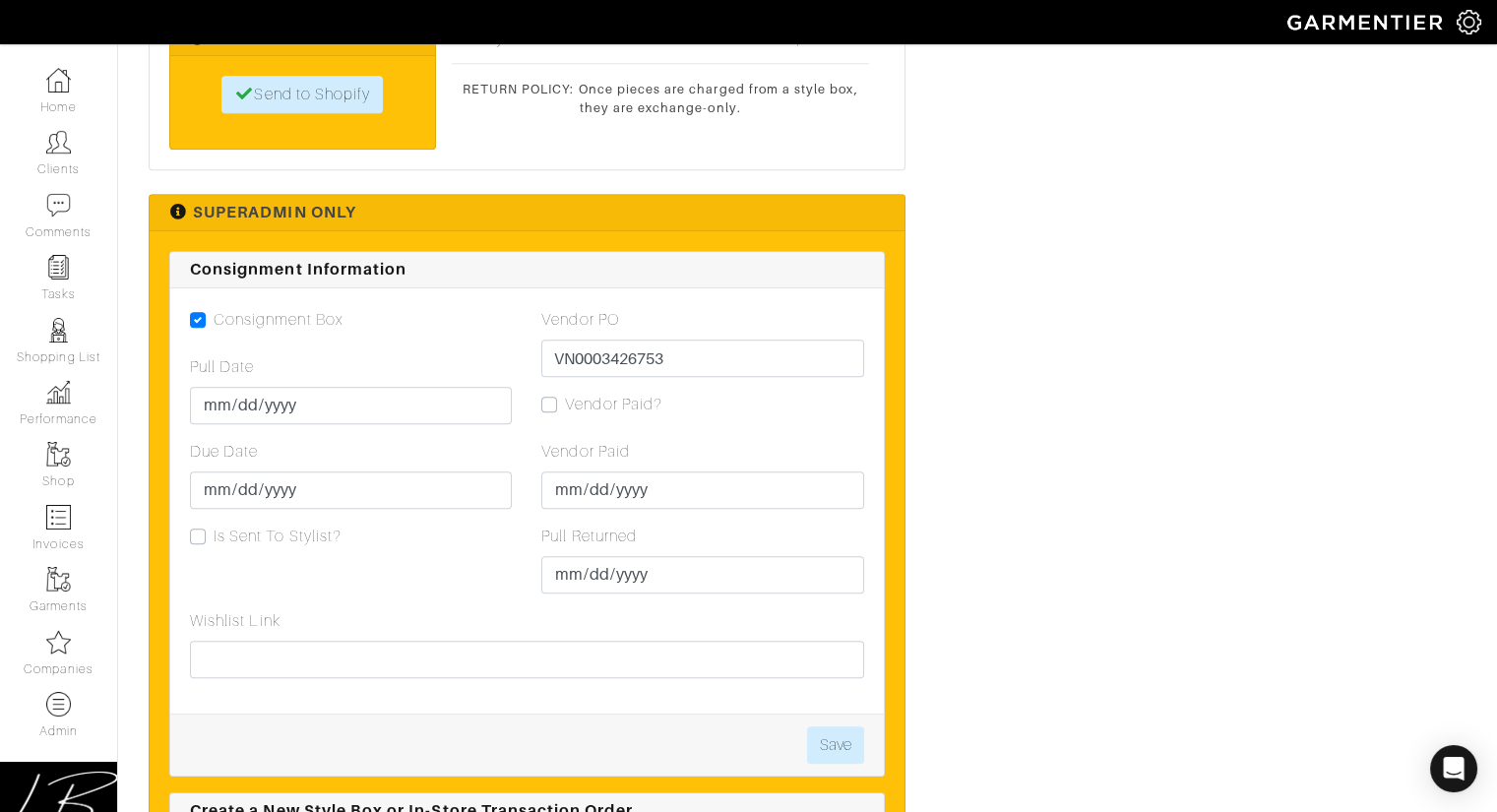
click at [564, 397] on label "Vendor Paid?" at bounding box center [613, 405] width 98 height 24
click at [551, 397] on input "Vendor Paid?" at bounding box center [550, 403] width 16 height 20
checkbox input "true"
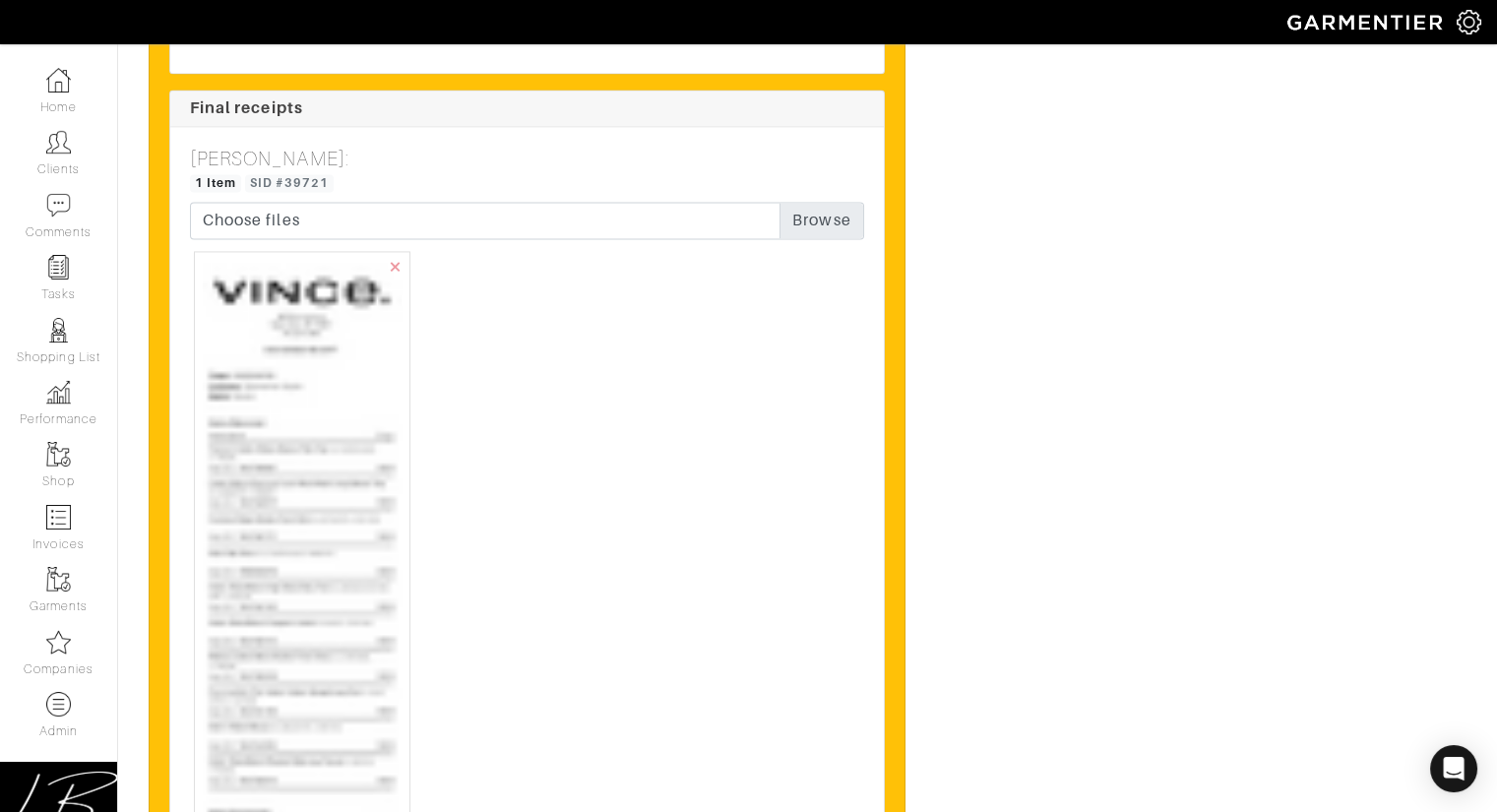
scroll to position [6644, 0]
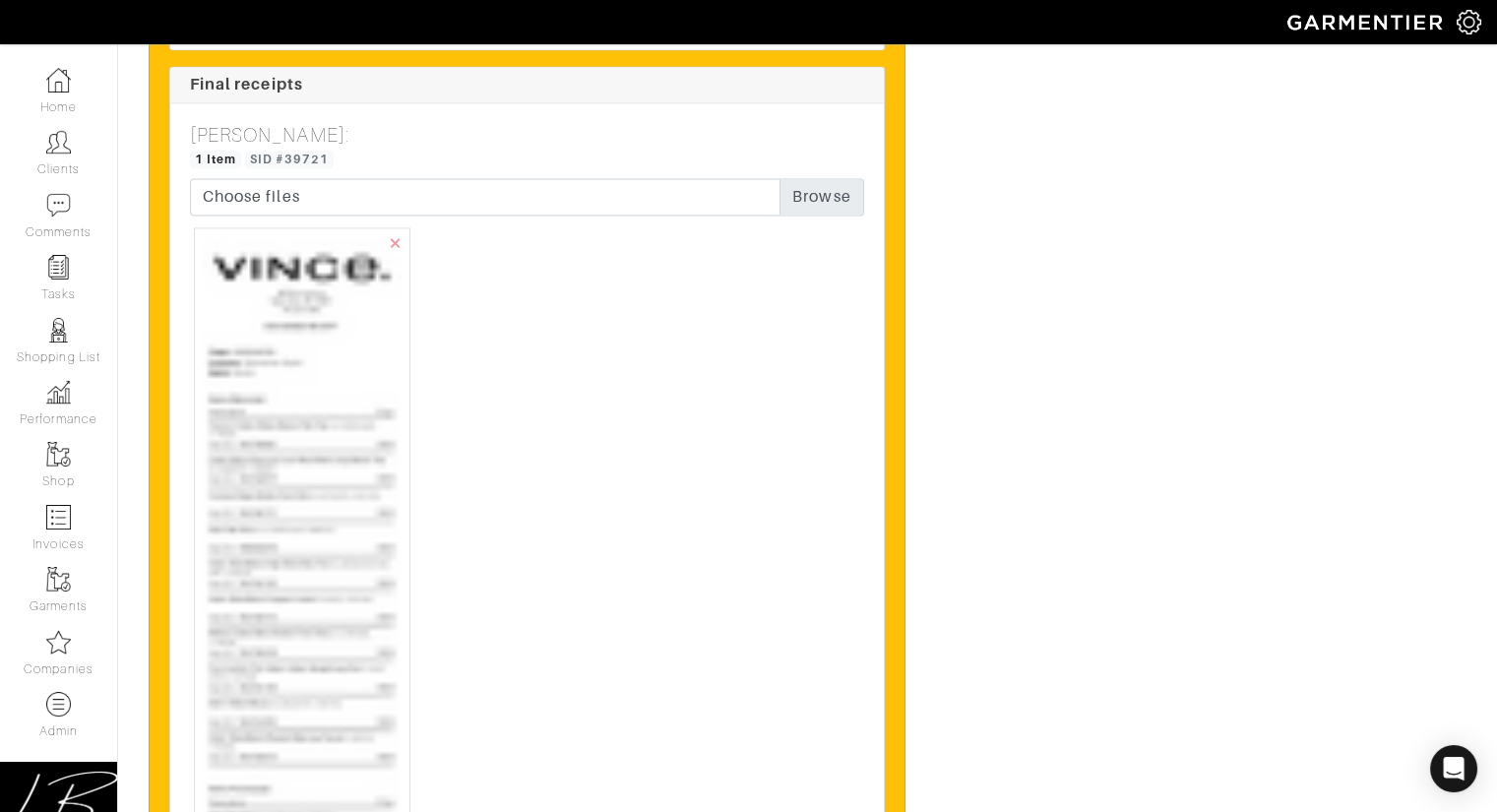
click at [348, 470] on img at bounding box center [301, 774] width 198 height 1075
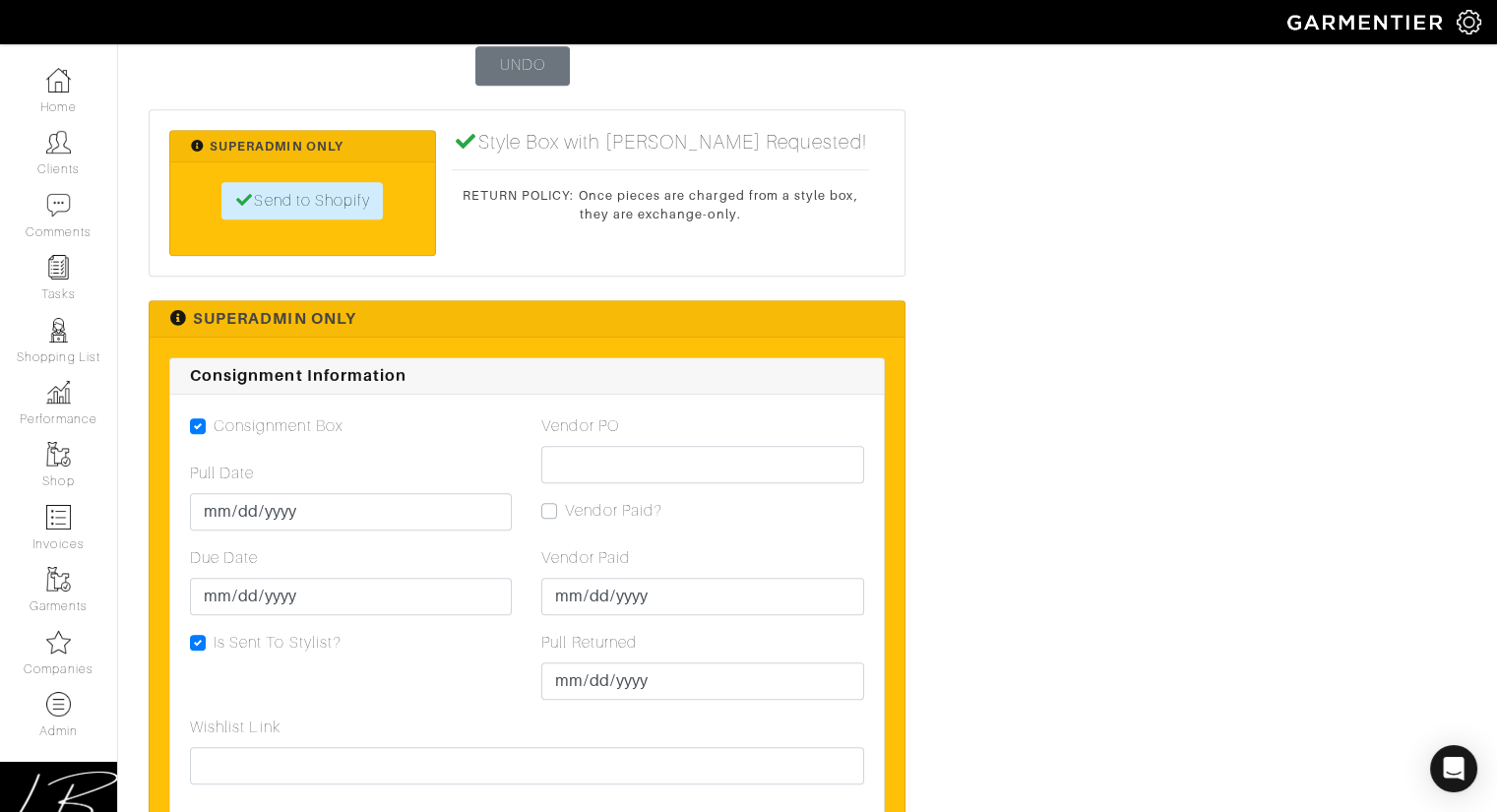
scroll to position [3765, 0]
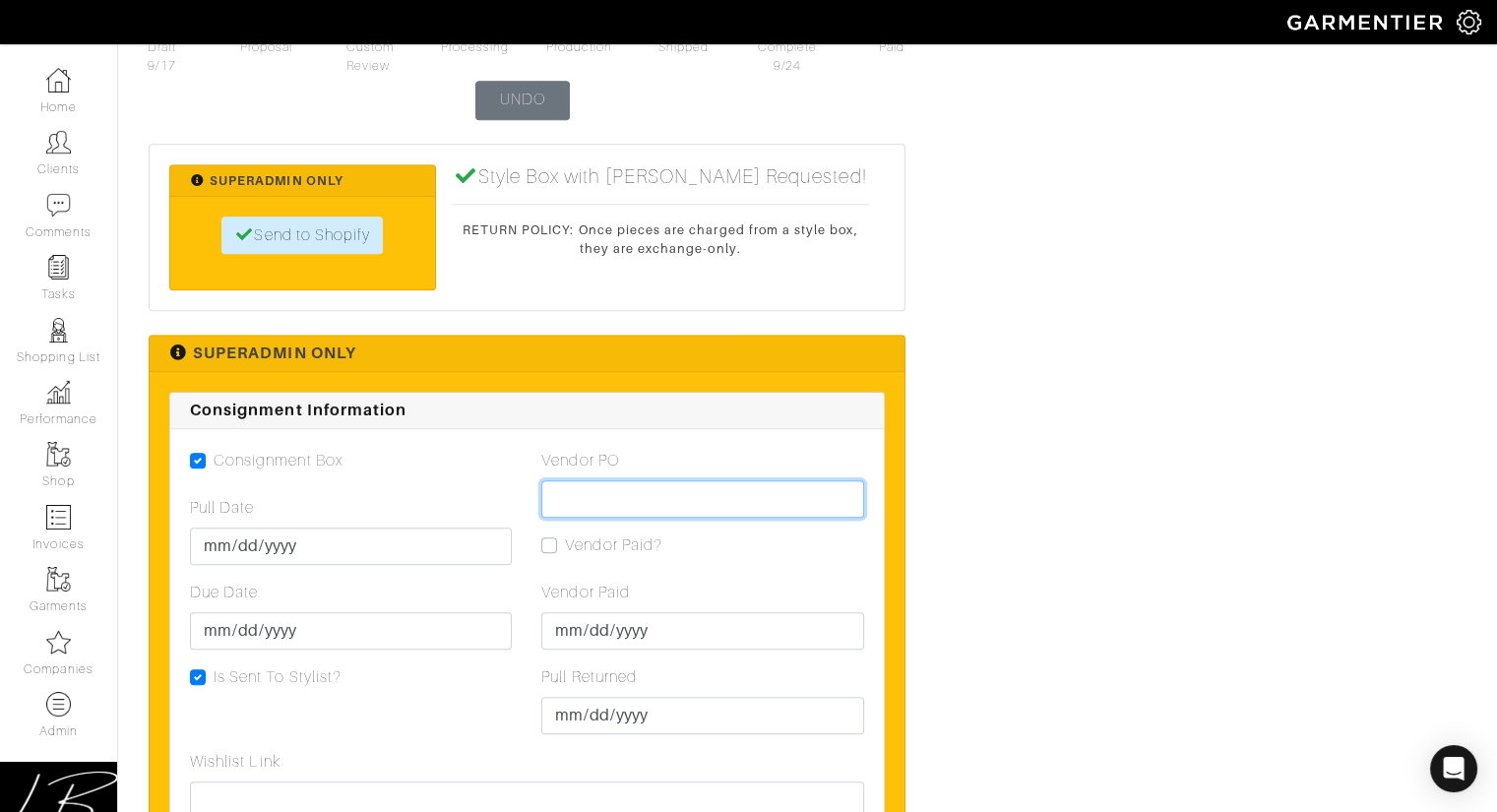
click at [661, 486] on input "Vendor PO" at bounding box center [703, 499] width 322 height 37
paste input "VN0003445782"
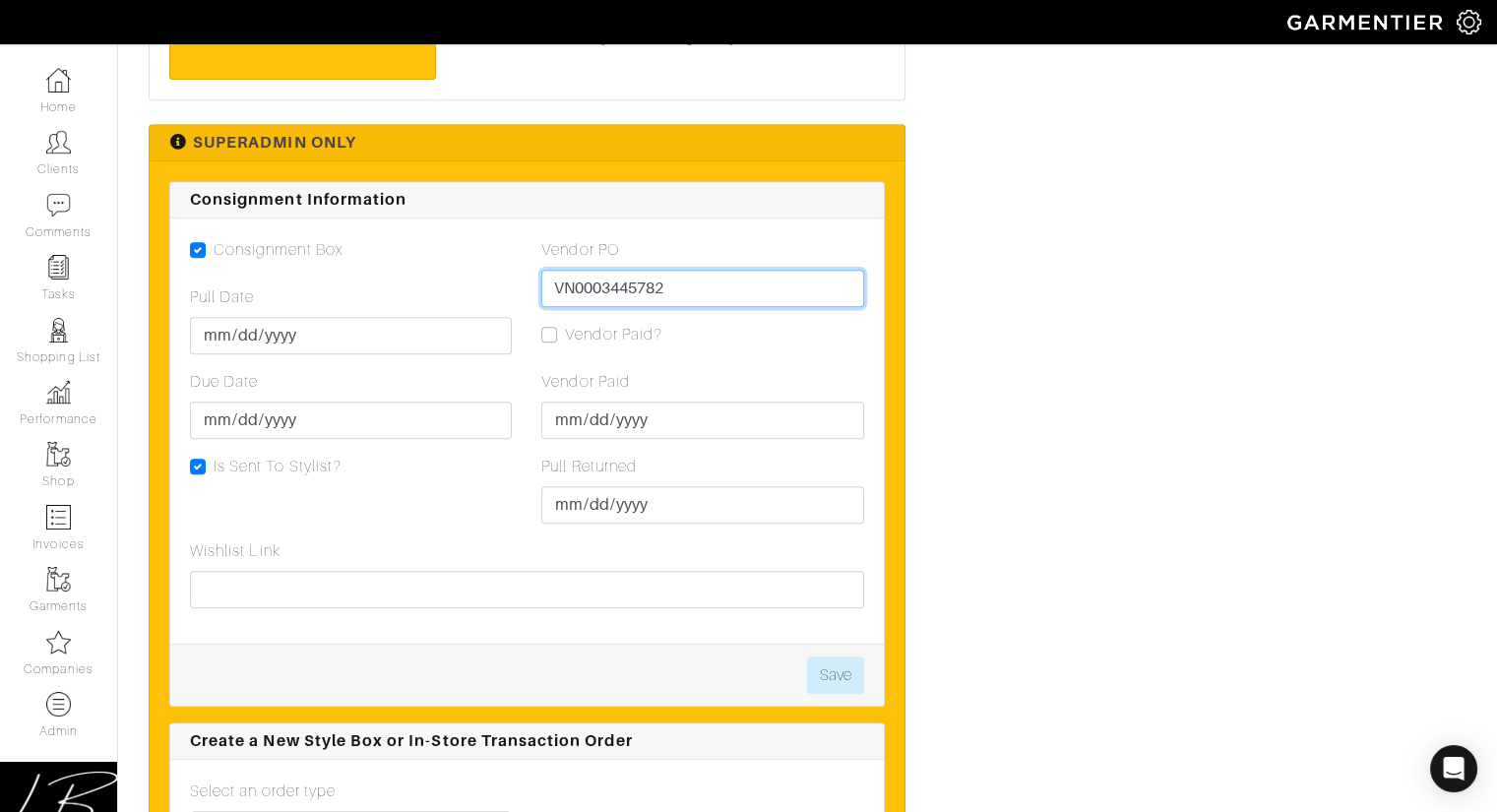
scroll to position [3982, 0]
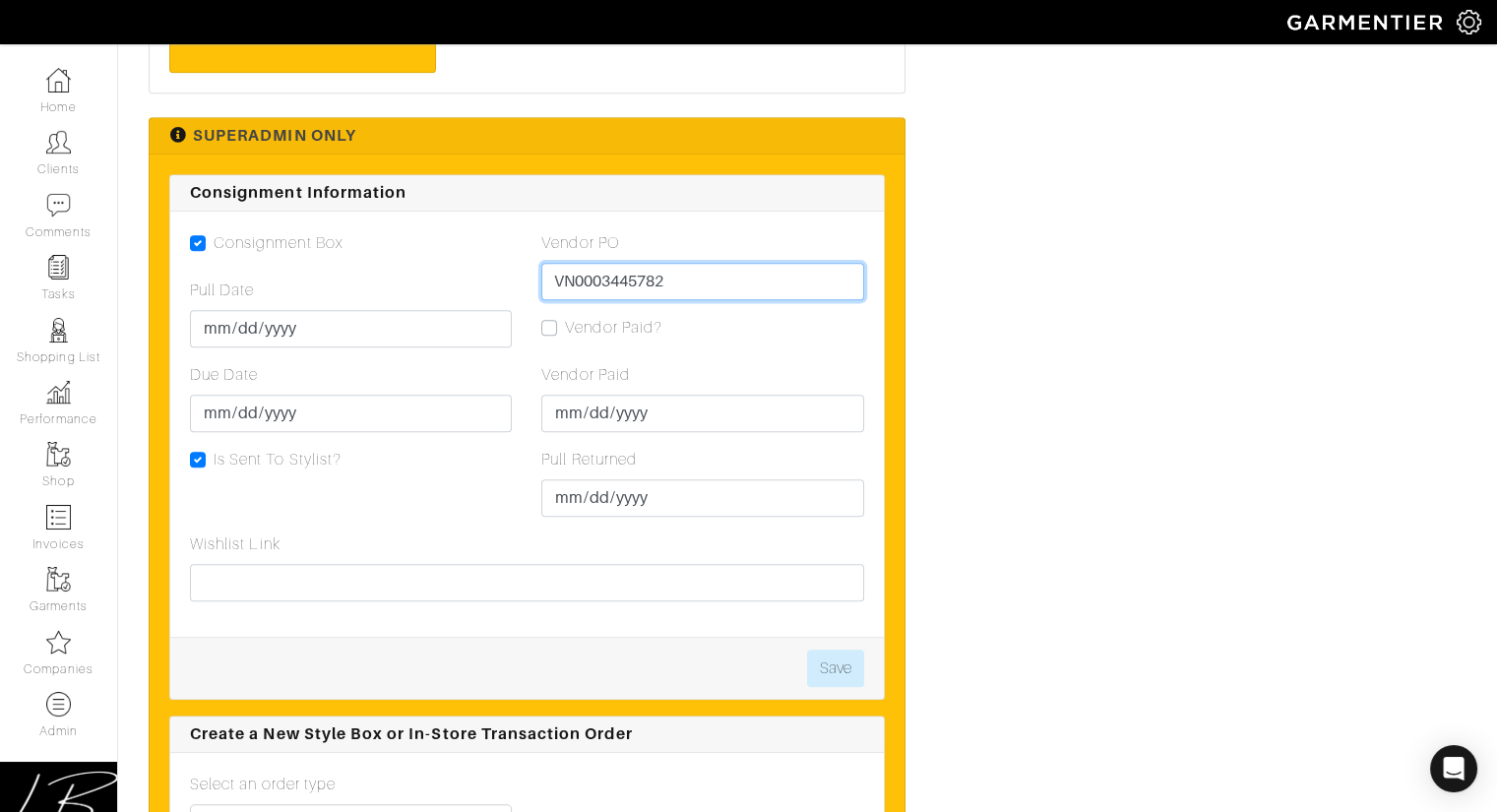
type input "VN0003445782"
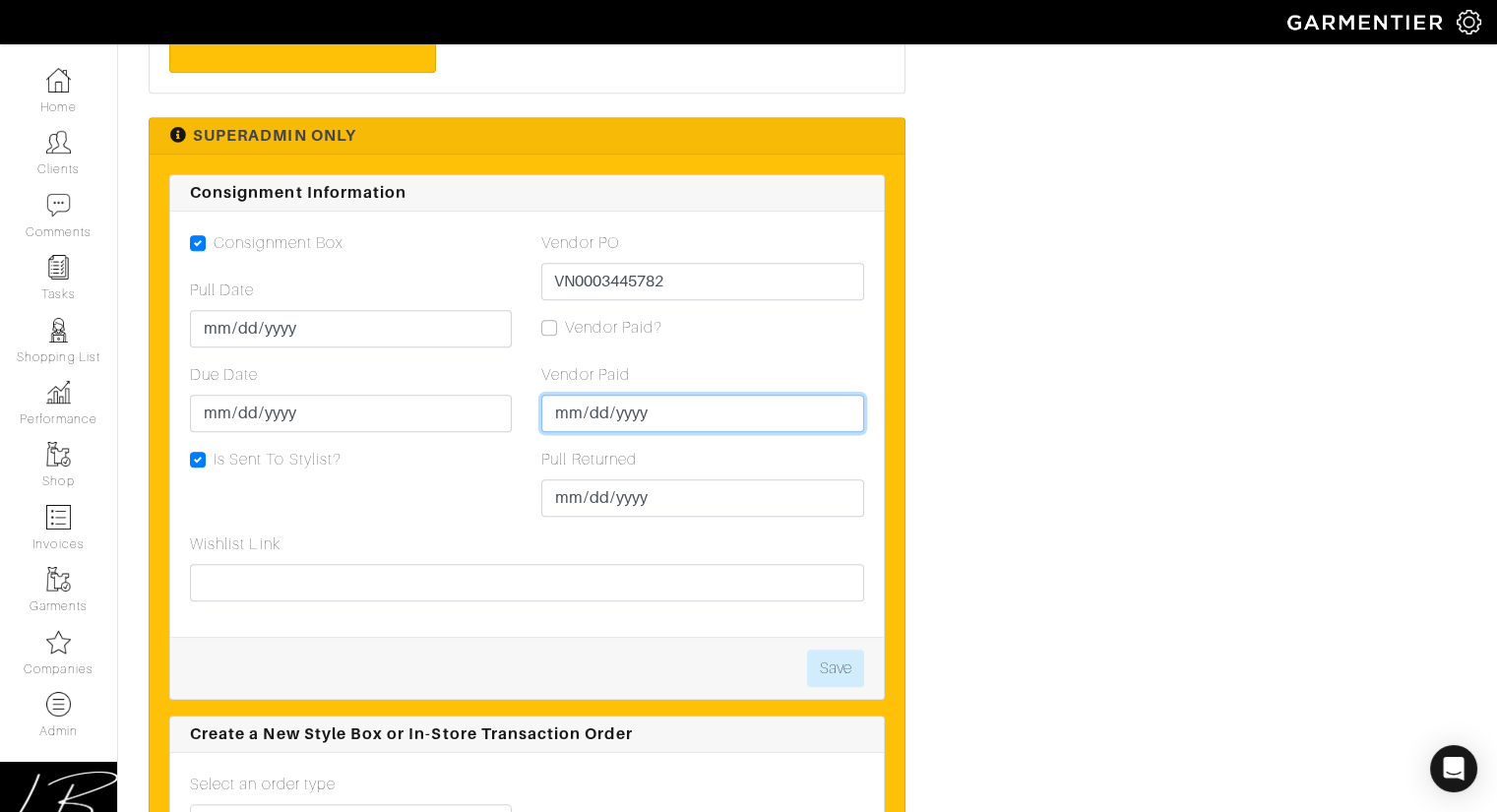
click at [558, 422] on input "Vendor Paid" at bounding box center [703, 413] width 322 height 37
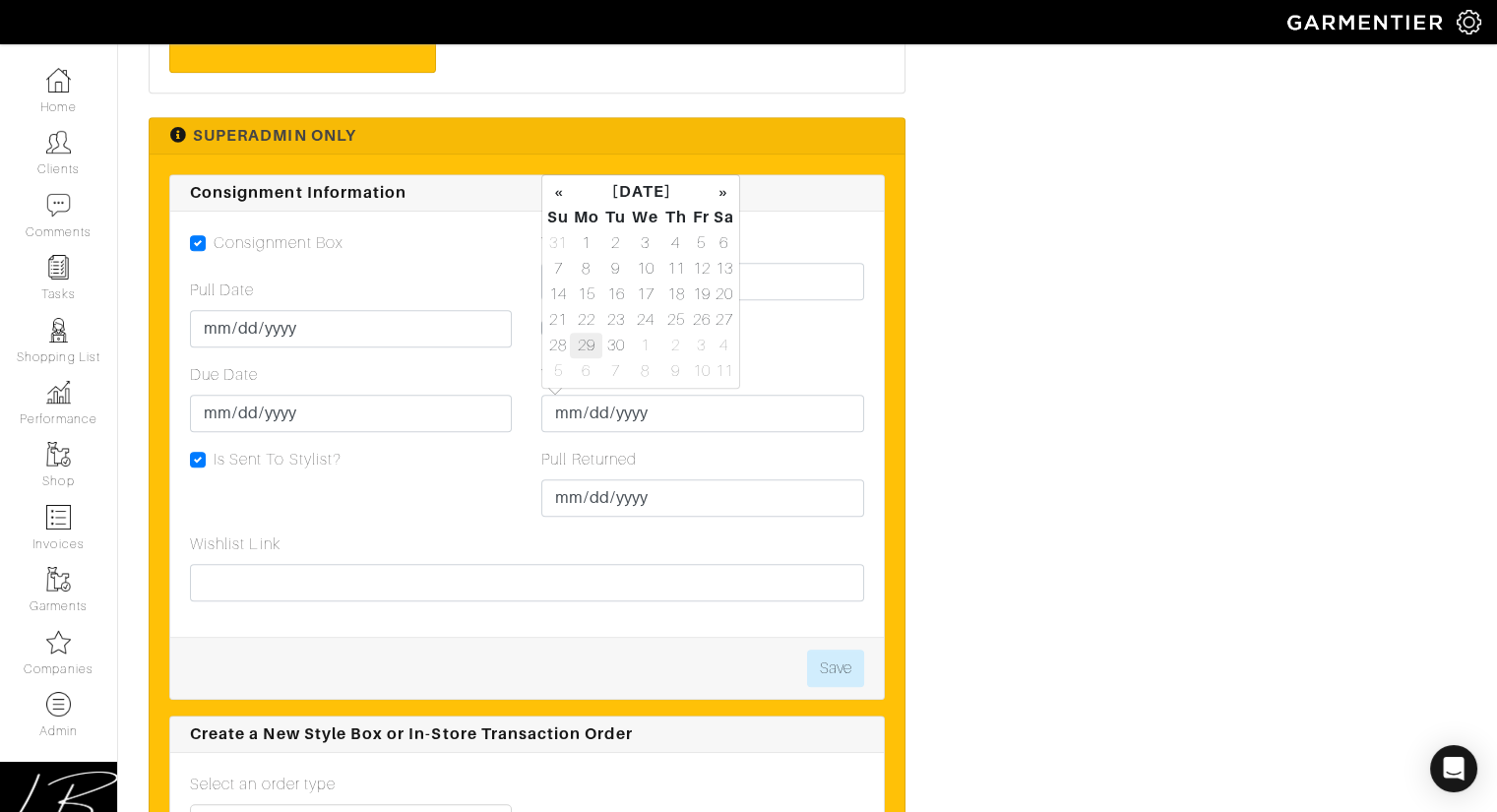
click at [594, 352] on td "29" at bounding box center [585, 345] width 33 height 26
type input "[DATE]"
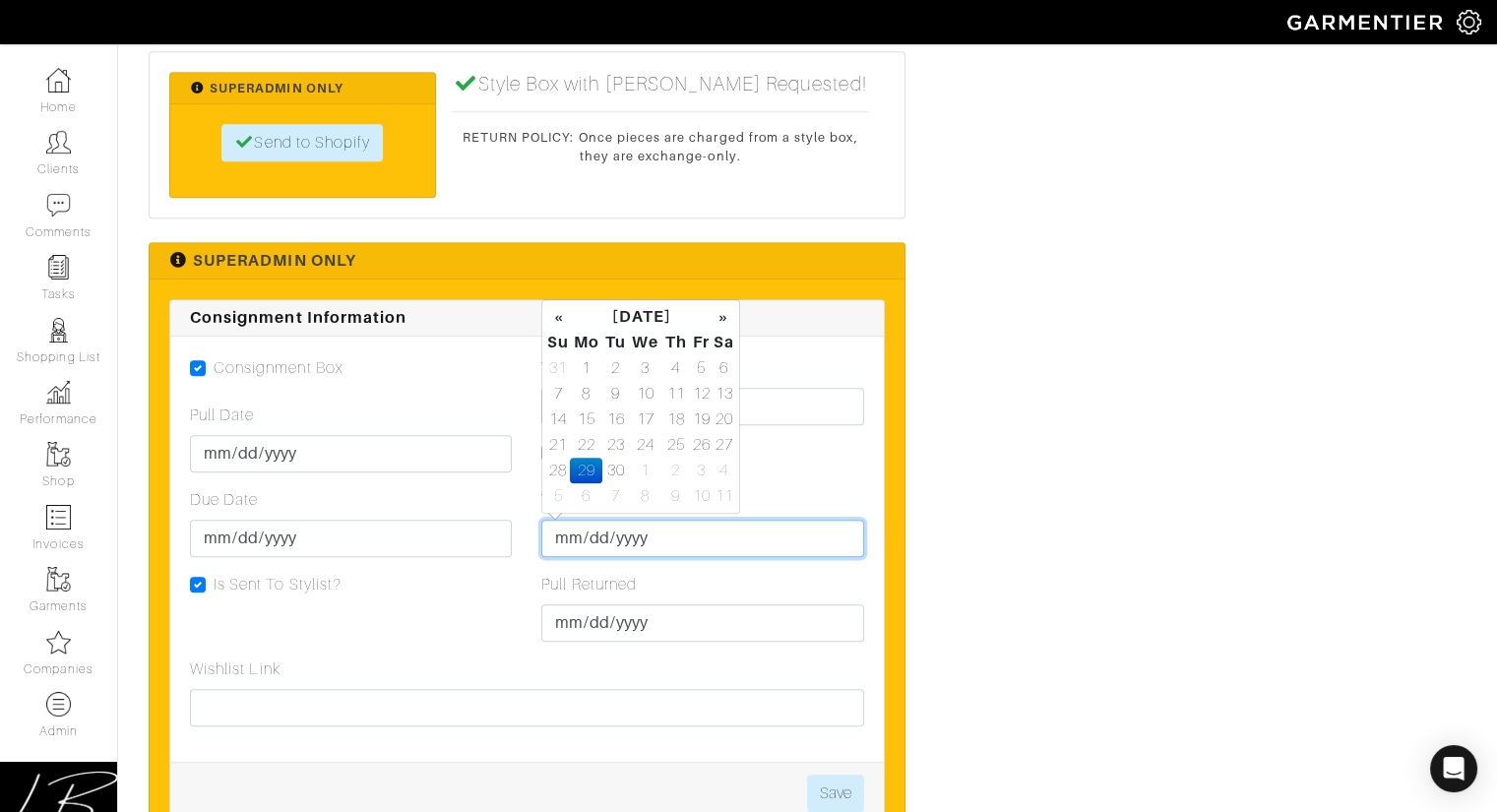
scroll to position [4022, 0]
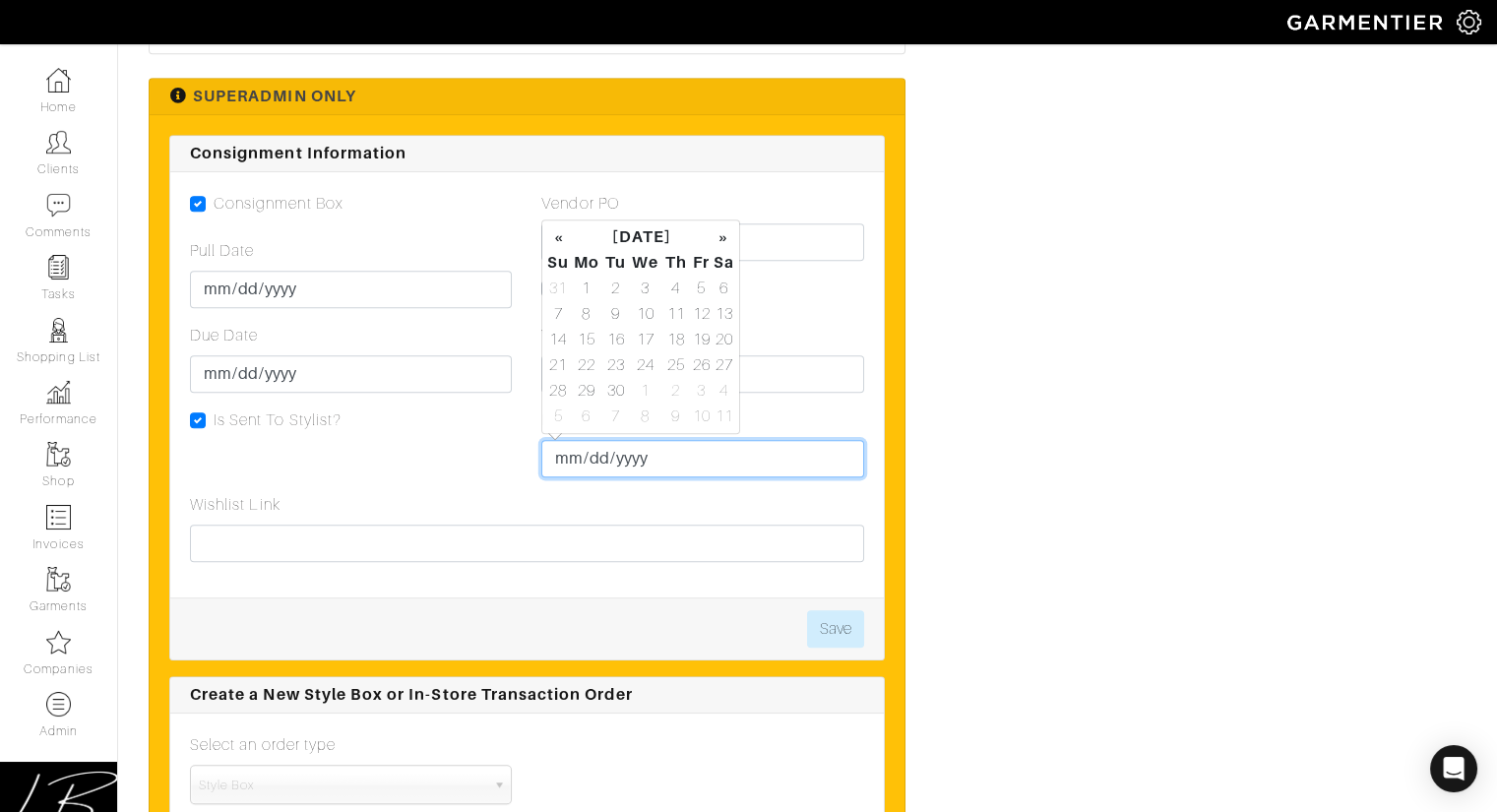
click at [572, 461] on input "Pull Returned" at bounding box center [703, 459] width 322 height 37
click at [586, 390] on td "29" at bounding box center [585, 391] width 33 height 26
type input "[DATE]"
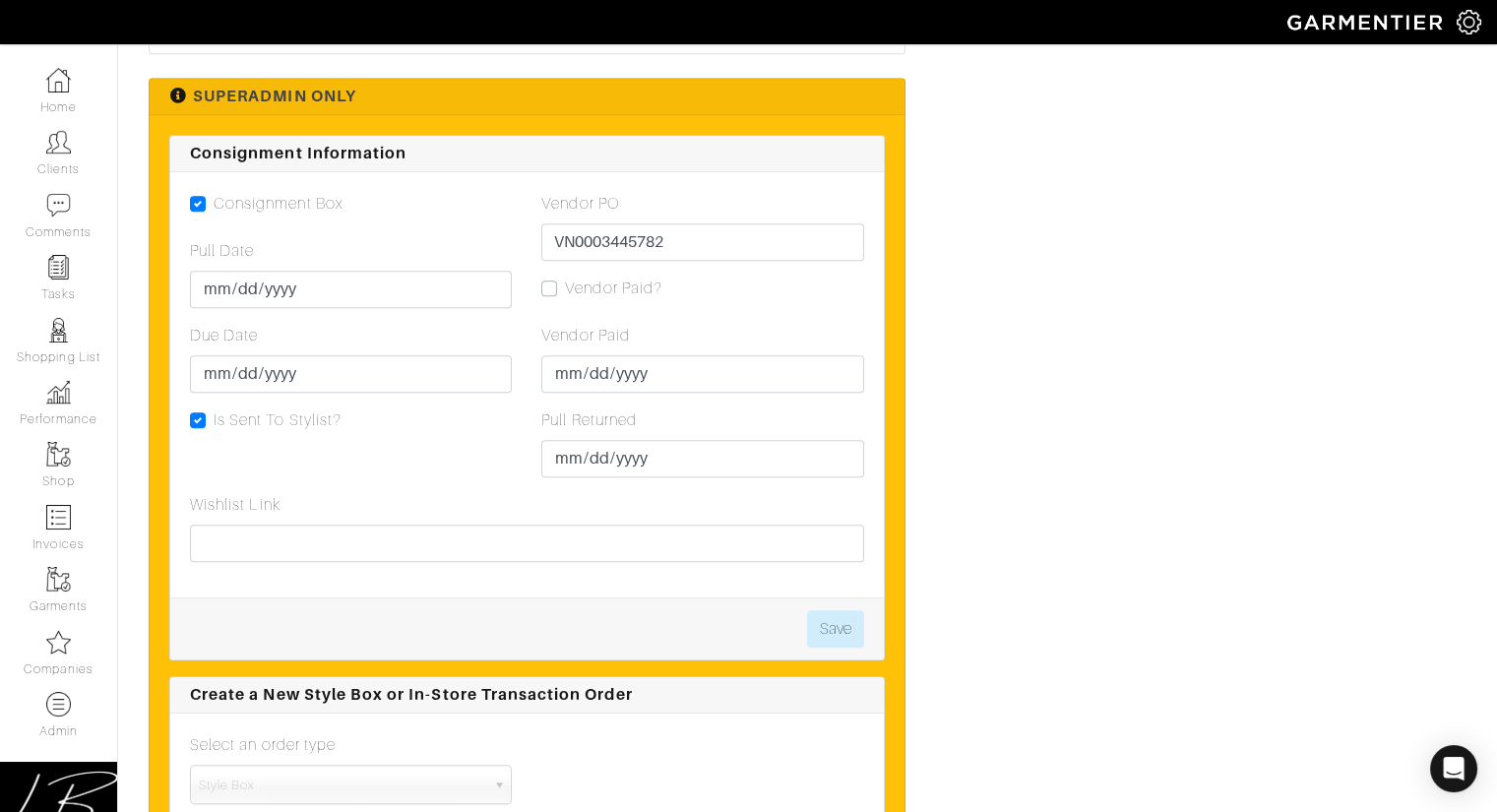
click at [931, 423] on div "Dresses [PERSON_NAME] Dress - Coastal Blue (XS) Satin Slip Dress 1ZJ22C50130213…" at bounding box center [807, 455] width 1347 height 8060
click at [843, 620] on button "Save" at bounding box center [836, 628] width 57 height 37
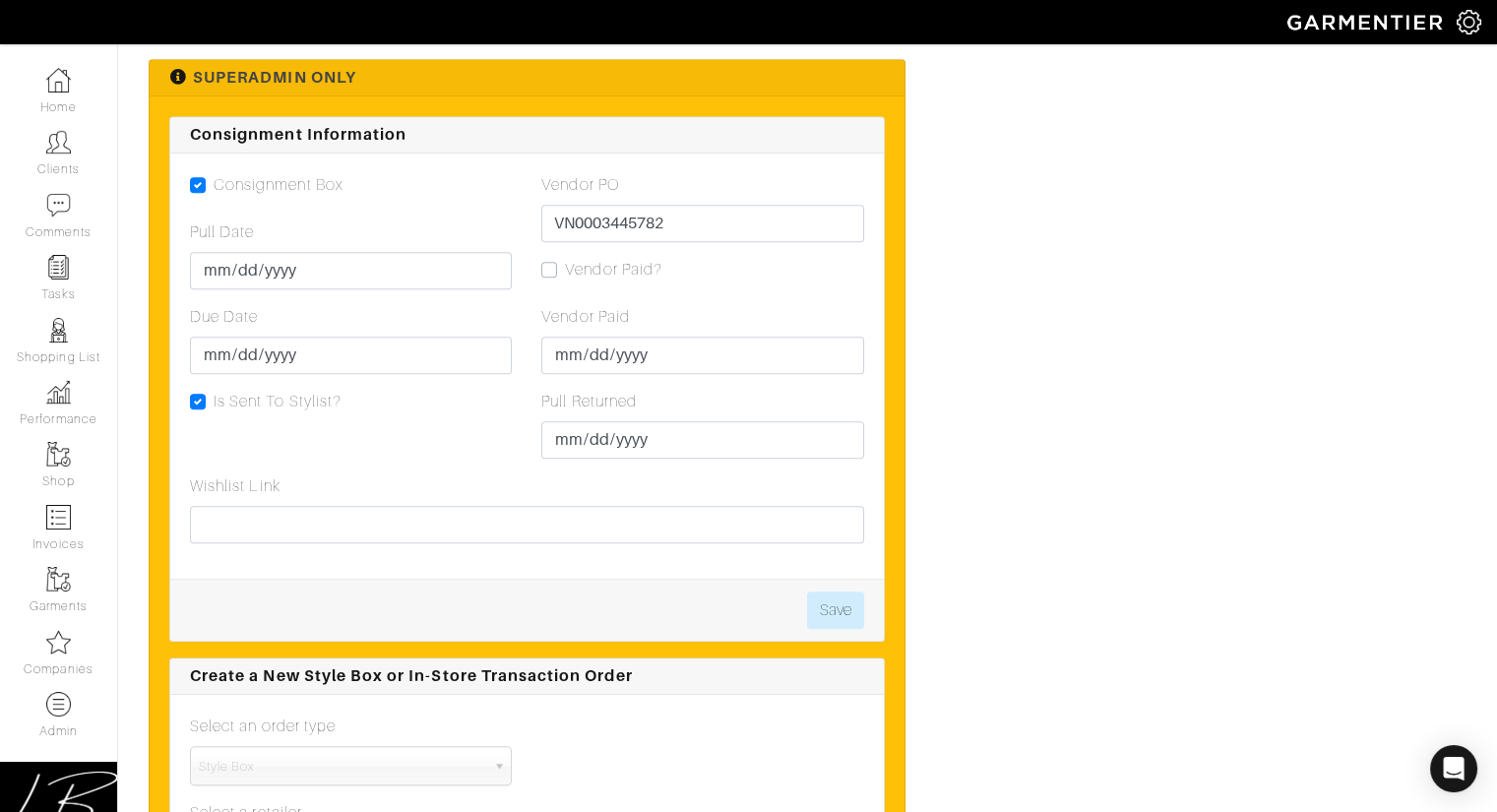
scroll to position [4038, 0]
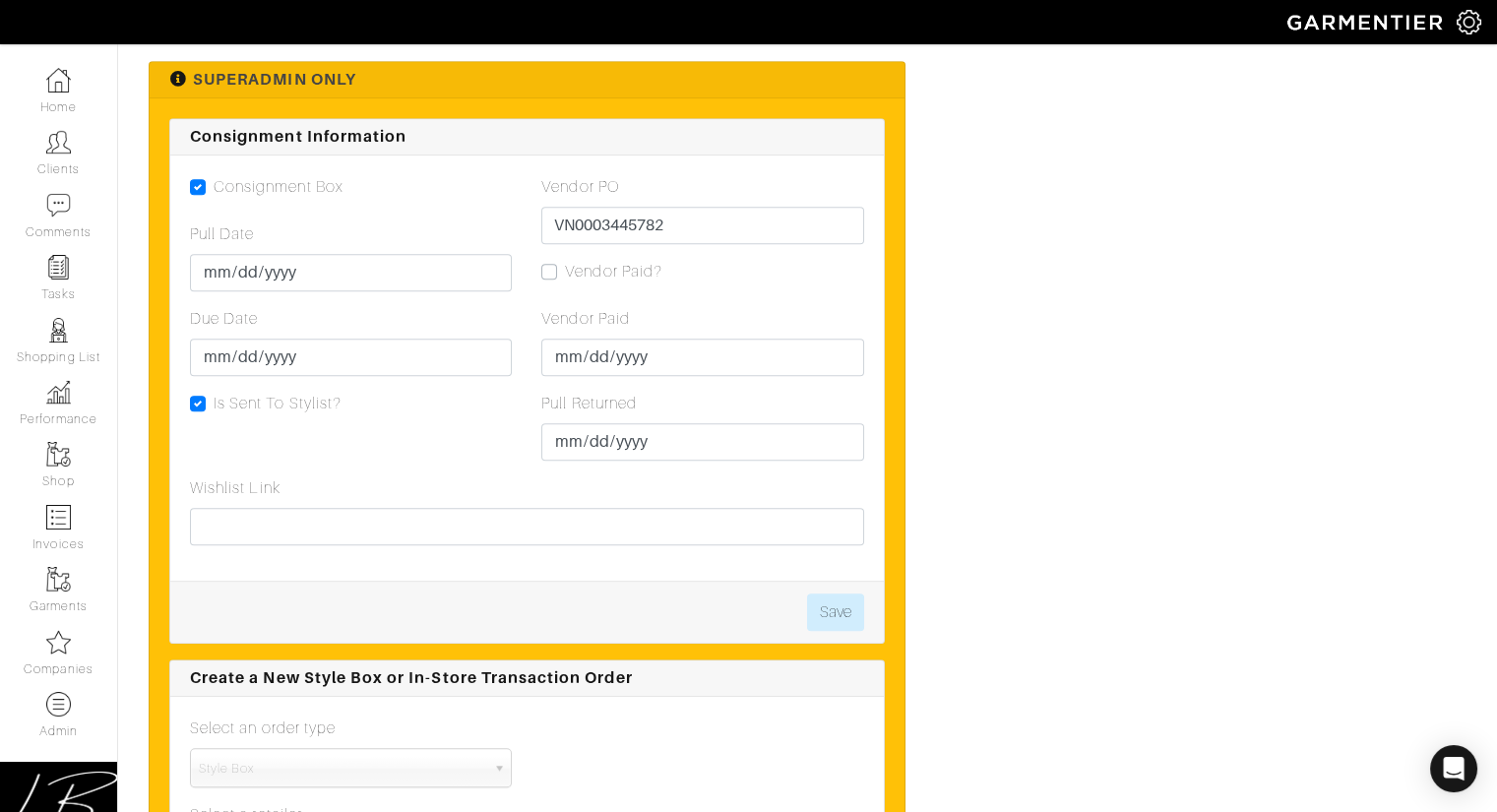
click at [564, 265] on label "Vendor Paid?" at bounding box center [613, 271] width 98 height 24
click at [550, 265] on input "Vendor Paid?" at bounding box center [550, 269] width 16 height 20
checkbox input "true"
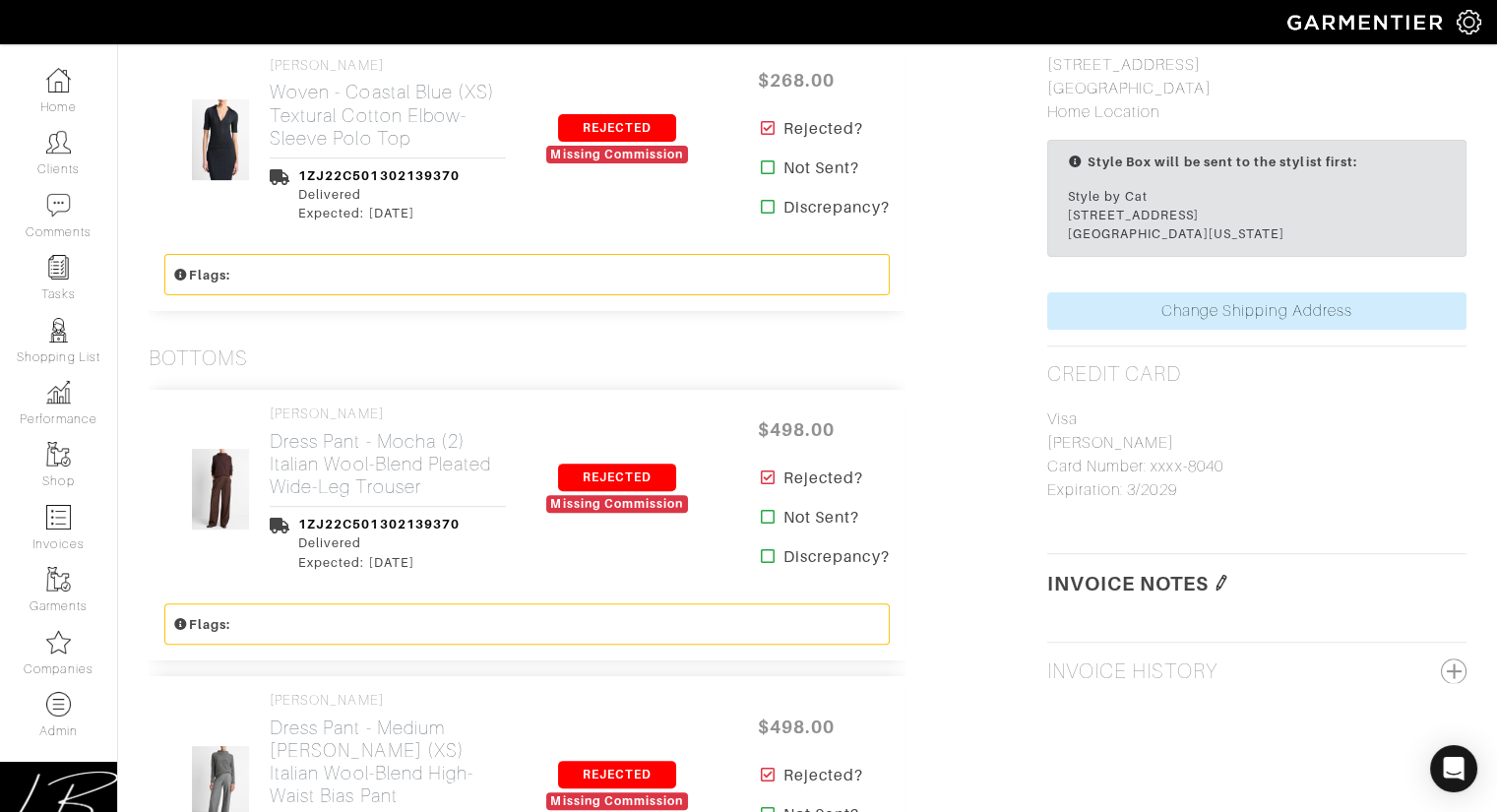
scroll to position [1425, 0]
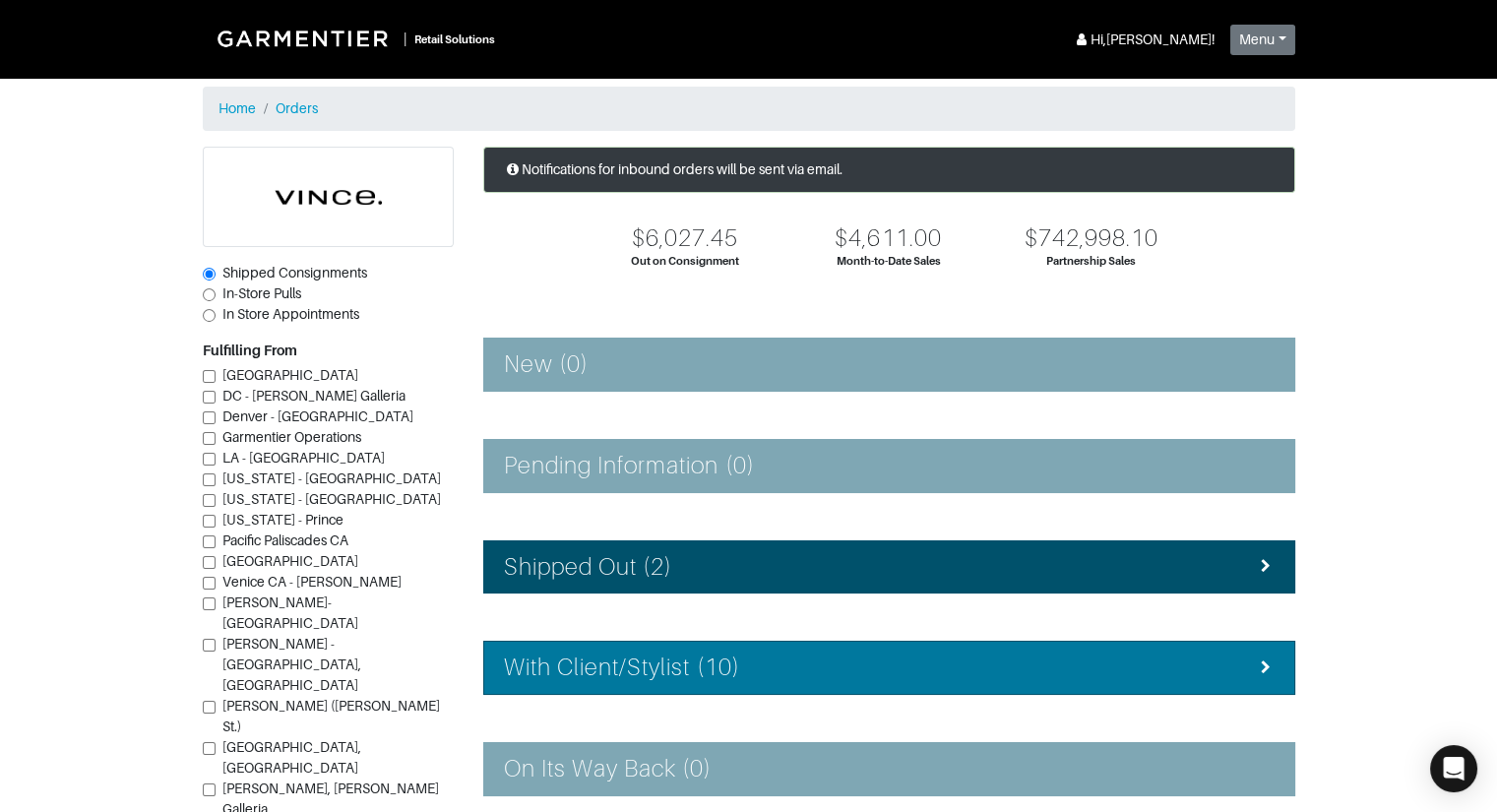
click at [802, 654] on div "With Client/Stylist (10)" at bounding box center [889, 667] width 771 height 29
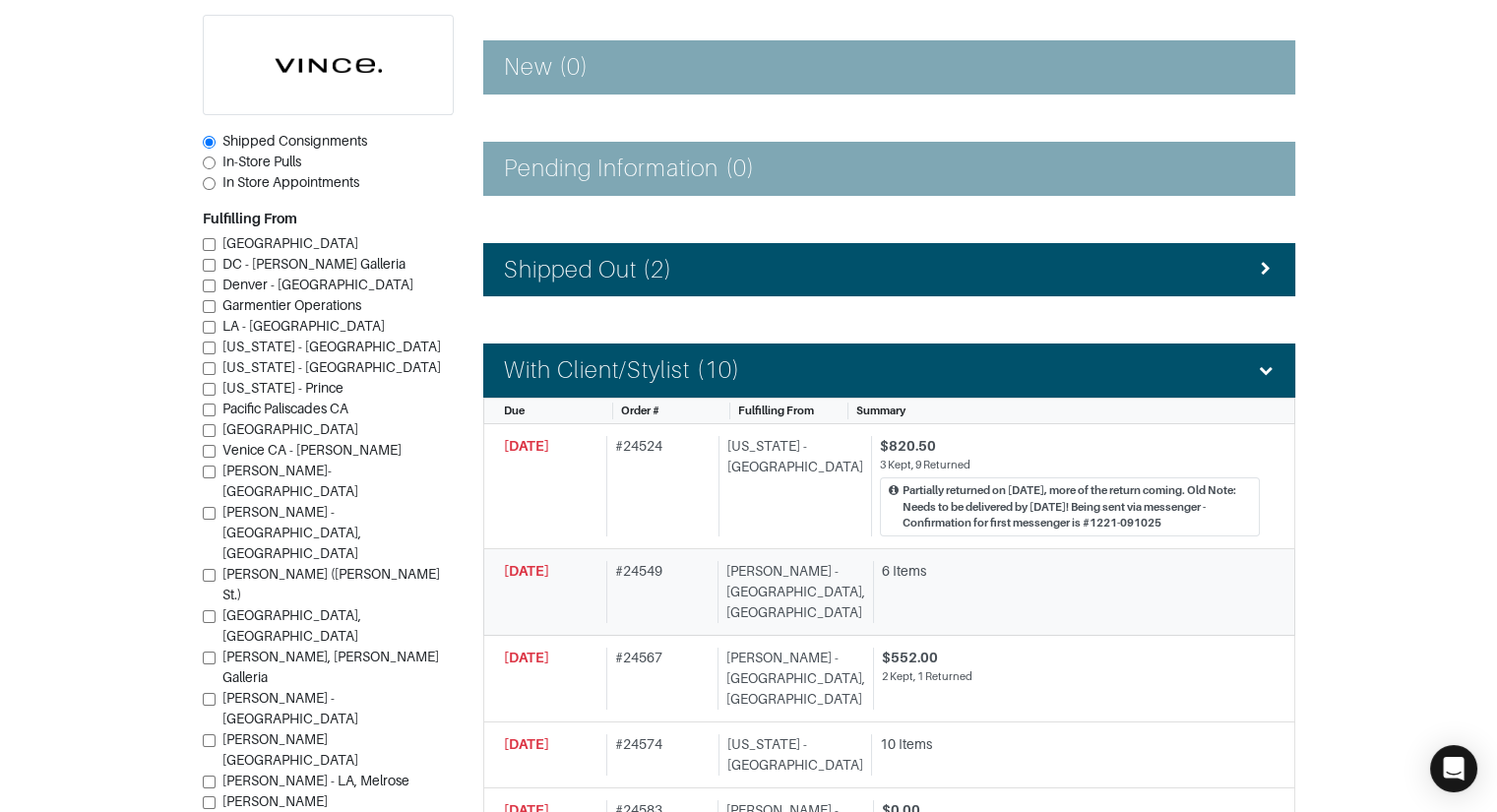
scroll to position [298, 0]
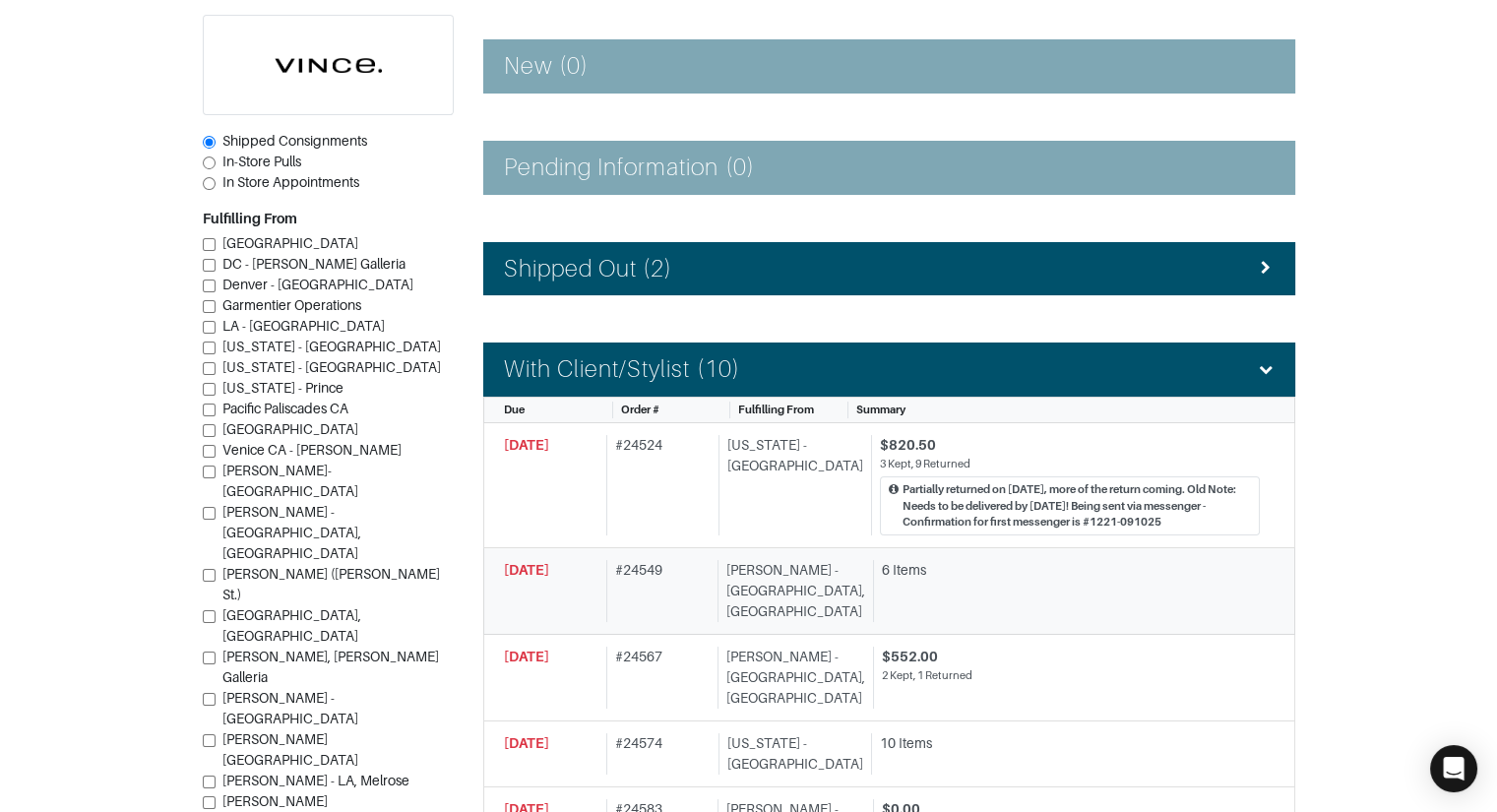
click at [710, 562] on div "# 24549" at bounding box center [657, 590] width 104 height 62
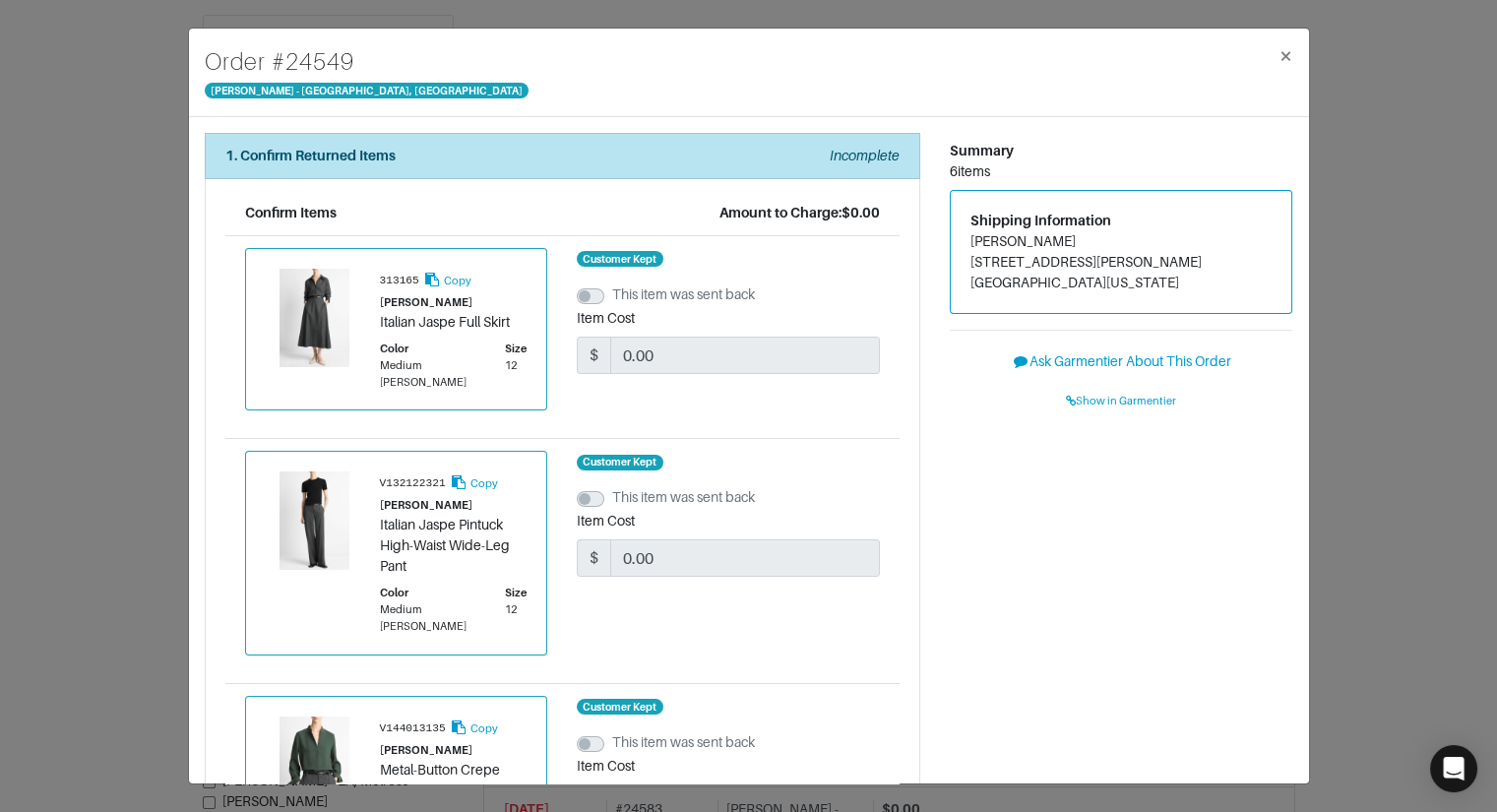
click at [91, 155] on div "Order # 24549 Vince - Chicago, Oak Street × 1. Confirm Returned Items Incomplet…" at bounding box center [748, 406] width 1497 height 812
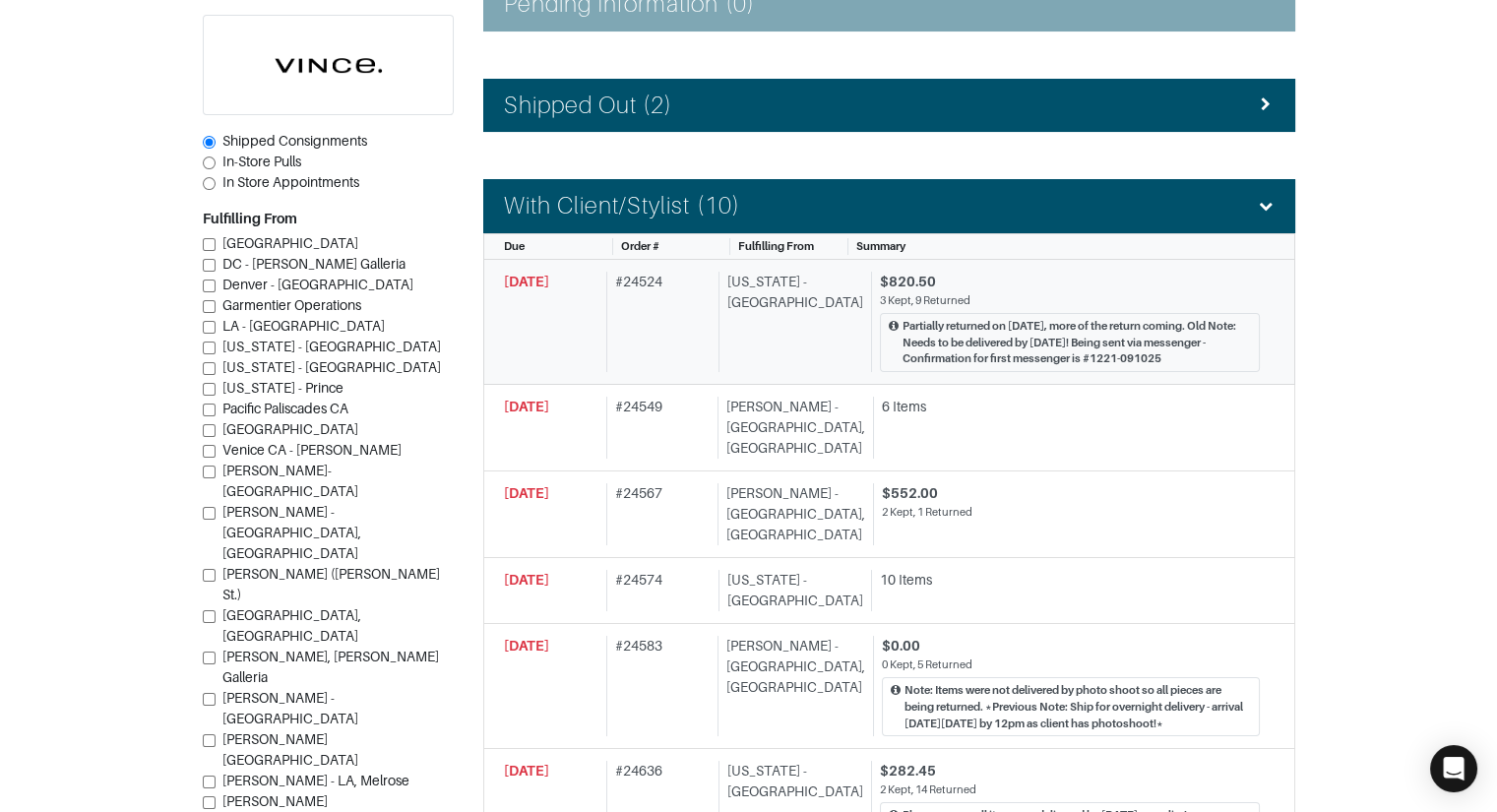
scroll to position [469, 0]
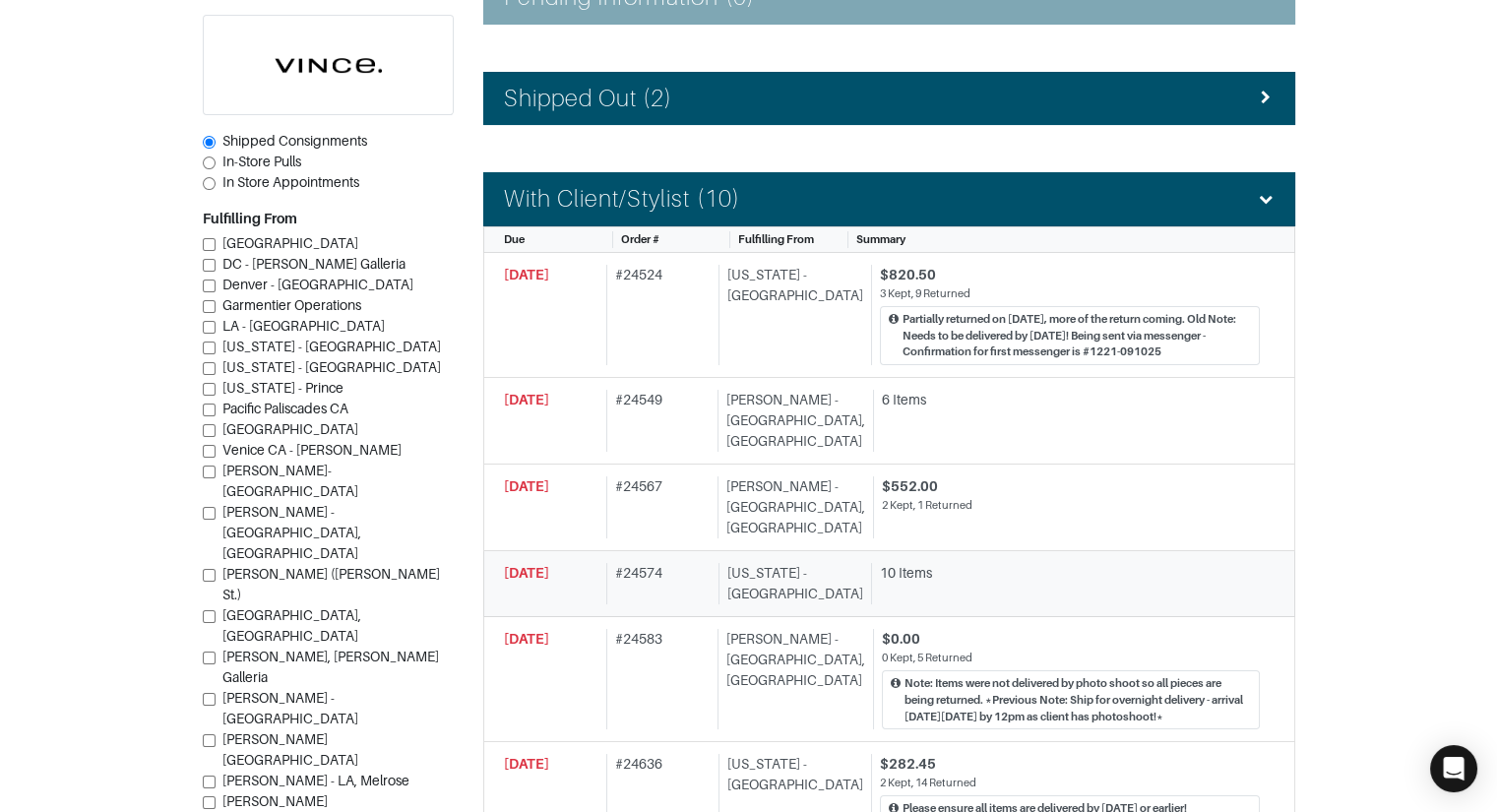
click at [887, 562] on div "10 Items" at bounding box center [1070, 572] width 380 height 21
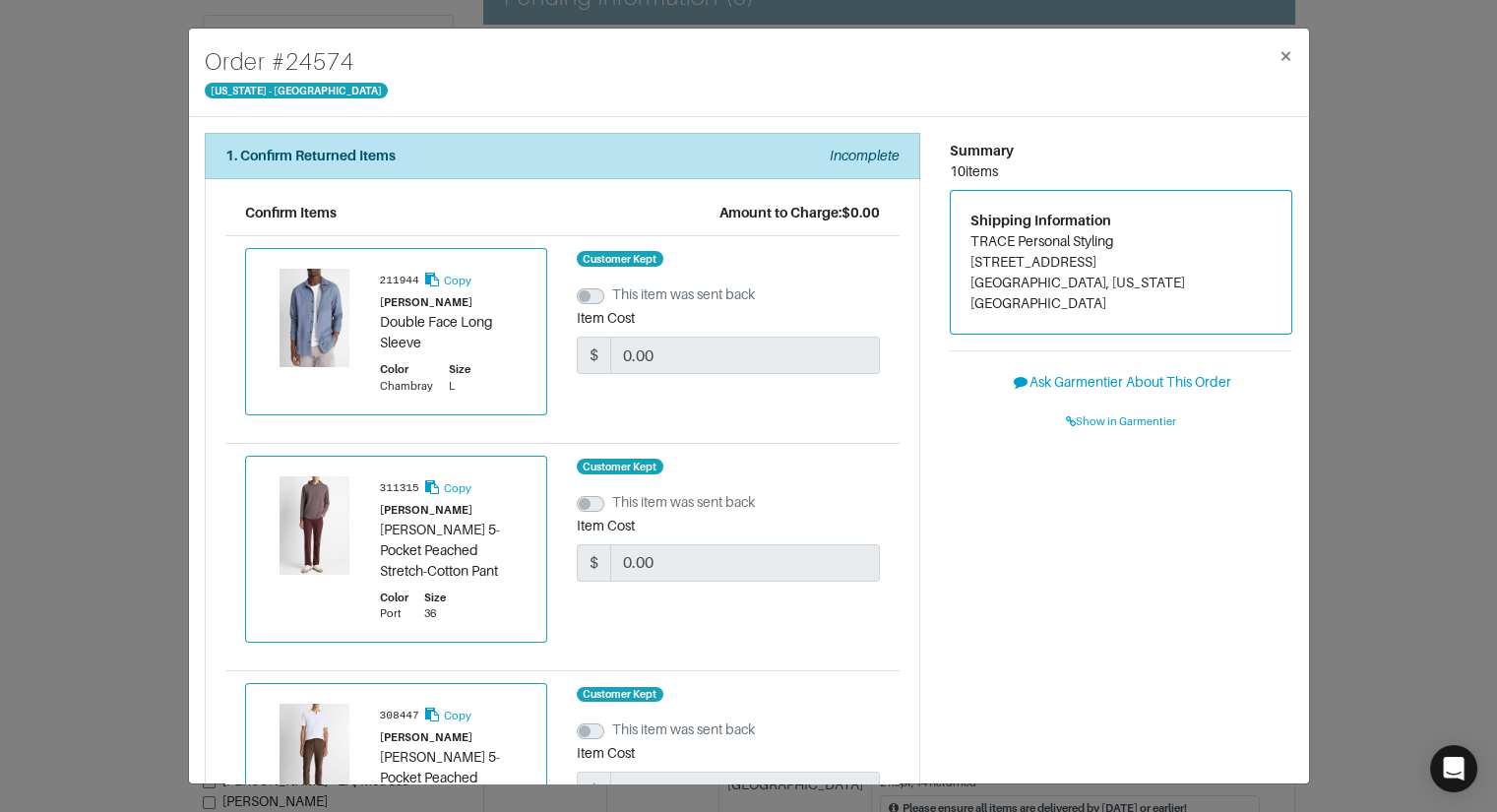
click at [161, 472] on div "Order # 24574 New York - 5th Avenue × 1. Confirm Returned Items Incomplete Conf…" at bounding box center [748, 406] width 1497 height 812
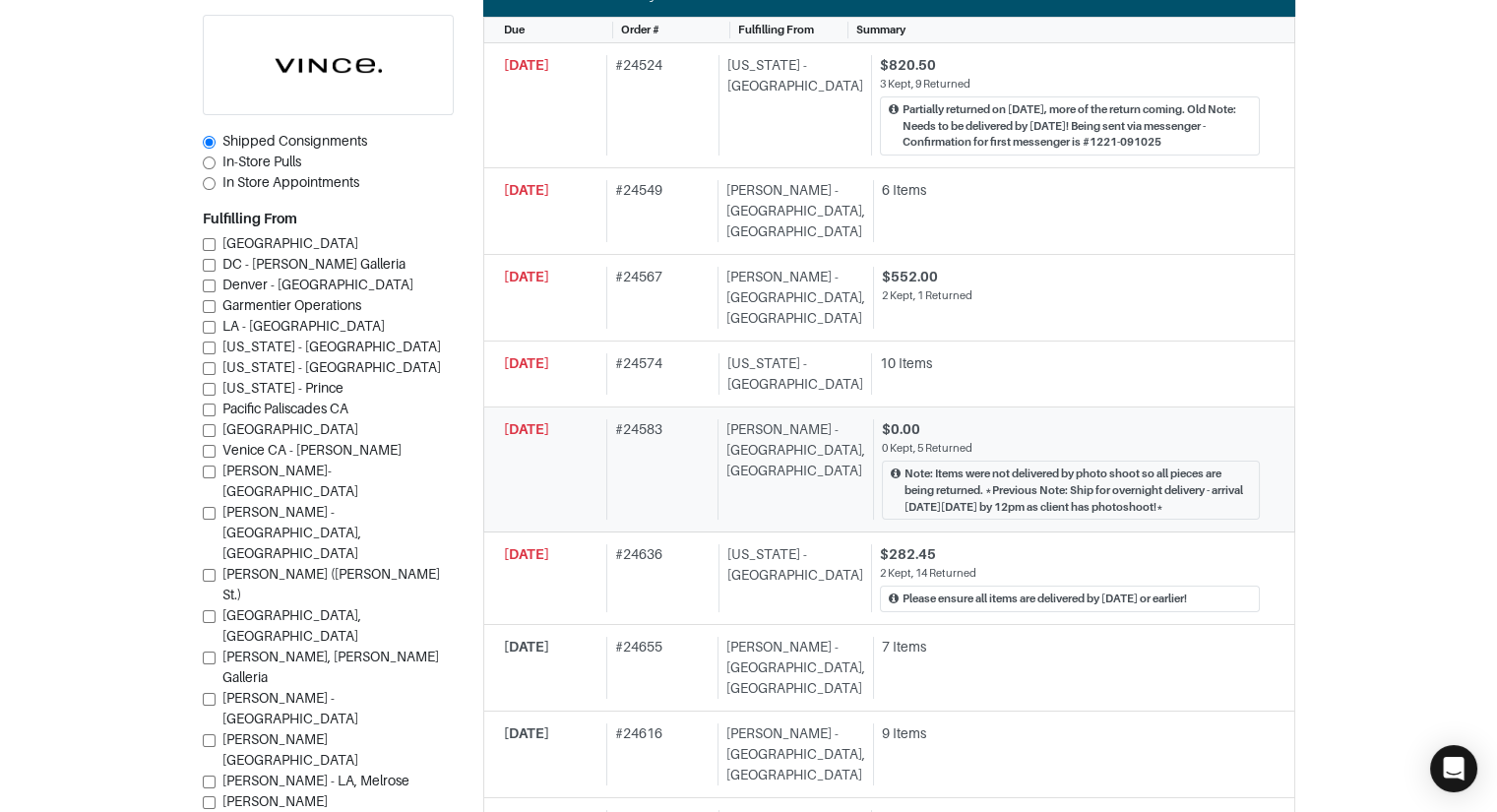
scroll to position [696, 0]
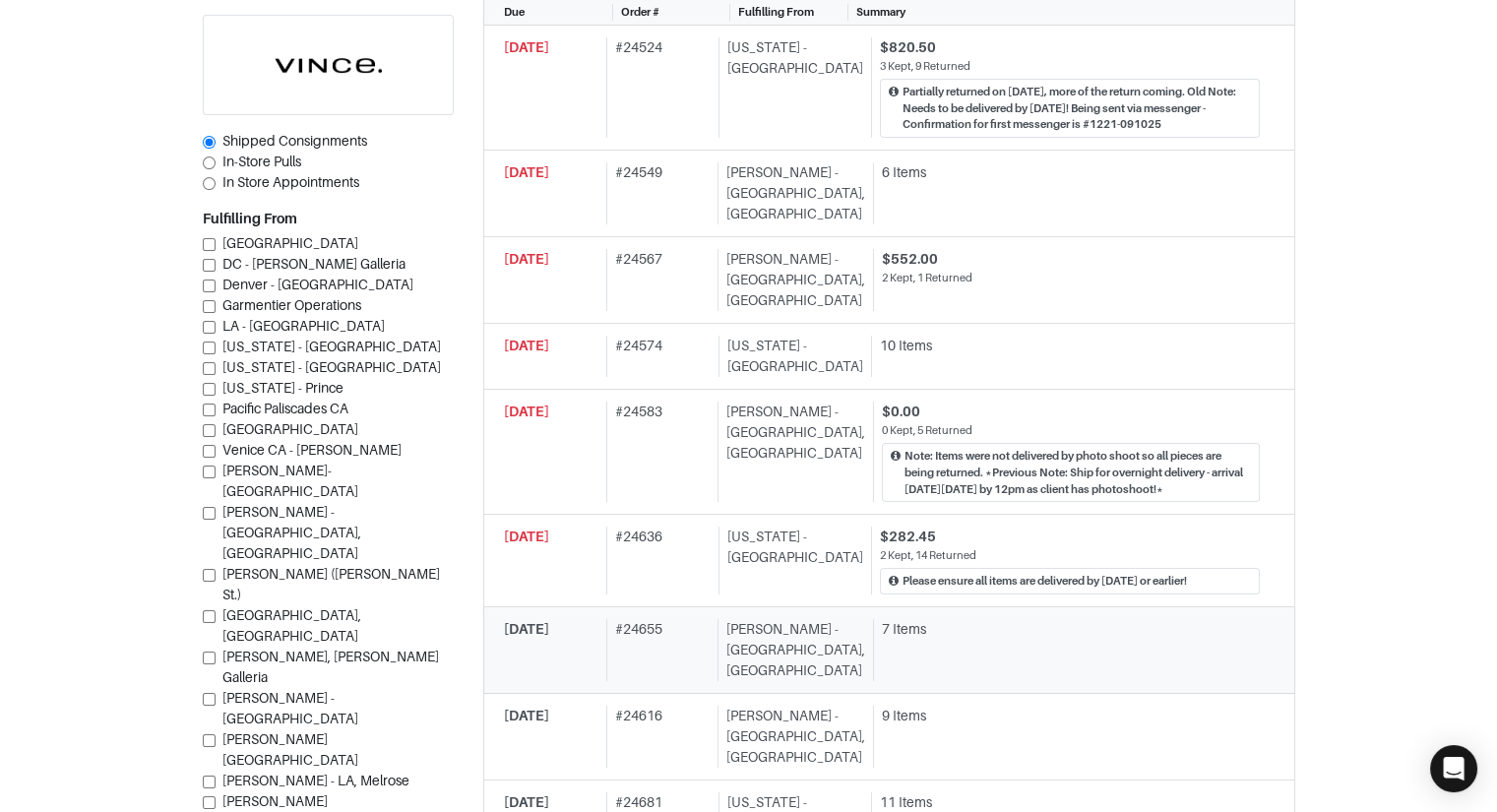
click at [656, 619] on div "# 24655" at bounding box center [657, 649] width 104 height 62
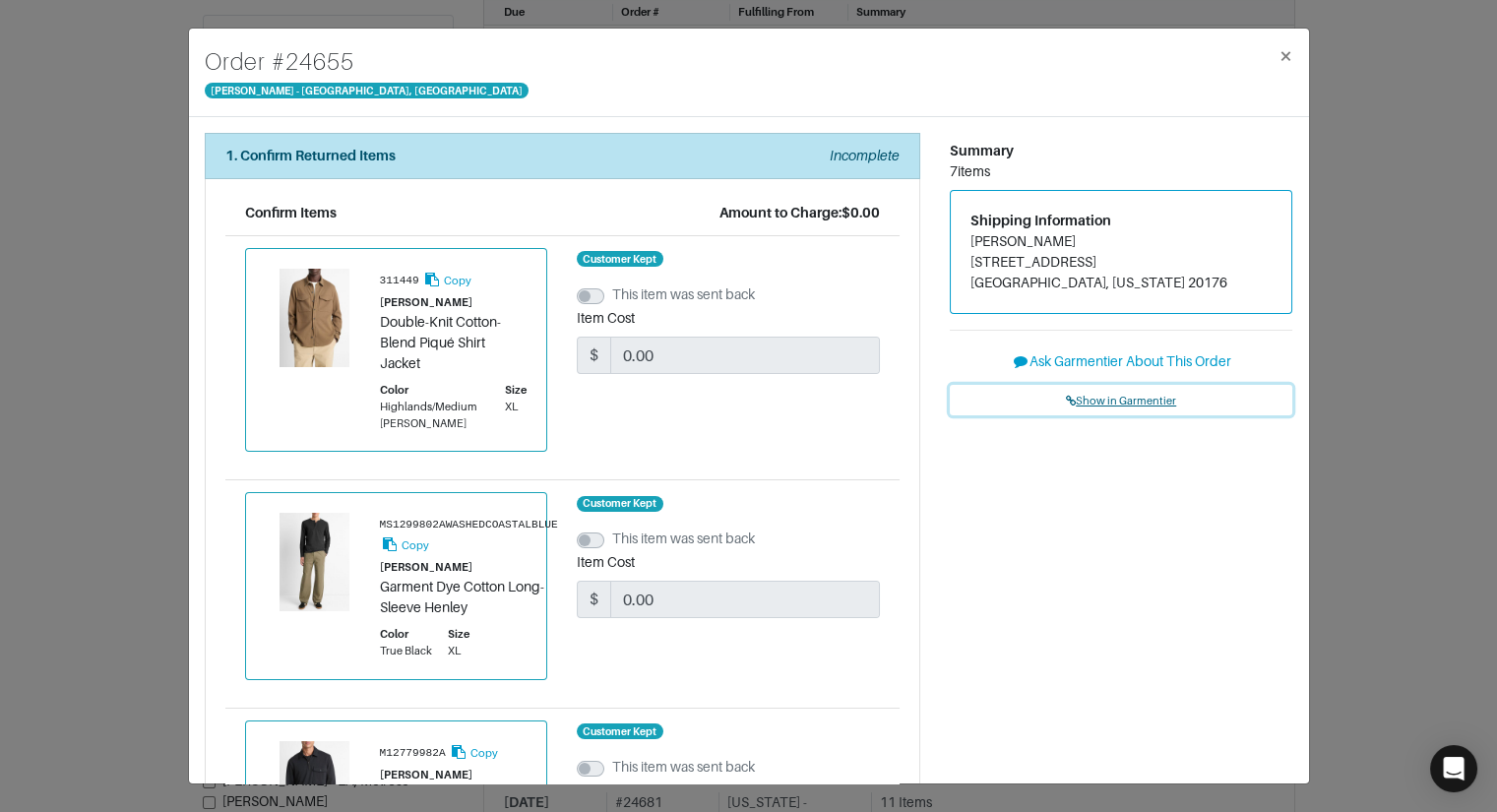
click at [1116, 412] on link "Show in Garmentier" at bounding box center [1121, 400] width 343 height 31
click at [90, 259] on div "Order # 24655 Vince - Chicago, Oak Street × 1. Confirm Returned Items Incomplet…" at bounding box center [748, 406] width 1497 height 812
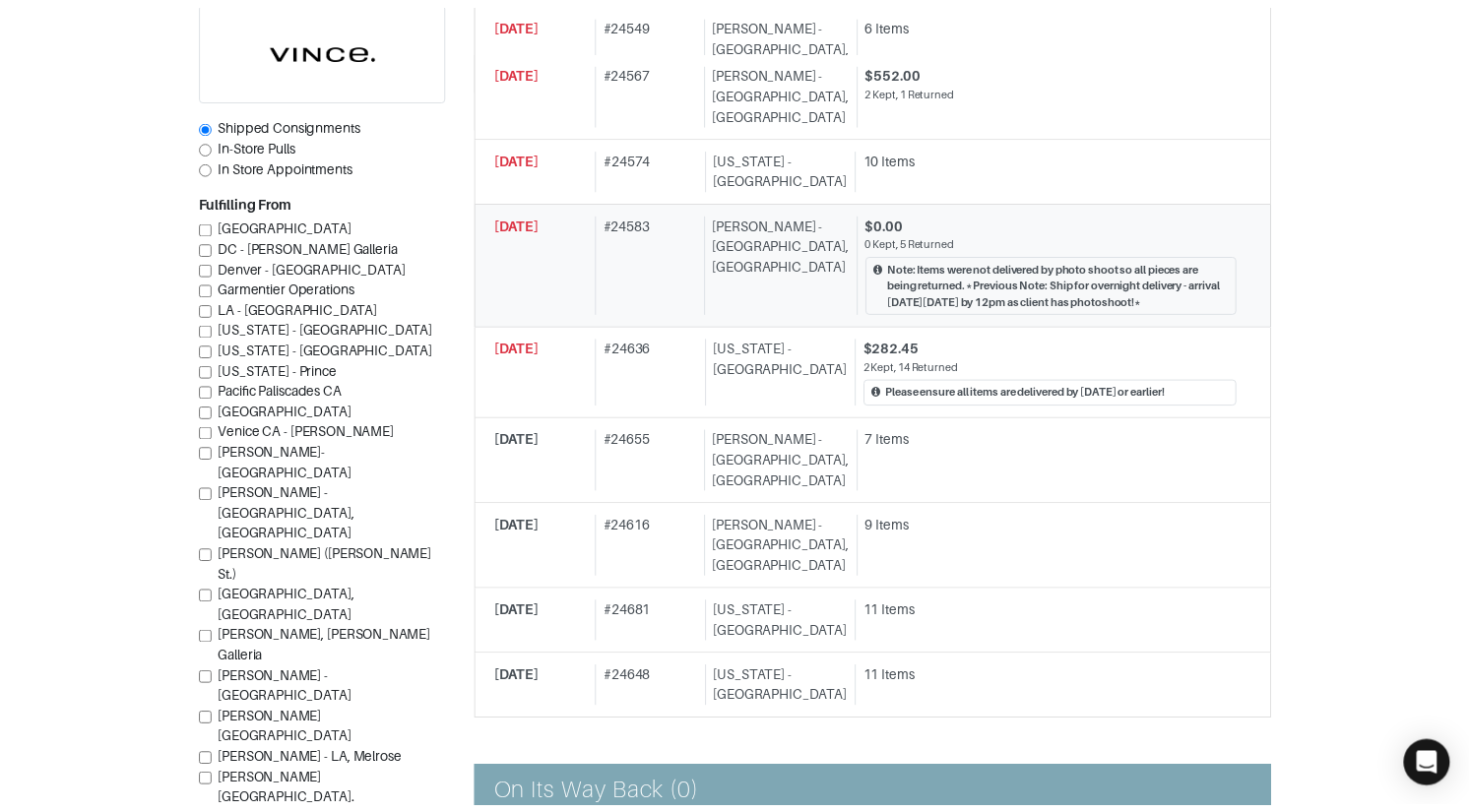
scroll to position [886, 0]
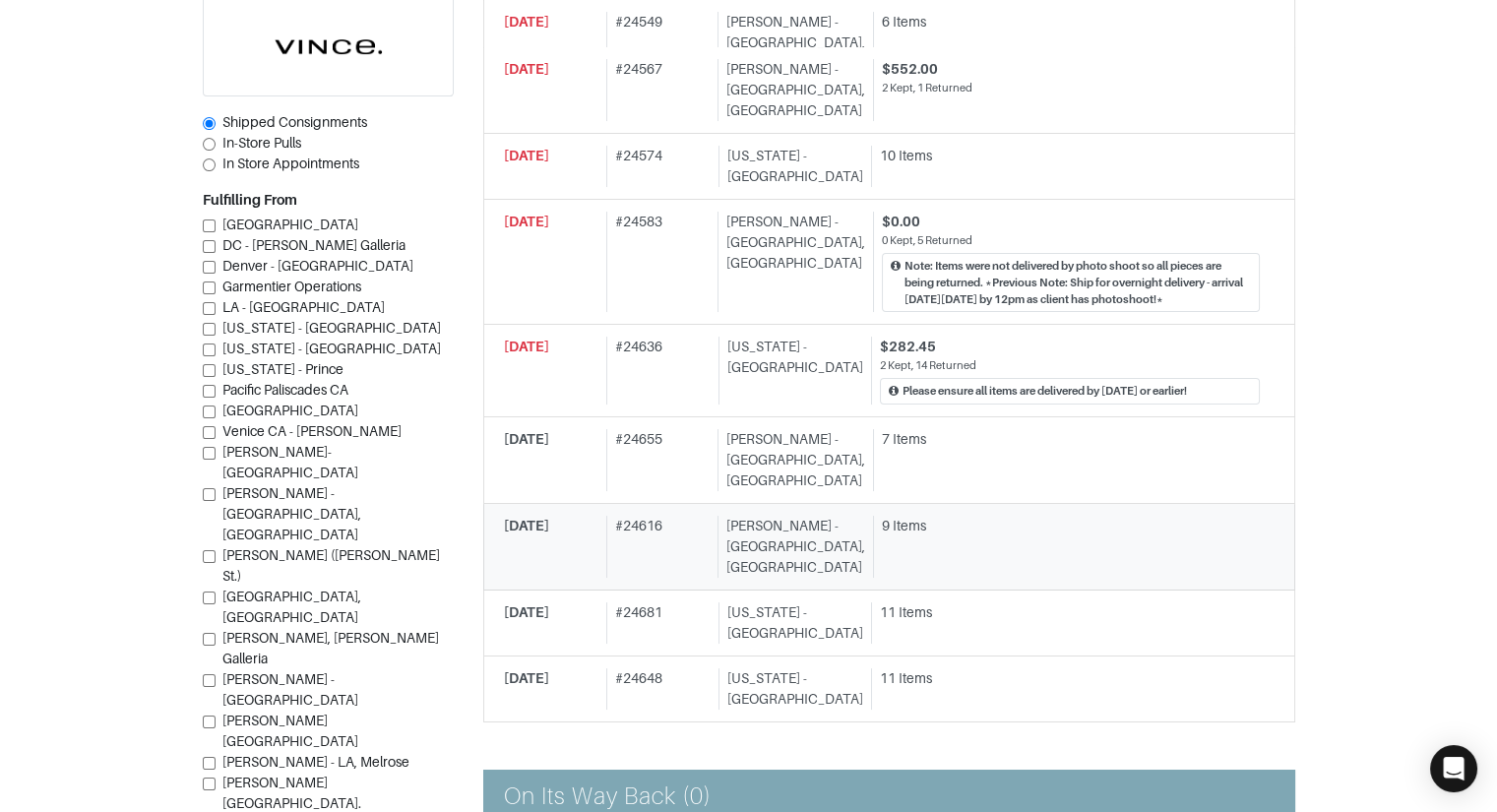
click at [550, 518] on span "10/01/2025" at bounding box center [527, 526] width 45 height 16
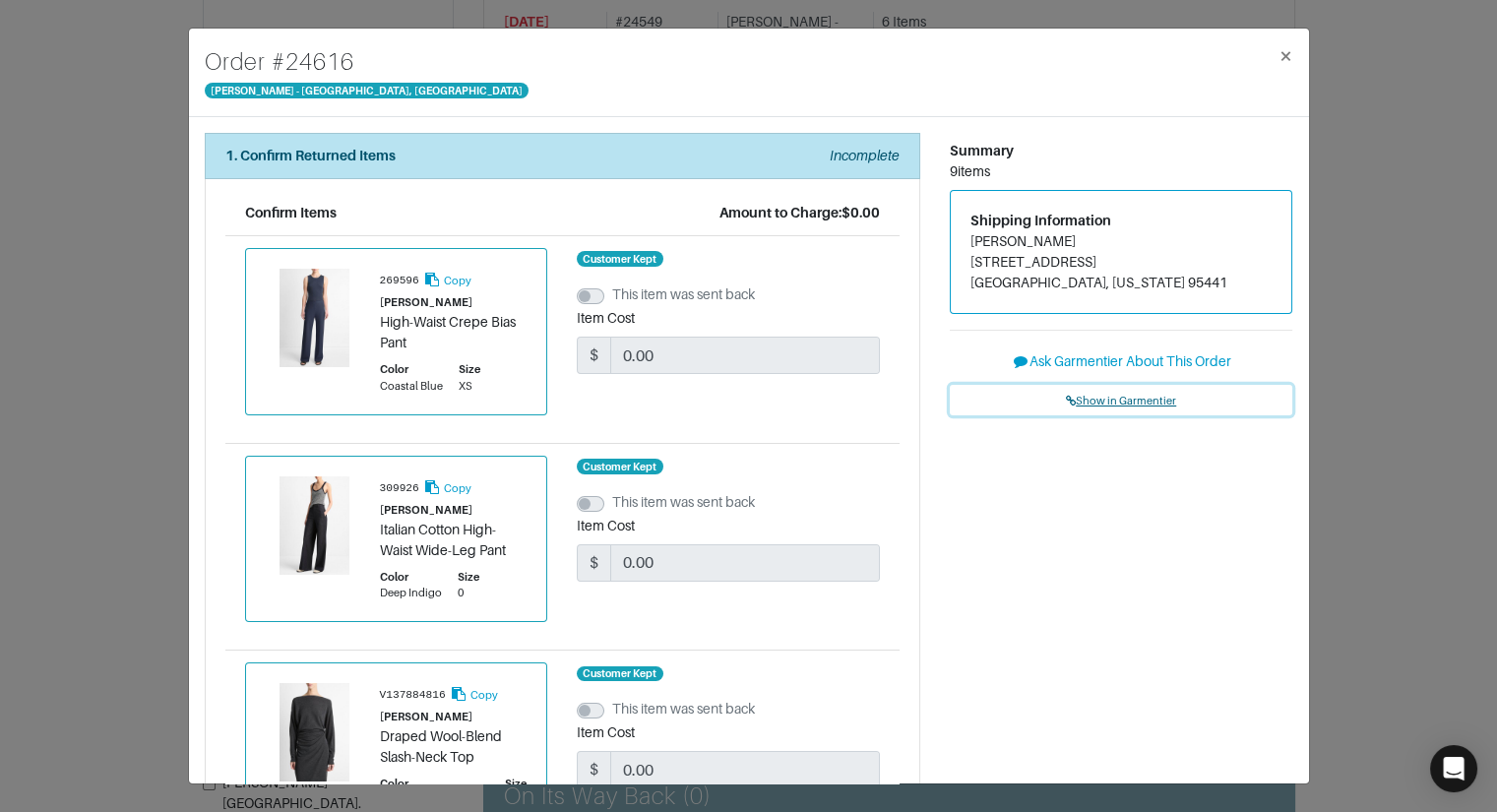
click at [1134, 402] on span "Show in Garmentier" at bounding box center [1121, 401] width 111 height 12
click at [105, 396] on div "Order # 24616 Vince - Chicago, Oak Street × 1. Confirm Returned Items Incomplet…" at bounding box center [748, 406] width 1497 height 812
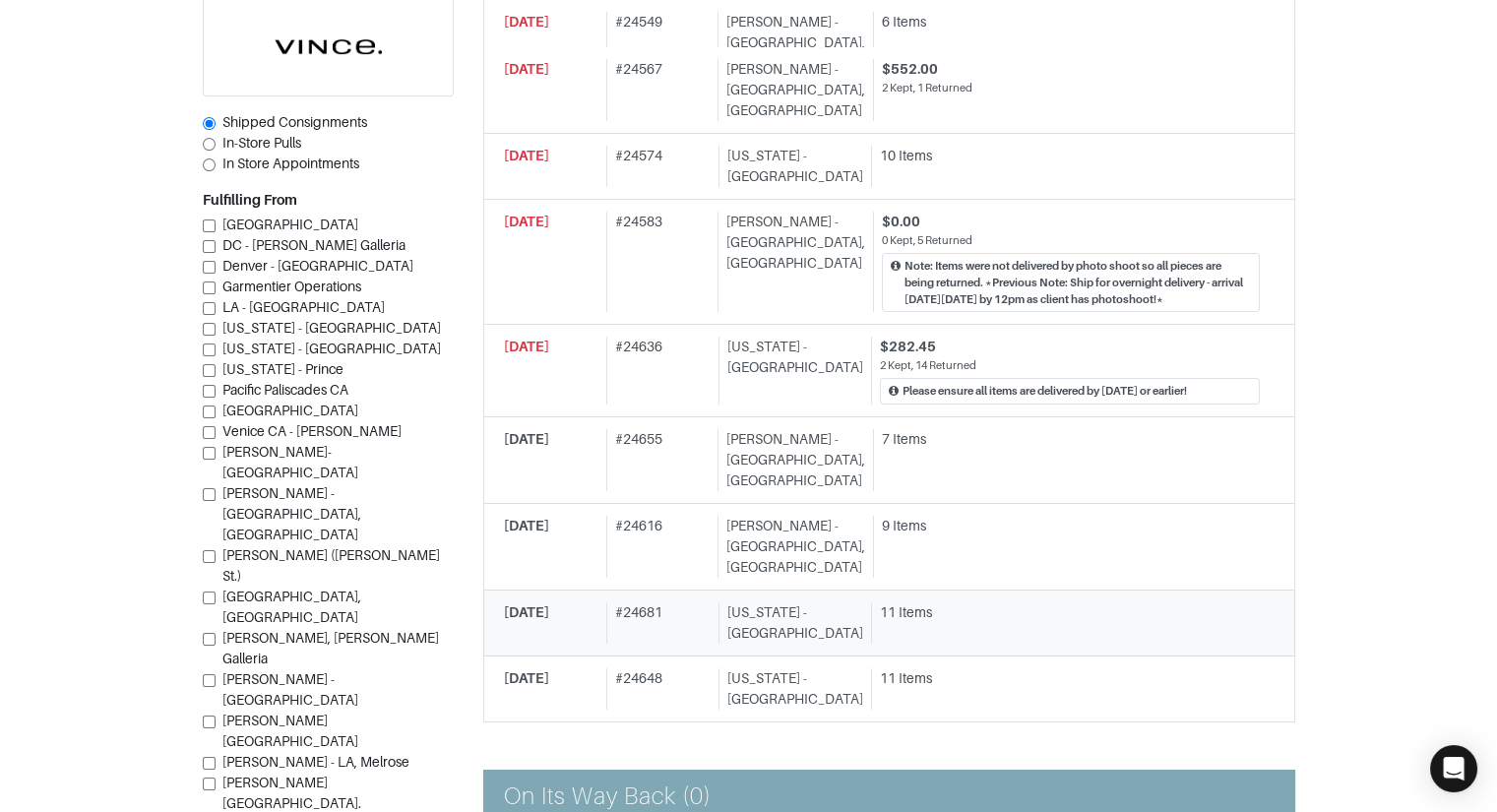
click at [800, 602] on div "[US_STATE] - [GEOGRAPHIC_DATA]" at bounding box center [790, 623] width 145 height 41
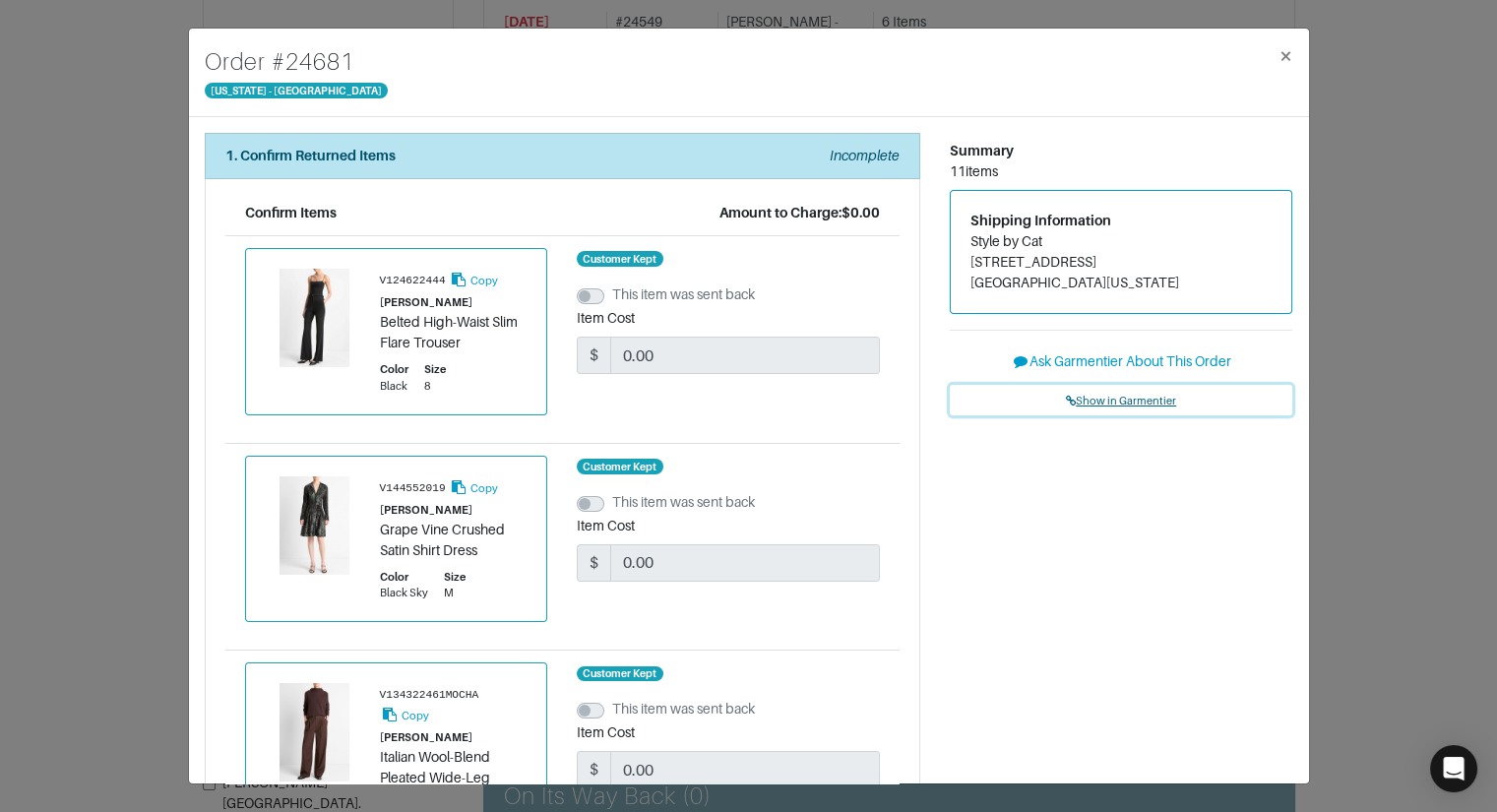
click at [1122, 406] on span "Show in Garmentier" at bounding box center [1121, 401] width 111 height 12
click at [105, 376] on div "Order # 24681 New York - 5th Avenue × 1. Confirm Returned Items Incomplete Conf…" at bounding box center [748, 406] width 1497 height 812
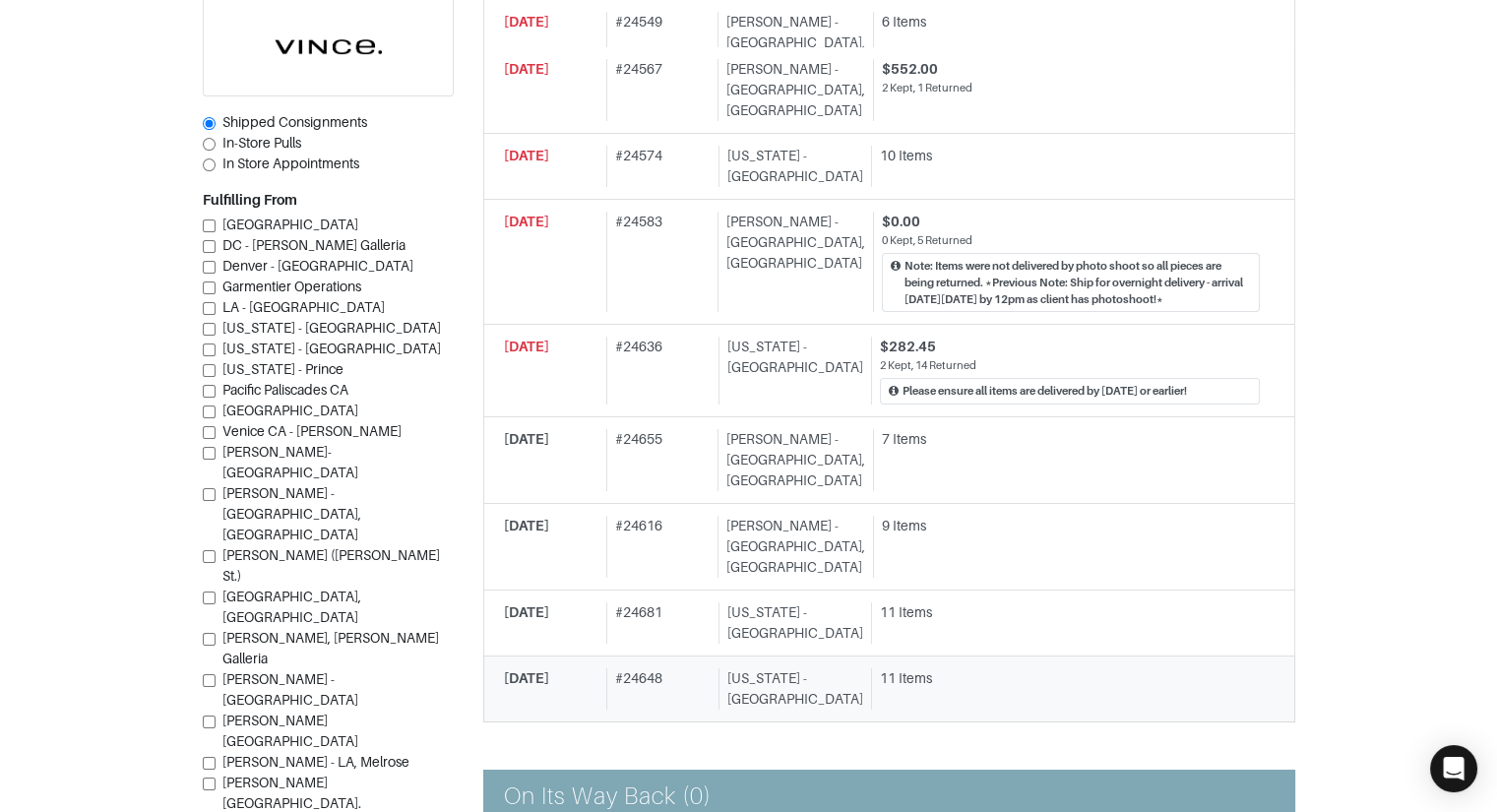
click at [603, 668] on div "10/01/2025 # 24648 New York - 5th Avenue 11 Items" at bounding box center [882, 689] width 756 height 41
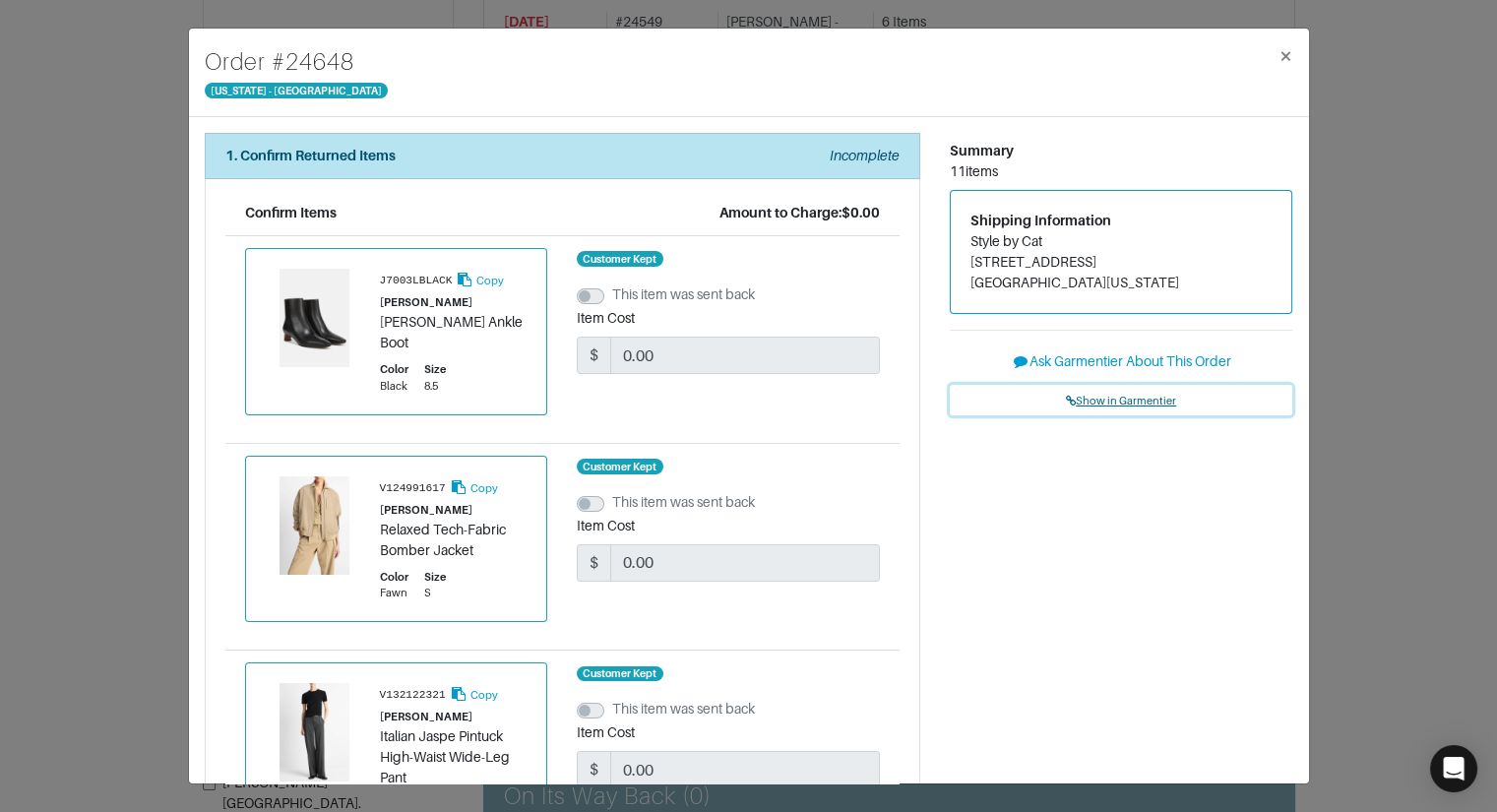
click at [1101, 402] on span "Show in Garmentier" at bounding box center [1121, 401] width 111 height 12
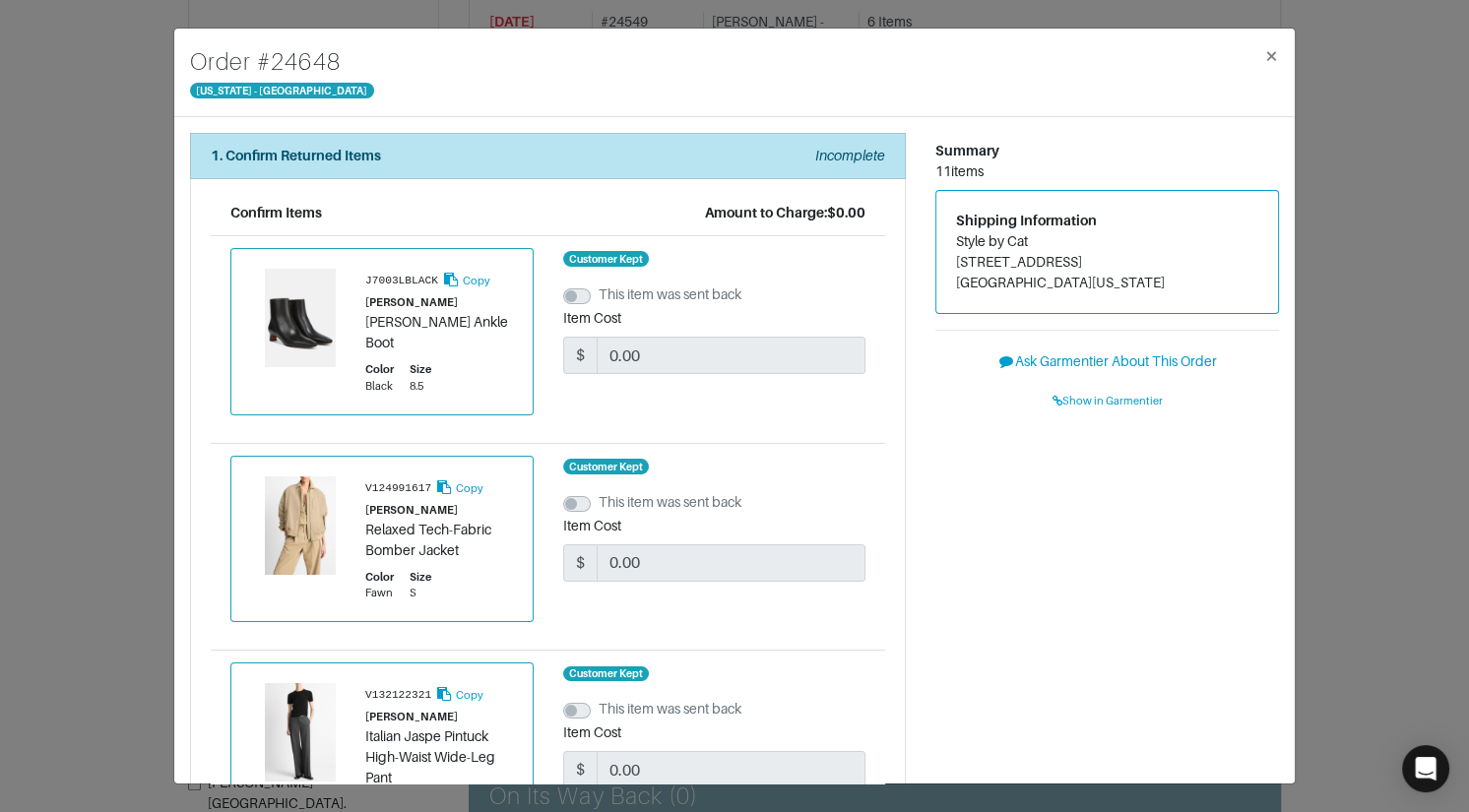
click at [104, 339] on div "Order # 24648 New York - 5th Avenue × 1. Confirm Returned Items Incomplete Conf…" at bounding box center [734, 406] width 1469 height 812
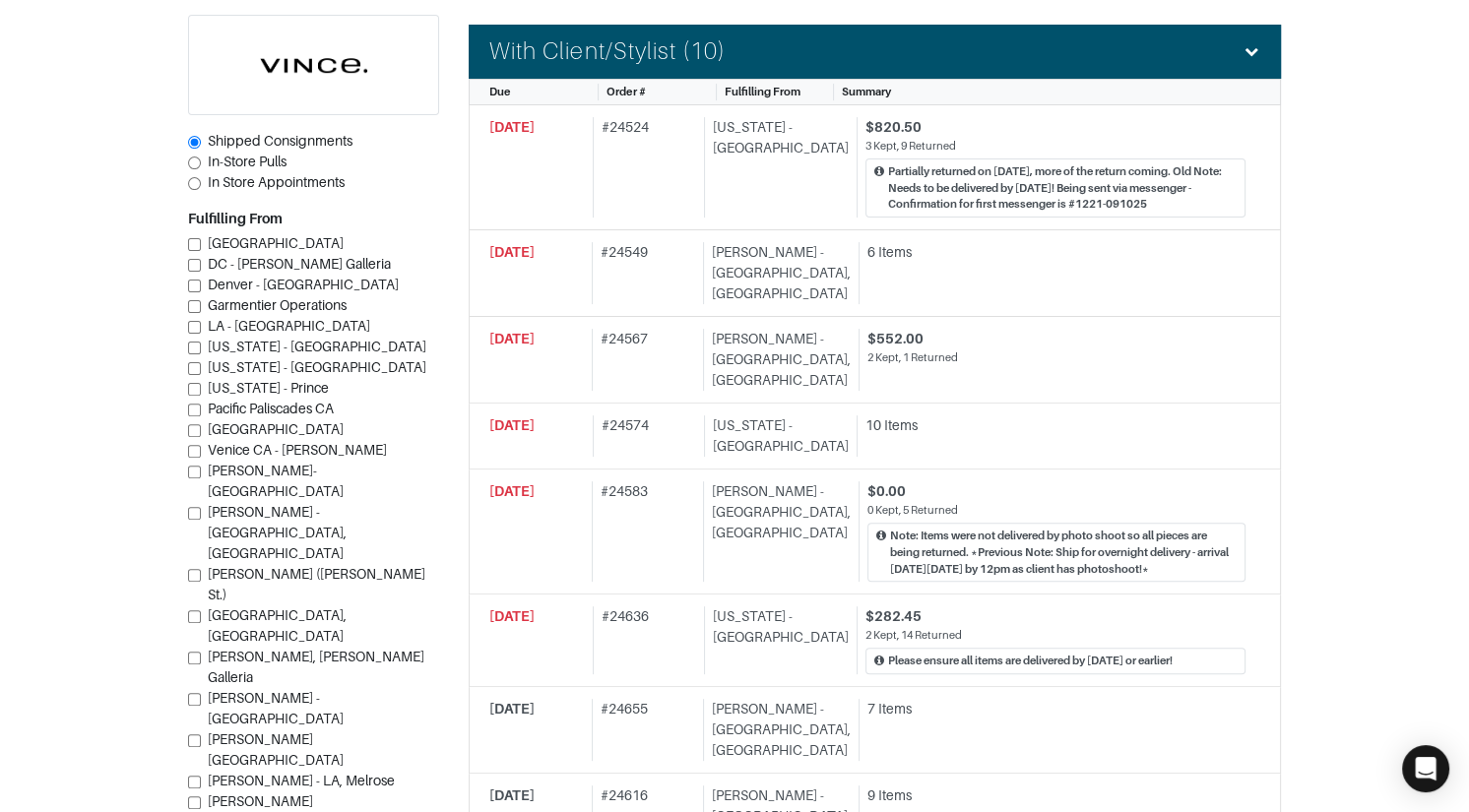
scroll to position [614, 0]
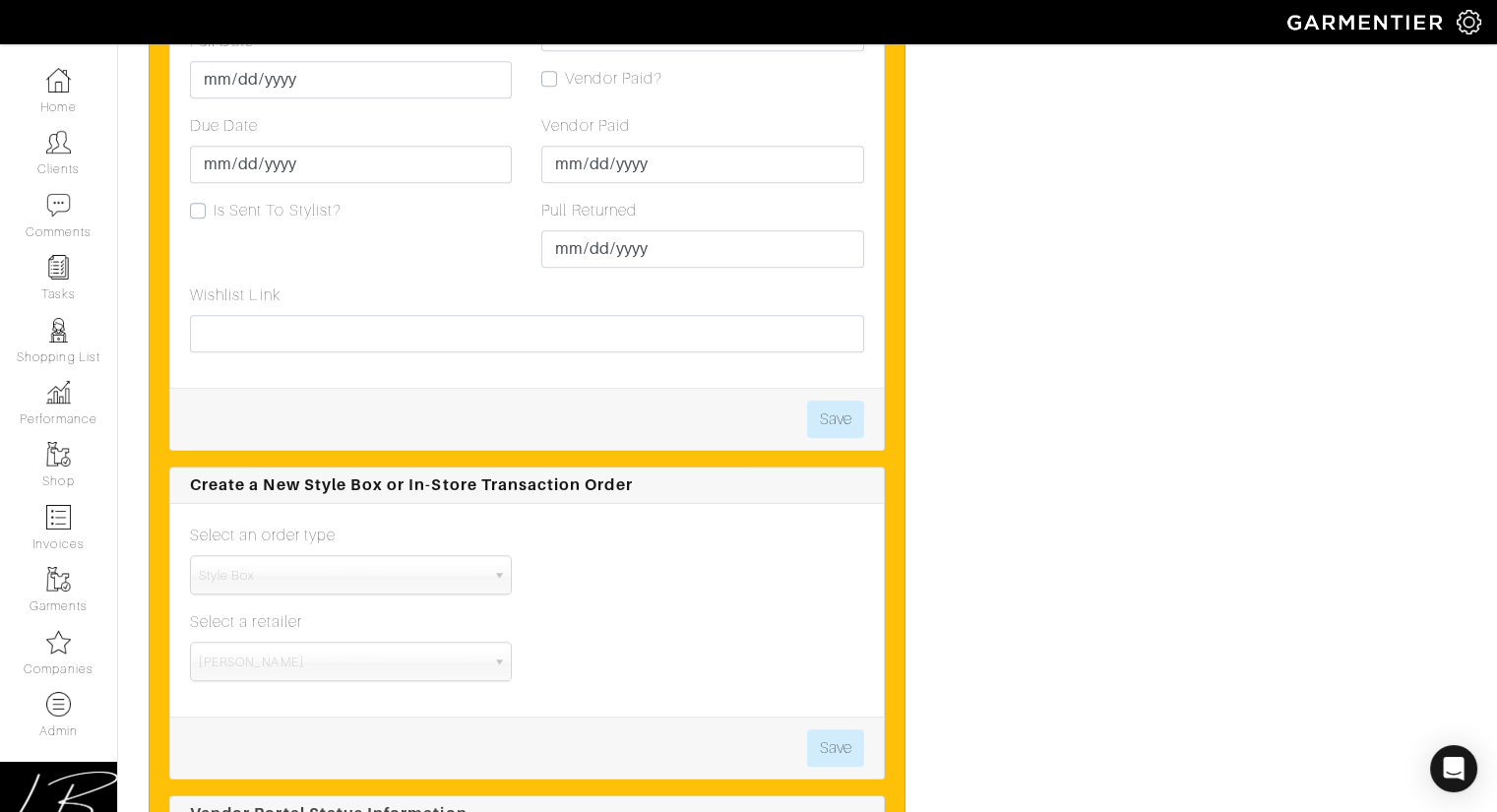
scroll to position [3072, 0]
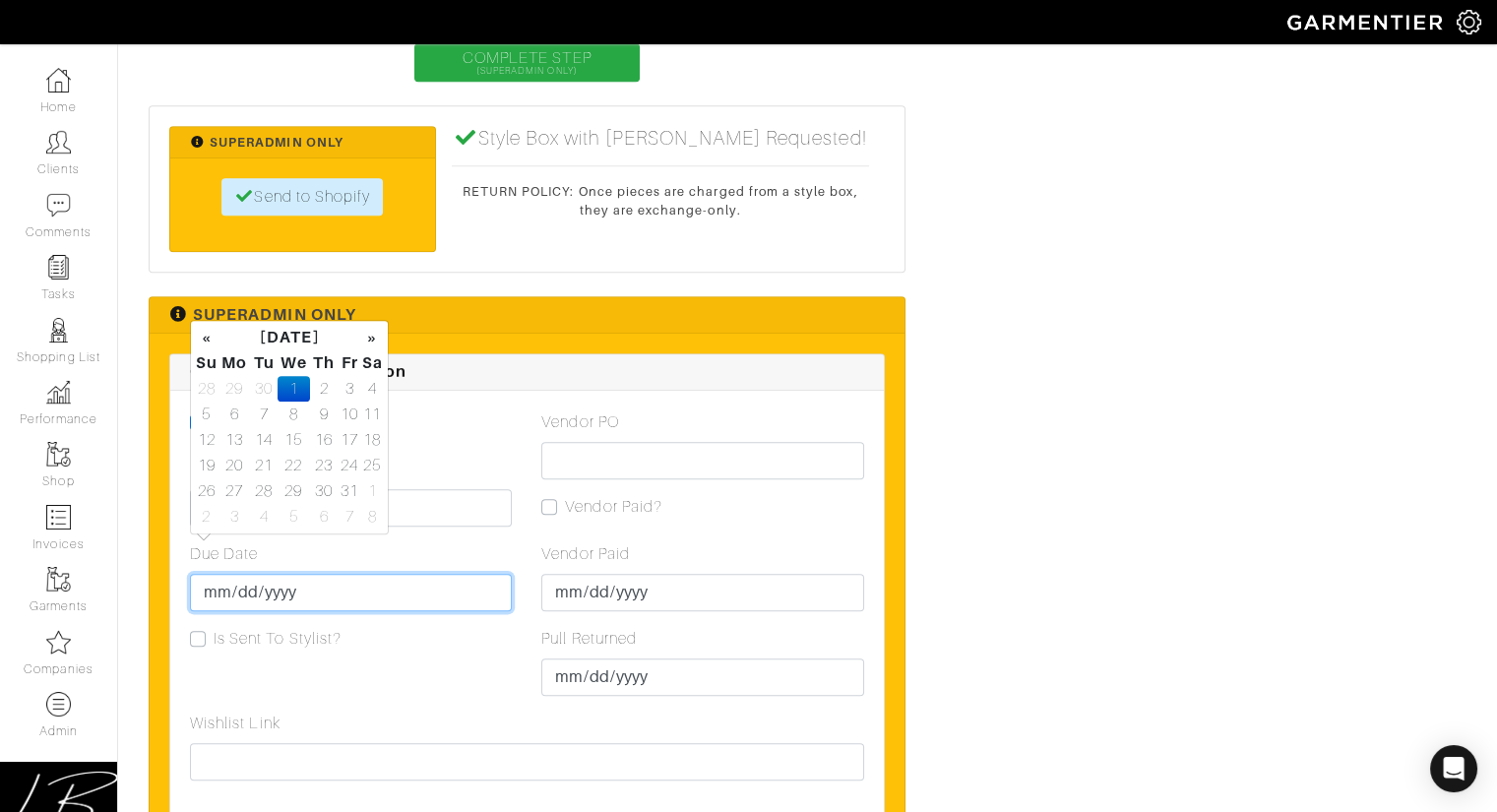
click at [217, 573] on input "[DATE]" at bounding box center [350, 592] width 322 height 37
click at [262, 386] on td "30" at bounding box center [263, 389] width 27 height 26
type input "[DATE]"
drag, startPoint x: 545, startPoint y: 402, endPoint x: 493, endPoint y: 397, distance: 52.2
click at [545, 410] on div "Vendor PO" at bounding box center [703, 445] width 322 height 69
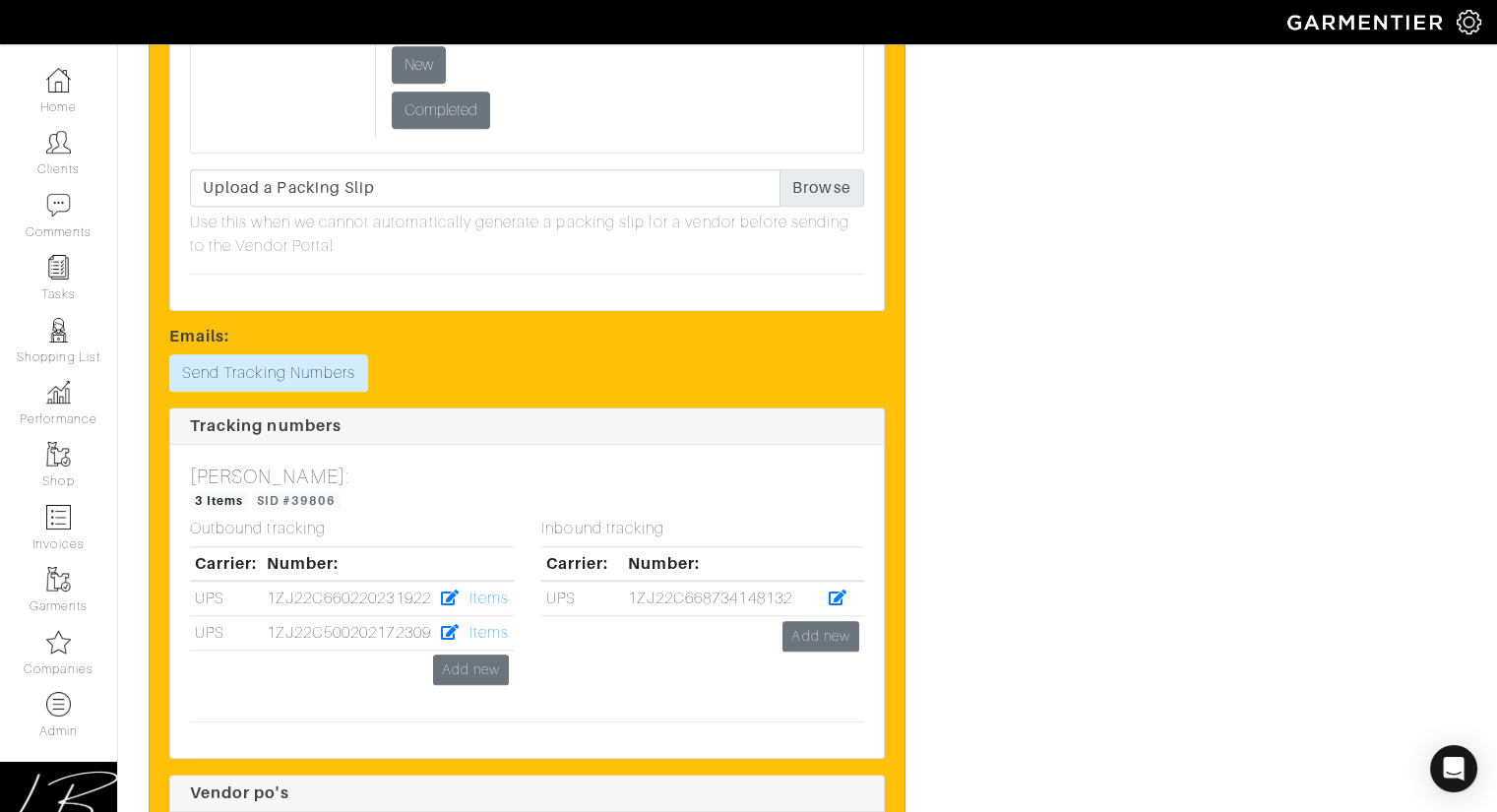
scroll to position [5596, 0]
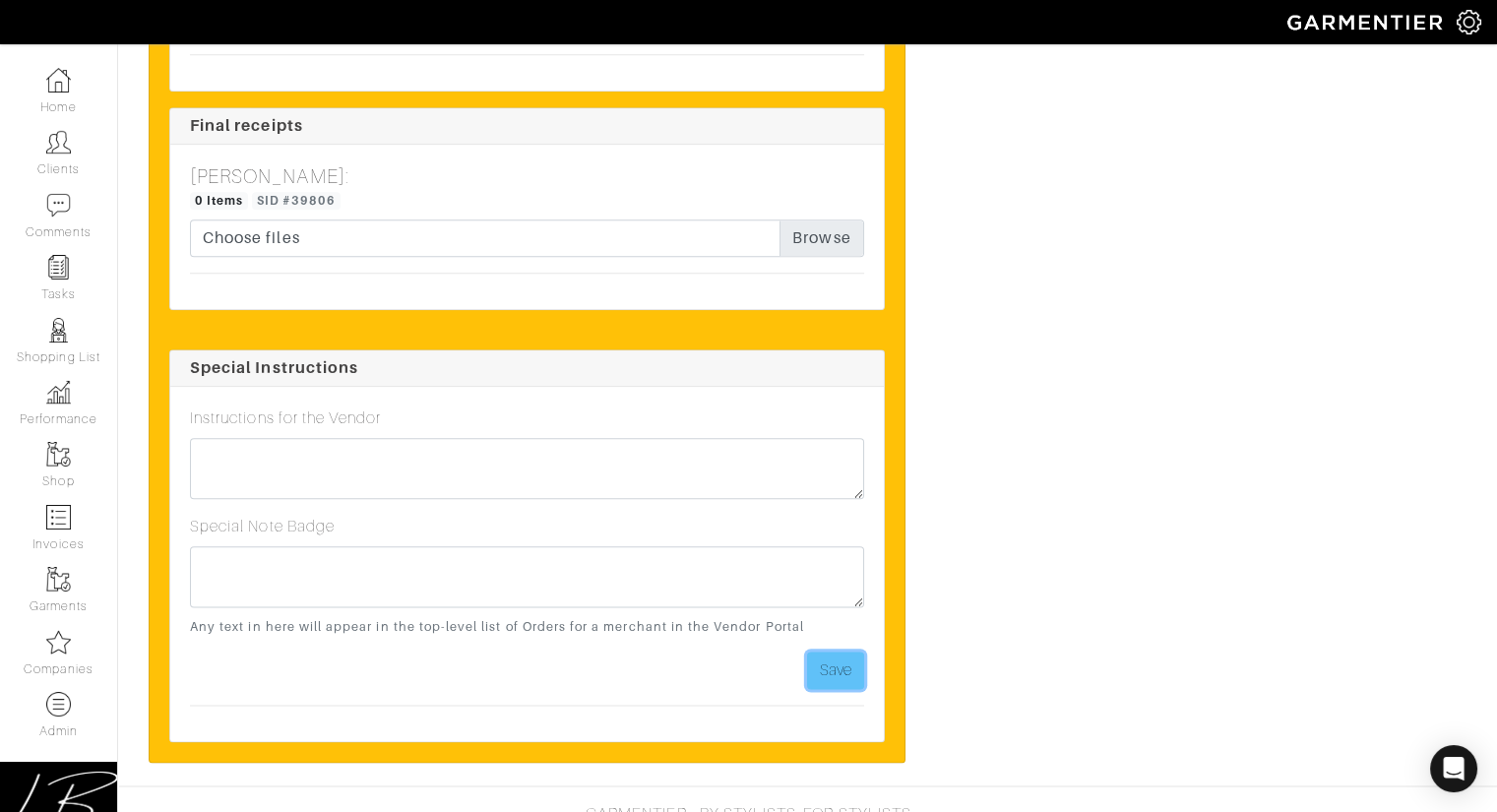
click at [833, 651] on button "Save" at bounding box center [836, 670] width 57 height 37
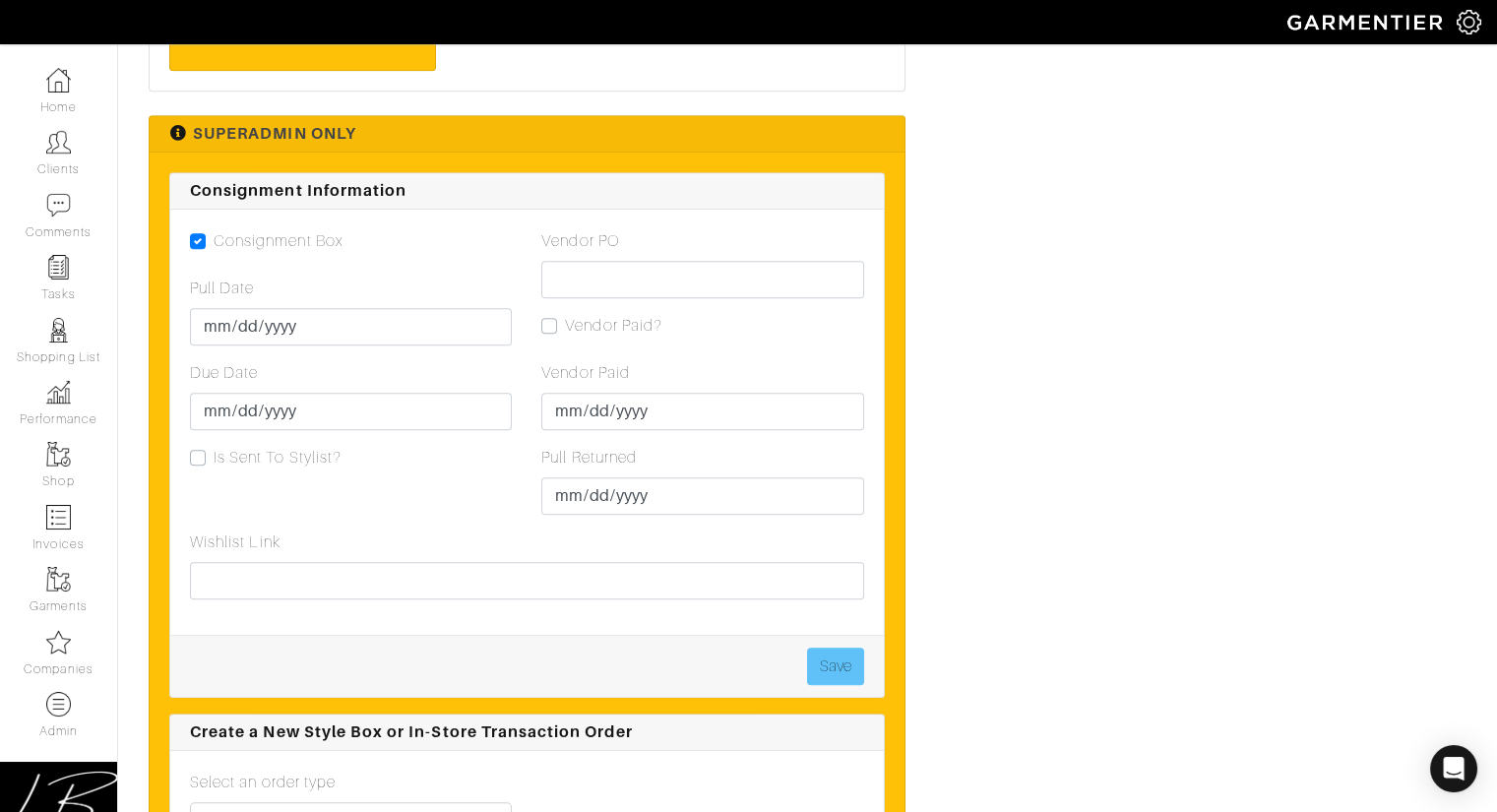
scroll to position [3251, 0]
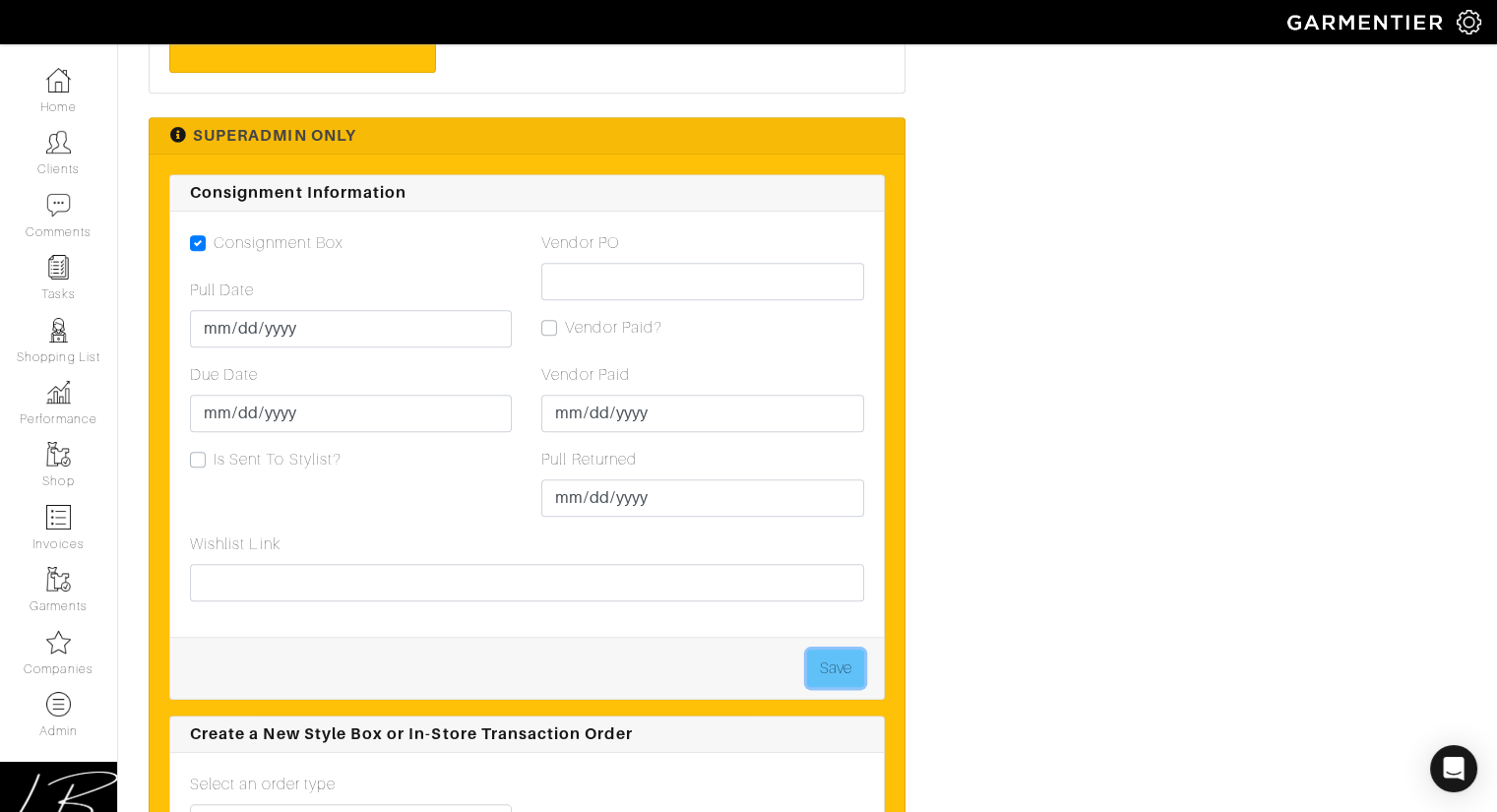
click at [830, 649] on button "Save" at bounding box center [836, 668] width 57 height 37
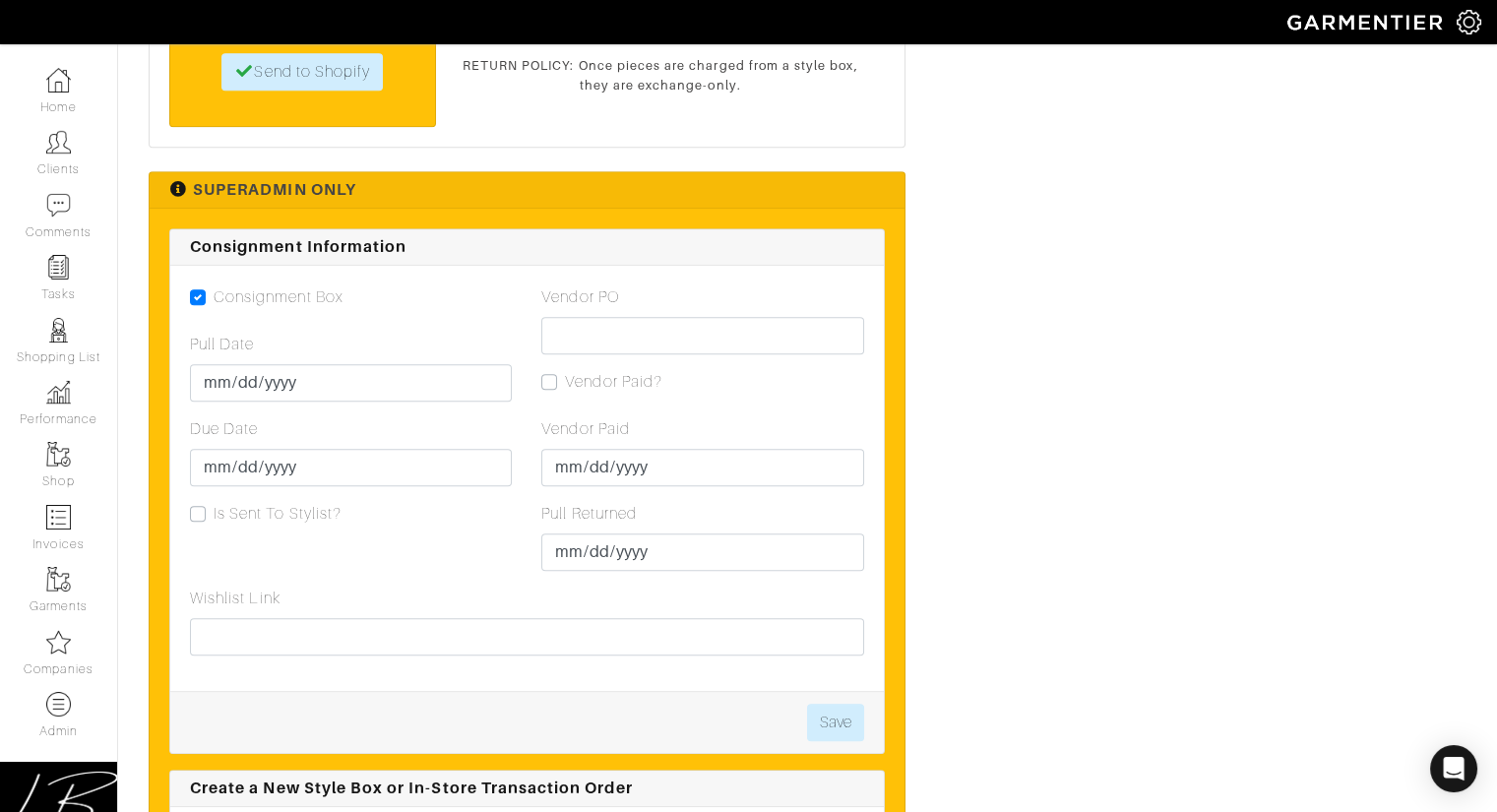
scroll to position [3947, 0]
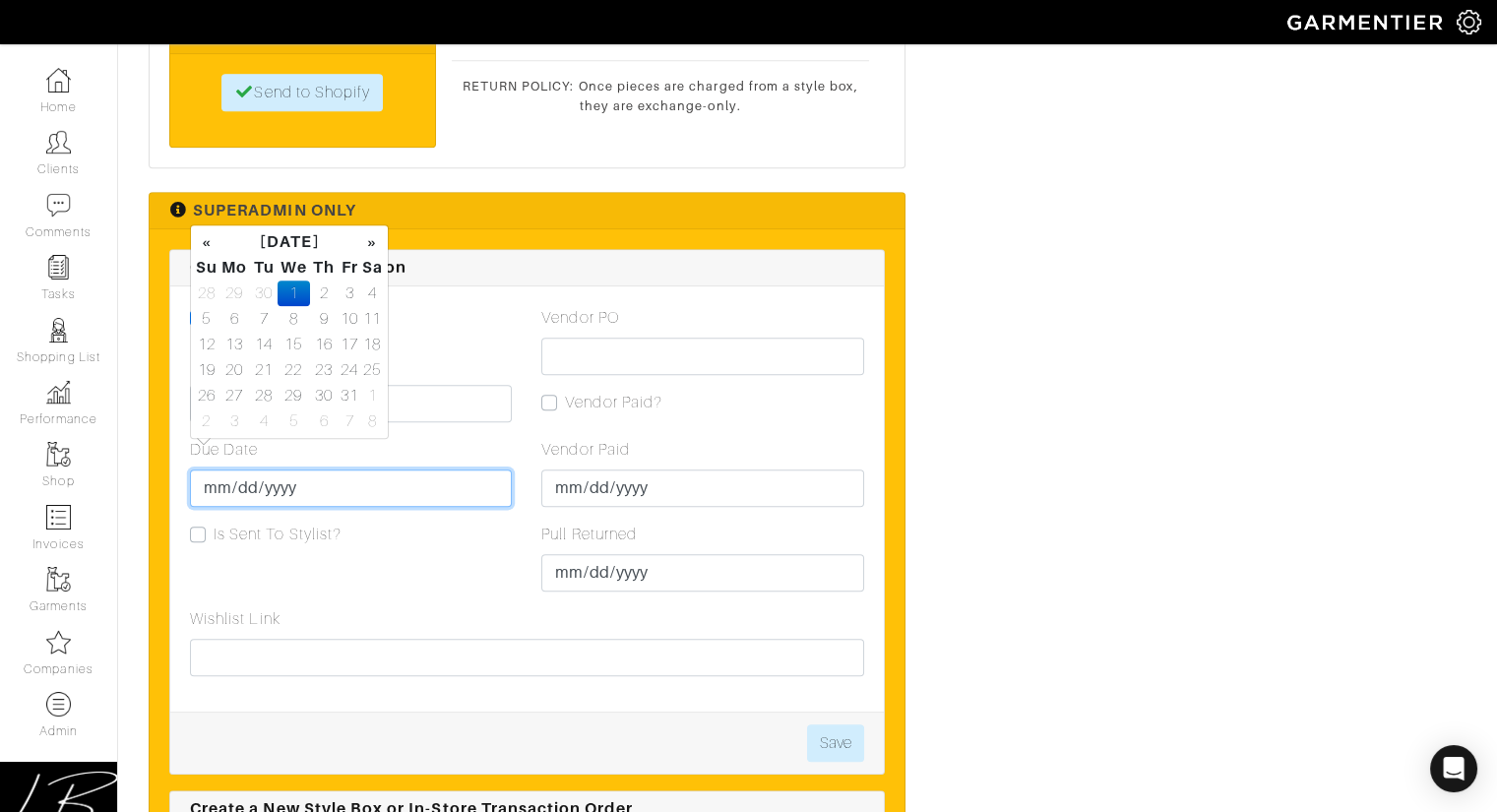
click at [218, 470] on input "[DATE]" at bounding box center [350, 488] width 322 height 37
click at [265, 284] on td "30" at bounding box center [263, 293] width 27 height 26
type input "[DATE]"
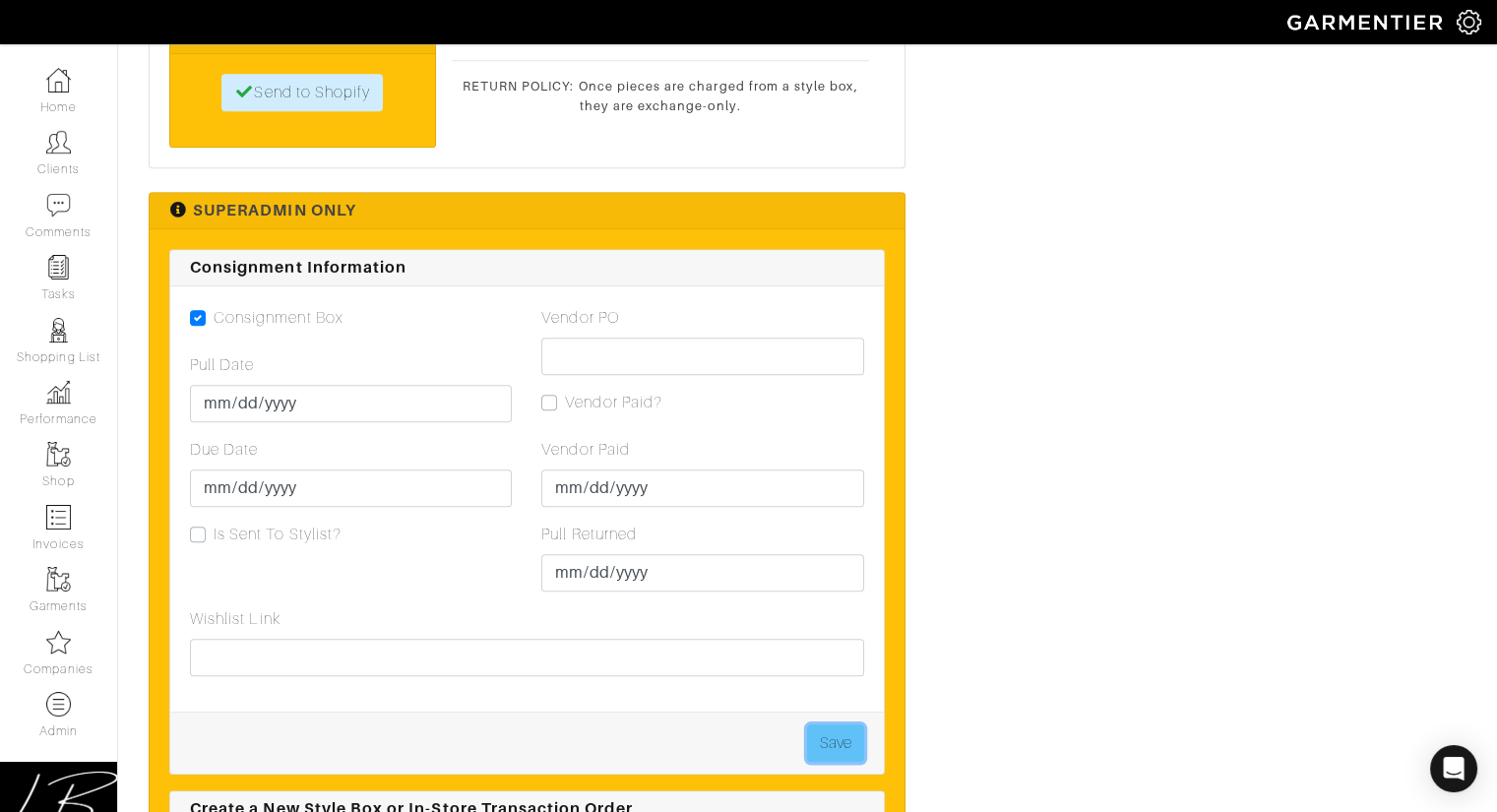
click at [839, 724] on button "Save" at bounding box center [836, 743] width 57 height 37
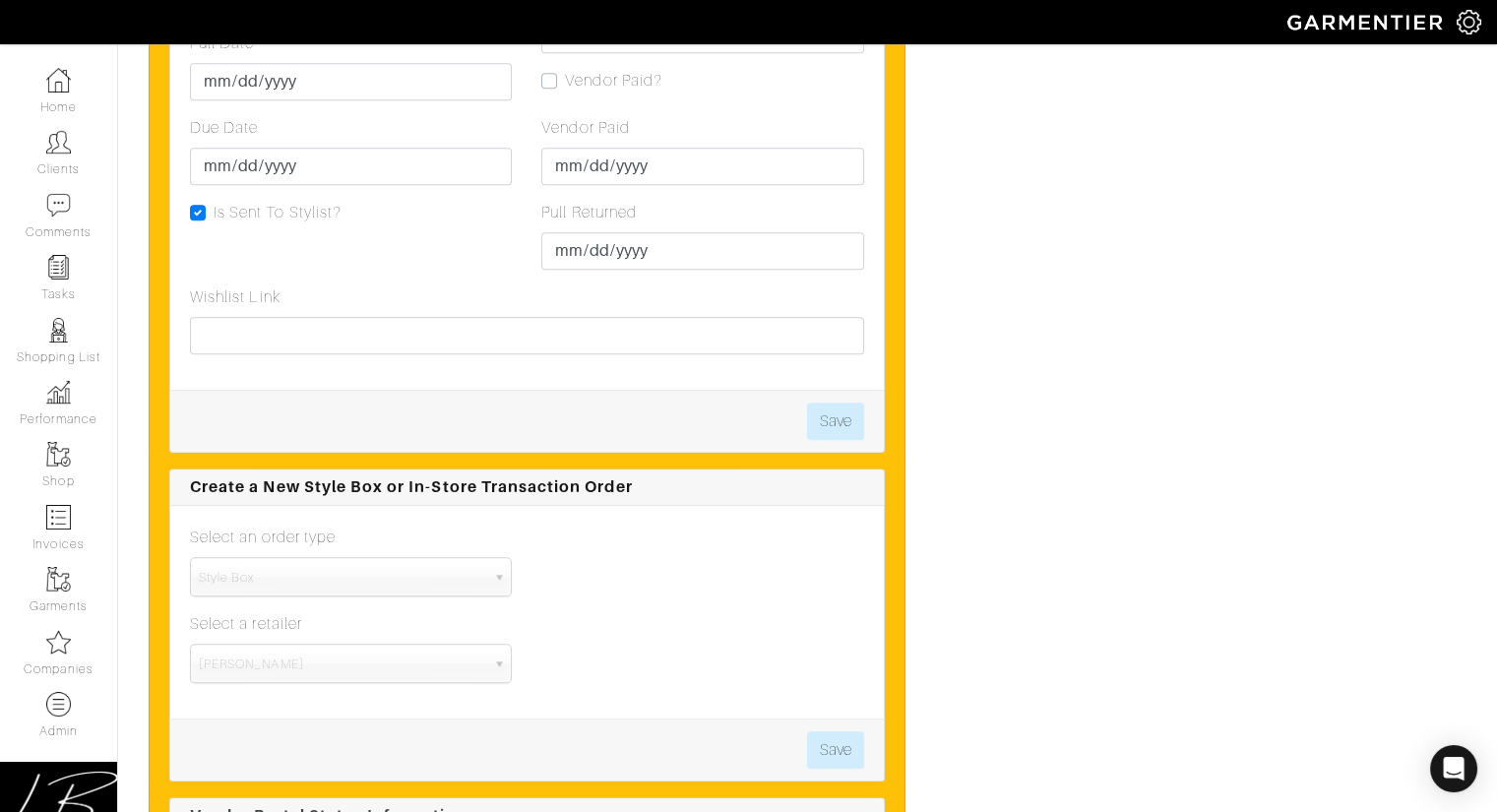
scroll to position [4794, 0]
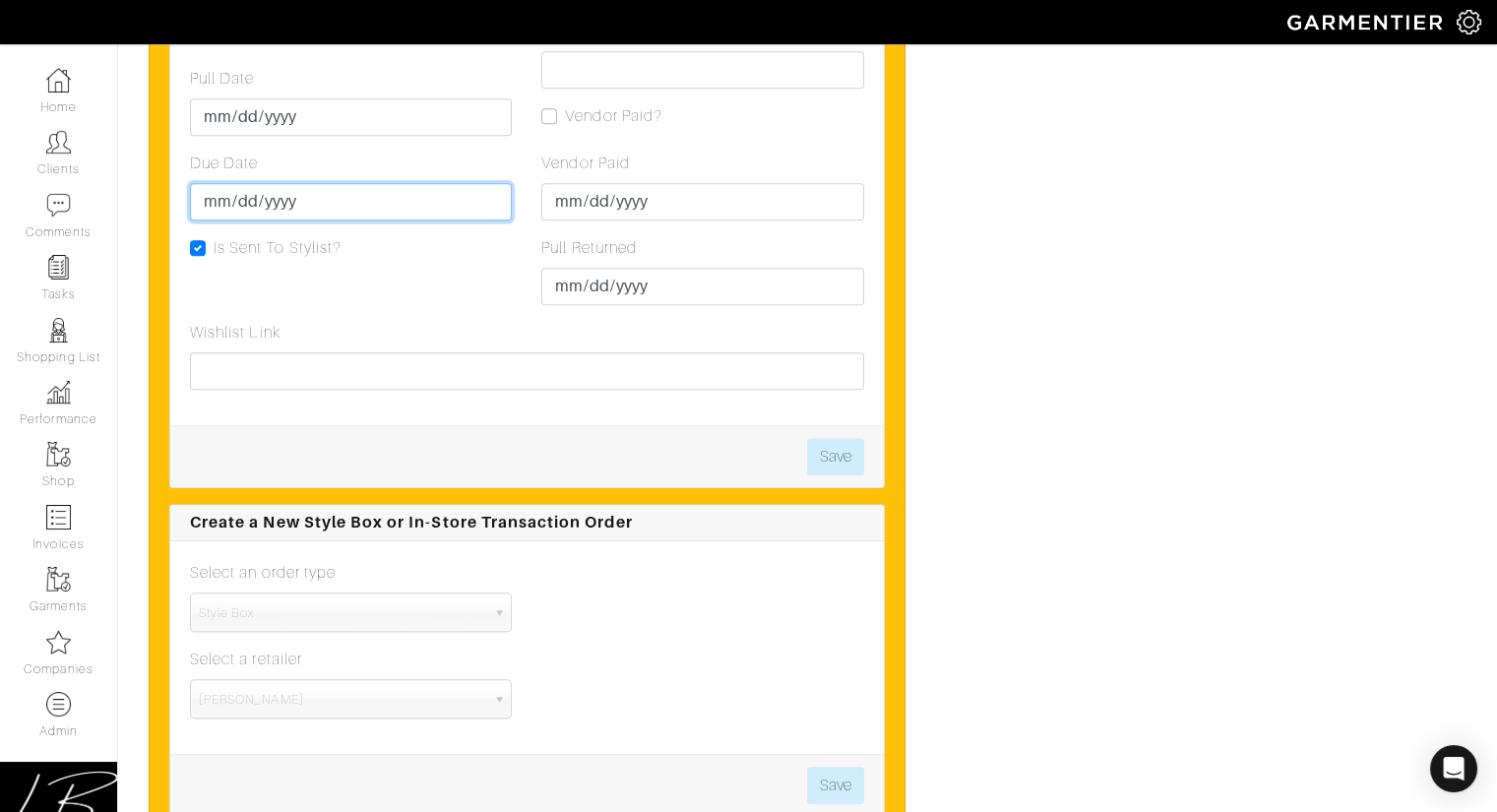
click at [214, 195] on input "[DATE]" at bounding box center [350, 202] width 322 height 37
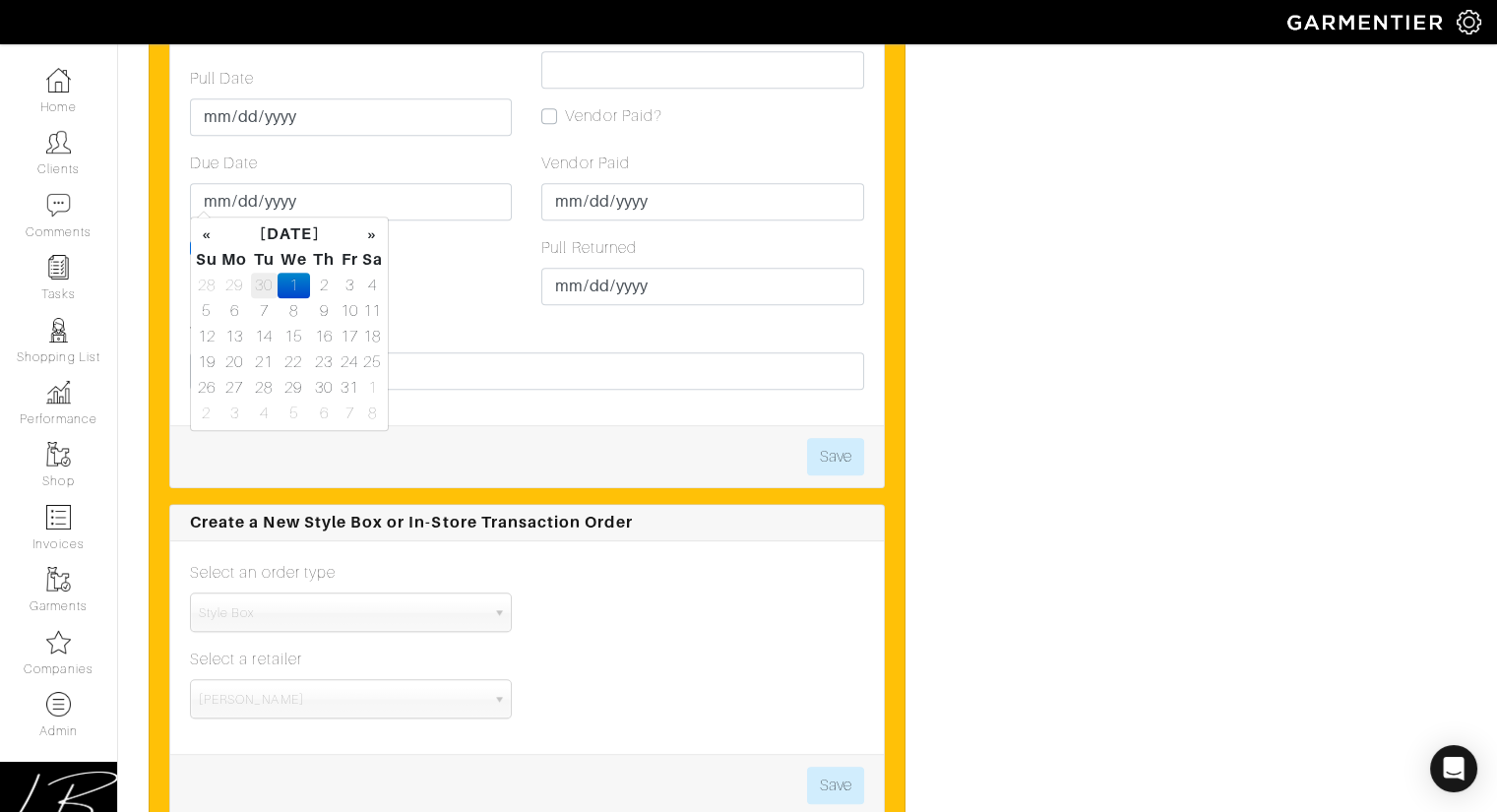
click at [259, 278] on td "30" at bounding box center [263, 285] width 27 height 26
type input "[DATE]"
click at [448, 312] on div "Consignment Box Pull Date [DATE] Due Date [DATE] Is Sent To Stylist?" at bounding box center [351, 170] width 351 height 301
click at [850, 453] on button "Save" at bounding box center [836, 457] width 57 height 37
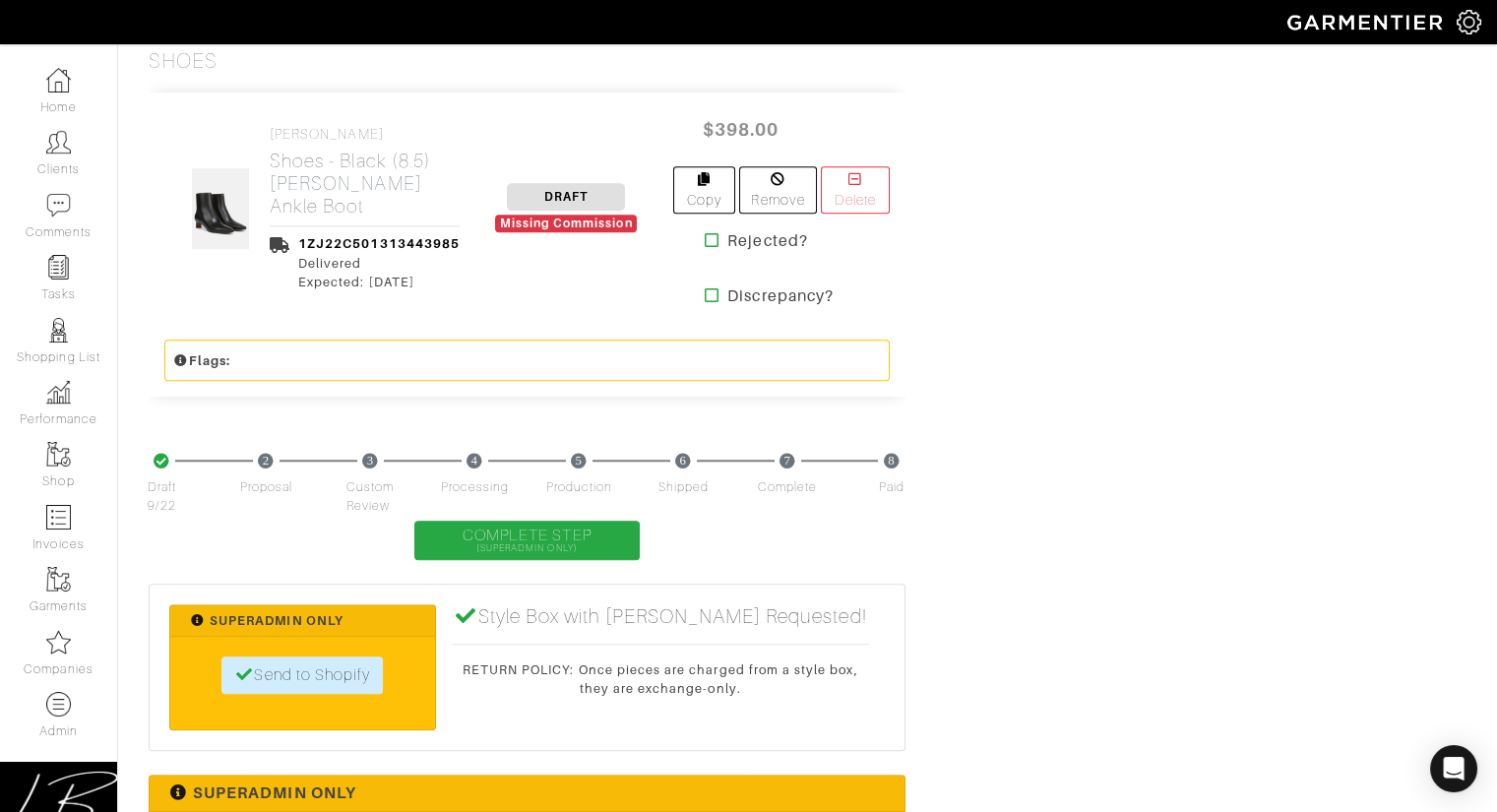
scroll to position [4538, 0]
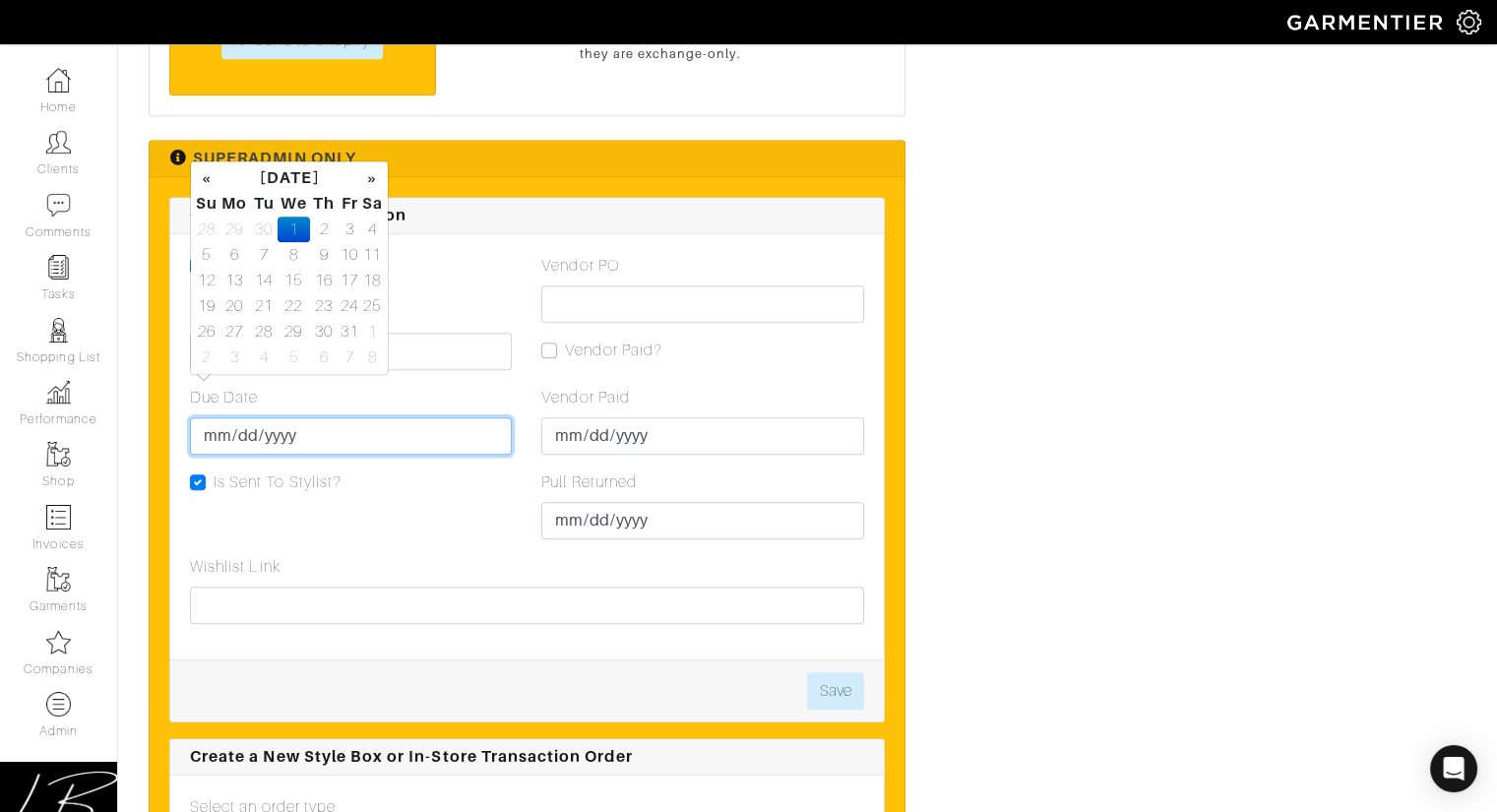
click at [215, 417] on input "2025-10-01" at bounding box center [350, 436] width 322 height 37
click at [327, 323] on td "30" at bounding box center [324, 332] width 28 height 26
click at [256, 221] on td "30" at bounding box center [263, 229] width 27 height 26
type input "2025-09-30"
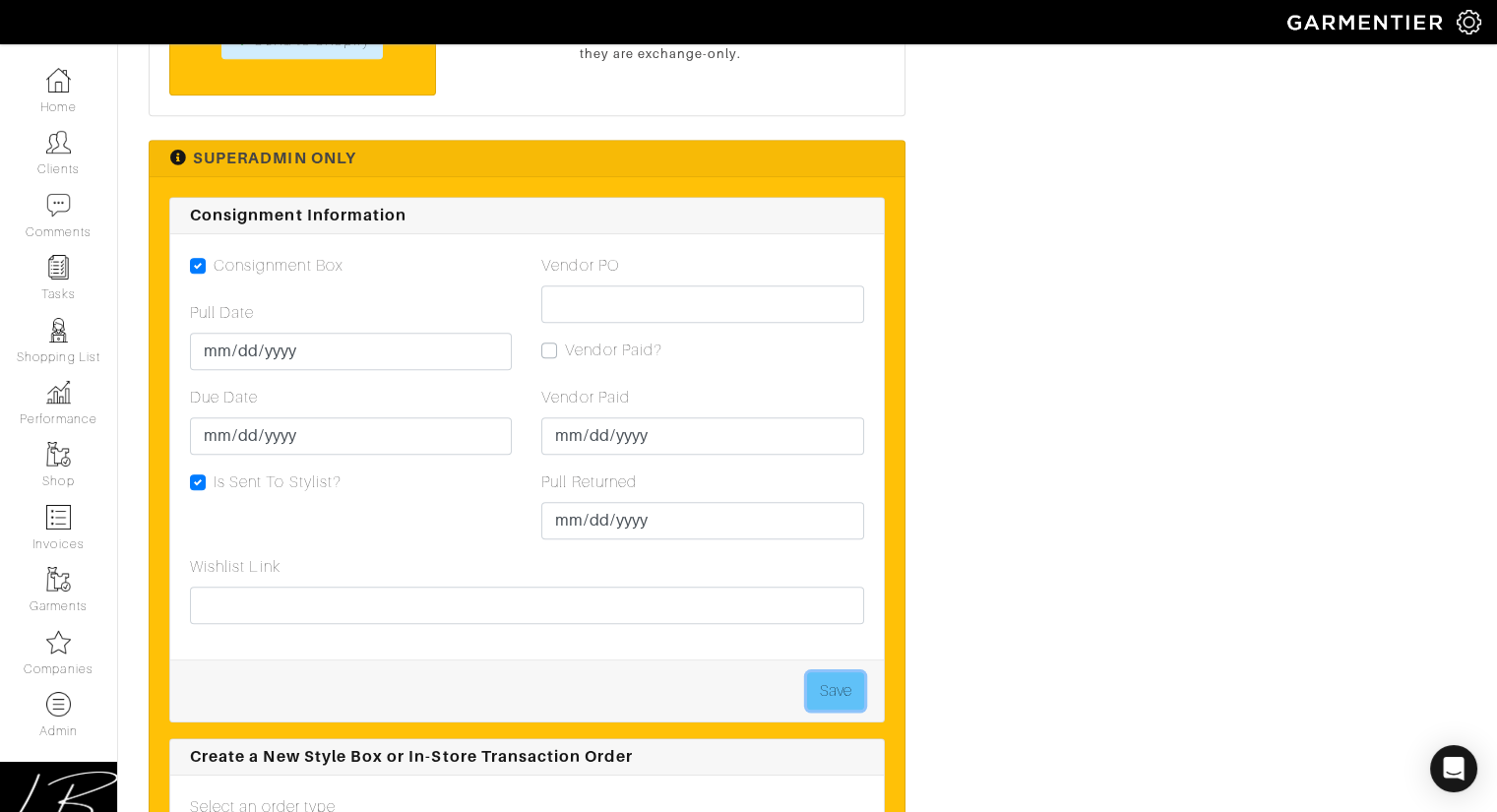
click at [843, 672] on button "Save" at bounding box center [836, 691] width 57 height 37
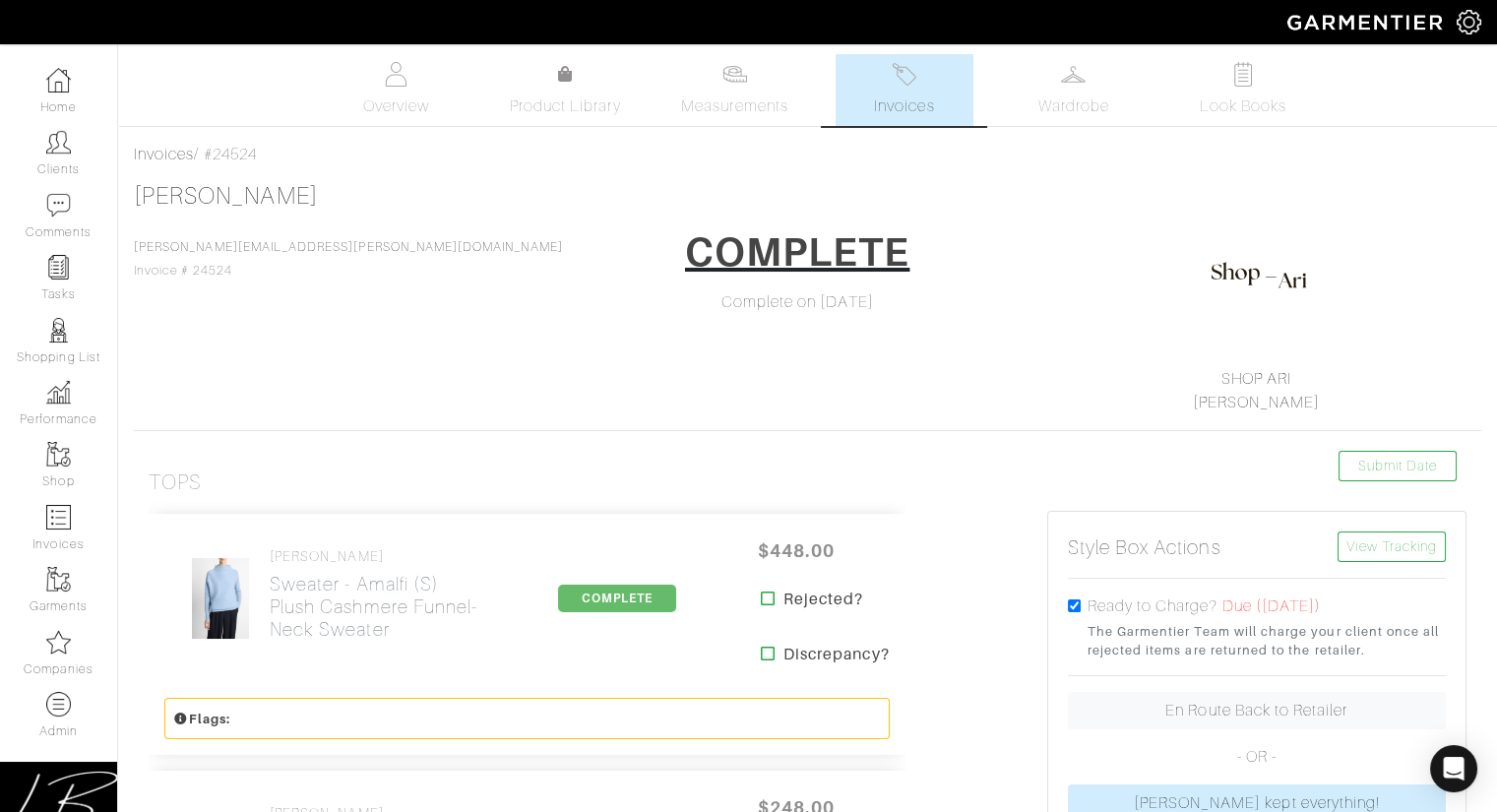
click at [367, 203] on div "[PERSON_NAME] [PERSON_NAME][EMAIL_ADDRESS][PERSON_NAME][DOMAIN_NAME] Invoice # …" at bounding box center [807, 298] width 1347 height 232
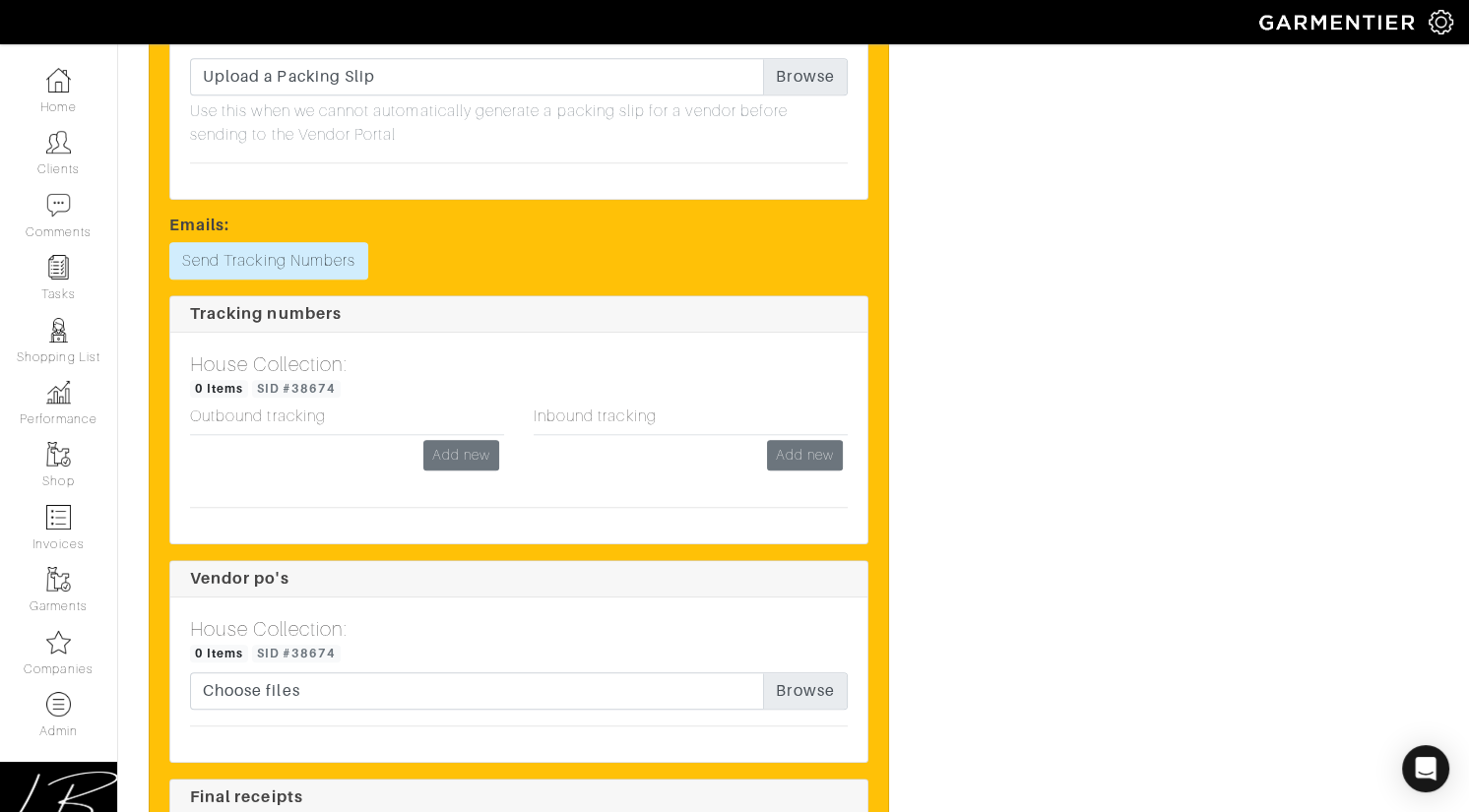
scroll to position [2155, 0]
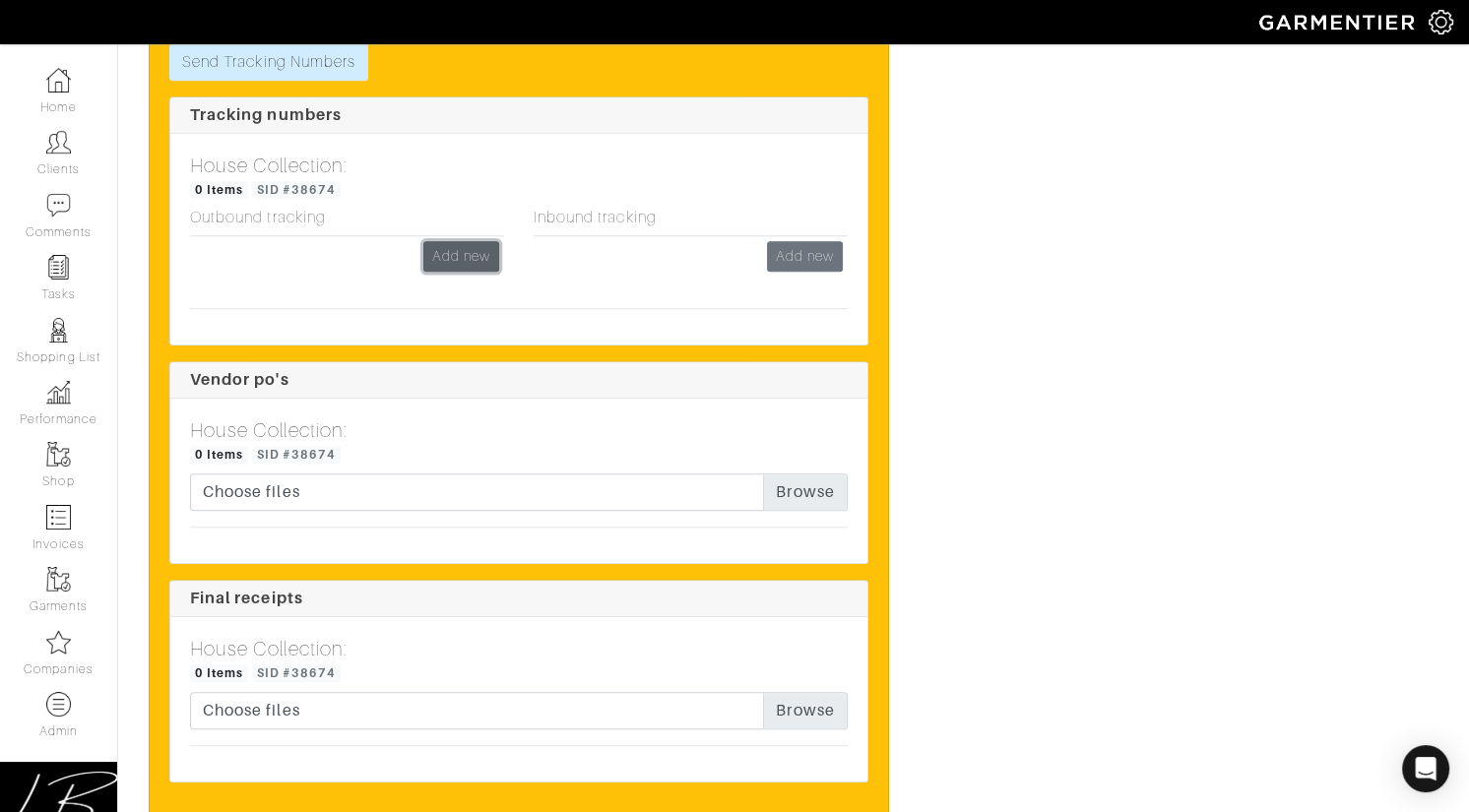
click at [436, 250] on link "Add new" at bounding box center [461, 256] width 76 height 31
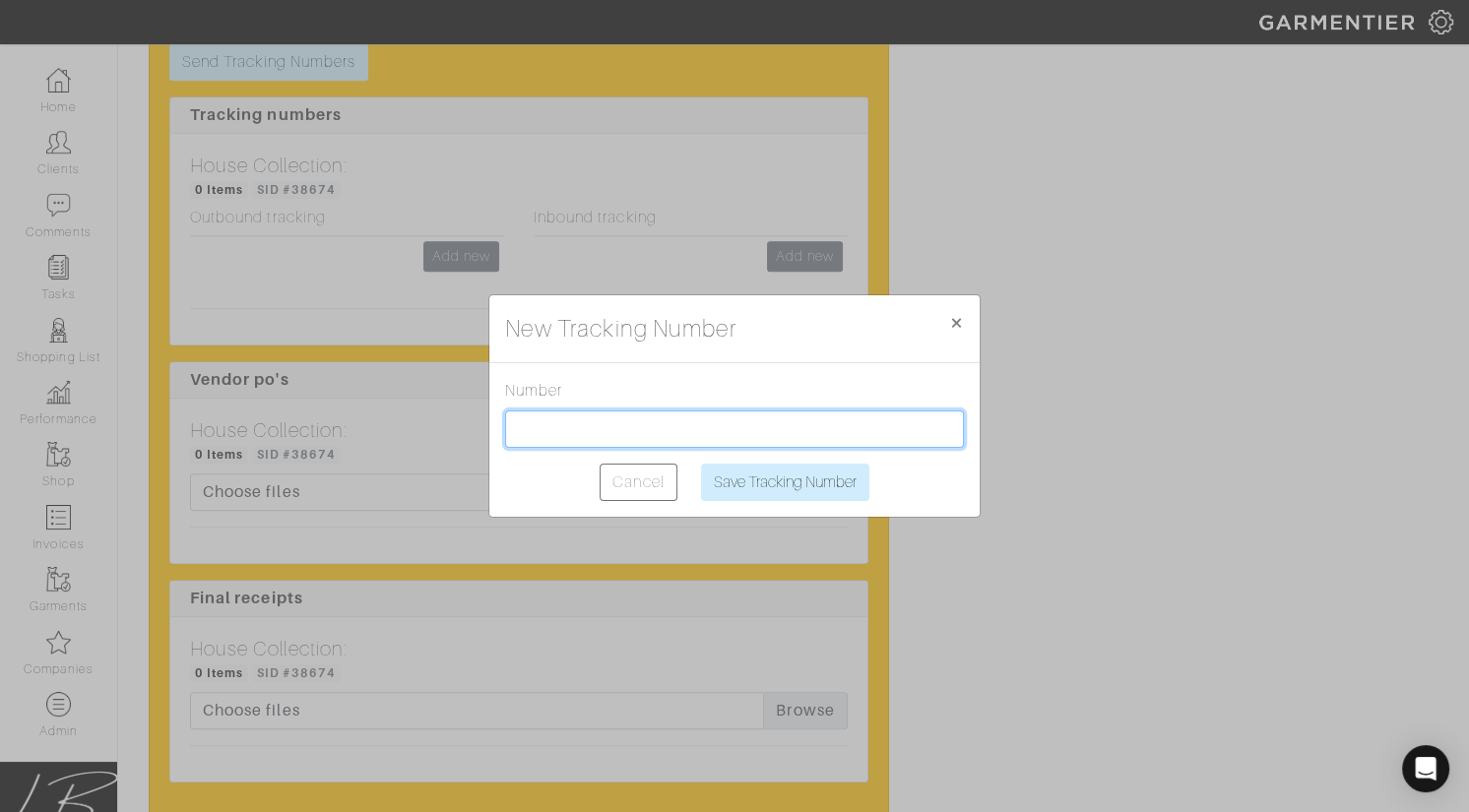
click at [613, 436] on input "text" at bounding box center [734, 429] width 459 height 37
paste input "1Z2AX8350397778771"
type input "1Z2AX8350397778771"
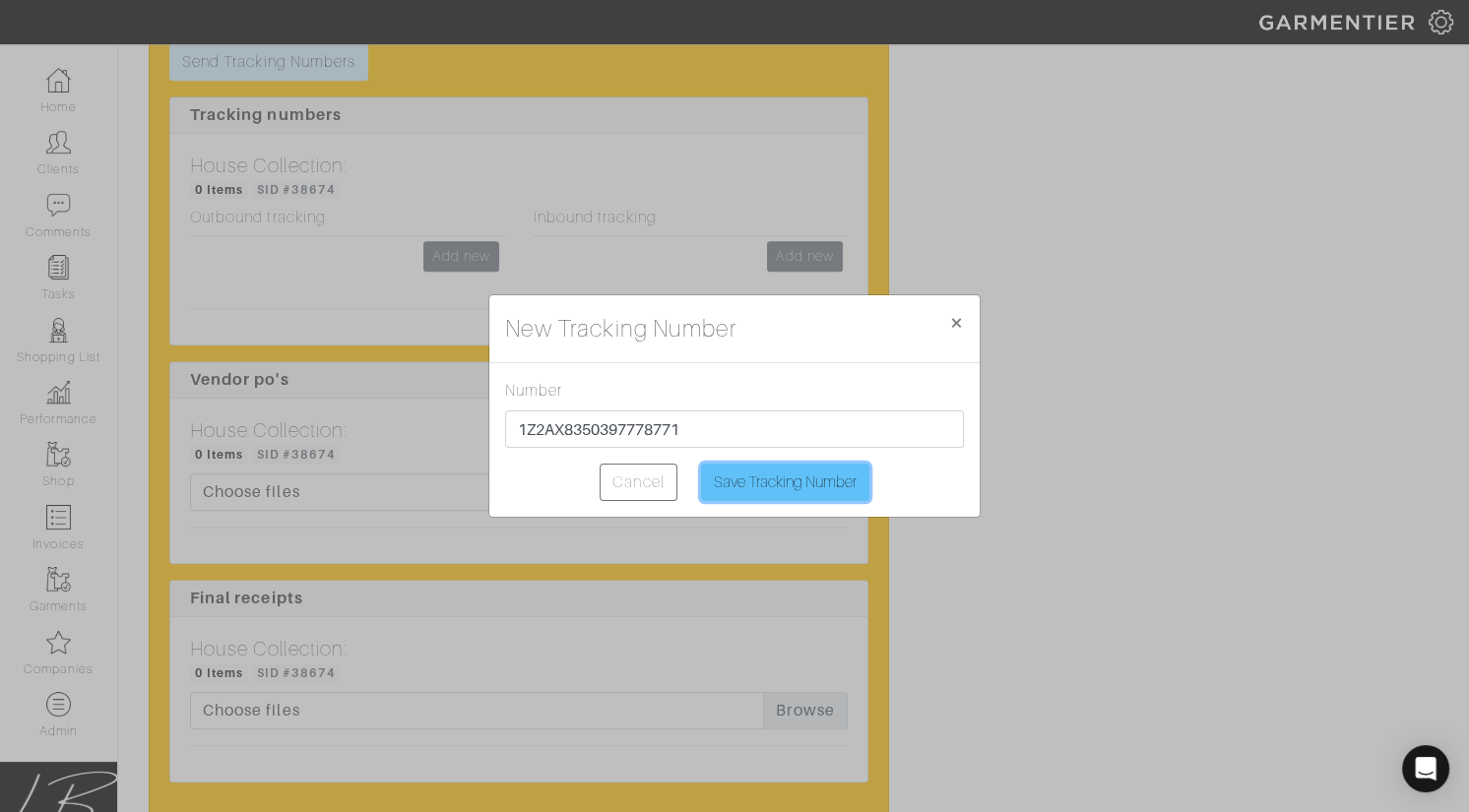
click at [747, 482] on input "Save Tracking Number" at bounding box center [785, 482] width 169 height 37
type input "Saving..."
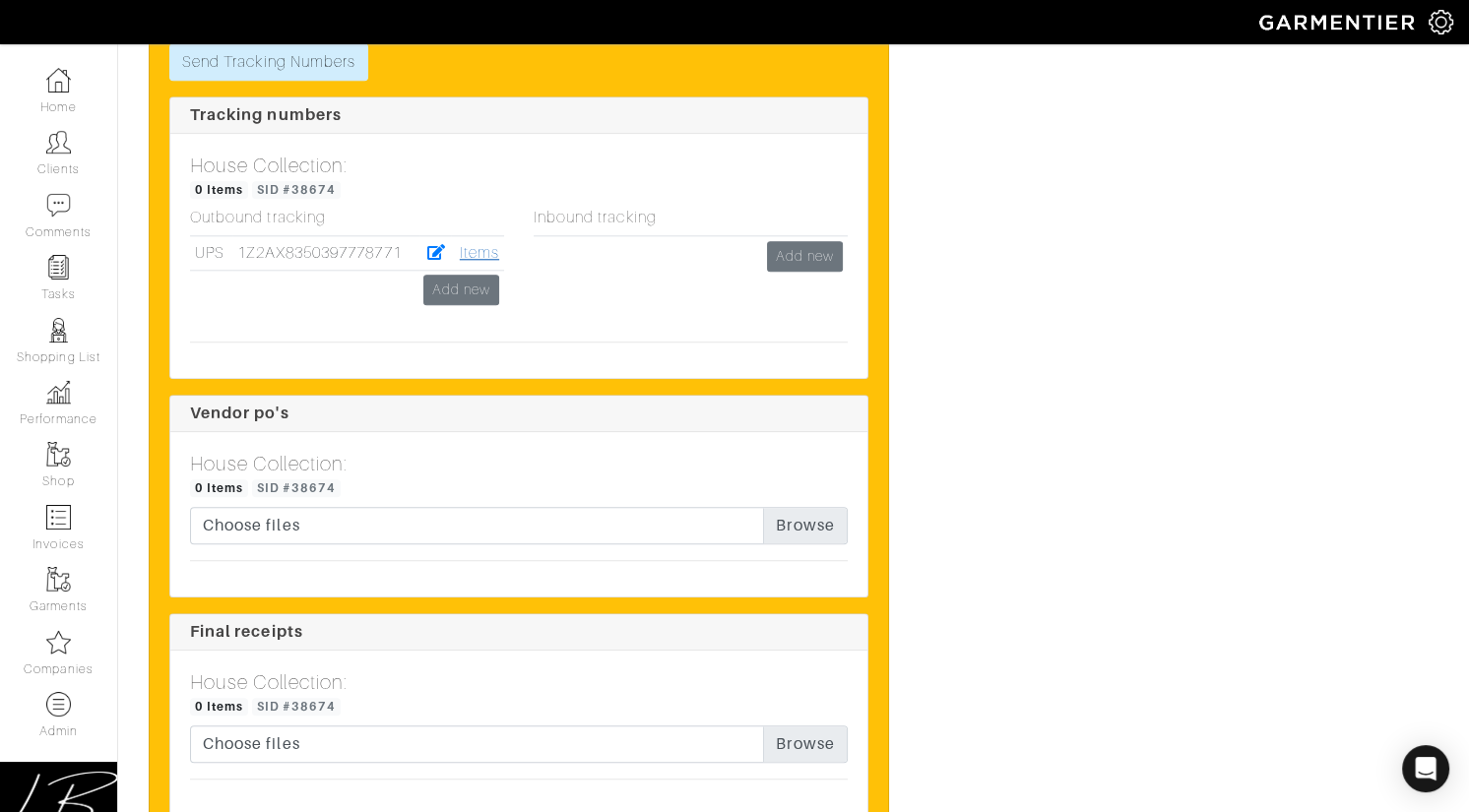
click at [468, 248] on link "Items" at bounding box center [480, 253] width 39 height 18
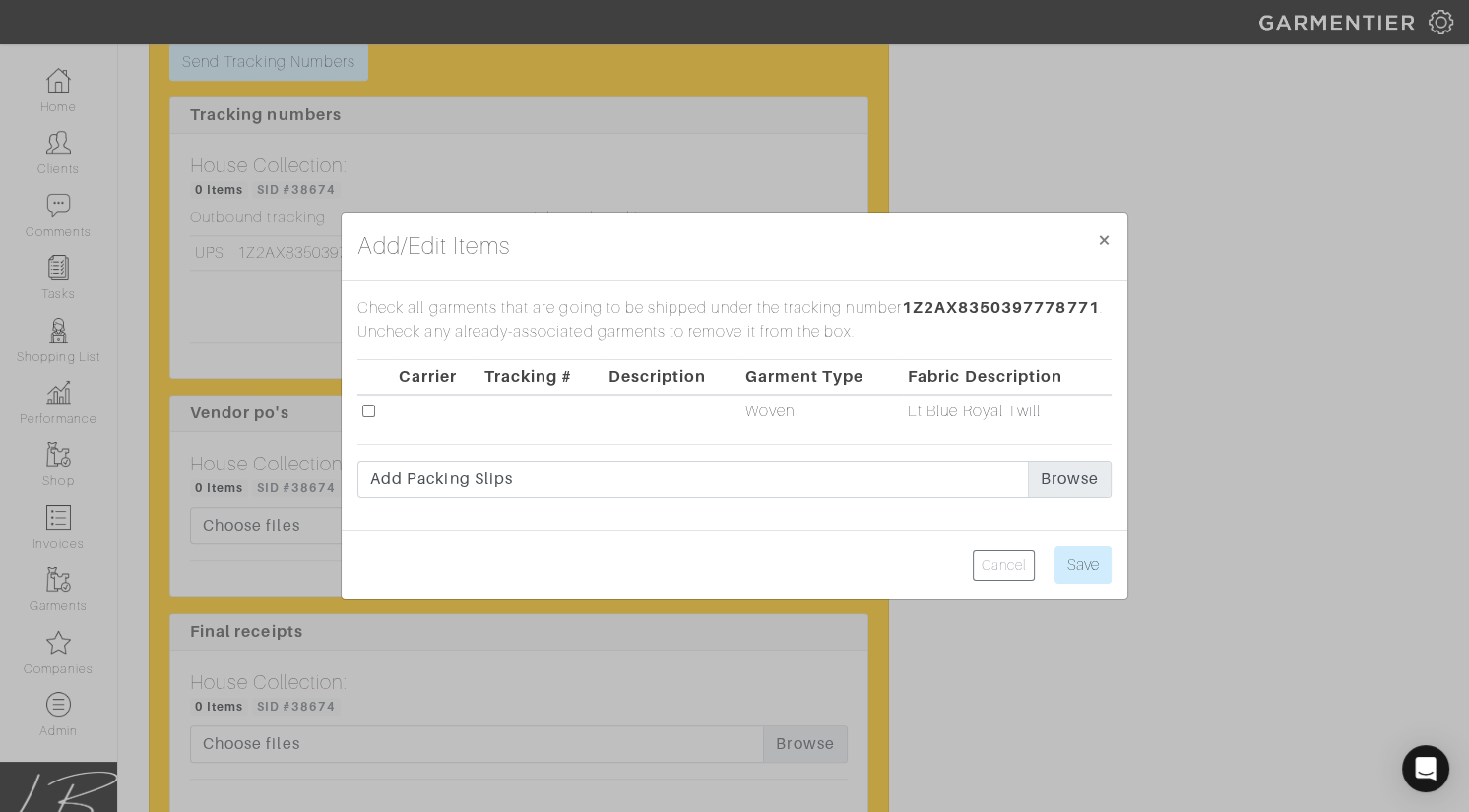
click at [370, 410] on input "checkbox" at bounding box center [368, 410] width 13 height 13
checkbox input "true"
click at [1086, 558] on input "Save" at bounding box center [1083, 565] width 57 height 37
type input "Save"
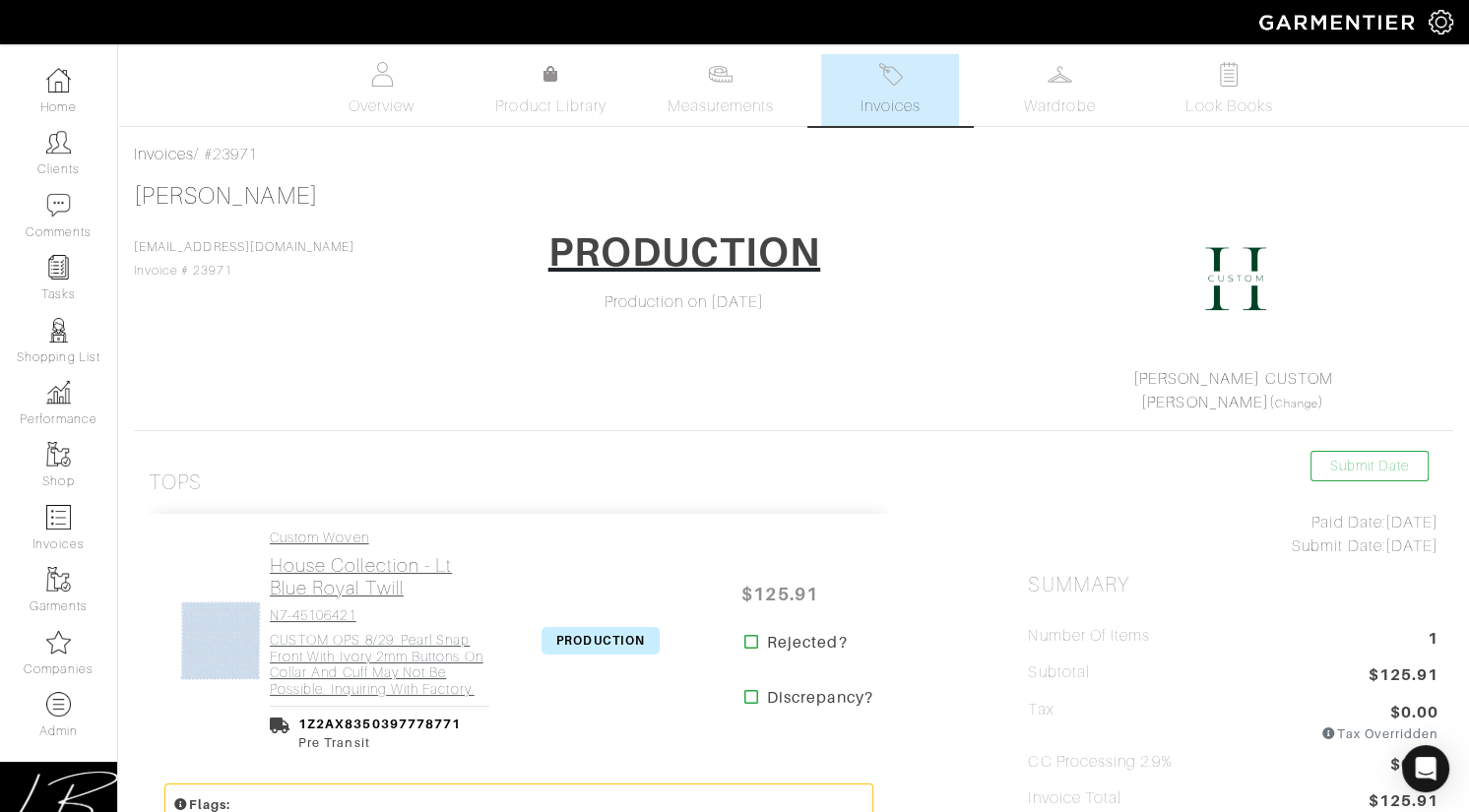
click at [392, 588] on h2 "House Collection - Lt Blue Royal Twill" at bounding box center [379, 576] width 219 height 45
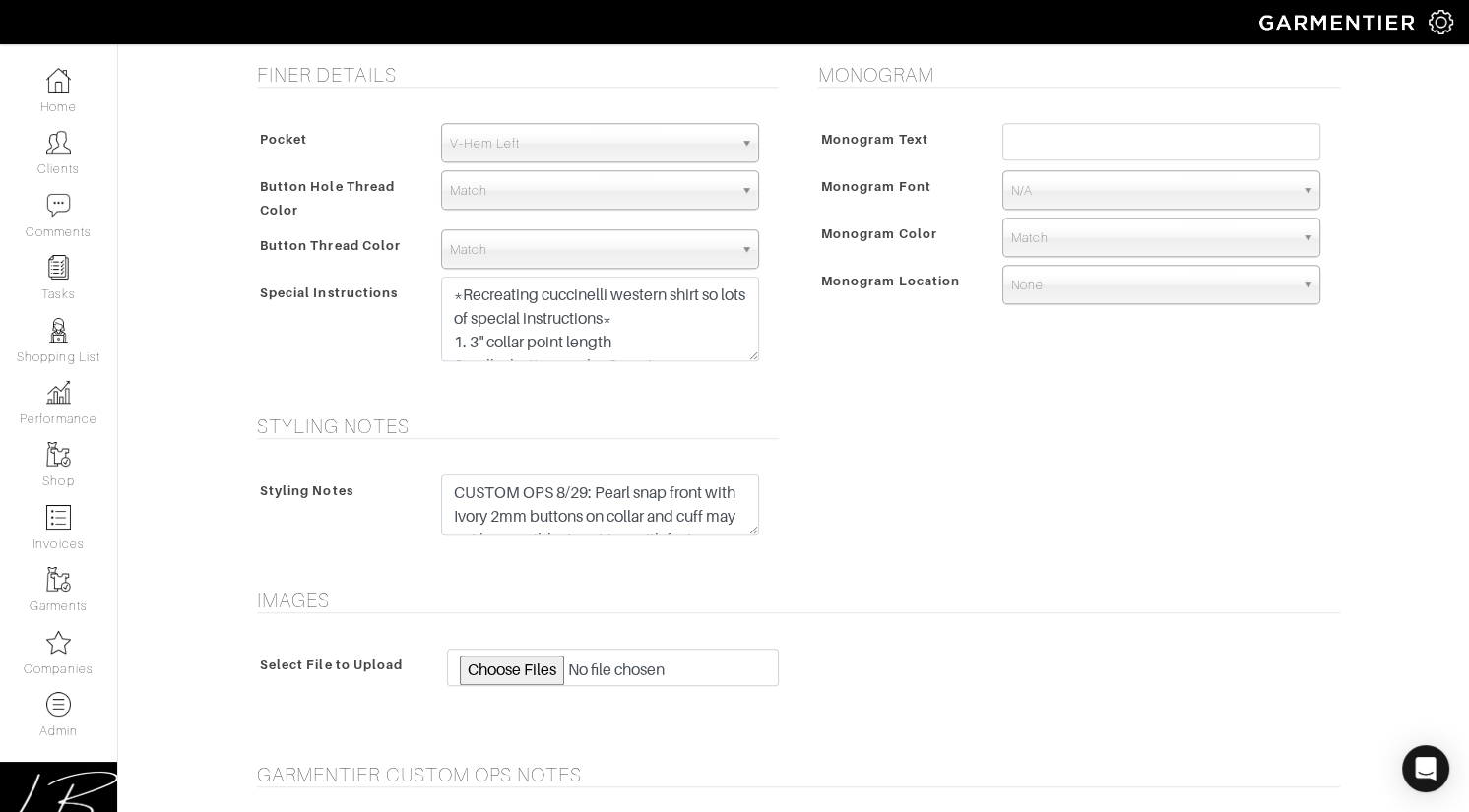
scroll to position [982, 0]
click at [557, 509] on textarea "CUSTOM OPS 8/29: Pearl snap front with Ivory 2mm buttons on collar and cuff may…" at bounding box center [600, 503] width 318 height 61
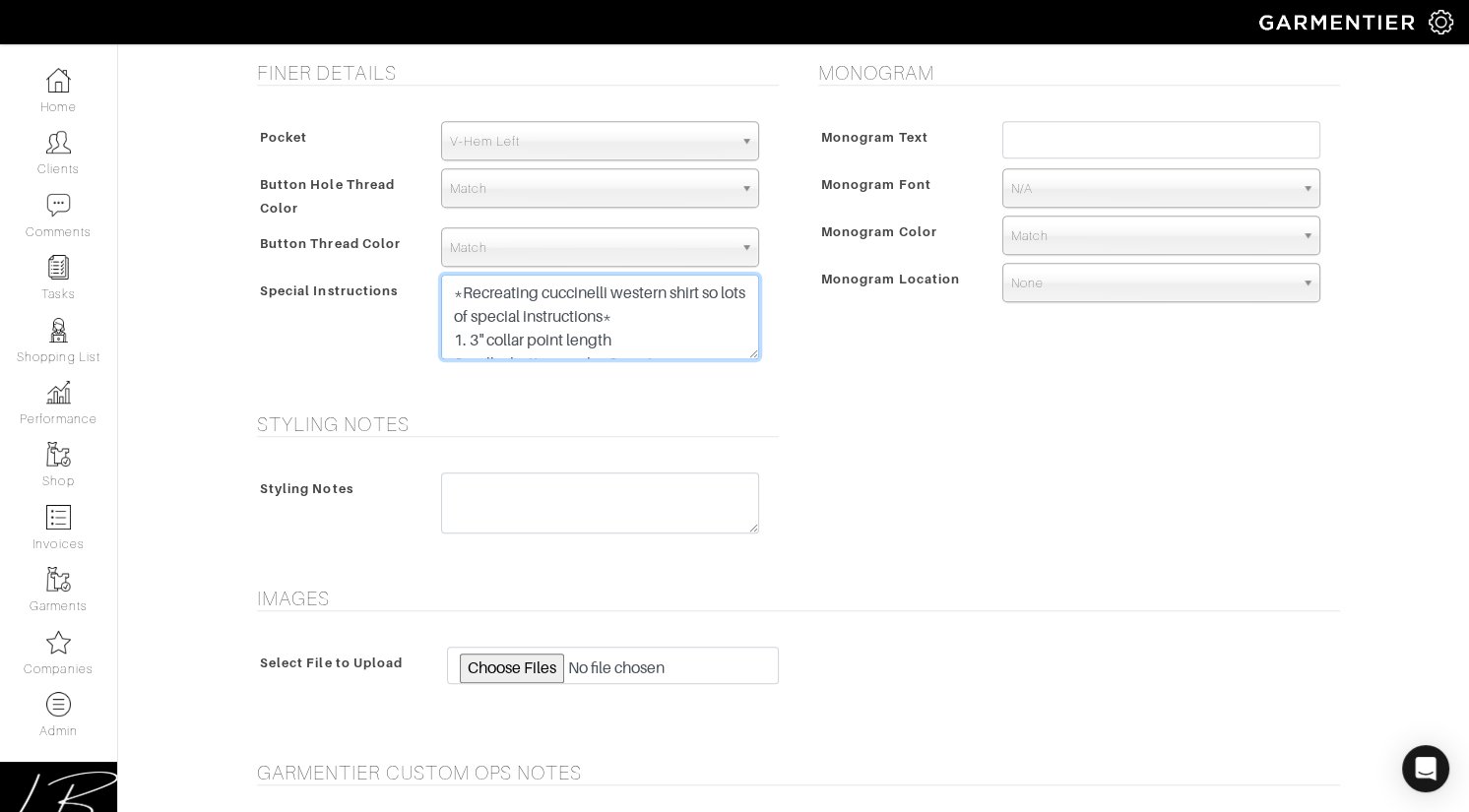
click at [453, 291] on textarea "*Recreating cuccinelli western shirt so lots of special instructions* 1. 3" col…" at bounding box center [600, 317] width 318 height 85
paste textarea "CUSTOM OPS 8/29: Pearl snap front with Ivory 2mm buttons on collar and cuff may…"
type textarea "CUSTOM OPS 8/29: Pearl snap front with Ivory 2mm buttons on collar and cuff may…"
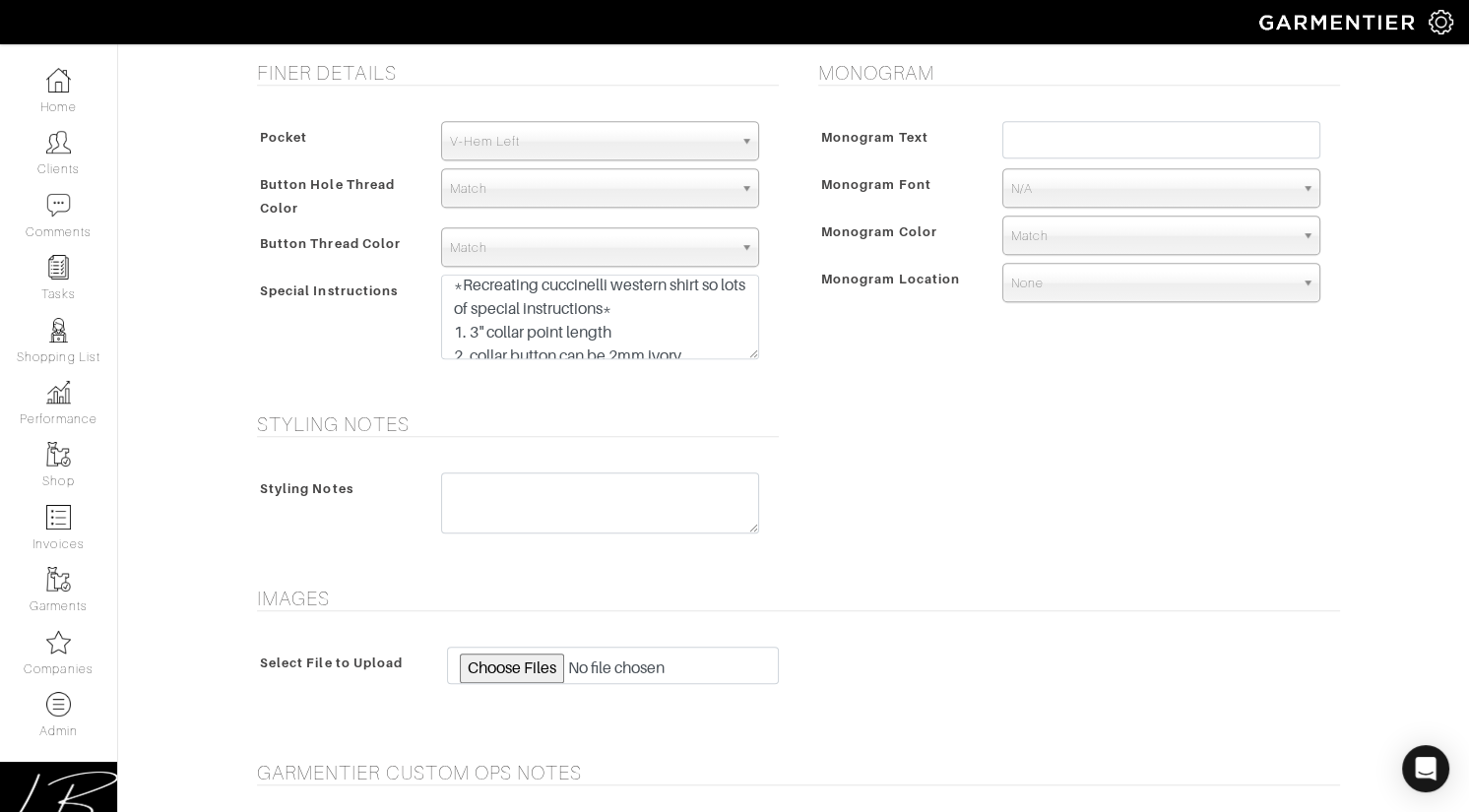
click at [825, 412] on div "Styling Notes Styling Notes CUSTOM OPS 8/29: Pearl snap front with Ivory 2mm bu…" at bounding box center [793, 487] width 1122 height 151
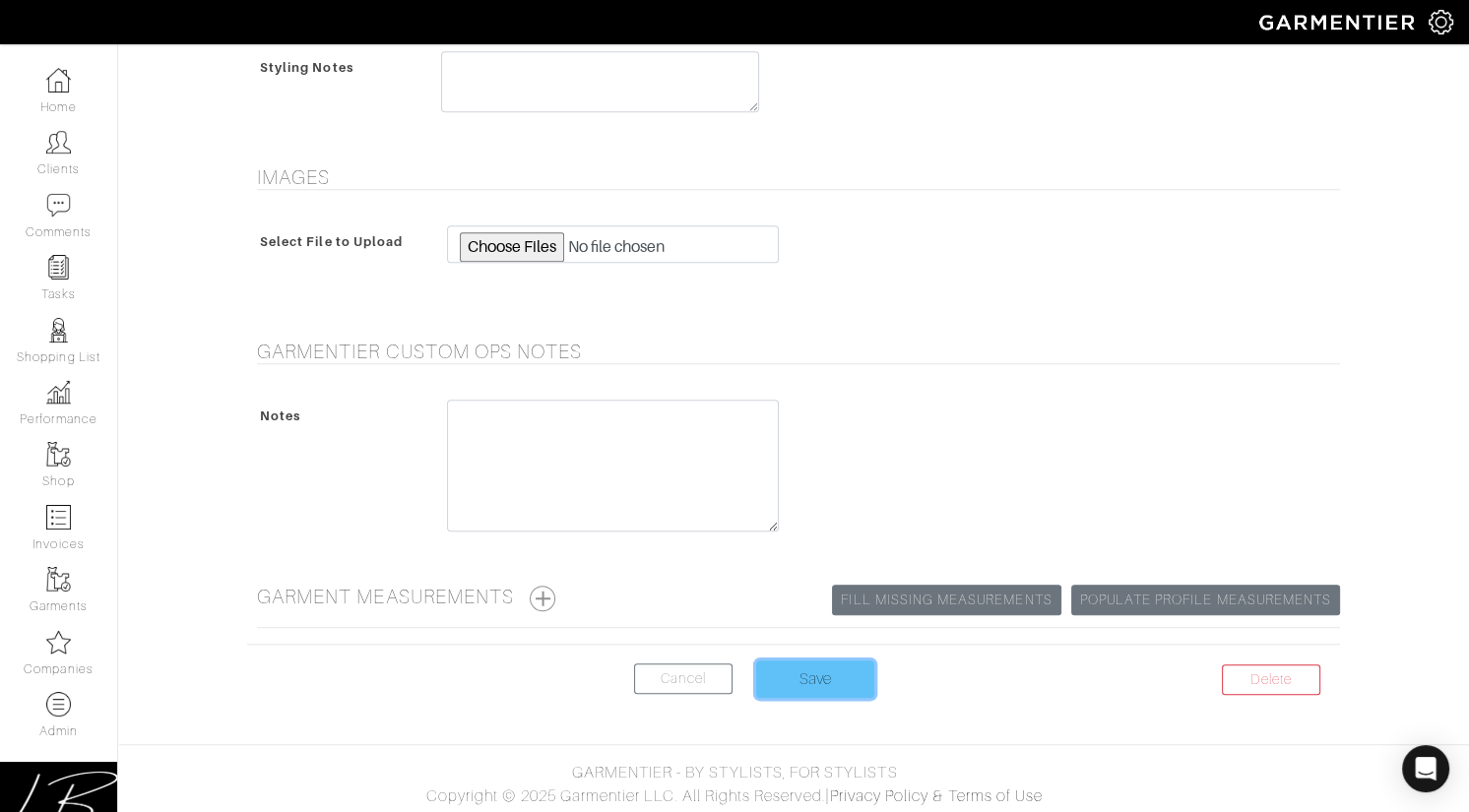
click at [817, 668] on input "Save" at bounding box center [815, 679] width 118 height 37
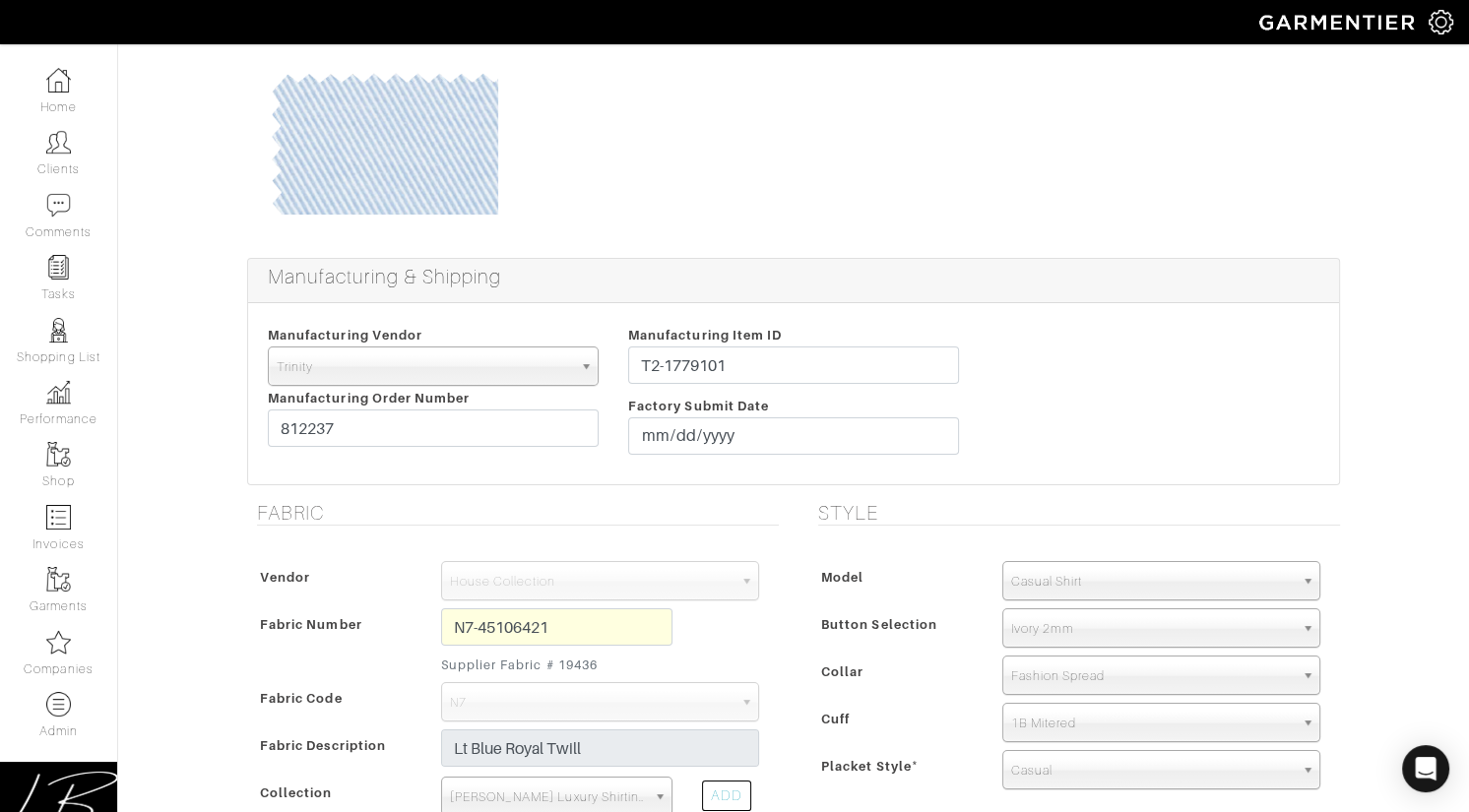
scroll to position [0, 0]
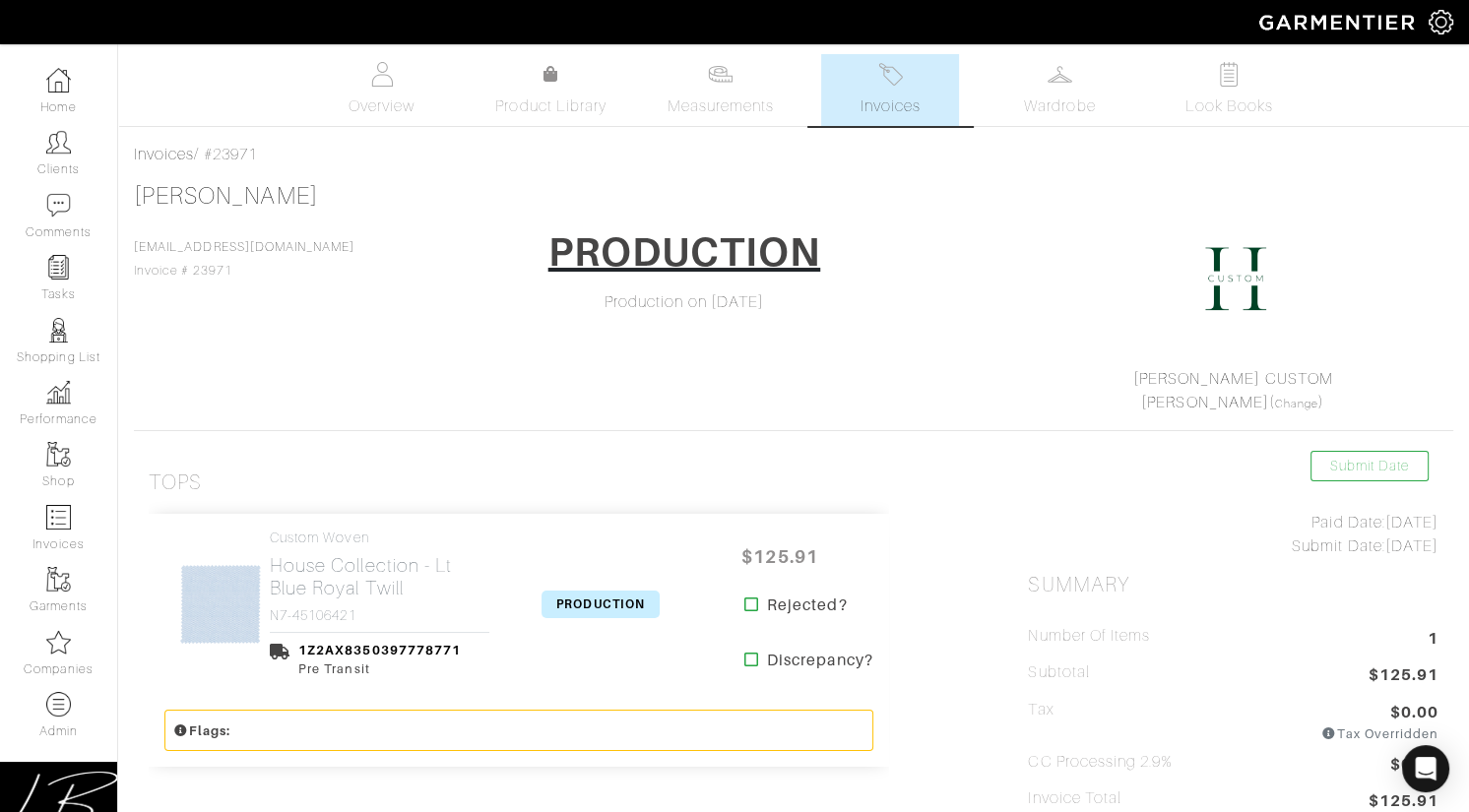
click at [578, 600] on span "PRODUCTION" at bounding box center [601, 604] width 118 height 28
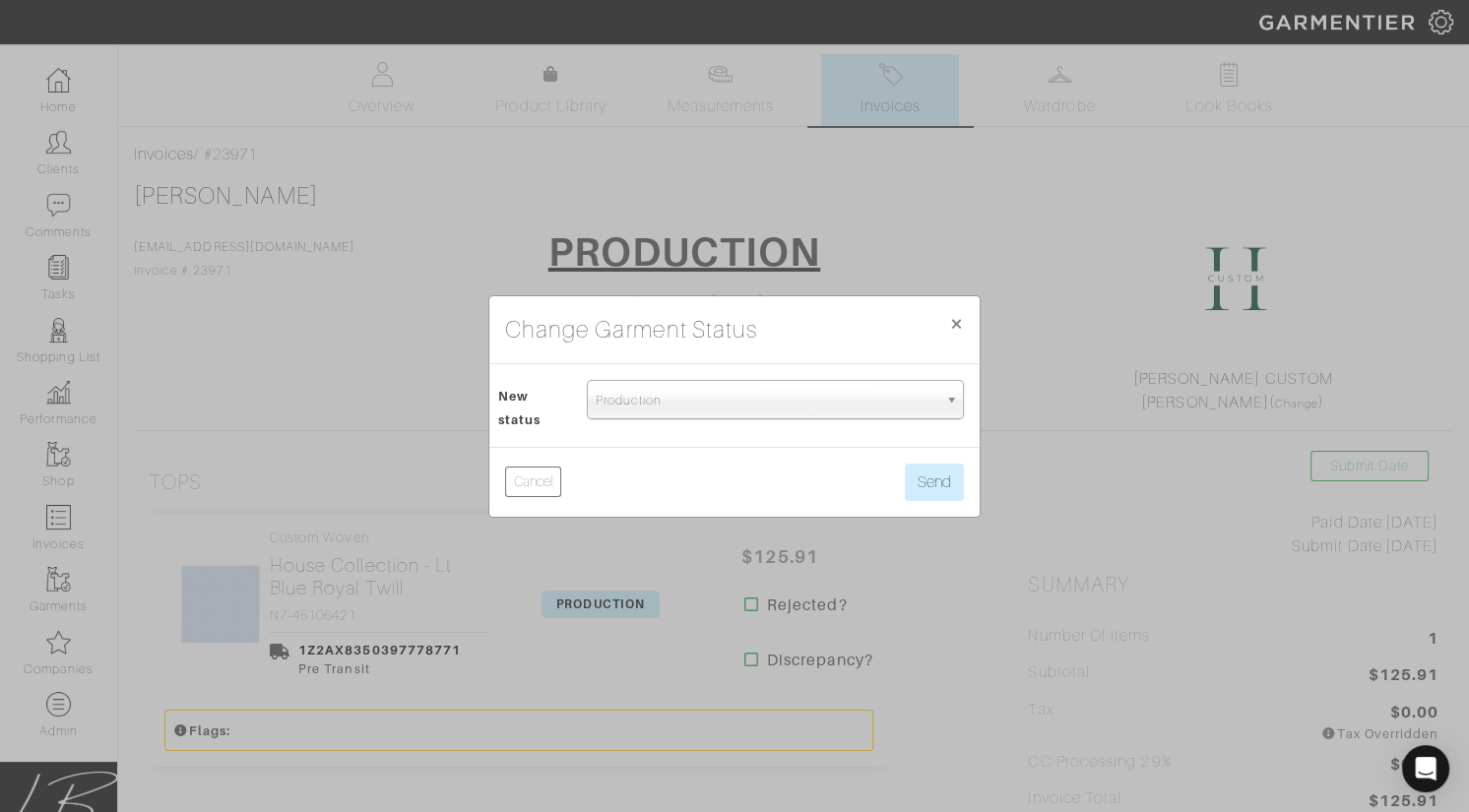
drag, startPoint x: 618, startPoint y: 402, endPoint x: 620, endPoint y: 430, distance: 28.1
click at [618, 402] on span "Production" at bounding box center [766, 401] width 342 height 39
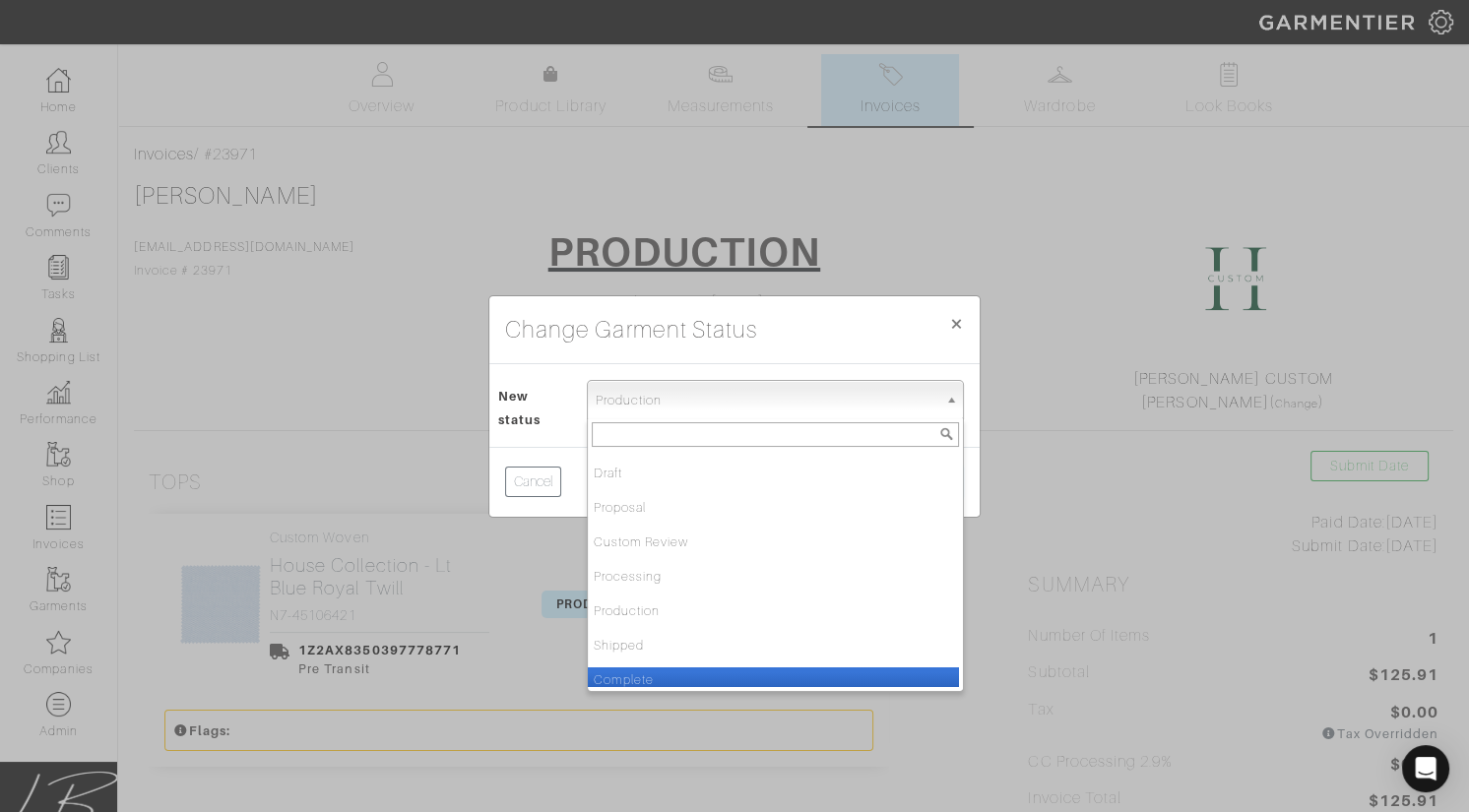
click at [650, 671] on li "Complete" at bounding box center [773, 679] width 371 height 25
select select "Complete"
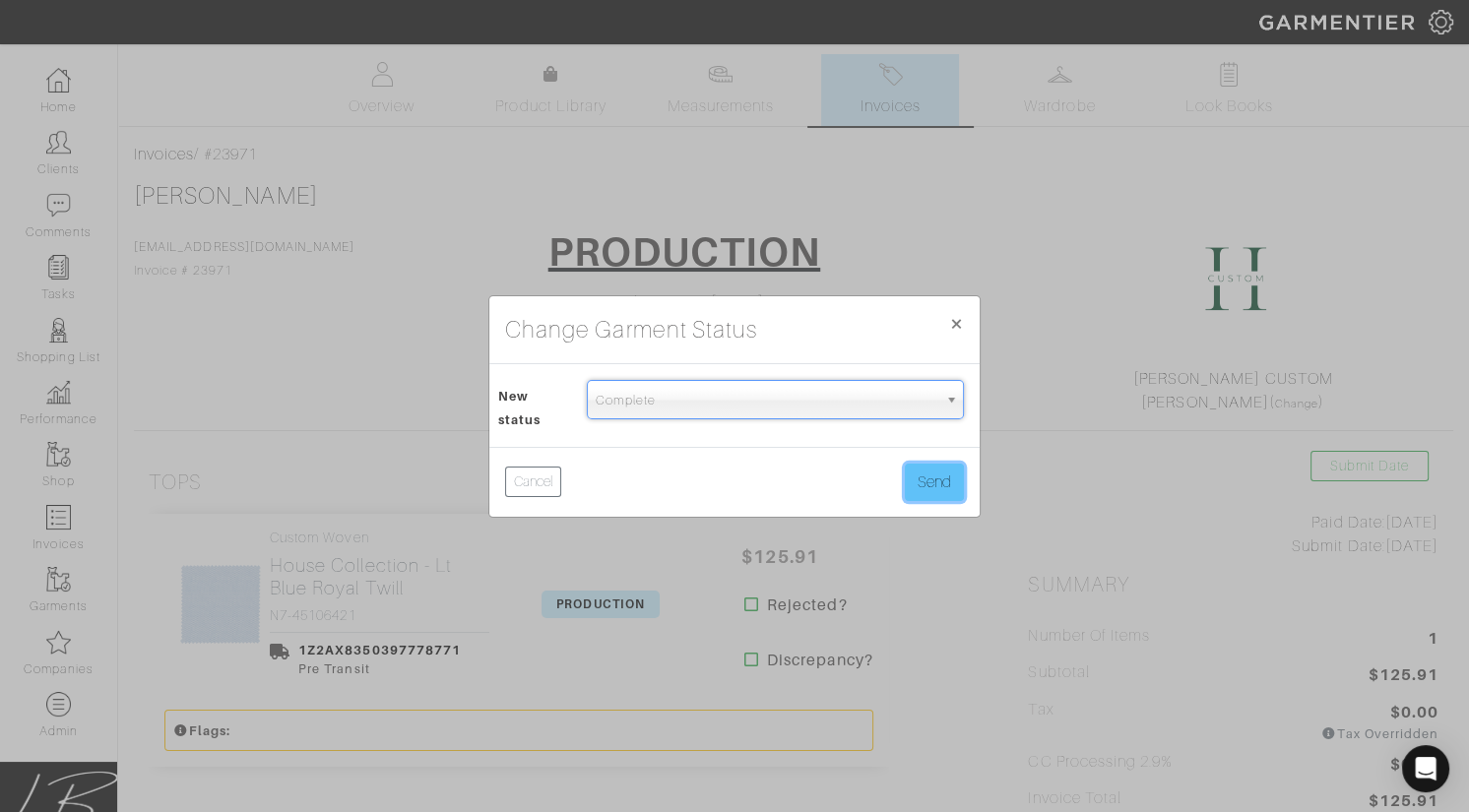
click at [920, 491] on button "Send" at bounding box center [935, 482] width 59 height 37
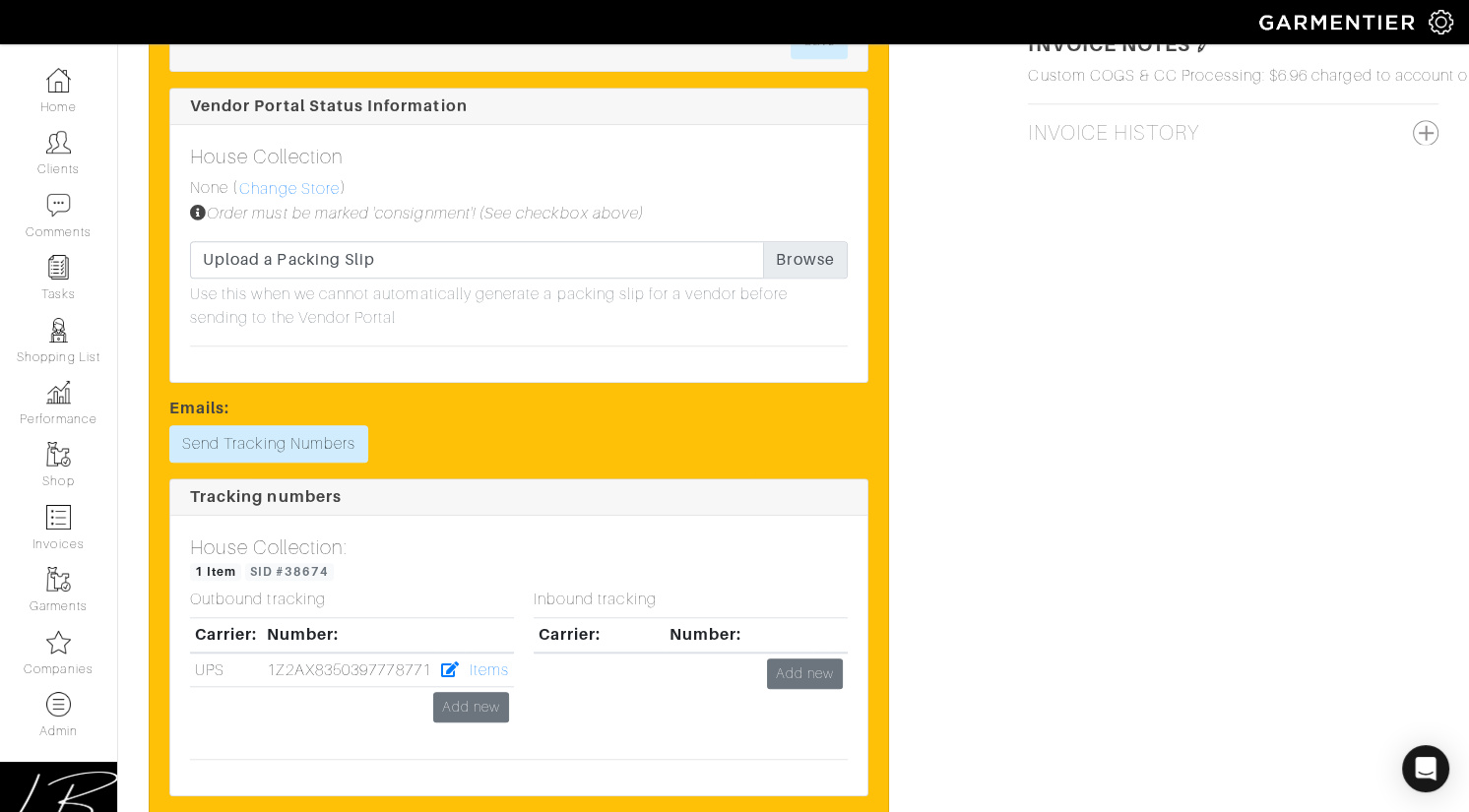
scroll to position [1735, 0]
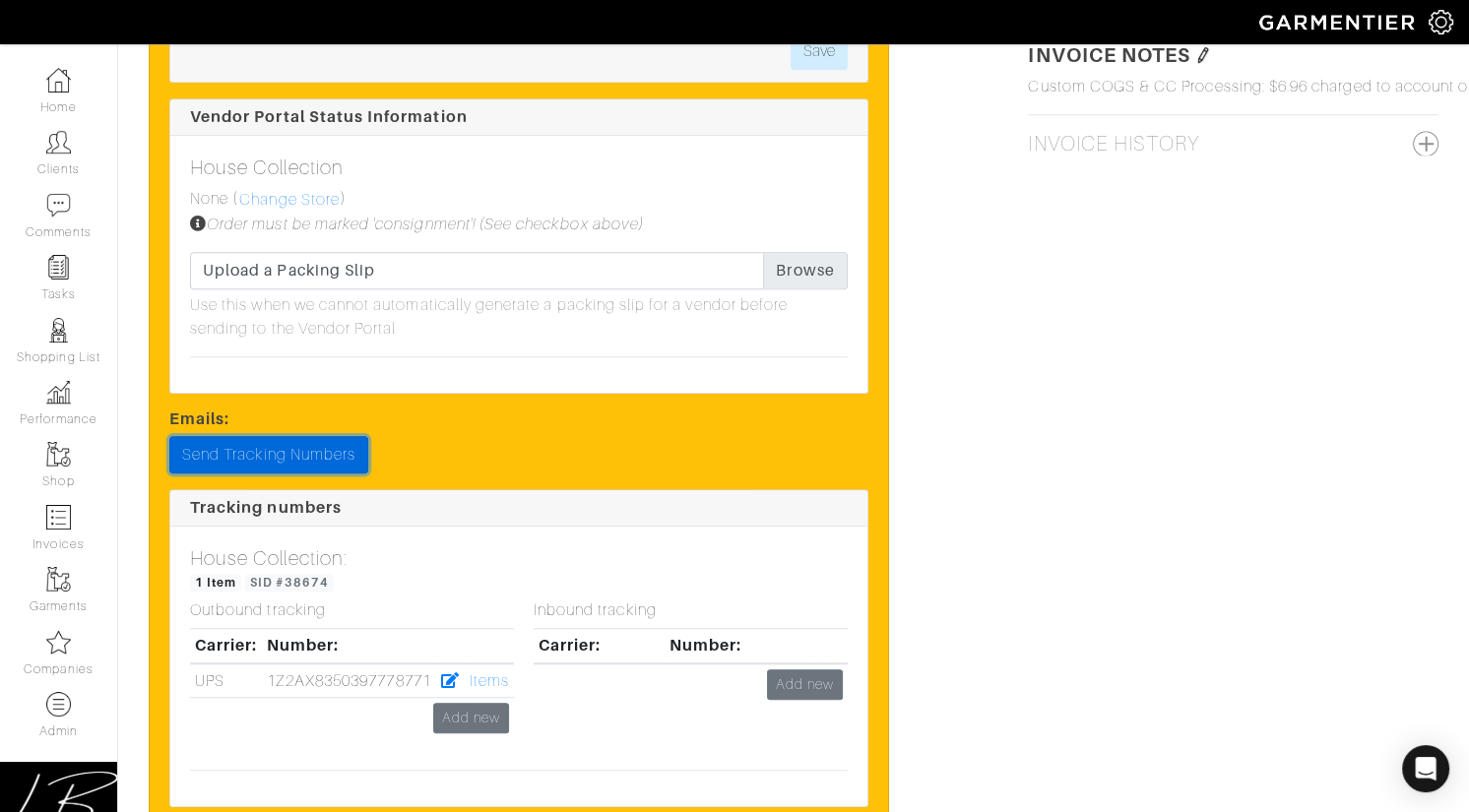
drag, startPoint x: 305, startPoint y: 456, endPoint x: 317, endPoint y: 456, distance: 12.0
click at [305, 456] on link "Send Tracking Numbers" at bounding box center [269, 455] width 198 height 37
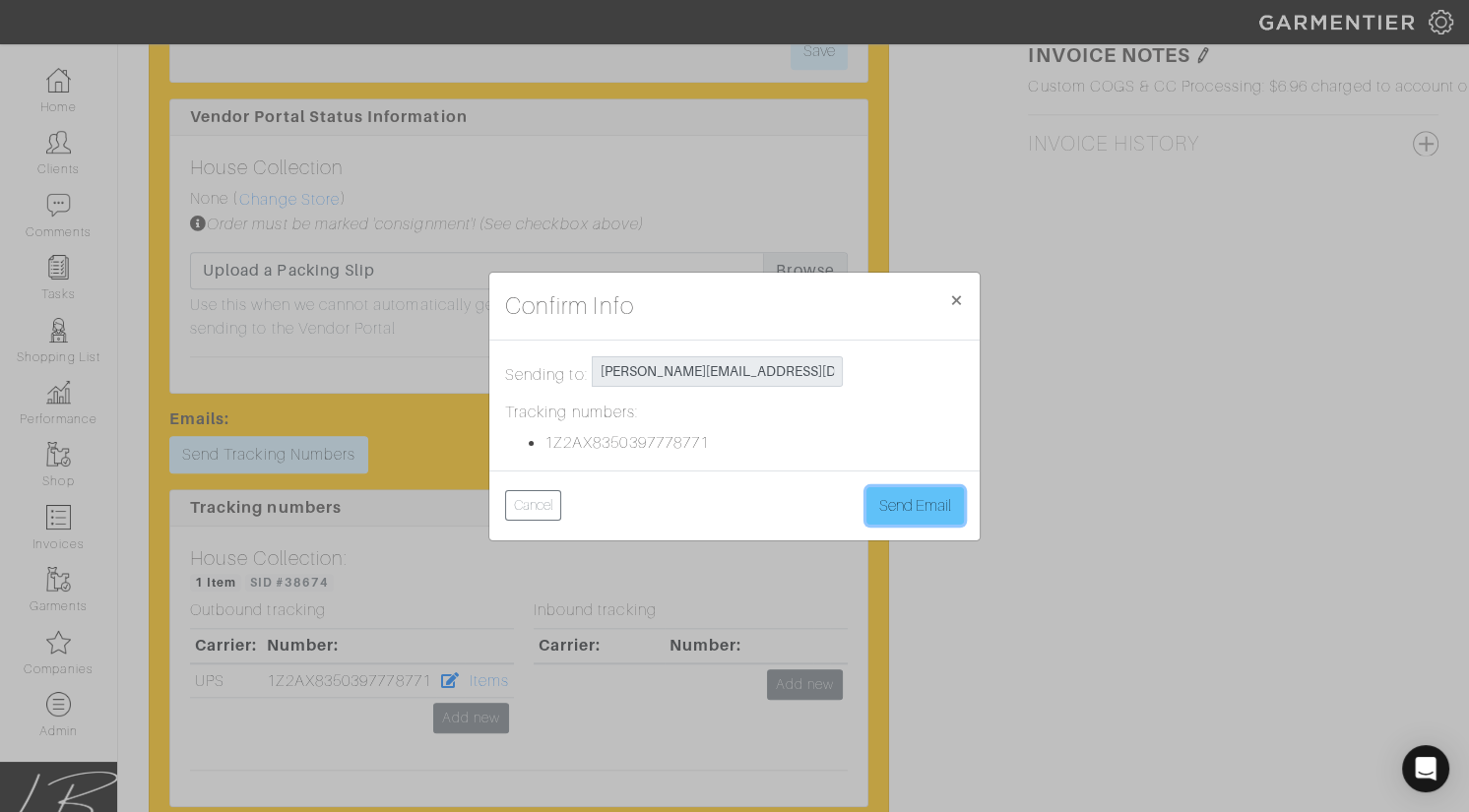
click at [891, 498] on button "Send Email" at bounding box center [915, 506] width 98 height 37
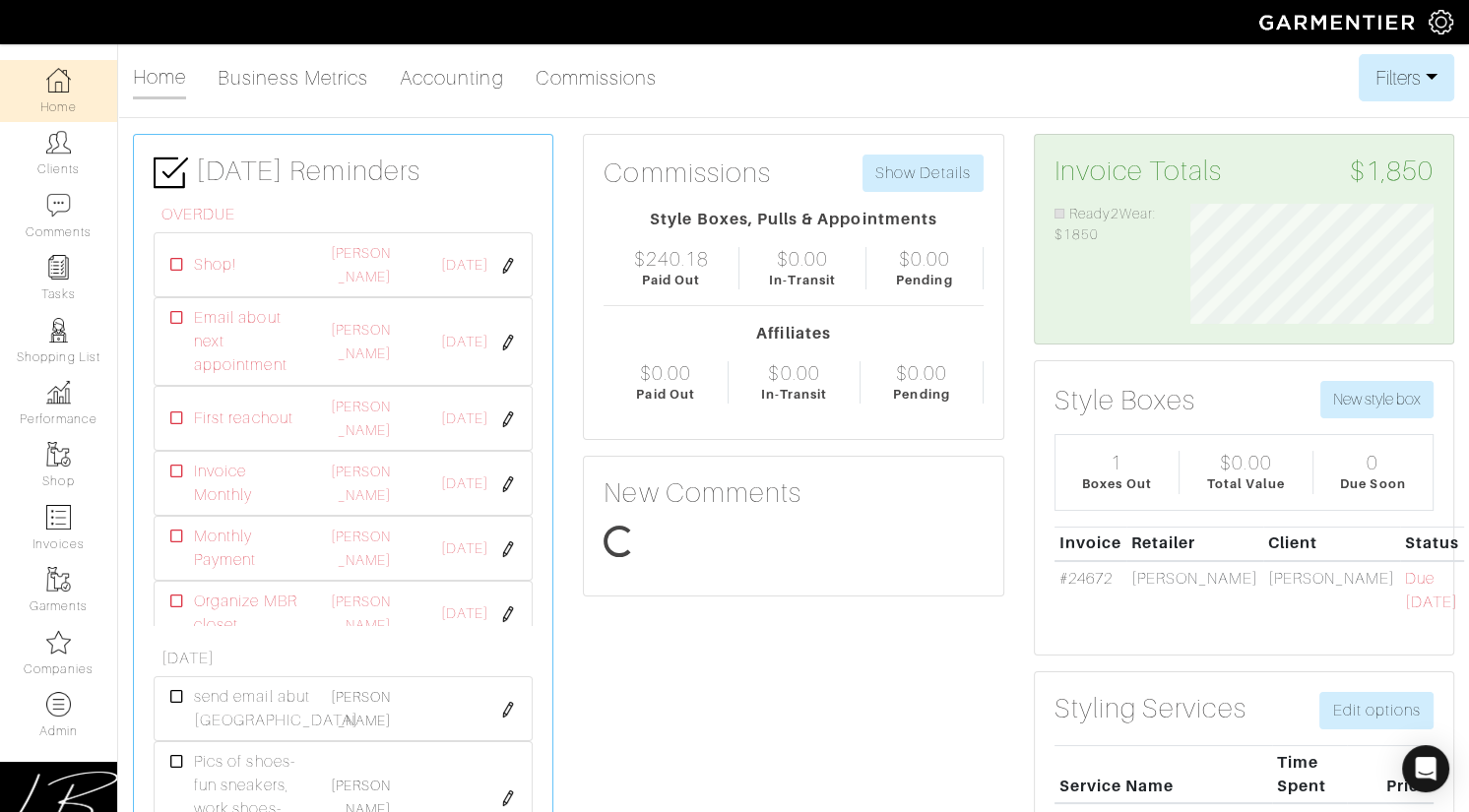
scroll to position [121, 271]
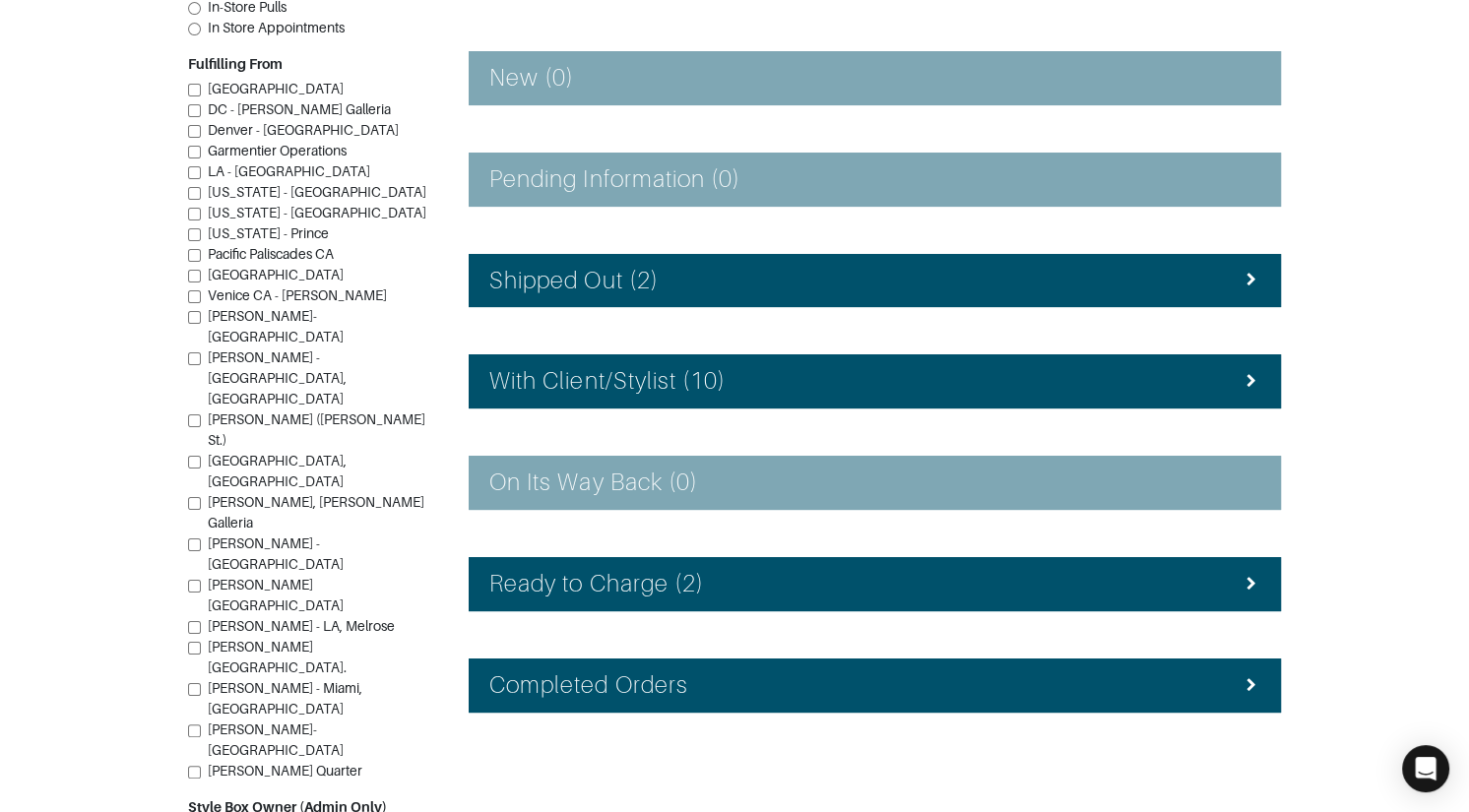
scroll to position [307, 0]
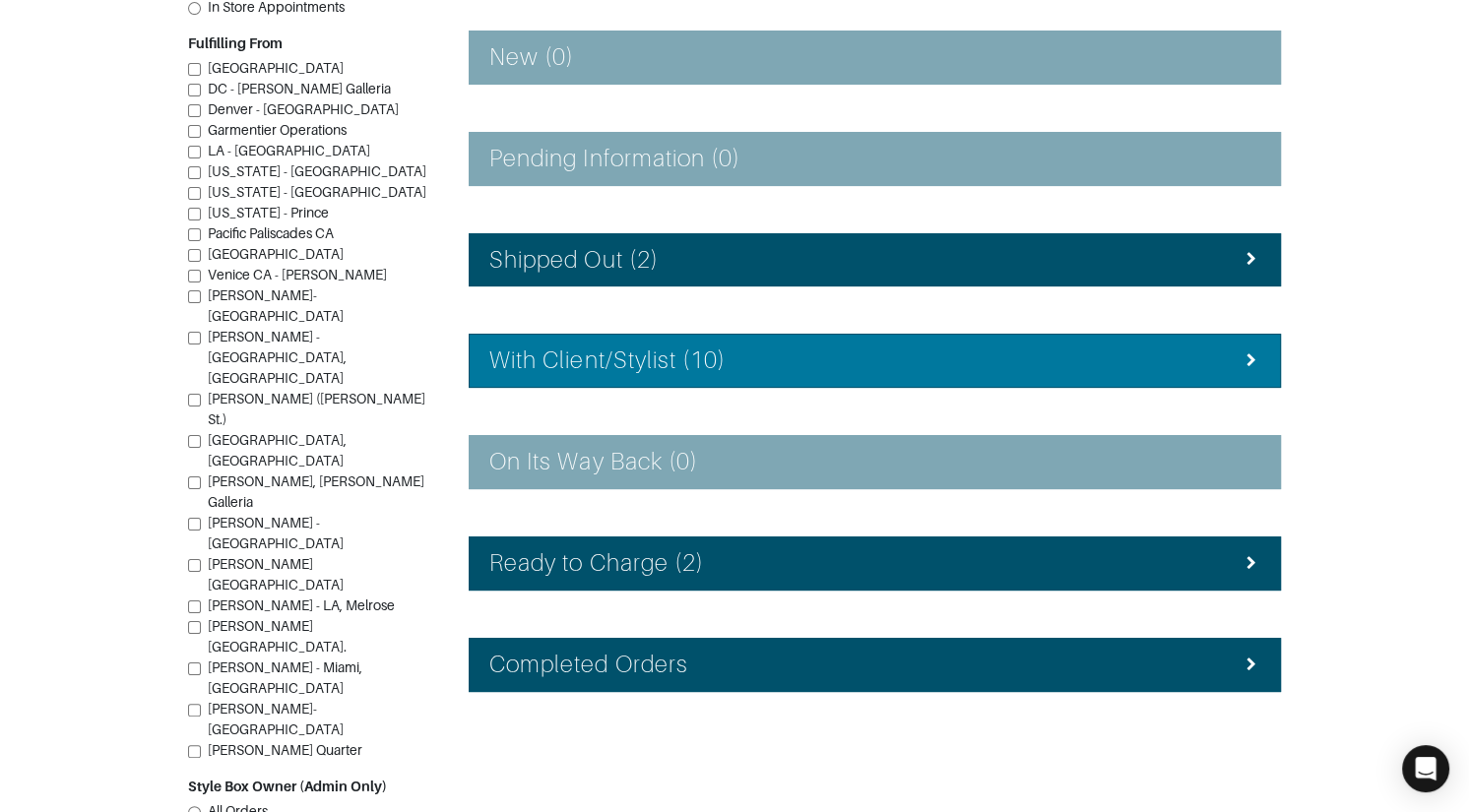
click at [582, 358] on h4 "With Client/Stylist (10)" at bounding box center [607, 360] width 236 height 29
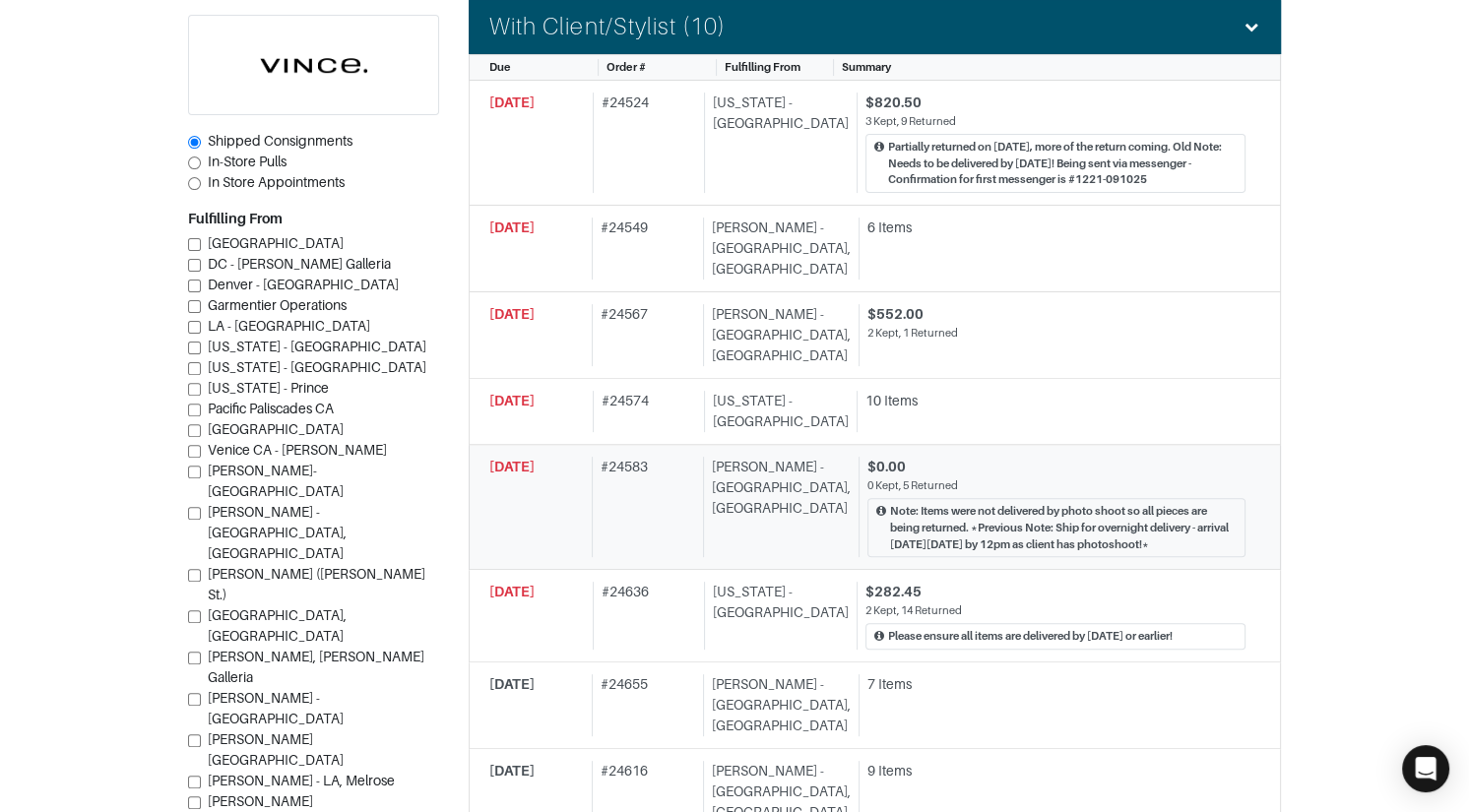
scroll to position [632, 0]
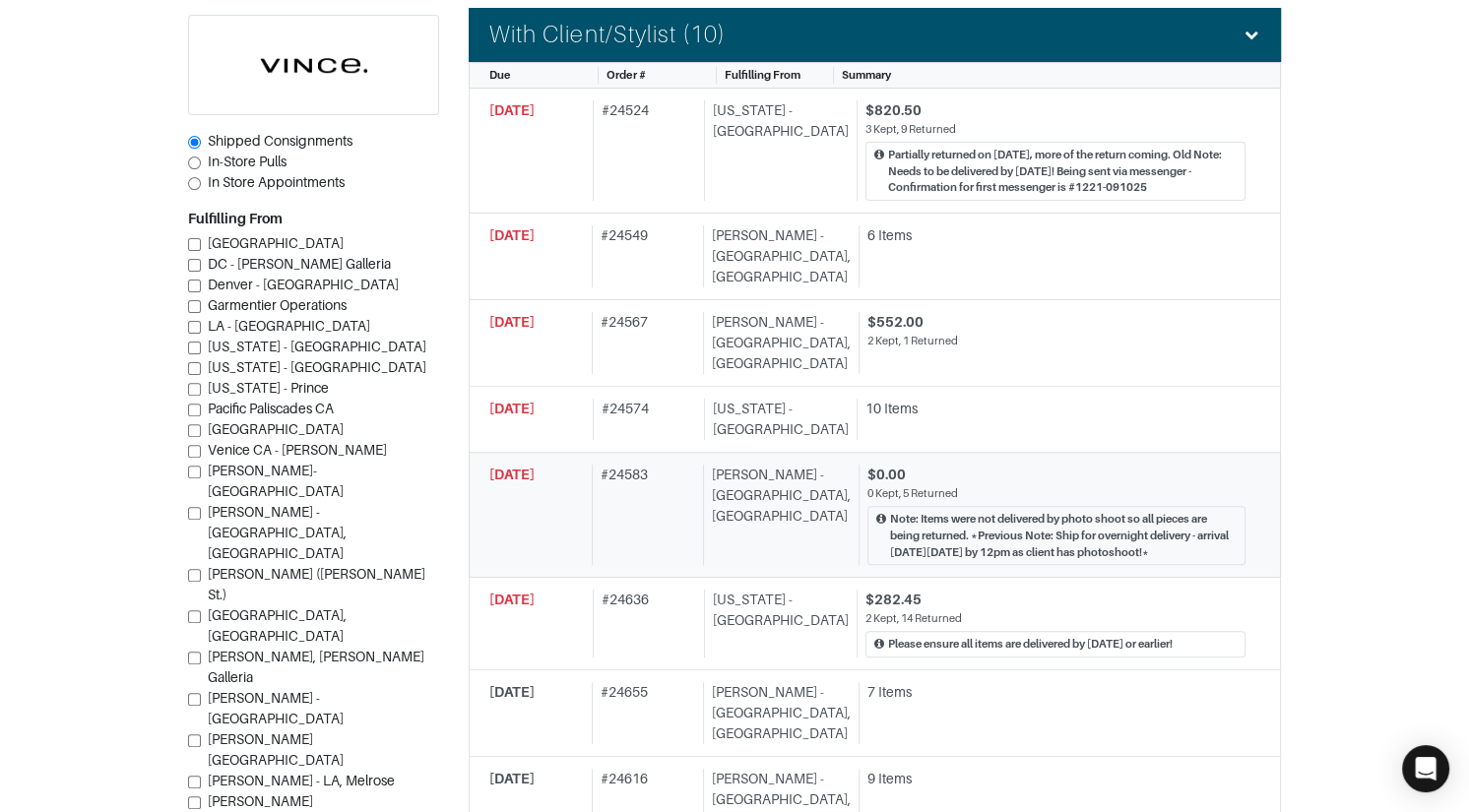
click at [564, 399] on div "[DATE]" at bounding box center [537, 419] width 96 height 41
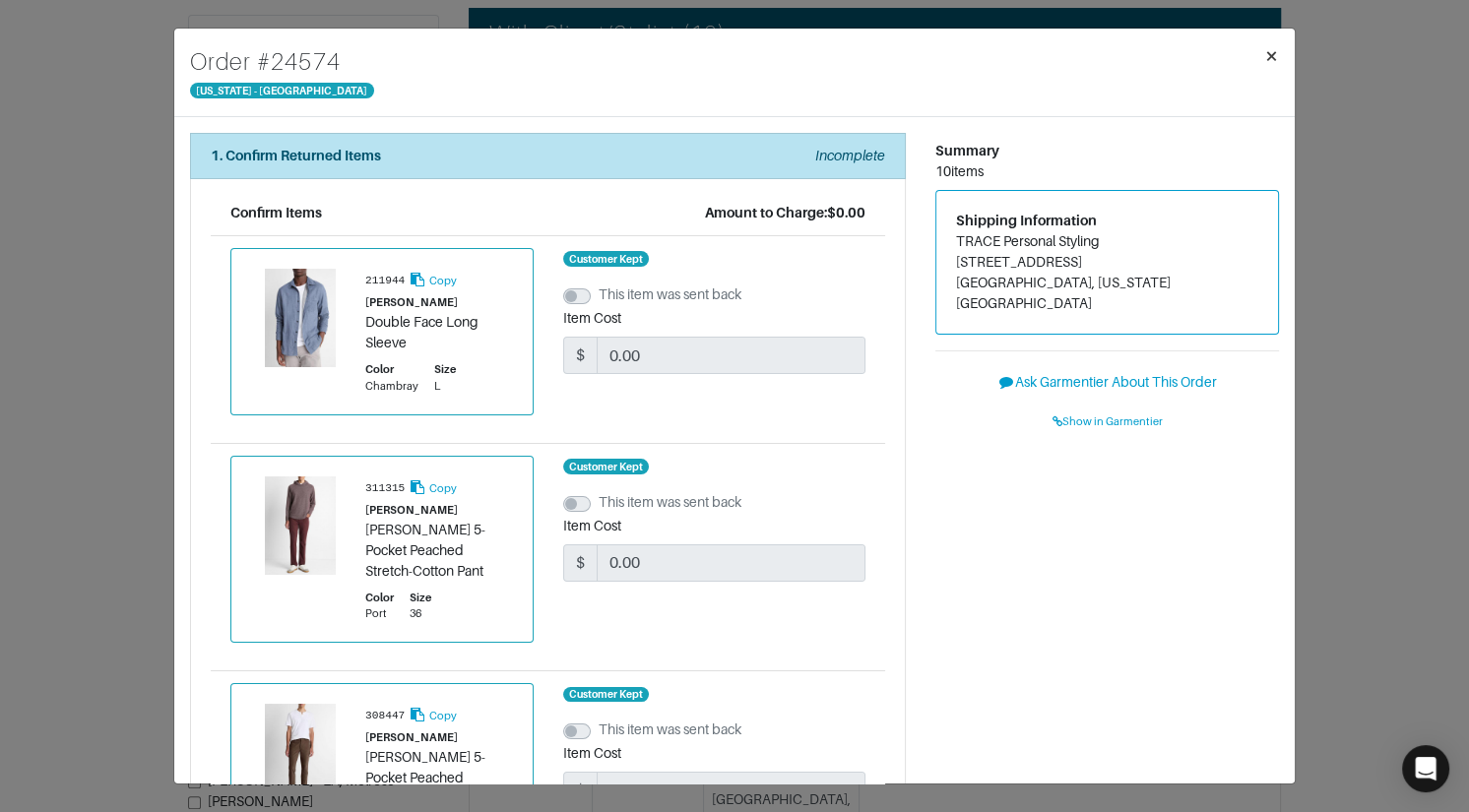
click at [1274, 54] on span "×" at bounding box center [1272, 55] width 15 height 27
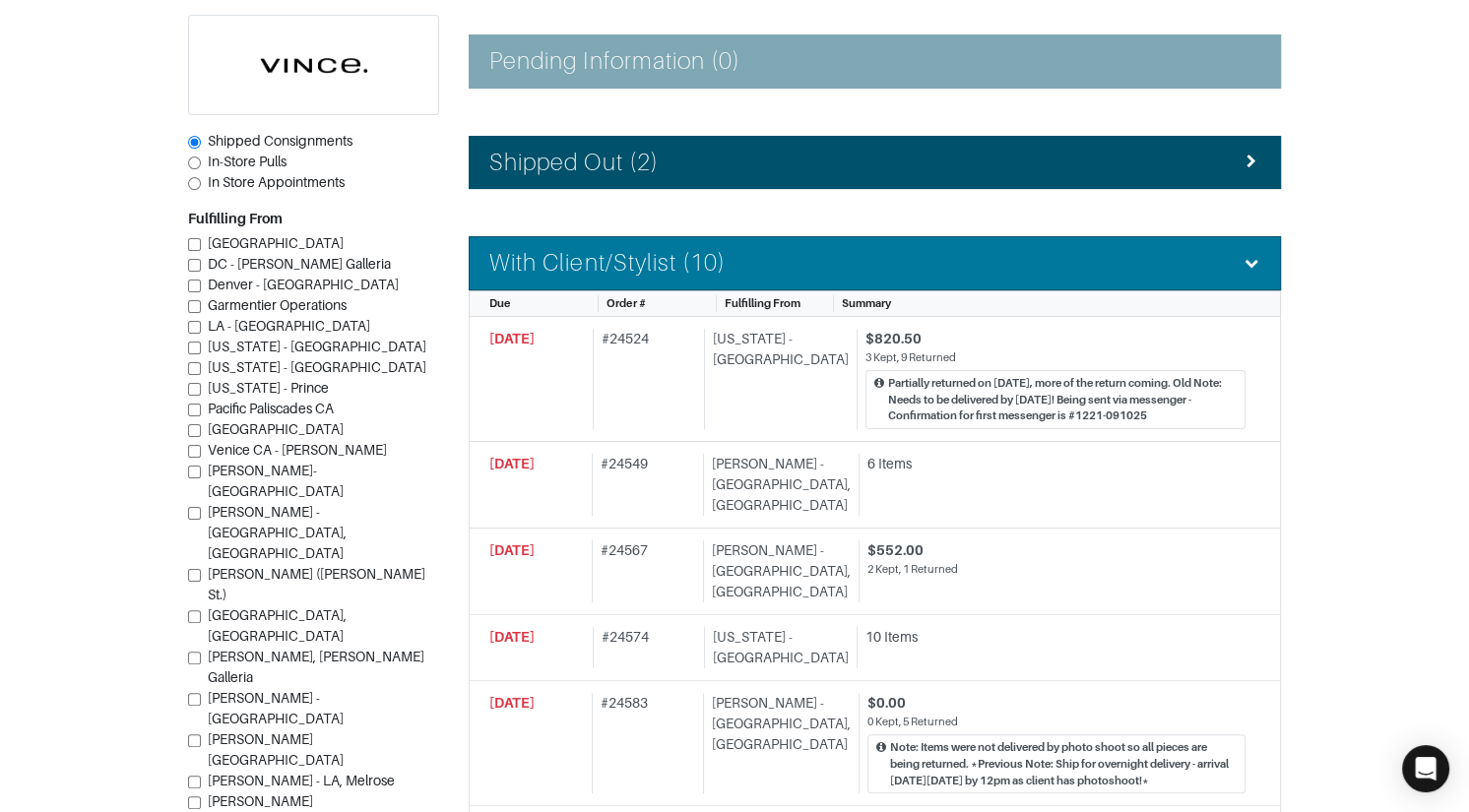
scroll to position [406, 0]
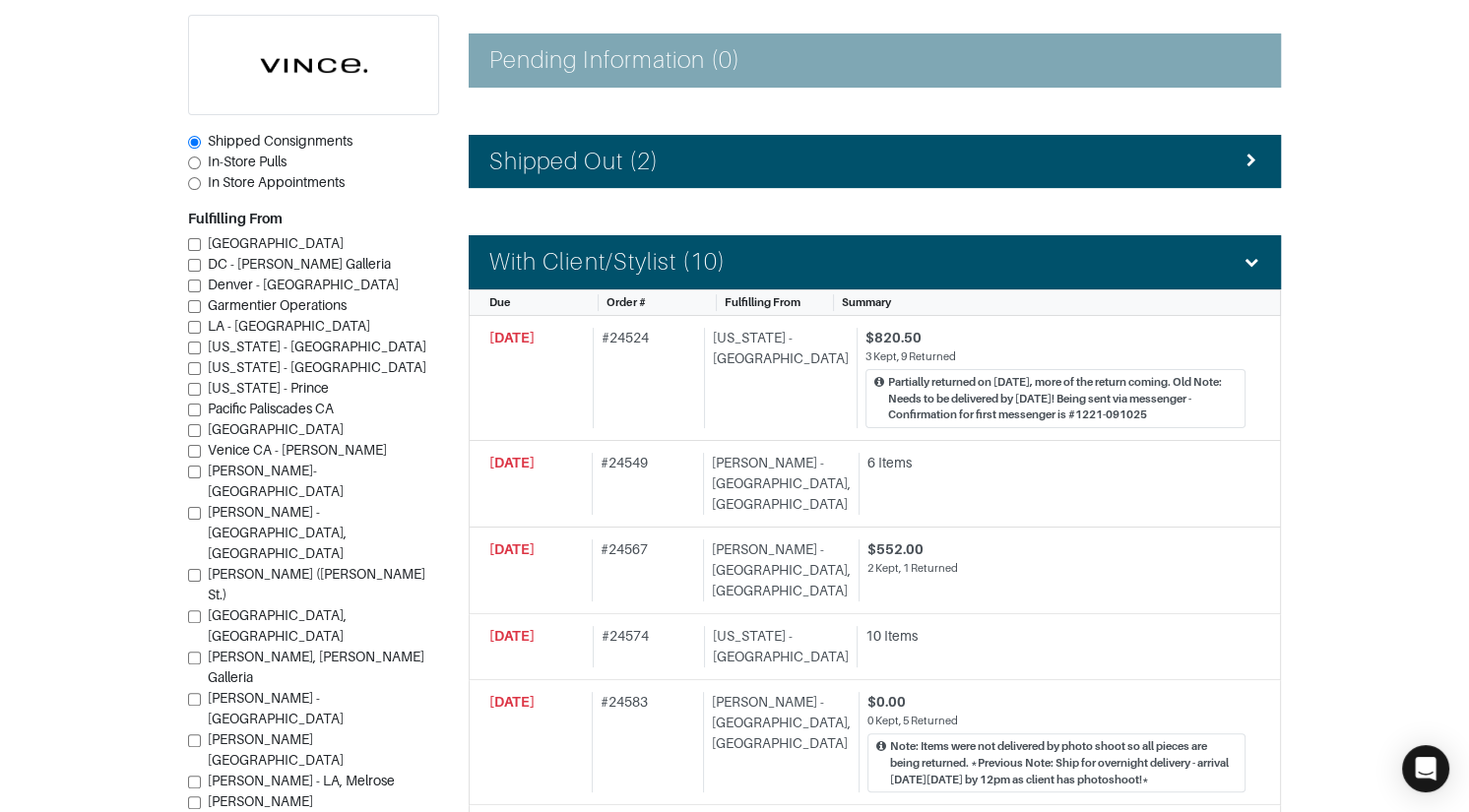
click at [877, 186] on div "Notifications for inbound orders will be sent via email. $6,027.45 Out on Consi…" at bounding box center [875, 647] width 842 height 1811
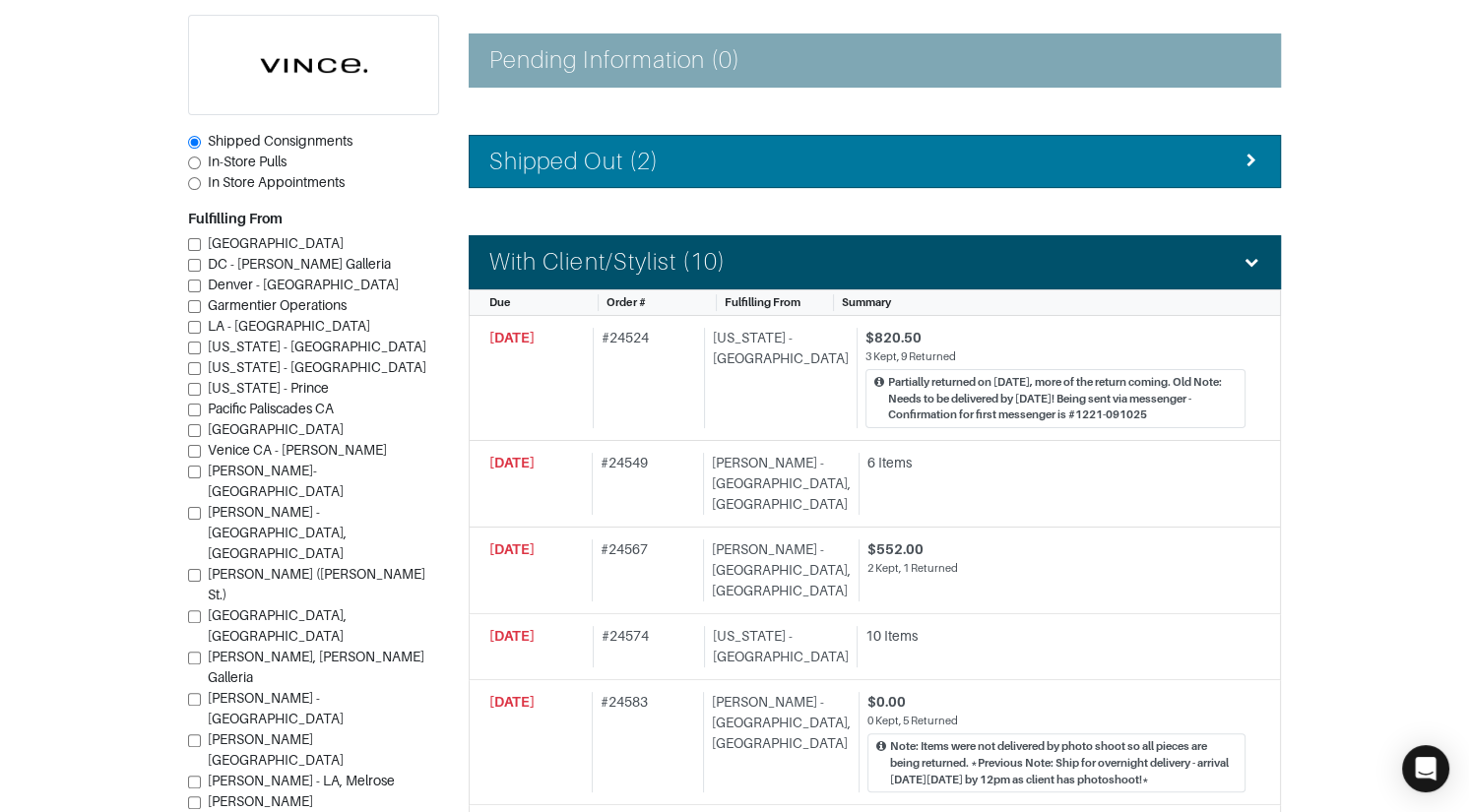
click at [888, 170] on div "Shipped Out (2)" at bounding box center [875, 162] width 771 height 29
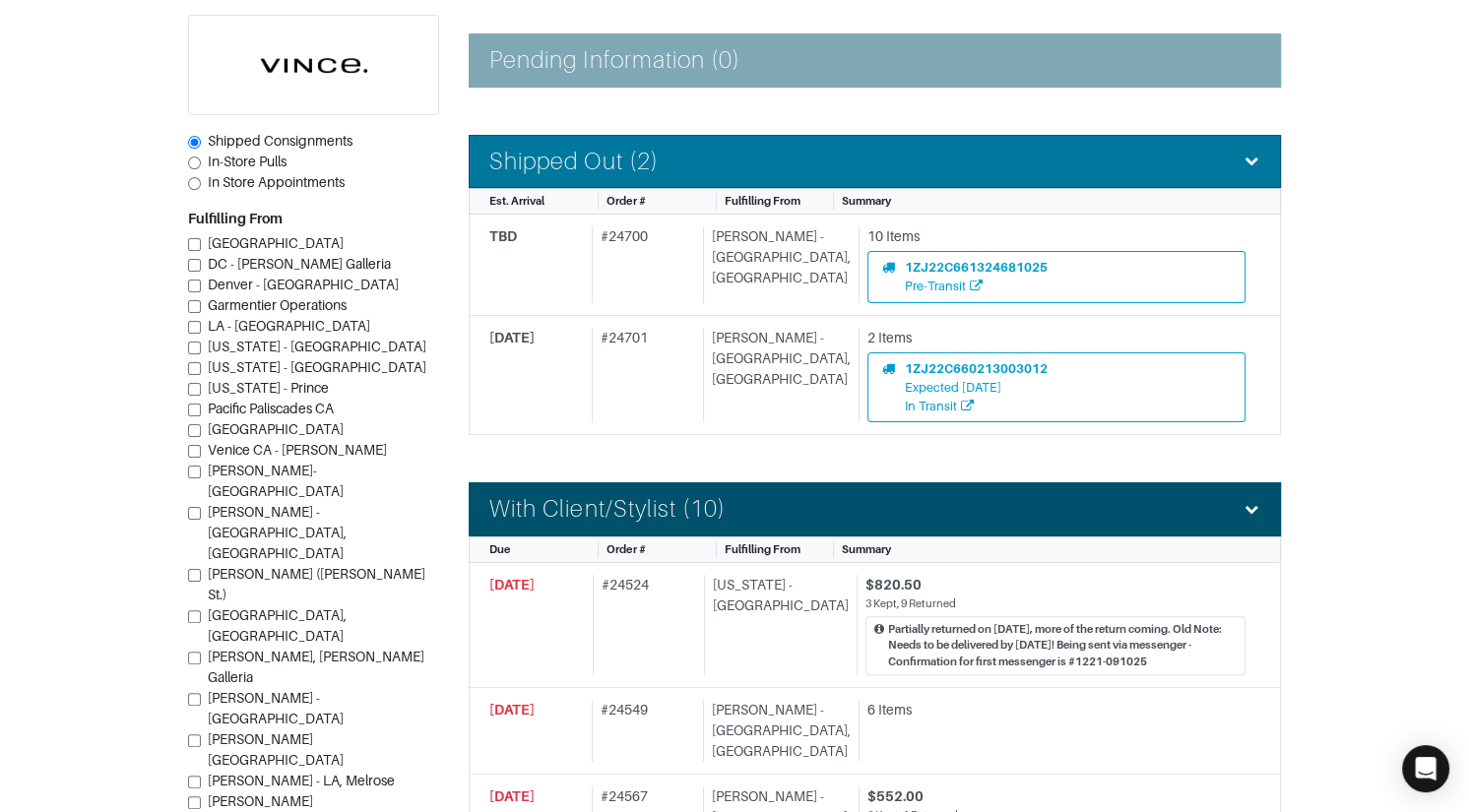
click at [792, 176] on li "Shipped Out (2)" at bounding box center [875, 162] width 812 height 54
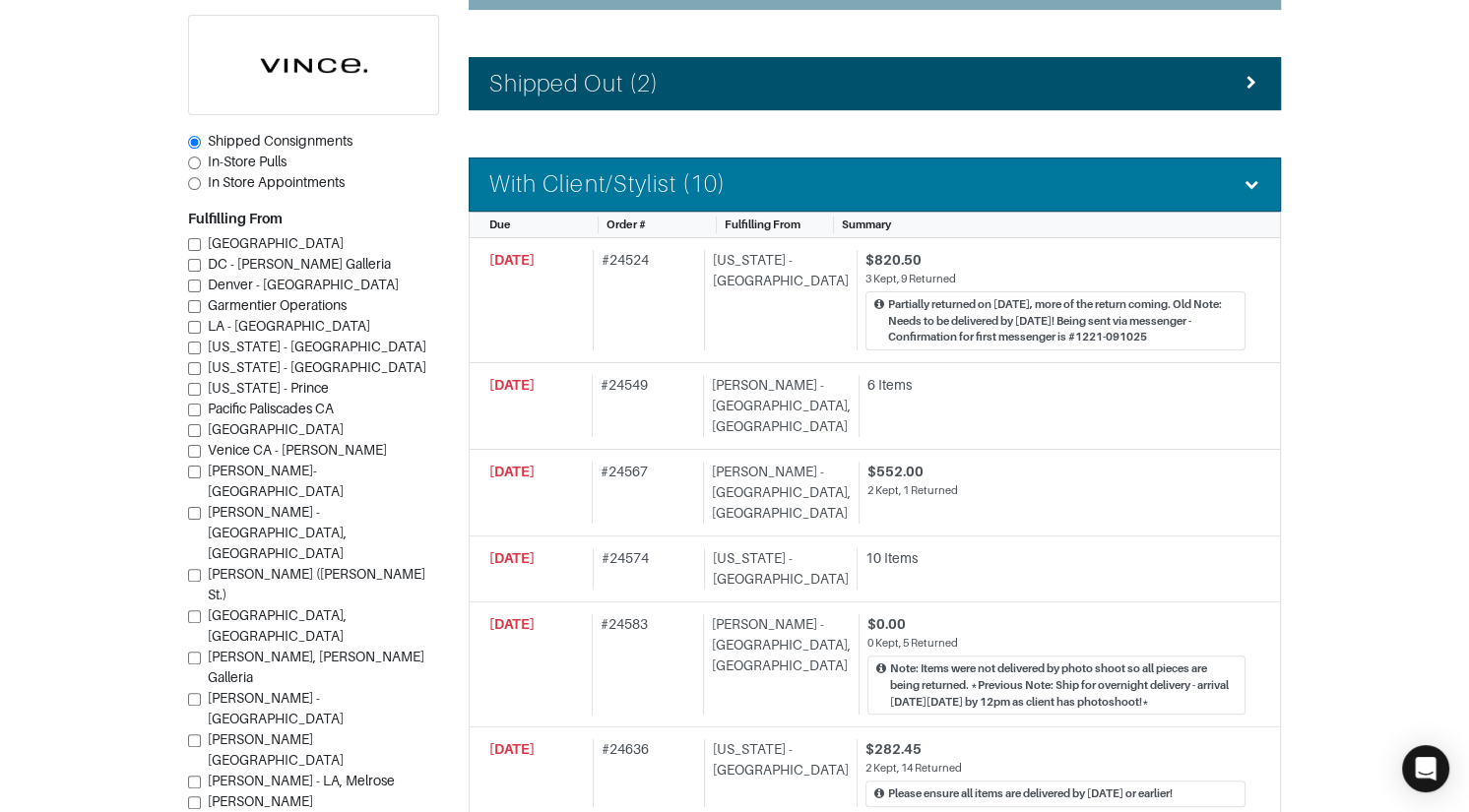
click at [793, 180] on div "With Client/Stylist (10)" at bounding box center [875, 185] width 771 height 29
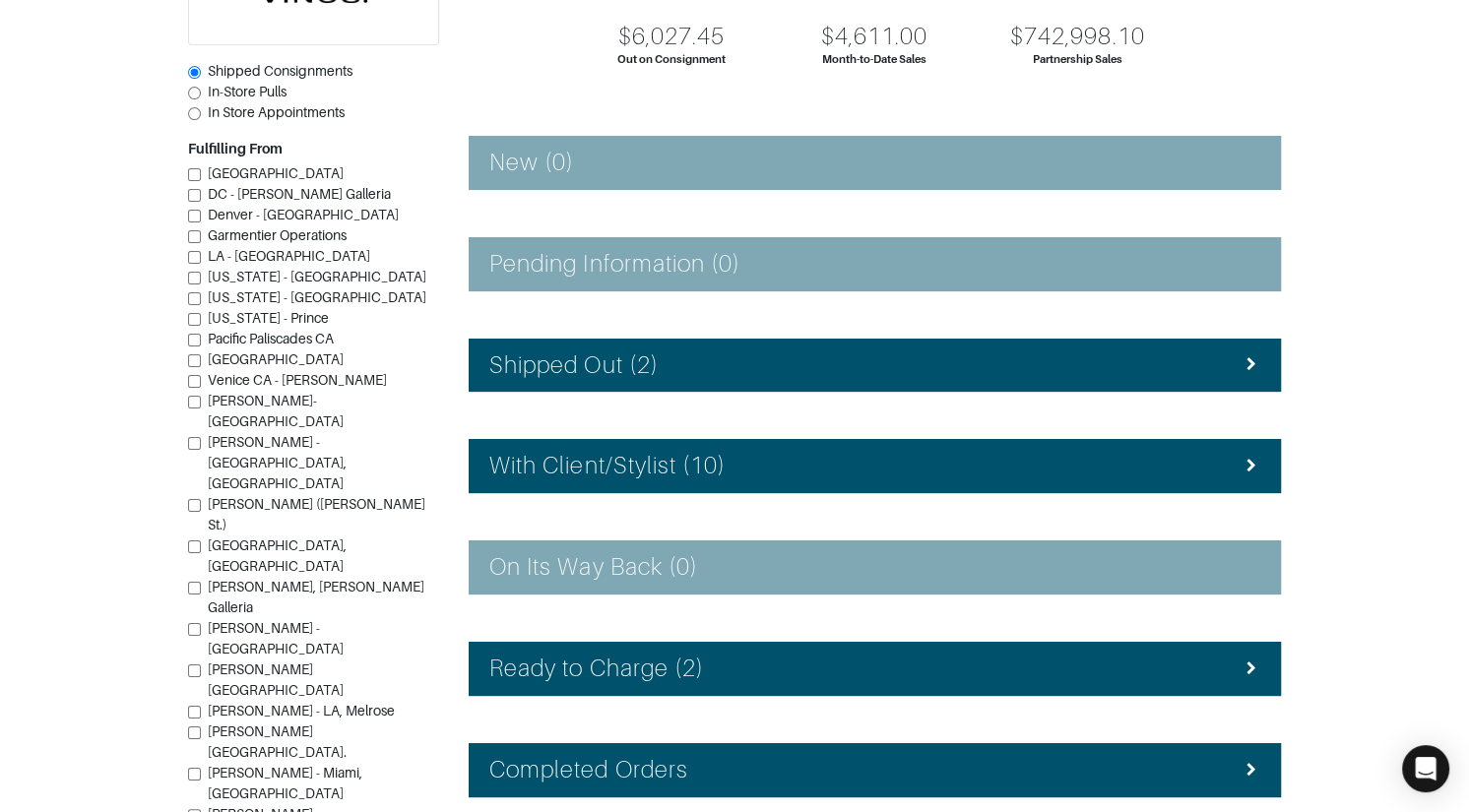
scroll to position [307, 0]
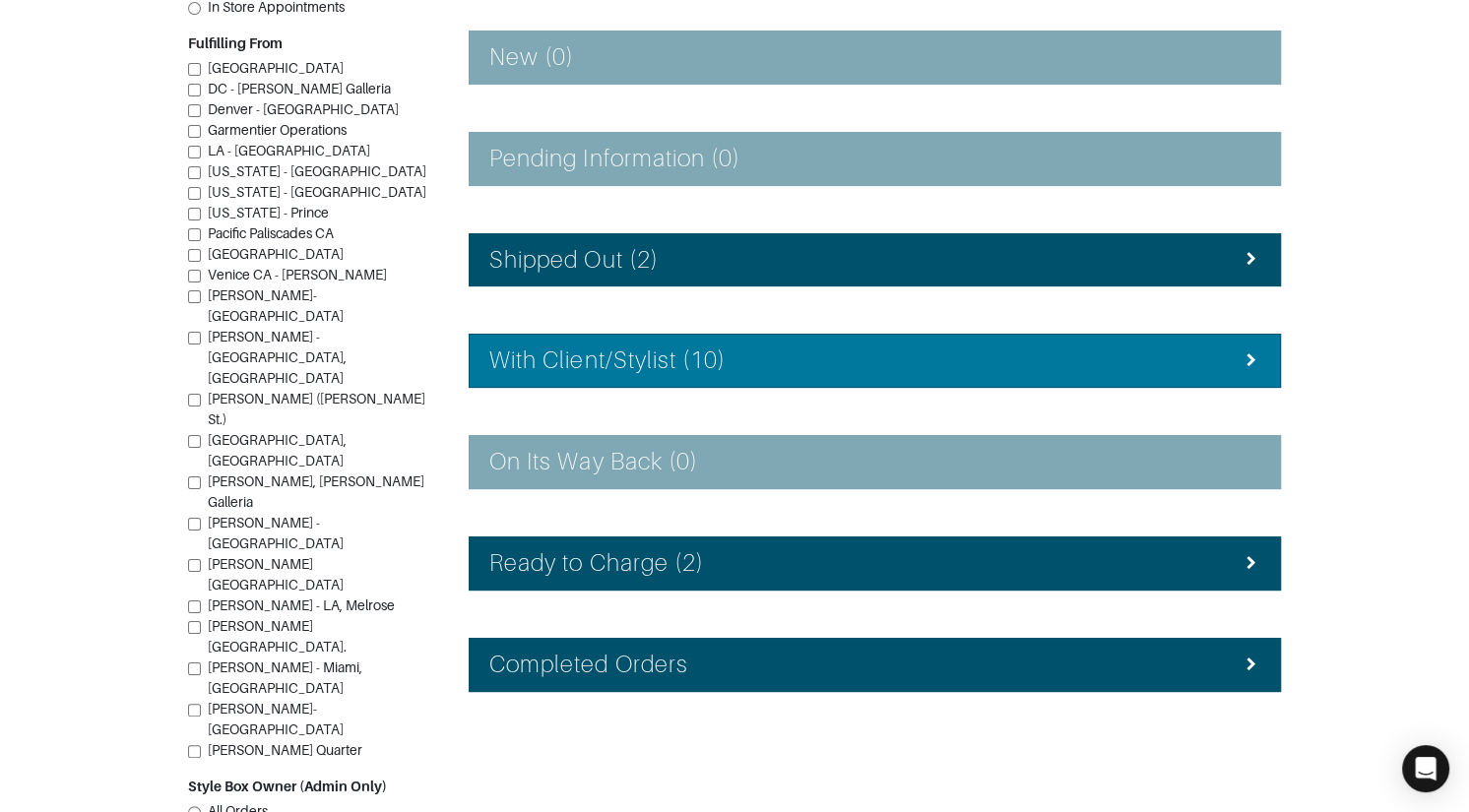
click at [706, 356] on h4 "With Client/Stylist (10)" at bounding box center [607, 360] width 236 height 29
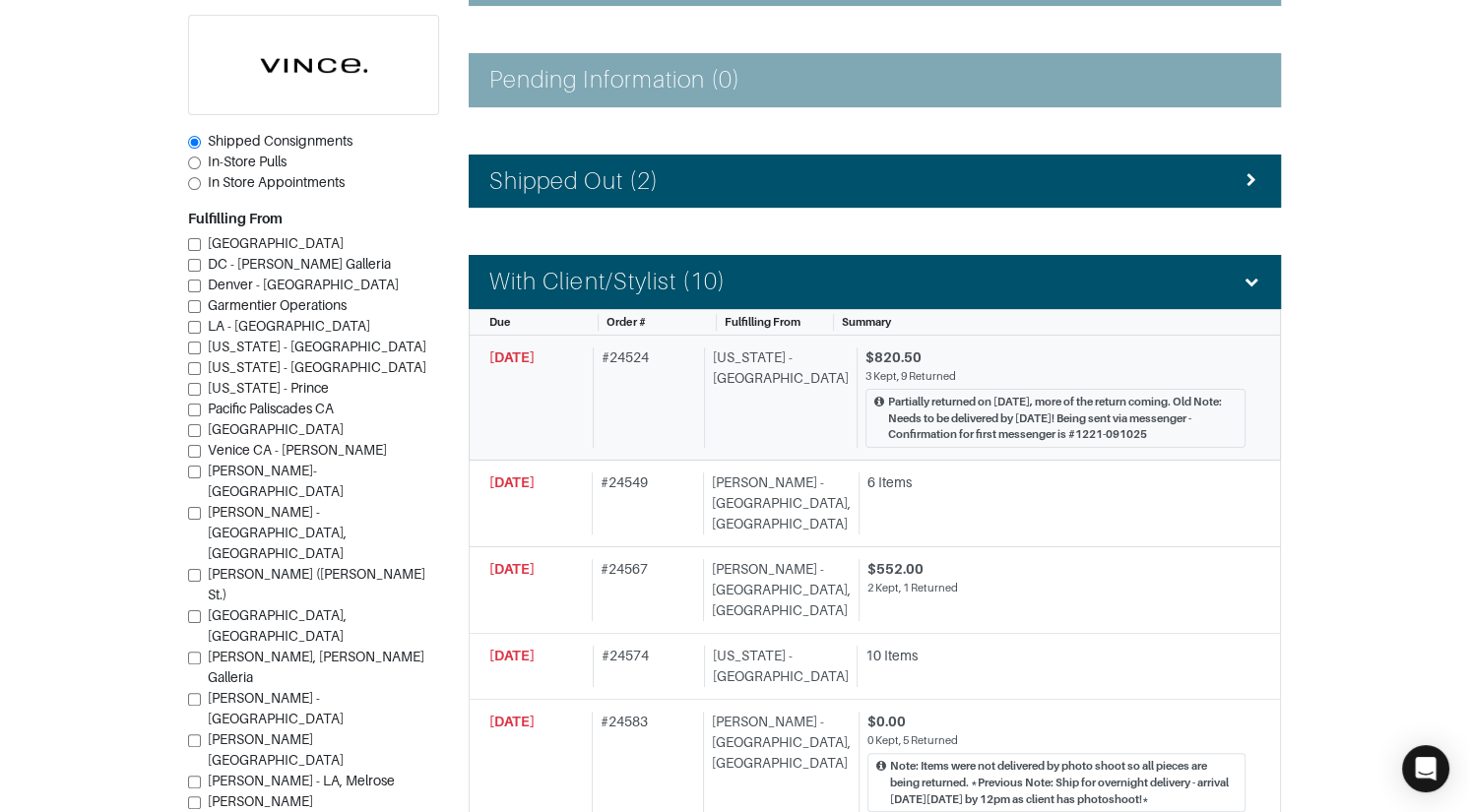
scroll to position [387, 0]
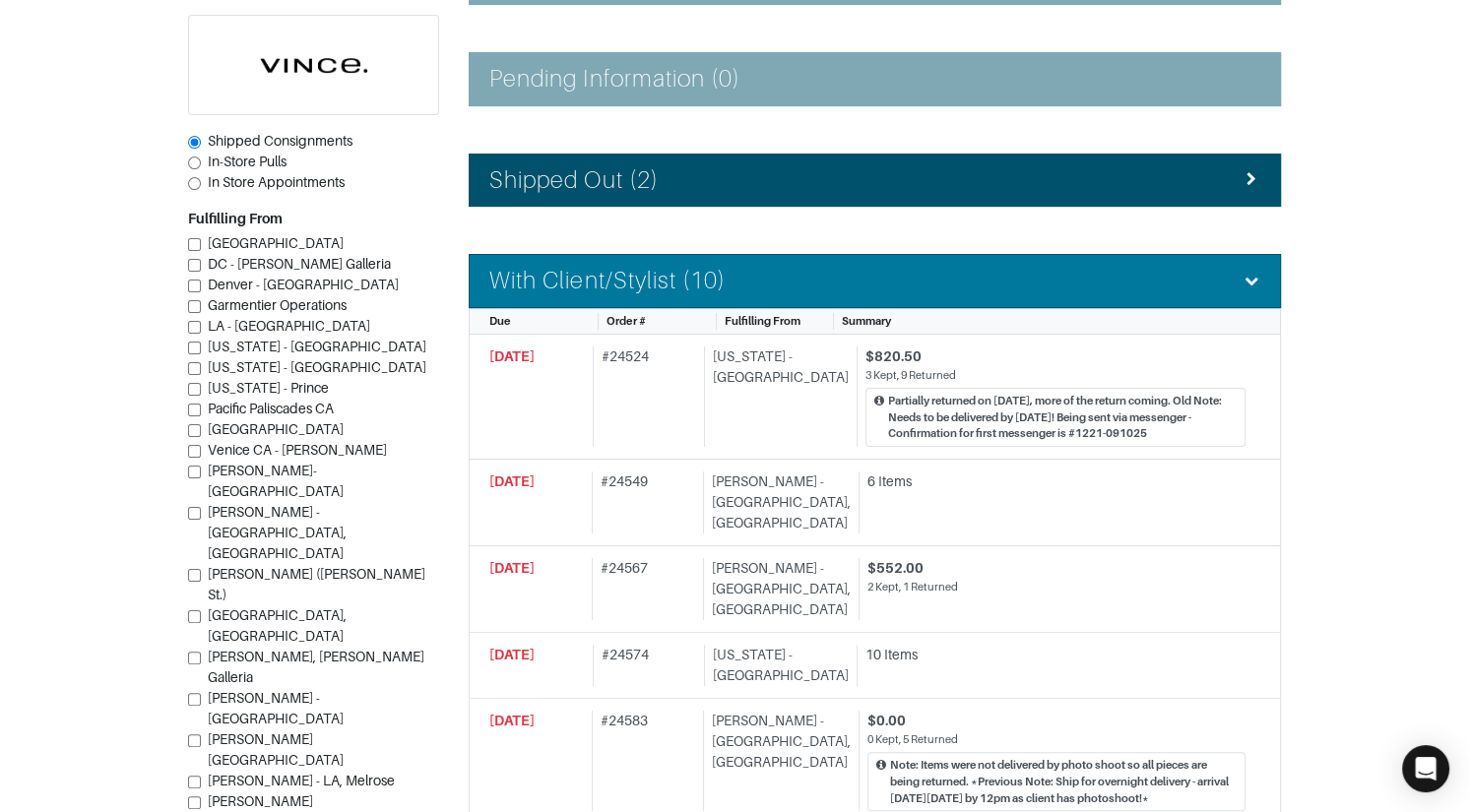
click at [680, 281] on h4 "With Client/Stylist (10)" at bounding box center [607, 280] width 236 height 29
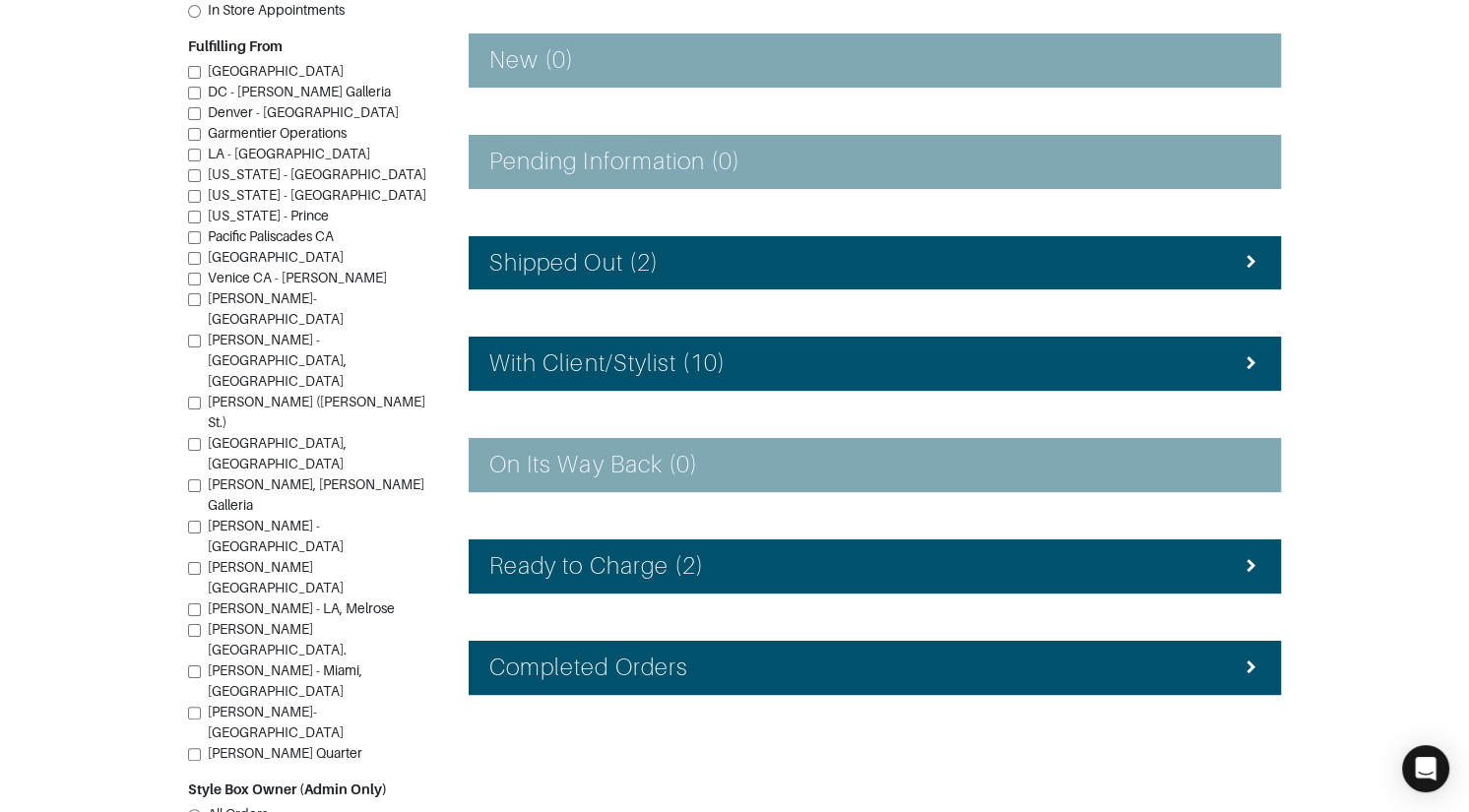
scroll to position [0, 0]
